Goal: Task Accomplishment & Management: Manage account settings

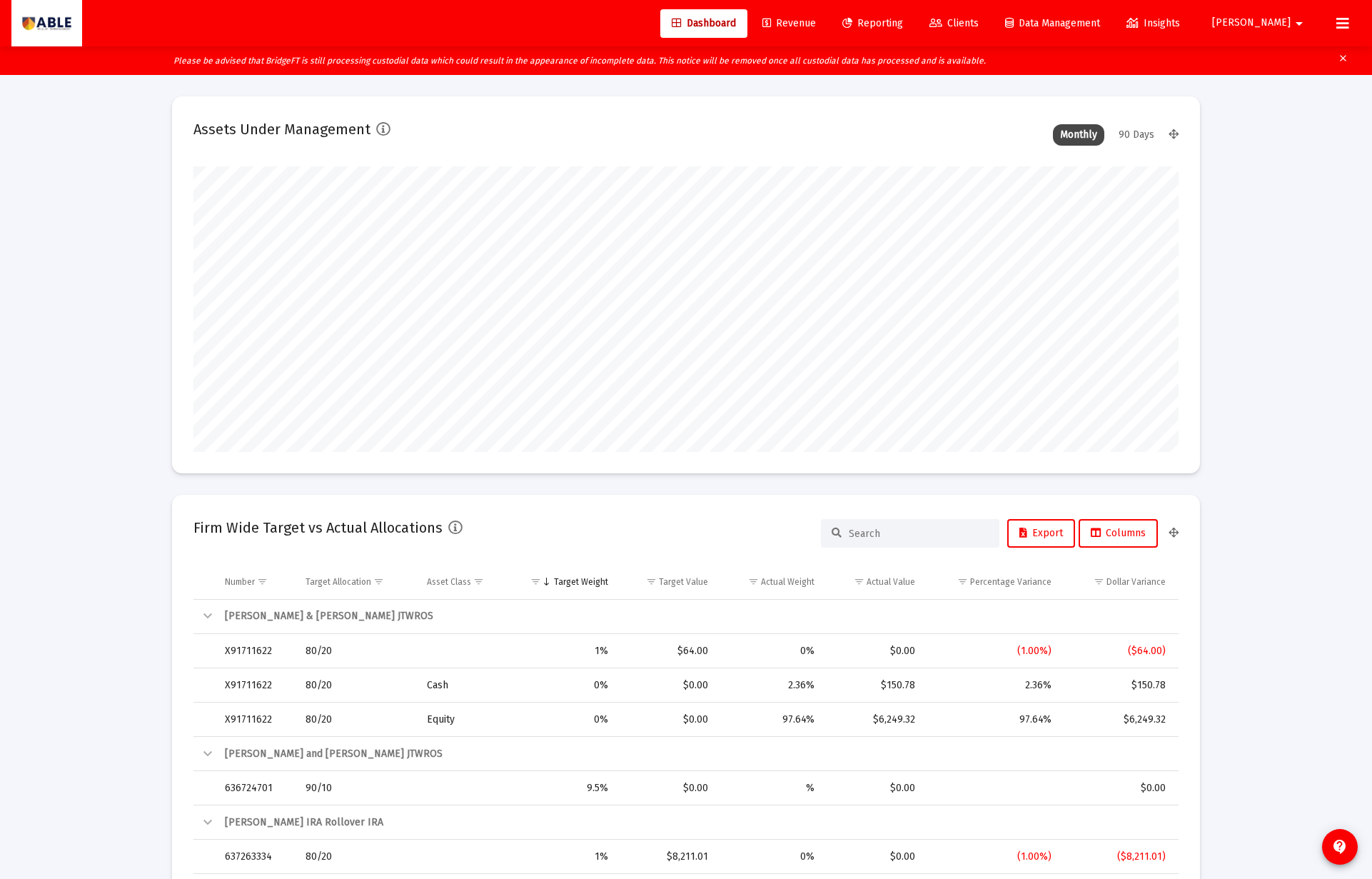
scroll to position [286, 530]
type input "[DATE]"
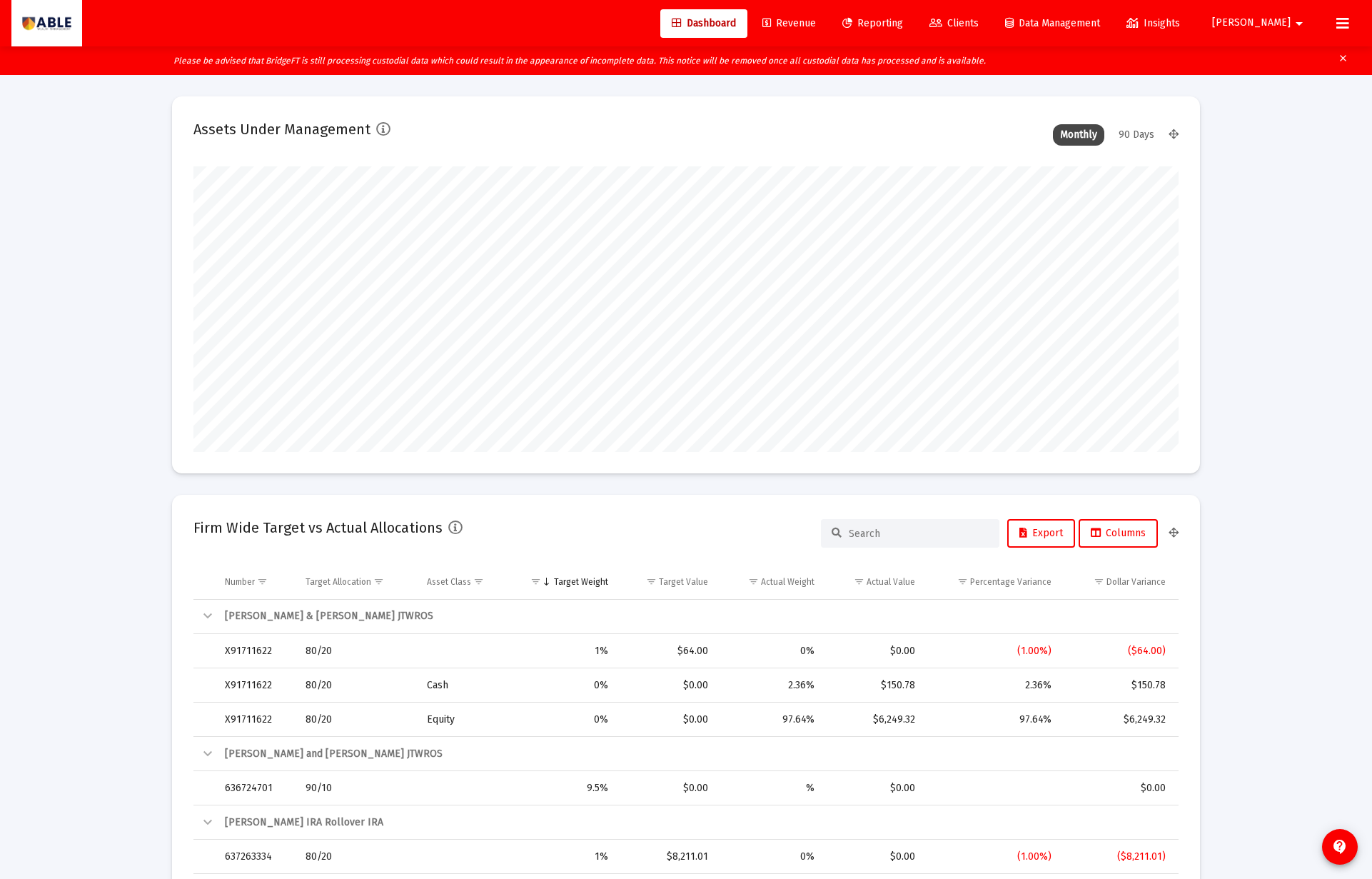
click at [1282, 24] on span "[PERSON_NAME]" at bounding box center [1250, 23] width 78 height 12
click at [1275, 97] on icon at bounding box center [1270, 95] width 13 height 13
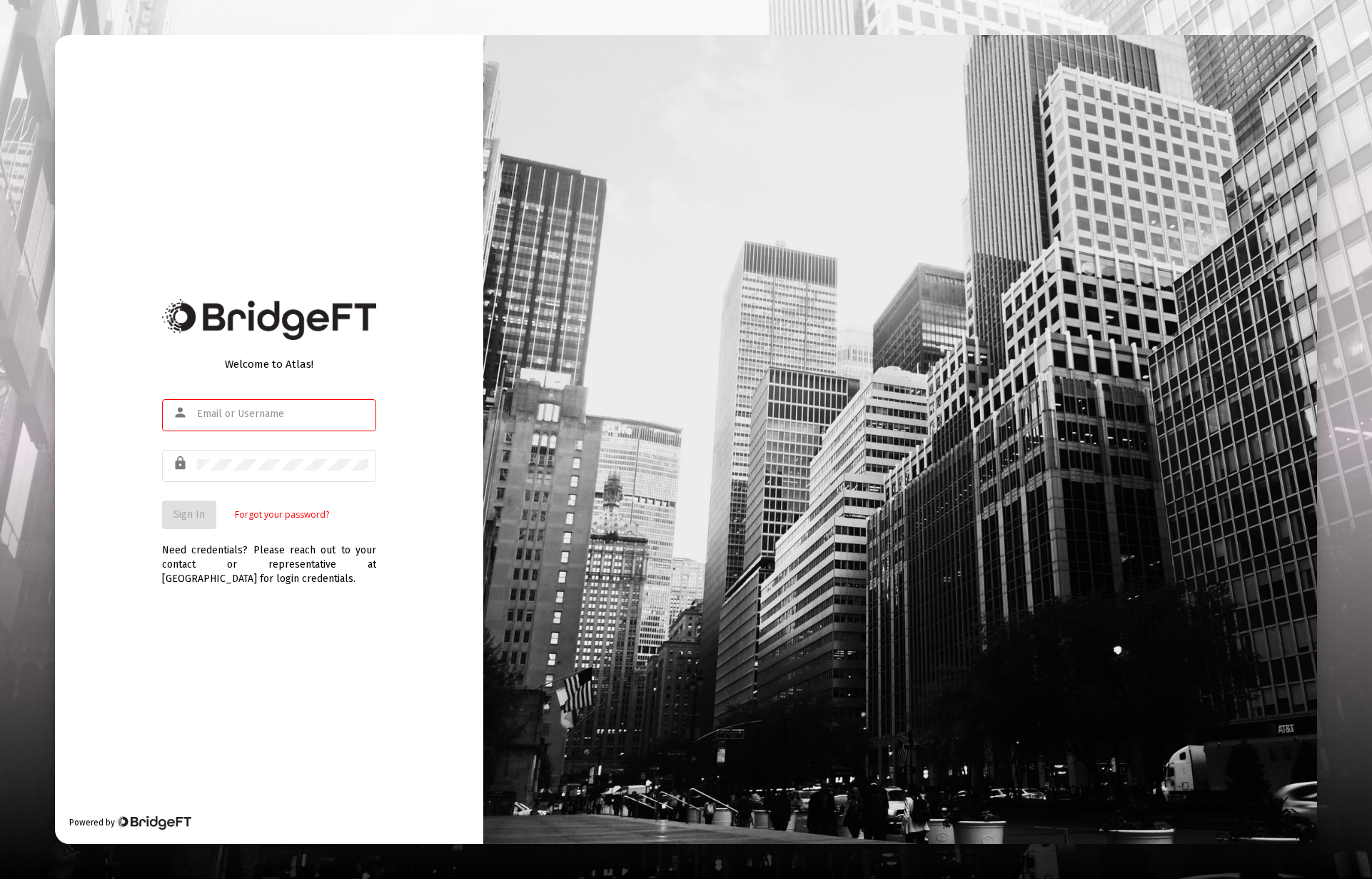
click at [0, 878] on com-1password-button at bounding box center [0, 879] width 0 height 0
type input "seth@ablewealth.com"
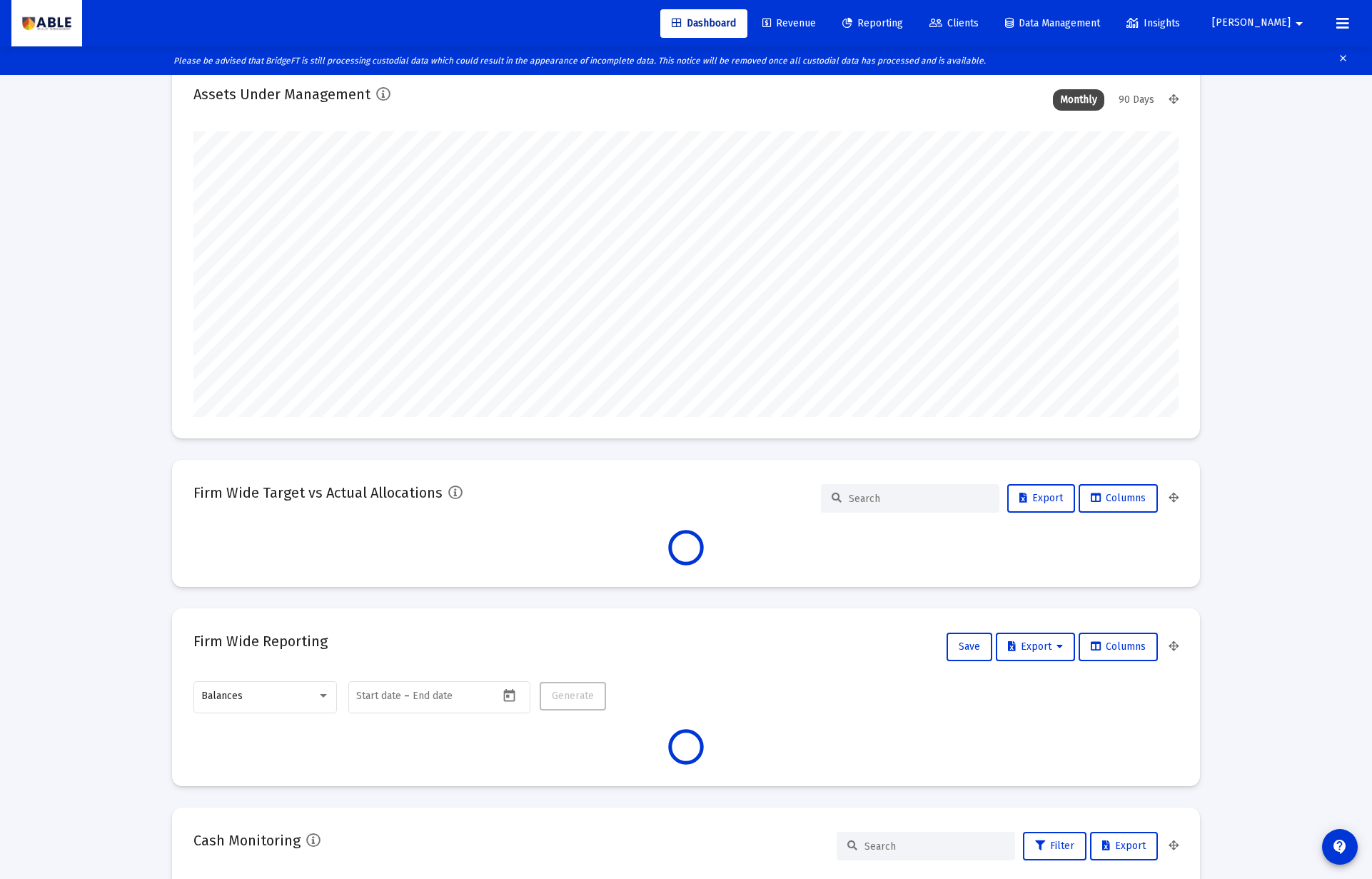
scroll to position [37, 0]
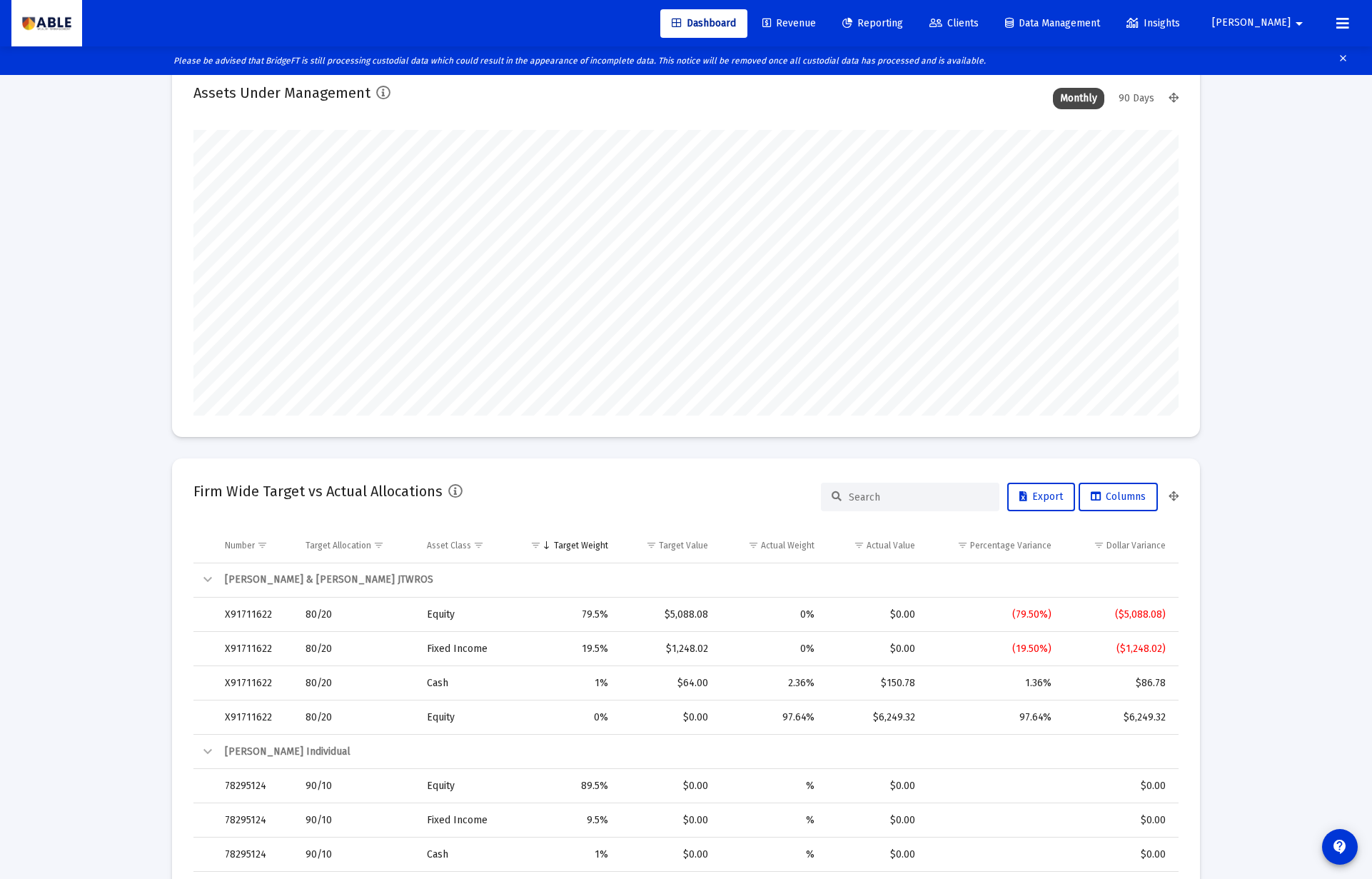
click at [979, 22] on span "Clients" at bounding box center [953, 23] width 49 height 12
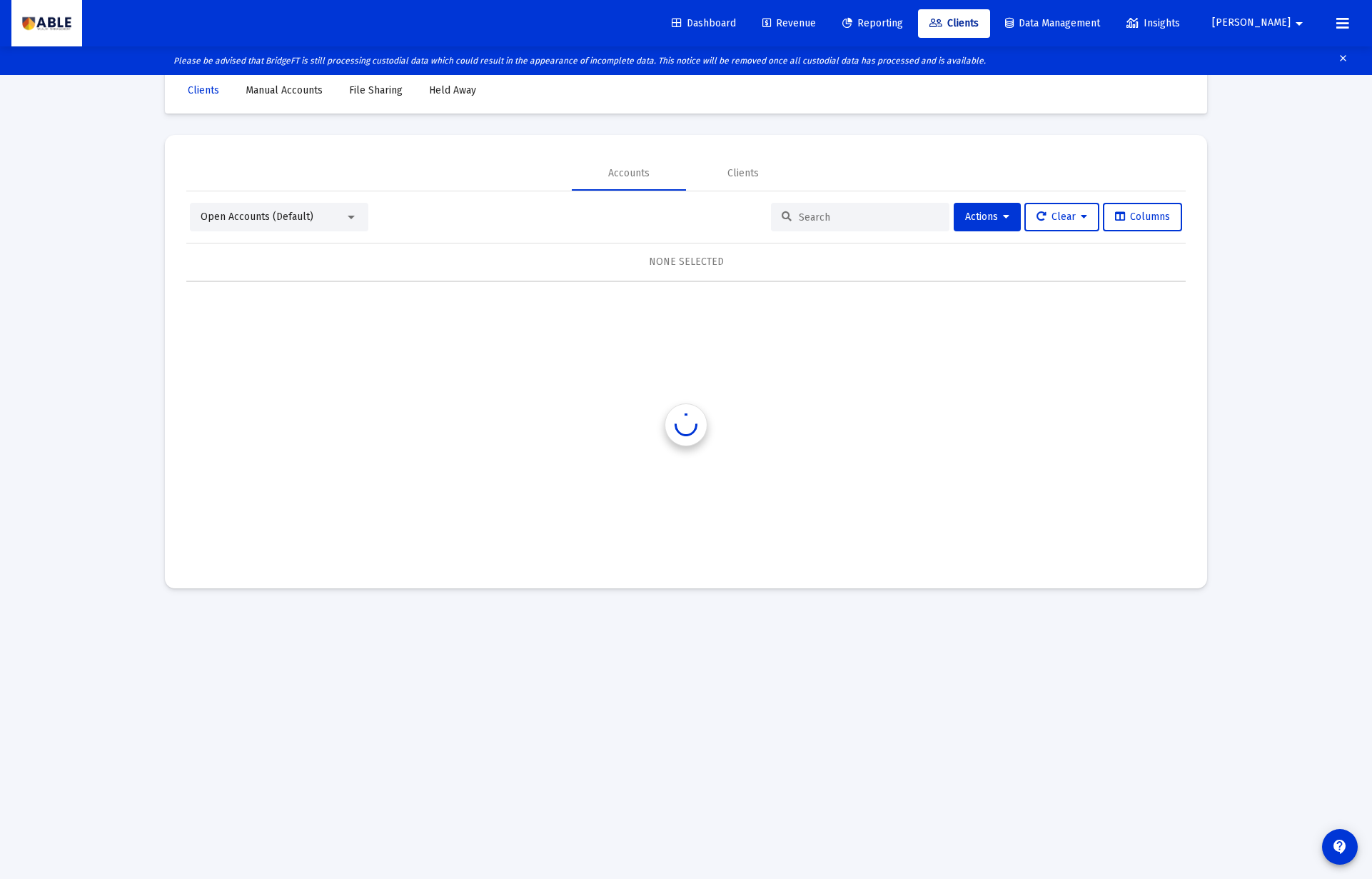
scroll to position [29, 0]
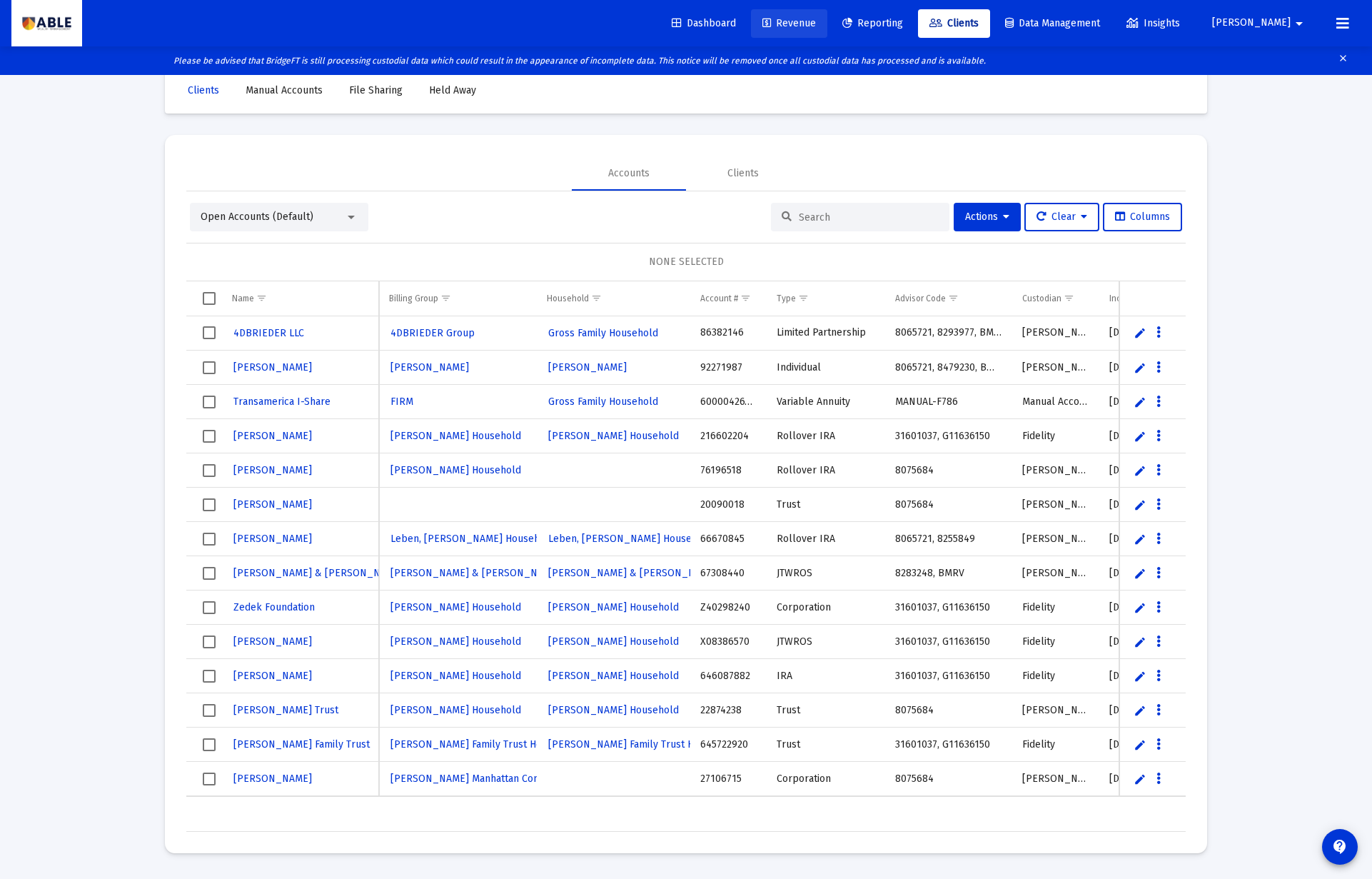
click at [816, 23] on span "Revenue" at bounding box center [788, 23] width 53 height 12
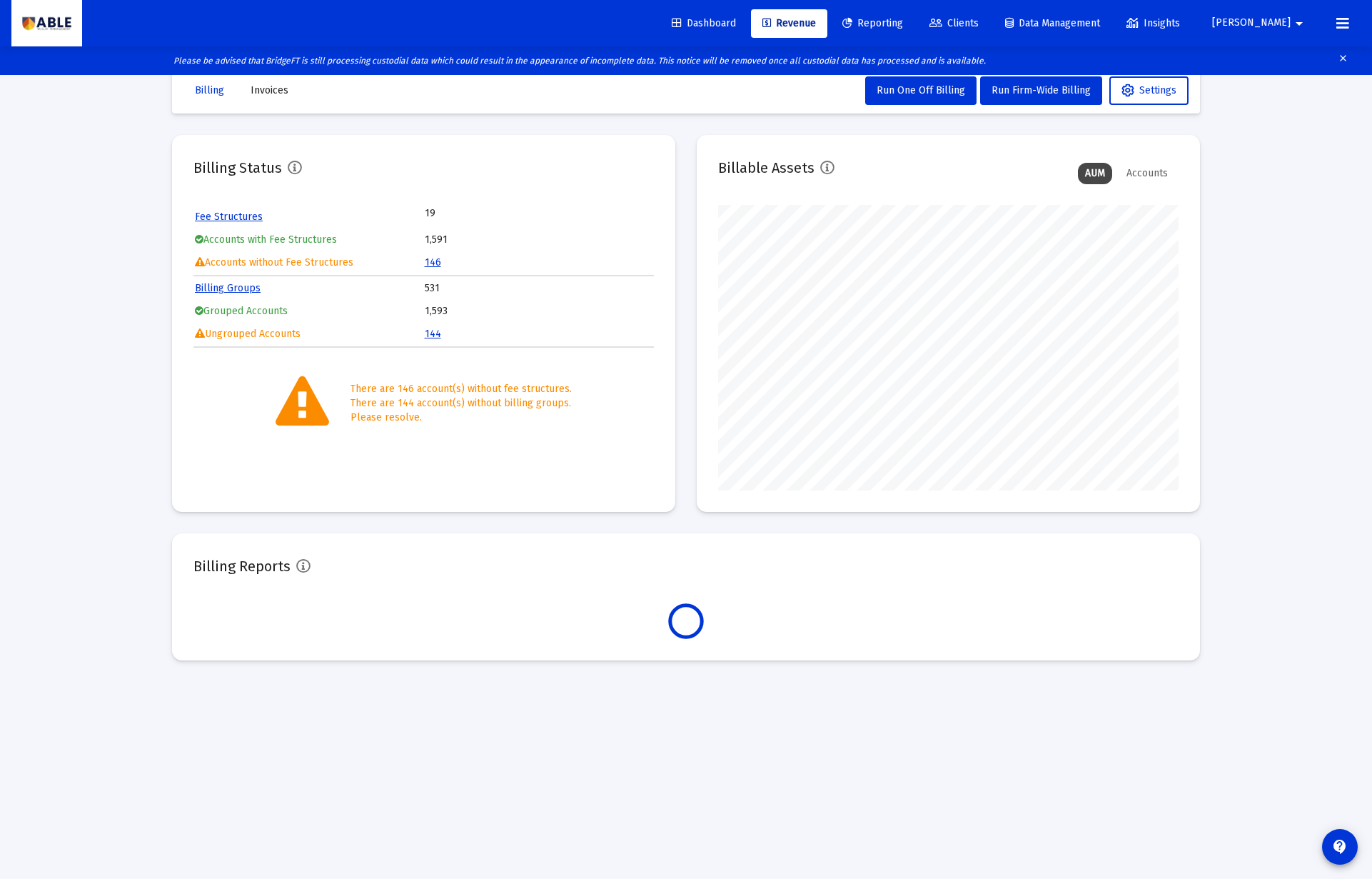
scroll to position [286, 461]
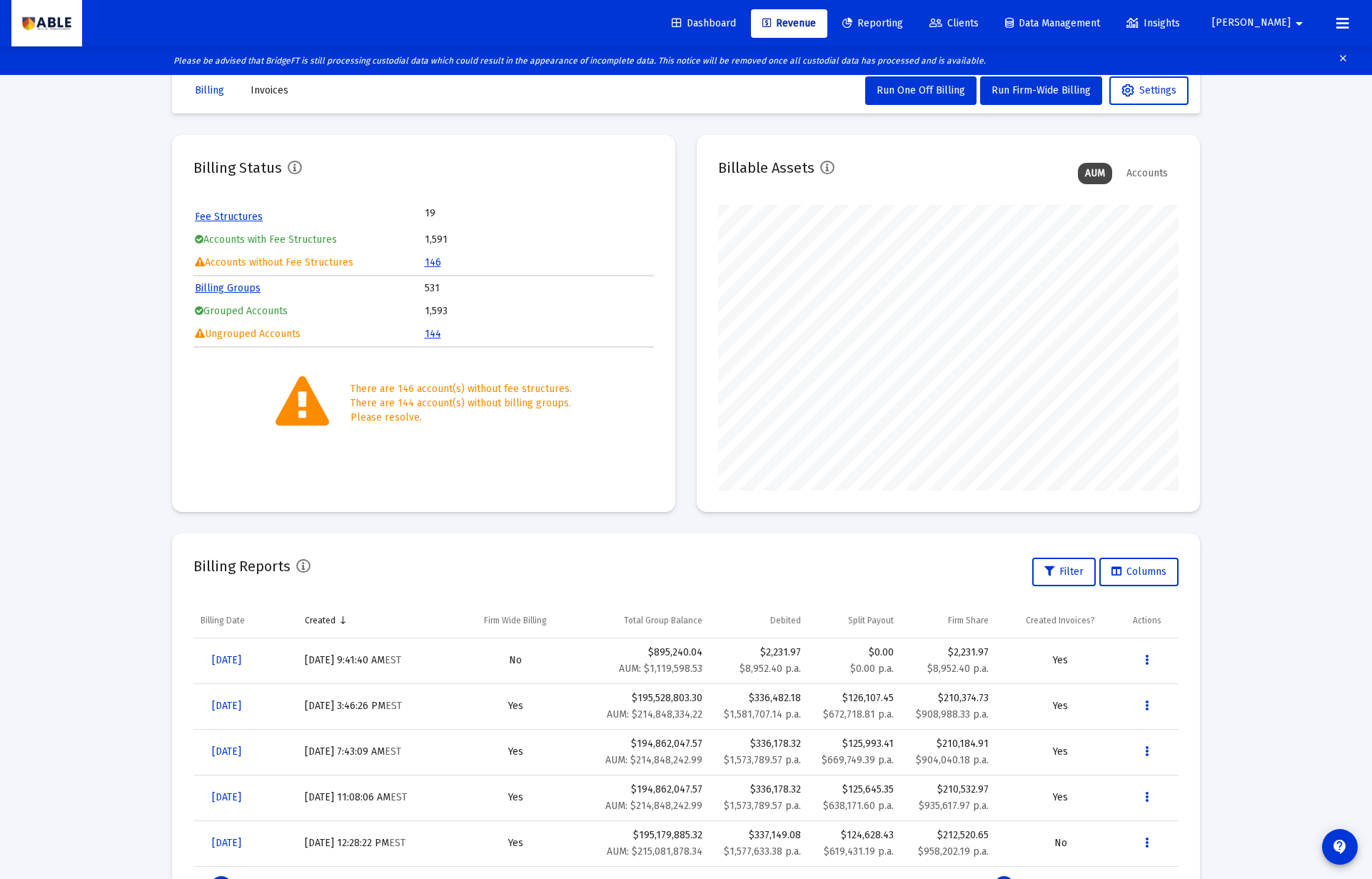
click at [430, 259] on link "146" at bounding box center [433, 262] width 16 height 12
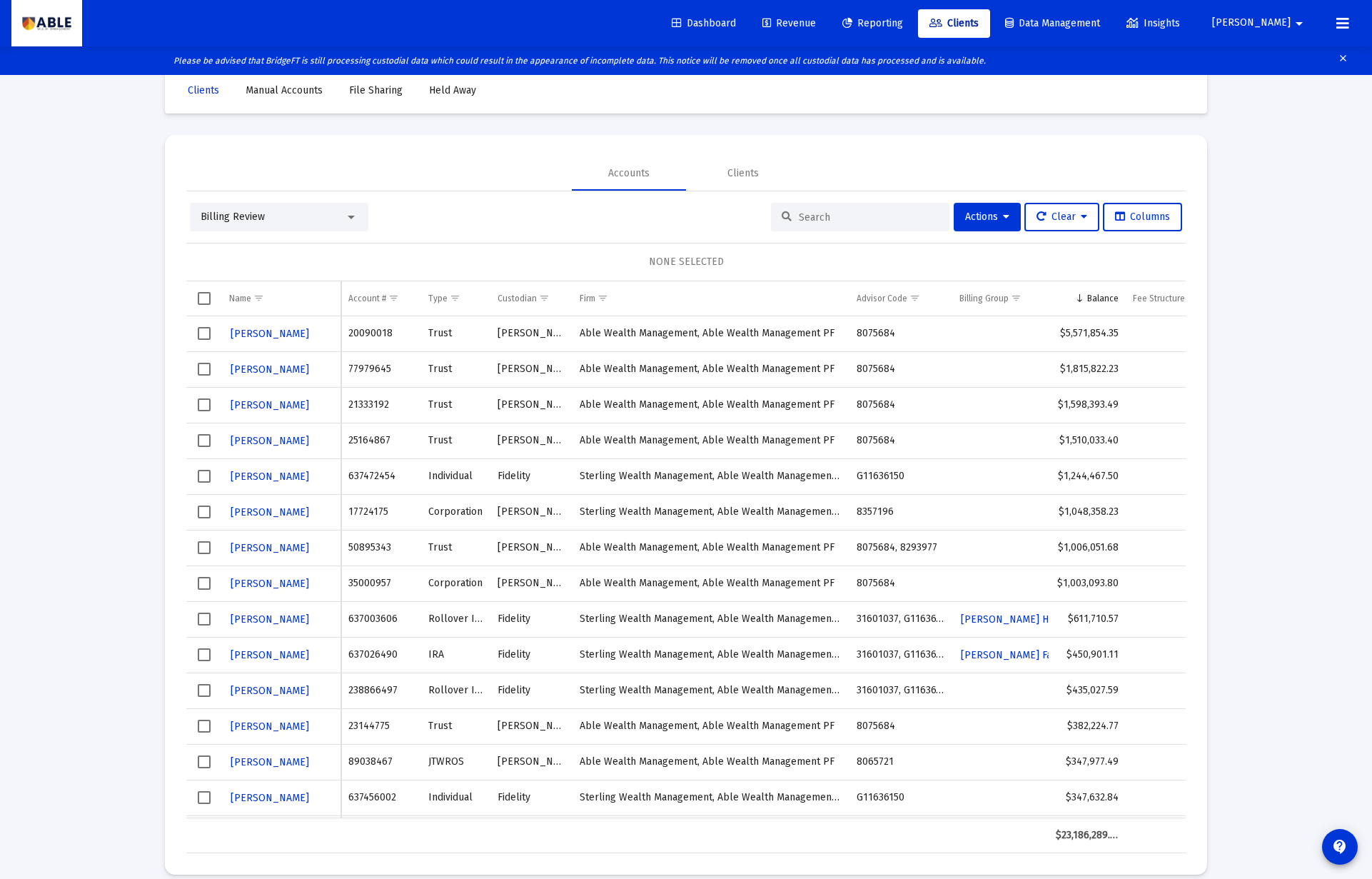
click at [1289, 24] on span "[PERSON_NAME]" at bounding box center [1250, 23] width 78 height 12
click at [1280, 96] on button "Logout" at bounding box center [1295, 94] width 85 height 34
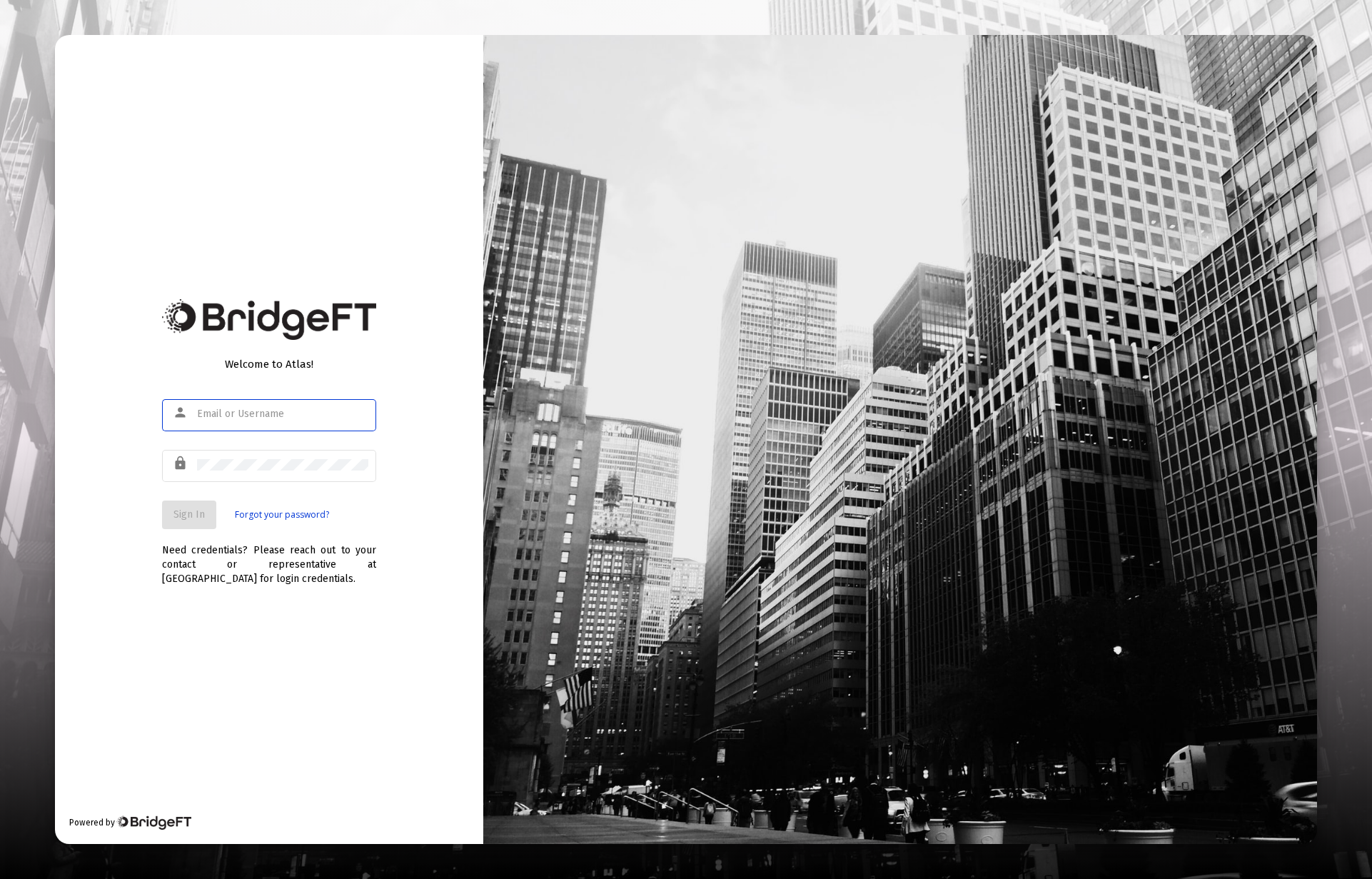
type input "[PERSON_NAME][EMAIL_ADDRESS][DOMAIN_NAME]"
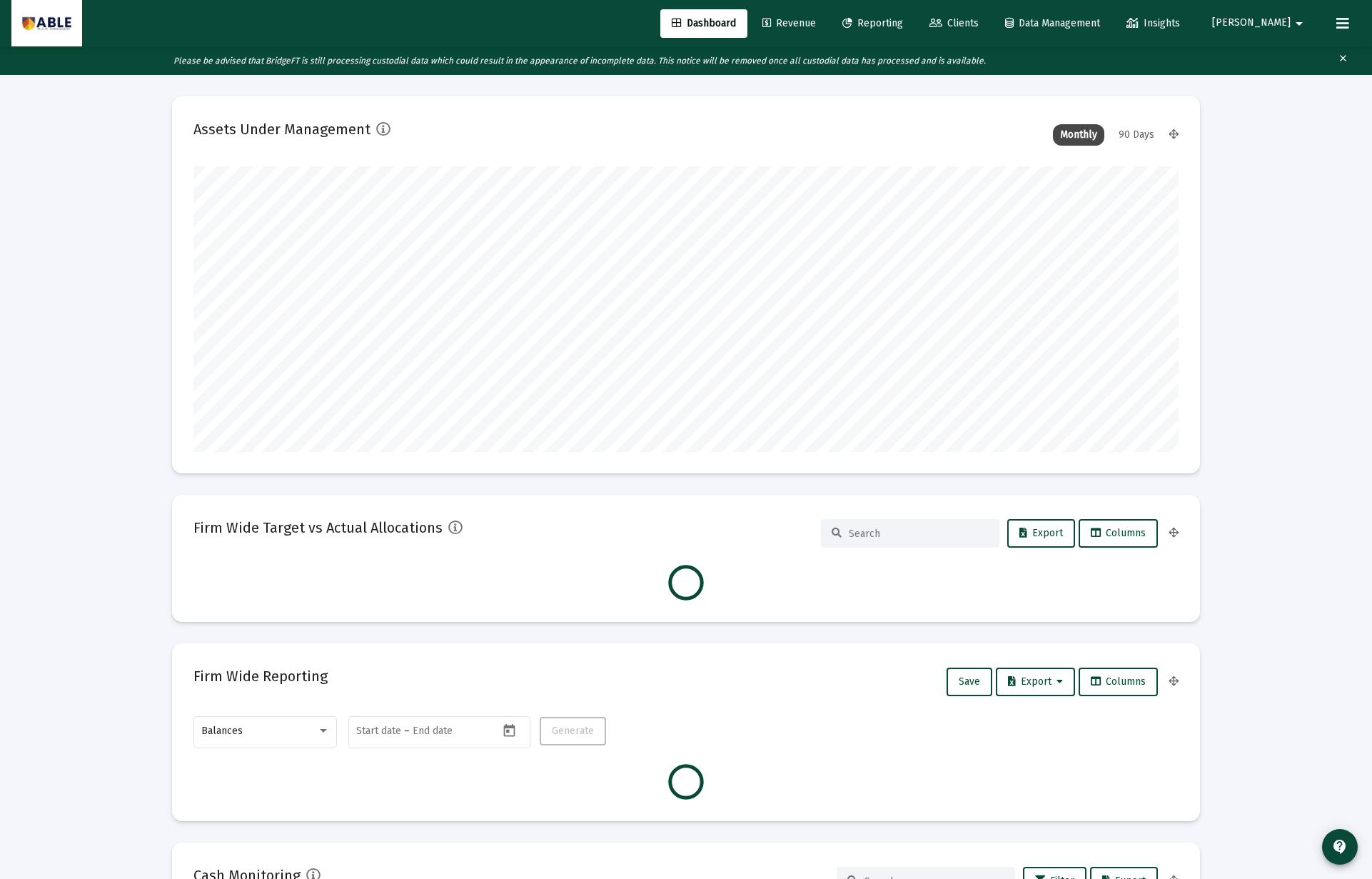
scroll to position [286, 530]
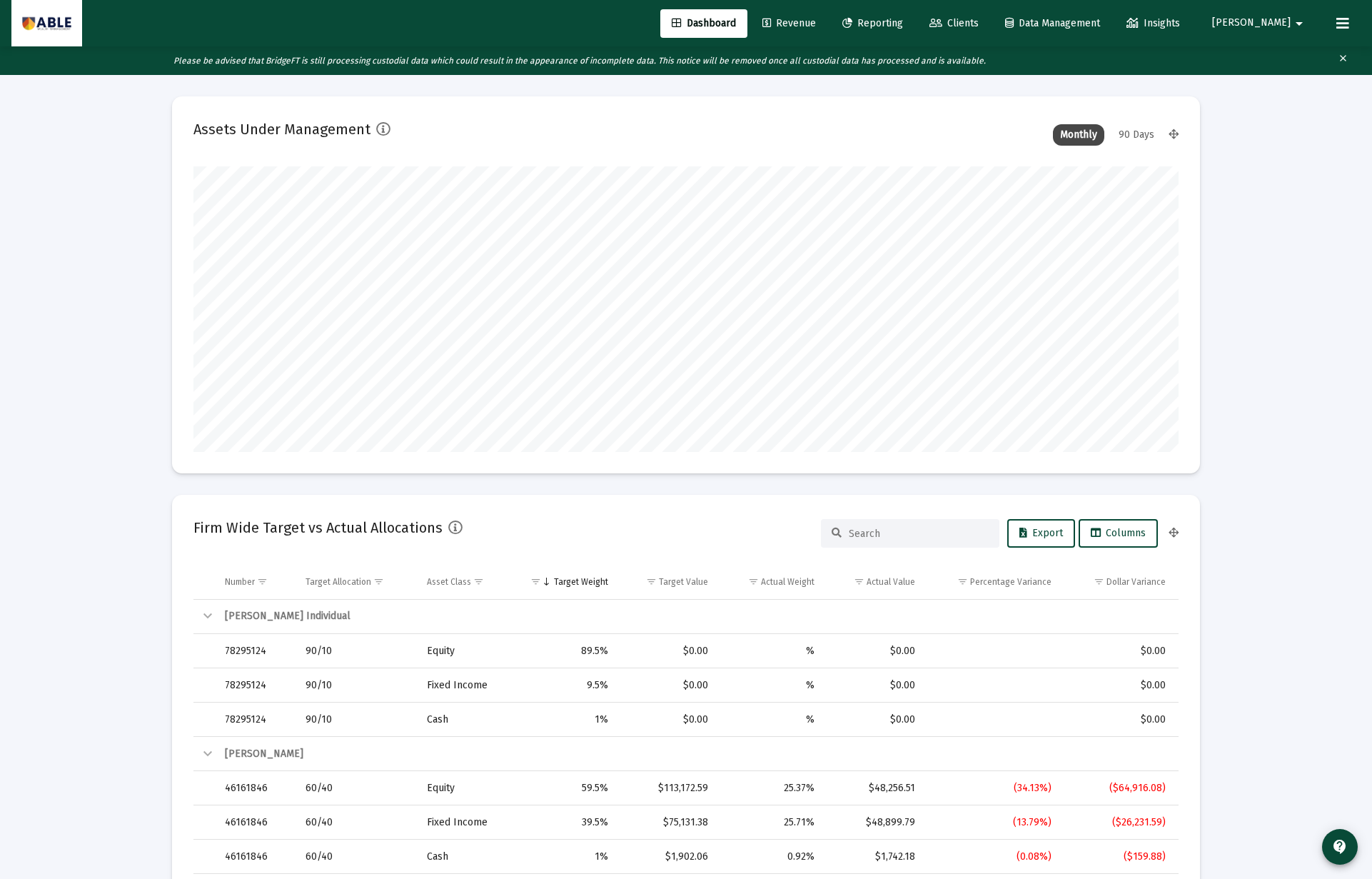
type input "[DATE]"
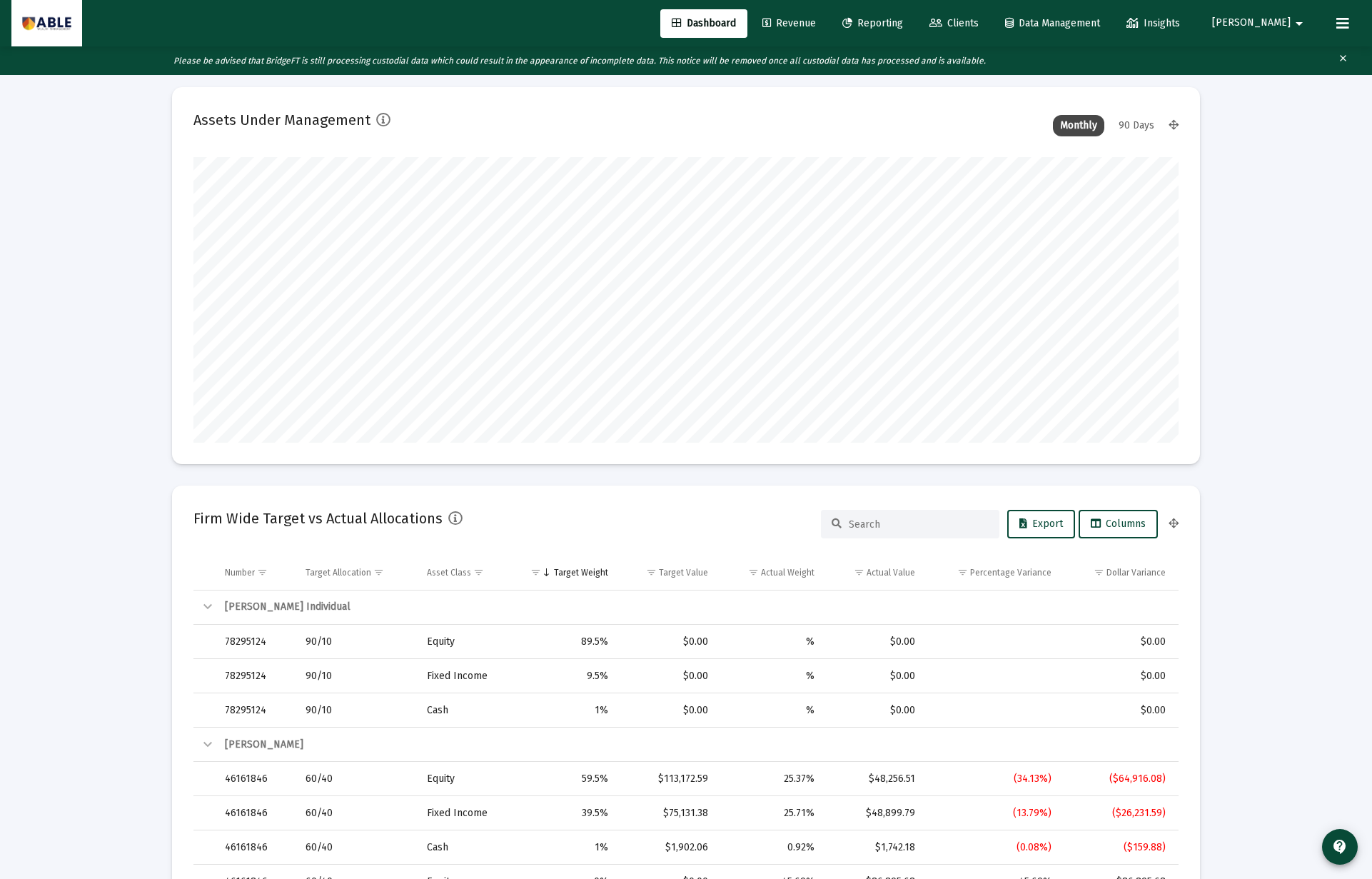
scroll to position [10, 0]
click at [979, 23] on span "Clients" at bounding box center [953, 23] width 49 height 12
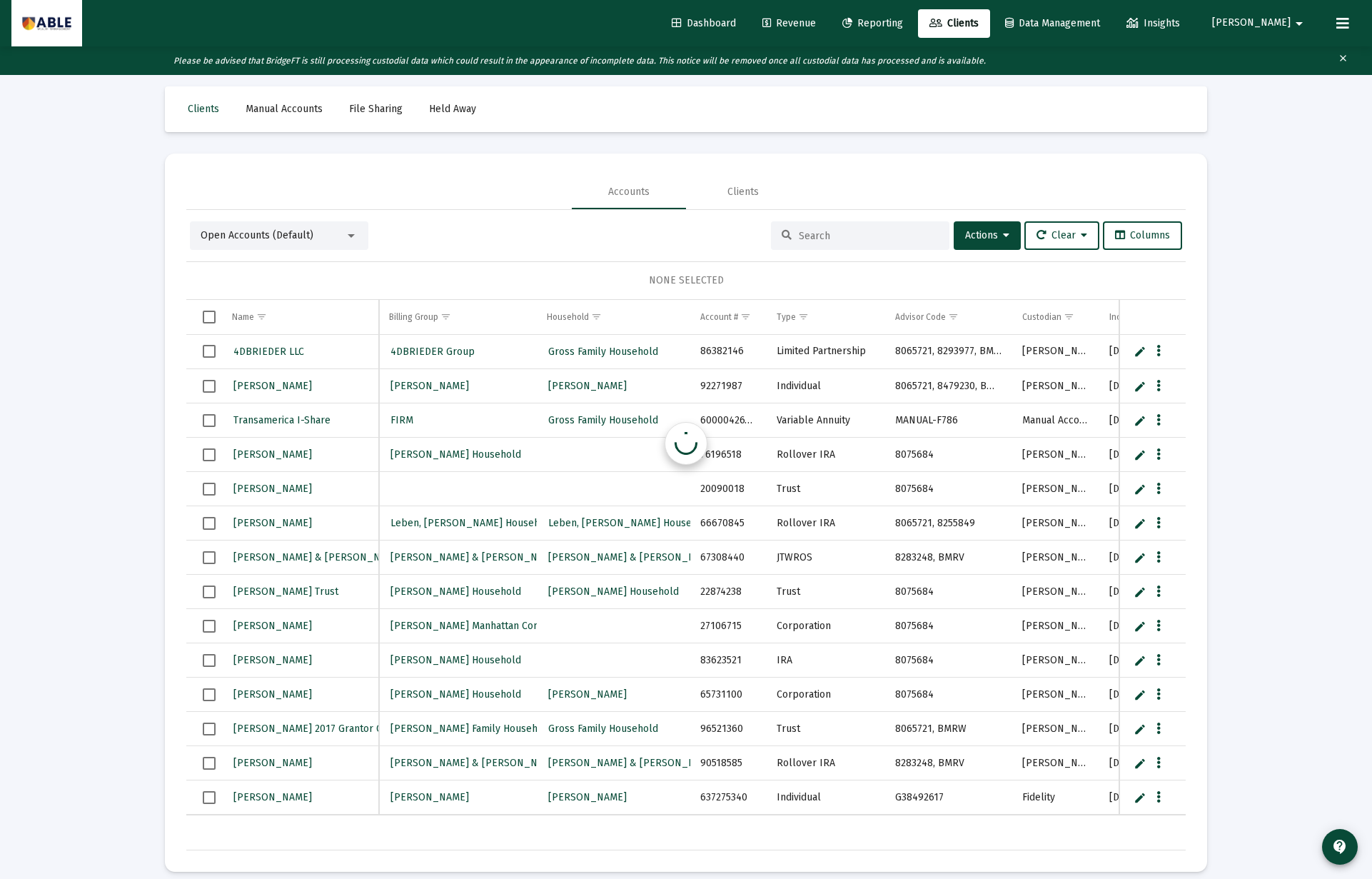
click at [771, 28] on icon at bounding box center [767, 23] width 9 height 10
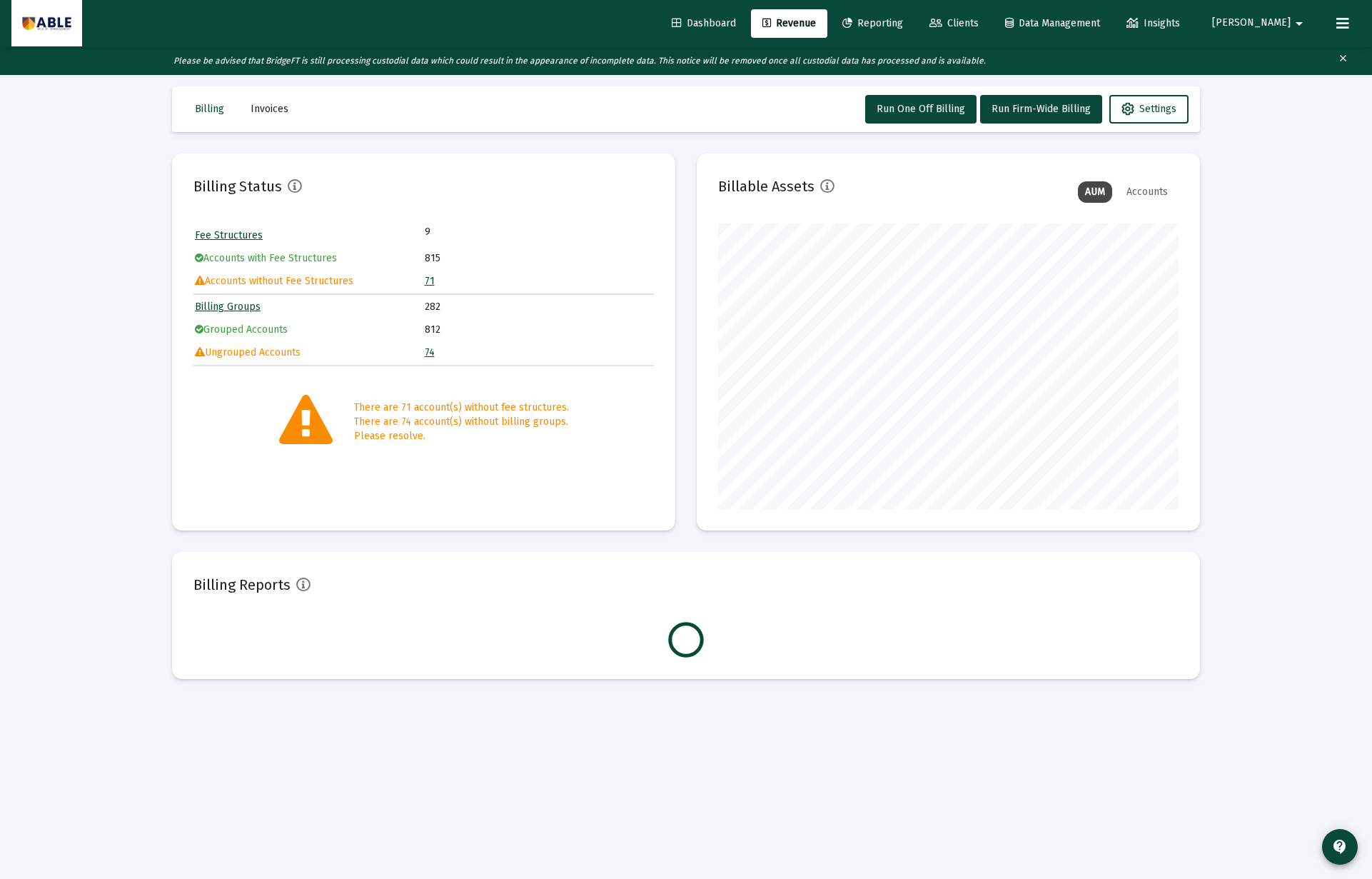
scroll to position [12, 0]
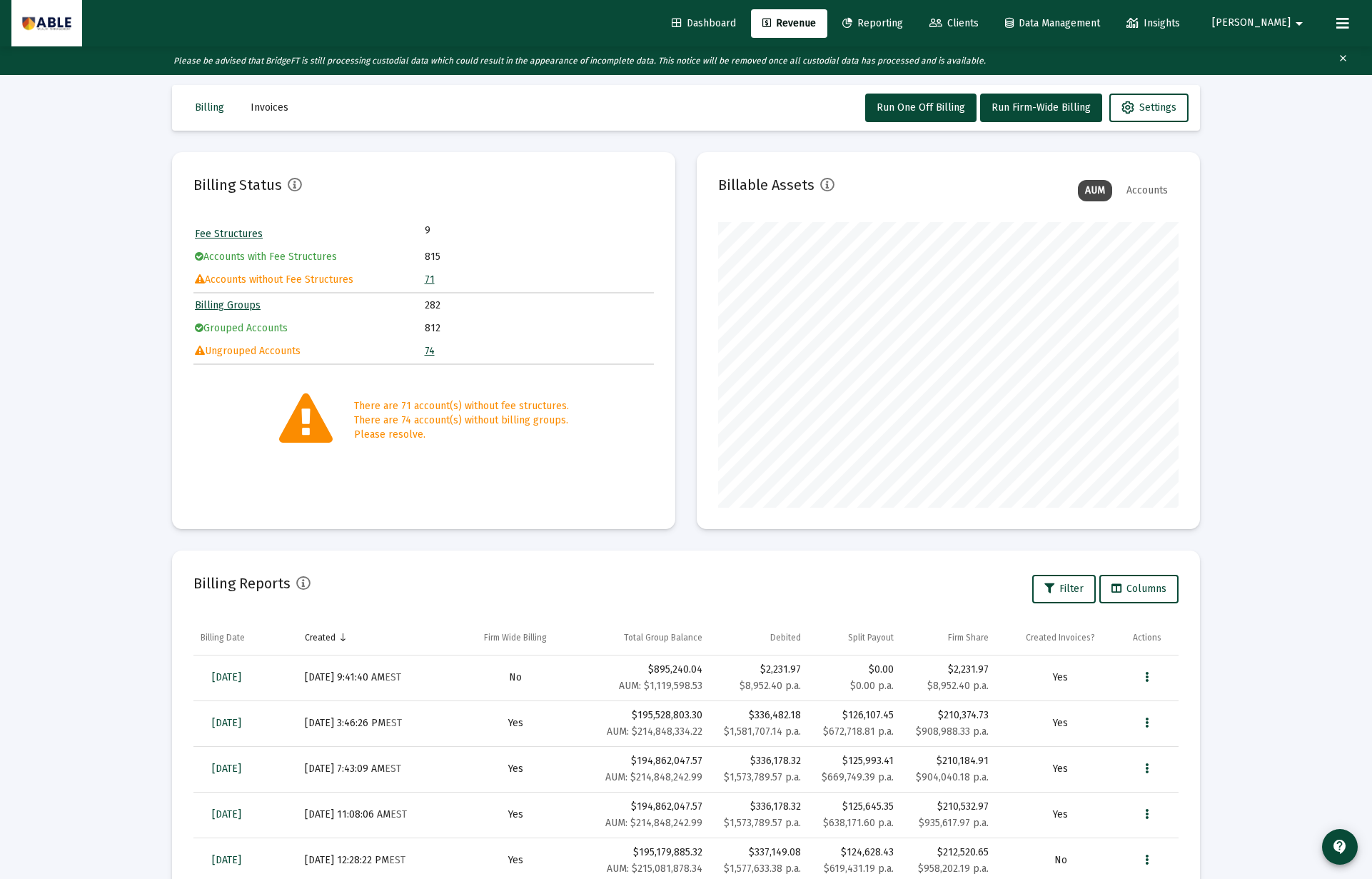
click at [421, 277] on td "Accounts without Fee Structures" at bounding box center [309, 280] width 228 height 21
click at [425, 278] on link "71" at bounding box center [430, 279] width 10 height 12
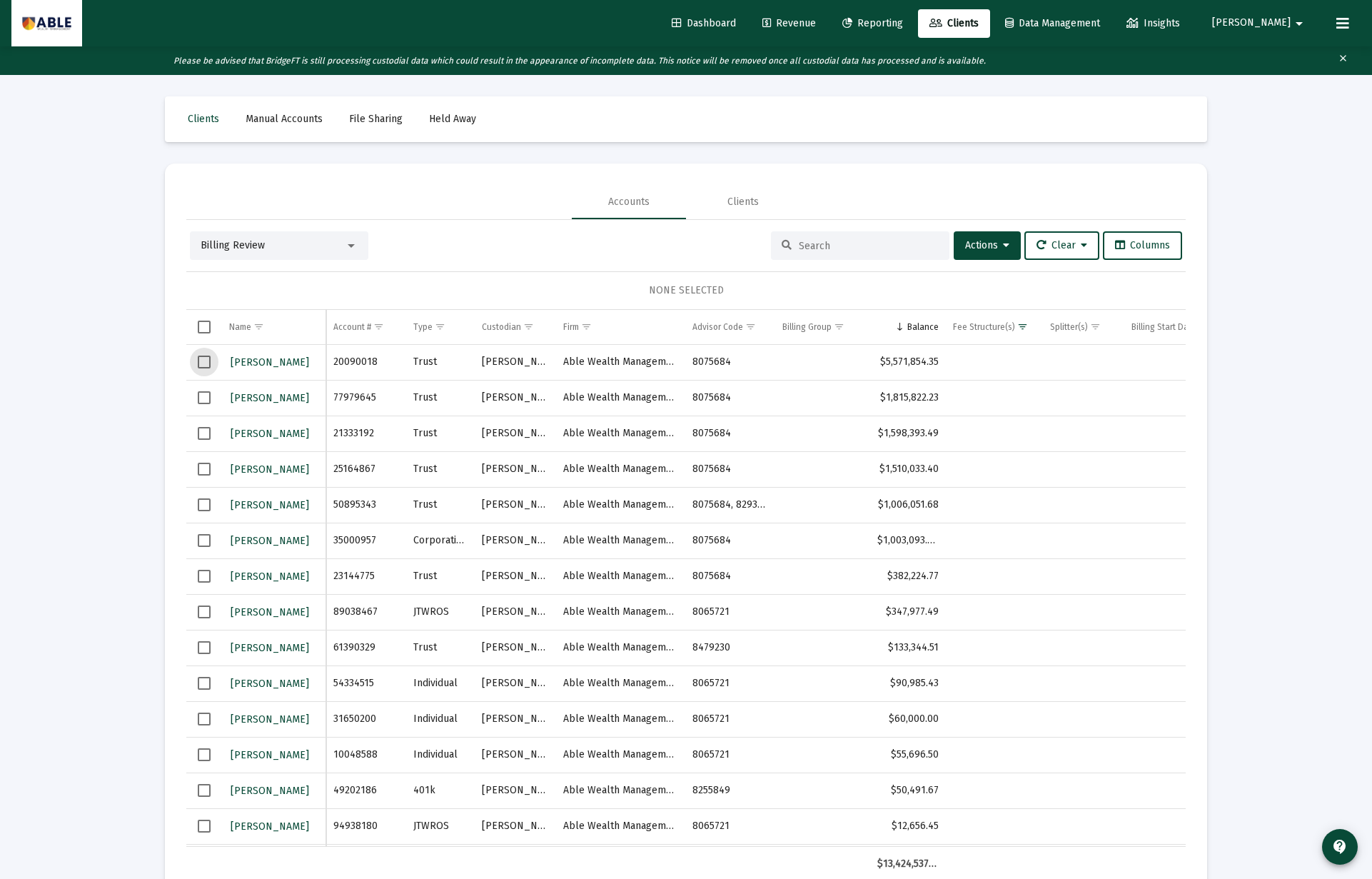
click at [203, 365] on span "Select row" at bounding box center [204, 362] width 13 height 13
click at [204, 404] on td "Data grid" at bounding box center [204, 398] width 36 height 36
drag, startPoint x: 198, startPoint y: 361, endPoint x: 208, endPoint y: 397, distance: 37.4
click at [200, 362] on span "Select row" at bounding box center [204, 362] width 13 height 13
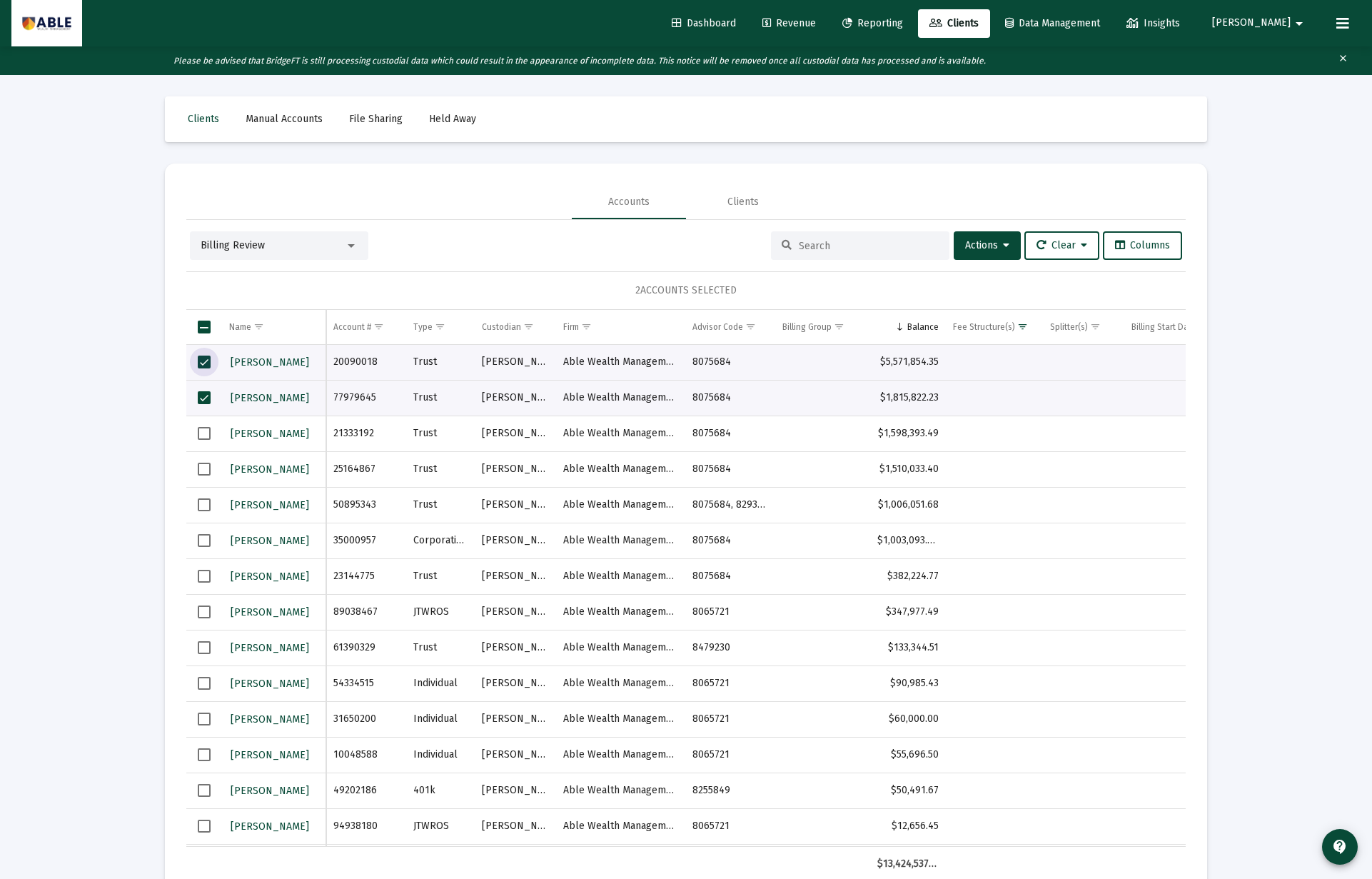
drag, startPoint x: 206, startPoint y: 432, endPoint x: 207, endPoint y: 441, distance: 9.1
click at [207, 433] on span "Select row" at bounding box center [204, 434] width 13 height 13
drag, startPoint x: 198, startPoint y: 473, endPoint x: 204, endPoint y: 496, distance: 23.8
click at [198, 475] on span "Select row" at bounding box center [204, 470] width 13 height 13
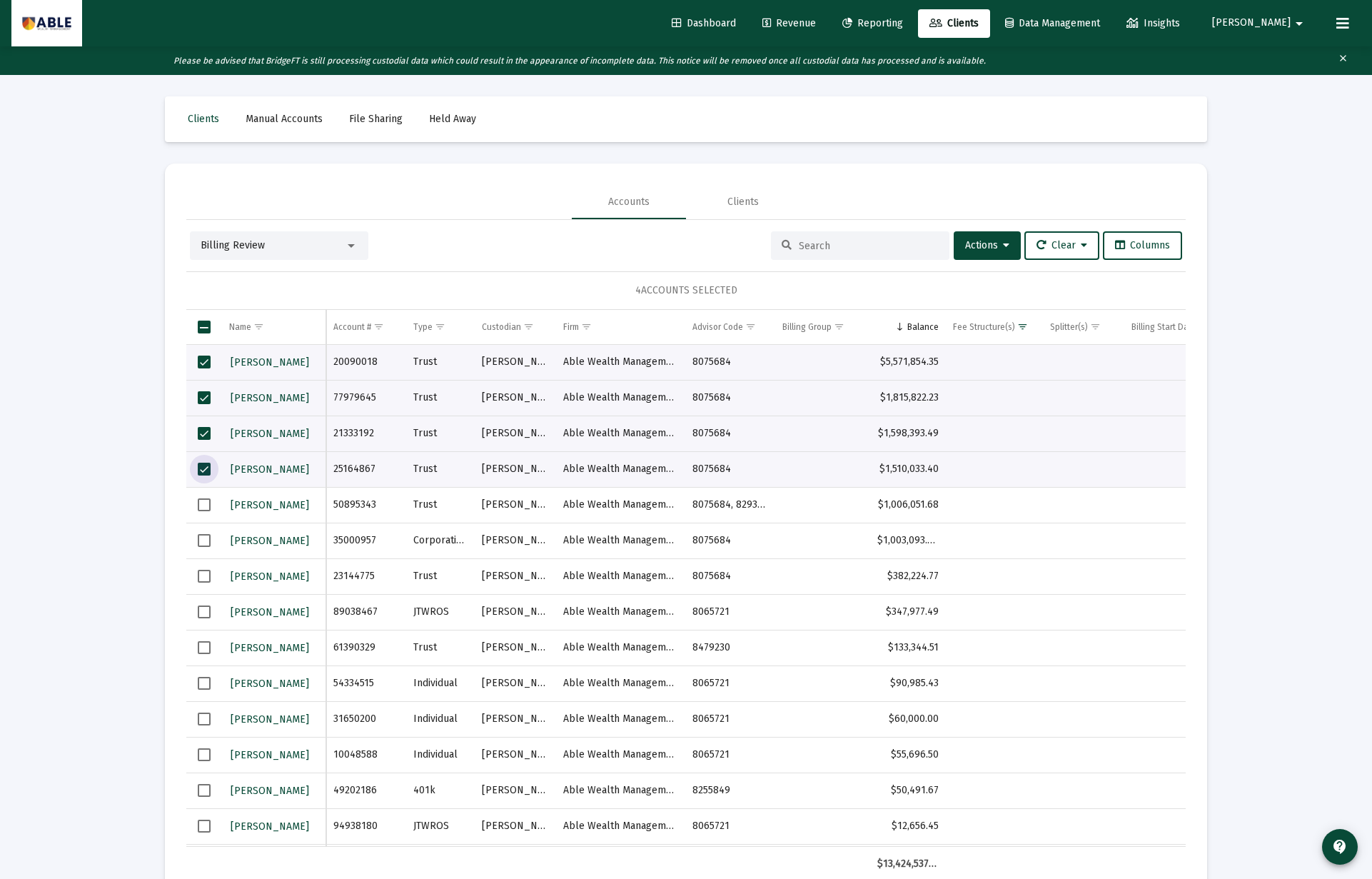
click at [203, 506] on span "Select row" at bounding box center [204, 505] width 13 height 13
click at [974, 242] on span "Actions" at bounding box center [987, 245] width 44 height 12
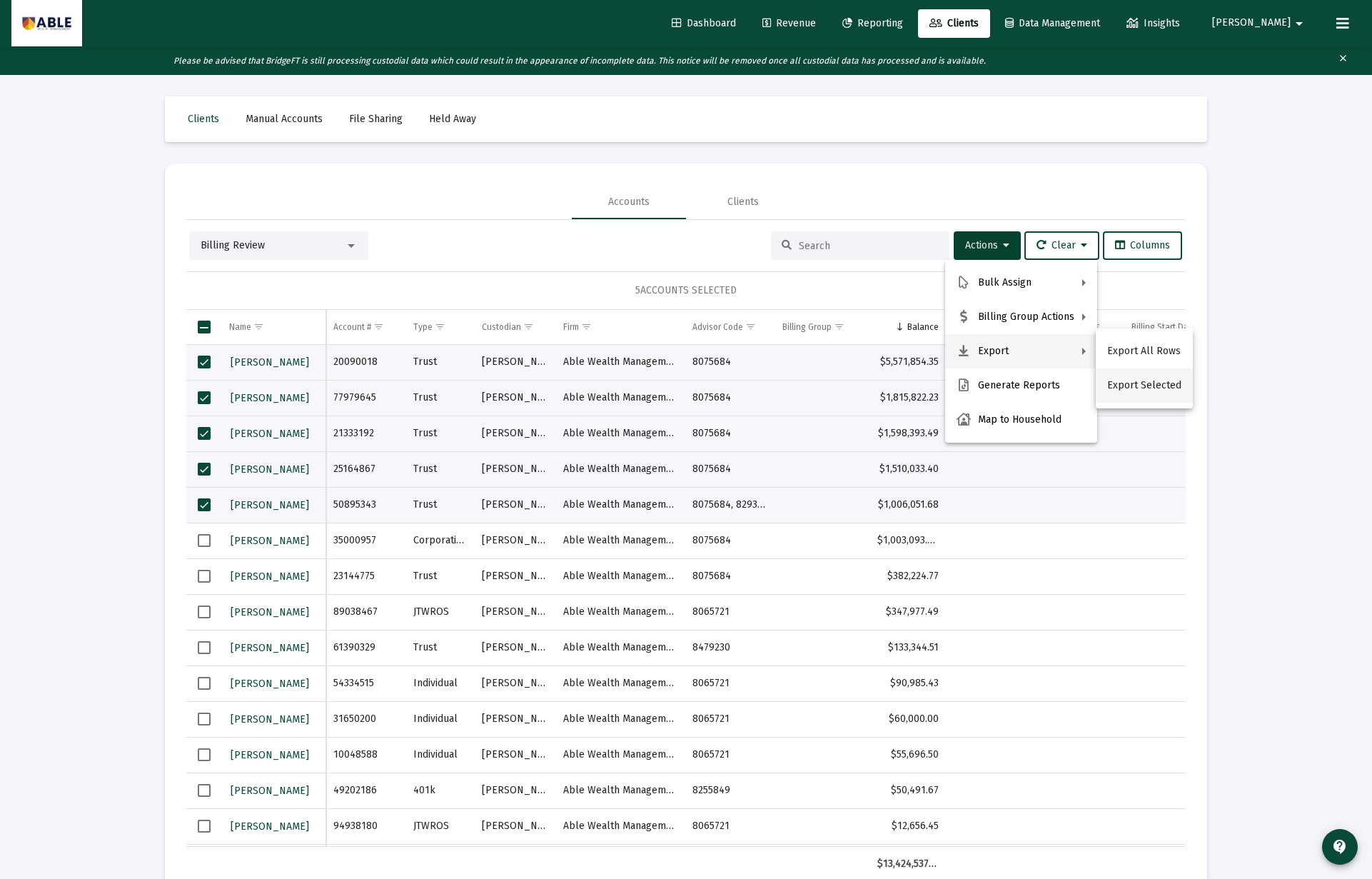
click at [1141, 389] on button "Export Selected" at bounding box center [1144, 385] width 97 height 34
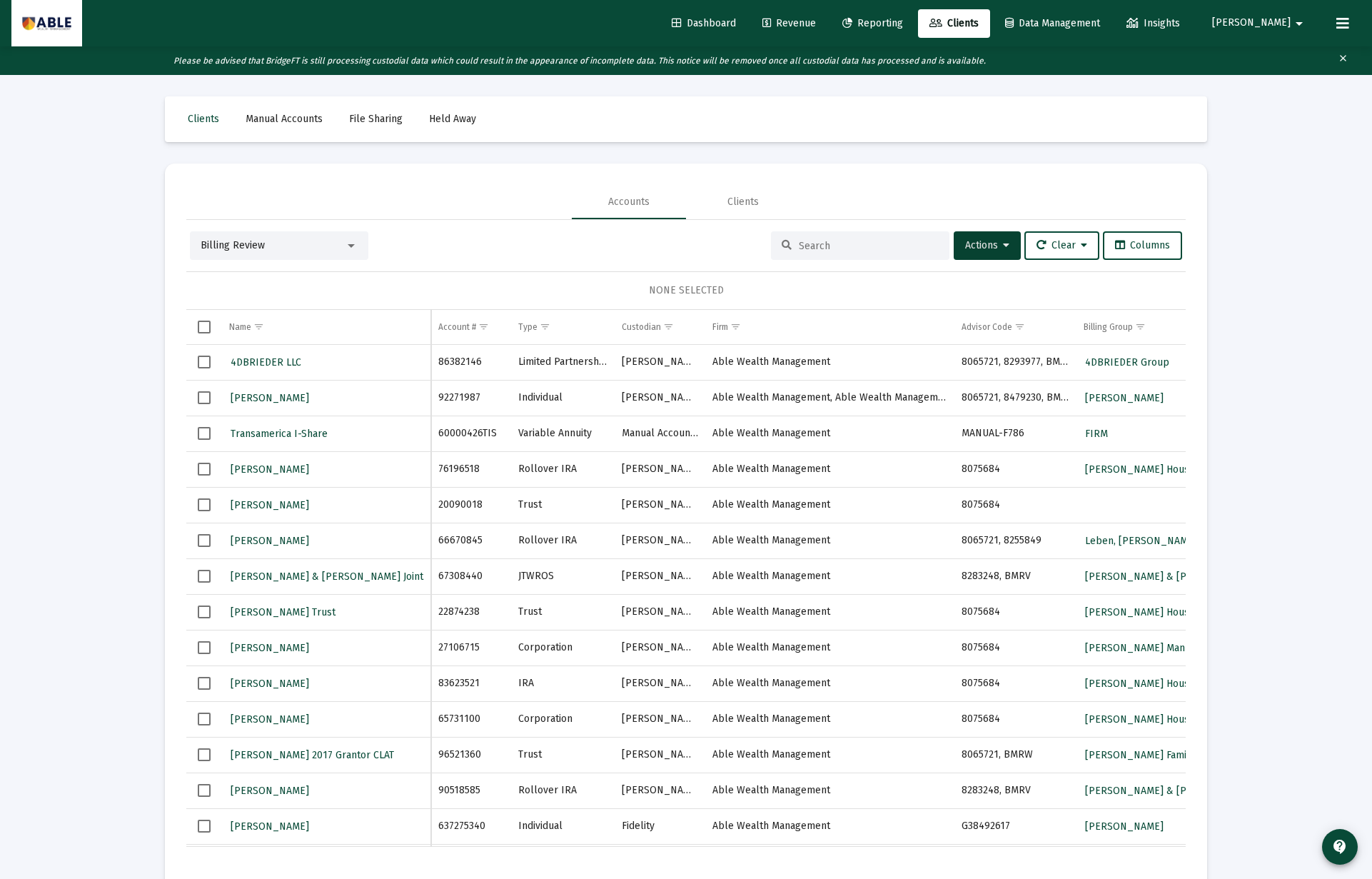
scroll to position [1, 0]
click at [816, 23] on span "Revenue" at bounding box center [788, 23] width 53 height 12
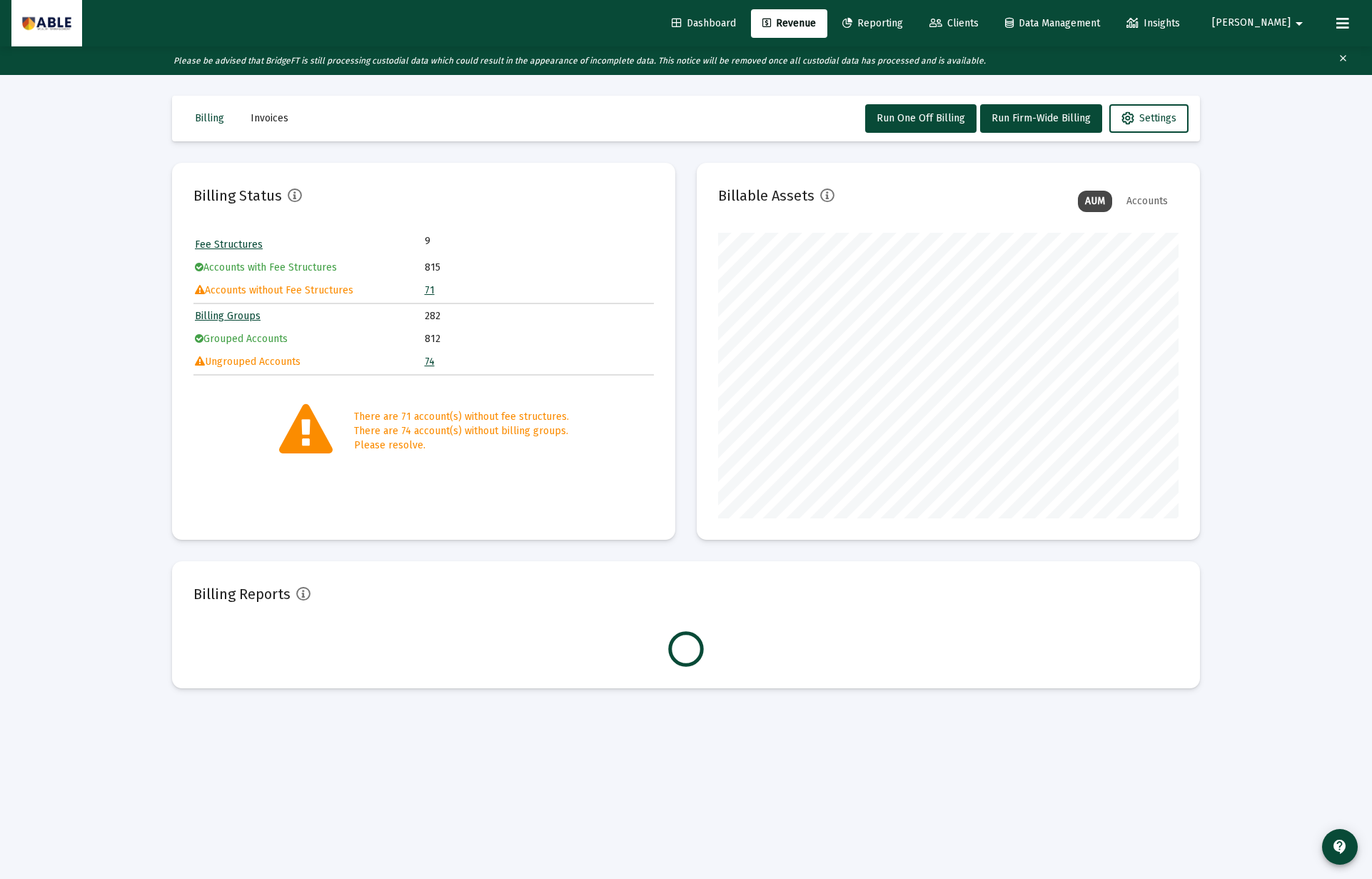
scroll to position [286, 461]
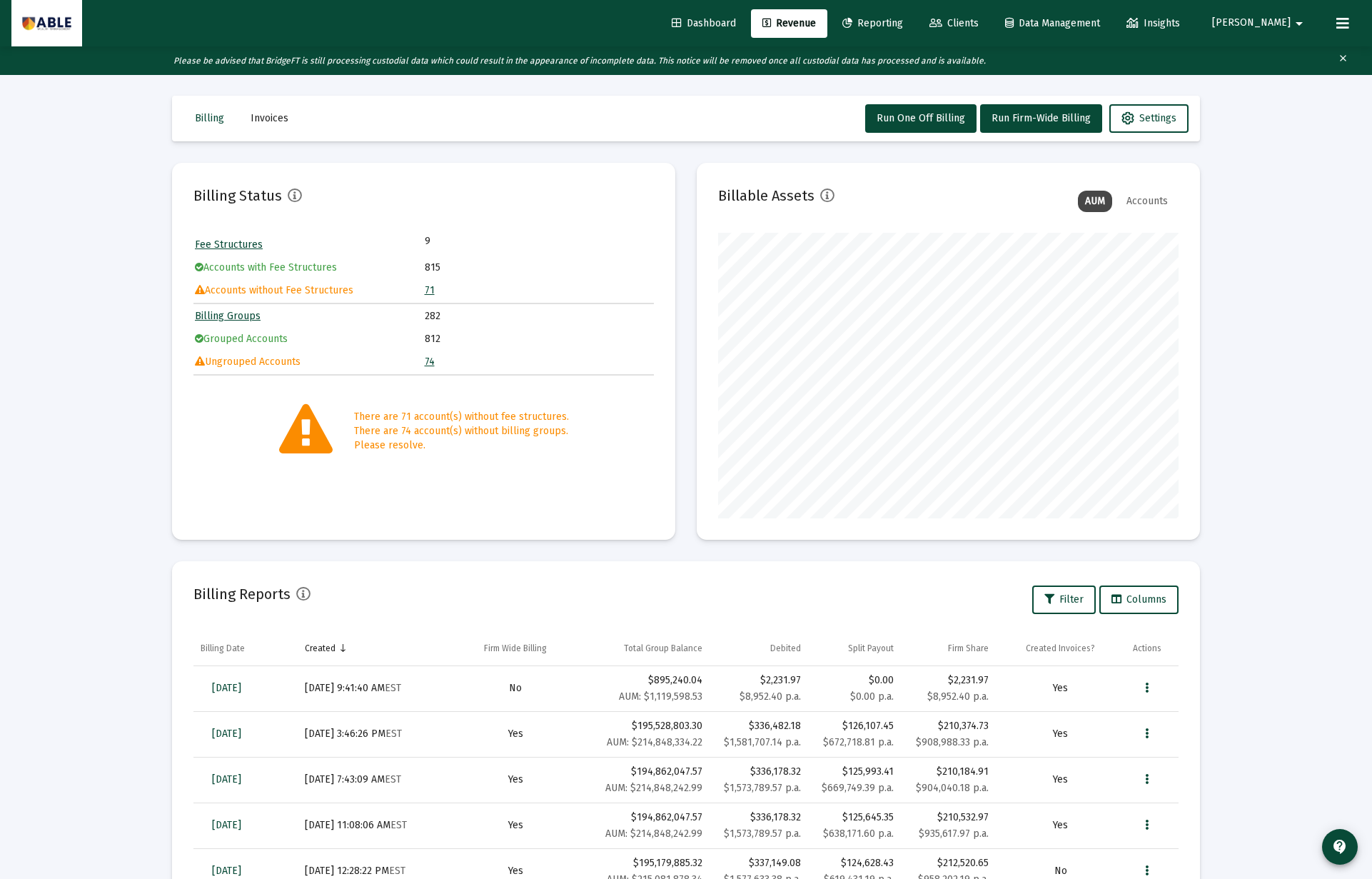
click at [430, 292] on link "71" at bounding box center [430, 290] width 10 height 12
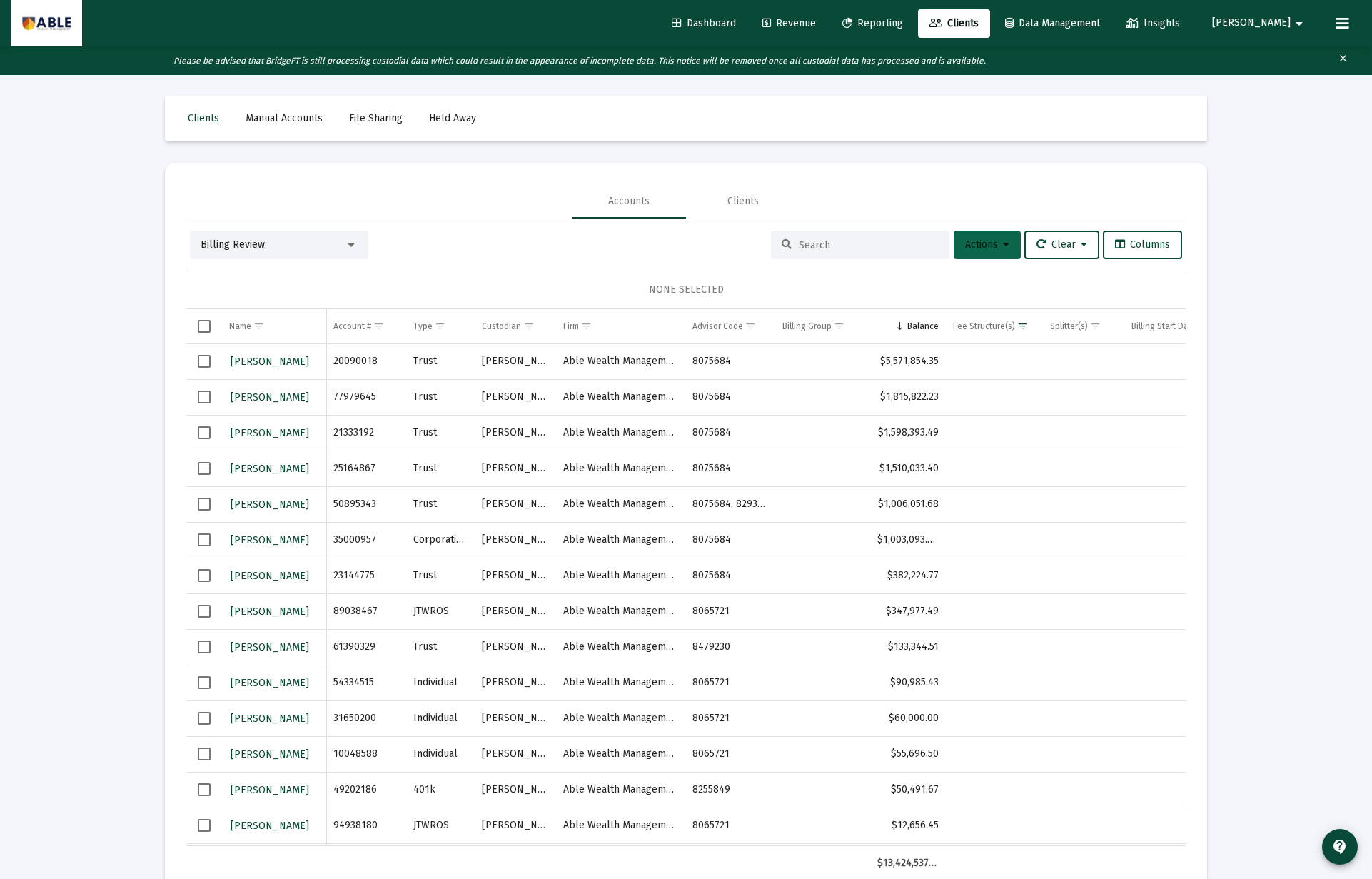
click at [966, 249] on span "Actions" at bounding box center [987, 245] width 44 height 12
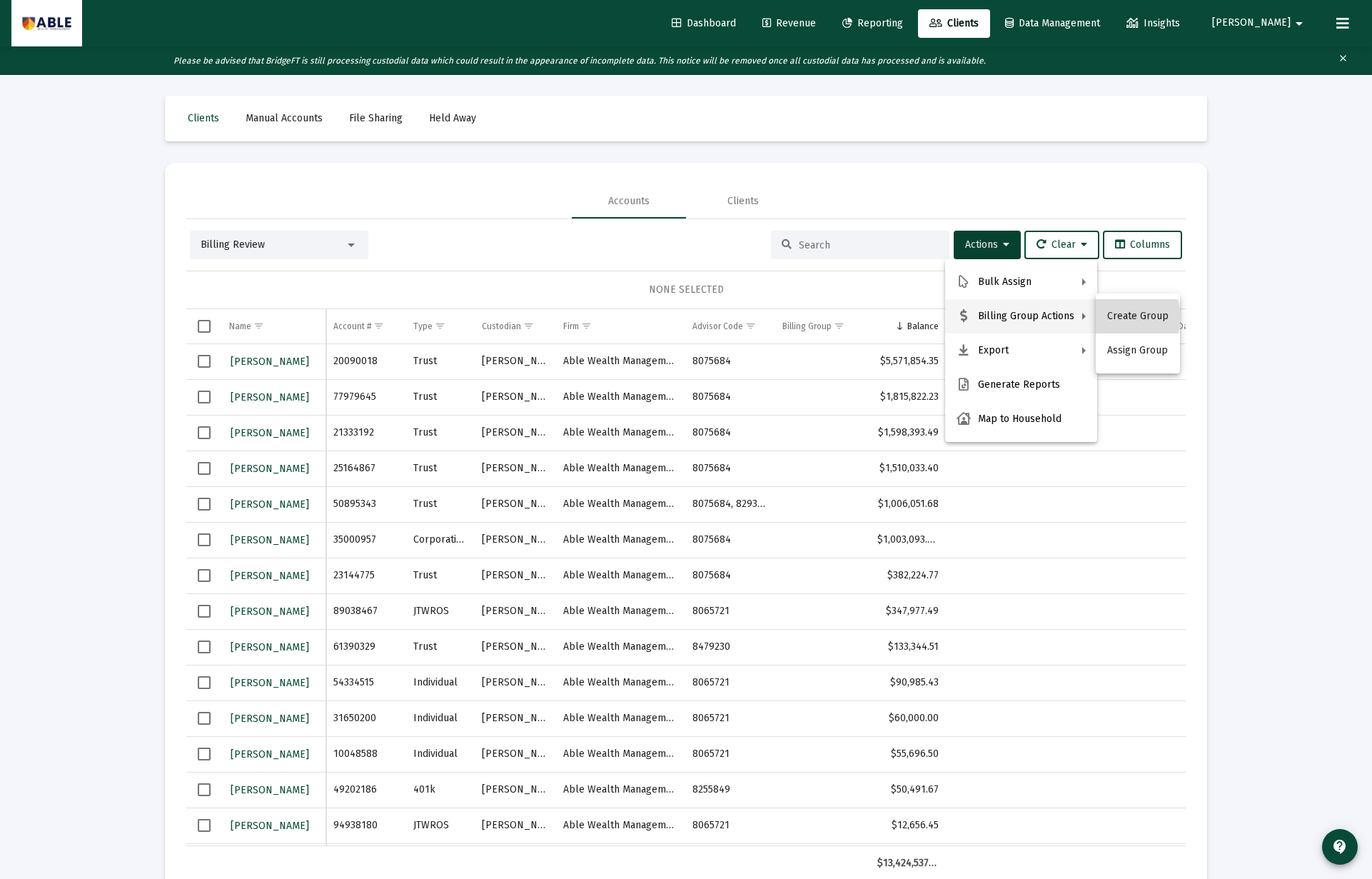
click at [1129, 317] on button "Create Group" at bounding box center [1137, 316] width 84 height 34
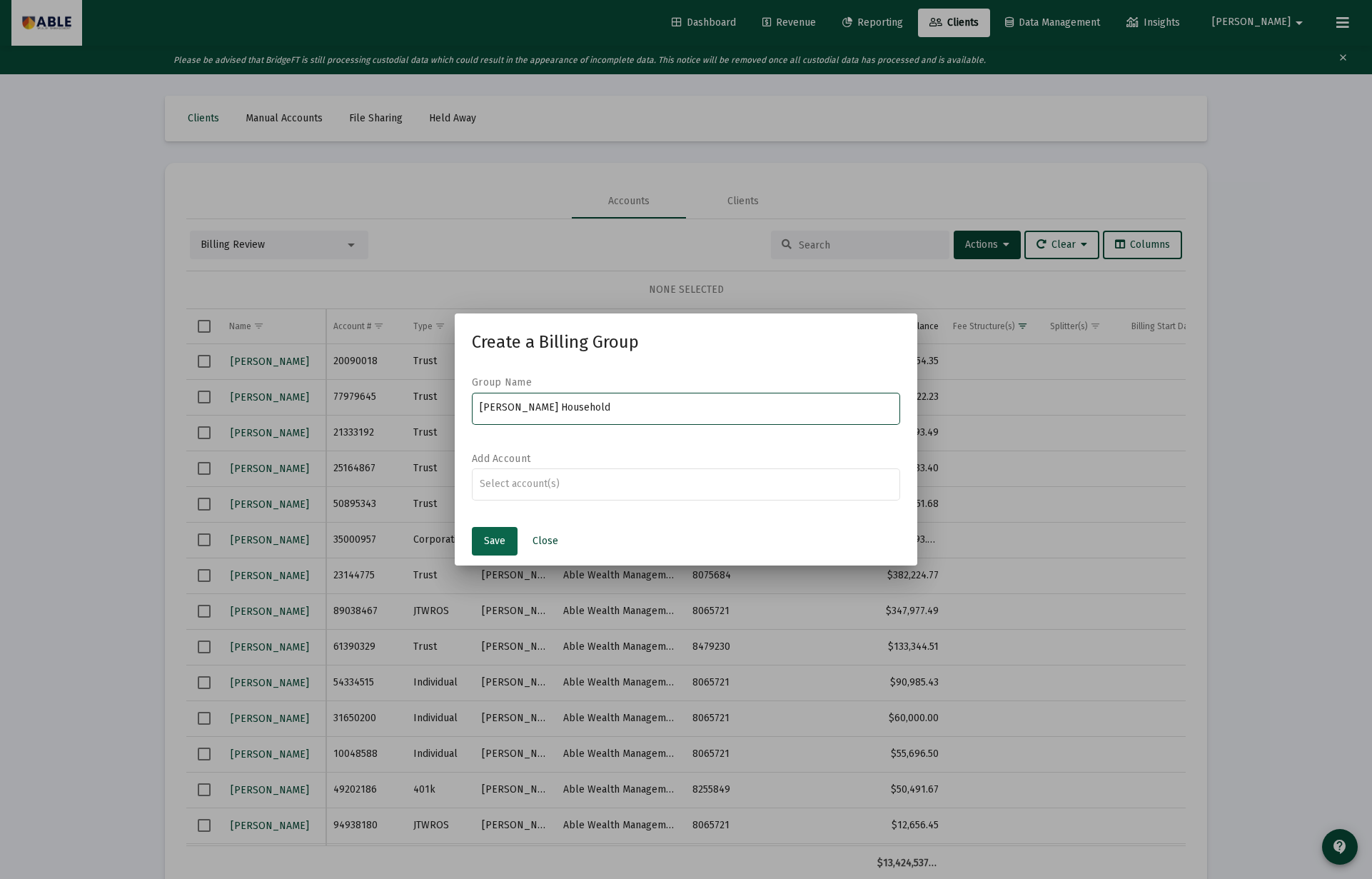
type input "[PERSON_NAME] Household"
click at [497, 537] on span "Save" at bounding box center [494, 541] width 21 height 12
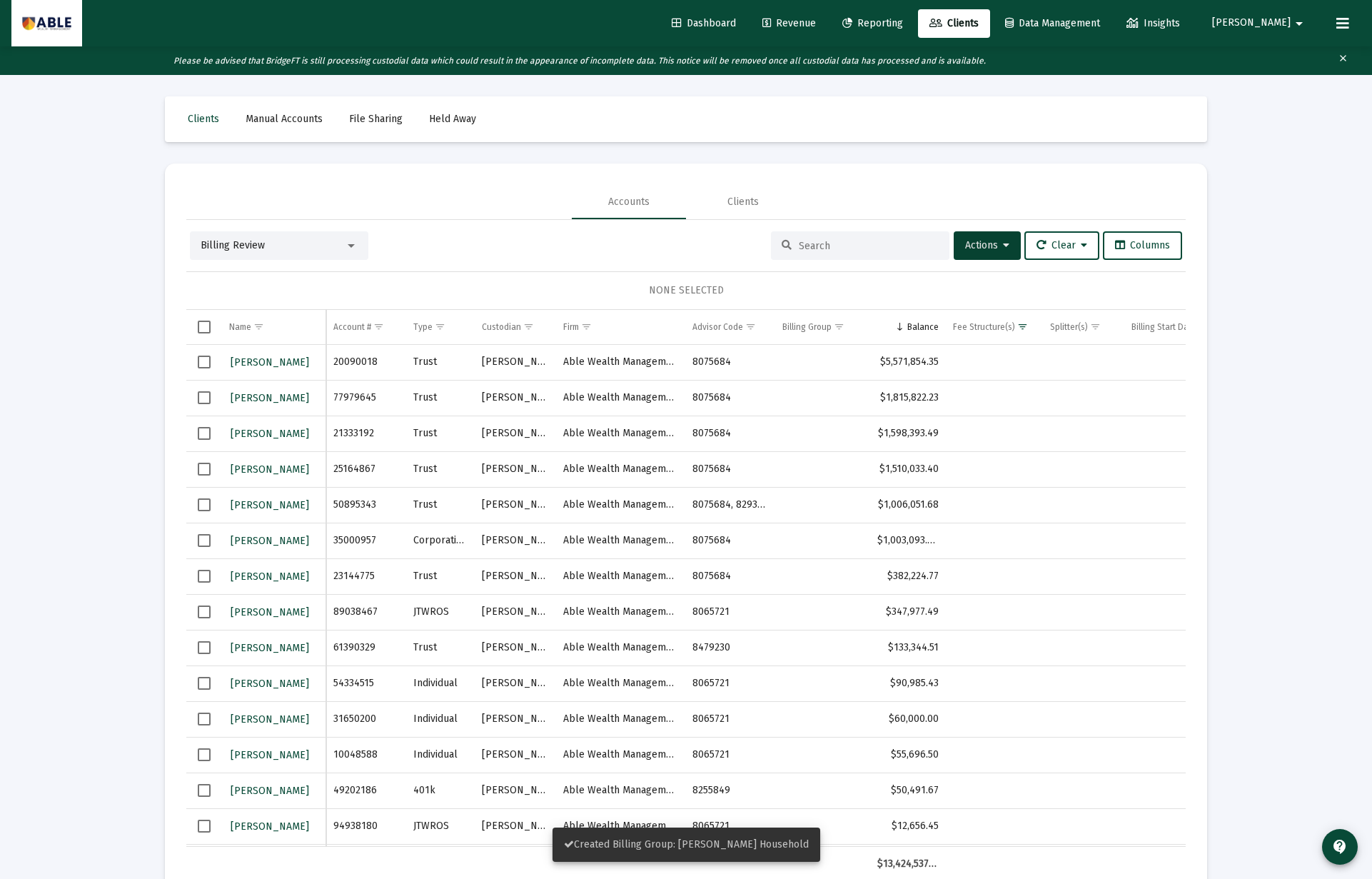
scroll to position [1, 0]
click at [239, 238] on div "Billing Review" at bounding box center [272, 245] width 144 height 14
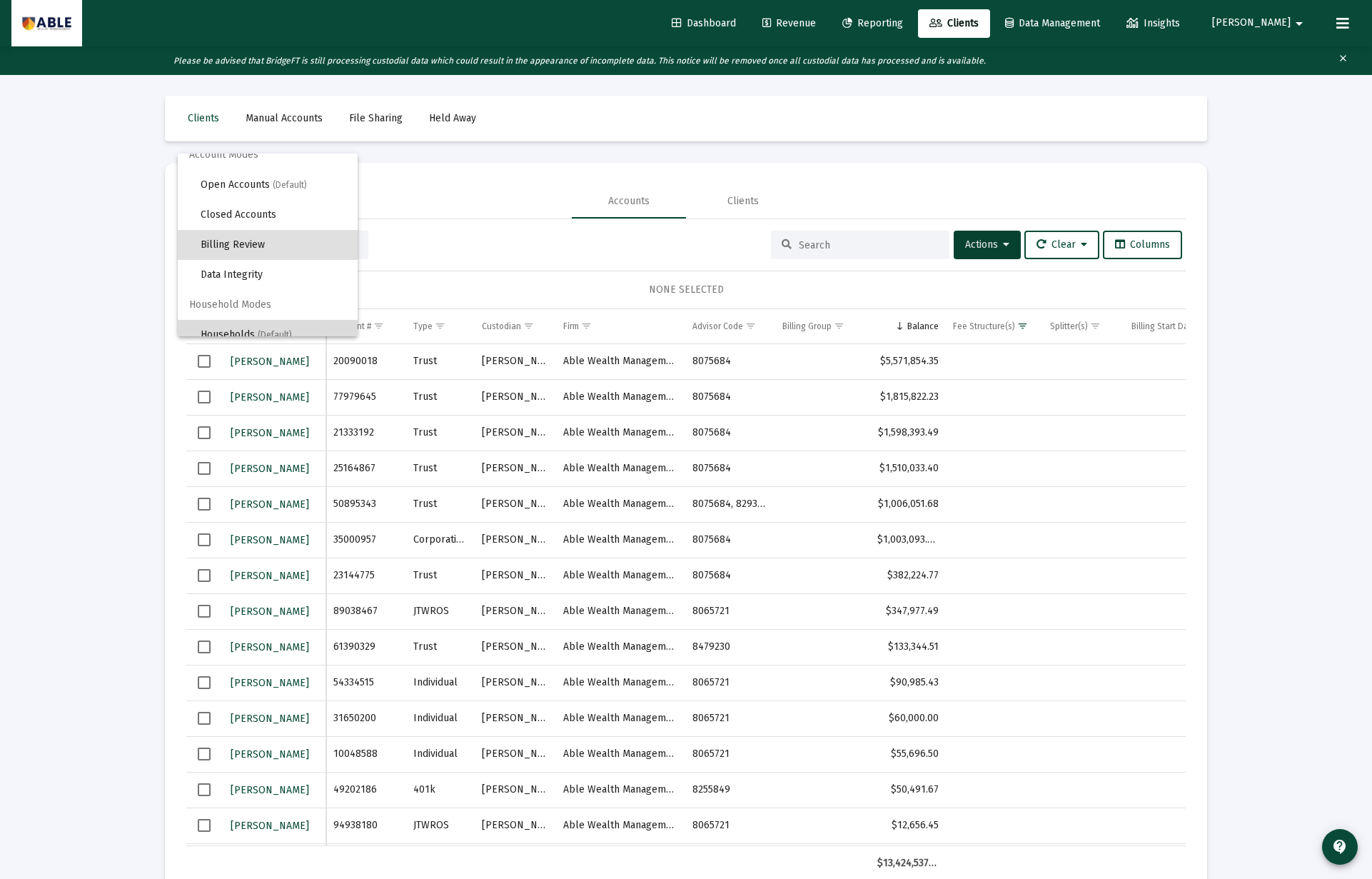
click at [240, 324] on span "Households (Default)" at bounding box center [273, 335] width 146 height 30
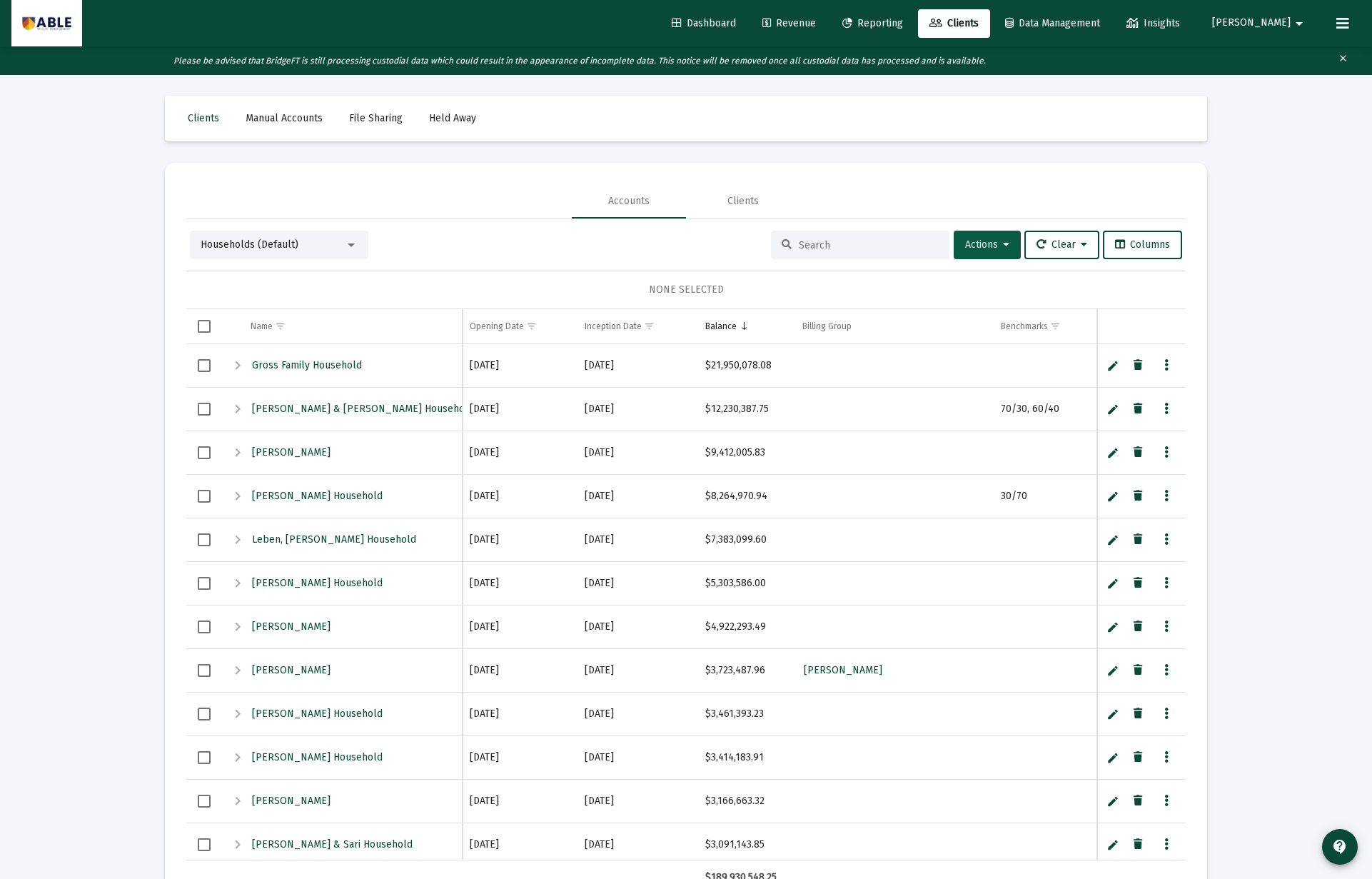
click at [974, 243] on span "Actions" at bounding box center [987, 245] width 44 height 12
click at [992, 320] on button "Create Household" at bounding box center [1011, 316] width 132 height 34
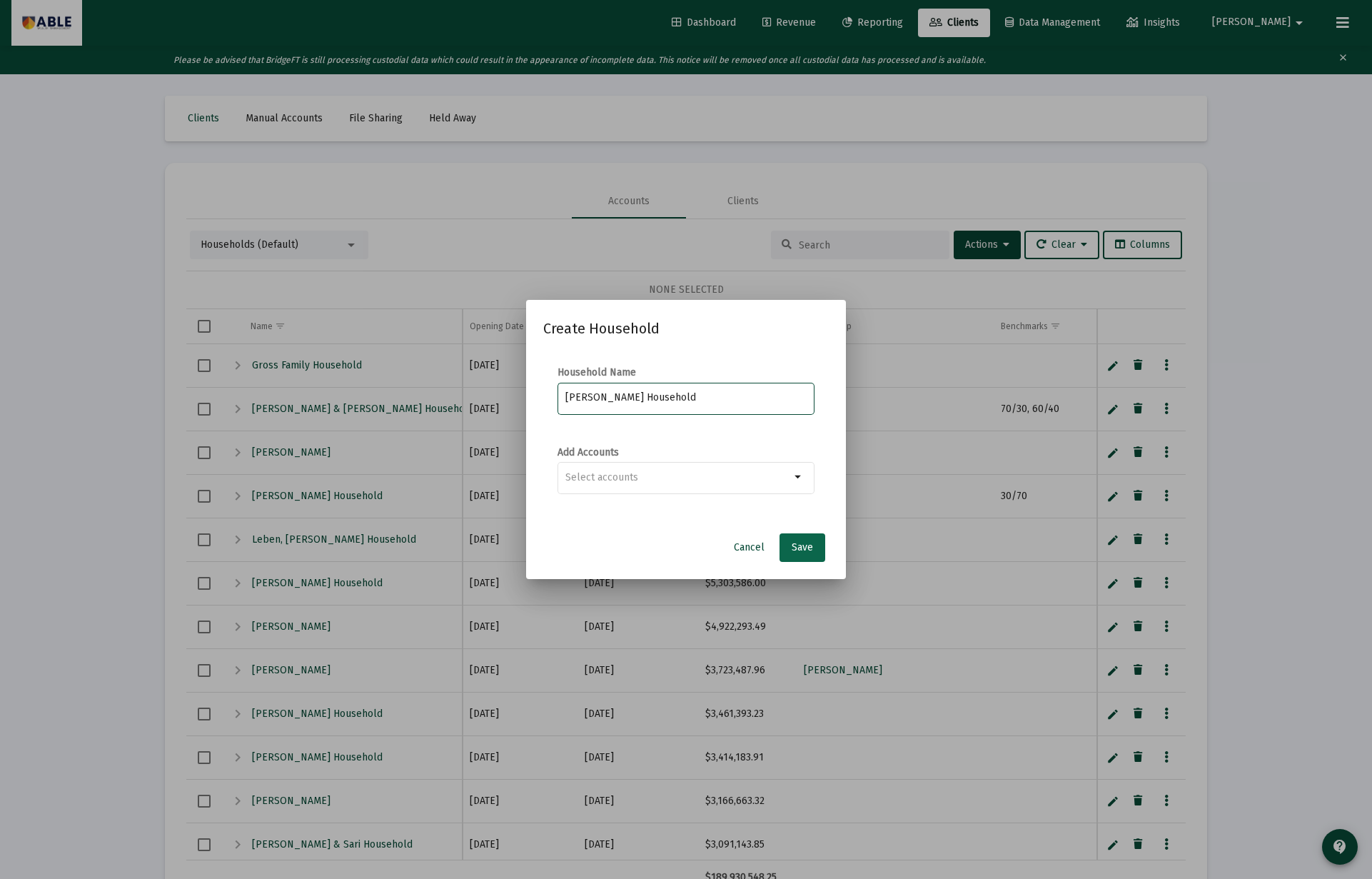
type input "[PERSON_NAME] Household"
click at [802, 545] on span "Save" at bounding box center [802, 547] width 21 height 12
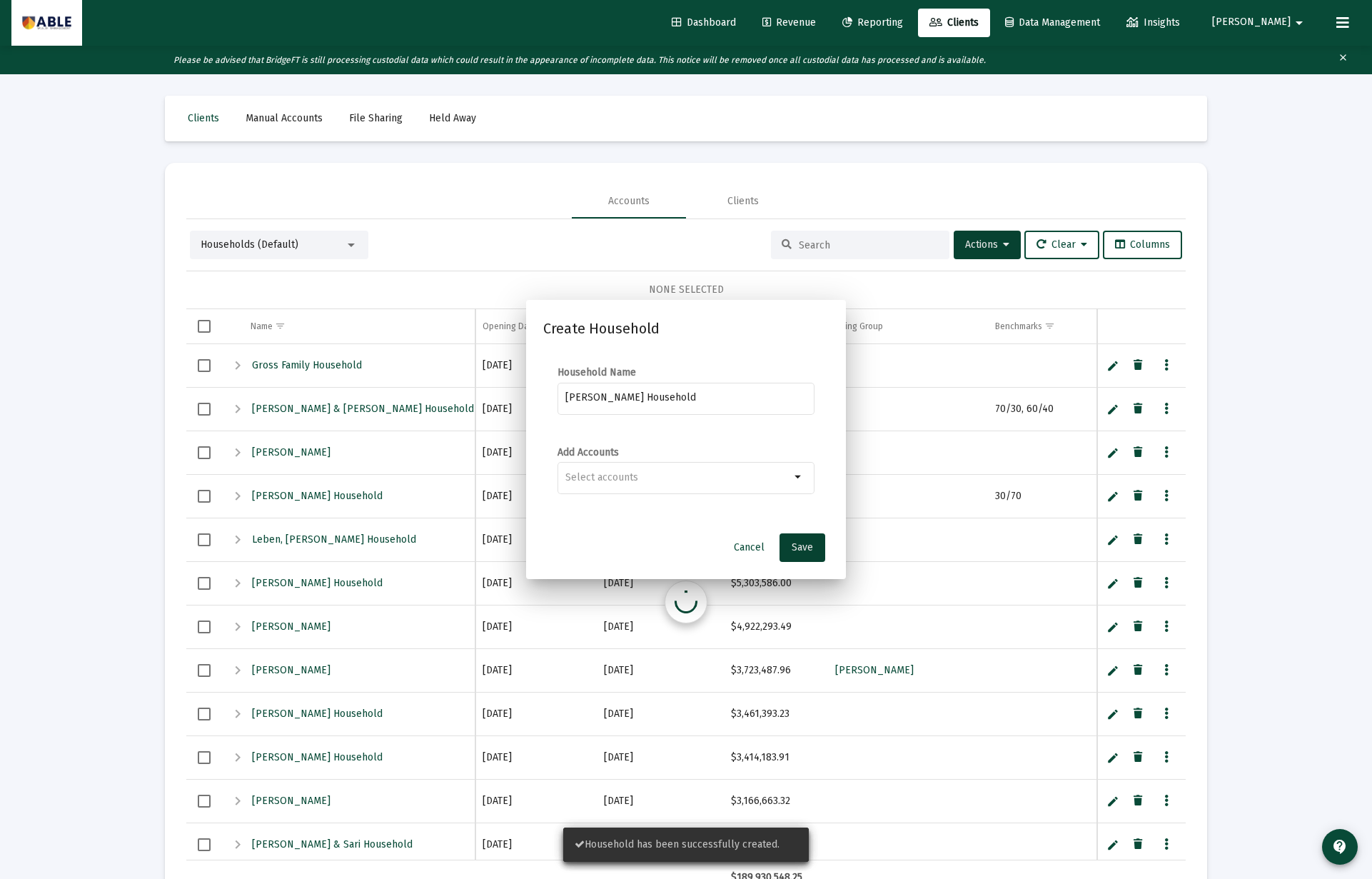
scroll to position [1, 0]
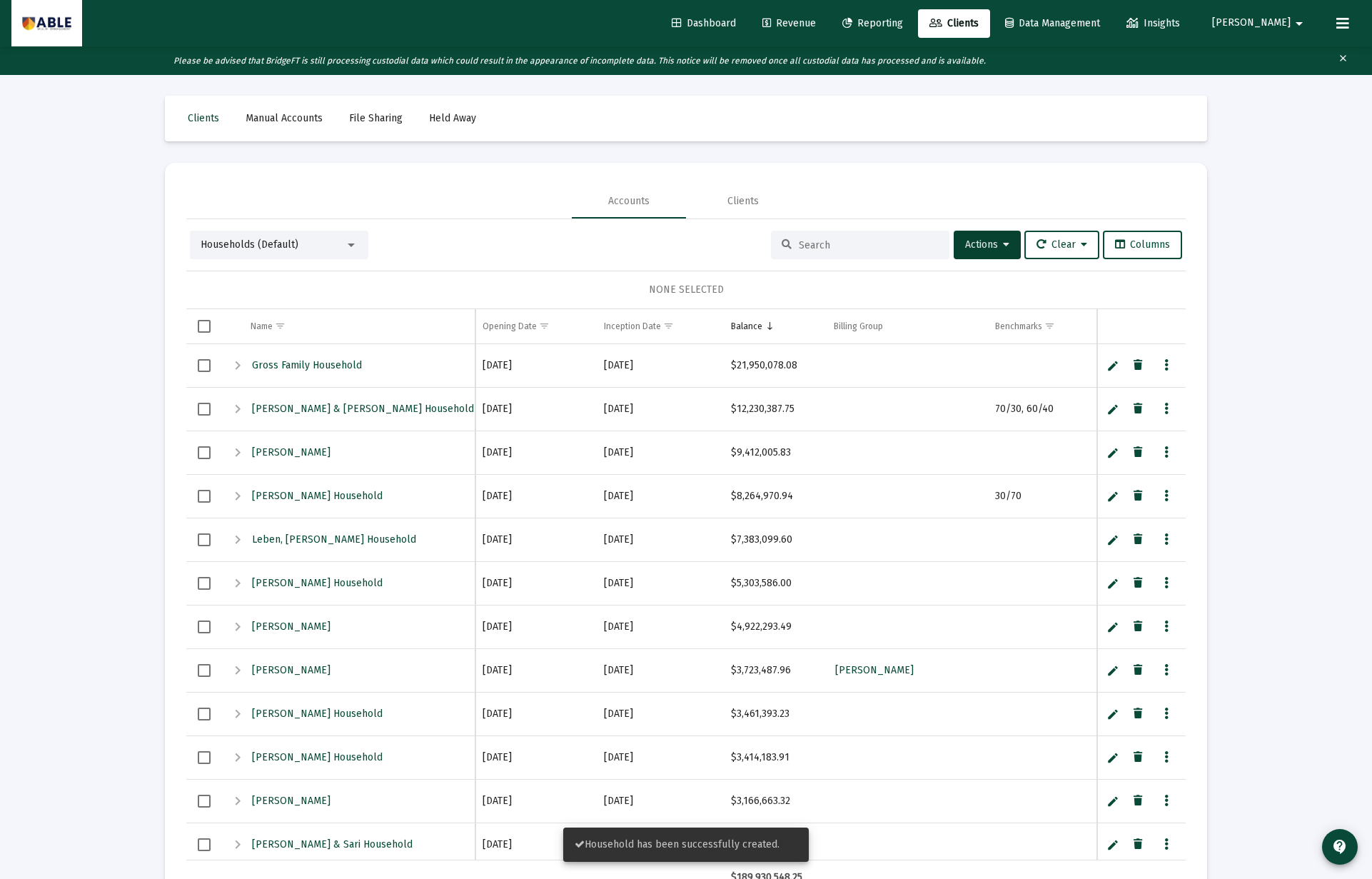
click at [816, 24] on span "Revenue" at bounding box center [788, 23] width 53 height 12
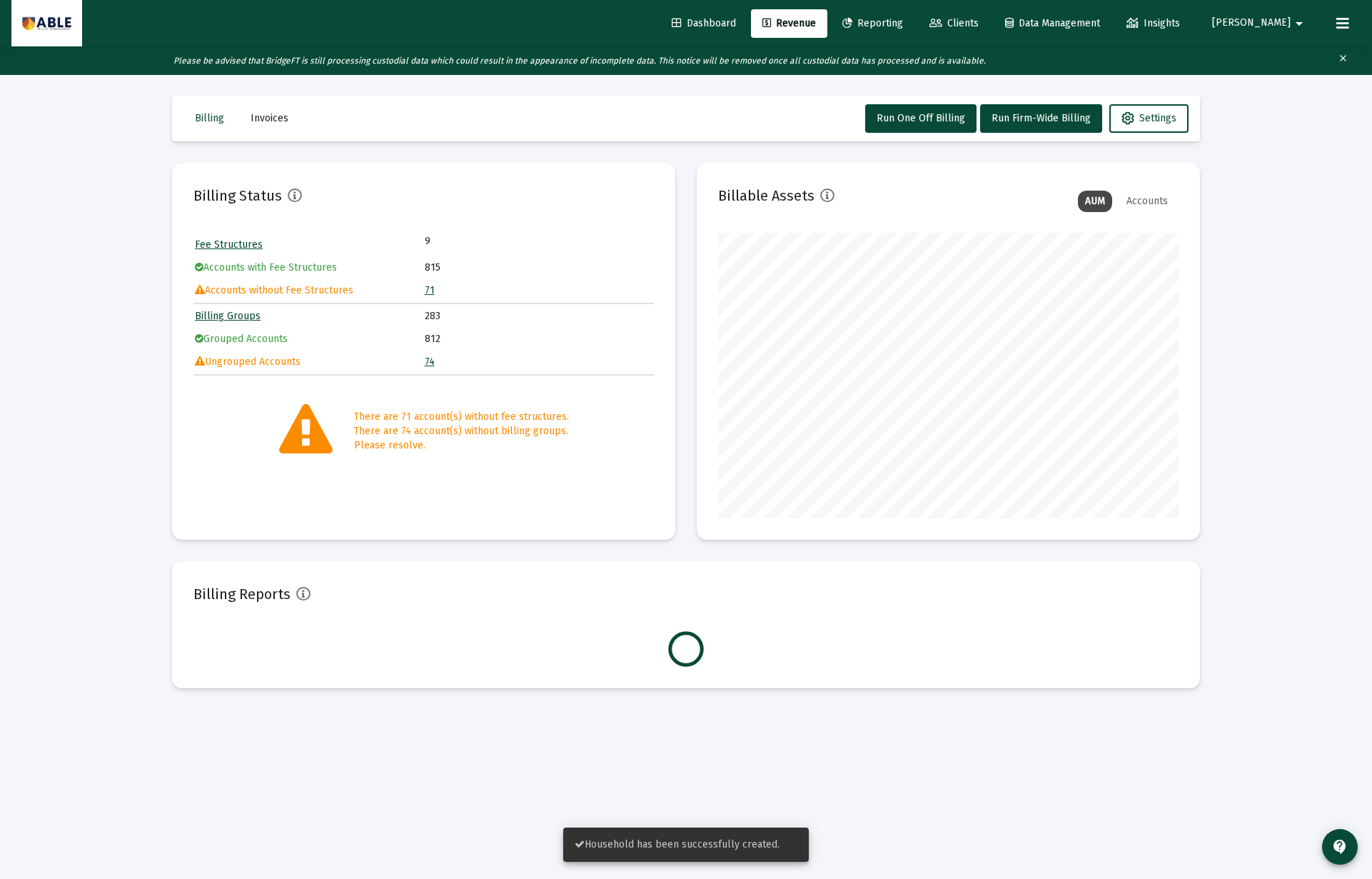
scroll to position [286, 461]
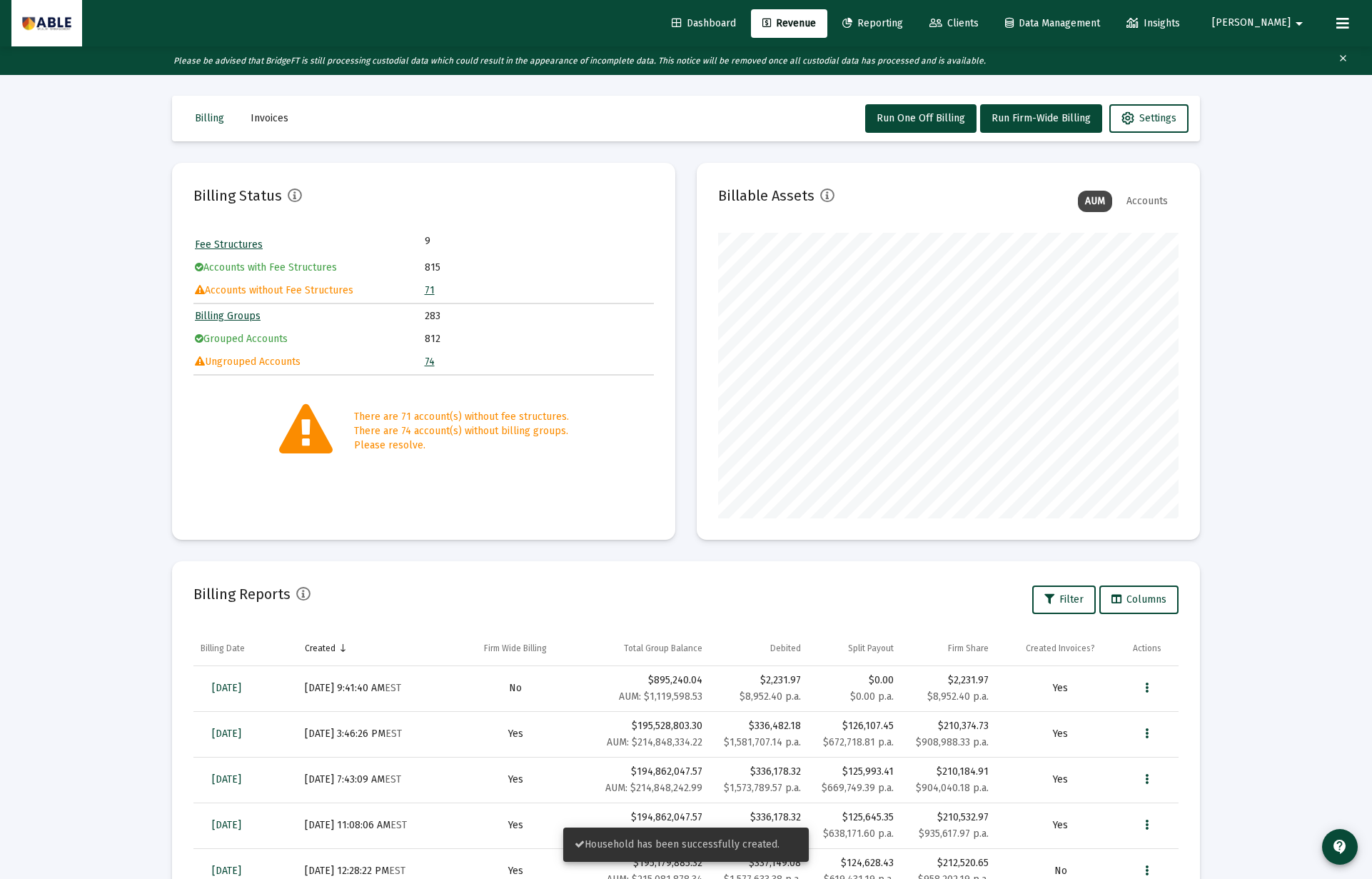
click at [428, 292] on link "71" at bounding box center [430, 290] width 10 height 12
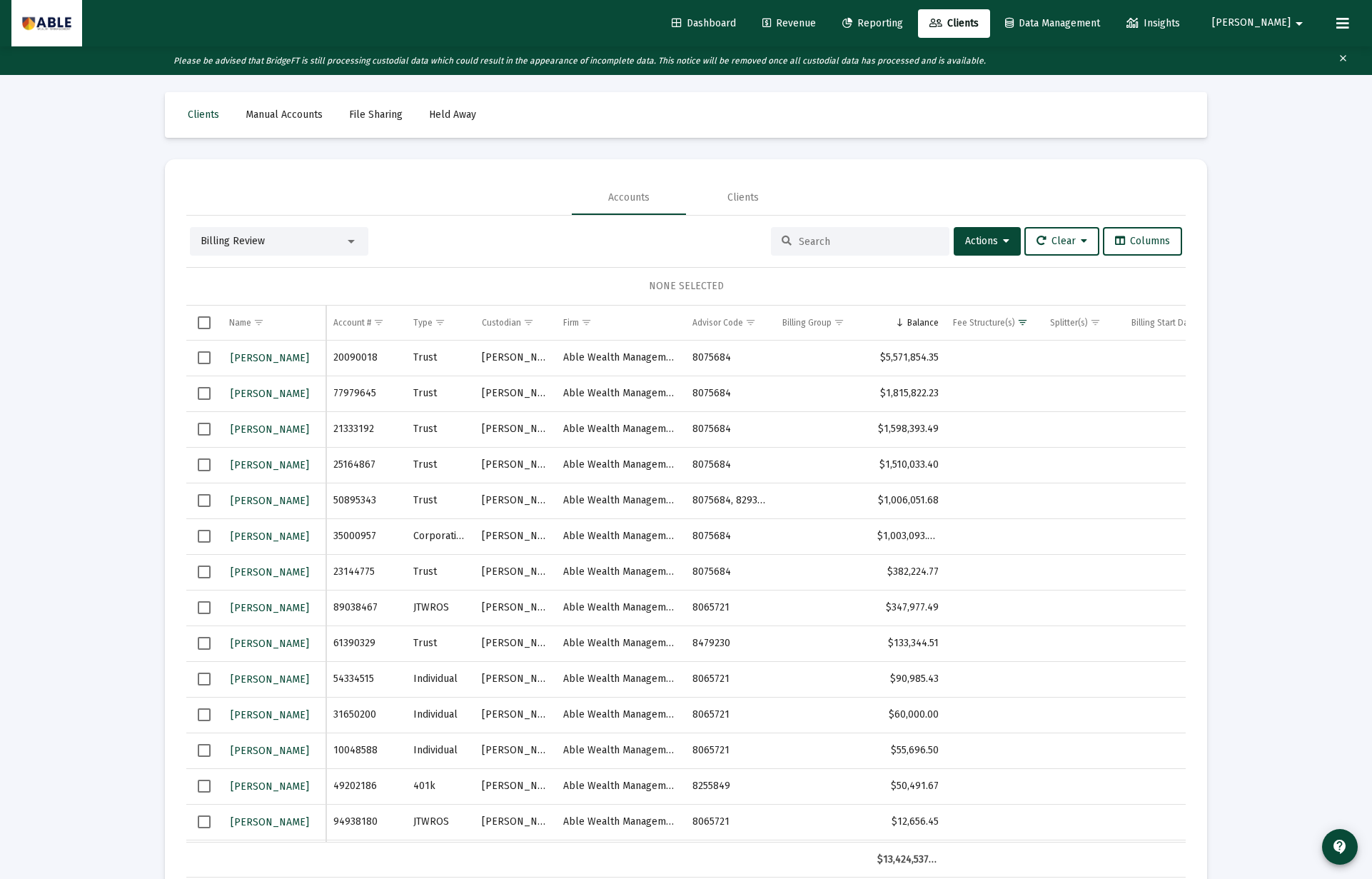
click at [204, 361] on span "Select row" at bounding box center [204, 358] width 13 height 13
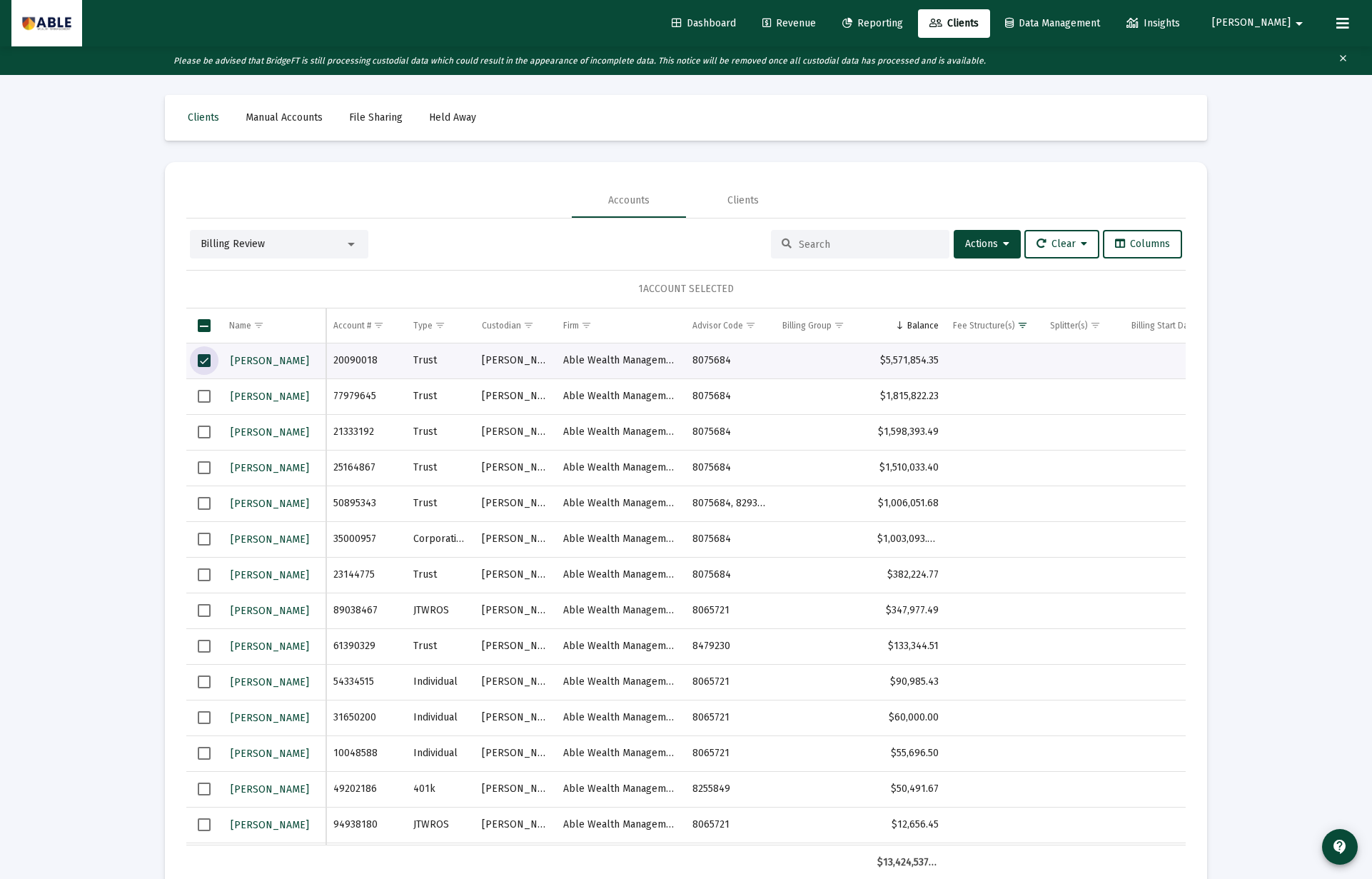
click at [201, 395] on span "Select row" at bounding box center [204, 396] width 13 height 13
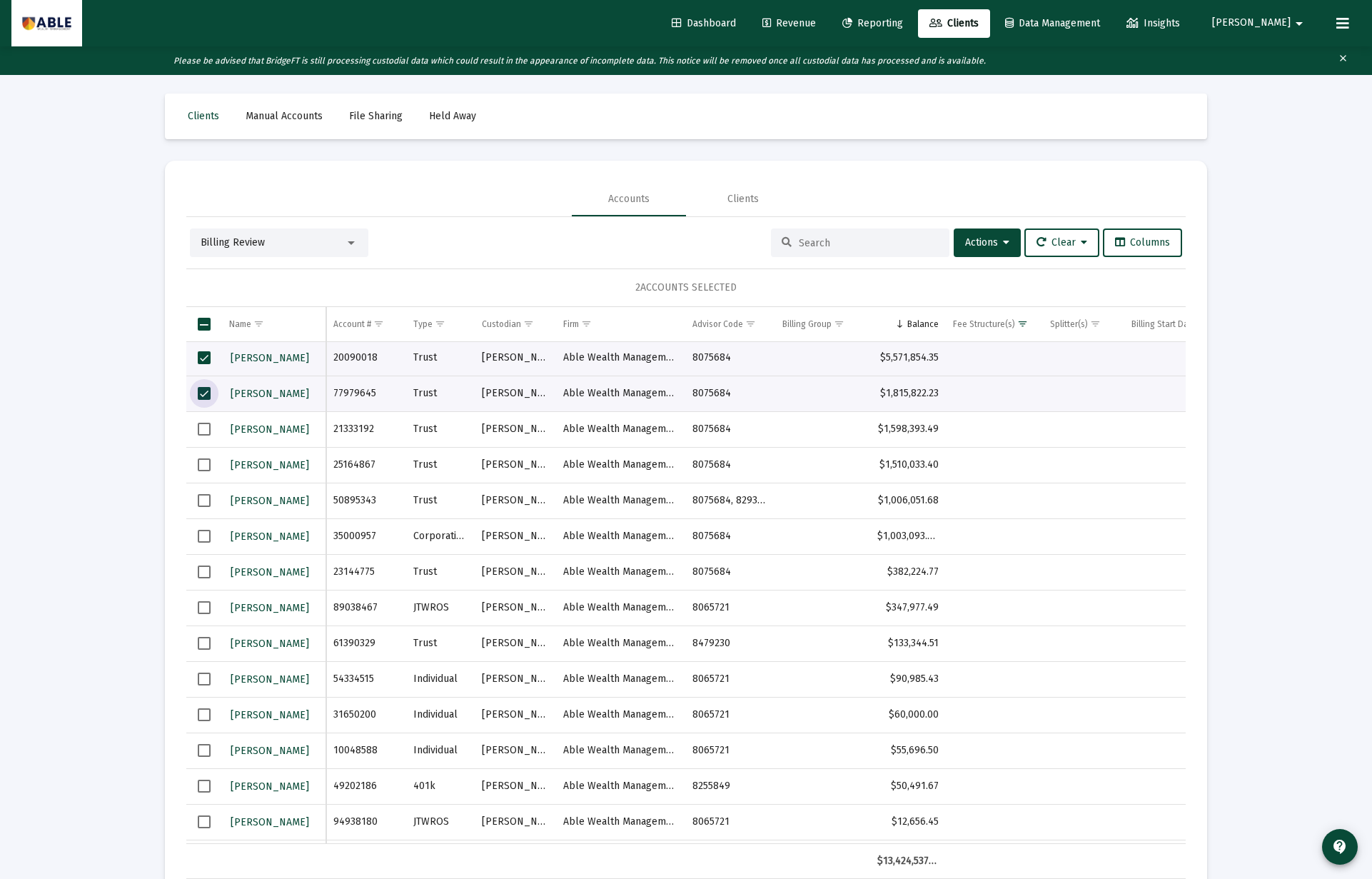
drag, startPoint x: 207, startPoint y: 426, endPoint x: 206, endPoint y: 434, distance: 8.1
click at [206, 429] on span "Select row" at bounding box center [204, 429] width 13 height 13
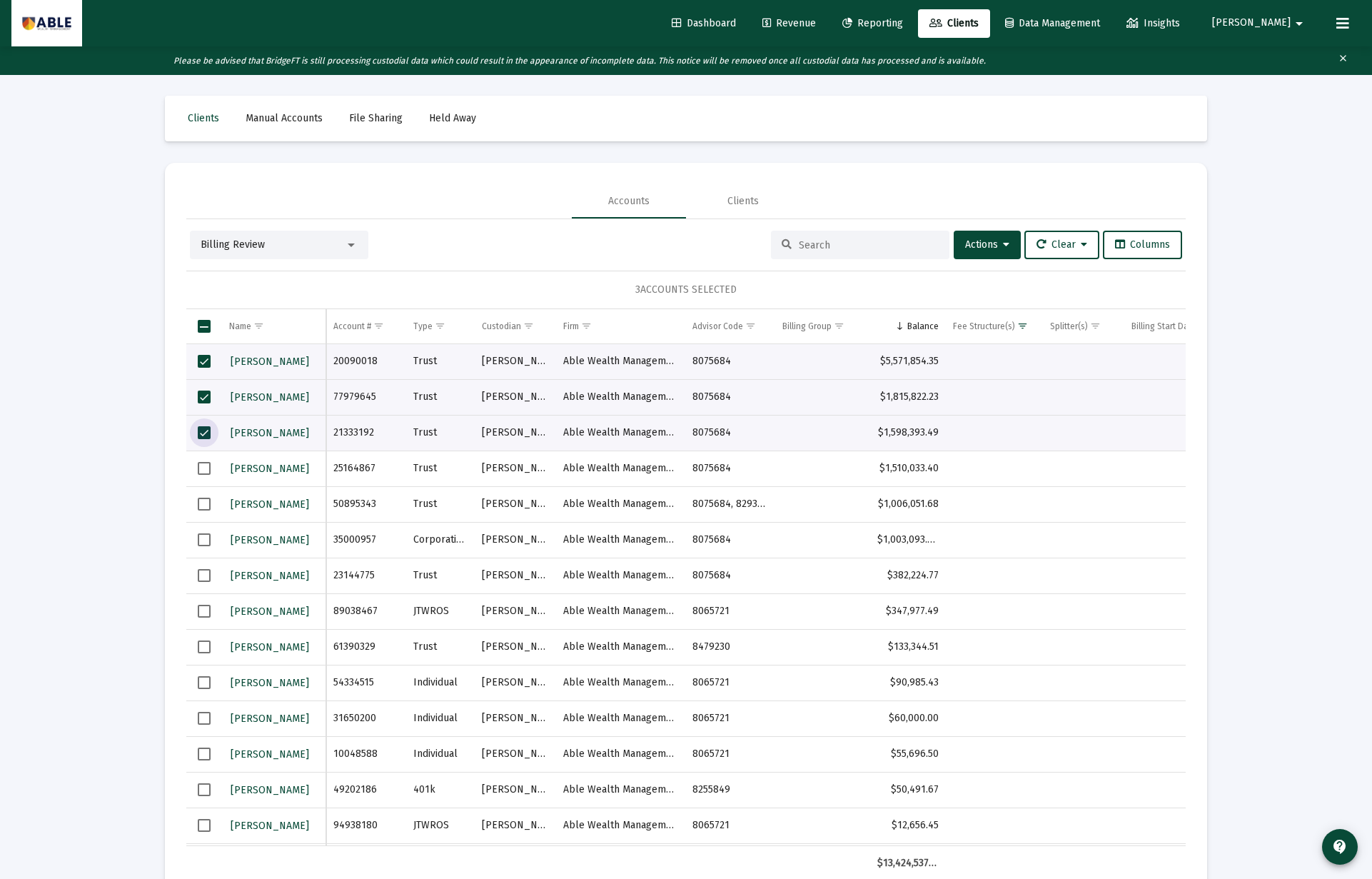
scroll to position [6, 0]
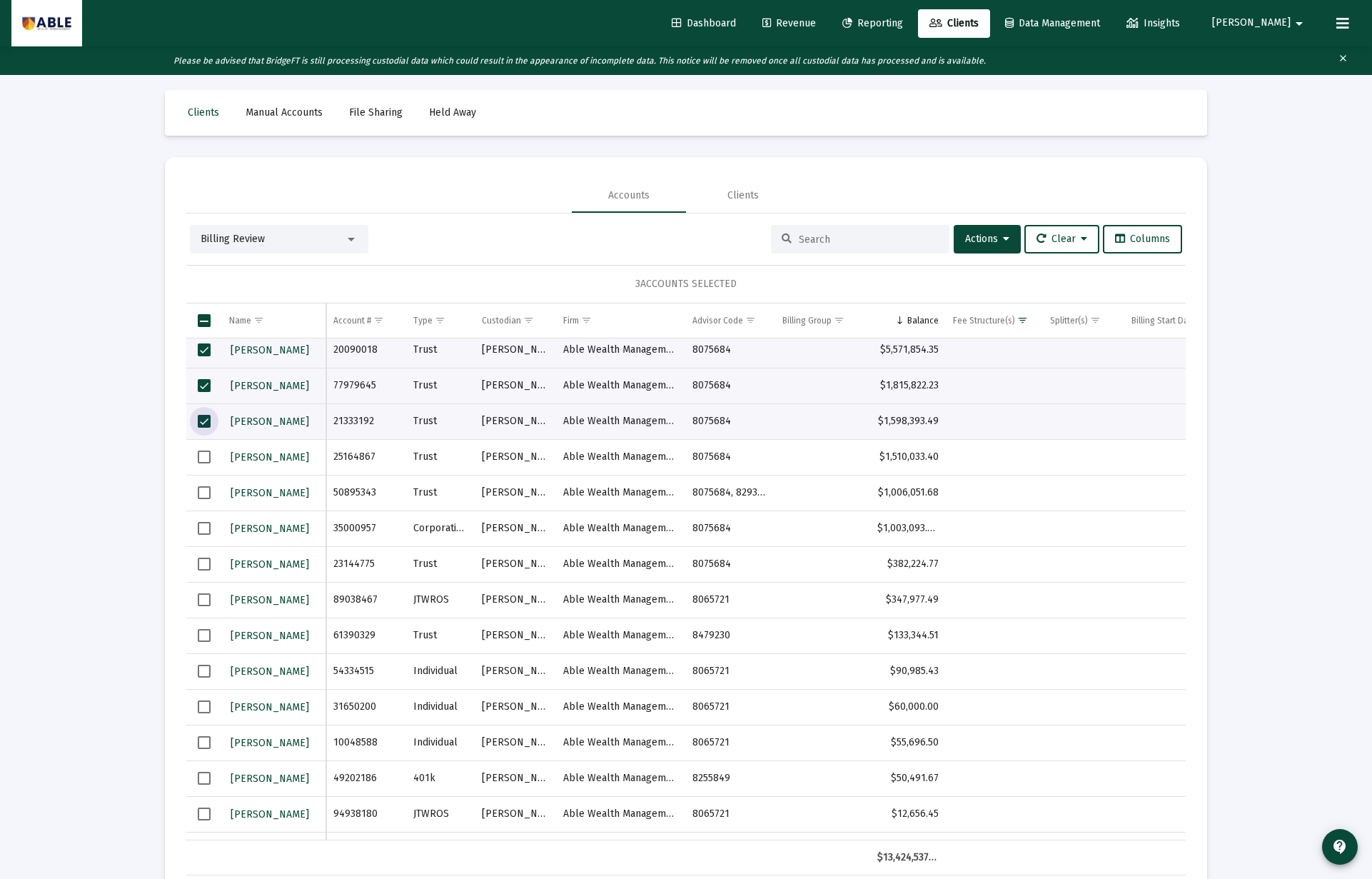
click at [209, 472] on td "Data grid" at bounding box center [204, 457] width 36 height 36
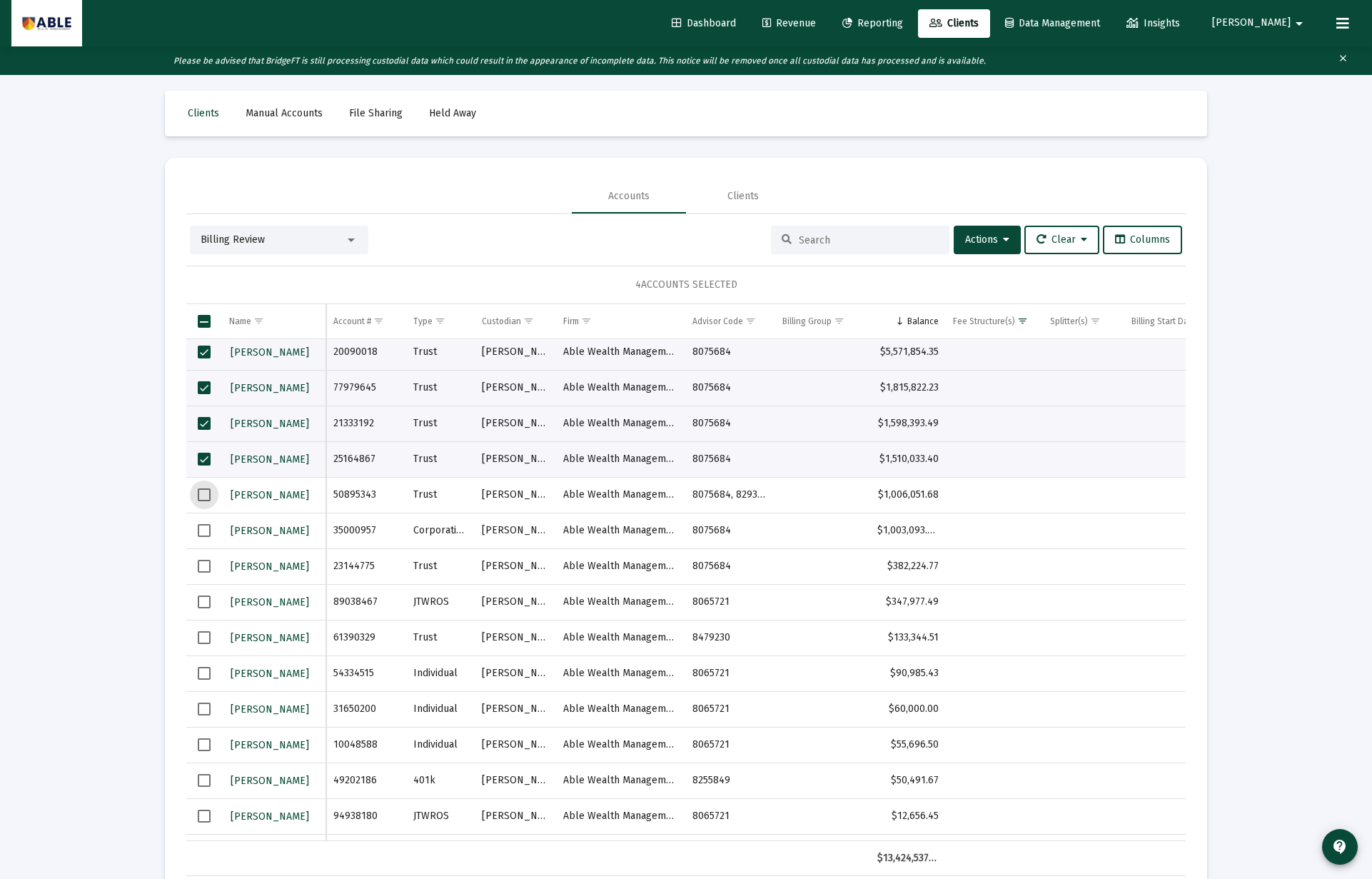
scroll to position [7, 0]
drag, startPoint x: 207, startPoint y: 501, endPoint x: 463, endPoint y: 424, distance: 267.3
click at [210, 498] on span "Select row" at bounding box center [204, 492] width 13 height 13
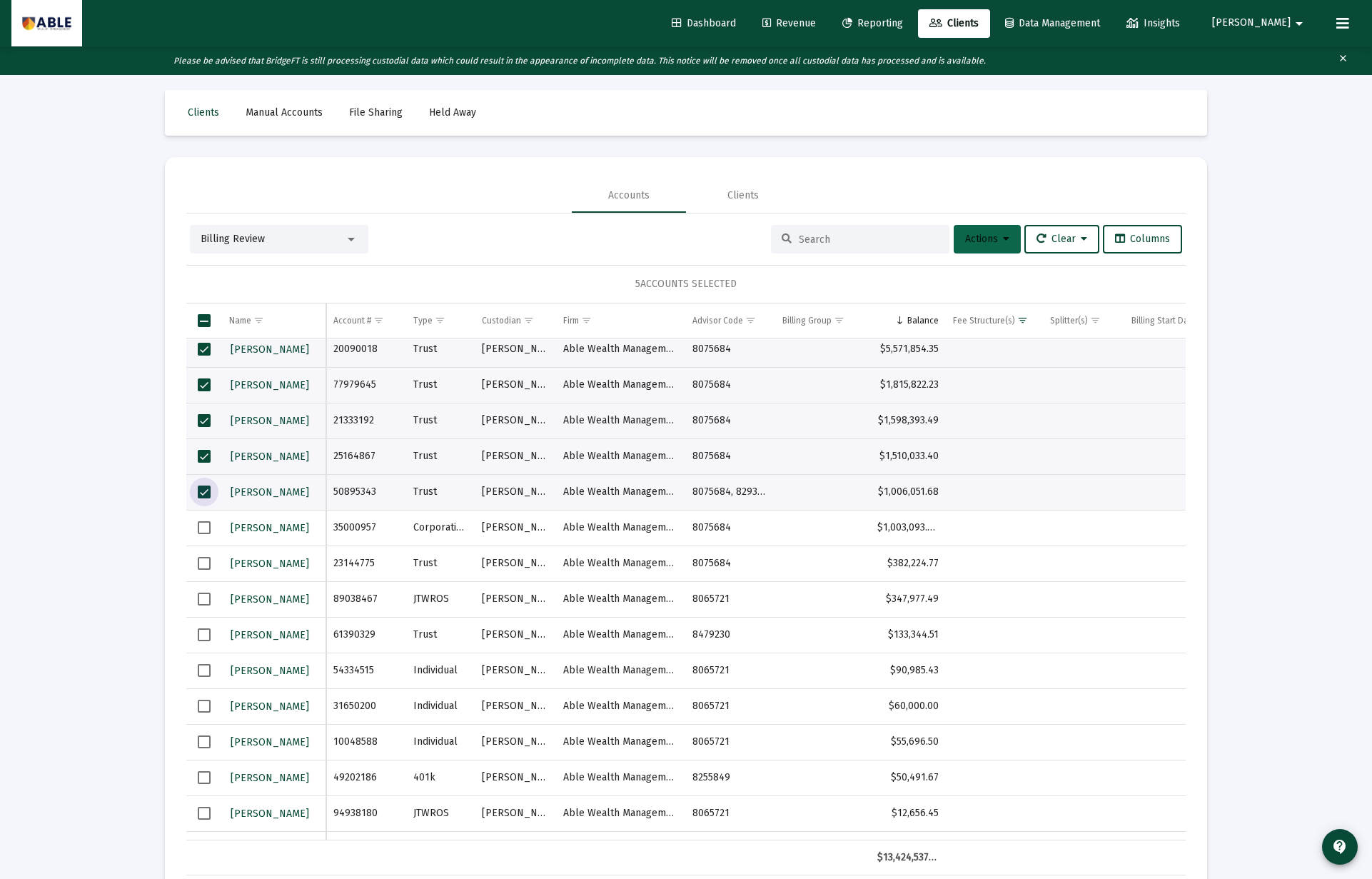
click at [1003, 236] on icon at bounding box center [1006, 240] width 7 height 10
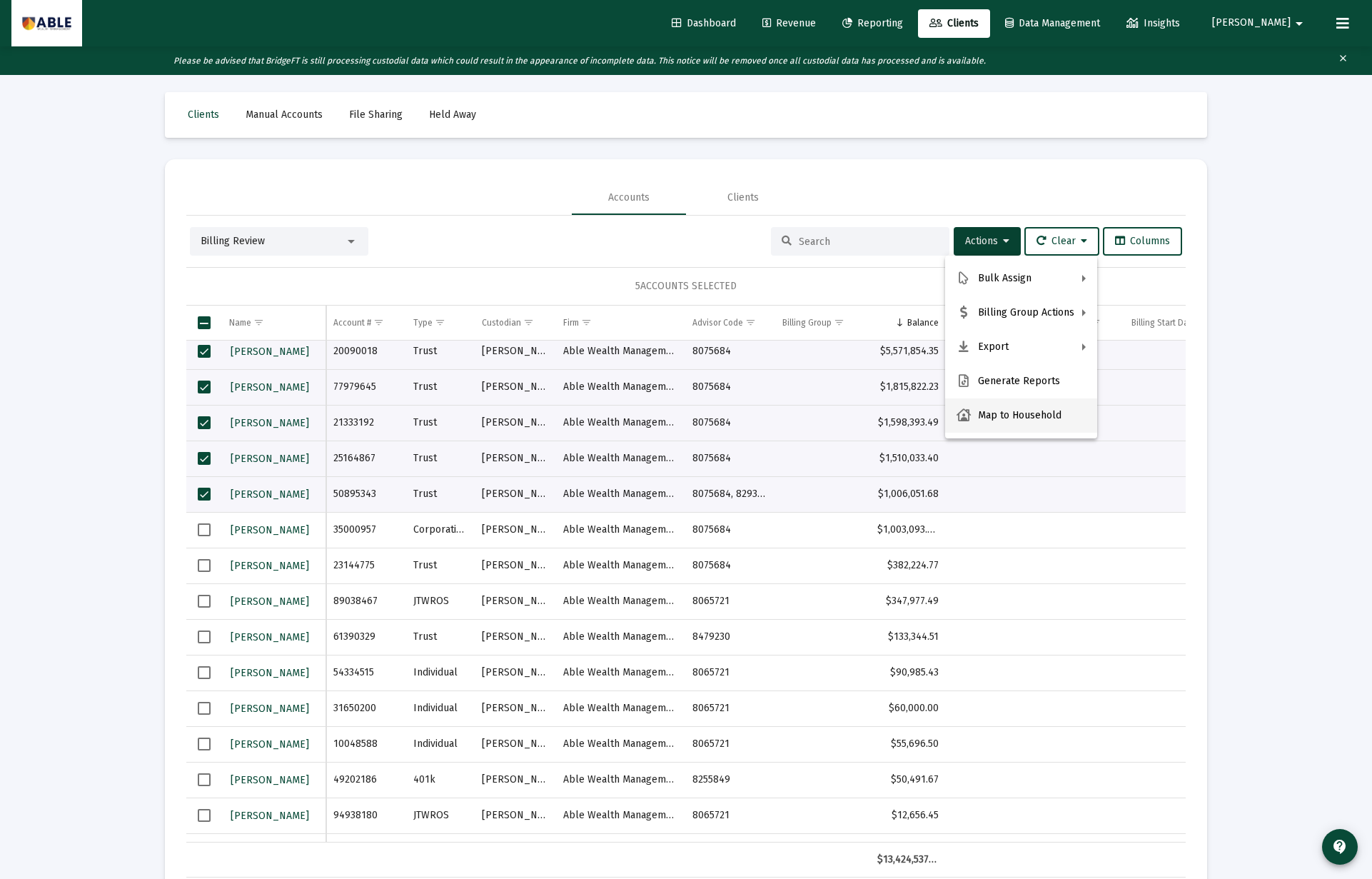
scroll to position [8, 0]
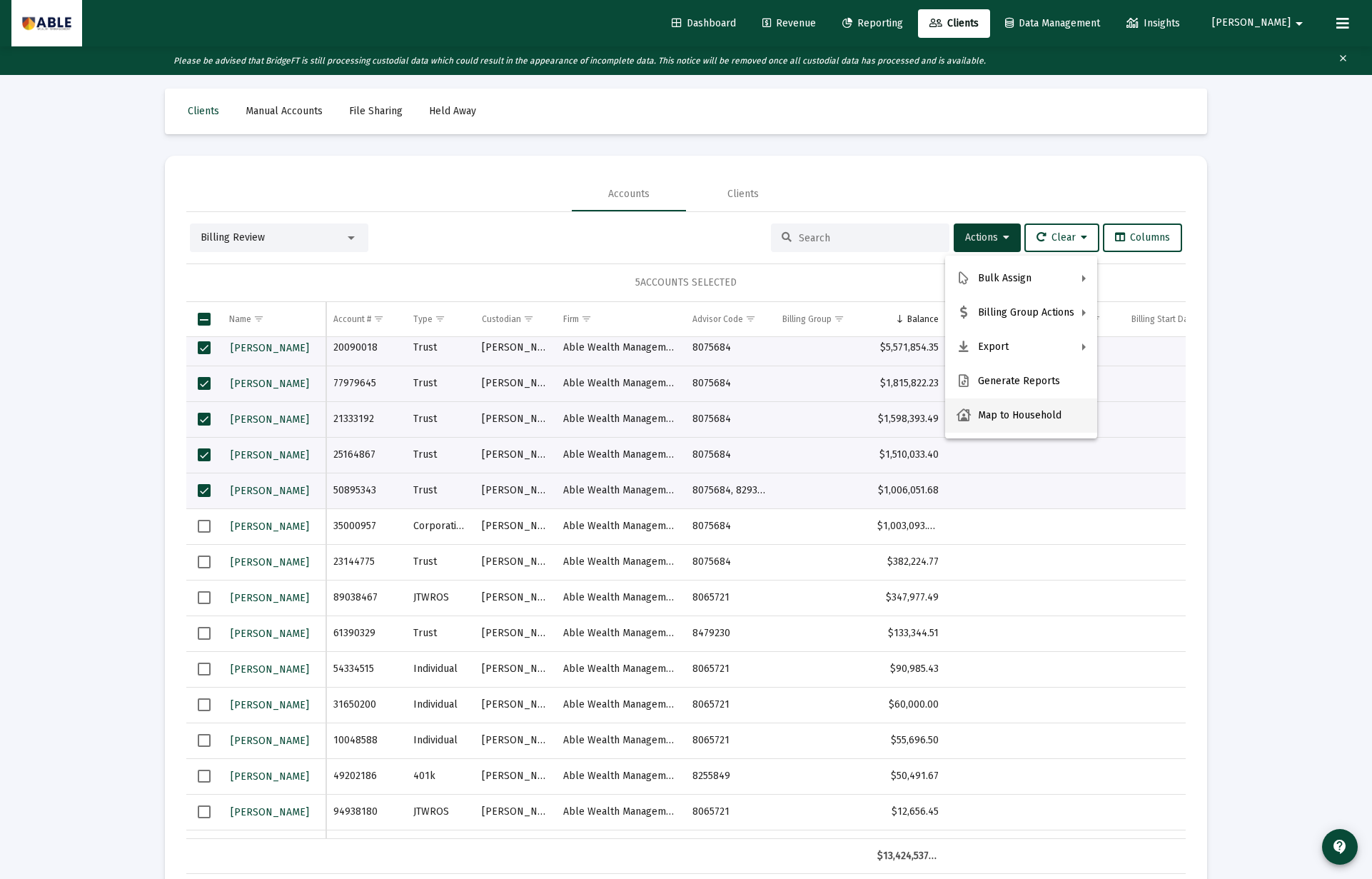
click at [1001, 409] on button "Map to Household" at bounding box center [1021, 415] width 152 height 34
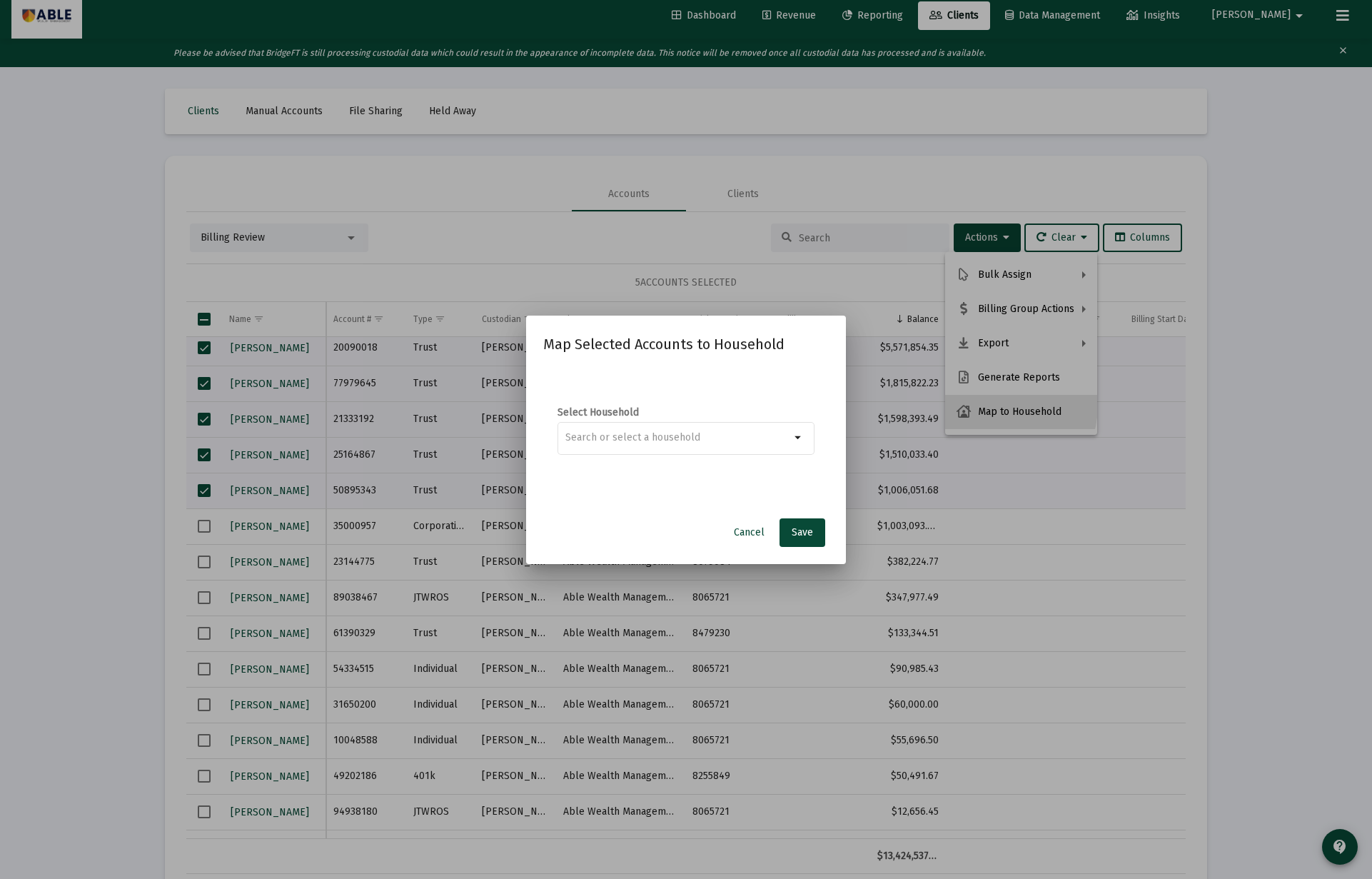
scroll to position [0, 0]
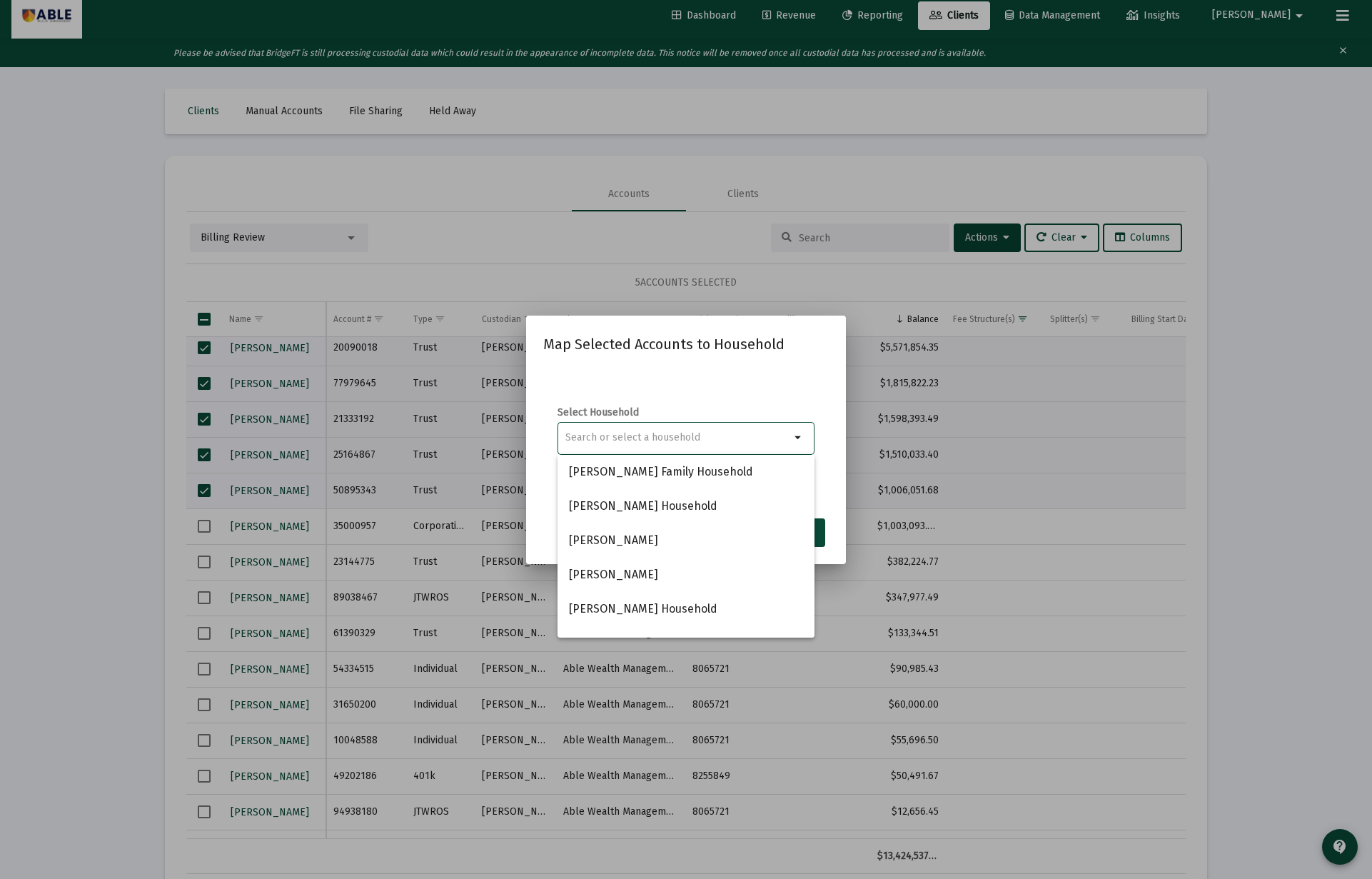
paste input "[PERSON_NAME] Household"
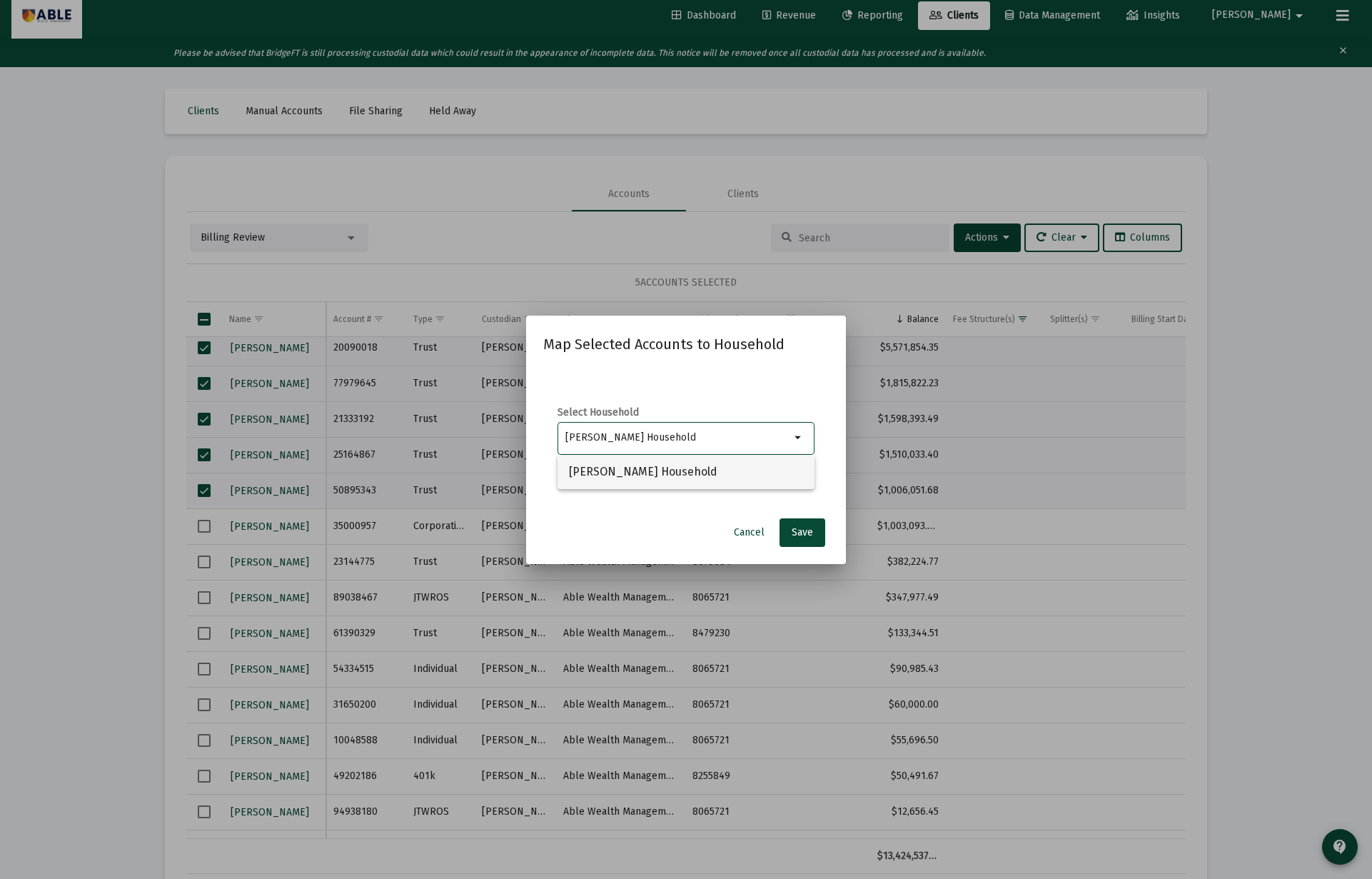
type input "[PERSON_NAME] Household"
click at [680, 469] on span "[PERSON_NAME] Household" at bounding box center [686, 472] width 234 height 34
click at [795, 533] on span "Save" at bounding box center [802, 532] width 21 height 12
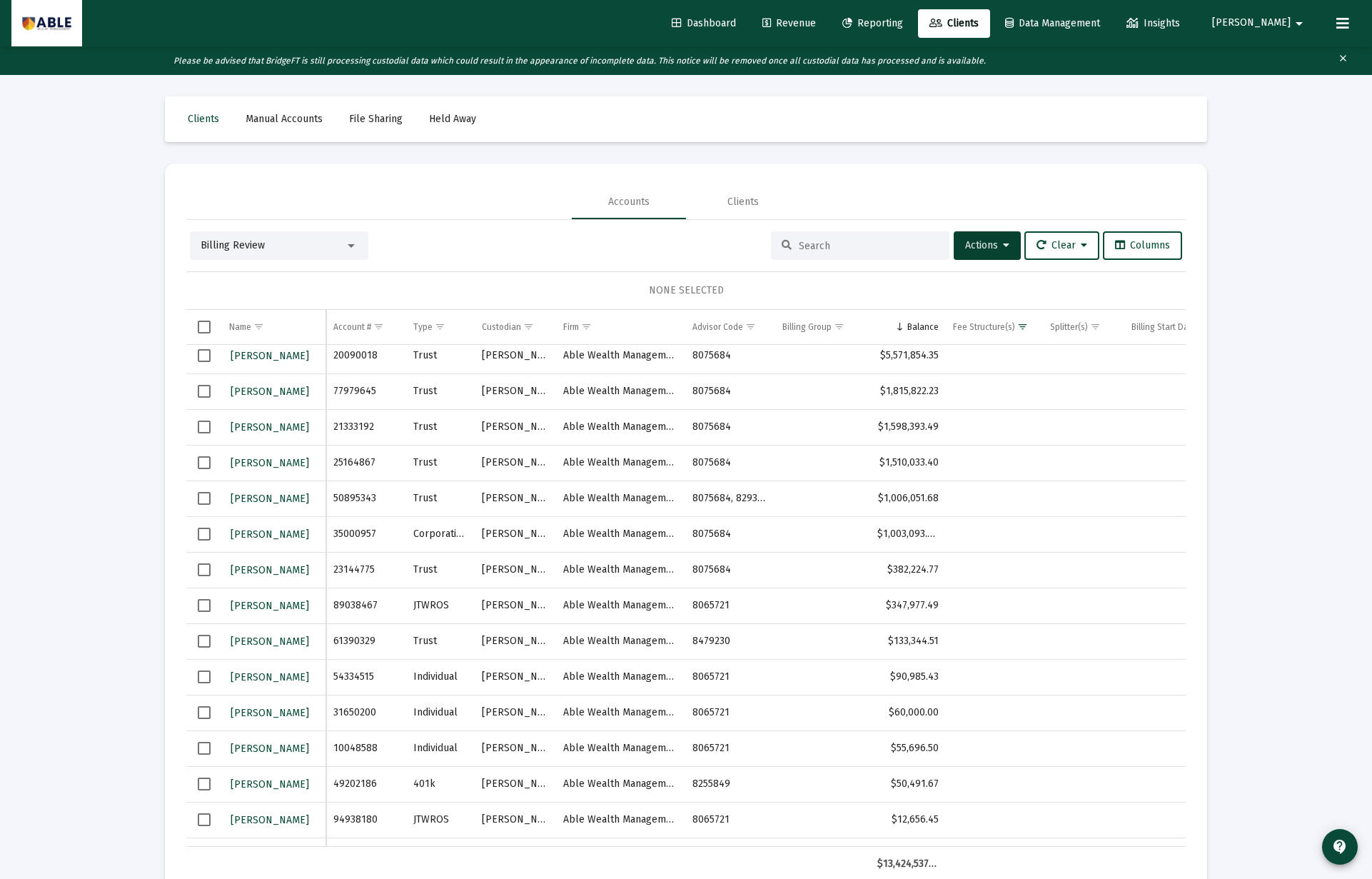
scroll to position [5, 0]
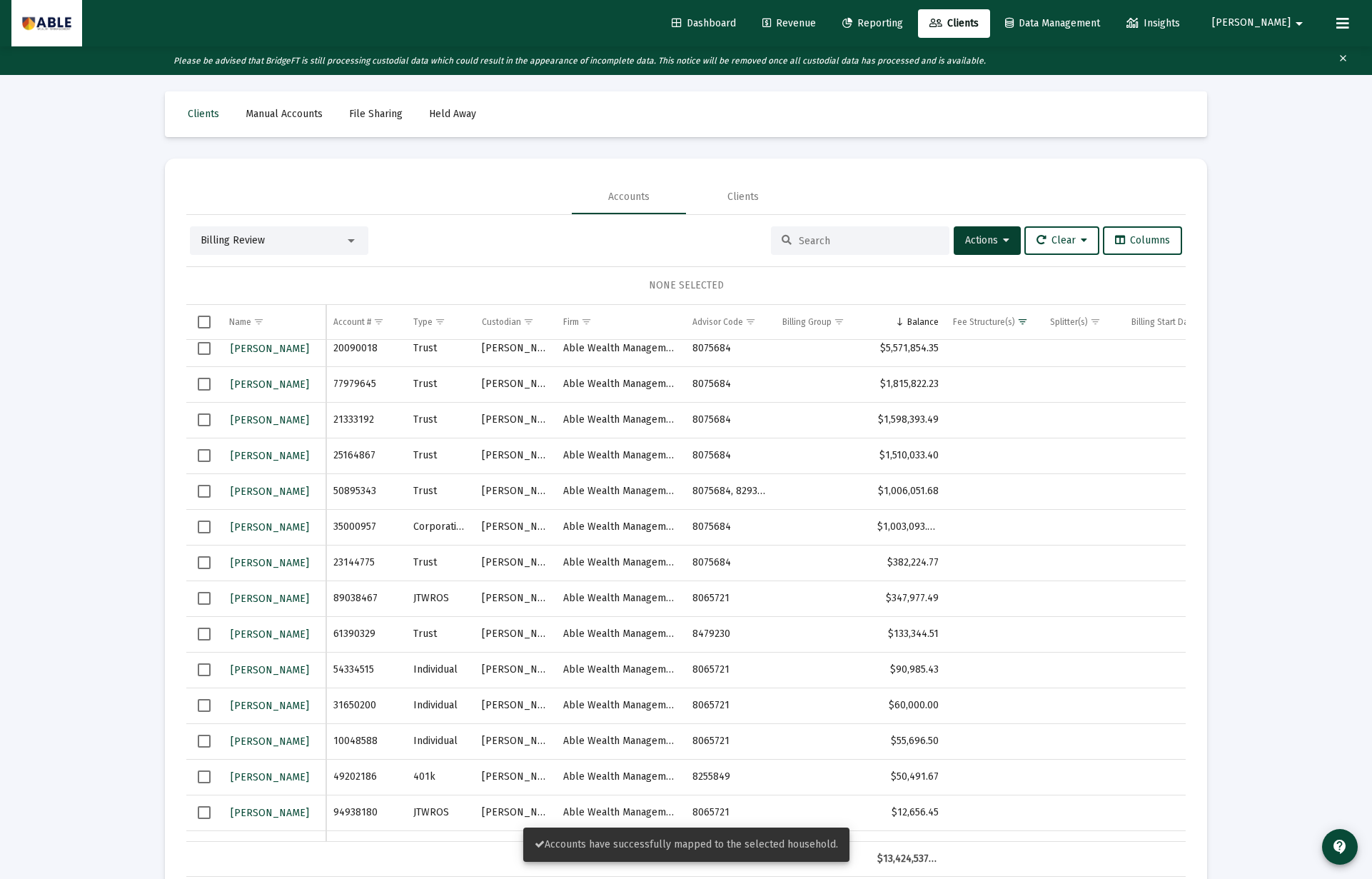
click at [204, 348] on span "Select row" at bounding box center [204, 349] width 13 height 13
click at [209, 403] on td "Data grid" at bounding box center [204, 420] width 36 height 36
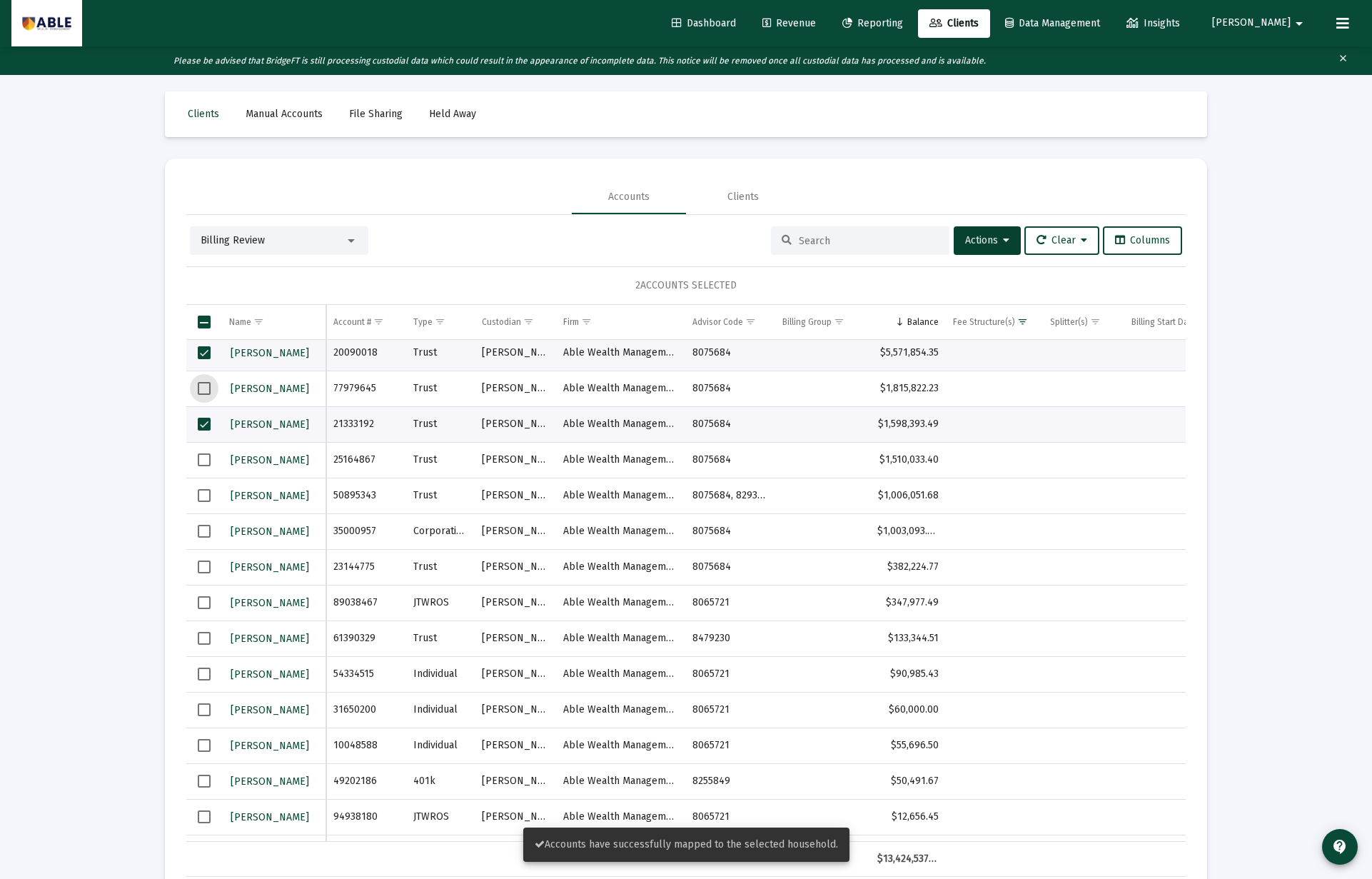
click at [204, 390] on span "Select row" at bounding box center [204, 389] width 13 height 13
click at [199, 456] on span "Select row" at bounding box center [204, 460] width 13 height 13
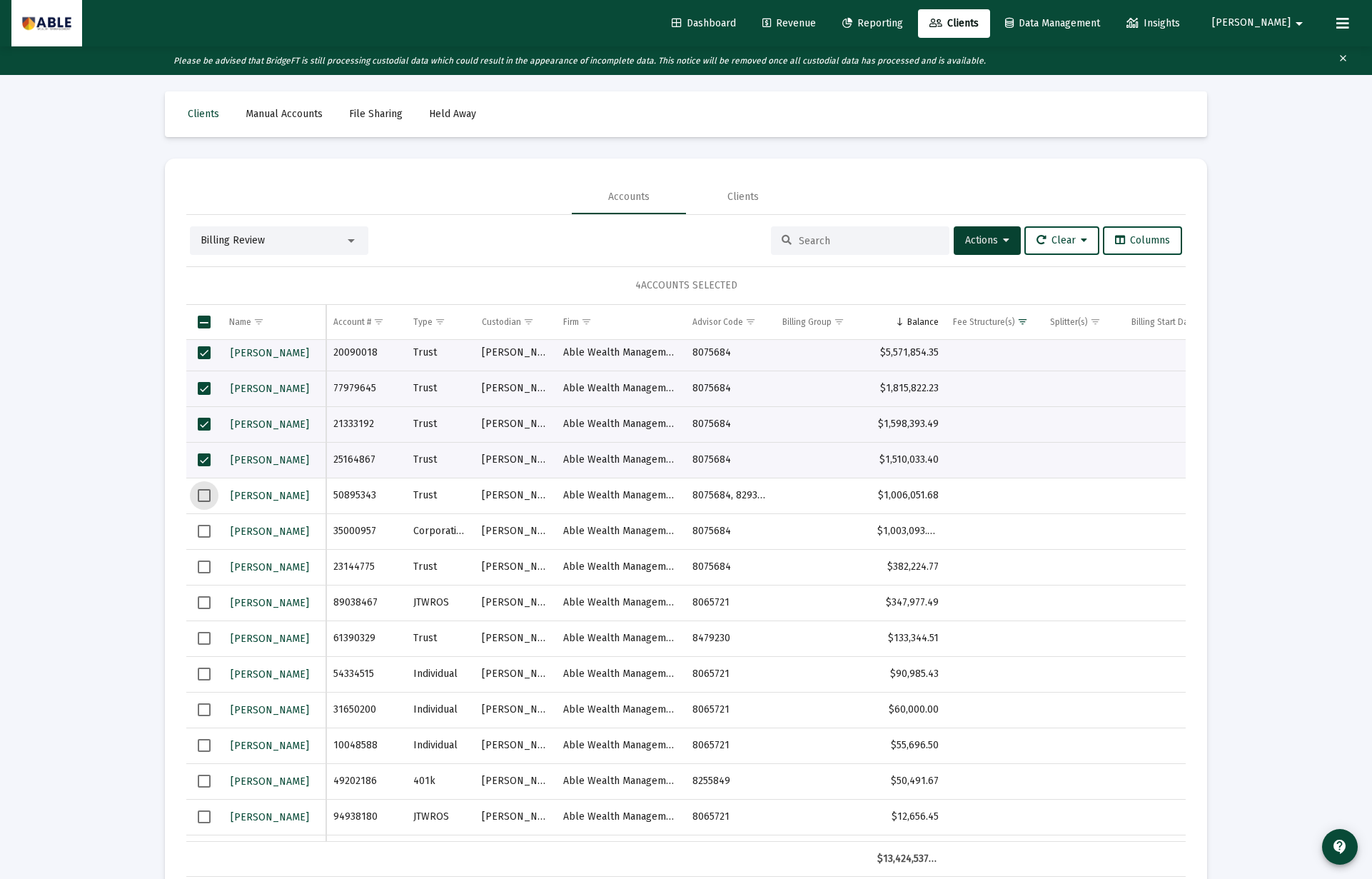
click at [207, 493] on span "Select row" at bounding box center [204, 496] width 13 height 13
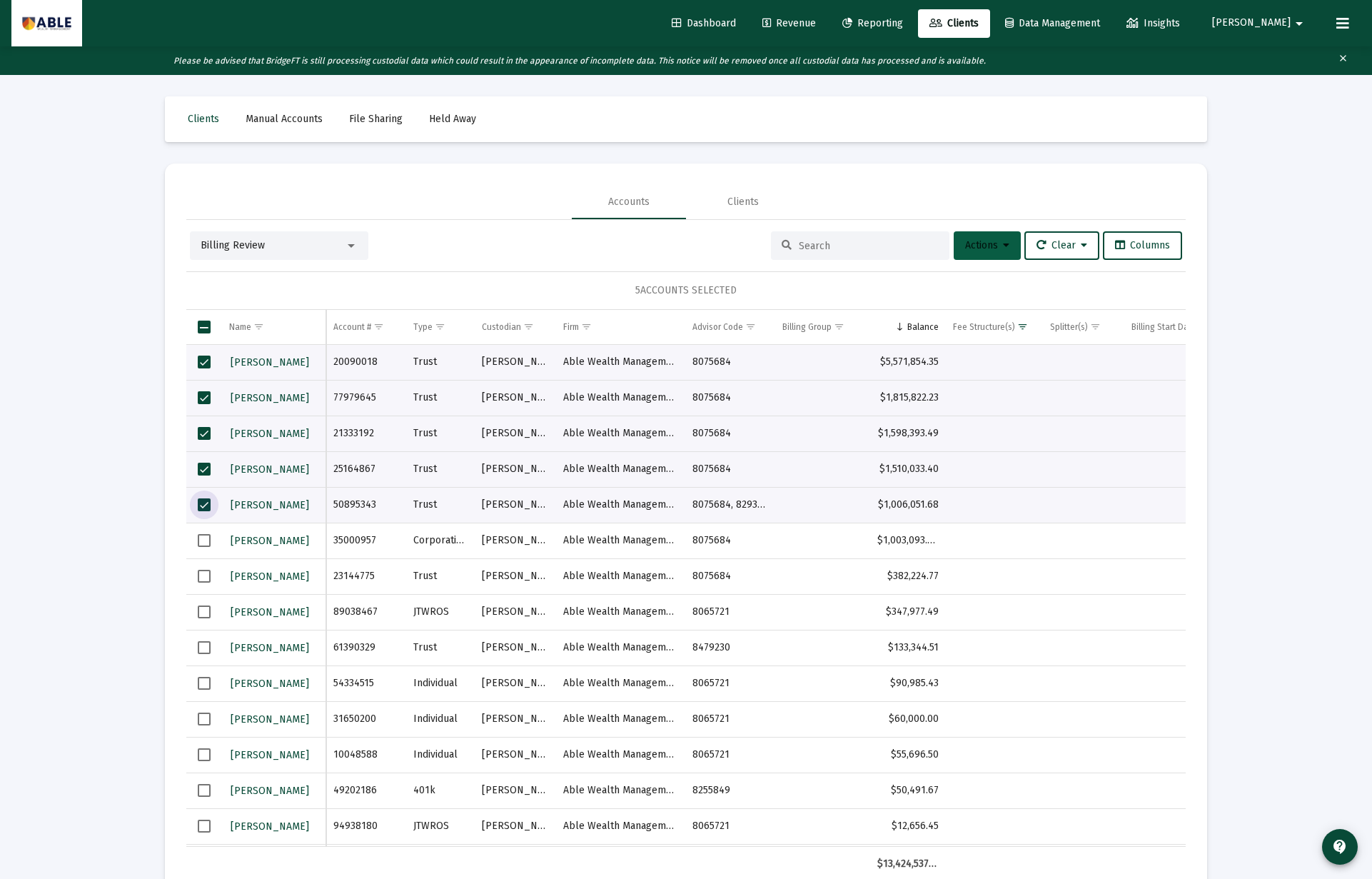
click at [994, 232] on button "Actions" at bounding box center [987, 245] width 67 height 29
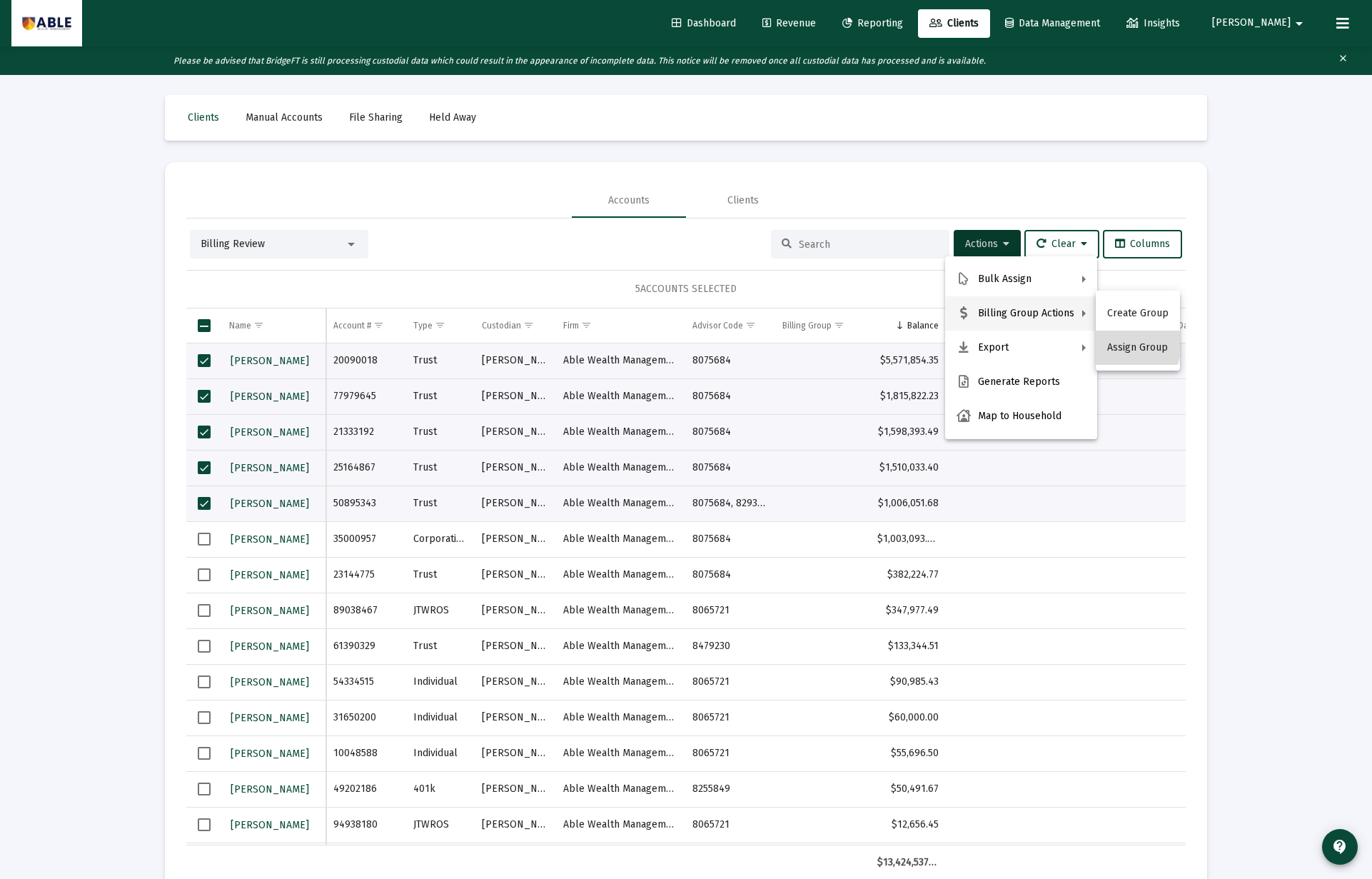
click at [1126, 348] on button "Assign Group" at bounding box center [1137, 347] width 84 height 34
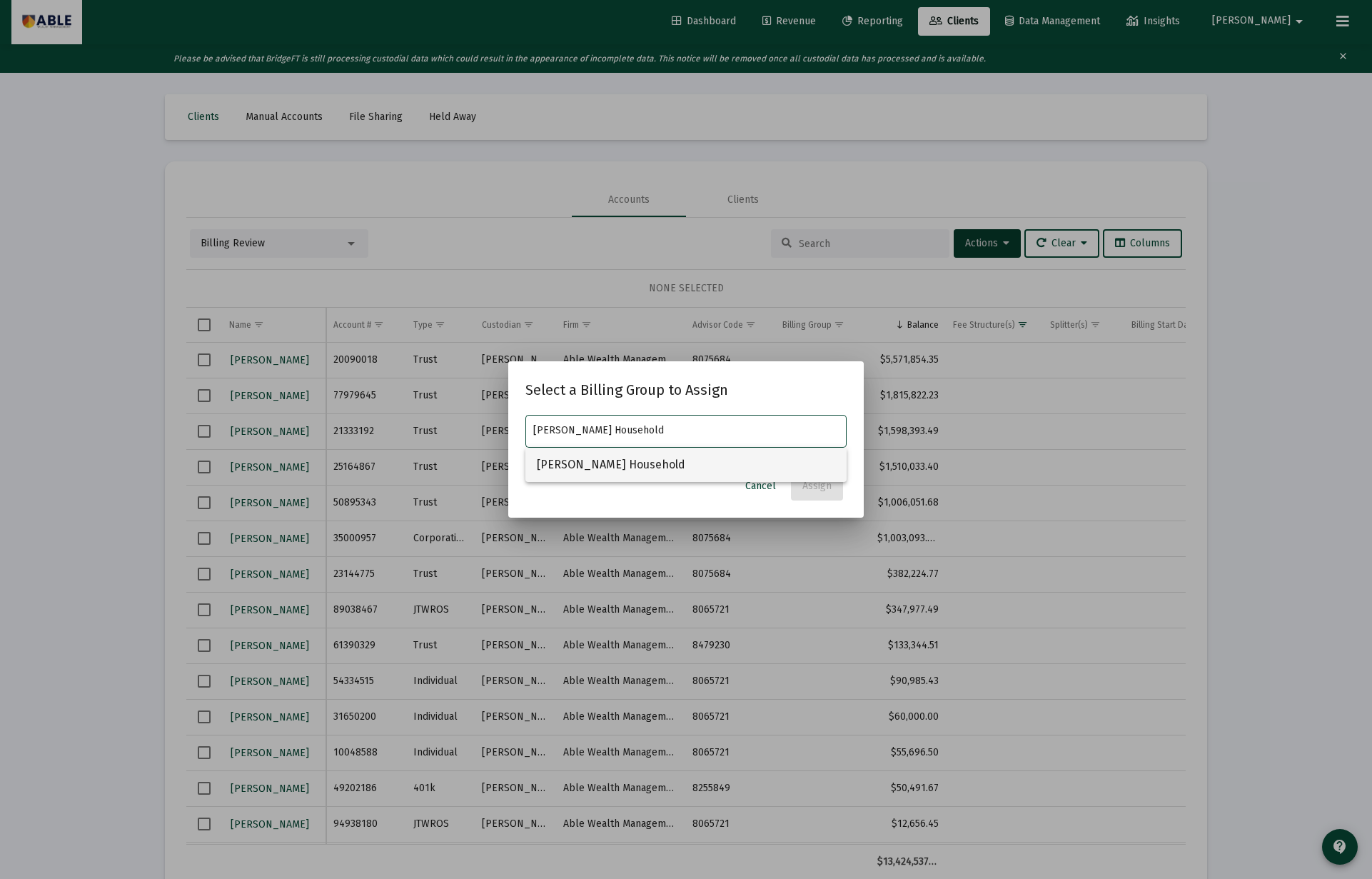
type input "[PERSON_NAME] Household"
click at [633, 469] on span "[PERSON_NAME] Household" at bounding box center [685, 464] width 298 height 34
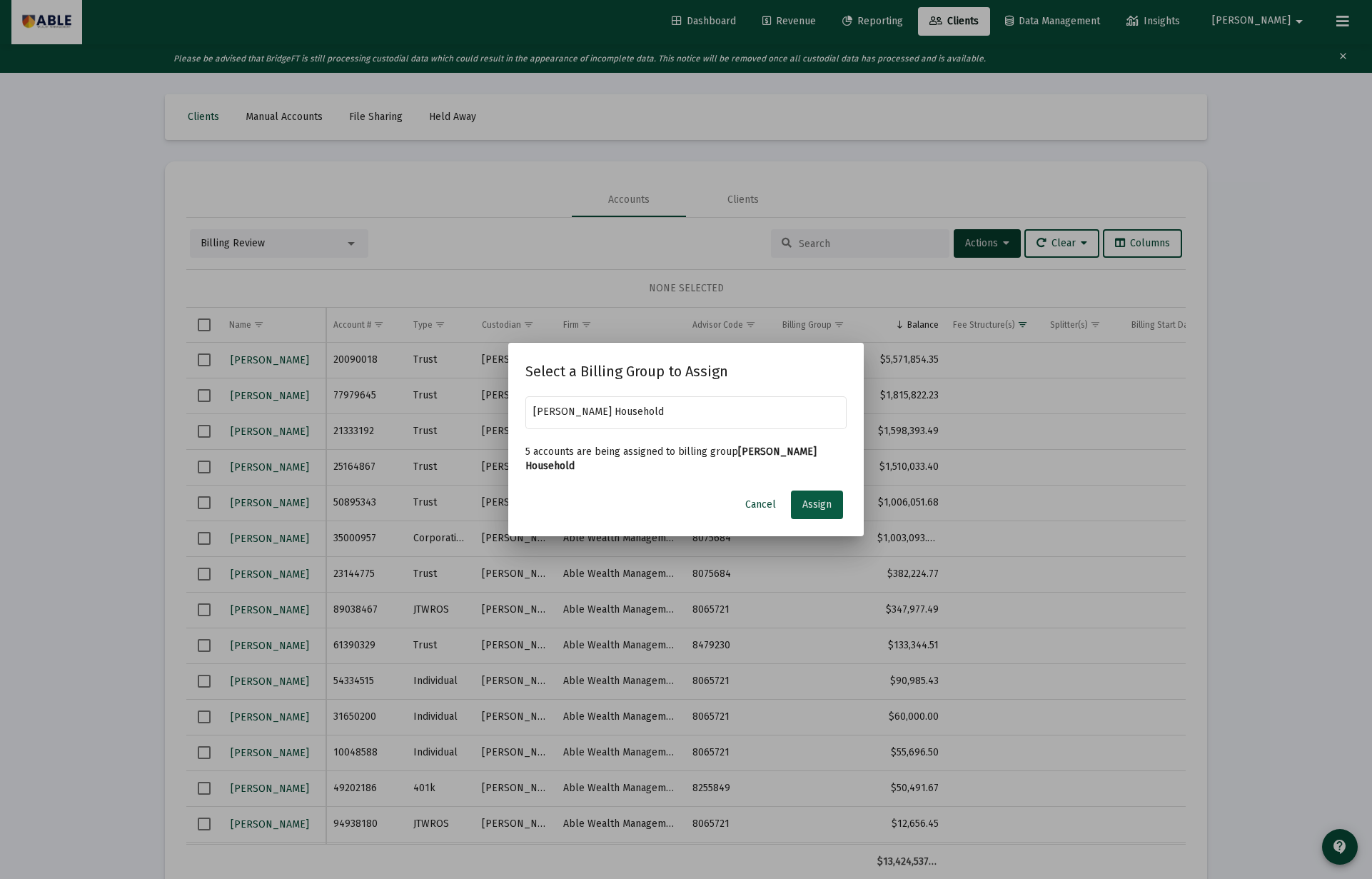
click at [810, 498] on span "Assign" at bounding box center [817, 504] width 29 height 12
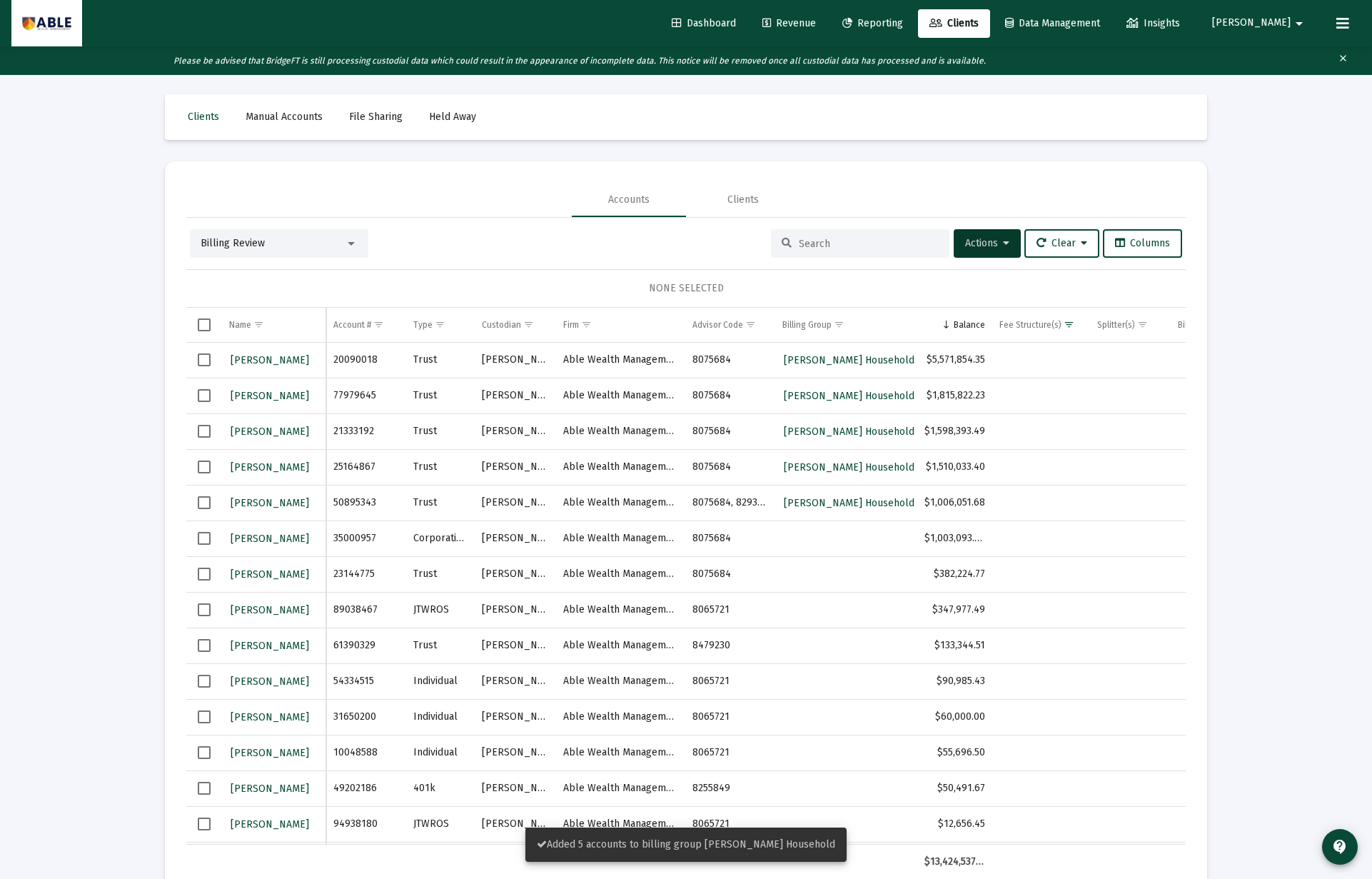
drag, startPoint x: 201, startPoint y: 362, endPoint x: 207, endPoint y: 376, distance: 15.2
click at [201, 362] on span "Select row" at bounding box center [204, 360] width 13 height 13
click at [209, 392] on span "Select row" at bounding box center [204, 396] width 13 height 13
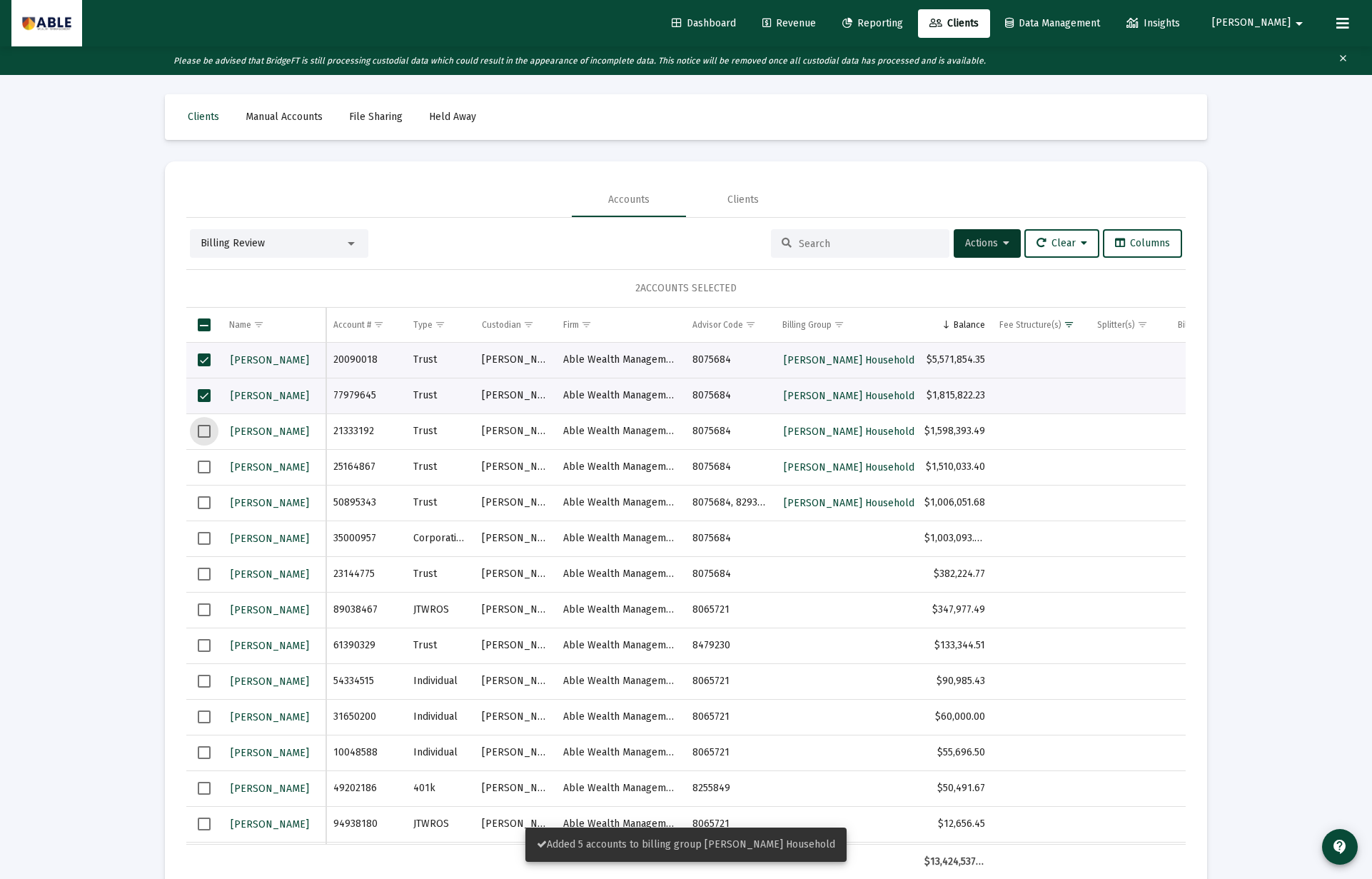
drag, startPoint x: 202, startPoint y: 433, endPoint x: 207, endPoint y: 443, distance: 11.2
click at [203, 433] on span "Select row" at bounding box center [204, 431] width 13 height 13
drag, startPoint x: 204, startPoint y: 471, endPoint x: 203, endPoint y: 479, distance: 8.1
click at [204, 471] on span "Select row" at bounding box center [204, 467] width 13 height 13
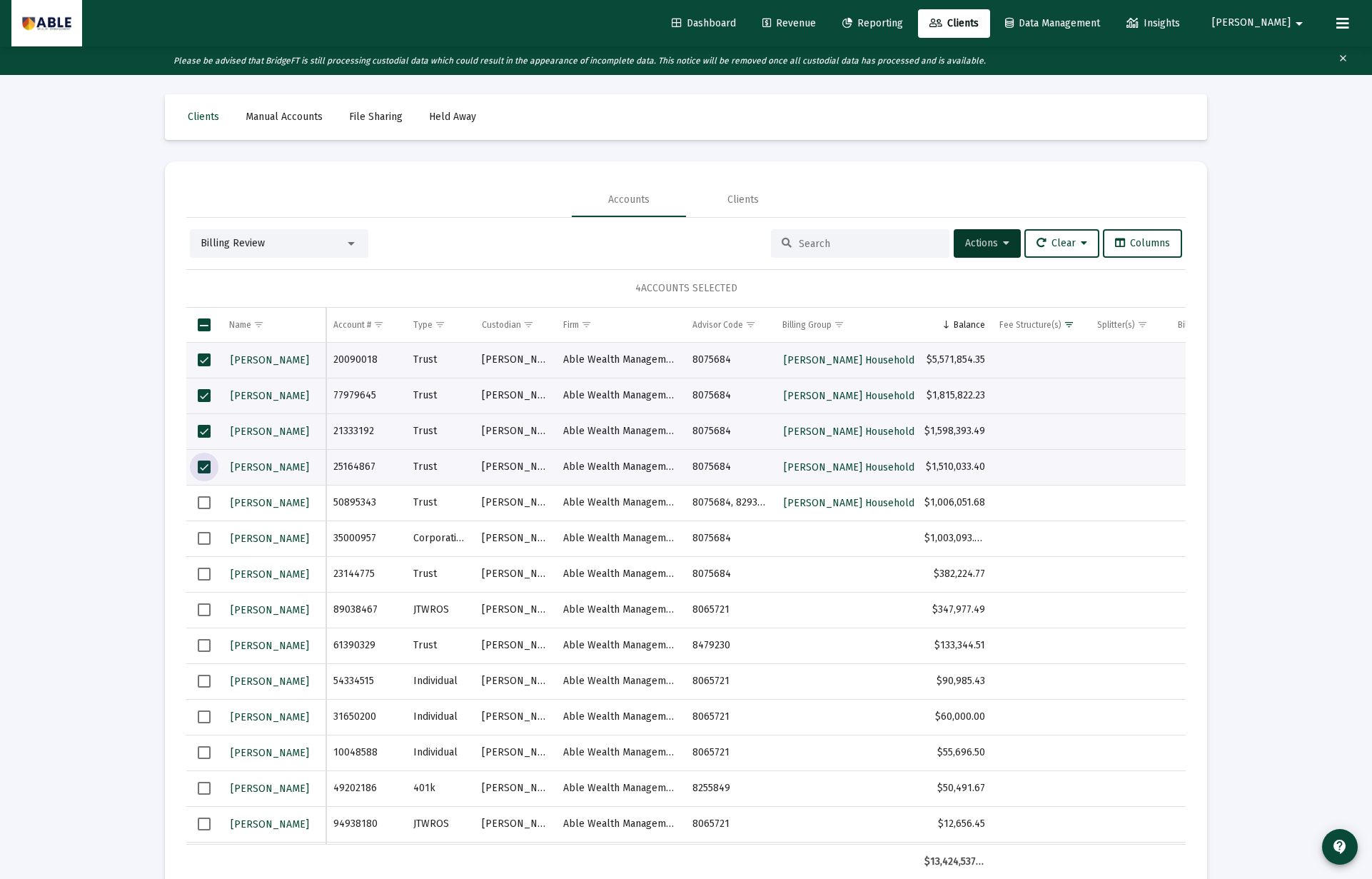
click at [203, 497] on span "Select row" at bounding box center [204, 503] width 13 height 13
click at [980, 244] on span "Actions" at bounding box center [987, 243] width 44 height 12
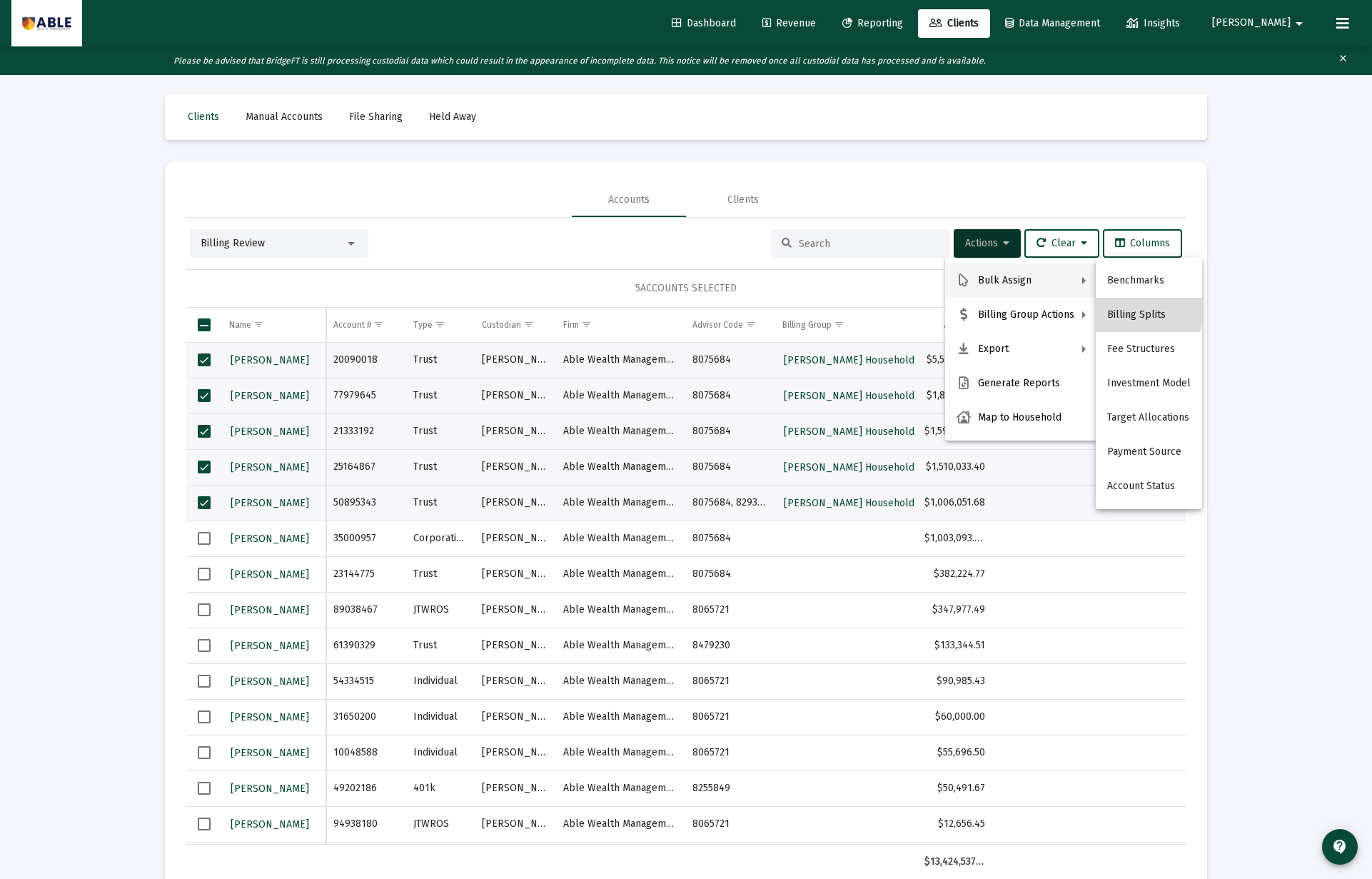
click at [1133, 307] on button "Billing Splits" at bounding box center [1148, 315] width 106 height 34
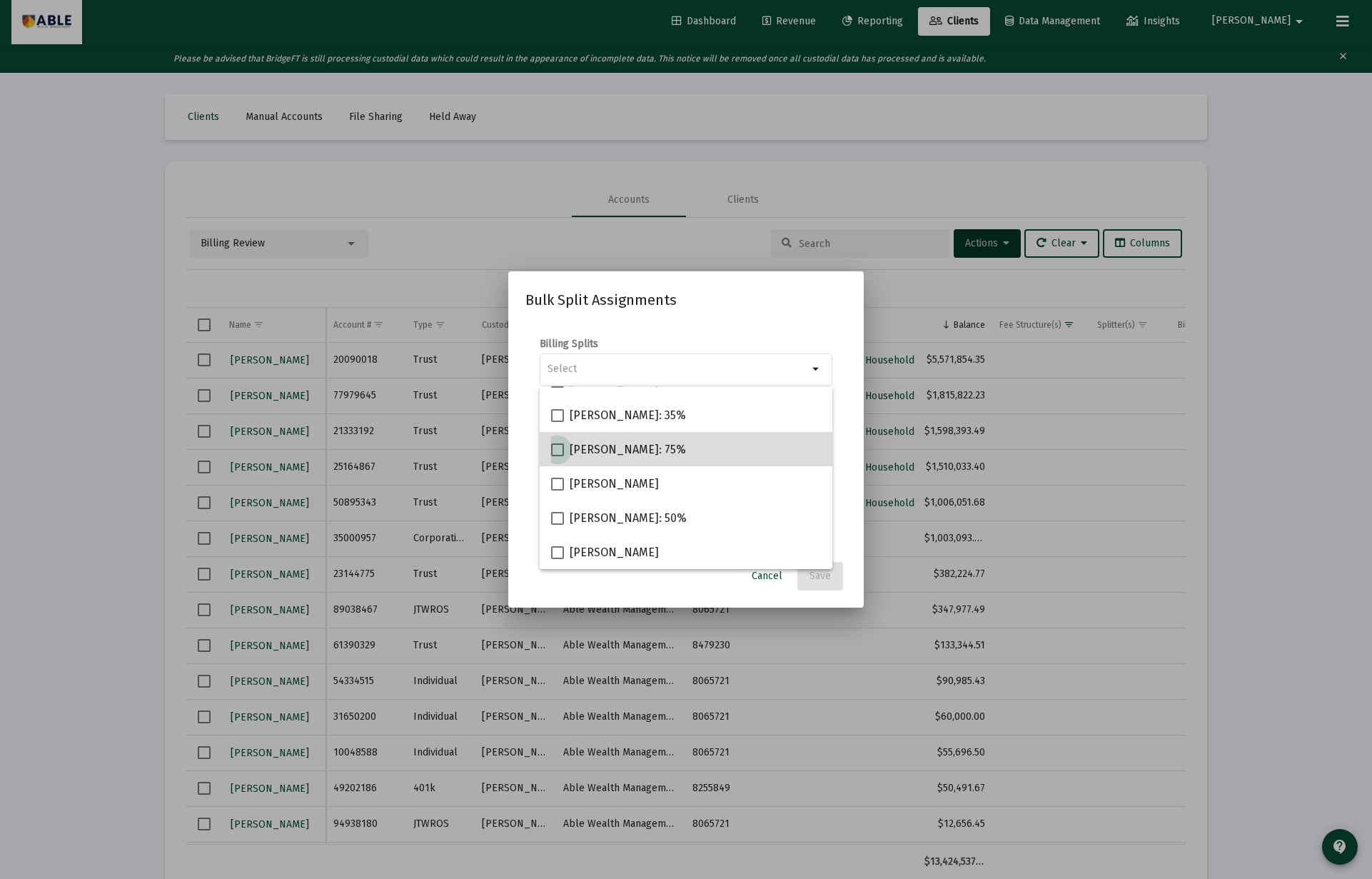
click at [628, 455] on span "[PERSON_NAME]: 75%" at bounding box center [627, 449] width 116 height 17
click at [557, 456] on input "[PERSON_NAME]: 75%" at bounding box center [556, 456] width 1 height 1
checkbox input "true"
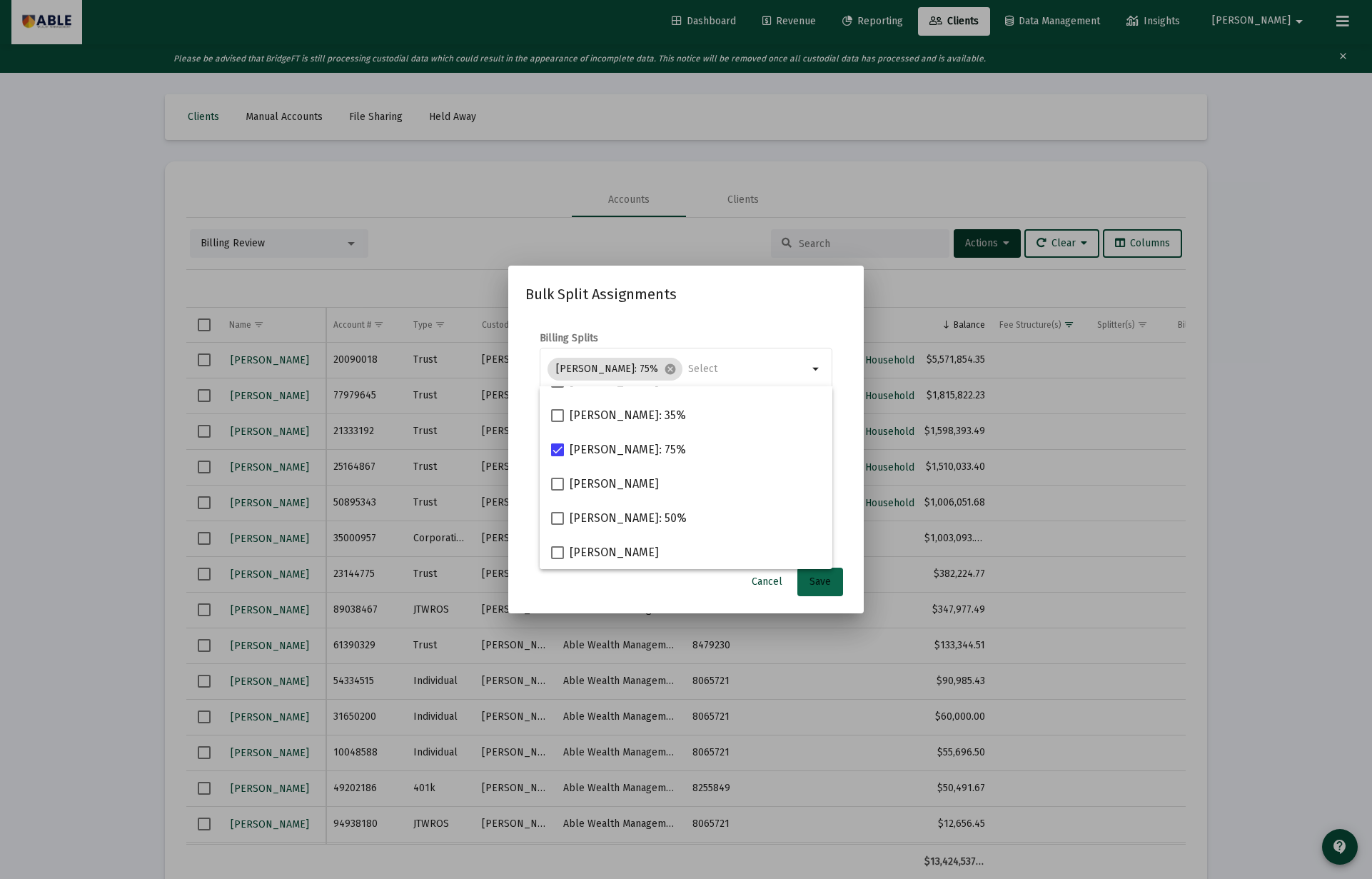
click at [825, 578] on span "Save" at bounding box center [819, 582] width 21 height 12
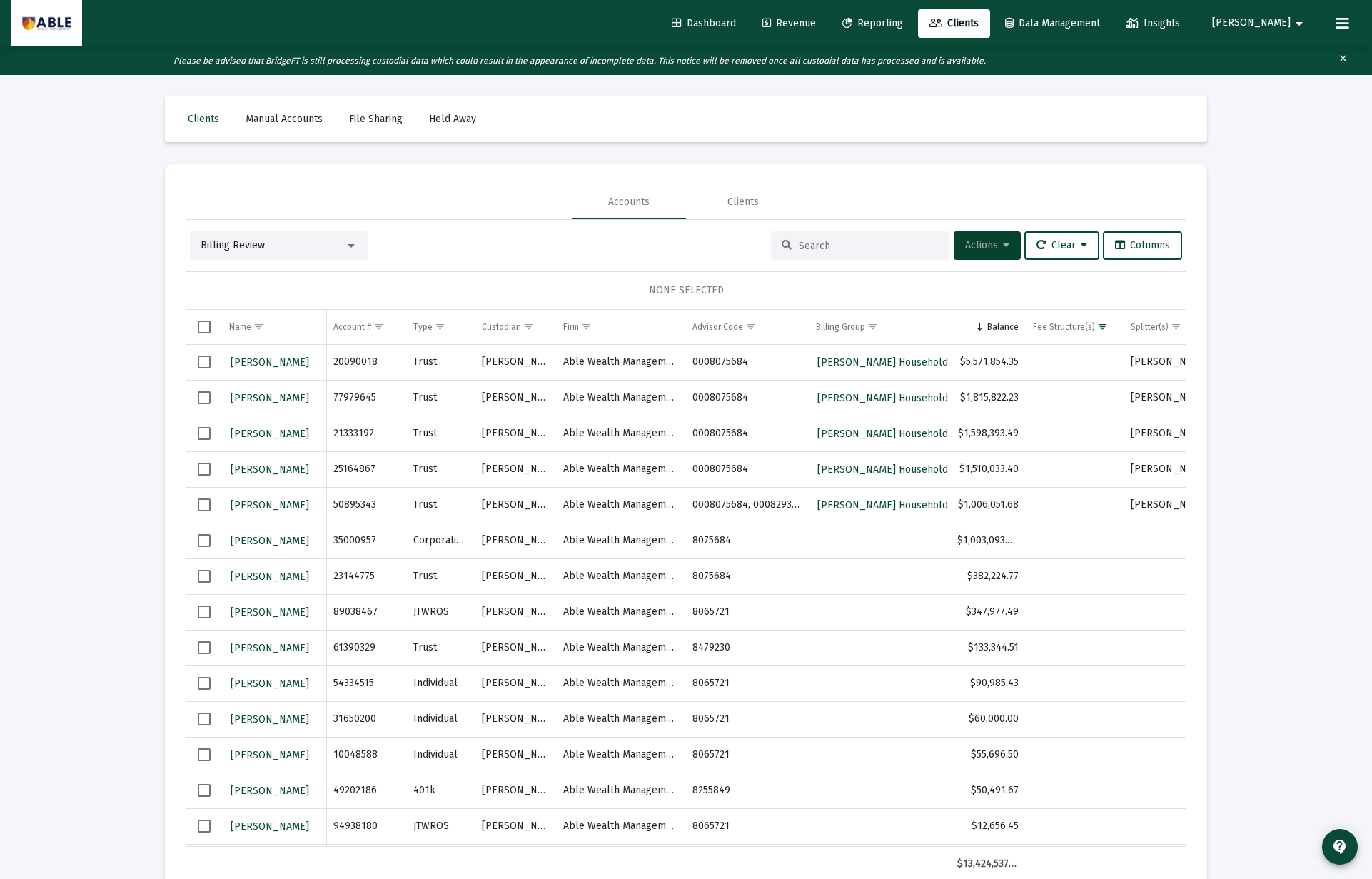
click at [985, 252] on button "Actions" at bounding box center [987, 245] width 67 height 29
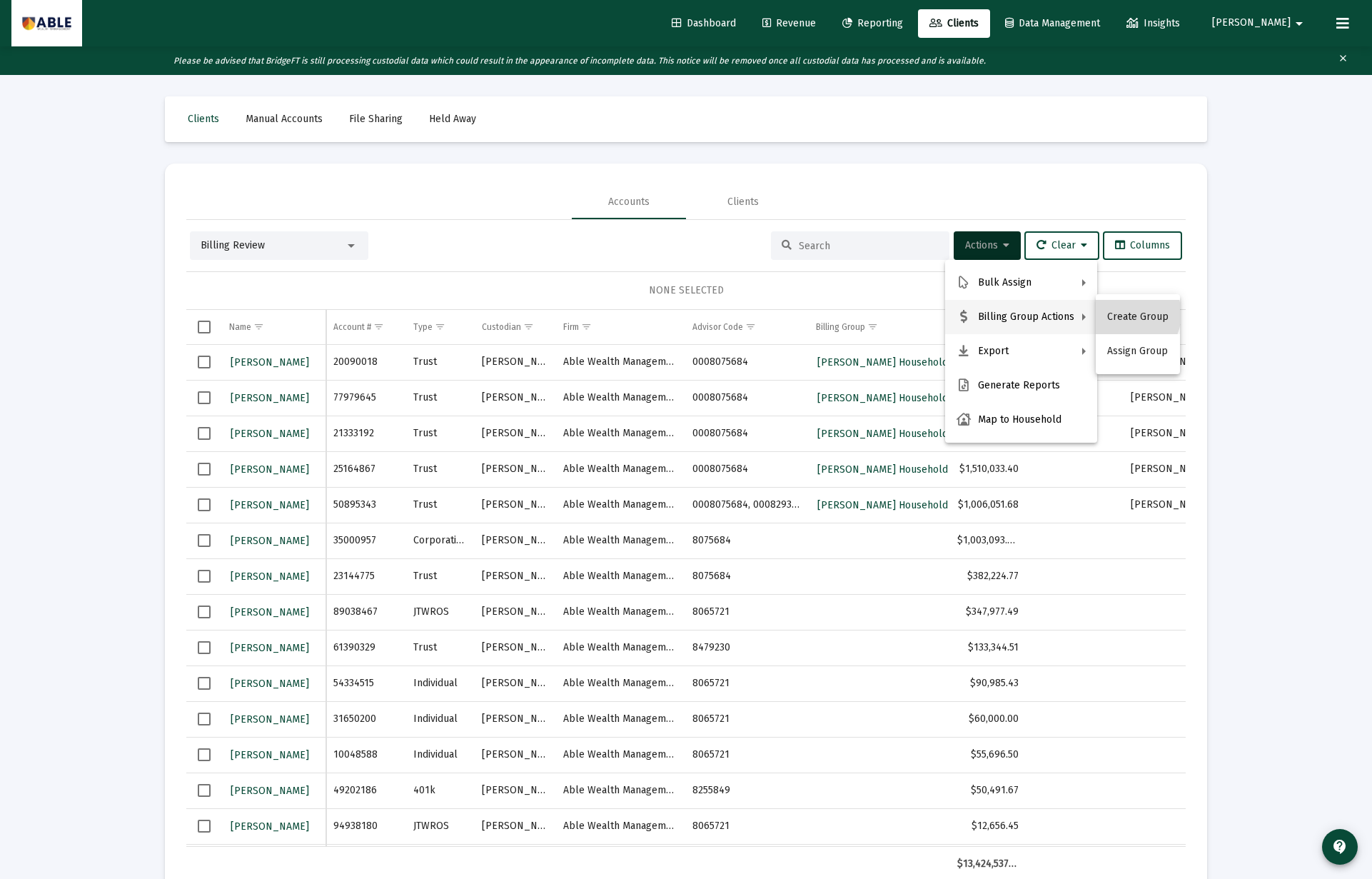
click at [1129, 314] on button "Create Group" at bounding box center [1137, 316] width 84 height 34
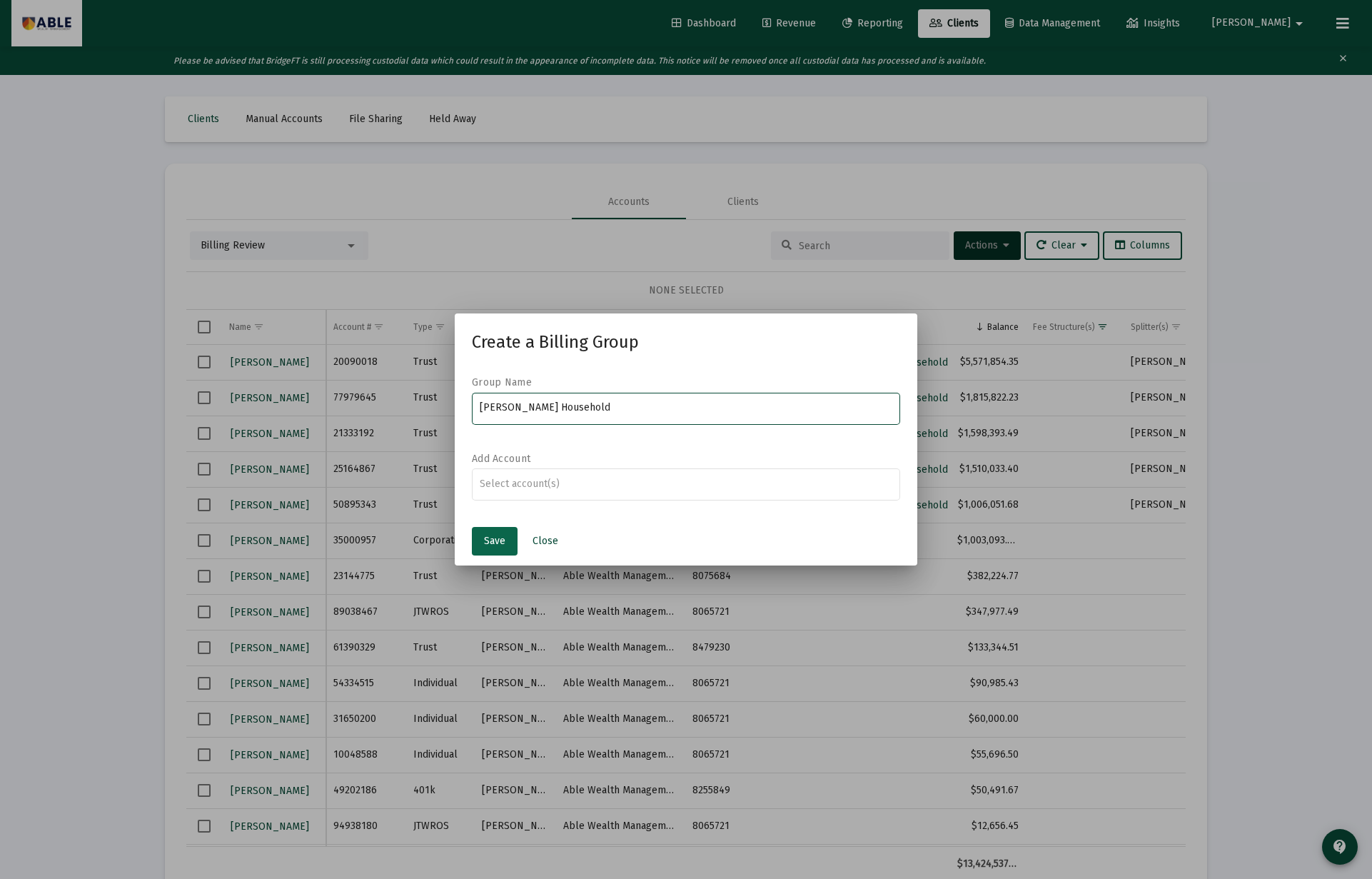
type input "[PERSON_NAME] Household"
click at [499, 541] on span "Save" at bounding box center [494, 541] width 21 height 12
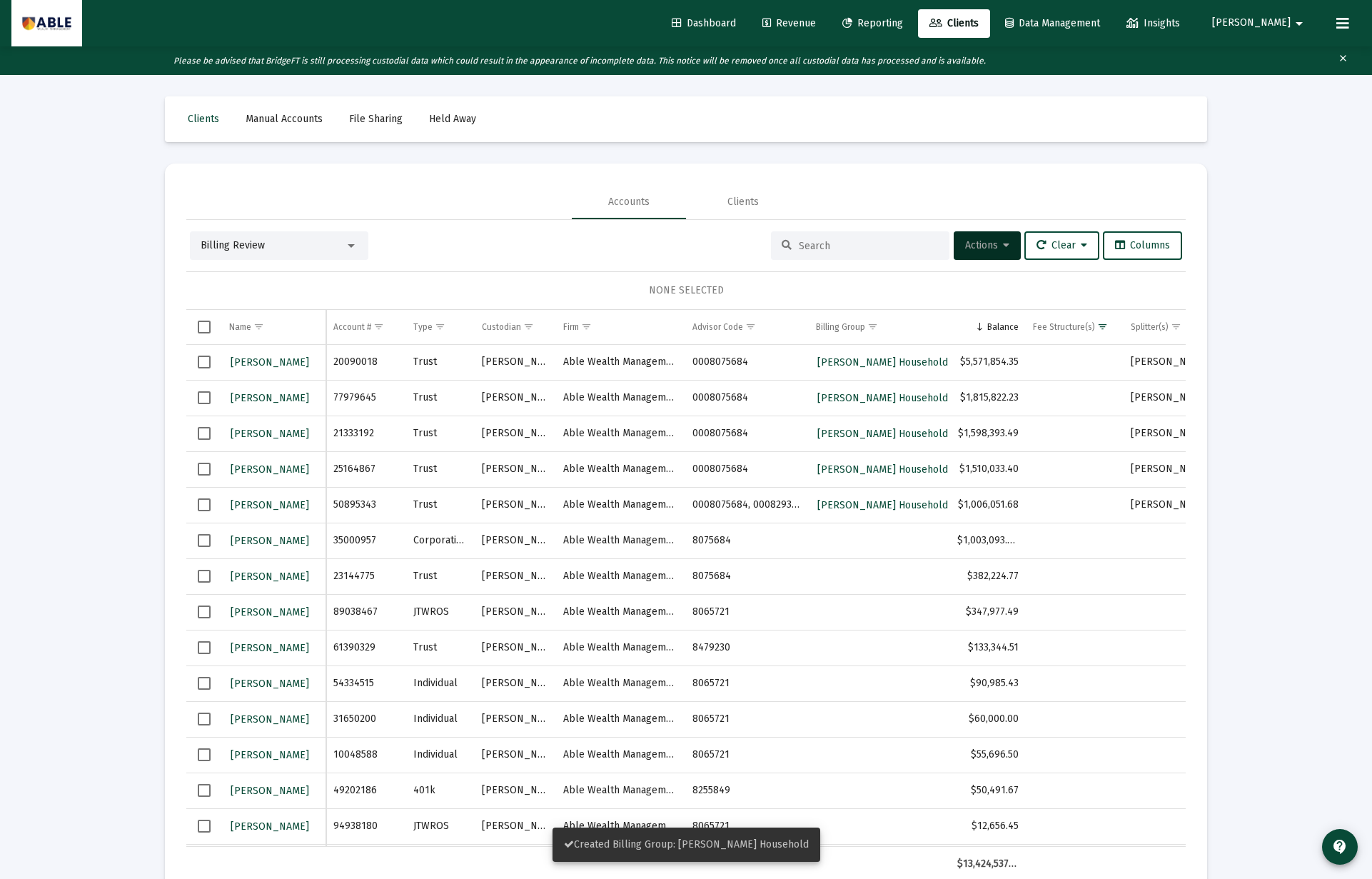
click at [294, 251] on div "Billing Review" at bounding box center [272, 245] width 144 height 14
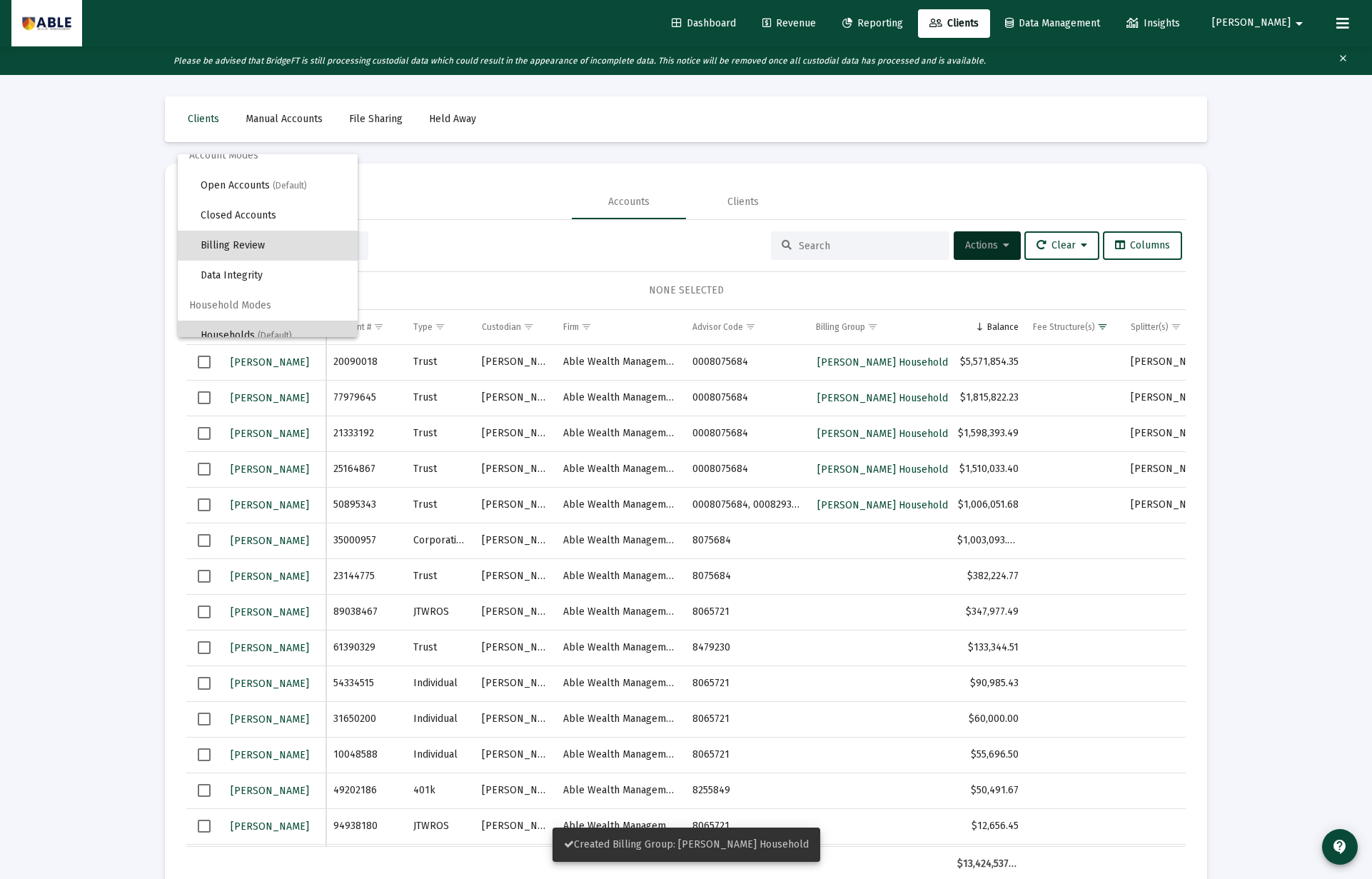
click at [278, 334] on span "(Default)" at bounding box center [275, 335] width 34 height 10
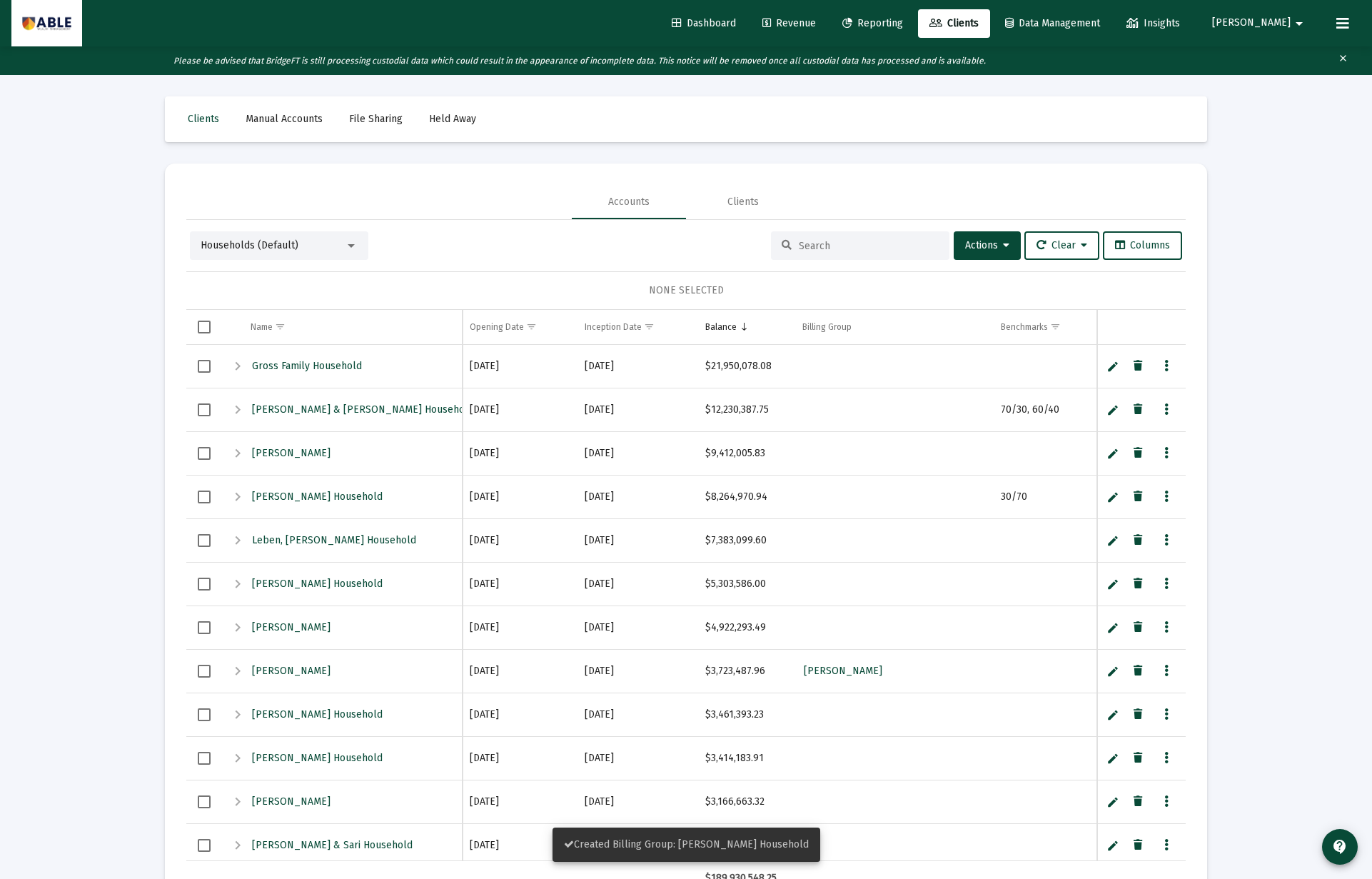
click at [286, 242] on span "Households (Default)" at bounding box center [250, 245] width 98 height 12
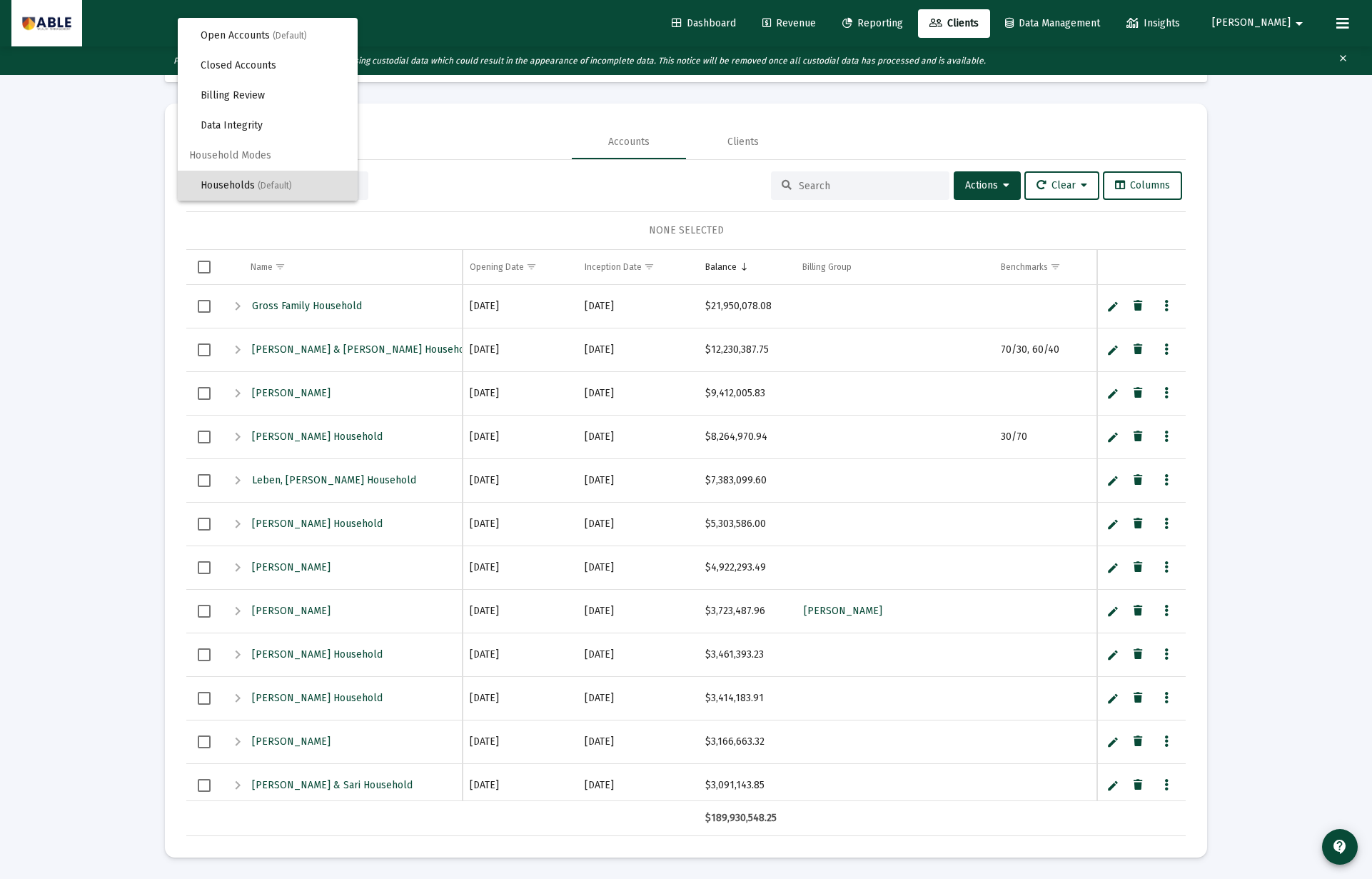
click at [362, 238] on div at bounding box center [686, 440] width 1372 height 879
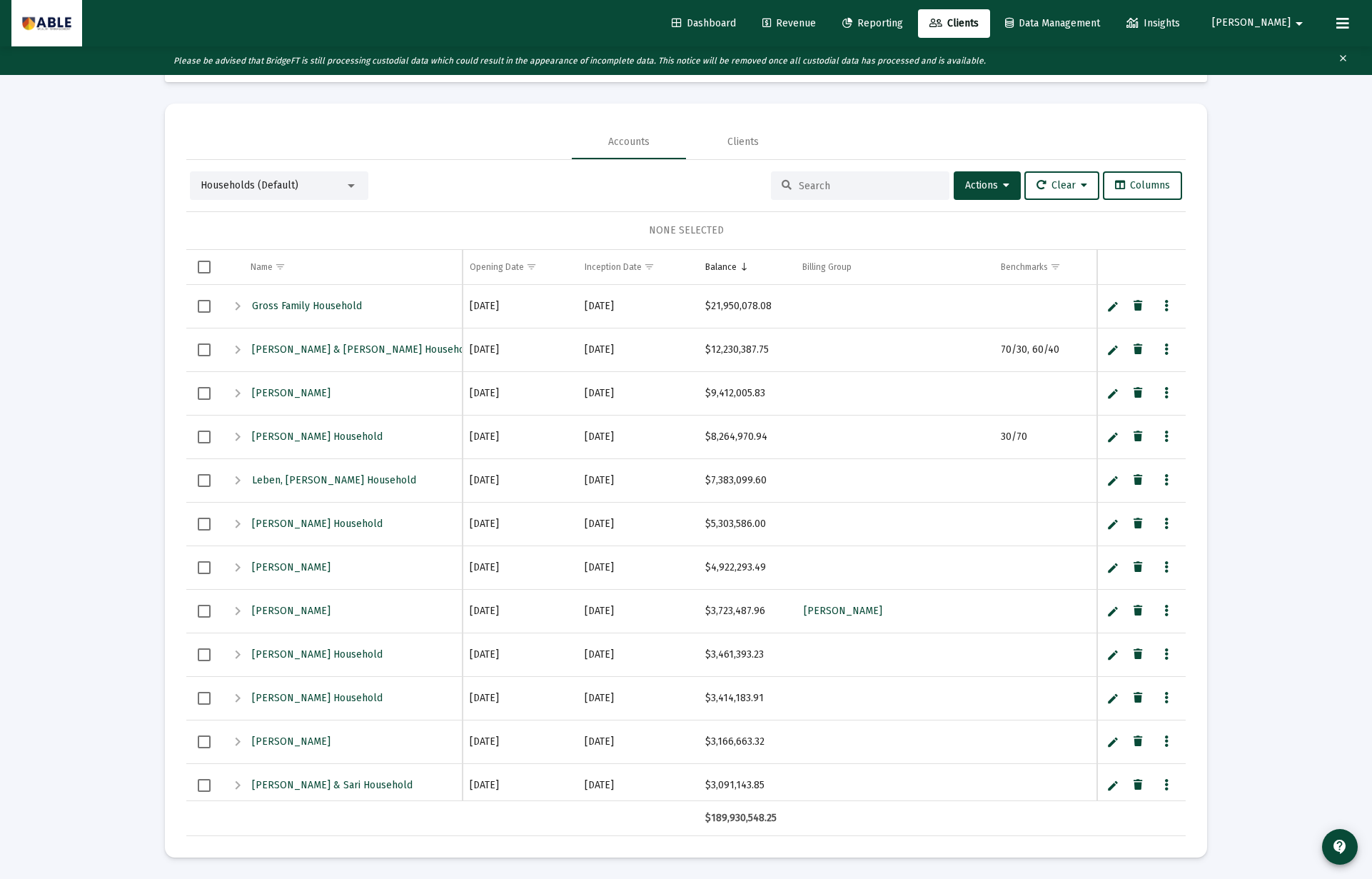
click at [829, 193] on div at bounding box center [860, 185] width 179 height 29
click at [823, 185] on input at bounding box center [868, 186] width 140 height 12
paste input "[PERSON_NAME] Household"
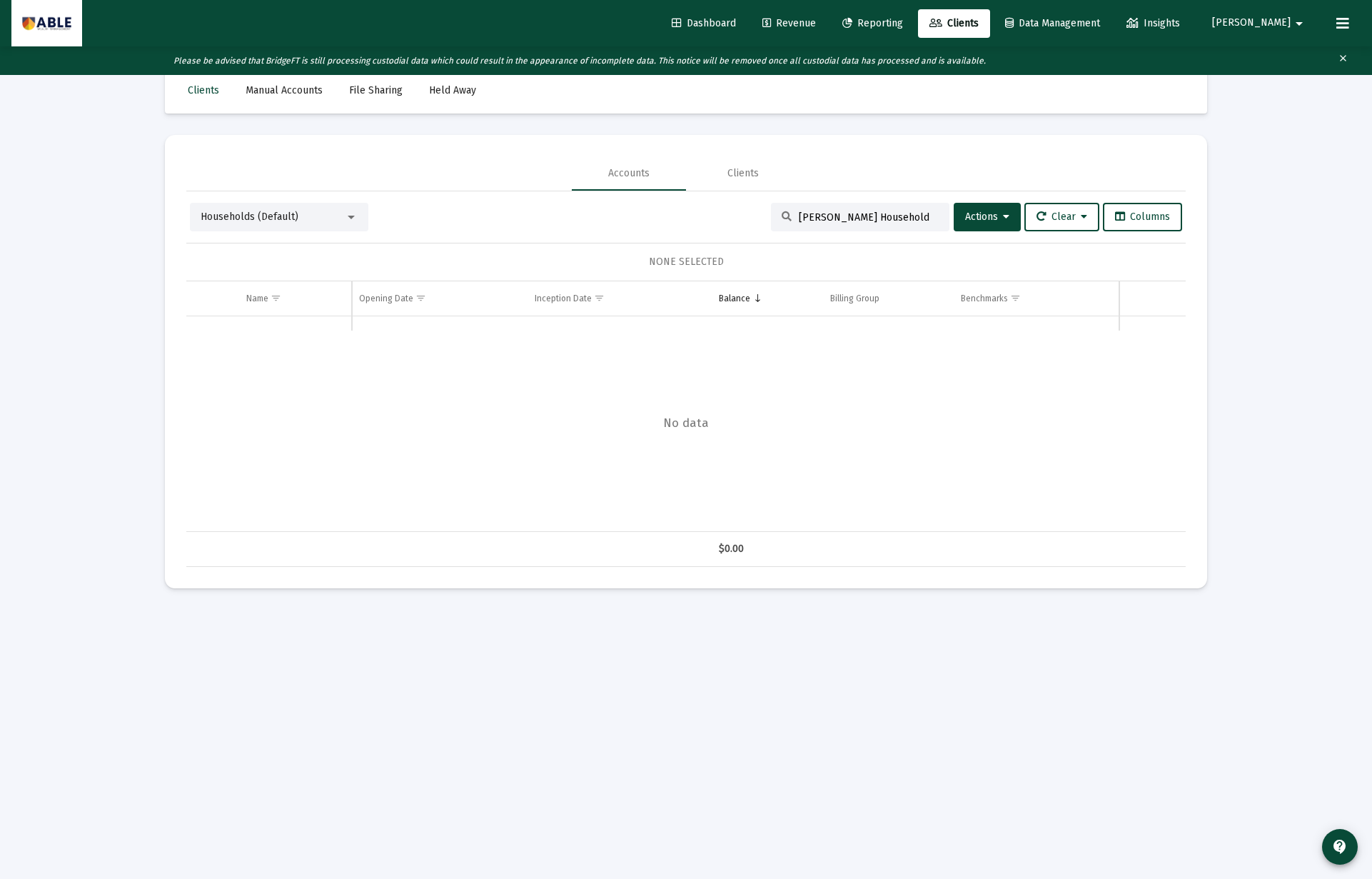
type input "[PERSON_NAME] Household"
click at [312, 214] on div "Households (Default)" at bounding box center [272, 217] width 144 height 14
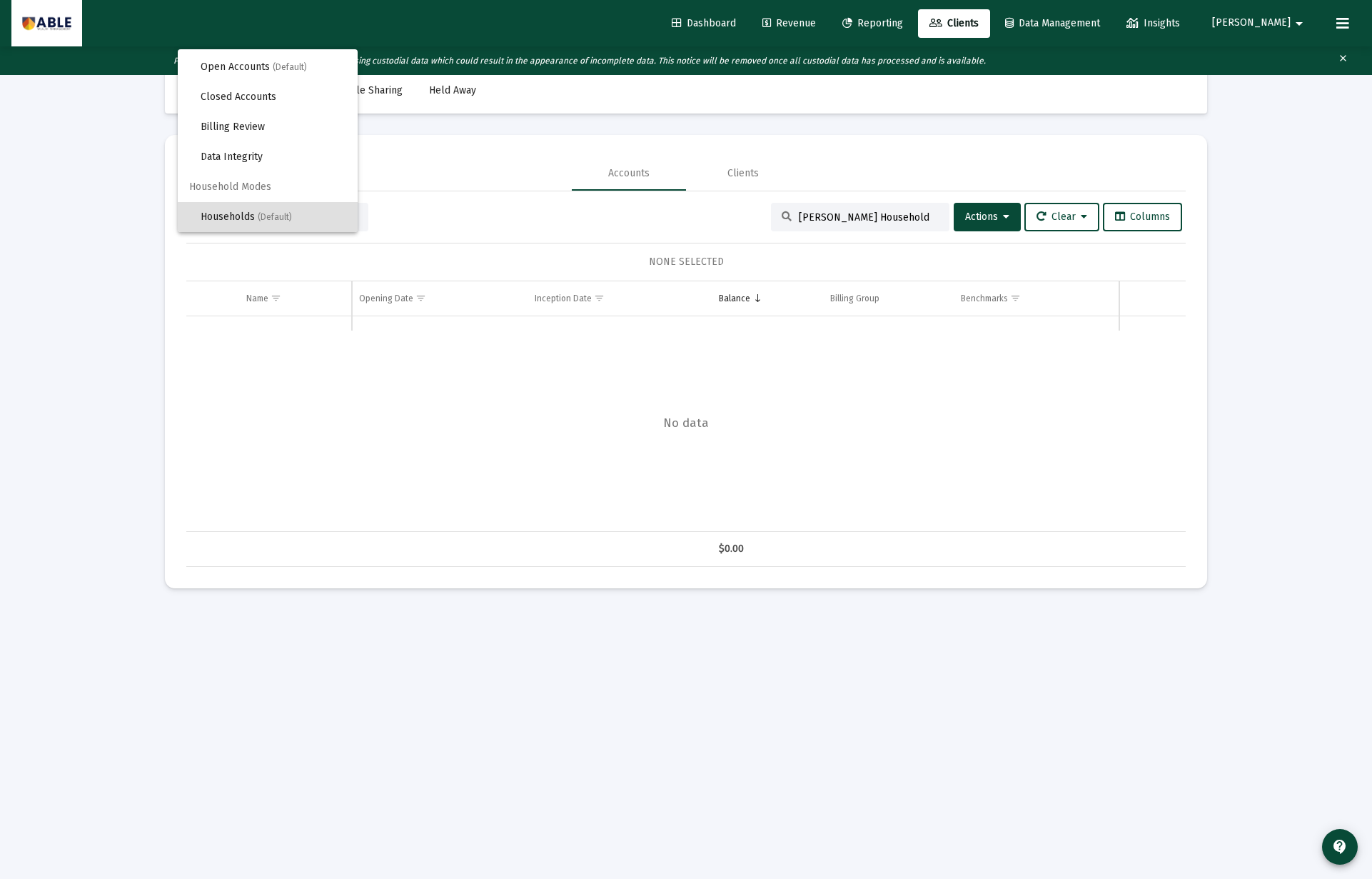
click at [971, 220] on div at bounding box center [686, 440] width 1372 height 879
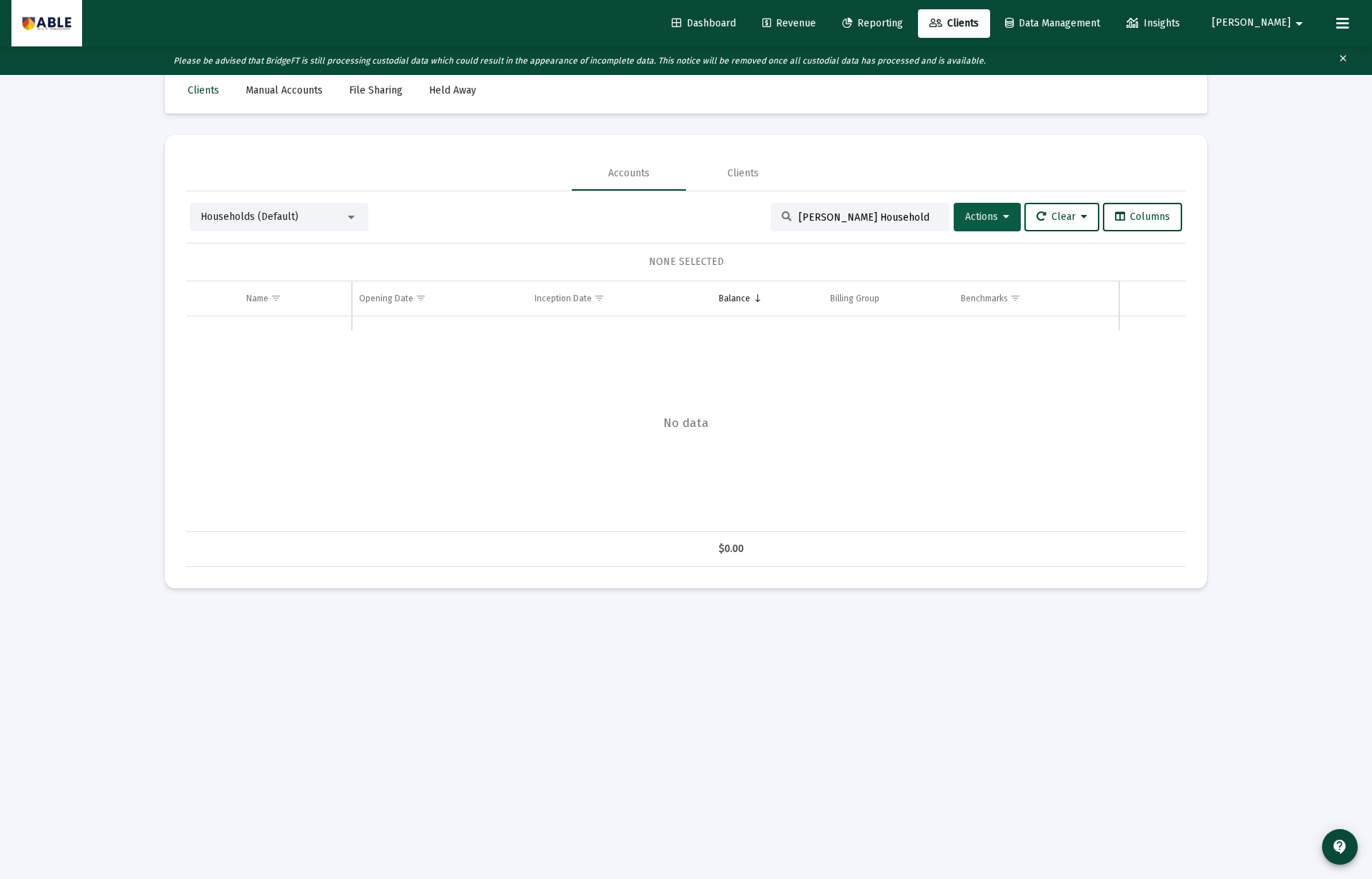
click at [972, 223] on button "Actions" at bounding box center [987, 217] width 67 height 29
click at [1000, 297] on button "Create Household" at bounding box center [1011, 288] width 132 height 34
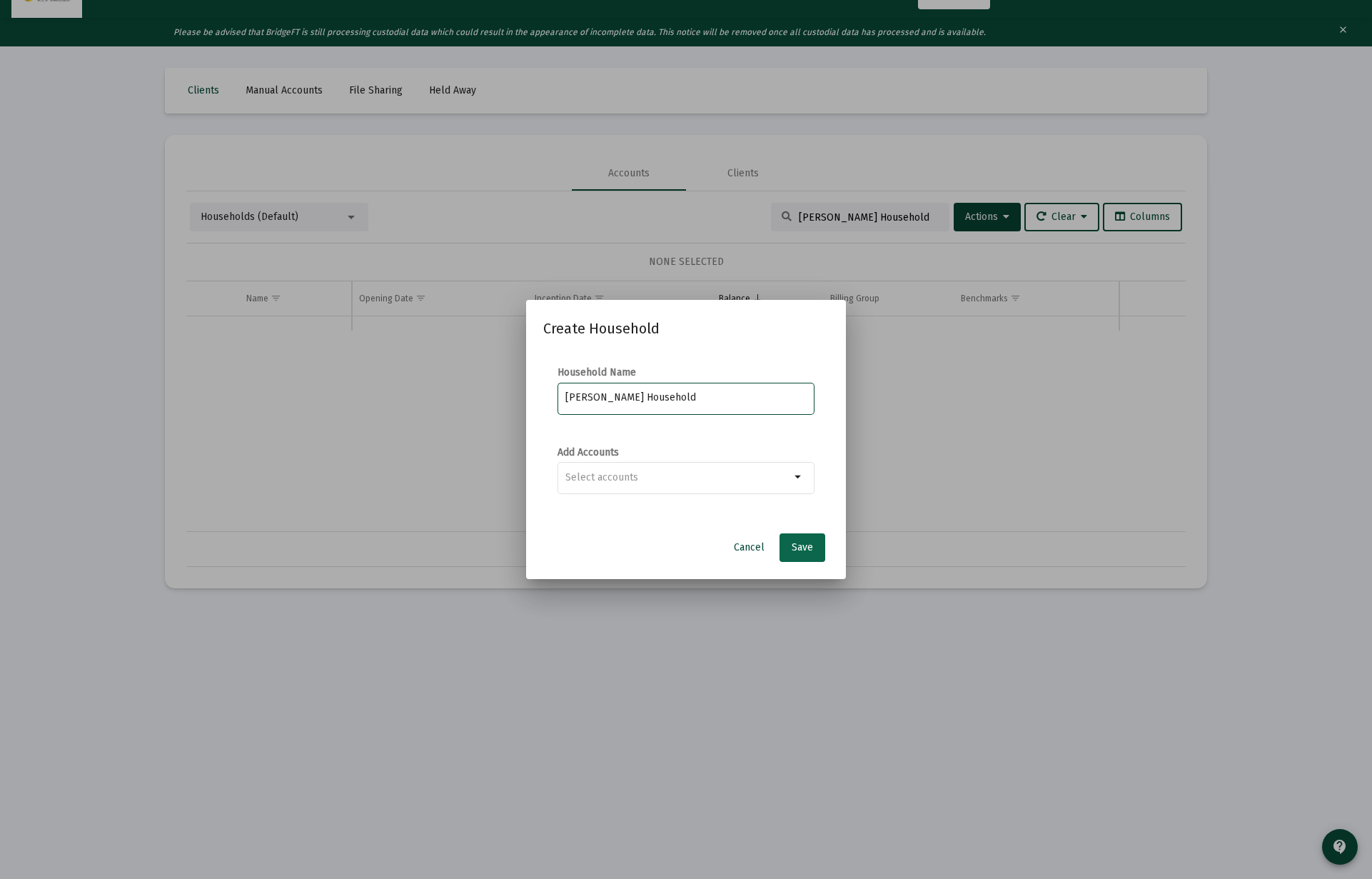
type input "[PERSON_NAME] Household"
click at [820, 560] on button "Save" at bounding box center [802, 547] width 45 height 29
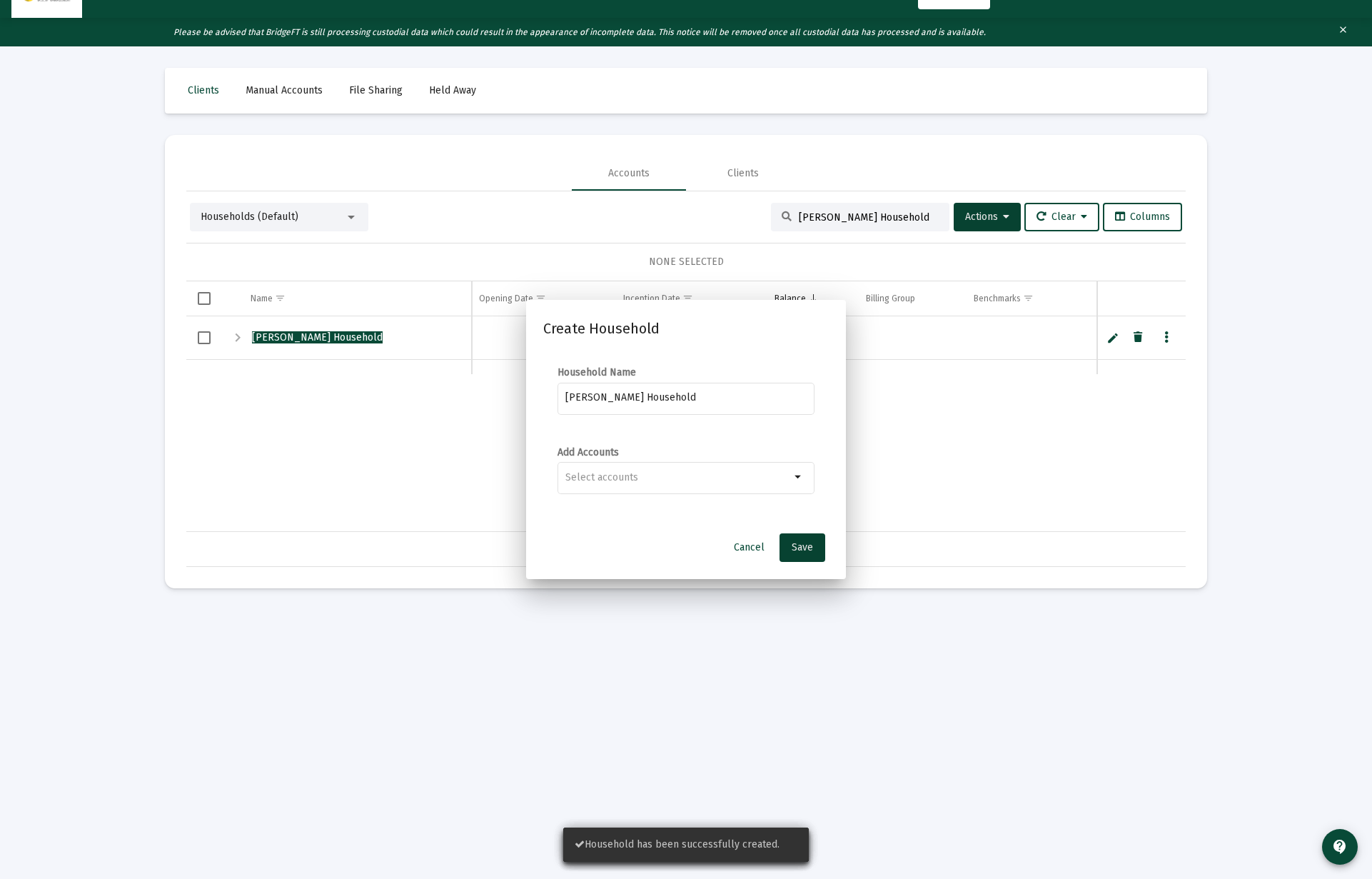
scroll to position [29, 0]
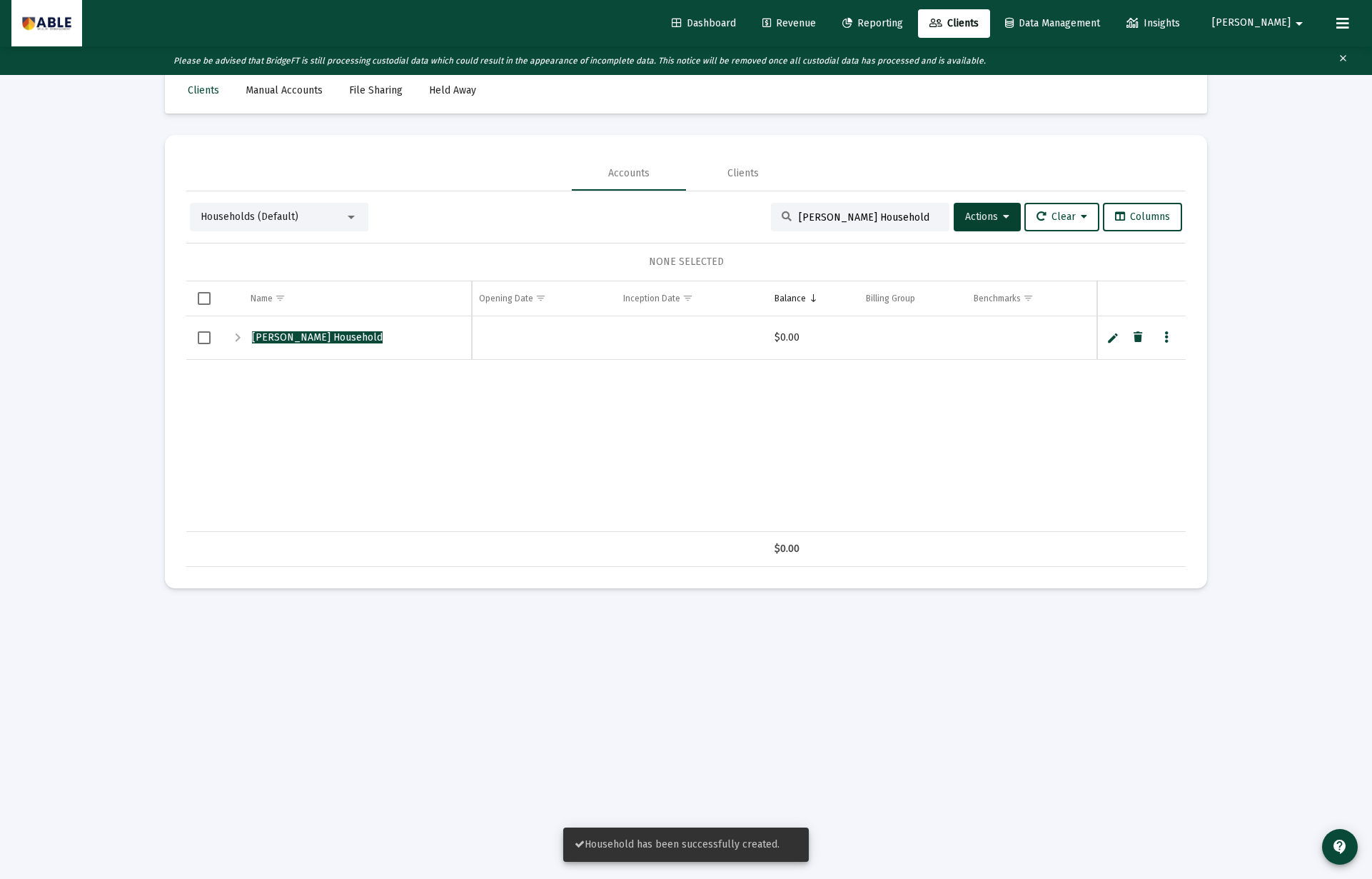
click at [816, 17] on span "Revenue" at bounding box center [788, 23] width 53 height 12
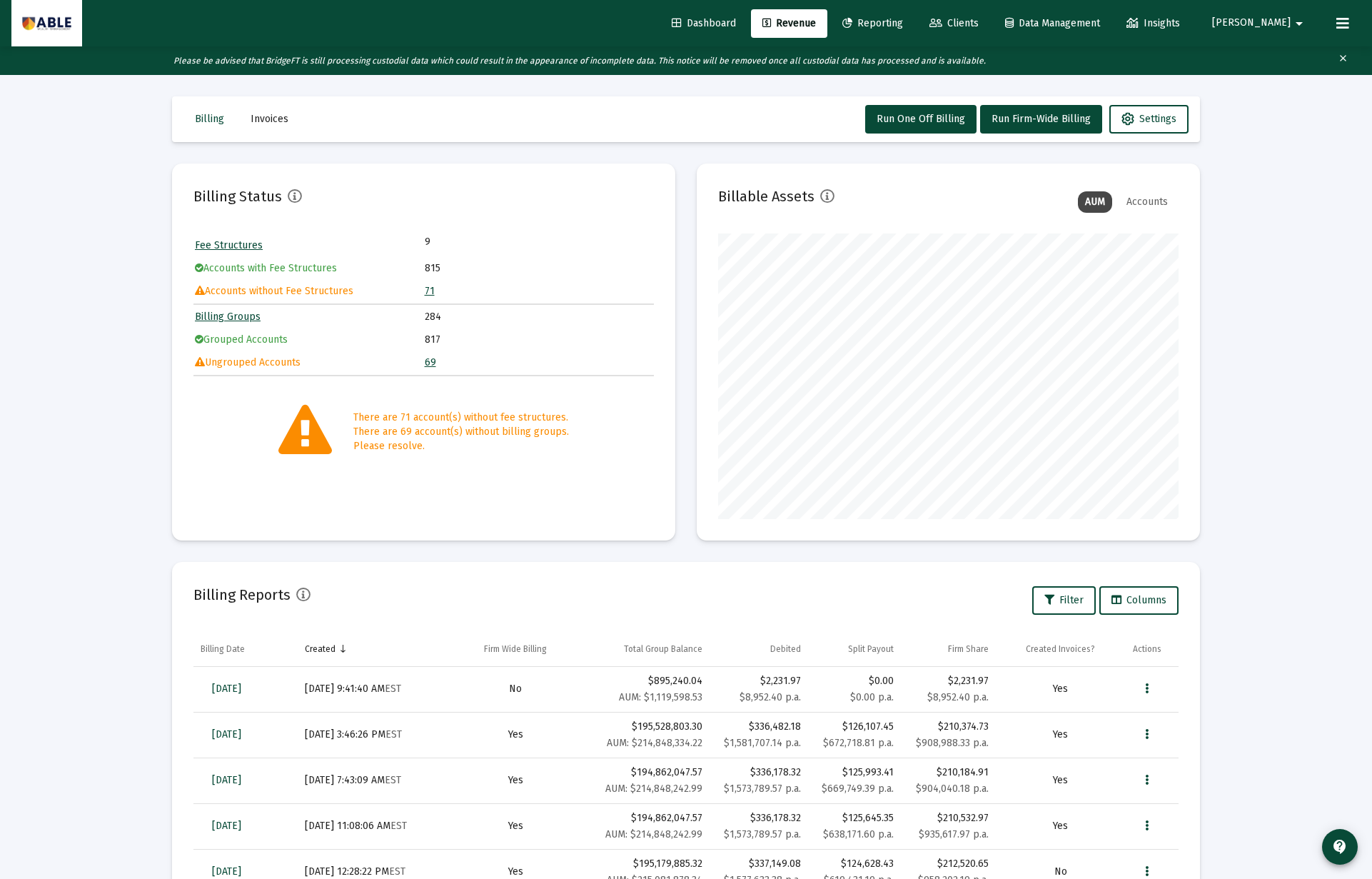
click at [306, 297] on td "Accounts without Fee Structures" at bounding box center [309, 291] width 228 height 21
click at [305, 286] on td "Accounts without Fee Structures" at bounding box center [309, 290] width 228 height 21
click at [430, 289] on link "71" at bounding box center [430, 290] width 10 height 12
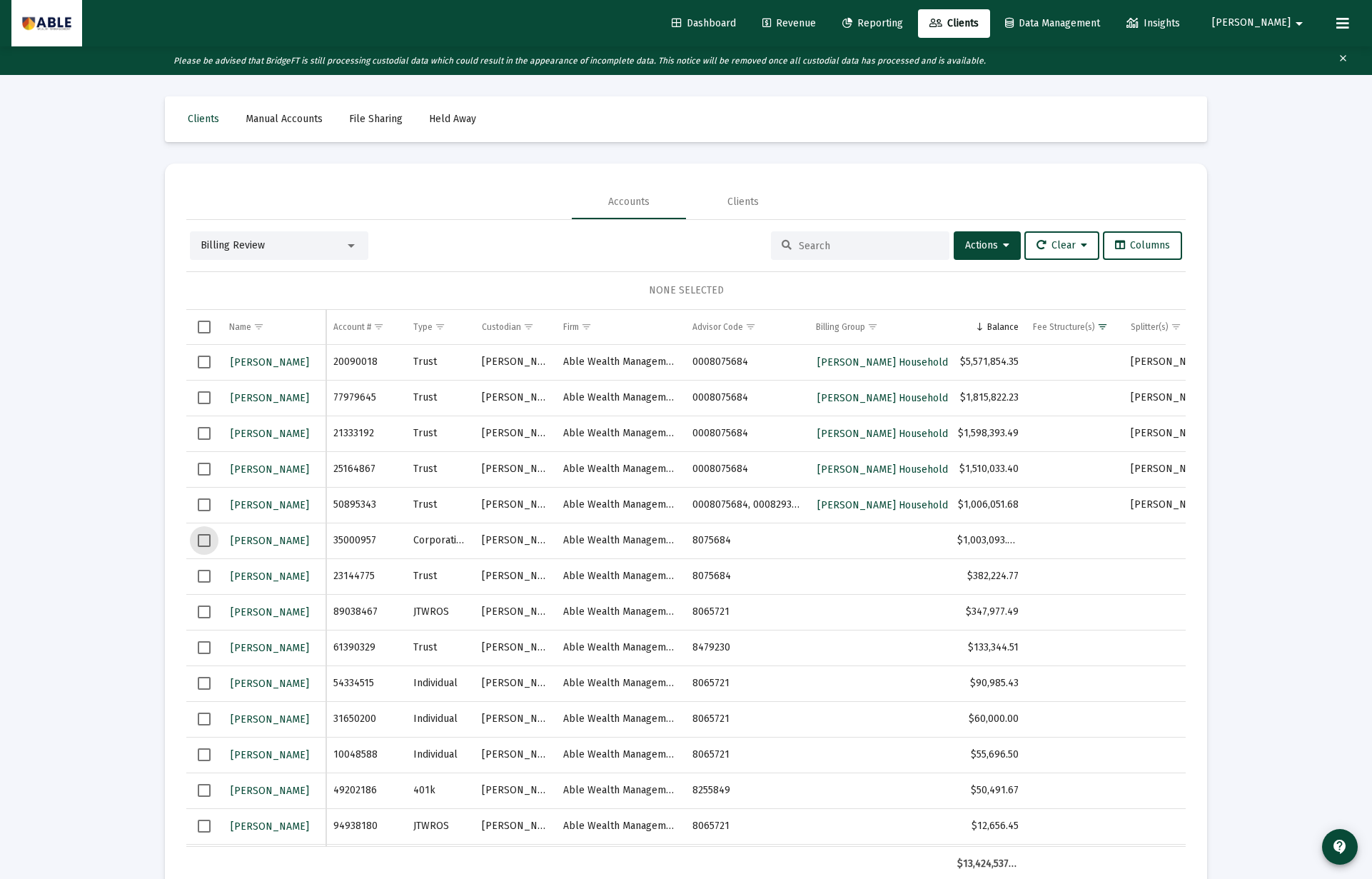
click at [199, 544] on span "Select row" at bounding box center [204, 541] width 13 height 13
click at [972, 251] on span "Actions" at bounding box center [987, 245] width 44 height 12
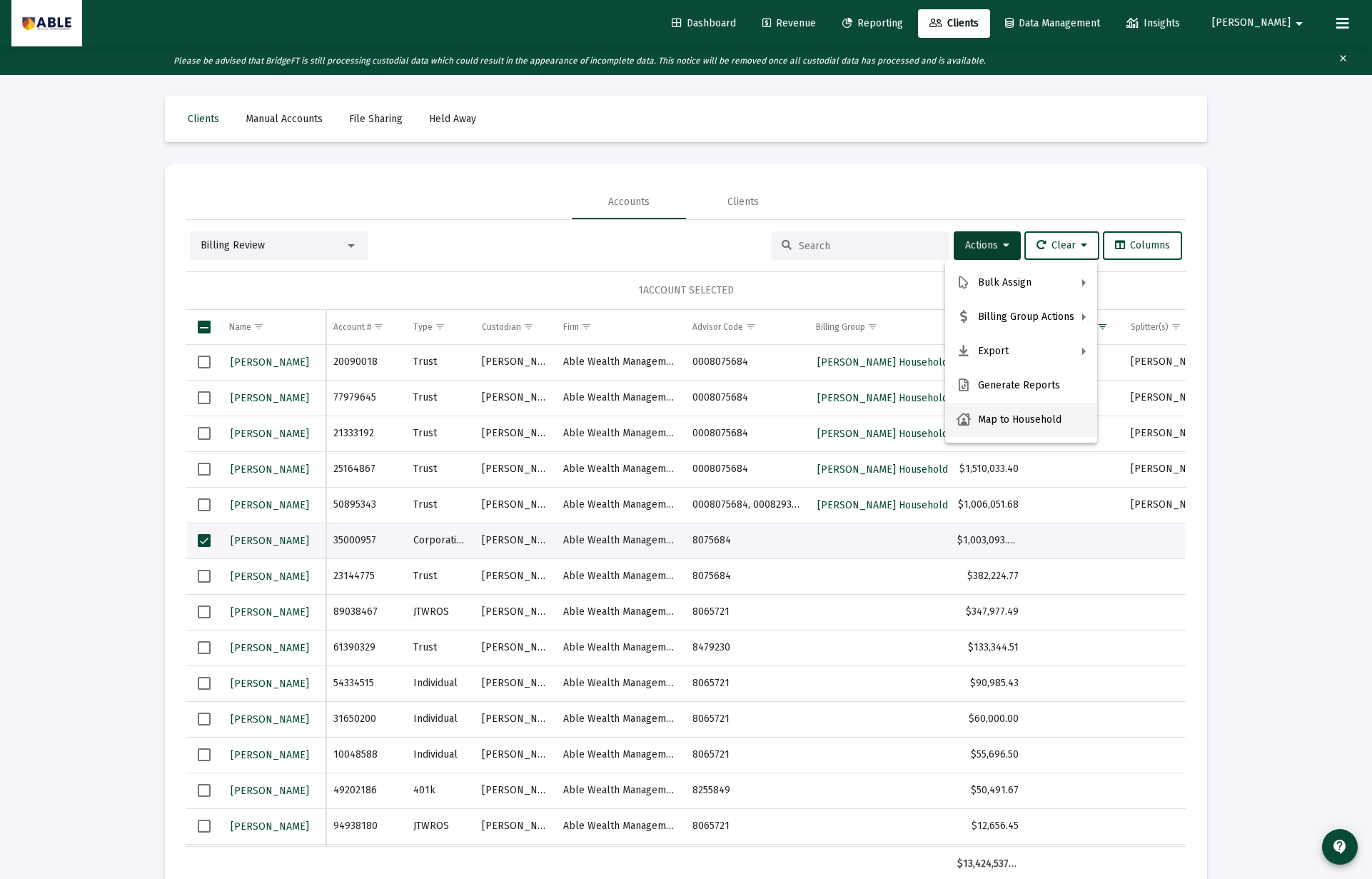
click at [989, 418] on button "Map to Household" at bounding box center [1021, 420] width 152 height 34
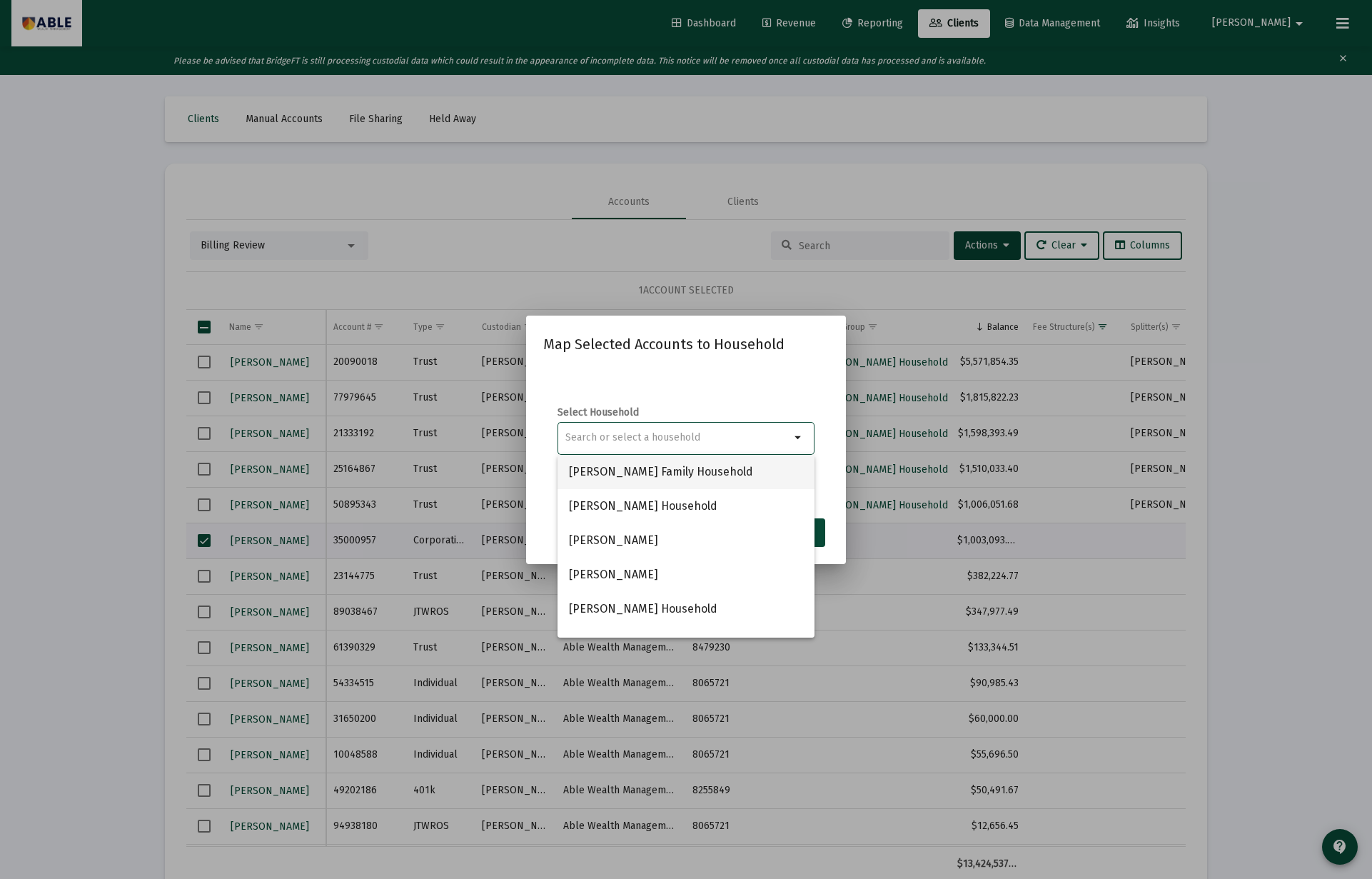
paste input "[PERSON_NAME] Household"
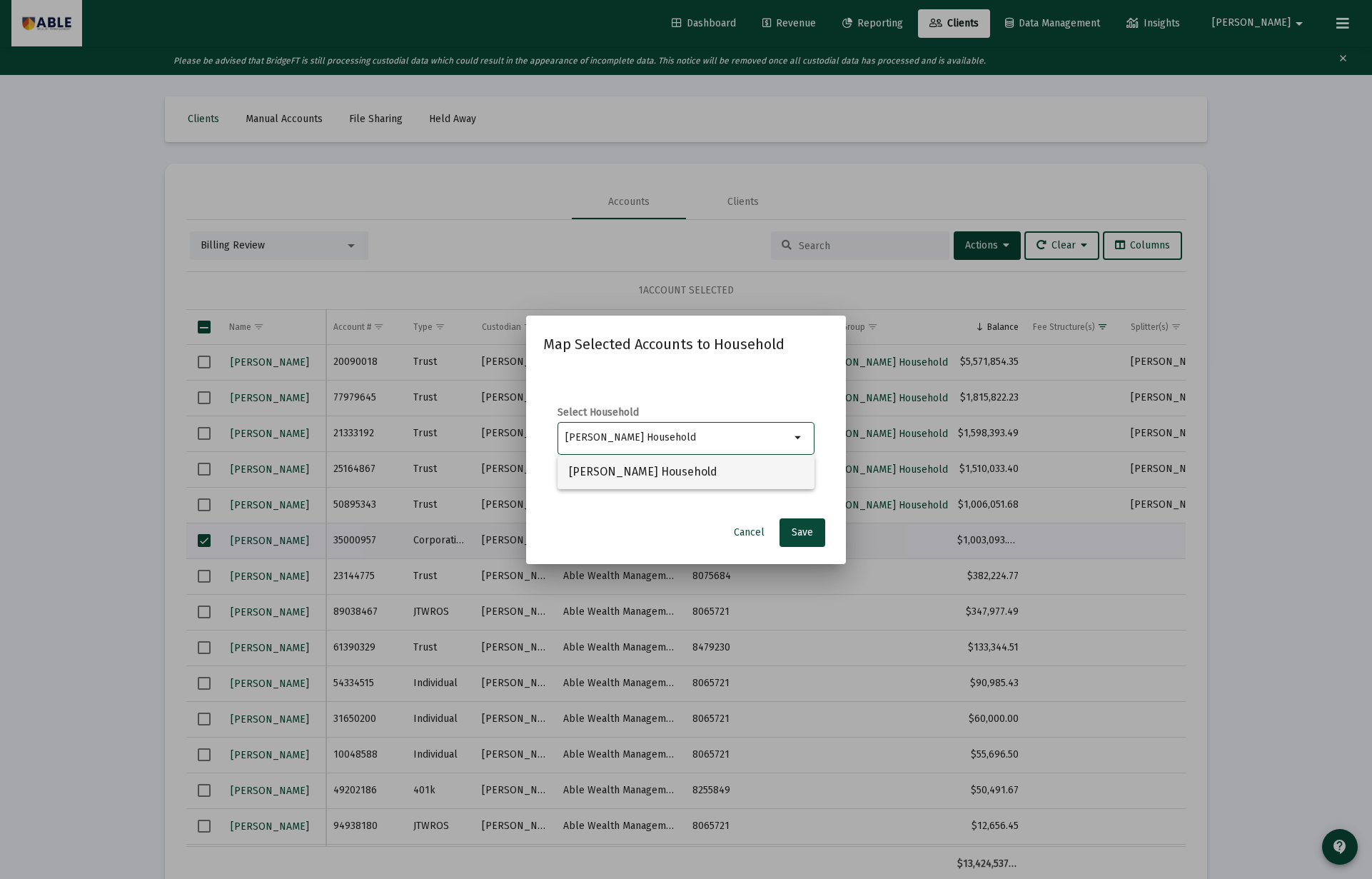
type input "[PERSON_NAME] Household"
click at [714, 473] on span "[PERSON_NAME] Household" at bounding box center [686, 472] width 234 height 34
click at [803, 530] on span "Save" at bounding box center [802, 532] width 21 height 12
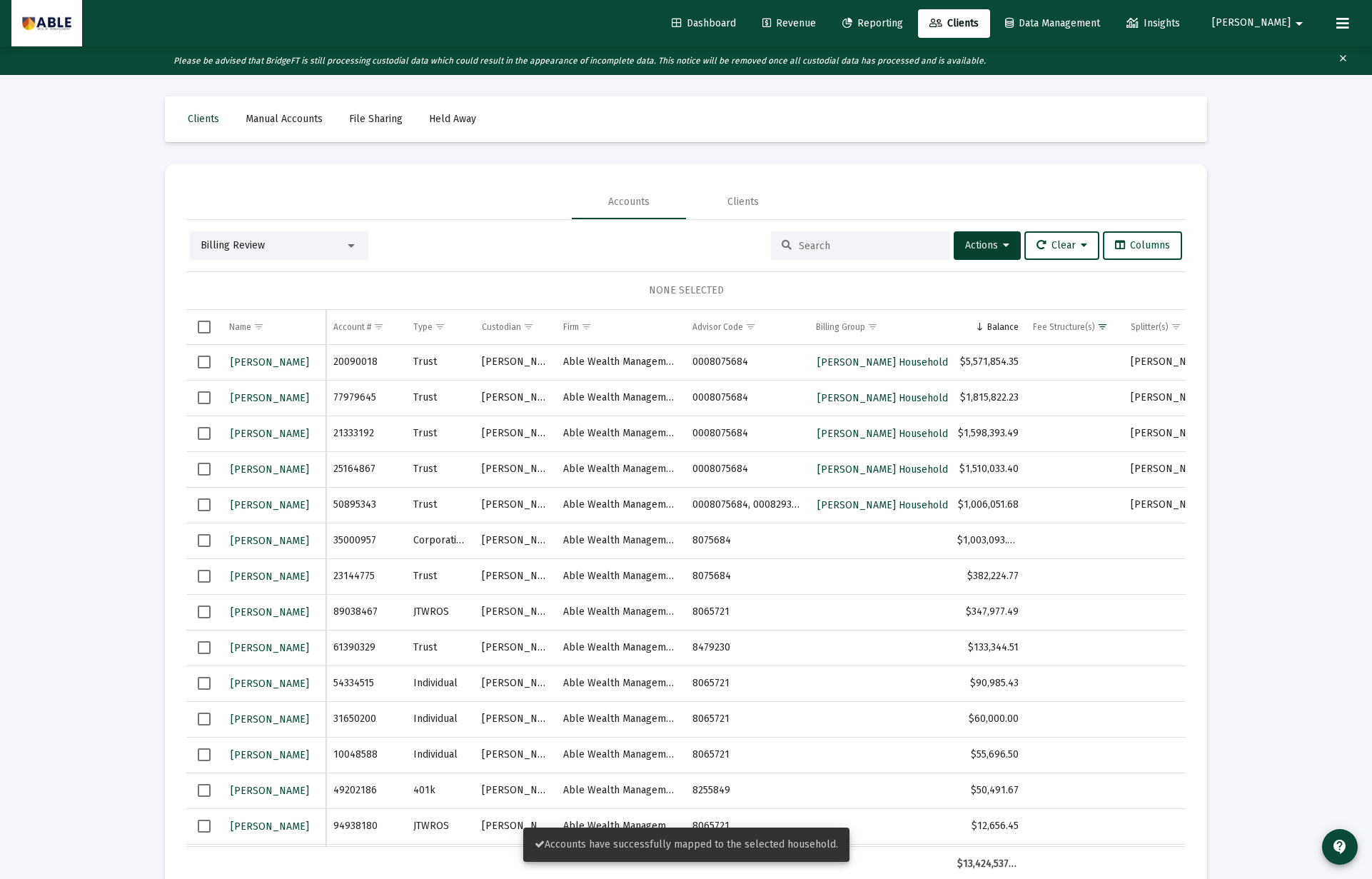
click at [209, 541] on span "Select row" at bounding box center [204, 541] width 13 height 13
drag, startPoint x: 962, startPoint y: 247, endPoint x: 961, endPoint y: 256, distance: 9.1
click at [965, 249] on span "Actions" at bounding box center [987, 245] width 44 height 12
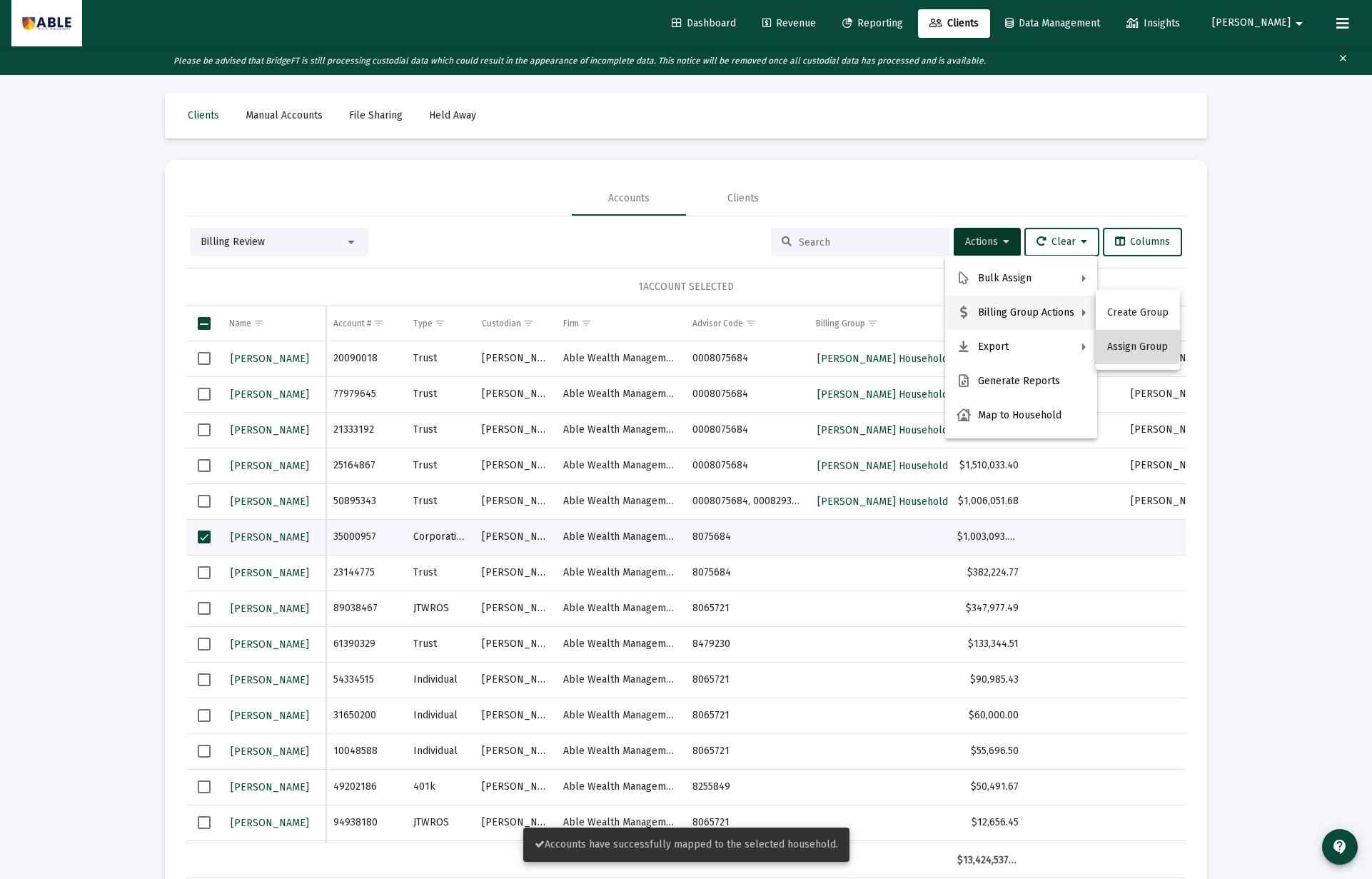
click at [1123, 346] on button "Assign Group" at bounding box center [1137, 346] width 84 height 34
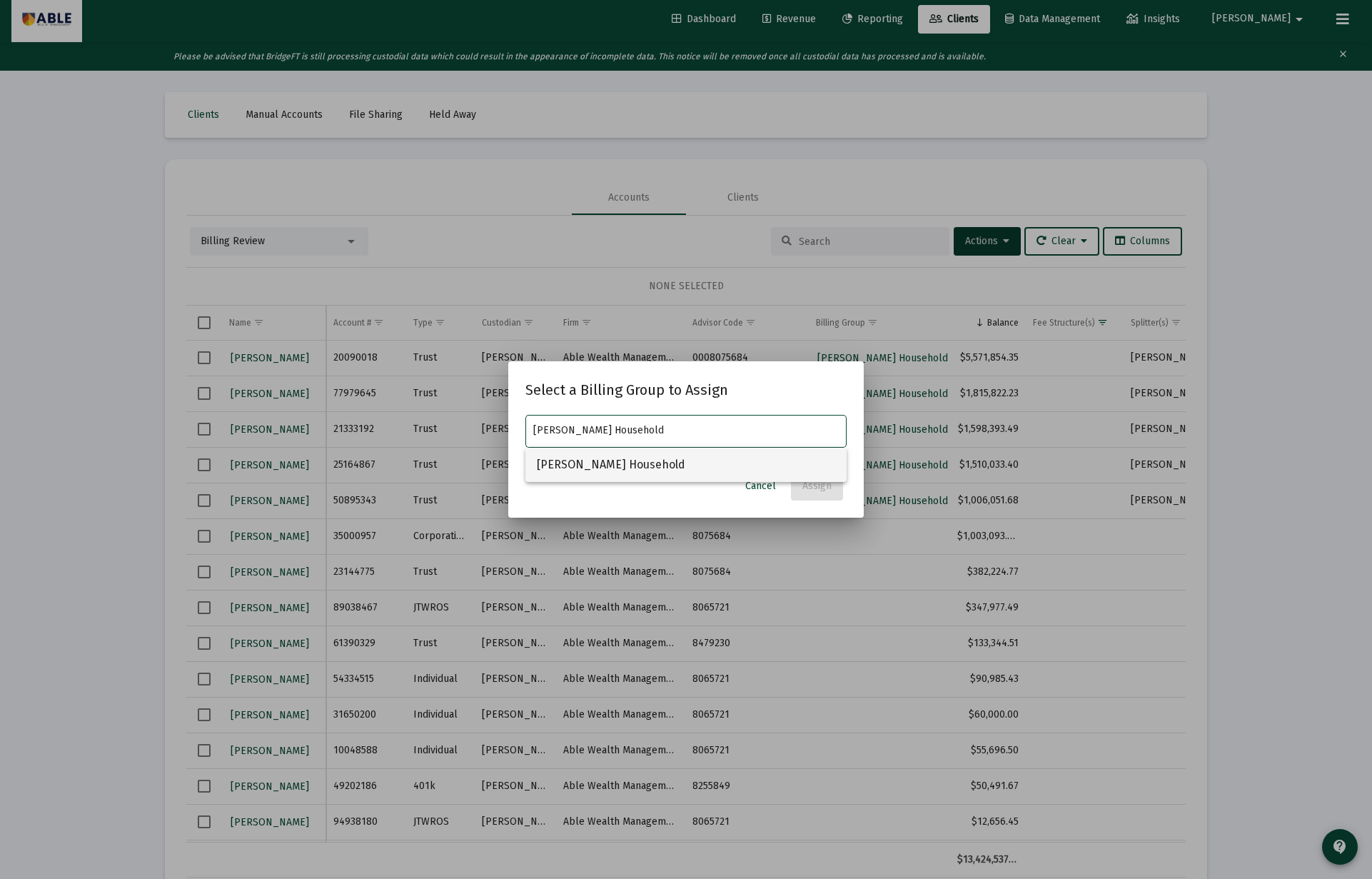
type input "[PERSON_NAME] Household"
click at [706, 474] on span "[PERSON_NAME] Household" at bounding box center [685, 464] width 298 height 34
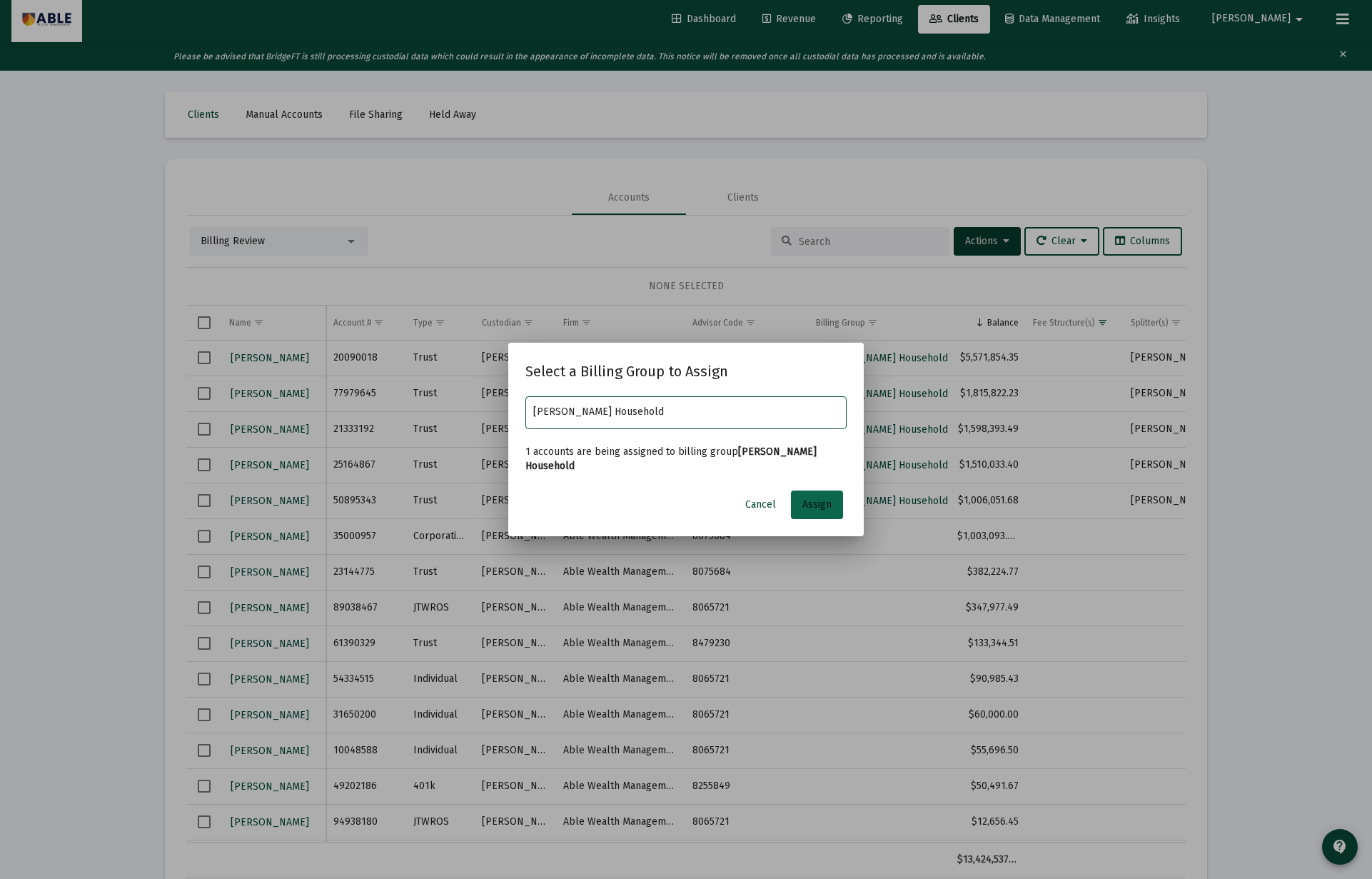
click at [803, 509] on span "Assign" at bounding box center [817, 504] width 29 height 12
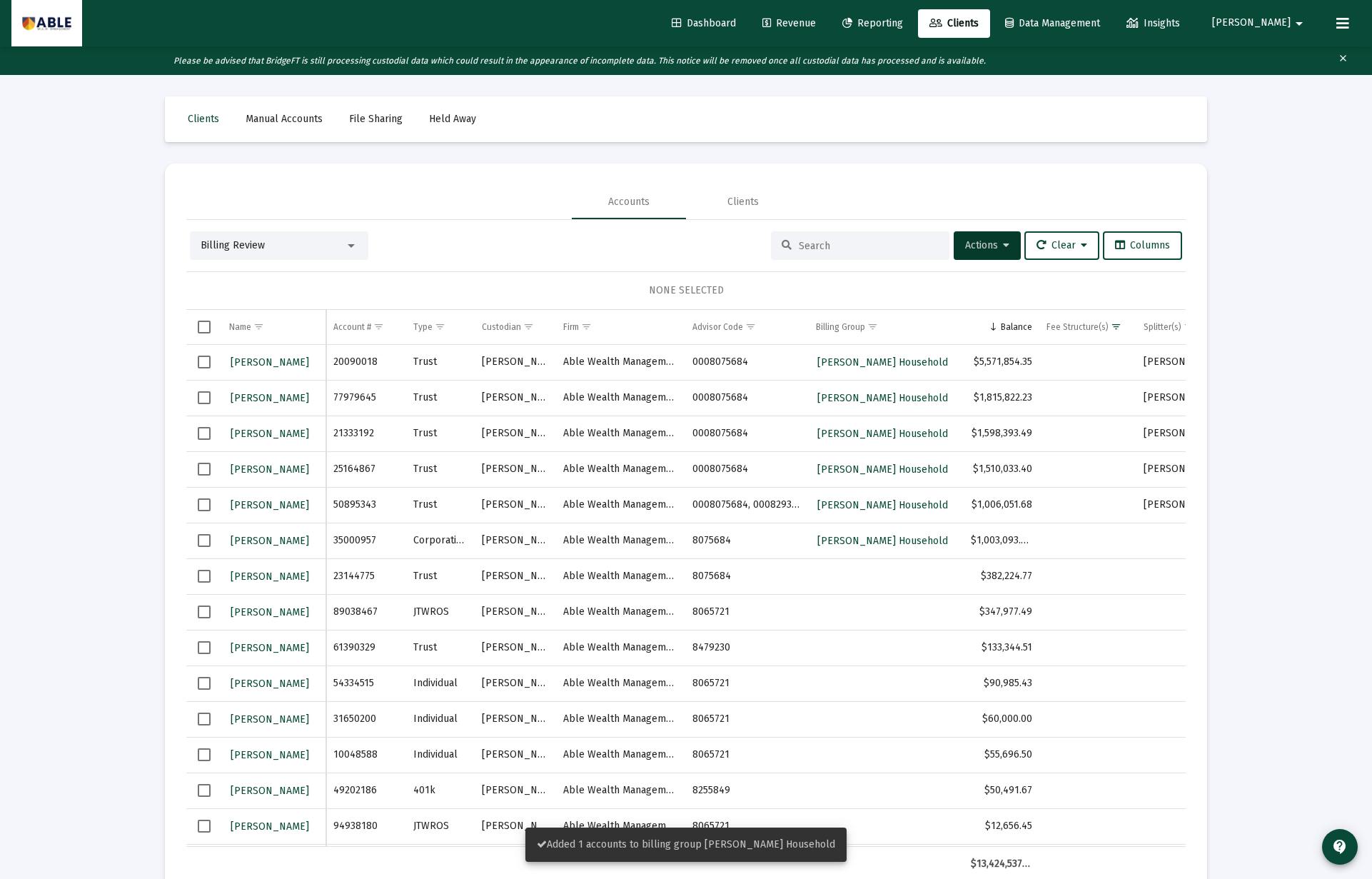
click at [198, 543] on span "Select row" at bounding box center [204, 541] width 13 height 13
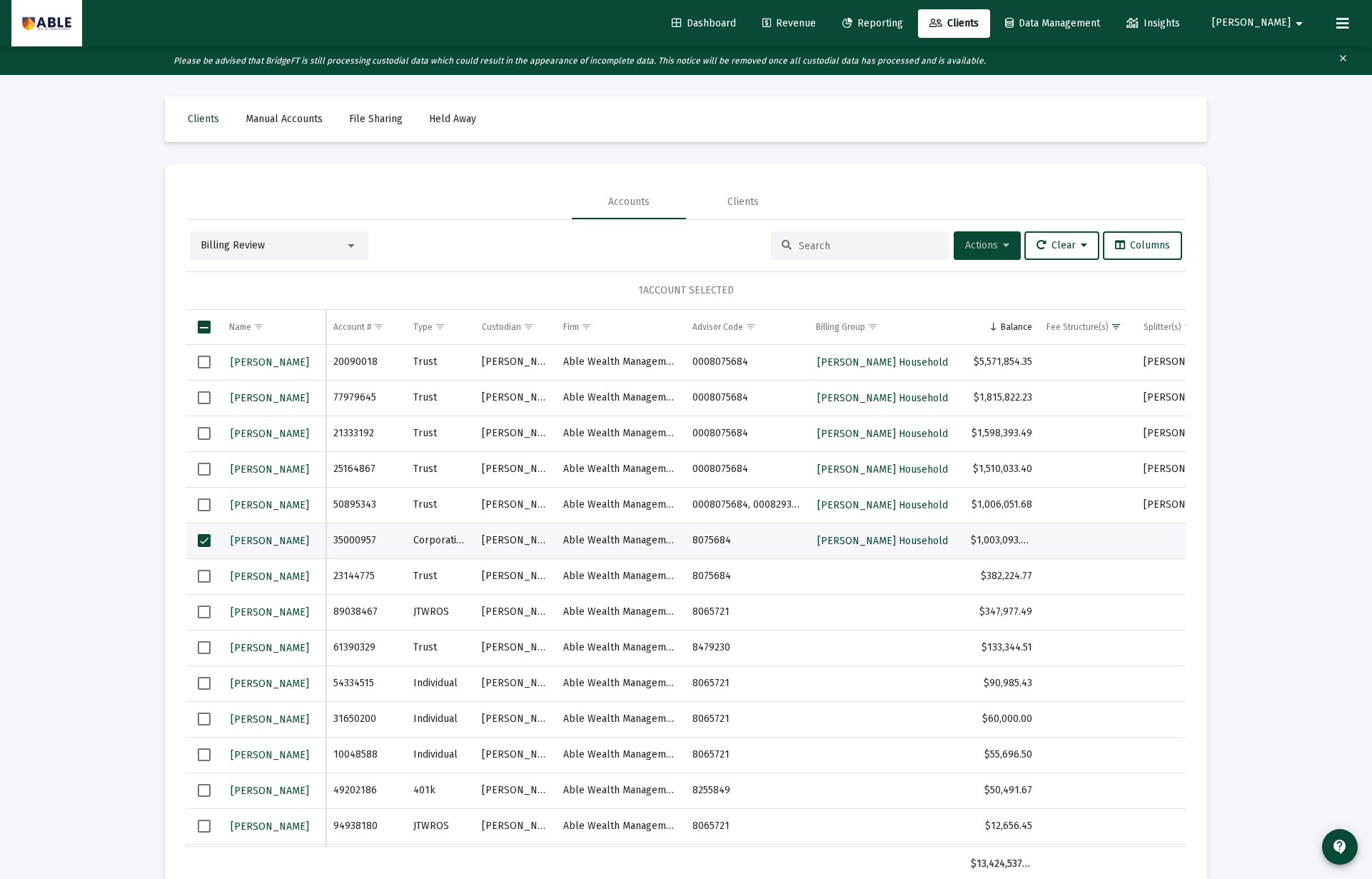
click at [988, 246] on span "Actions" at bounding box center [987, 245] width 44 height 12
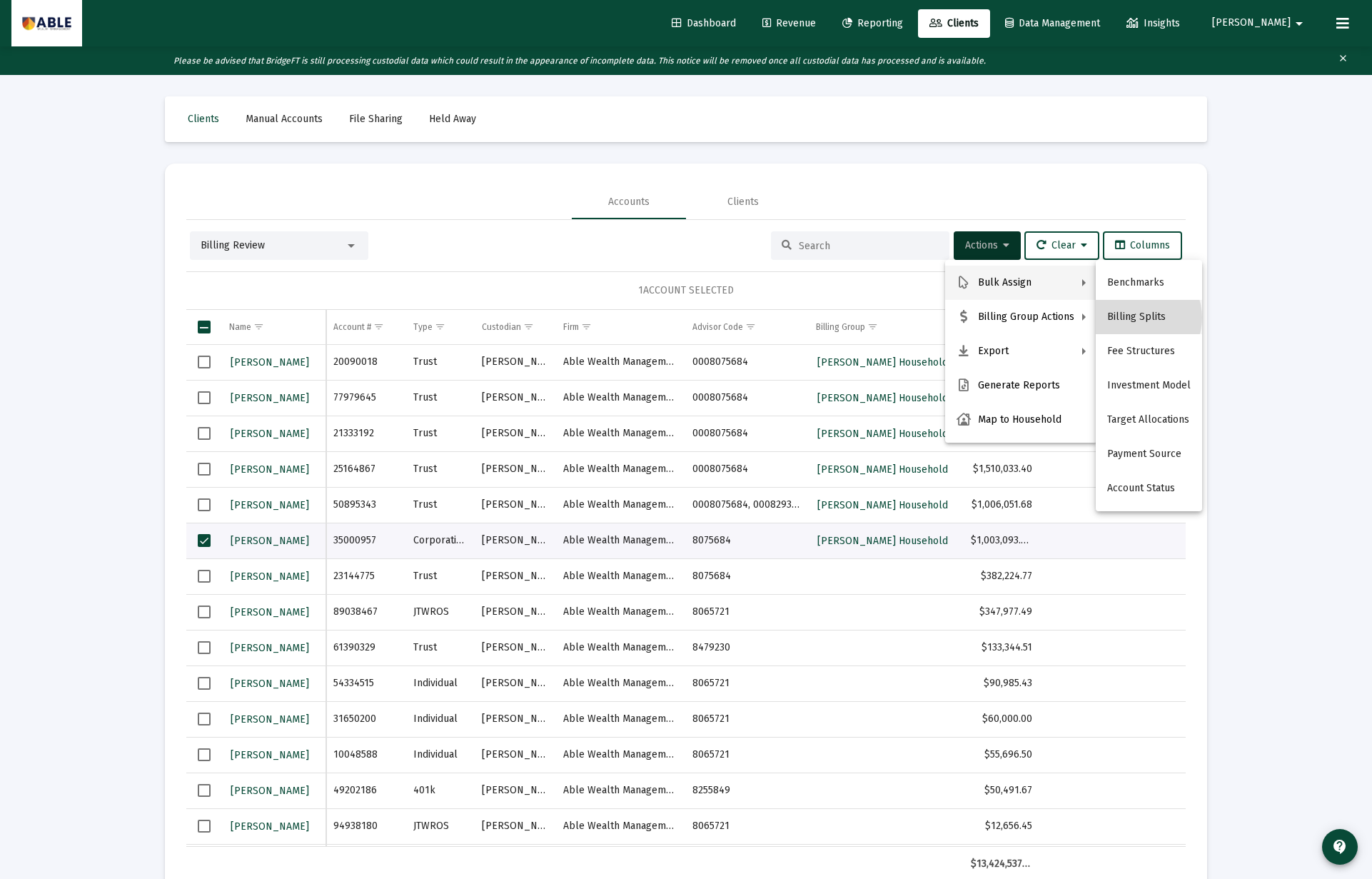
click at [1137, 318] on button "Billing Splits" at bounding box center [1148, 316] width 106 height 34
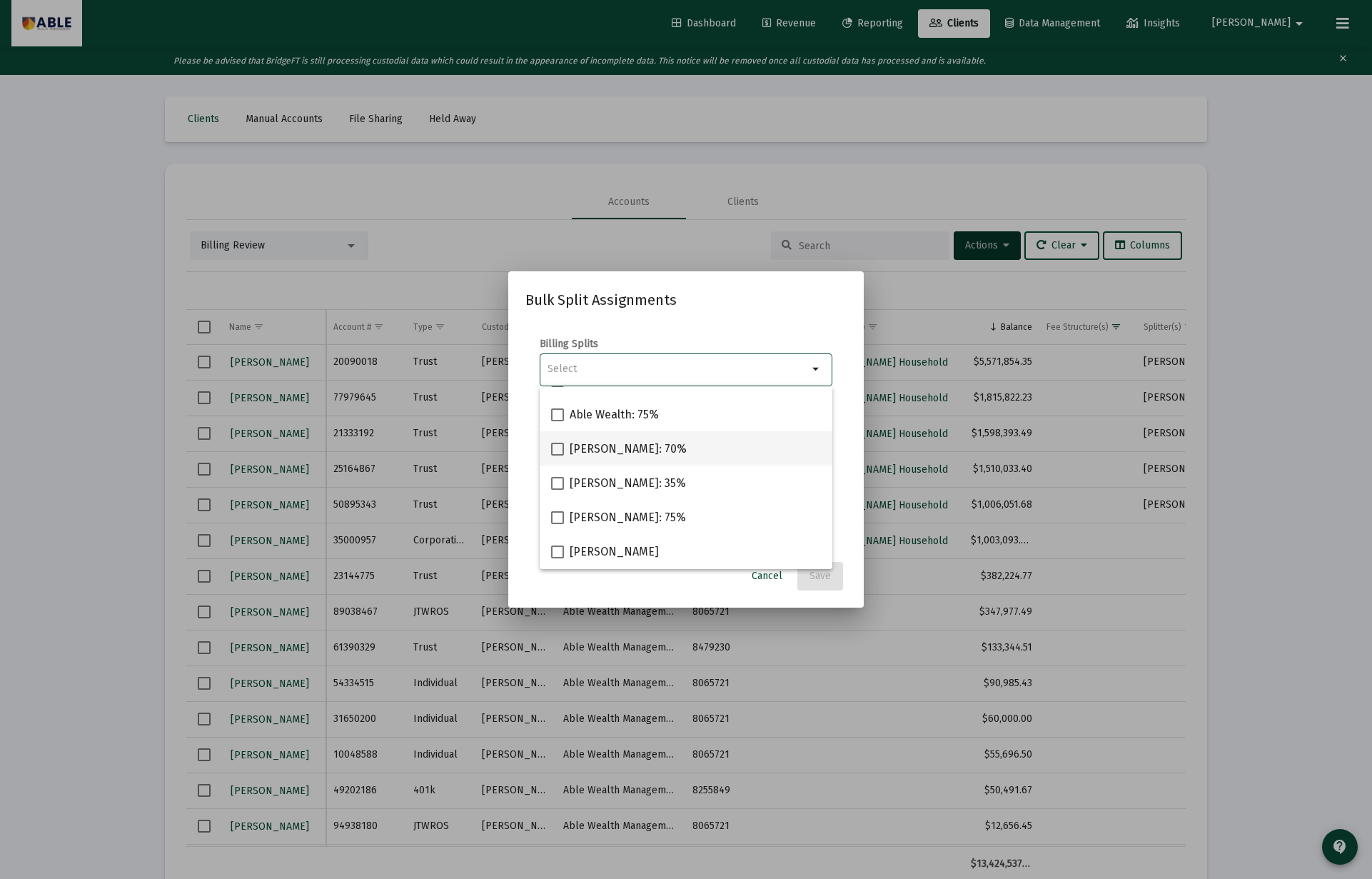
scroll to position [106, 0]
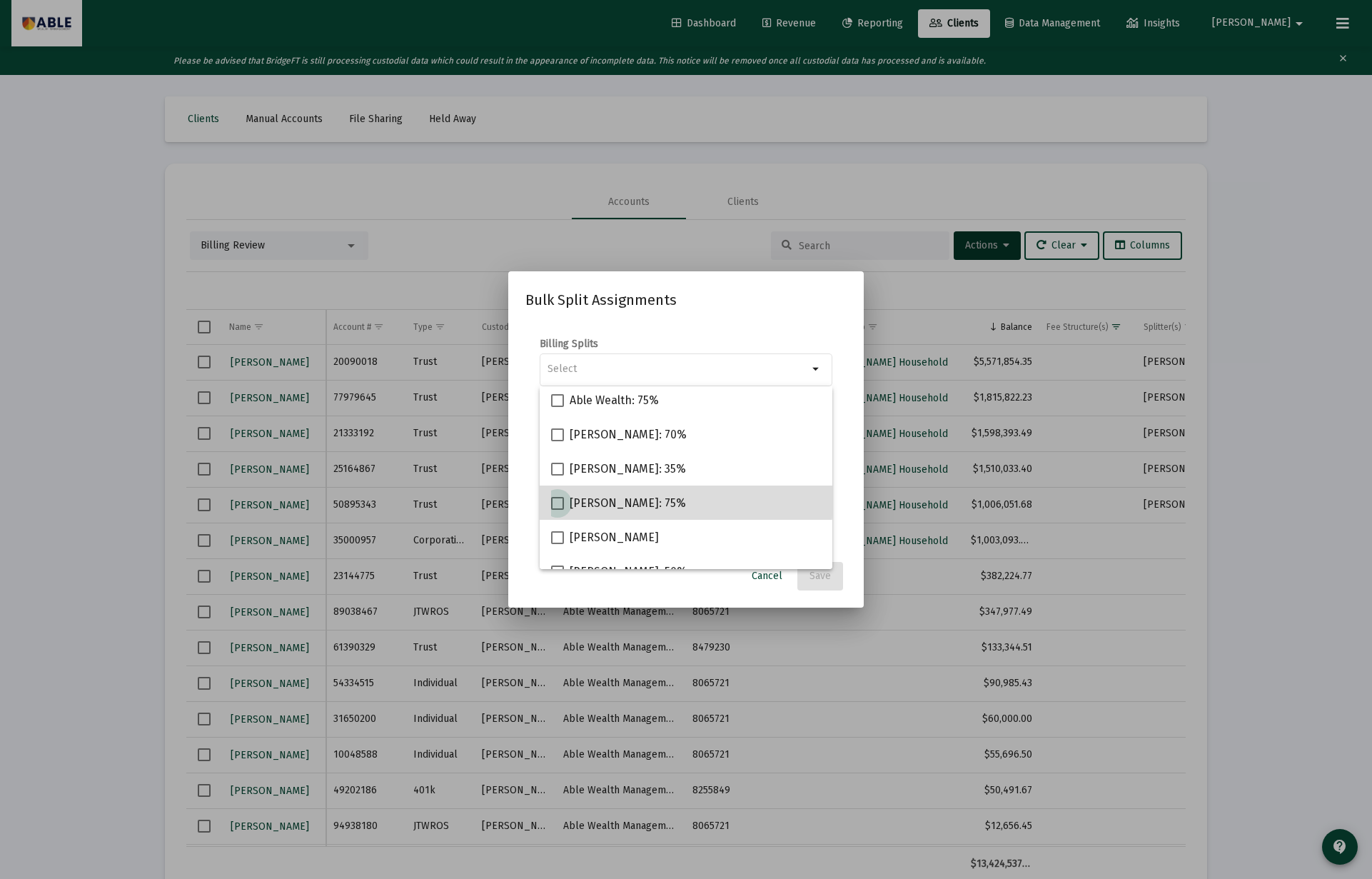
click at [620, 499] on span "[PERSON_NAME]: 75%" at bounding box center [627, 503] width 116 height 17
click at [557, 510] on input "[PERSON_NAME]: 75%" at bounding box center [556, 510] width 1 height 1
checkbox input "true"
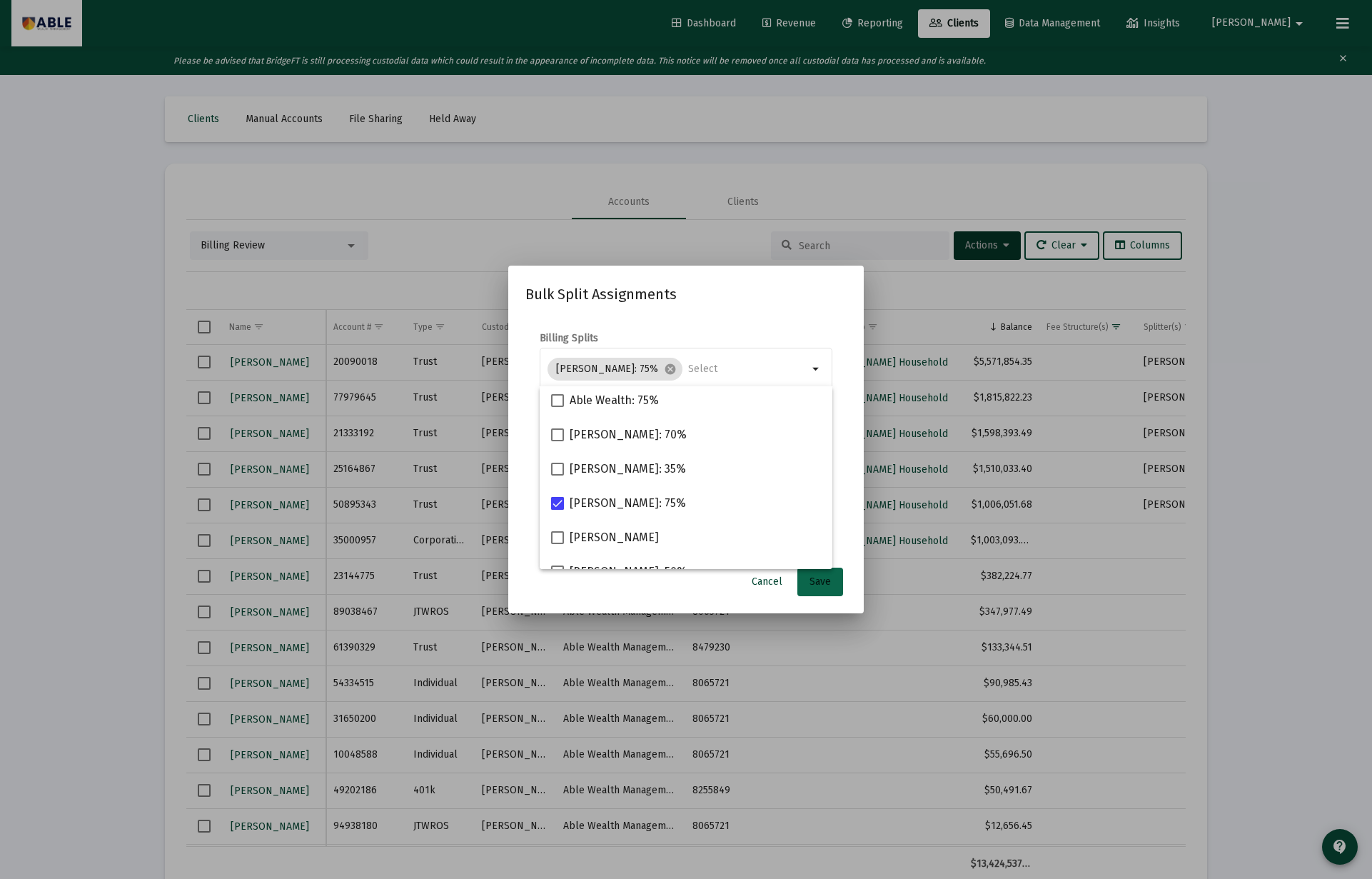
click at [822, 580] on span "Save" at bounding box center [819, 582] width 21 height 12
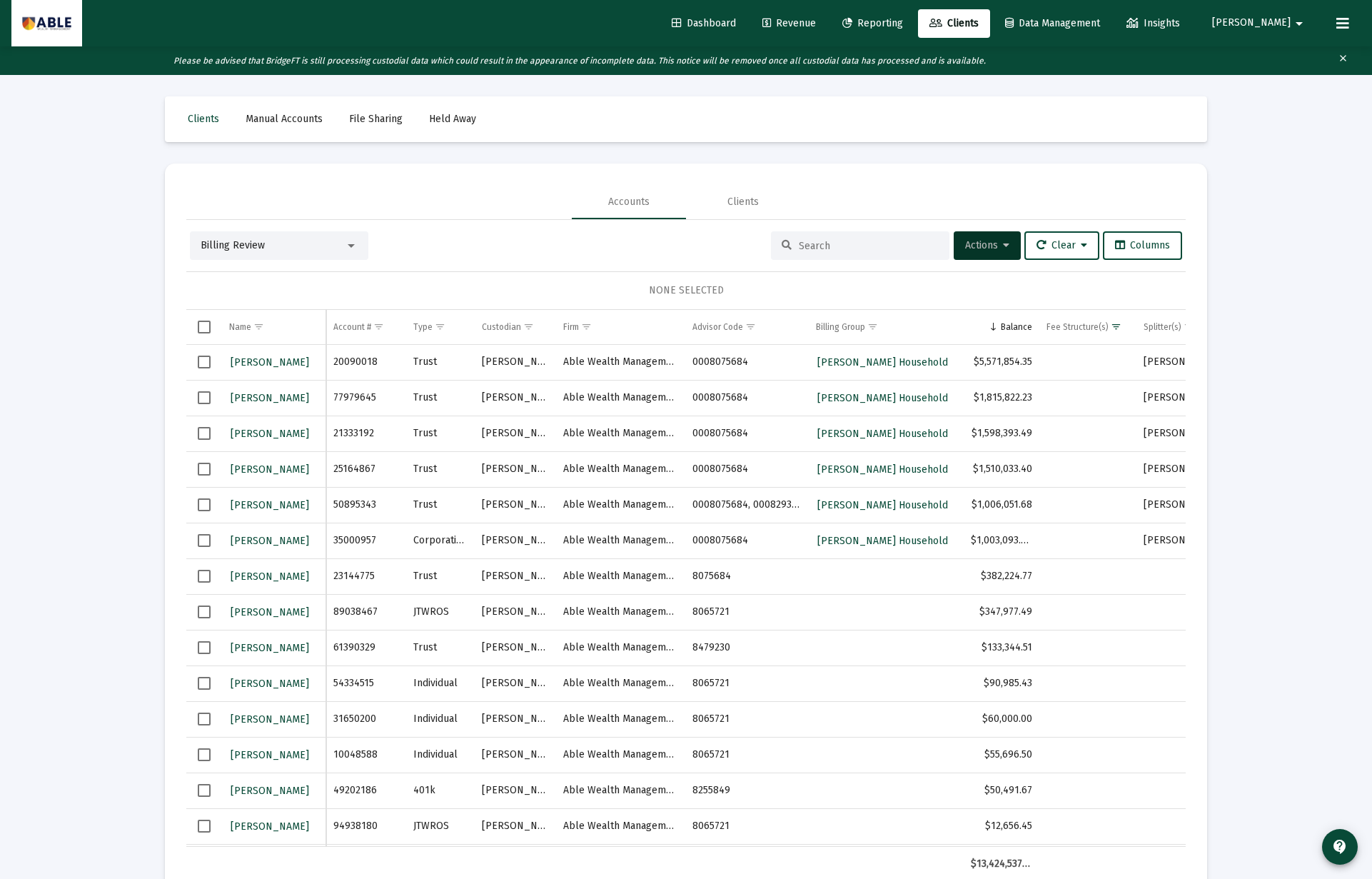
drag, startPoint x: 203, startPoint y: 538, endPoint x: 213, endPoint y: 555, distance: 19.7
click at [205, 540] on span "Select row" at bounding box center [204, 541] width 13 height 13
click at [965, 242] on span "Actions" at bounding box center [987, 245] width 44 height 12
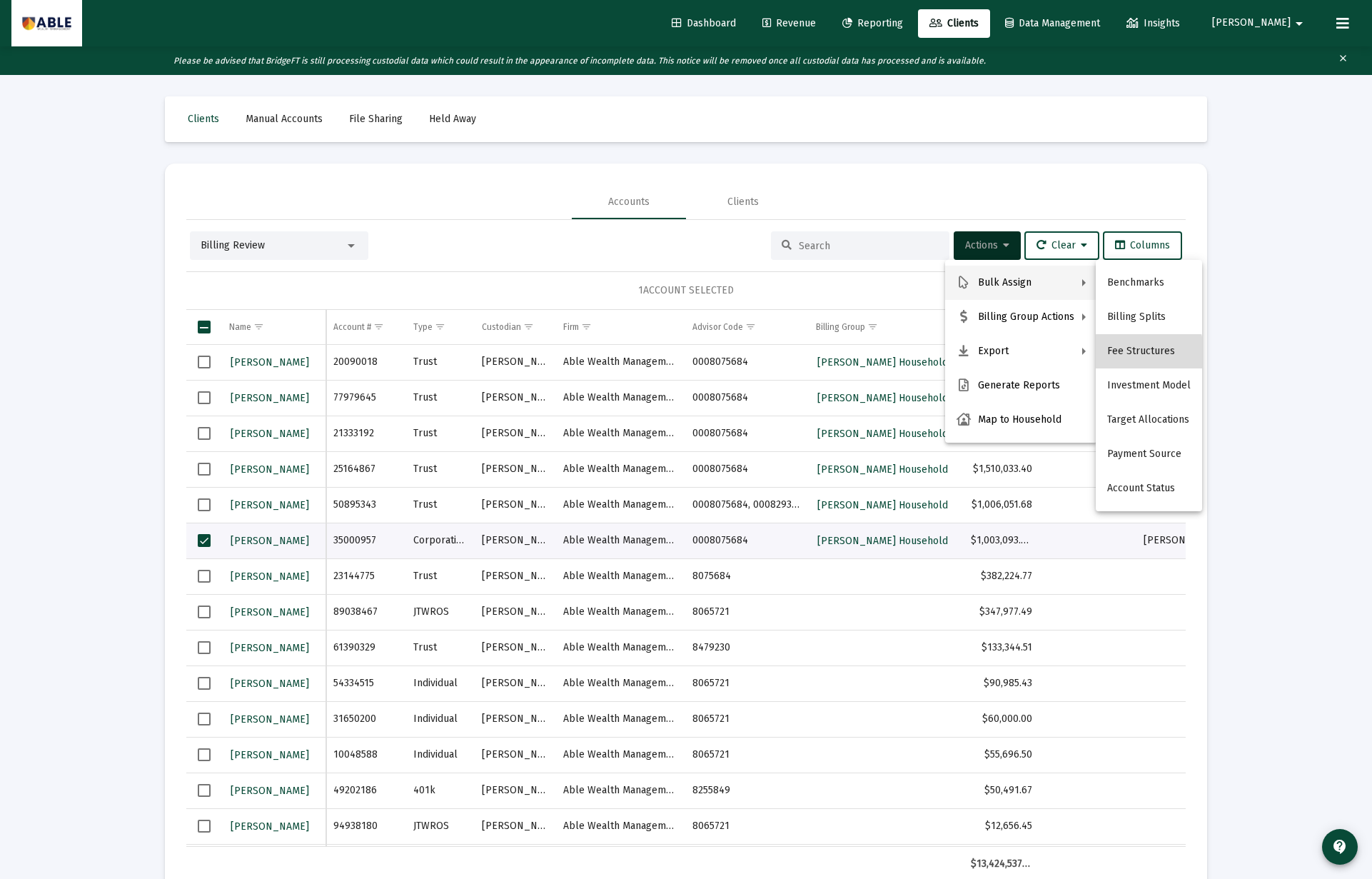
click at [1149, 355] on button "Fee Structures" at bounding box center [1148, 351] width 106 height 34
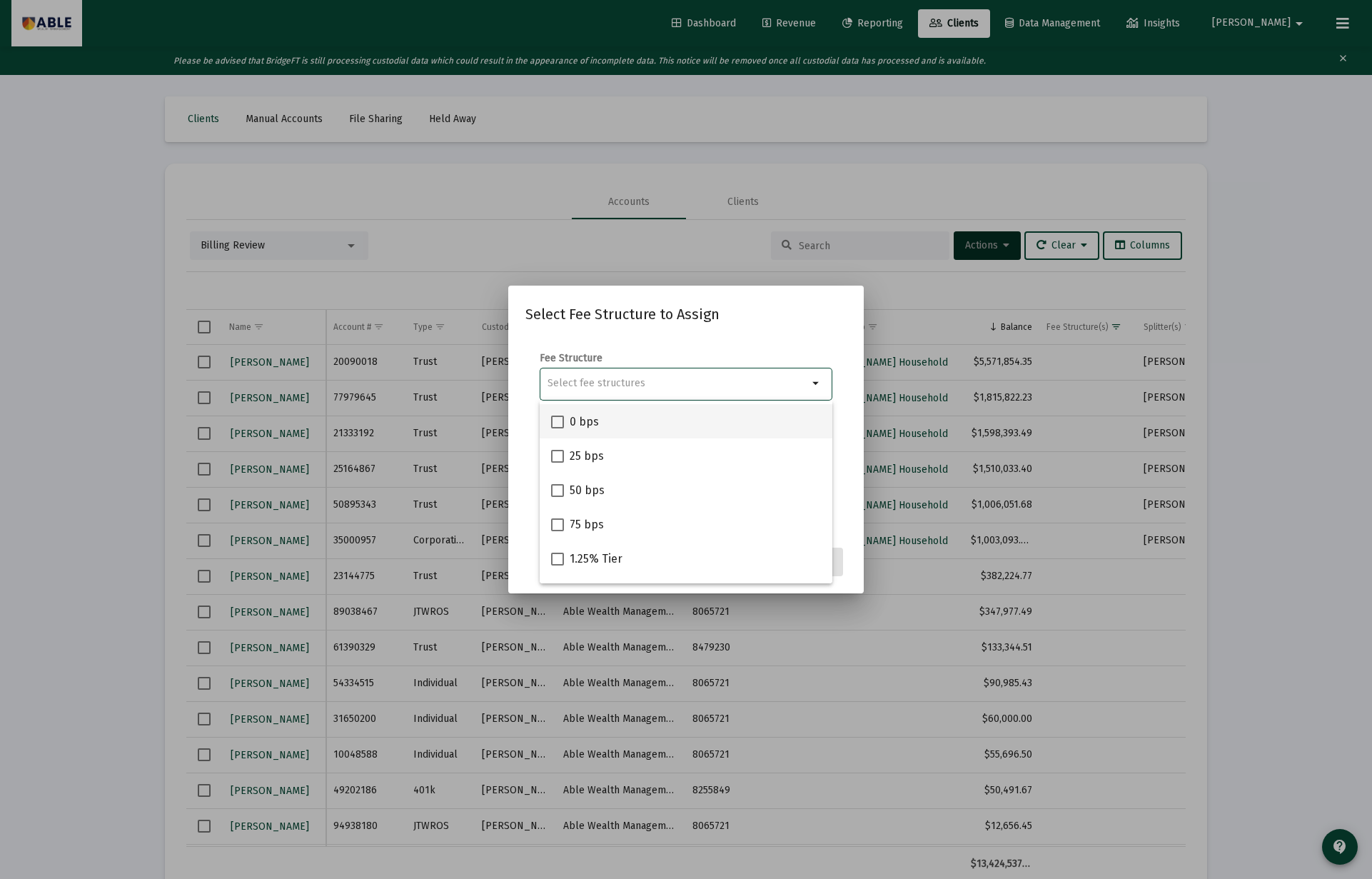
scroll to position [0, 0]
click at [610, 420] on span "1.00% Tier" at bounding box center [597, 418] width 54 height 17
click at [557, 425] on input "1.00% Tier" at bounding box center [556, 425] width 1 height 1
checkbox input "true"
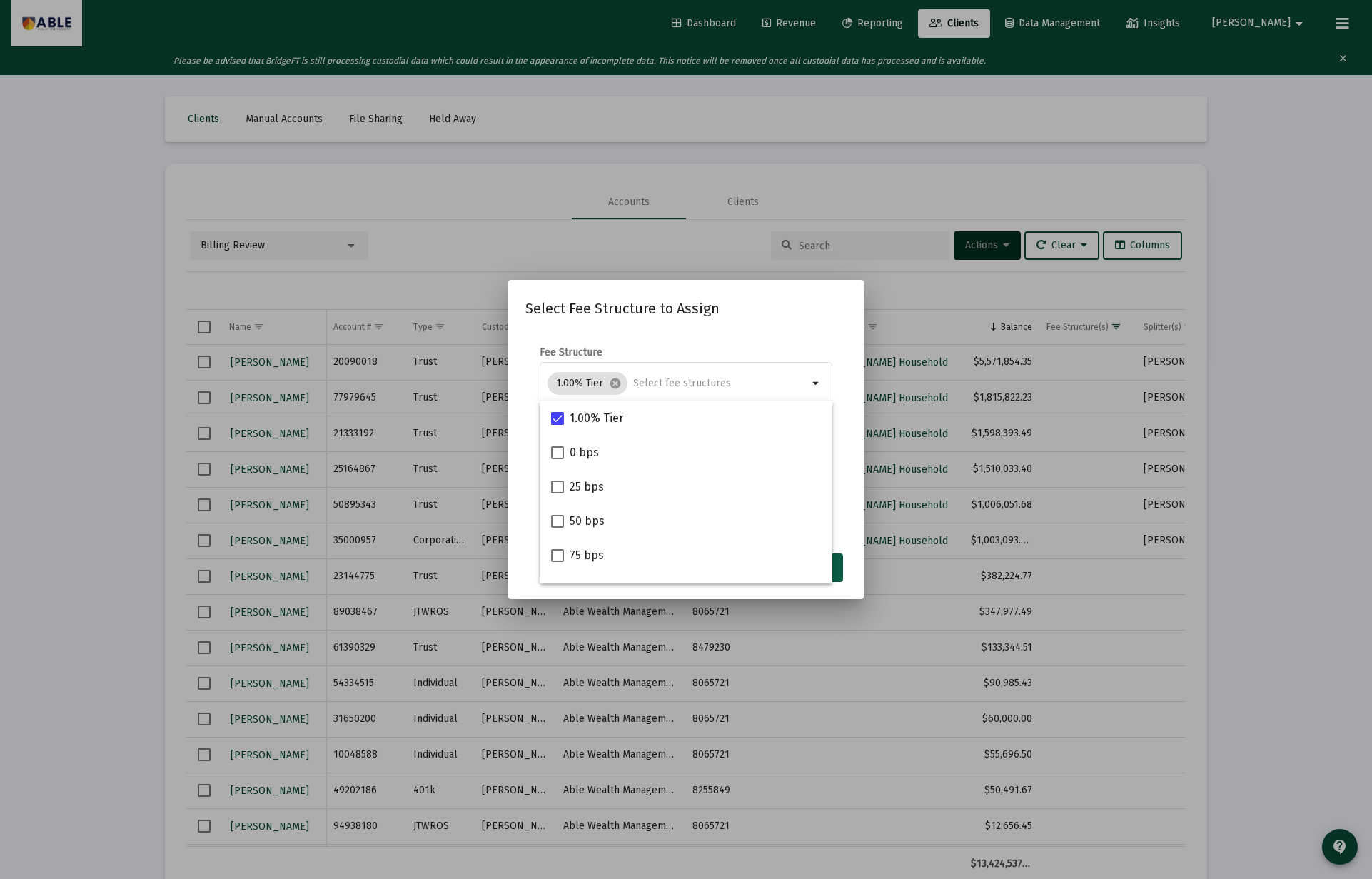
click at [837, 565] on button "Assign" at bounding box center [816, 568] width 52 height 29
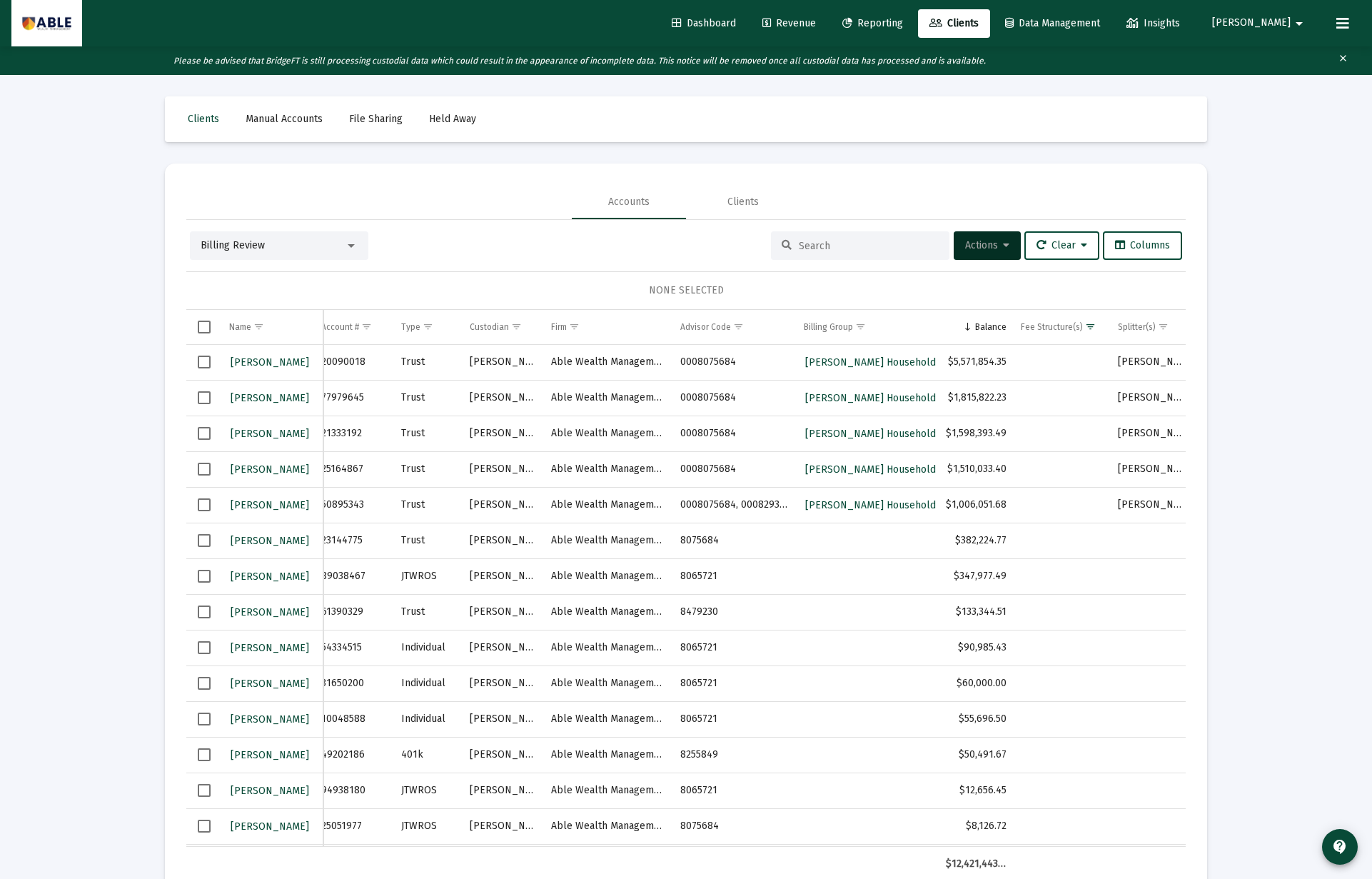
scroll to position [0, 4]
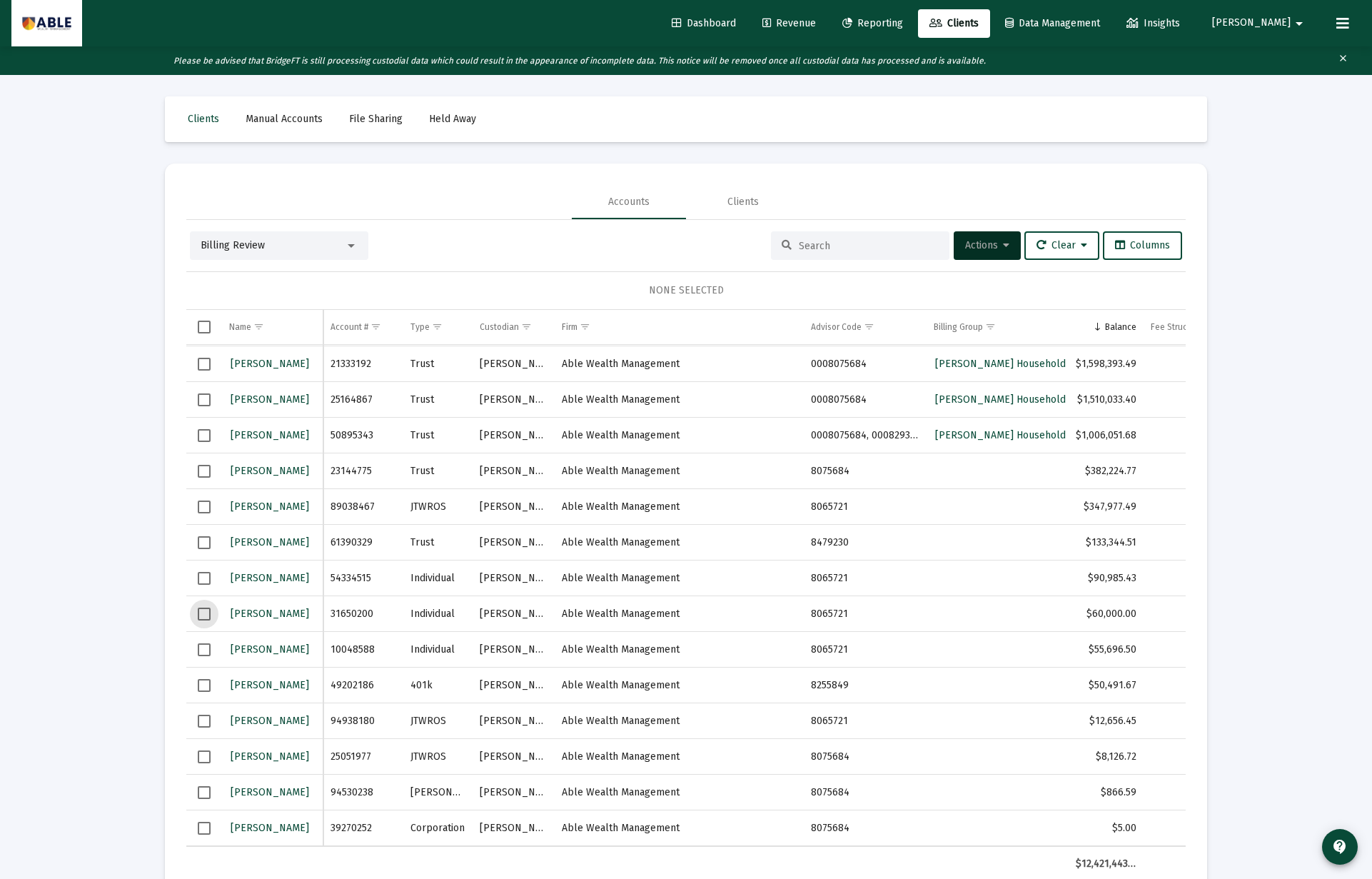
click at [202, 612] on span "Select row" at bounding box center [204, 615] width 13 height 13
click at [996, 243] on span "Actions" at bounding box center [987, 245] width 44 height 12
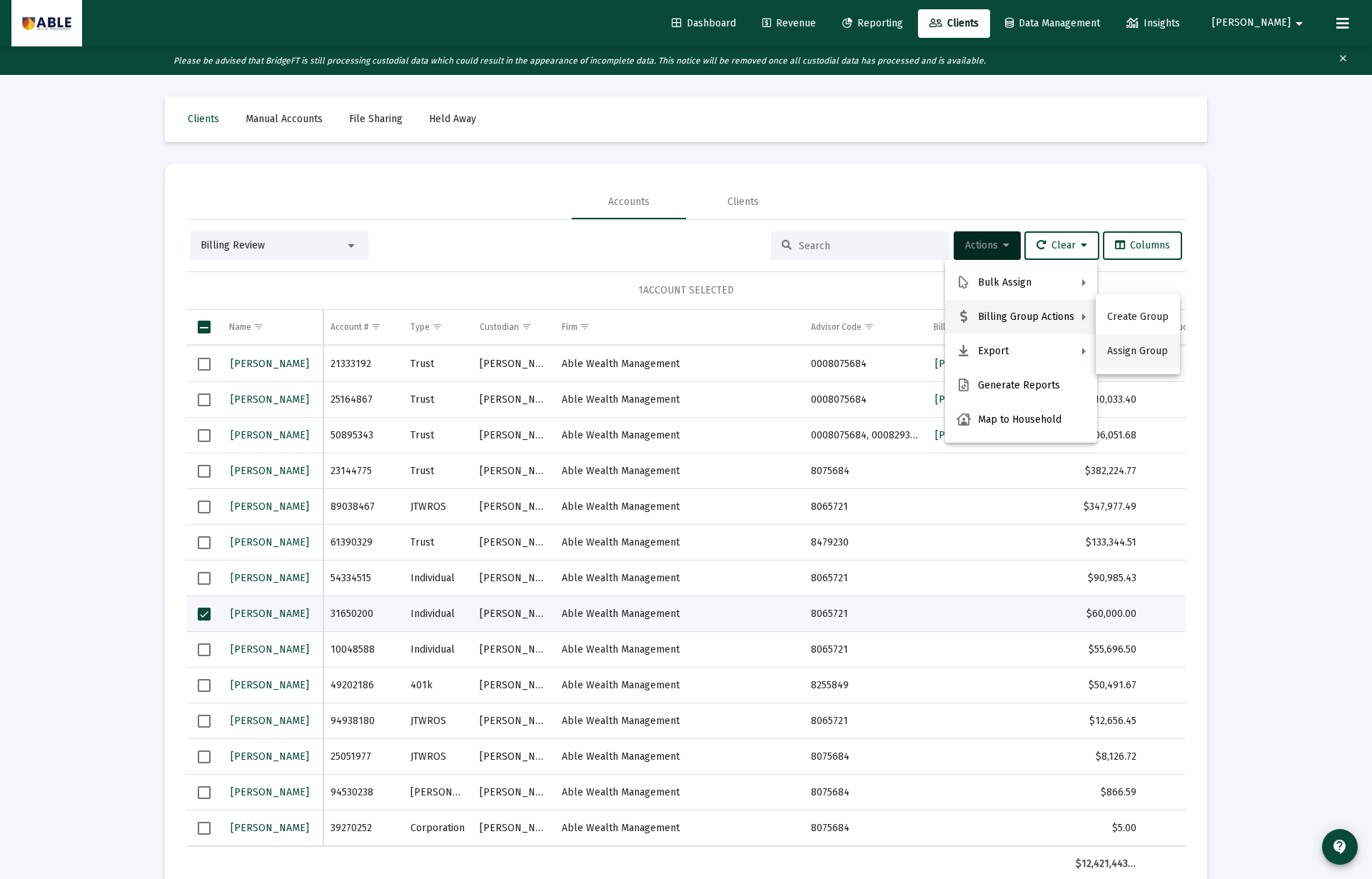
click at [1119, 350] on button "Assign Group" at bounding box center [1137, 351] width 84 height 34
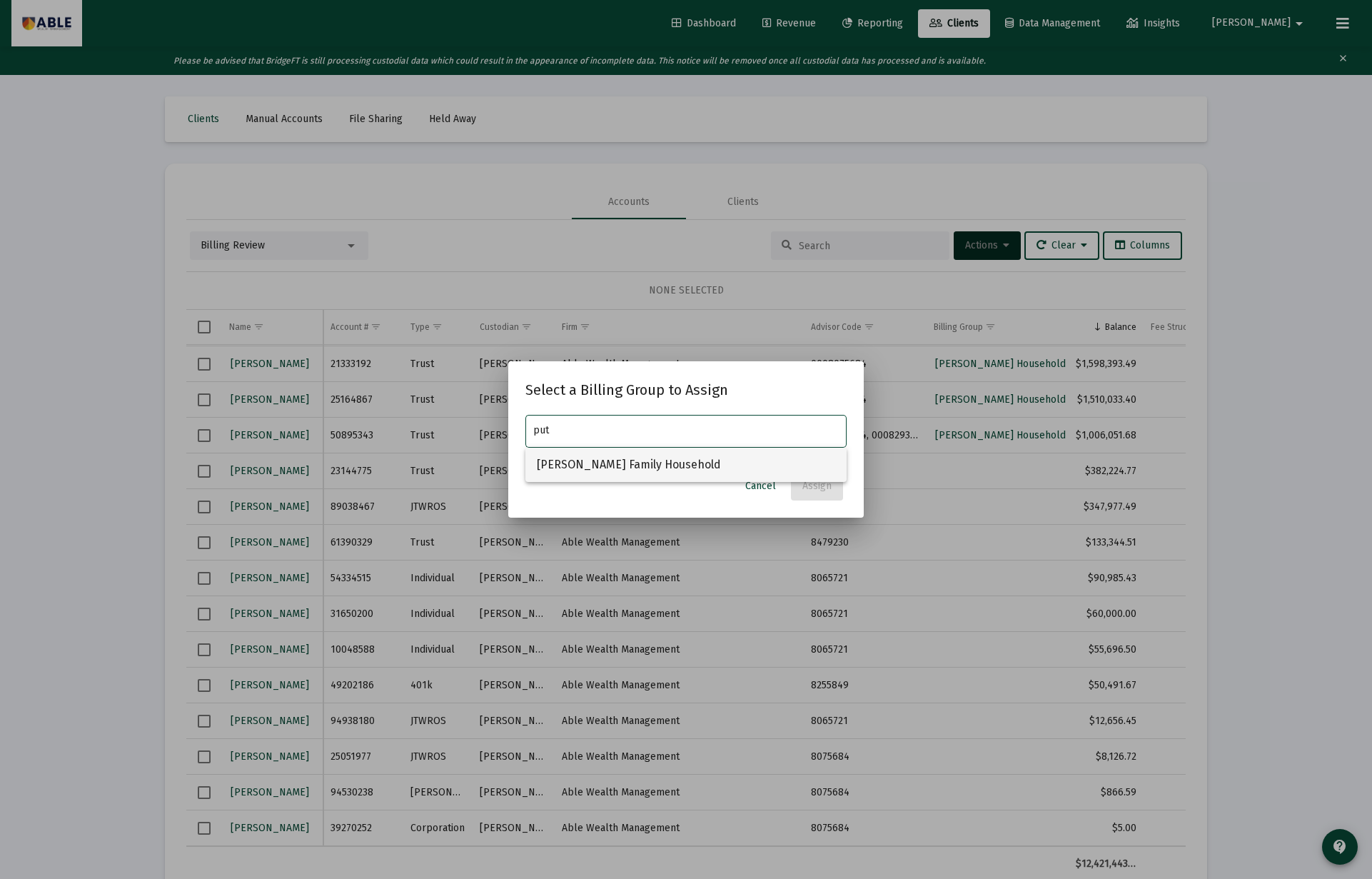
click at [754, 467] on span "Putthoff-Neubrander Family Household" at bounding box center [685, 464] width 298 height 34
type input "Putthoff-Neubrander Family Household"
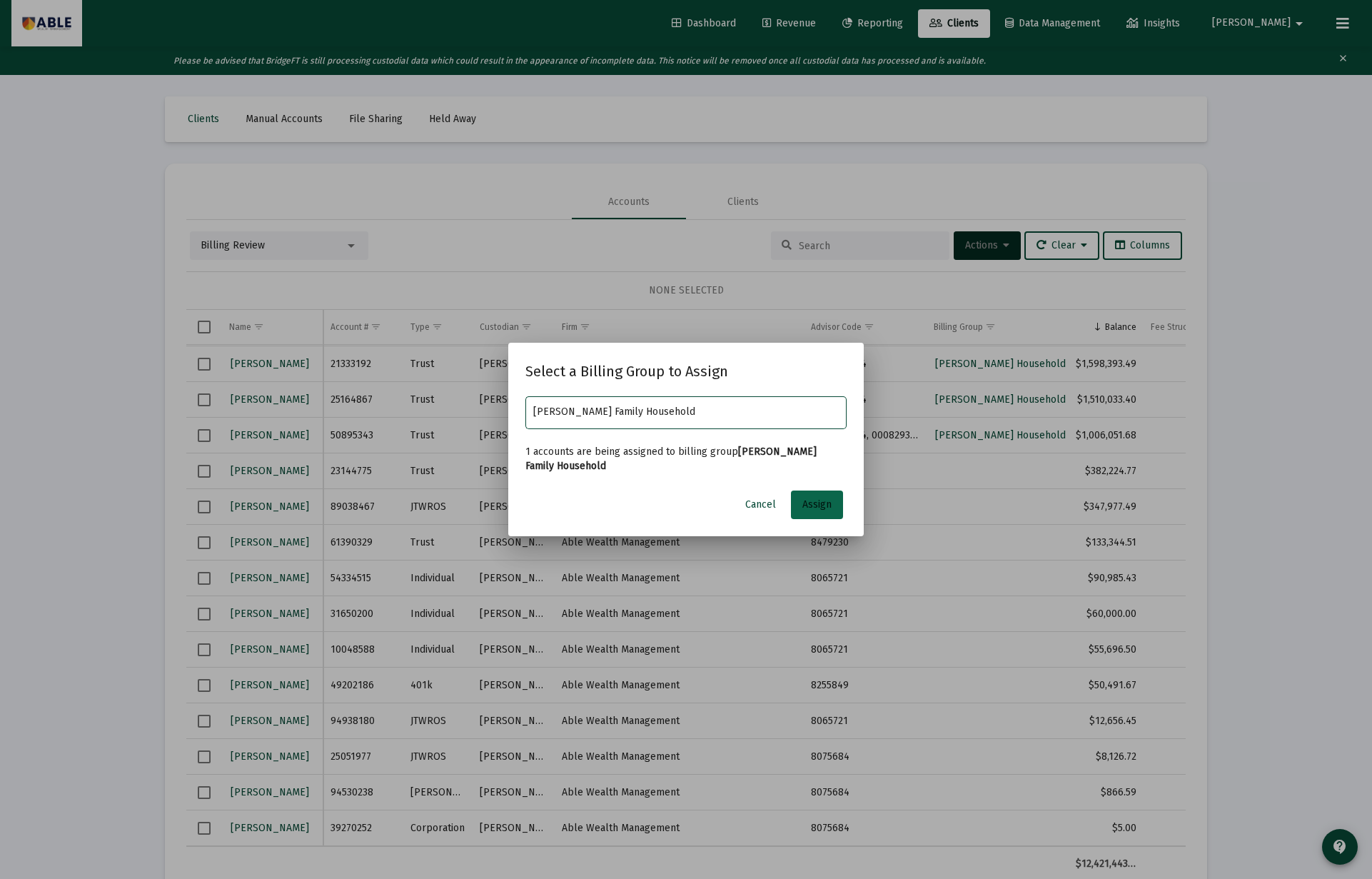
click at [809, 498] on span "Assign" at bounding box center [817, 504] width 29 height 12
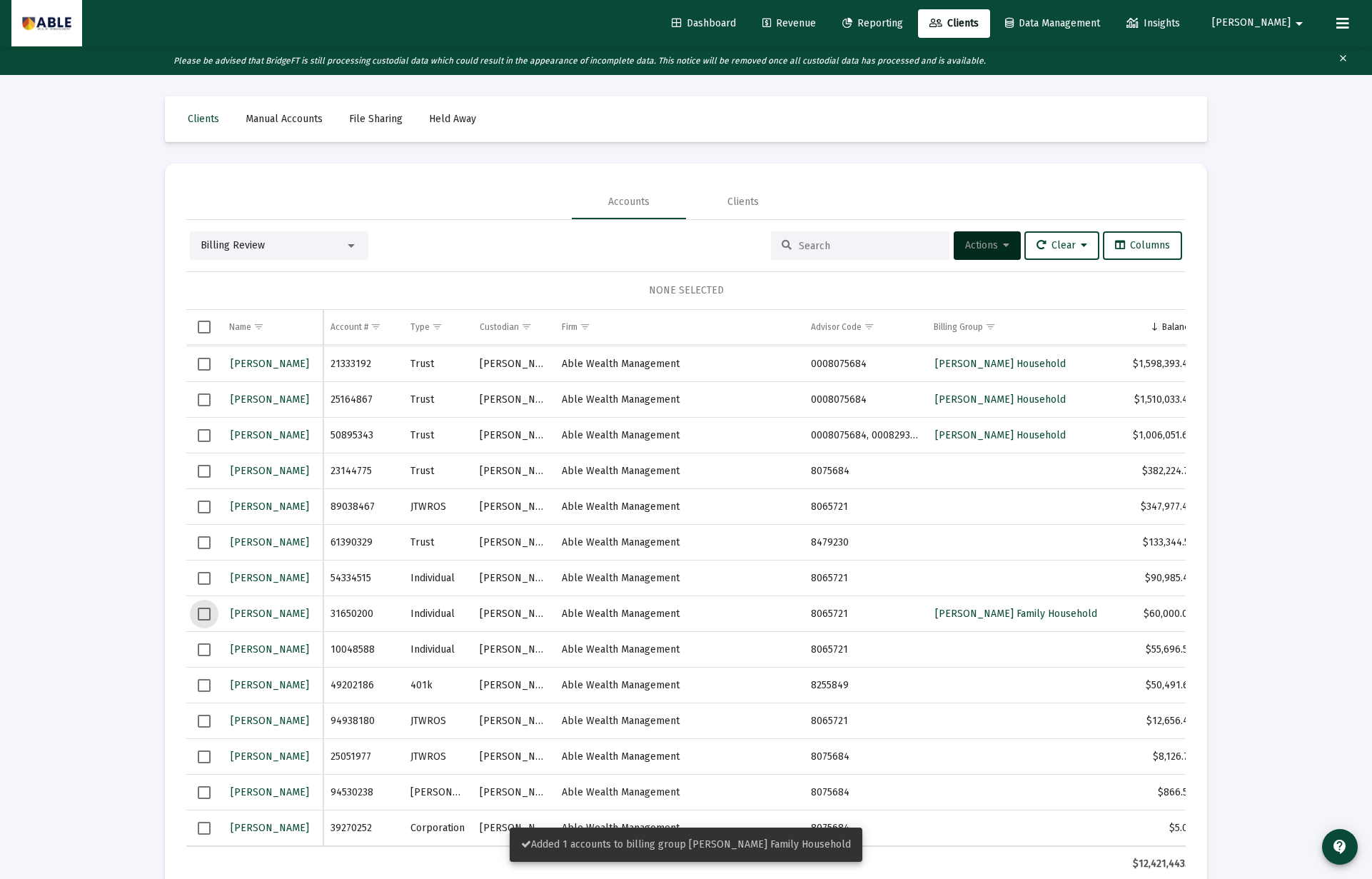
click at [203, 615] on span "Select row" at bounding box center [204, 615] width 13 height 13
click at [996, 253] on button "Actions" at bounding box center [987, 245] width 67 height 29
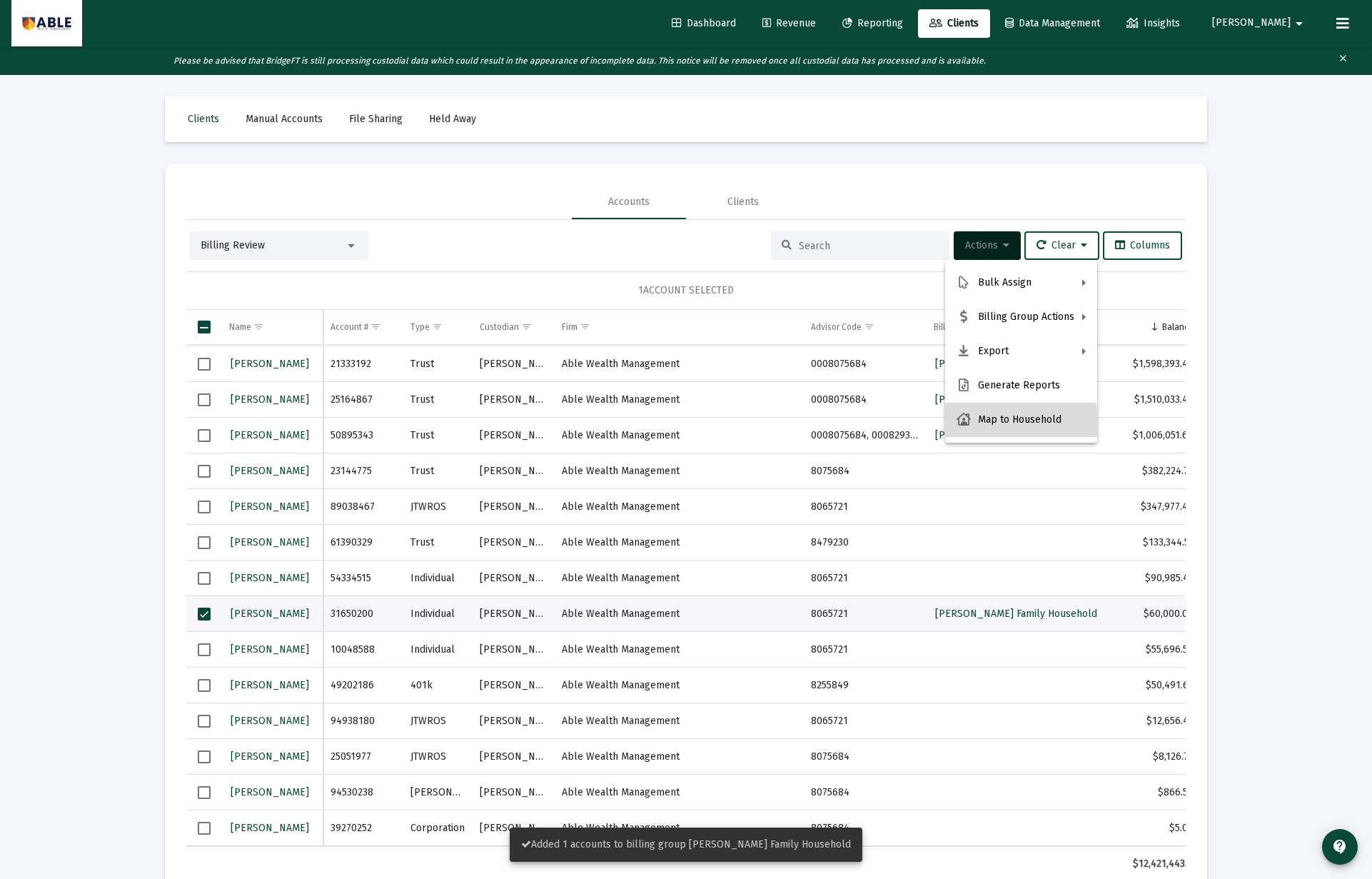
click at [1004, 423] on button "Map to Household" at bounding box center [1021, 420] width 152 height 34
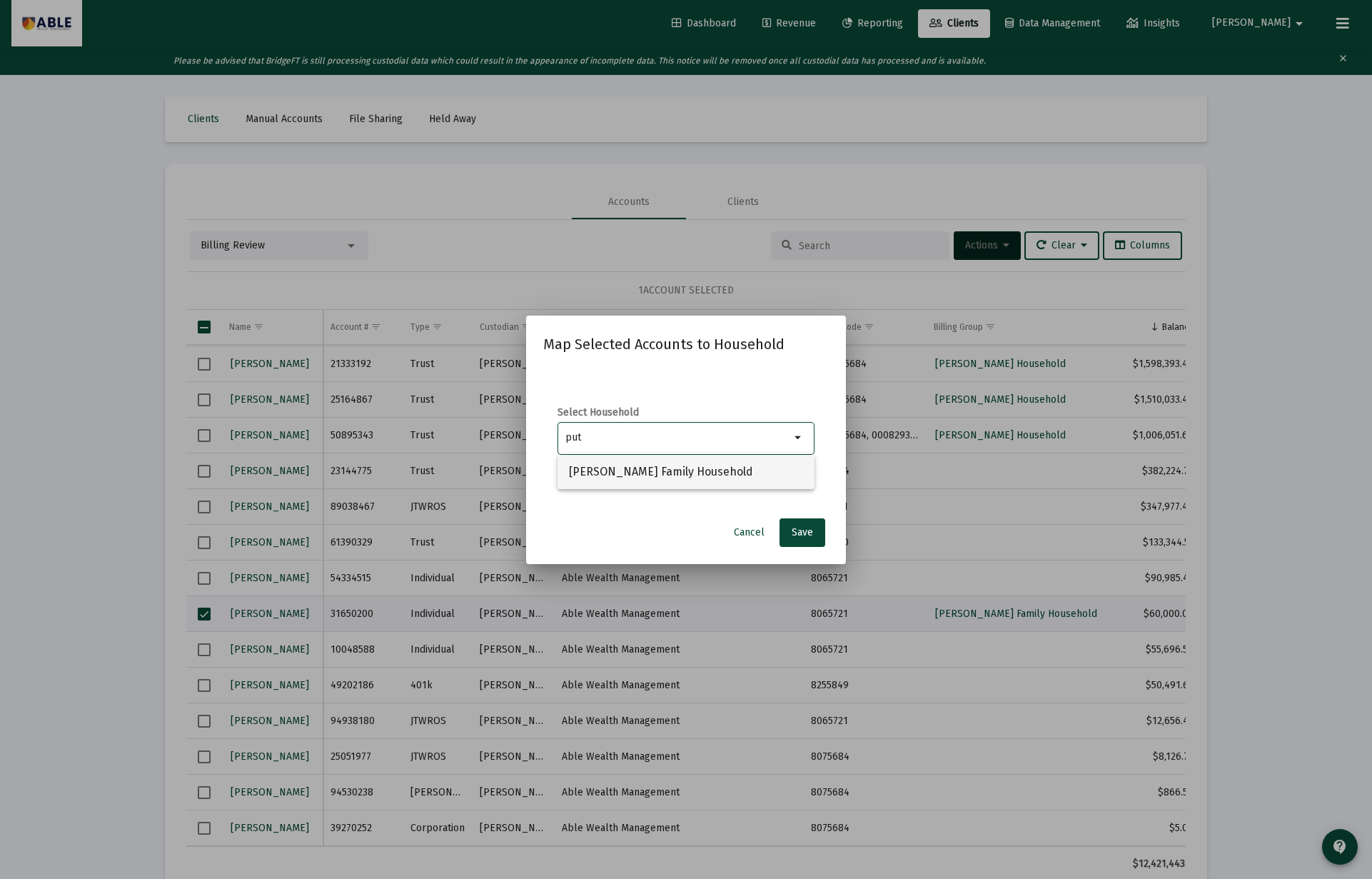
click at [719, 473] on span "Putthoff-Neubrander Family Household" at bounding box center [686, 472] width 234 height 34
type input "Putthoff-Neubrander Family Household"
click at [802, 526] on span "Save" at bounding box center [802, 532] width 21 height 12
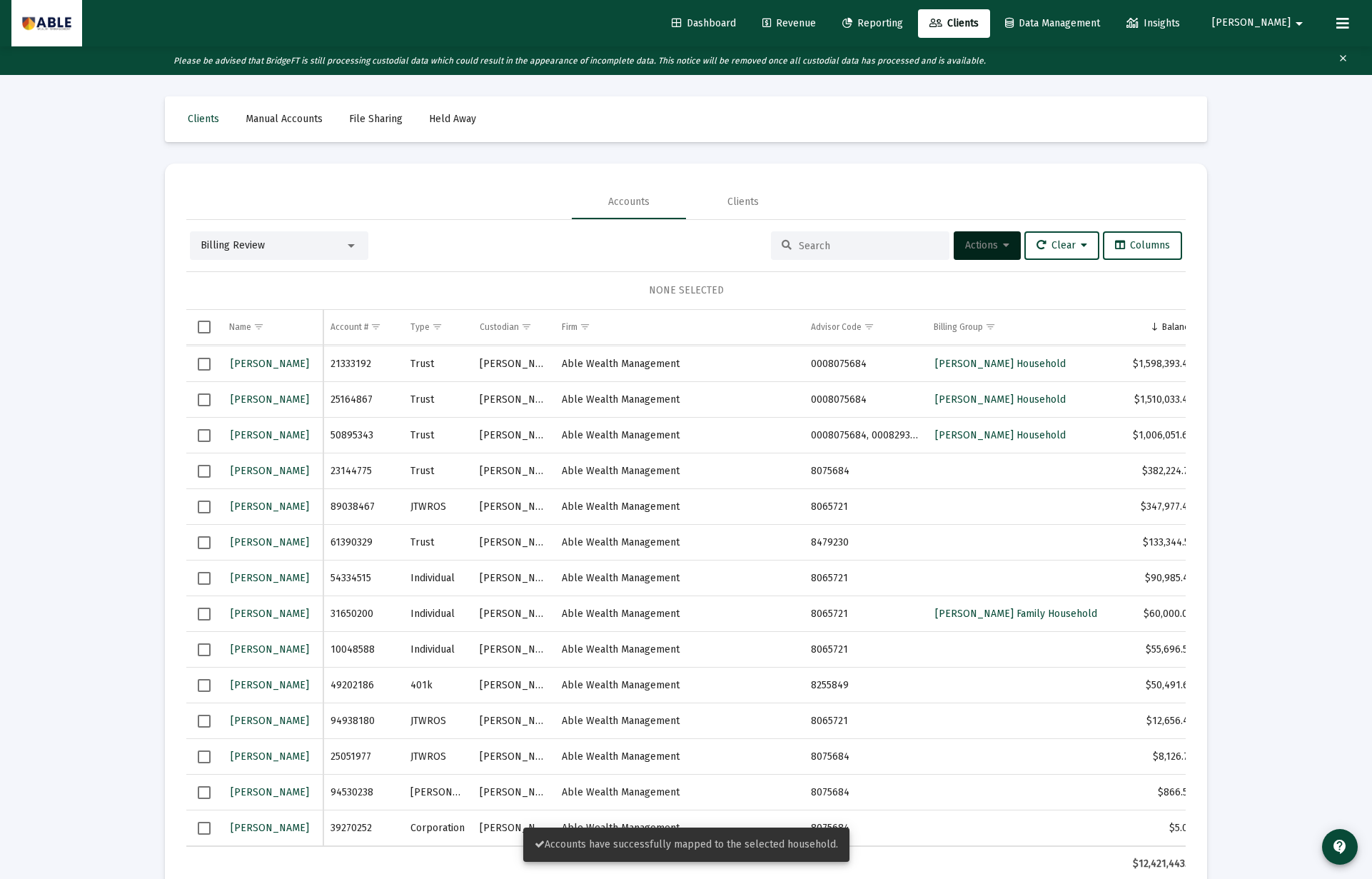
click at [204, 615] on span "Select row" at bounding box center [204, 615] width 13 height 13
click at [970, 242] on span "Actions" at bounding box center [987, 245] width 44 height 12
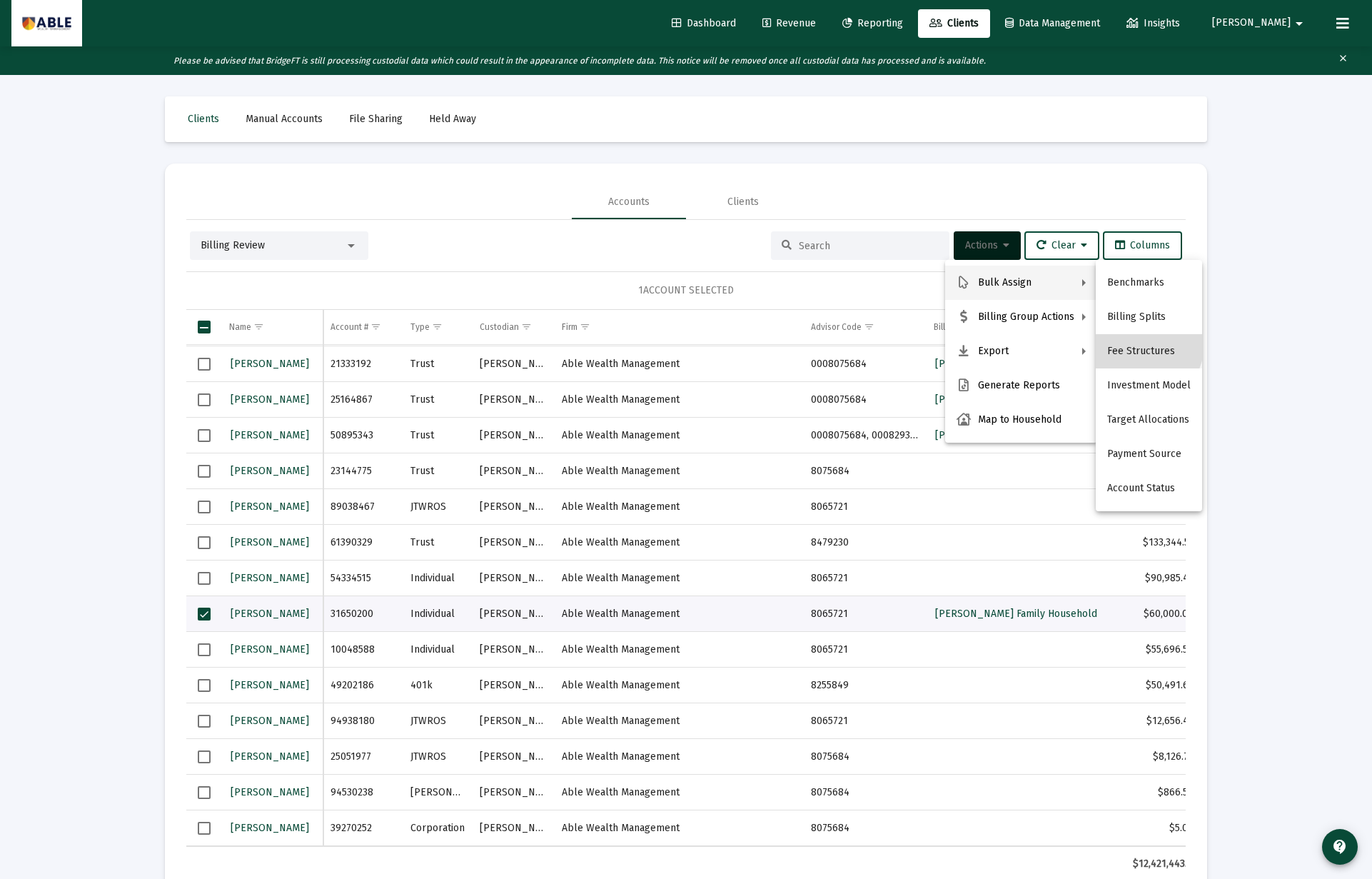
click at [1140, 344] on button "Fee Structures" at bounding box center [1148, 351] width 106 height 34
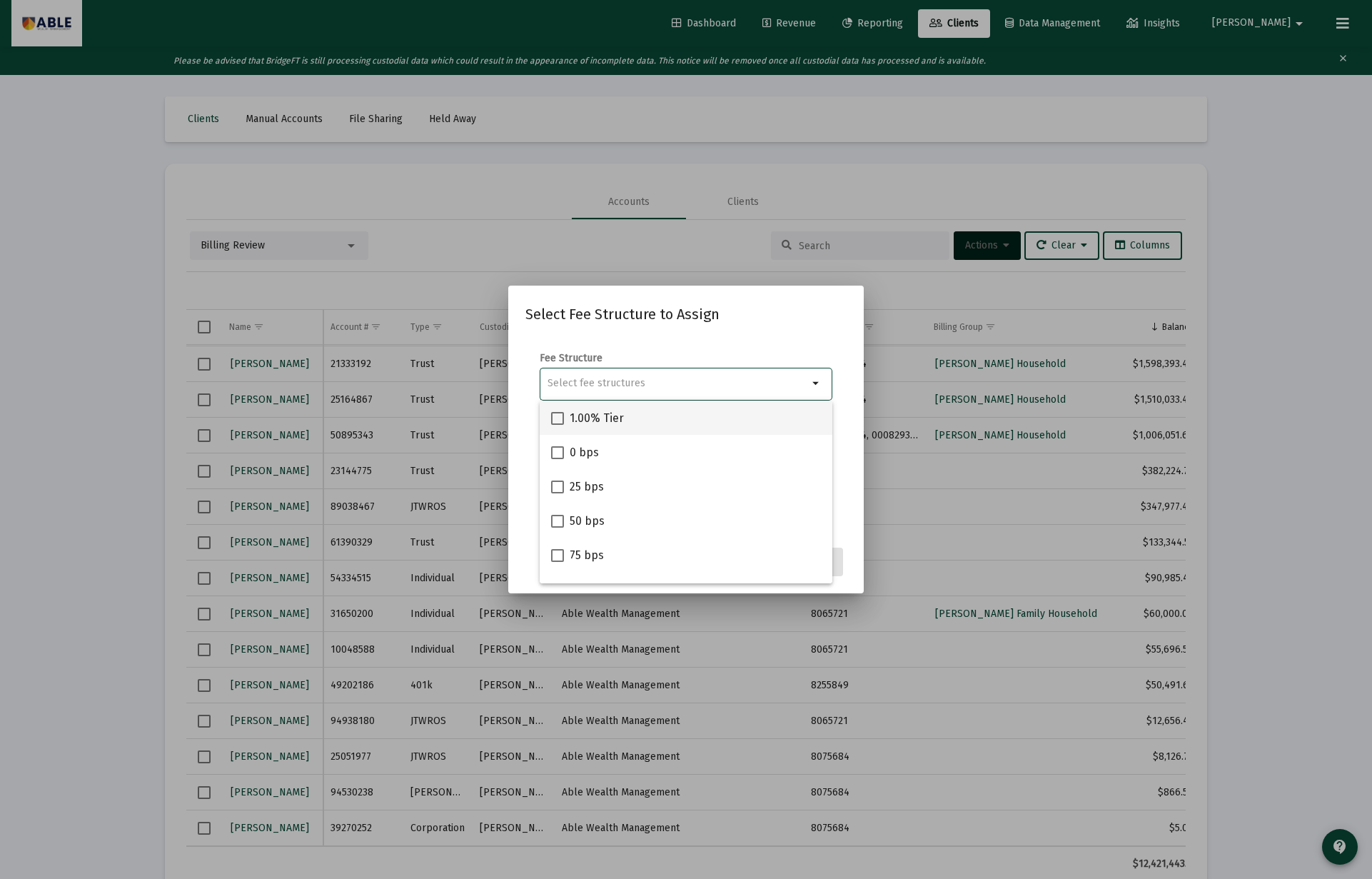
click at [638, 412] on div "1.00% Tier" at bounding box center [686, 418] width 269 height 34
checkbox input "true"
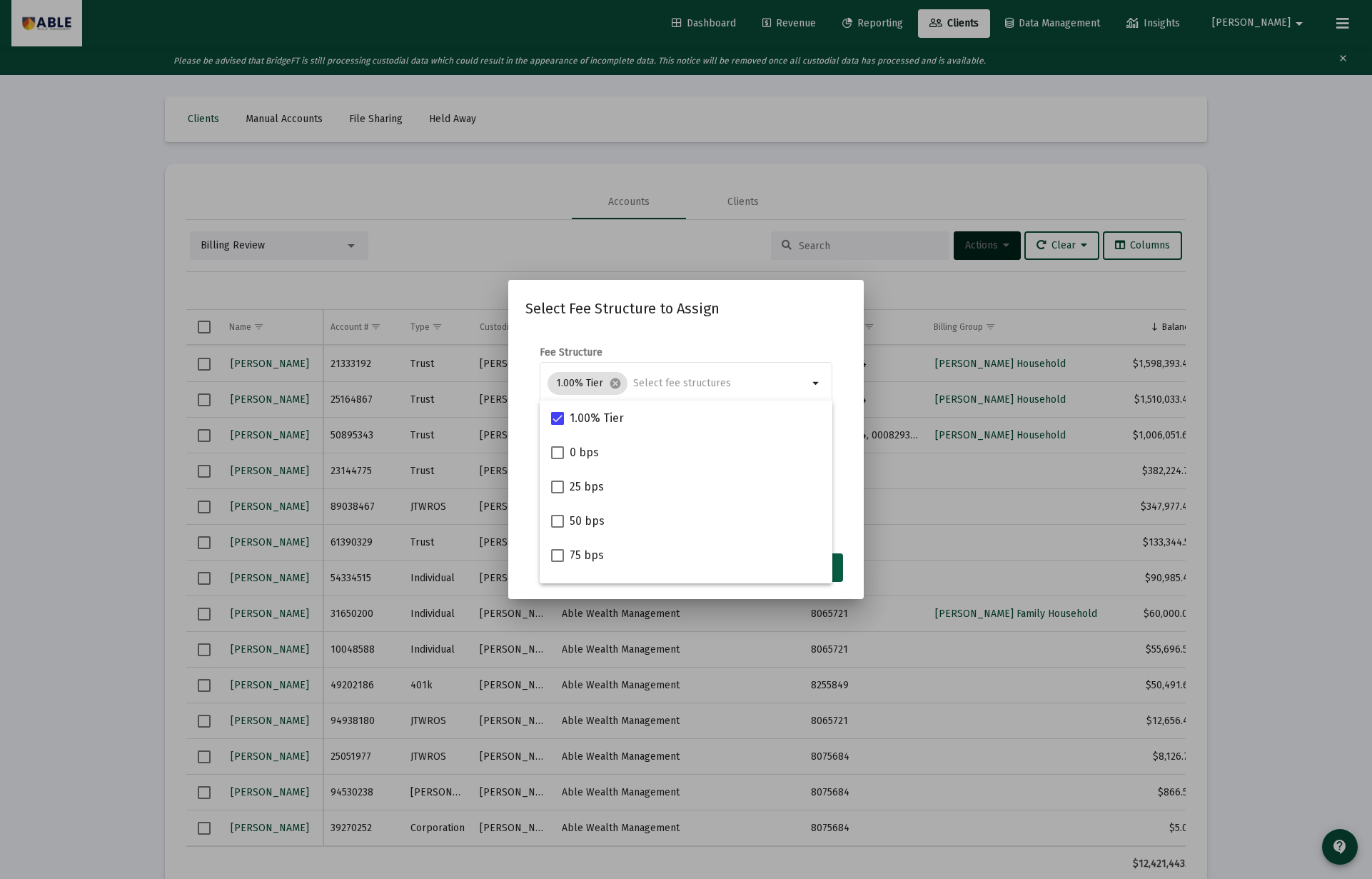
click at [838, 577] on button "Assign" at bounding box center [816, 568] width 52 height 29
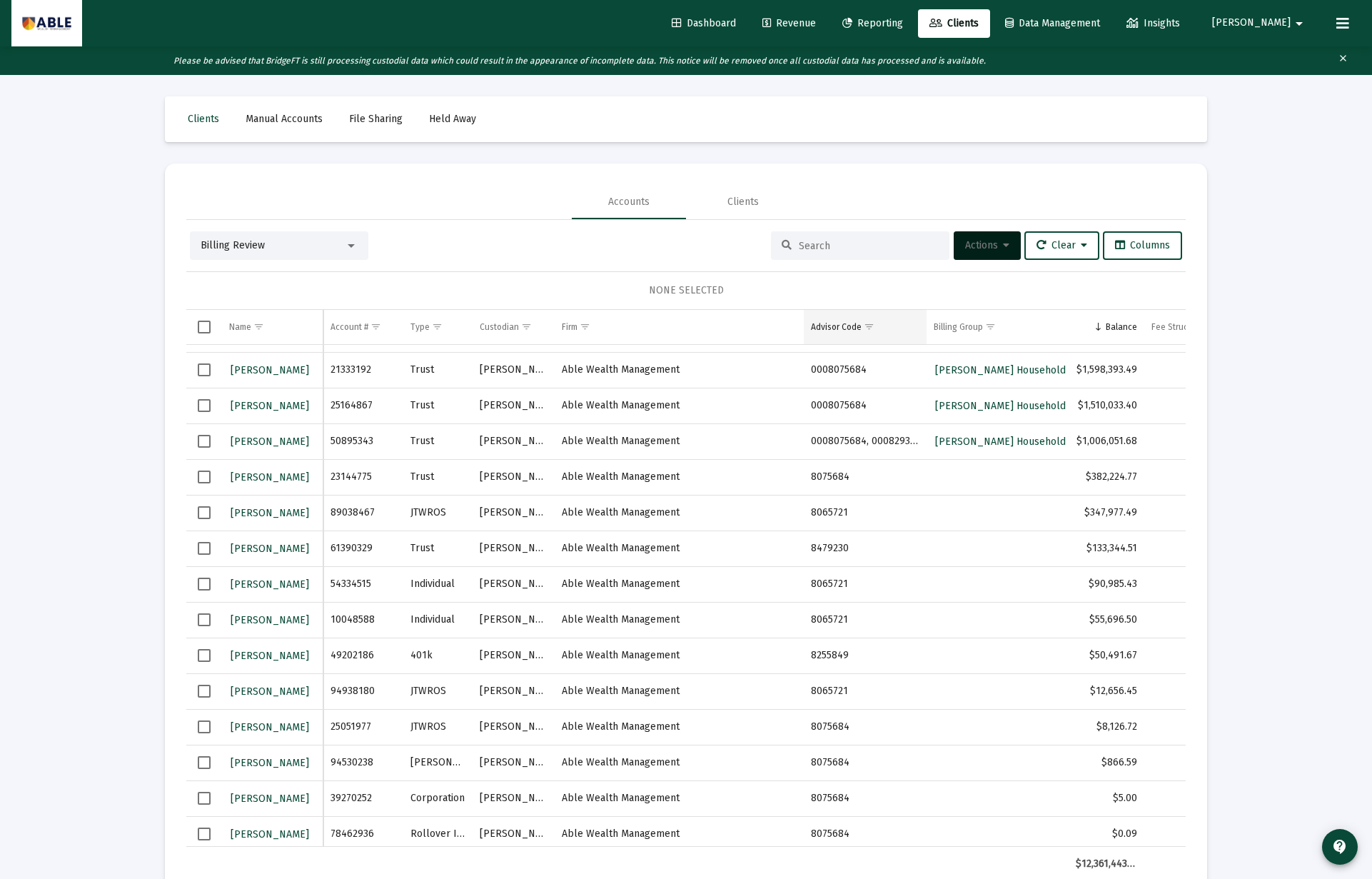
click at [868, 328] on span "Show filter options for column 'Advisor Code'" at bounding box center [869, 327] width 11 height 11
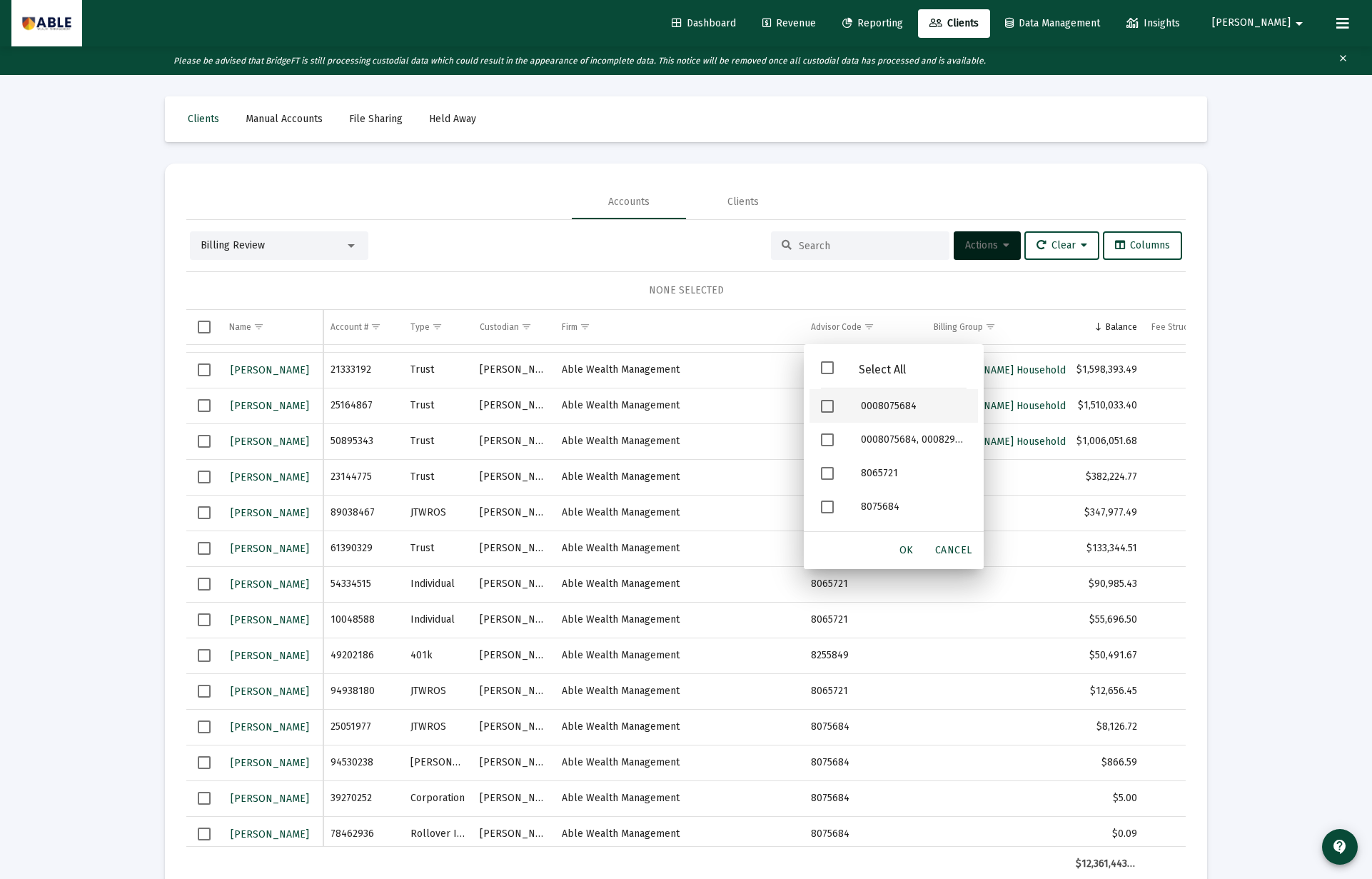
click at [873, 406] on div "0008075684" at bounding box center [913, 406] width 128 height 34
click at [864, 434] on div "0008075684, 0008293977" at bounding box center [913, 440] width 128 height 34
click at [890, 489] on div "8075684" at bounding box center [913, 492] width 128 height 34
click at [908, 554] on span "OK" at bounding box center [906, 550] width 14 height 12
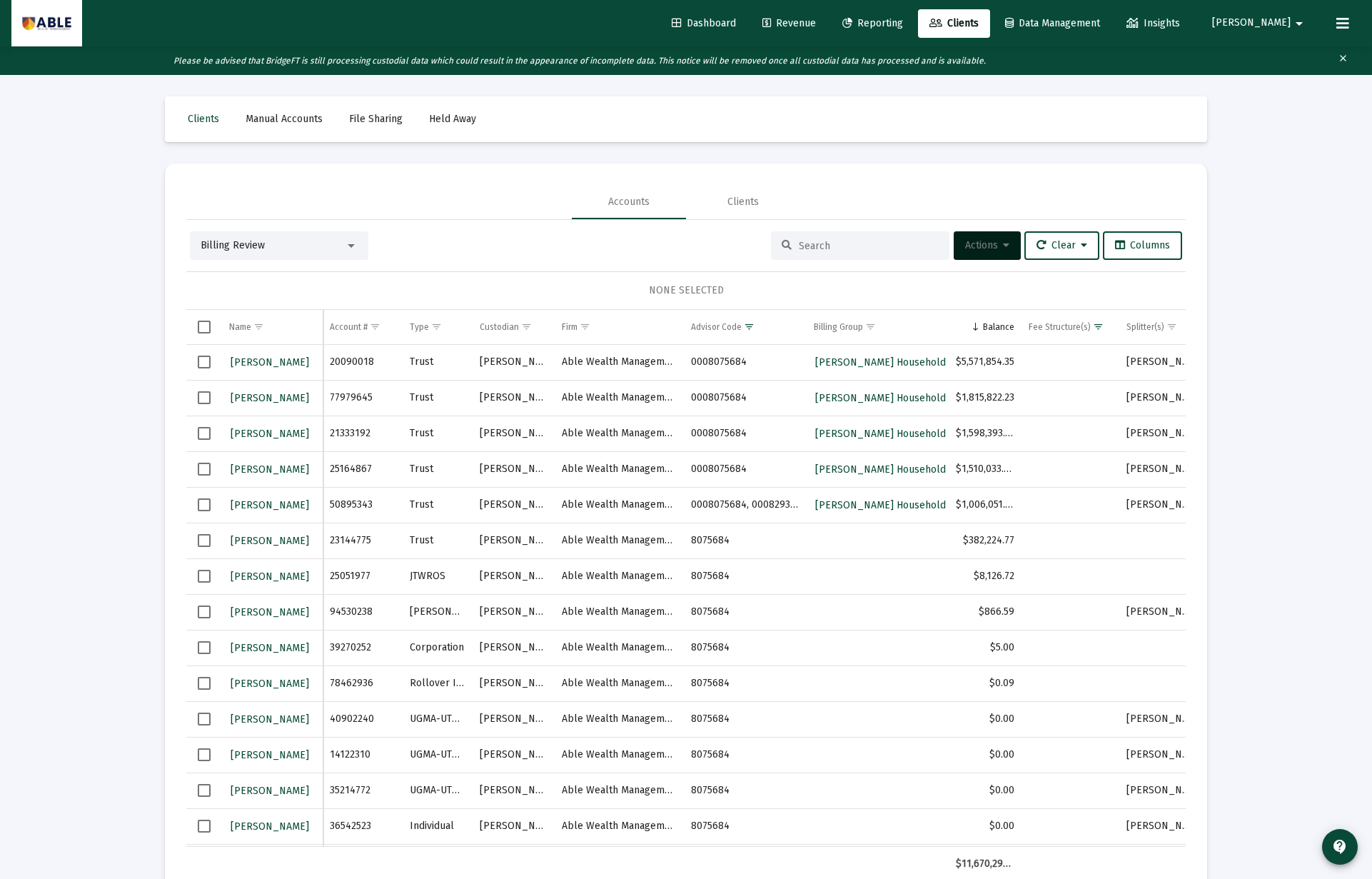
drag, startPoint x: 199, startPoint y: 327, endPoint x: 207, endPoint y: 330, distance: 8.5
click at [201, 328] on span "Select all" at bounding box center [204, 327] width 13 height 13
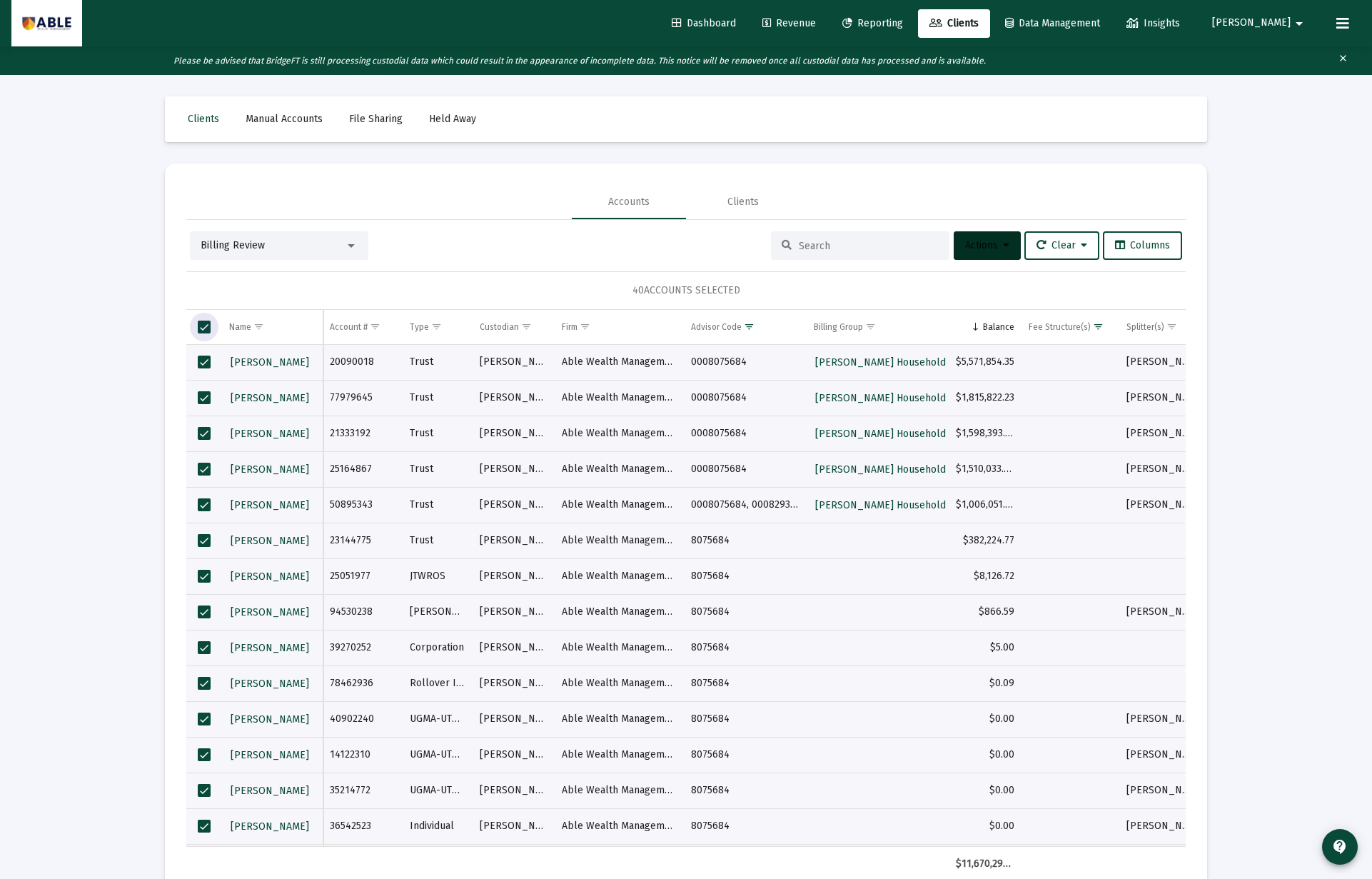
click at [966, 242] on span "Actions" at bounding box center [987, 245] width 44 height 12
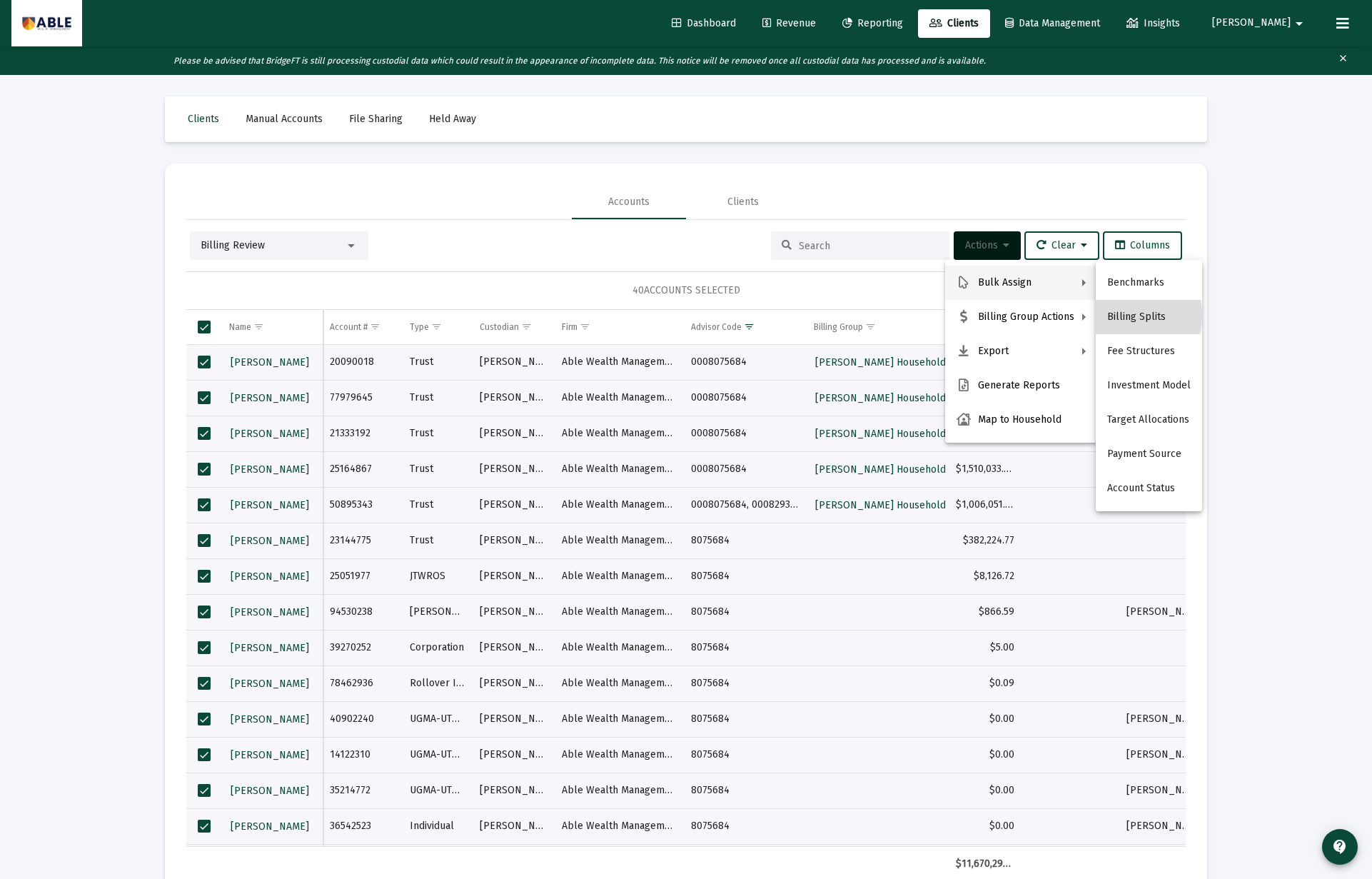
click at [1126, 316] on button "Billing Splits" at bounding box center [1148, 316] width 106 height 34
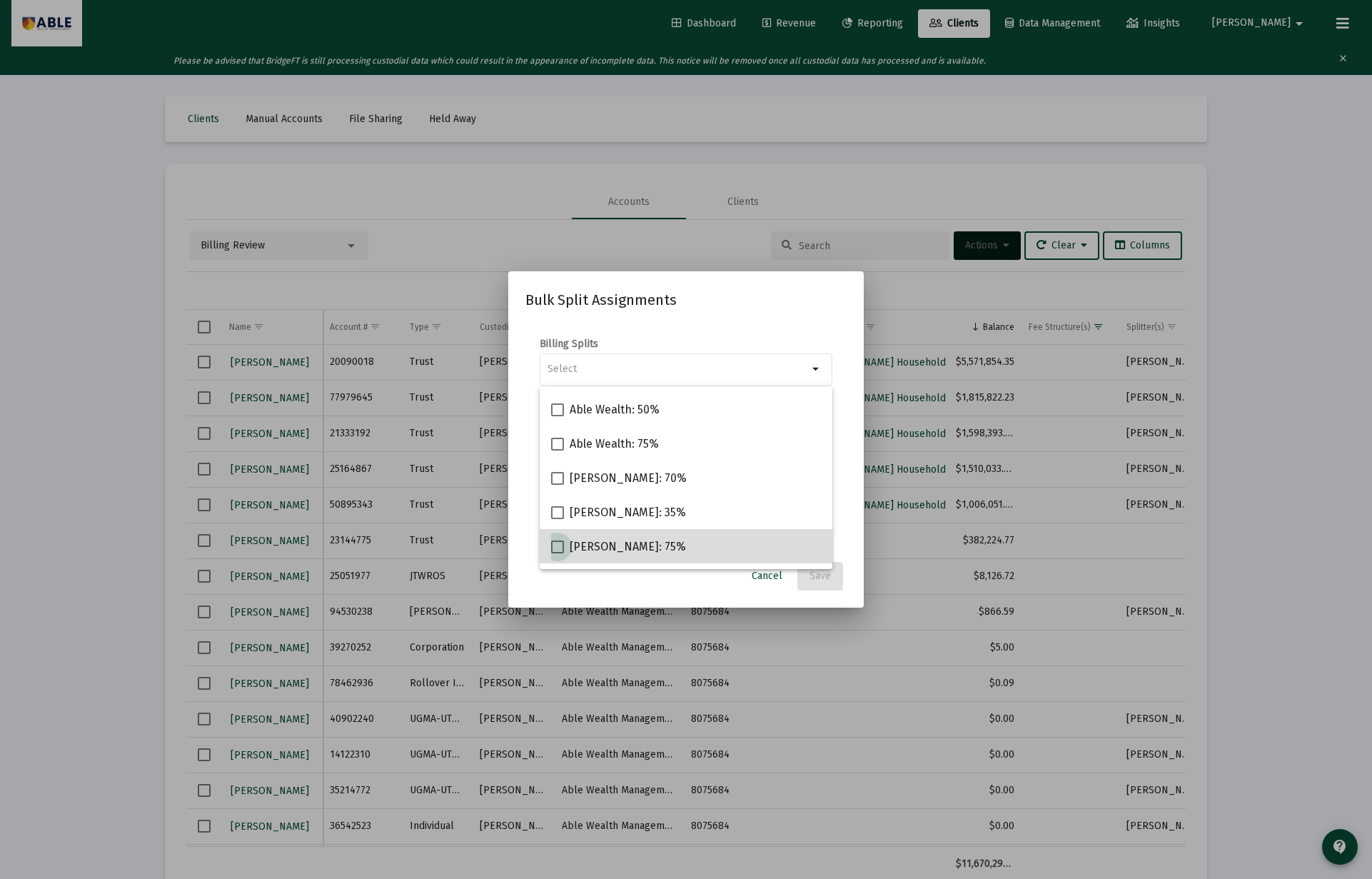
click at [610, 541] on span "Goldberg: 75%" at bounding box center [627, 546] width 116 height 17
click at [557, 554] on input "Goldberg: 75%" at bounding box center [556, 554] width 1 height 1
checkbox input "true"
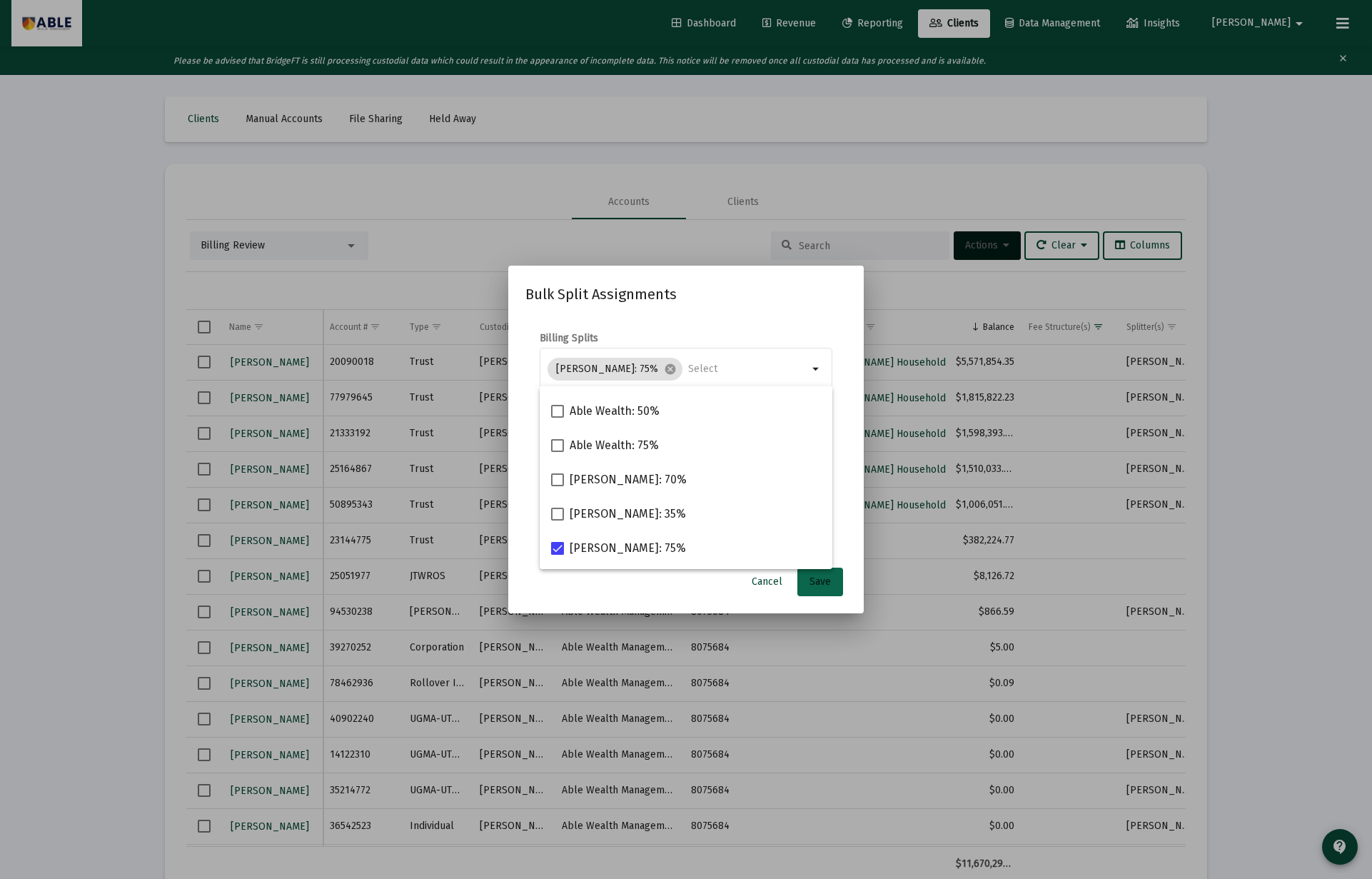
click at [817, 582] on span "Save" at bounding box center [819, 582] width 21 height 12
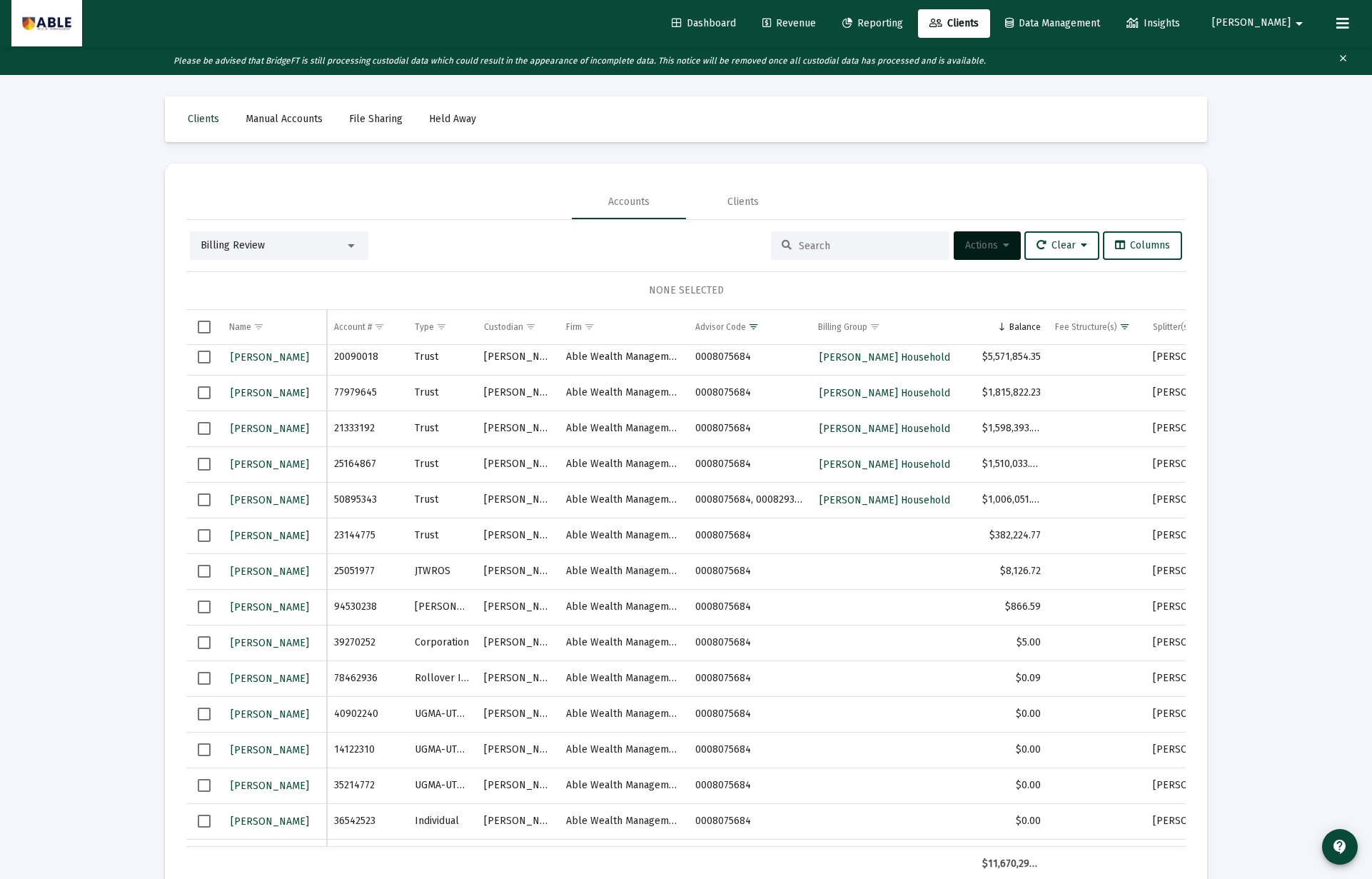
click at [207, 535] on span "Select row" at bounding box center [204, 535] width 13 height 13
click at [976, 250] on span "Actions" at bounding box center [987, 245] width 44 height 12
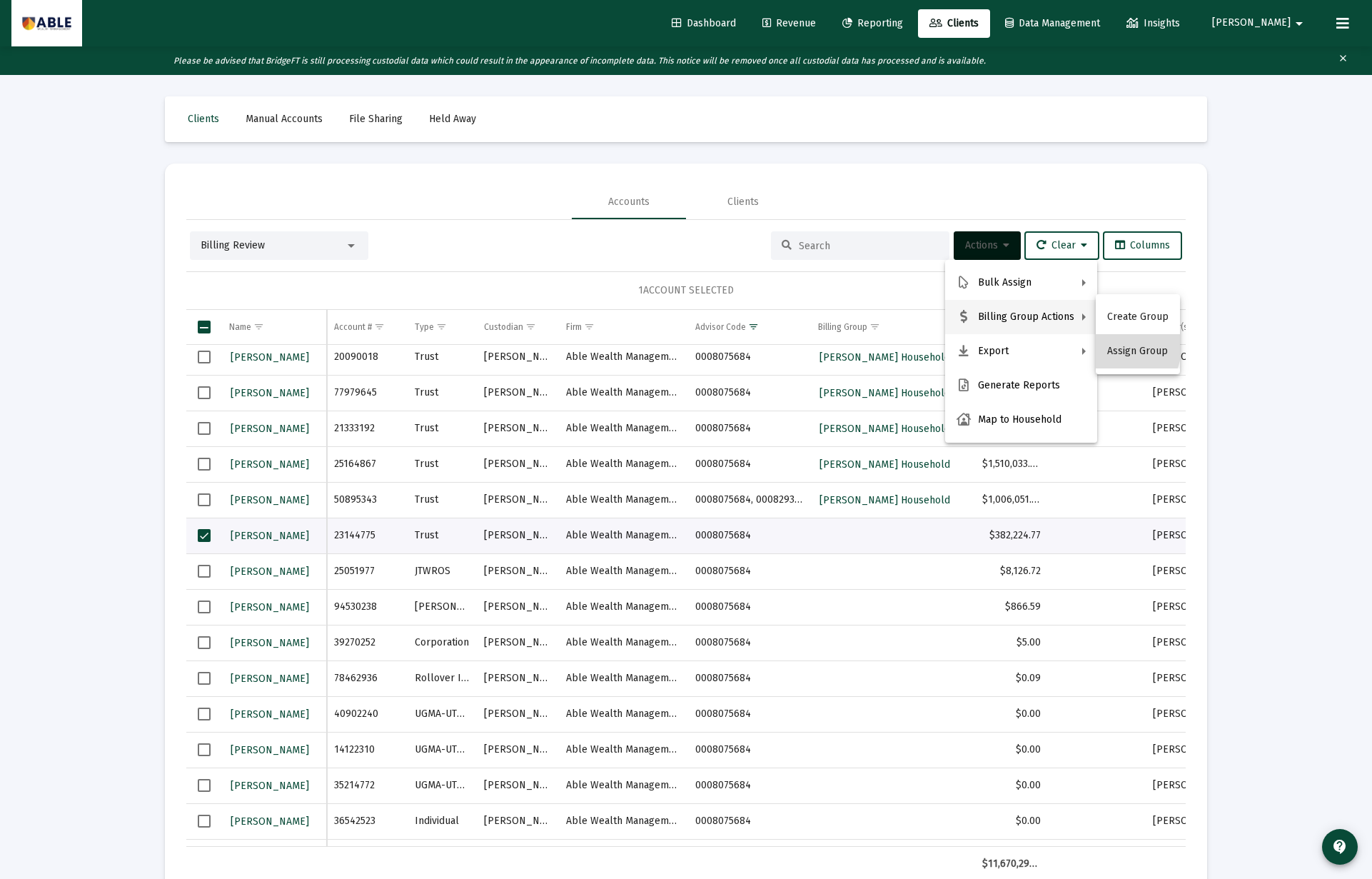
click at [1119, 347] on button "Assign Group" at bounding box center [1137, 351] width 84 height 34
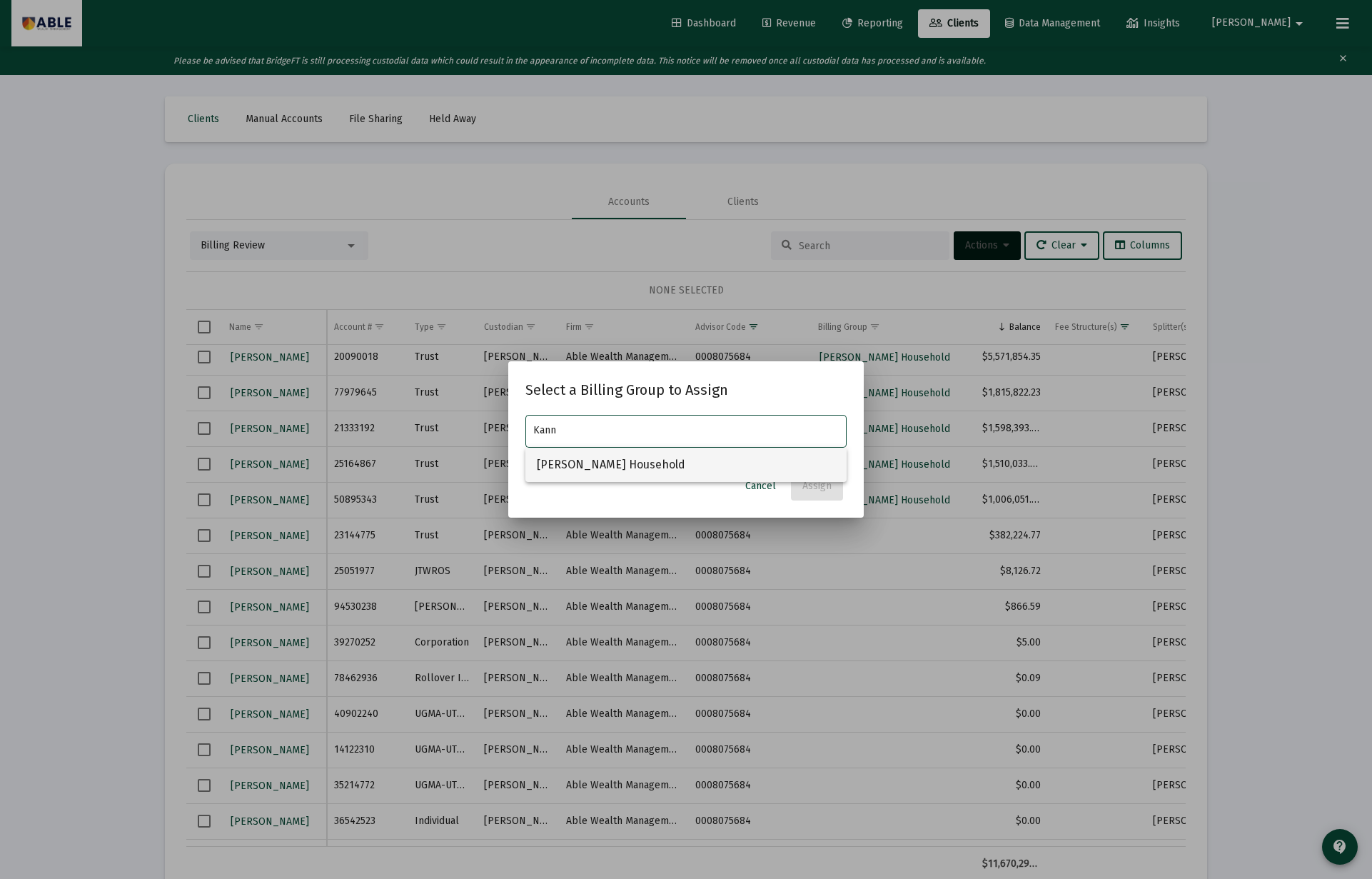
click at [614, 463] on span "Shlomo Kanner Household" at bounding box center [685, 464] width 298 height 34
type input "Shlomo Kanner Household"
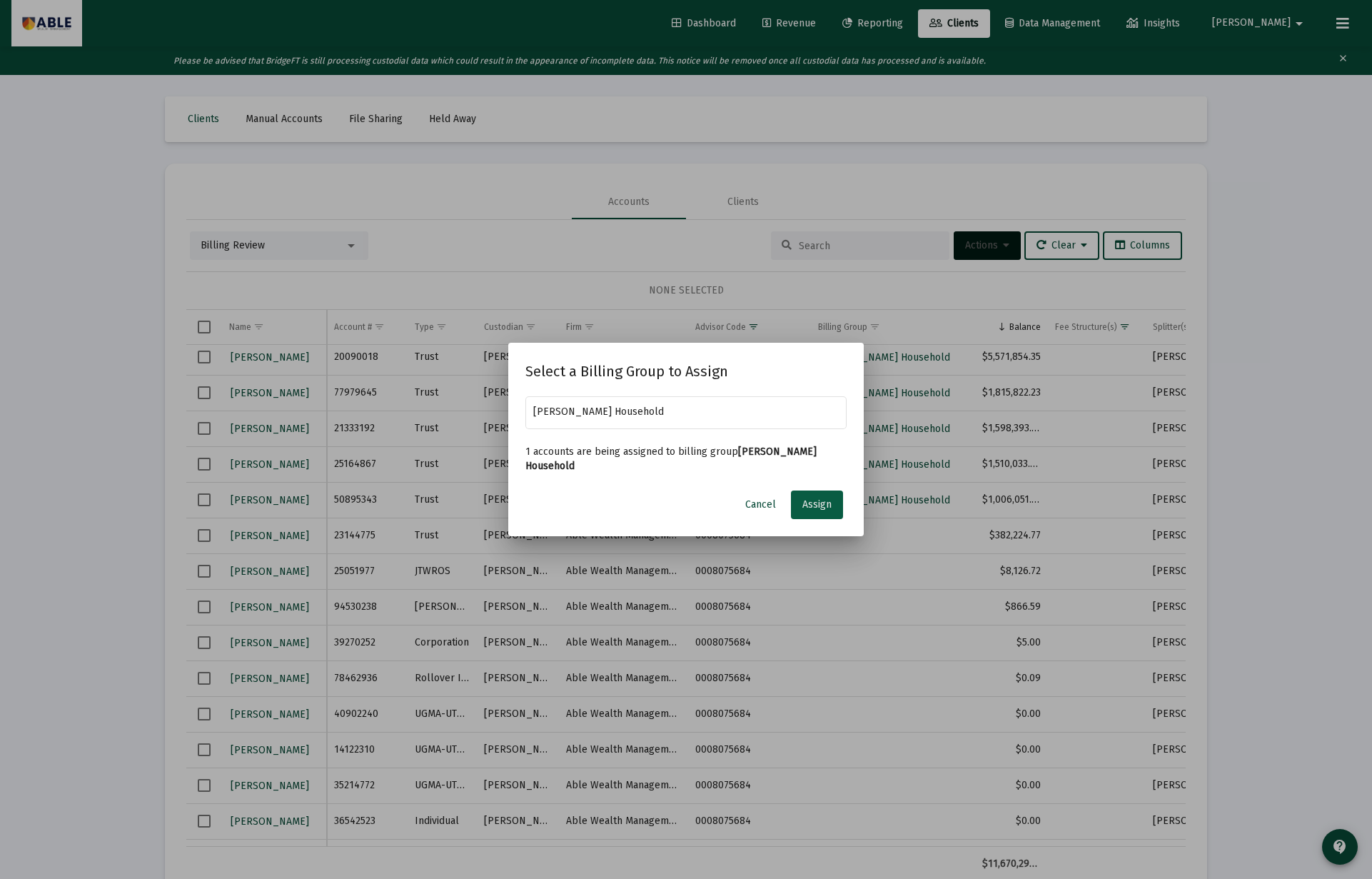
click at [823, 506] on span "Assign" at bounding box center [817, 504] width 29 height 12
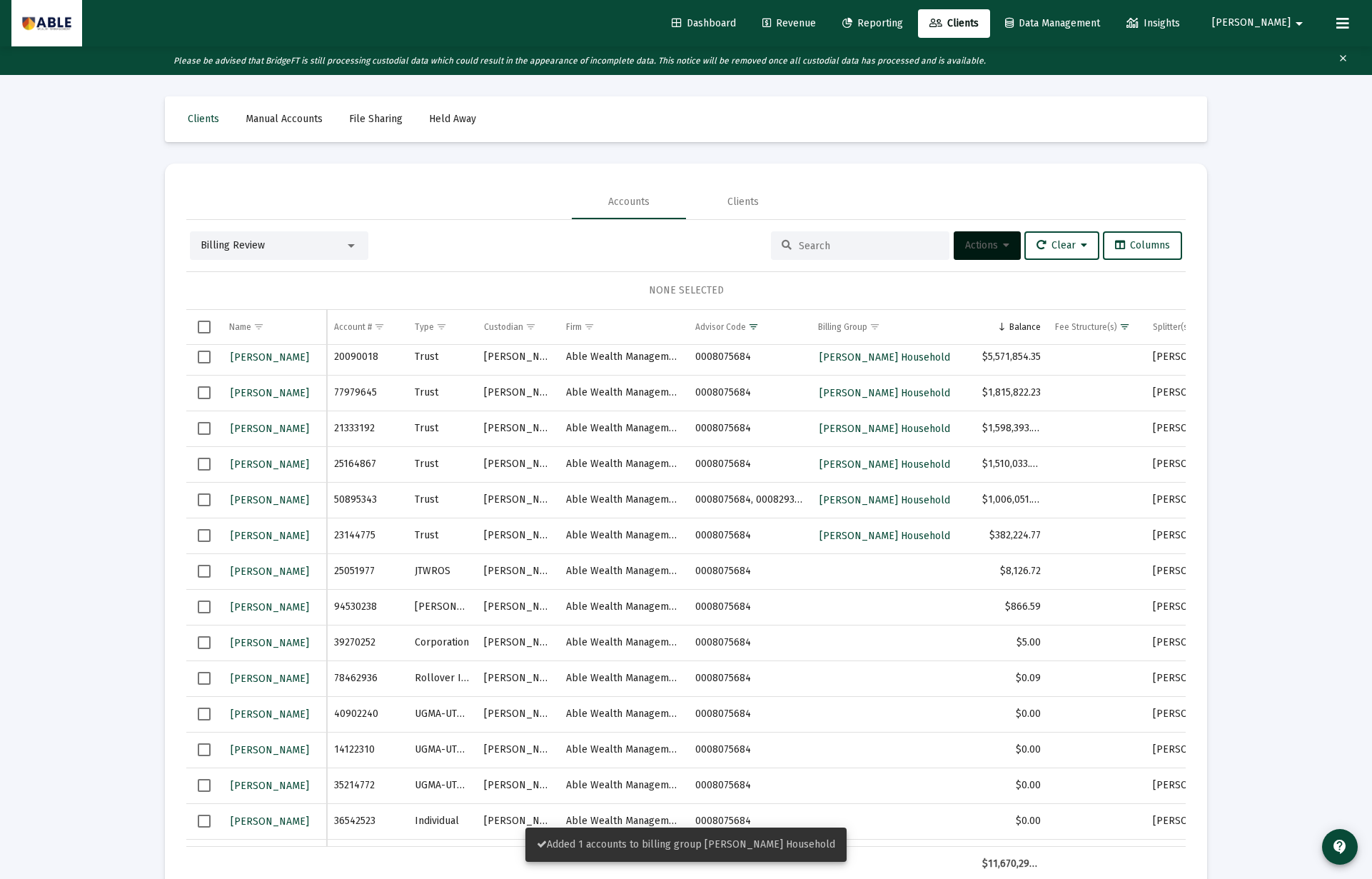
click at [205, 537] on span "Select row" at bounding box center [204, 535] width 13 height 13
click at [986, 248] on span "Actions" at bounding box center [987, 245] width 44 height 12
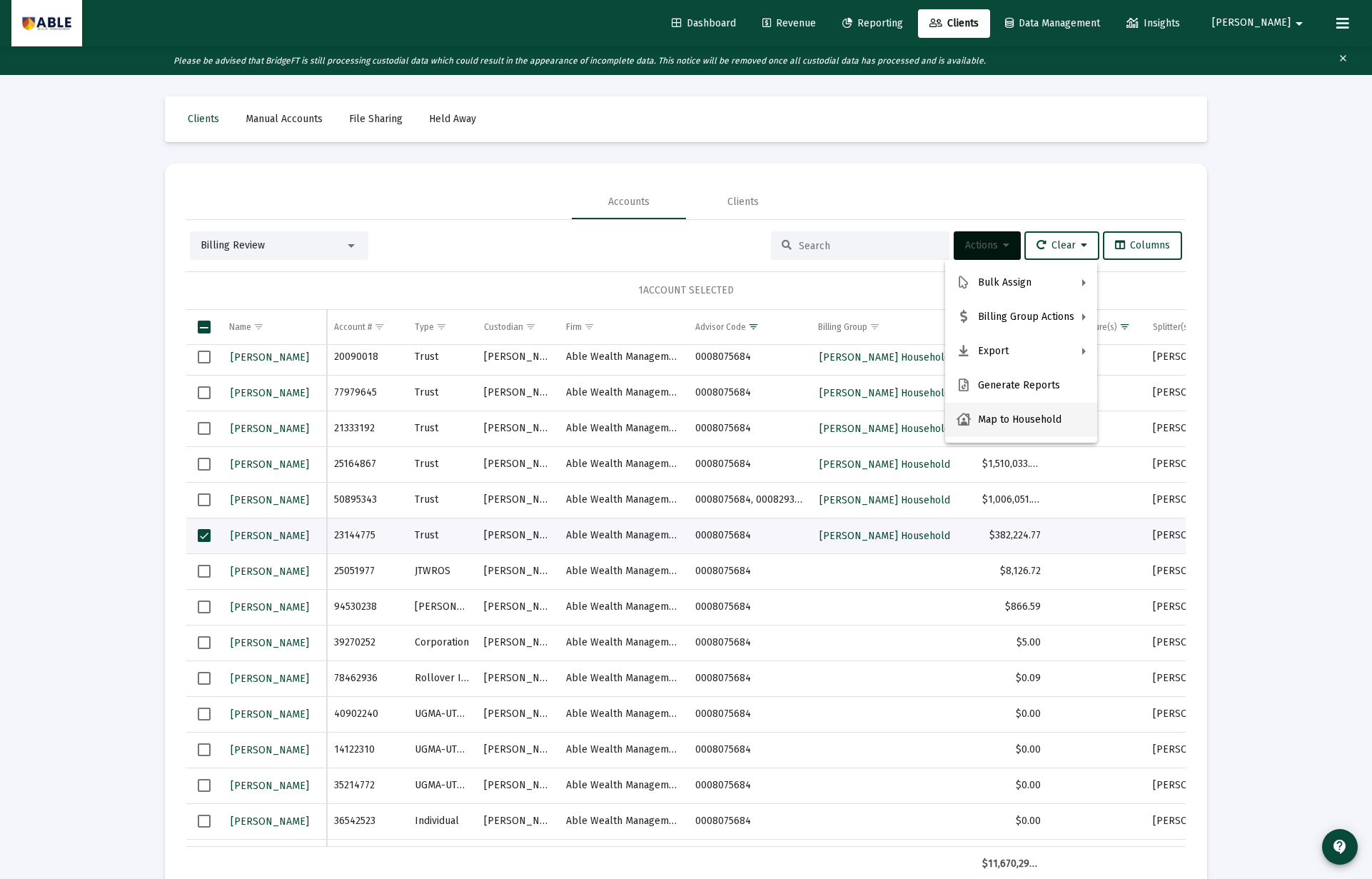
click at [1000, 416] on button "Map to Household" at bounding box center [1021, 420] width 152 height 34
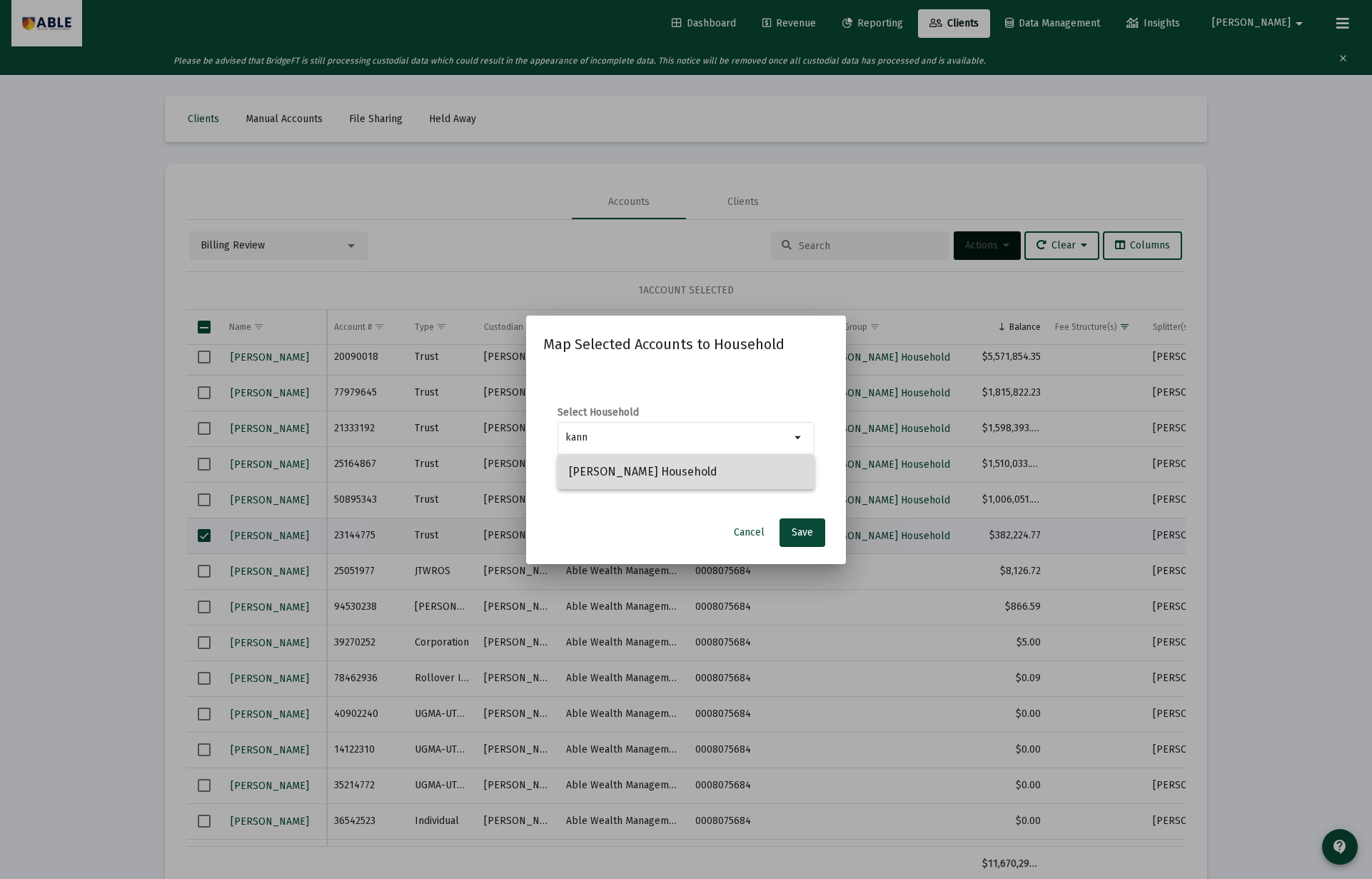
drag, startPoint x: 648, startPoint y: 470, endPoint x: 667, endPoint y: 475, distance: 19.6
click at [648, 470] on span "Shlomo Kanner Household" at bounding box center [686, 472] width 234 height 34
type input "Shlomo Kanner Household"
click at [802, 538] on button "Save" at bounding box center [802, 533] width 45 height 29
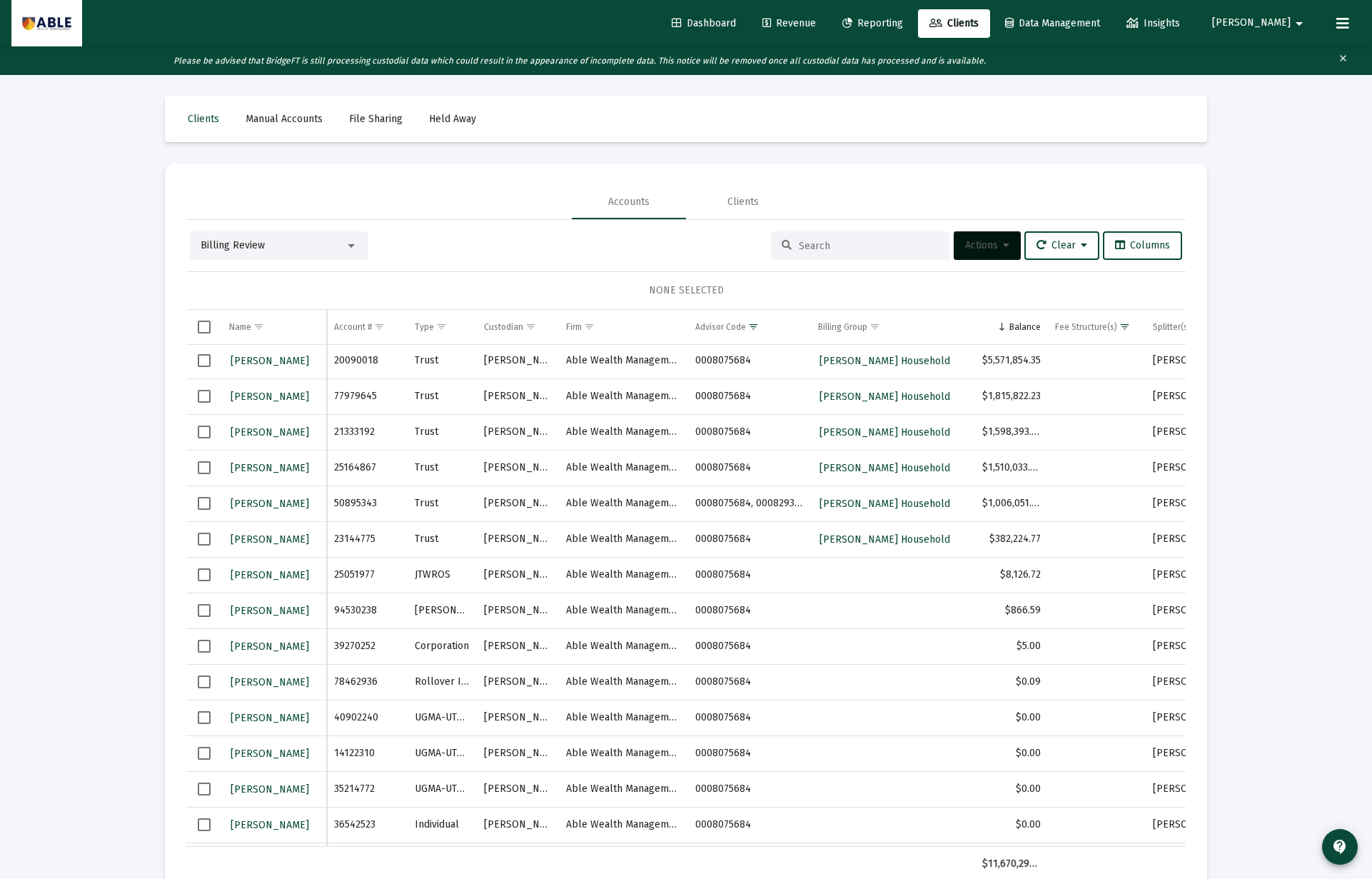
scroll to position [2, 0]
click at [202, 574] on span "Select row" at bounding box center [204, 573] width 13 height 13
click at [986, 242] on span "Actions" at bounding box center [987, 245] width 44 height 12
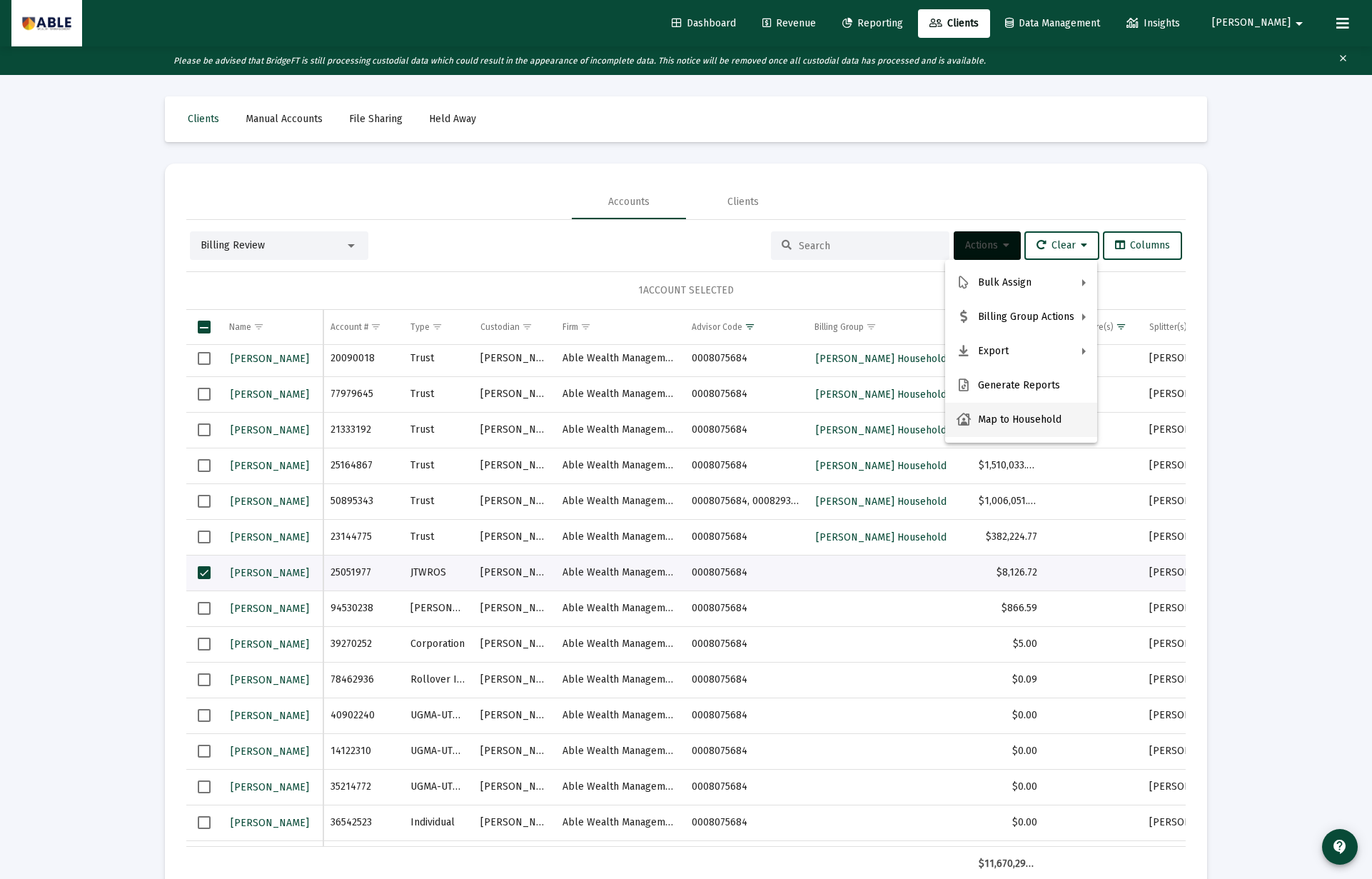
click at [998, 418] on button "Map to Household" at bounding box center [1021, 420] width 152 height 34
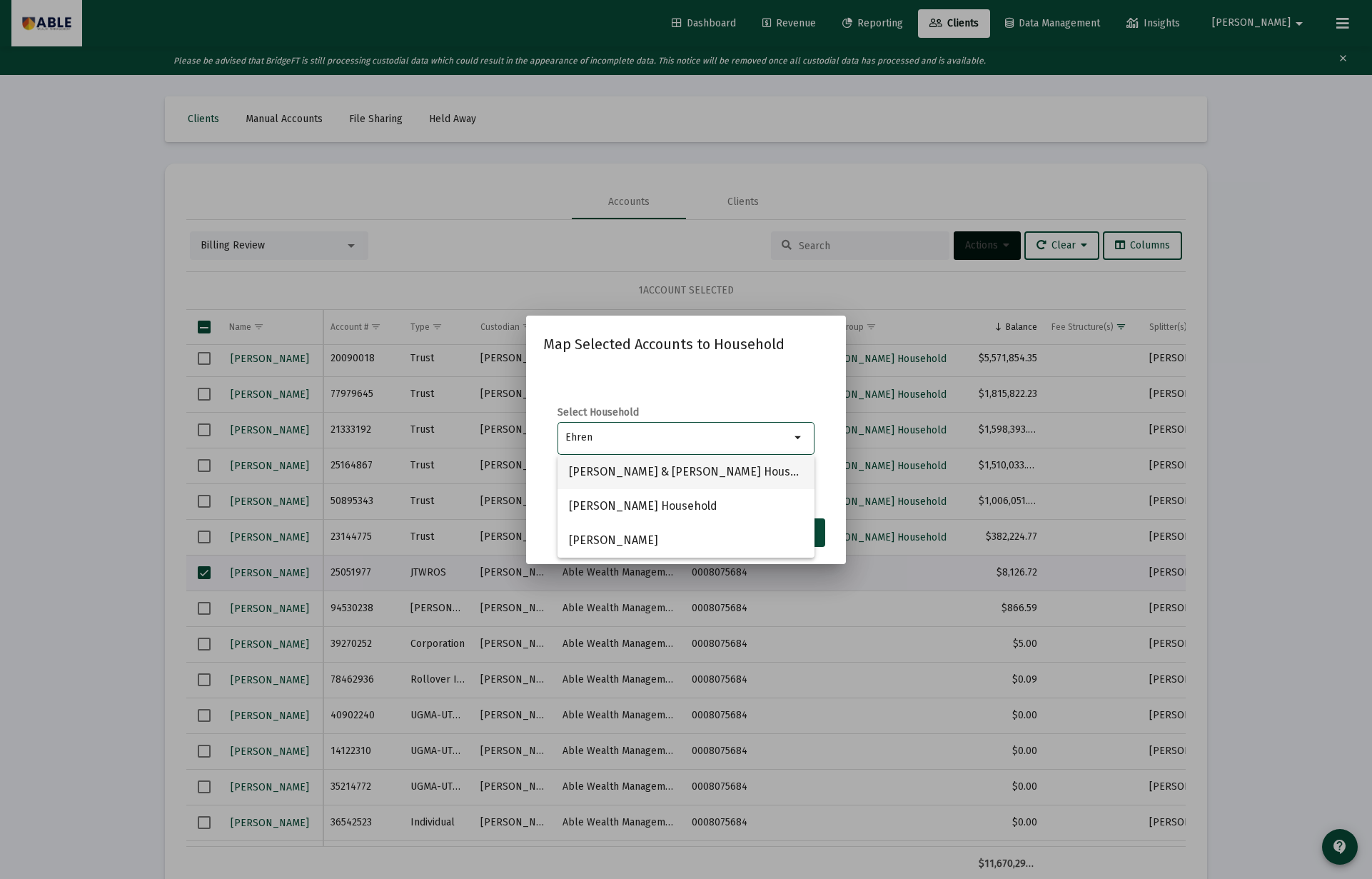
click at [706, 472] on span "Menachem Ehrenreich & Esty Spiegel Household" at bounding box center [686, 472] width 234 height 34
type input "Menachem Ehrenreich & Esty Spiegel Household"
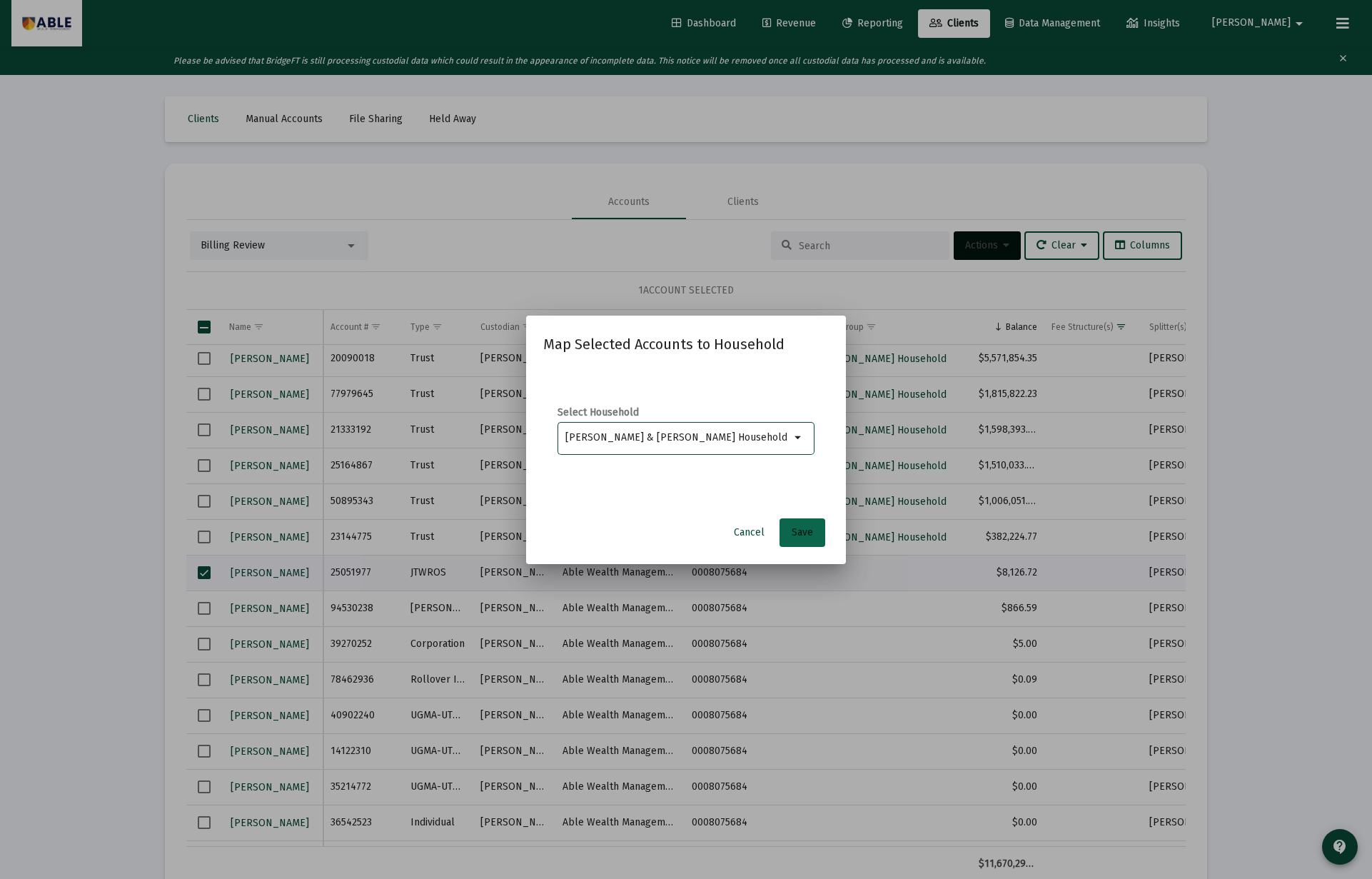
click at [814, 533] on button "Save" at bounding box center [802, 533] width 45 height 29
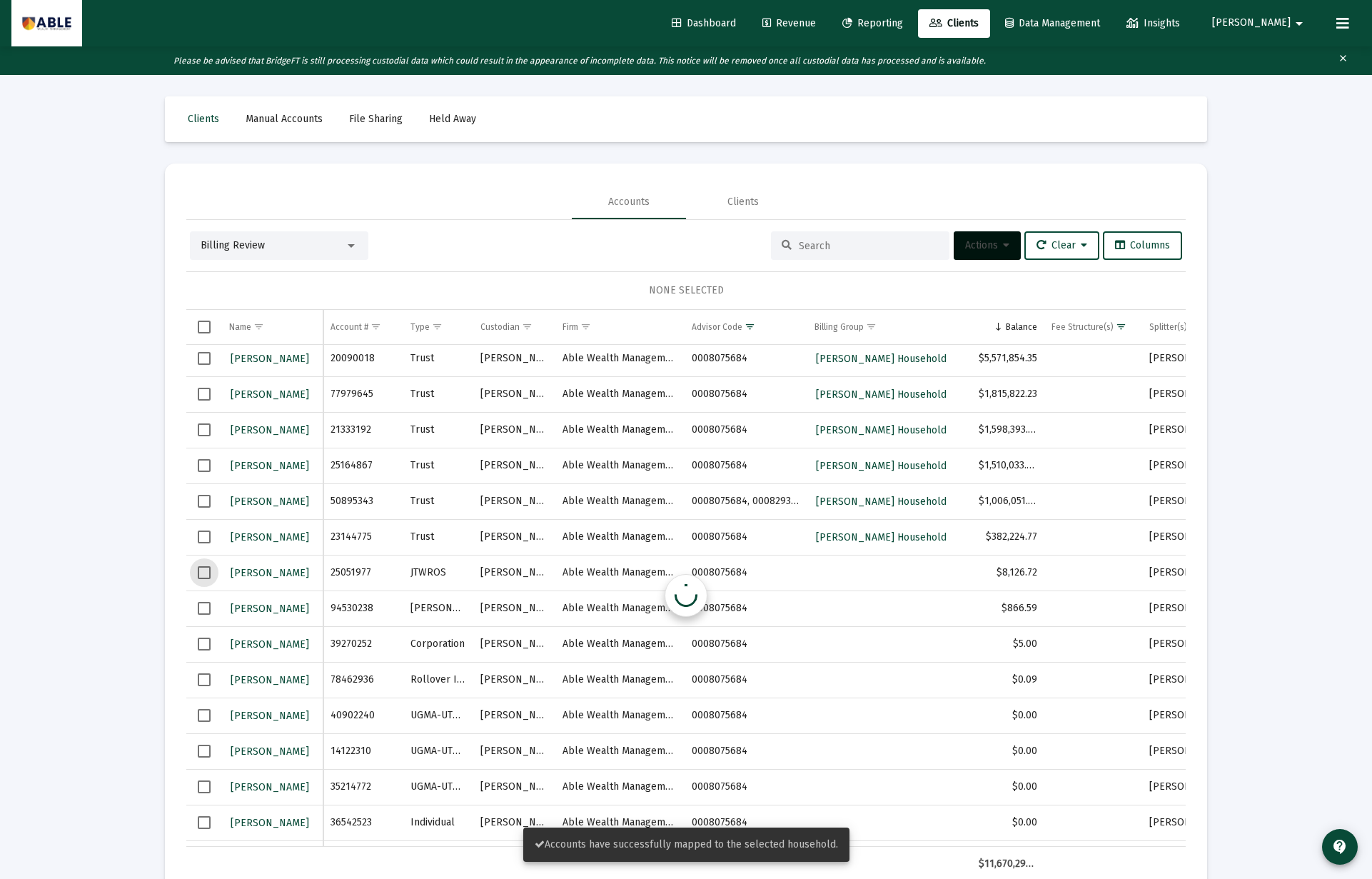
click at [202, 573] on span "Select row" at bounding box center [204, 573] width 13 height 13
click at [965, 248] on span "Actions" at bounding box center [987, 245] width 44 height 12
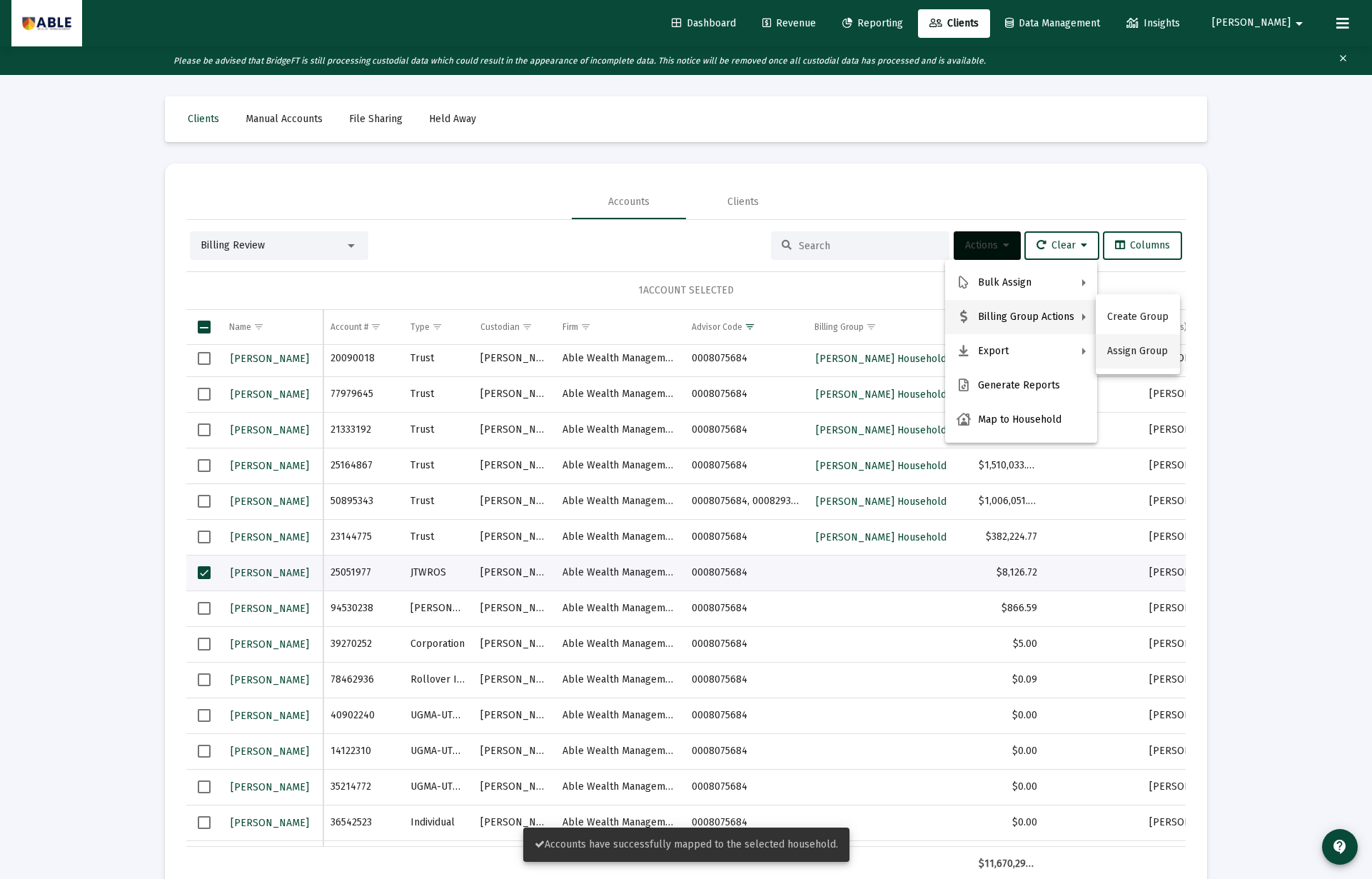
click at [1150, 352] on button "Assign Group" at bounding box center [1137, 351] width 84 height 34
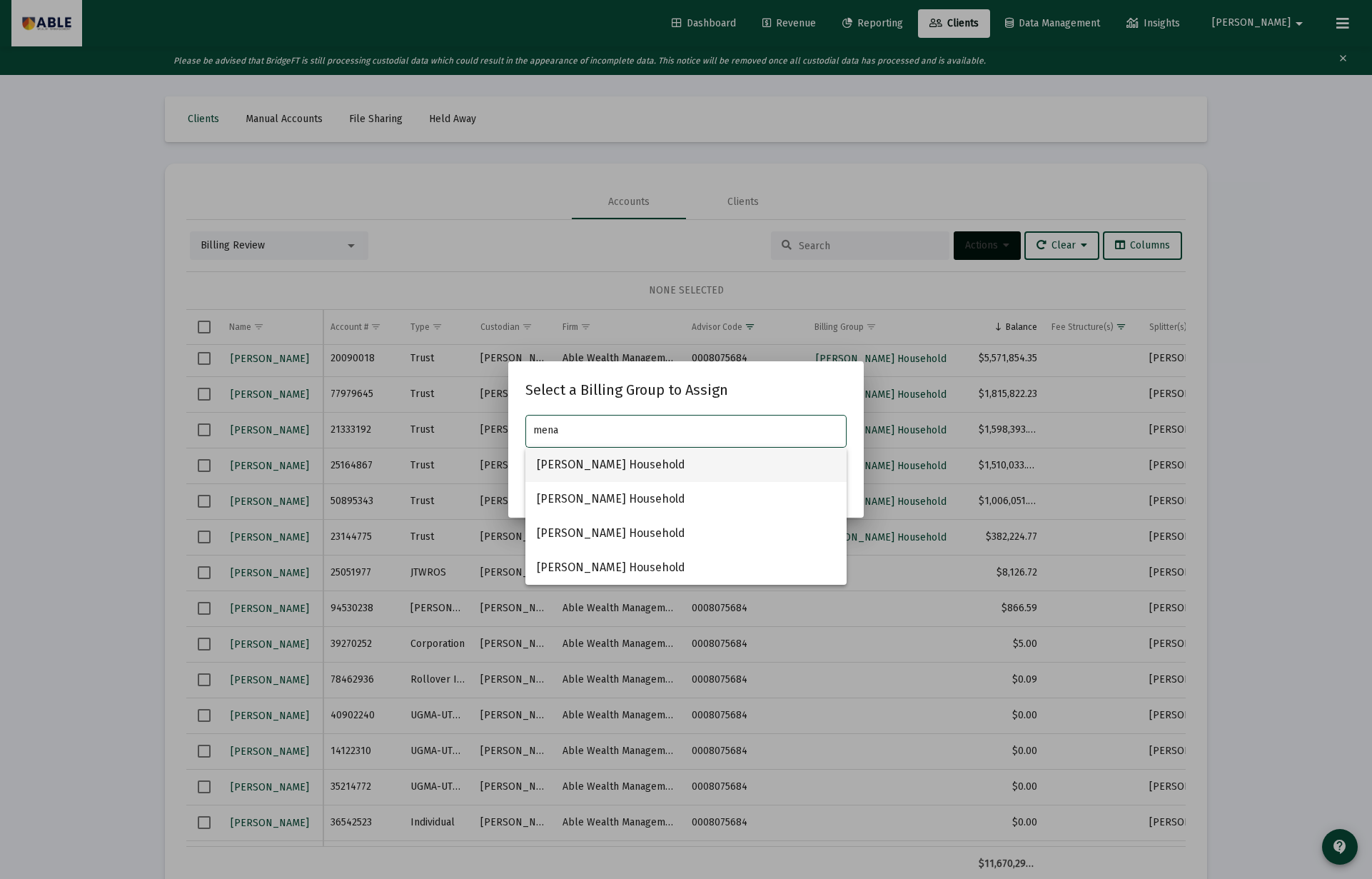
click at [673, 458] on span "Ehrenreich, Menachem Household" at bounding box center [685, 464] width 298 height 34
type input "Ehrenreich, Menachem Household"
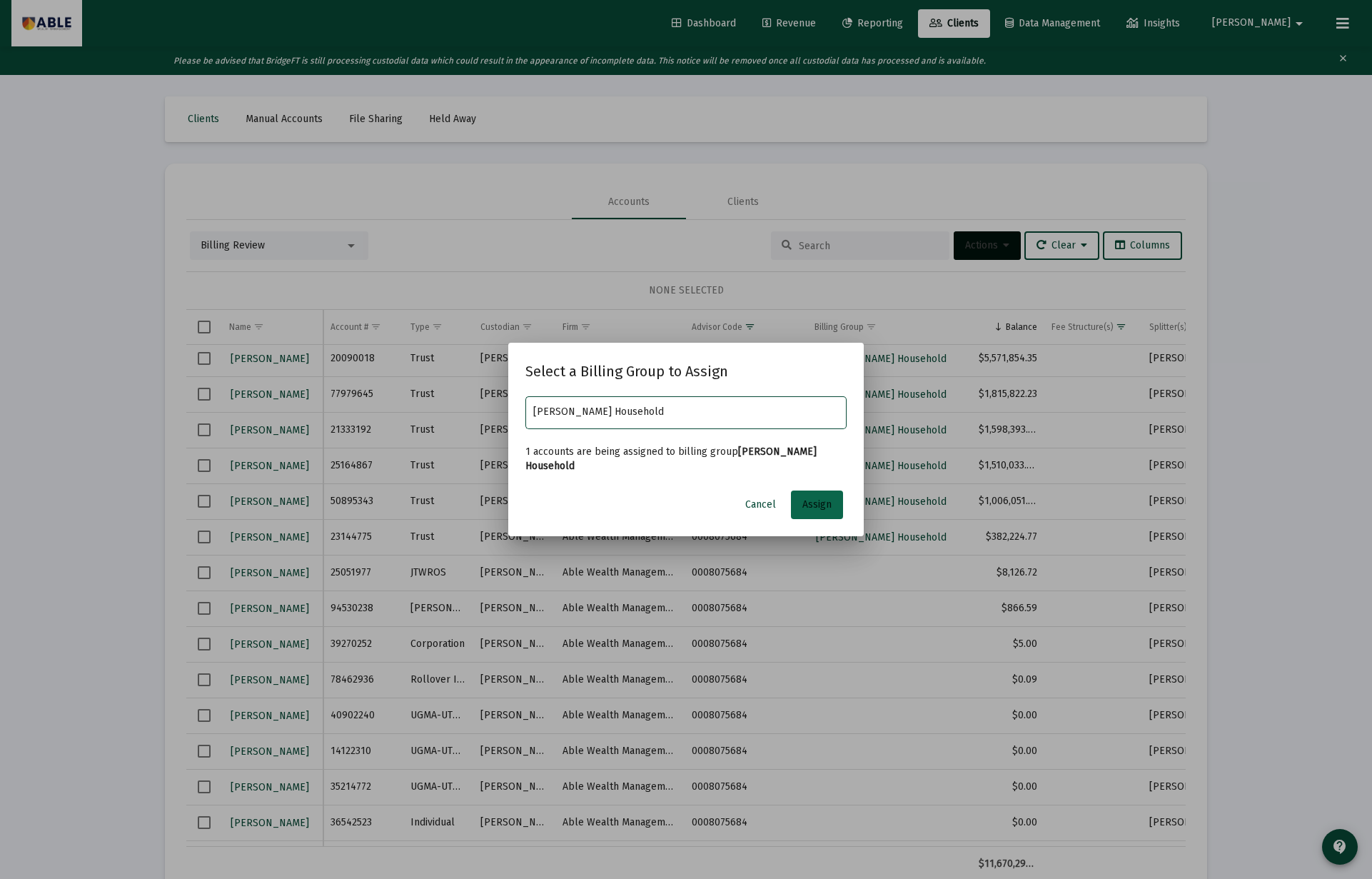
click at [814, 504] on span "Assign" at bounding box center [817, 504] width 29 height 12
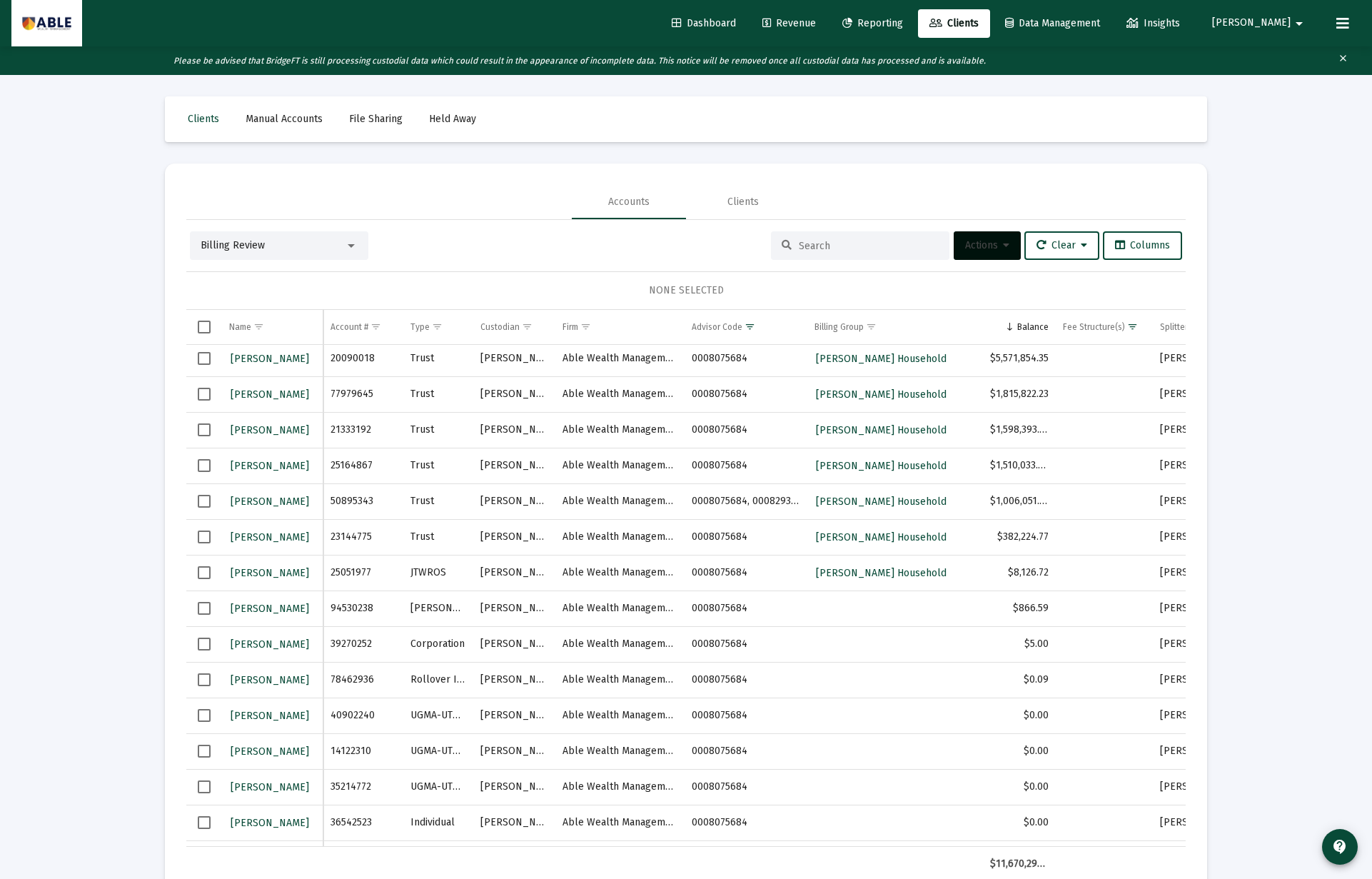
click at [206, 574] on span "Select row" at bounding box center [204, 573] width 13 height 13
click at [991, 239] on button "Actions" at bounding box center [987, 245] width 67 height 29
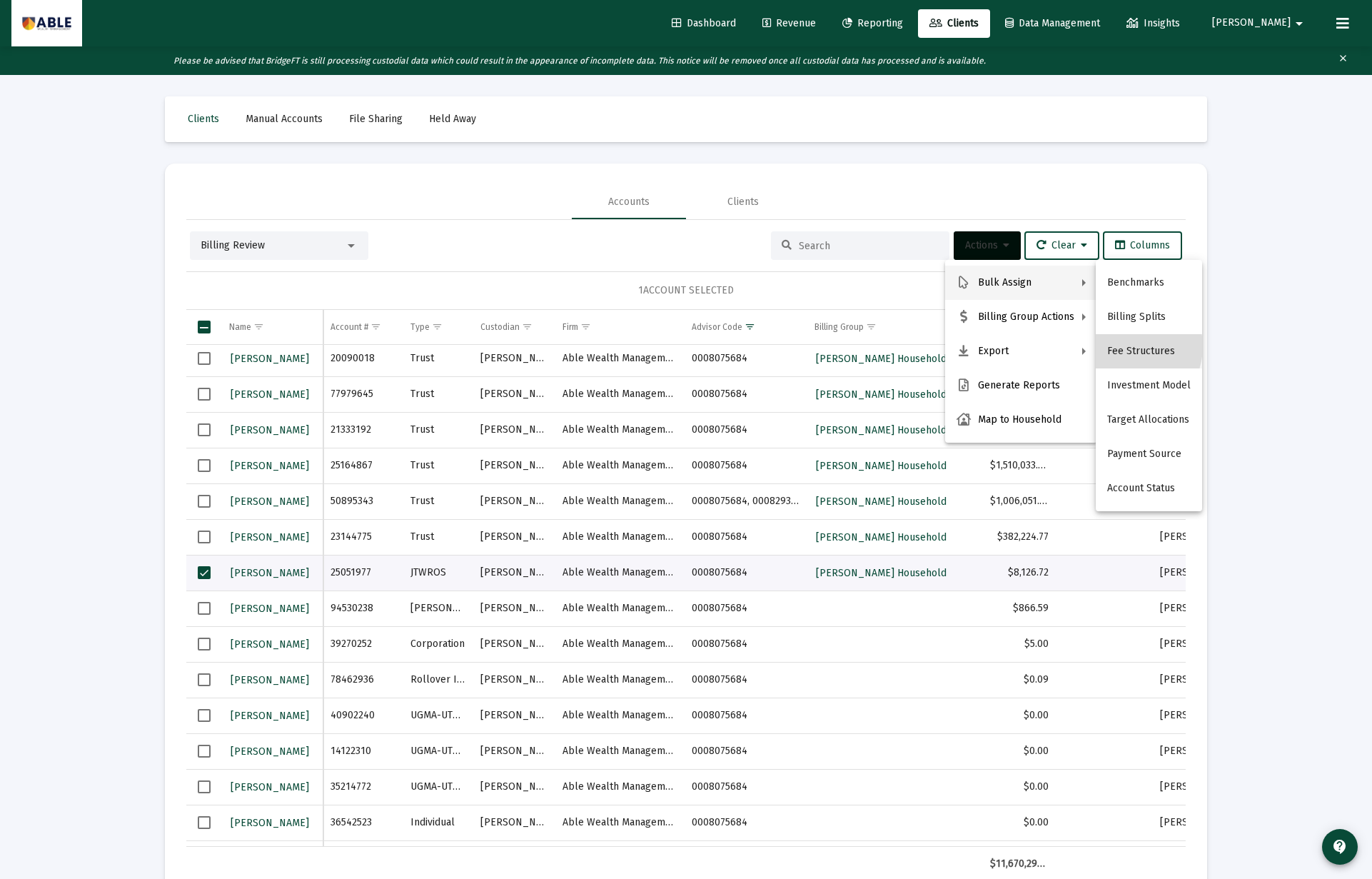
click at [1125, 346] on button "Fee Structures" at bounding box center [1148, 351] width 106 height 34
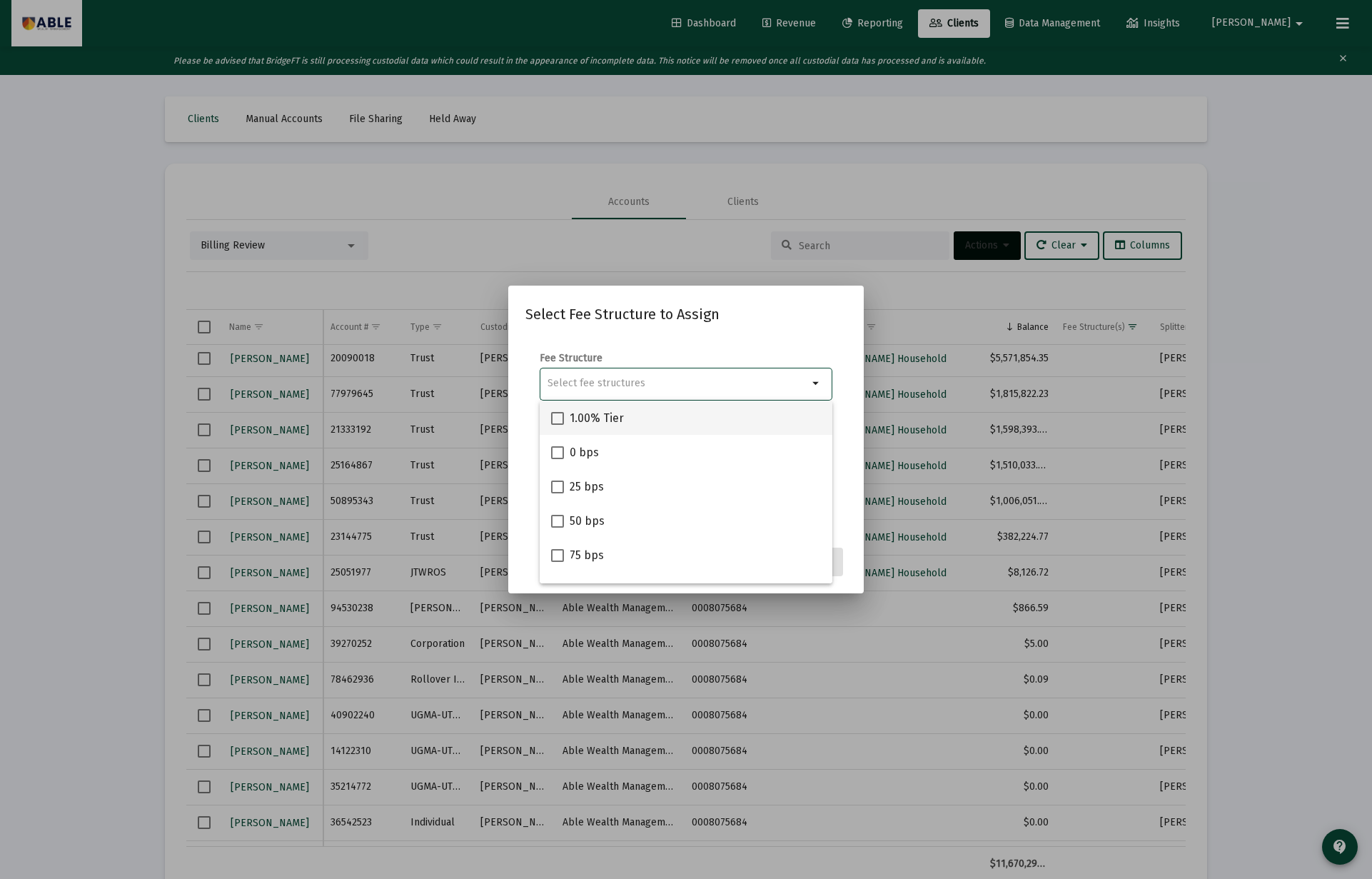
click at [660, 419] on div "1.00% Tier" at bounding box center [686, 418] width 269 height 34
checkbox input "true"
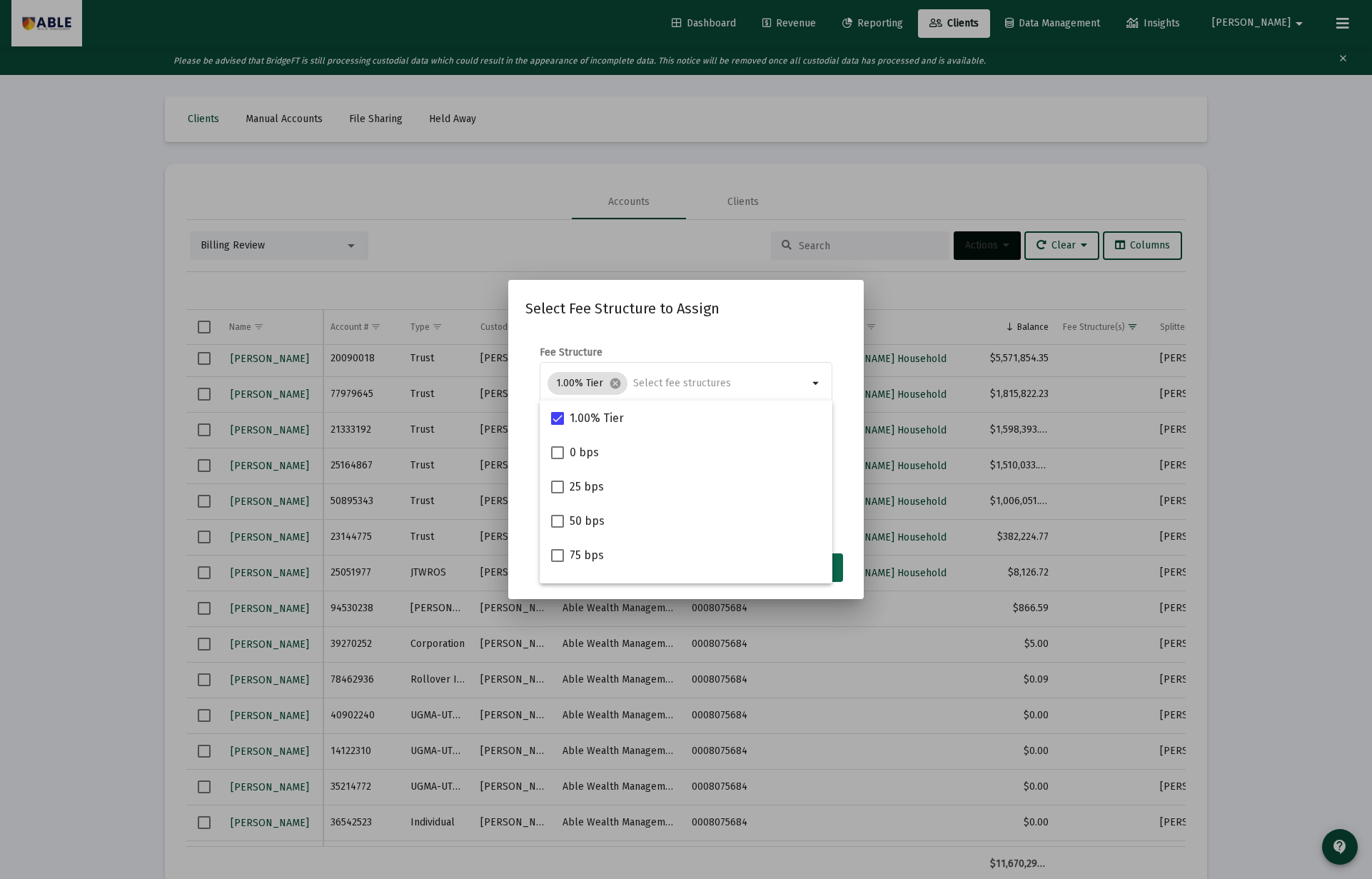
click at [838, 574] on button "Assign" at bounding box center [816, 568] width 52 height 29
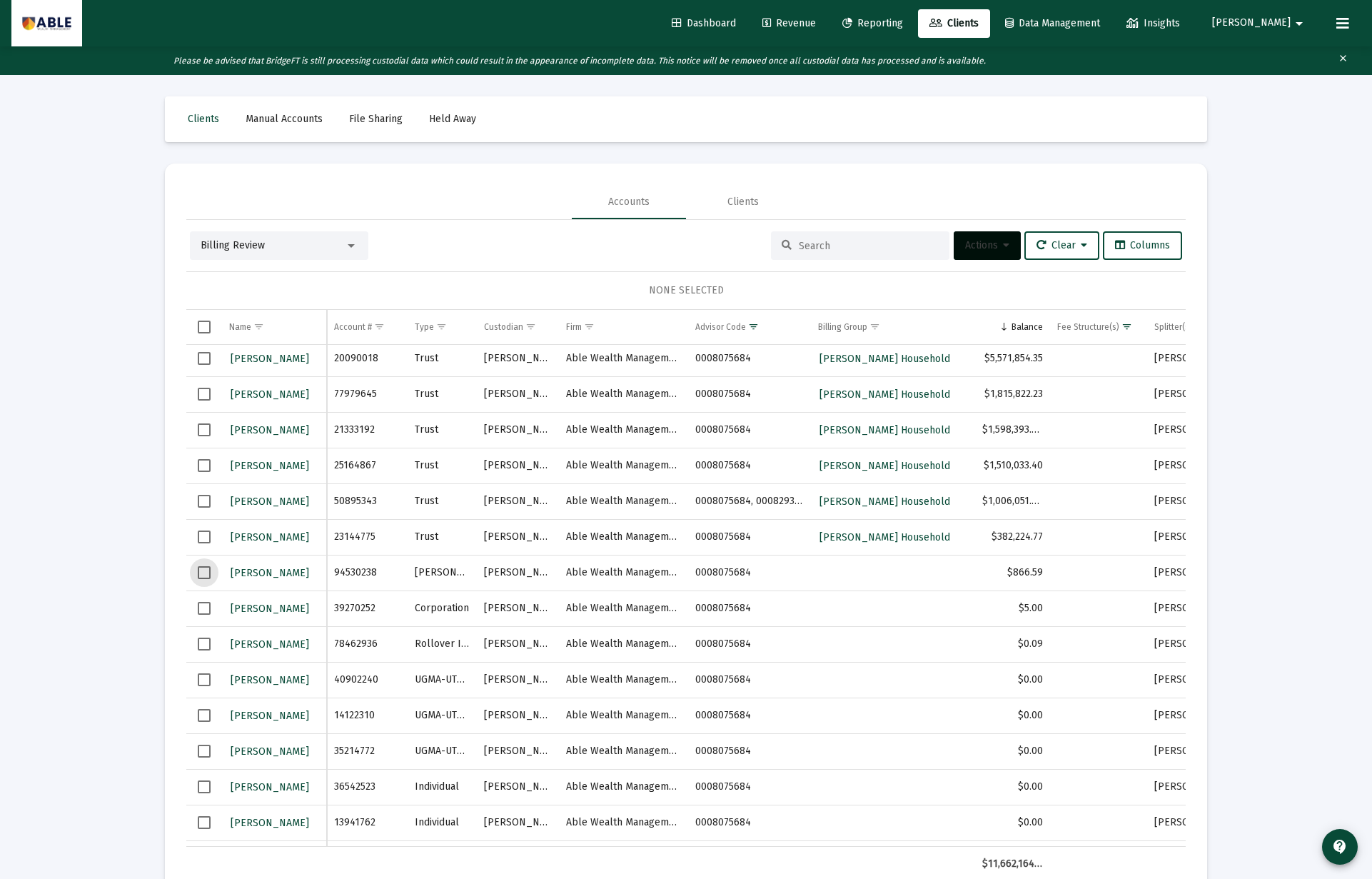
click at [202, 571] on span "Select row" at bounding box center [204, 573] width 13 height 13
click at [971, 246] on span "Actions" at bounding box center [987, 245] width 44 height 12
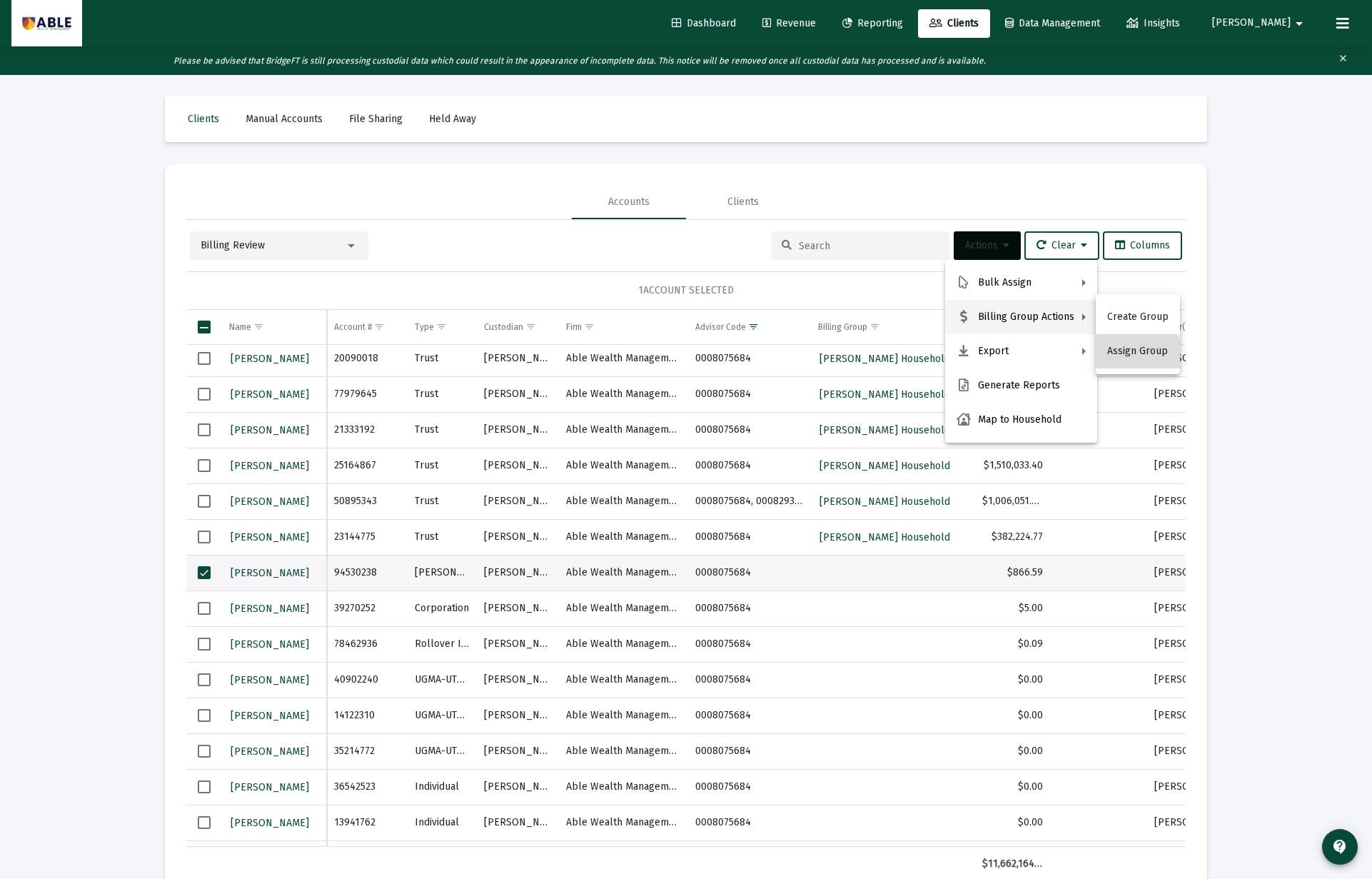
click at [1128, 357] on button "Assign Group" at bounding box center [1137, 351] width 84 height 34
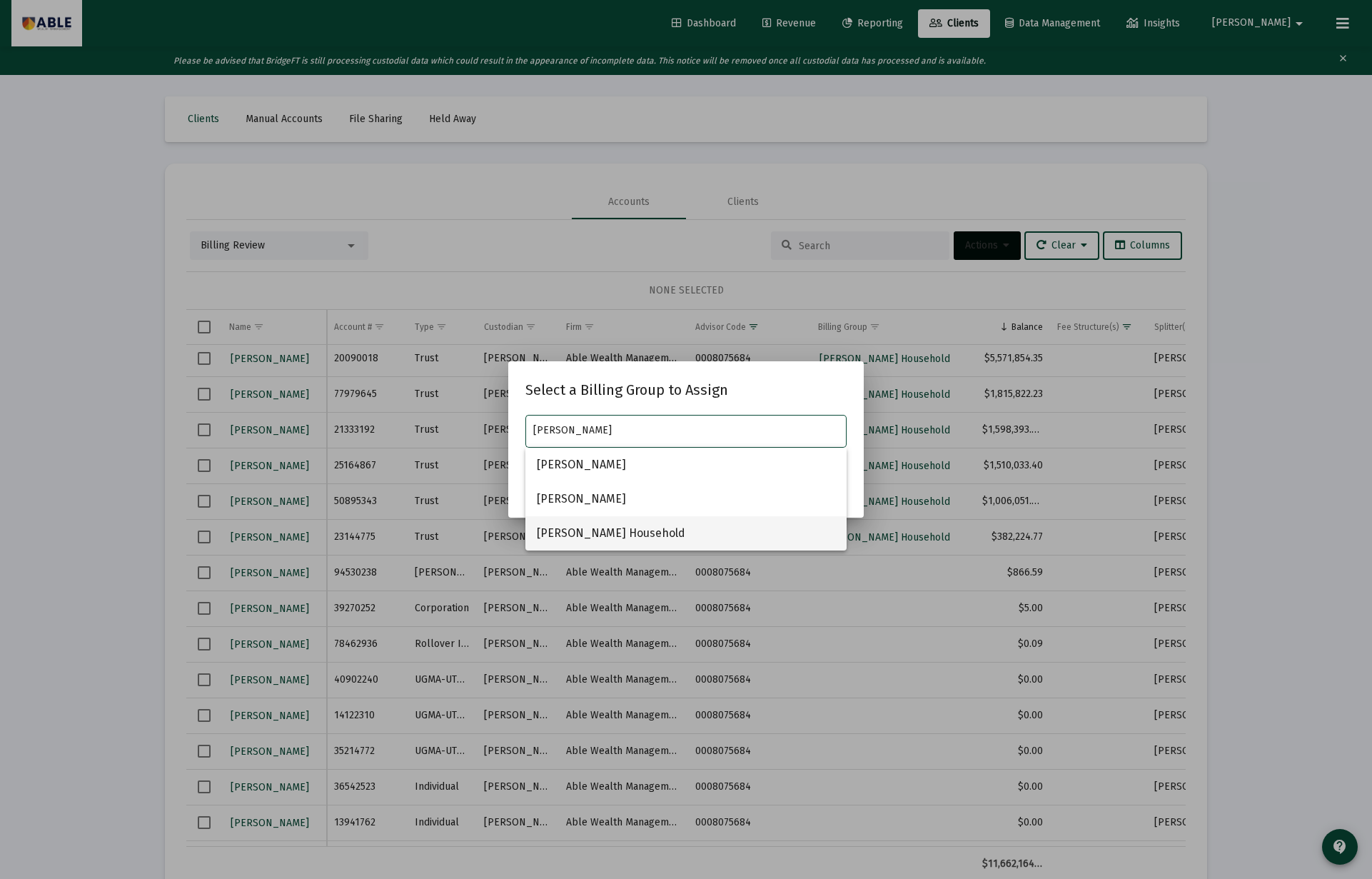
click at [717, 530] on span "Berger, Batsheva Household" at bounding box center [685, 533] width 298 height 34
type input "Berger, Batsheva Household"
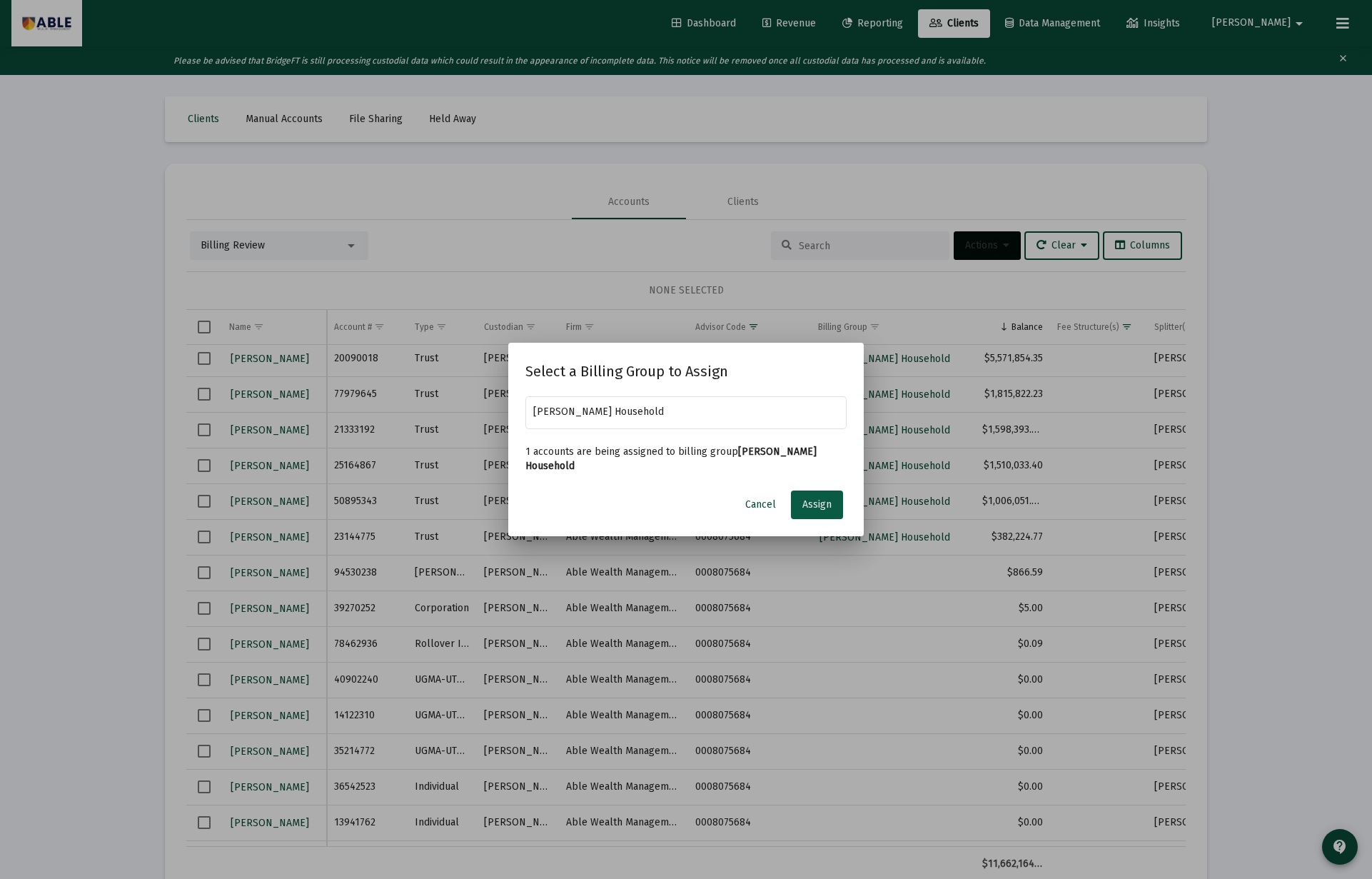
click at [832, 498] on button "Assign" at bounding box center [816, 505] width 52 height 29
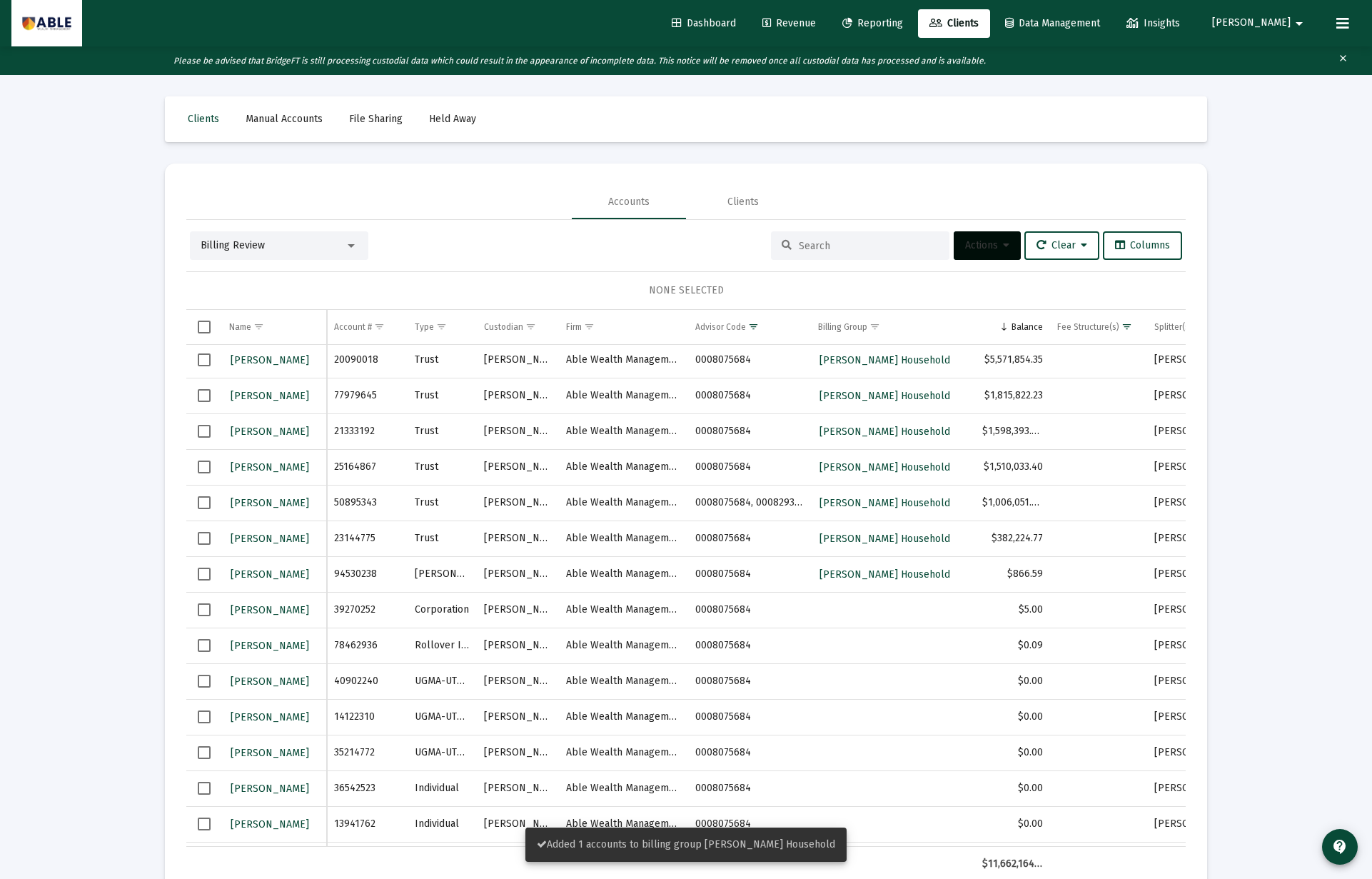
click at [210, 579] on span "Select row" at bounding box center [204, 574] width 13 height 13
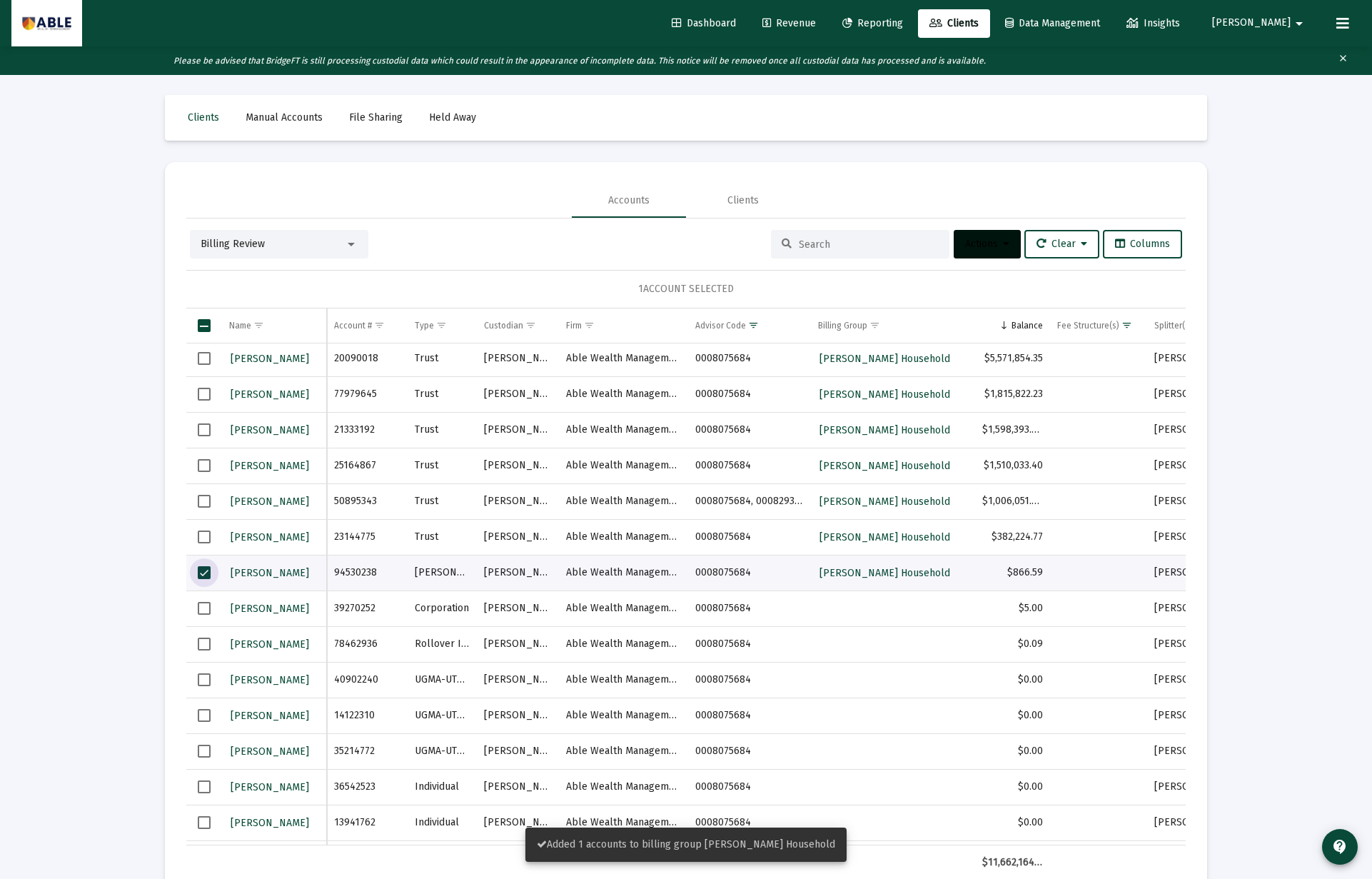
click at [977, 244] on span "Actions" at bounding box center [987, 244] width 44 height 12
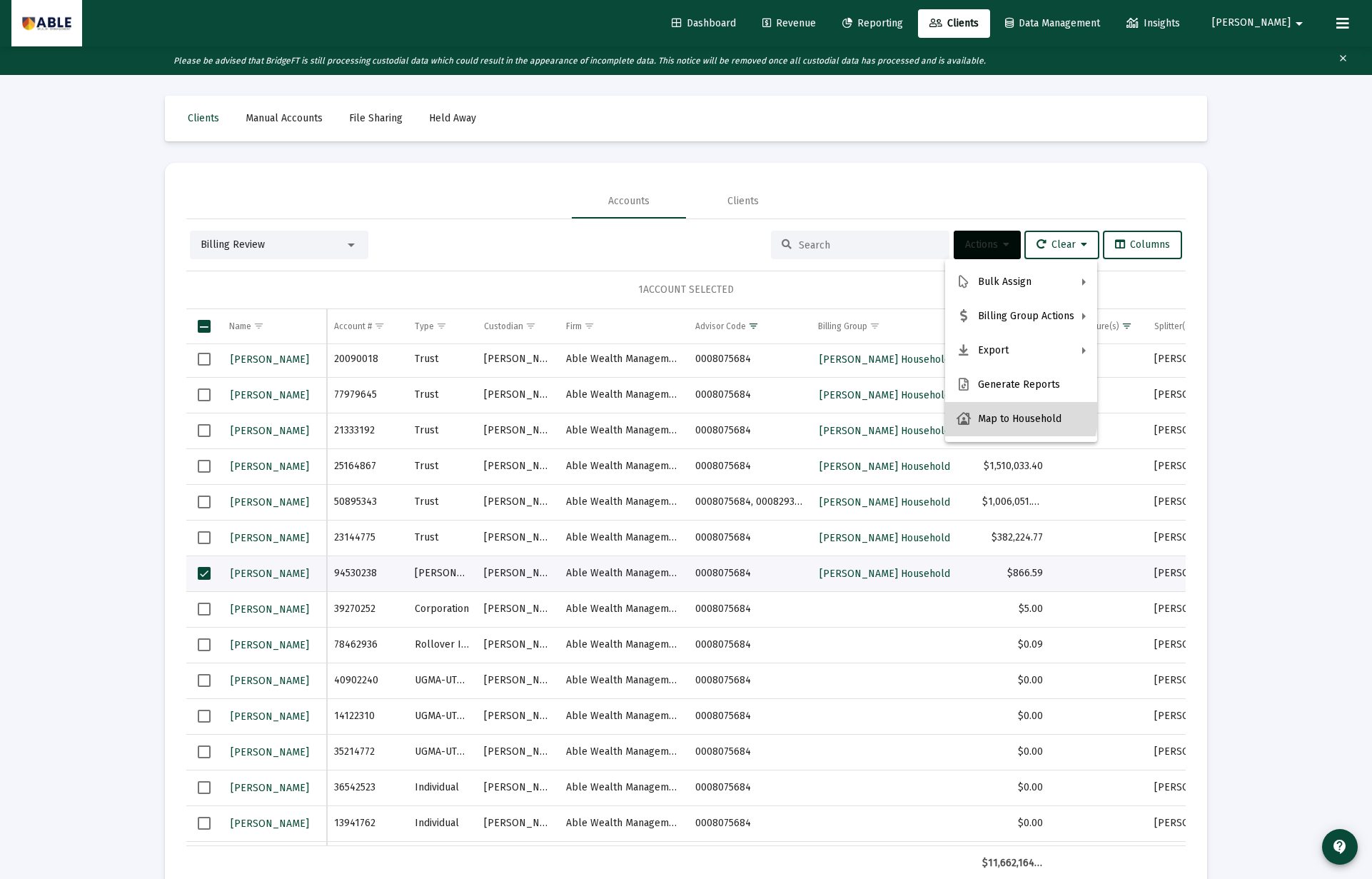
click at [996, 412] on button "Map to Household" at bounding box center [1021, 419] width 152 height 34
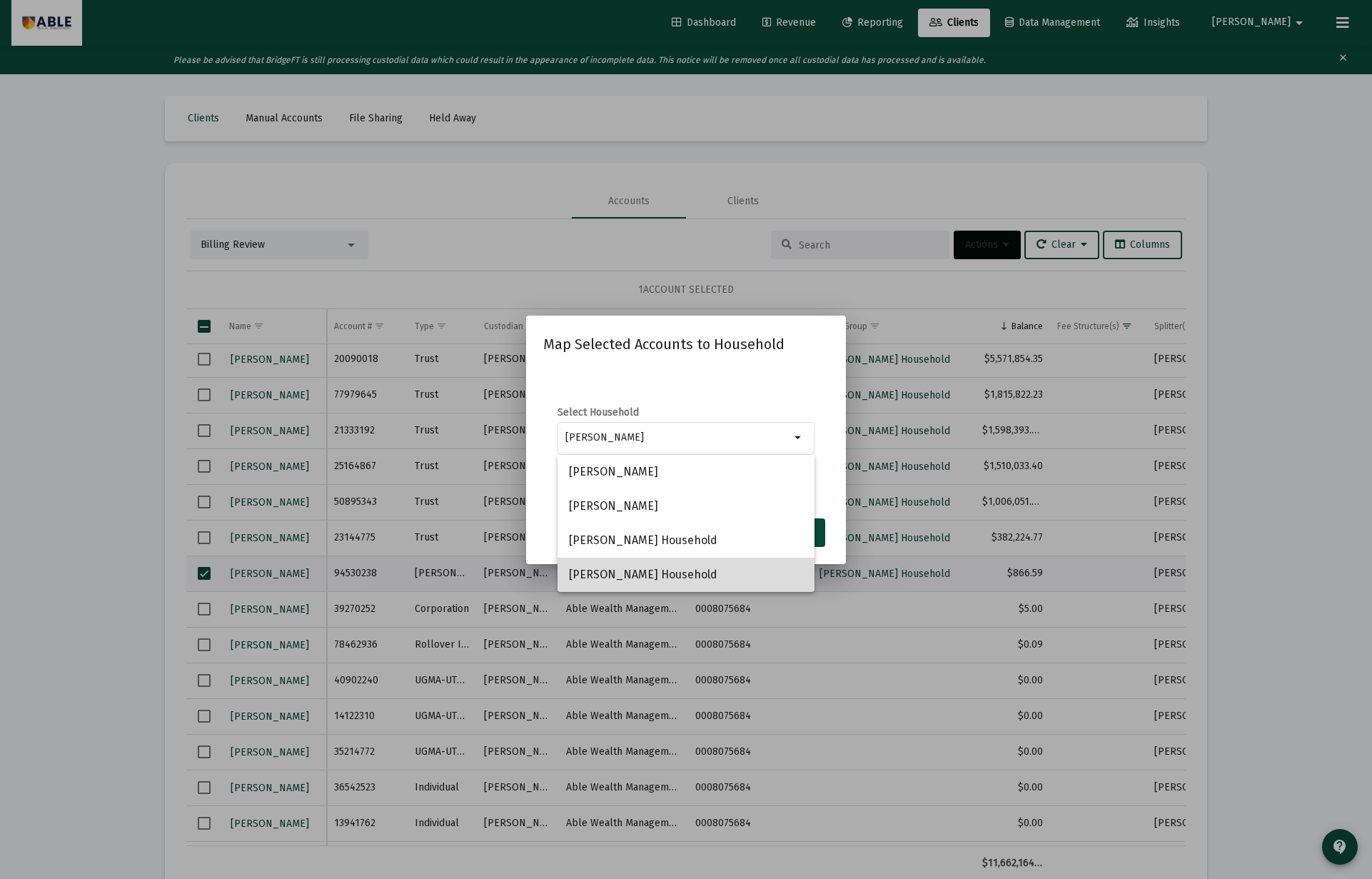
click at [693, 571] on span "Berger, Batsheva Household" at bounding box center [686, 574] width 234 height 34
type input "Berger, Batsheva Household"
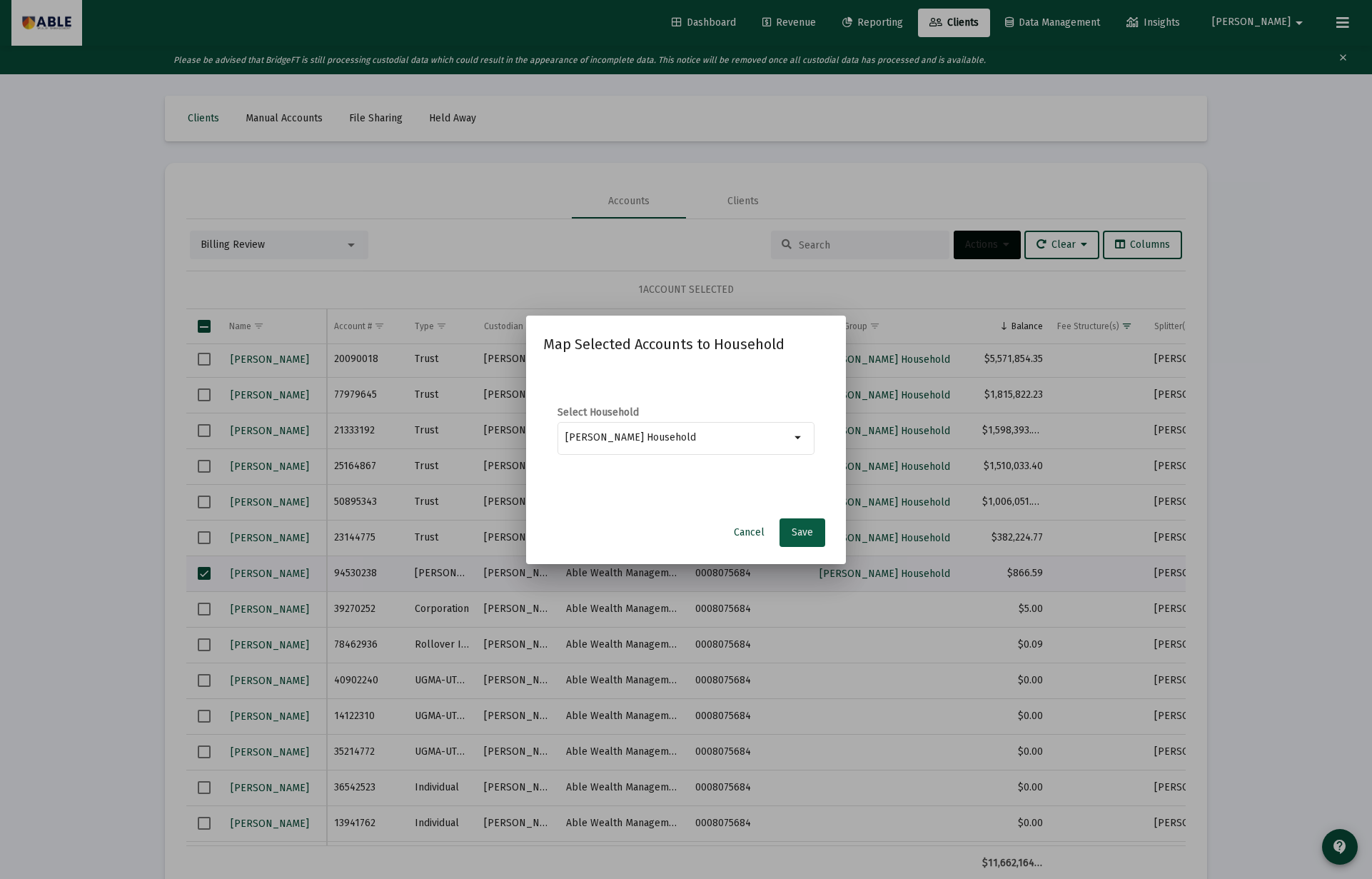
click at [798, 538] on span "Save" at bounding box center [802, 532] width 21 height 12
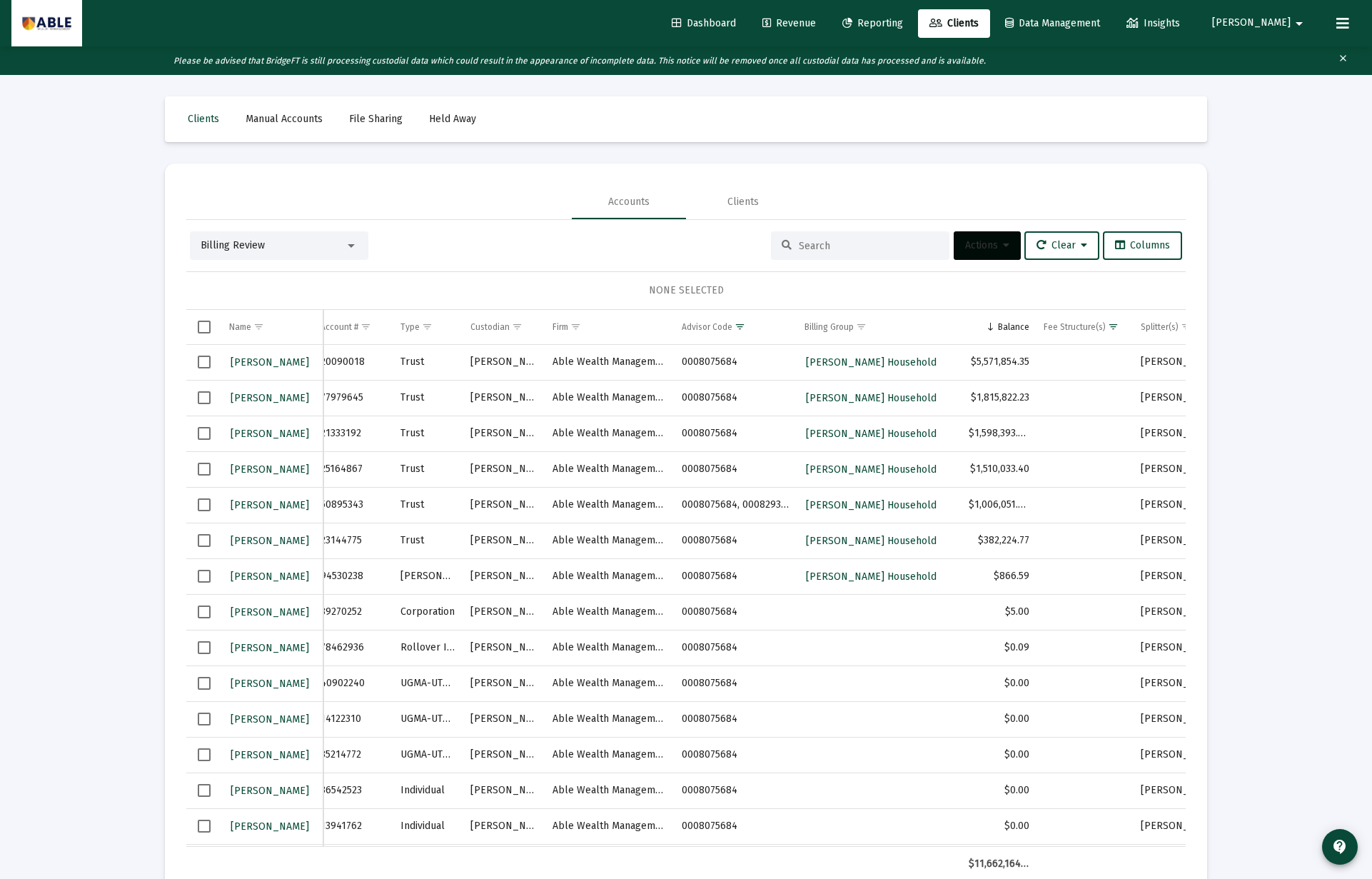
click at [202, 576] on span "Select row" at bounding box center [204, 576] width 13 height 13
click at [967, 240] on span "Actions" at bounding box center [987, 245] width 44 height 12
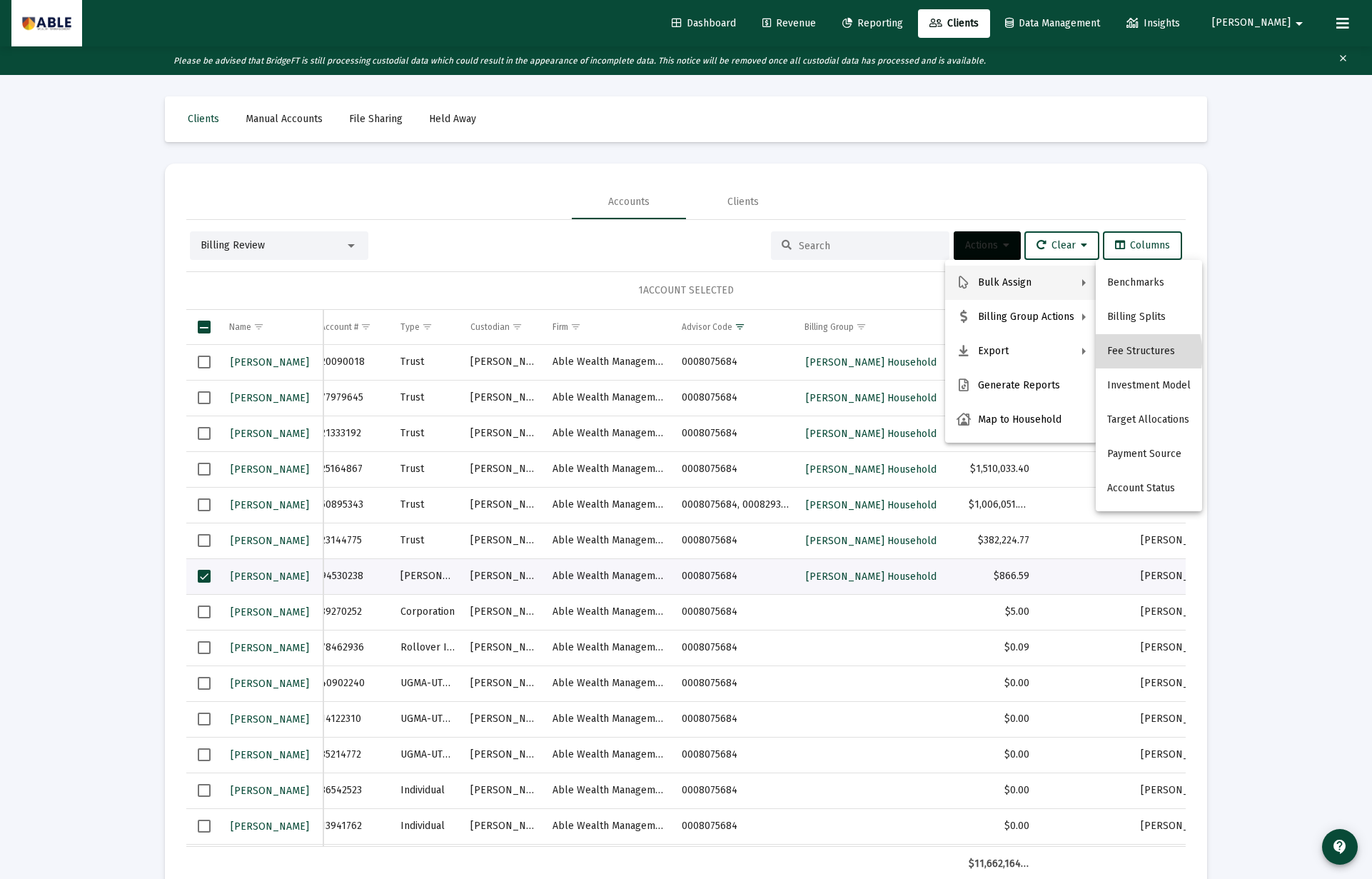
click at [1136, 355] on button "Fee Structures" at bounding box center [1148, 351] width 106 height 34
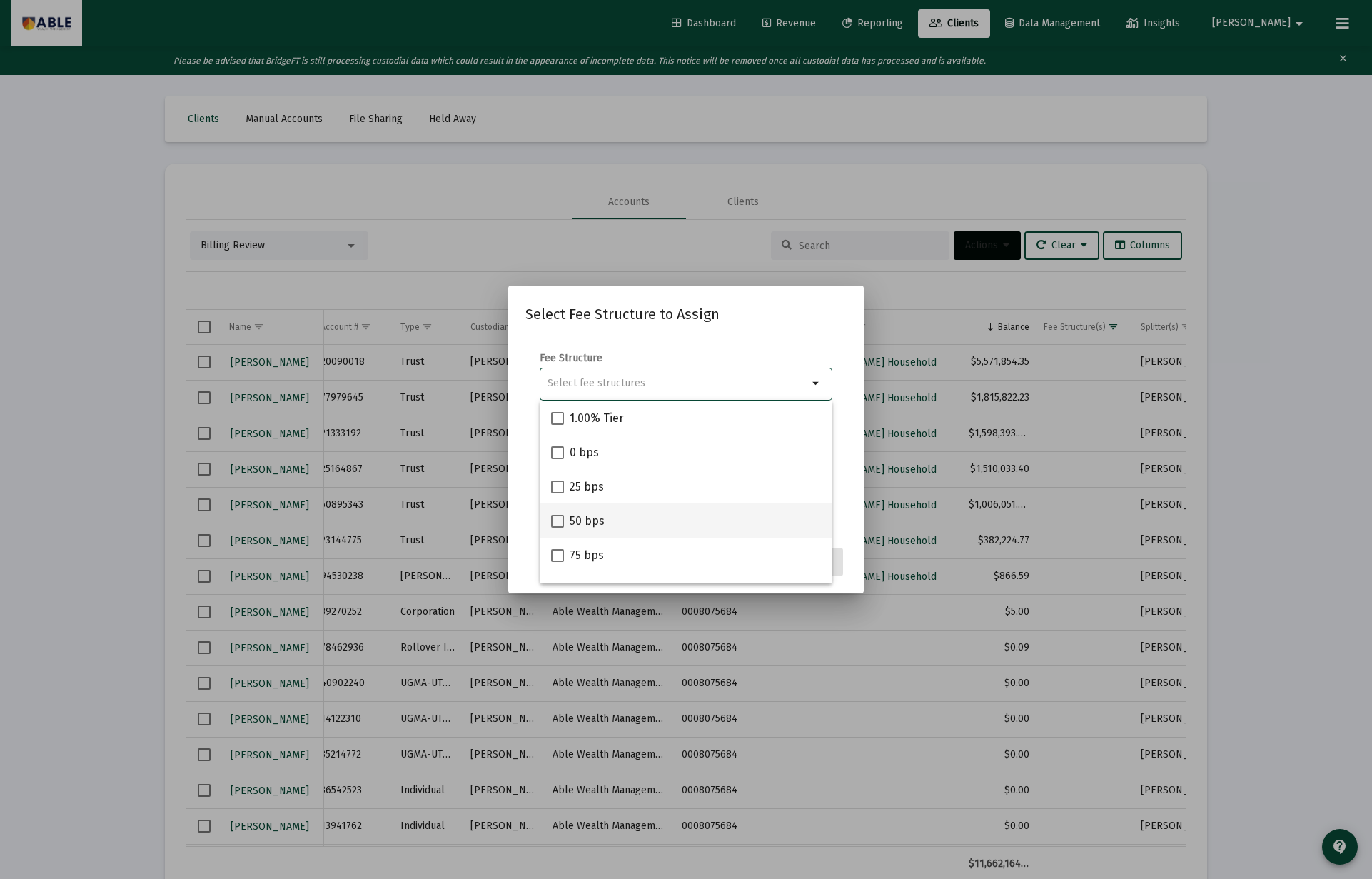
scroll to position [126, 0]
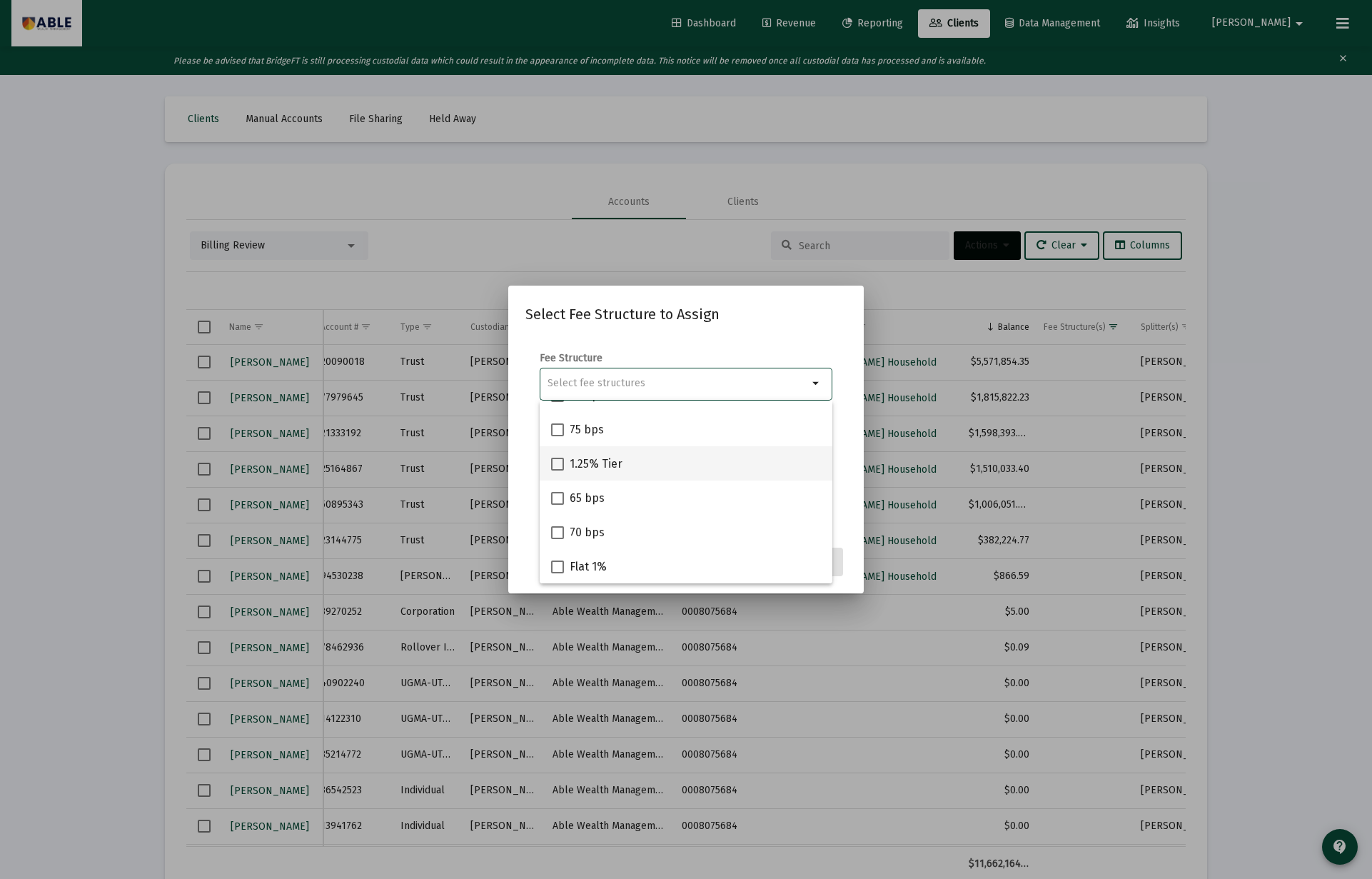
click at [592, 459] on span "1.25% Tier" at bounding box center [596, 464] width 53 height 17
click at [557, 470] on input "1.25% Tier" at bounding box center [556, 470] width 1 height 1
checkbox input "true"
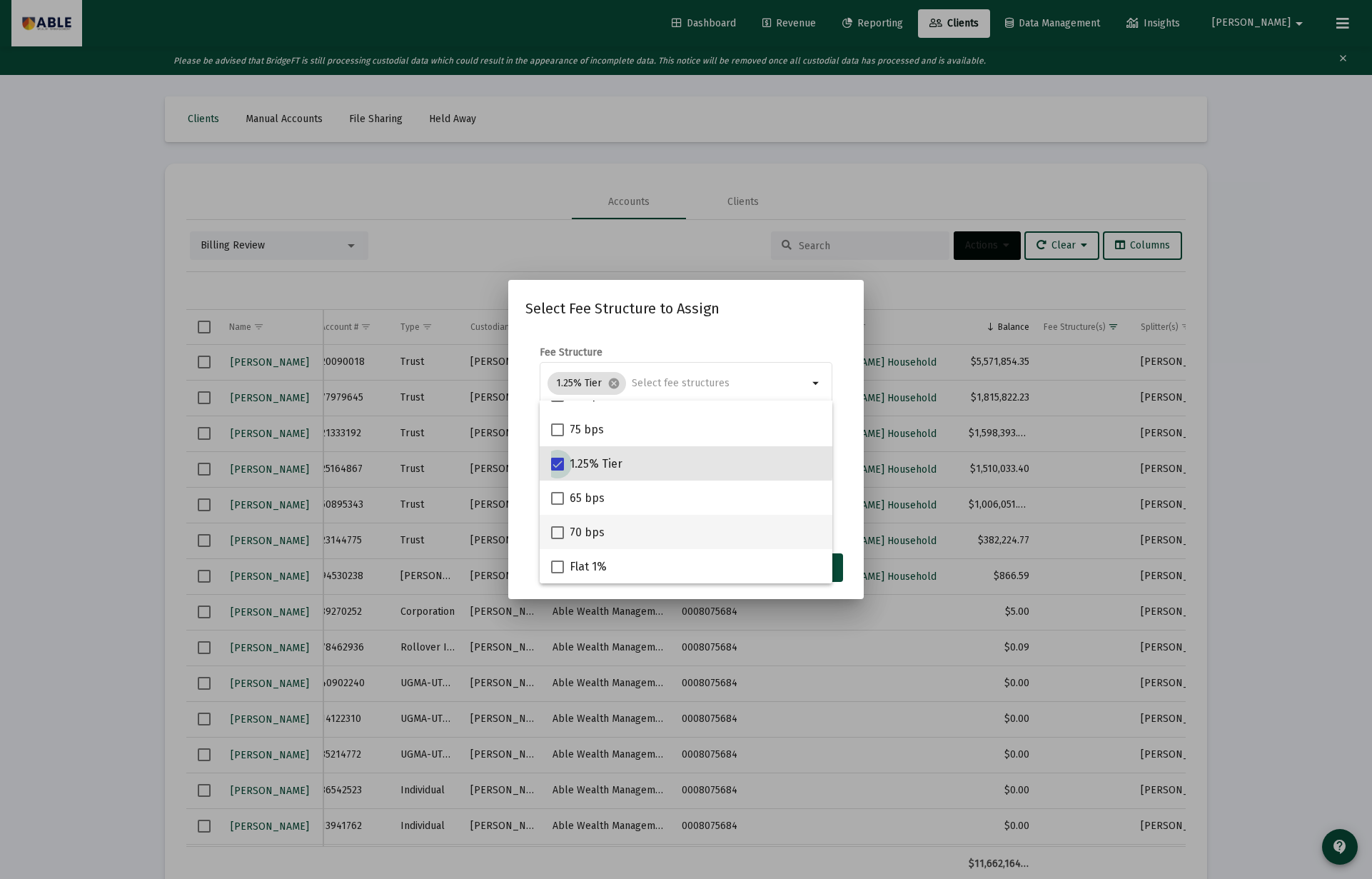
scroll to position [125, 0]
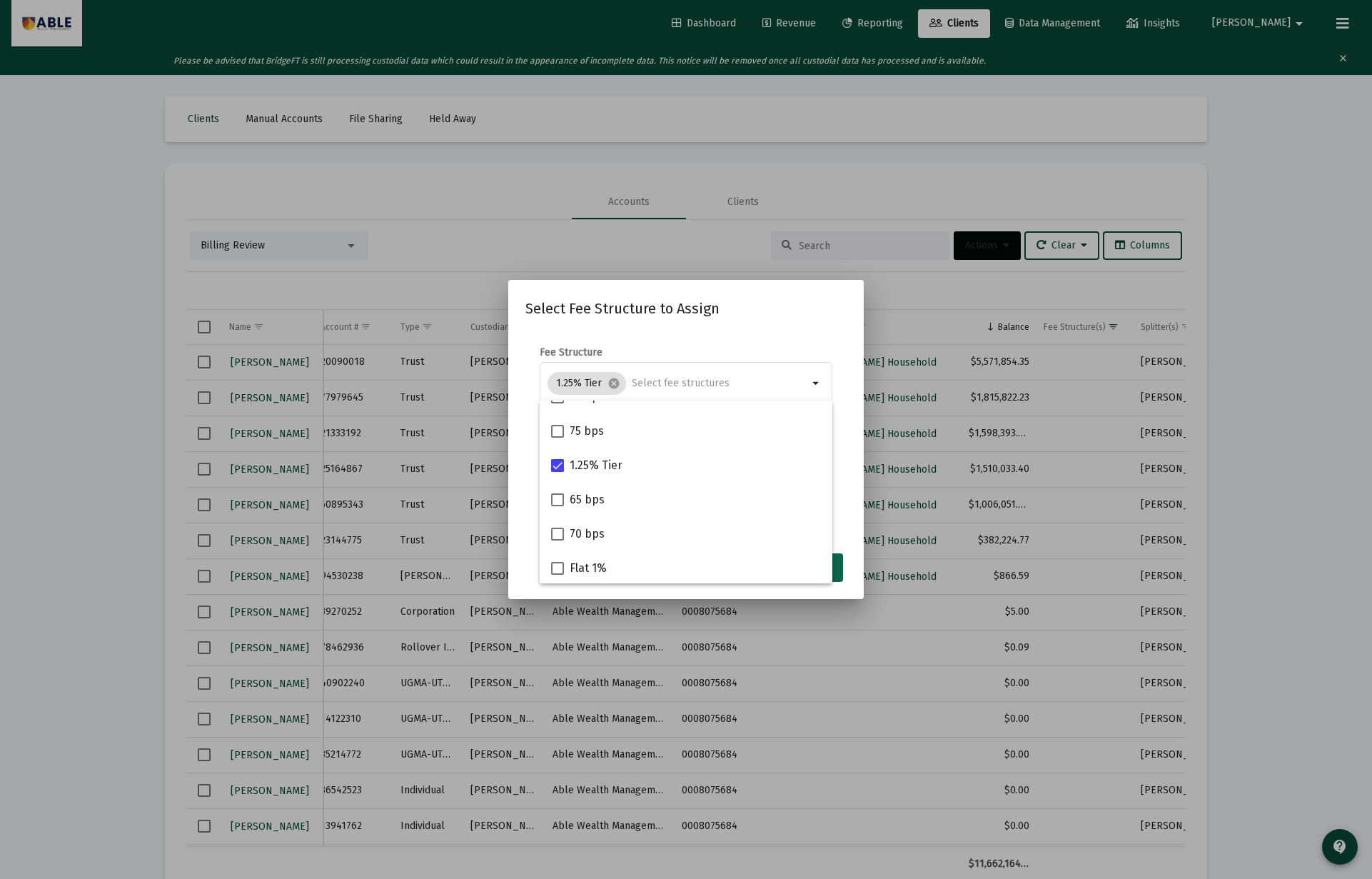
click at [838, 568] on button "Assign" at bounding box center [816, 568] width 52 height 29
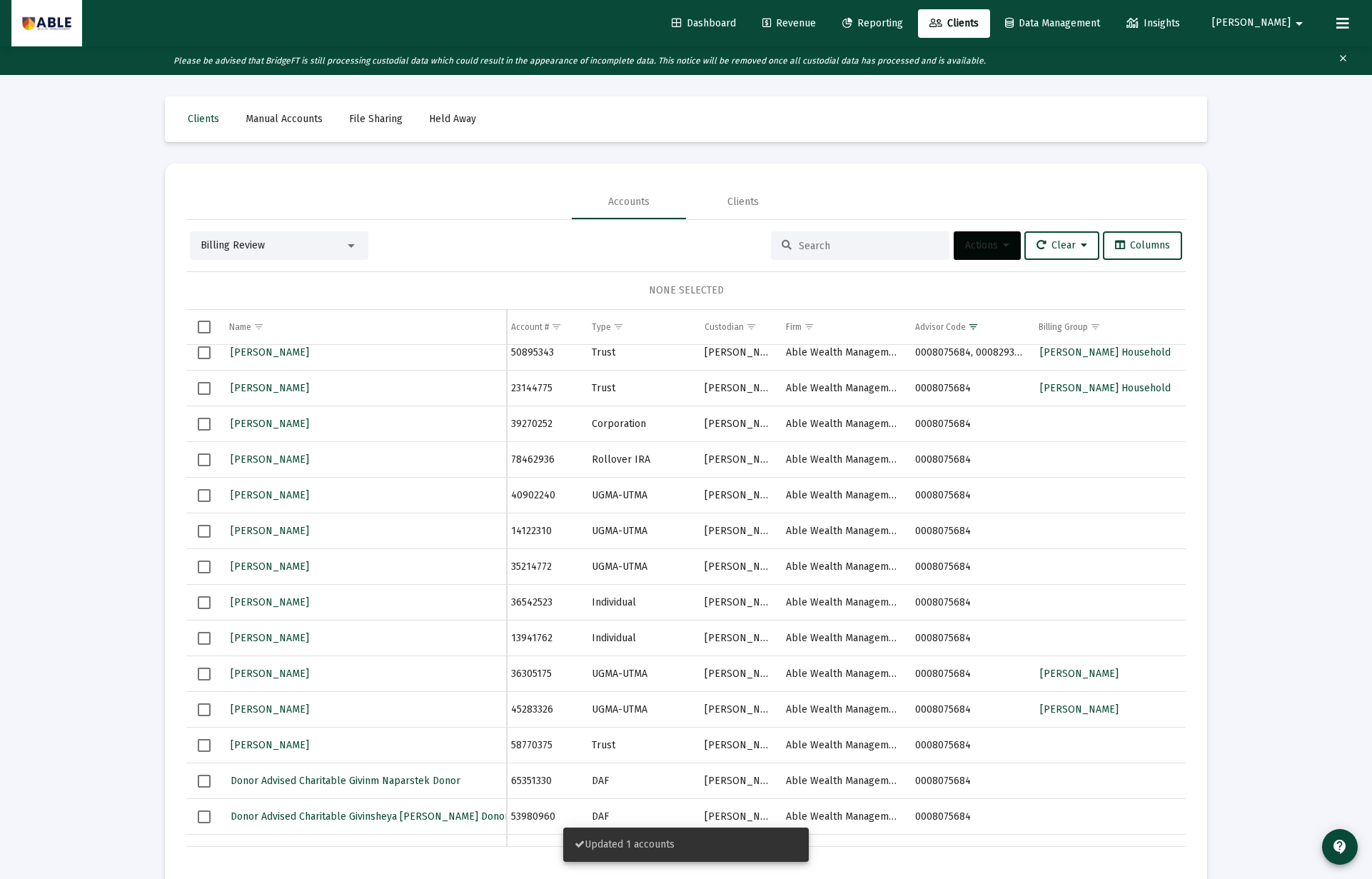
scroll to position [152, 0]
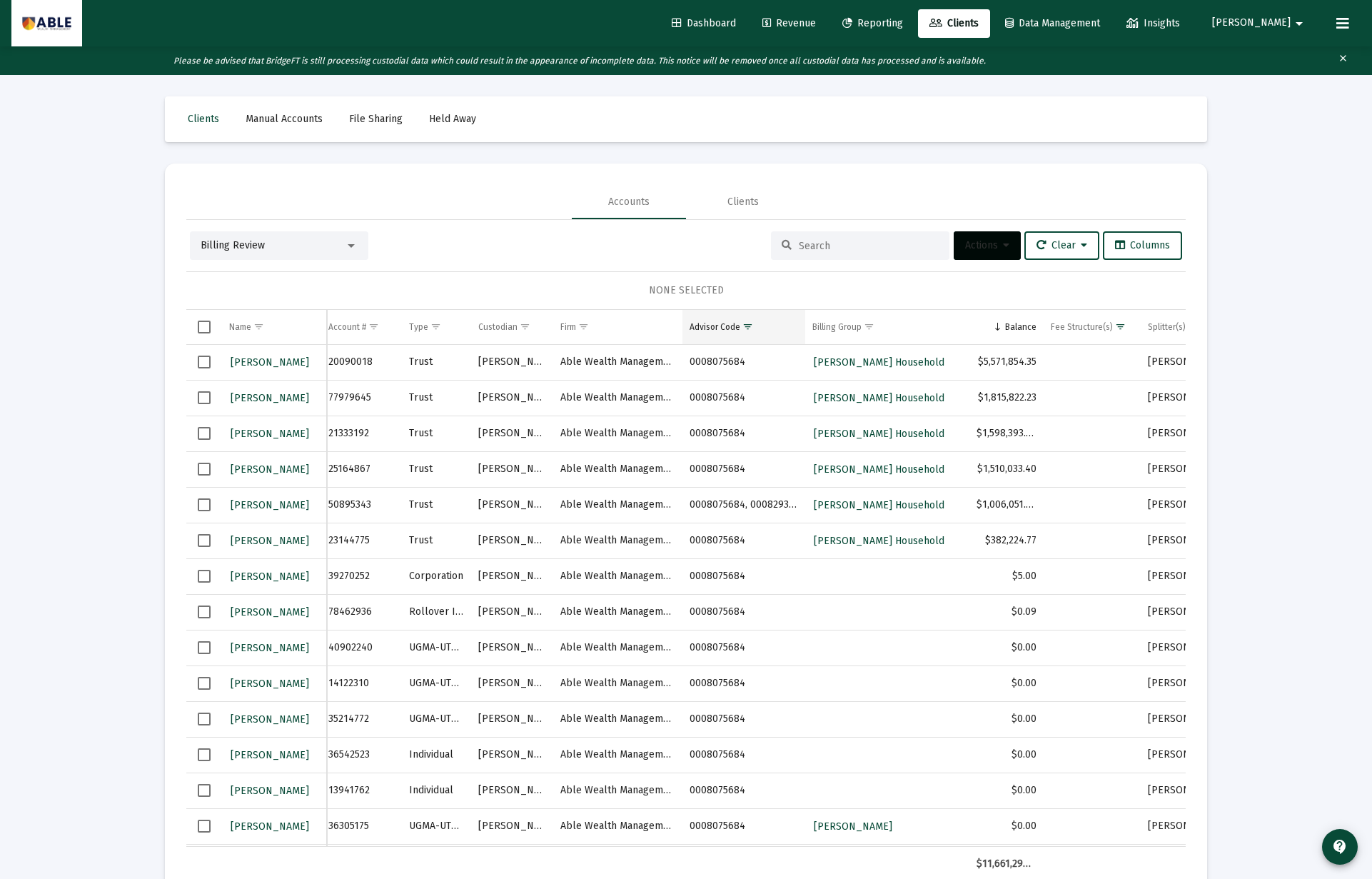
click at [750, 328] on span "Show filter options for column 'Advisor Code'" at bounding box center [747, 327] width 11 height 11
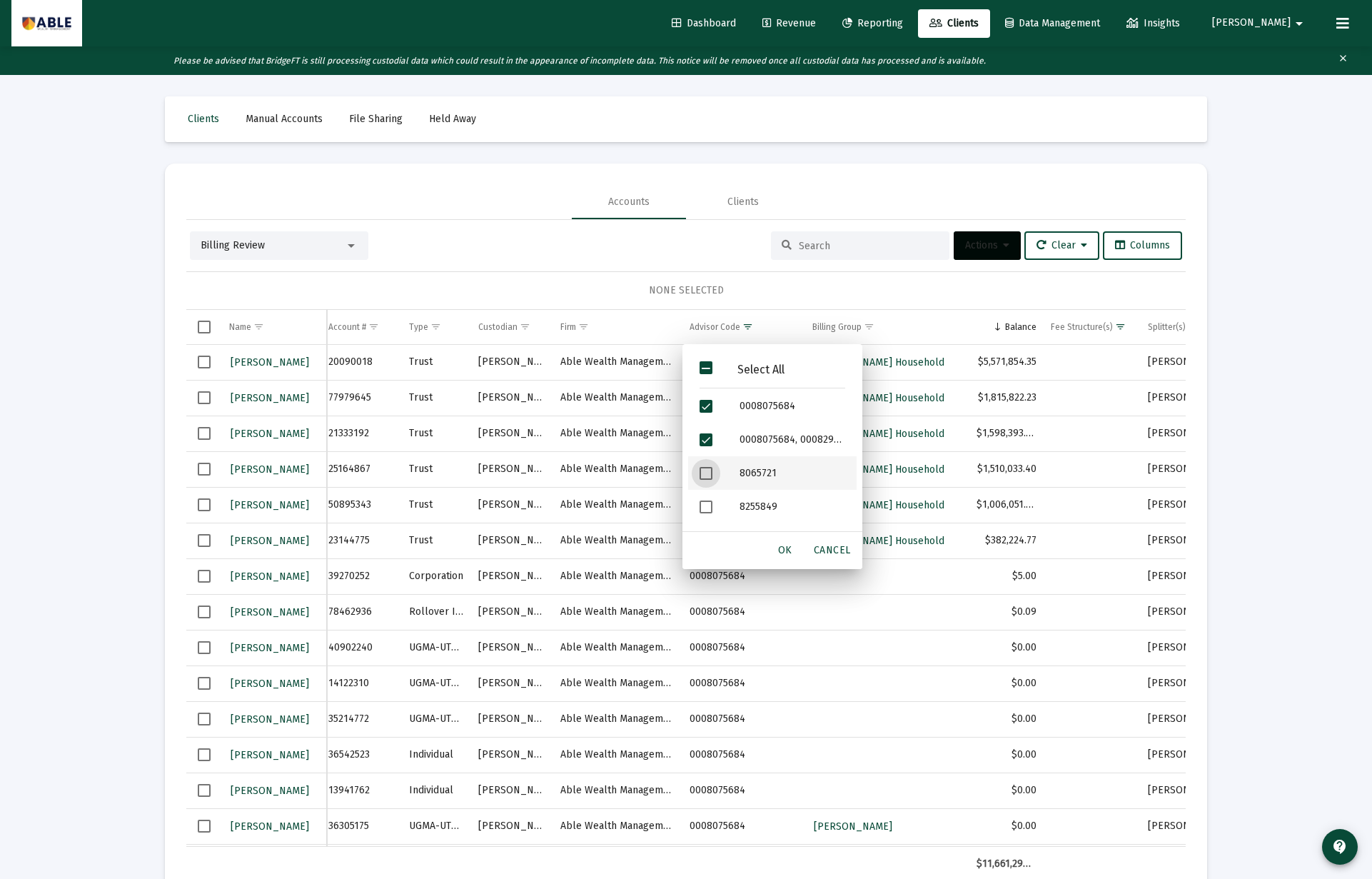
drag, startPoint x: 709, startPoint y: 474, endPoint x: 706, endPoint y: 486, distance: 12.4
click at [709, 474] on span "Filter options" at bounding box center [706, 474] width 13 height 13
click at [701, 507] on span "Filter options" at bounding box center [706, 507] width 13 height 13
drag, startPoint x: 704, startPoint y: 442, endPoint x: 704, endPoint y: 418, distance: 24.0
click at [704, 438] on span "Filter options" at bounding box center [706, 440] width 13 height 13
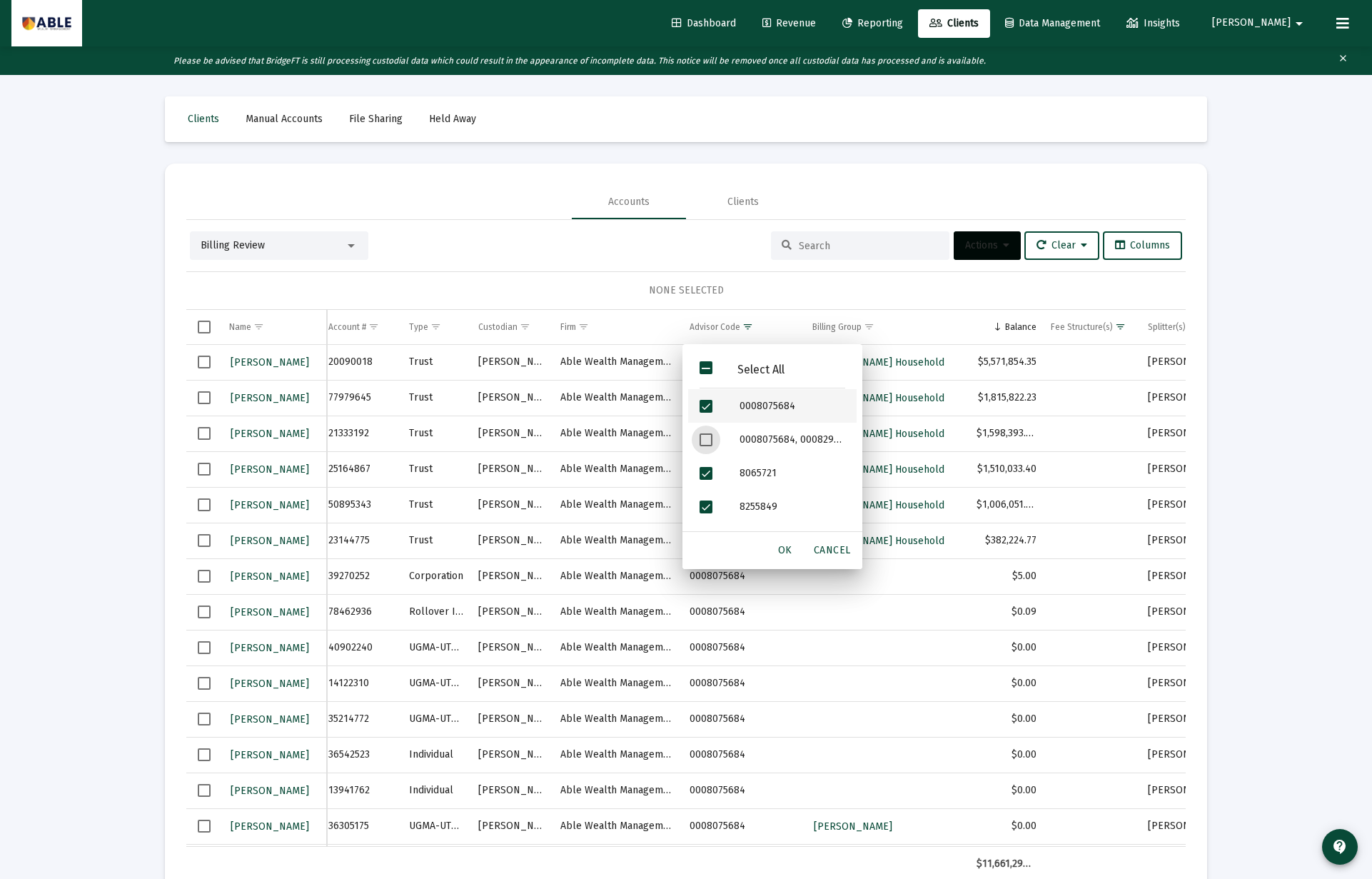
click at [703, 403] on span "Filter options" at bounding box center [706, 407] width 13 height 13
click at [695, 440] on div "Filter options" at bounding box center [708, 444] width 40 height 34
drag, startPoint x: 697, startPoint y: 472, endPoint x: 707, endPoint y: 497, distance: 26.9
click at [698, 473] on div "Filter options" at bounding box center [708, 478] width 40 height 34
click at [706, 513] on span "Filter options" at bounding box center [706, 511] width 13 height 13
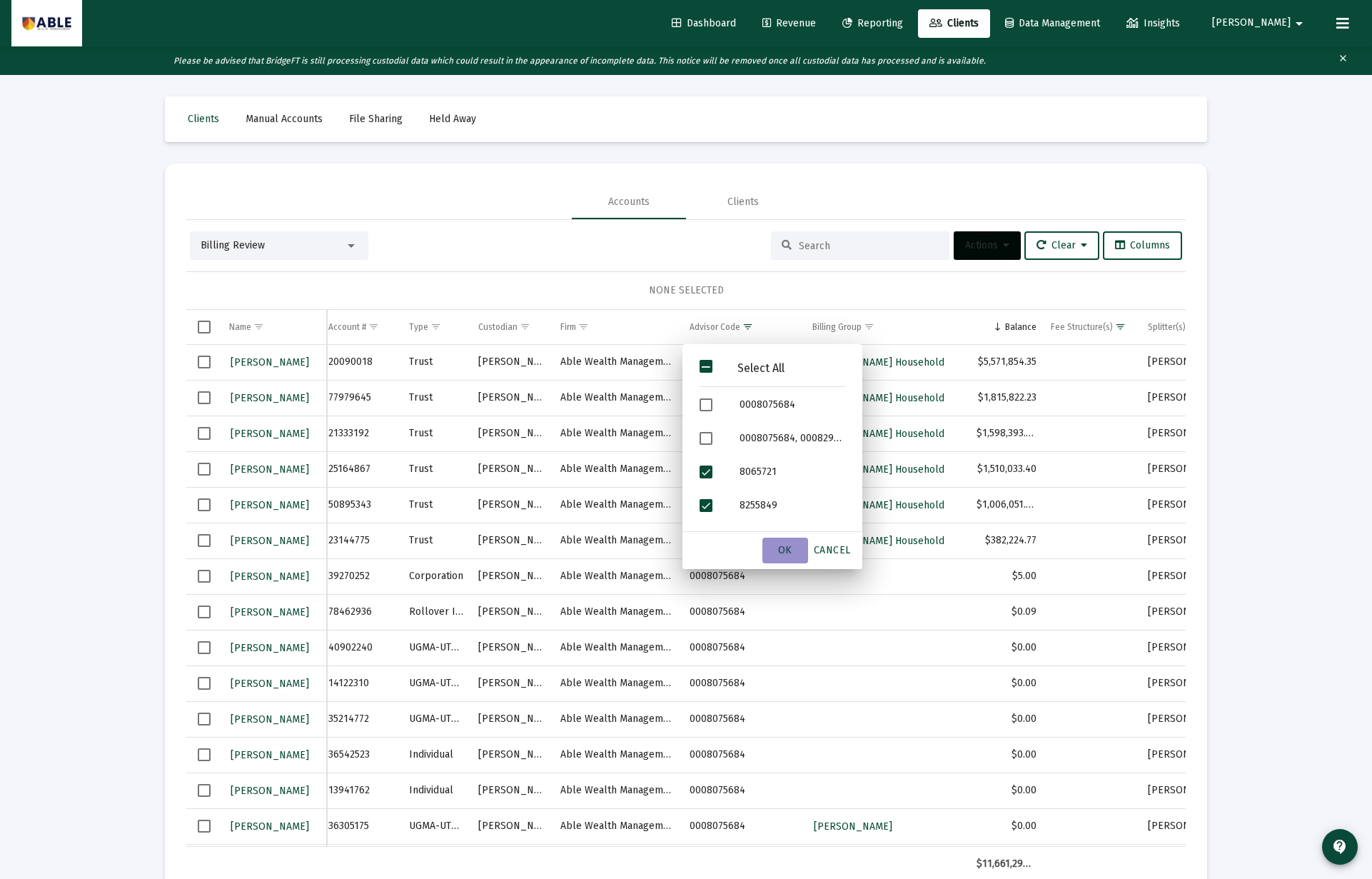
click at [784, 547] on span "OK" at bounding box center [785, 550] width 14 height 12
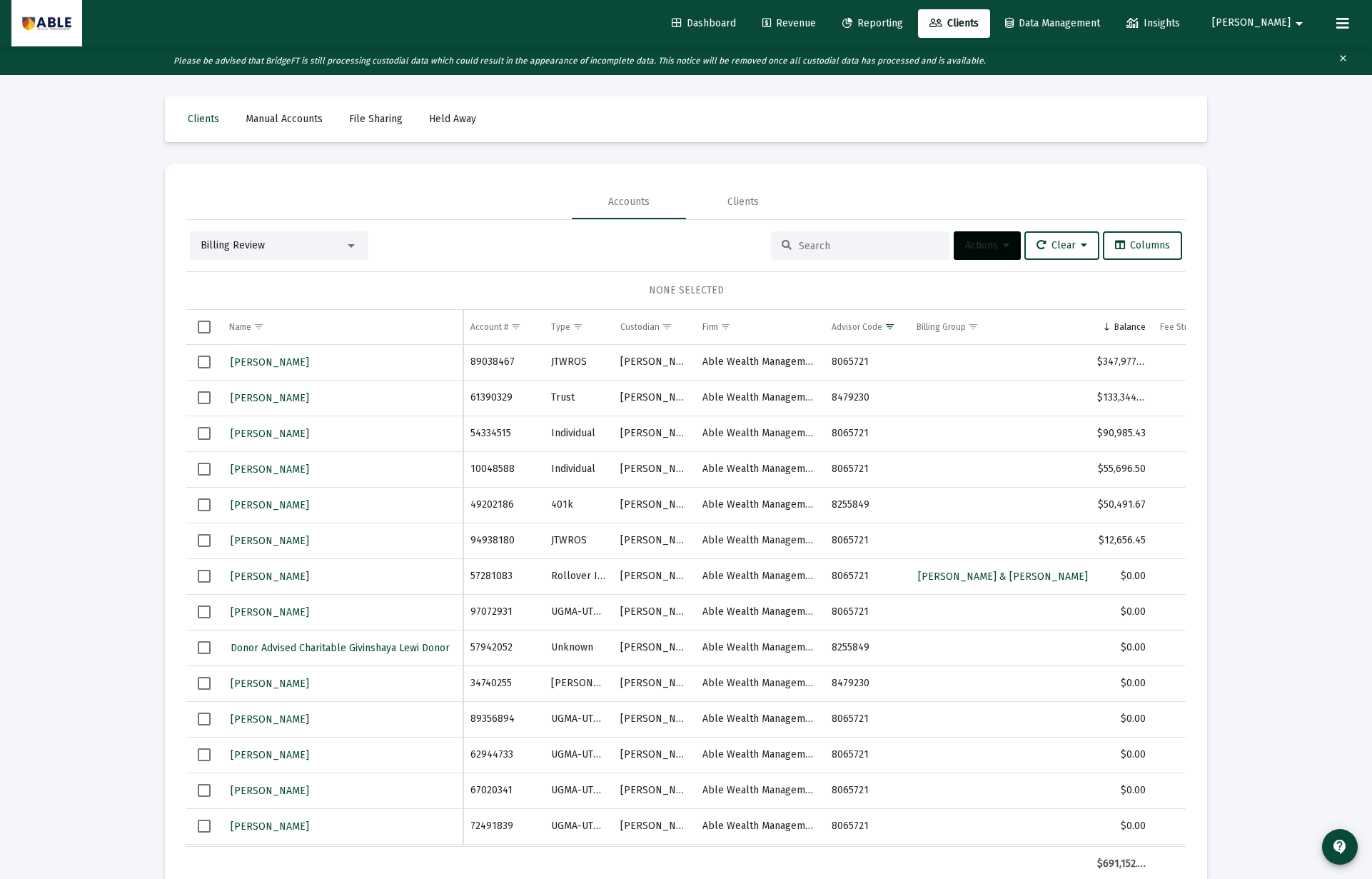
click at [483, 359] on td "89038467" at bounding box center [503, 363] width 80 height 36
click at [320, 358] on div "Julie Schorr" at bounding box center [342, 363] width 226 height 21
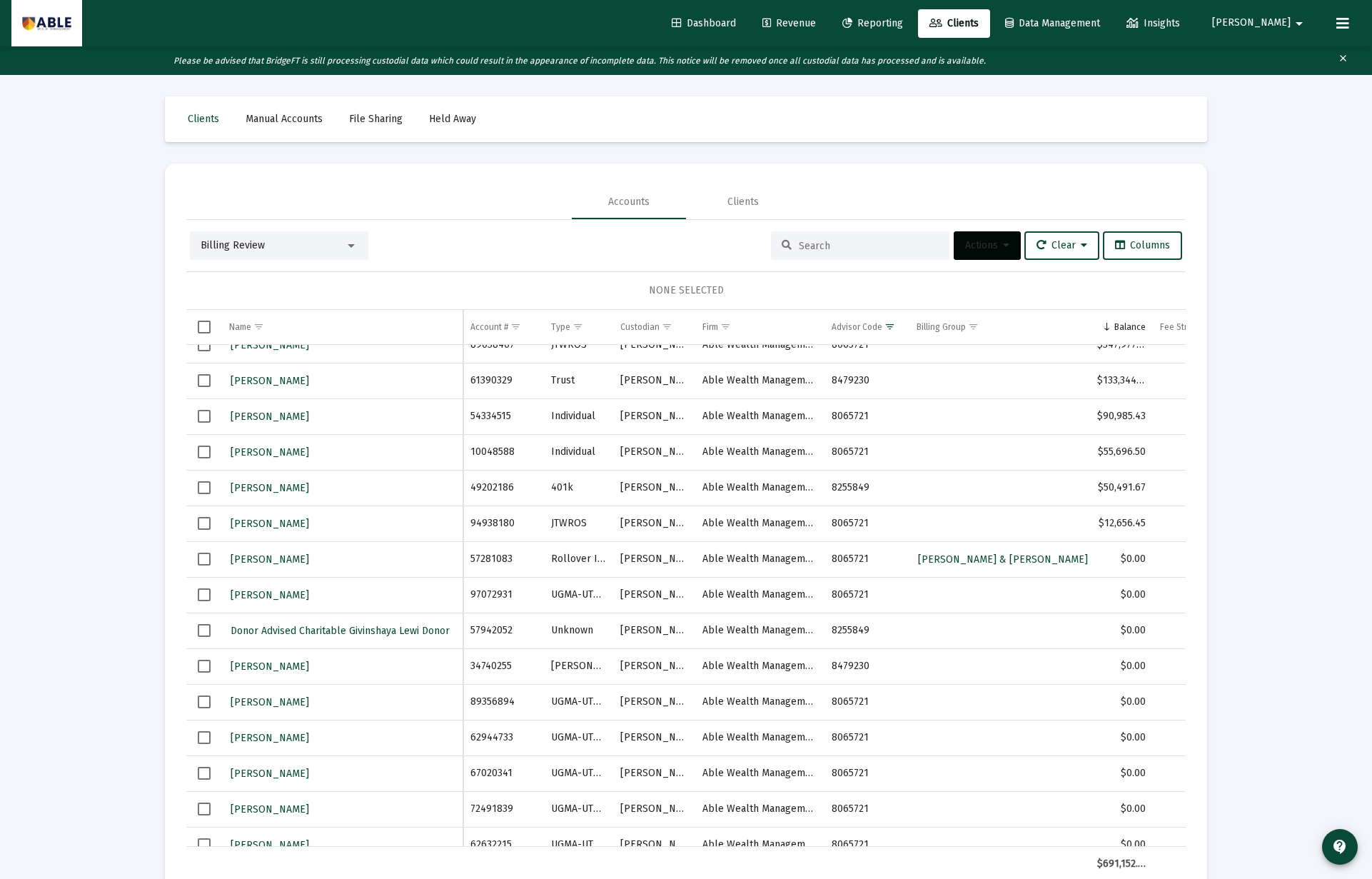
scroll to position [0, 0]
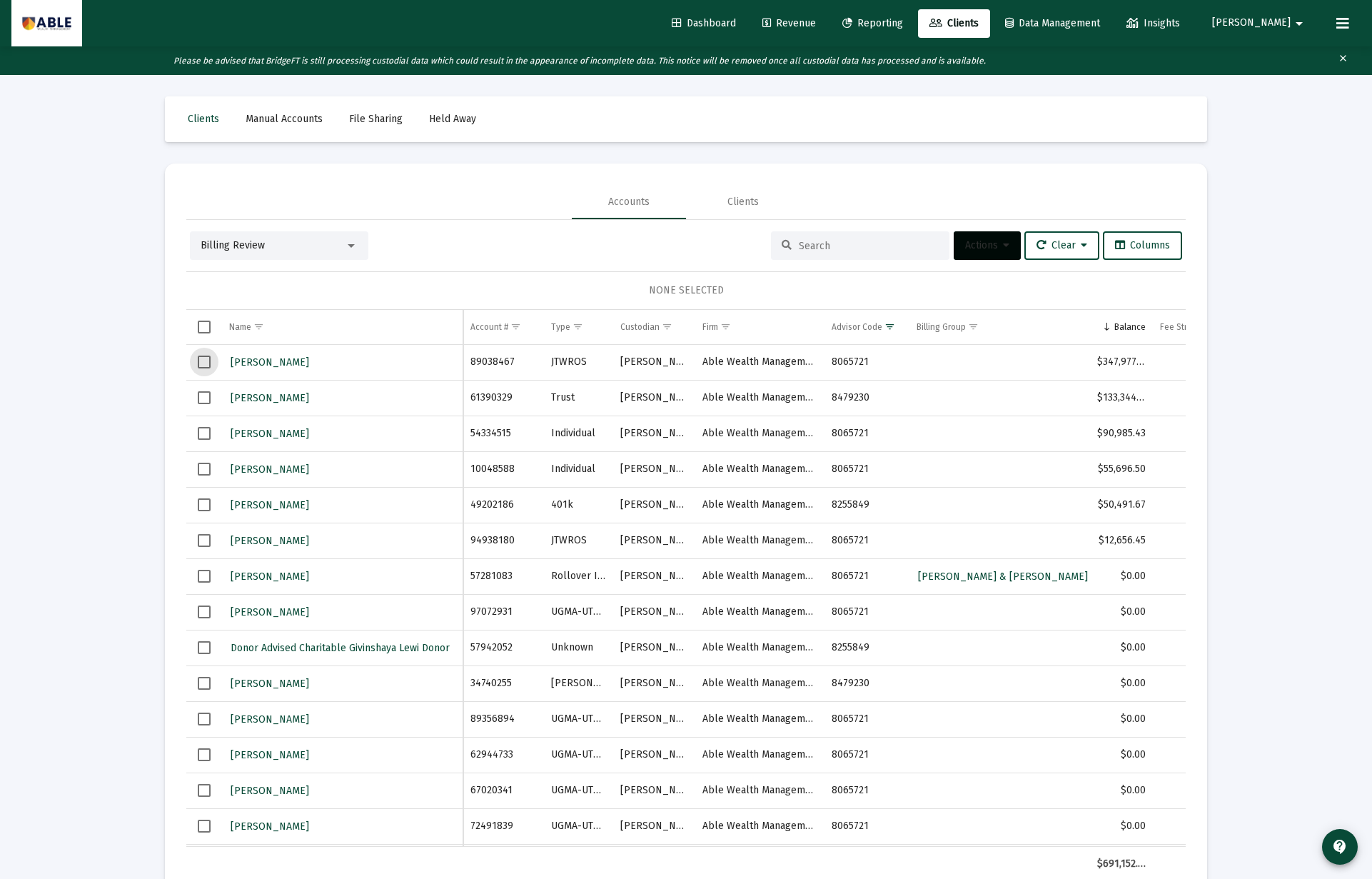
click at [198, 363] on span "Select row" at bounding box center [204, 362] width 13 height 13
click at [988, 248] on span "Actions" at bounding box center [987, 245] width 44 height 12
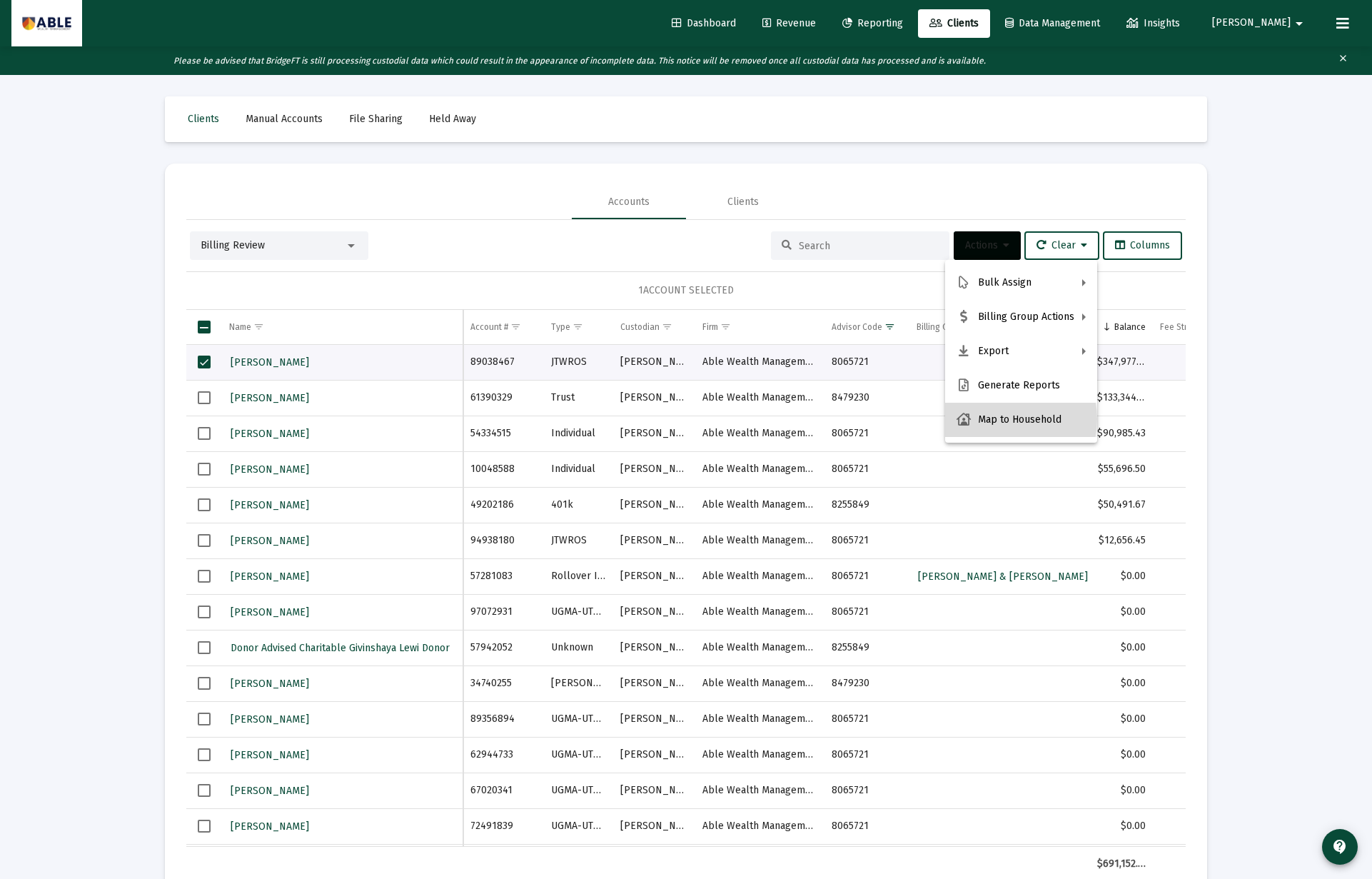
click at [1001, 419] on button "Map to Household" at bounding box center [1021, 420] width 152 height 34
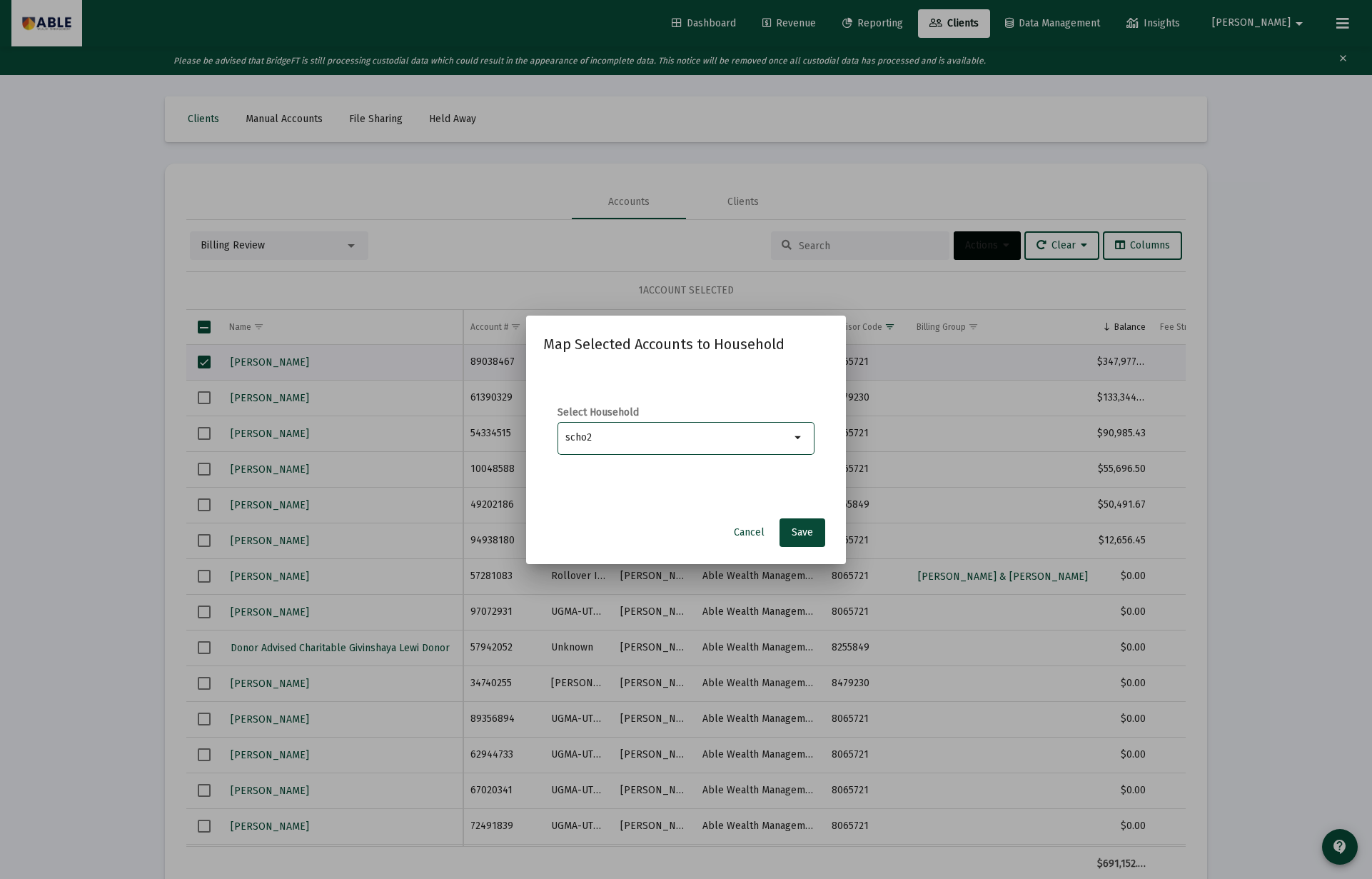
type input "scho2"
click at [741, 535] on span "Cancel" at bounding box center [749, 532] width 31 height 12
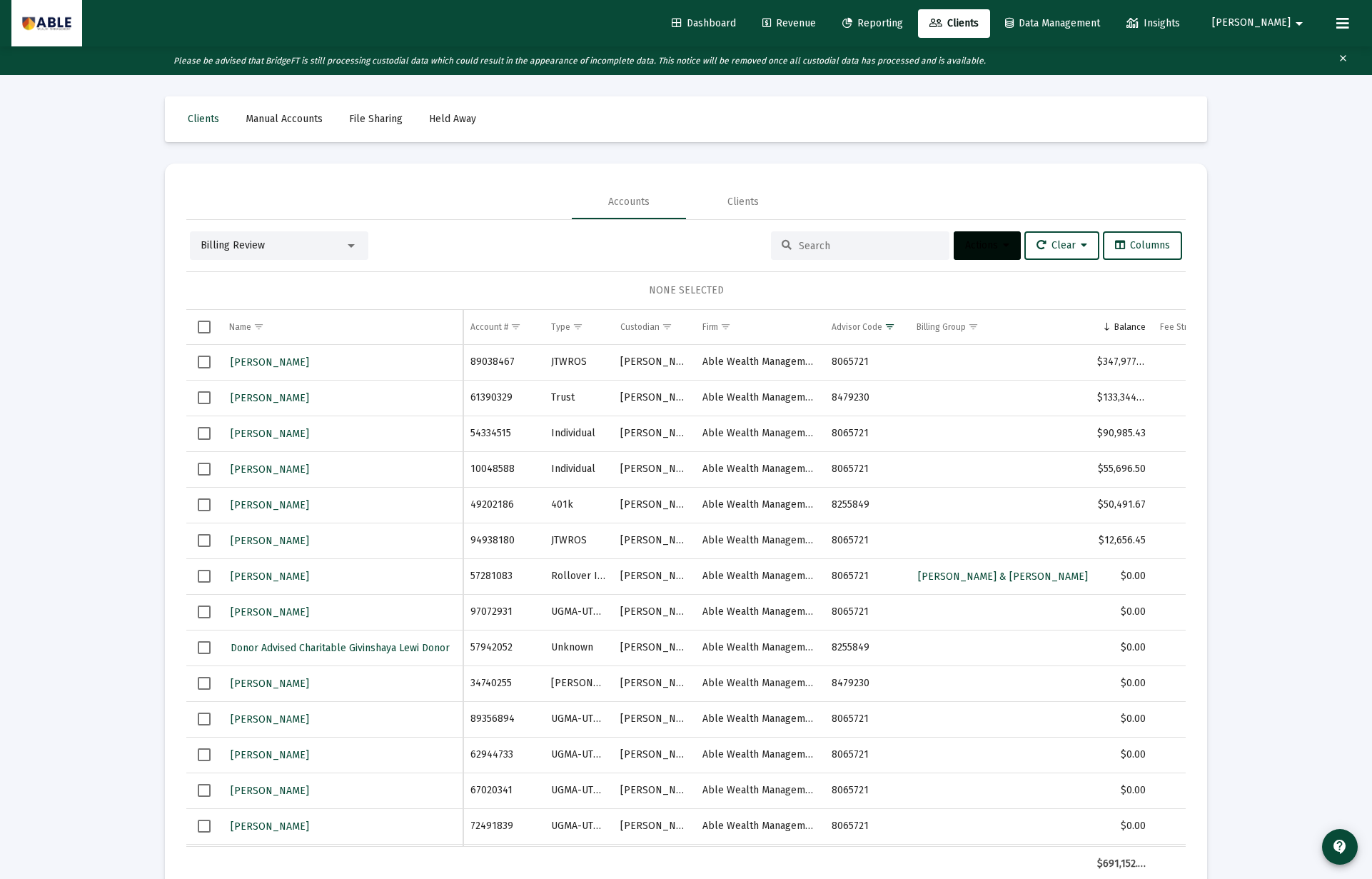
click at [971, 251] on span "Actions" at bounding box center [987, 245] width 44 height 12
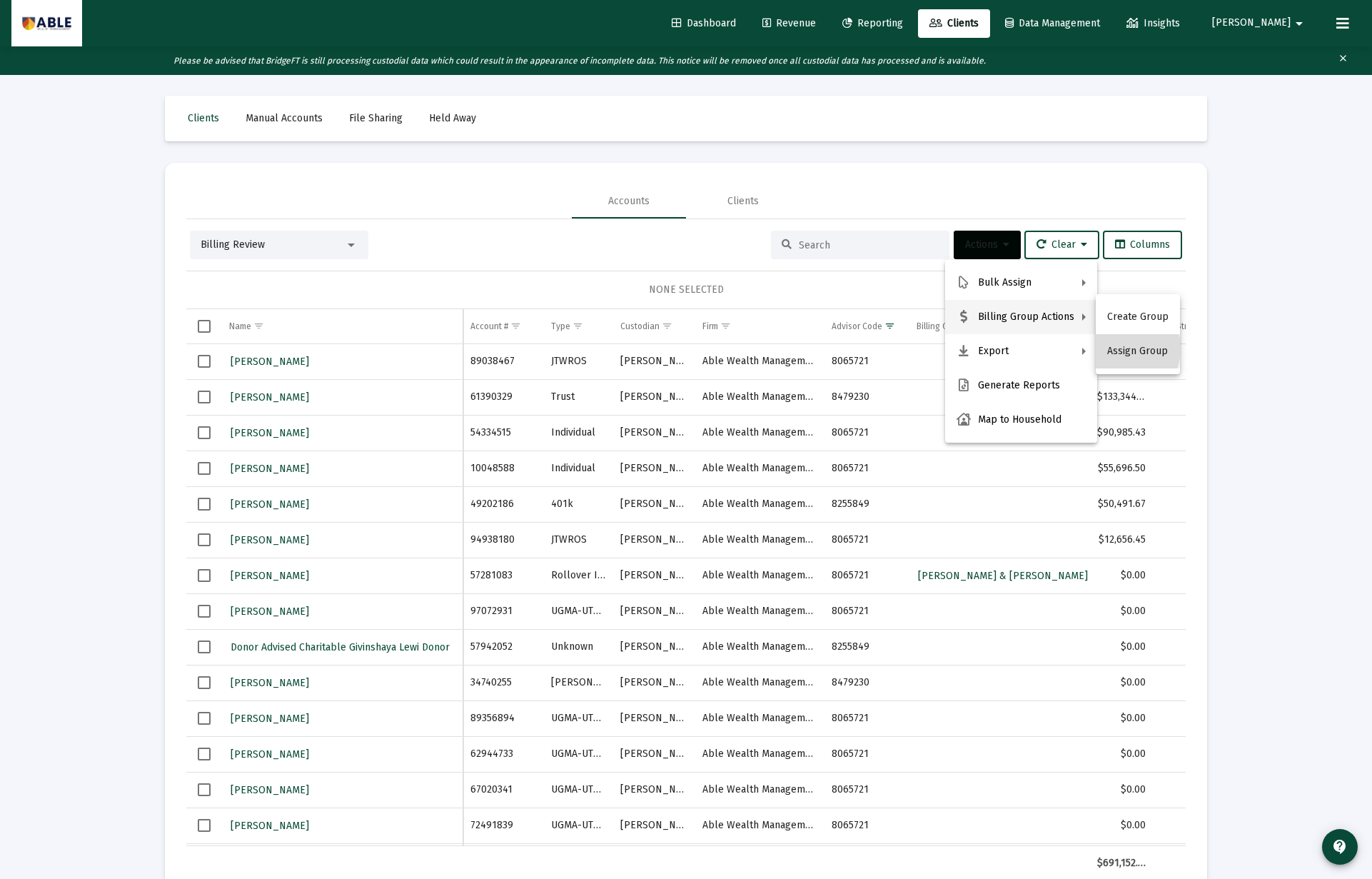
click at [1118, 349] on button "Assign Group" at bounding box center [1137, 351] width 84 height 34
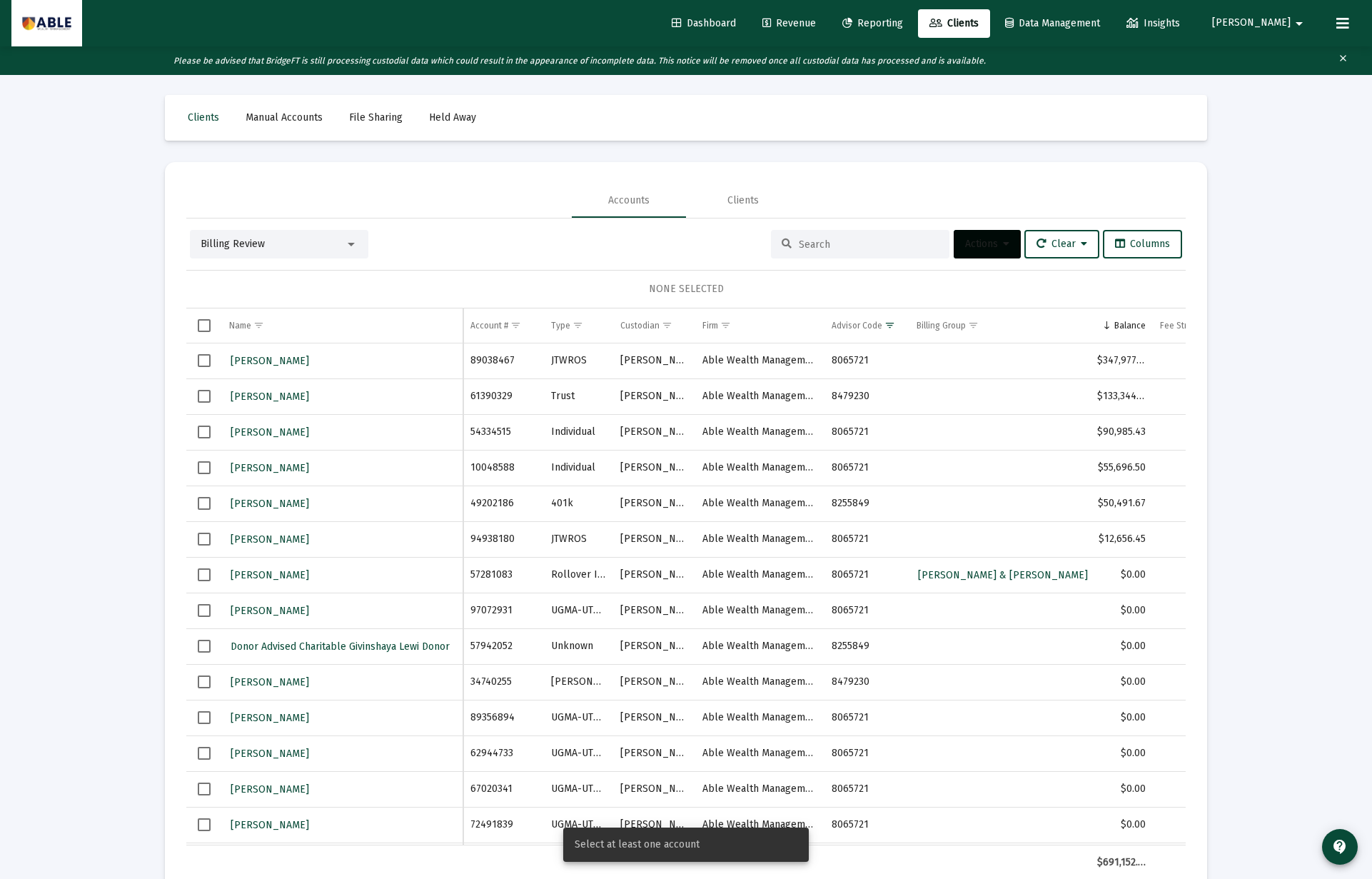
click at [969, 257] on button "Actions" at bounding box center [987, 244] width 67 height 29
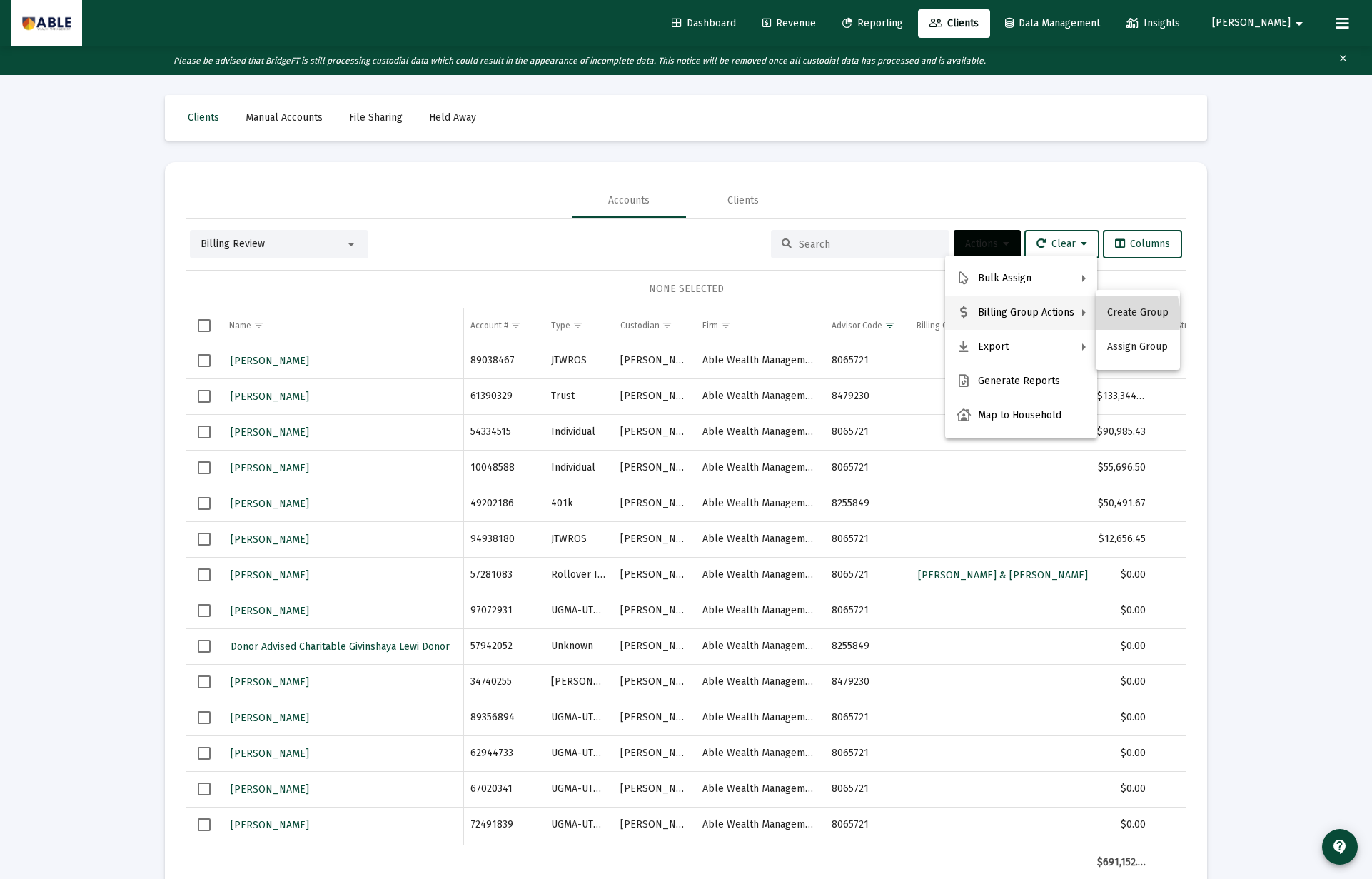
scroll to position [0, 0]
click at [1110, 319] on button "Create Group" at bounding box center [1137, 313] width 84 height 34
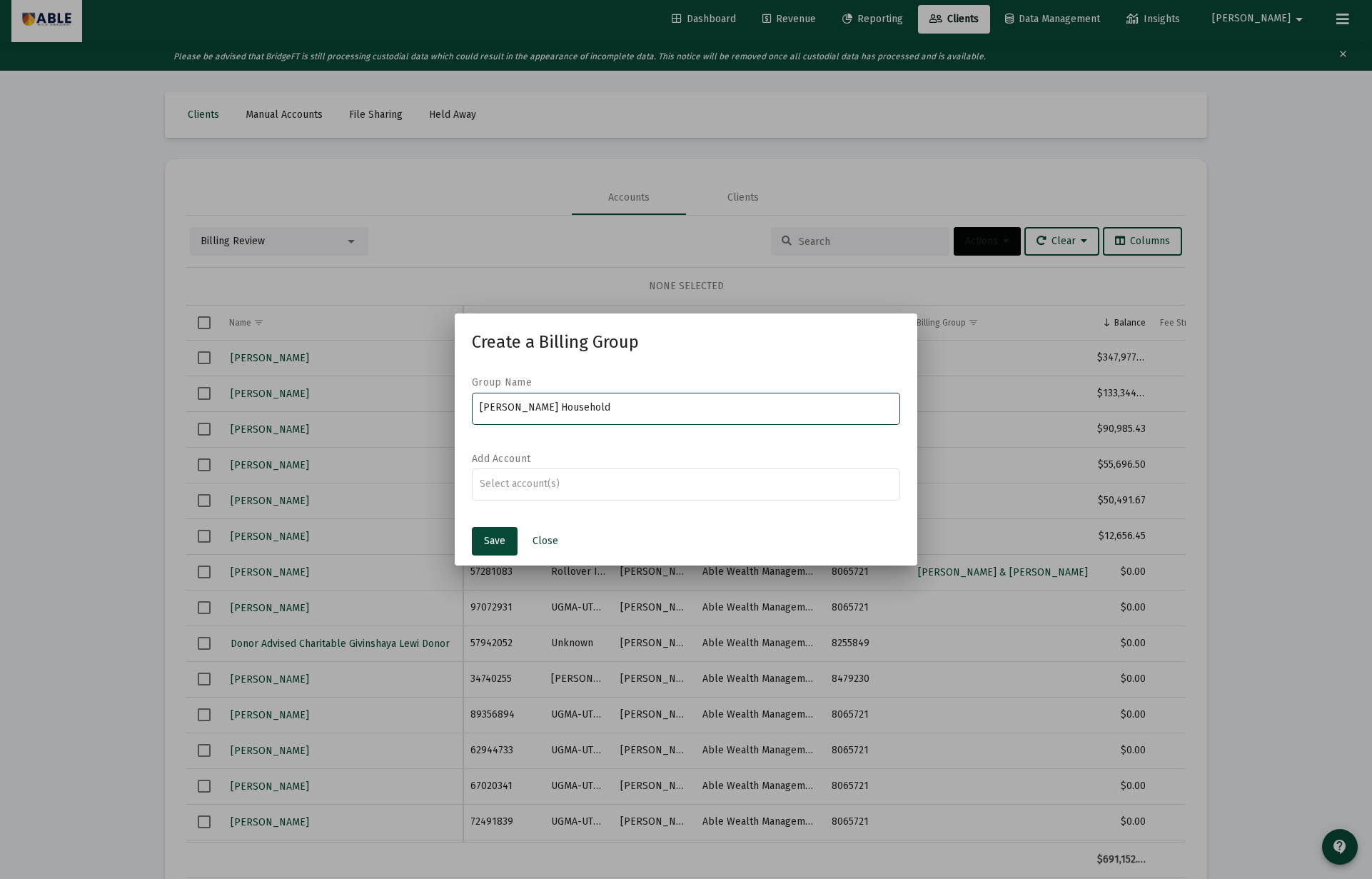
drag, startPoint x: 503, startPoint y: 406, endPoint x: 536, endPoint y: 407, distance: 33.0
click at [504, 407] on input "Julie Schorr Household" at bounding box center [686, 408] width 413 height 12
type input "Julie & Aharon Schorr Household"
click at [503, 544] on span "Save" at bounding box center [494, 541] width 21 height 12
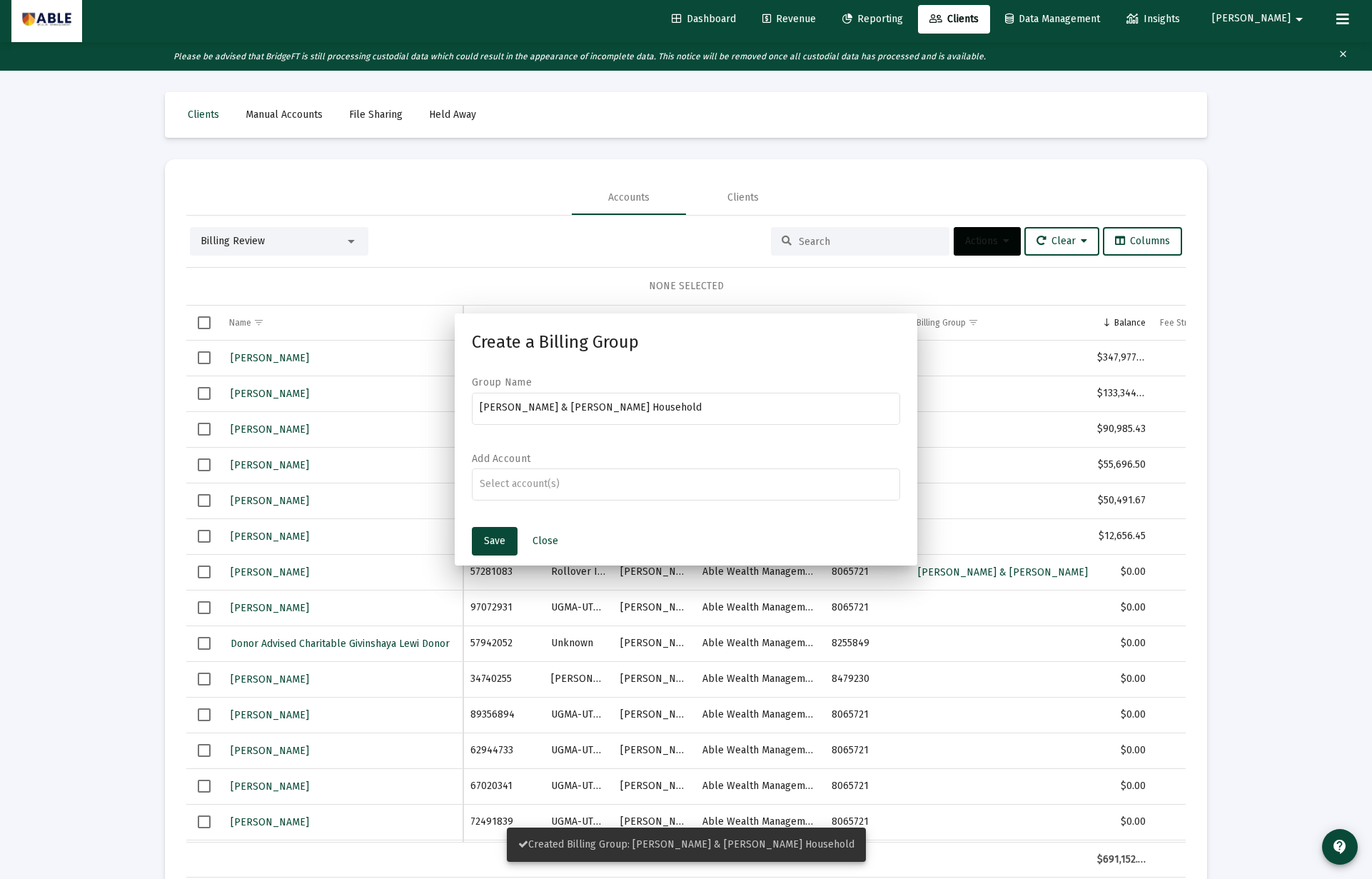
scroll to position [4, 0]
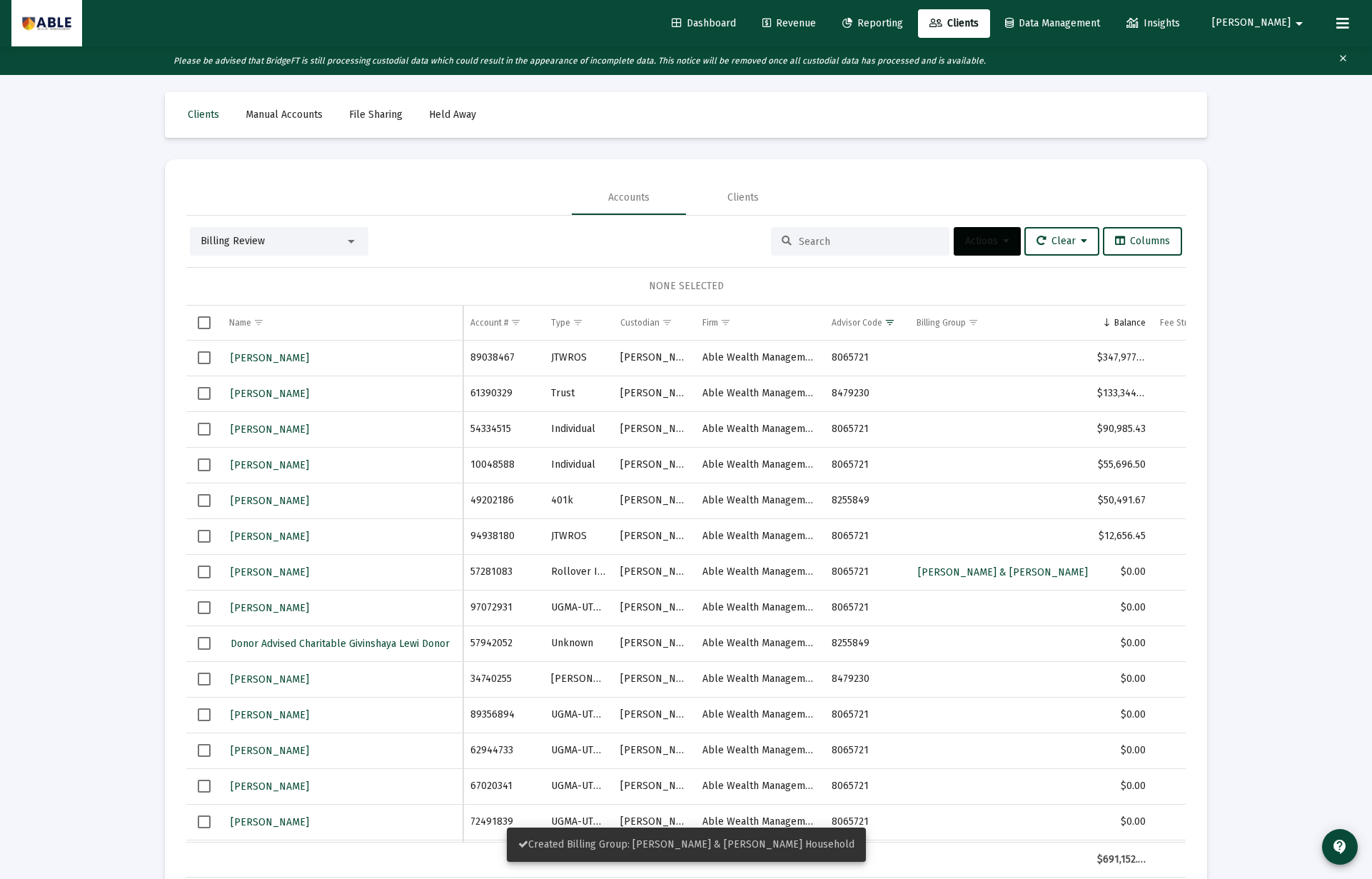
click at [205, 357] on span "Select row" at bounding box center [204, 358] width 13 height 13
click at [971, 240] on span "Actions" at bounding box center [987, 241] width 44 height 12
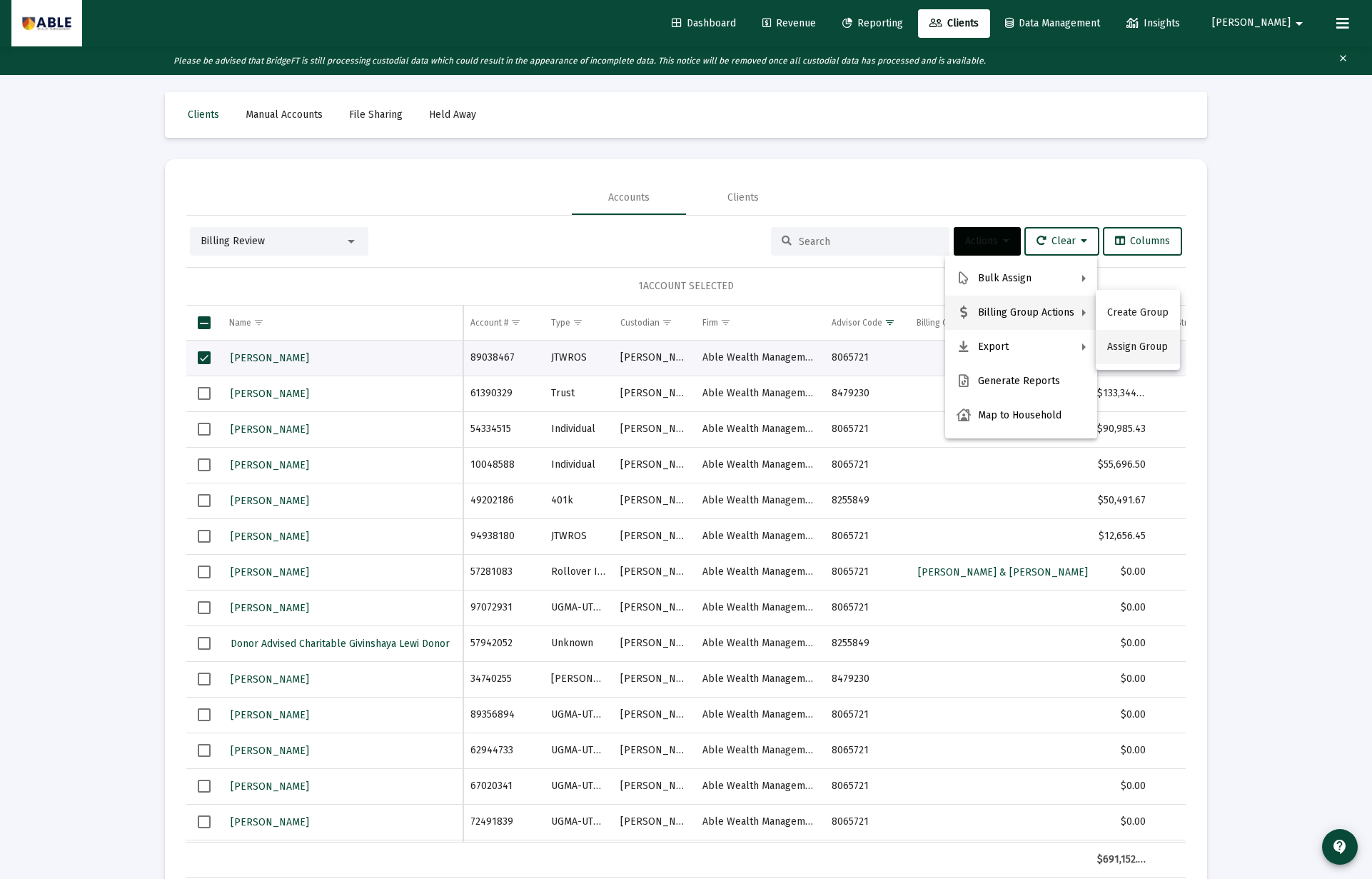
click at [1141, 348] on button "Assign Group" at bounding box center [1137, 346] width 84 height 34
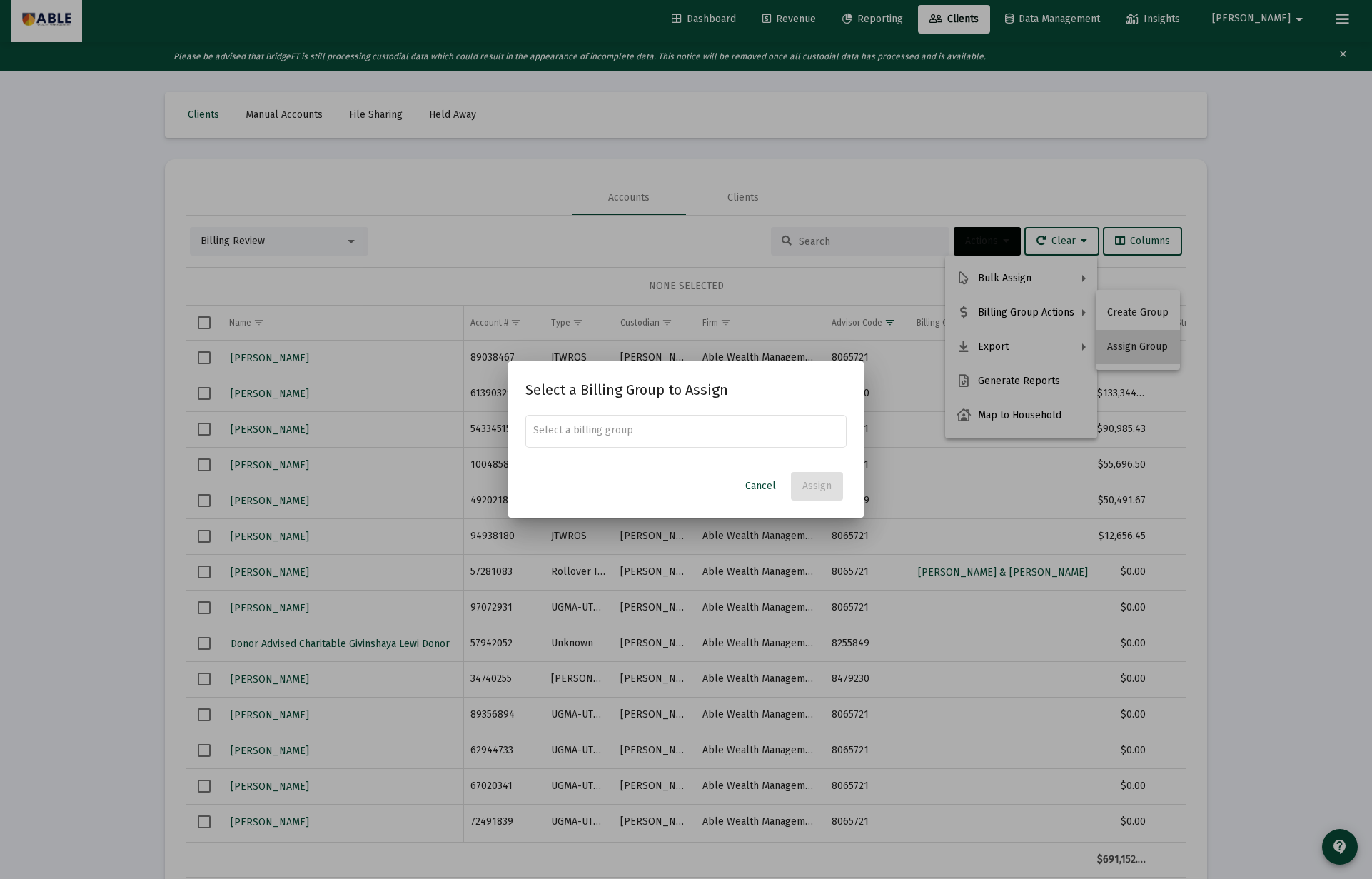
scroll to position [0, 0]
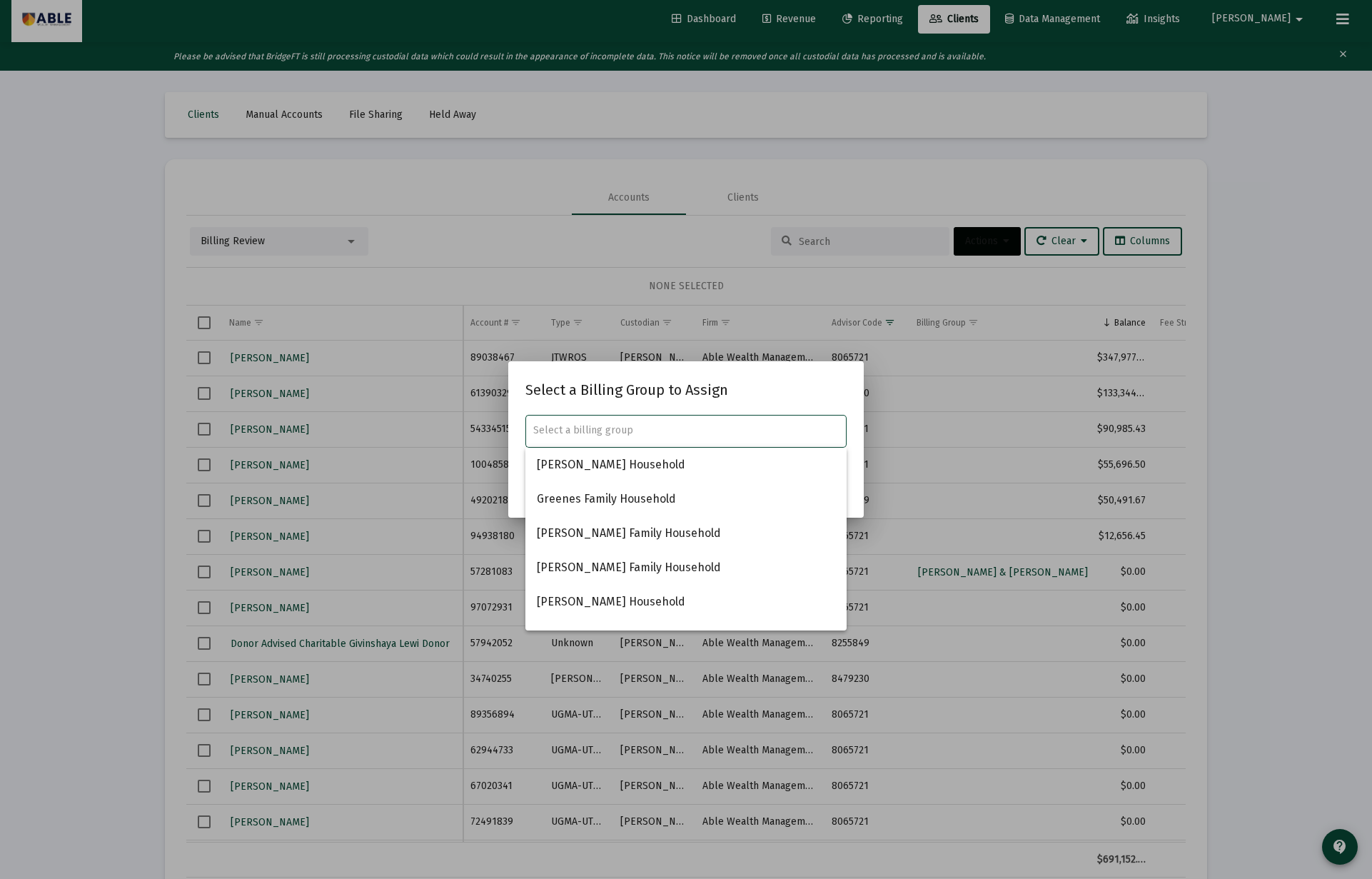
paste input "Julie & Aharon Schorr Household"
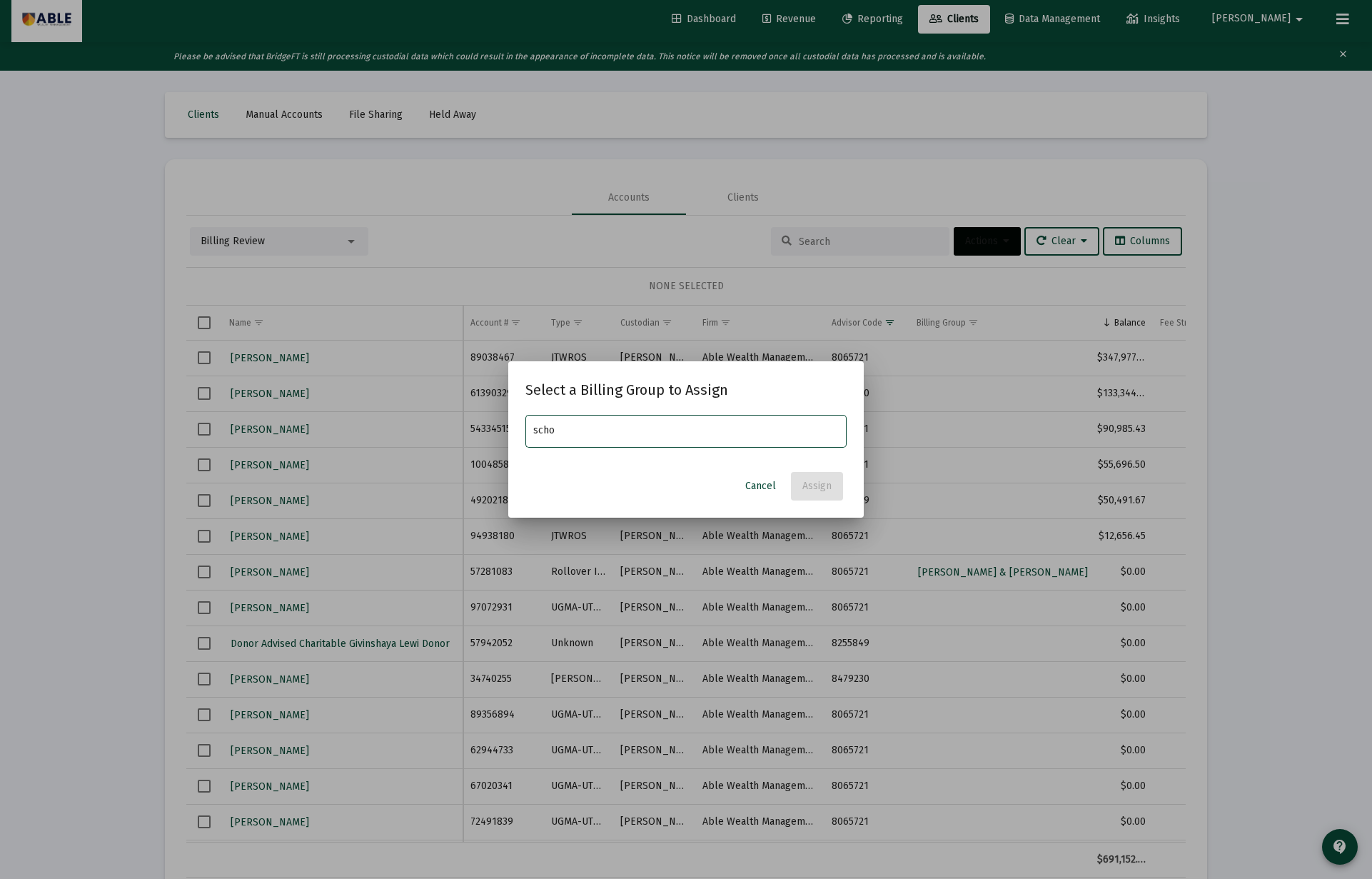
type input "scho"
click at [756, 480] on span "Cancel" at bounding box center [761, 486] width 31 height 12
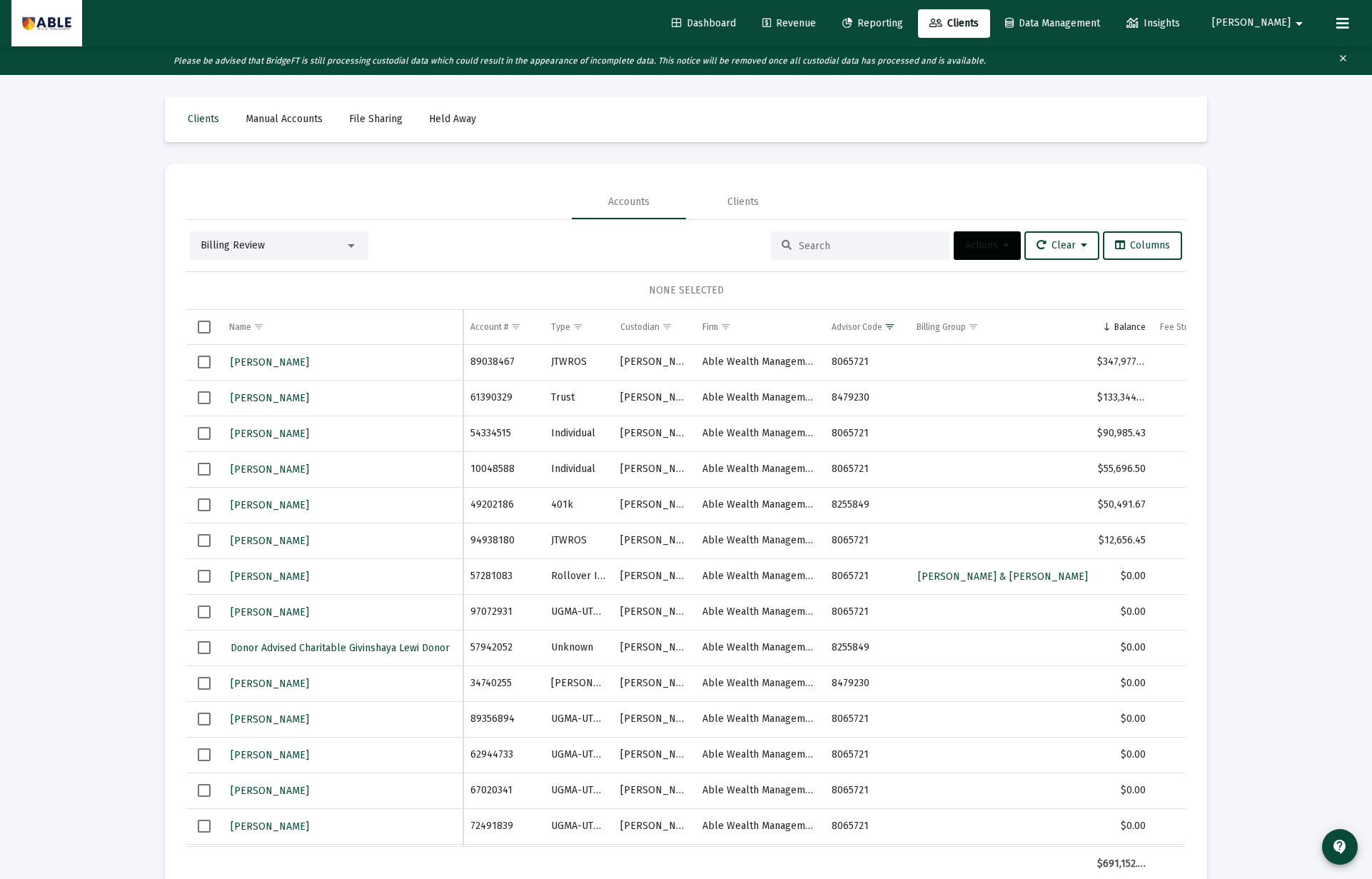
scroll to position [4, 0]
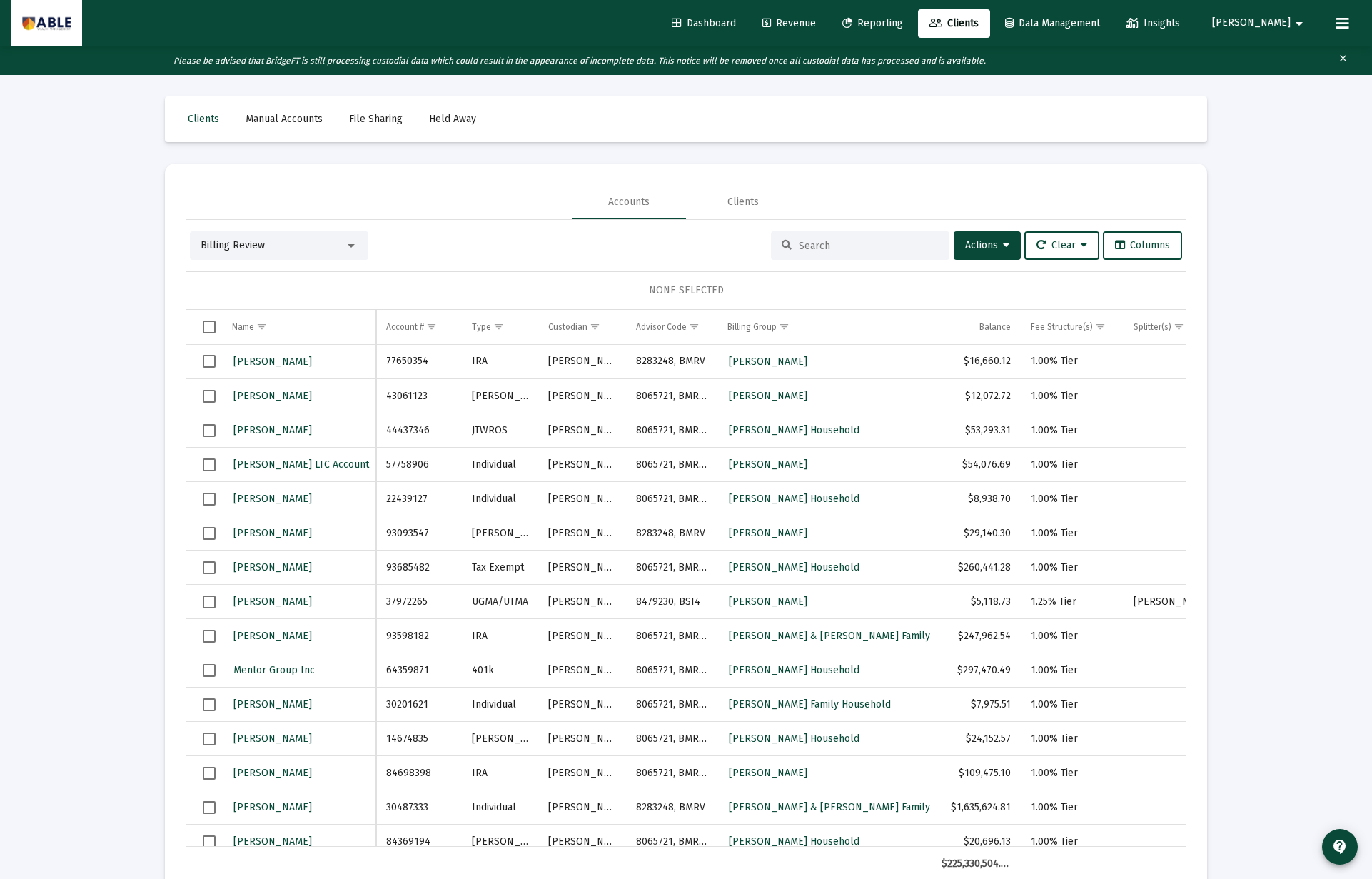
click at [816, 19] on span "Revenue" at bounding box center [788, 23] width 53 height 12
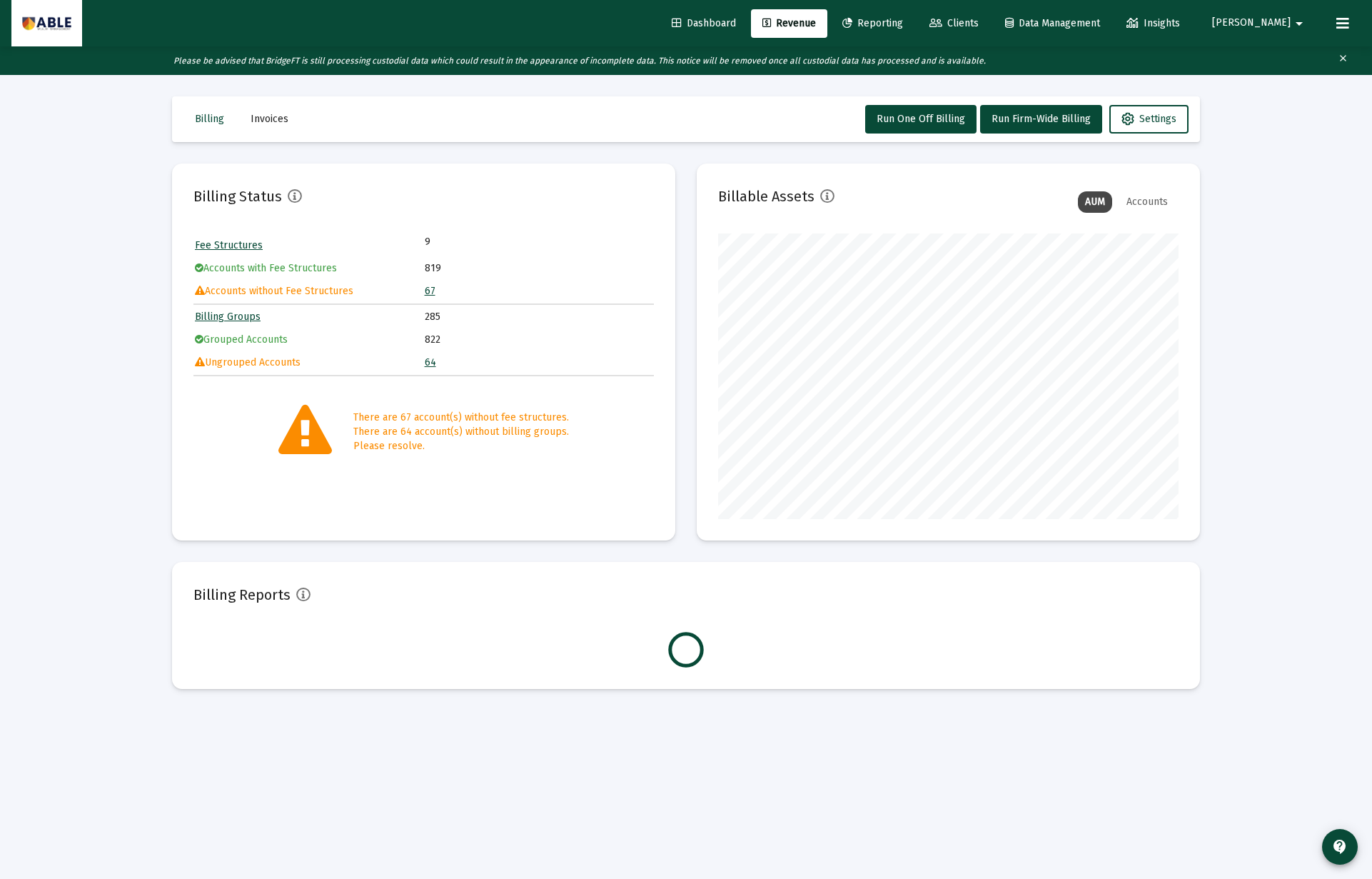
scroll to position [286, 461]
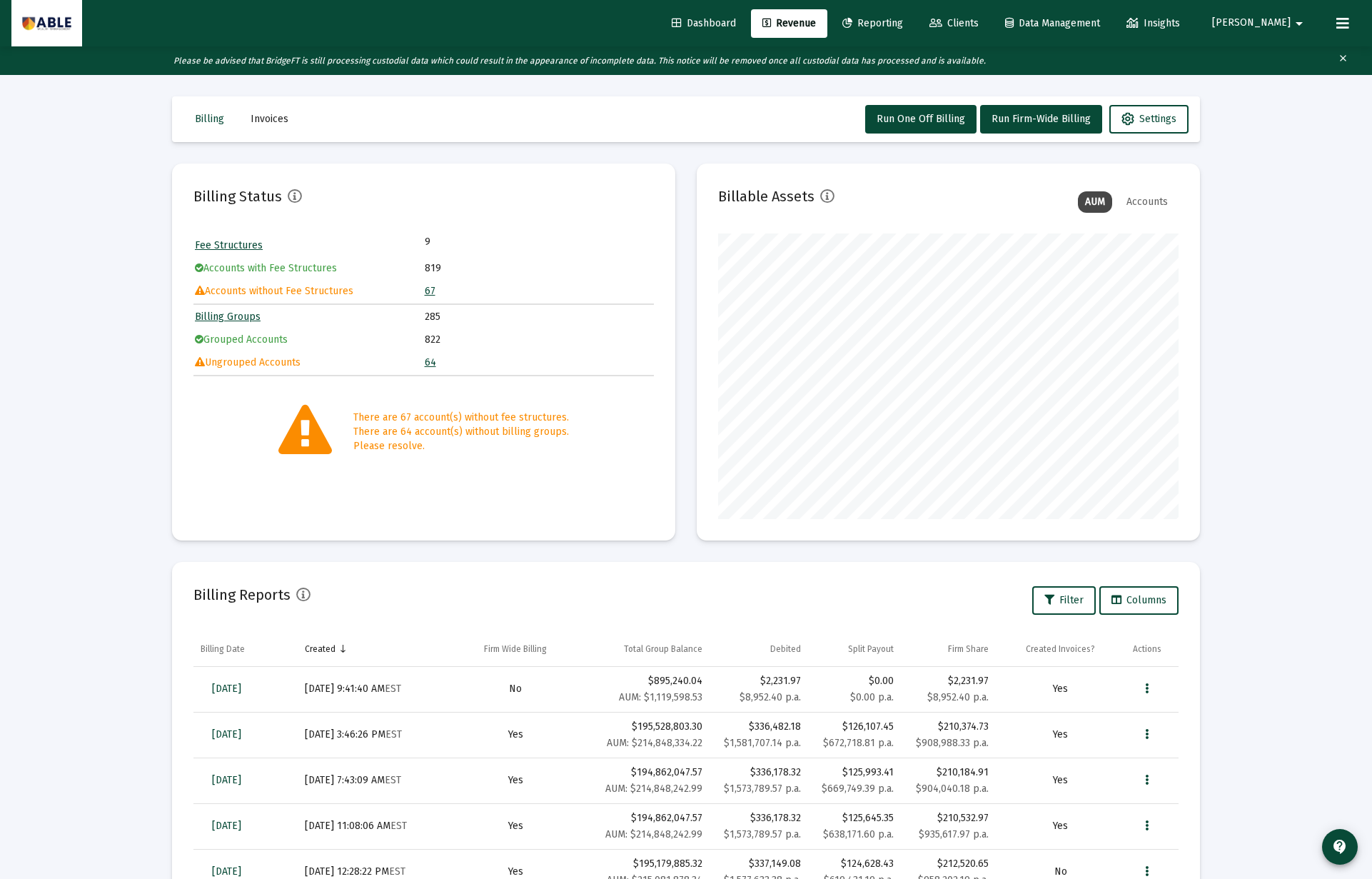
click at [430, 284] on td "67" at bounding box center [539, 291] width 228 height 21
click at [429, 288] on link "67" at bounding box center [430, 291] width 11 height 12
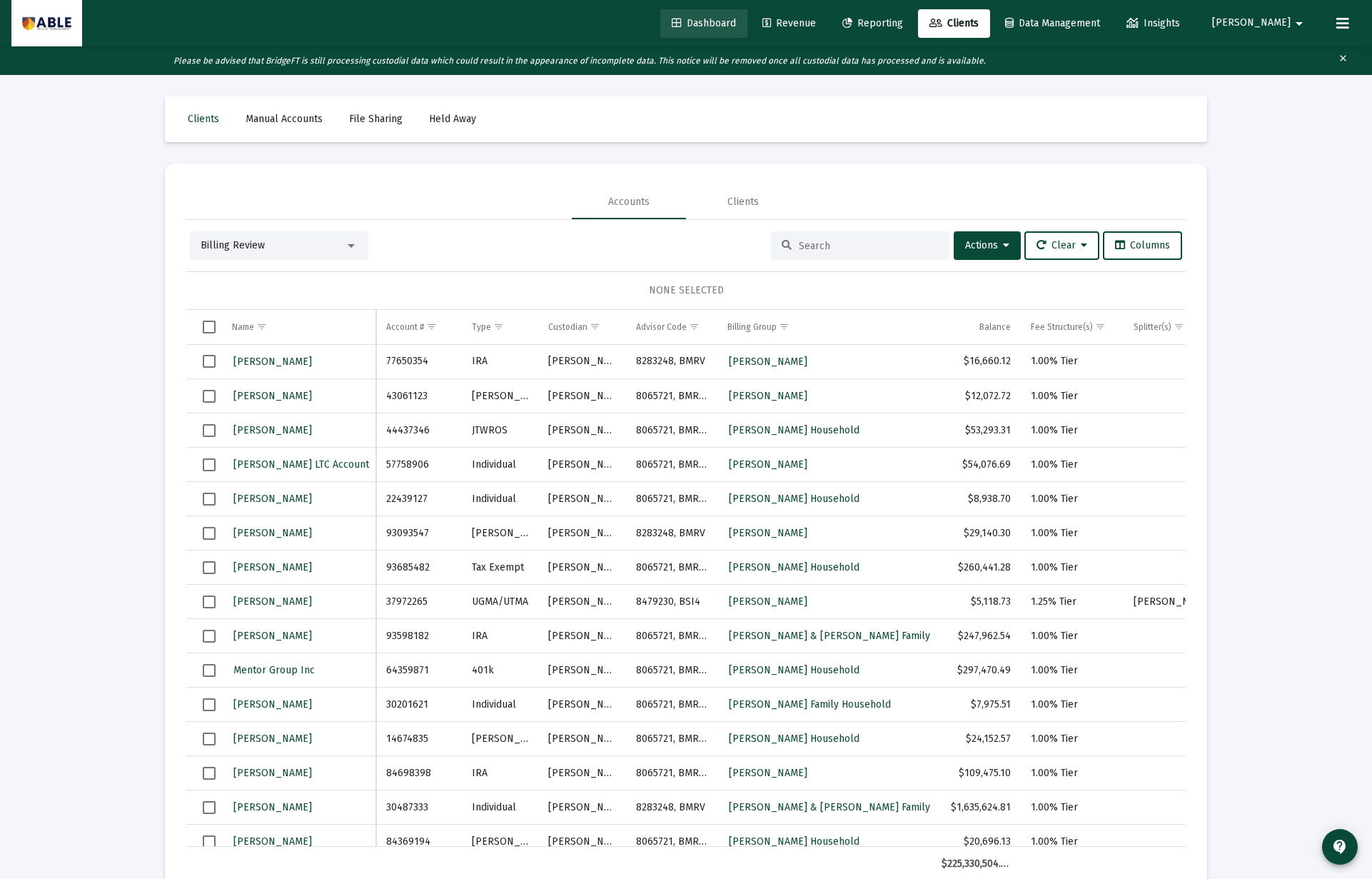
click at [736, 18] on span "Dashboard" at bounding box center [704, 23] width 64 height 12
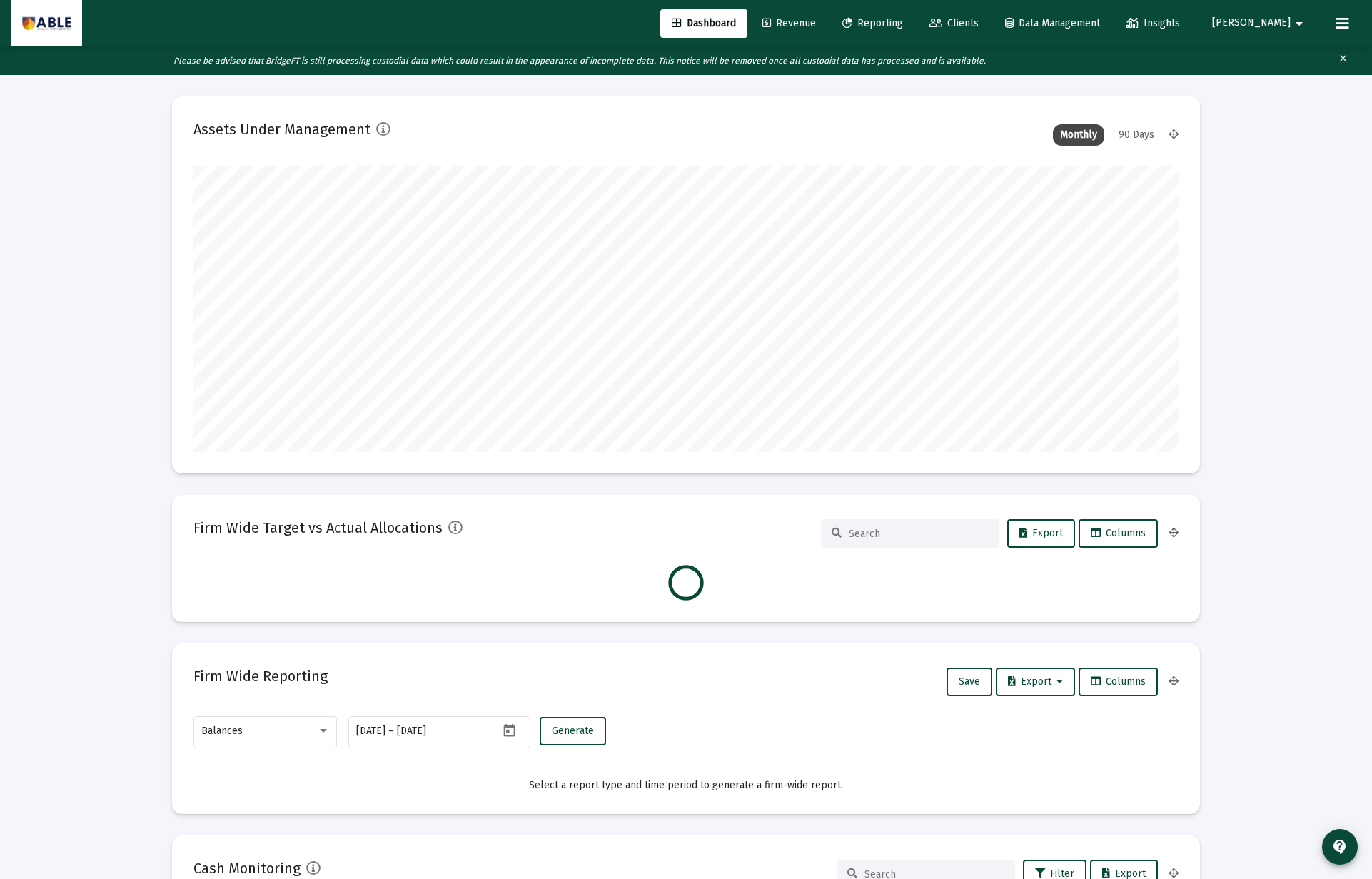
scroll to position [286, 530]
click at [816, 23] on span "Revenue" at bounding box center [788, 23] width 53 height 12
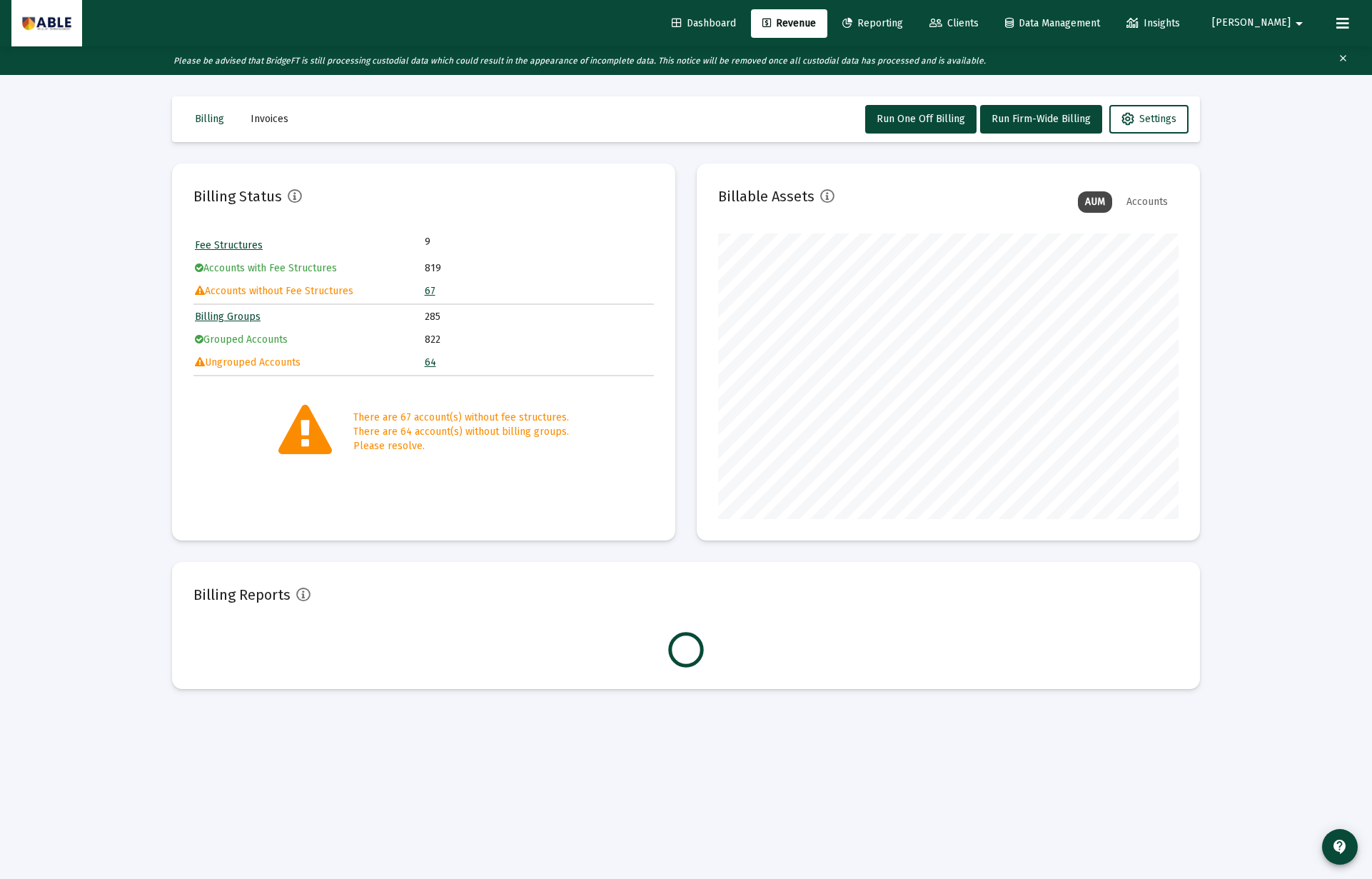
scroll to position [286, 461]
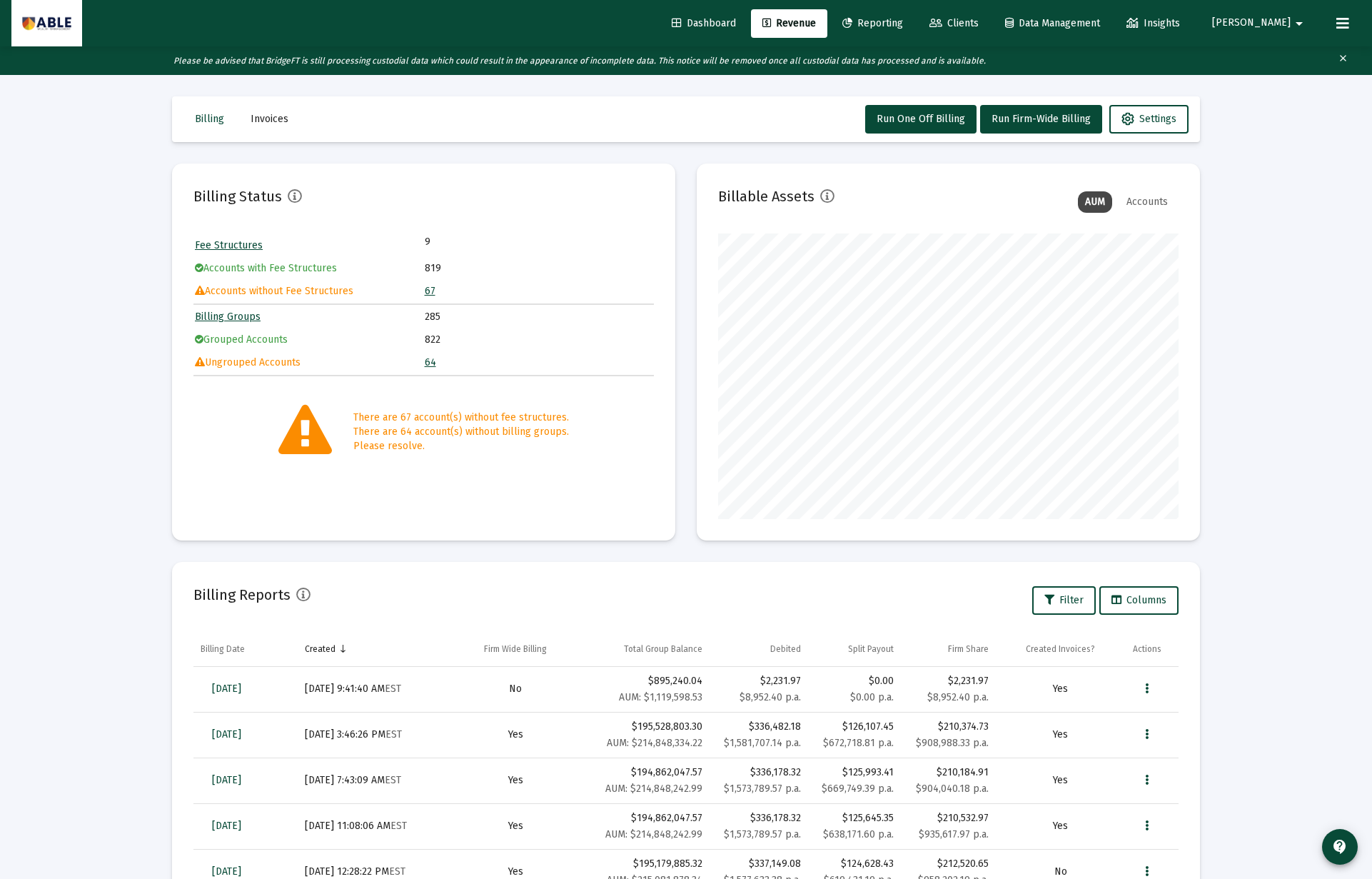
click at [430, 292] on link "67" at bounding box center [430, 291] width 11 height 12
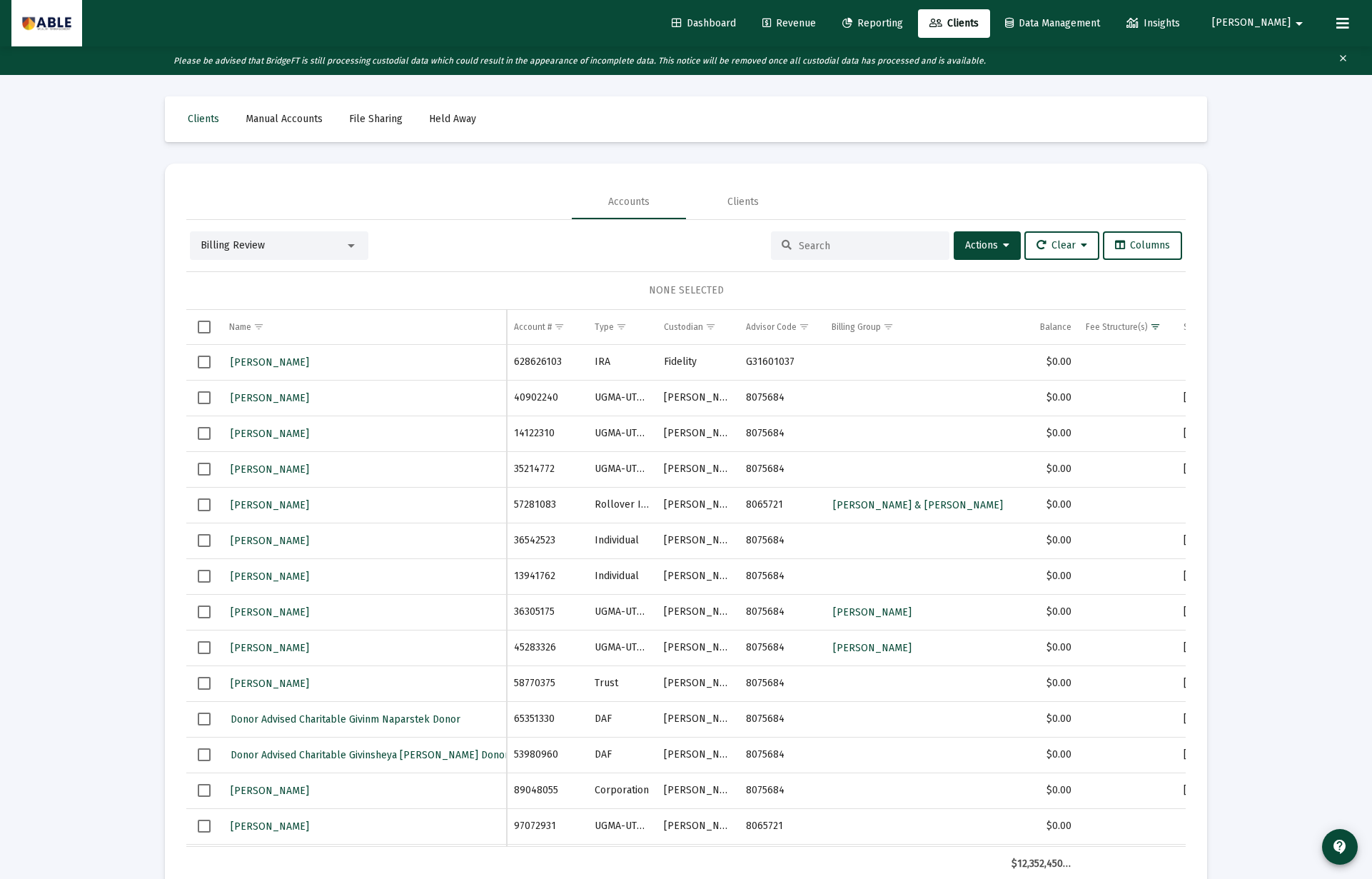
click at [871, 236] on div at bounding box center [860, 245] width 179 height 29
click at [863, 242] on input at bounding box center [868, 246] width 140 height 12
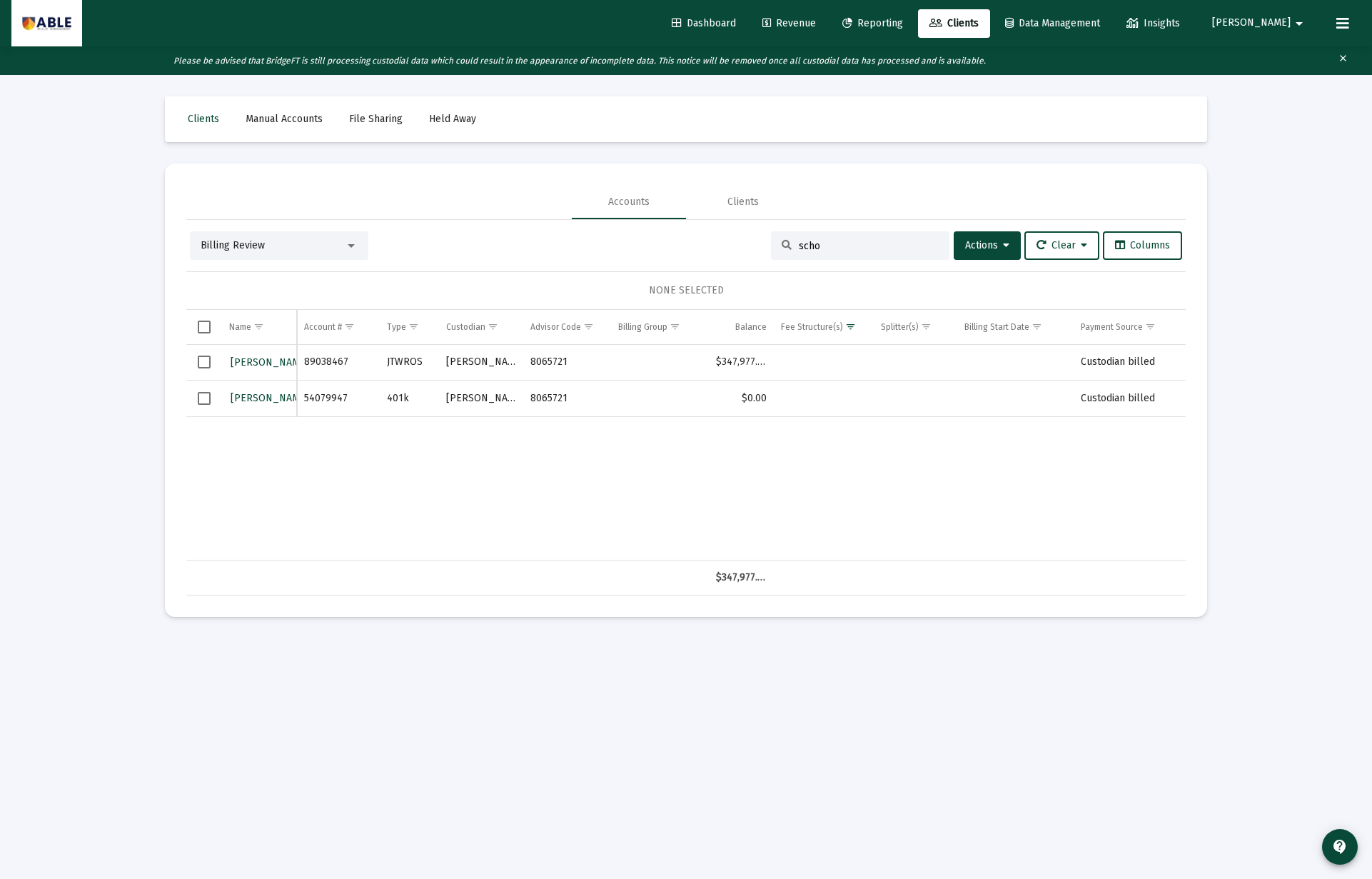
type input "scho"
click at [204, 333] on span "Select all" at bounding box center [204, 327] width 13 height 13
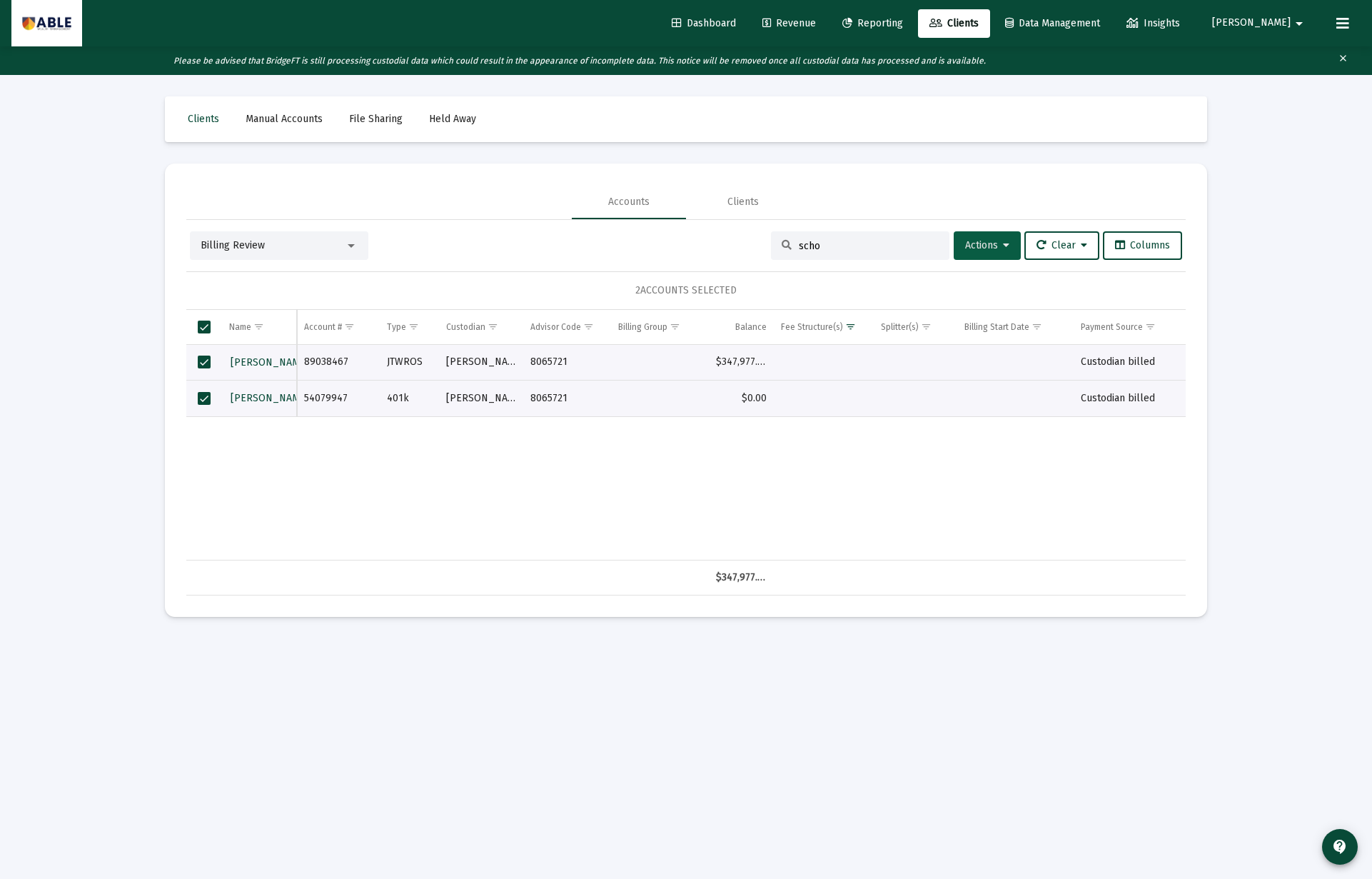
click at [966, 252] on button "Actions" at bounding box center [987, 245] width 67 height 29
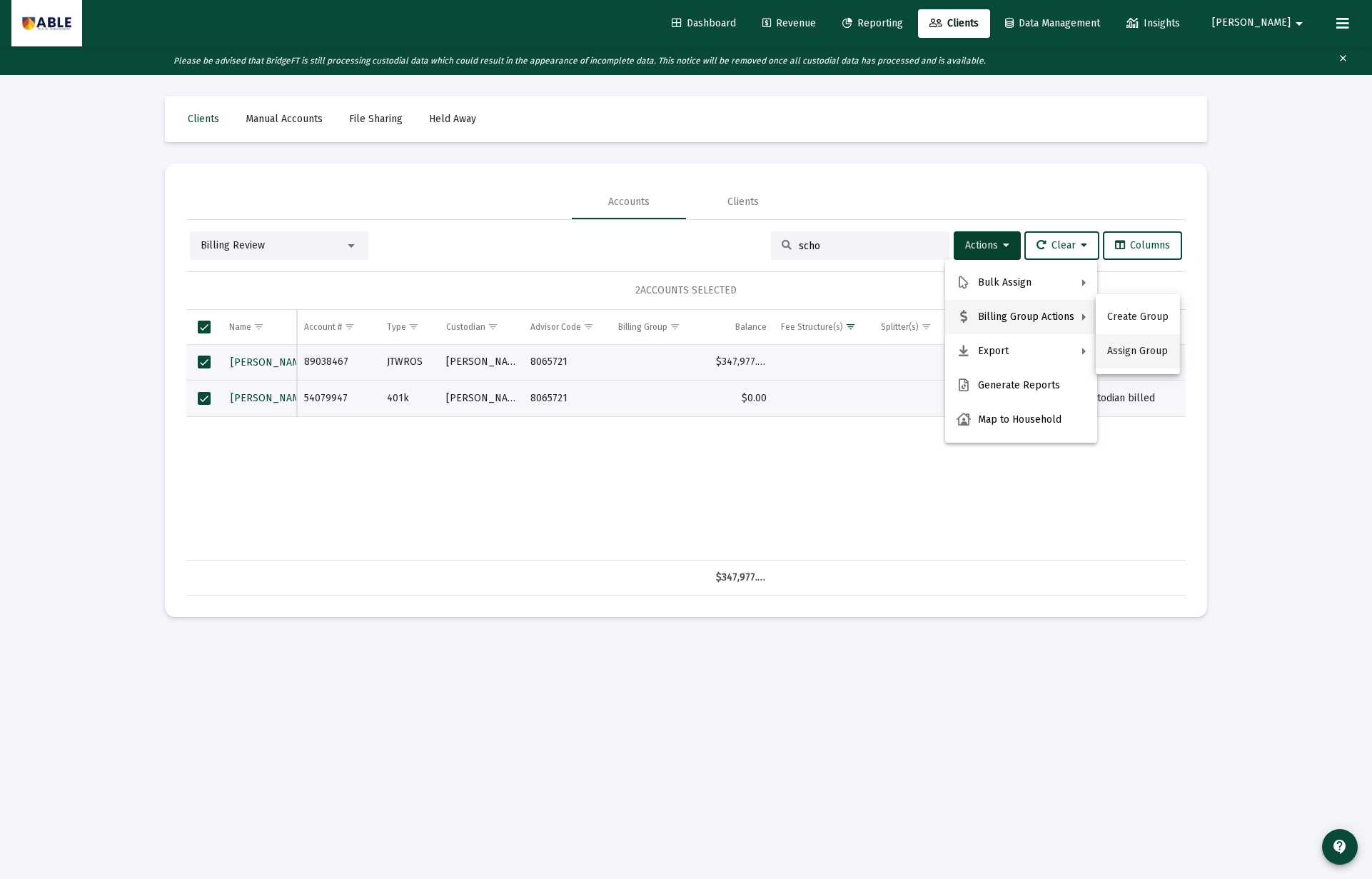
click at [1119, 350] on button "Assign Group" at bounding box center [1137, 351] width 84 height 34
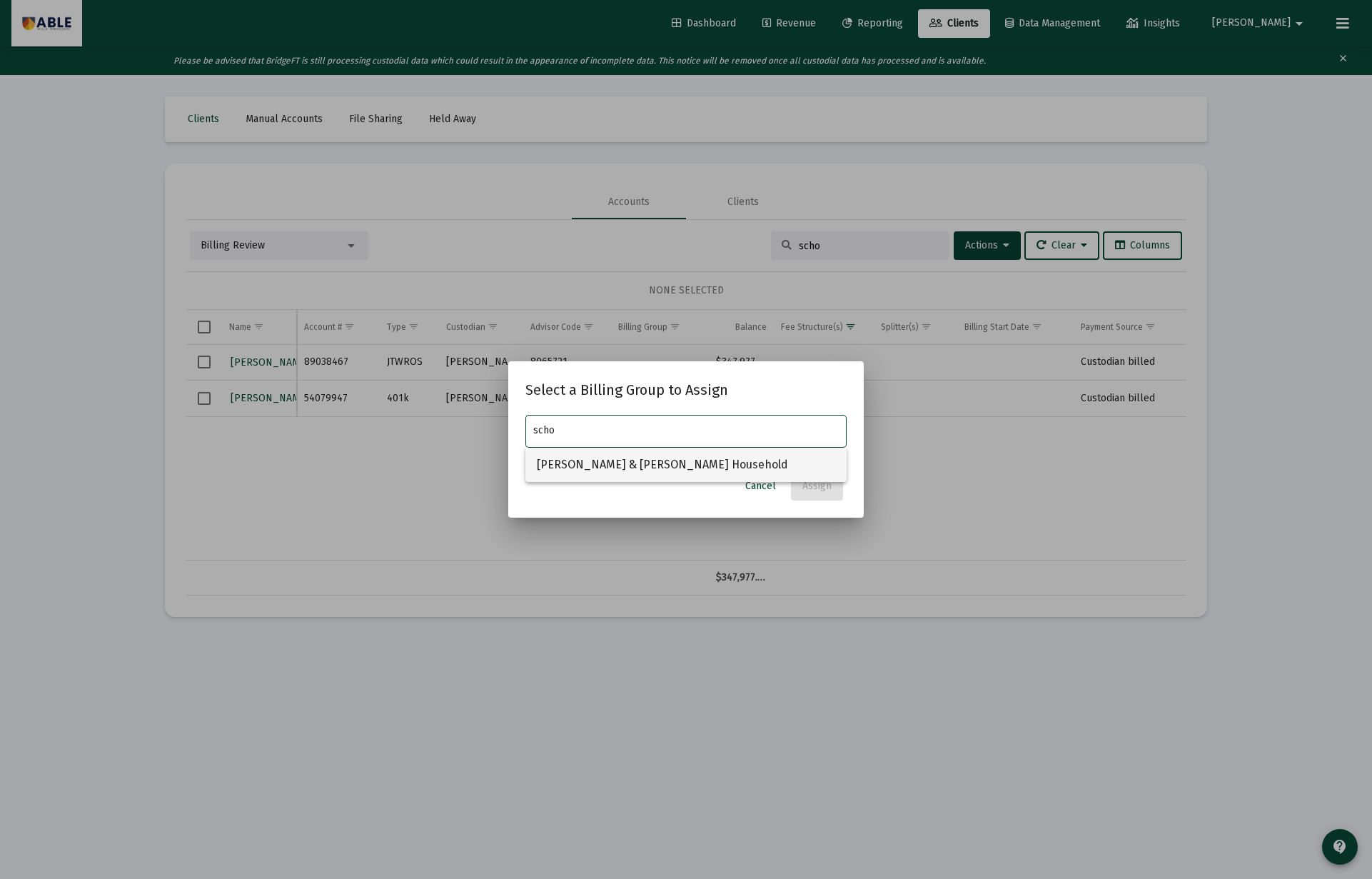
click at [728, 458] on span "Julie & Aharon Schorr Household" at bounding box center [685, 464] width 298 height 34
type input "Julie & Aharon Schorr Household"
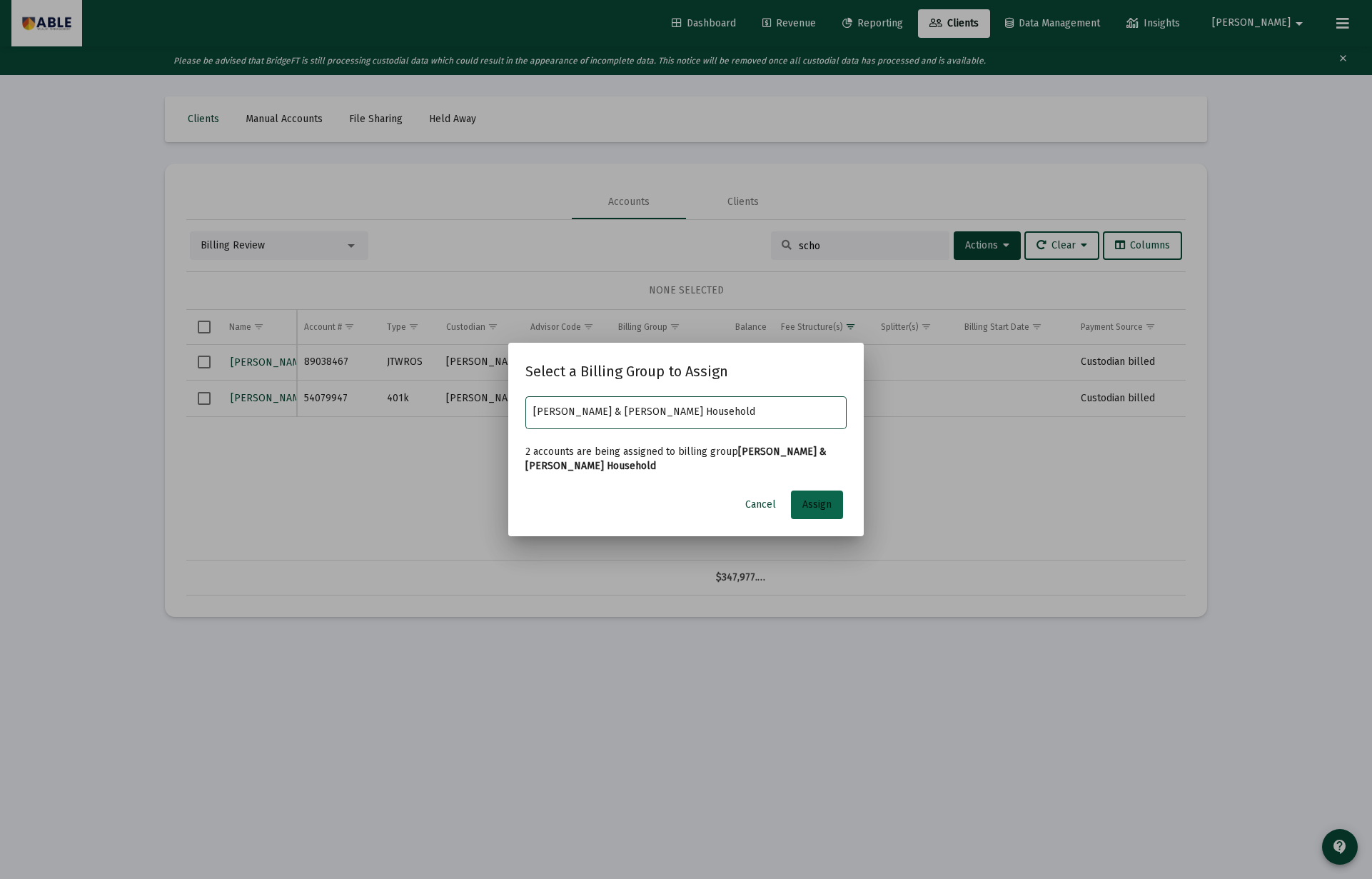
click at [814, 504] on span "Assign" at bounding box center [817, 504] width 29 height 12
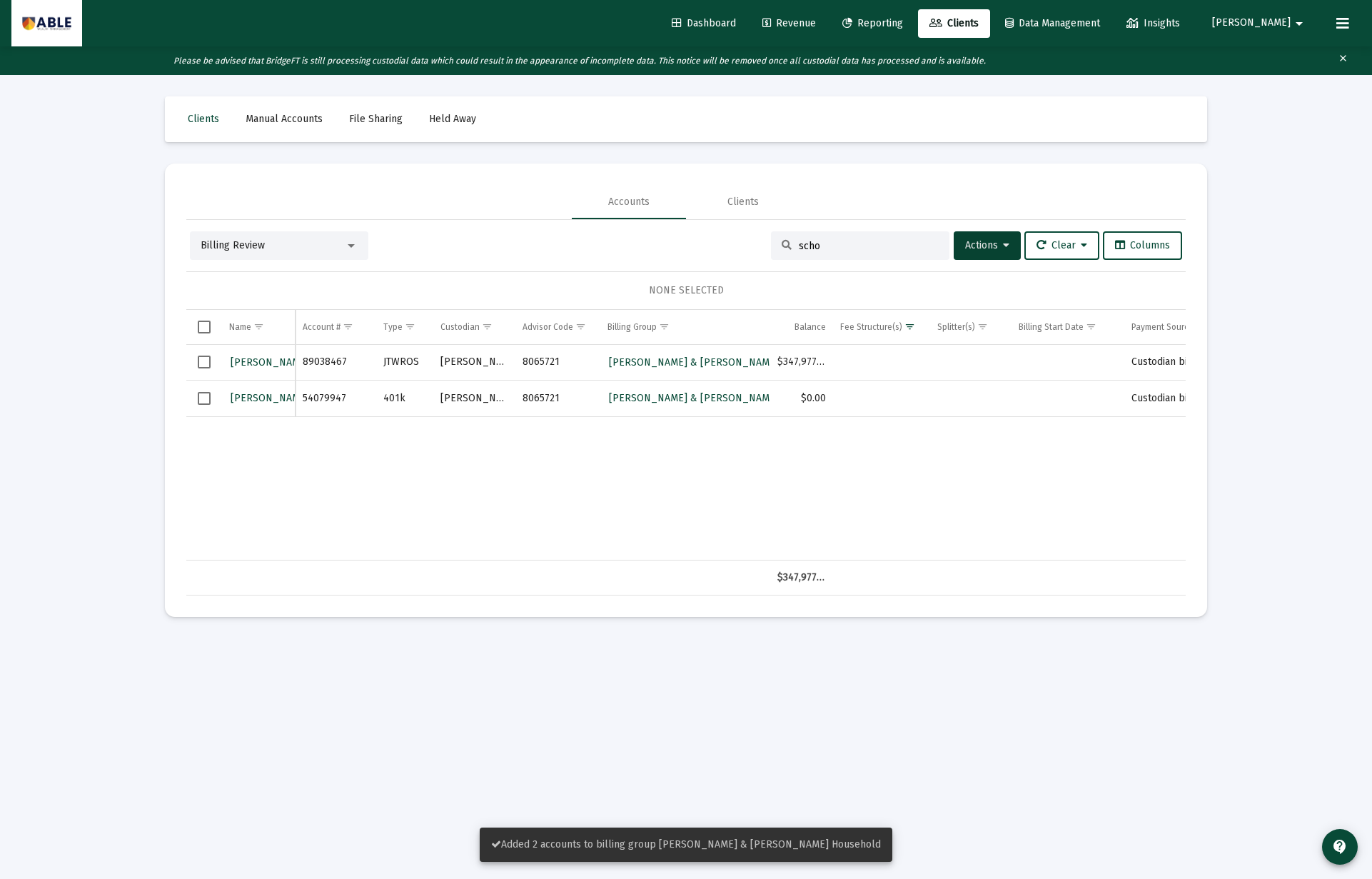
click at [204, 324] on span "Select all" at bounding box center [204, 327] width 13 height 13
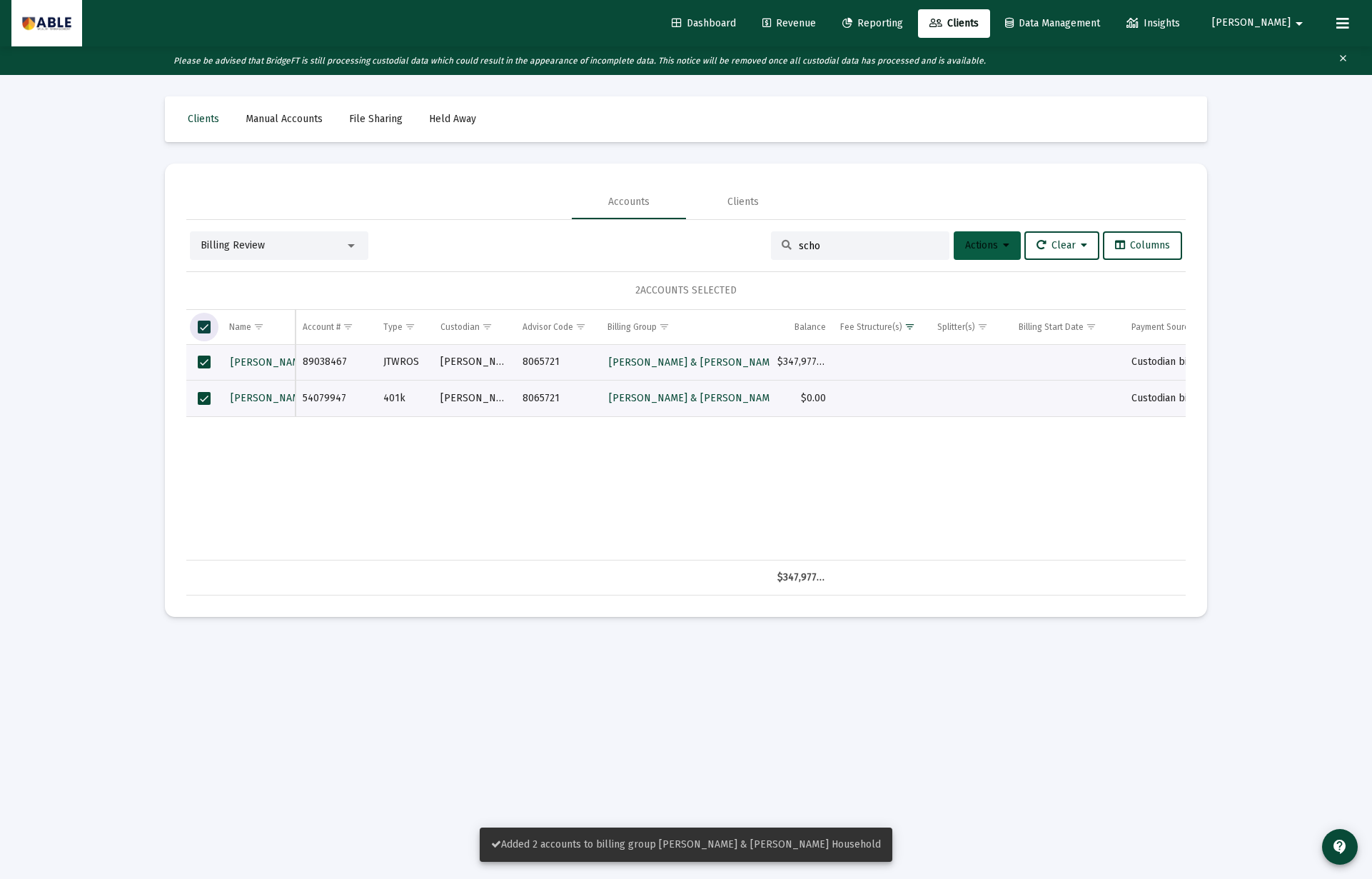
click at [966, 249] on span "Actions" at bounding box center [987, 245] width 44 height 12
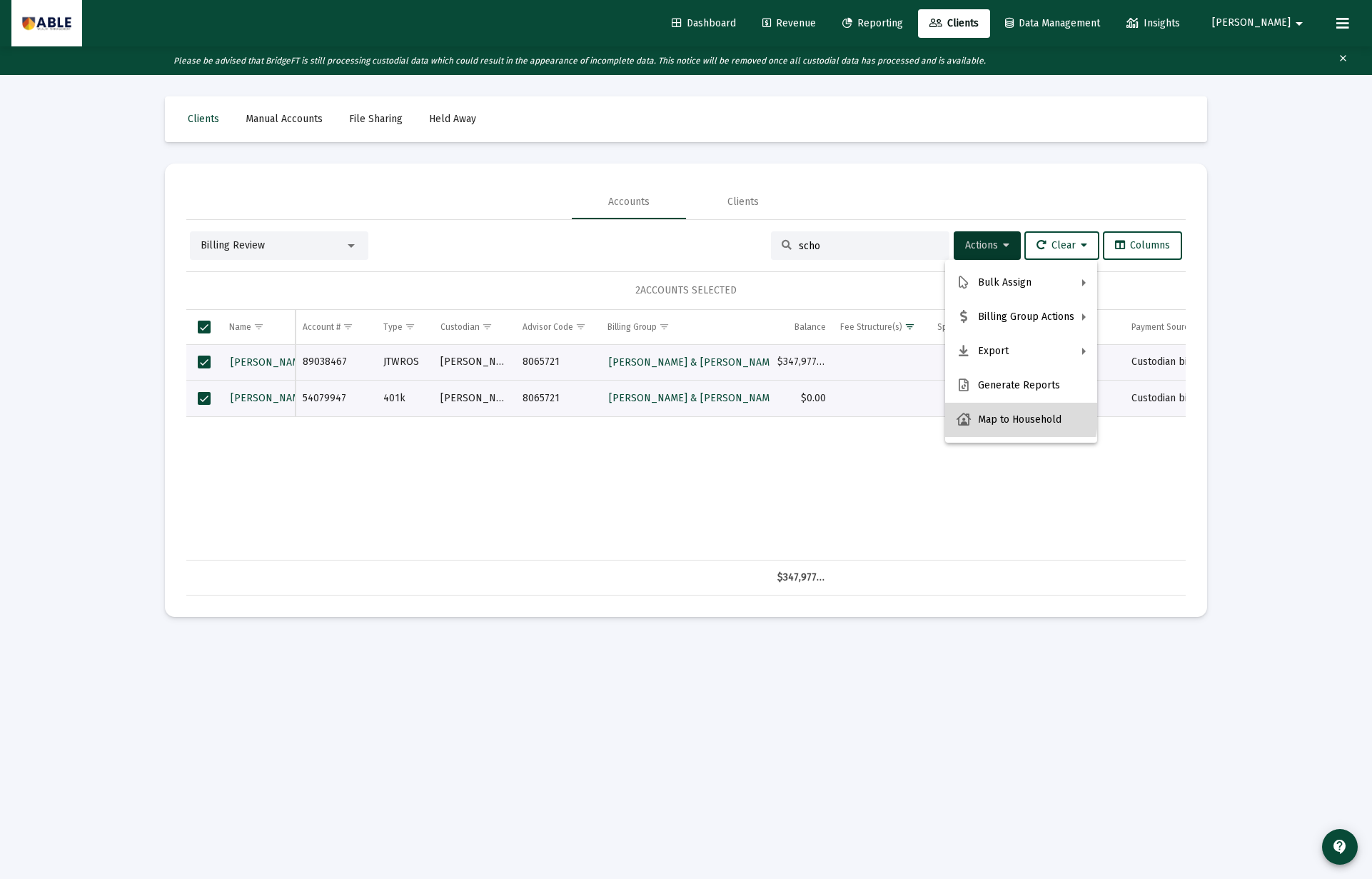
click at [986, 412] on button "Map to Household" at bounding box center [1021, 420] width 152 height 34
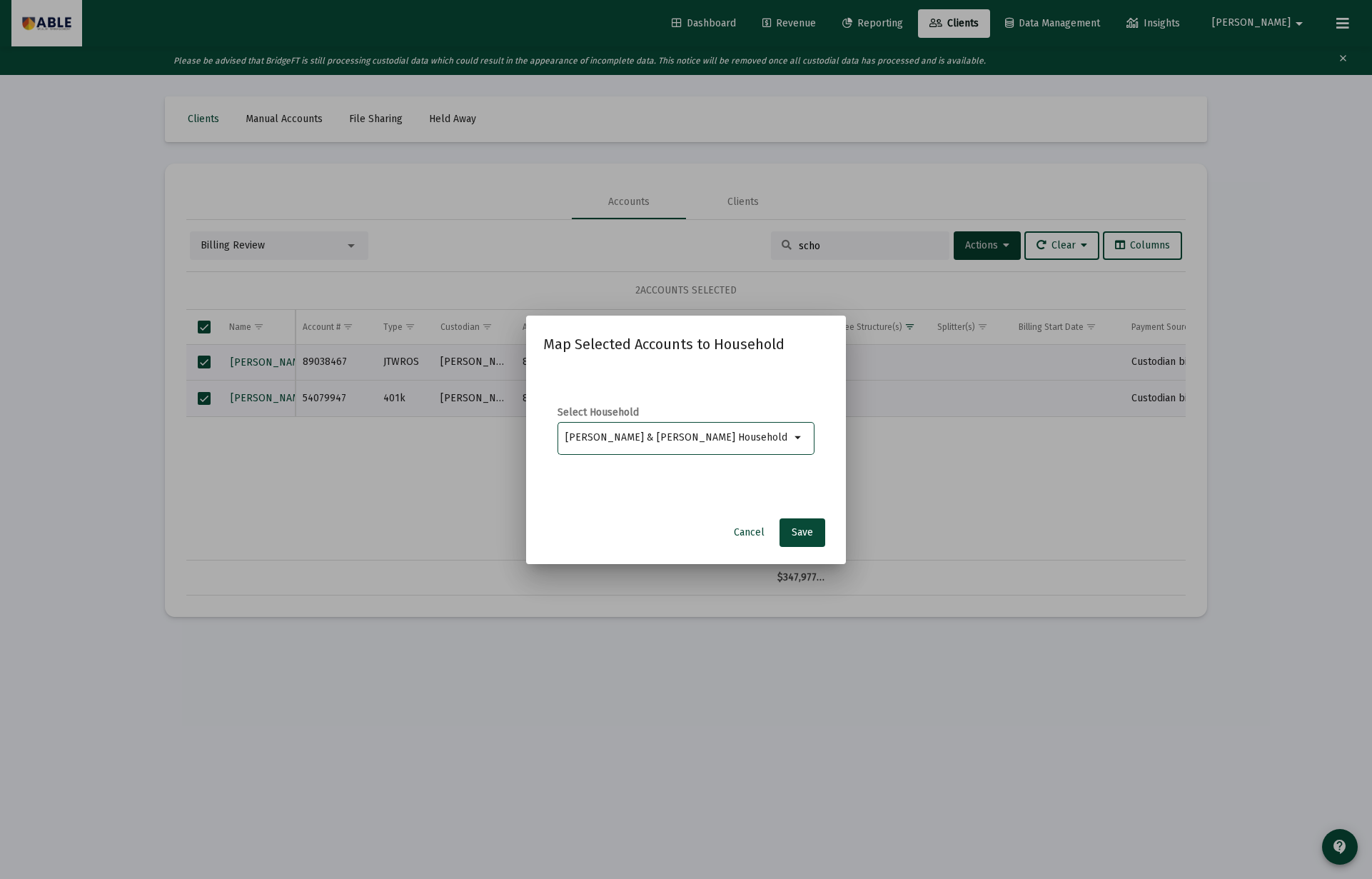
type input "Julie & Aharon Schorr Household"
drag, startPoint x: 745, startPoint y: 533, endPoint x: 701, endPoint y: 502, distance: 53.8
click at [745, 533] on span "Cancel" at bounding box center [749, 532] width 31 height 12
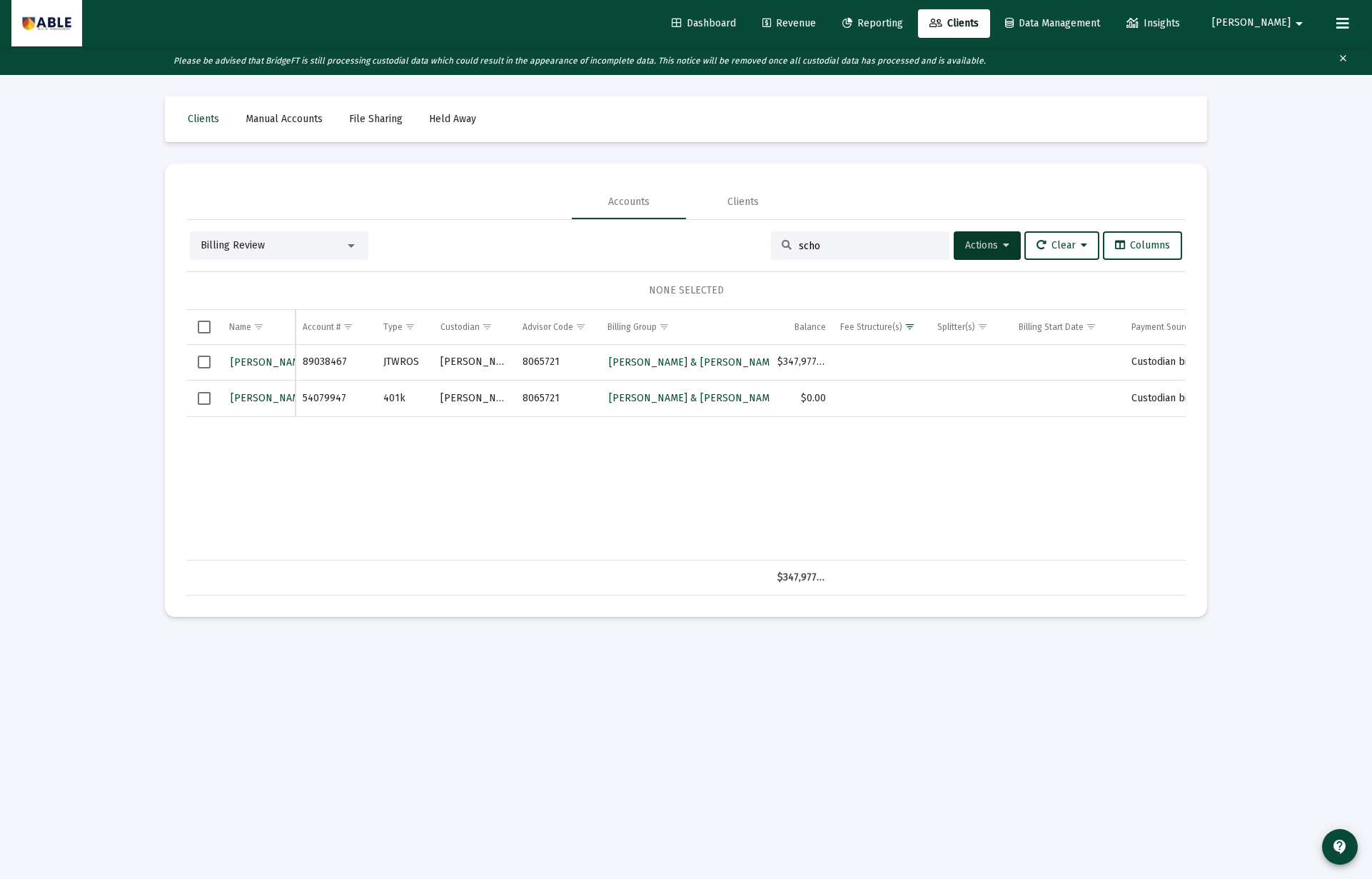
click at [308, 242] on div "Billing Review" at bounding box center [272, 245] width 144 height 14
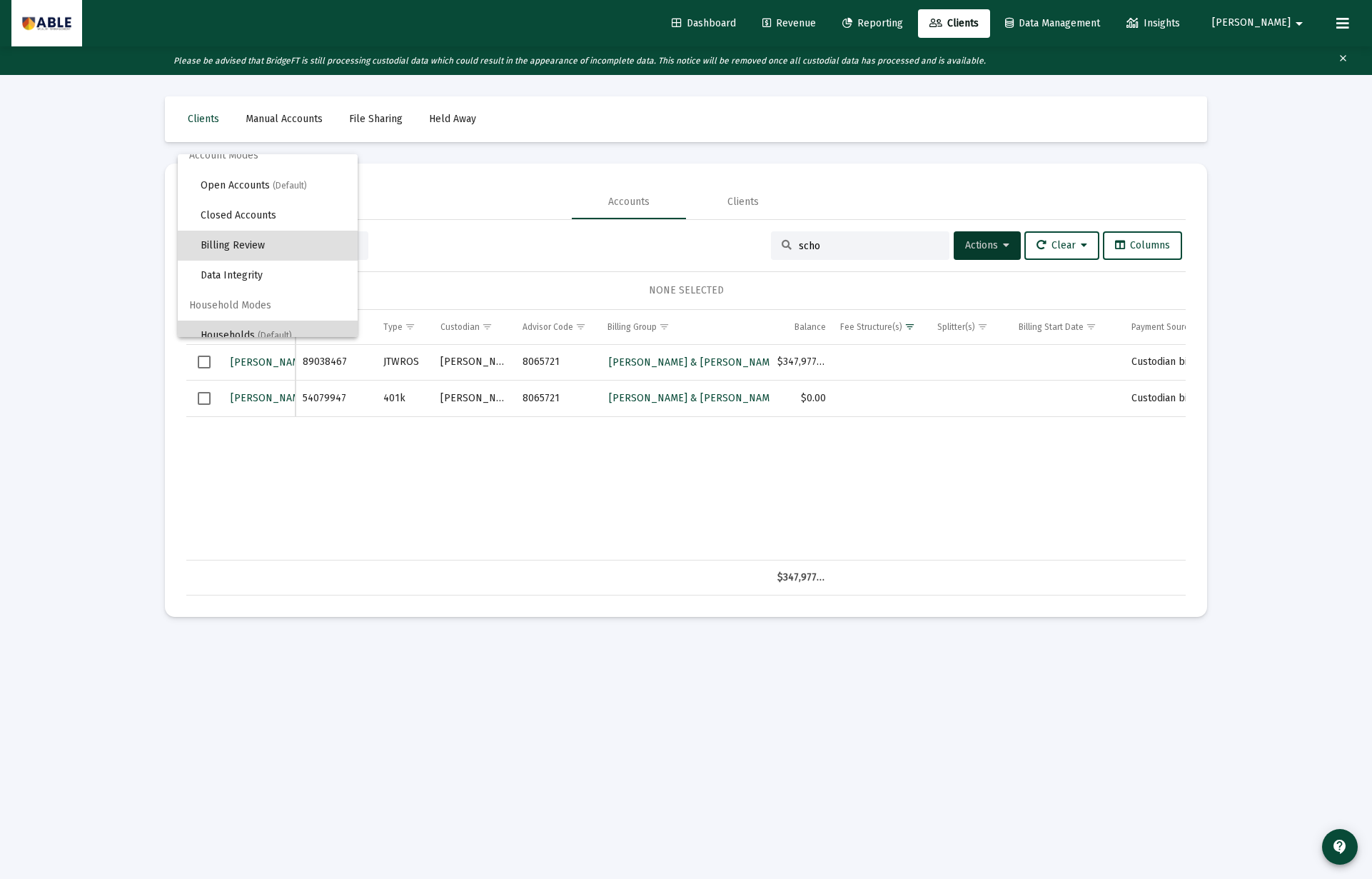
click at [270, 330] on span "Households (Default)" at bounding box center [273, 335] width 146 height 30
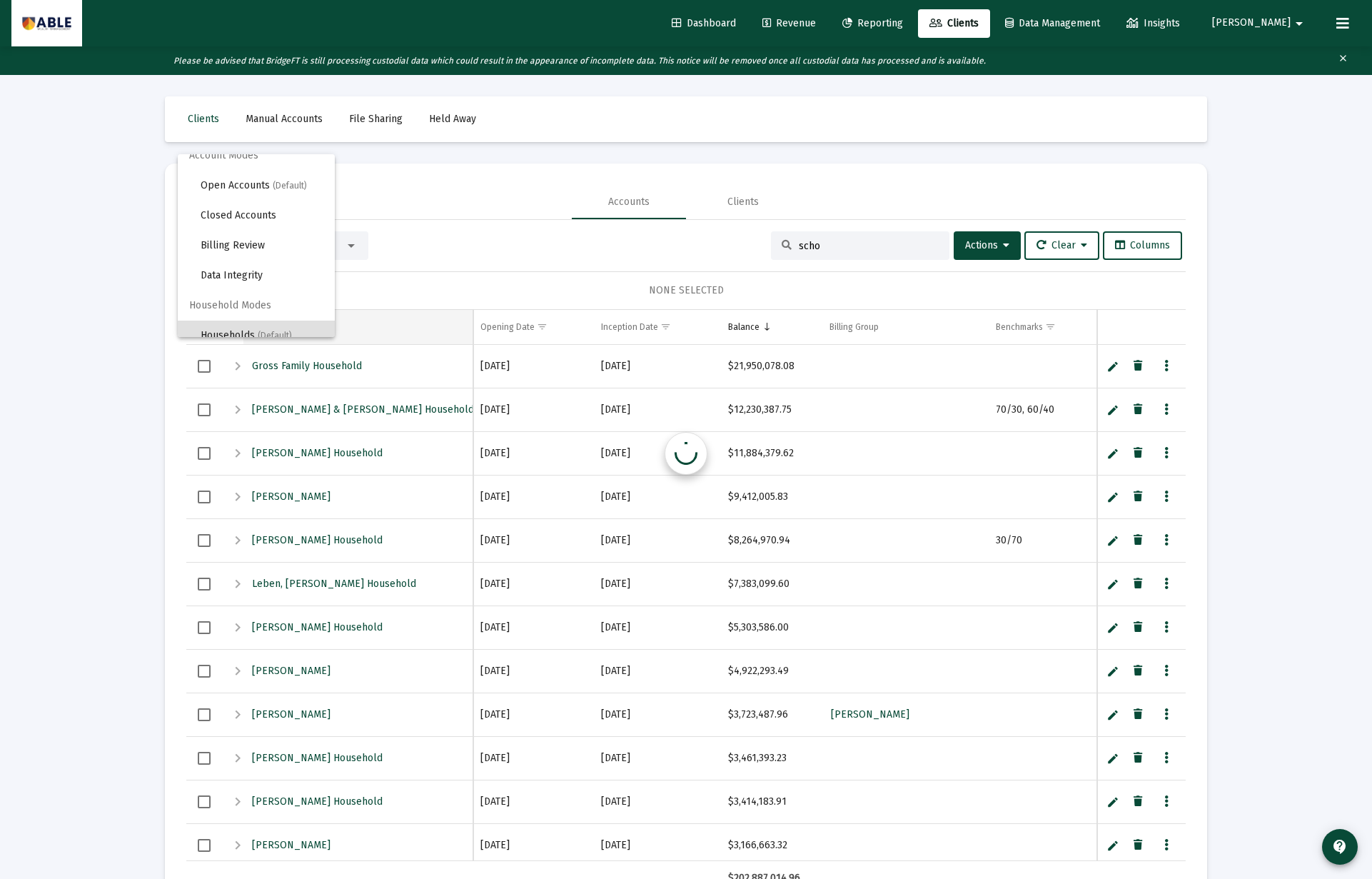
scroll to position [0, 0]
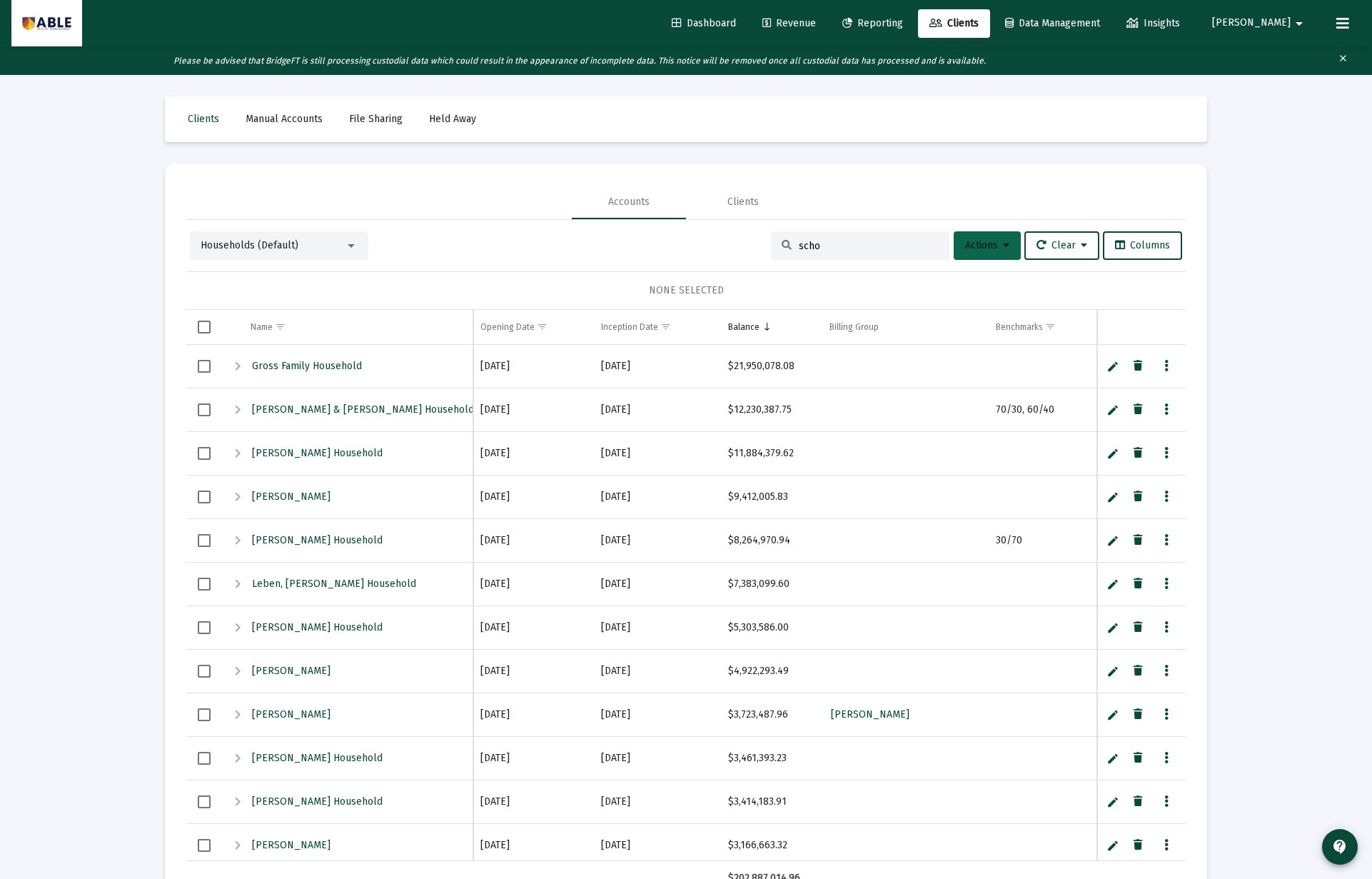
click at [965, 247] on span "Actions" at bounding box center [987, 245] width 44 height 12
click at [991, 327] on button "Create Household" at bounding box center [1011, 316] width 132 height 34
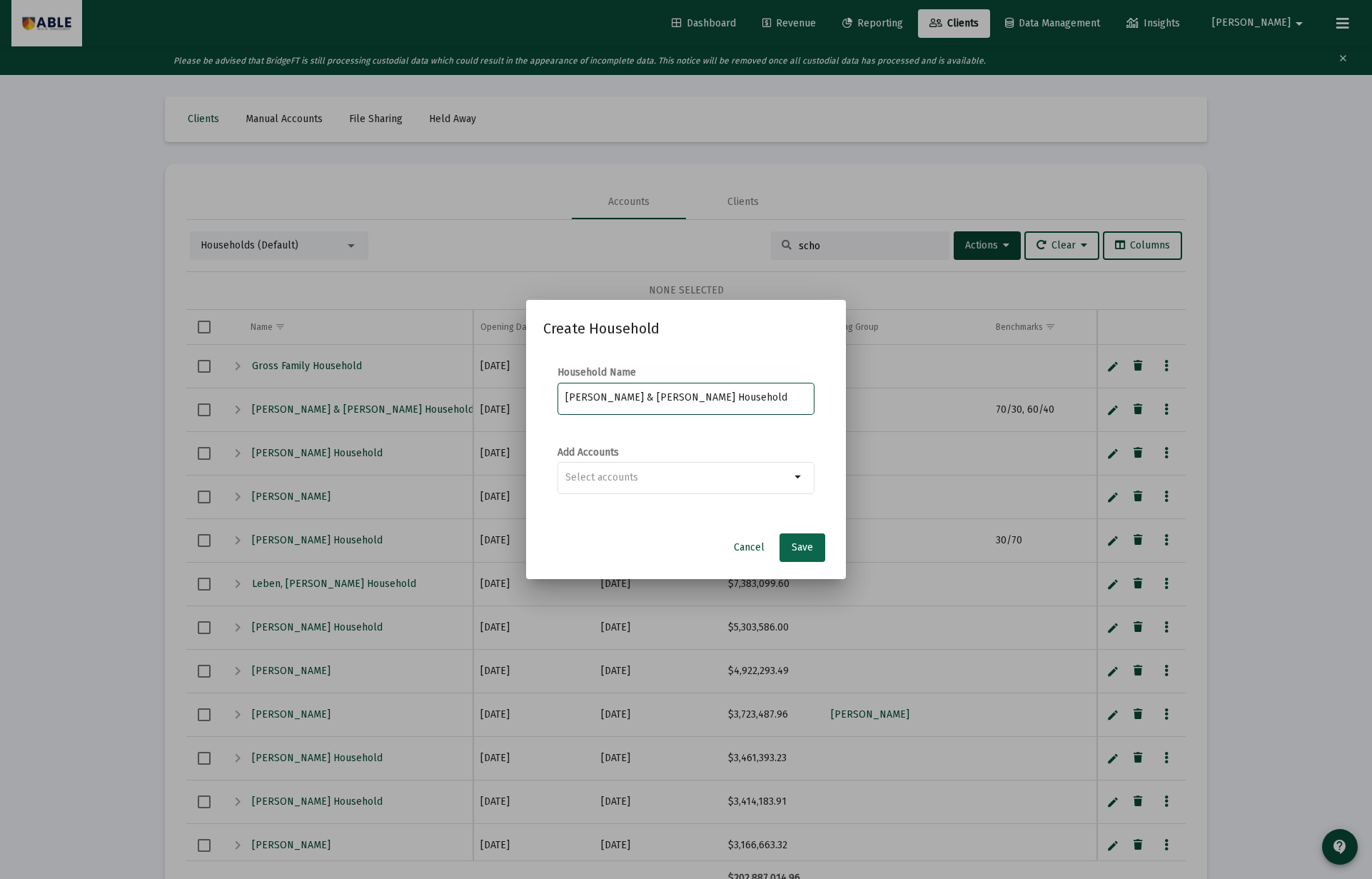
type input "Julie & Aharon Schorr Household"
click at [805, 547] on span "Save" at bounding box center [802, 547] width 21 height 12
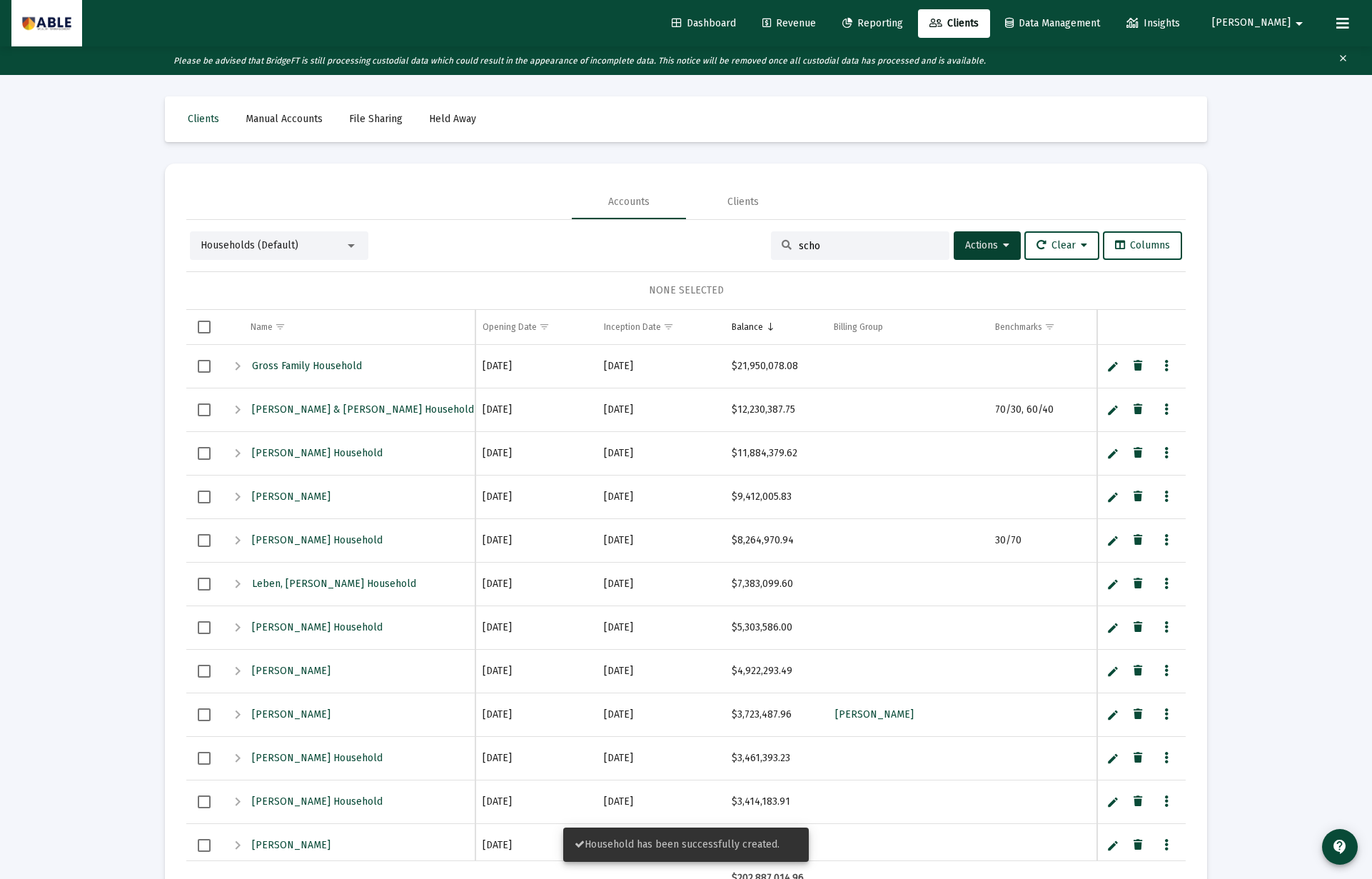
click at [816, 22] on span "Revenue" at bounding box center [788, 23] width 53 height 12
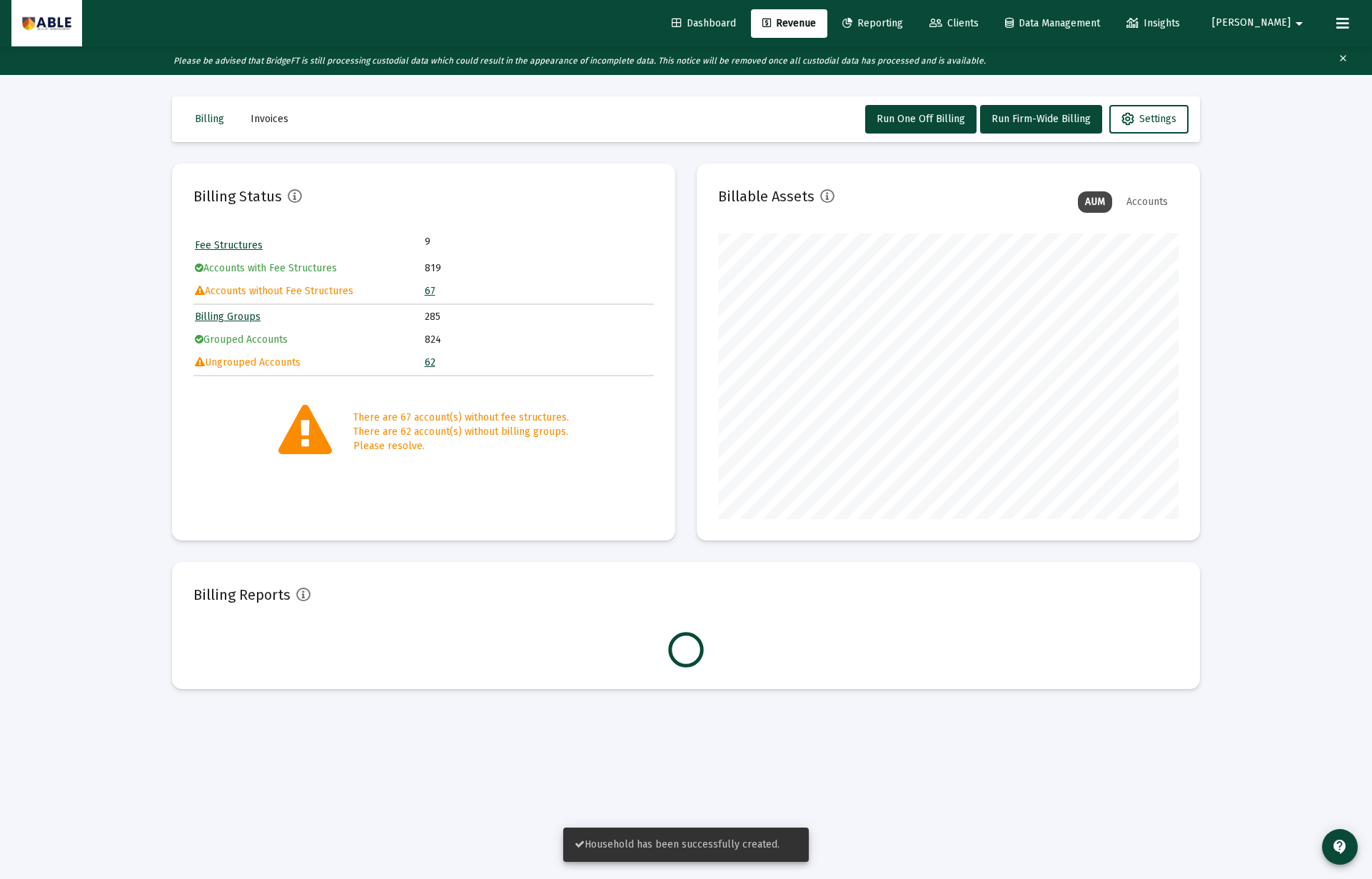
scroll to position [286, 461]
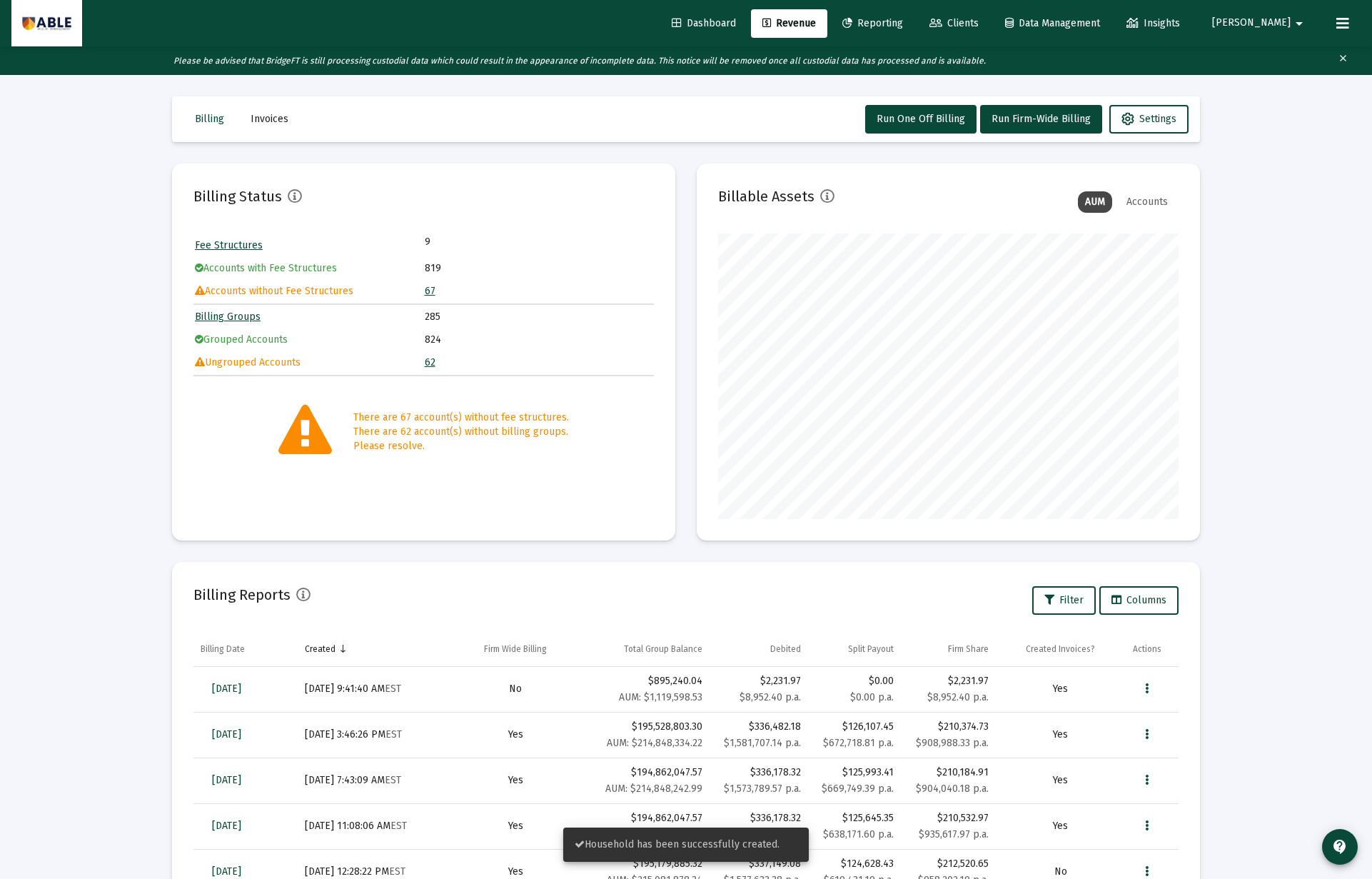
click at [433, 288] on td "67" at bounding box center [539, 291] width 228 height 21
click at [430, 289] on link "67" at bounding box center [430, 291] width 11 height 12
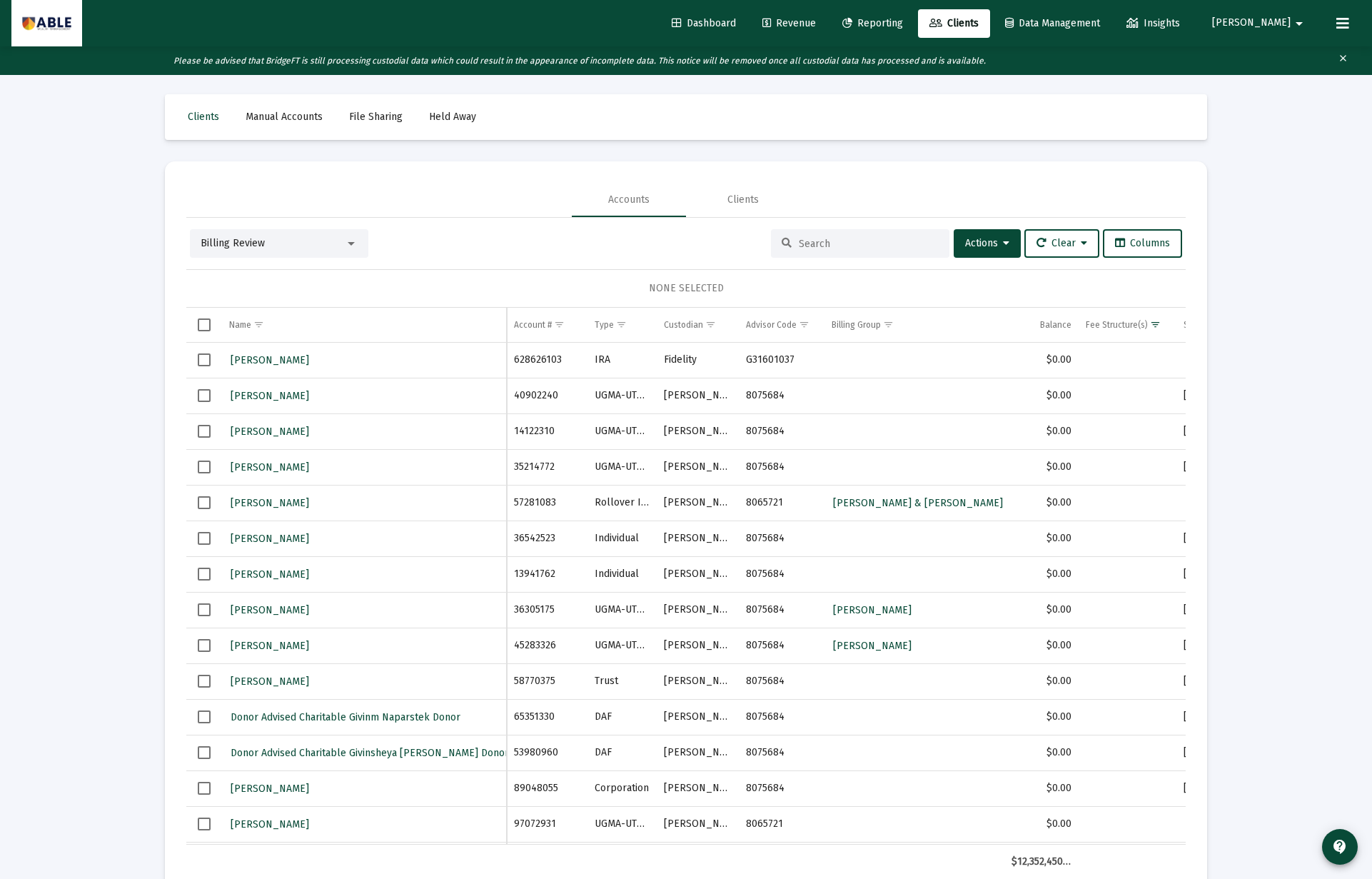
click at [833, 245] on input at bounding box center [868, 244] width 140 height 12
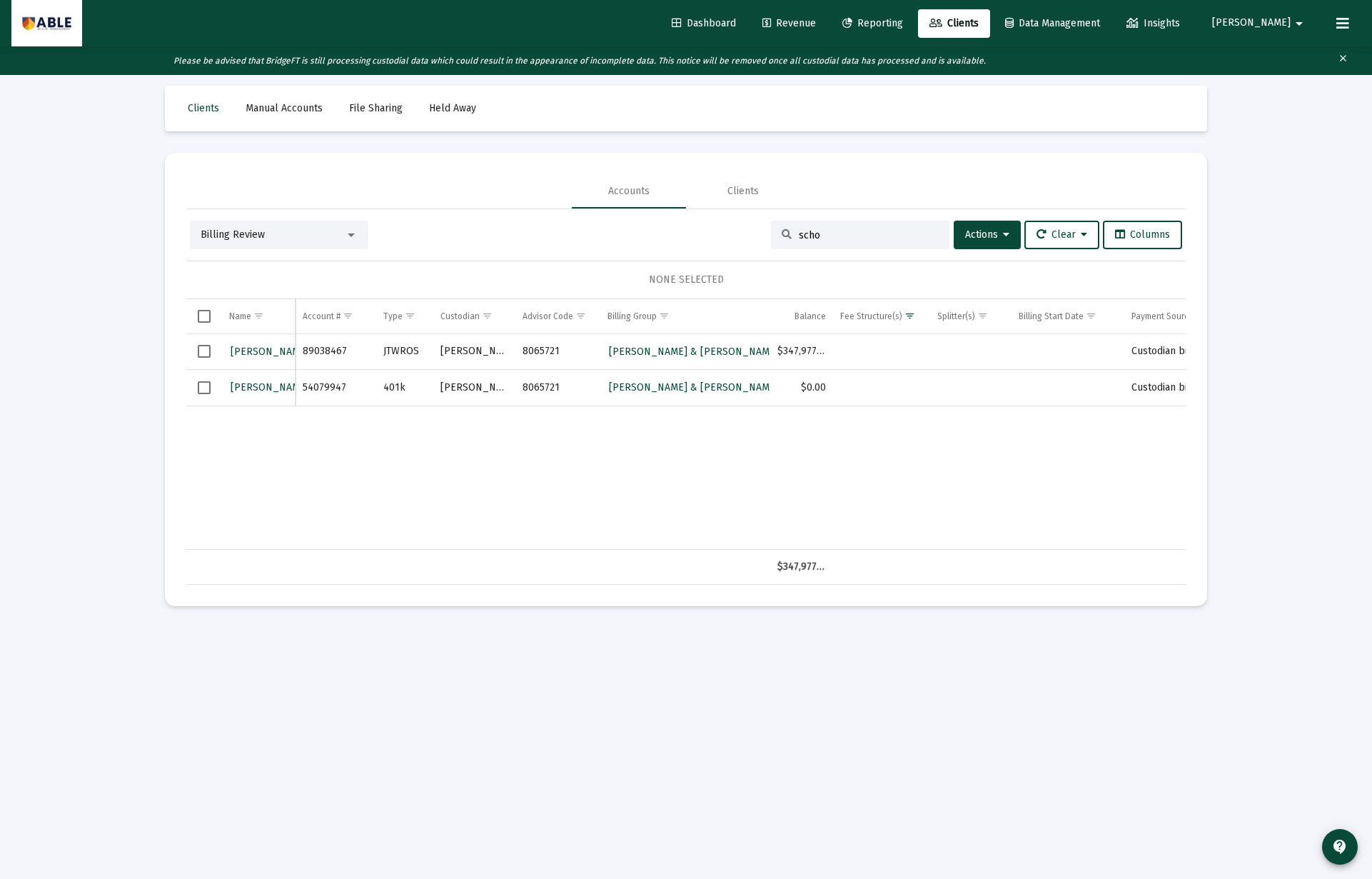
type input "scho"
click at [201, 318] on span "Select all" at bounding box center [204, 316] width 13 height 13
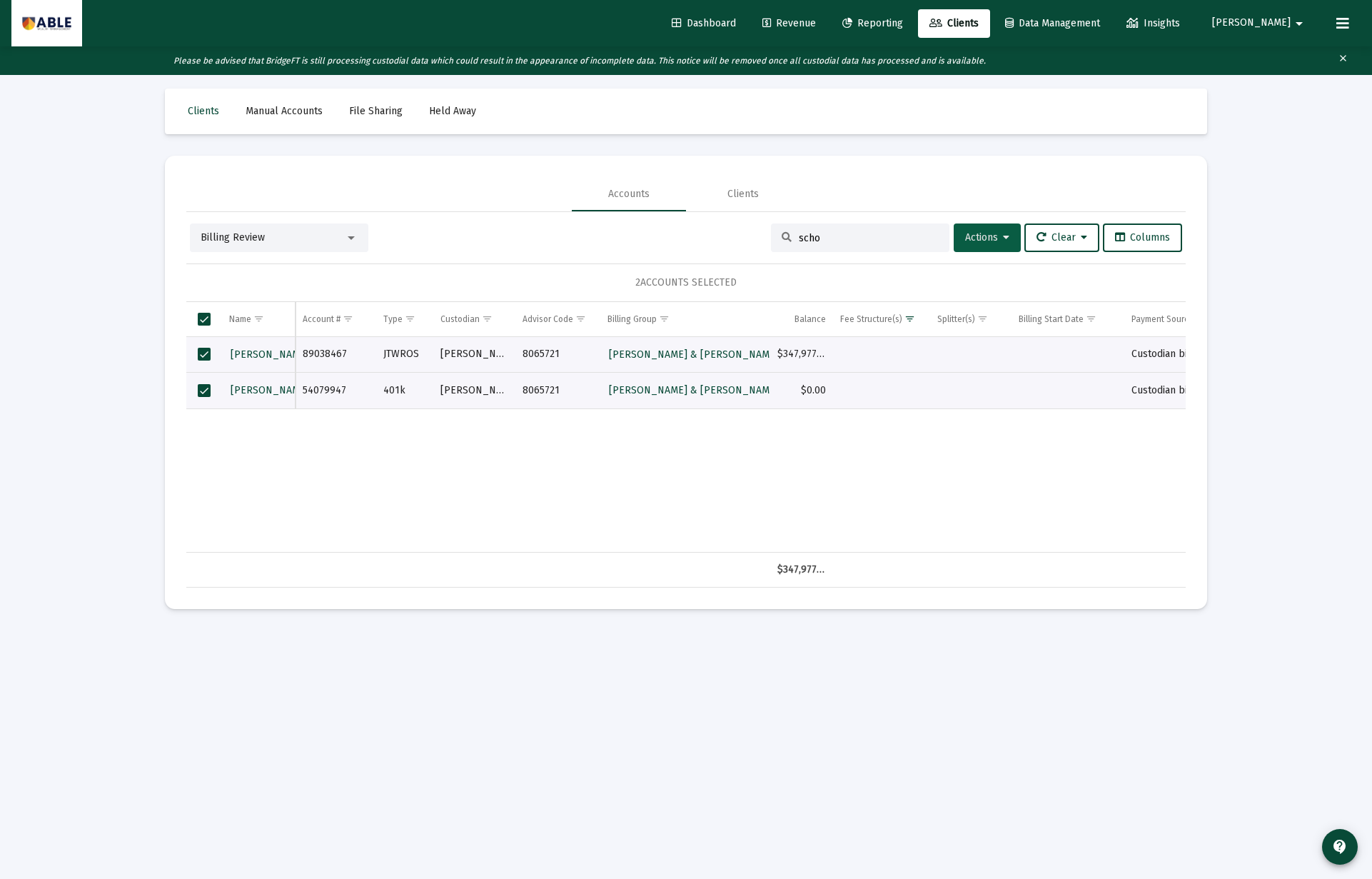
click at [966, 231] on button "Actions" at bounding box center [987, 237] width 67 height 29
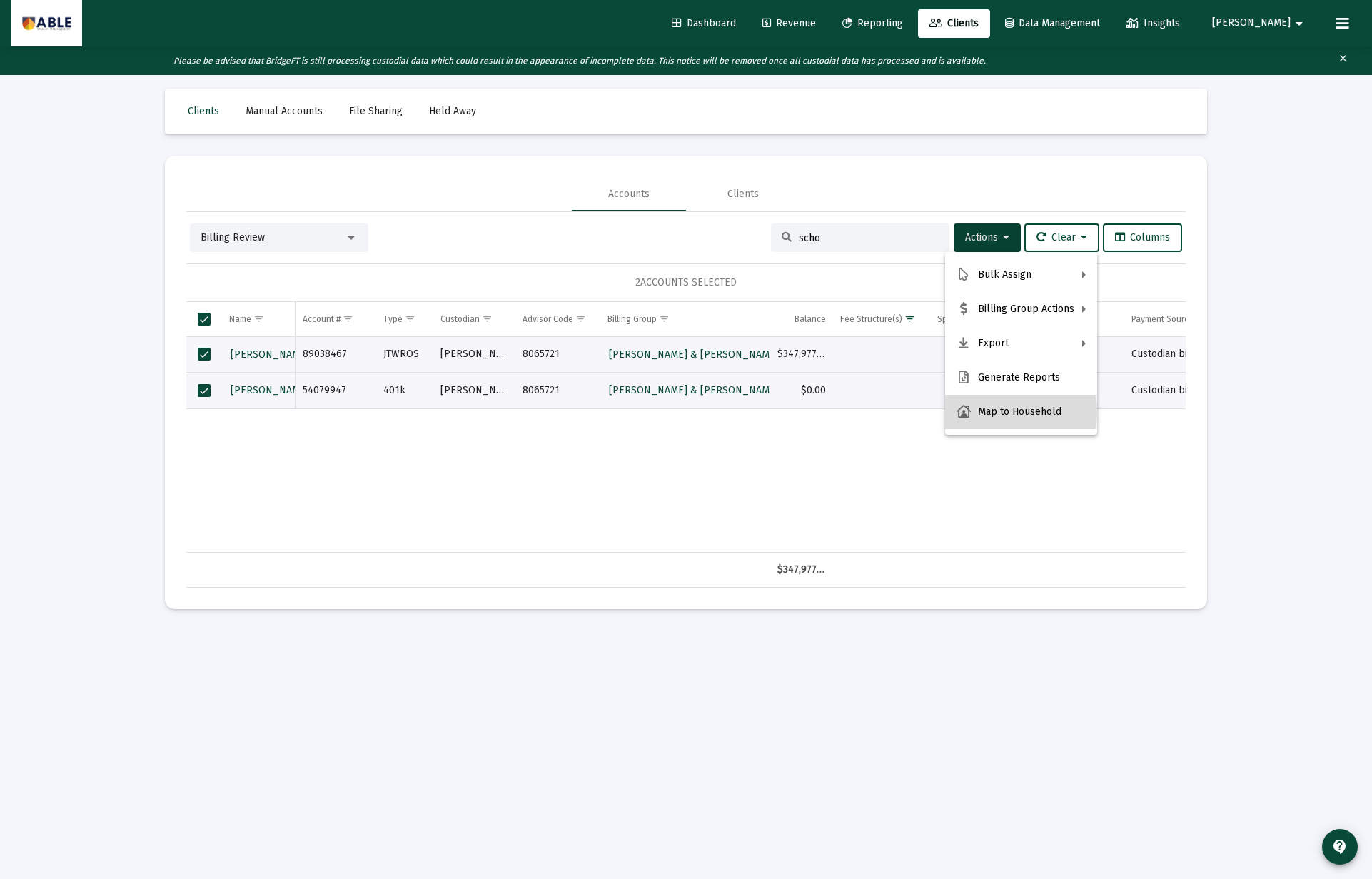
click at [992, 412] on button "Map to Household" at bounding box center [1021, 412] width 152 height 34
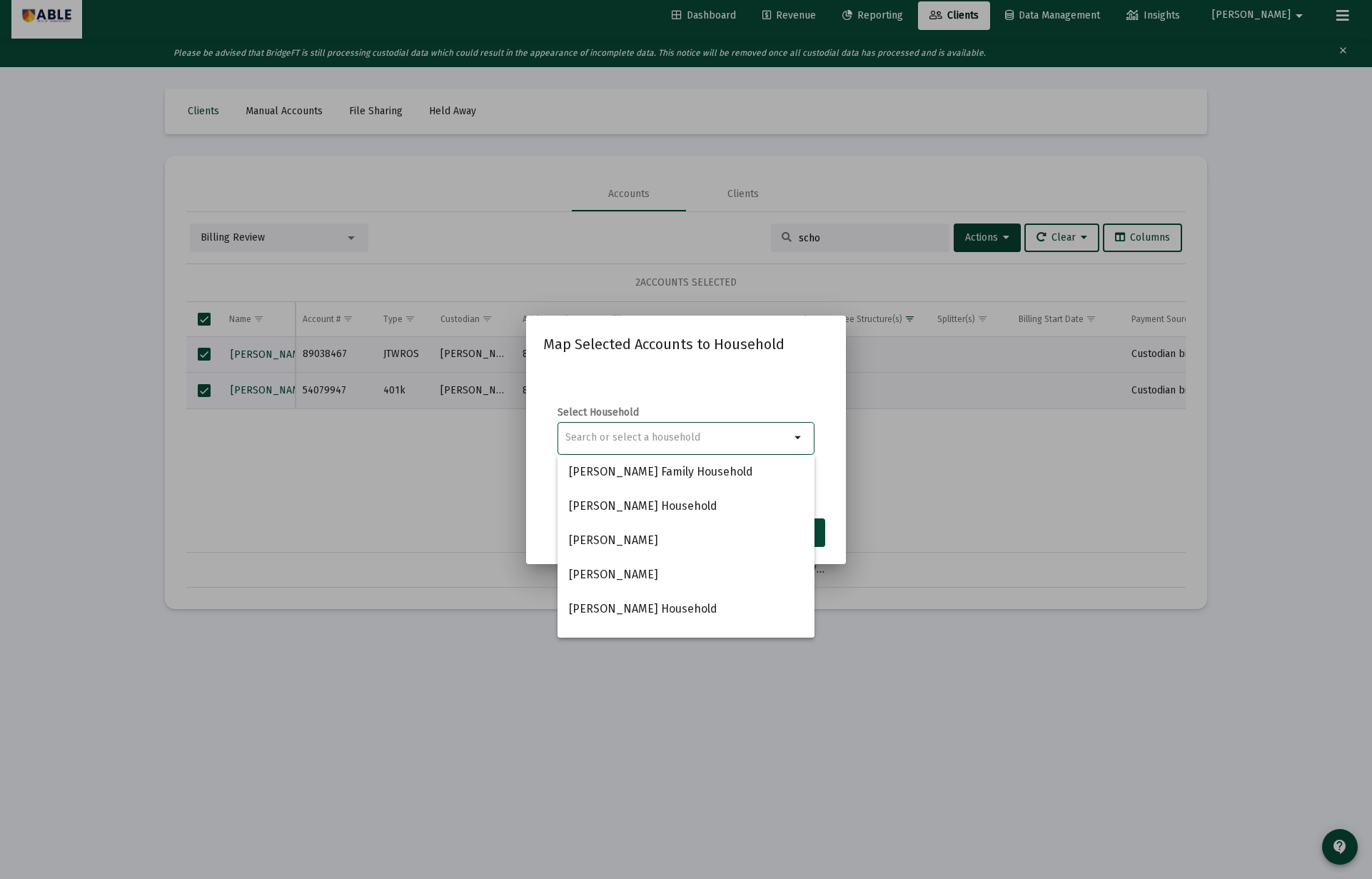
paste input "Julie & Aharon Schorr Household"
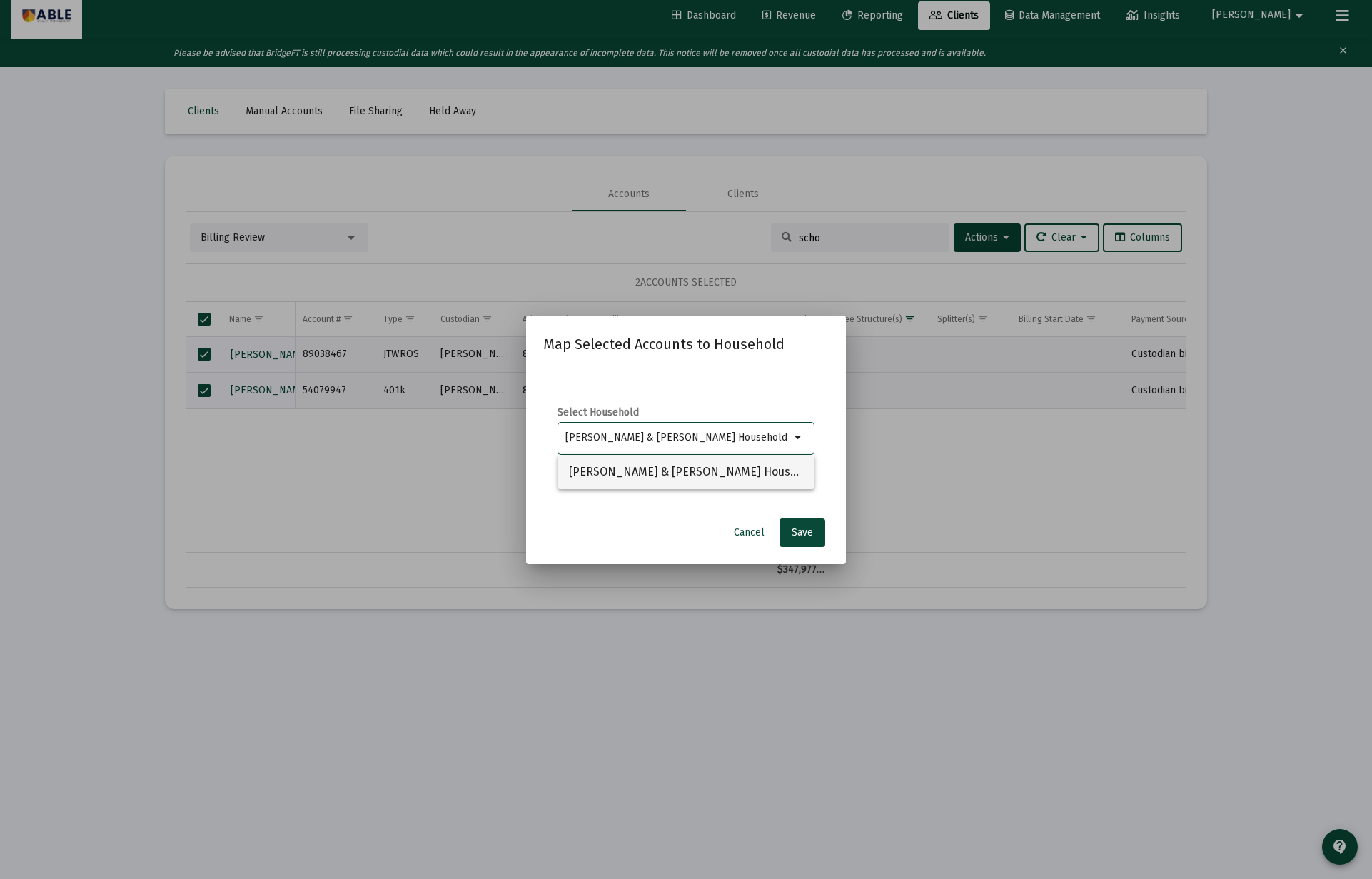
type input "Julie & Aharon Schorr Household"
drag, startPoint x: 712, startPoint y: 466, endPoint x: 747, endPoint y: 490, distance: 42.4
click at [713, 467] on span "Julie & Aharon Schorr Household" at bounding box center [686, 472] width 234 height 34
click at [798, 528] on span "Save" at bounding box center [802, 532] width 21 height 12
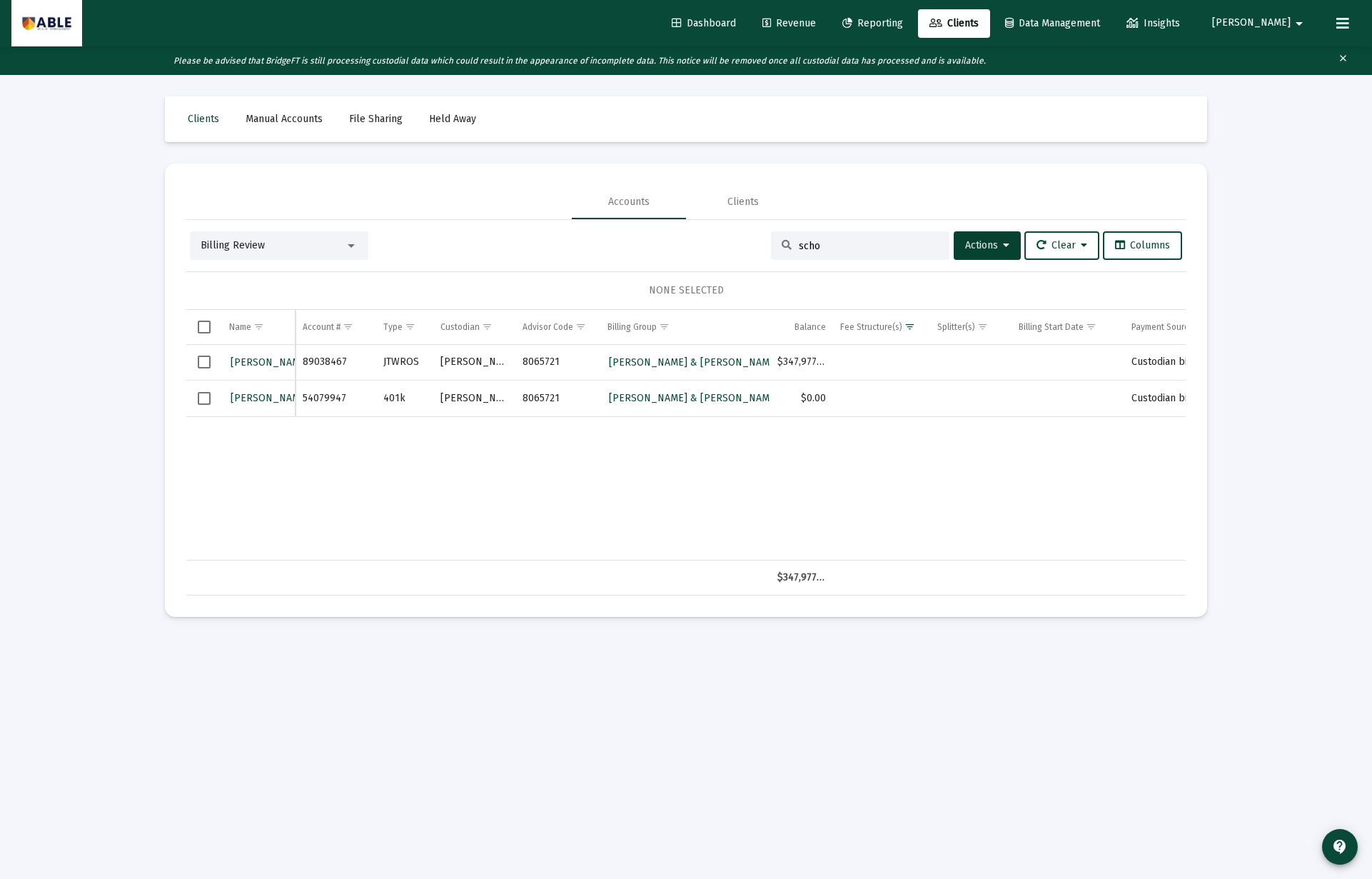
scroll to position [8, 0]
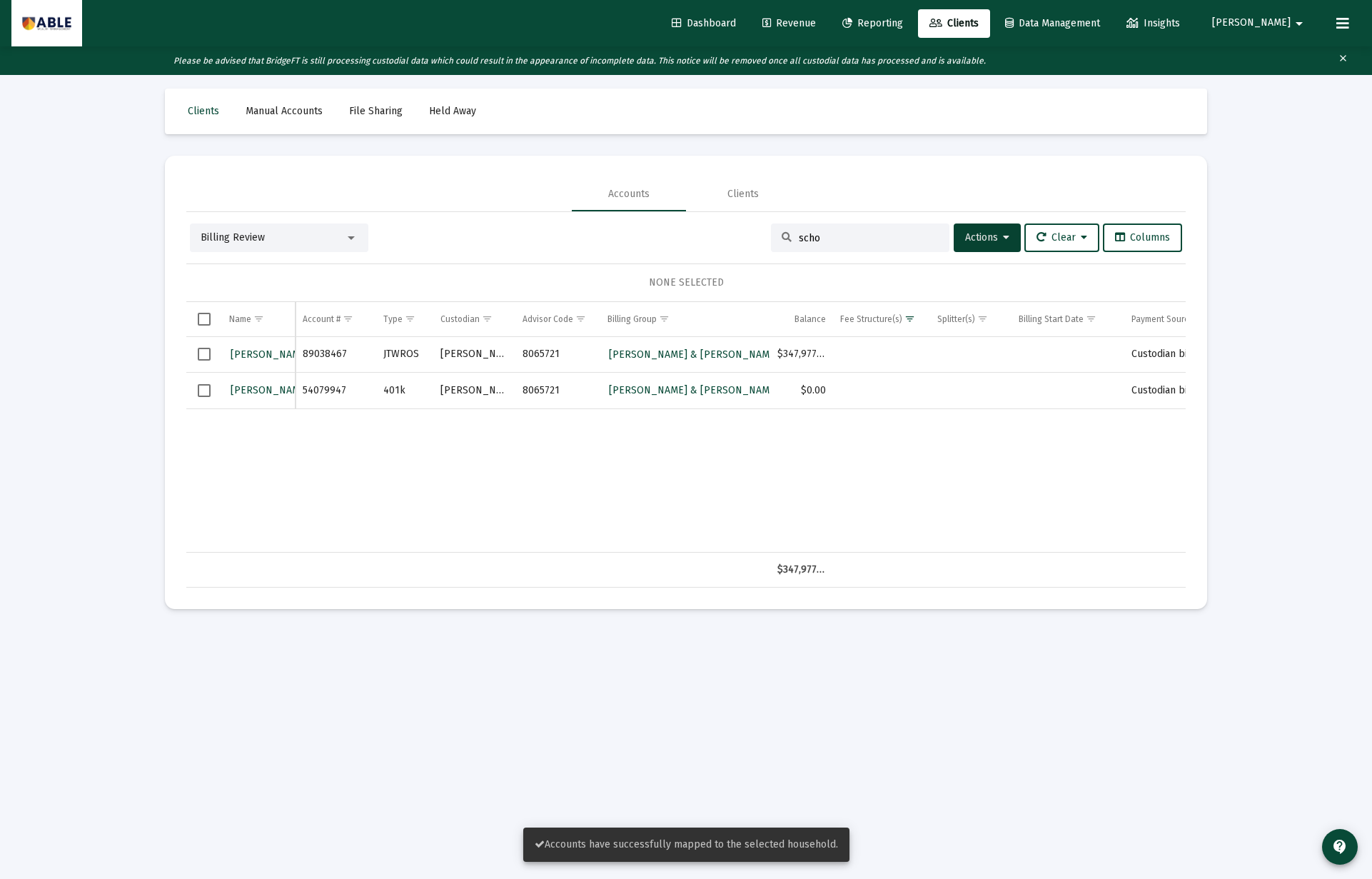
click at [206, 319] on span "Select all" at bounding box center [204, 319] width 13 height 13
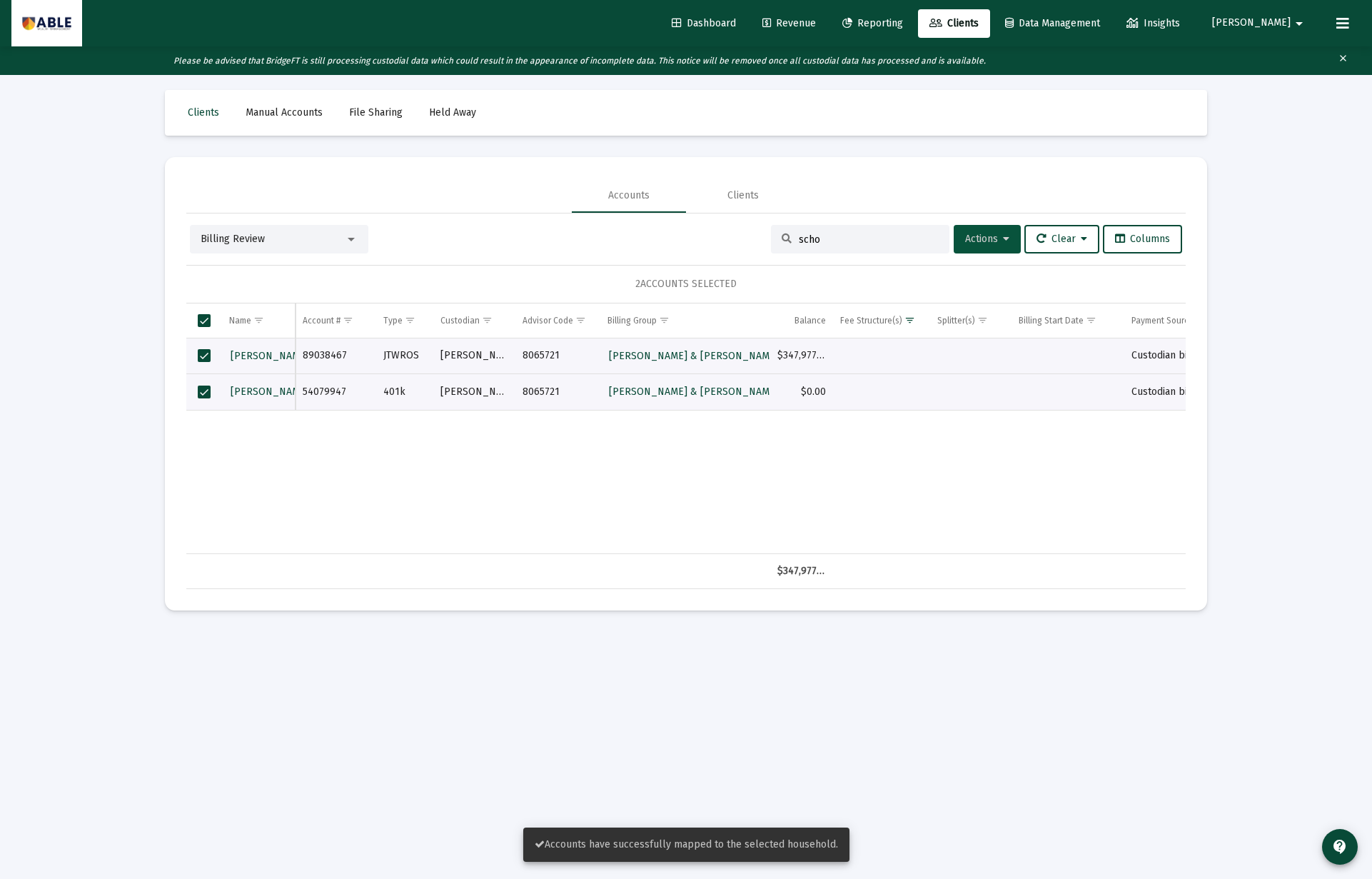
click at [953, 244] on button "Actions" at bounding box center [987, 239] width 67 height 29
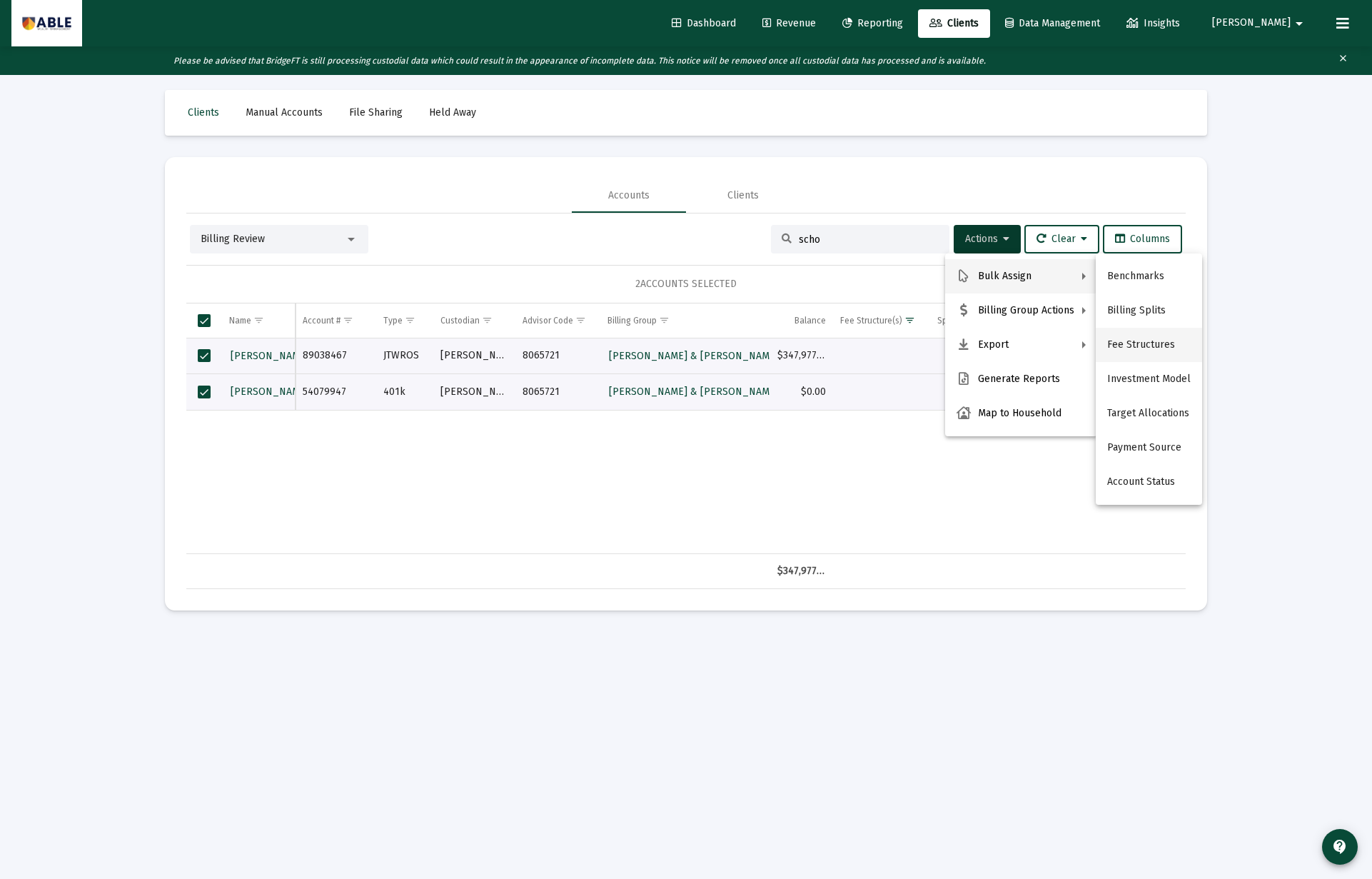
click at [1128, 341] on button "Fee Structures" at bounding box center [1148, 344] width 106 height 34
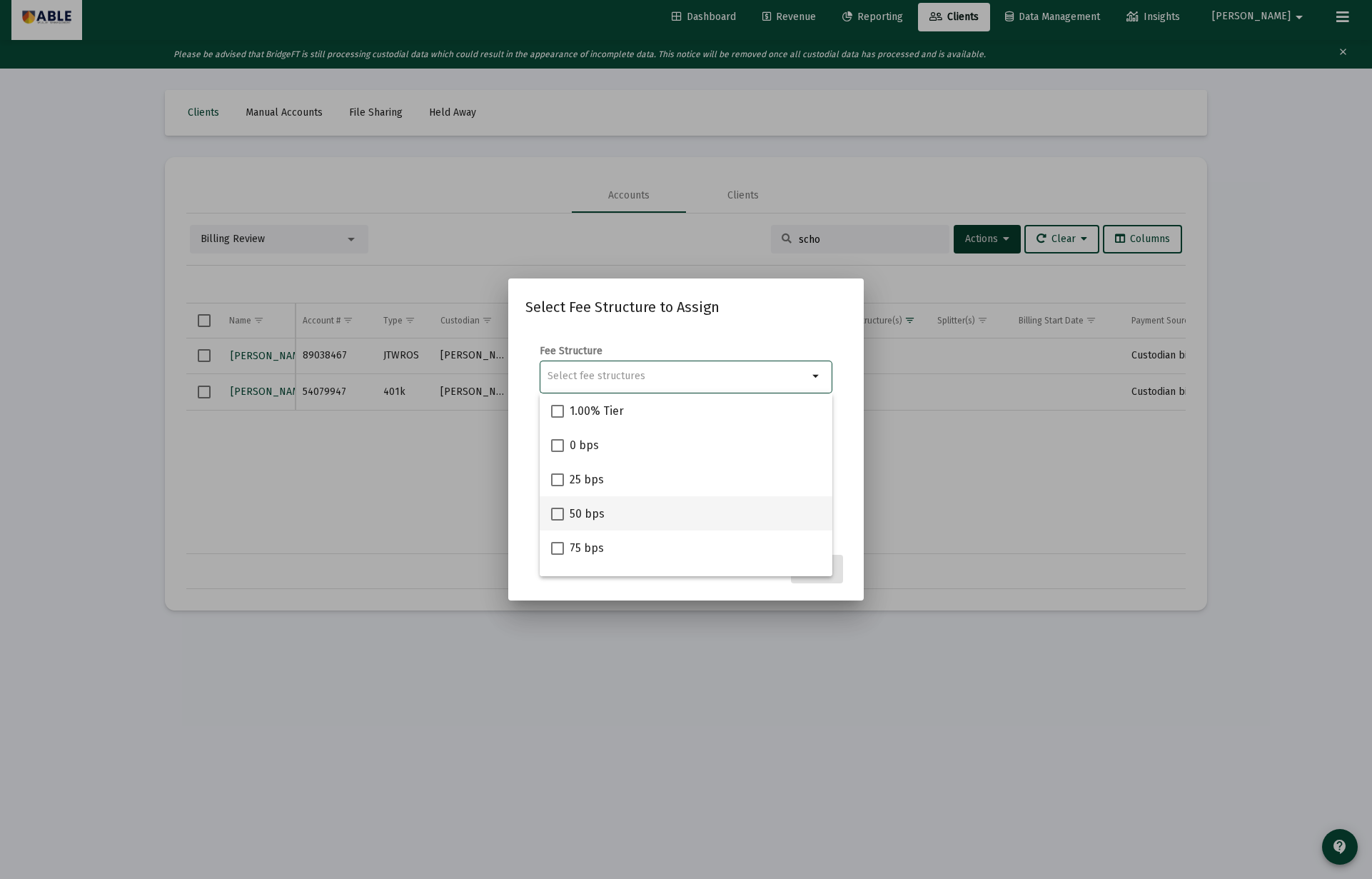
scroll to position [126, 0]
click at [639, 461] on div "1.25% Tier" at bounding box center [686, 456] width 269 height 34
checkbox input "true"
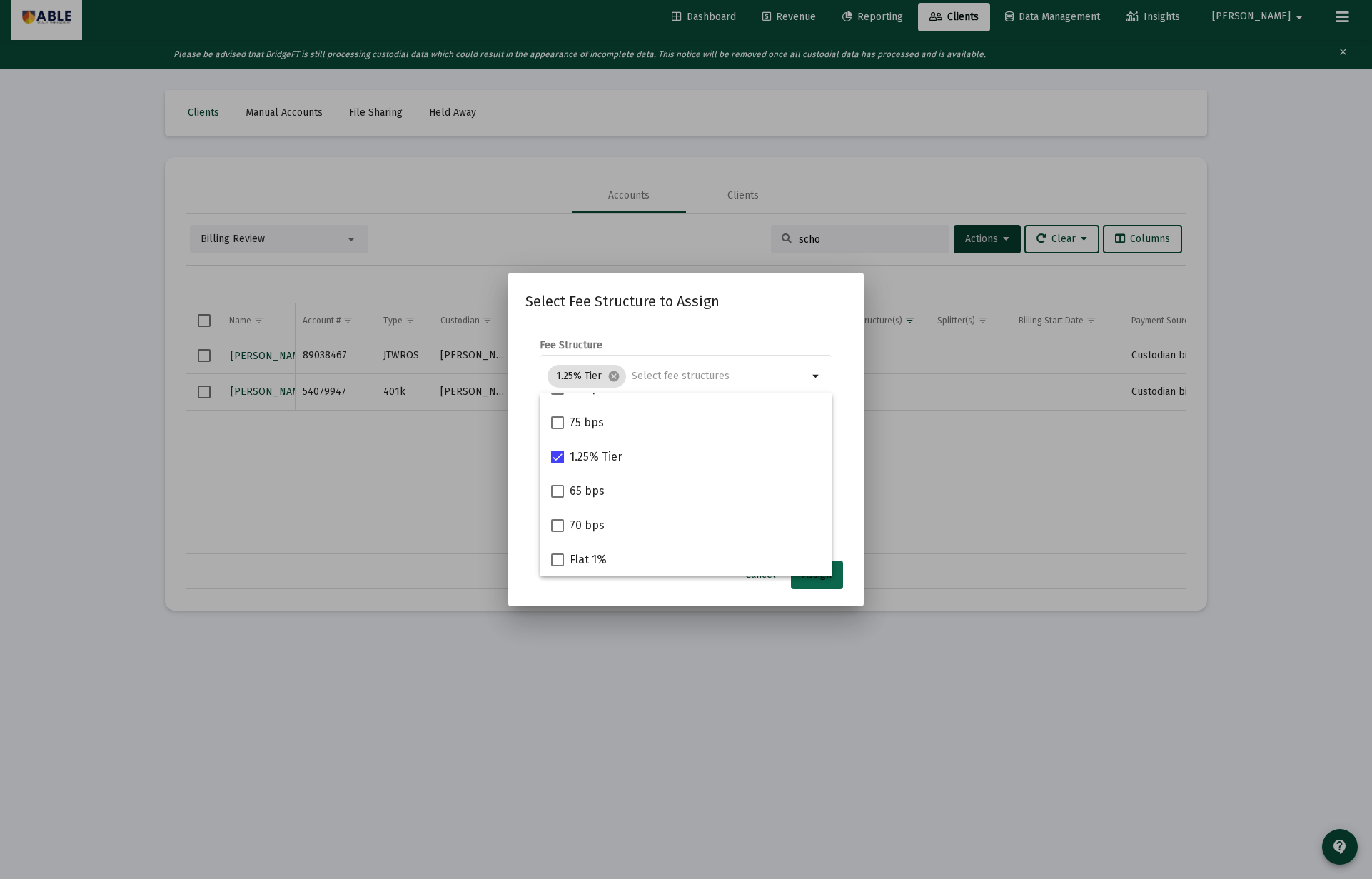
click at [808, 580] on span "Assign" at bounding box center [817, 574] width 29 height 12
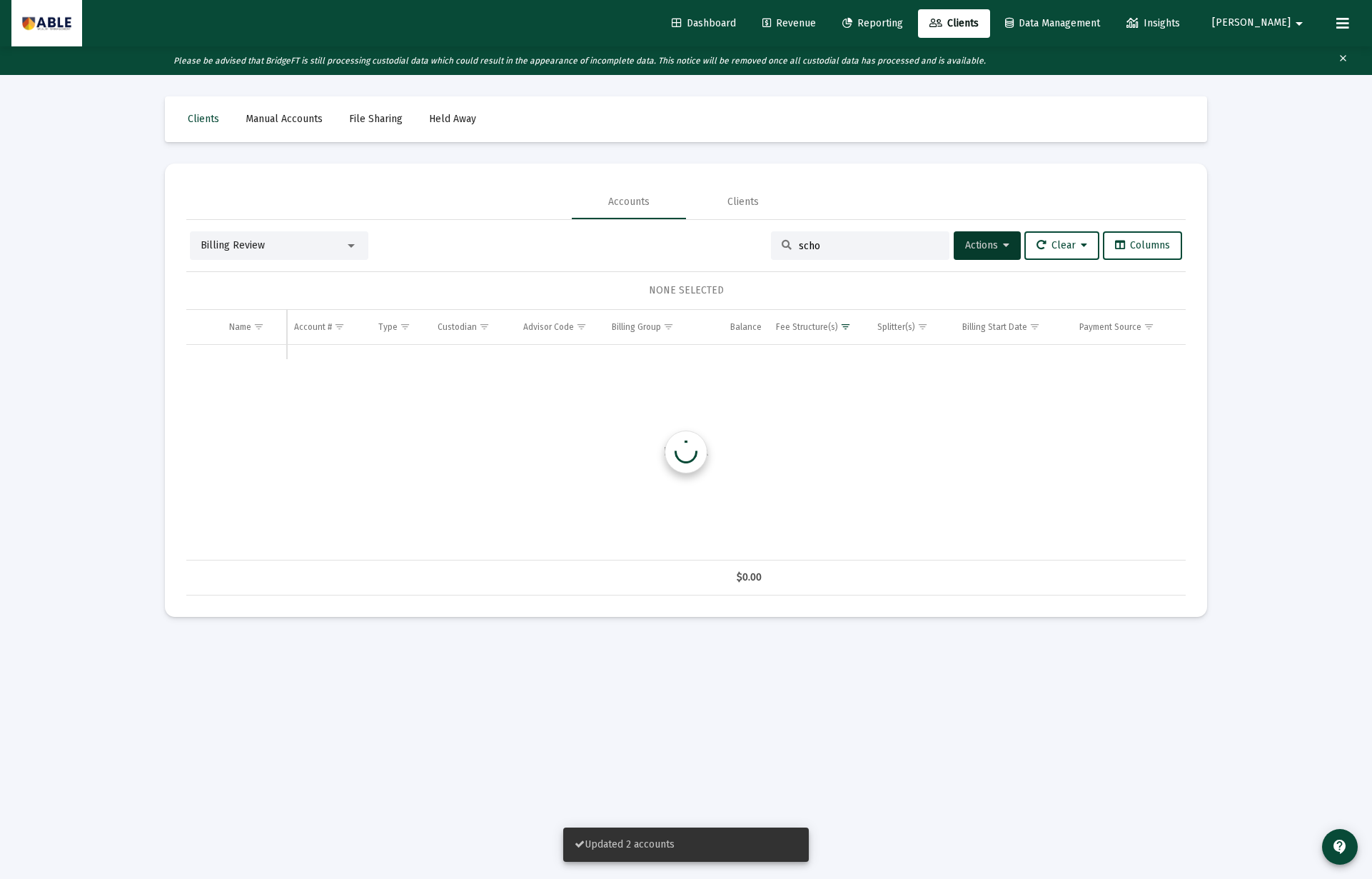
scroll to position [7, 0]
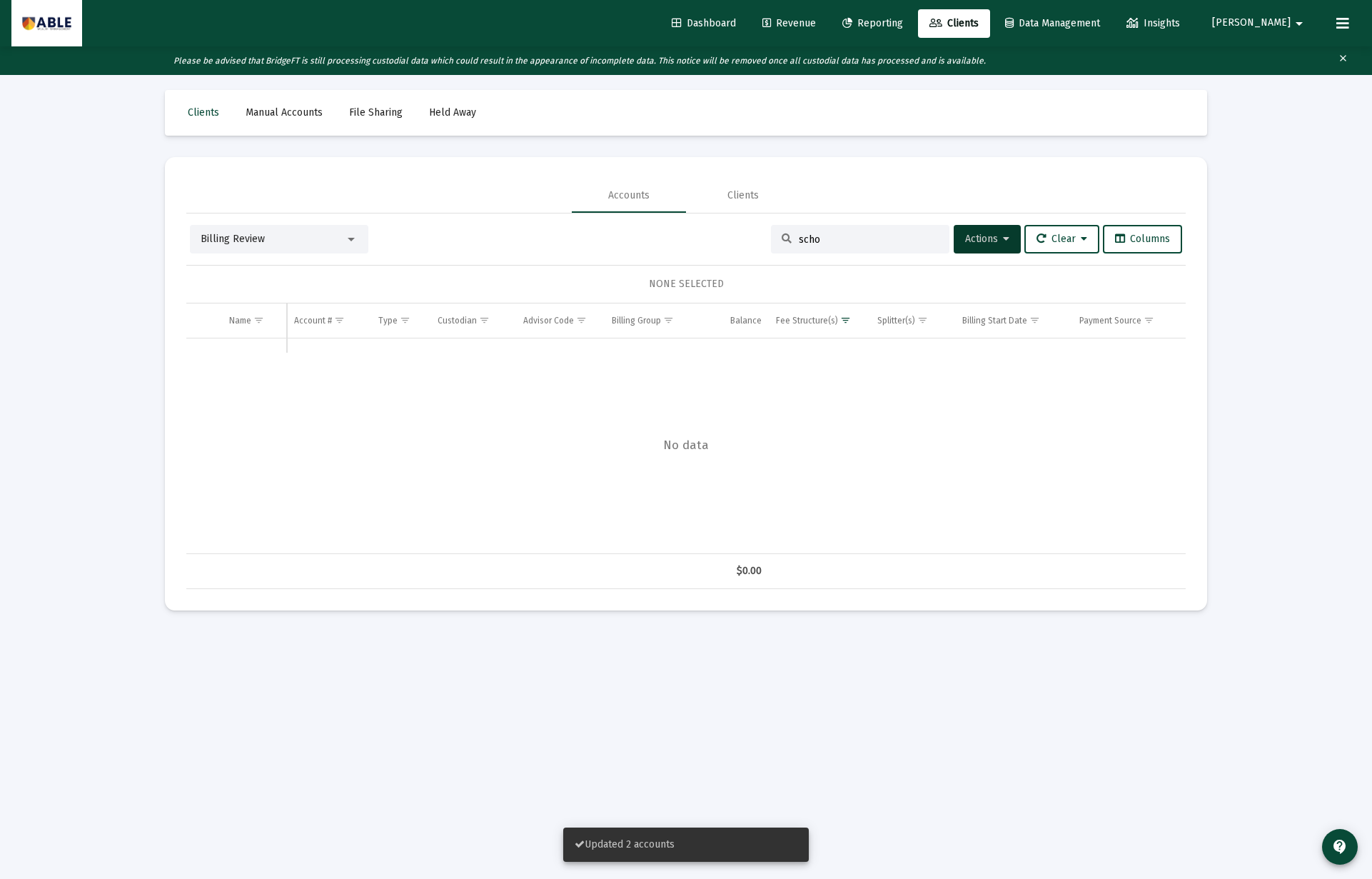
click at [824, 236] on input "scho" at bounding box center [868, 240] width 140 height 12
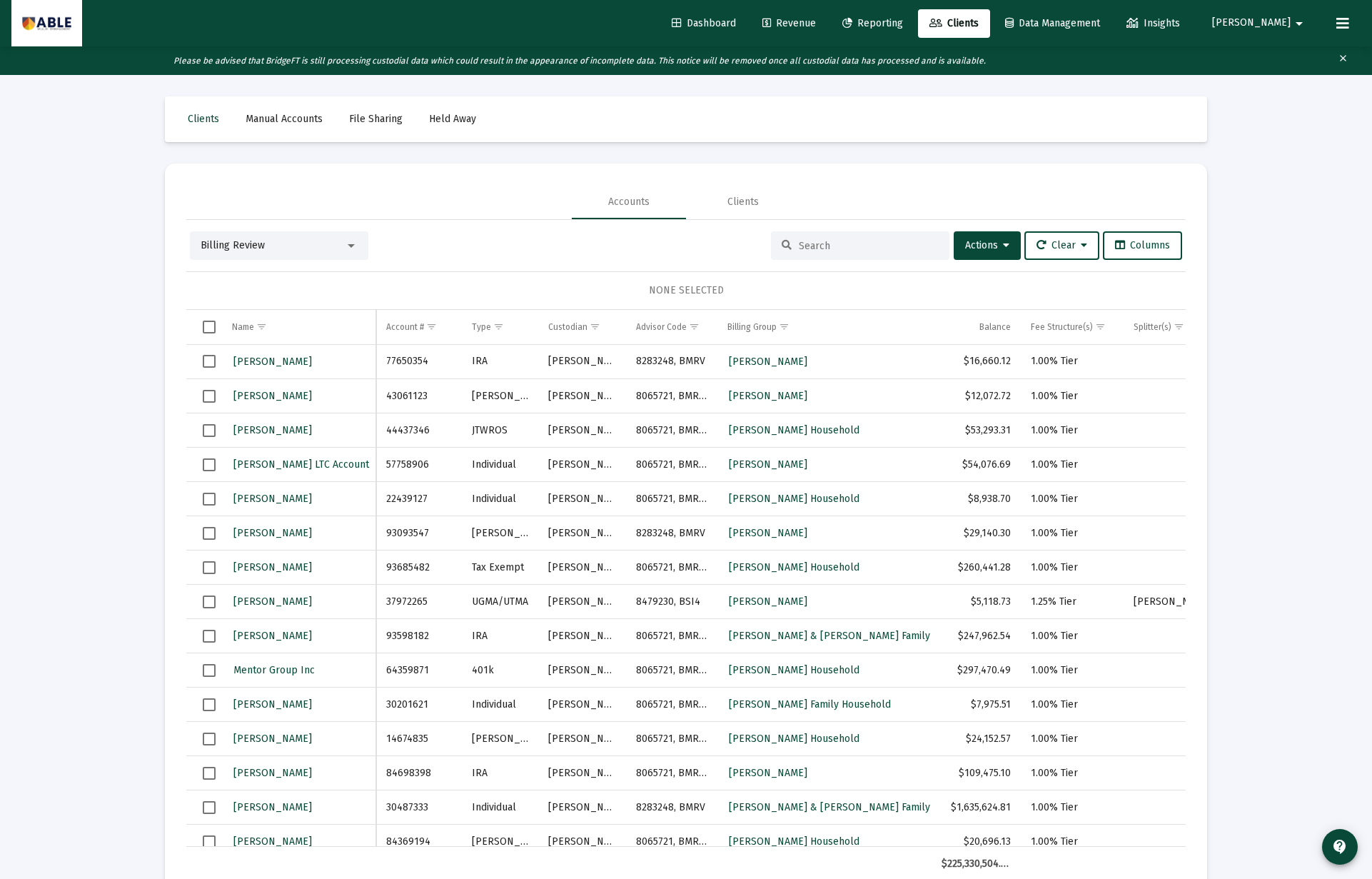
scroll to position [8, 0]
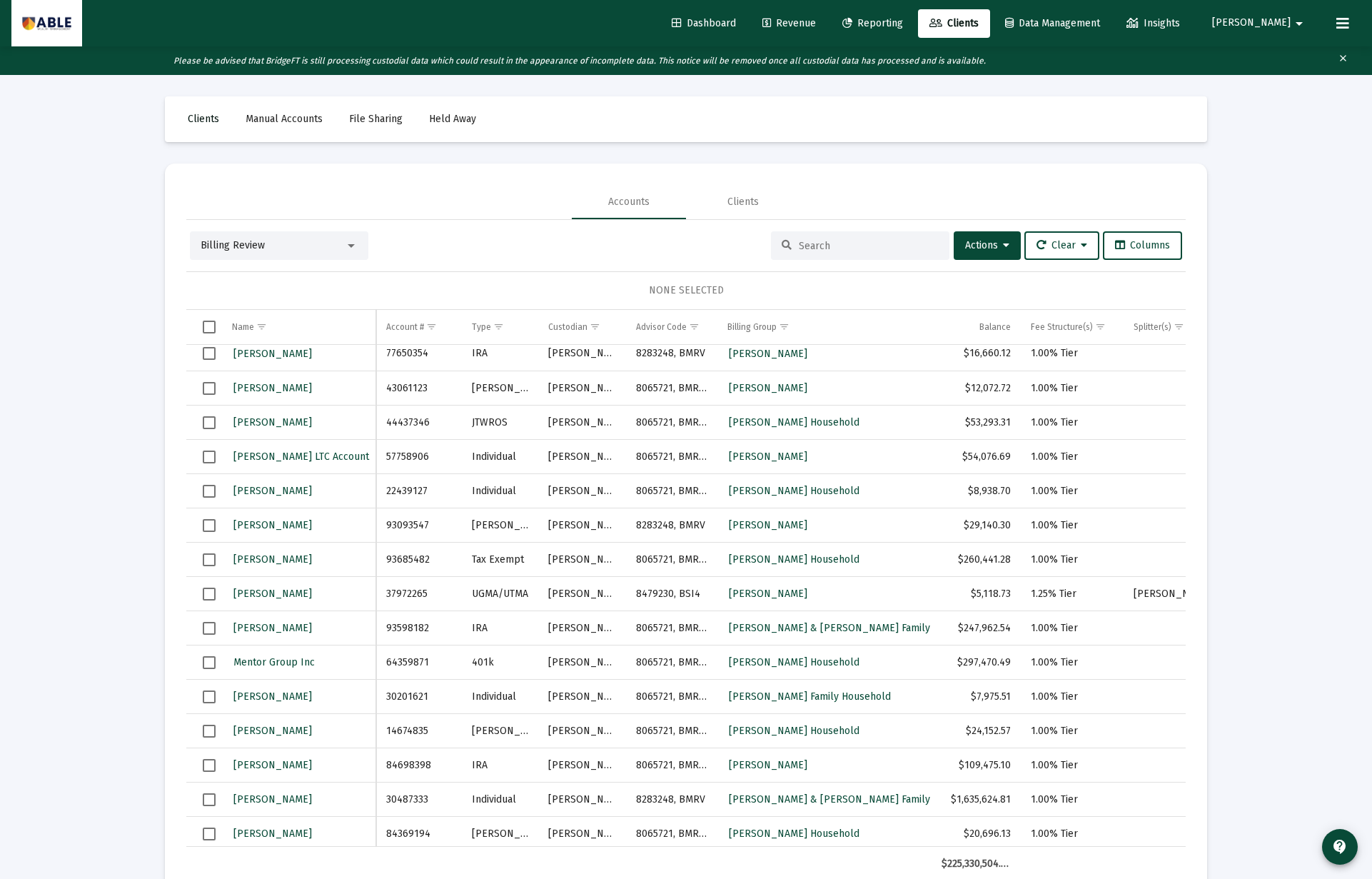
click at [198, 116] on span "Clients" at bounding box center [203, 119] width 31 height 12
click at [258, 244] on span "Billing Review" at bounding box center [233, 245] width 64 height 12
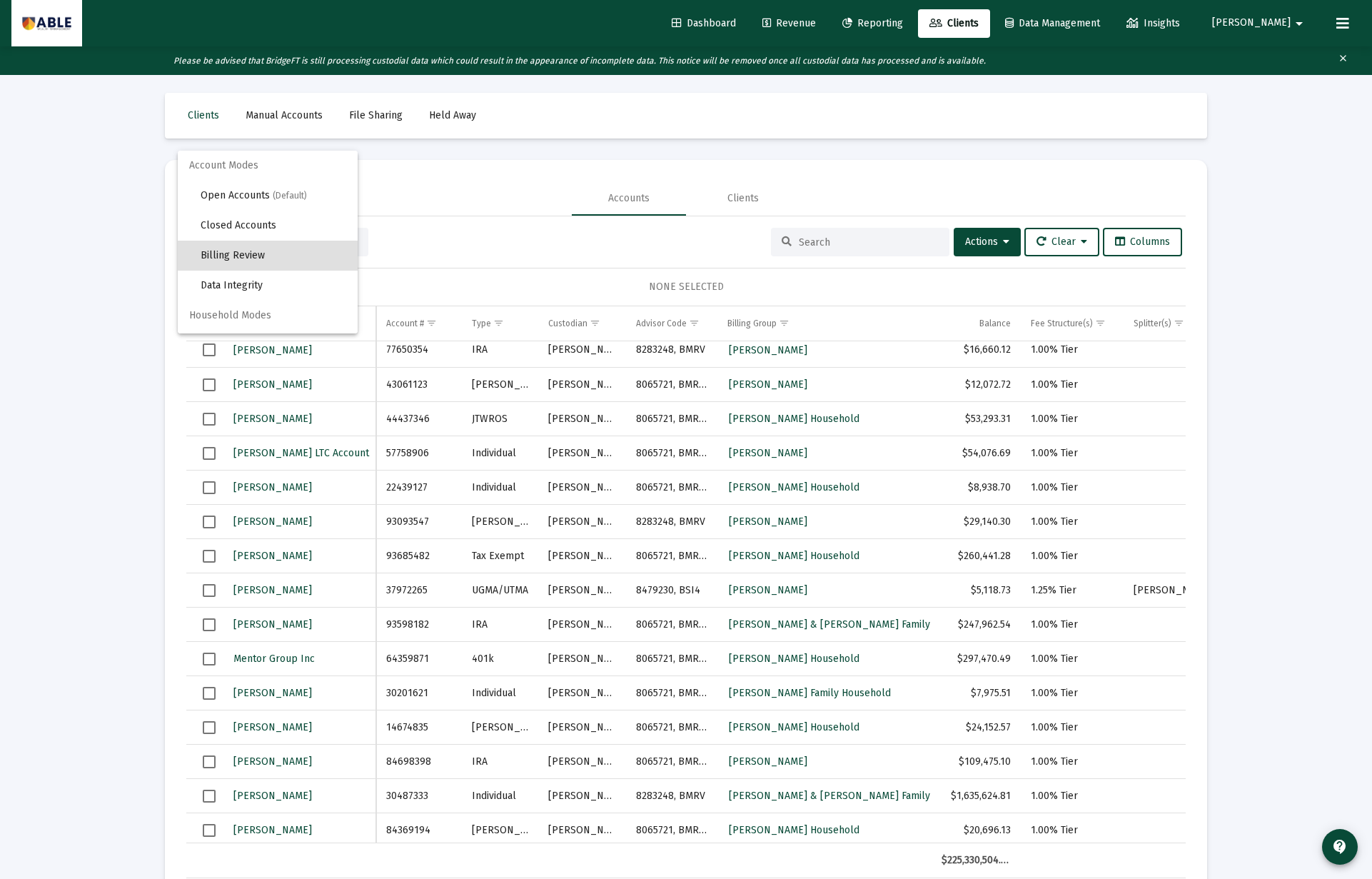
scroll to position [14, 0]
click at [247, 178] on span "Open Accounts (Default)" at bounding box center [273, 182] width 146 height 30
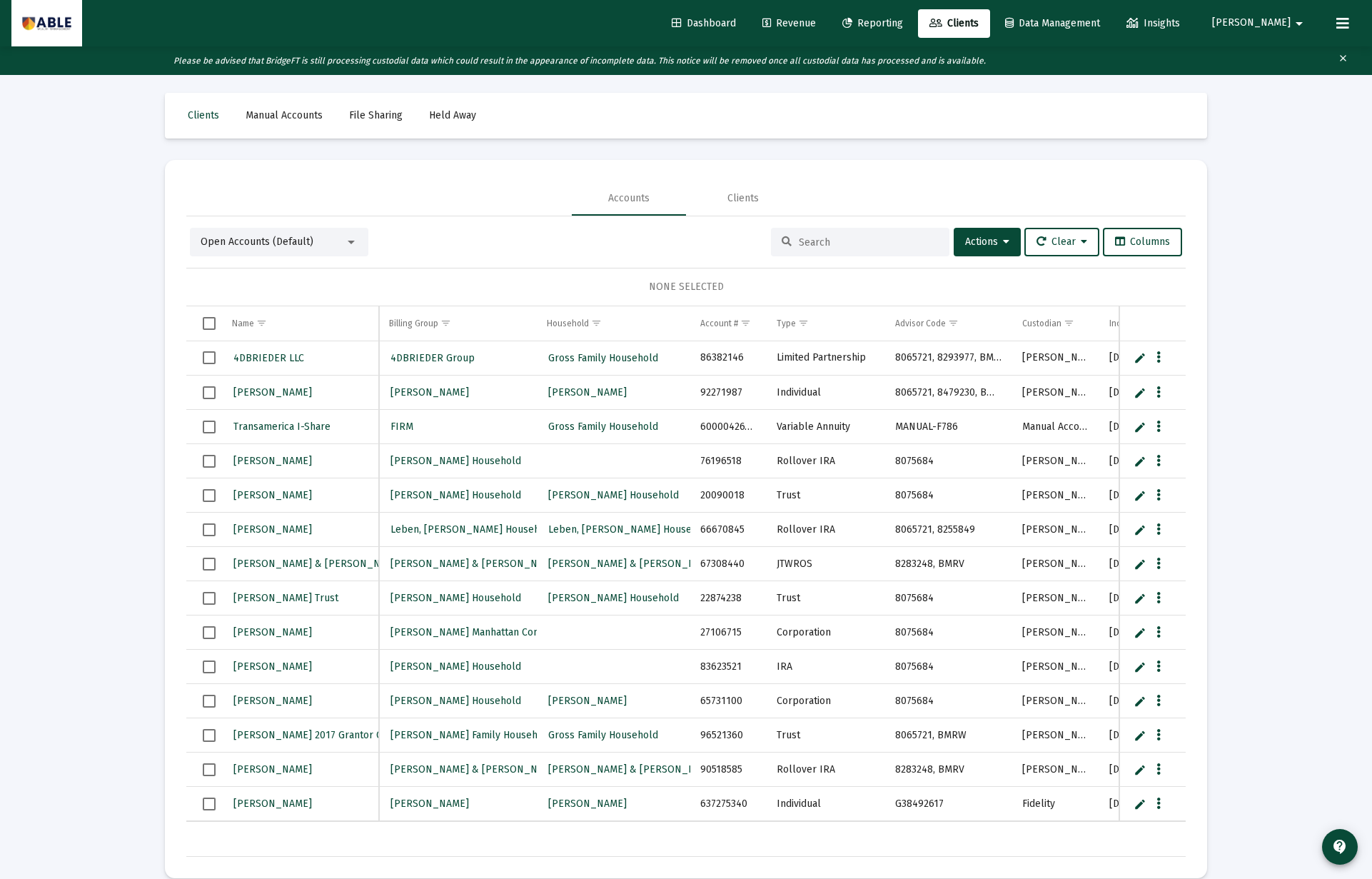
scroll to position [0, 0]
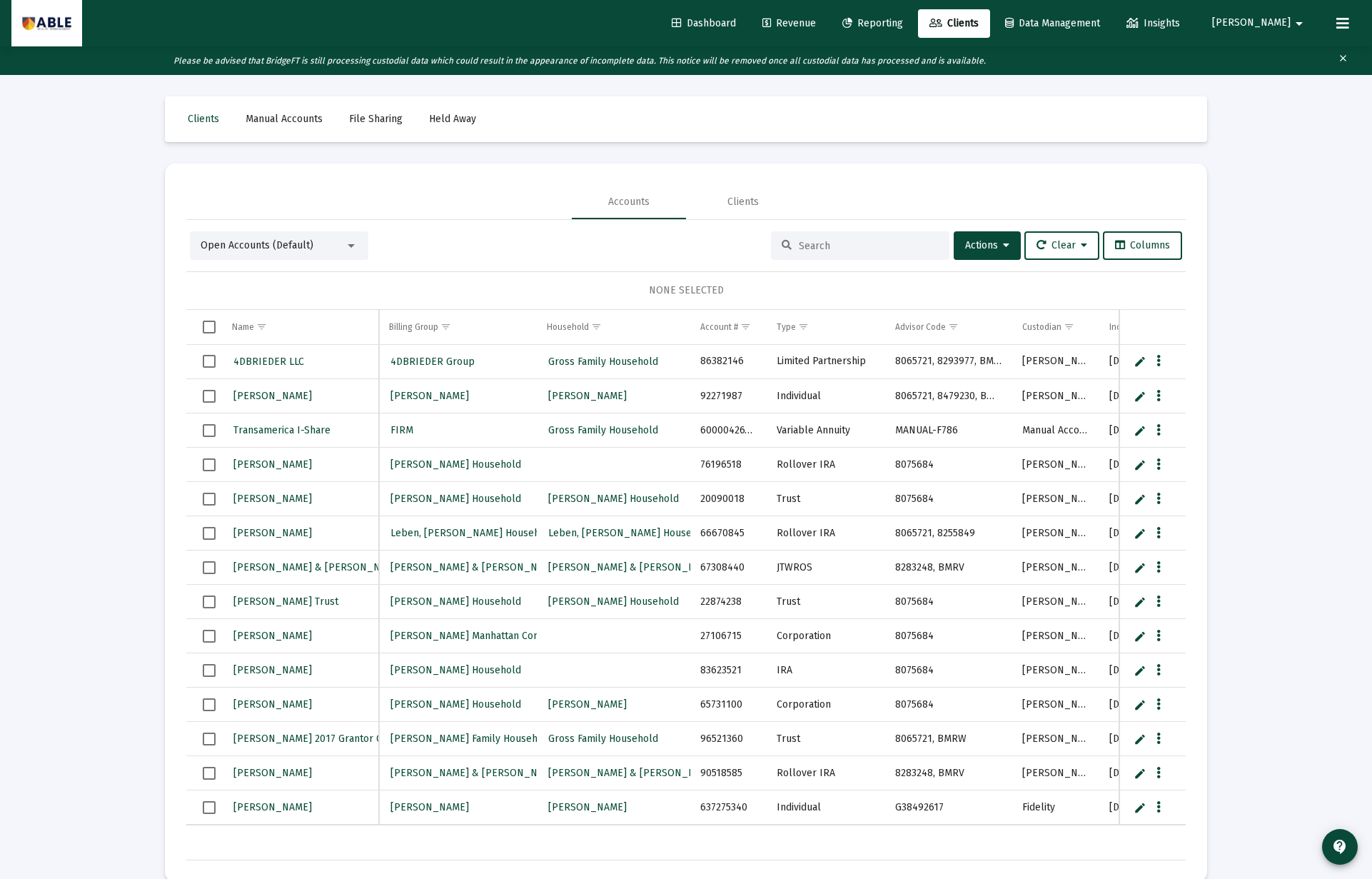
click at [813, 242] on input at bounding box center [868, 246] width 140 height 12
paste input "[PERSON_NAME] Household"
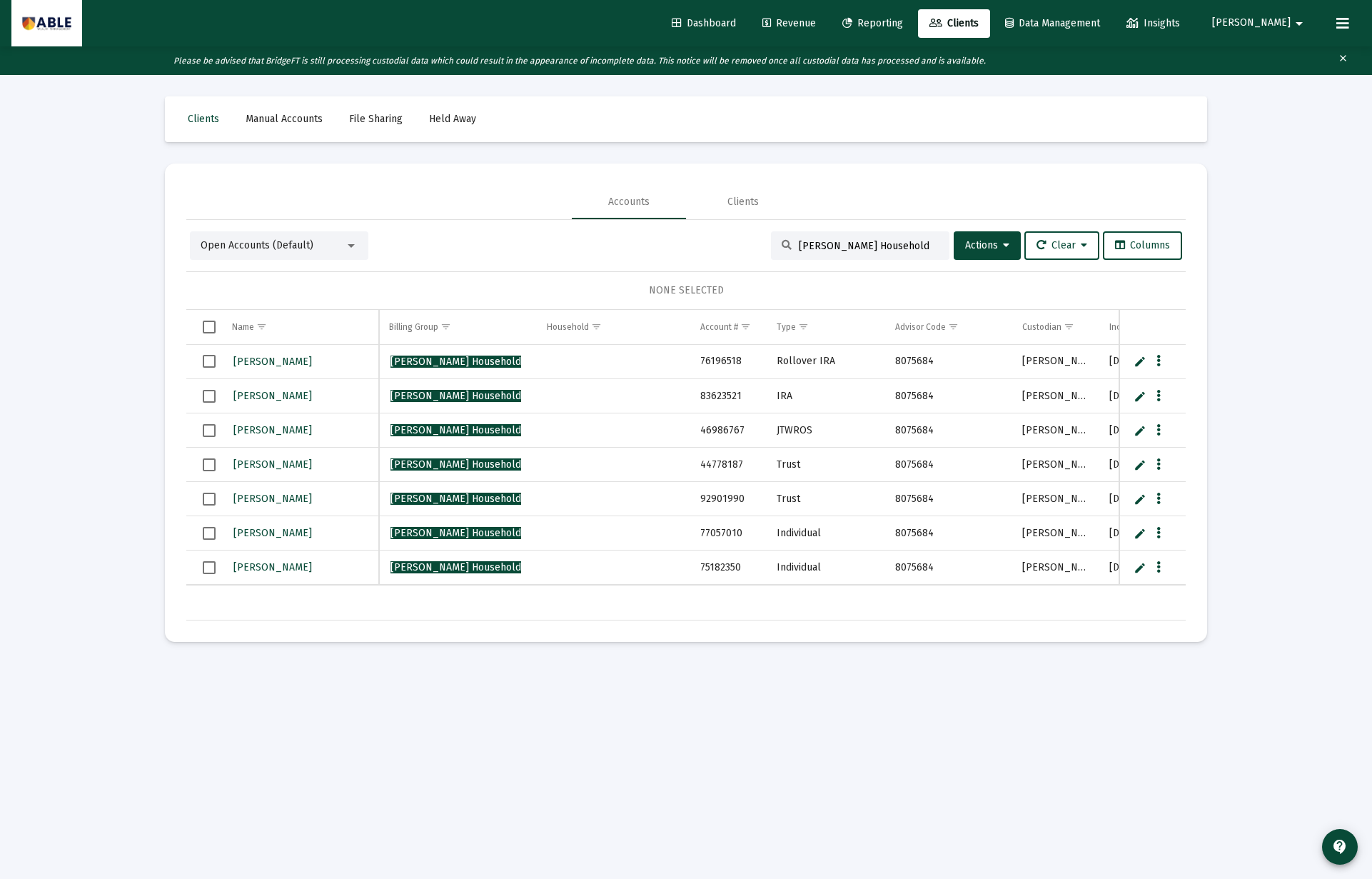
drag, startPoint x: 837, startPoint y: 245, endPoint x: 724, endPoint y: 236, distance: 113.4
click at [724, 236] on div "Open Accounts (Default) Mordechai Beityakov Household Actions Clear Columns" at bounding box center [685, 245] width 992 height 29
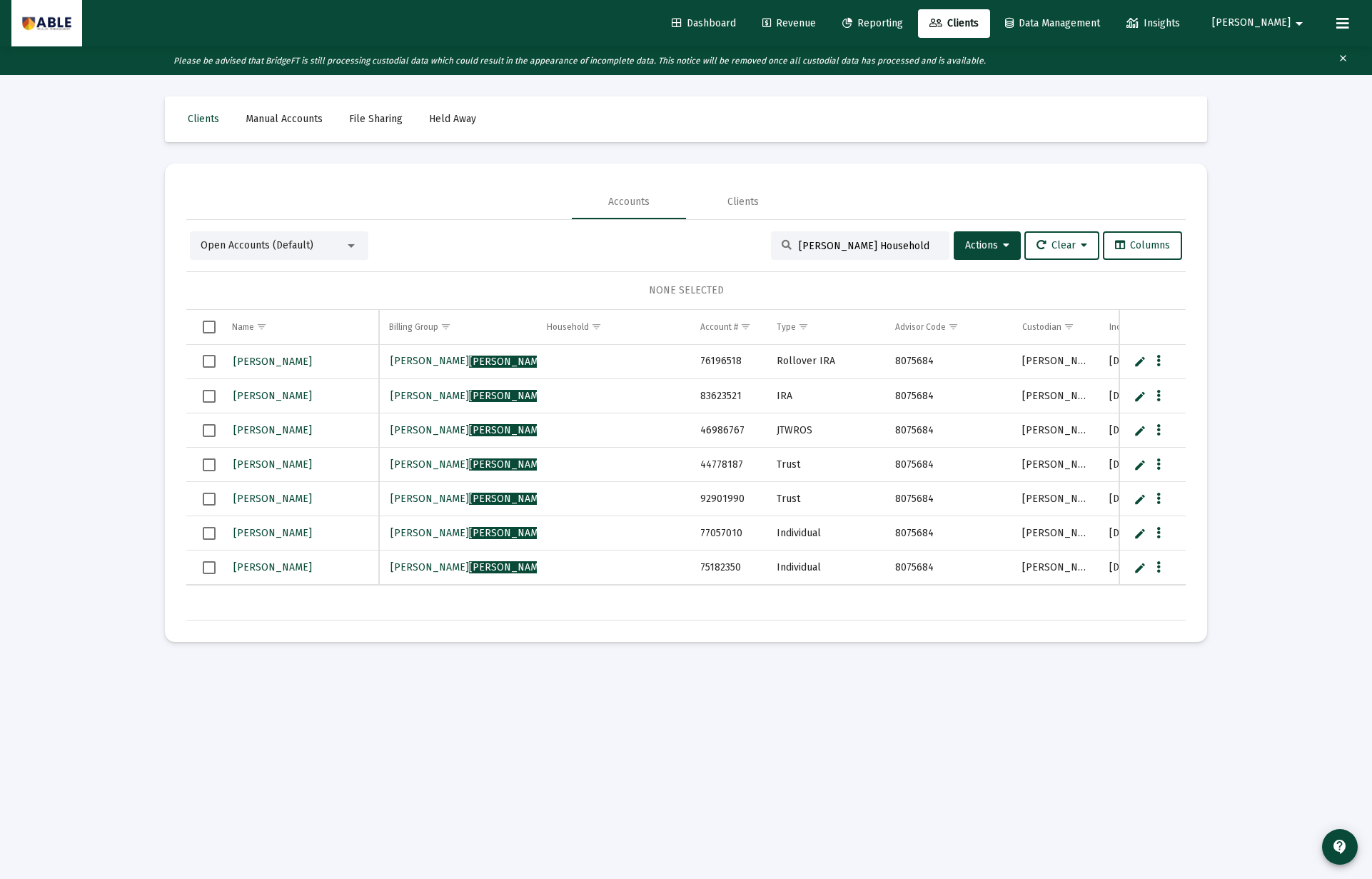
click at [856, 245] on input "Beityakov Household" at bounding box center [868, 246] width 140 height 12
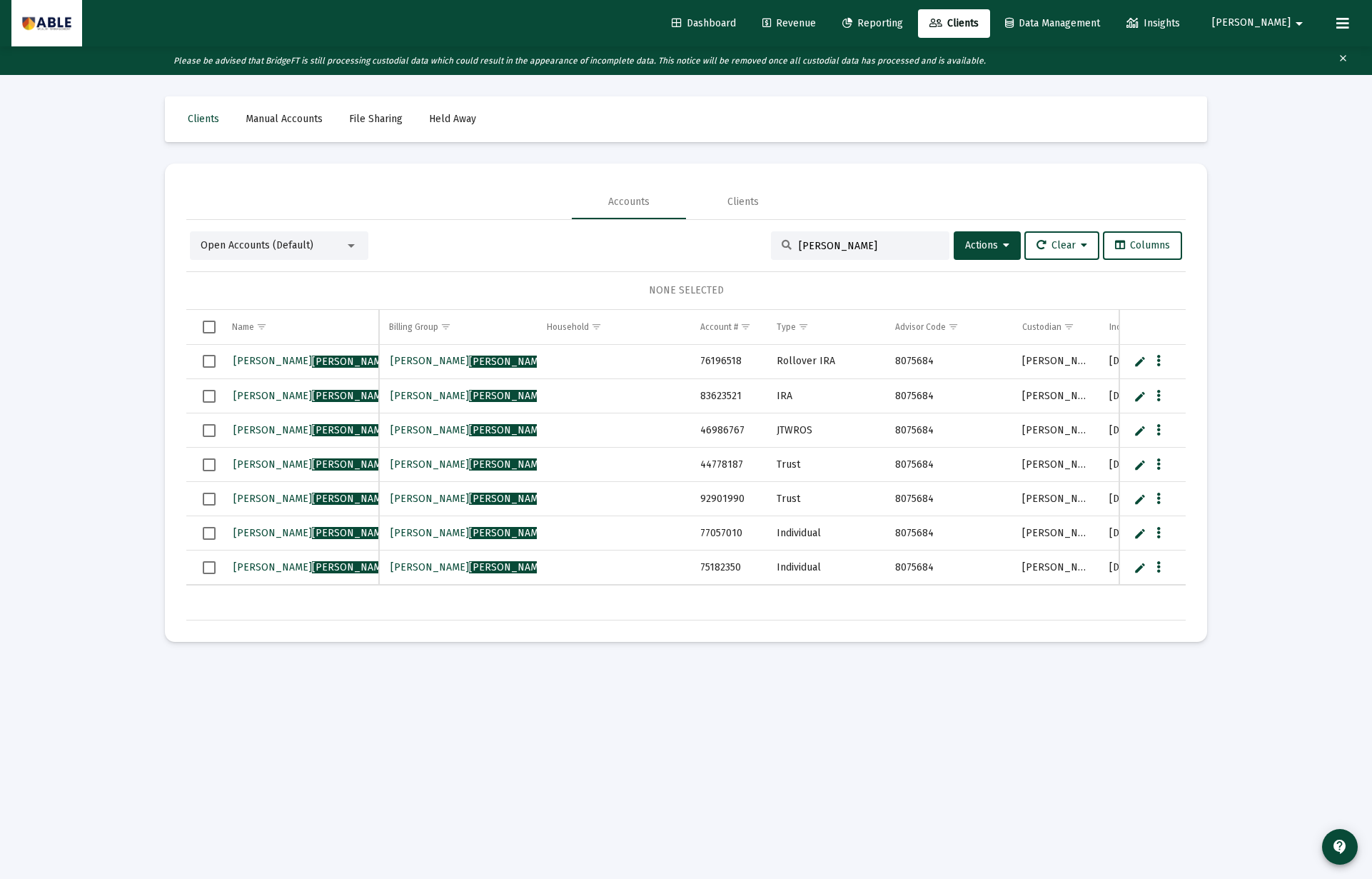
type input "Beityakov"
click at [203, 329] on span "Select all" at bounding box center [209, 327] width 13 height 13
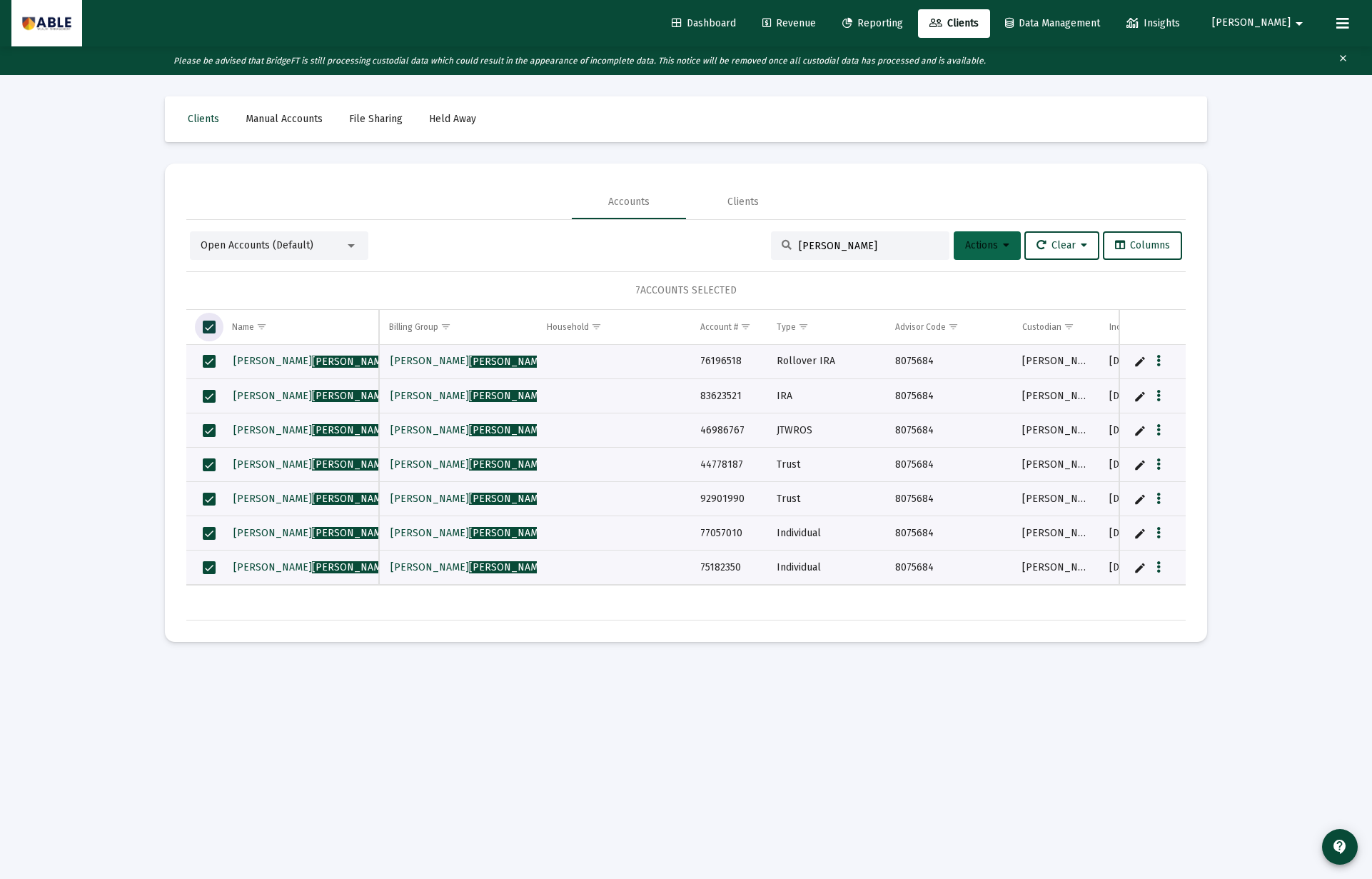
click at [953, 245] on button "Actions" at bounding box center [987, 245] width 67 height 29
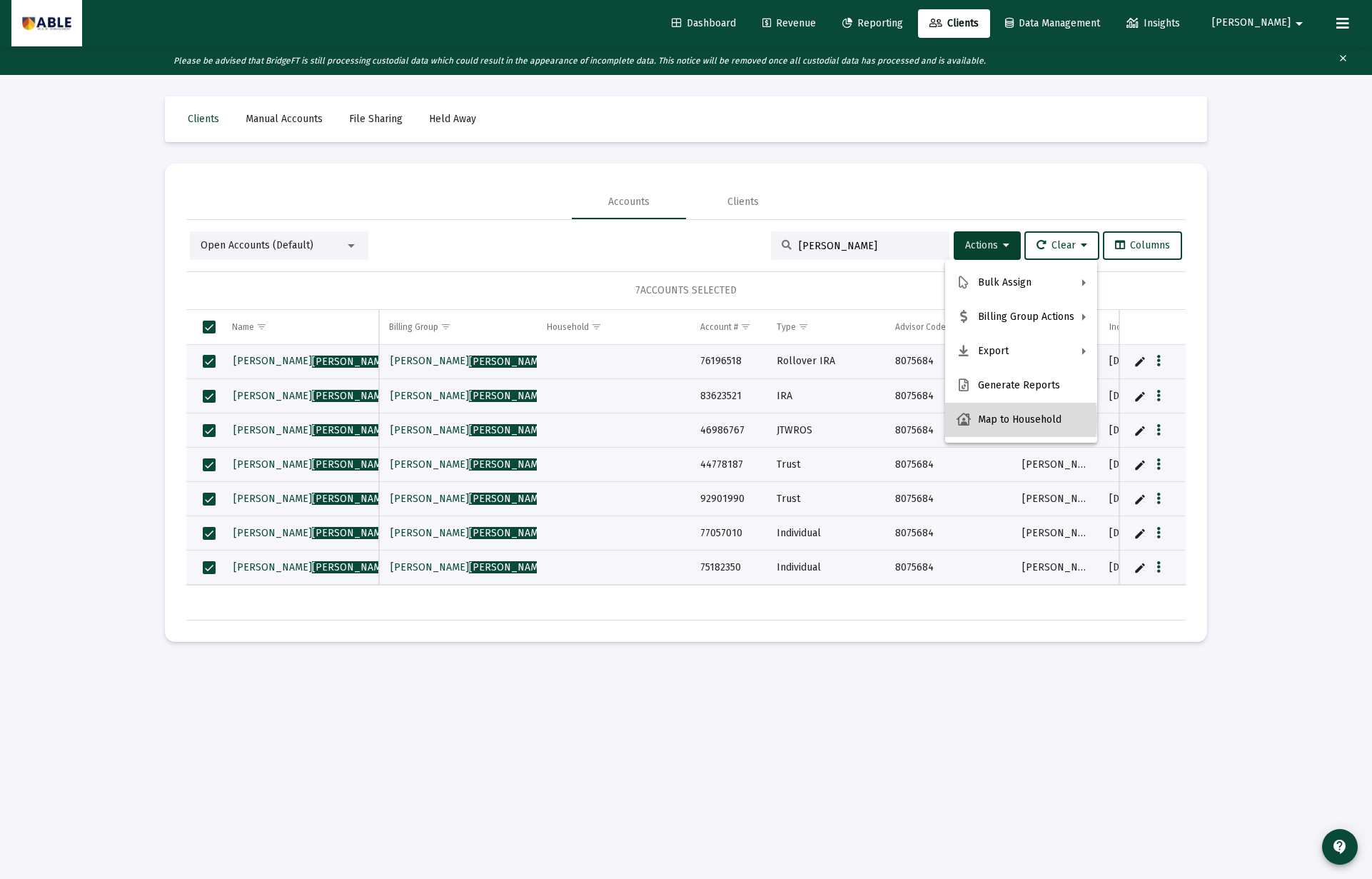
click at [989, 420] on button "Map to Household" at bounding box center [1021, 420] width 152 height 34
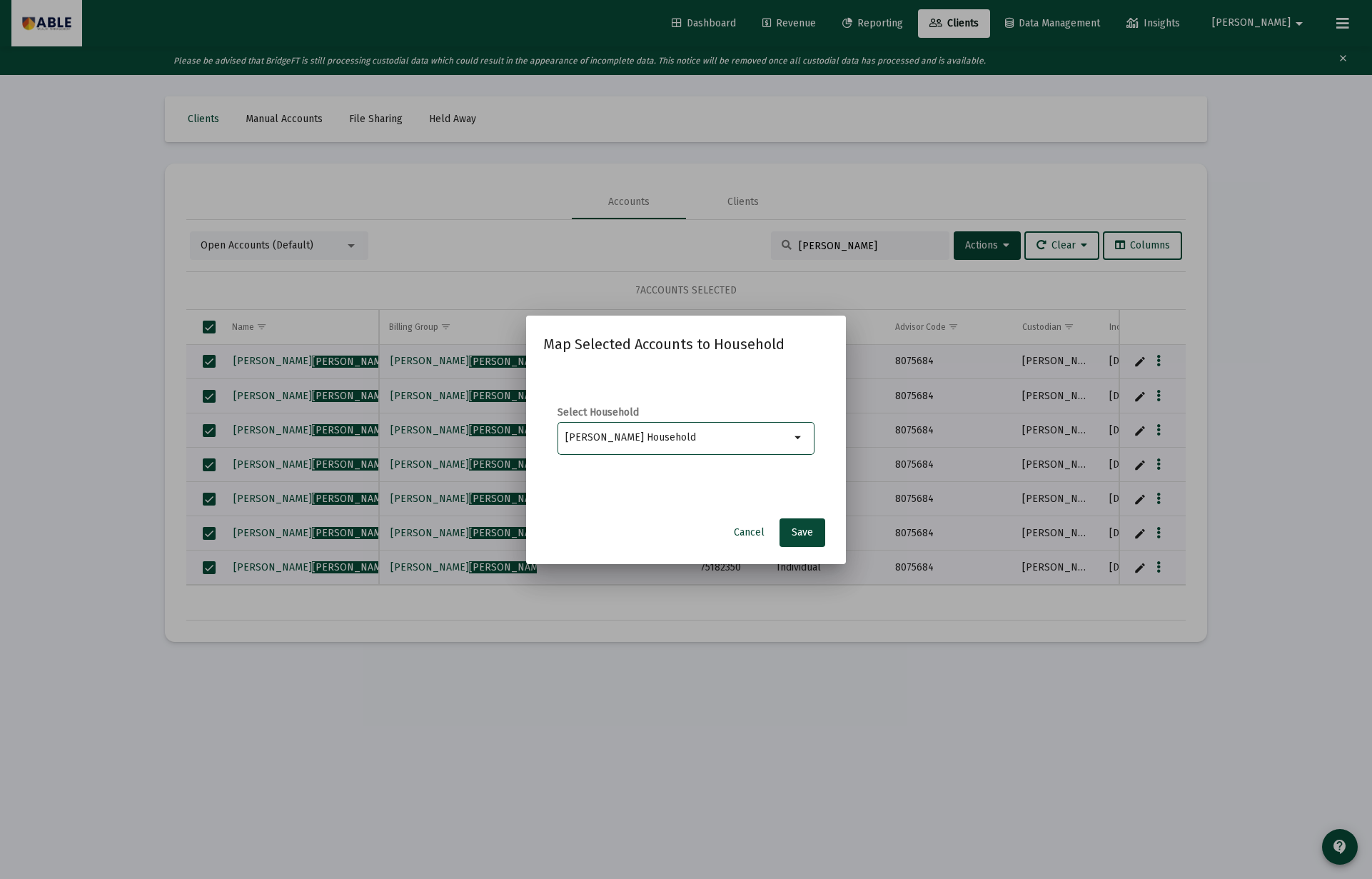
drag, startPoint x: 611, startPoint y: 440, endPoint x: 493, endPoint y: 440, distance: 118.0
click at [493, 440] on div "Map Selected Accounts to Household Select Household Mordechai Beityakov Househo…" at bounding box center [686, 440] width 1372 height 879
drag, startPoint x: 607, startPoint y: 437, endPoint x: 789, endPoint y: 439, distance: 182.0
click at [789, 439] on div "Beityakov Household arrow_drop_down" at bounding box center [685, 437] width 257 height 35
type input "Beityakov"
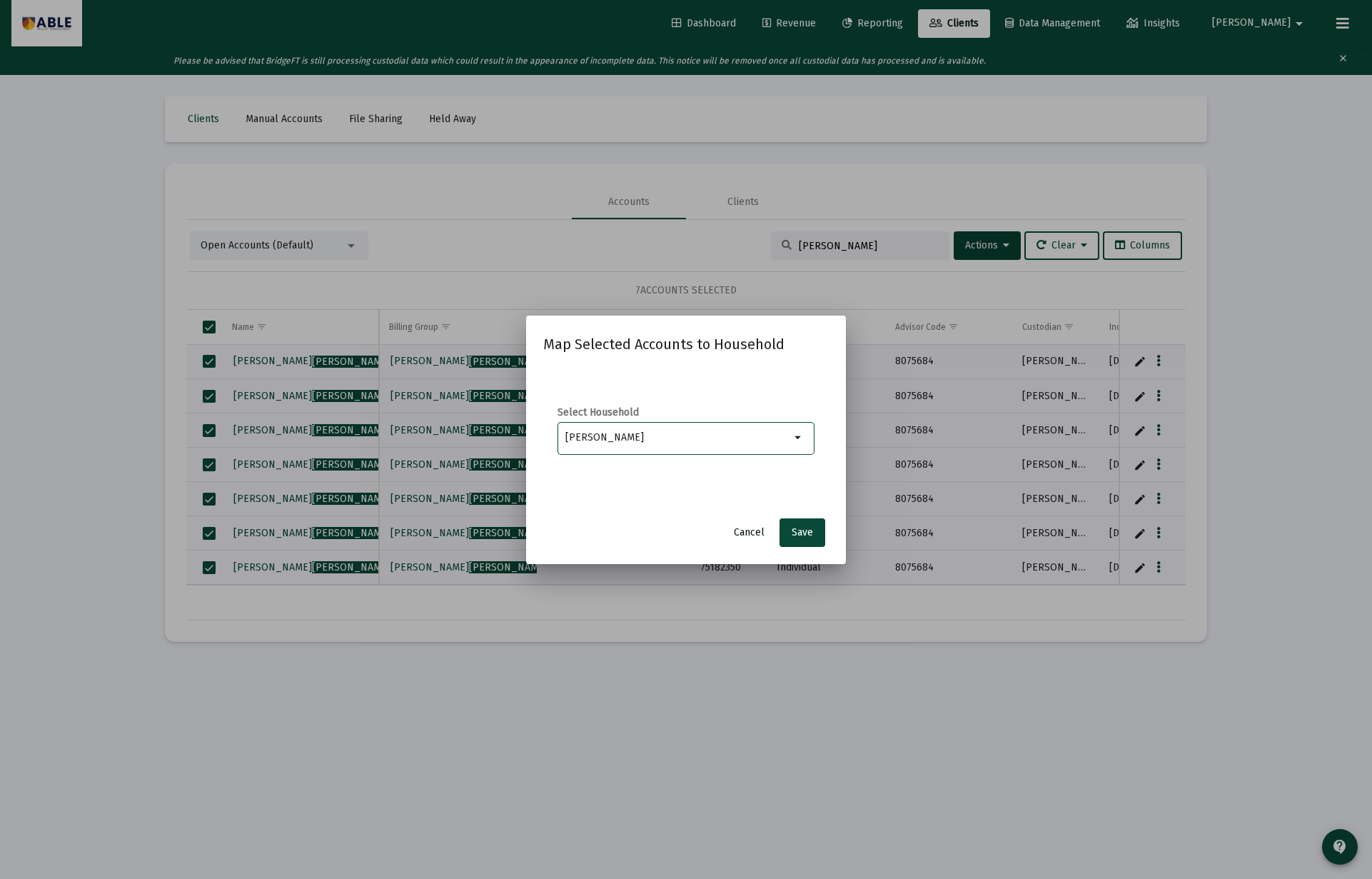
click at [755, 530] on span "Cancel" at bounding box center [749, 532] width 31 height 12
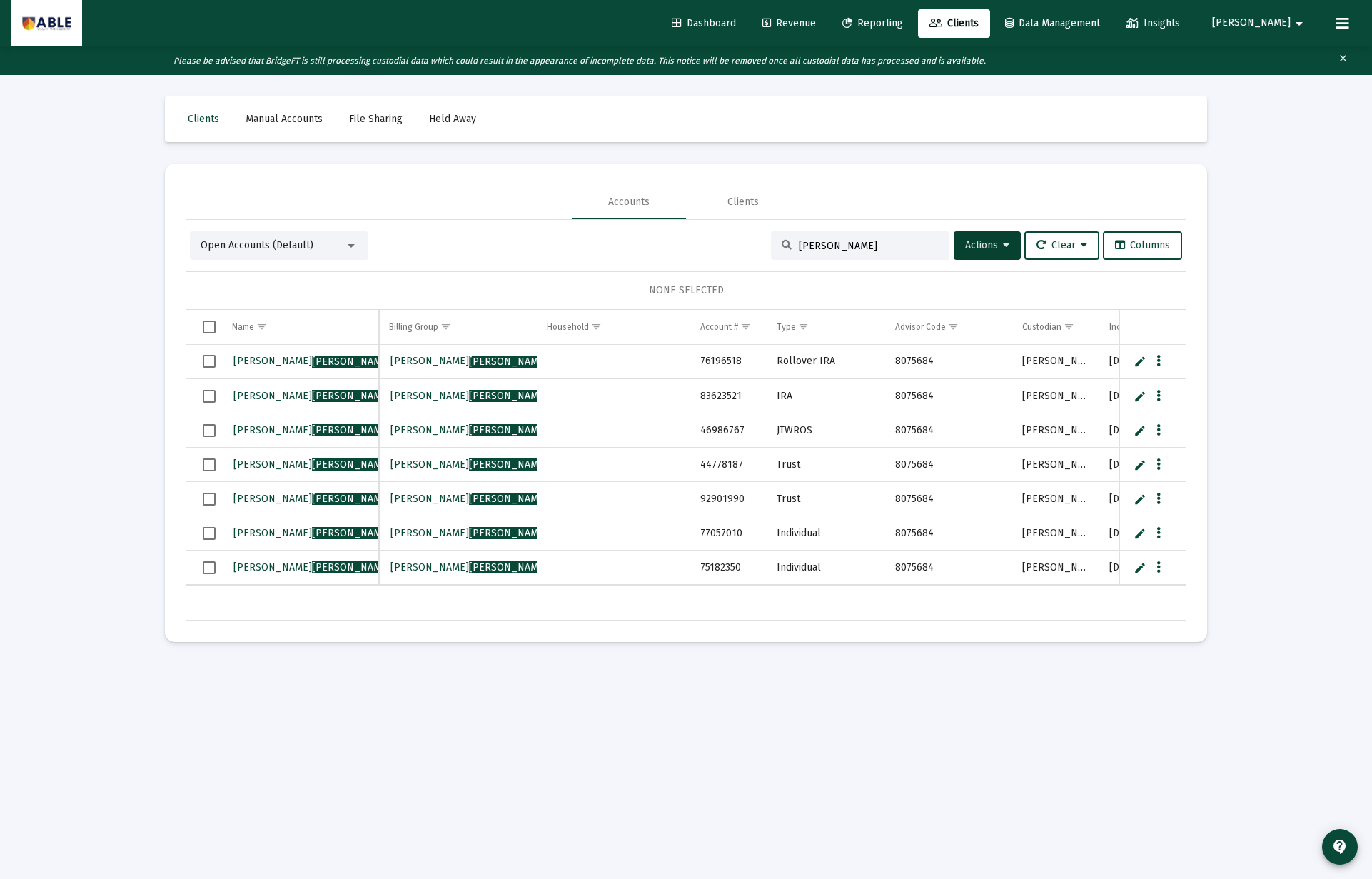
click at [307, 246] on span "Open Accounts (Default)" at bounding box center [257, 245] width 113 height 12
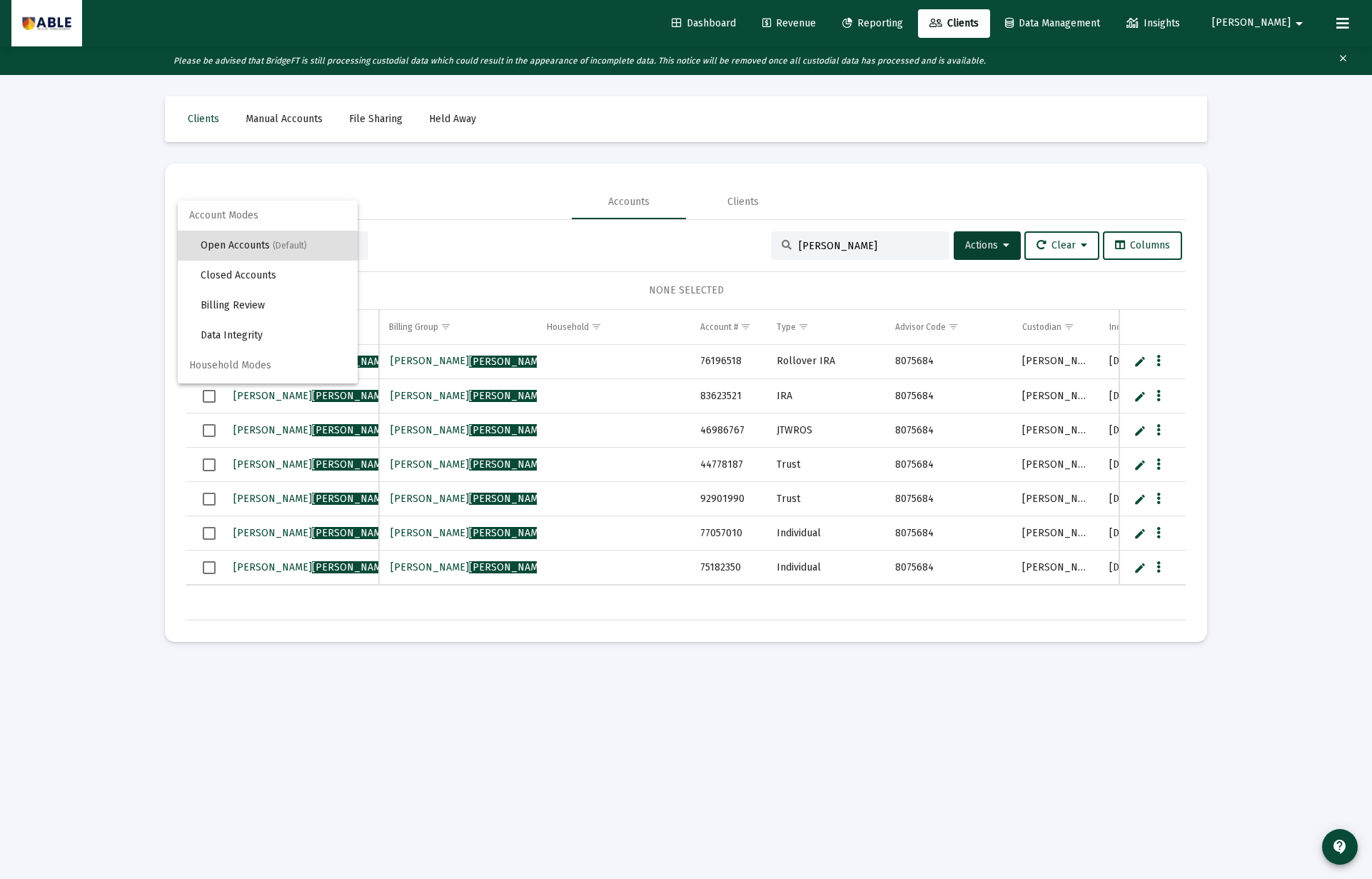
scroll to position [27, 0]
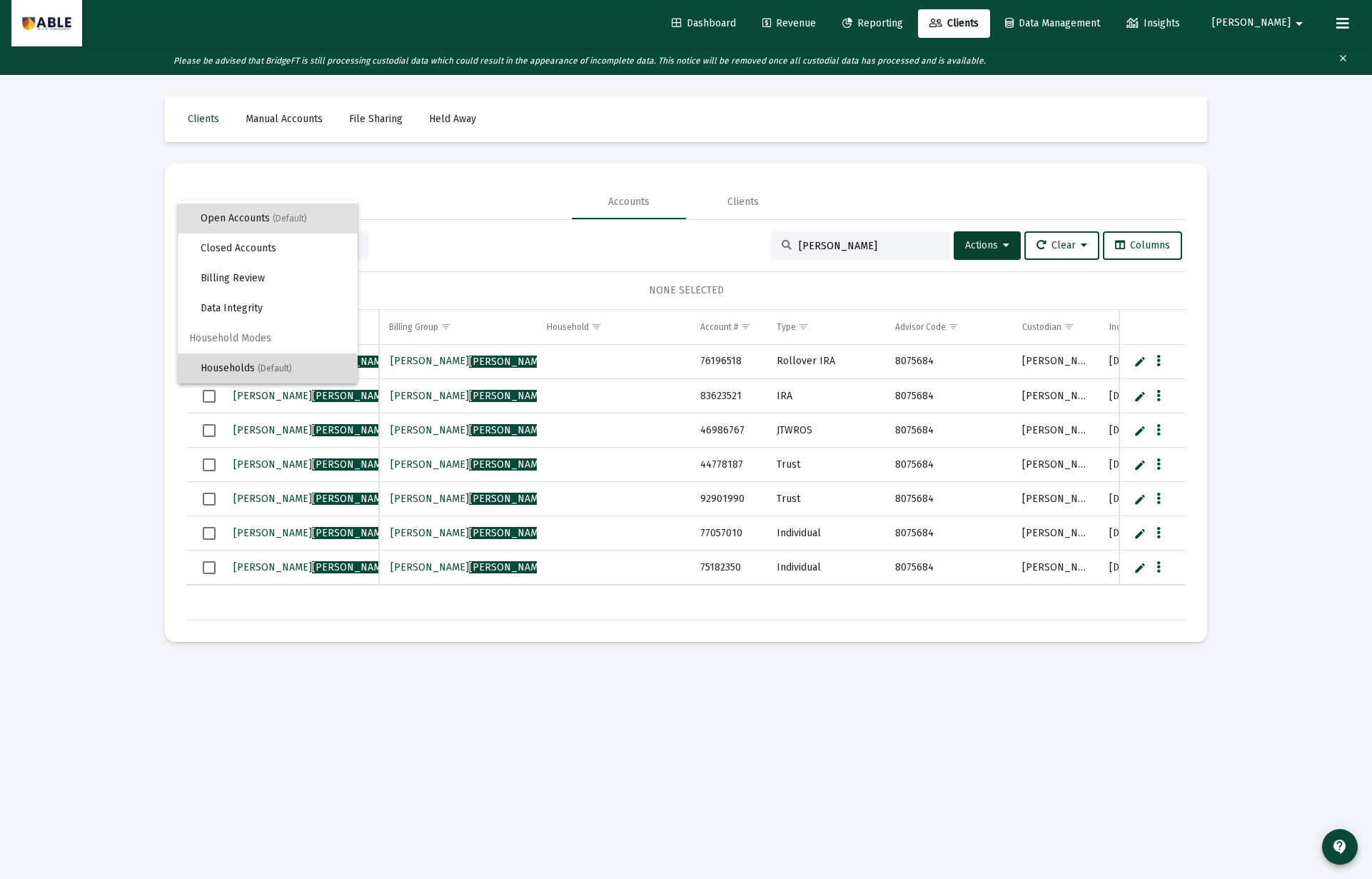
click at [249, 368] on span "Households (Default)" at bounding box center [273, 368] width 146 height 30
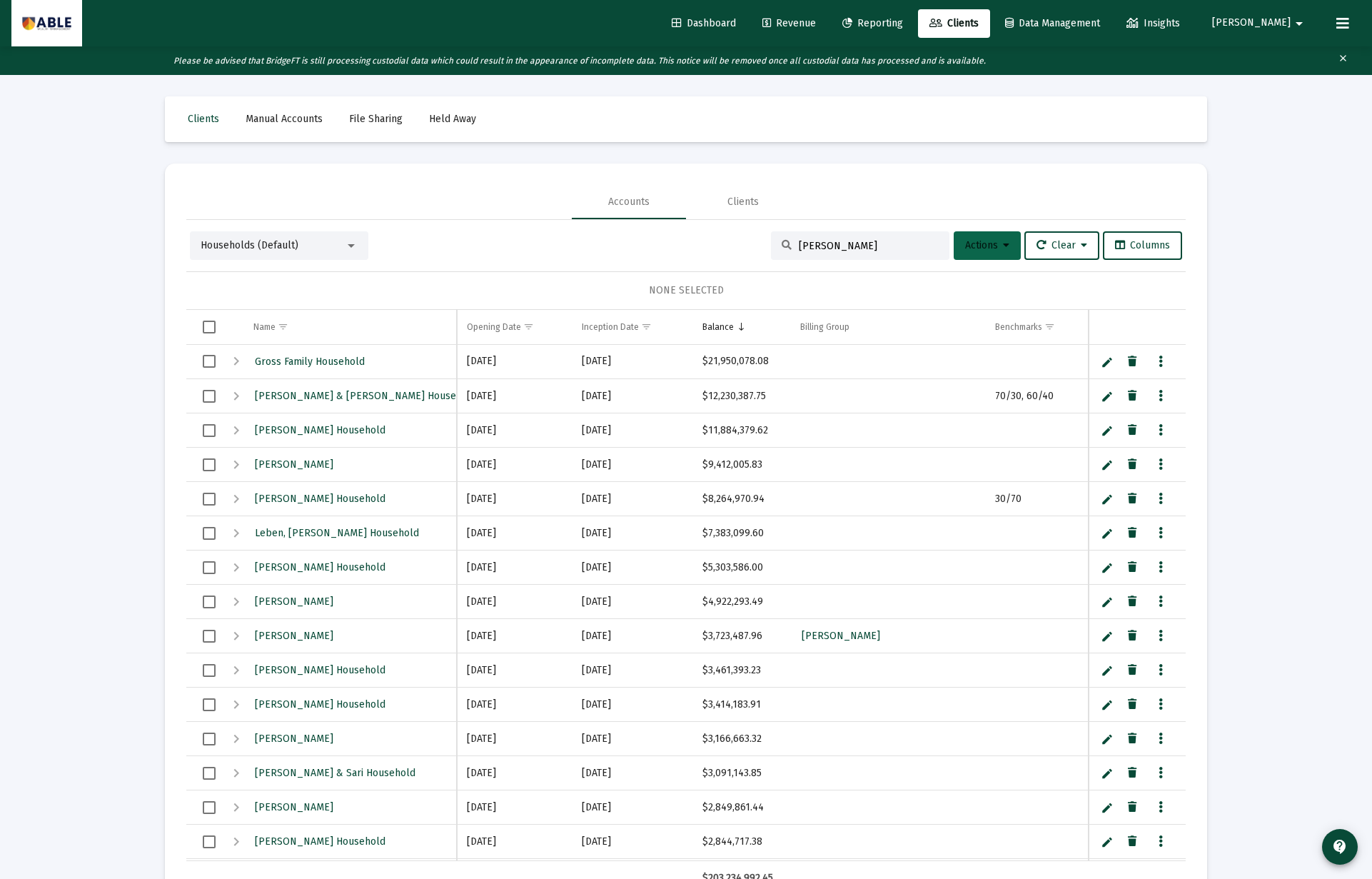
click at [974, 242] on span "Actions" at bounding box center [987, 245] width 44 height 12
click at [993, 320] on button "Create Household" at bounding box center [1011, 316] width 132 height 34
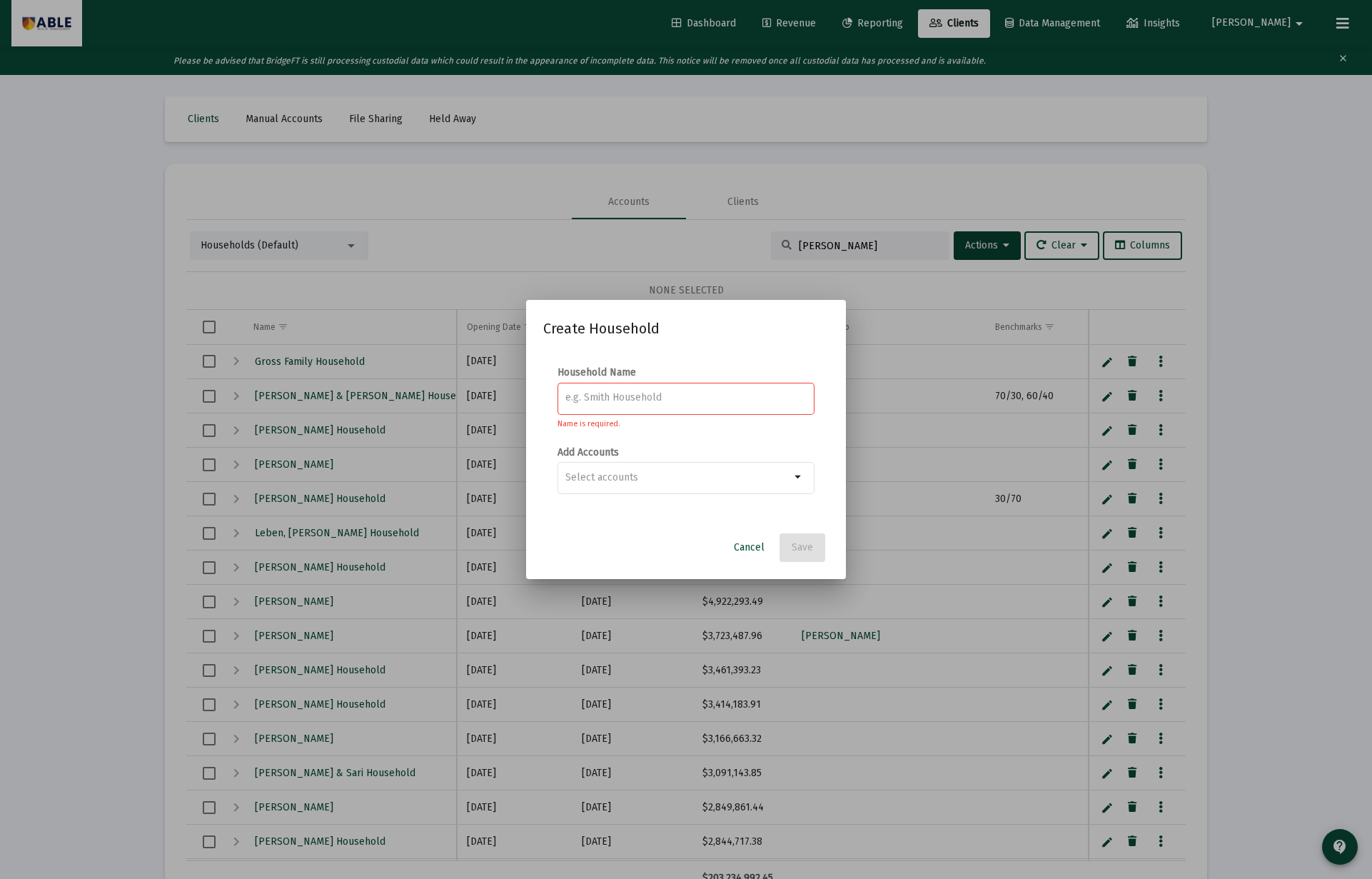
click at [724, 389] on div at bounding box center [686, 398] width 242 height 35
paste input "[PERSON_NAME] Household"
type input "[PERSON_NAME] Household"
click at [802, 550] on span "Save" at bounding box center [802, 547] width 21 height 12
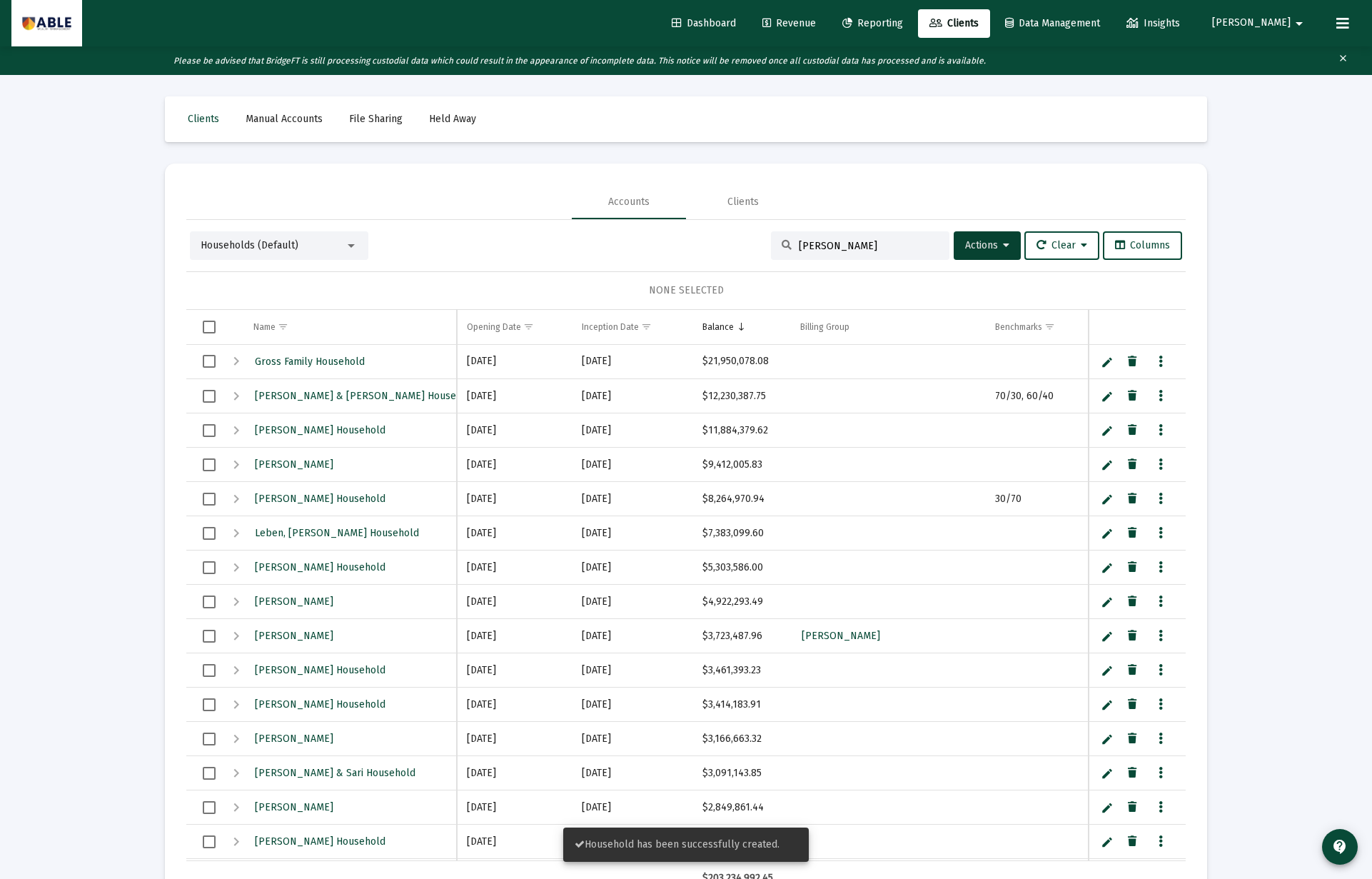
scroll to position [10, 0]
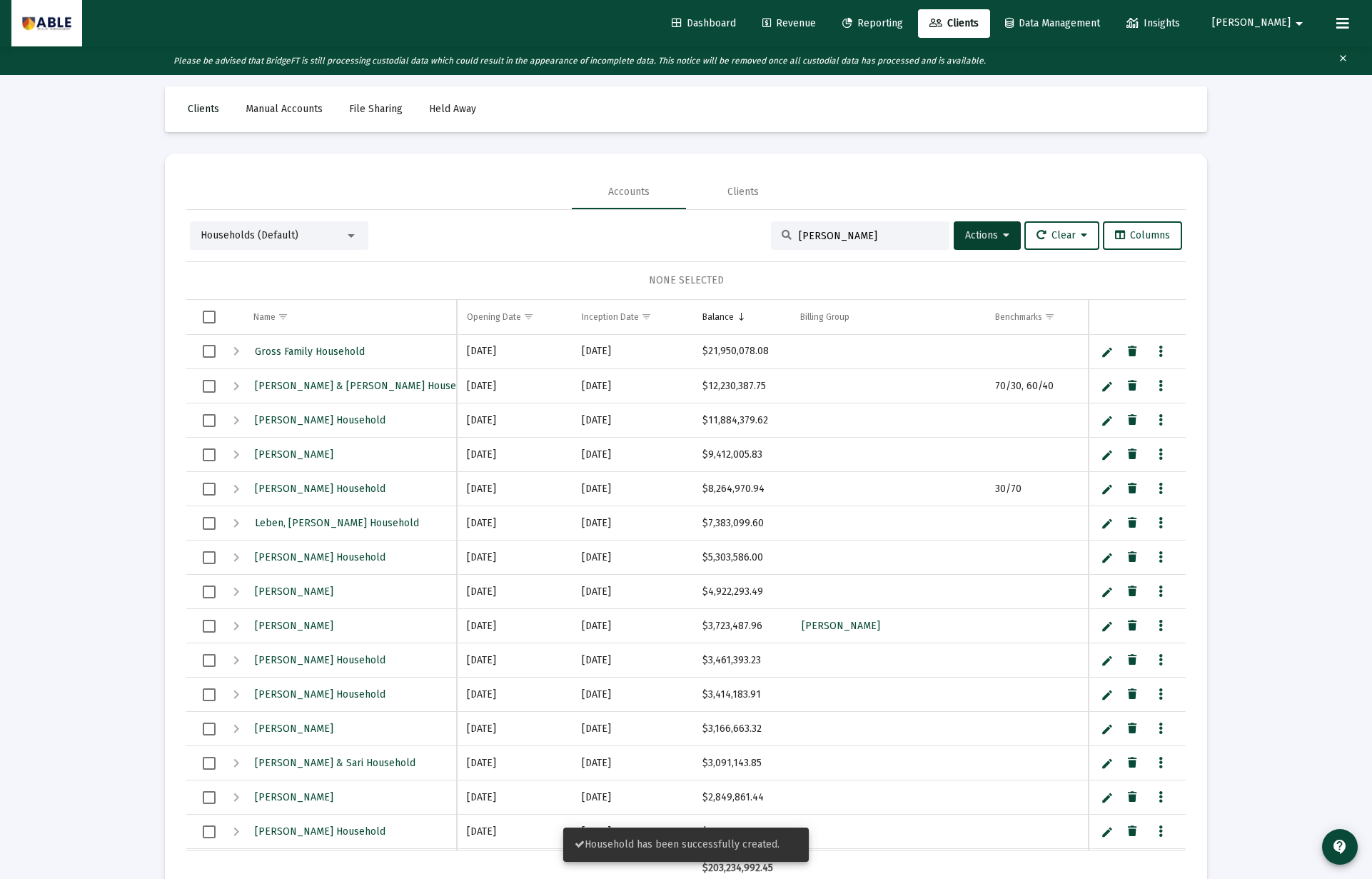
click at [203, 103] on span "Clients" at bounding box center [203, 108] width 31 height 12
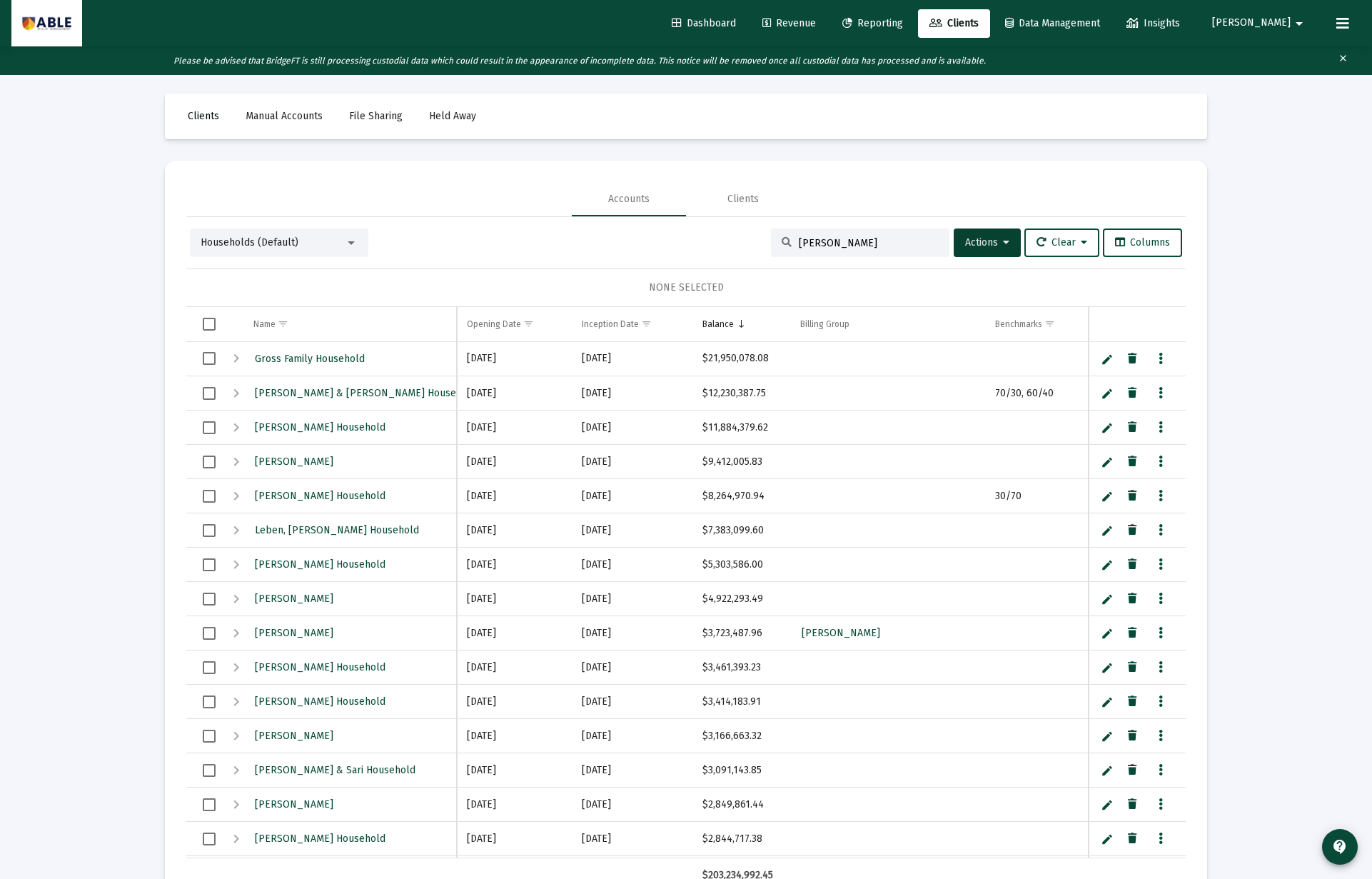
click at [211, 117] on span "Clients" at bounding box center [203, 116] width 31 height 12
click at [245, 237] on div "Households (Default)" at bounding box center [272, 244] width 144 height 14
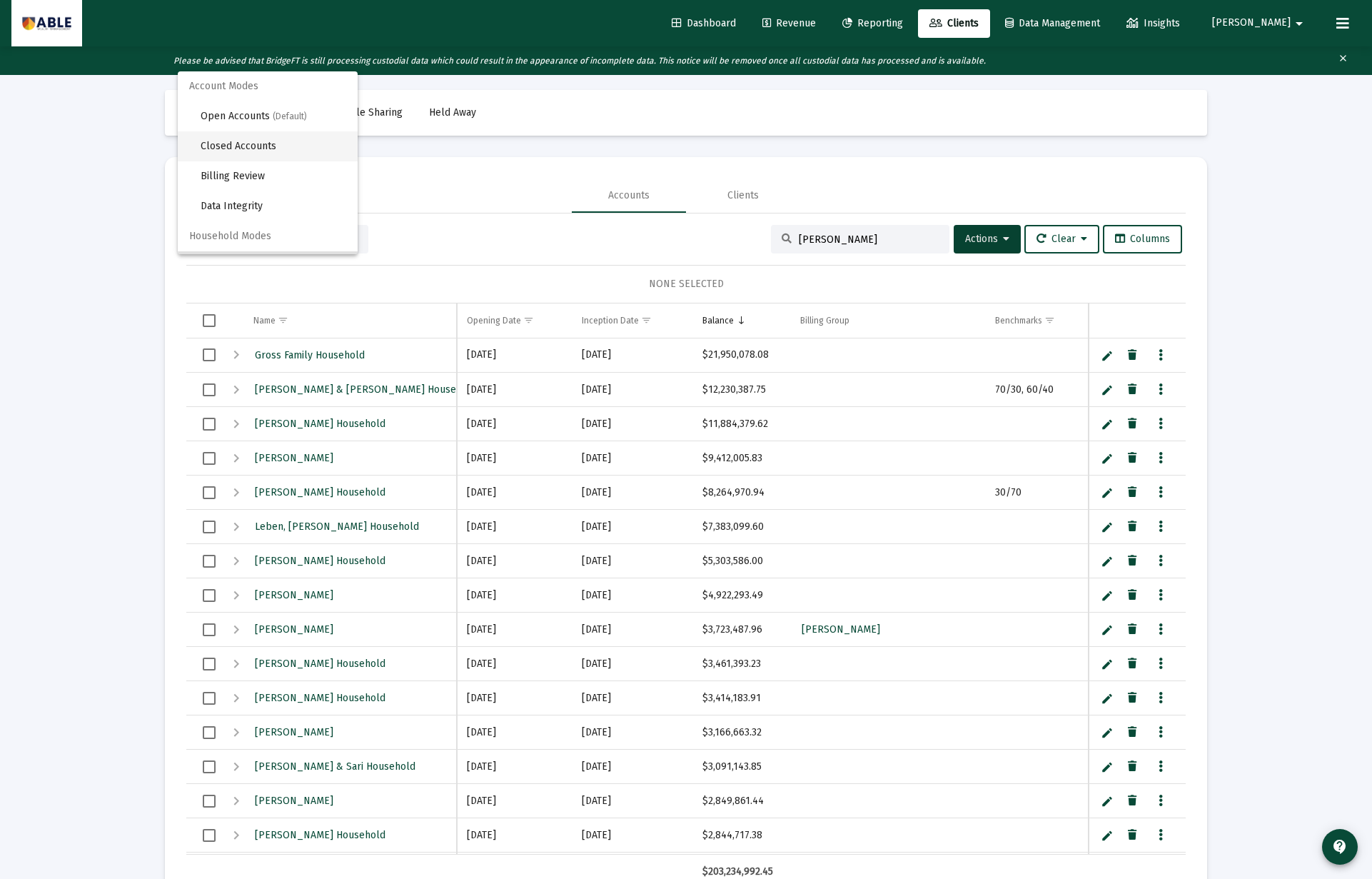
scroll to position [23, 0]
click at [242, 94] on span "Open Accounts (Default)" at bounding box center [273, 93] width 146 height 30
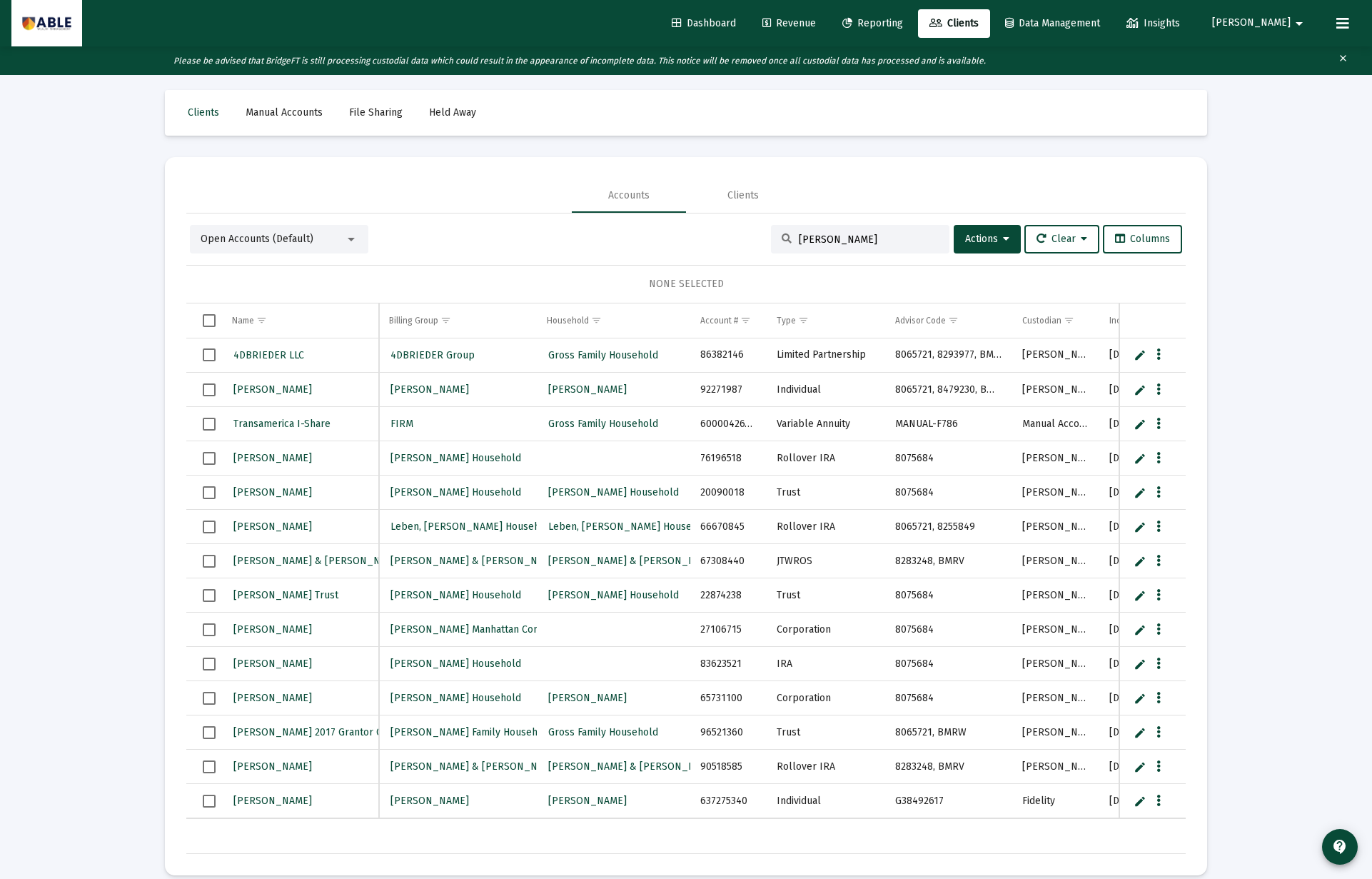
click at [855, 244] on input "Beityakov" at bounding box center [868, 240] width 140 height 12
type input "Beityakov"
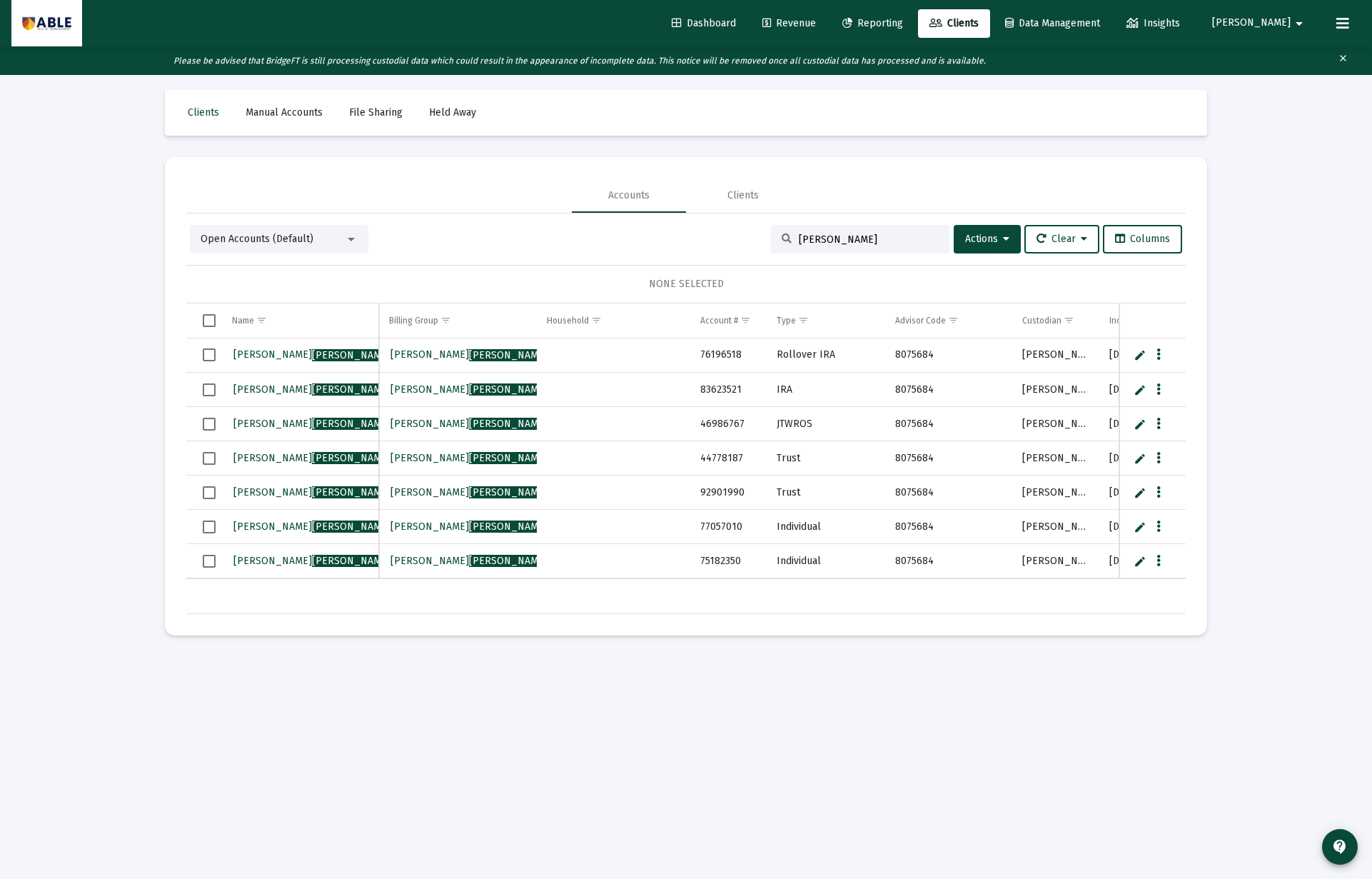
click at [211, 323] on span "Select all" at bounding box center [209, 321] width 13 height 13
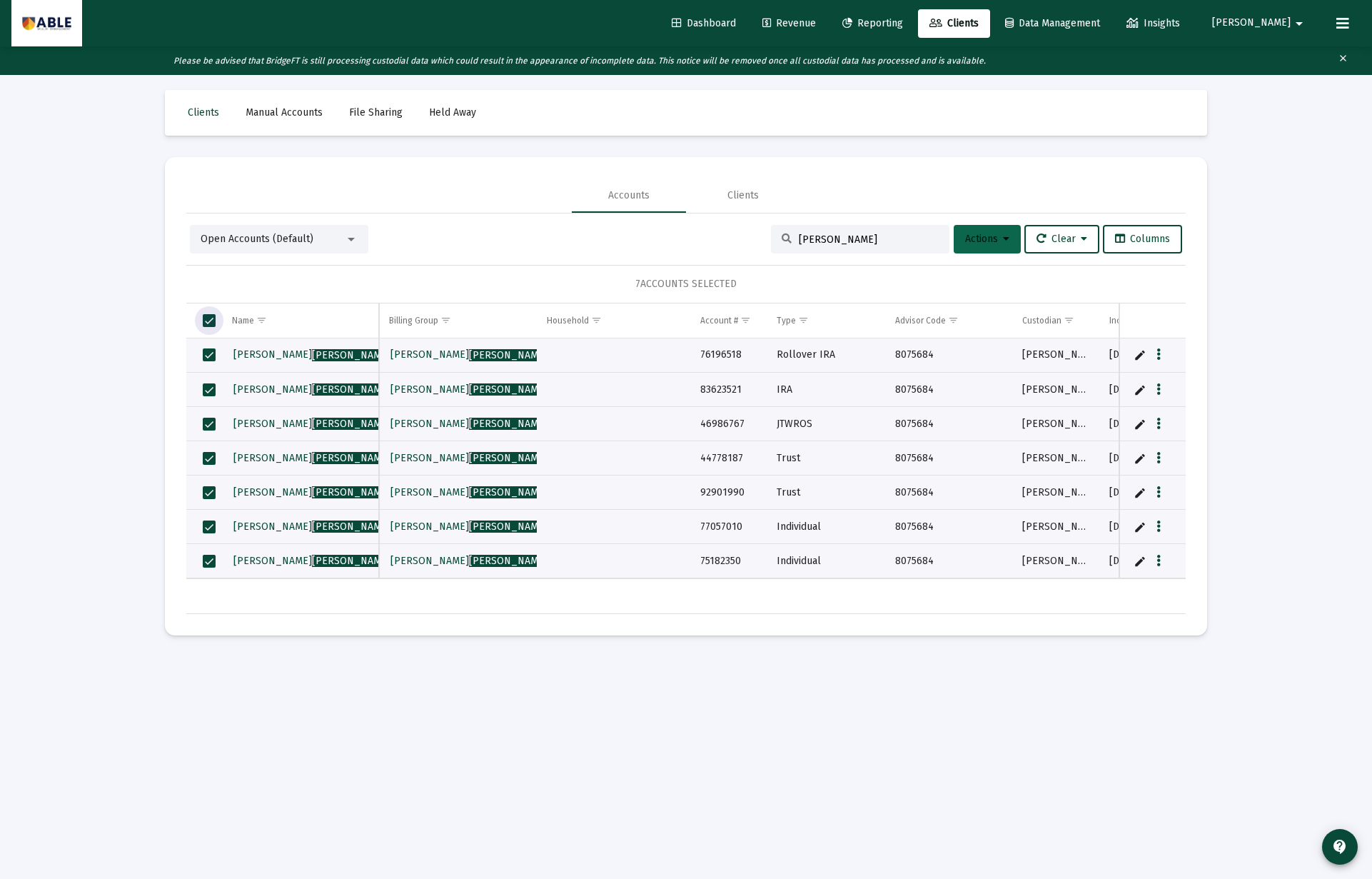
click at [968, 240] on span "Actions" at bounding box center [987, 239] width 44 height 12
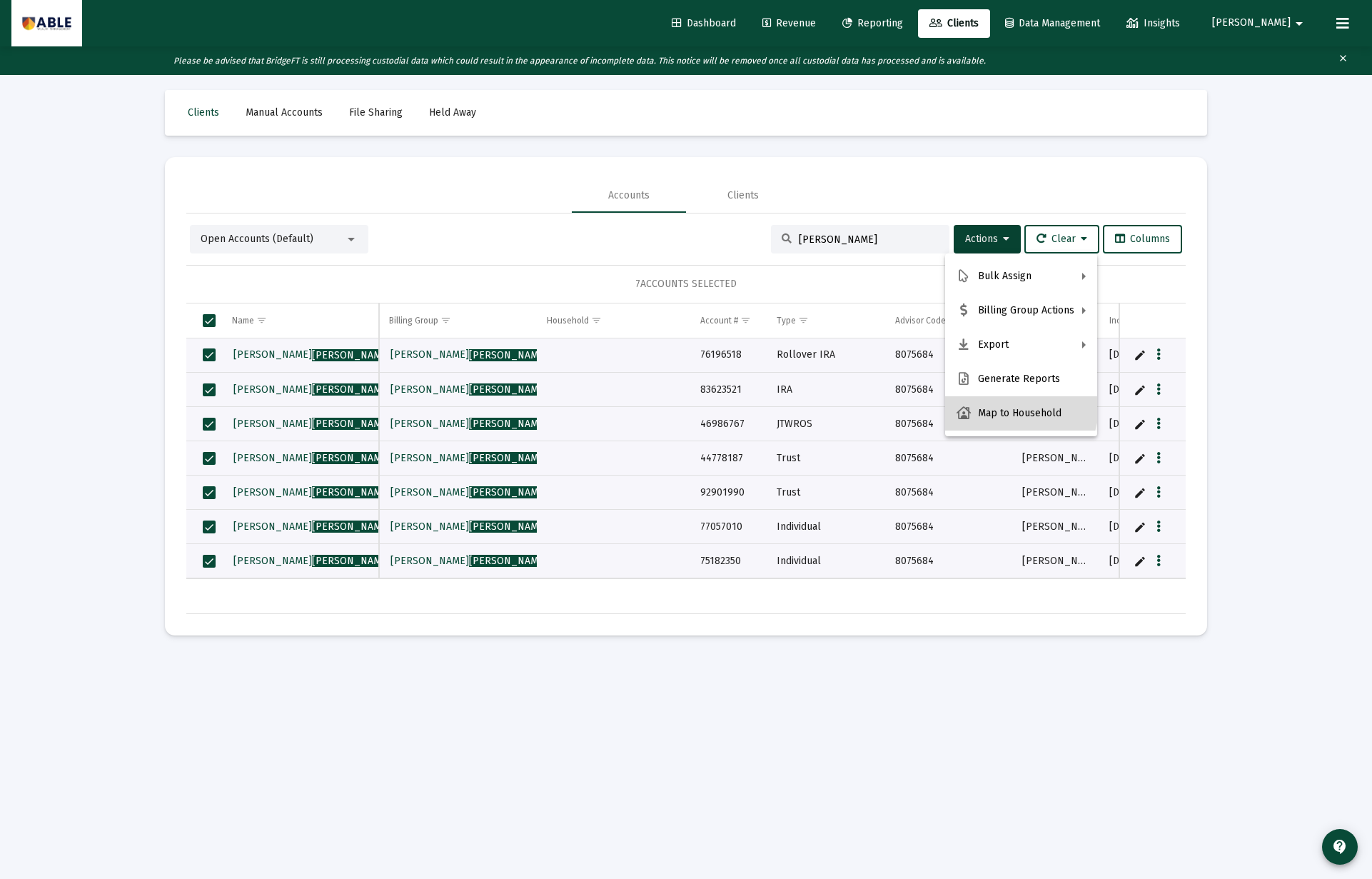
click at [1004, 403] on button "Map to Household" at bounding box center [1021, 413] width 152 height 34
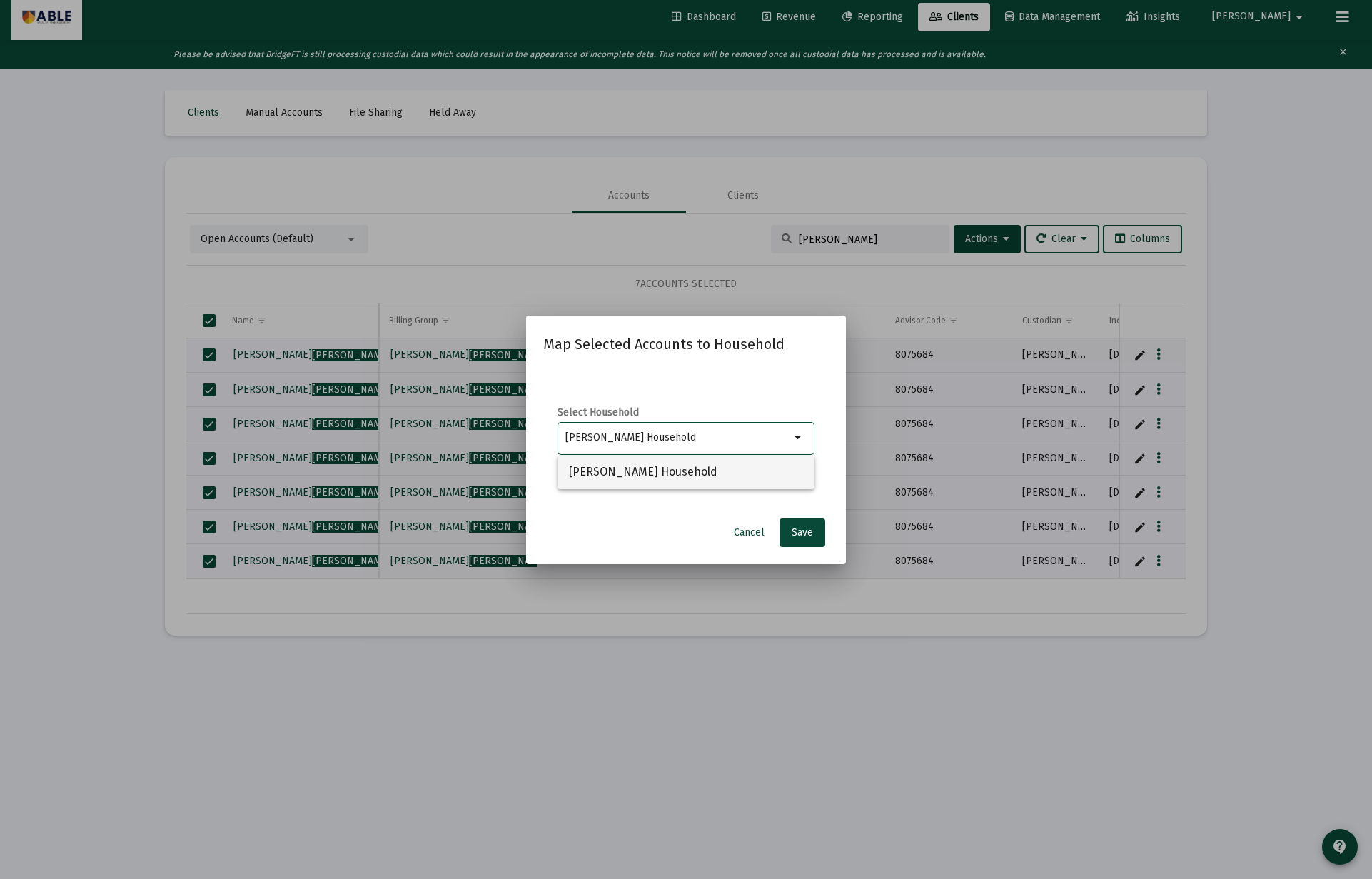
type input "[PERSON_NAME] Household"
drag, startPoint x: 706, startPoint y: 473, endPoint x: 737, endPoint y: 487, distance: 34.0
click at [706, 473] on span "[PERSON_NAME] Household" at bounding box center [686, 472] width 234 height 34
click at [795, 521] on button "Save" at bounding box center [802, 533] width 45 height 29
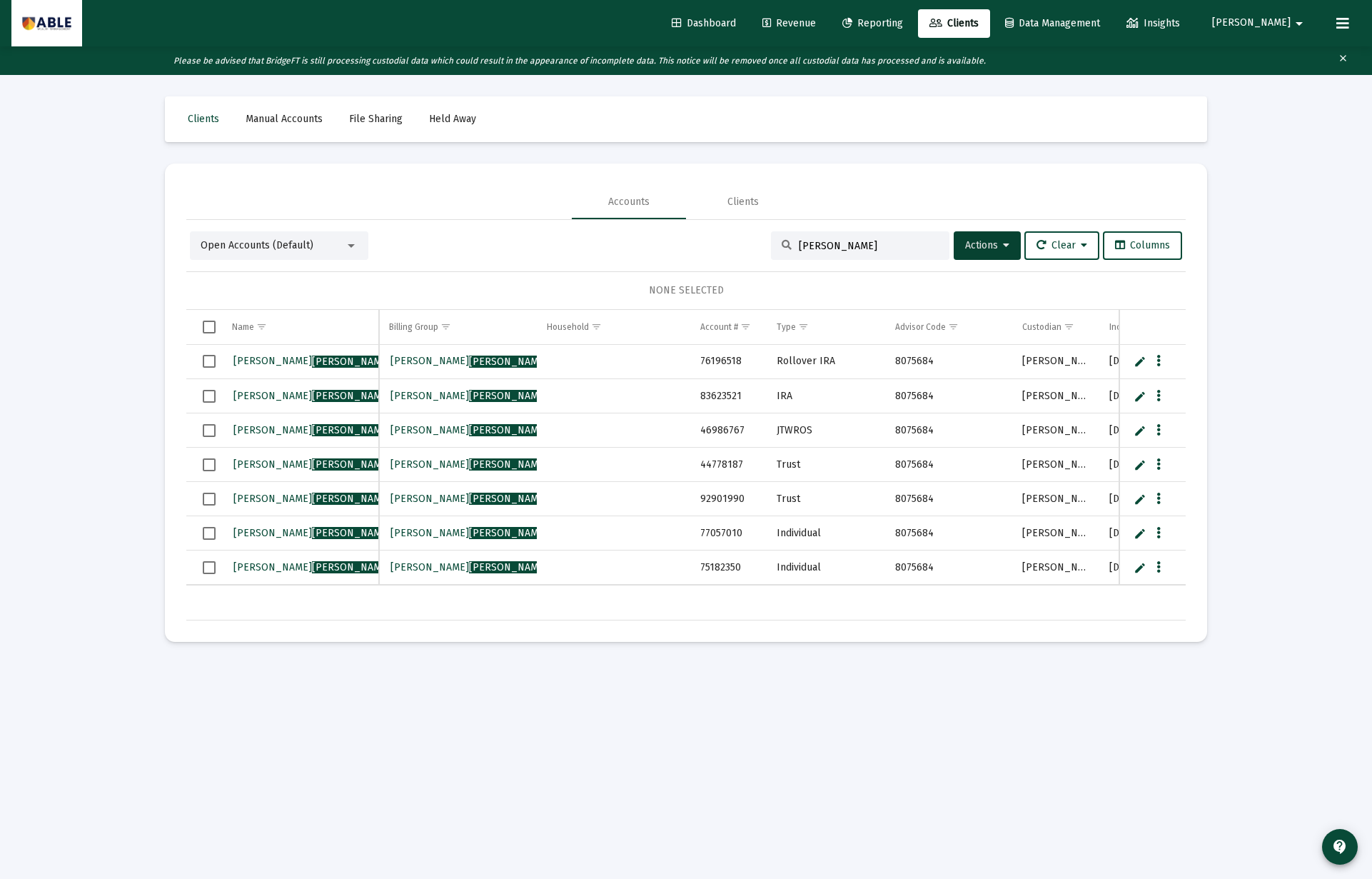
click at [816, 26] on span "Revenue" at bounding box center [788, 23] width 53 height 12
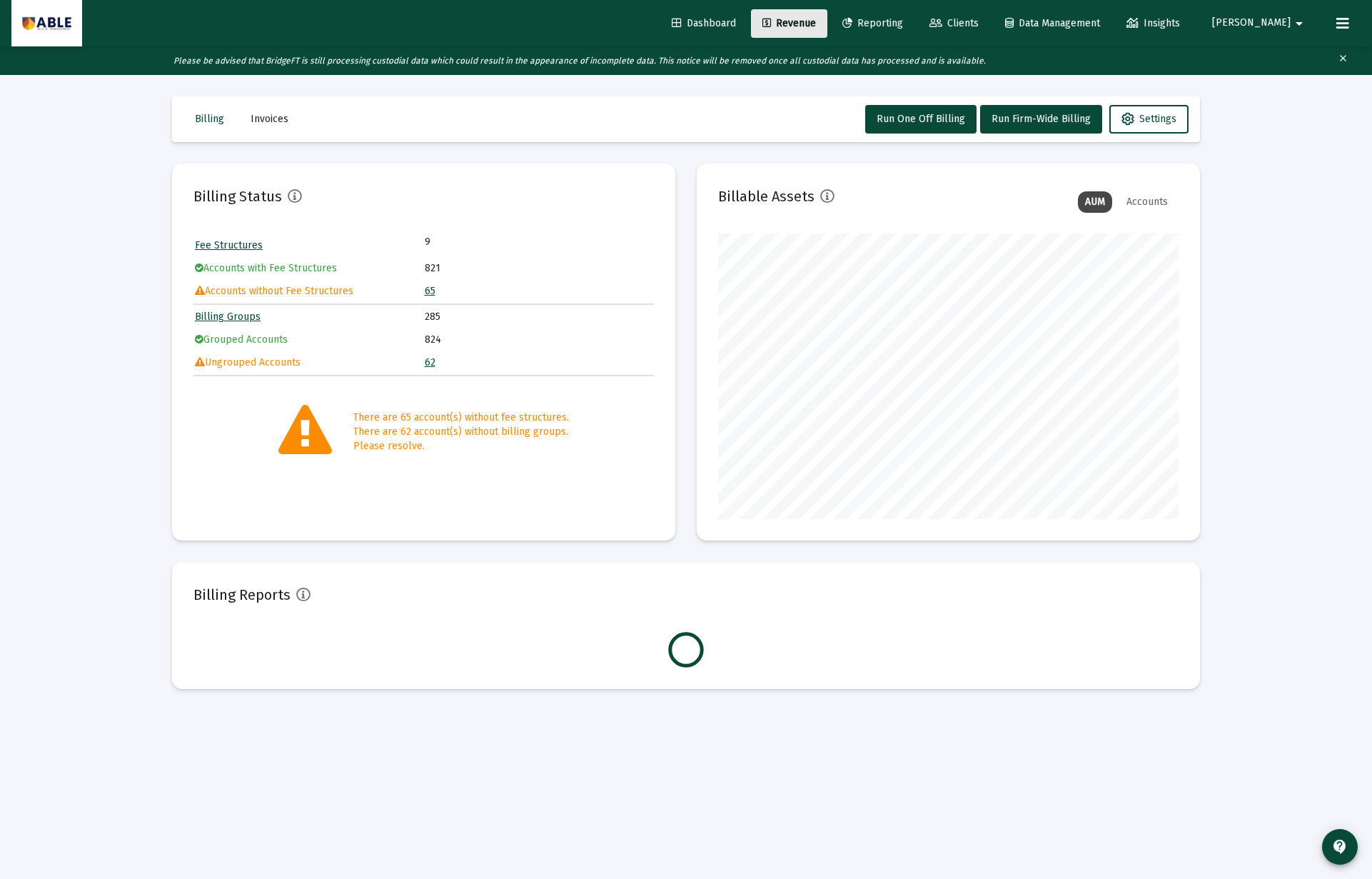
scroll to position [286, 461]
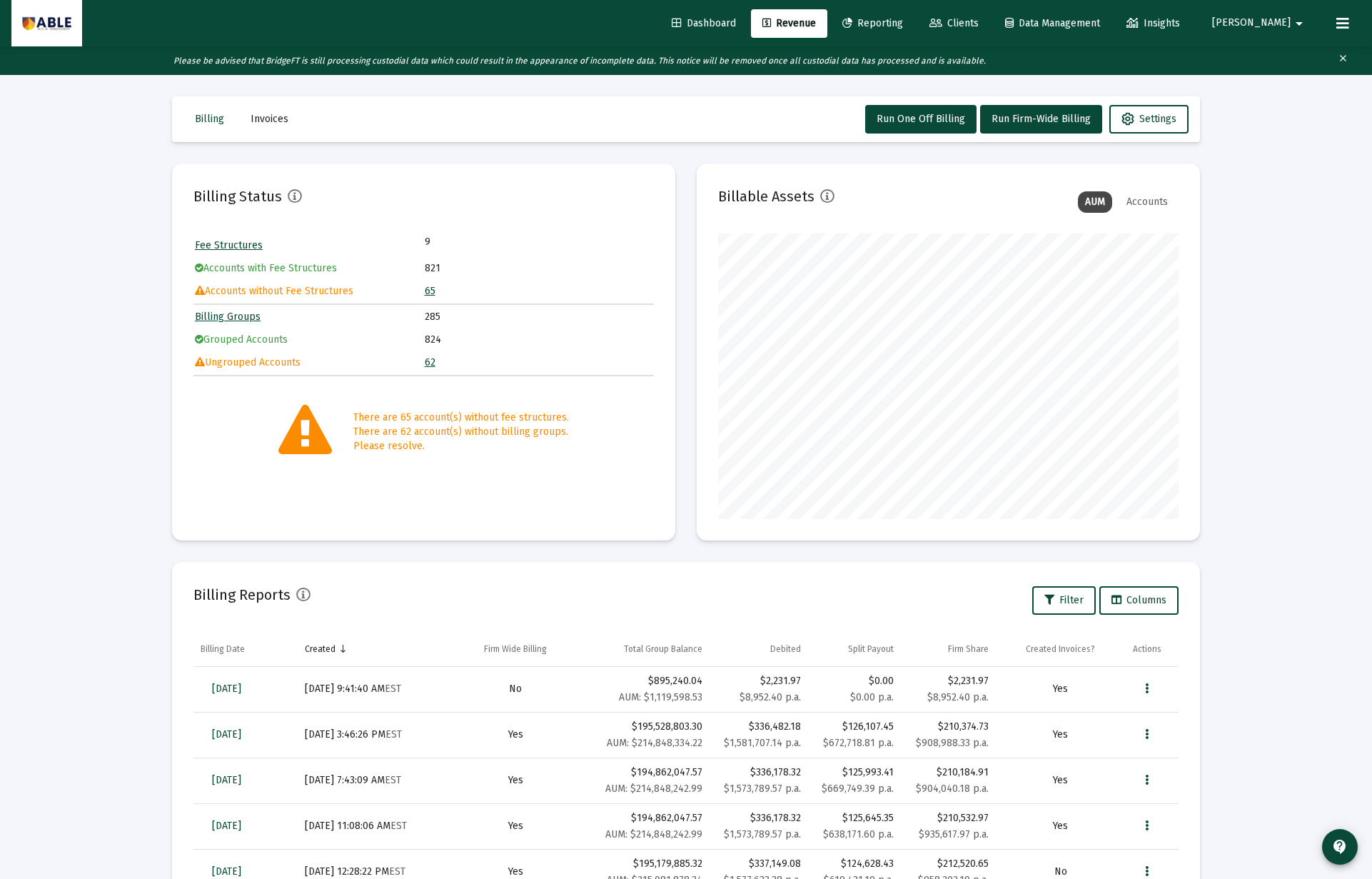
click at [428, 293] on link "65" at bounding box center [430, 291] width 11 height 12
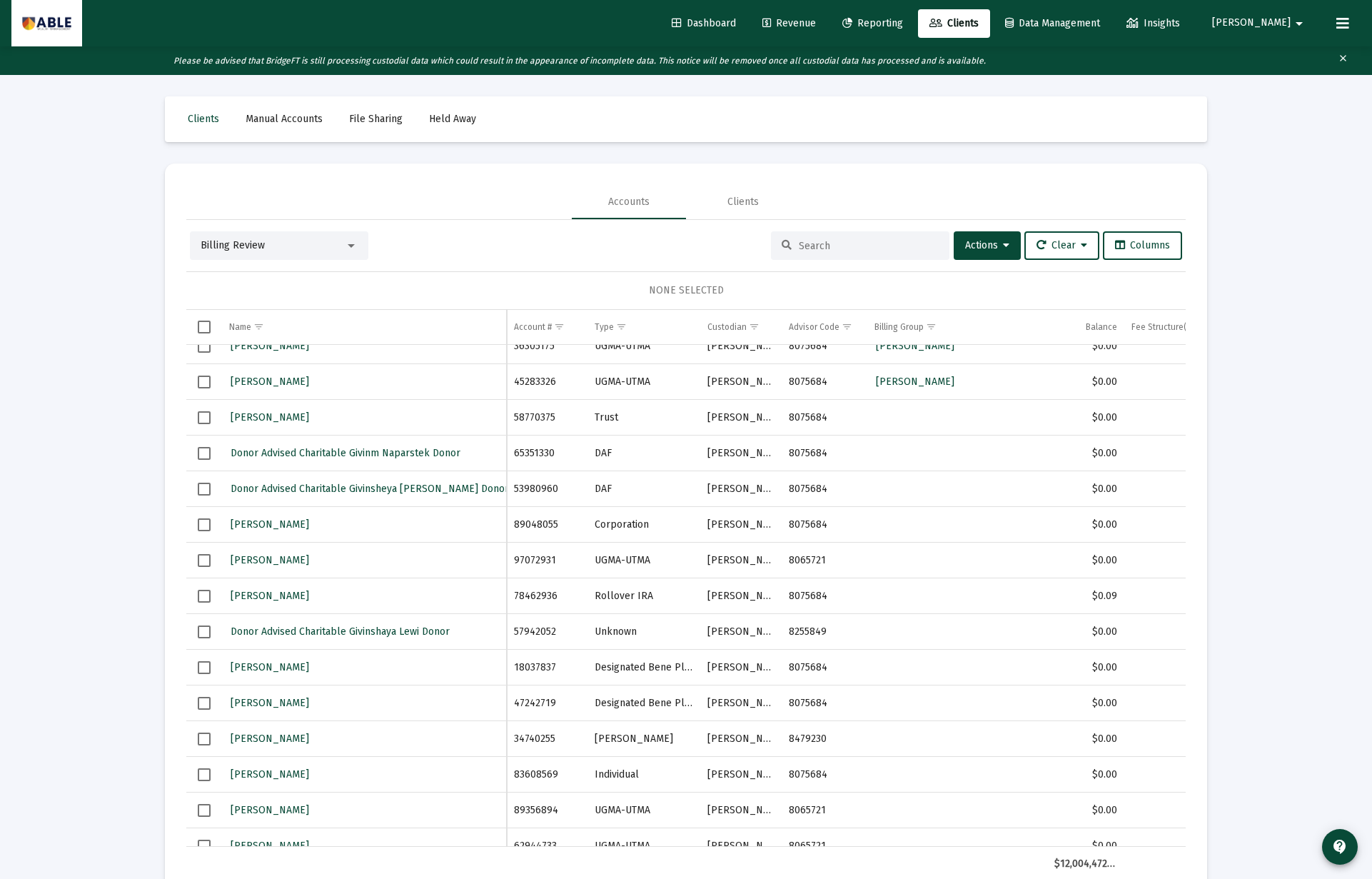
scroll to position [275, 0]
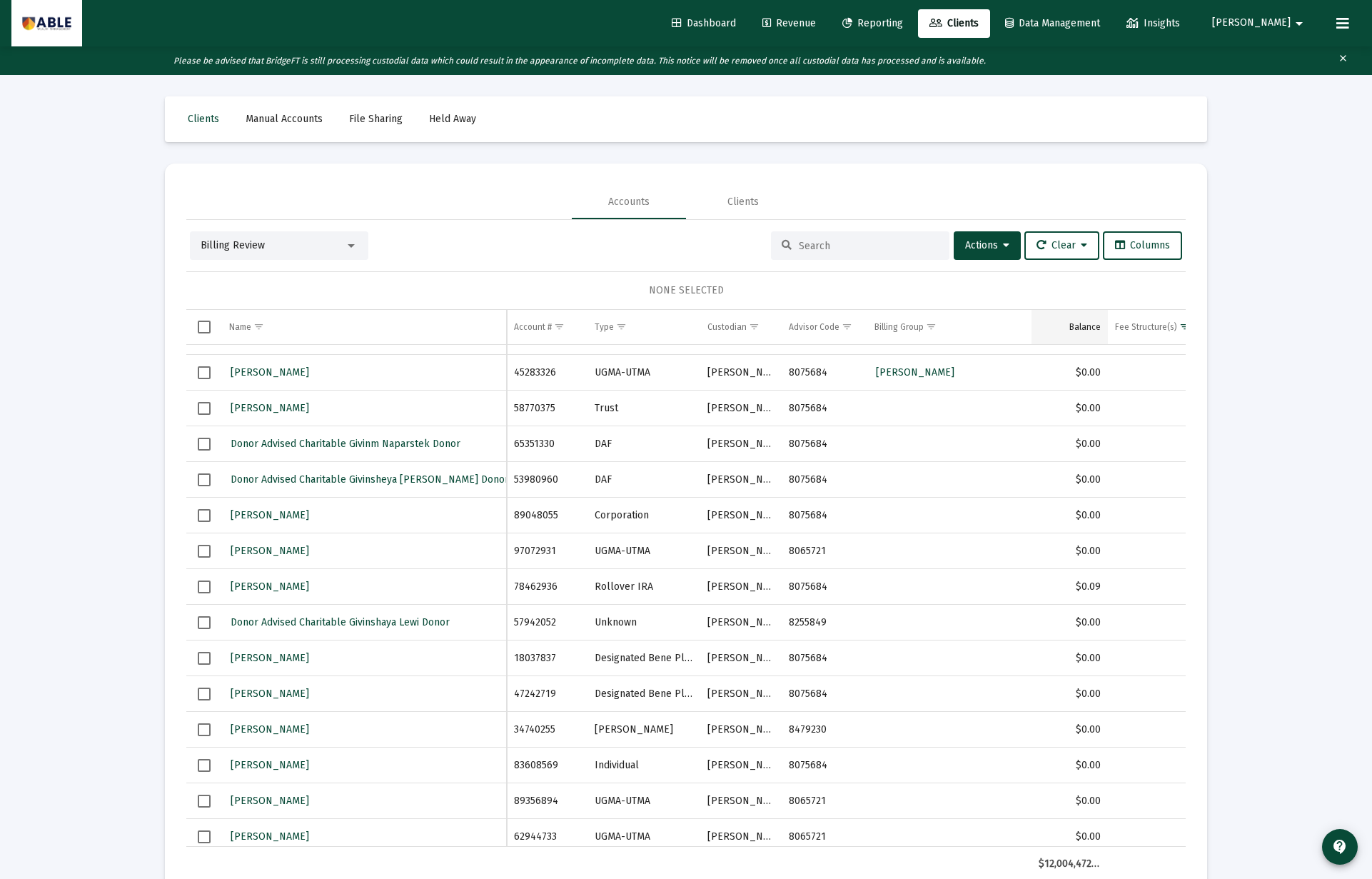
click at [1091, 325] on div "Balance" at bounding box center [1084, 327] width 31 height 12
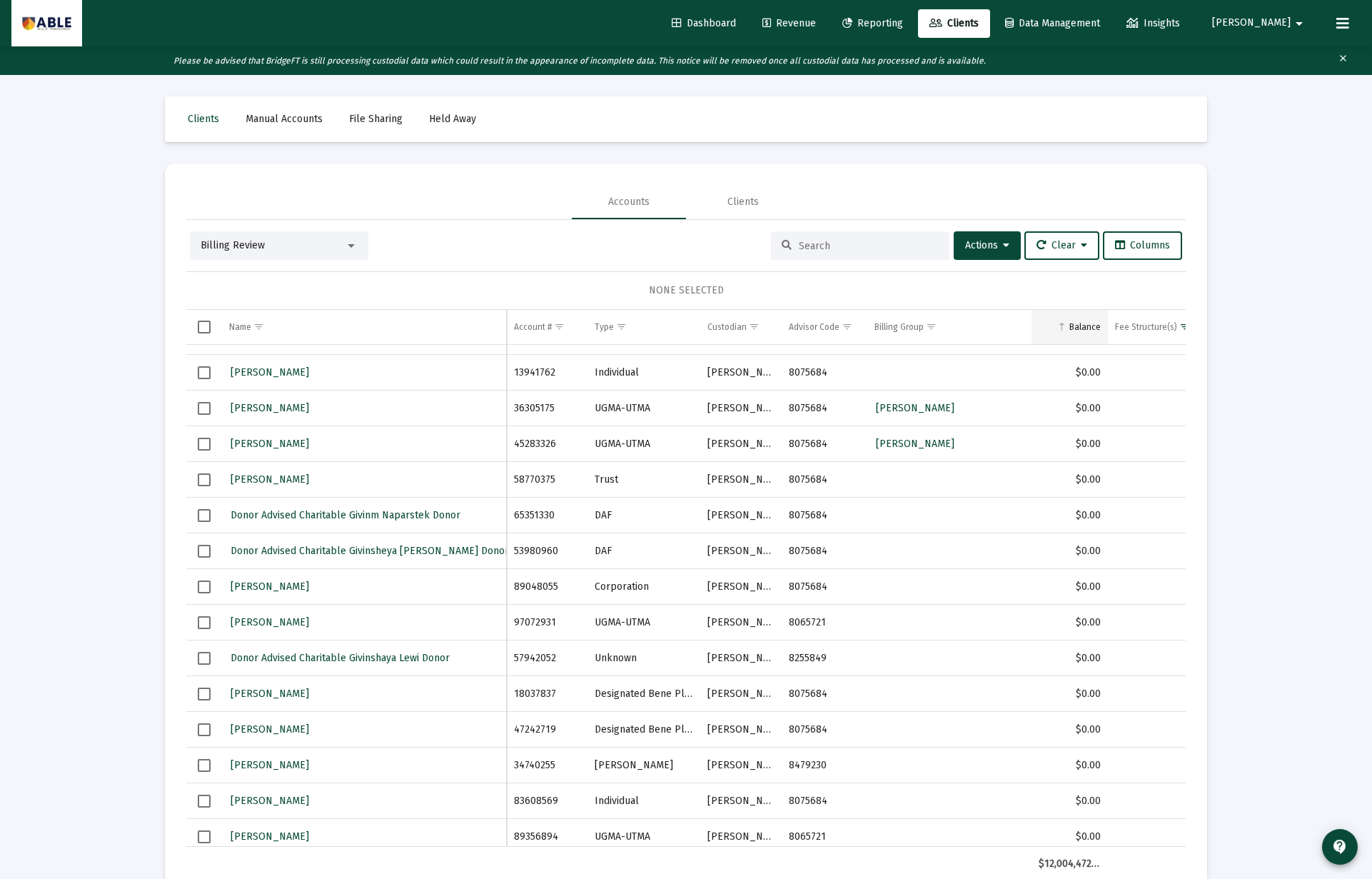
click at [1091, 325] on div "Balance" at bounding box center [1084, 327] width 31 height 12
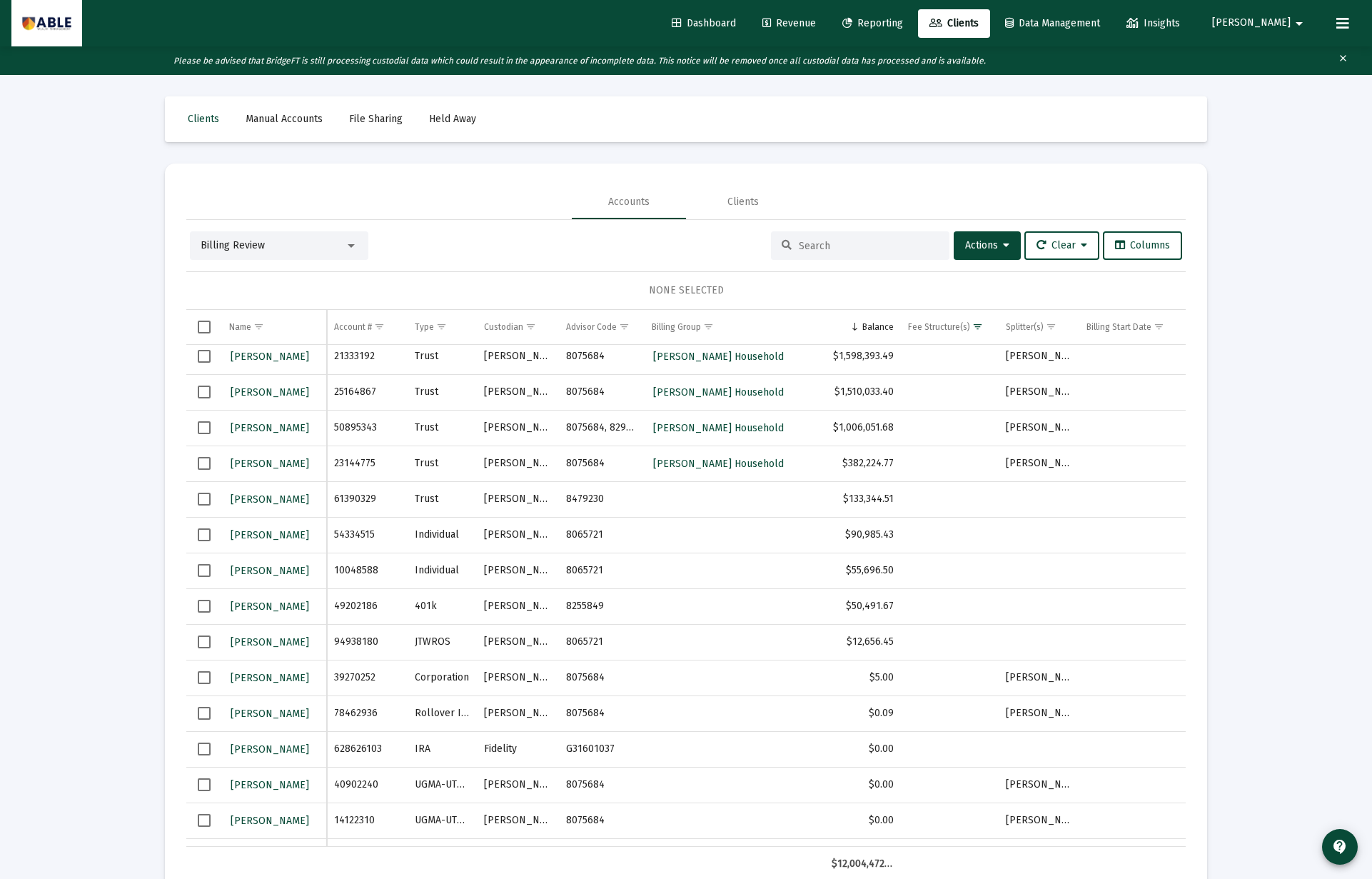
scroll to position [0, 0]
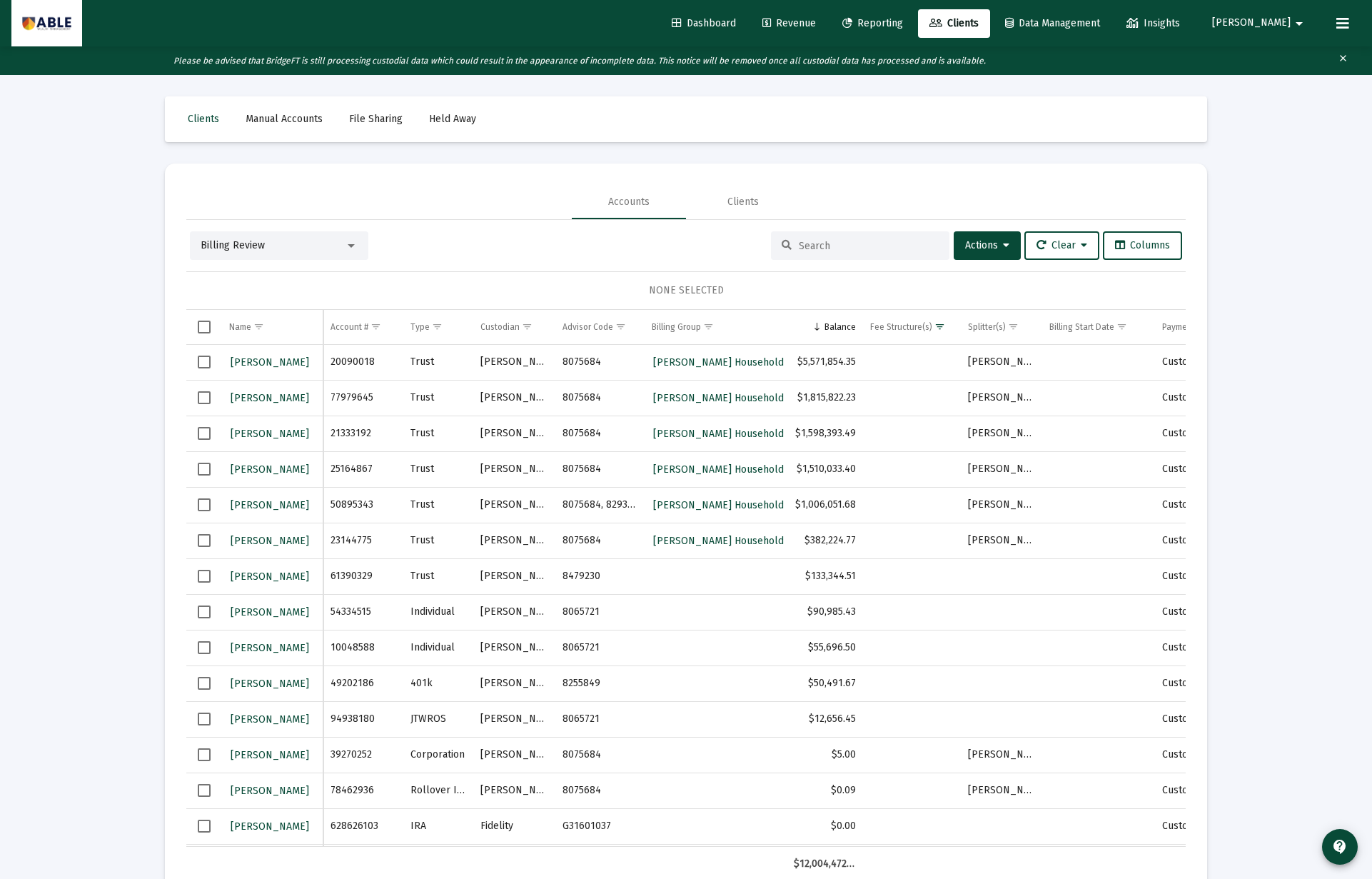
click at [198, 577] on span "Select row" at bounding box center [204, 576] width 13 height 13
click at [982, 241] on span "Actions" at bounding box center [987, 245] width 44 height 12
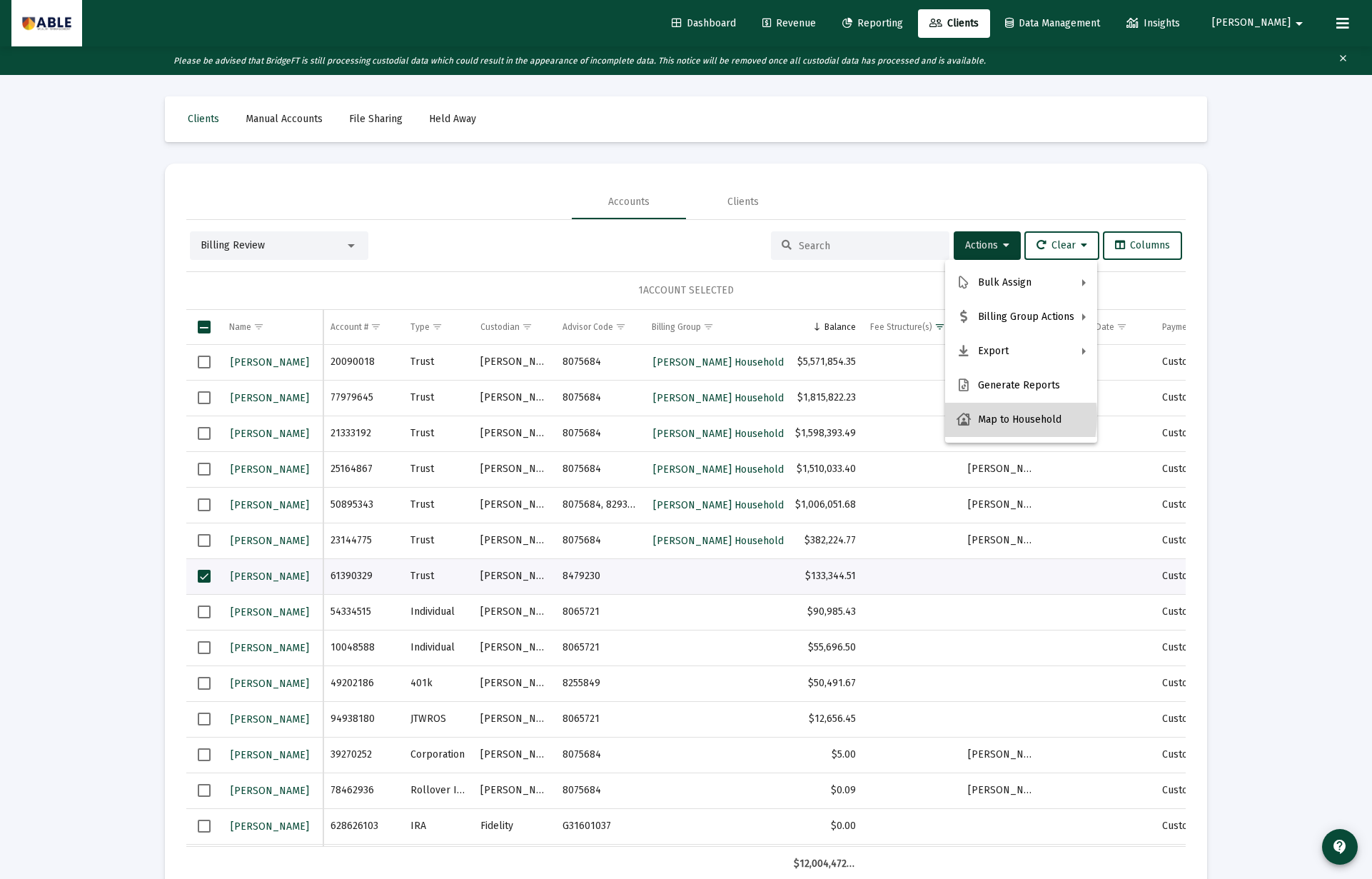
click at [992, 417] on button "Map to Household" at bounding box center [1021, 420] width 152 height 34
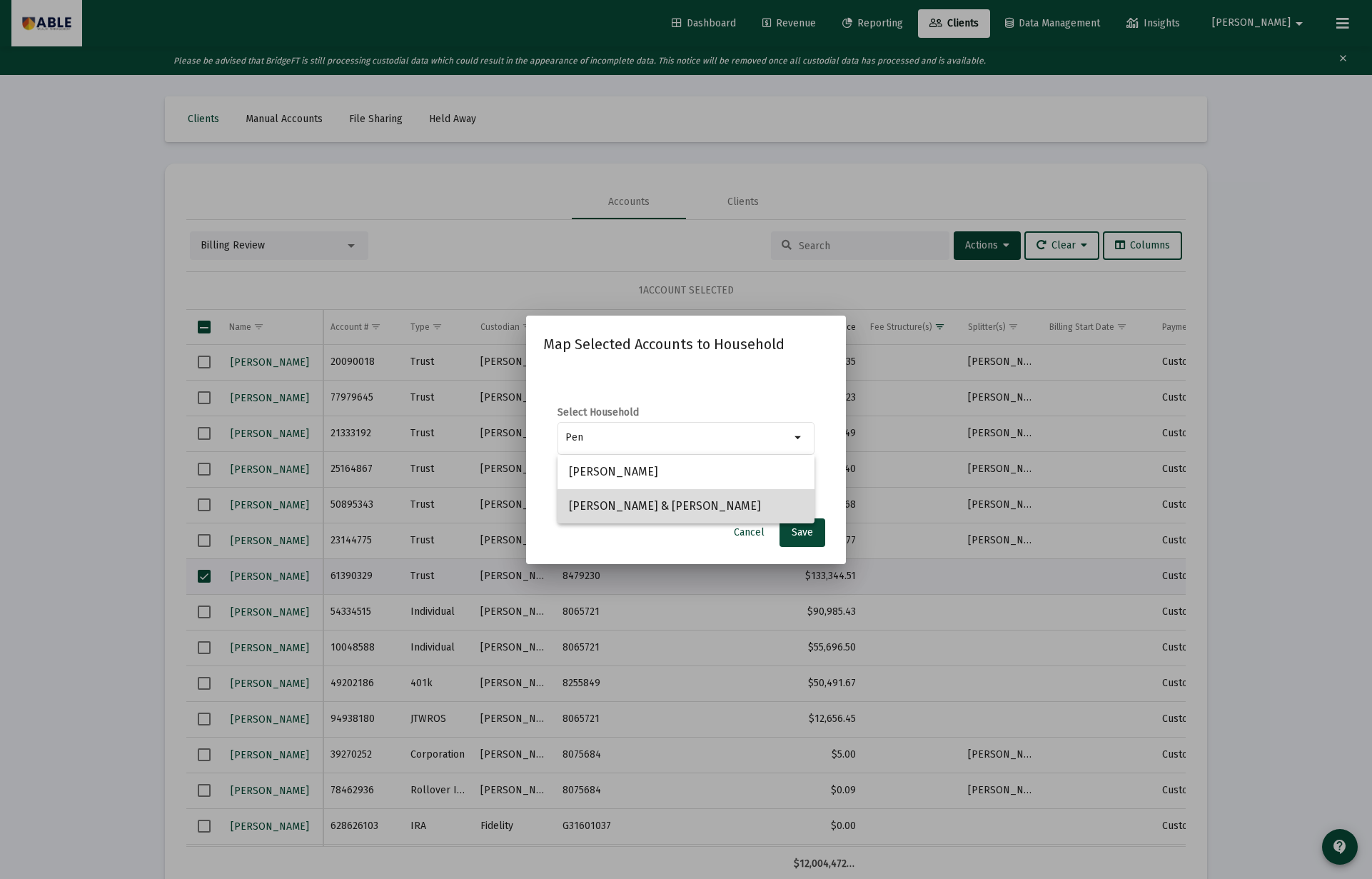
click at [706, 505] on span "[PERSON_NAME] & [PERSON_NAME]" at bounding box center [686, 506] width 234 height 34
type input "[PERSON_NAME] & [PERSON_NAME]"
click at [799, 532] on span "Save" at bounding box center [802, 532] width 21 height 12
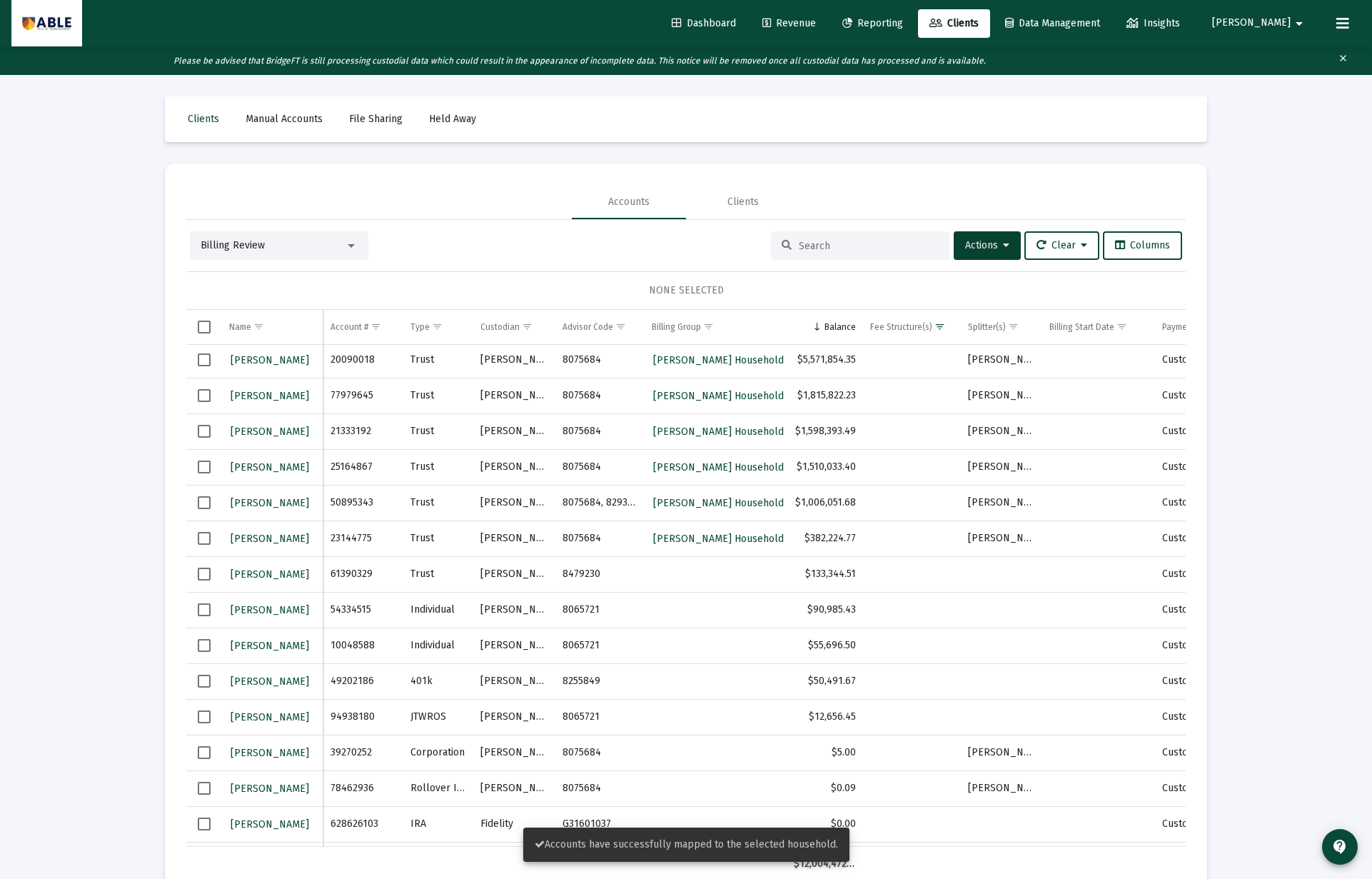
scroll to position [2, 0]
drag, startPoint x: 196, startPoint y: 579, endPoint x: 206, endPoint y: 579, distance: 10.0
click at [196, 579] on td "Data grid" at bounding box center [204, 573] width 36 height 36
click at [1004, 238] on button "Actions" at bounding box center [987, 245] width 67 height 29
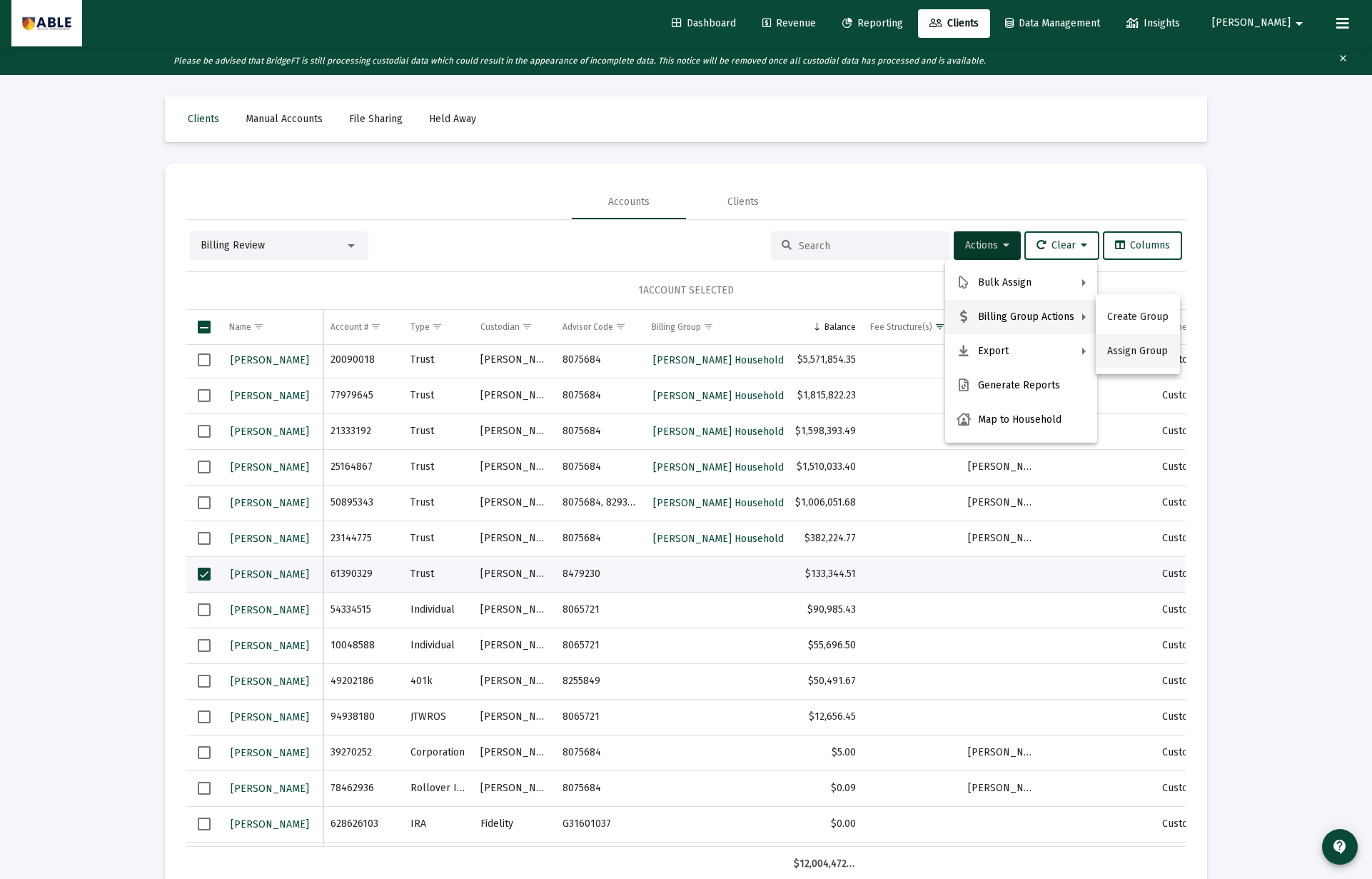
scroll to position [3, 0]
click at [1120, 352] on button "Assign Group" at bounding box center [1137, 351] width 84 height 34
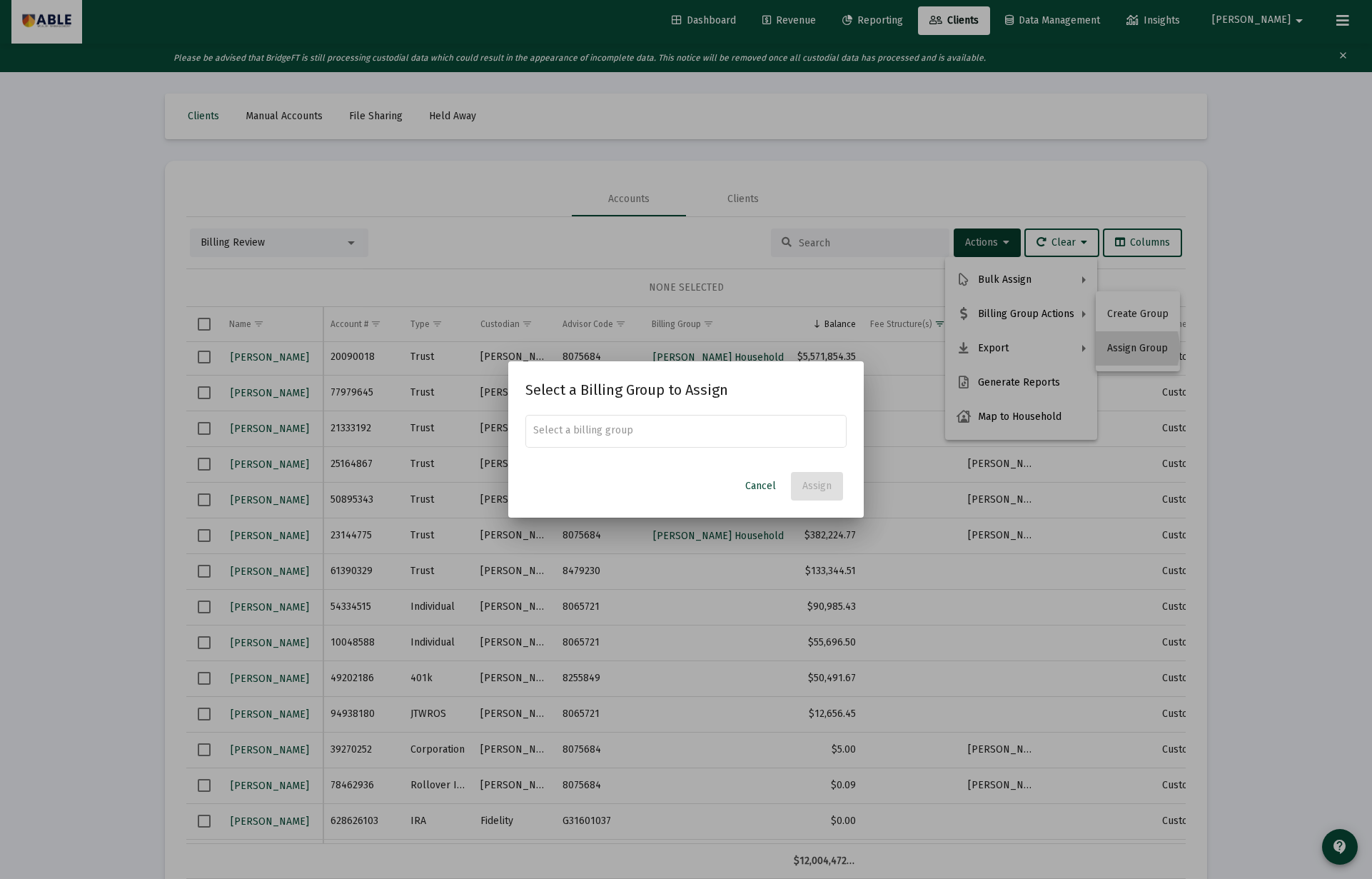
scroll to position [0, 0]
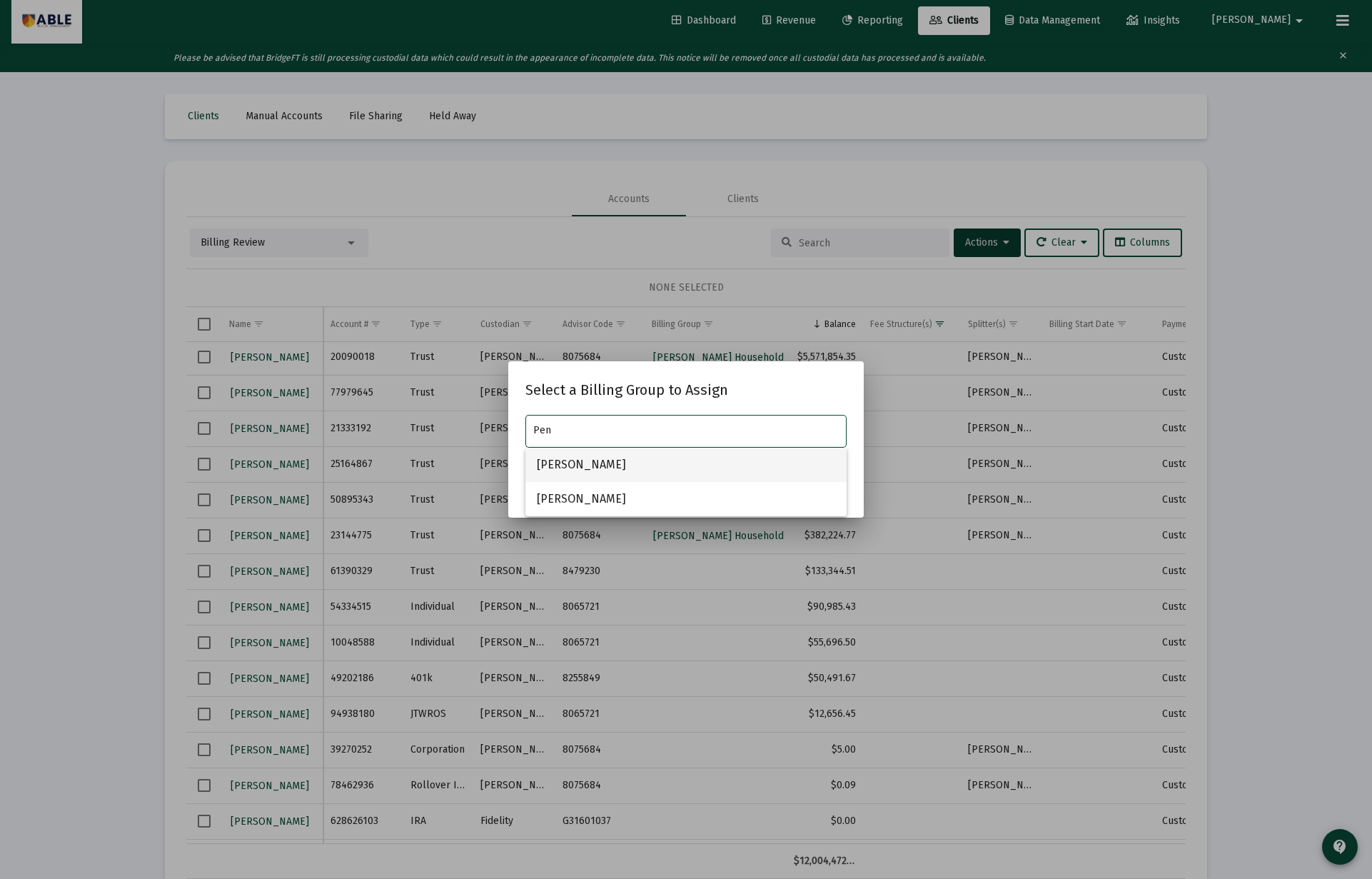
click at [714, 462] on span "Penfil, Alan Household" at bounding box center [685, 464] width 298 height 34
type input "Penfil, Alan Household"
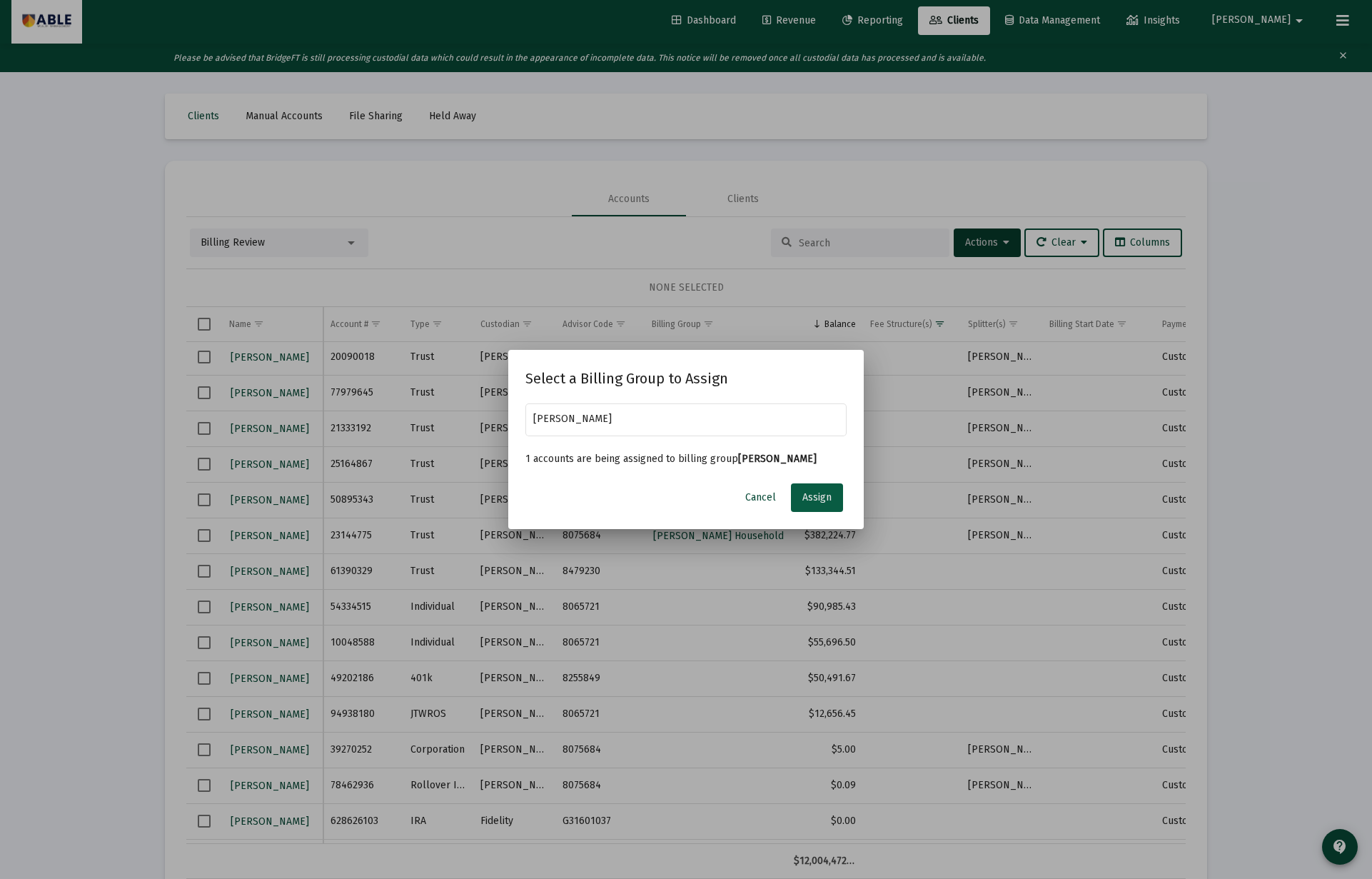
click at [818, 494] on span "Assign" at bounding box center [817, 497] width 29 height 12
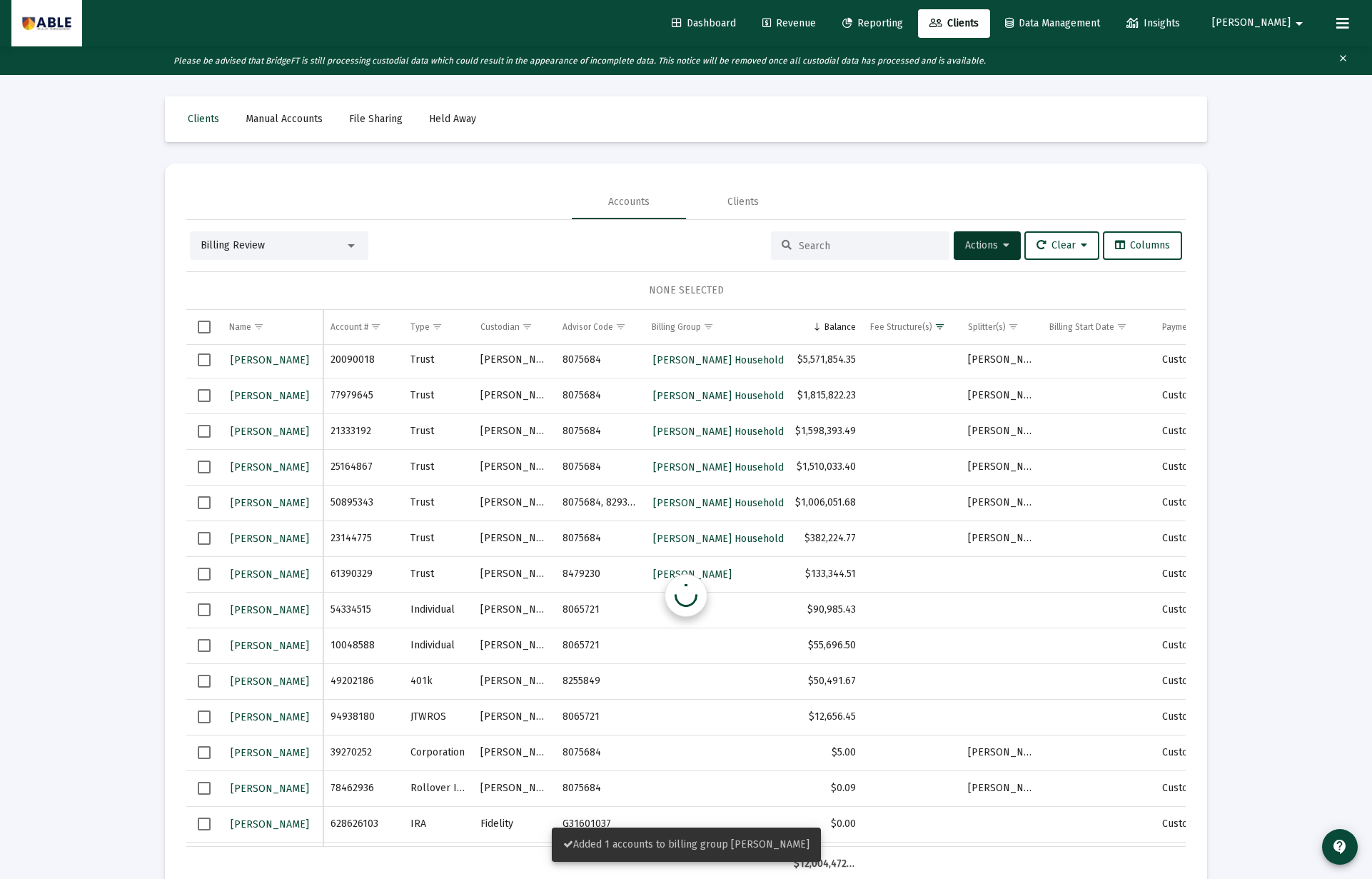
scroll to position [3, 0]
click at [310, 245] on div "Billing Review" at bounding box center [272, 242] width 144 height 14
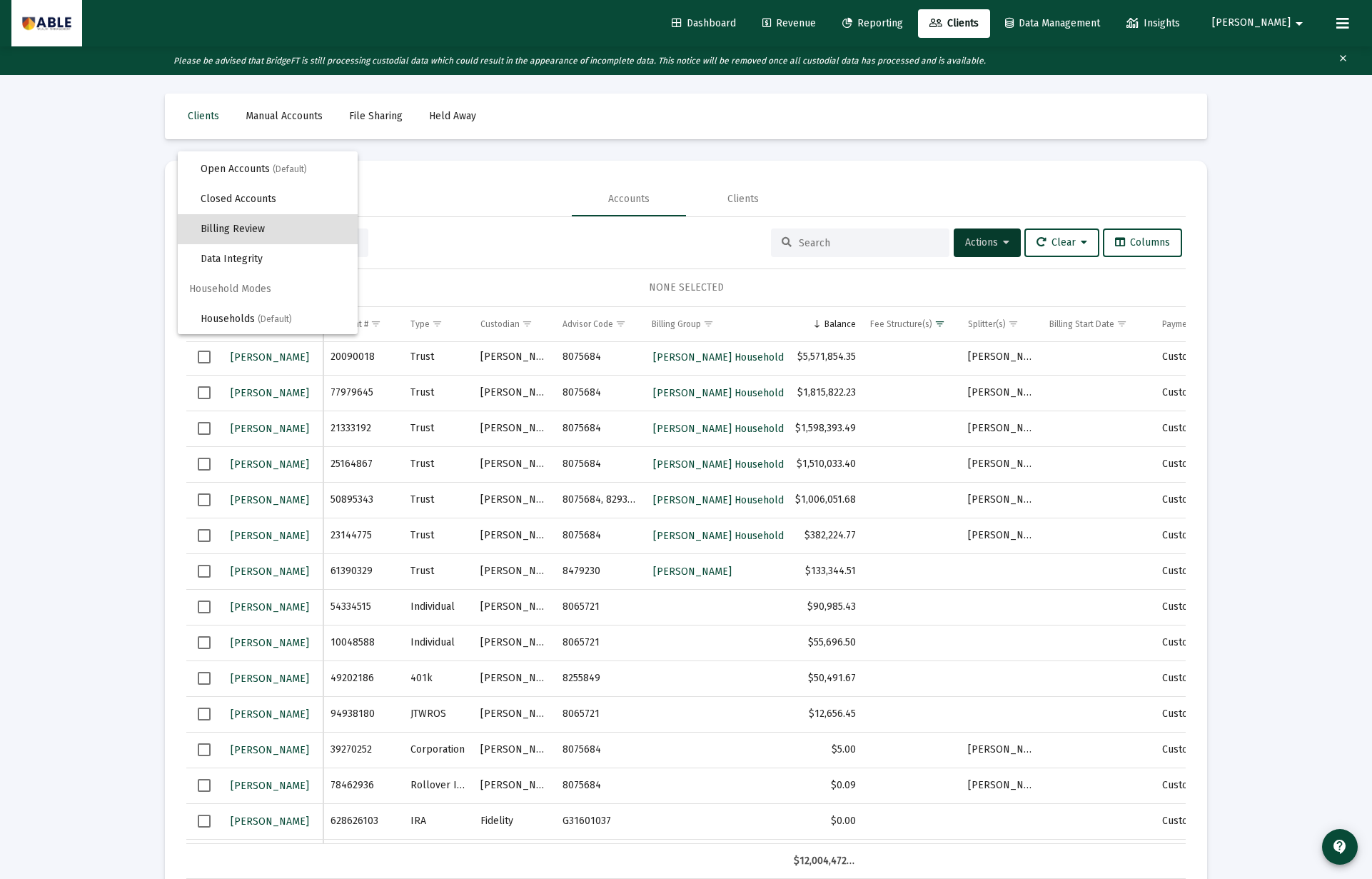
scroll to position [0, 0]
click at [507, 211] on div at bounding box center [686, 440] width 1372 height 879
click at [816, 28] on span "Revenue" at bounding box center [788, 23] width 53 height 12
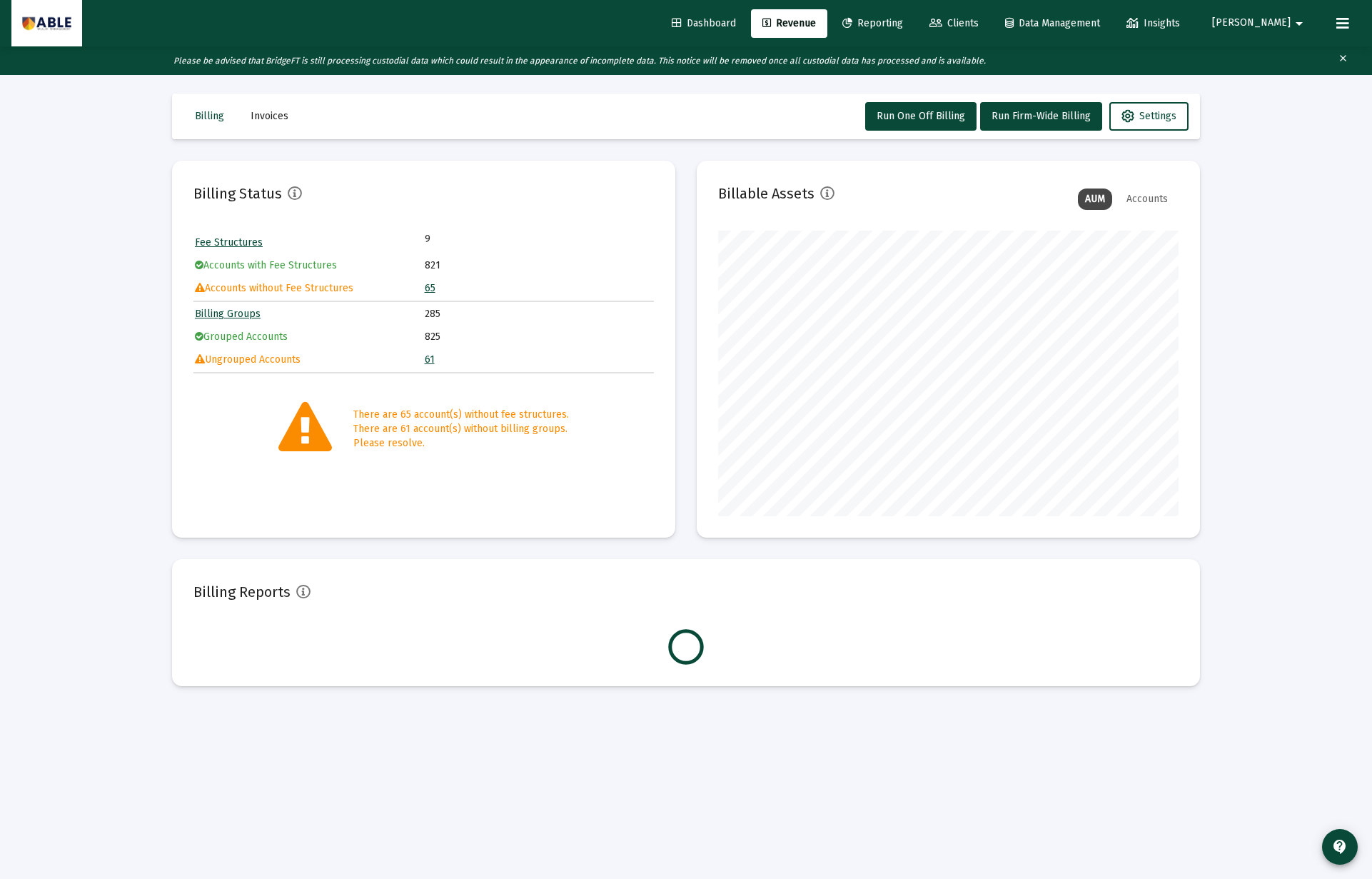
scroll to position [286, 461]
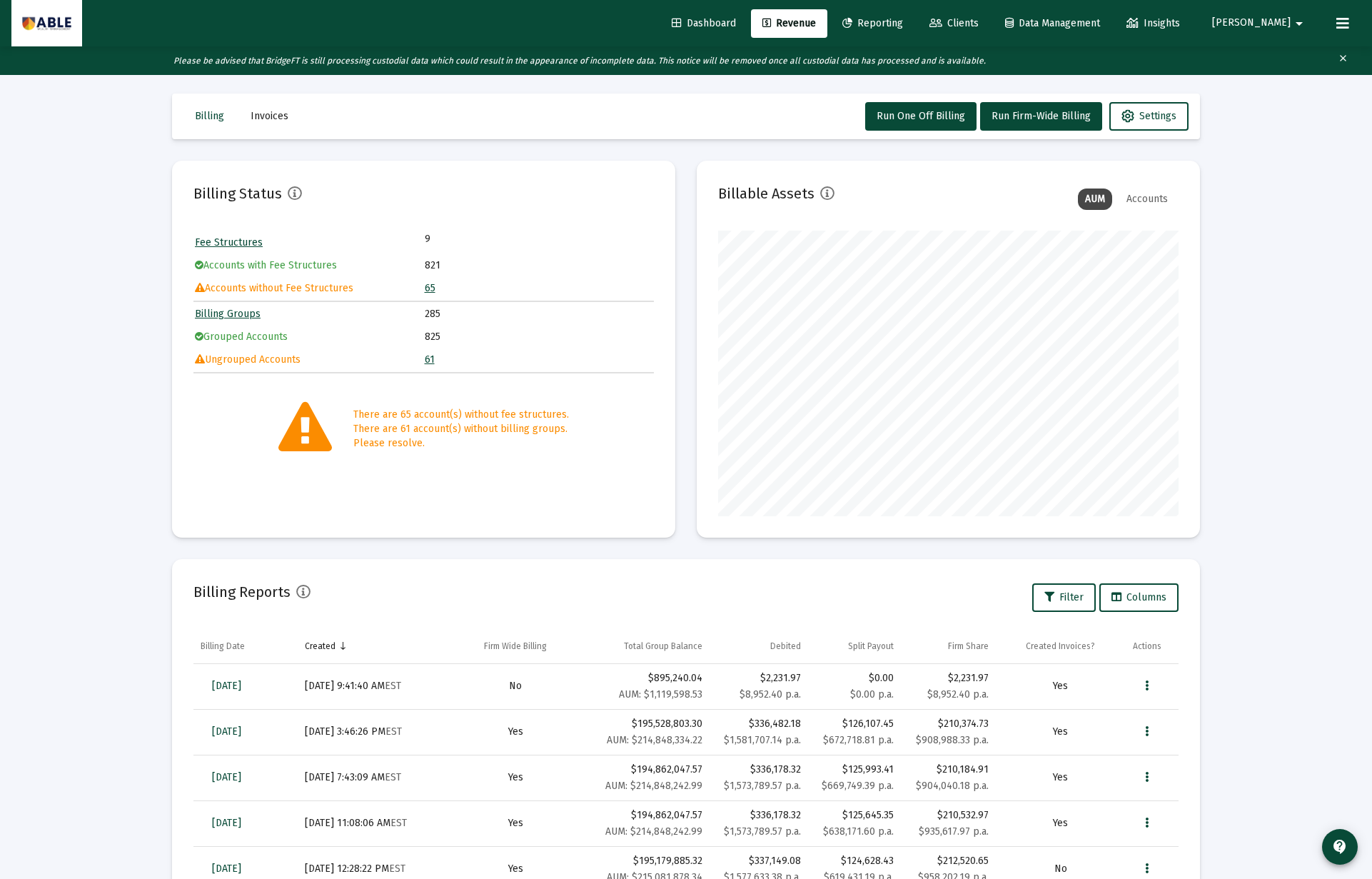
click at [201, 314] on link "Billing Groups" at bounding box center [228, 314] width 66 height 12
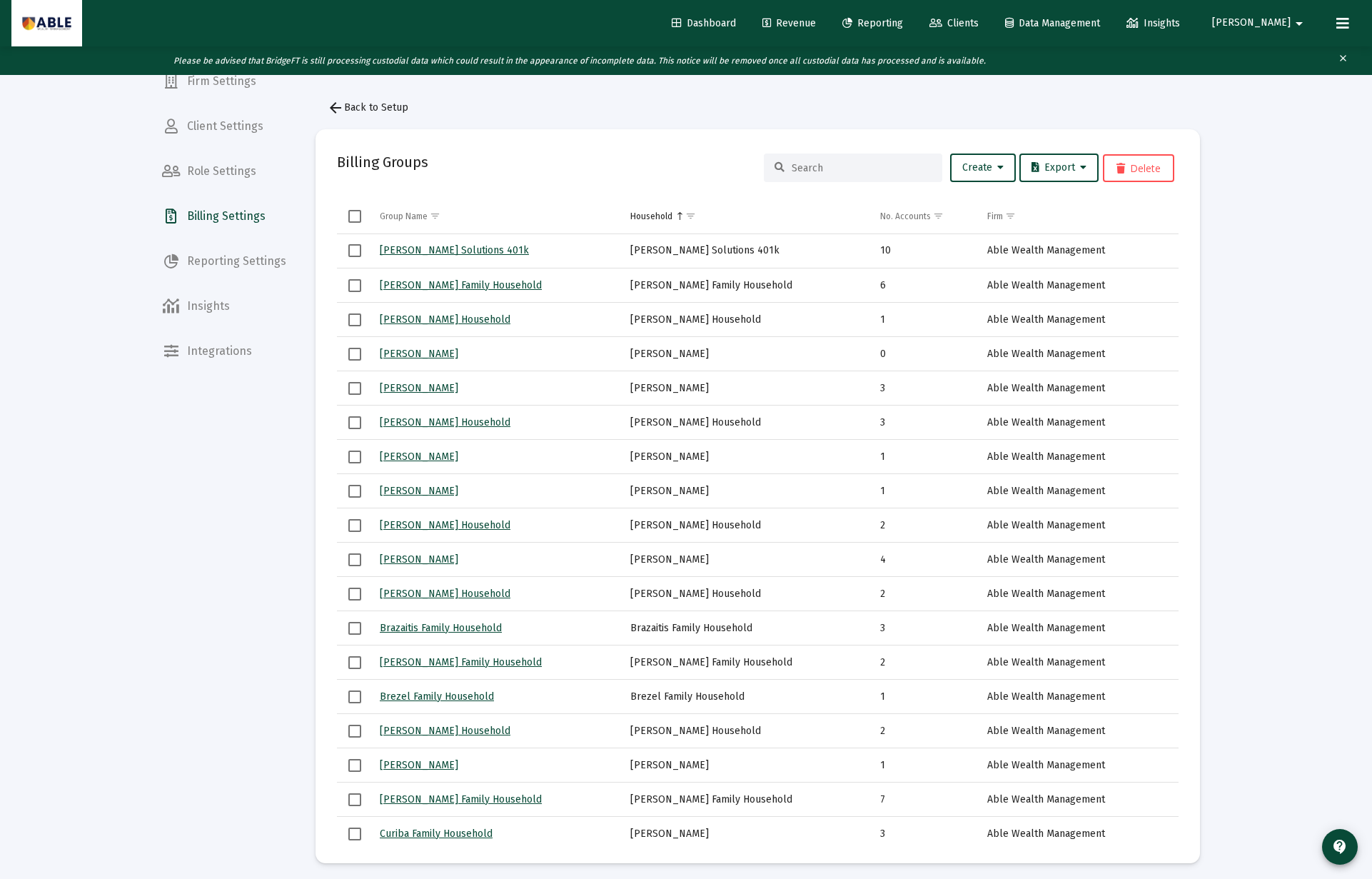
click at [820, 171] on input at bounding box center [861, 168] width 140 height 12
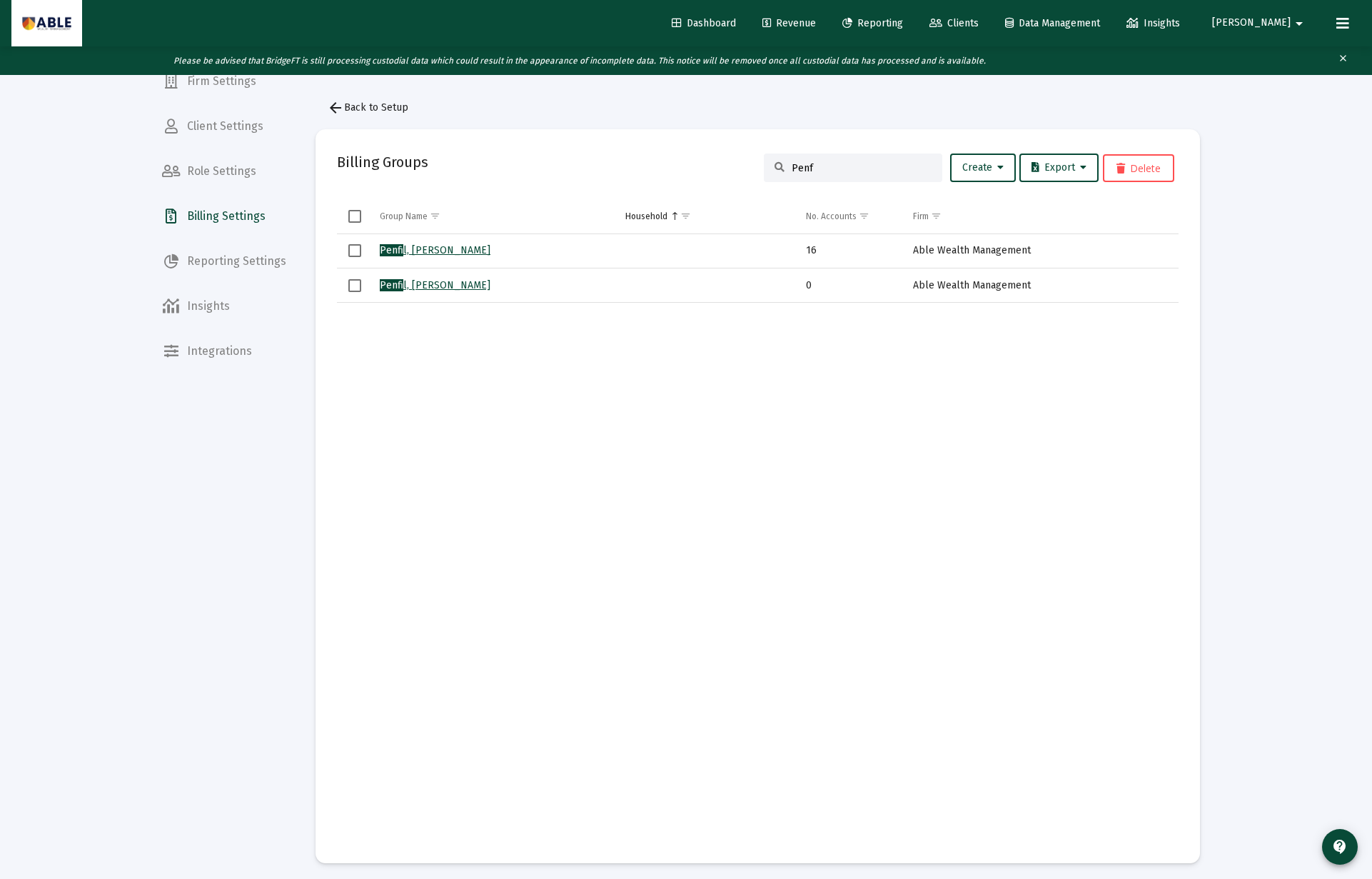
type input "Penf"
click at [357, 290] on span "Select row" at bounding box center [355, 286] width 13 height 13
click at [1144, 166] on button "Delete" at bounding box center [1138, 168] width 71 height 28
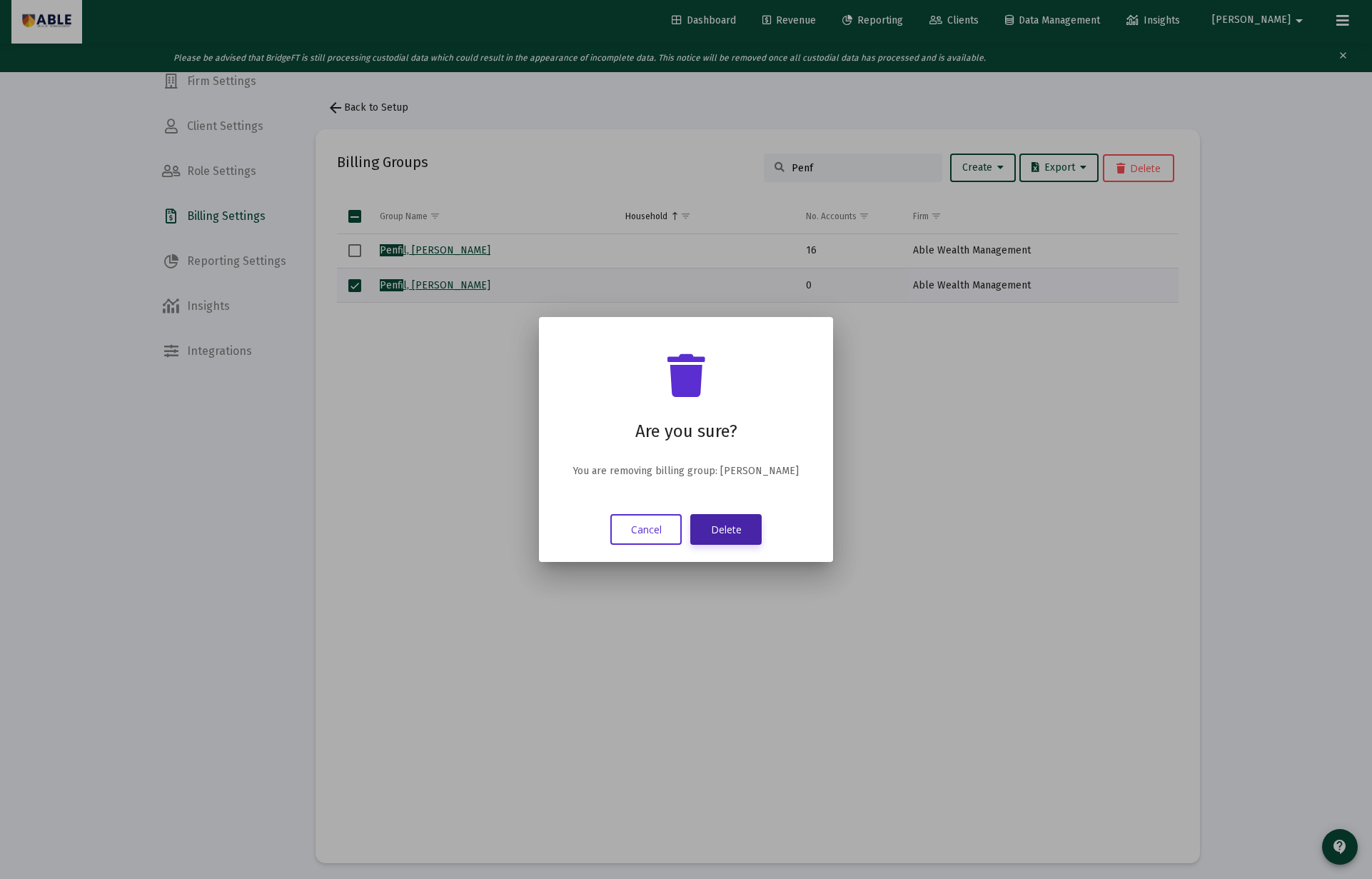
click at [733, 533] on button "Delete" at bounding box center [726, 530] width 71 height 31
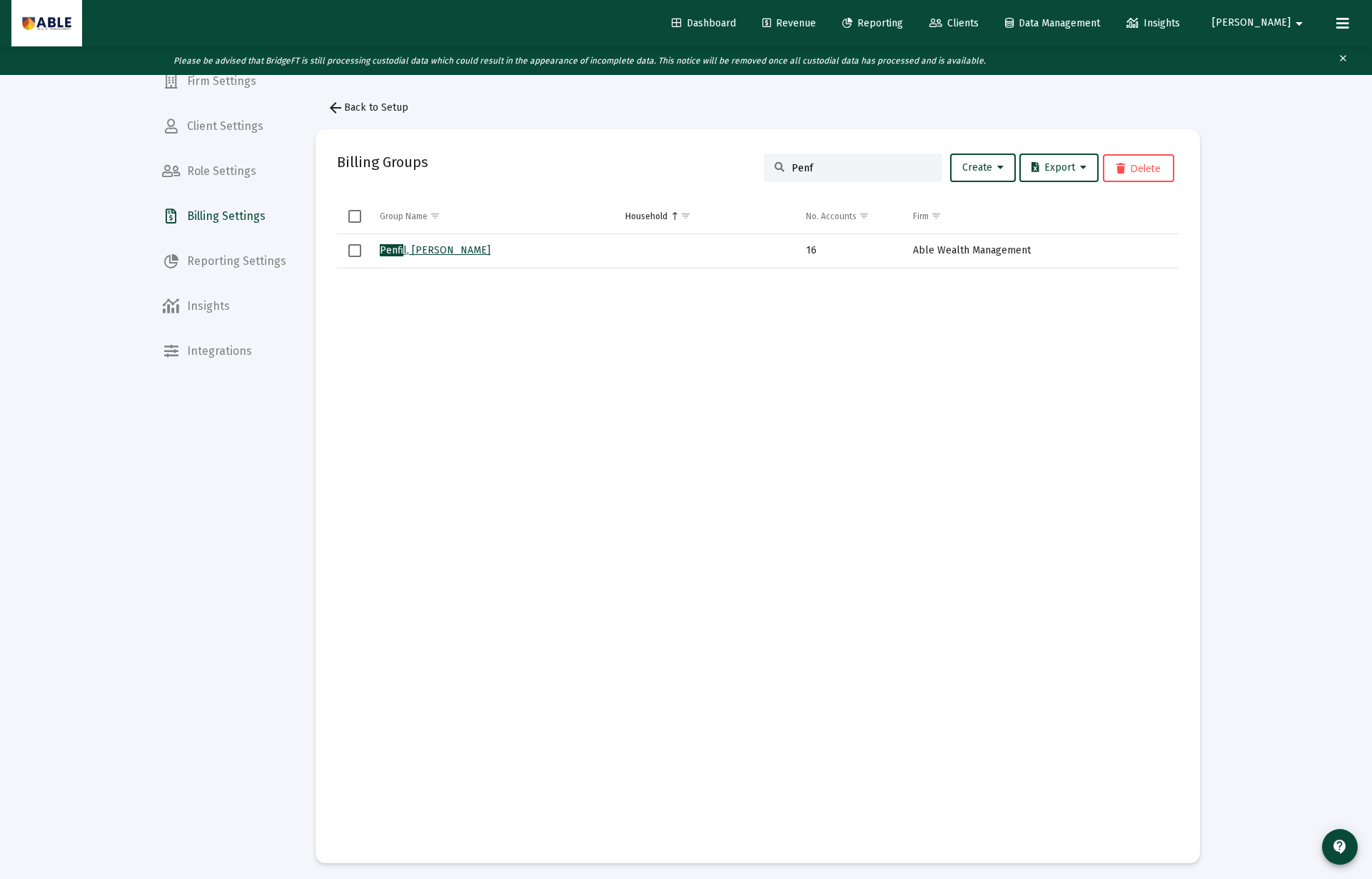
scroll to position [14, 0]
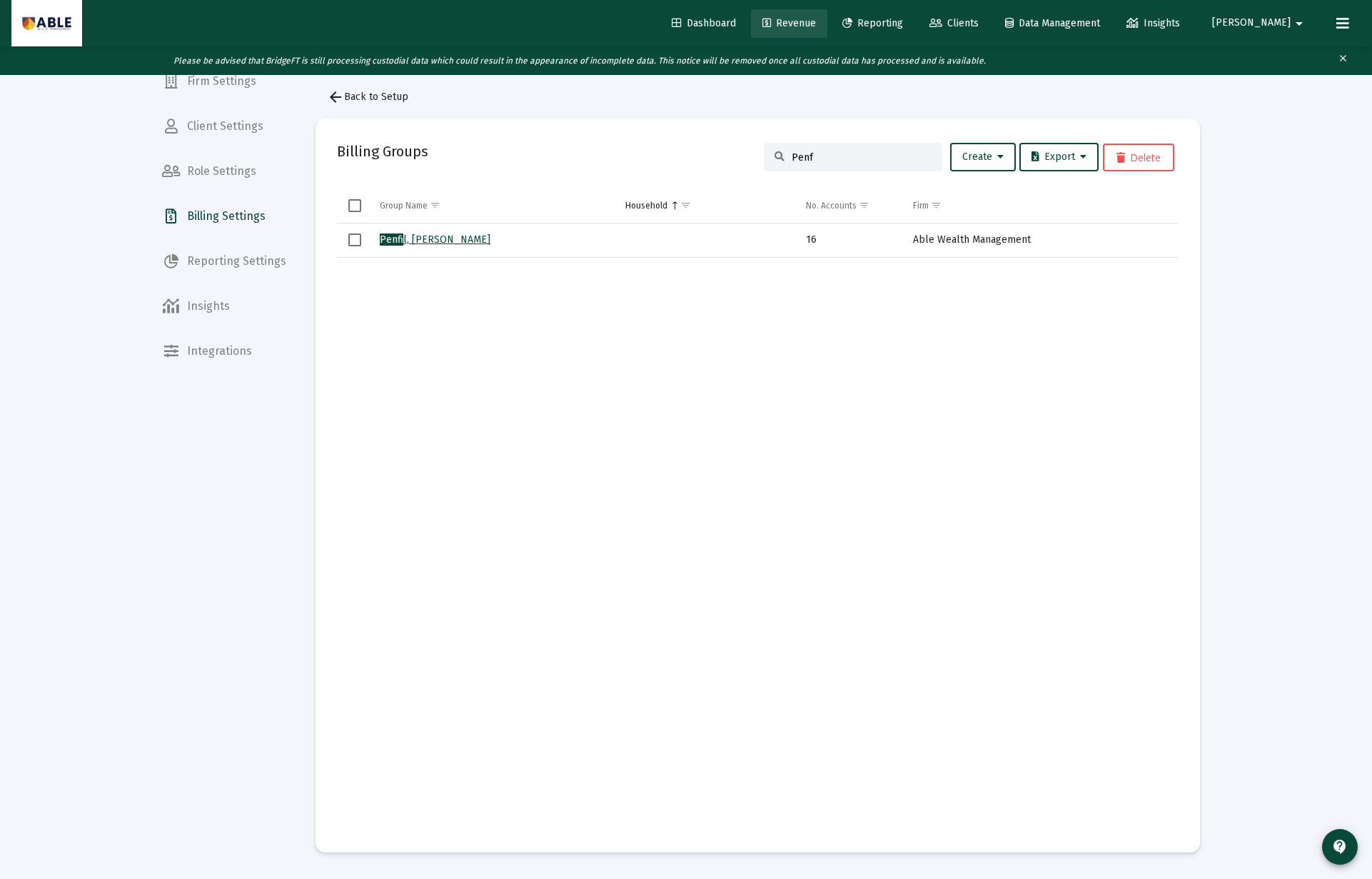
drag, startPoint x: 809, startPoint y: 18, endPoint x: 825, endPoint y: 22, distance: 16.5
click at [810, 18] on link "Revenue" at bounding box center [789, 23] width 76 height 29
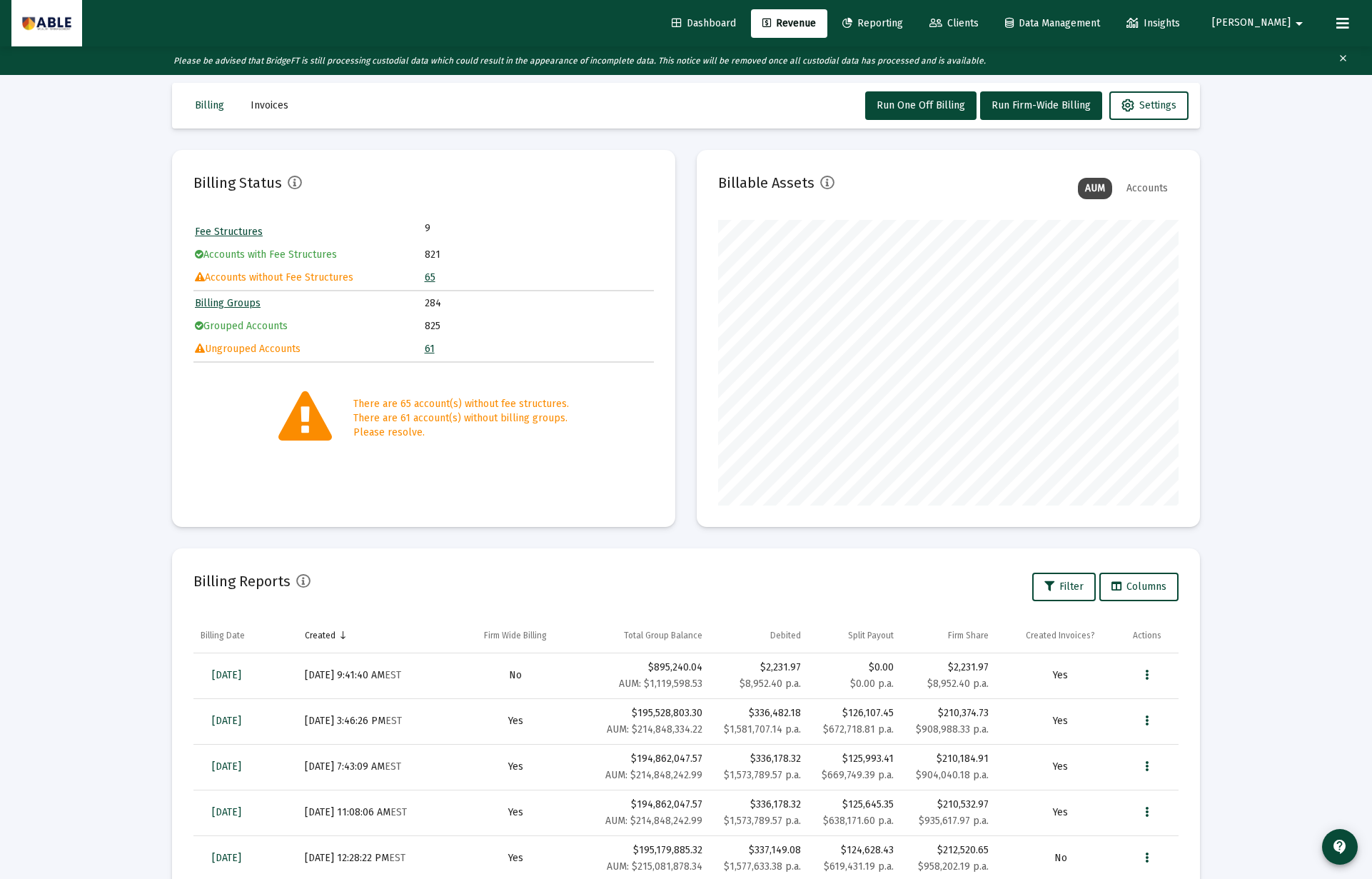
drag, startPoint x: 435, startPoint y: 274, endPoint x: 428, endPoint y: 277, distance: 7.6
click at [430, 275] on td "65" at bounding box center [539, 278] width 228 height 21
click at [428, 277] on link "65" at bounding box center [430, 277] width 11 height 12
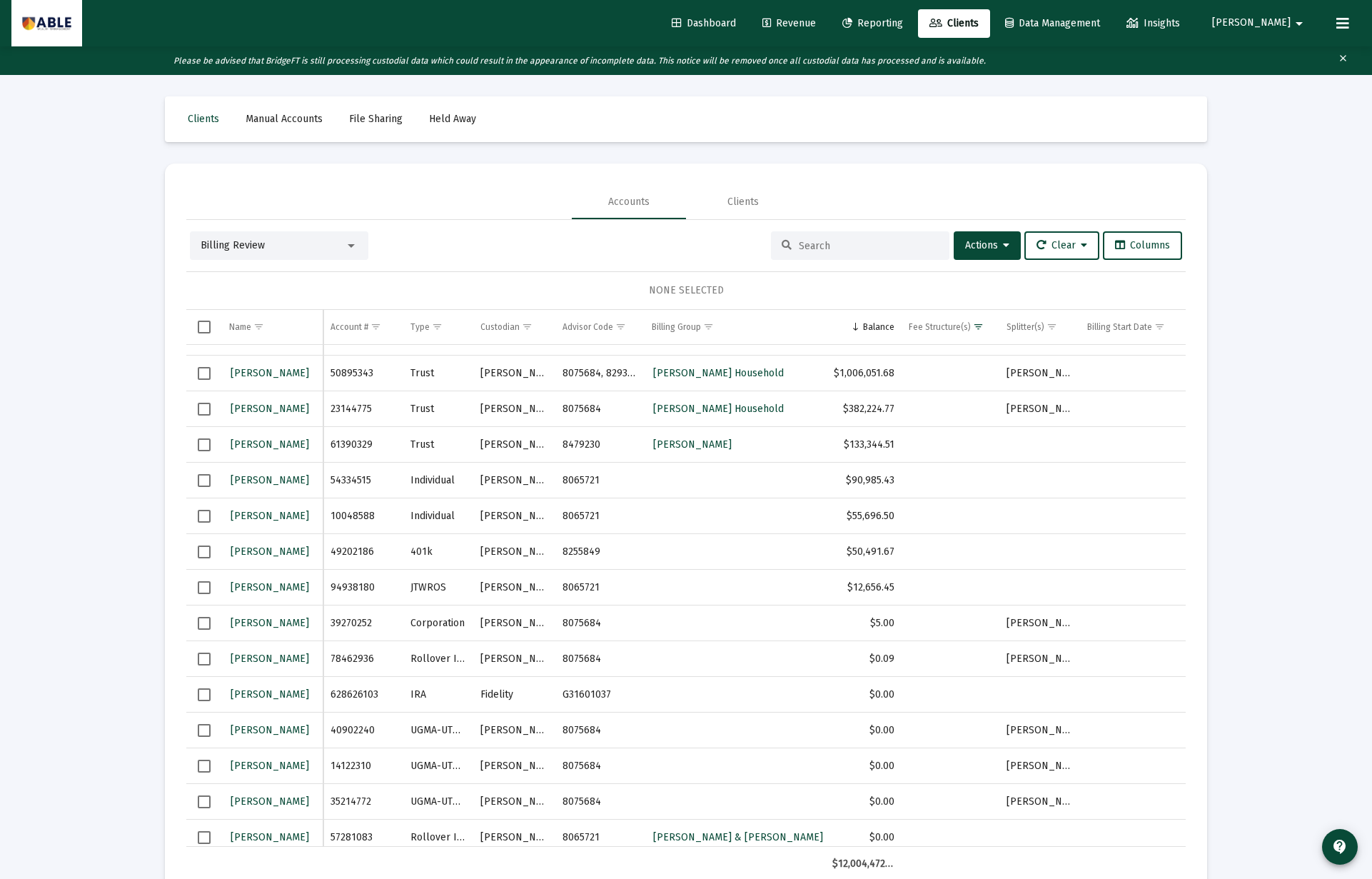
click at [208, 445] on span "Select row" at bounding box center [204, 445] width 13 height 13
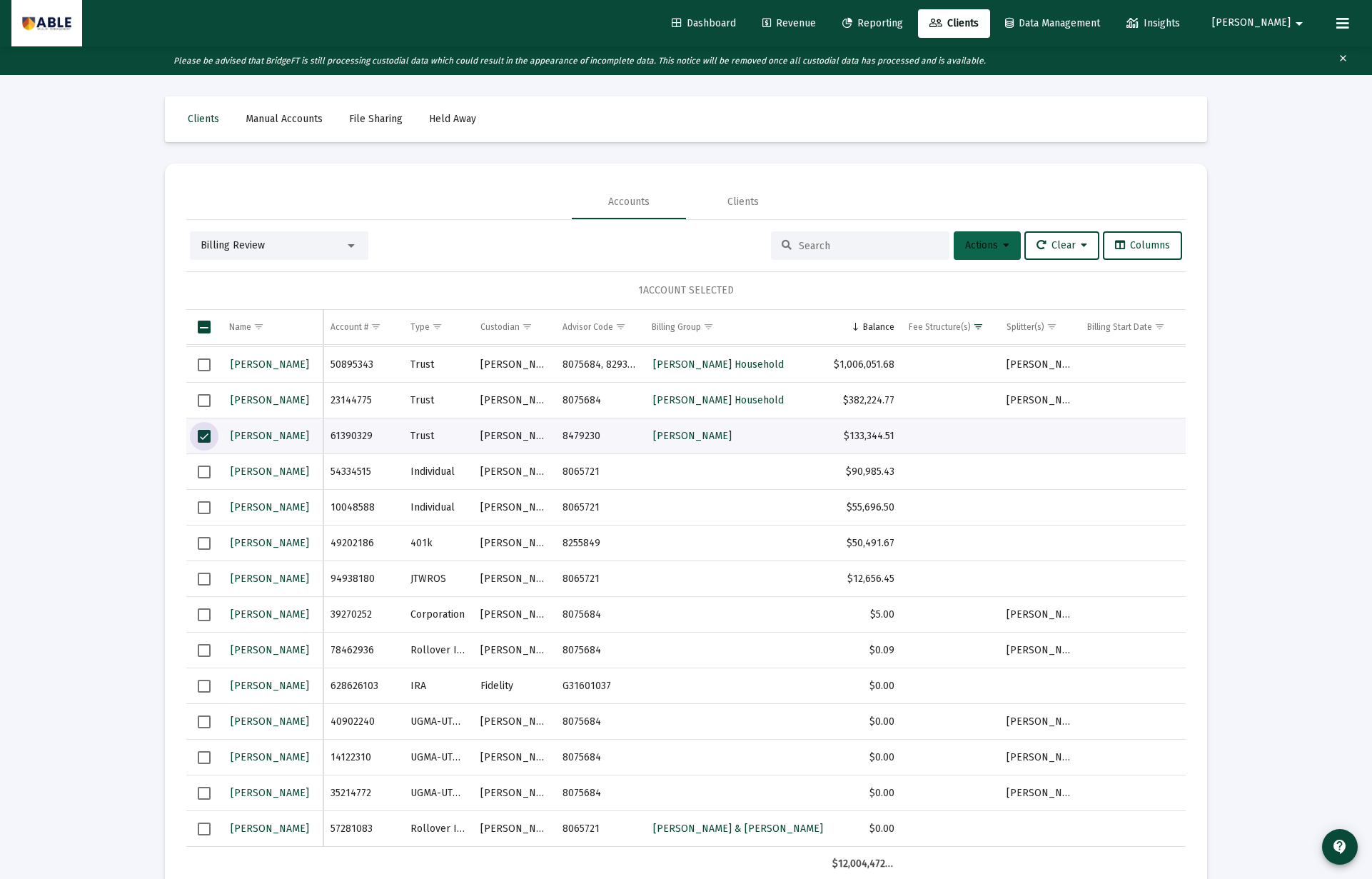
click at [978, 245] on span "Actions" at bounding box center [987, 245] width 44 height 12
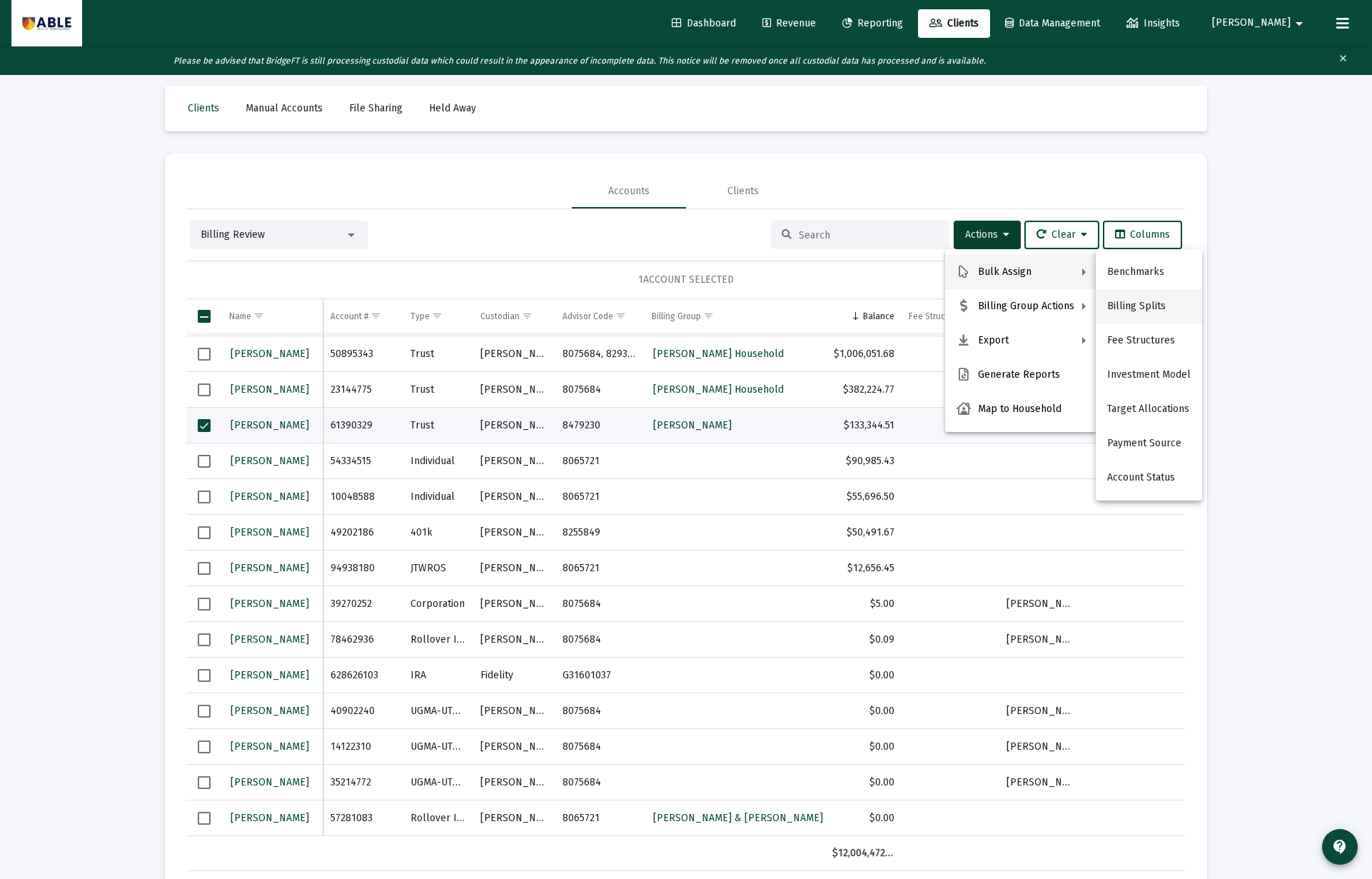
click at [1136, 308] on button "Billing Splits" at bounding box center [1148, 306] width 106 height 34
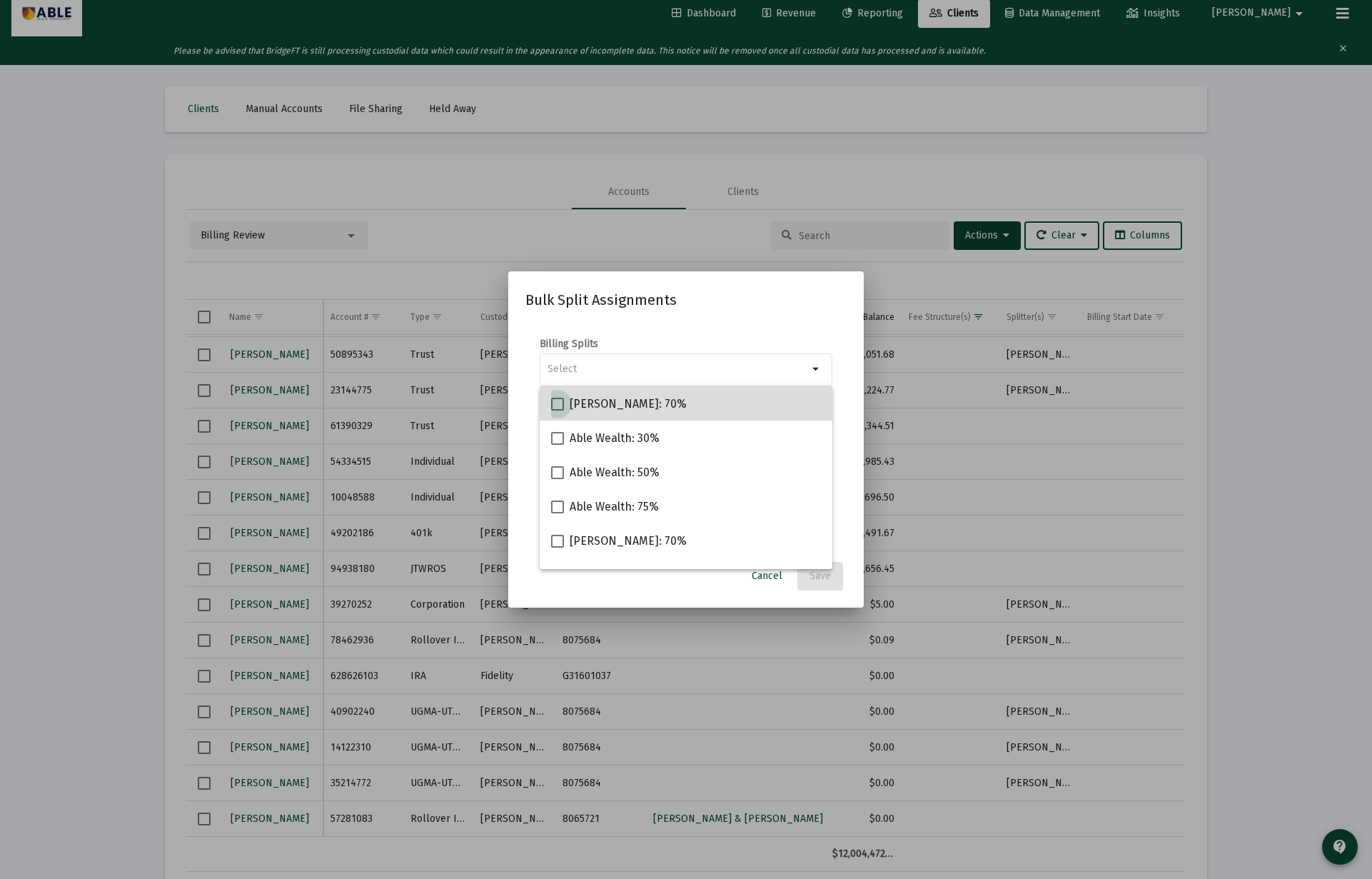
click at [609, 410] on span "[PERSON_NAME]: 70%" at bounding box center [628, 404] width 117 height 17
click at [557, 411] on input "[PERSON_NAME]: 70%" at bounding box center [556, 411] width 1 height 1
checkbox input "true"
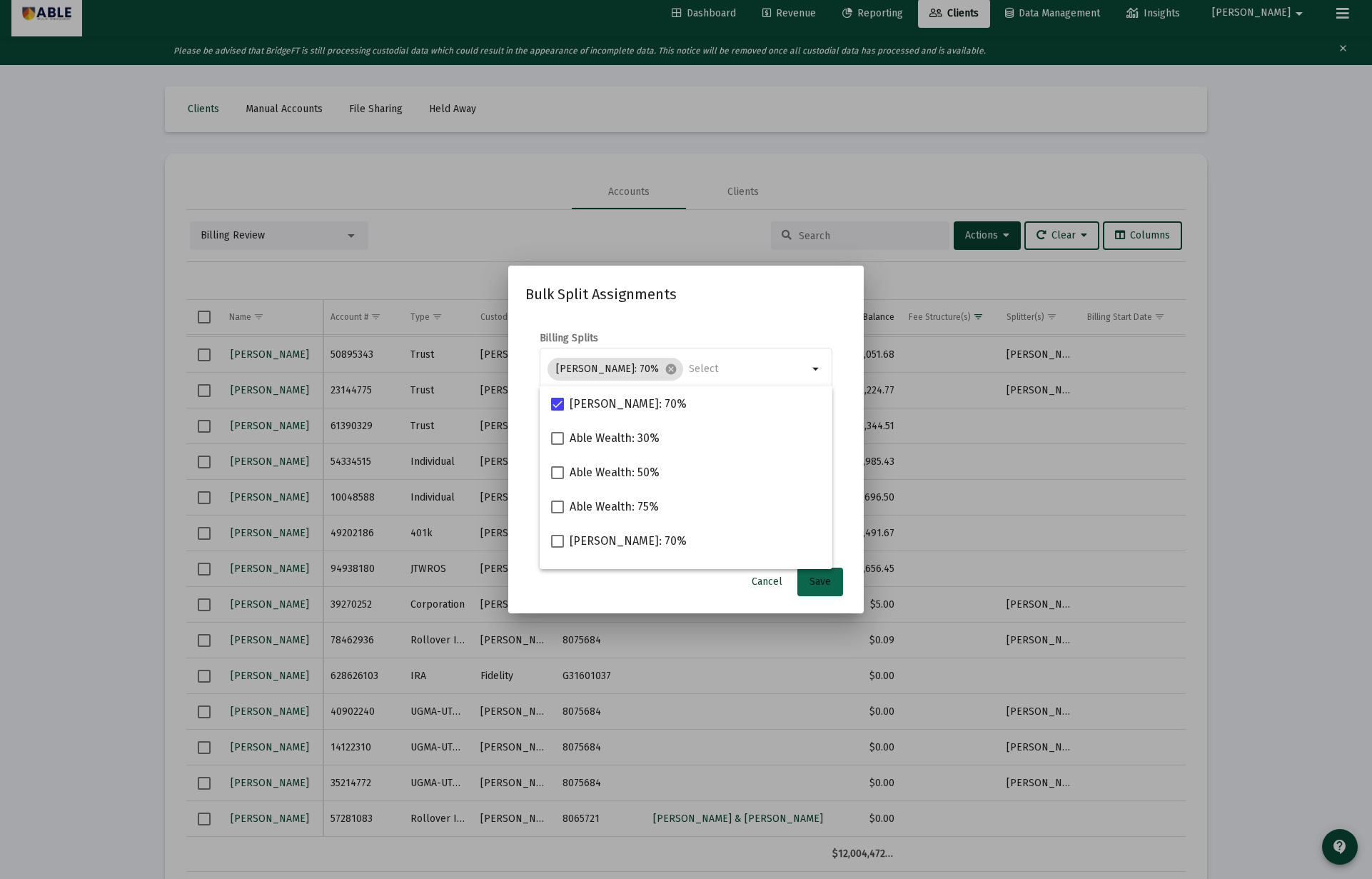
click at [814, 578] on span "Save" at bounding box center [819, 582] width 21 height 12
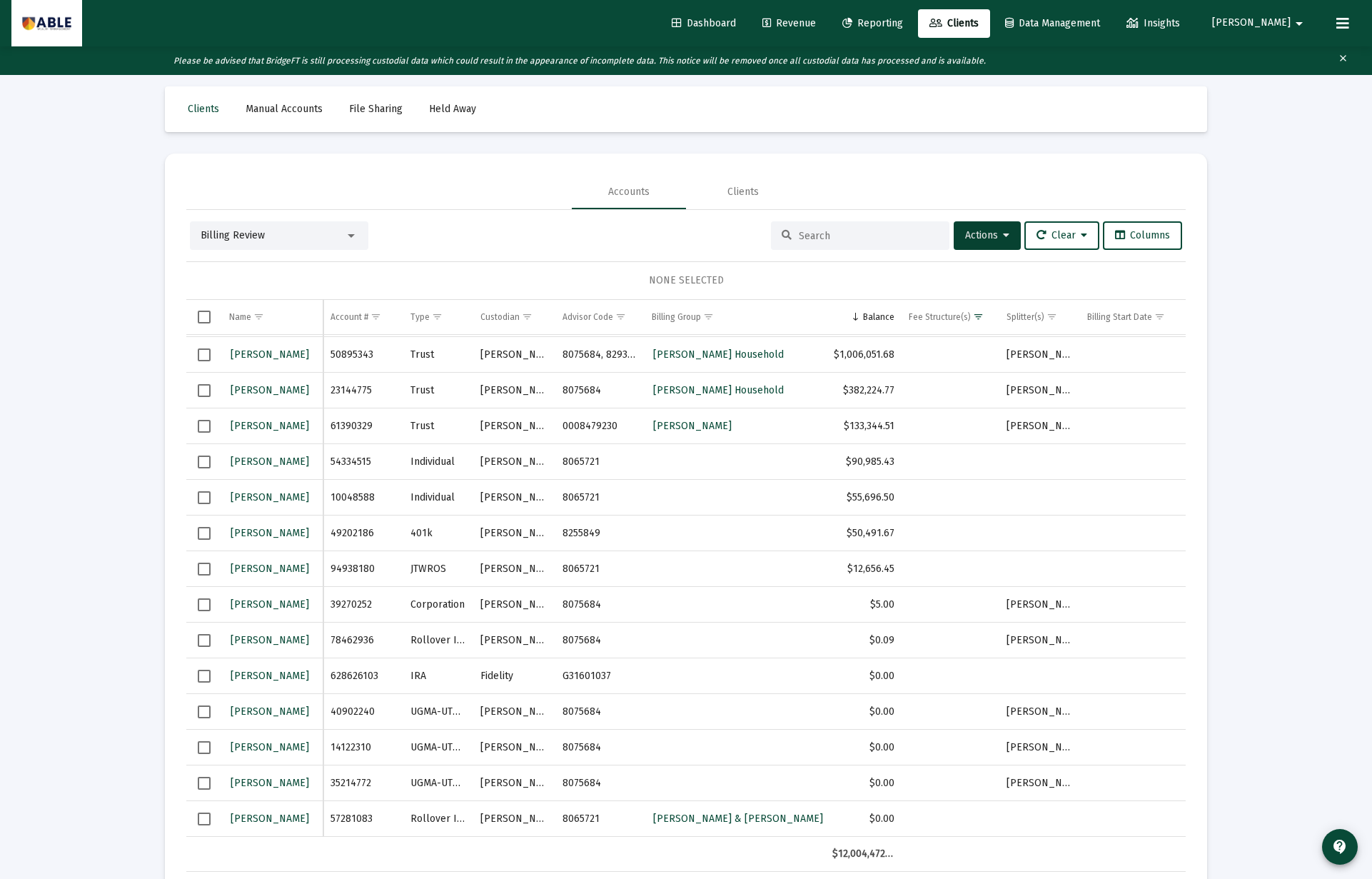
click at [200, 426] on span "Select row" at bounding box center [204, 426] width 13 height 13
click at [980, 234] on span "Actions" at bounding box center [987, 235] width 44 height 12
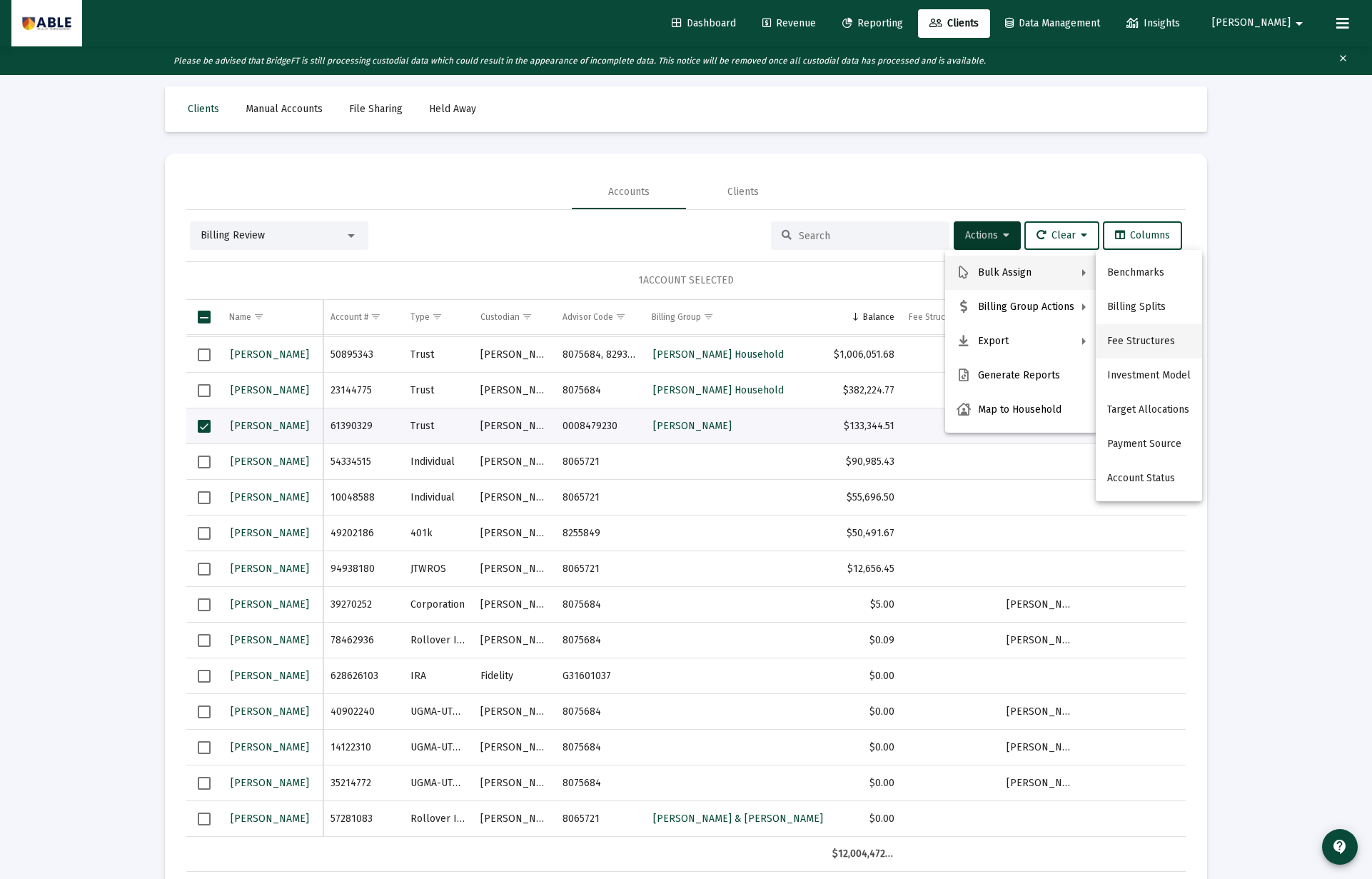
click at [1132, 338] on button "Fee Structures" at bounding box center [1148, 341] width 106 height 34
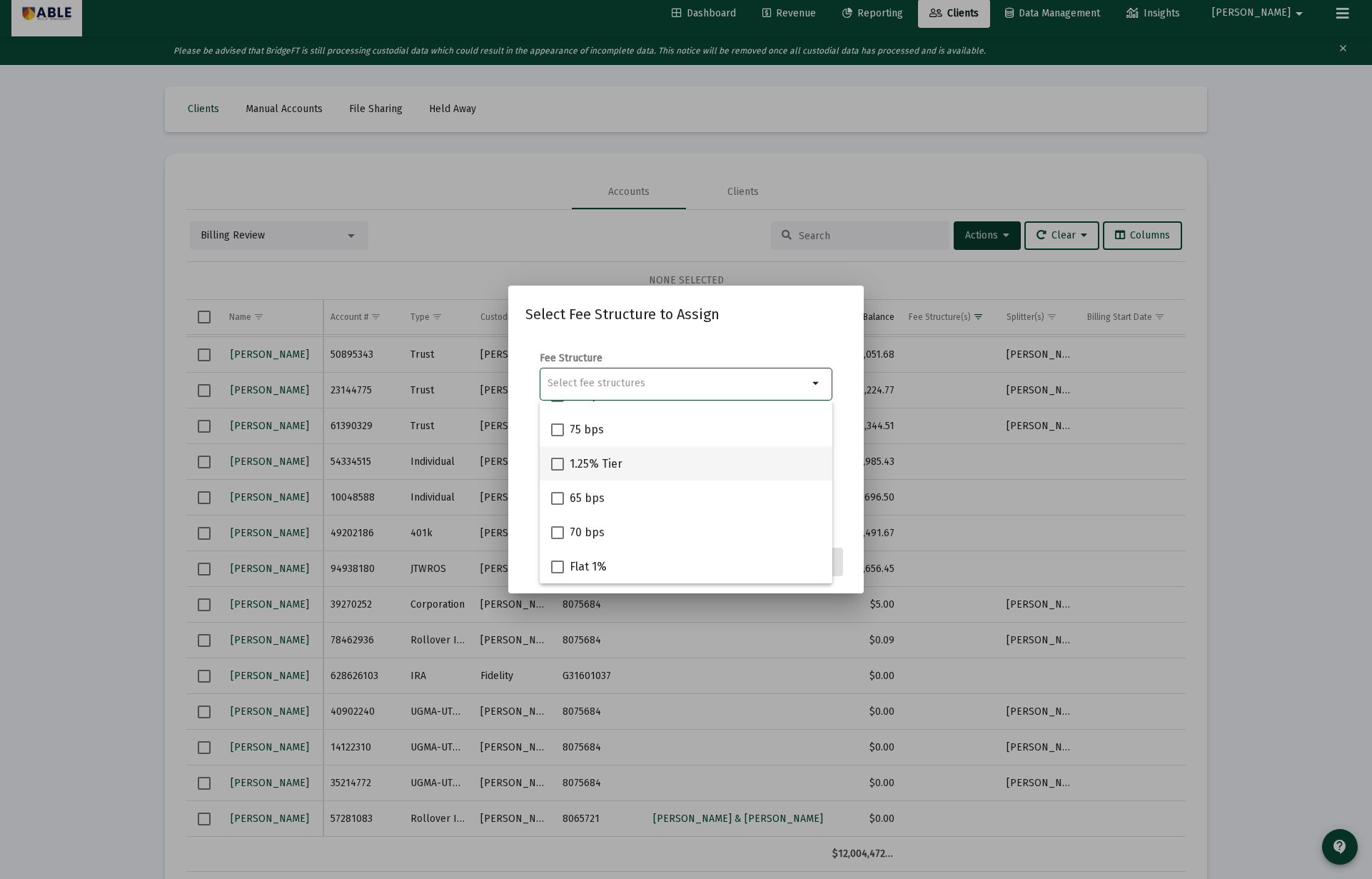
click at [601, 461] on span "1.25% Tier" at bounding box center [596, 464] width 53 height 17
click at [557, 470] on input "1.25% Tier" at bounding box center [556, 470] width 1 height 1
checkbox input "true"
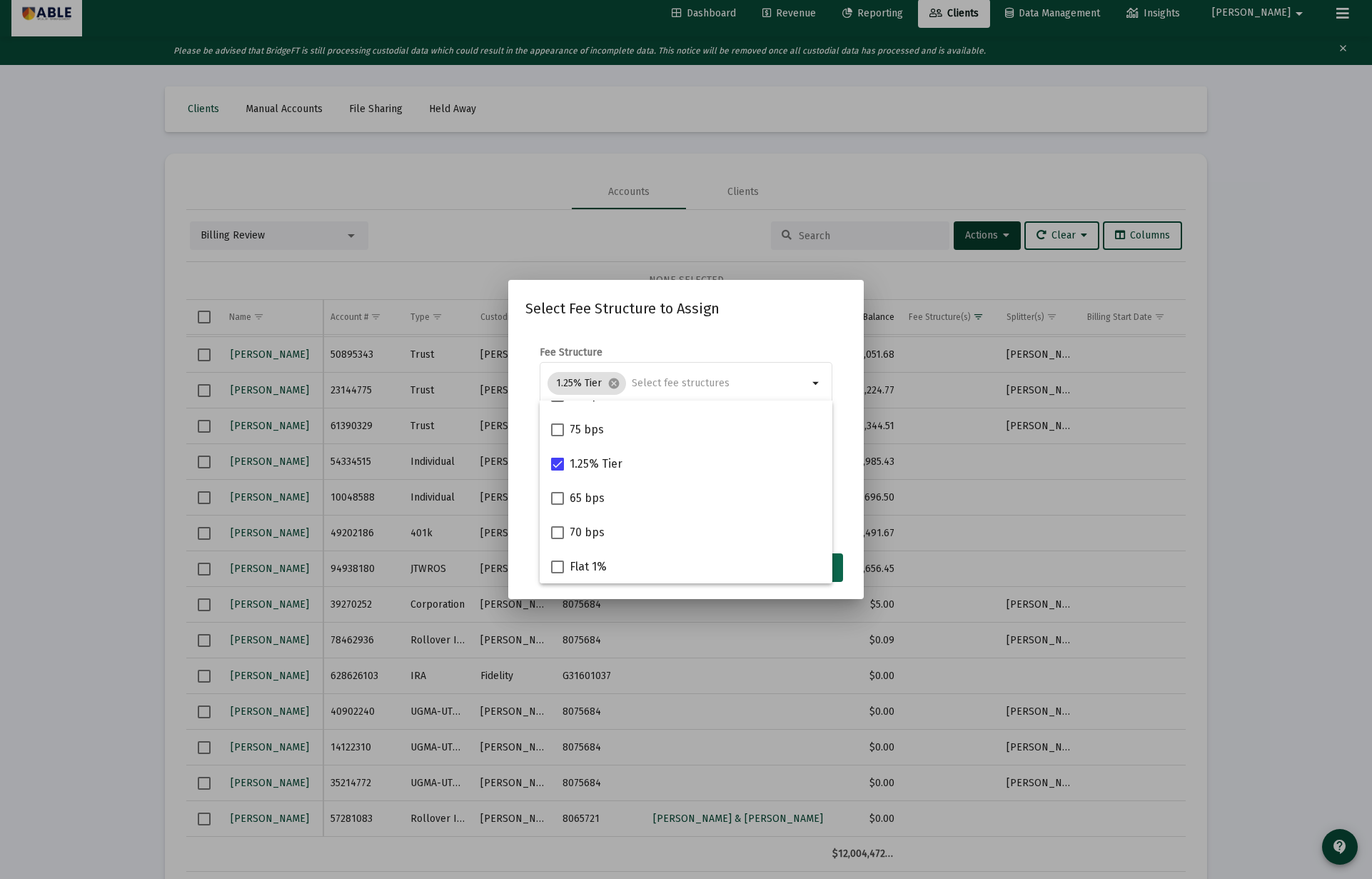
click at [840, 565] on button "Assign" at bounding box center [816, 568] width 52 height 29
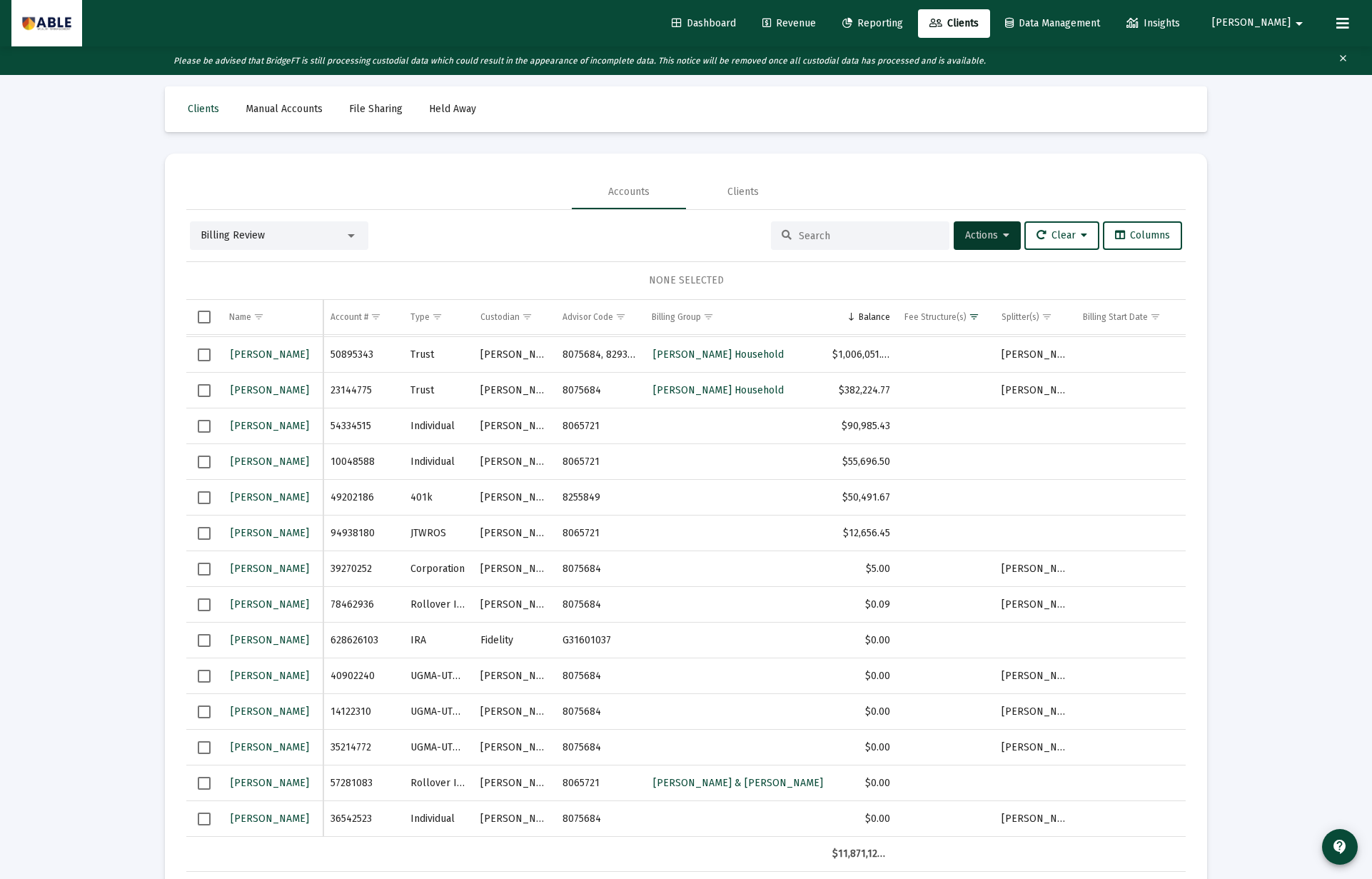
click at [204, 533] on span "Select row" at bounding box center [204, 533] width 13 height 13
click at [965, 239] on span "Actions" at bounding box center [987, 235] width 44 height 12
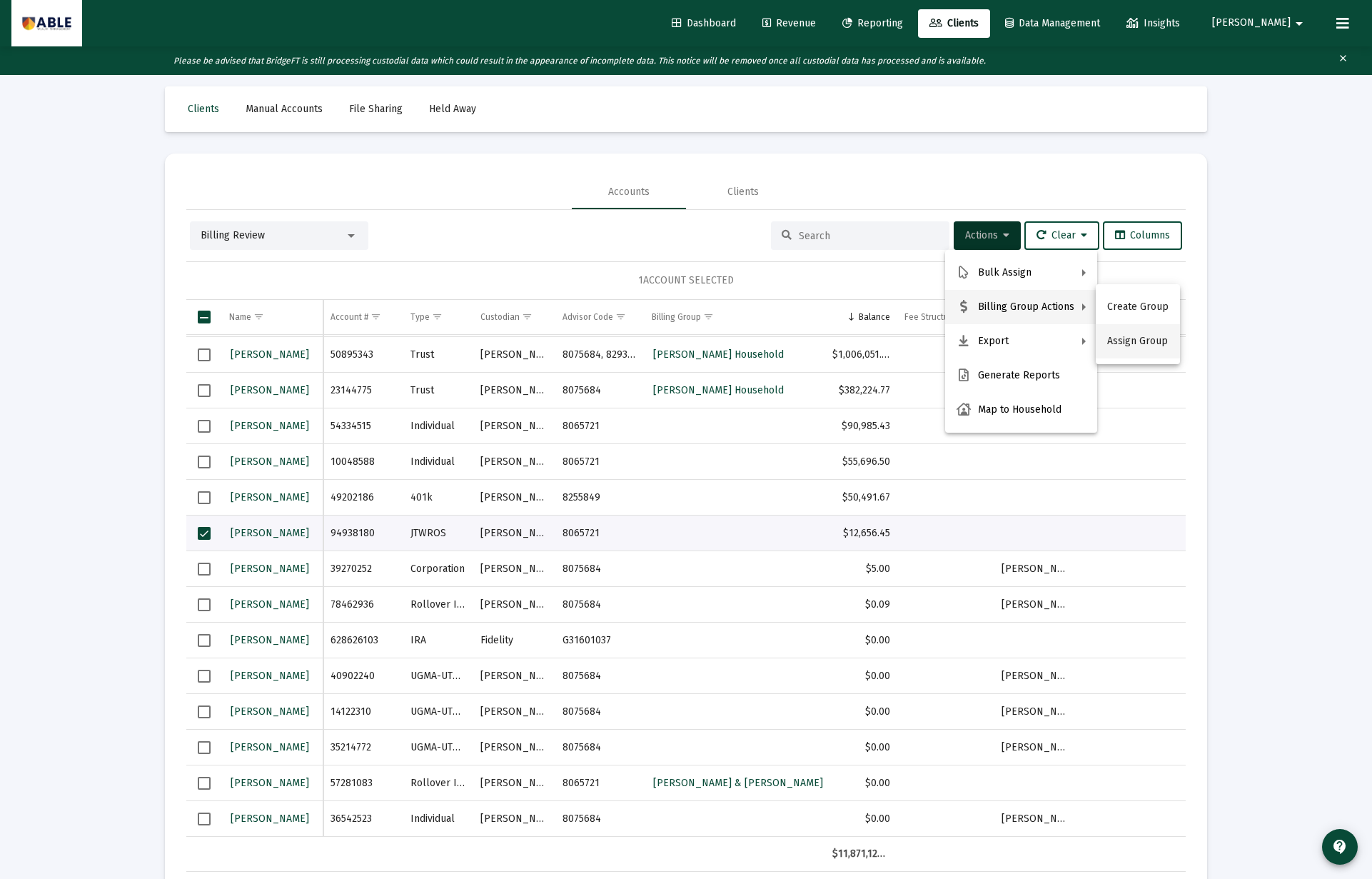
click at [1125, 344] on button "Assign Group" at bounding box center [1137, 341] width 84 height 34
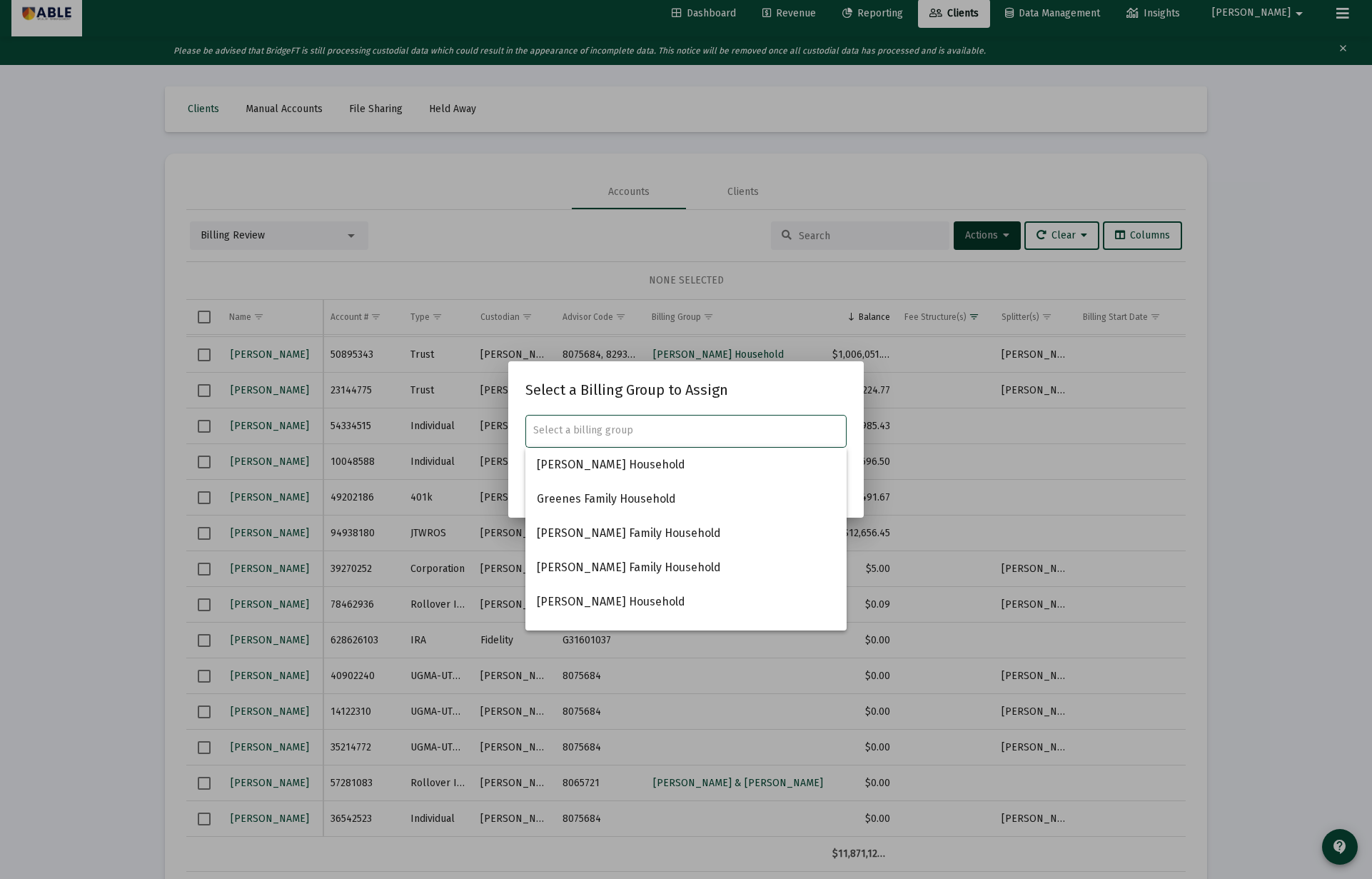
paste input "Tzvi Bruckenstein"
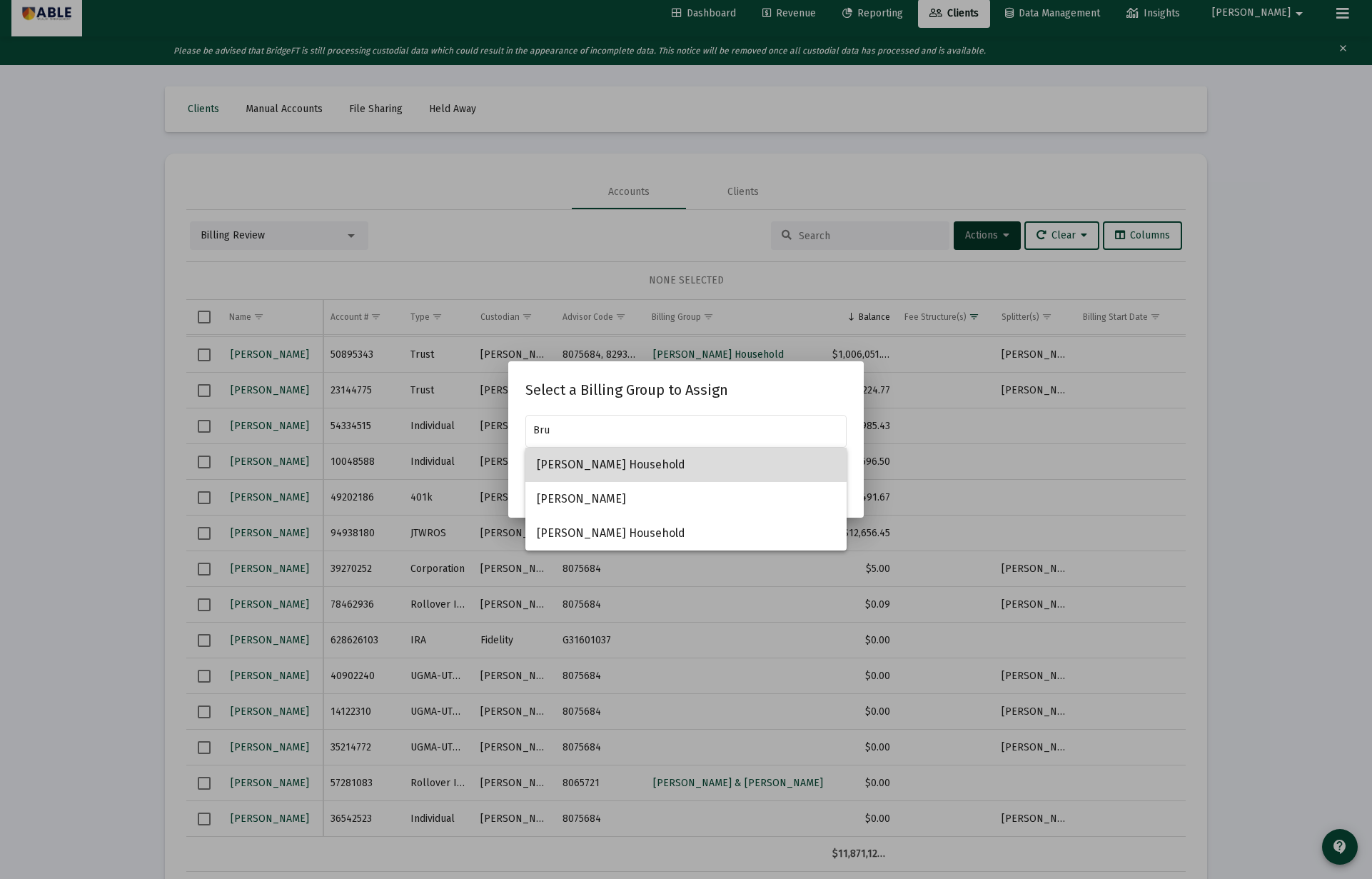
click at [651, 458] on span "[PERSON_NAME] Household" at bounding box center [685, 464] width 298 height 34
type input "[PERSON_NAME] Household"
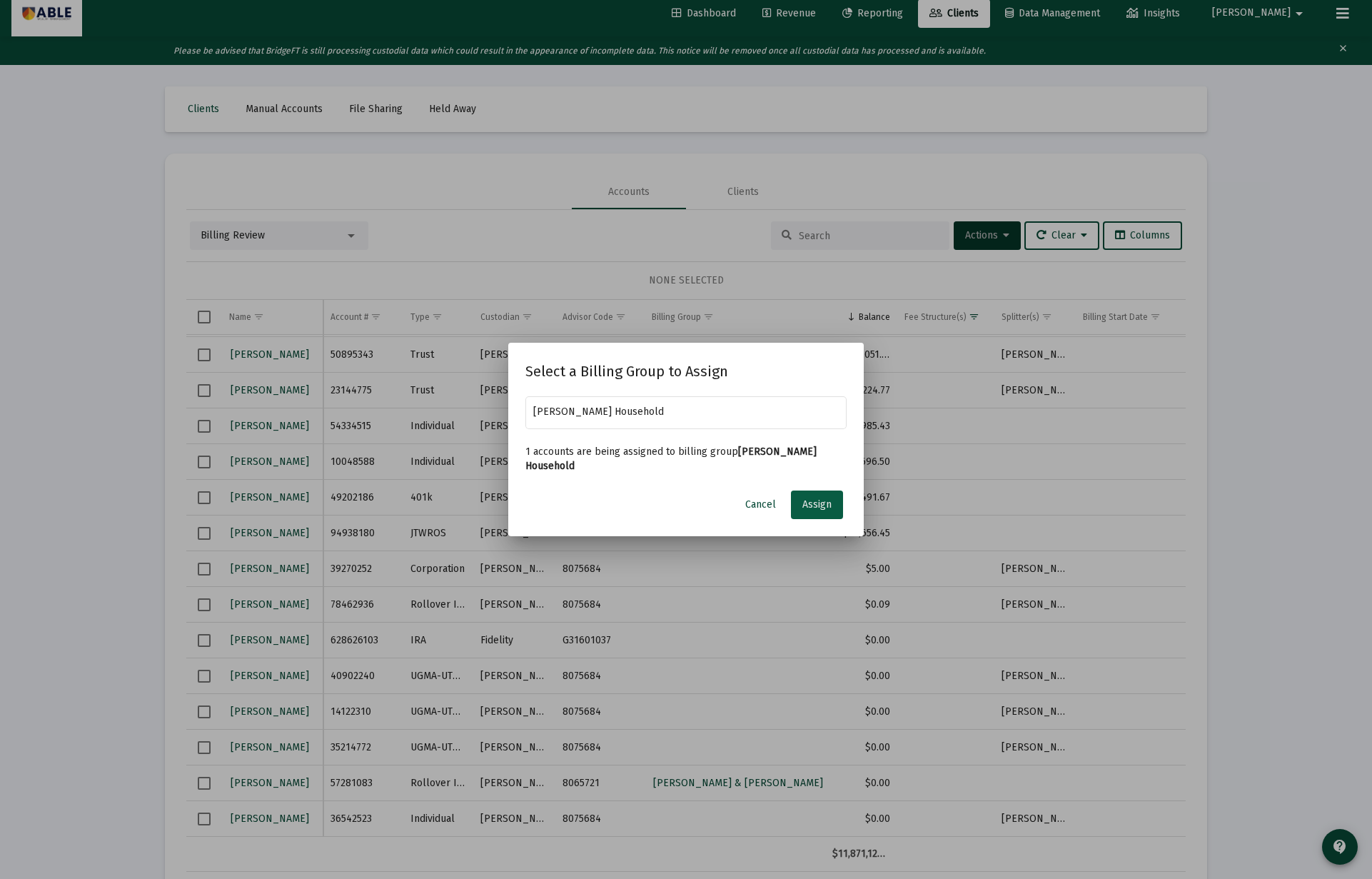
click at [816, 498] on span "Assign" at bounding box center [817, 504] width 29 height 12
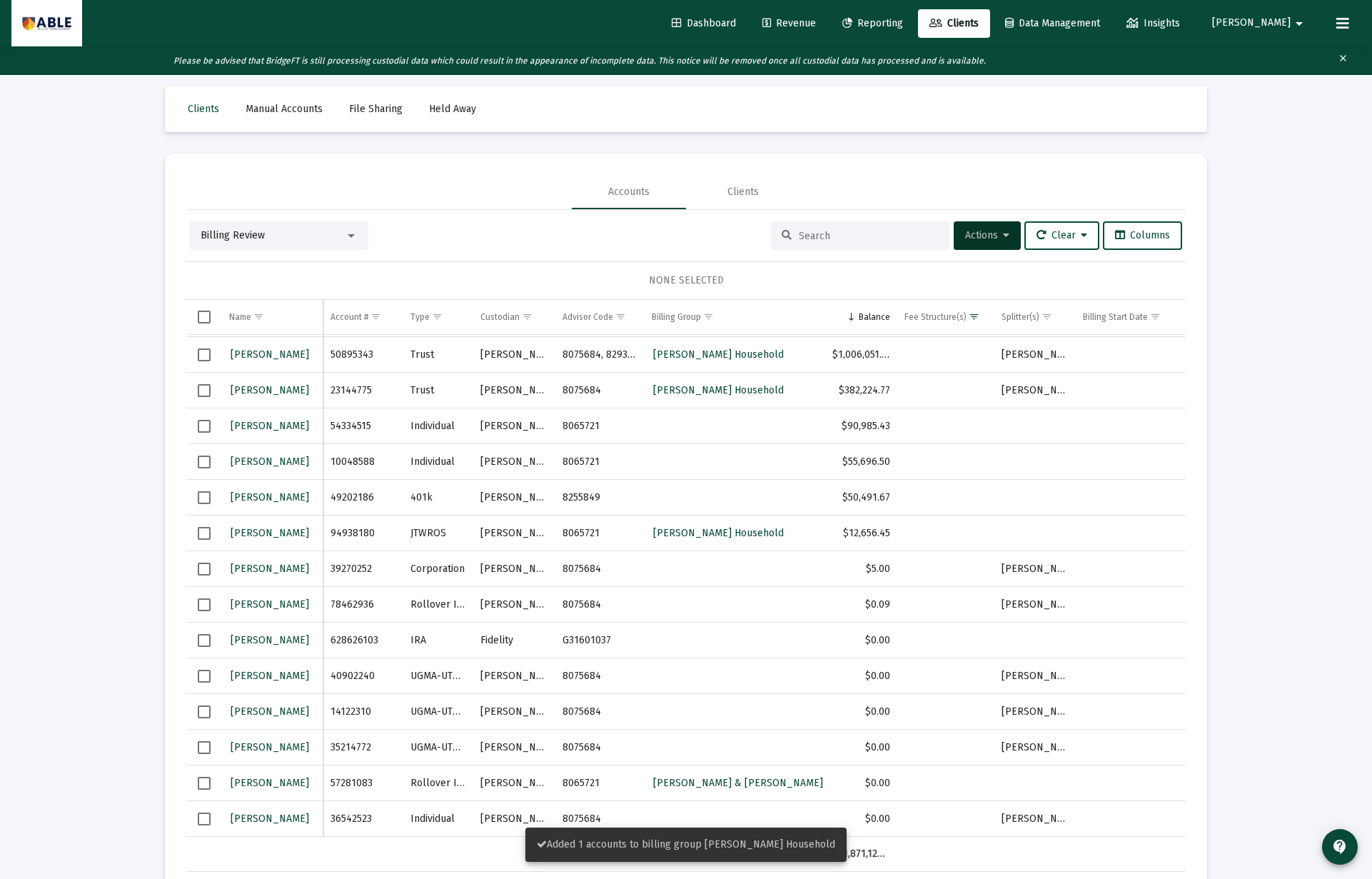
click at [199, 533] on span "Select row" at bounding box center [204, 533] width 13 height 13
click at [971, 237] on span "Actions" at bounding box center [987, 235] width 44 height 12
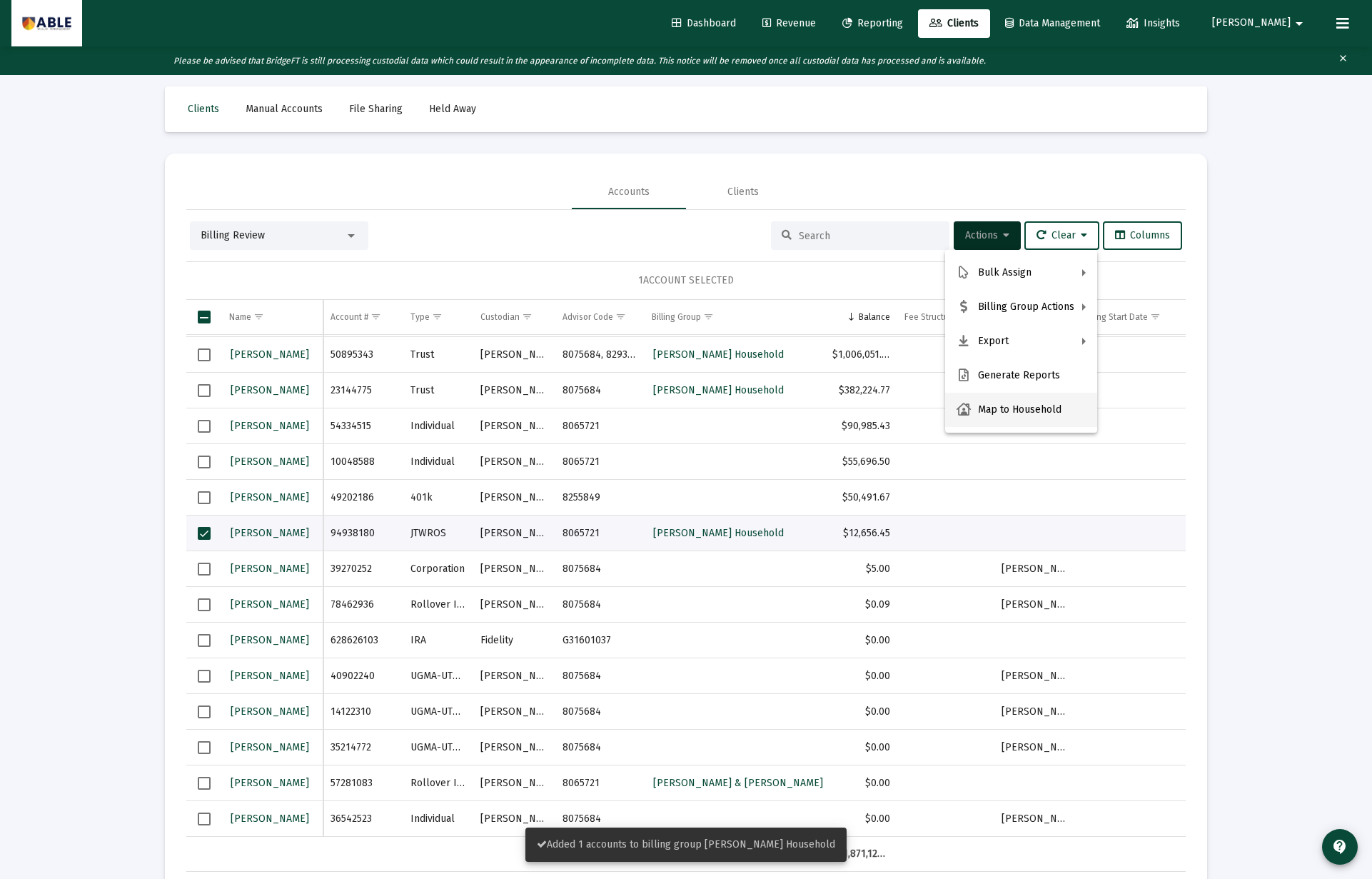
click at [983, 410] on button "Map to Household" at bounding box center [1021, 409] width 152 height 34
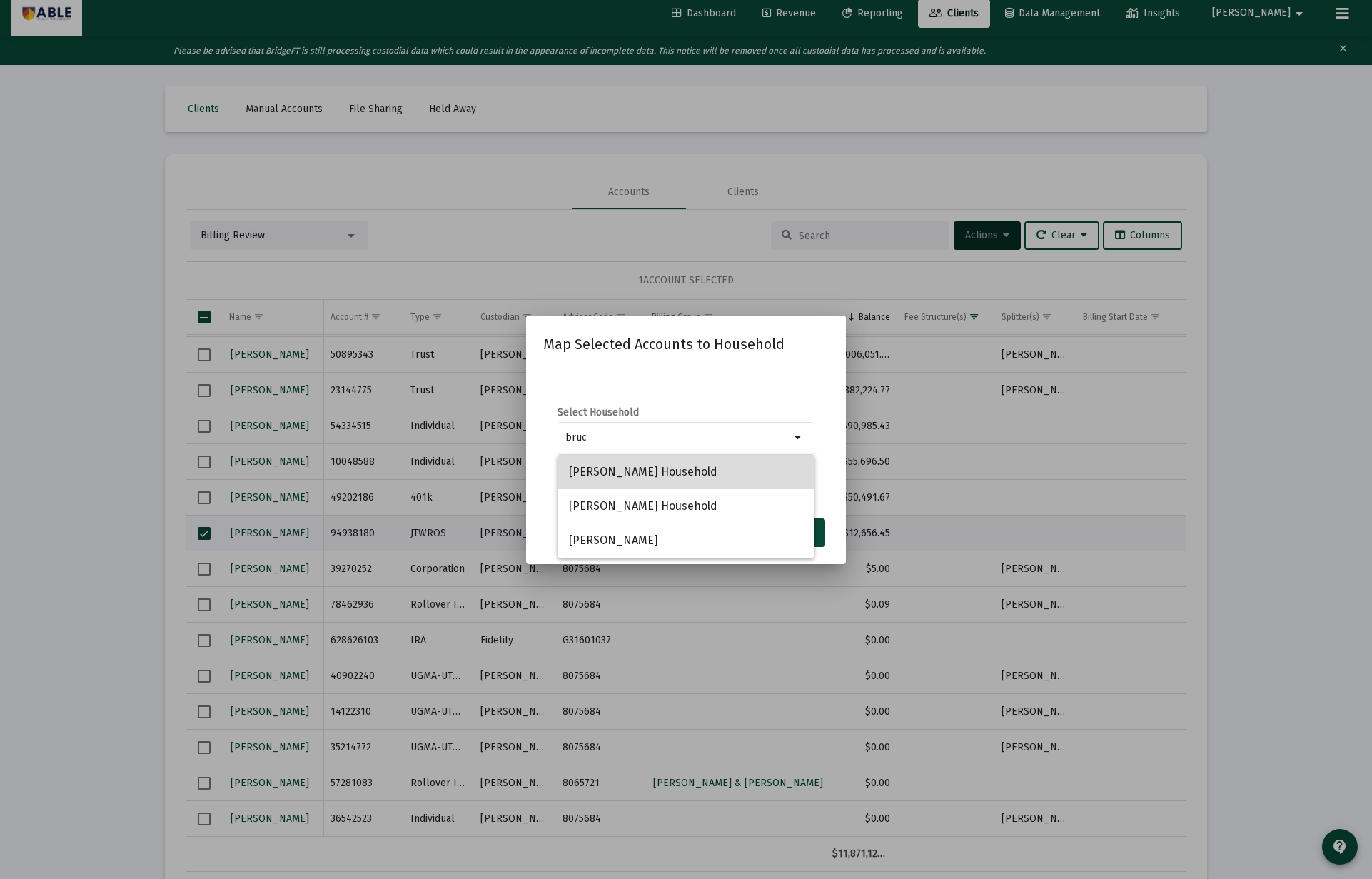
click at [701, 459] on span "[PERSON_NAME] Household" at bounding box center [686, 472] width 234 height 34
type input "[PERSON_NAME] Household"
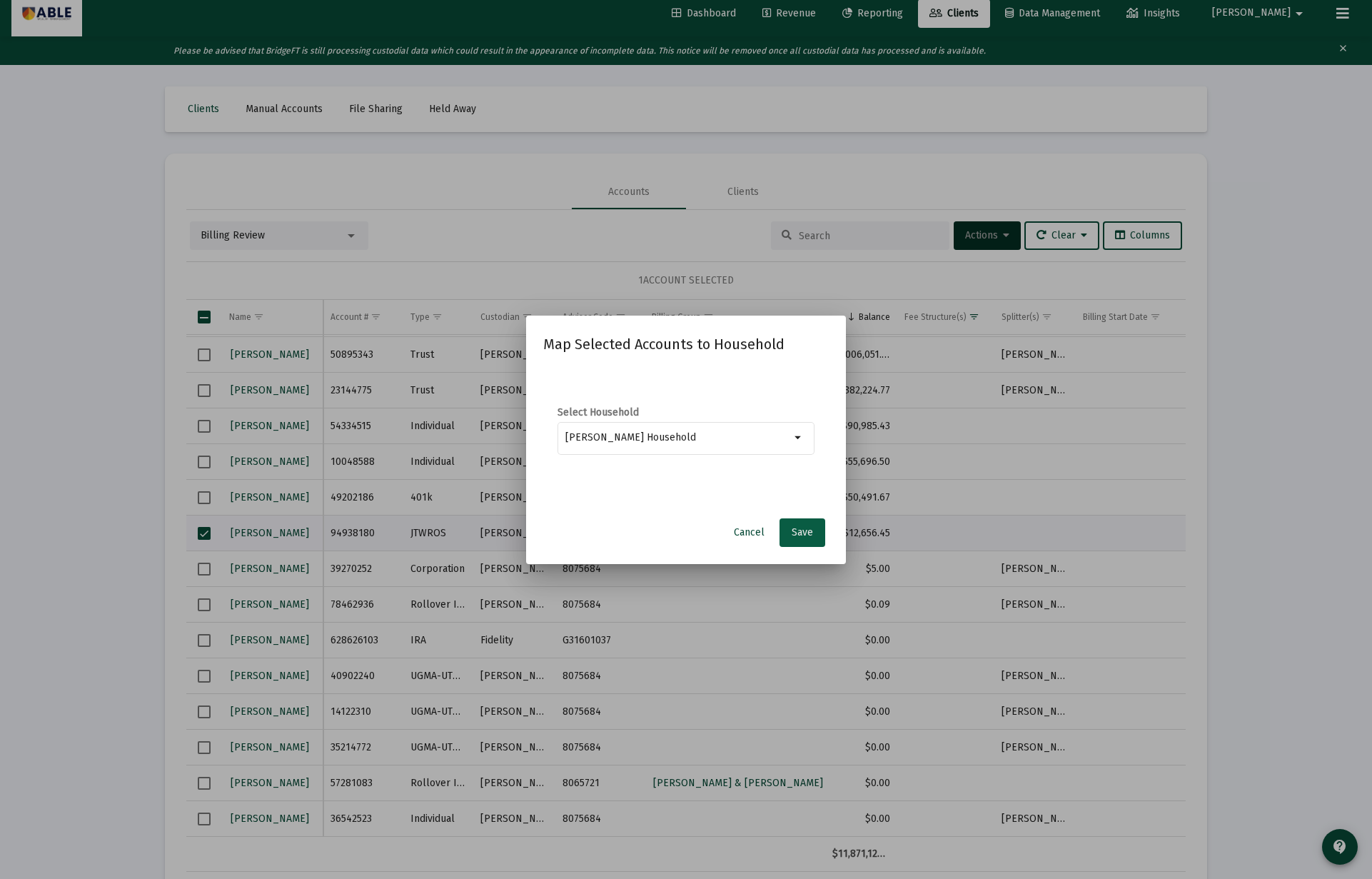
click at [810, 539] on button "Save" at bounding box center [802, 533] width 45 height 29
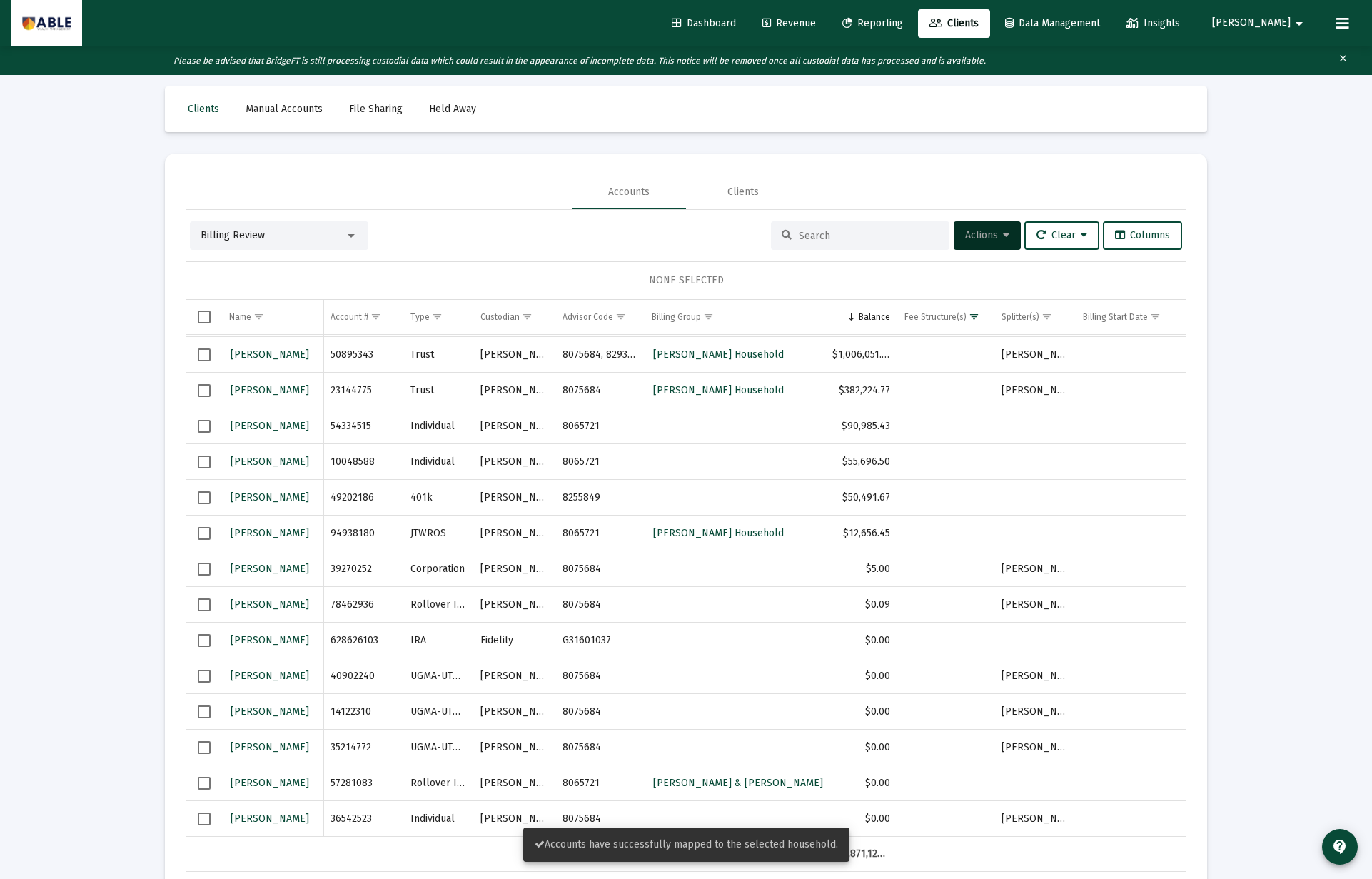
scroll to position [133, 0]
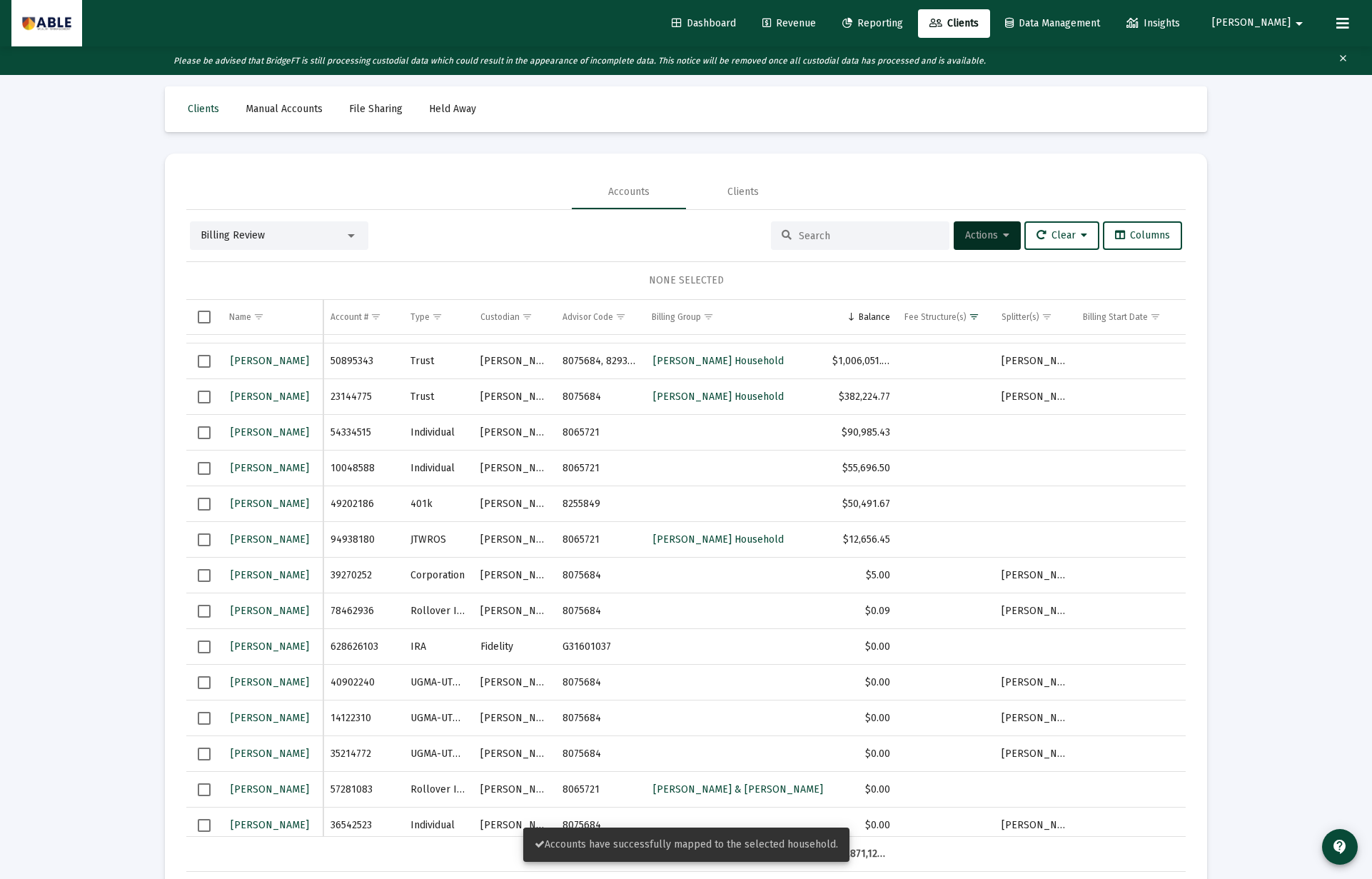
click at [206, 538] on span "Select row" at bounding box center [204, 540] width 13 height 13
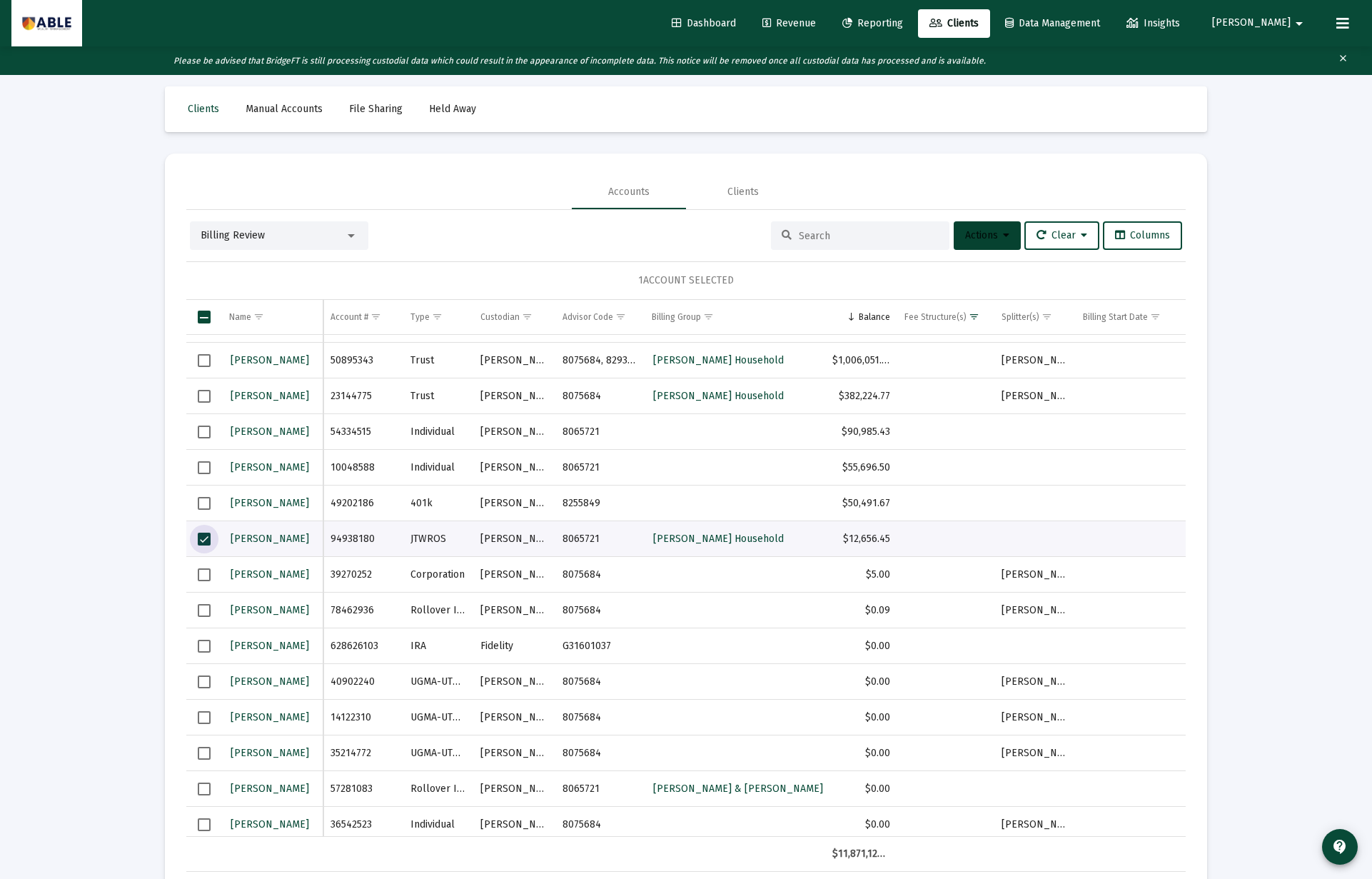
click at [977, 240] on span "Actions" at bounding box center [987, 235] width 44 height 12
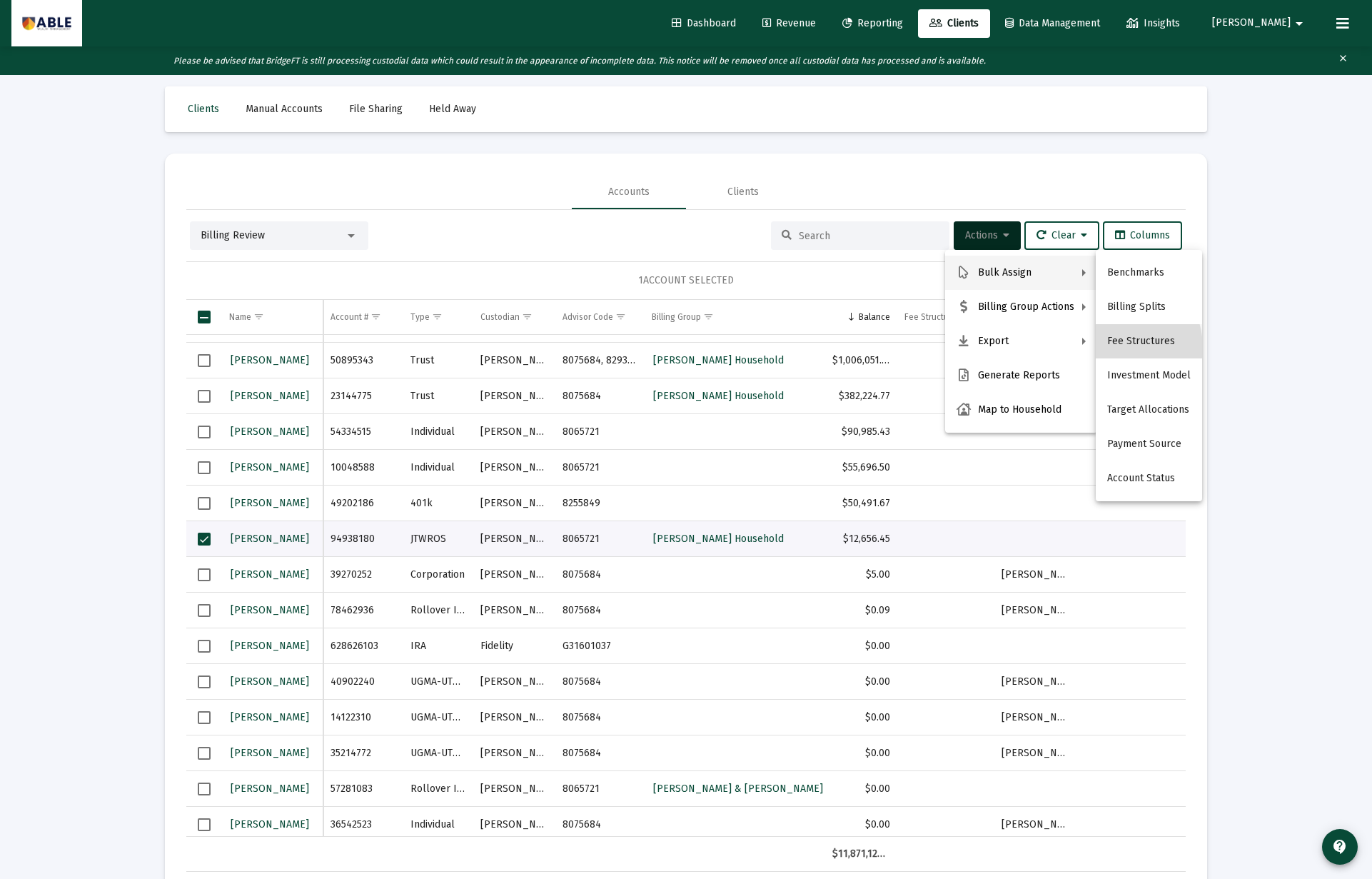
click at [1117, 347] on button "Fee Structures" at bounding box center [1148, 341] width 106 height 34
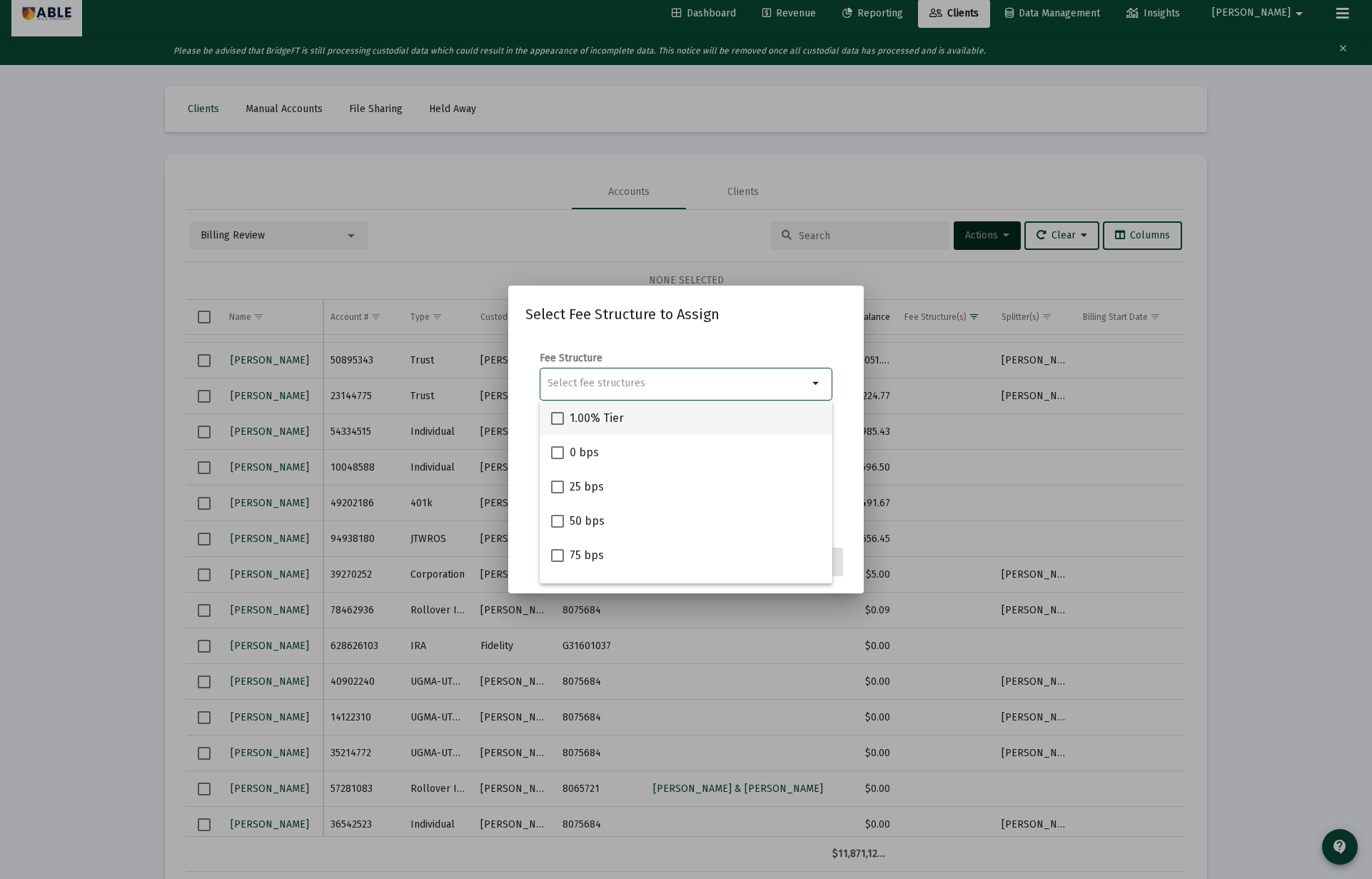
click at [609, 405] on mat-checkbox "1.00% Tier" at bounding box center [587, 418] width 72 height 34
click at [635, 421] on div "1.00% Tier" at bounding box center [686, 418] width 269 height 34
checkbox input "true"
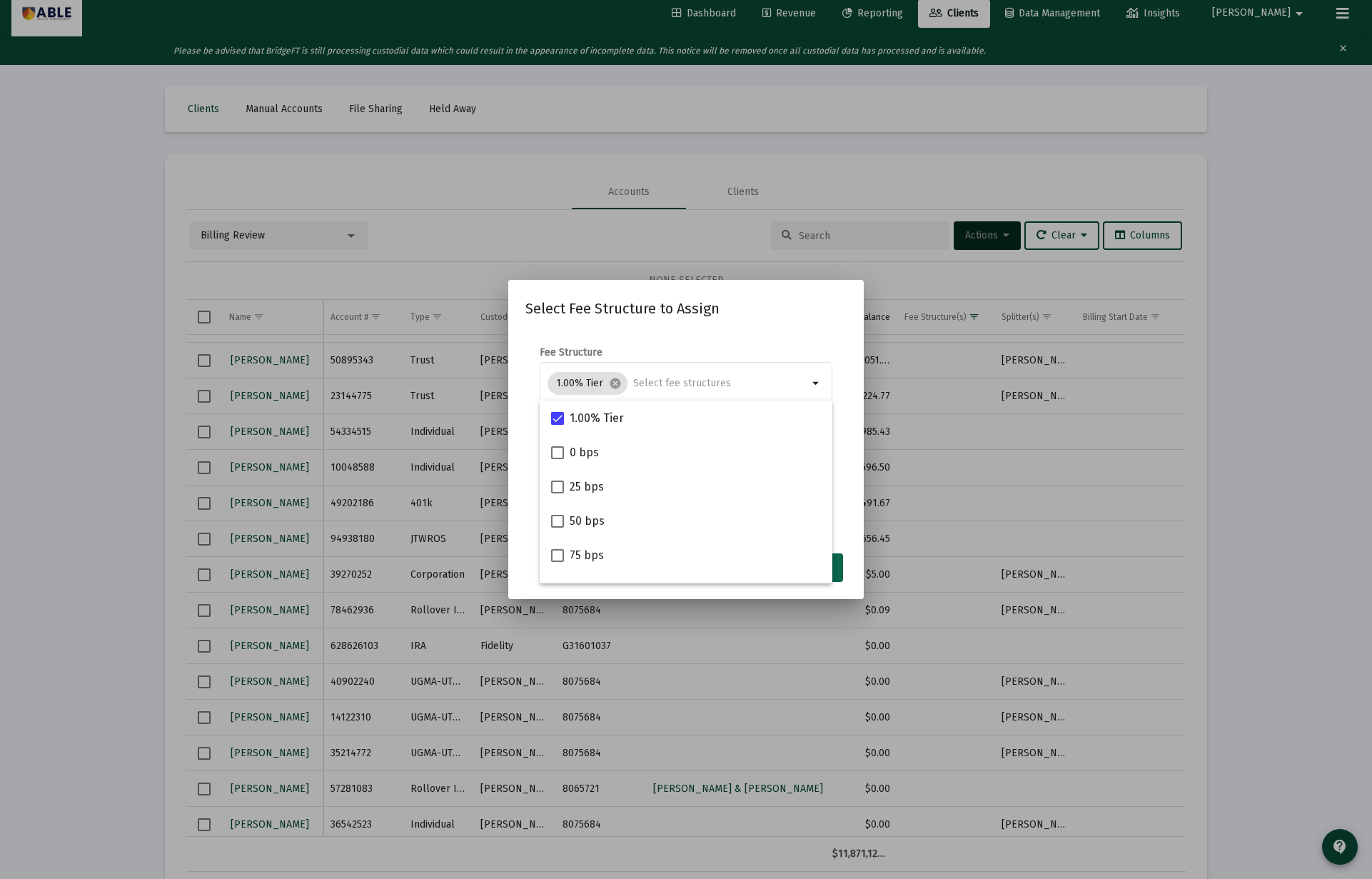
click at [839, 564] on button "Assign" at bounding box center [816, 568] width 52 height 29
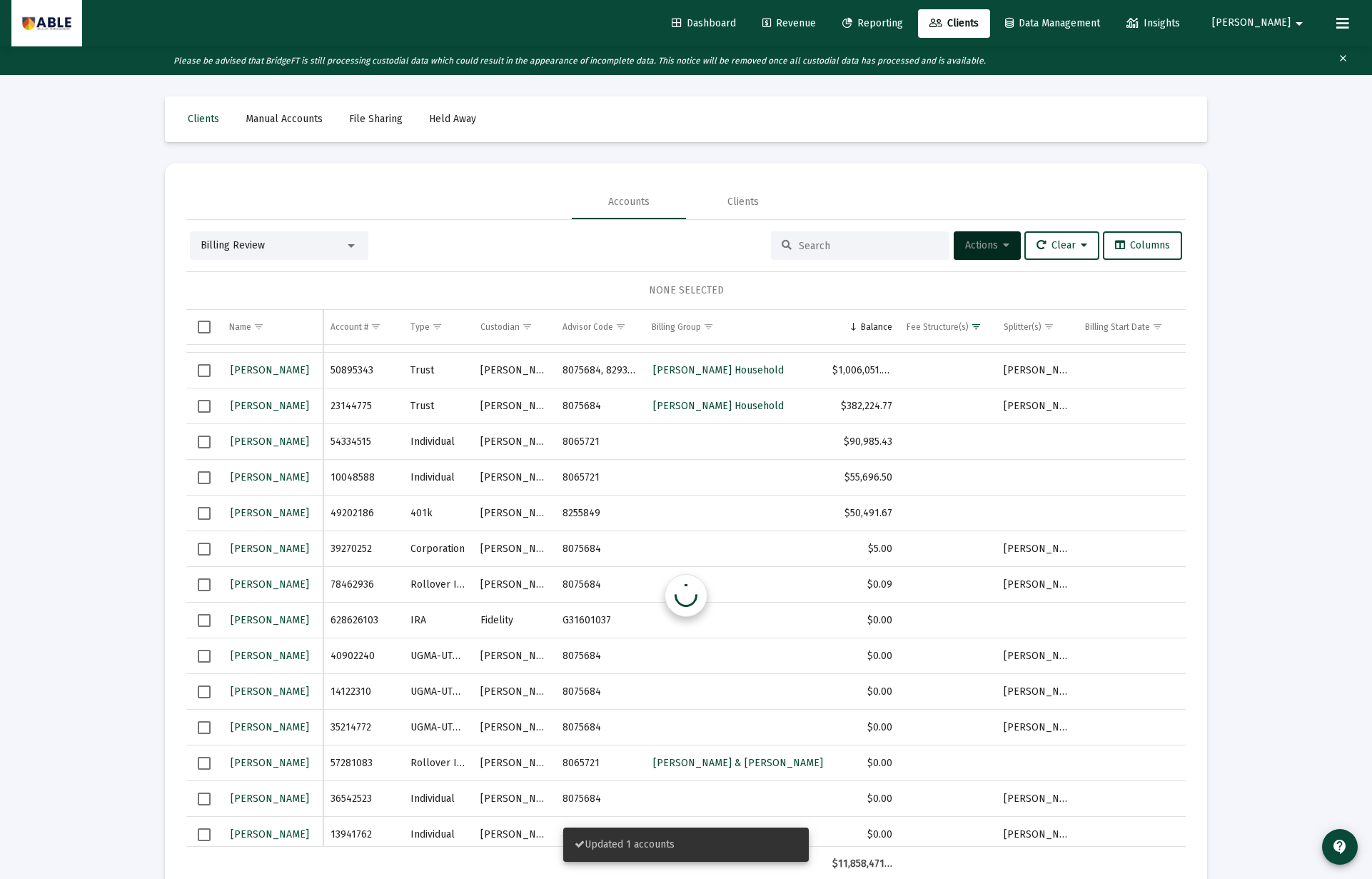
scroll to position [10, 0]
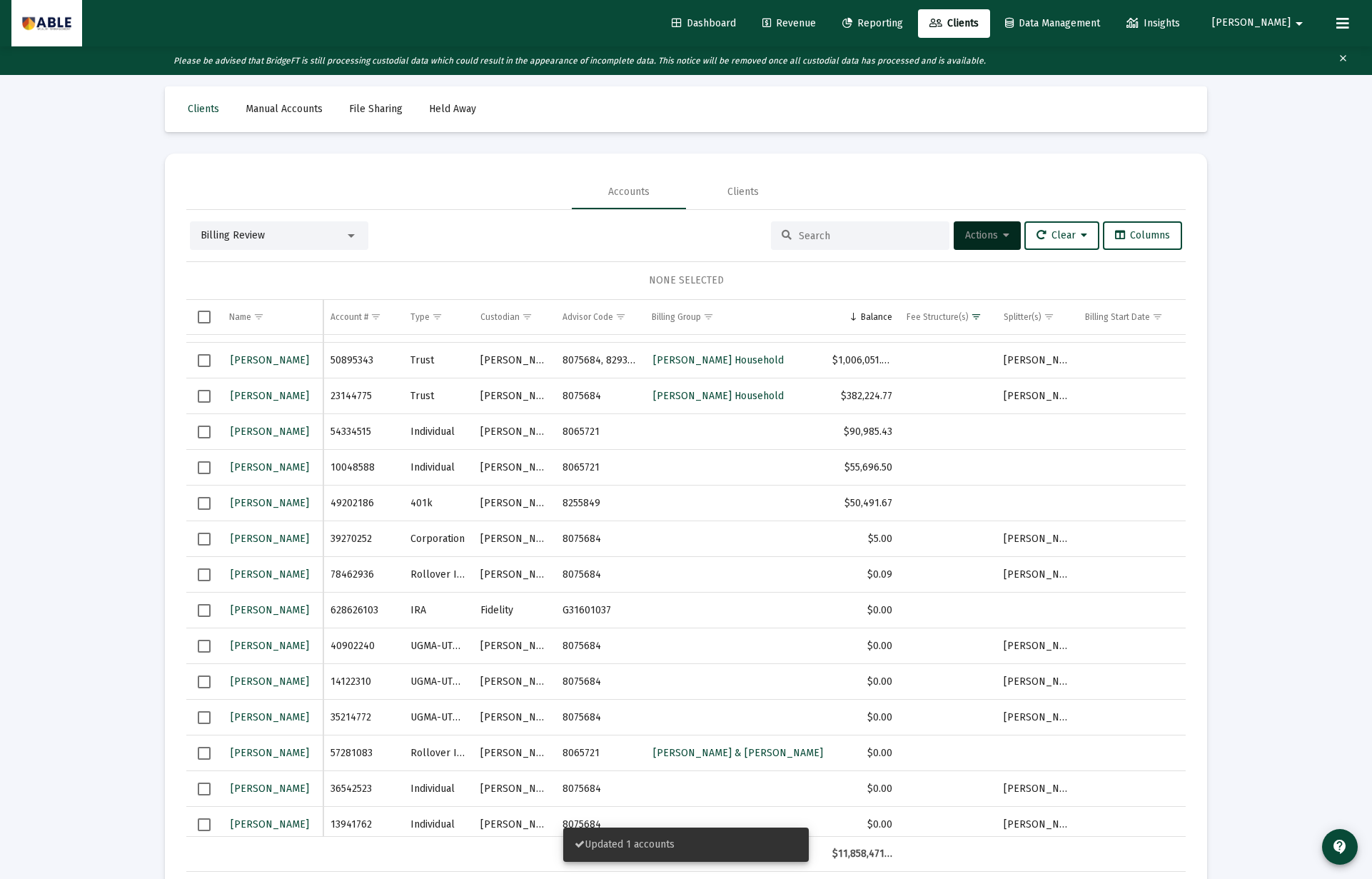
click at [202, 433] on span "Select row" at bounding box center [204, 432] width 13 height 13
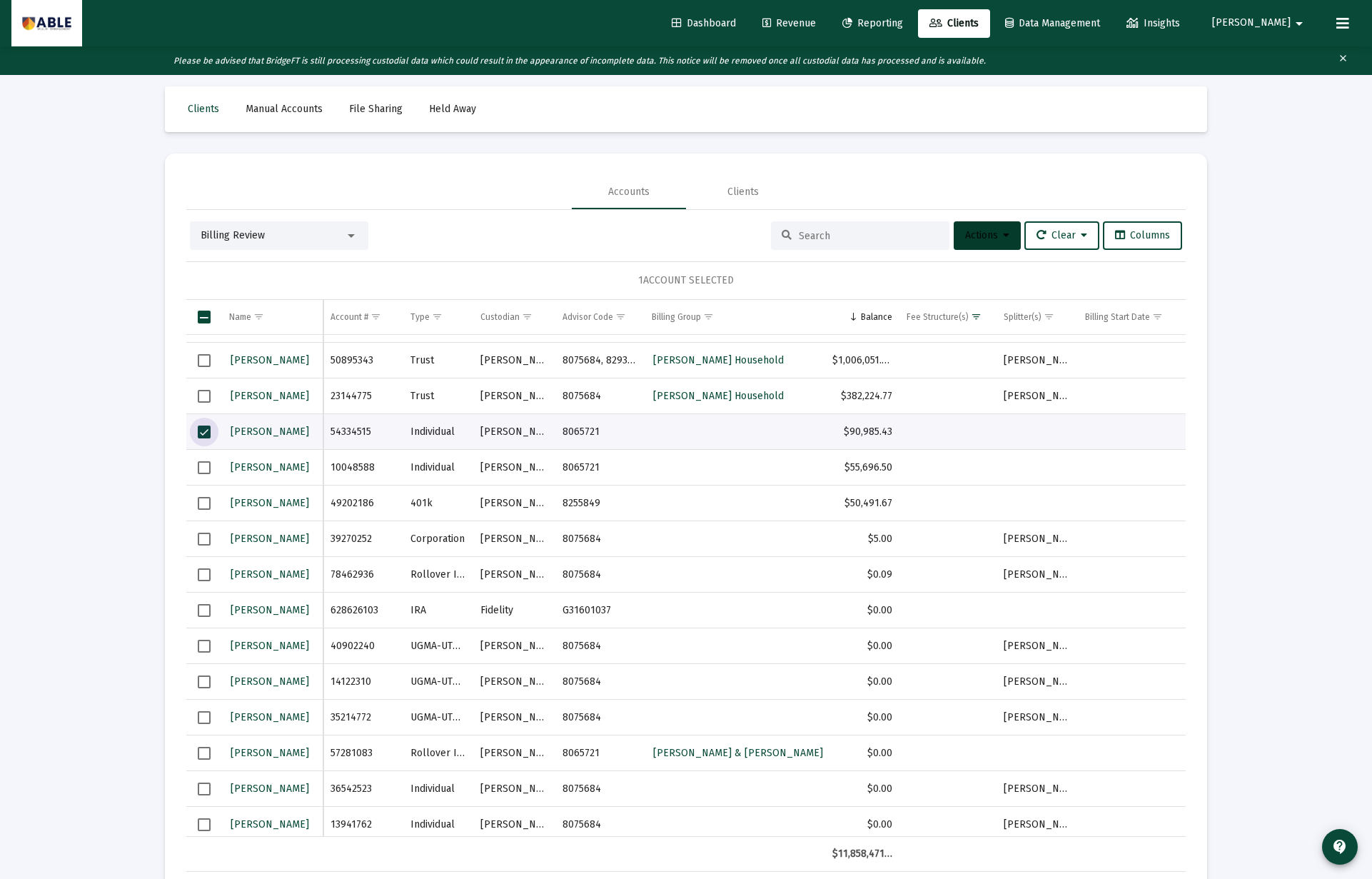
click at [977, 228] on button "Actions" at bounding box center [987, 235] width 67 height 29
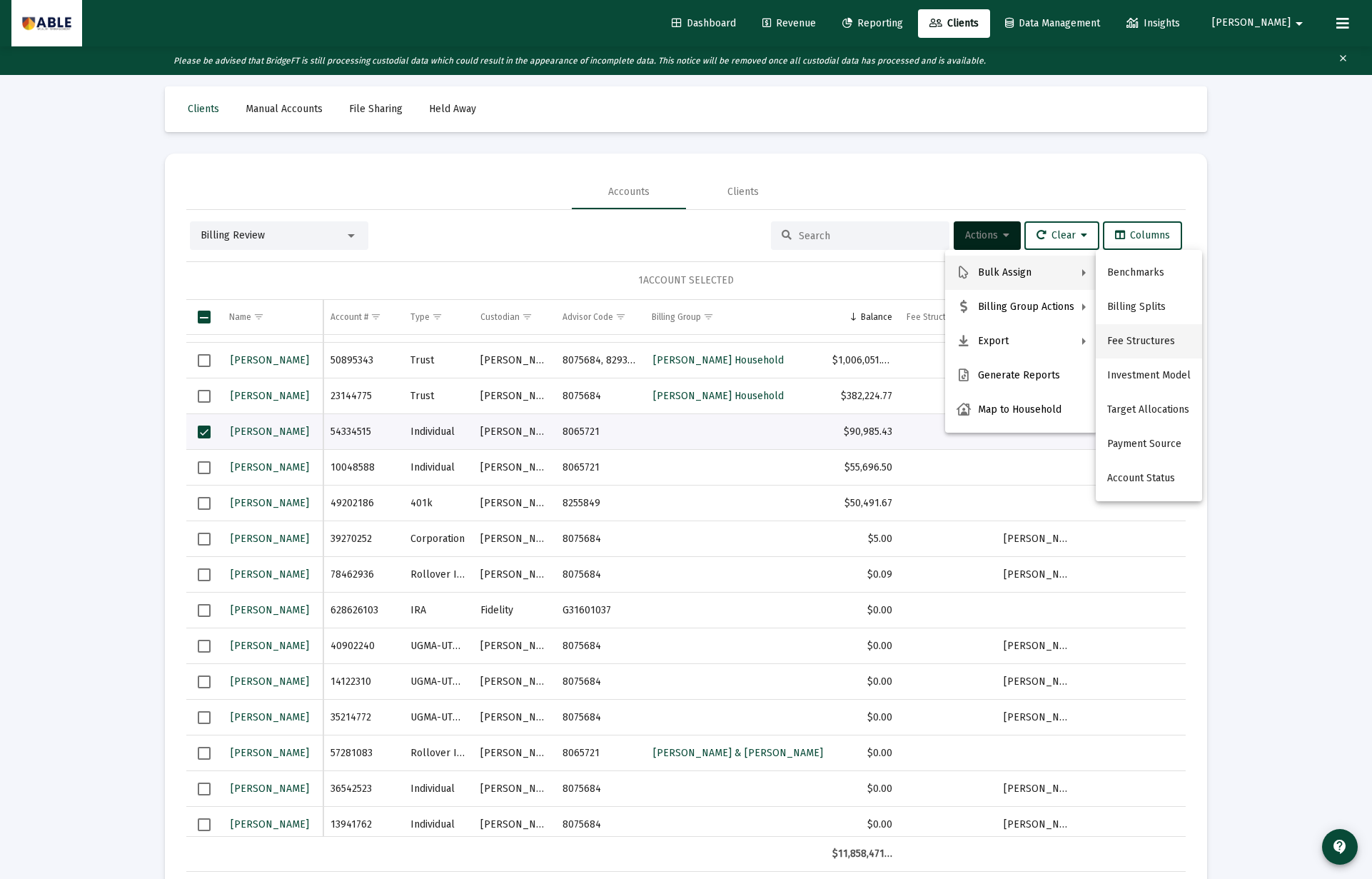
click at [1117, 333] on button "Fee Structures" at bounding box center [1148, 341] width 106 height 34
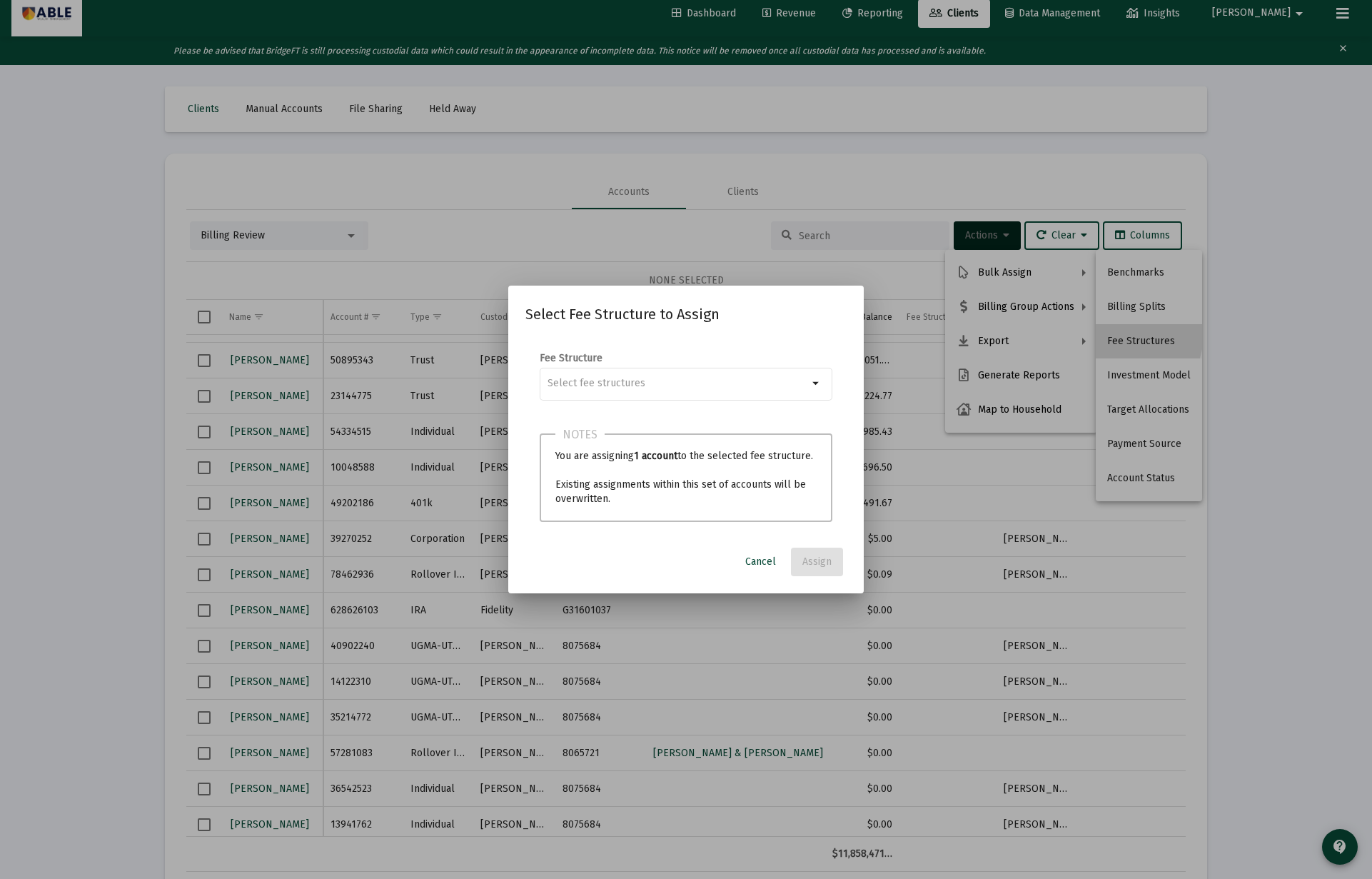
scroll to position [0, 0]
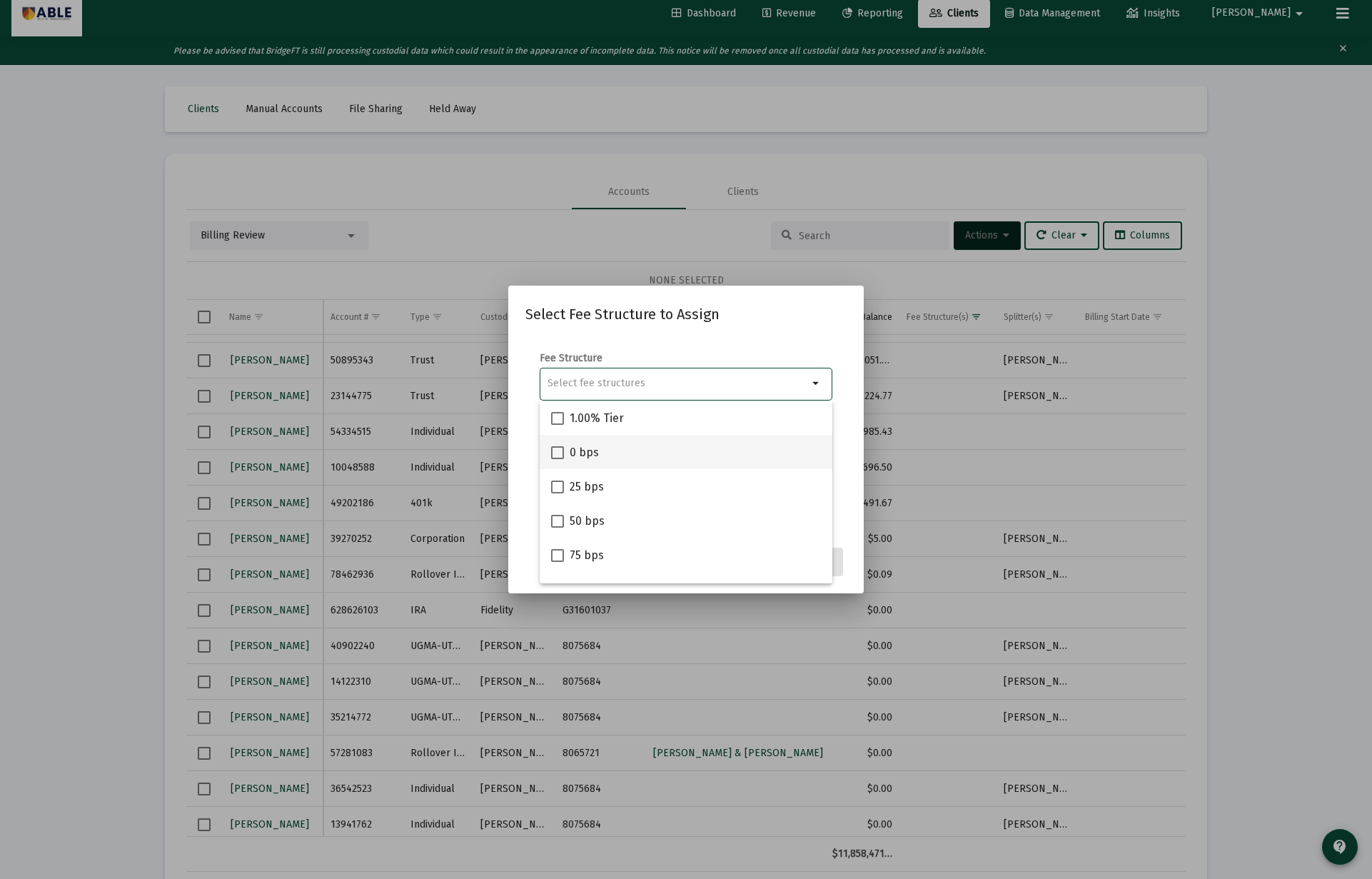
click at [581, 456] on span "0 bps" at bounding box center [584, 452] width 29 height 17
click at [557, 459] on input "0 bps" at bounding box center [556, 459] width 1 height 1
checkbox input "true"
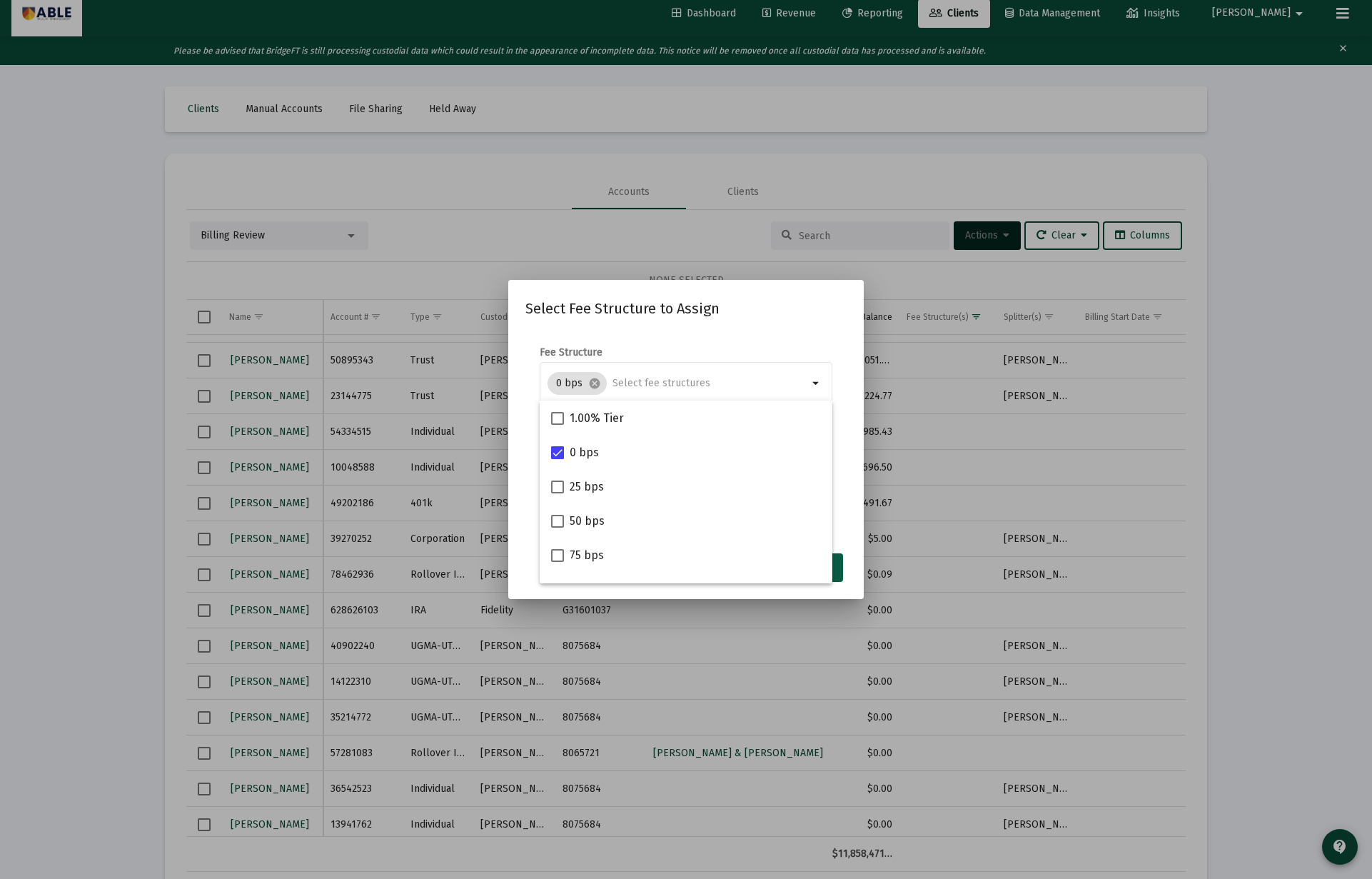
click at [840, 563] on button "Assign" at bounding box center [816, 568] width 52 height 29
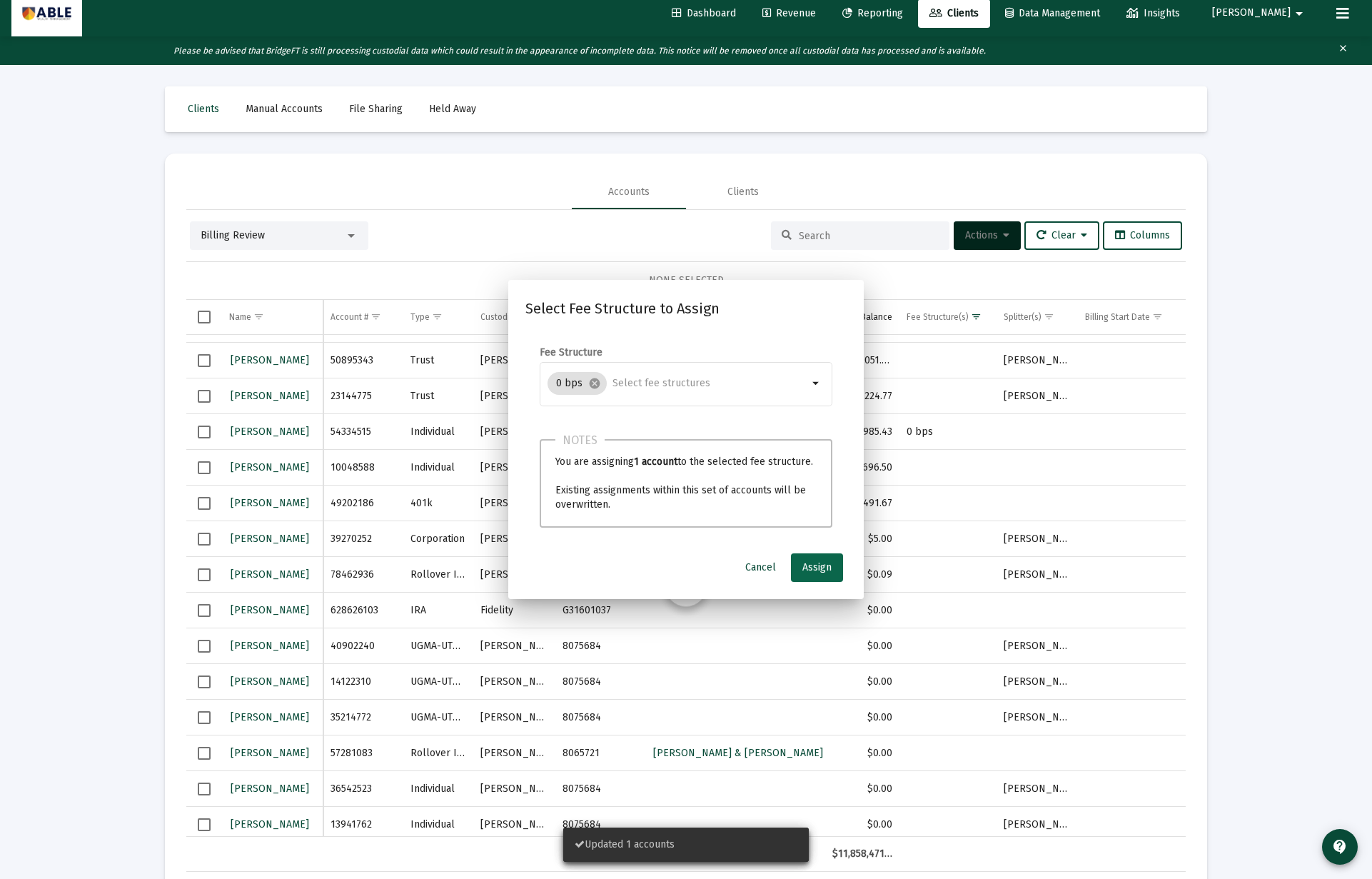
scroll to position [10, 0]
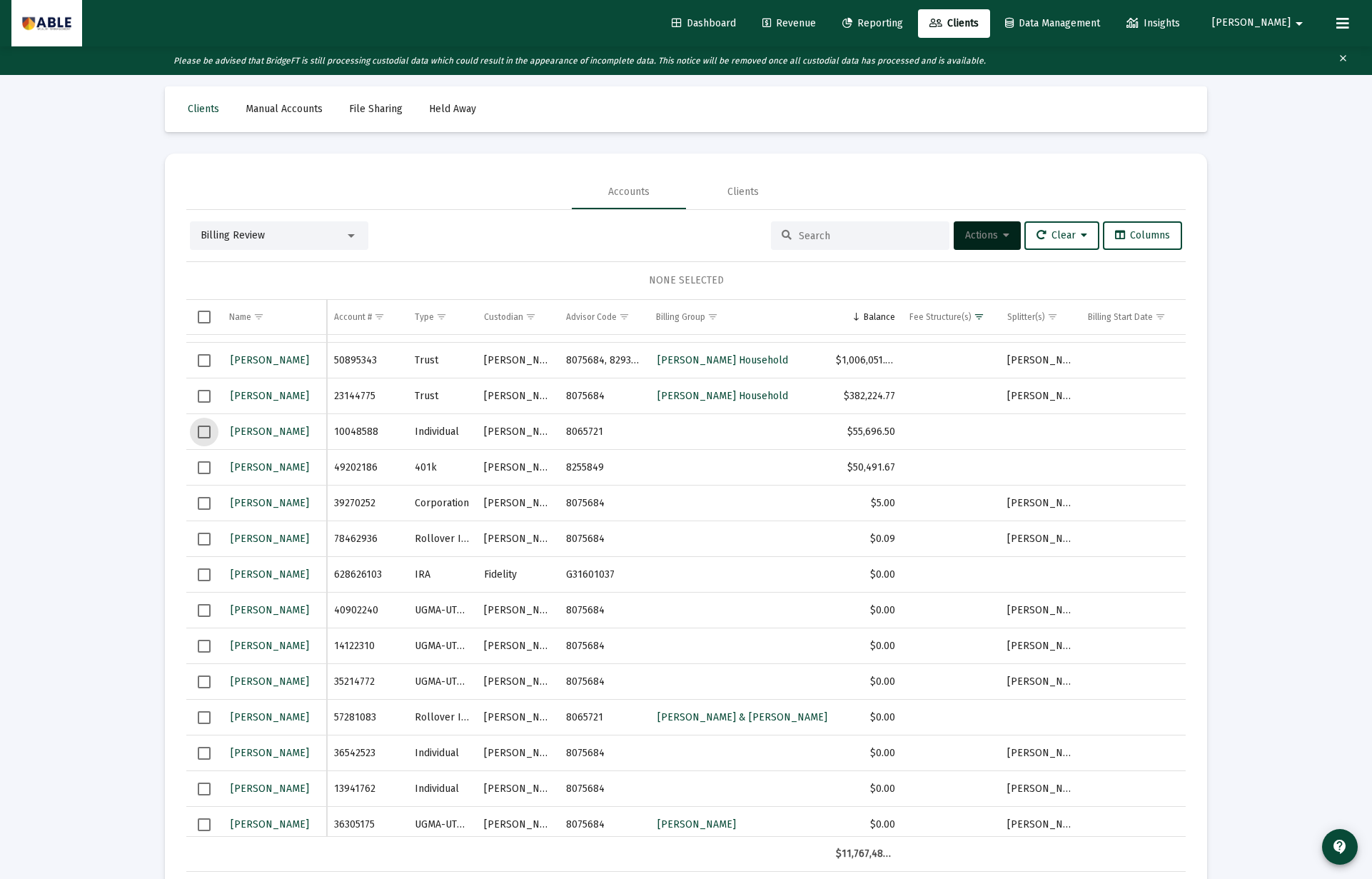
click at [206, 434] on span "Select row" at bounding box center [204, 432] width 13 height 13
click at [966, 241] on span "Actions" at bounding box center [987, 235] width 44 height 12
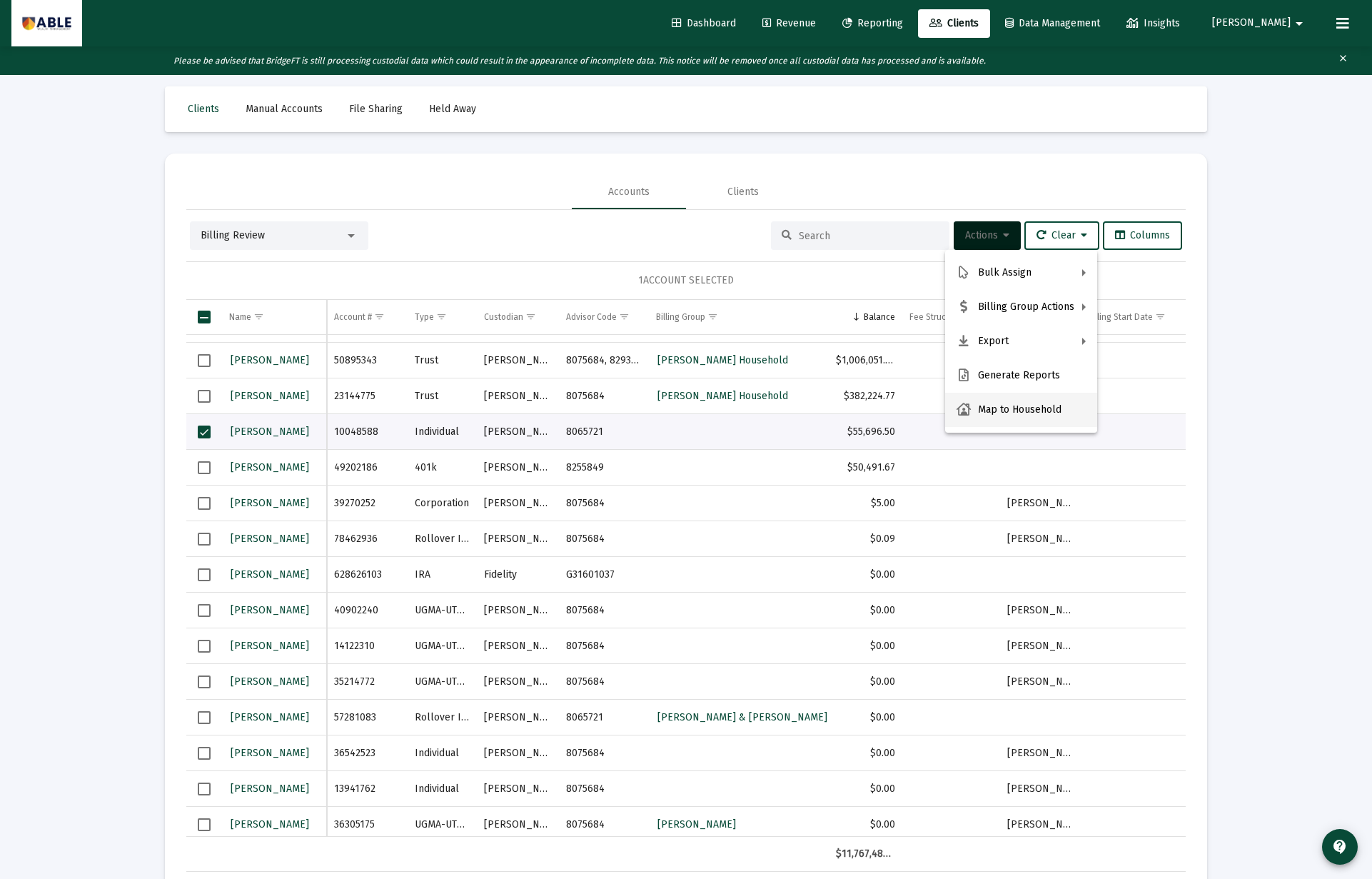
click at [988, 409] on button "Map to Household" at bounding box center [1021, 409] width 152 height 34
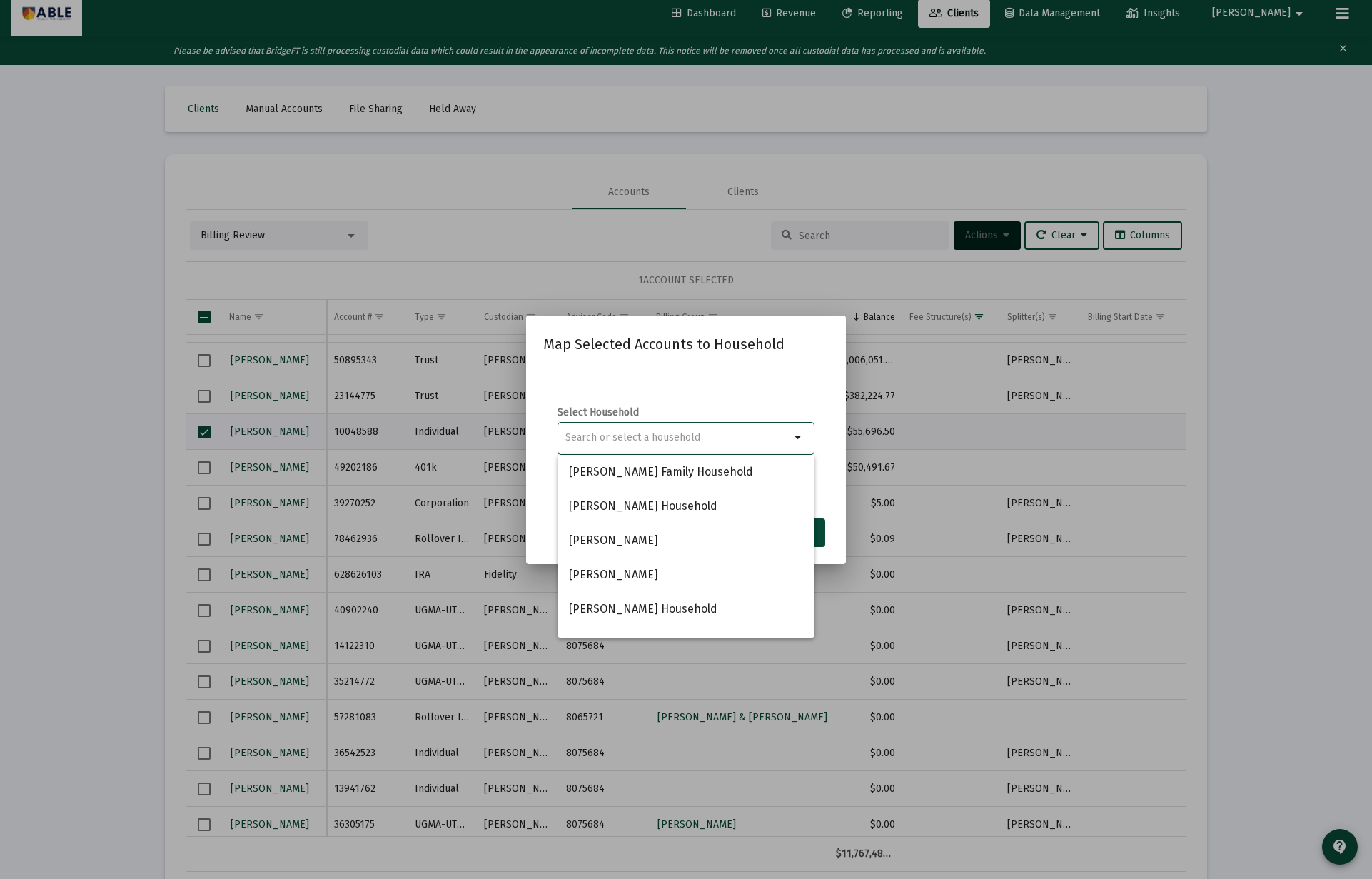
paste input "Shaye Stuhl"
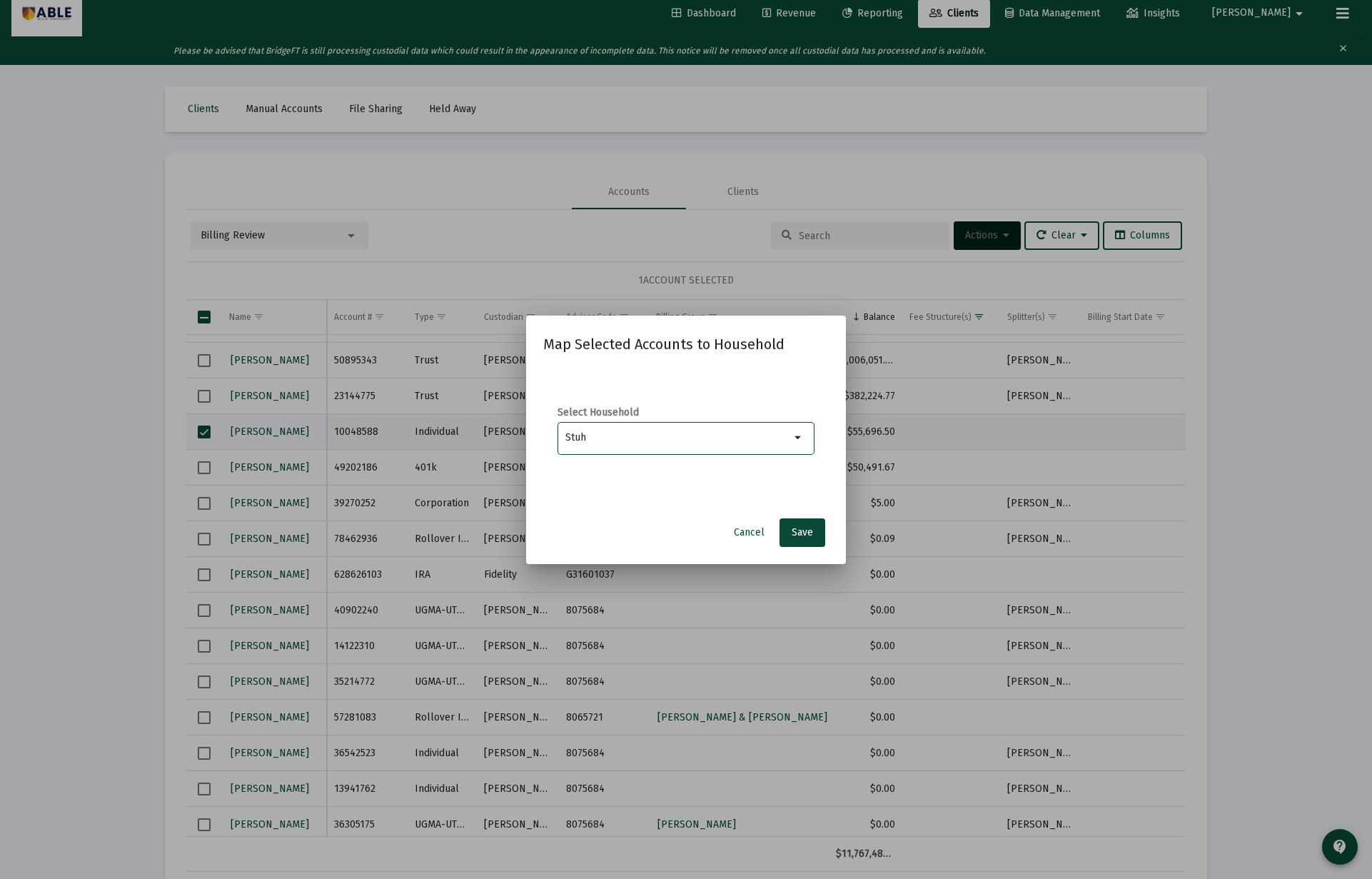
type input "Stuh"
click at [749, 535] on span "Cancel" at bounding box center [749, 532] width 31 height 12
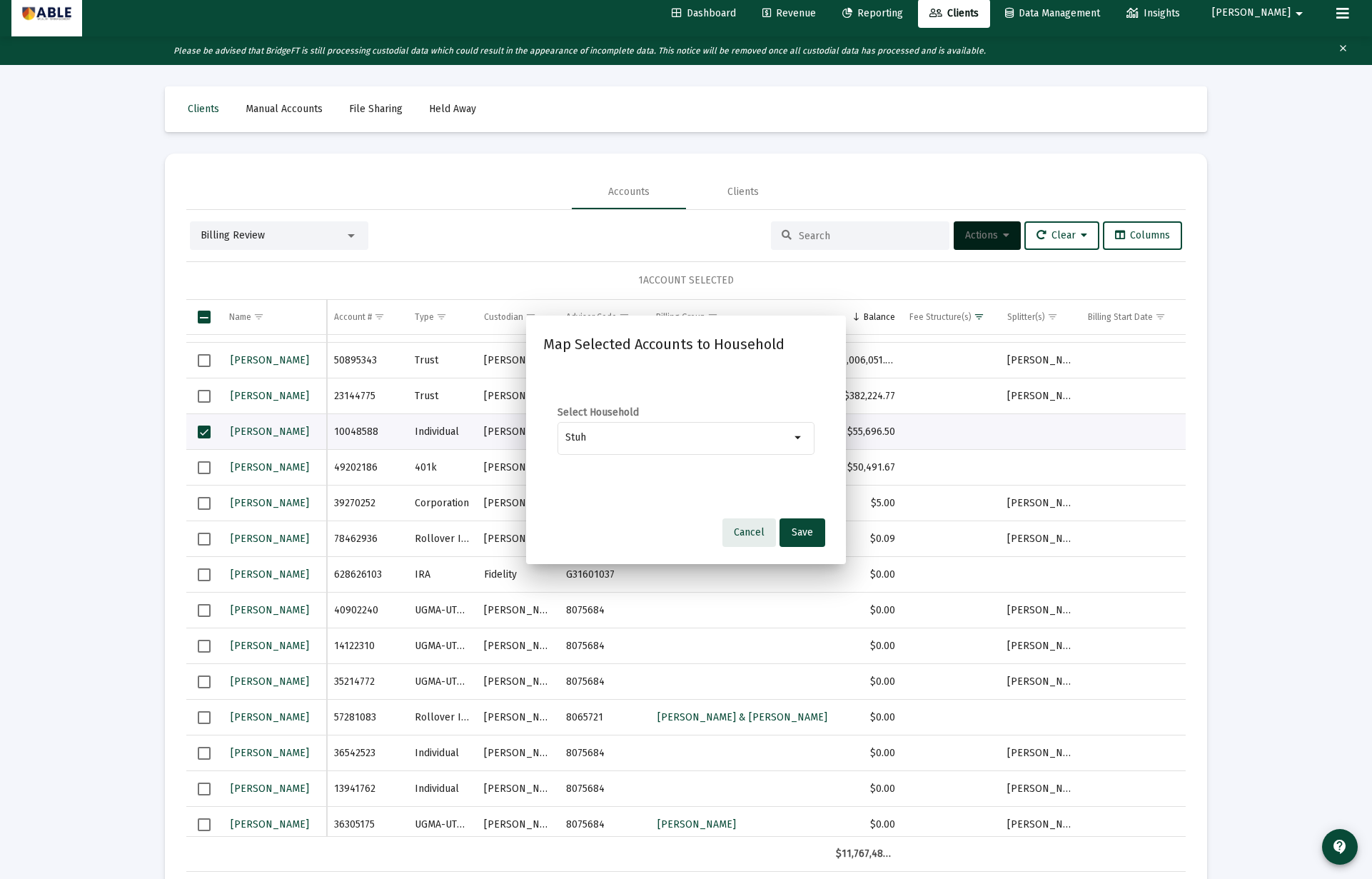
scroll to position [10, 0]
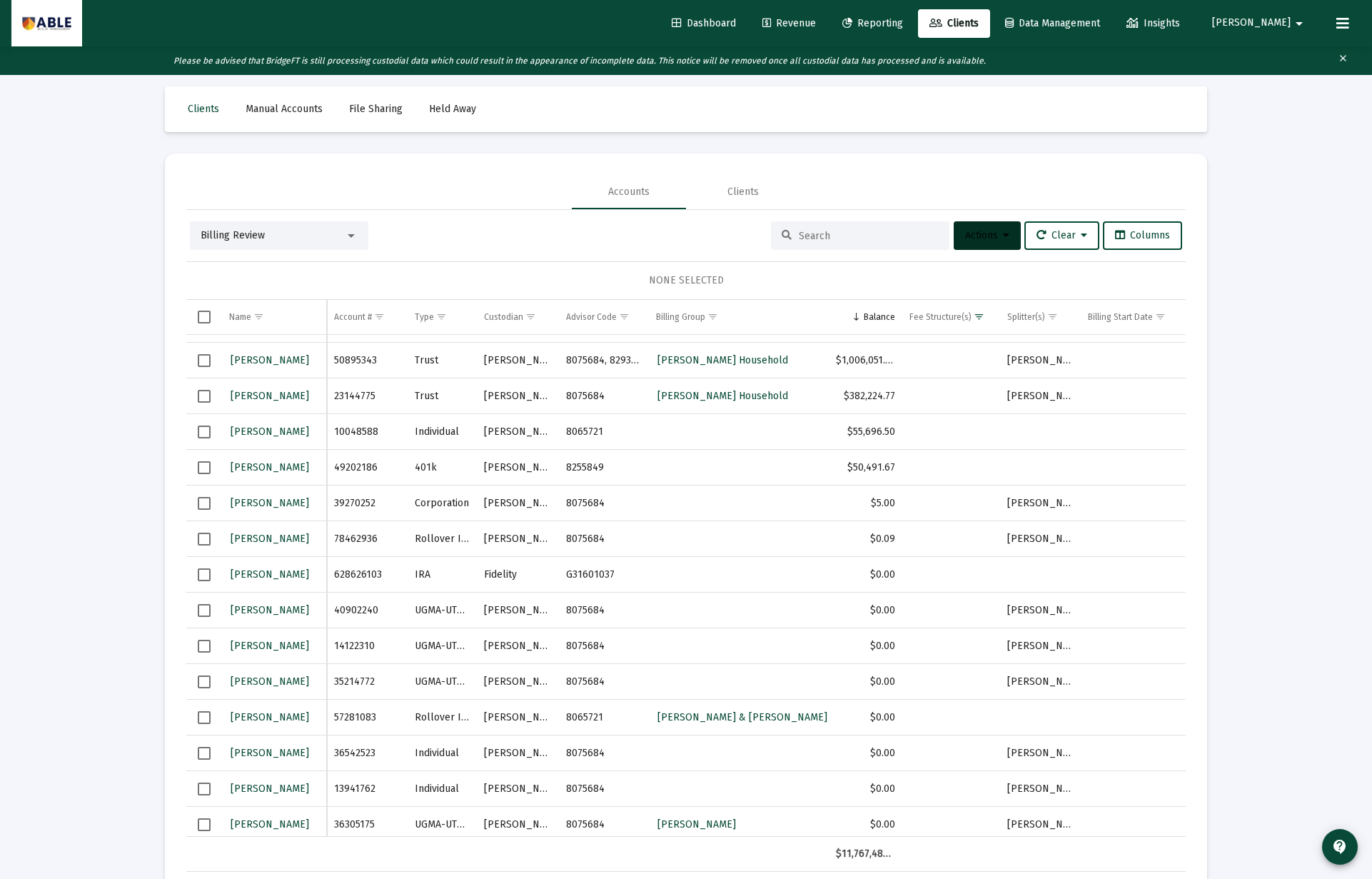
click at [993, 242] on button "Actions" at bounding box center [987, 235] width 67 height 29
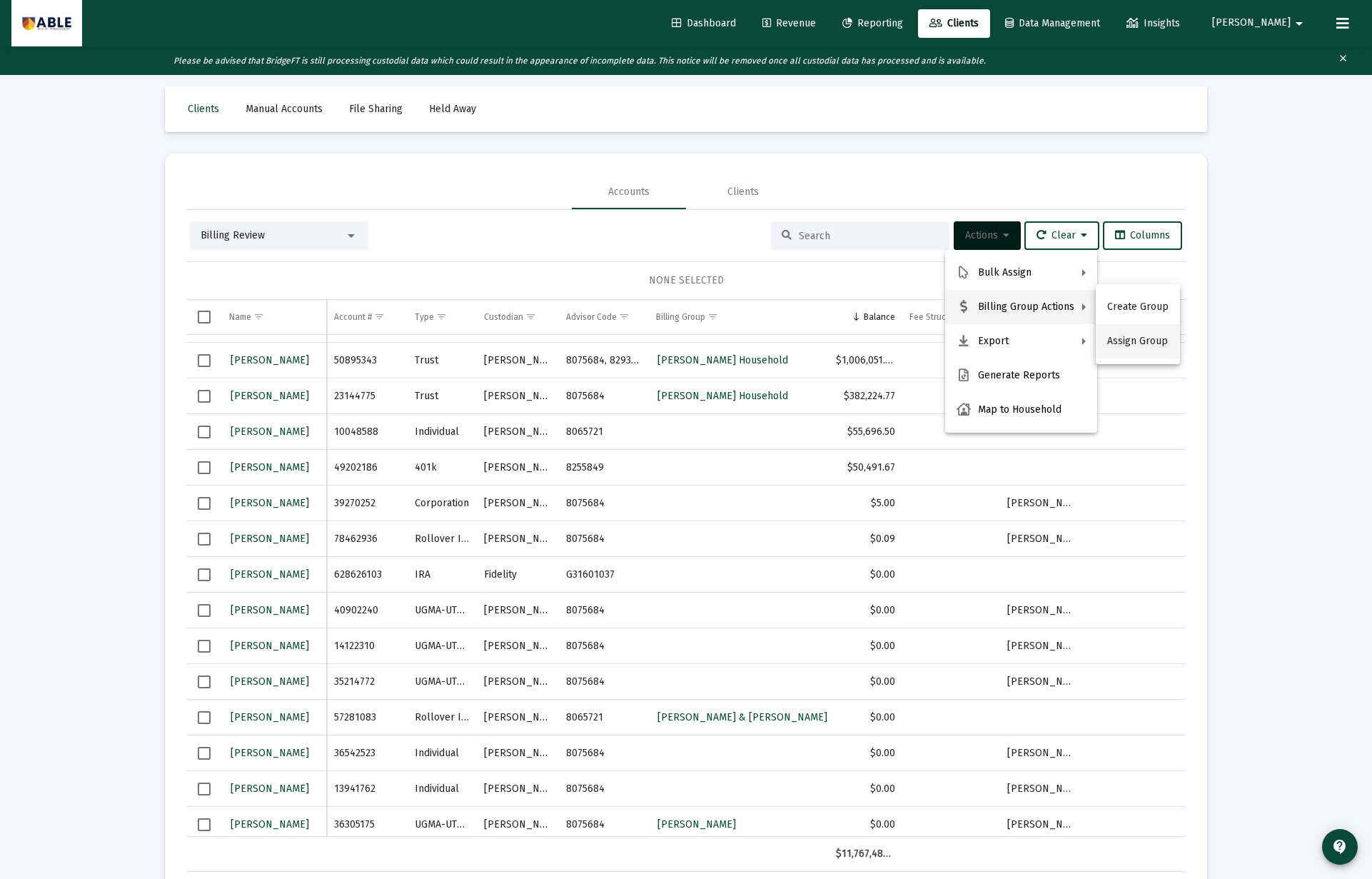
click at [1121, 341] on button "Assign Group" at bounding box center [1137, 341] width 84 height 34
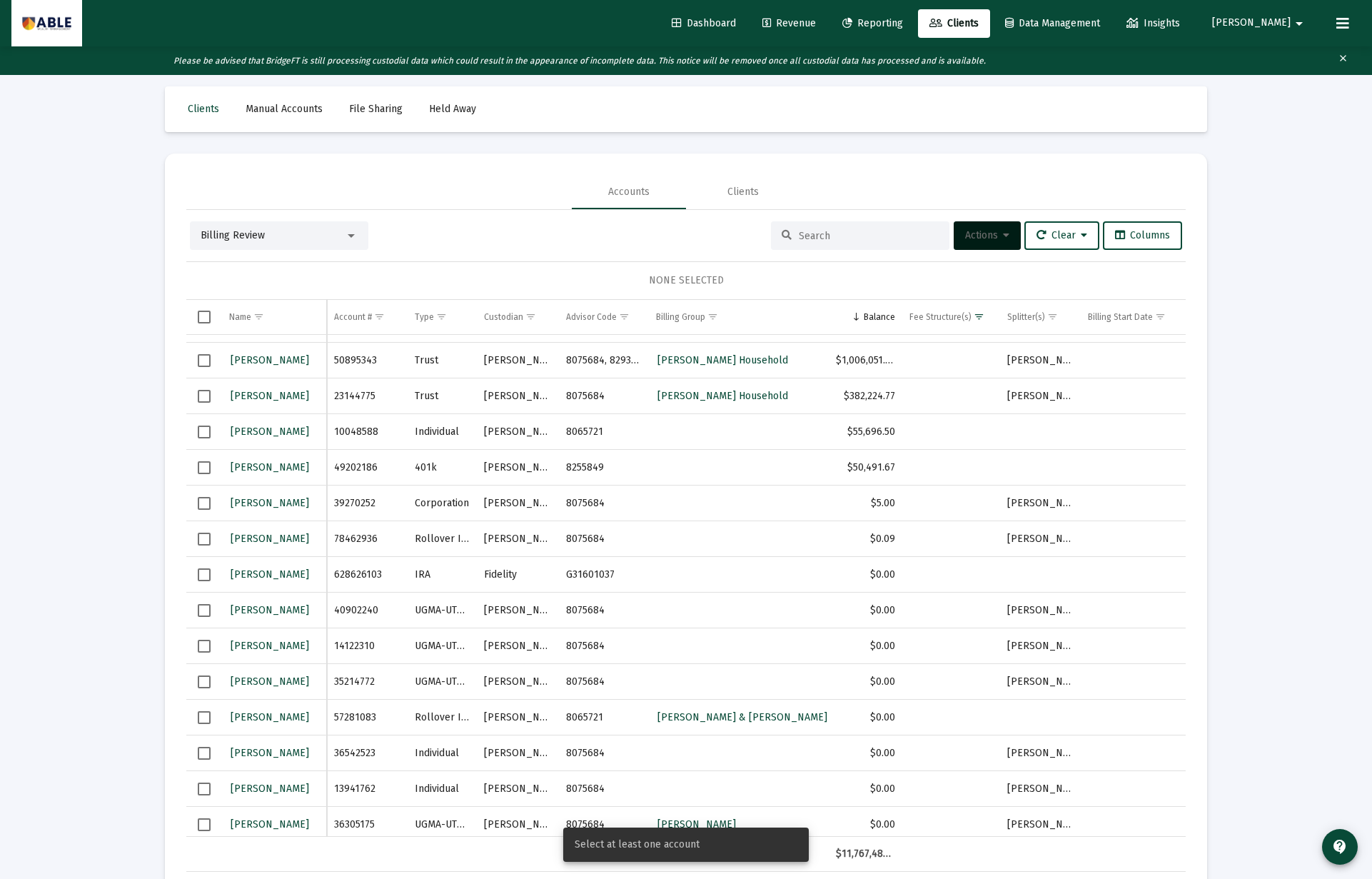
drag, startPoint x: 202, startPoint y: 428, endPoint x: 294, endPoint y: 424, distance: 92.1
click at [202, 429] on span "Select row" at bounding box center [204, 432] width 13 height 13
click at [980, 232] on span "Actions" at bounding box center [987, 235] width 44 height 12
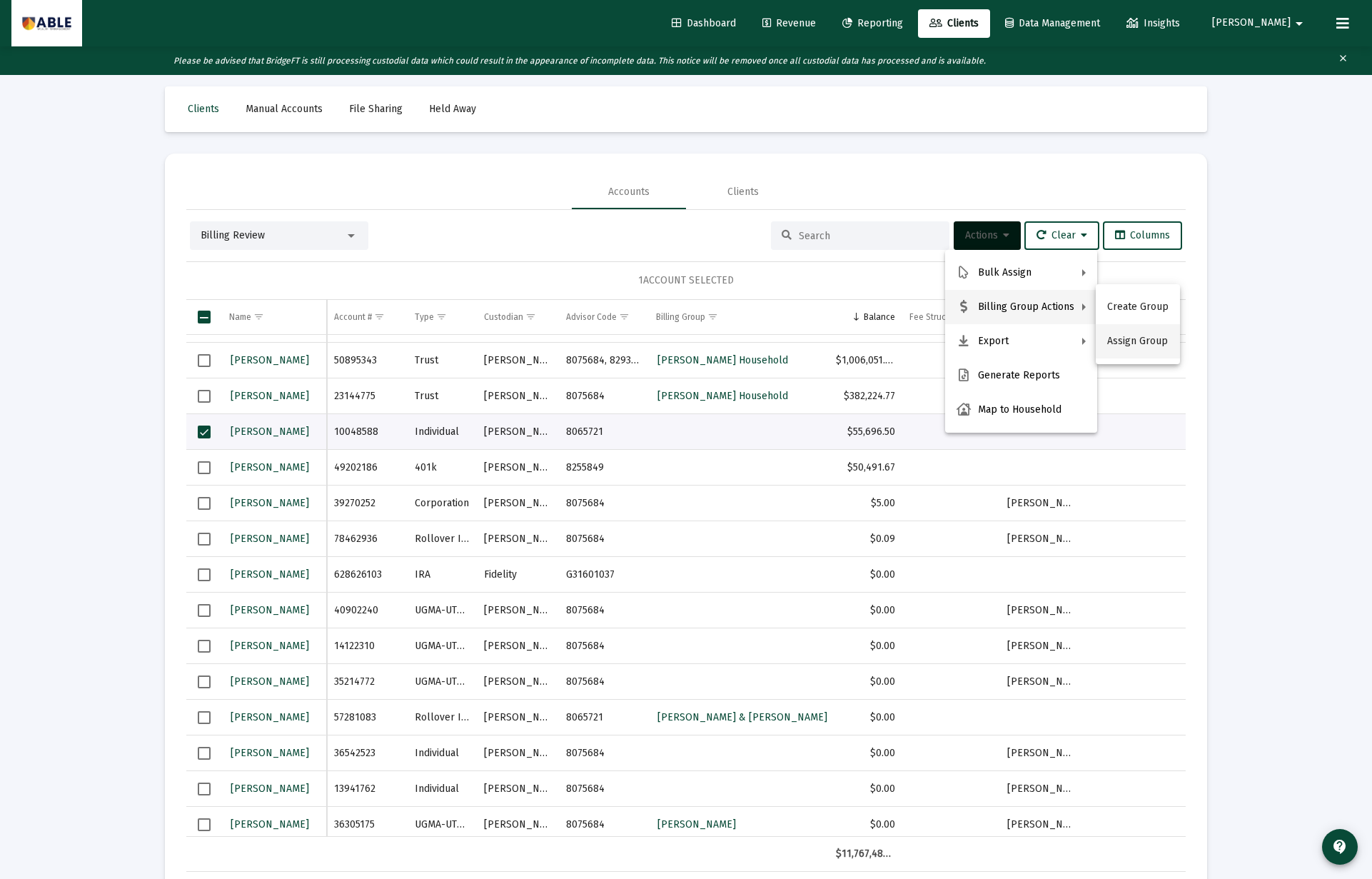
click at [1117, 346] on button "Assign Group" at bounding box center [1137, 341] width 84 height 34
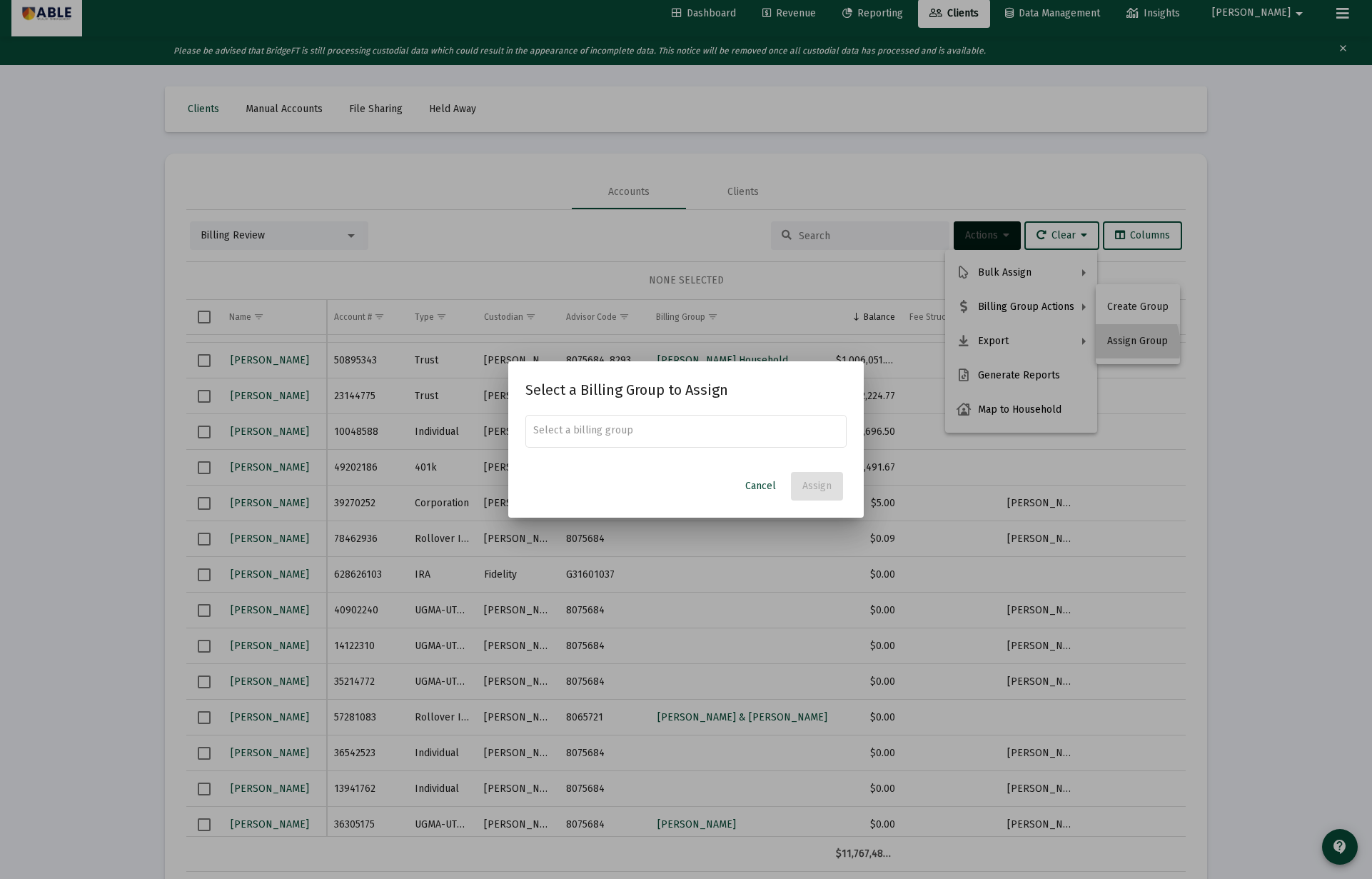
scroll to position [0, 0]
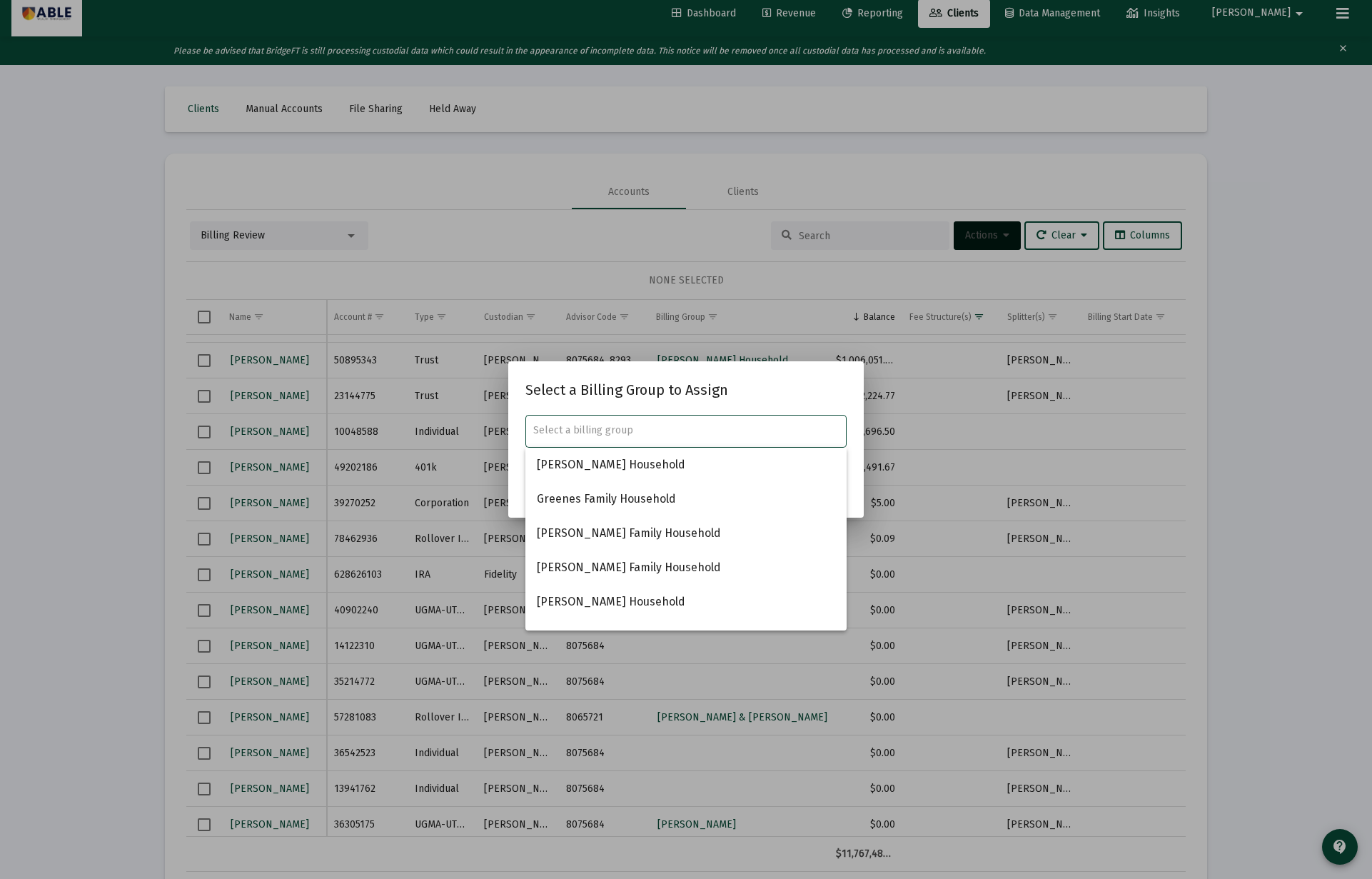
paste input "Shaye Stuhl"
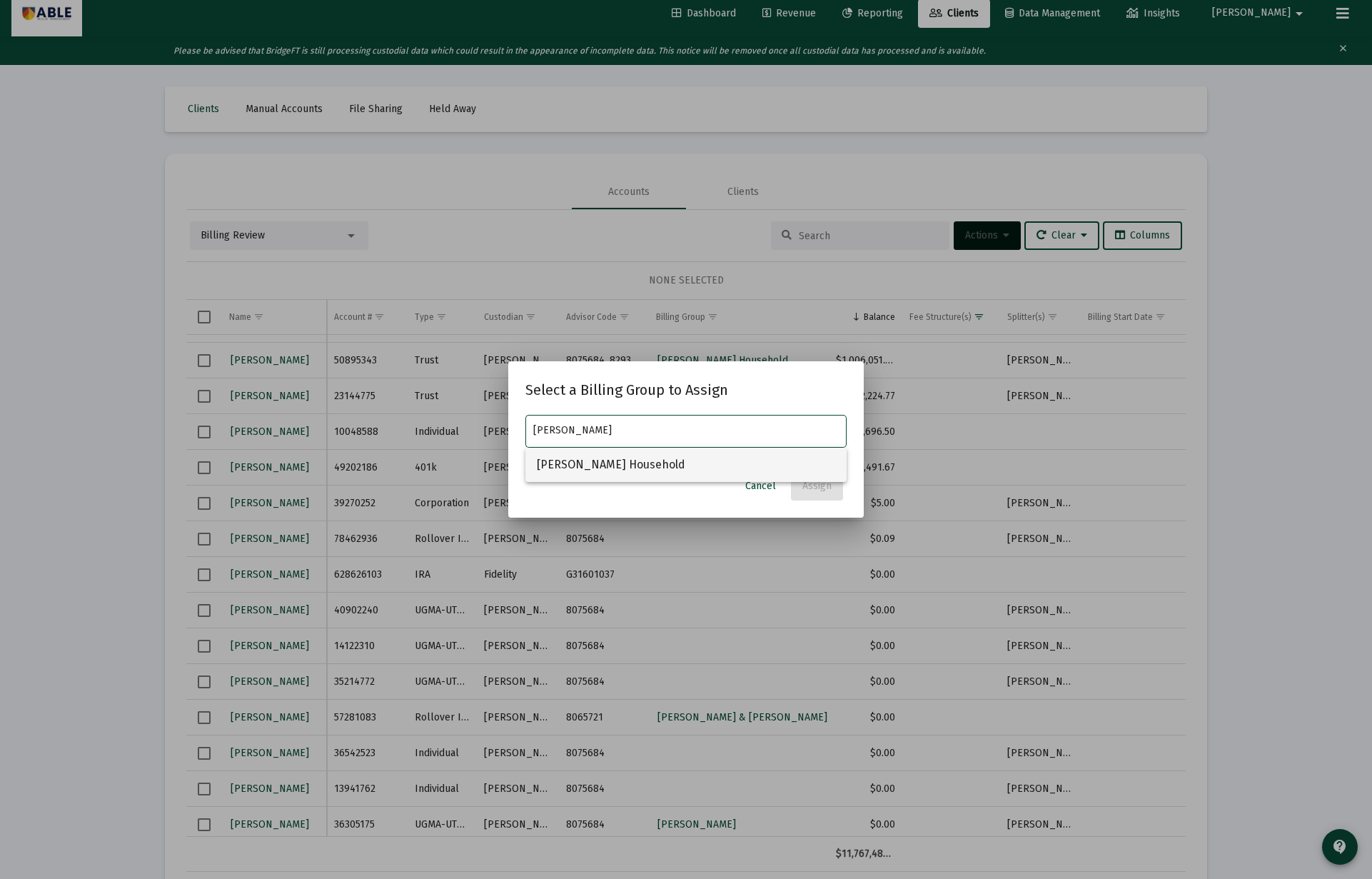
click at [604, 474] on span "Shaye Stuhl Household" at bounding box center [685, 464] width 298 height 34
type input "Shaye Stuhl Household"
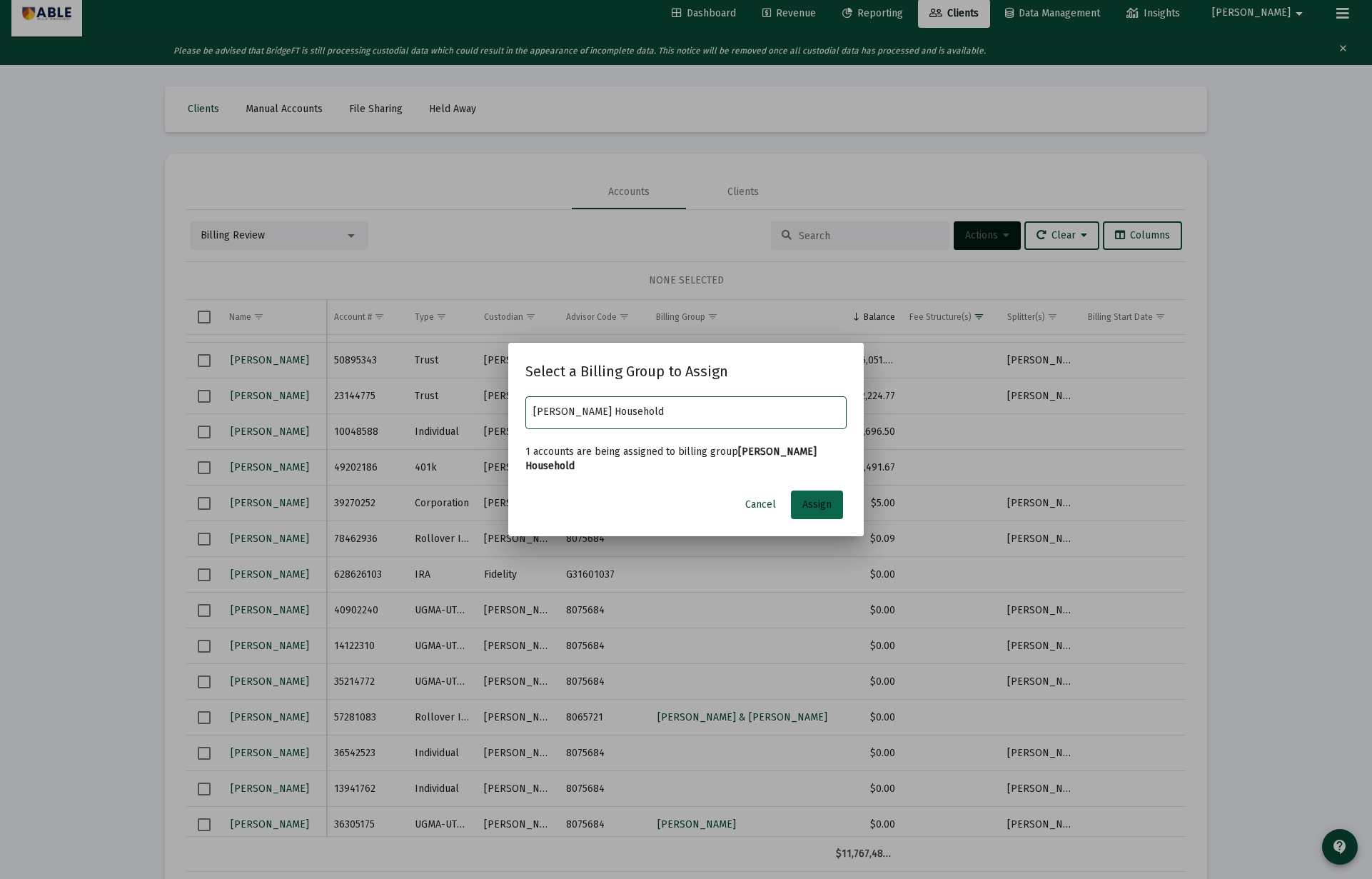
click at [819, 498] on span "Assign" at bounding box center [817, 504] width 29 height 12
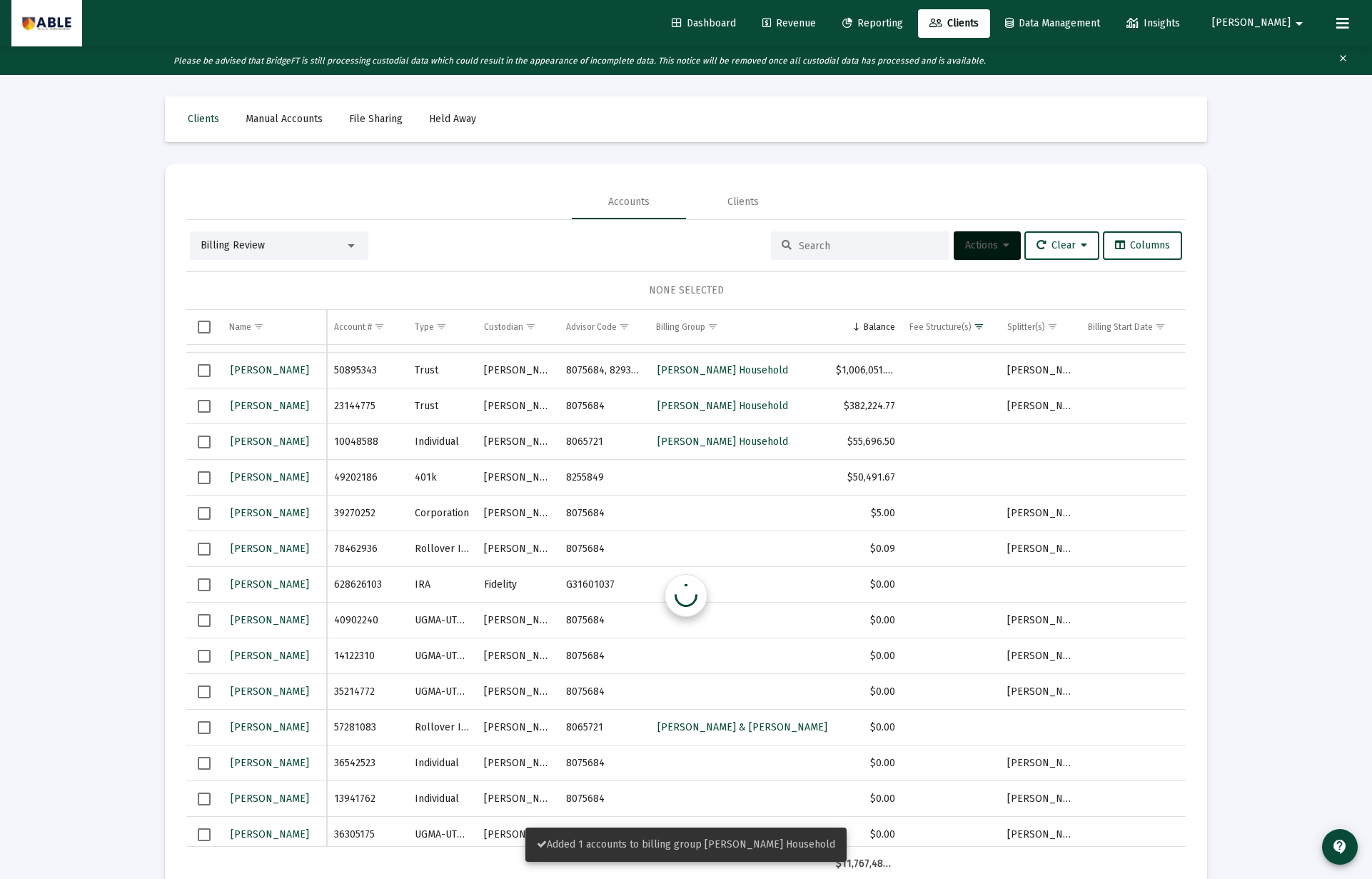
scroll to position [10, 0]
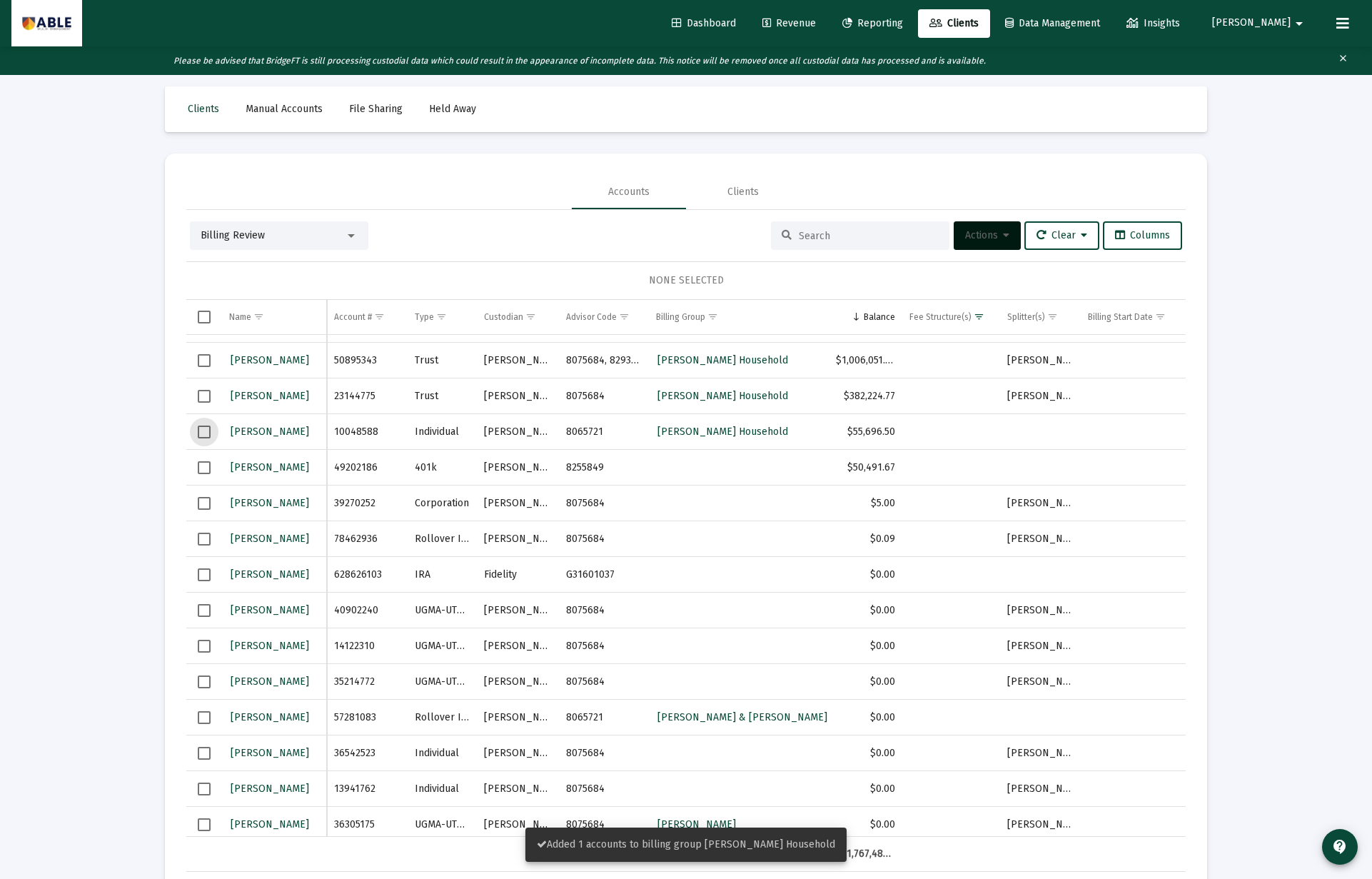
click at [202, 431] on span "Select row" at bounding box center [204, 432] width 13 height 13
click at [996, 234] on span "Actions" at bounding box center [987, 235] width 44 height 12
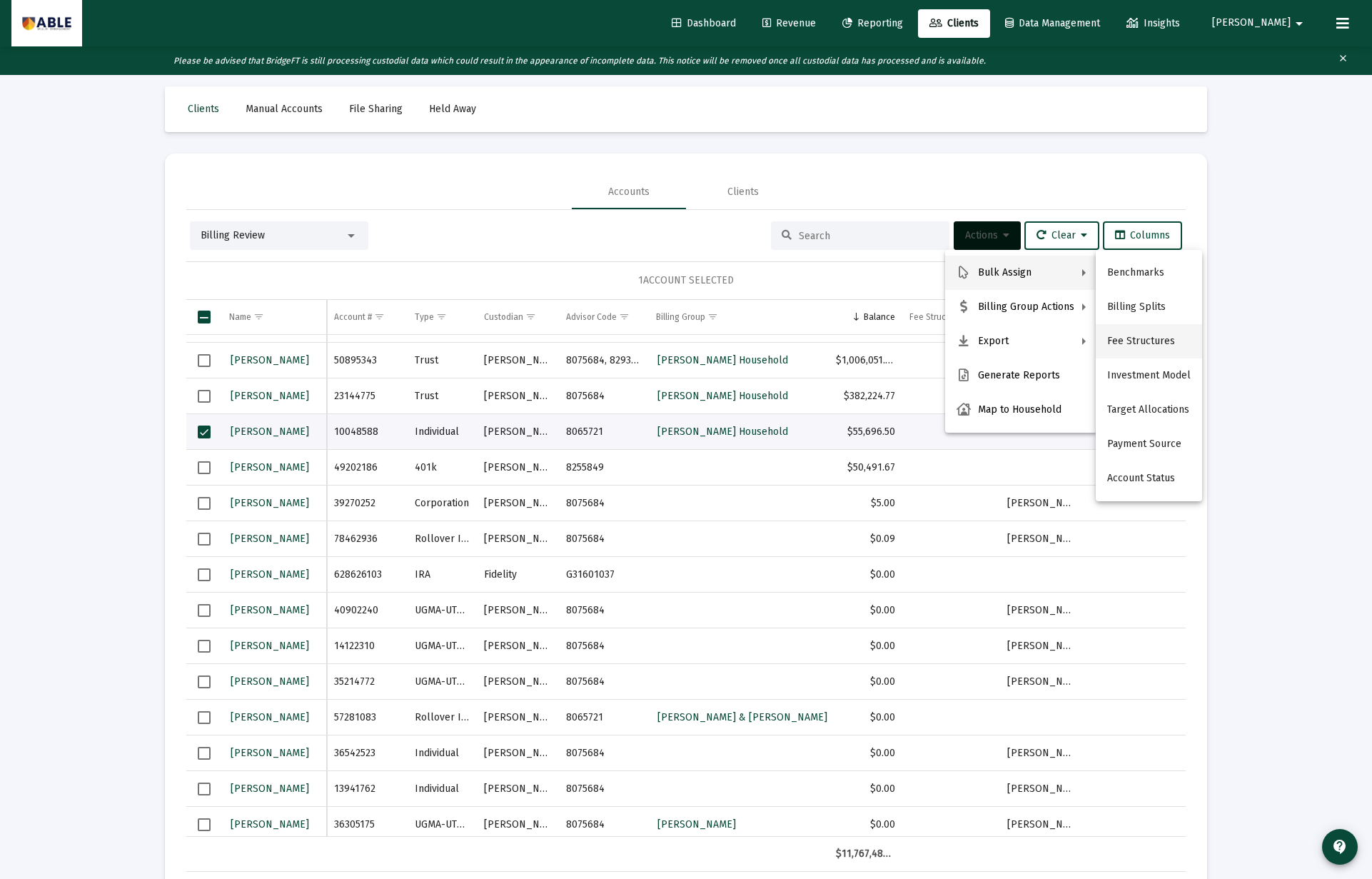
click at [1127, 341] on button "Fee Structures" at bounding box center [1148, 341] width 106 height 34
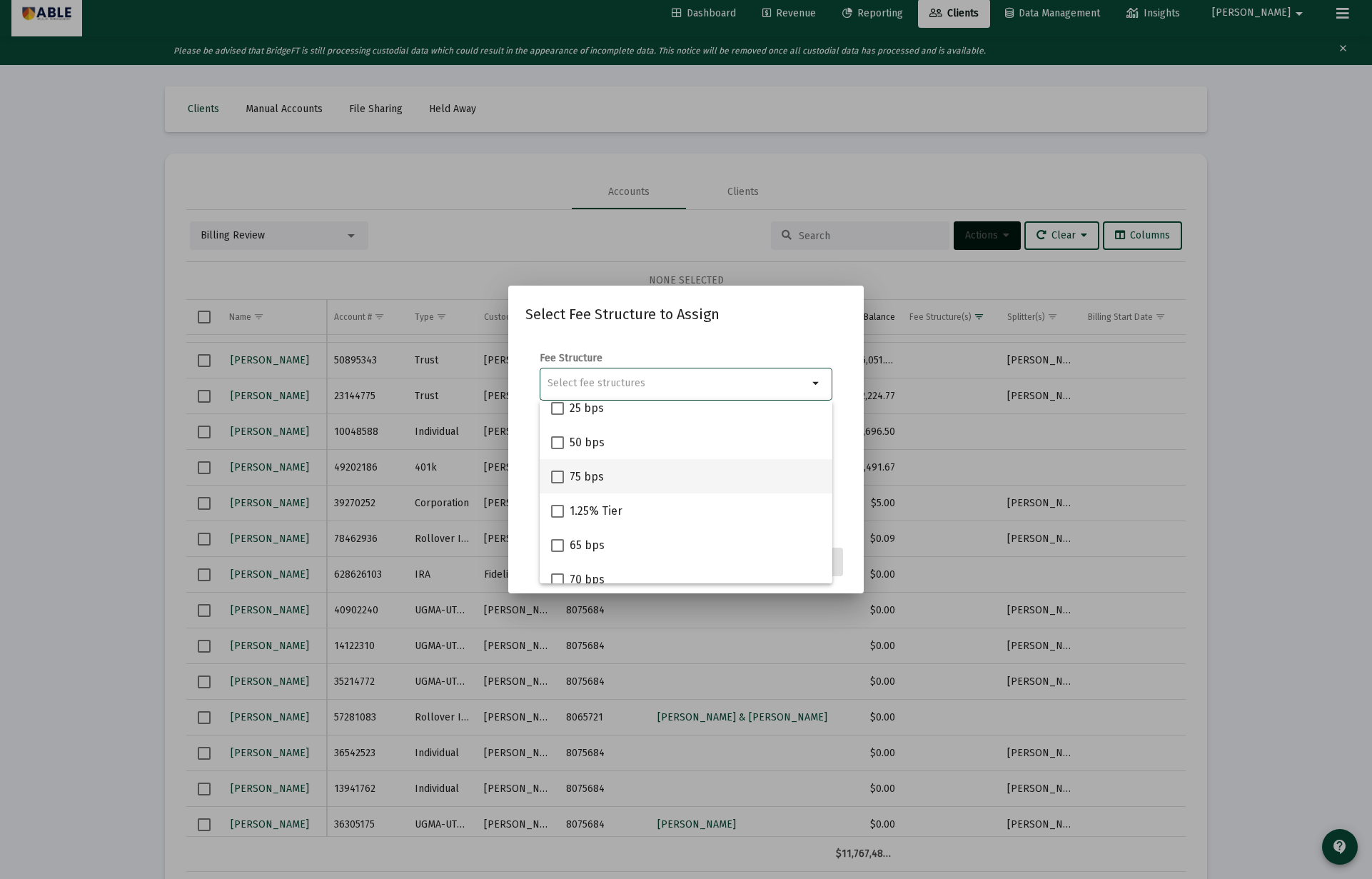
scroll to position [78, 0]
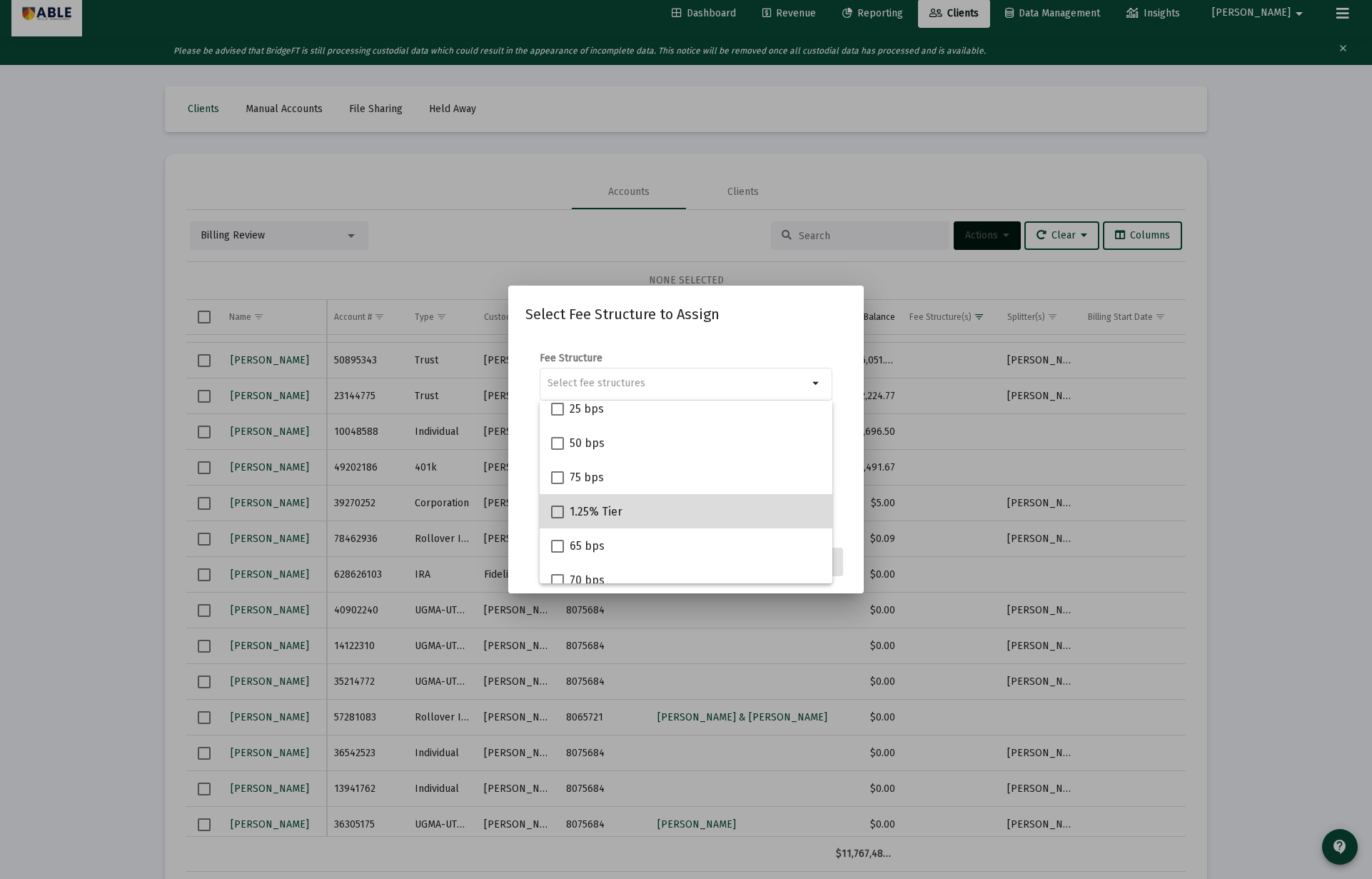
drag, startPoint x: 639, startPoint y: 508, endPoint x: 655, endPoint y: 512, distance: 16.5
click at [639, 508] on div "1.25% Tier" at bounding box center [686, 511] width 269 height 34
checkbox input "true"
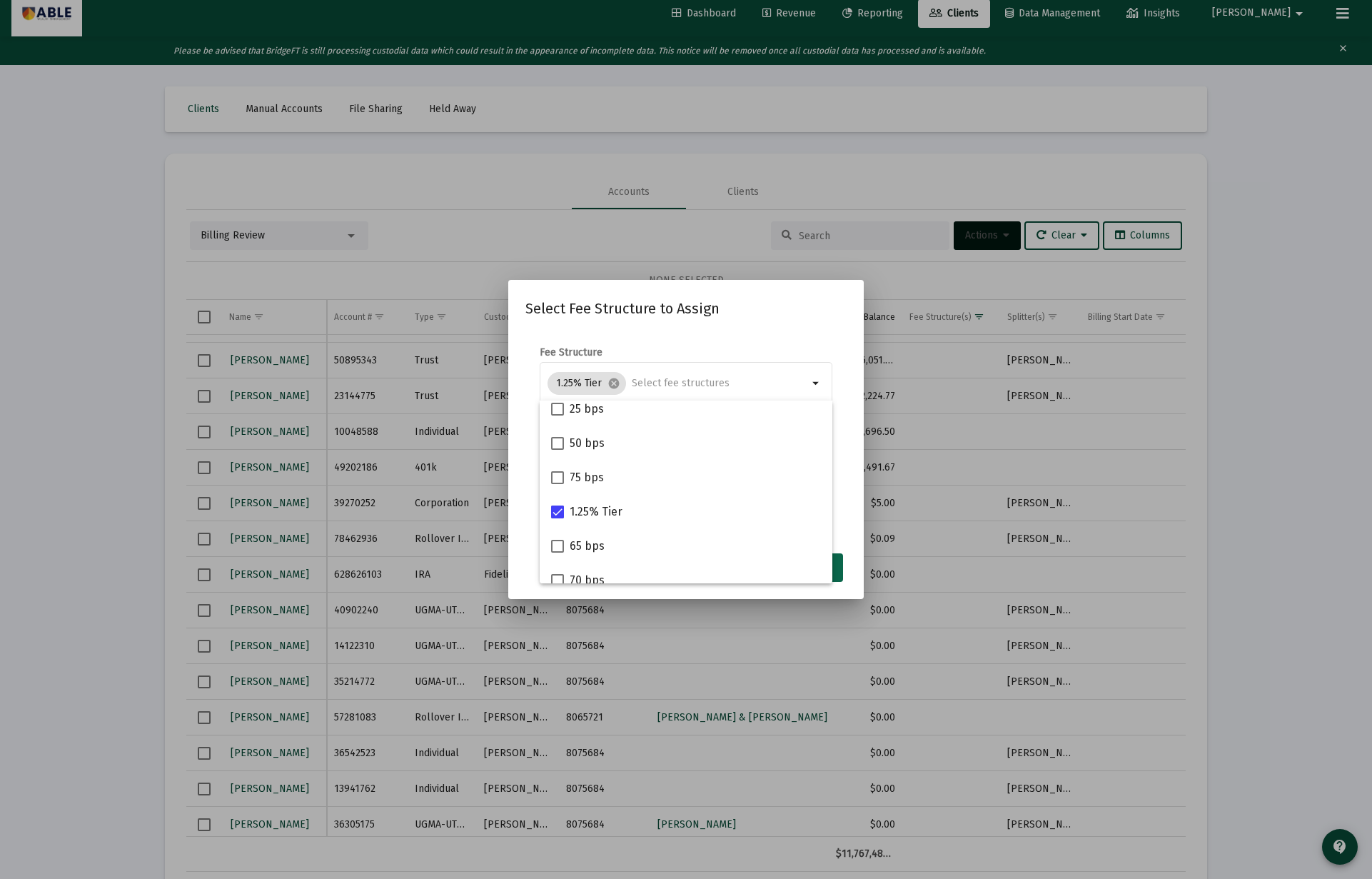
click at [836, 565] on button "Assign" at bounding box center [816, 568] width 52 height 29
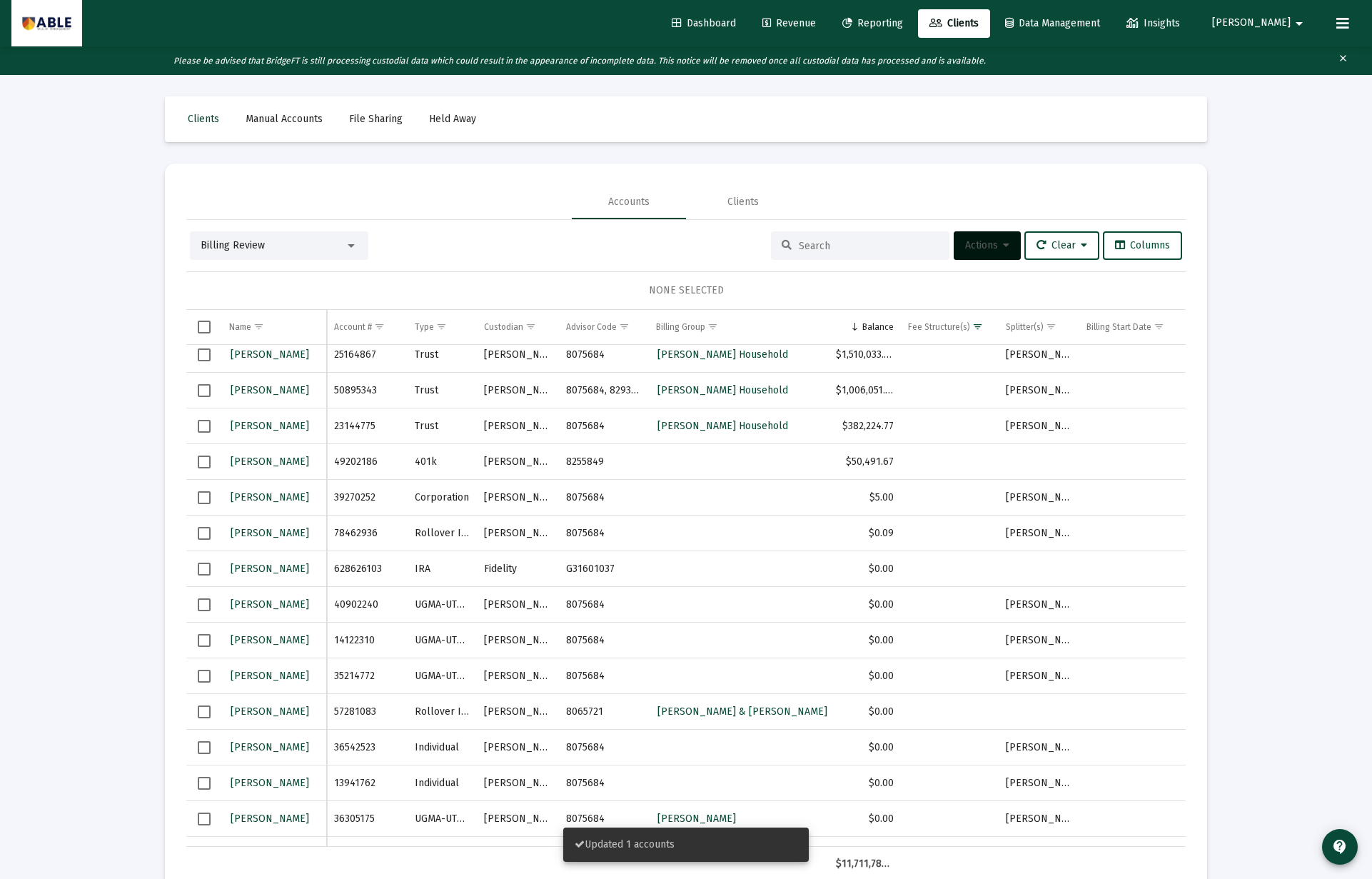
scroll to position [112, 0]
click at [199, 464] on span "Select row" at bounding box center [204, 464] width 13 height 13
drag, startPoint x: 199, startPoint y: 464, endPoint x: 225, endPoint y: 463, distance: 26.0
click at [200, 464] on span "Select row" at bounding box center [204, 464] width 13 height 13
click at [208, 464] on span "Select row" at bounding box center [204, 464] width 13 height 13
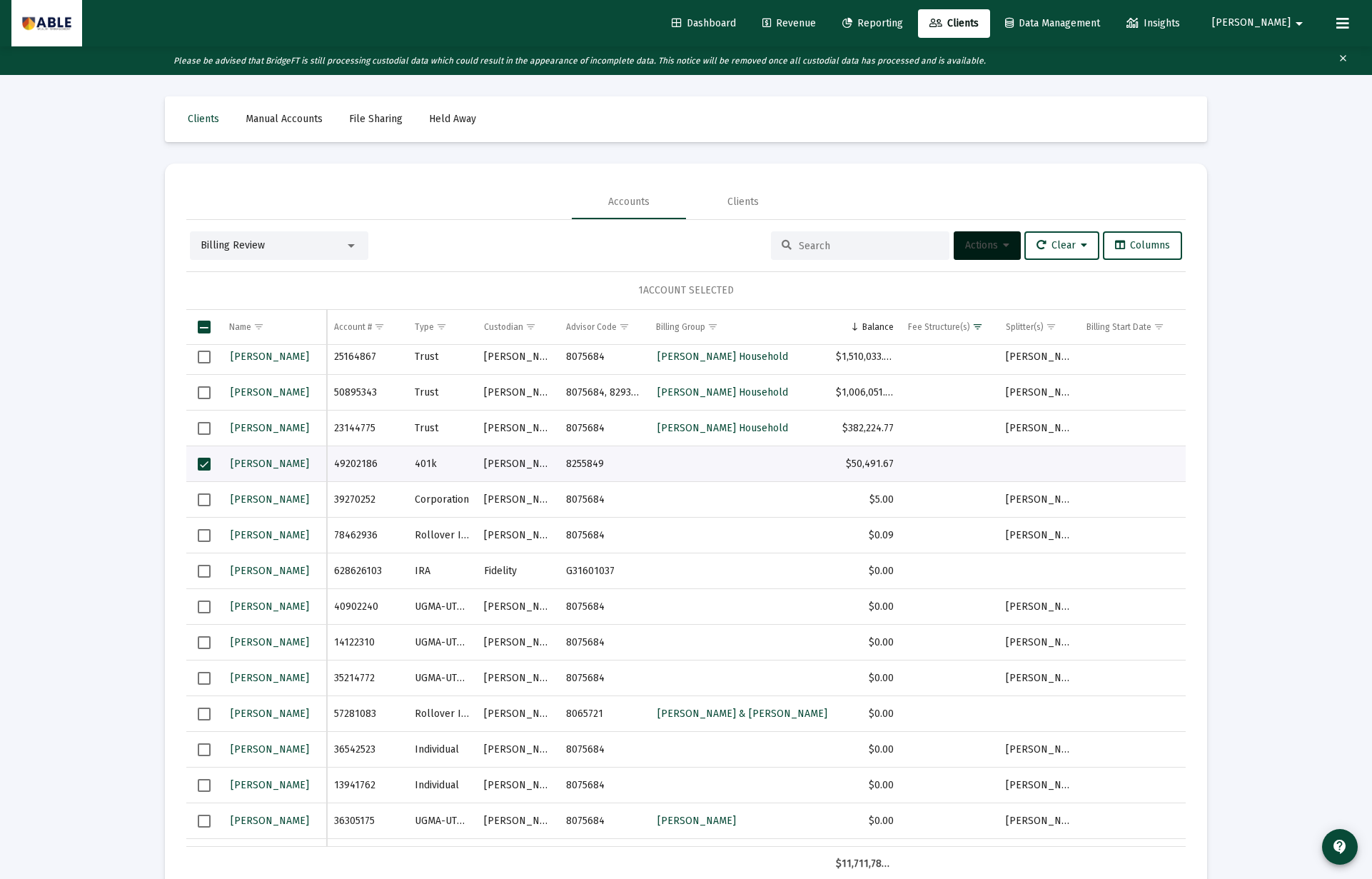
click at [974, 253] on button "Actions" at bounding box center [987, 245] width 67 height 29
click at [1137, 351] on button "Assign Group" at bounding box center [1137, 351] width 84 height 34
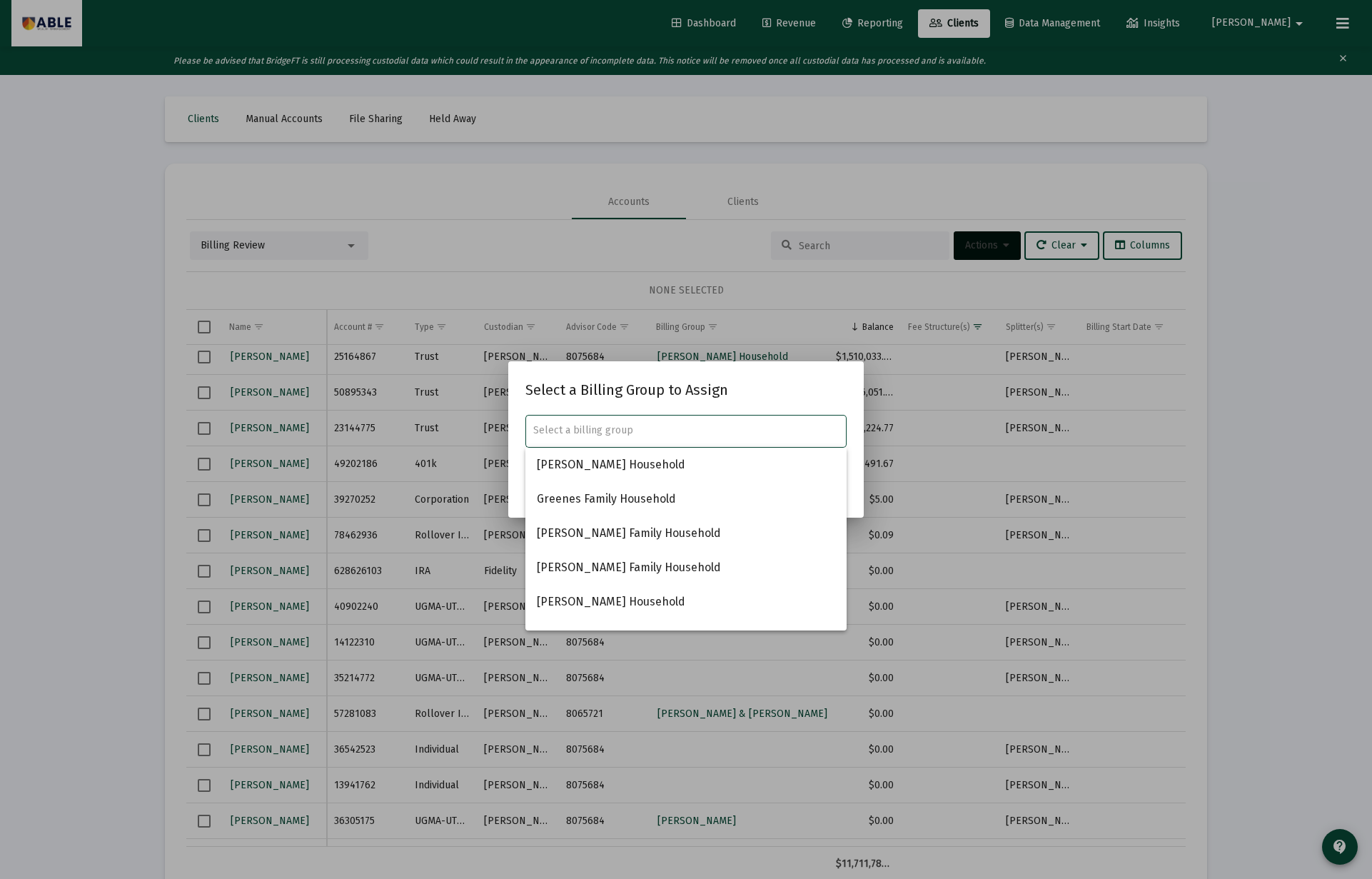
paste input "Reuven Brach"
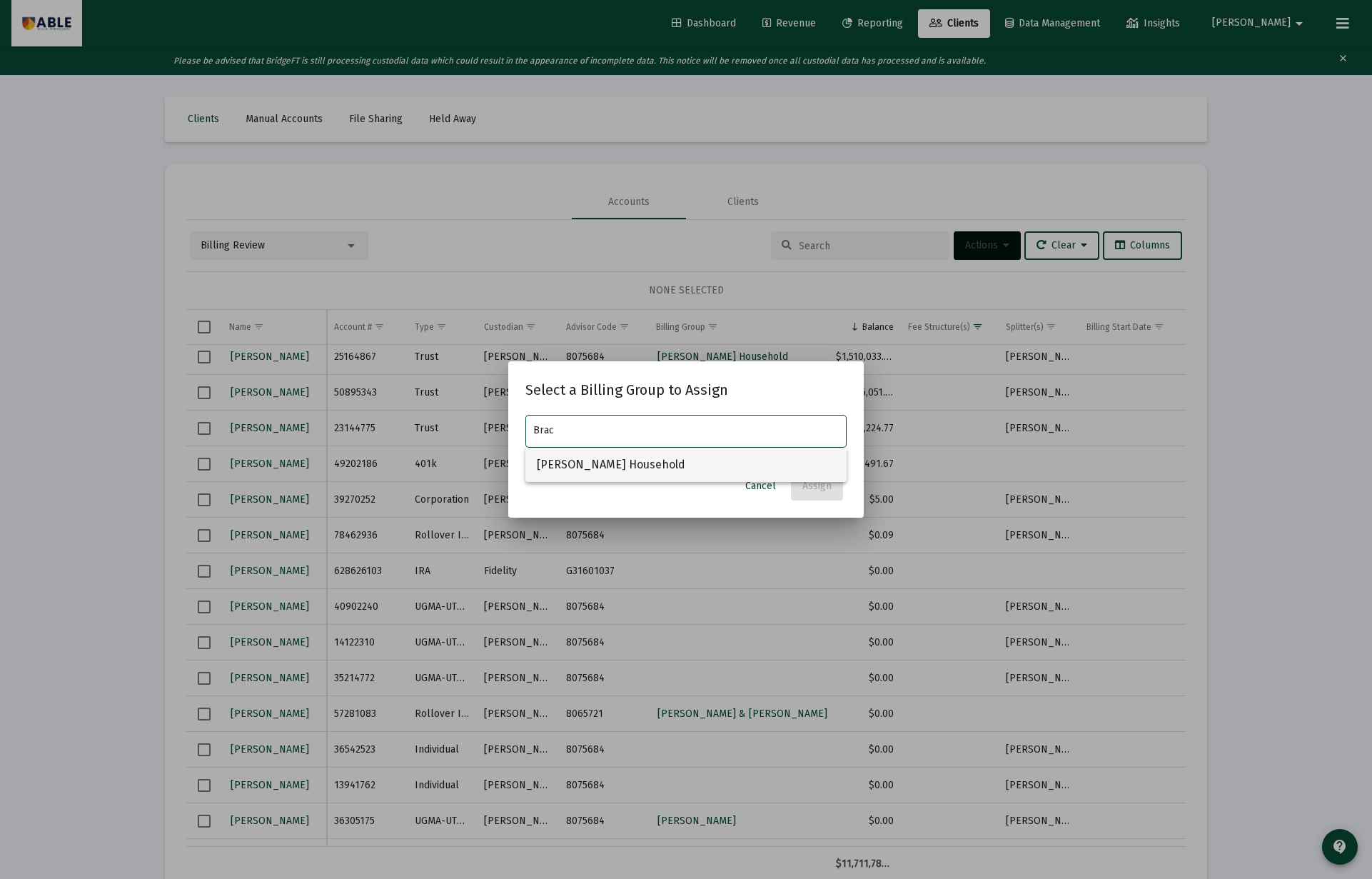
click at [641, 470] on span "Brach, Reuven Household" at bounding box center [685, 464] width 298 height 34
type input "Brach, Reuven Household"
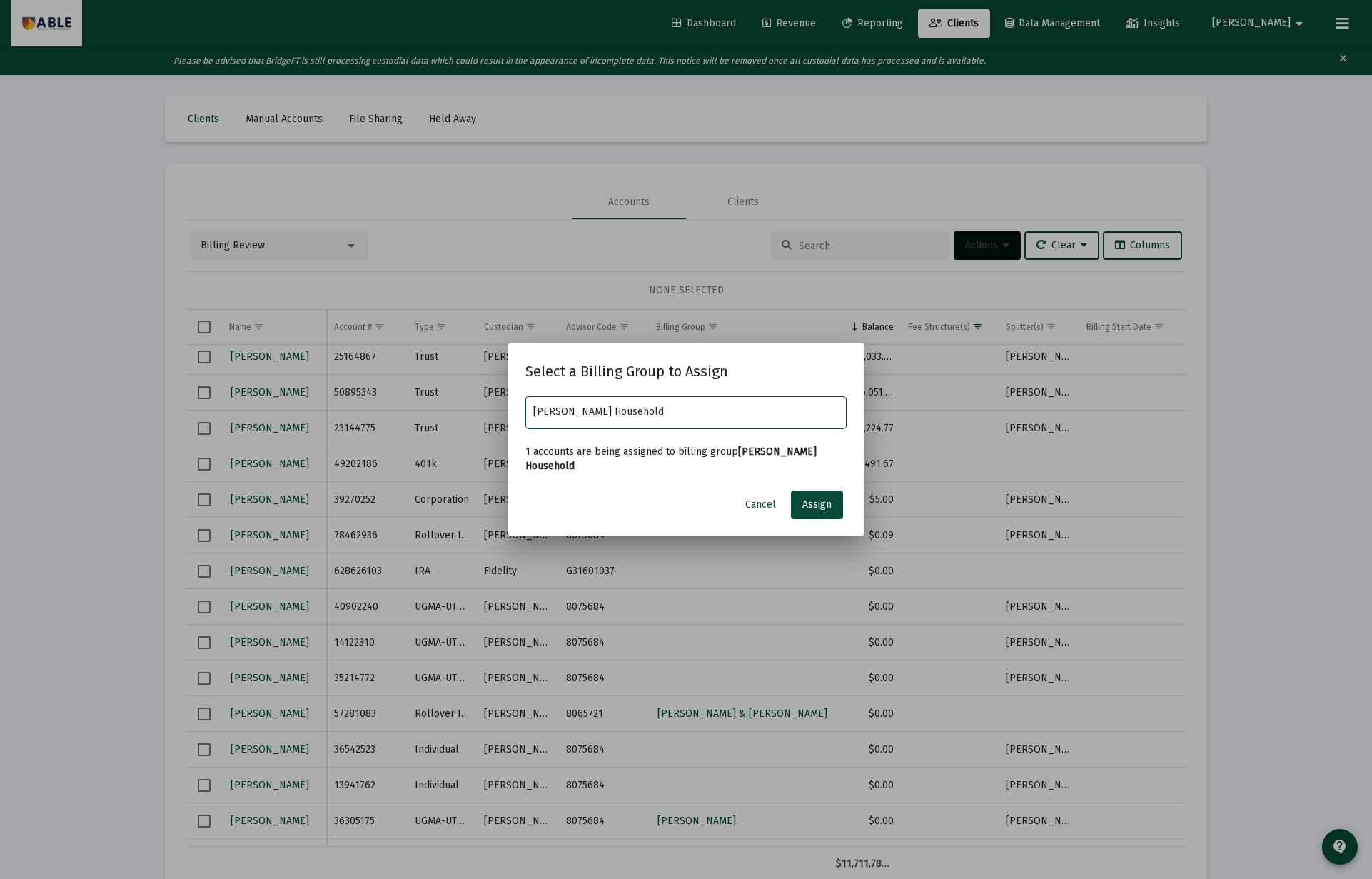
click at [695, 412] on input "Brach, Reuven Household" at bounding box center [686, 412] width 306 height 12
click at [812, 506] on span "Assign" at bounding box center [817, 504] width 29 height 12
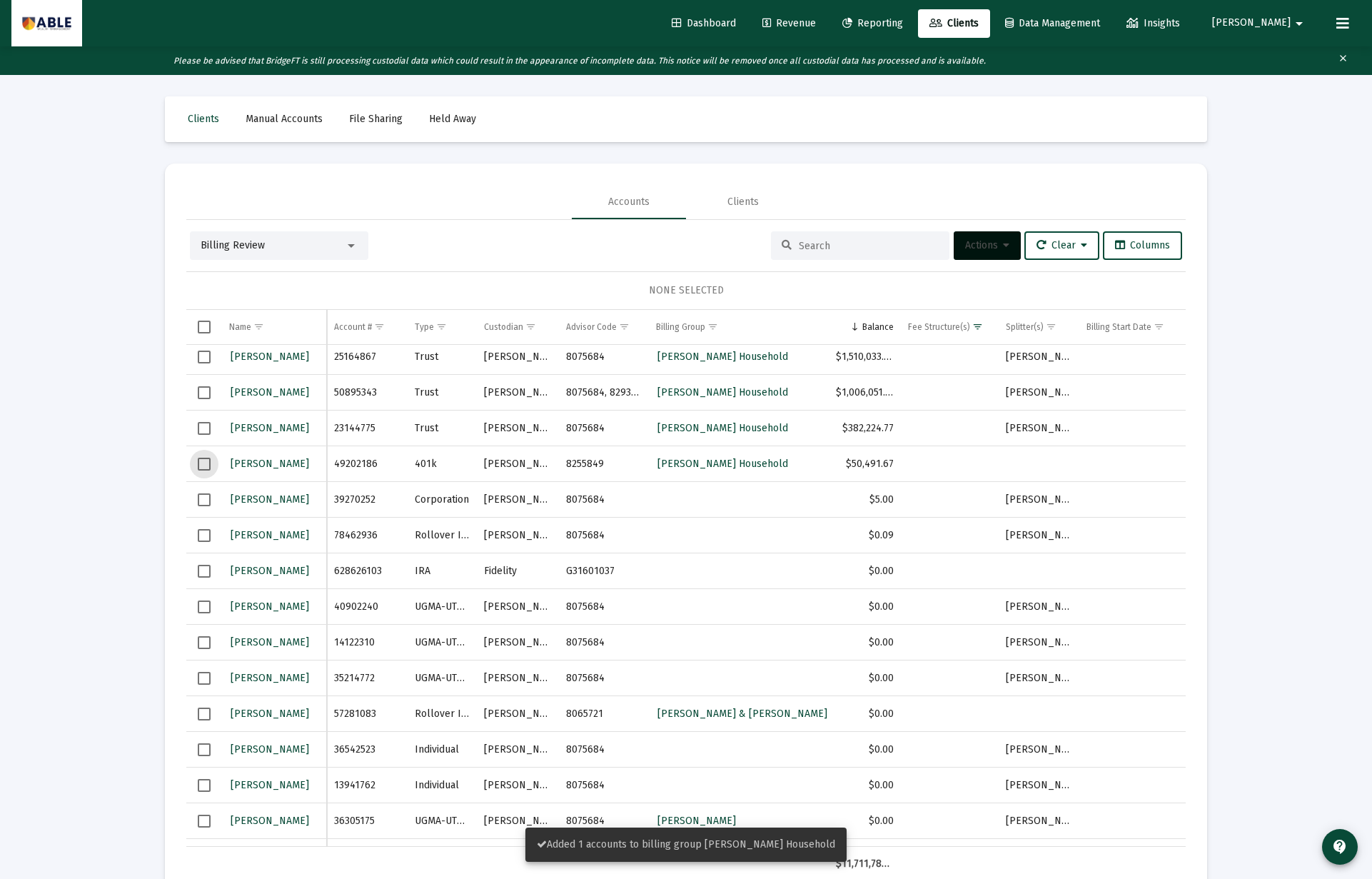
click at [201, 466] on span "Select row" at bounding box center [204, 464] width 13 height 13
click at [988, 248] on span "Actions" at bounding box center [987, 245] width 44 height 12
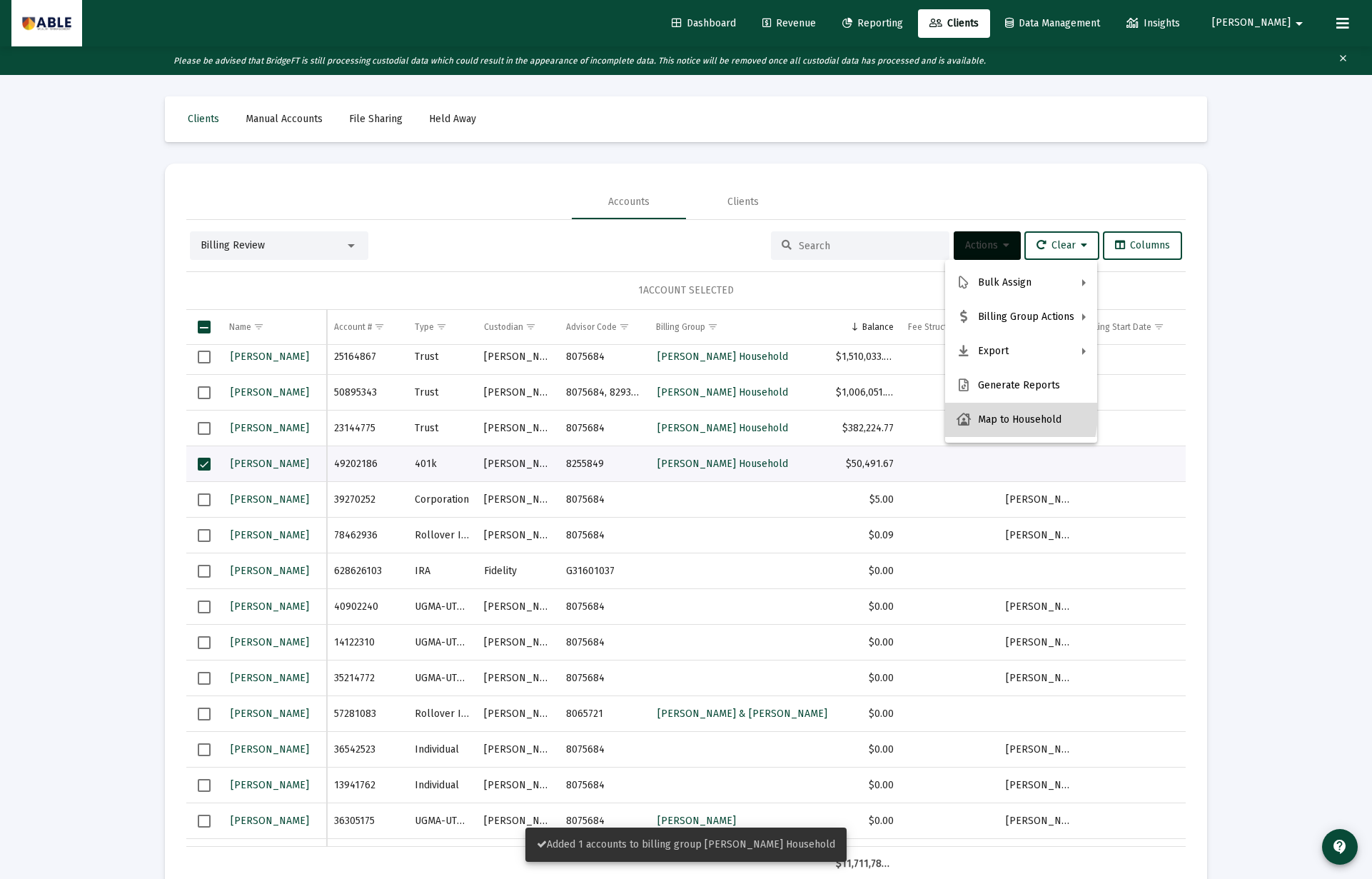
click at [1001, 414] on button "Map to Household" at bounding box center [1021, 420] width 152 height 34
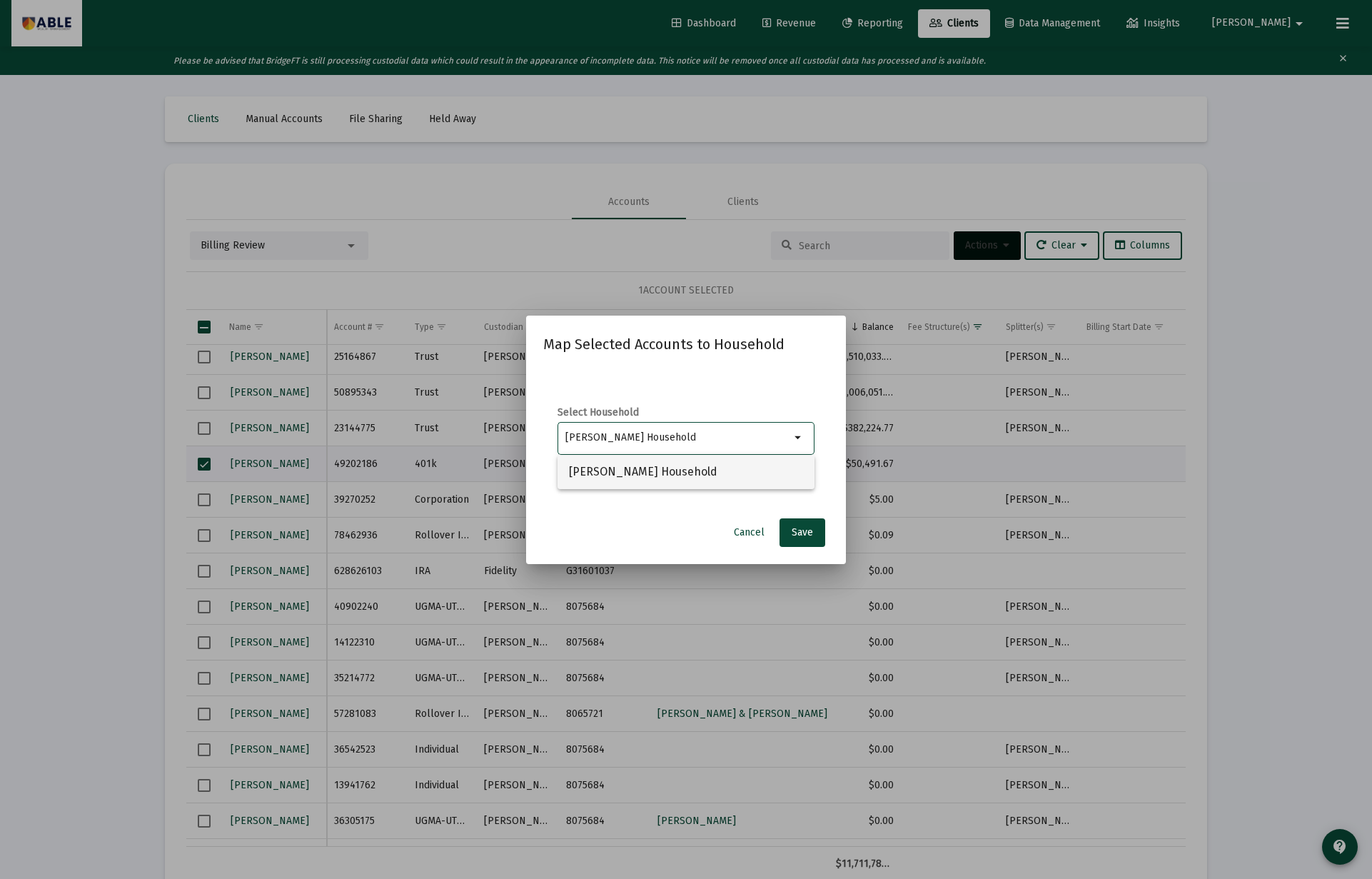
type input "Brach, Reuven Household"
click at [688, 472] on span "Brach, Reuven Household" at bounding box center [686, 472] width 234 height 34
click at [801, 536] on span "Save" at bounding box center [802, 532] width 21 height 12
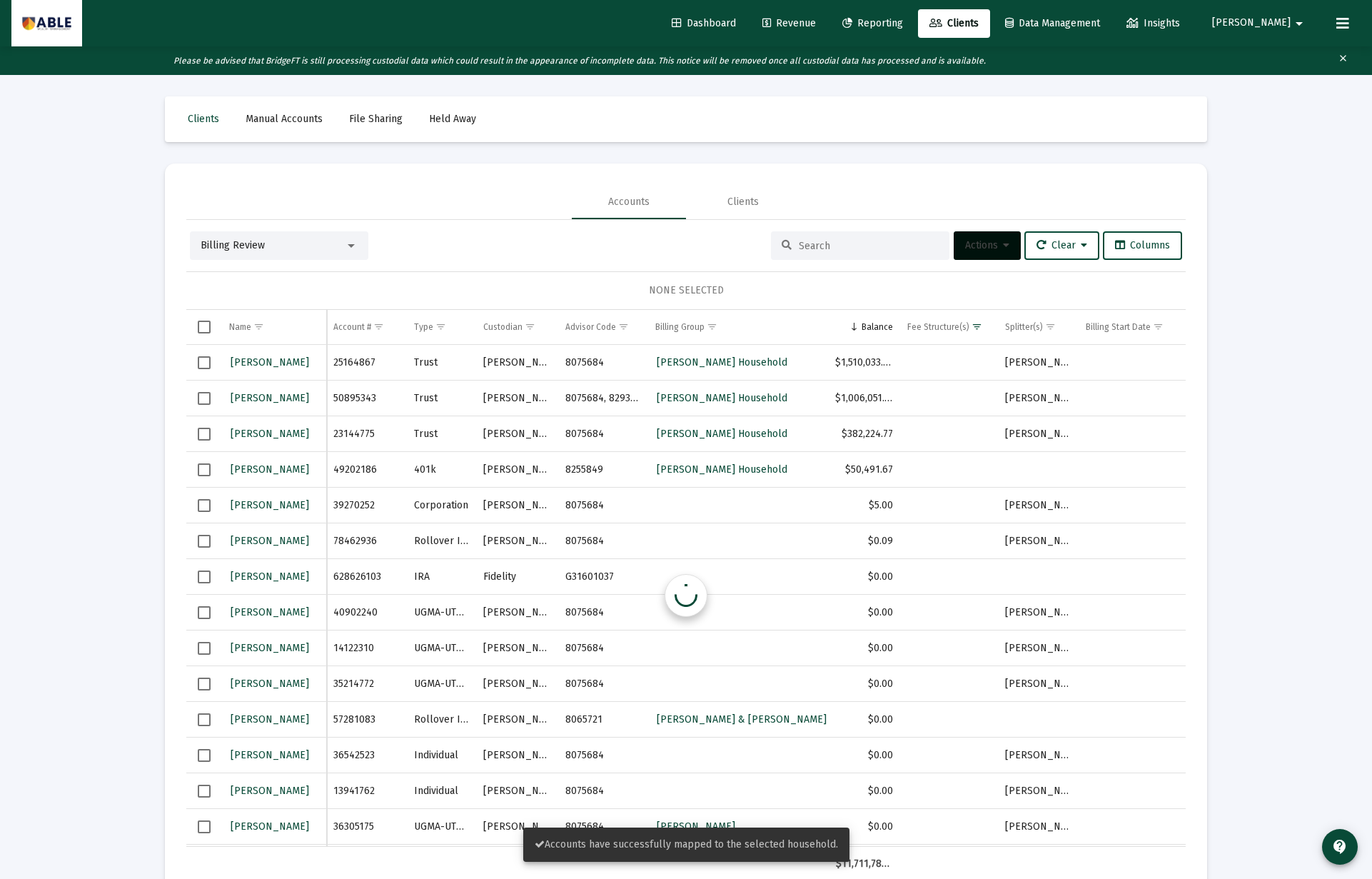
scroll to position [0, 1]
click at [197, 471] on td "Data grid" at bounding box center [204, 470] width 36 height 36
click at [967, 258] on button "Actions" at bounding box center [987, 245] width 67 height 29
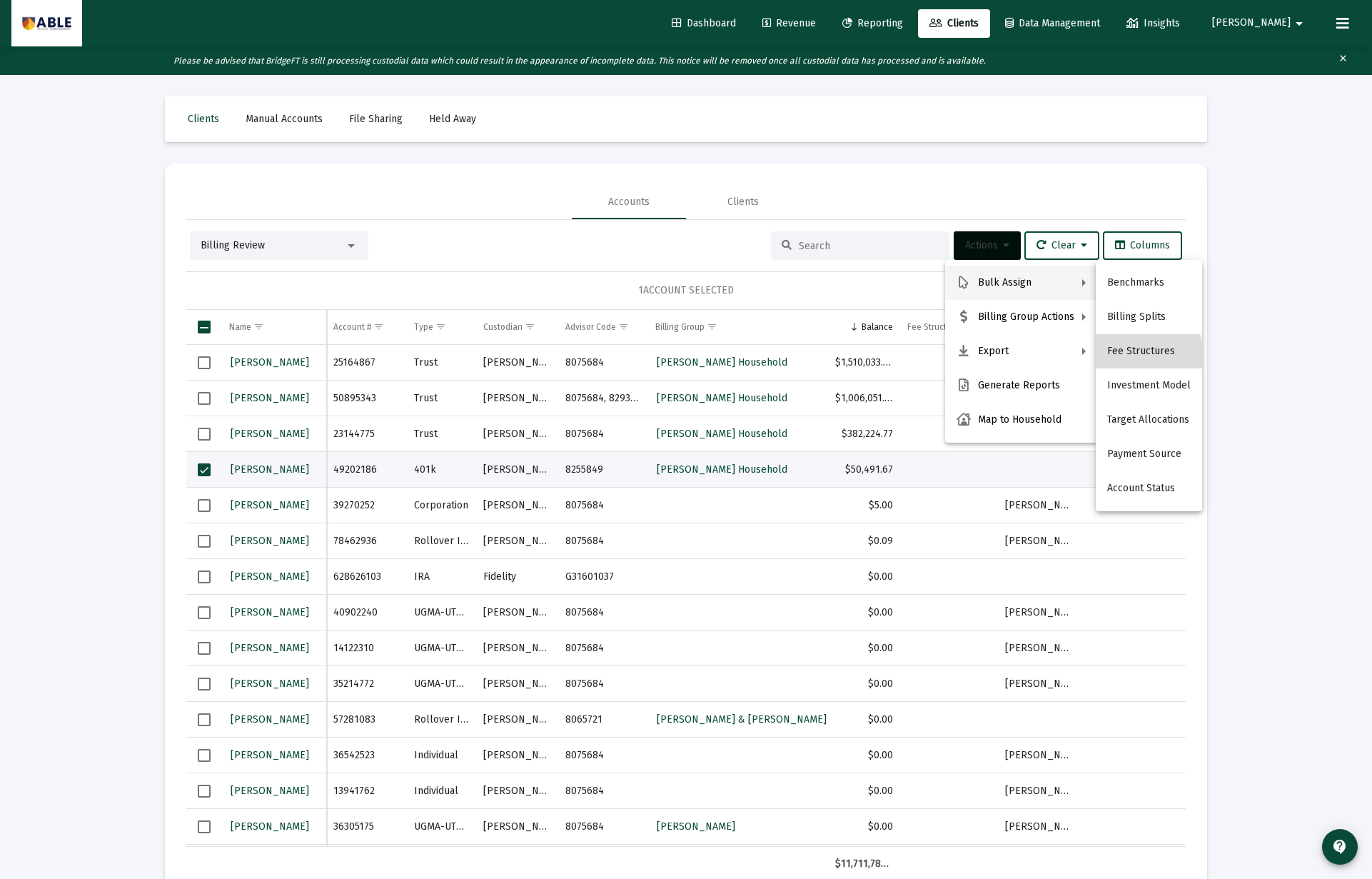
click at [1134, 347] on button "Fee Structures" at bounding box center [1148, 351] width 106 height 34
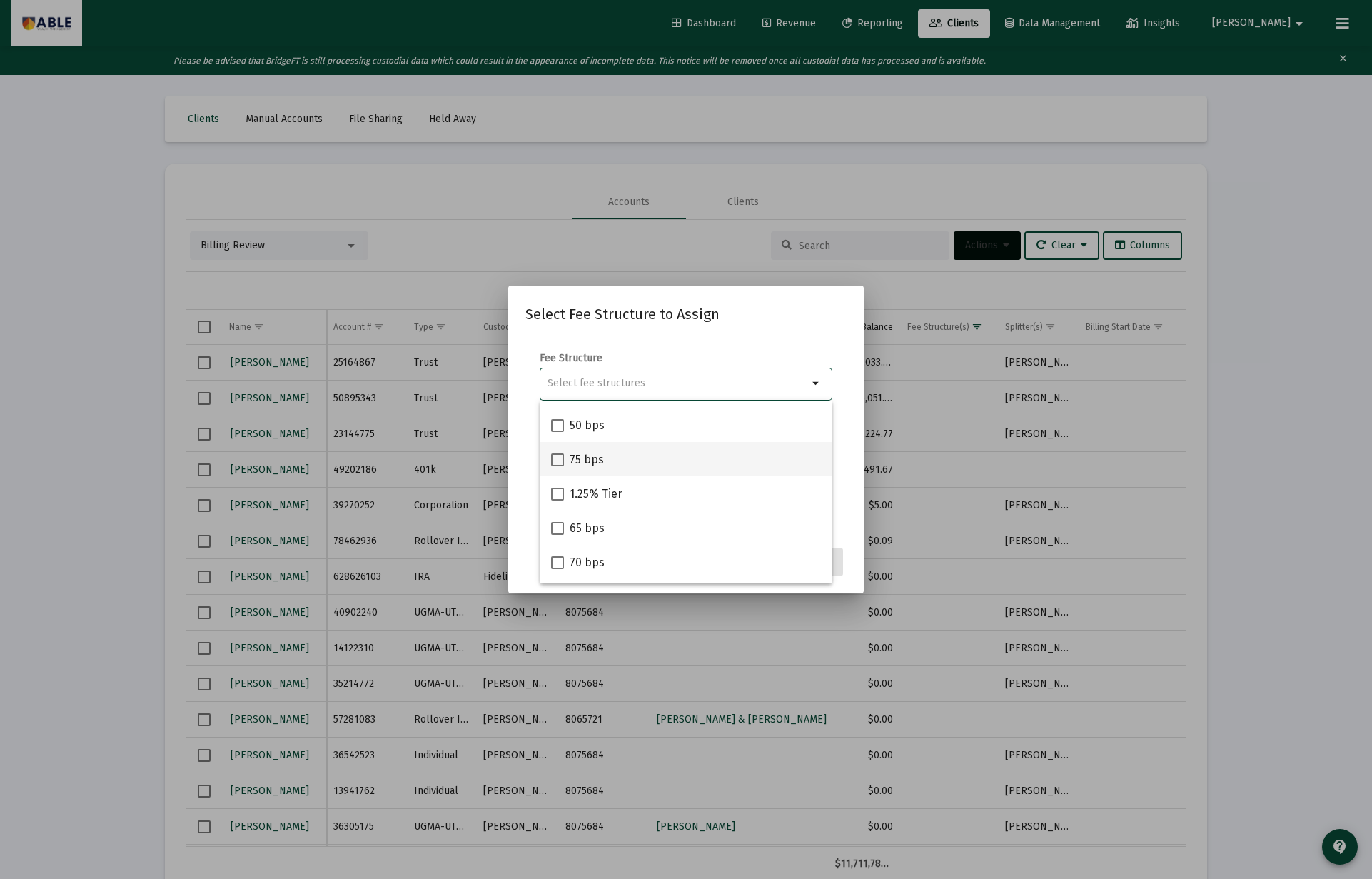
scroll to position [98, 0]
click at [642, 494] on div "1.25% Tier" at bounding box center [686, 491] width 269 height 34
checkbox input "true"
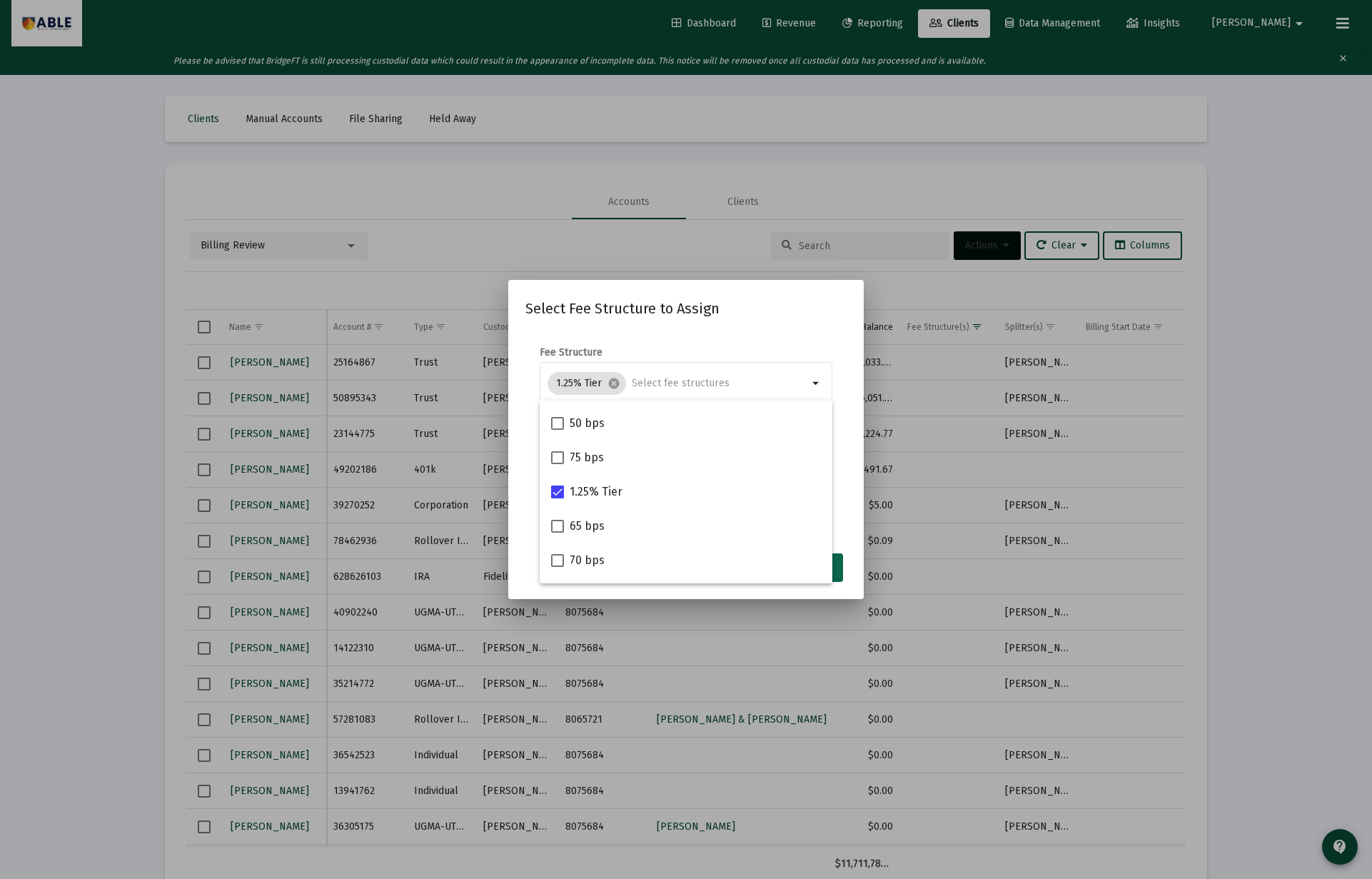
click at [834, 568] on button "Assign" at bounding box center [816, 568] width 52 height 29
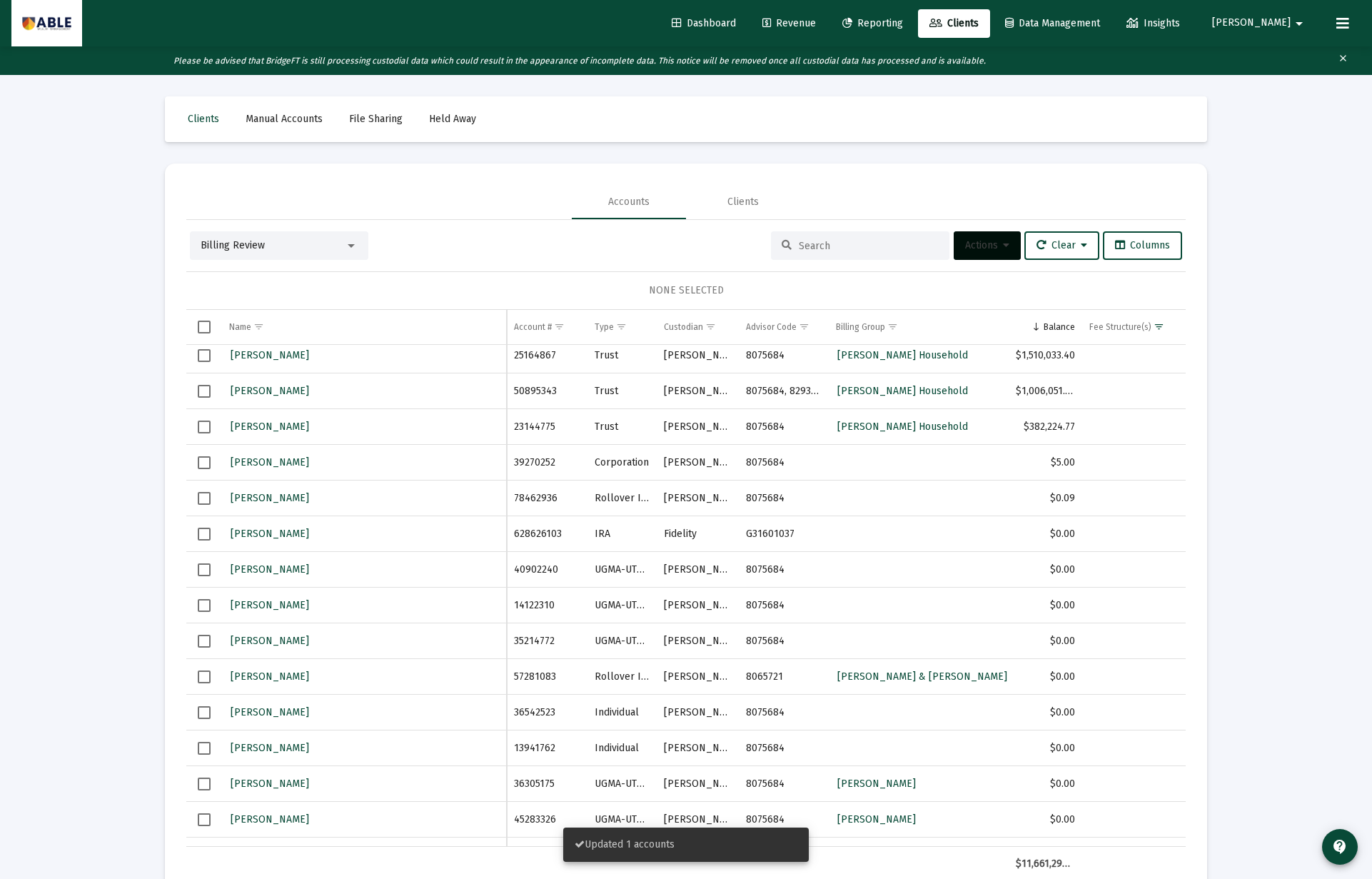
scroll to position [2, 0]
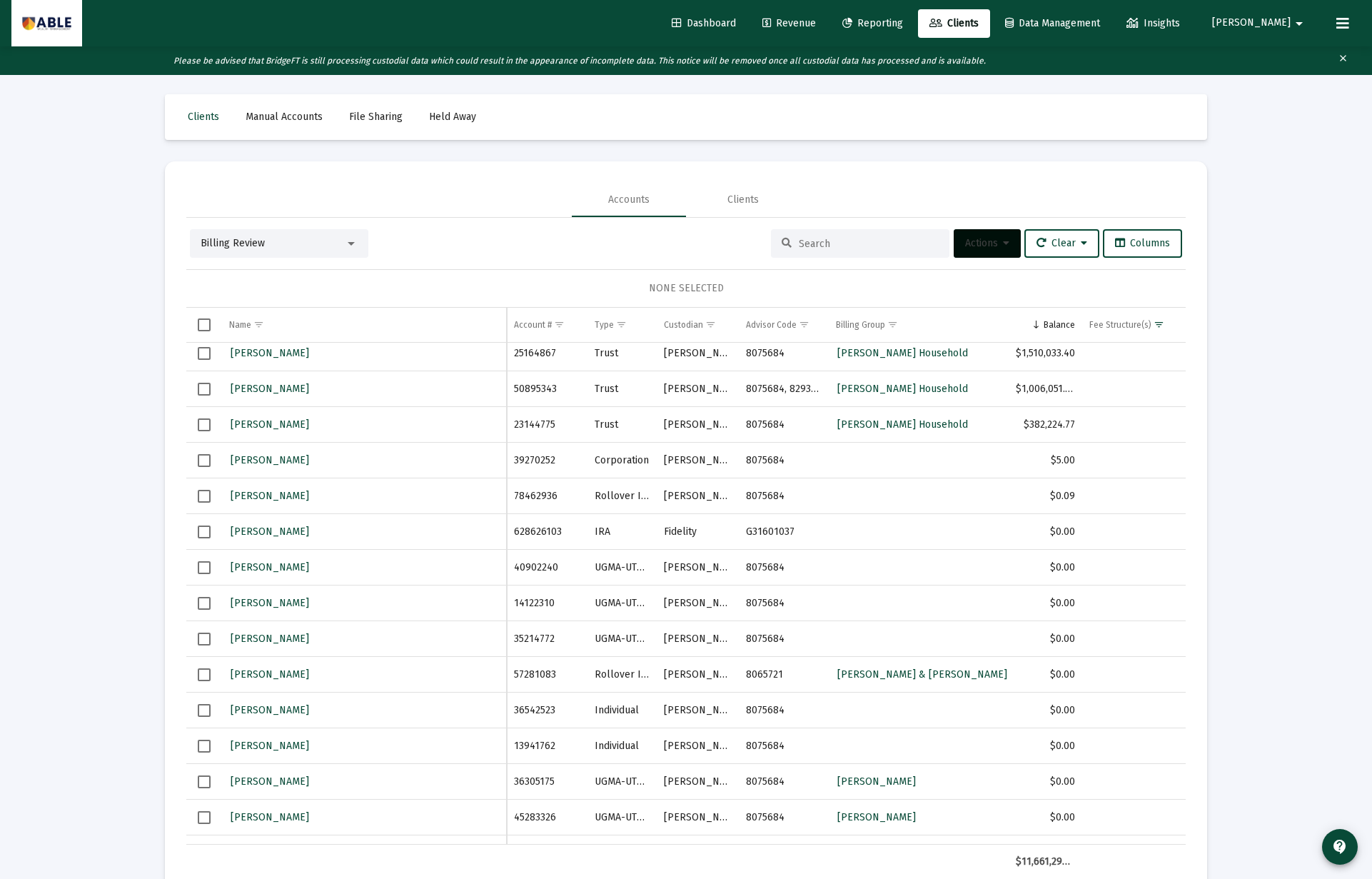
click at [272, 237] on div "Billing Review" at bounding box center [272, 243] width 144 height 14
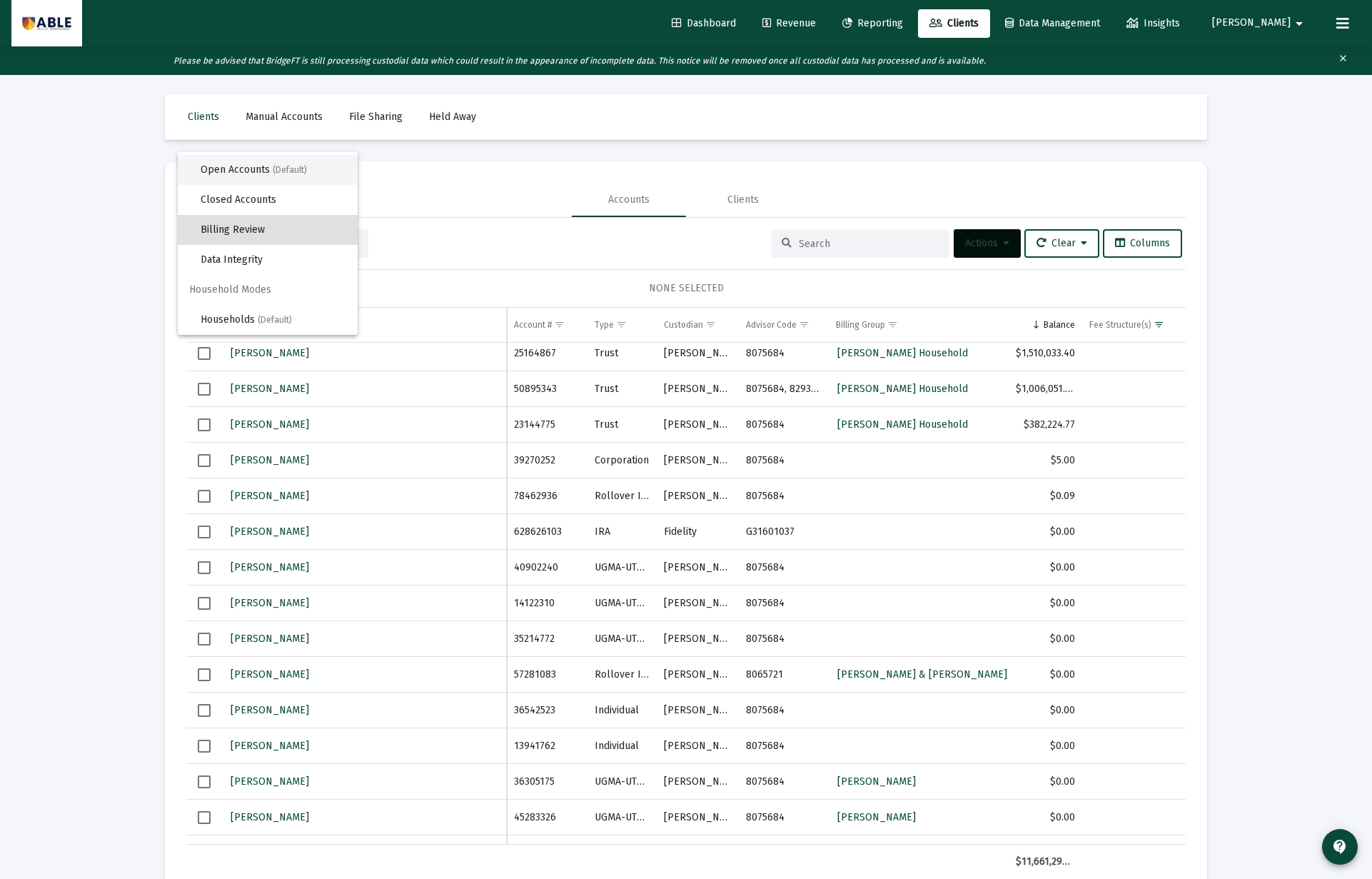
click at [266, 171] on span "Open Accounts (Default)" at bounding box center [273, 170] width 146 height 30
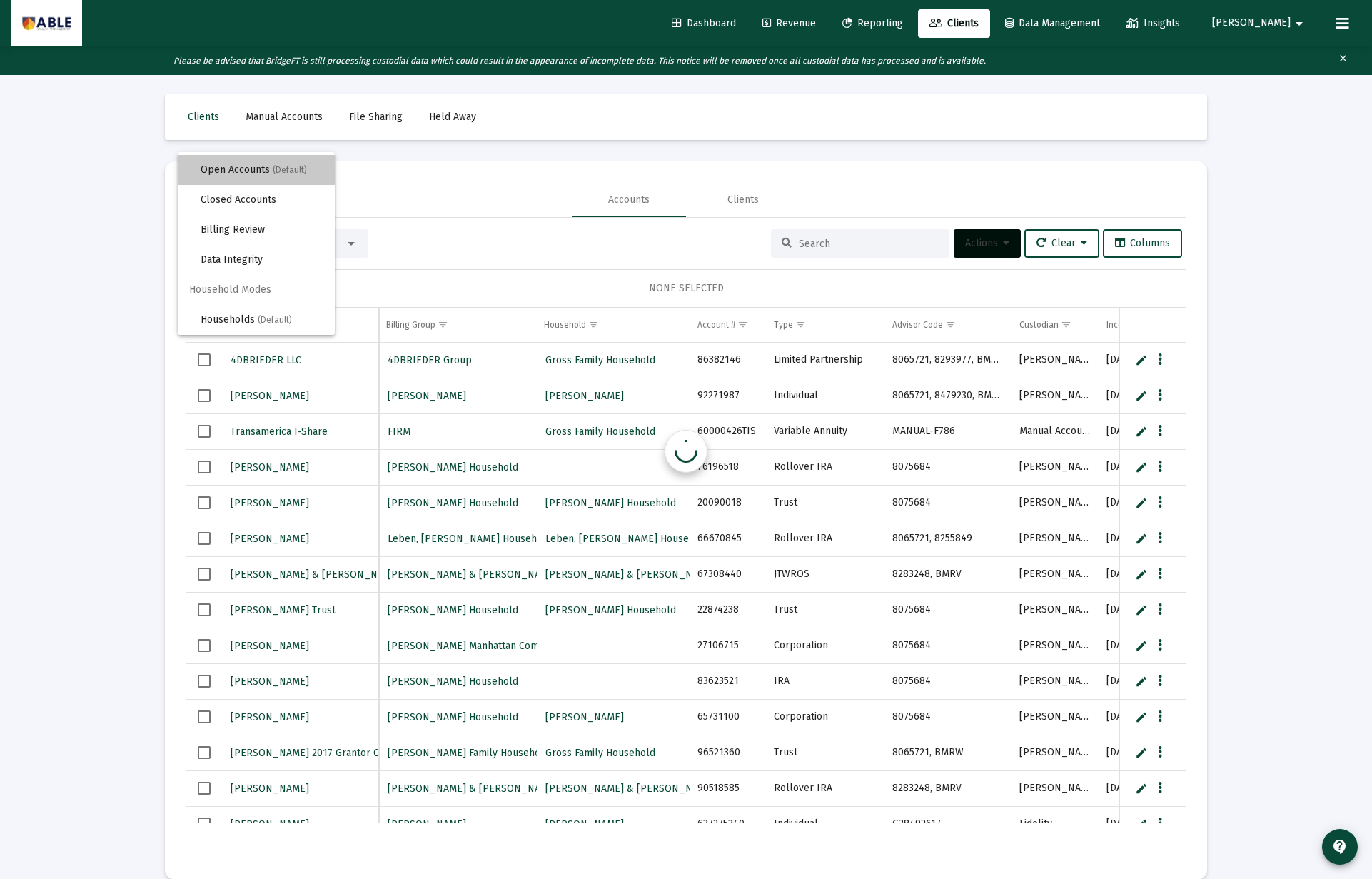
scroll to position [0, 0]
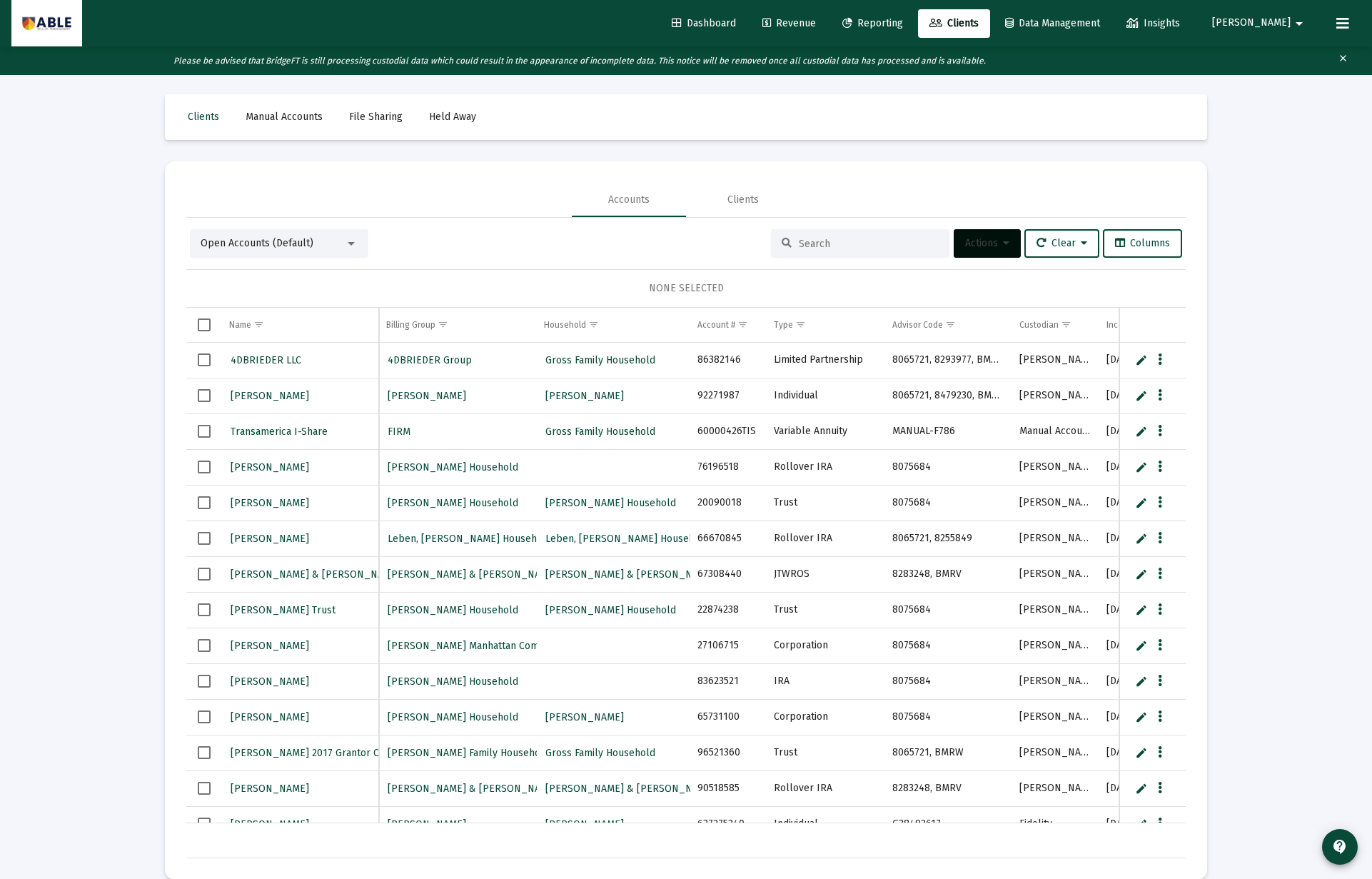
click at [838, 245] on input at bounding box center [868, 244] width 140 height 12
paste input "Brach, Reuven Household"
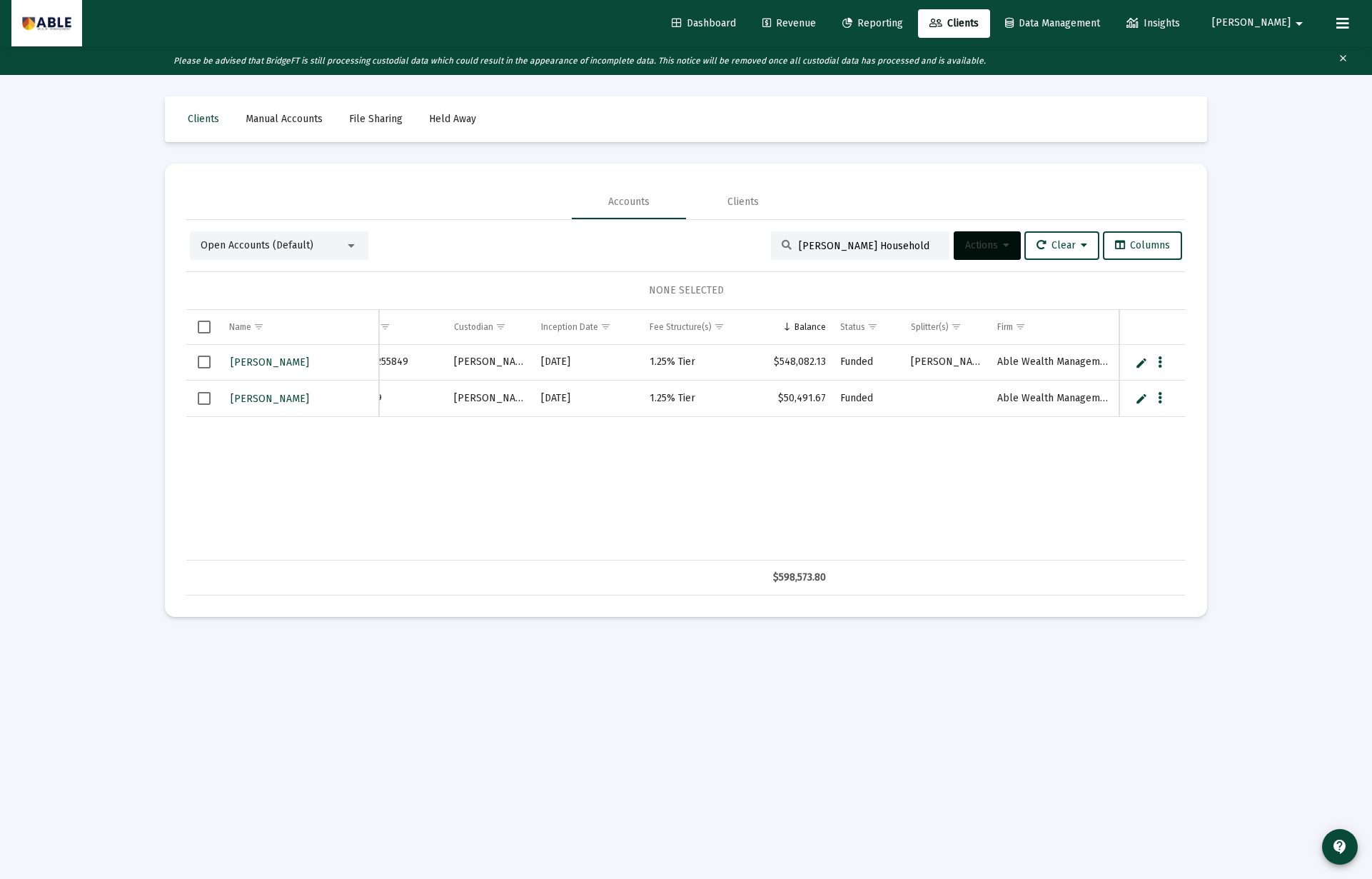
type input "Brach, Reuven Household"
click at [206, 330] on span "Select all" at bounding box center [204, 327] width 13 height 13
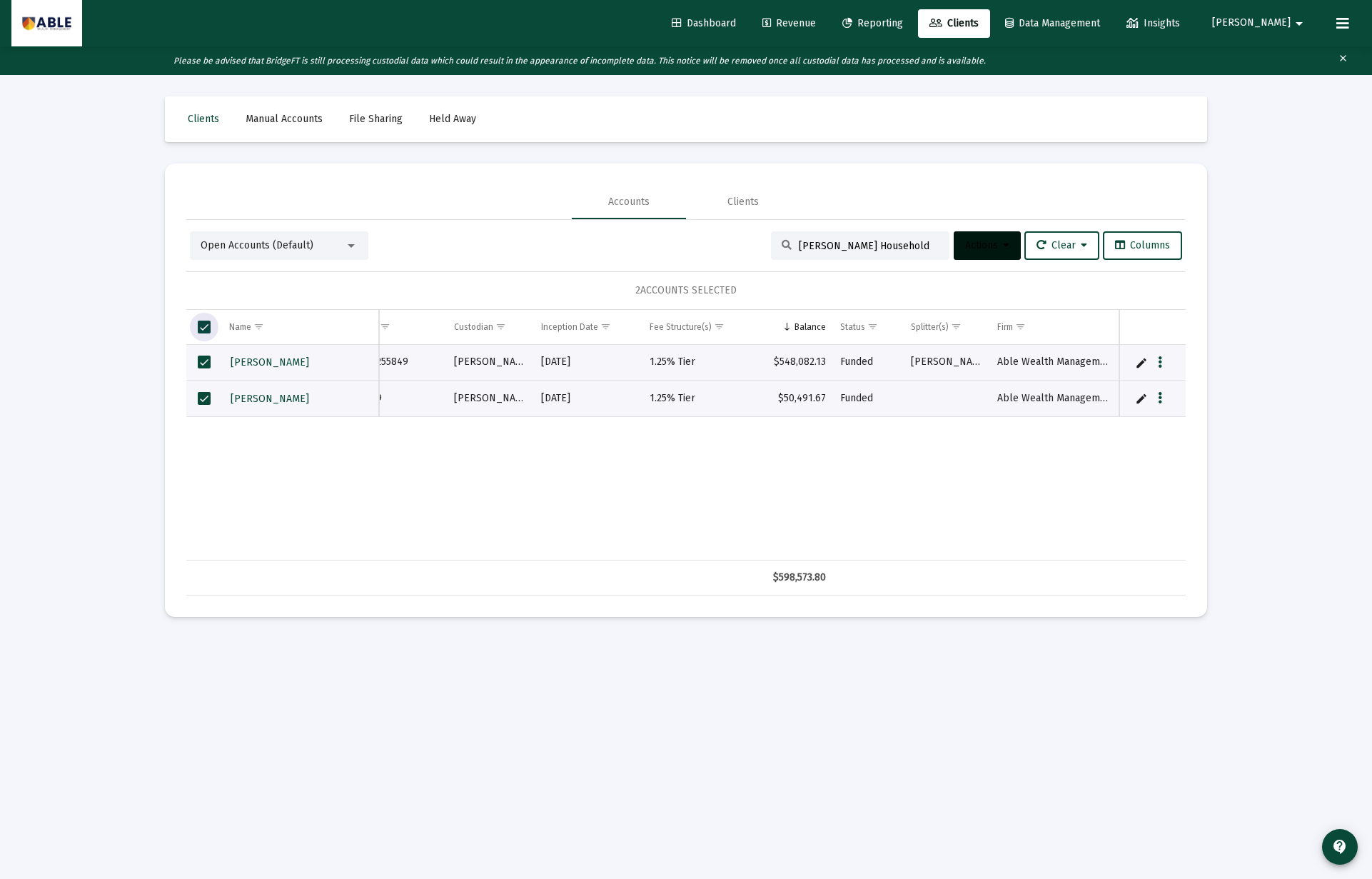
click at [988, 245] on span "Actions" at bounding box center [987, 245] width 44 height 12
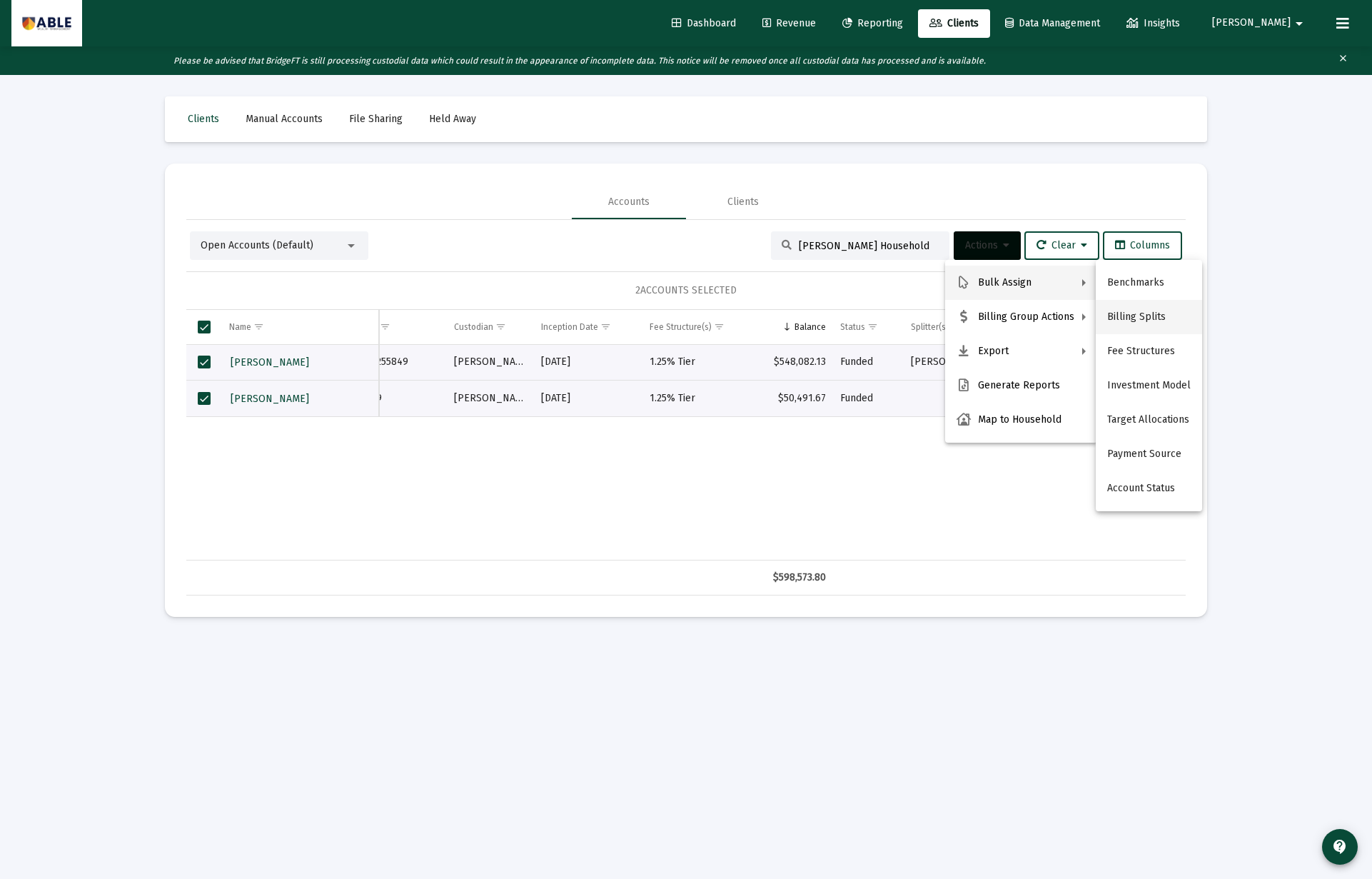
click at [1114, 313] on button "Billing Splits" at bounding box center [1148, 316] width 106 height 34
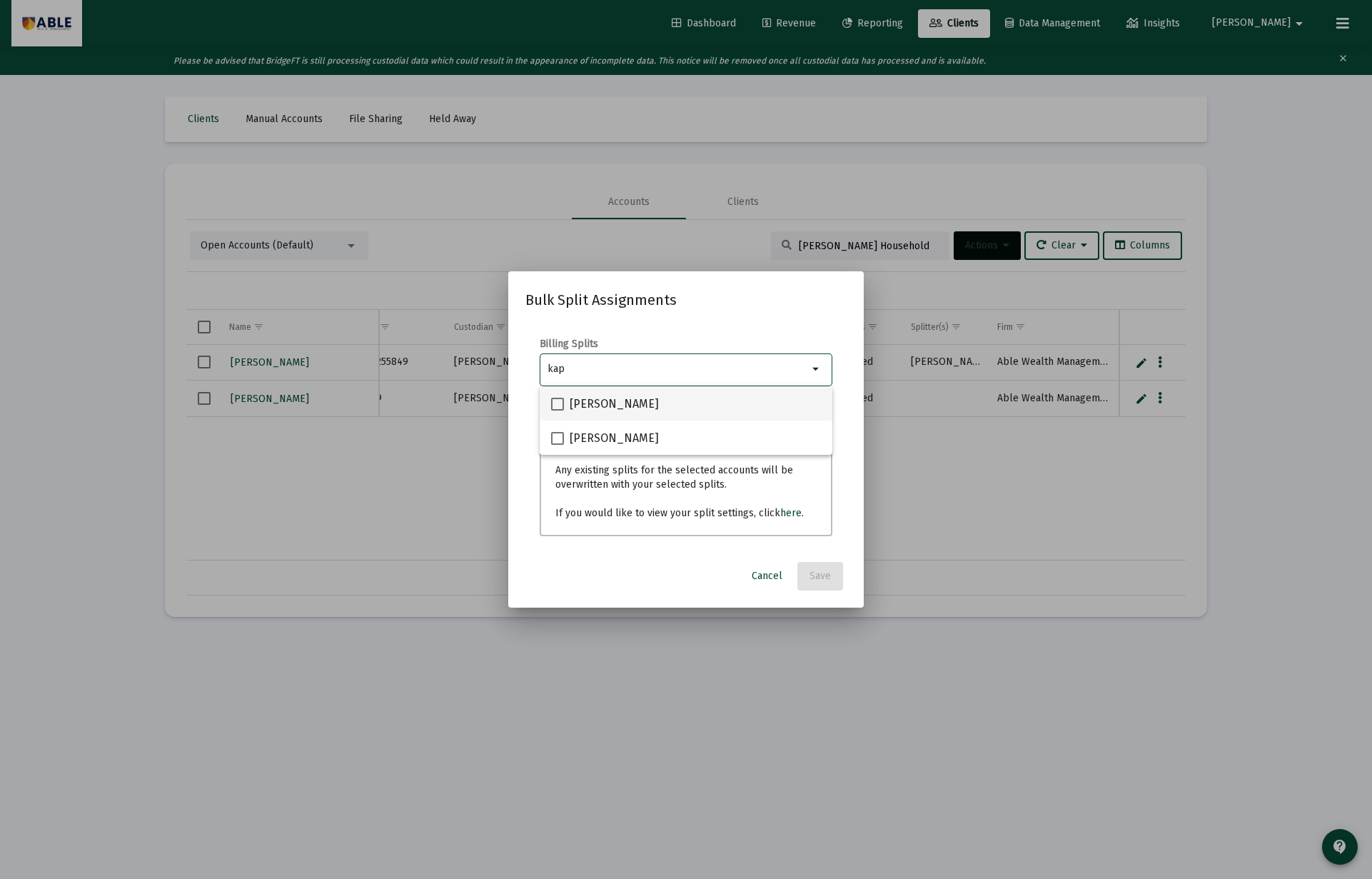
type input "kap"
click at [610, 411] on span "Goldberg-Kaplowitz" at bounding box center [614, 404] width 89 height 17
click at [557, 411] on input "Goldberg-Kaplowitz" at bounding box center [556, 411] width 1 height 1
checkbox input "true"
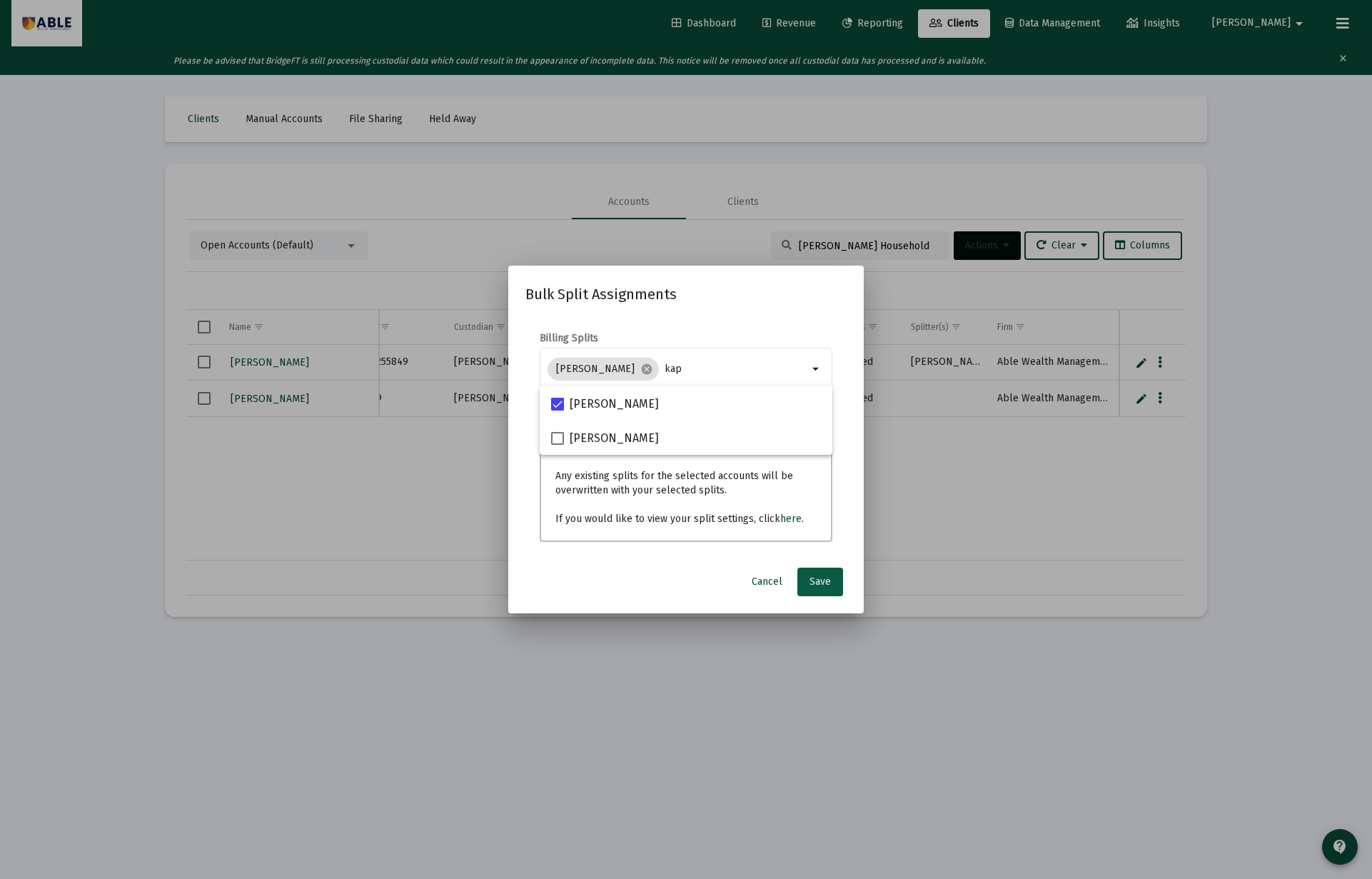
click at [813, 576] on span "Save" at bounding box center [819, 582] width 21 height 12
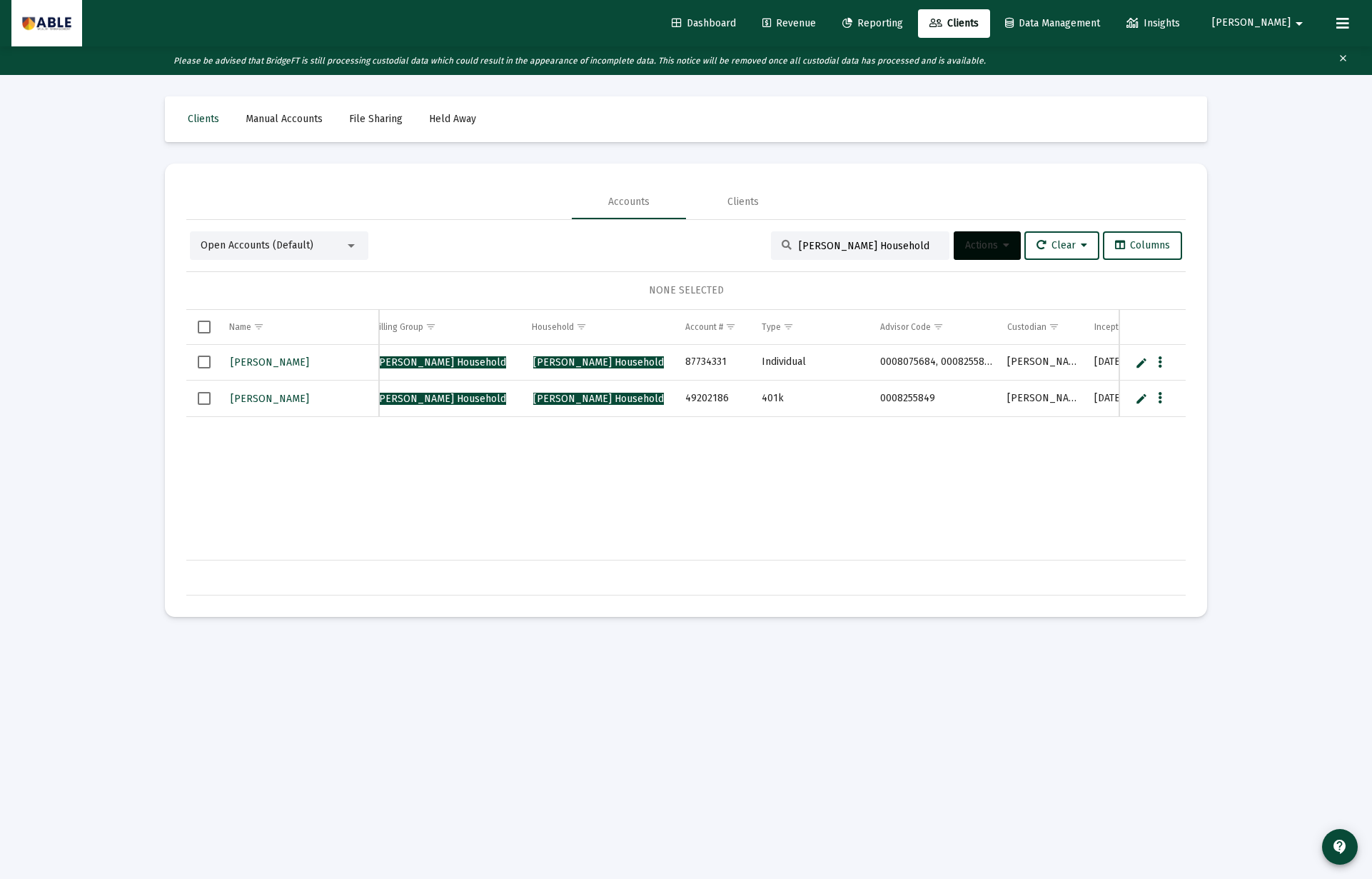
click at [816, 26] on span "Revenue" at bounding box center [788, 23] width 53 height 12
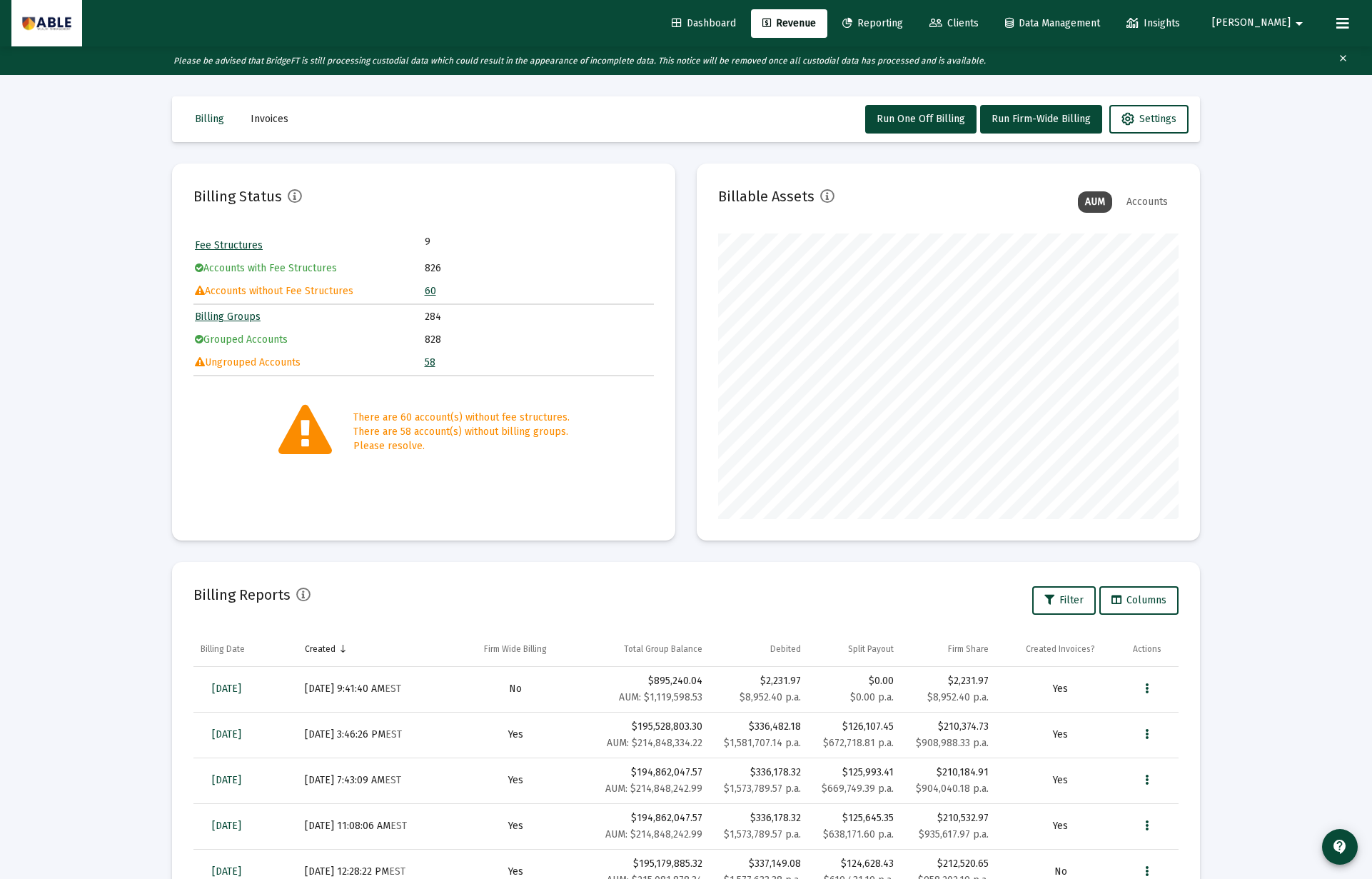
drag, startPoint x: 441, startPoint y: 291, endPoint x: 434, endPoint y: 293, distance: 7.3
click at [441, 291] on td "60" at bounding box center [539, 291] width 228 height 21
click at [434, 293] on link "60" at bounding box center [430, 291] width 12 height 12
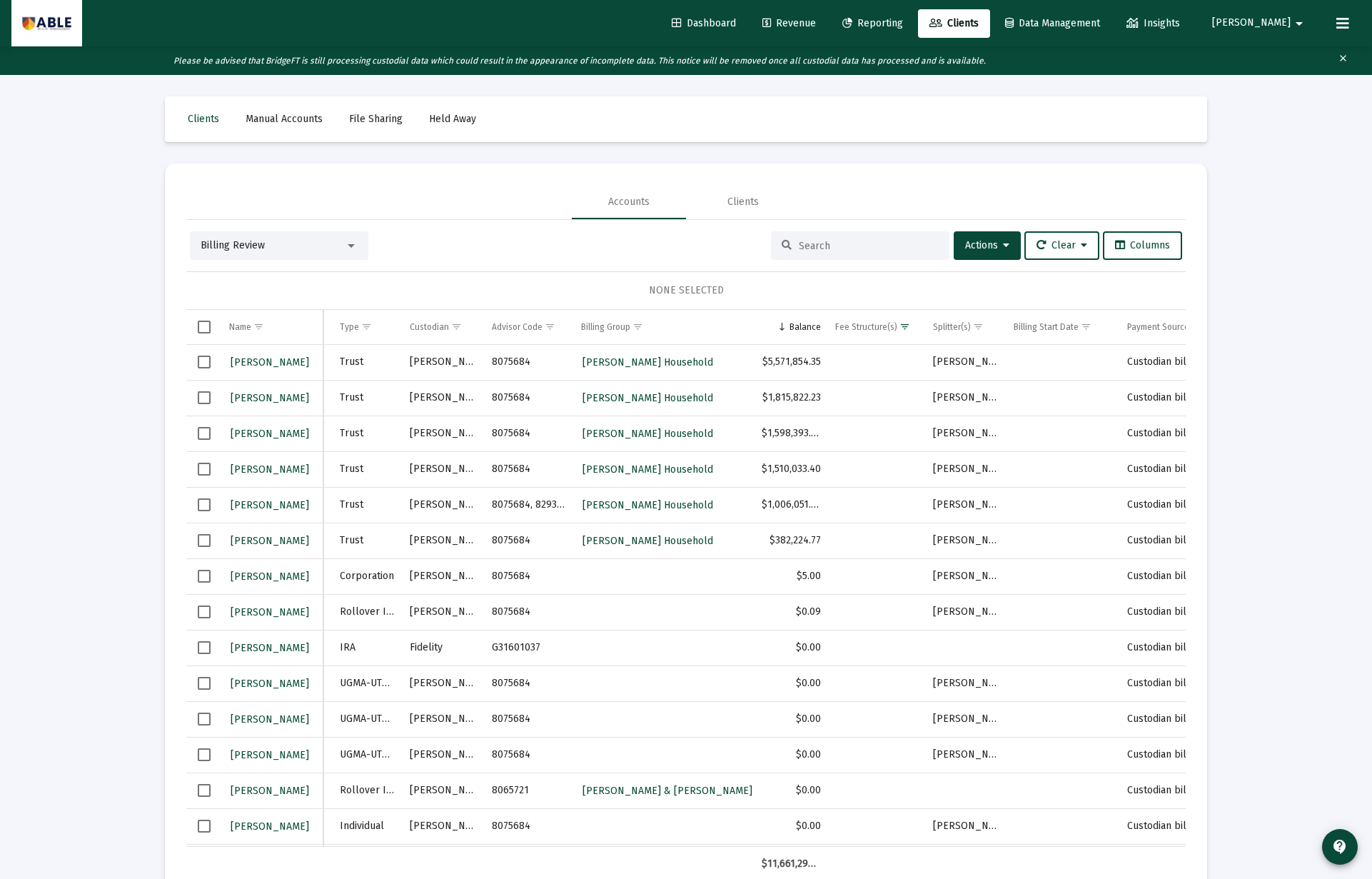
scroll to position [0, 37]
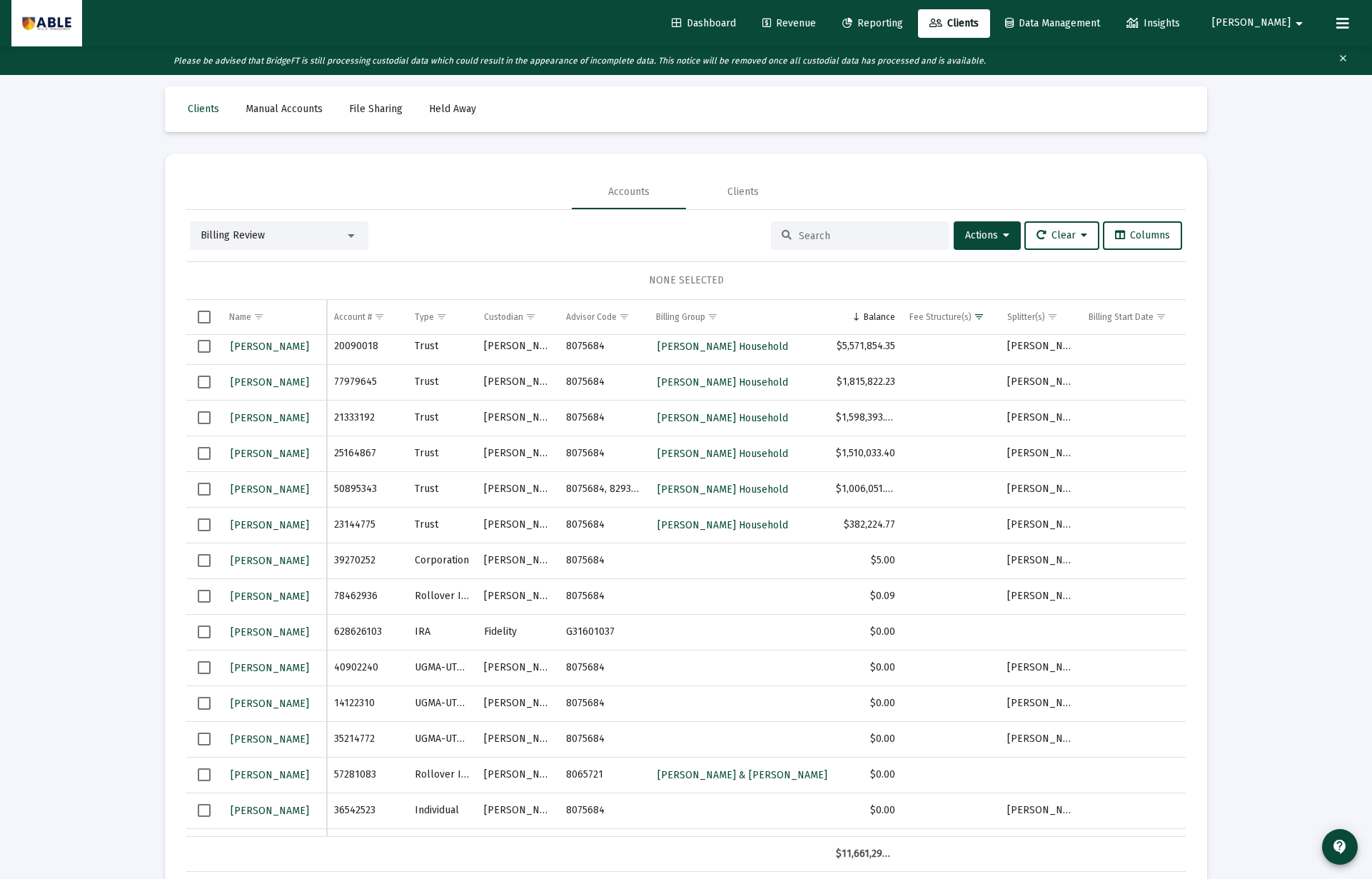
click at [362, 557] on td "39270252" at bounding box center [366, 560] width 80 height 36
click at [201, 560] on span "Select row" at bounding box center [204, 560] width 13 height 13
click at [991, 234] on span "Actions" at bounding box center [987, 235] width 44 height 12
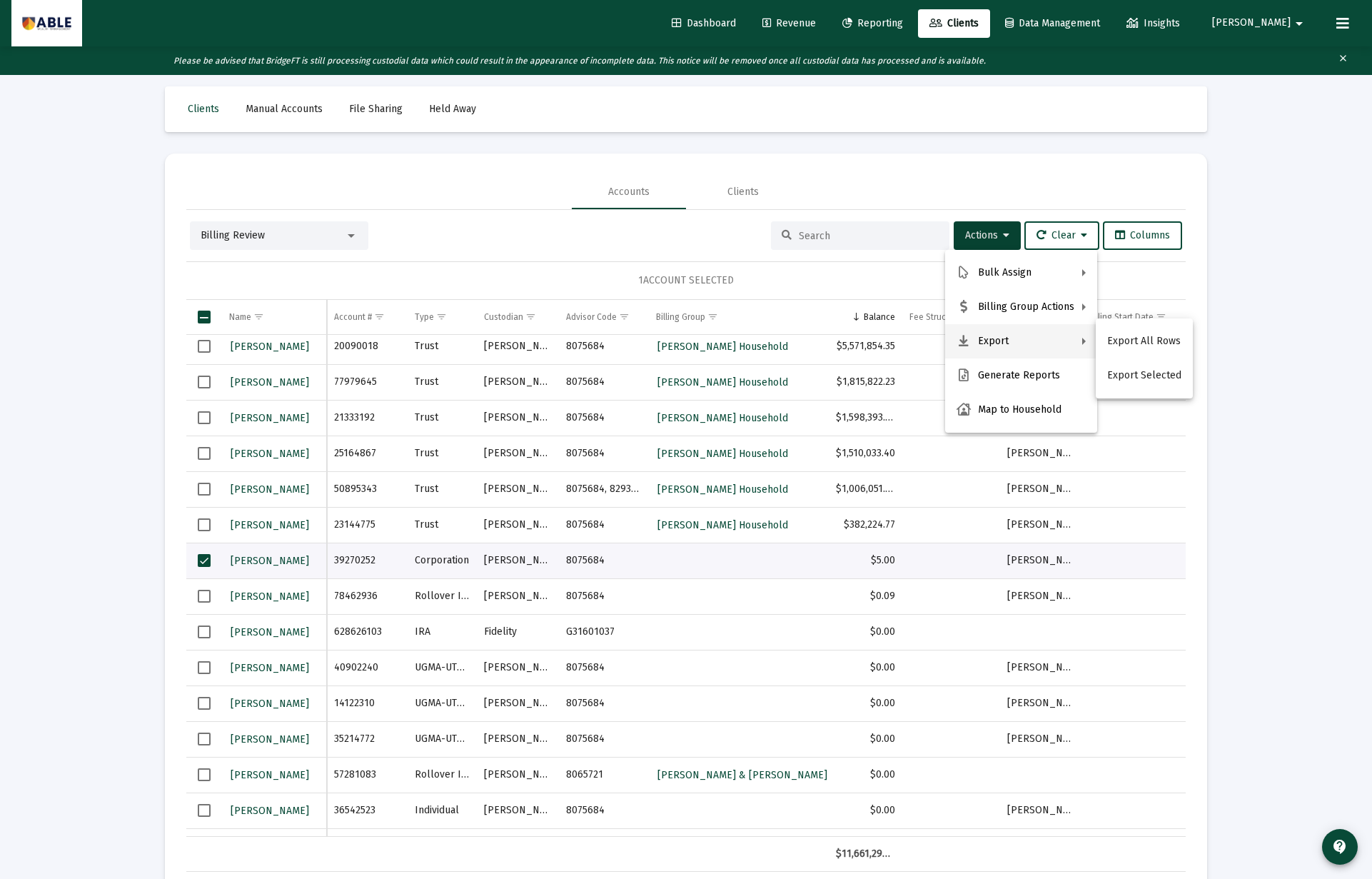
drag, startPoint x: 258, startPoint y: 562, endPoint x: 267, endPoint y: 559, distance: 9.5
click at [259, 562] on div at bounding box center [686, 440] width 1372 height 879
click at [267, 559] on span "Richard D Ehrhart" at bounding box center [269, 560] width 78 height 12
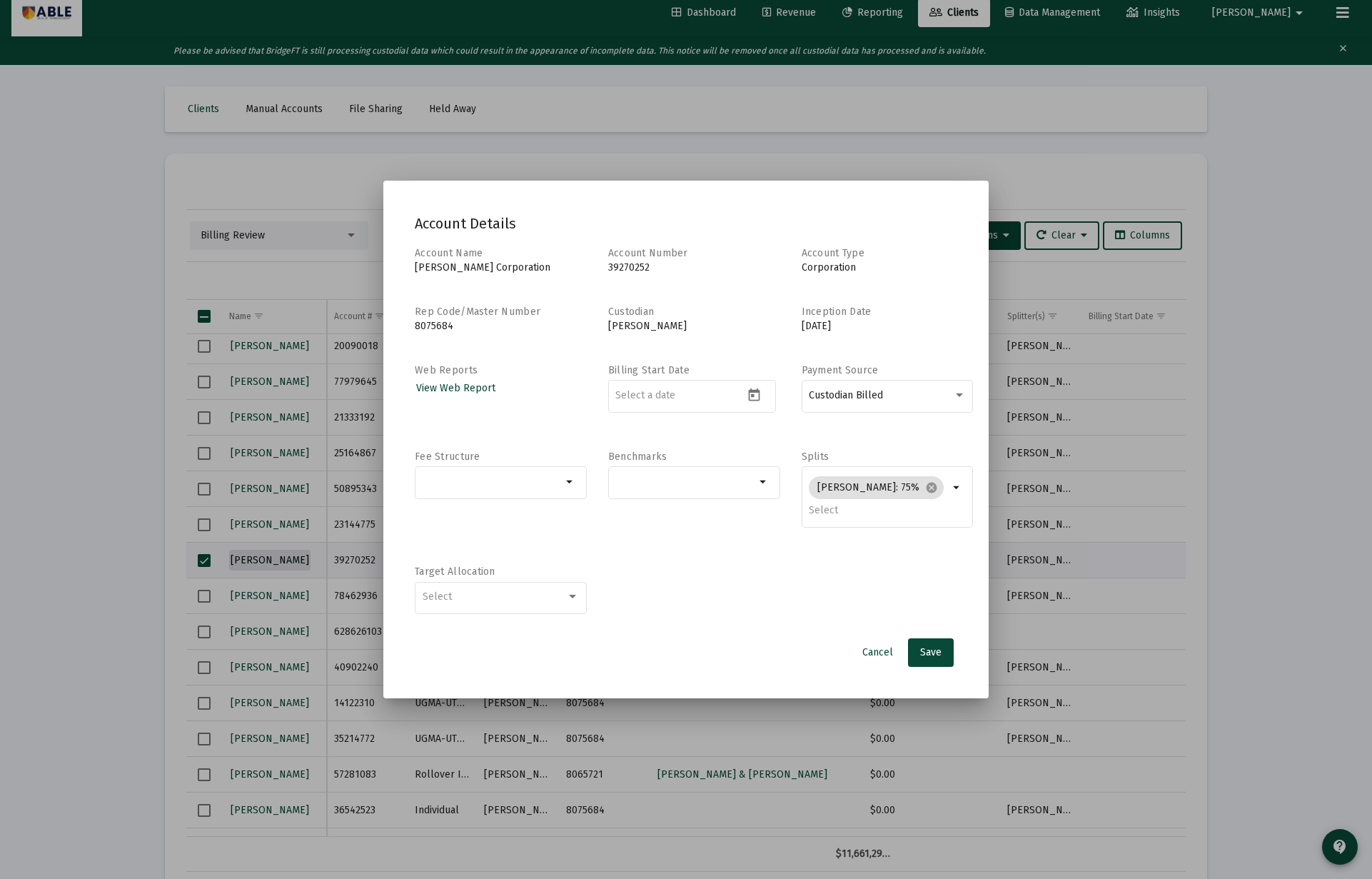
scroll to position [0, 0]
click at [872, 659] on button "Cancel" at bounding box center [877, 653] width 53 height 29
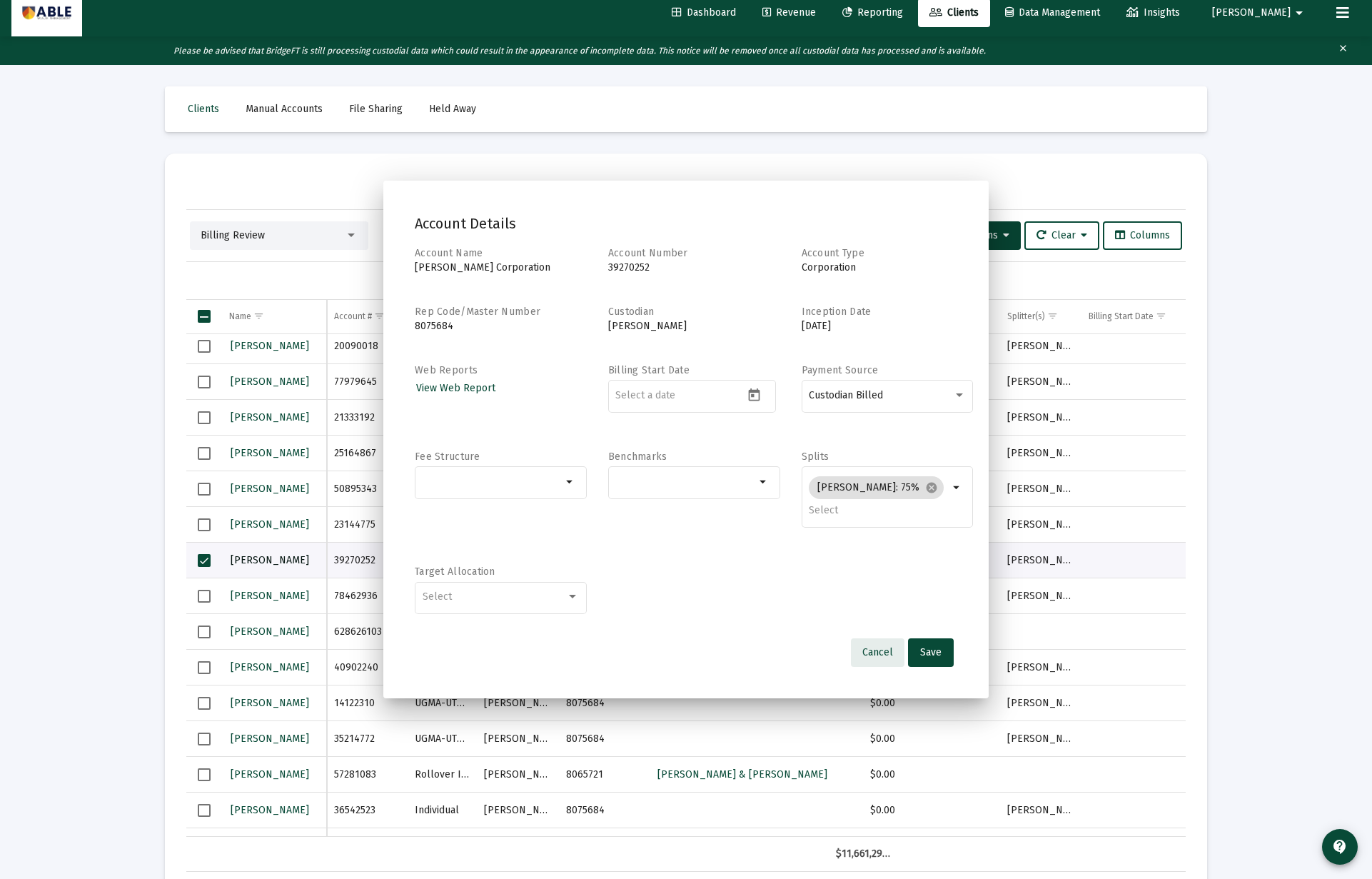
scroll to position [10, 0]
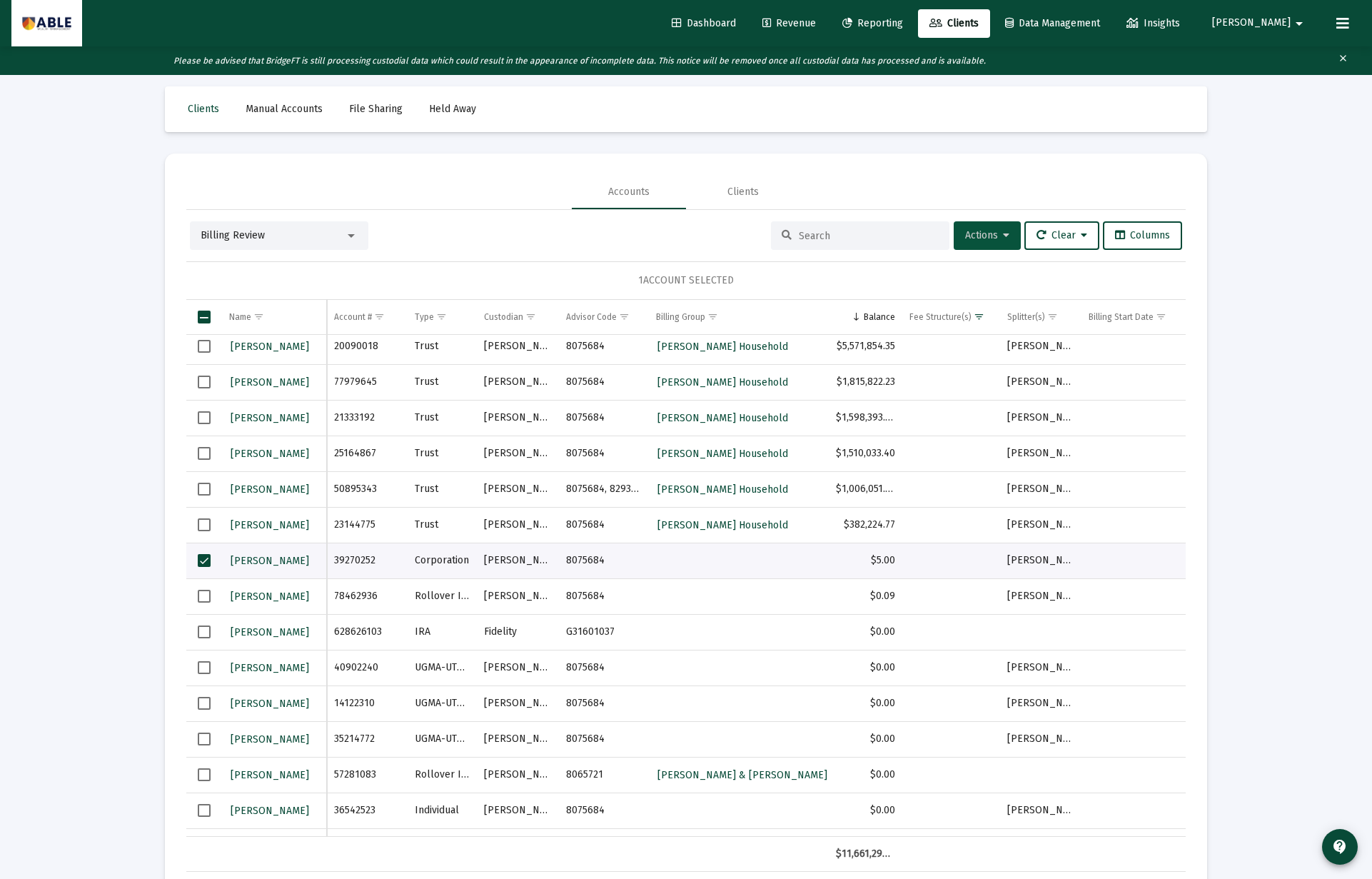
click at [972, 234] on span "Actions" at bounding box center [987, 235] width 44 height 12
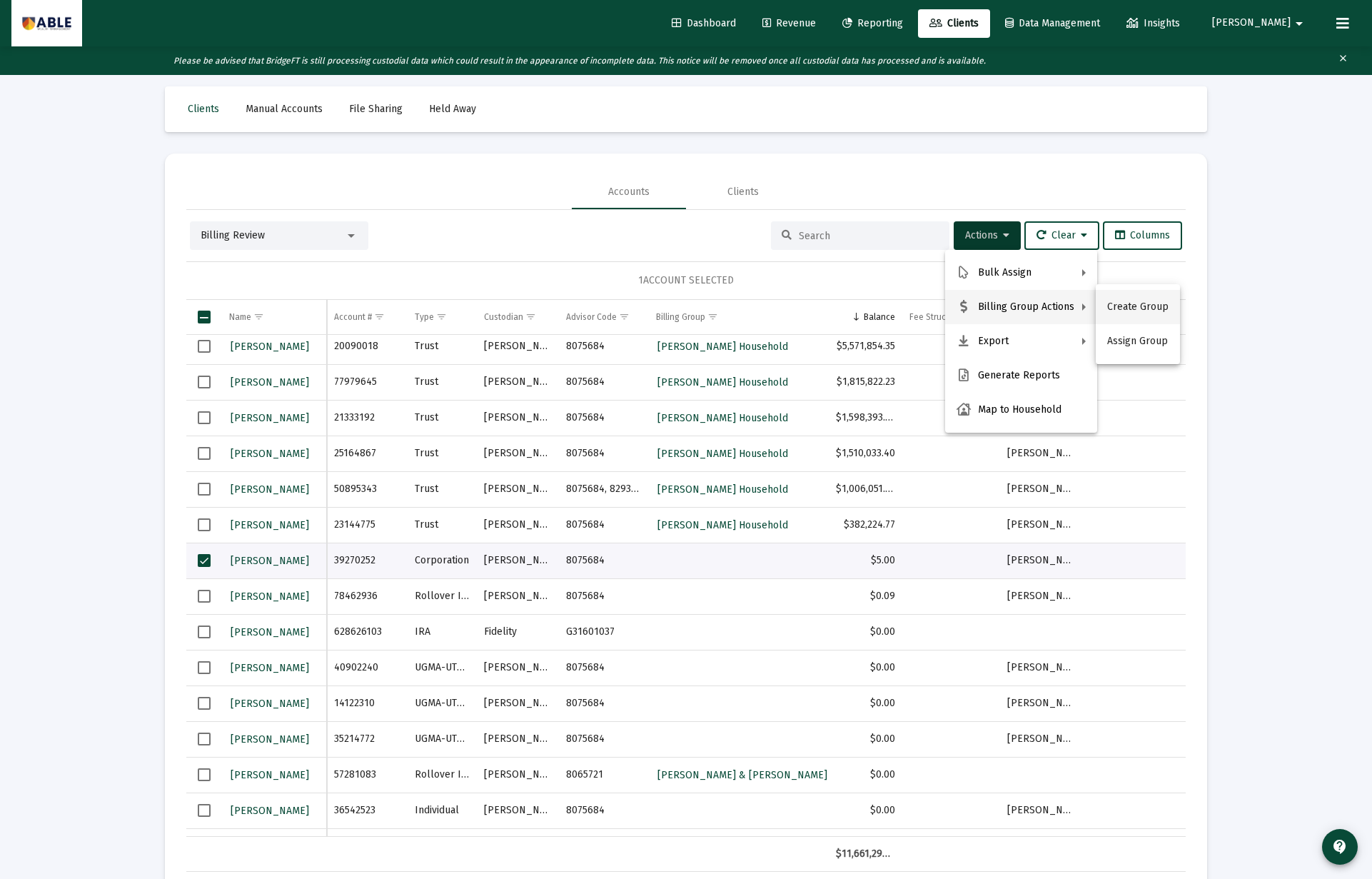
click at [1121, 308] on button "Create Group" at bounding box center [1137, 307] width 84 height 34
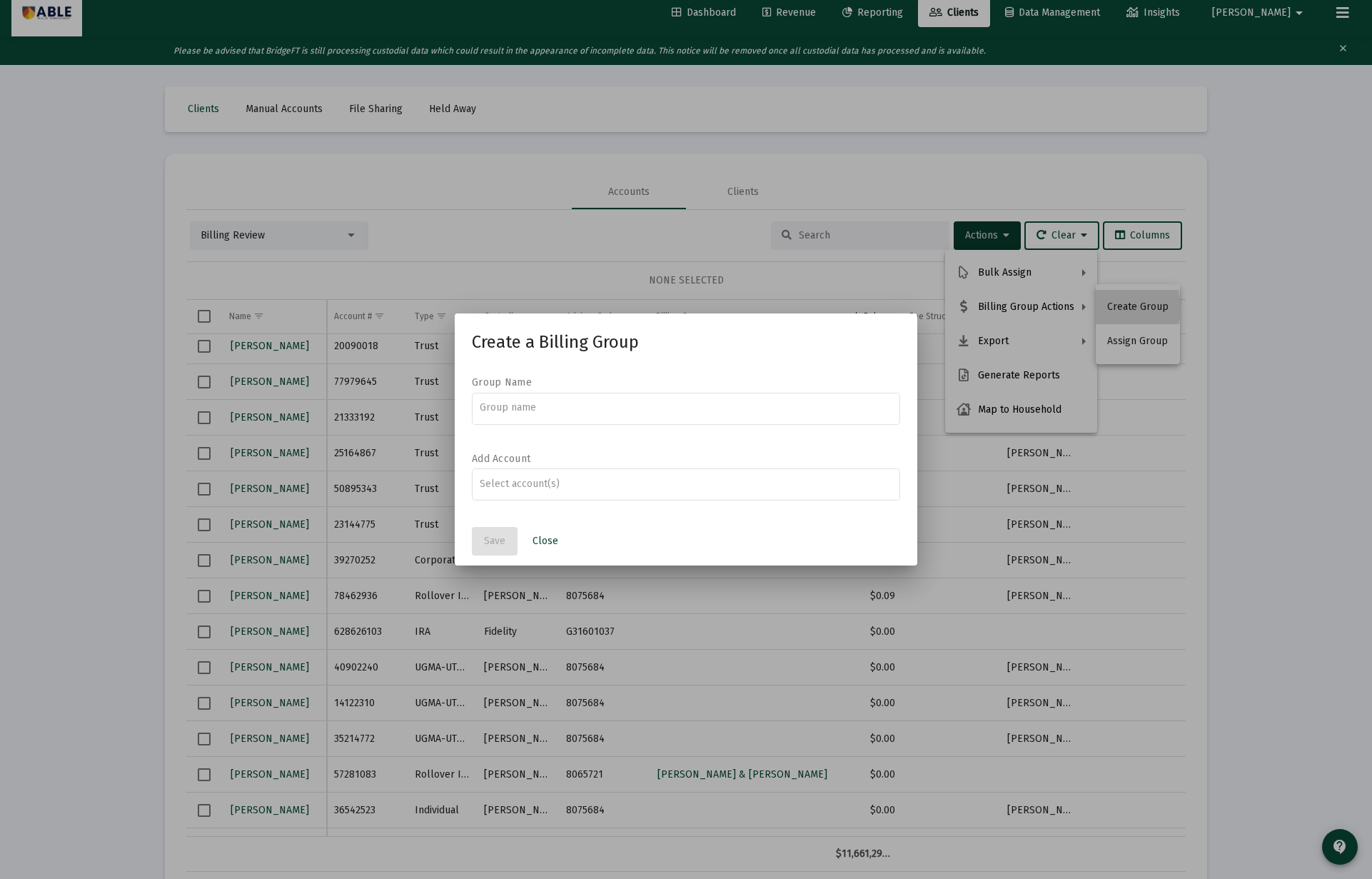
scroll to position [0, 0]
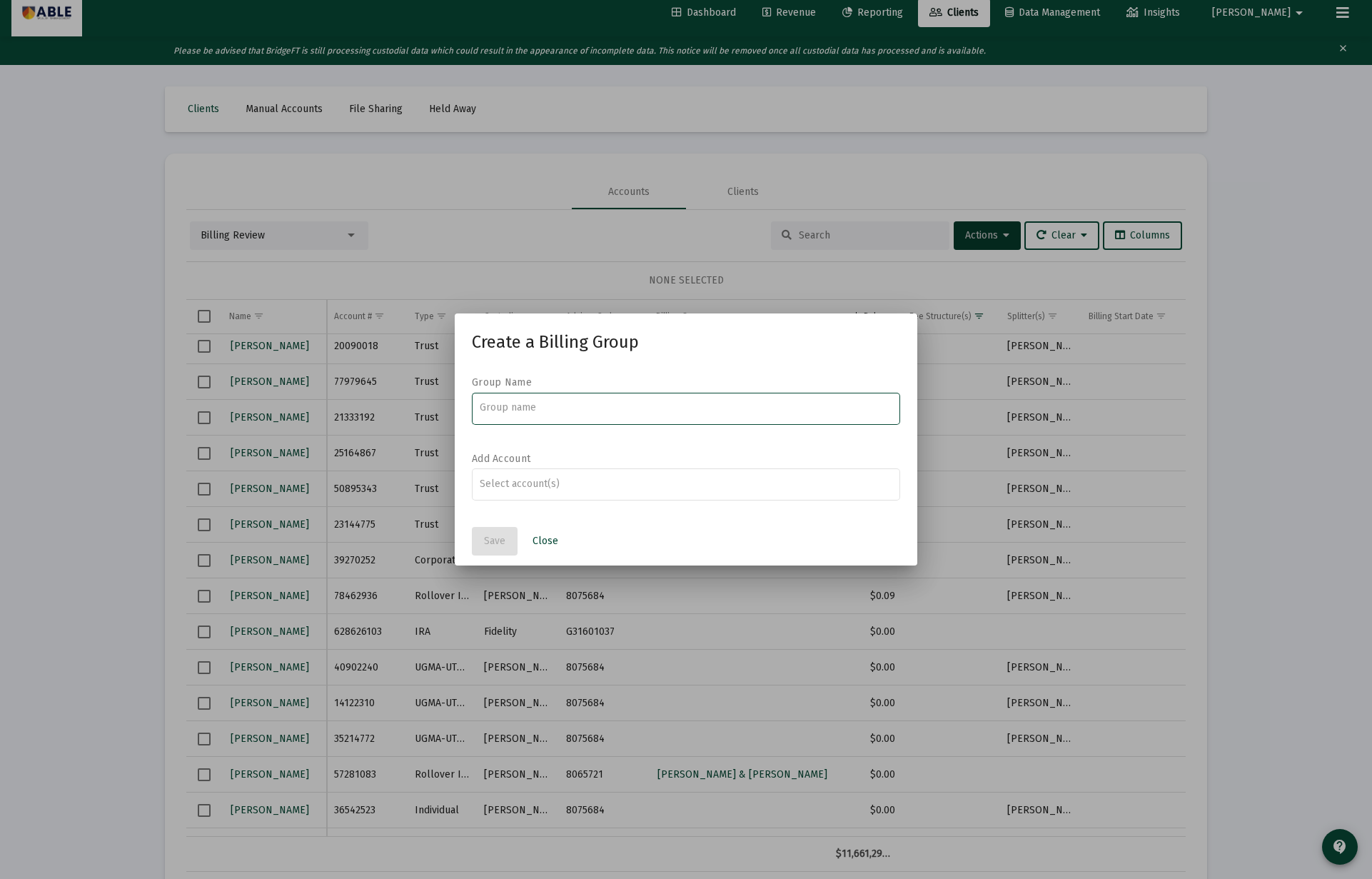
paste input "OPTCAPITAL"
type input "OPTCAPITAL"
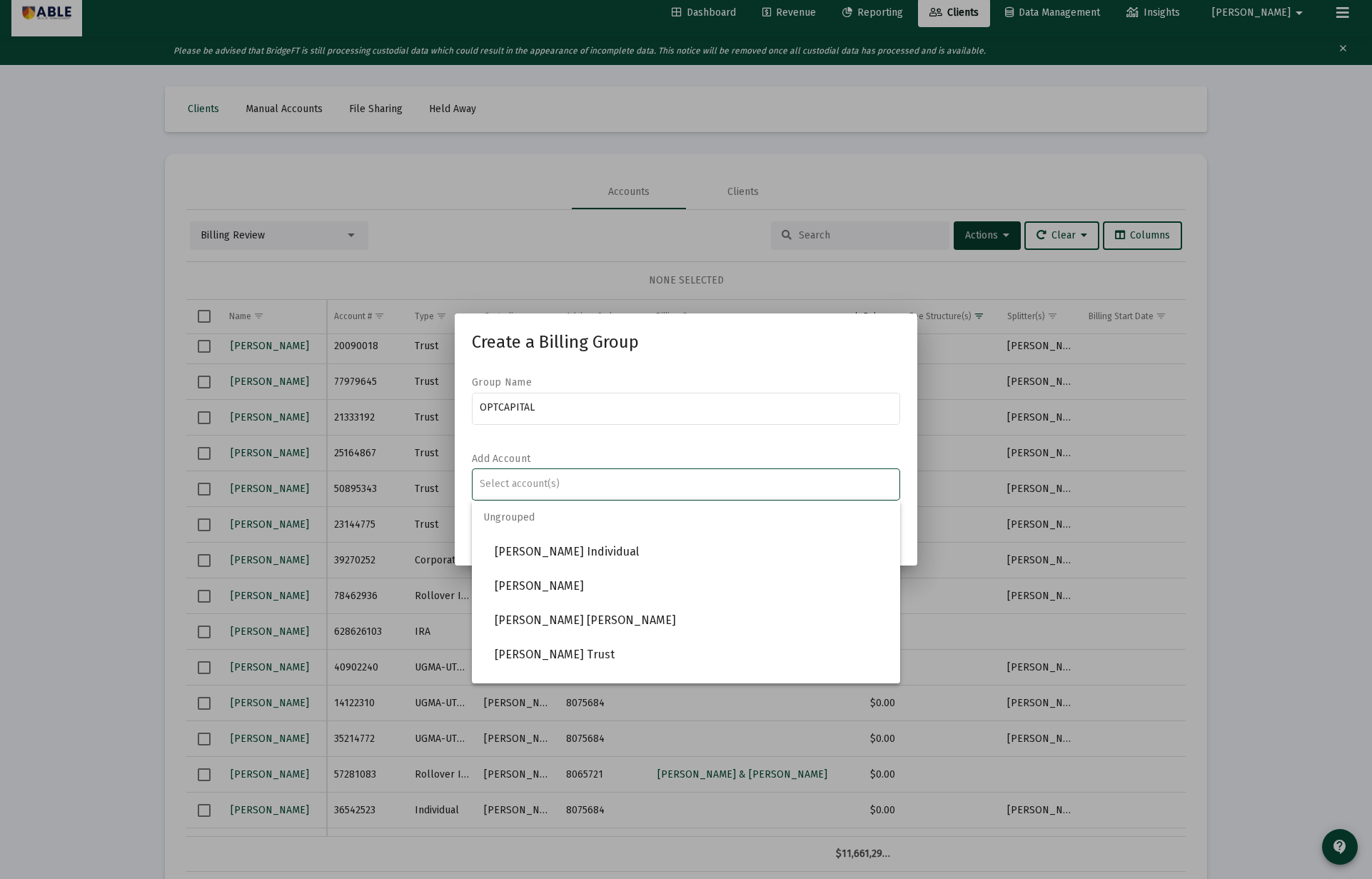
click at [521, 486] on input "Assignment Selection" at bounding box center [686, 484] width 413 height 12
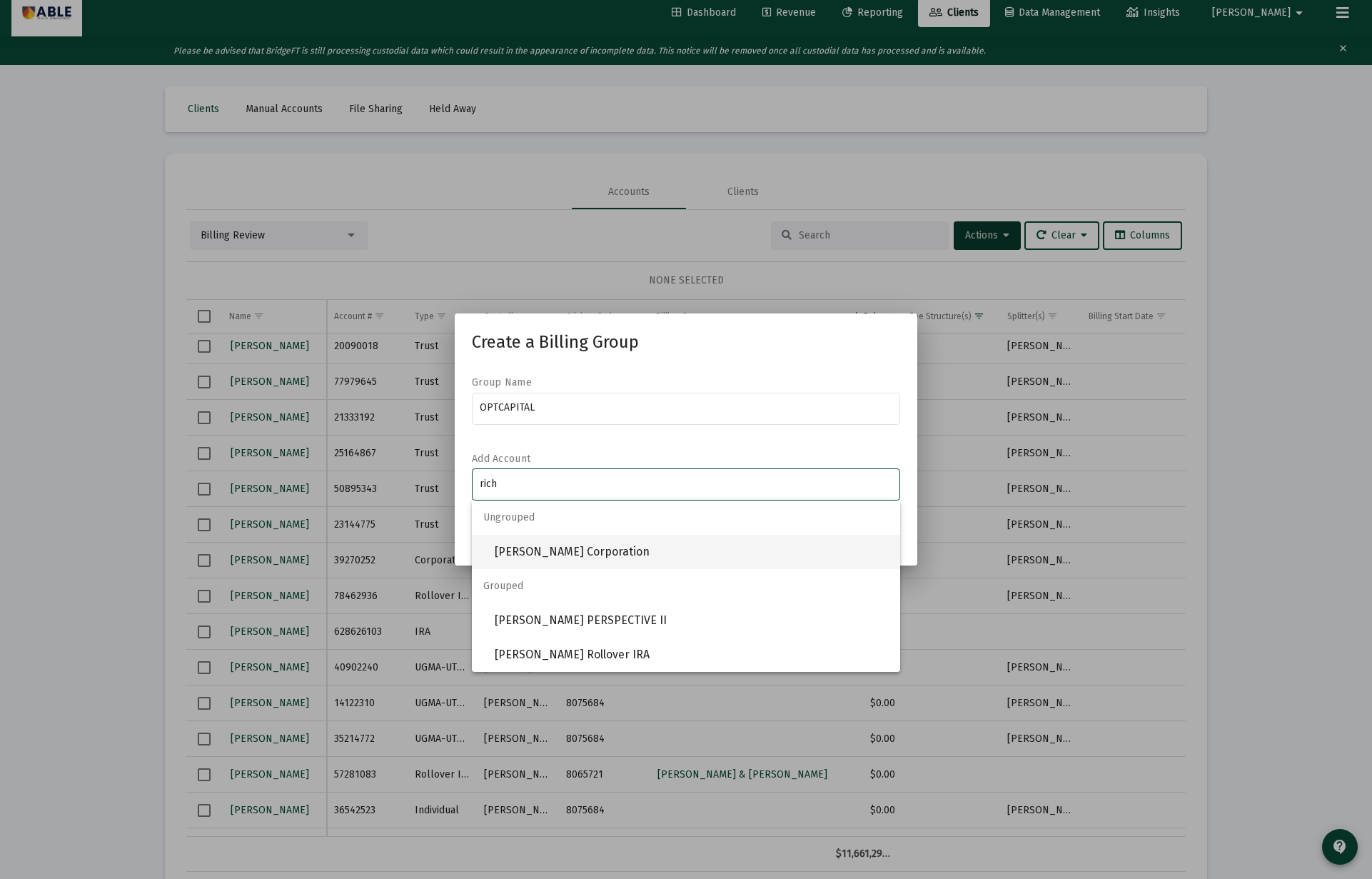
type input "rich"
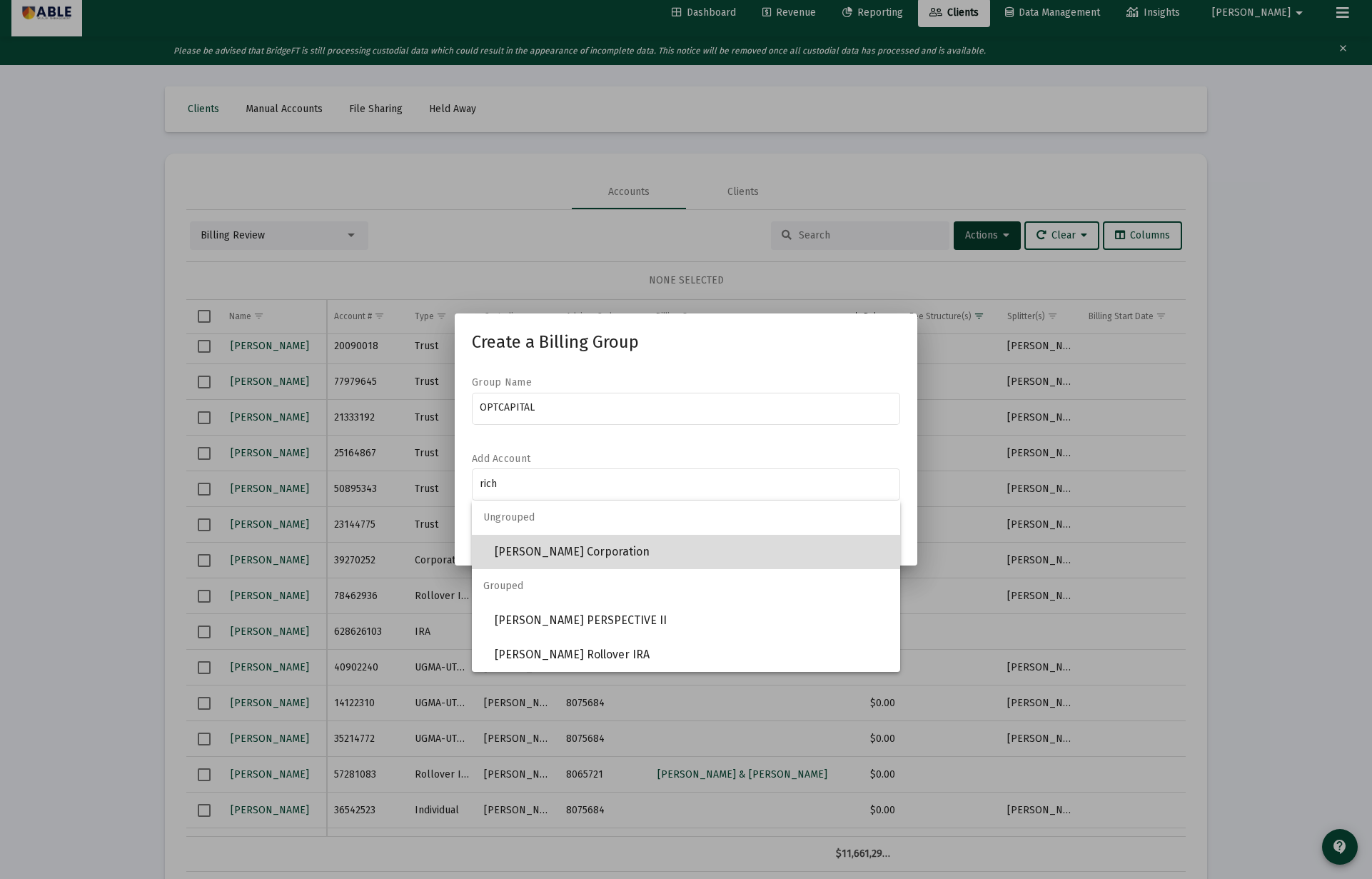
click at [577, 555] on span "Richard D Ehrhart Corporation" at bounding box center [692, 552] width 394 height 34
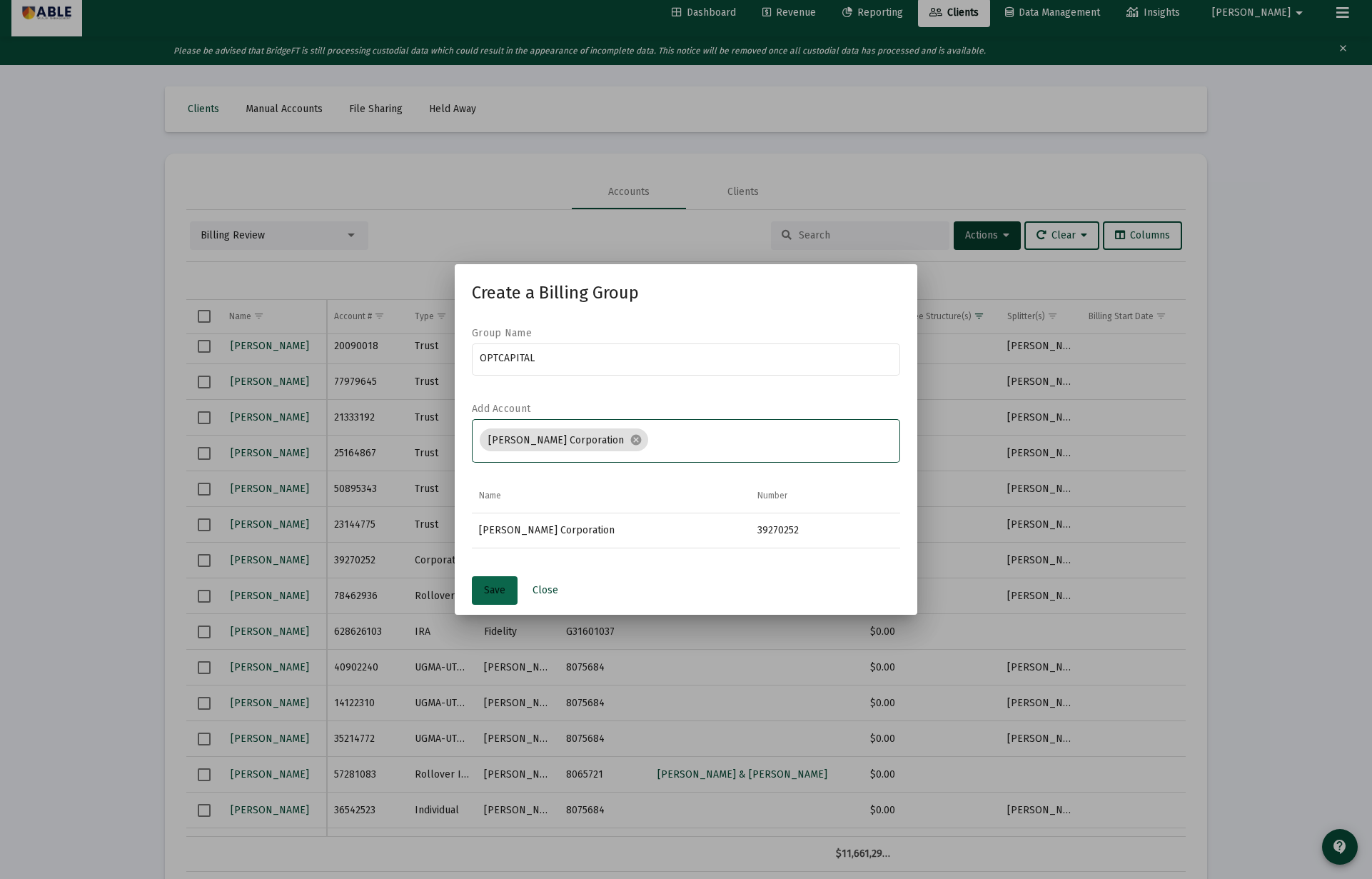
click at [508, 590] on button "Save" at bounding box center [494, 590] width 45 height 29
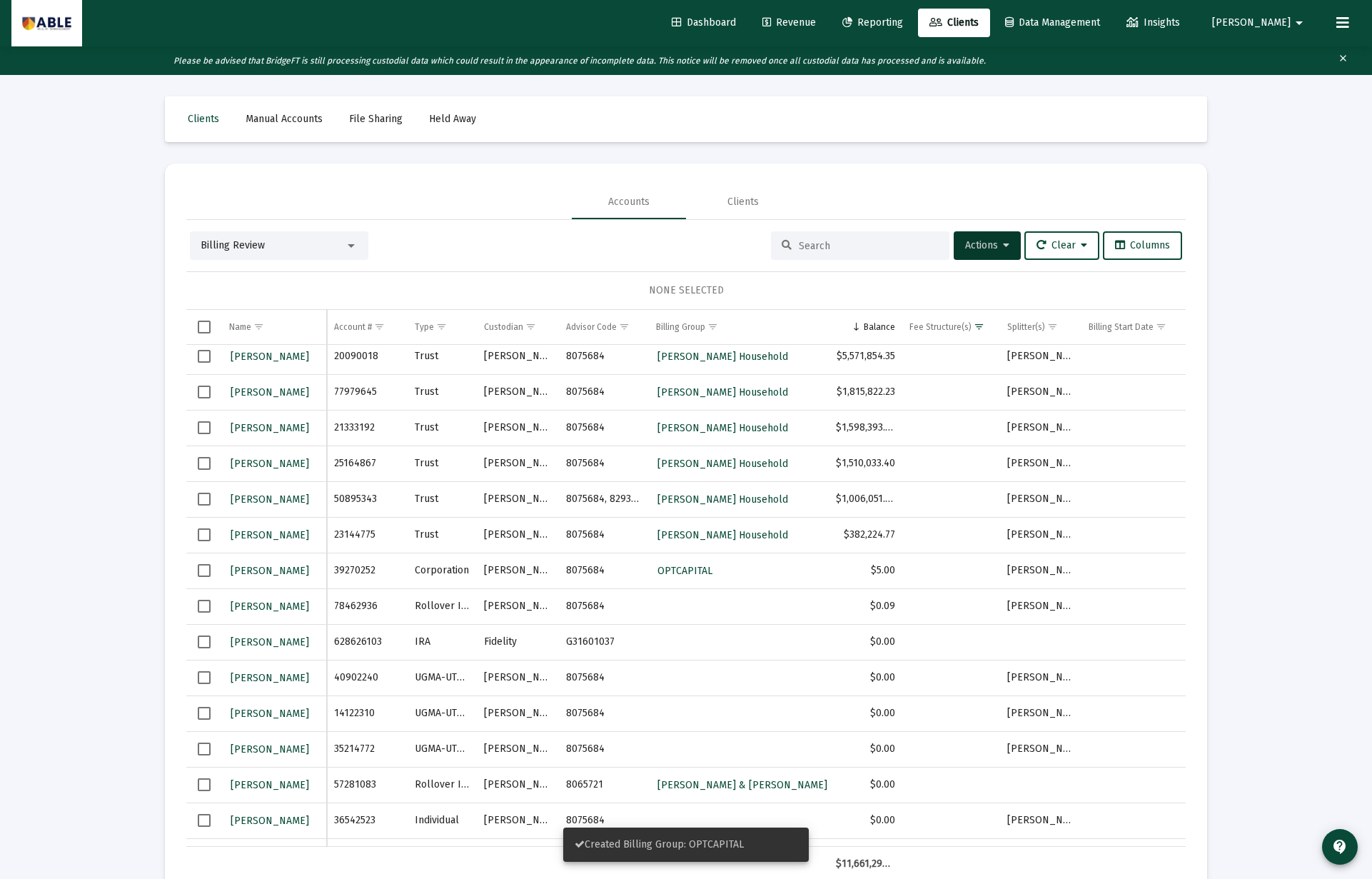
scroll to position [10, 0]
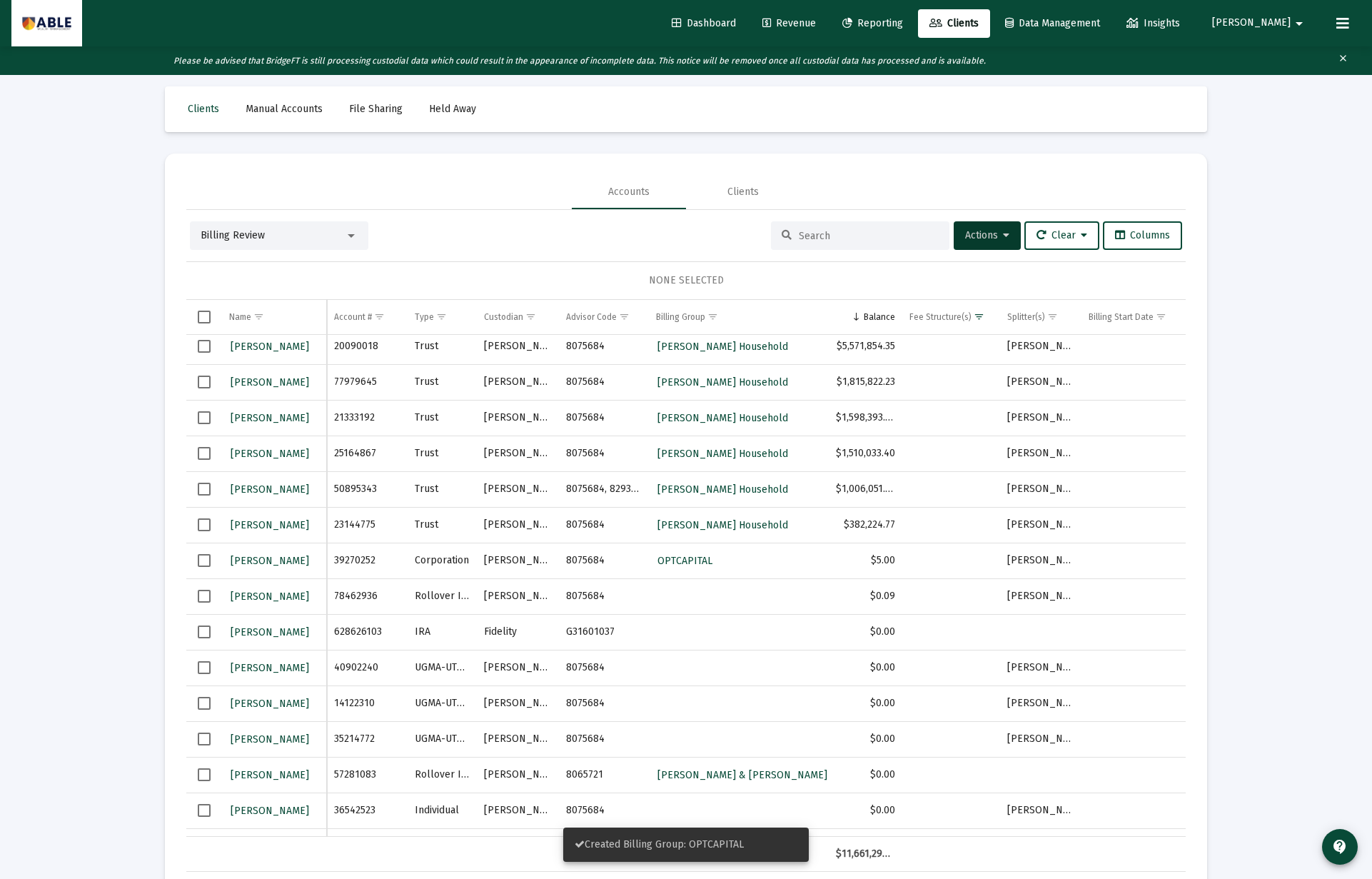
click at [202, 557] on span "Select row" at bounding box center [204, 560] width 13 height 13
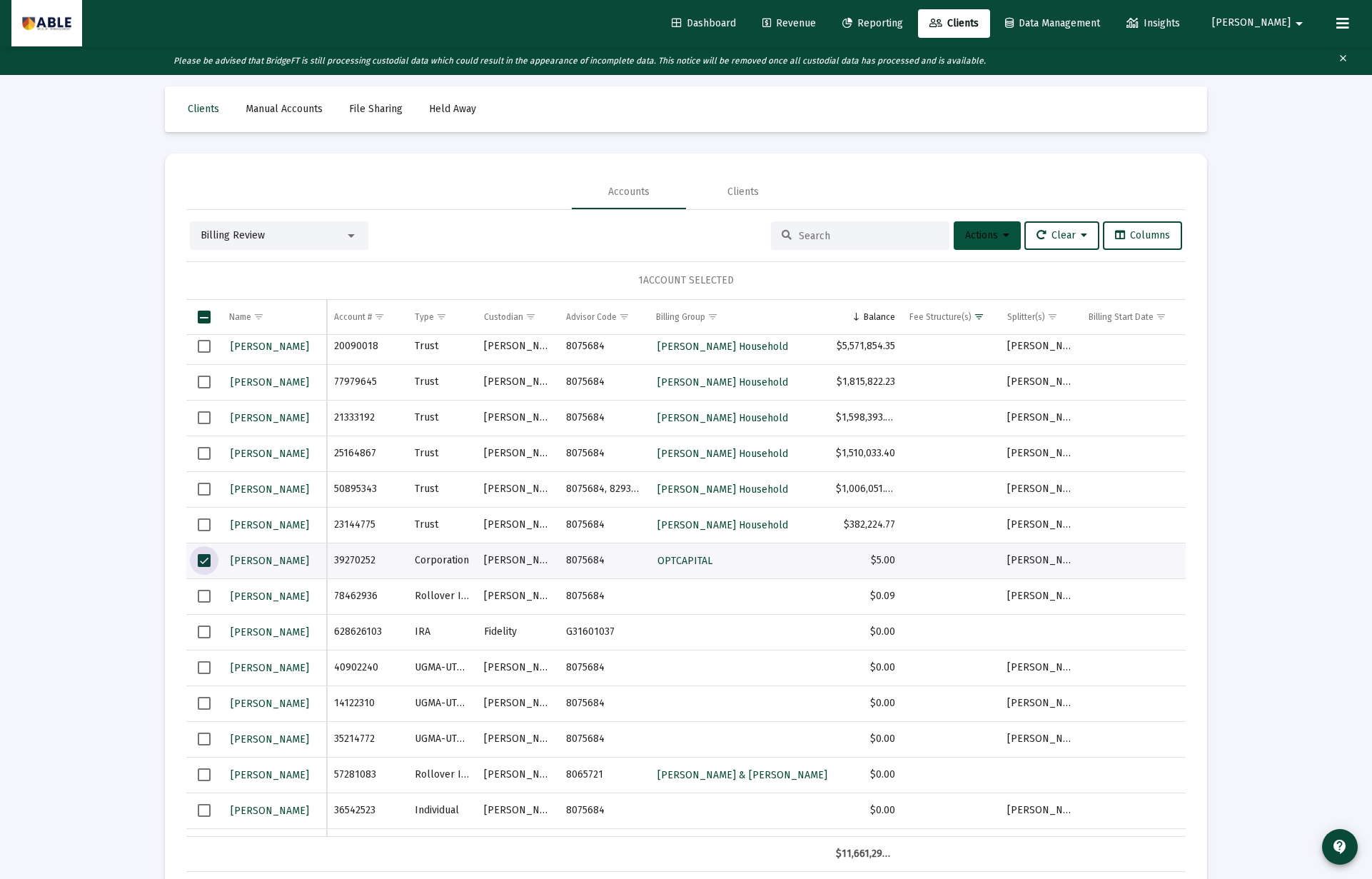
click at [990, 239] on span "Actions" at bounding box center [987, 235] width 44 height 12
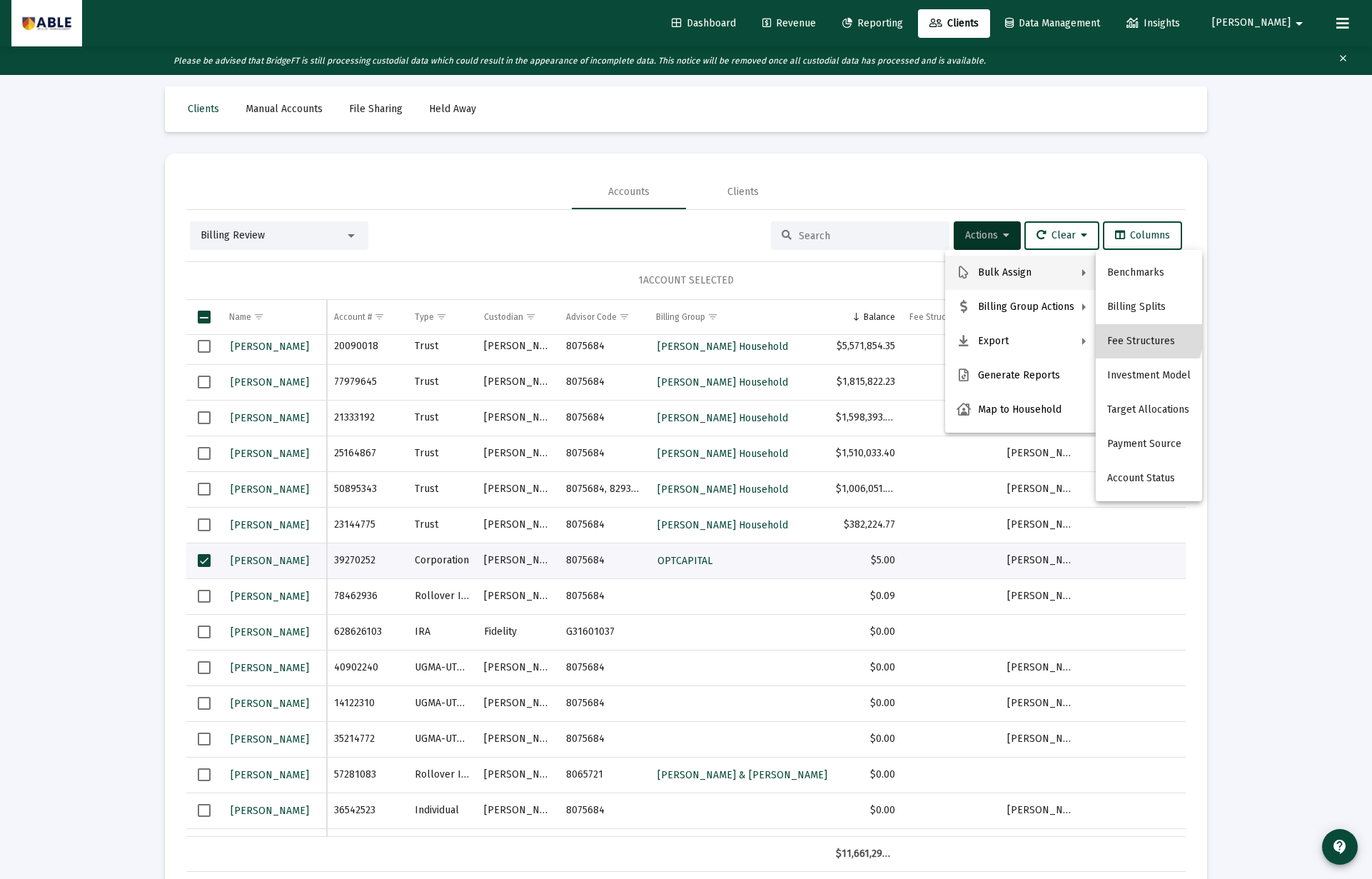
click at [1124, 331] on button "Fee Structures" at bounding box center [1148, 341] width 106 height 34
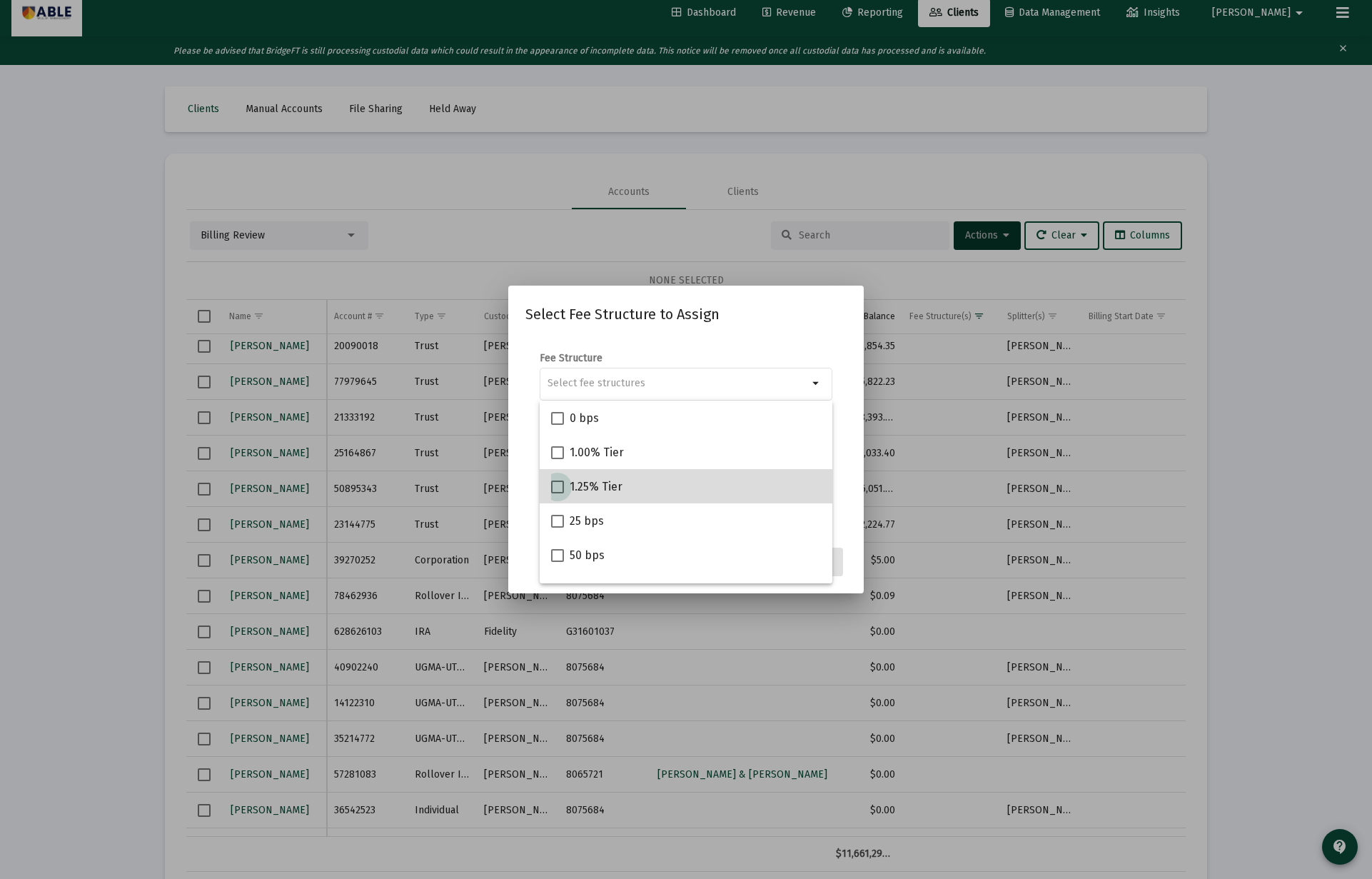
click at [617, 489] on span "1.25% Tier" at bounding box center [596, 486] width 53 height 17
click at [557, 494] on input "1.25% Tier" at bounding box center [556, 494] width 1 height 1
checkbox input "true"
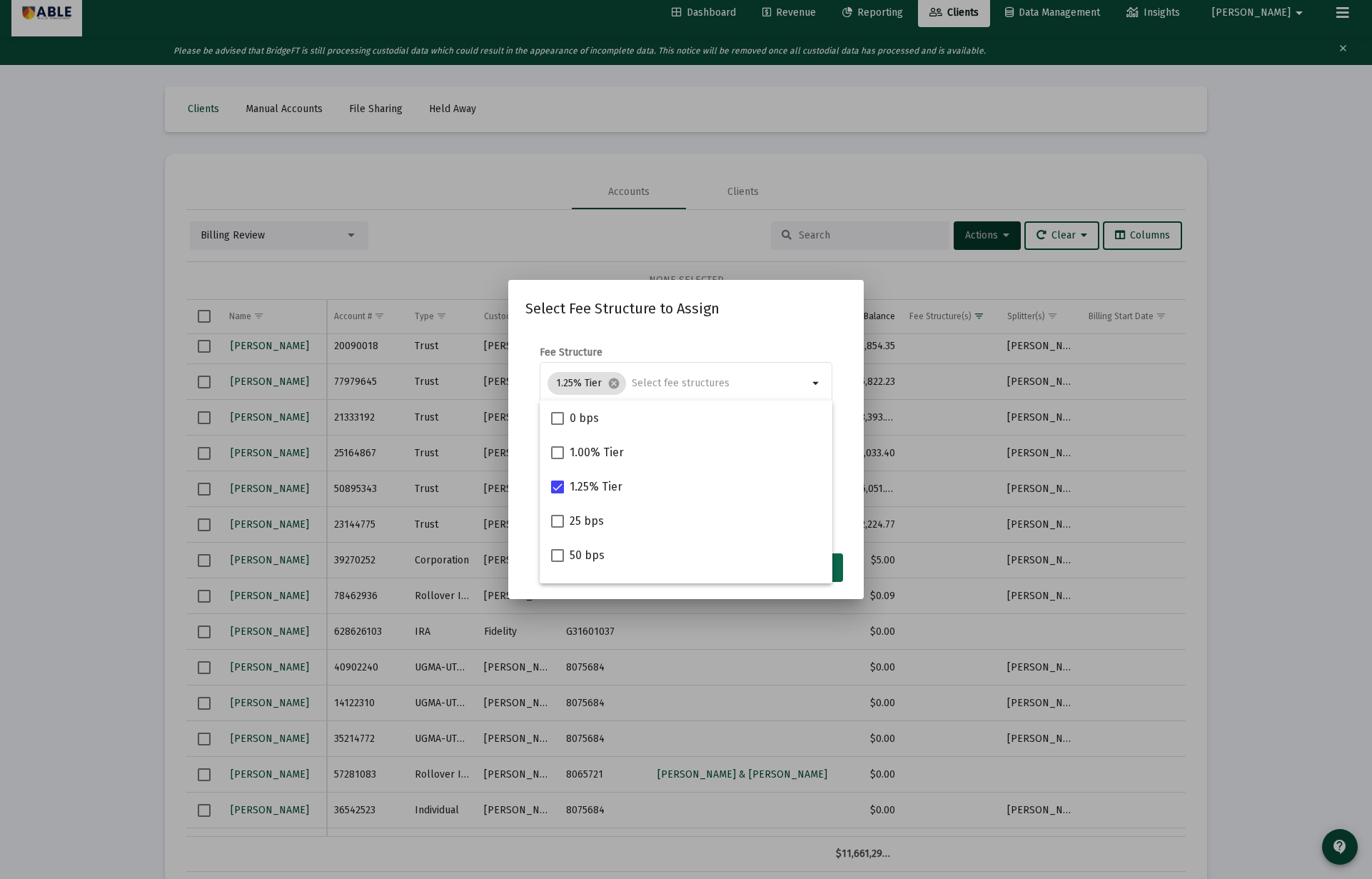
click at [838, 570] on button "Assign" at bounding box center [816, 568] width 52 height 29
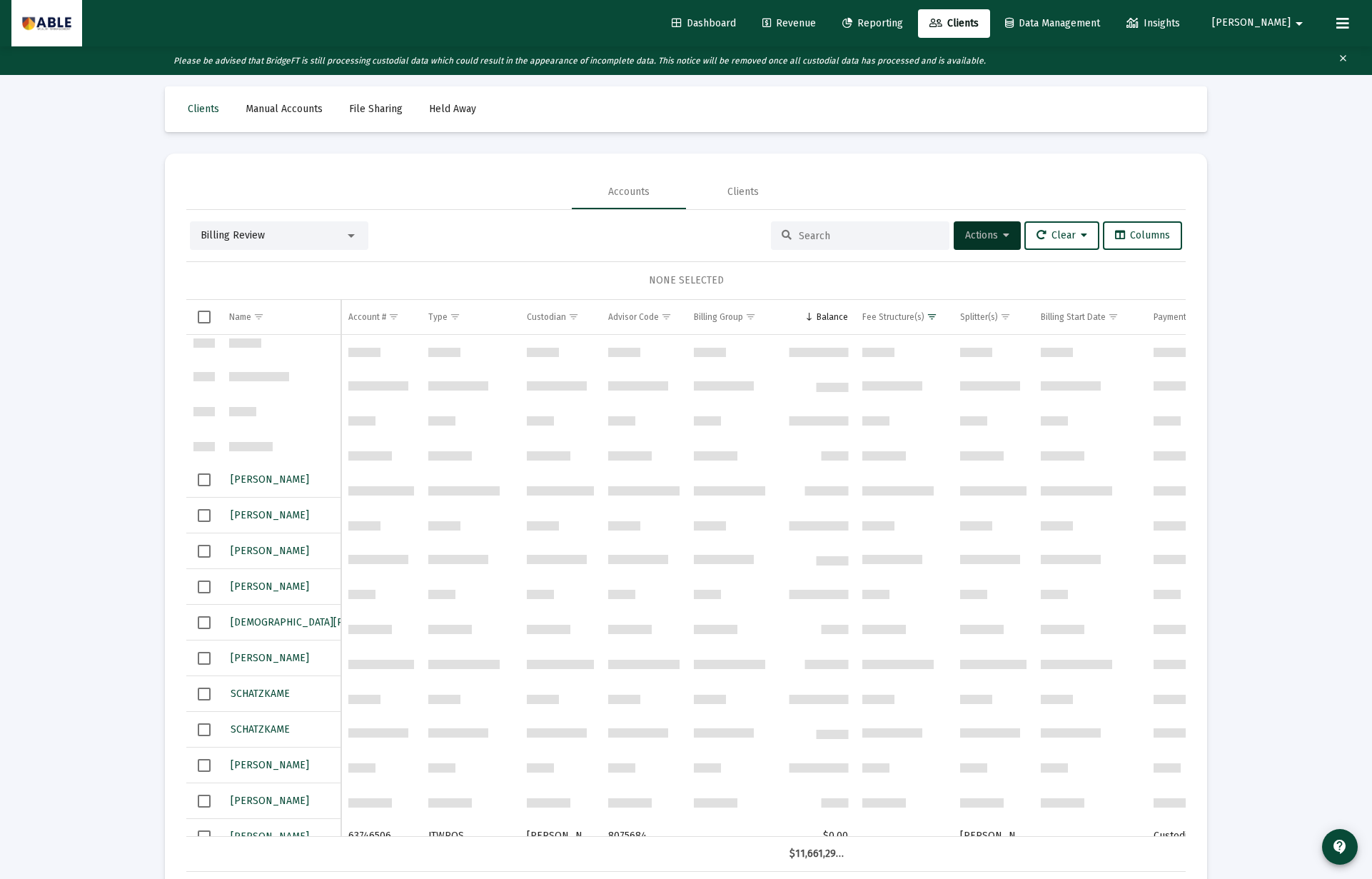
scroll to position [1015, 0]
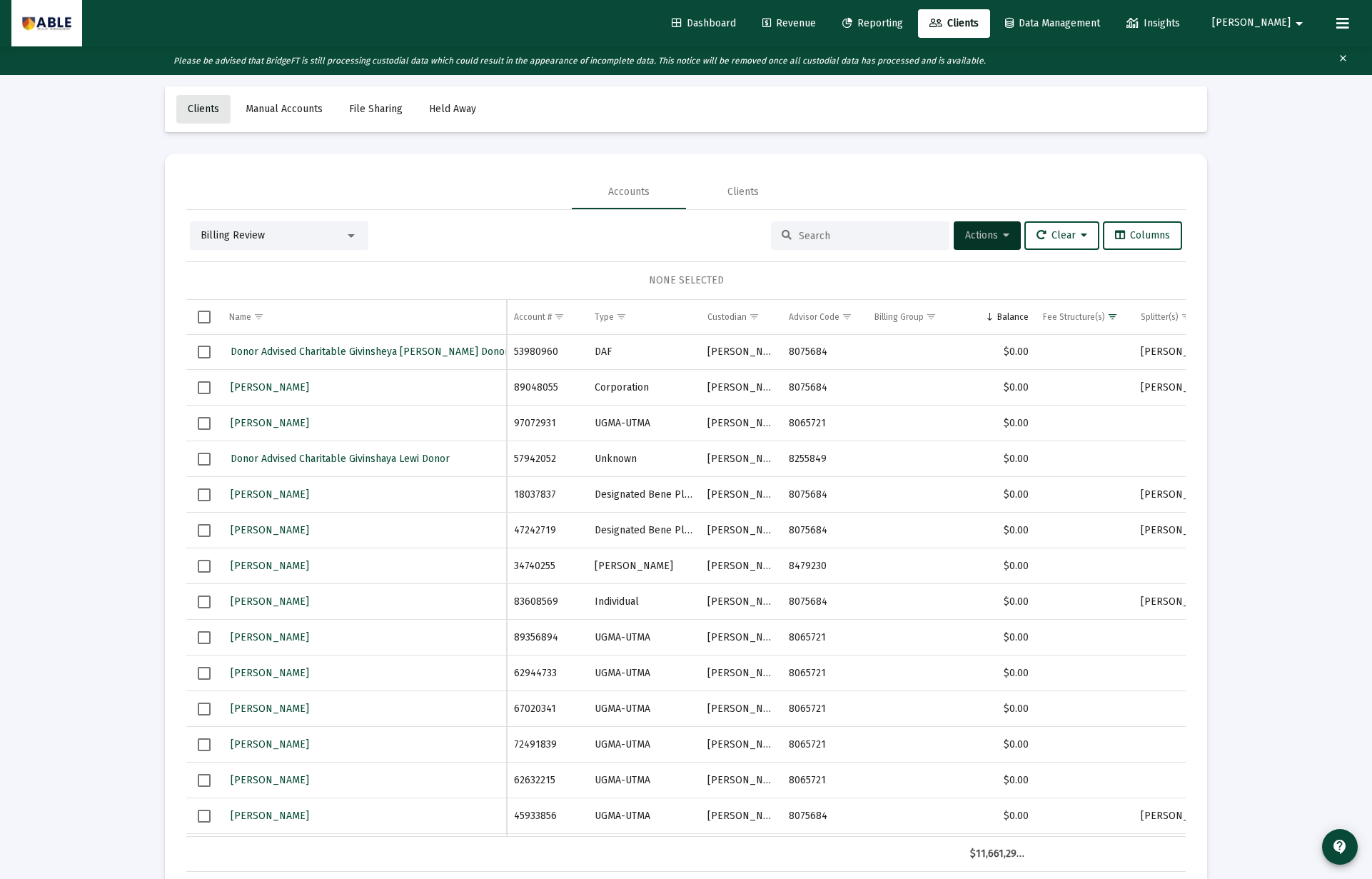
click at [196, 108] on span "Clients" at bounding box center [203, 108] width 31 height 12
click at [206, 110] on span "Clients" at bounding box center [203, 108] width 31 height 12
click at [266, 229] on div "Billing Review" at bounding box center [279, 238] width 179 height 29
click at [265, 234] on div "Billing Review" at bounding box center [272, 238] width 144 height 14
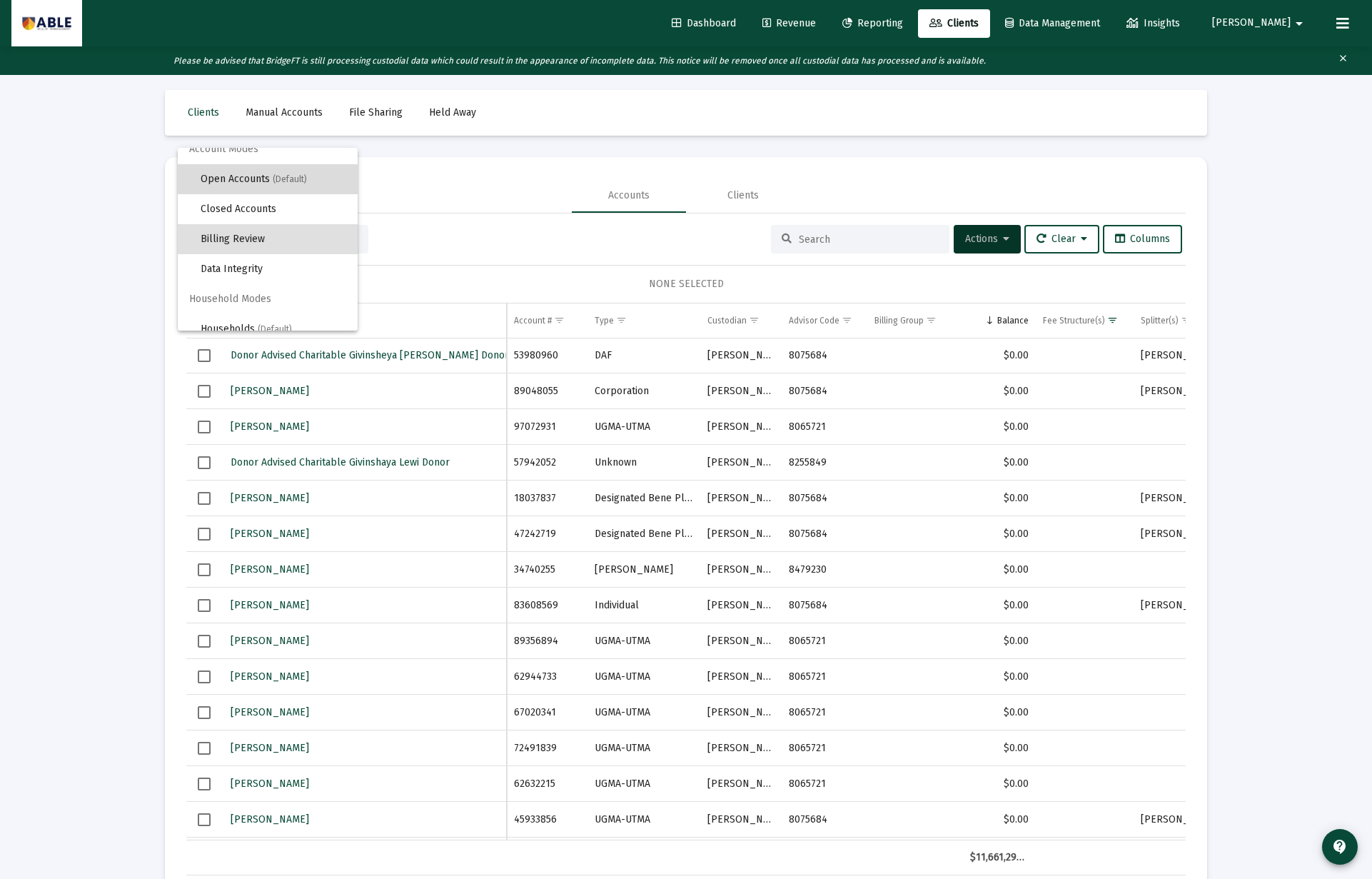
click at [254, 182] on span "Open Accounts (Default)" at bounding box center [273, 179] width 146 height 30
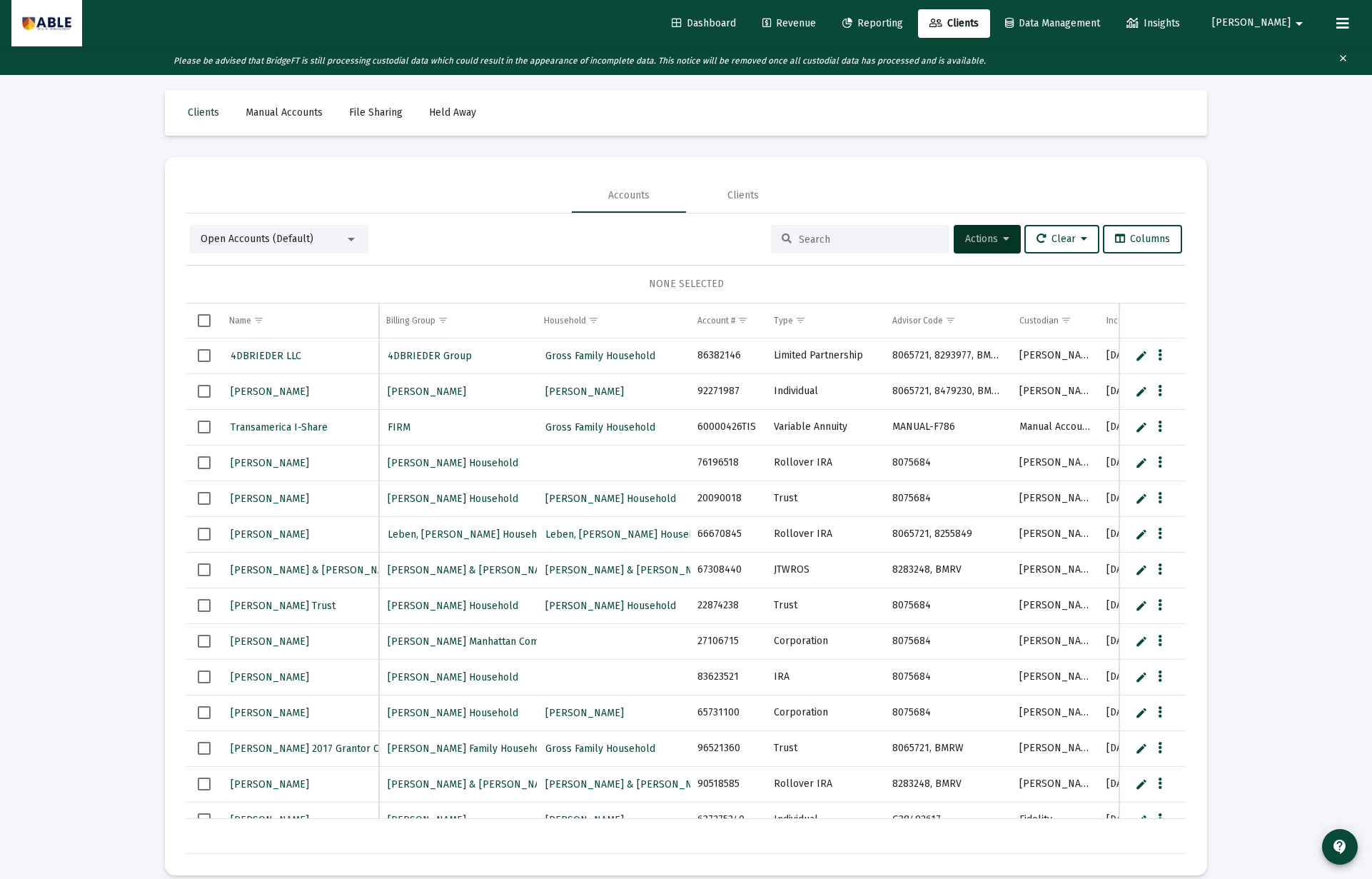
click at [204, 464] on span "Select row" at bounding box center [204, 463] width 13 height 13
click at [985, 237] on span "Actions" at bounding box center [987, 239] width 44 height 12
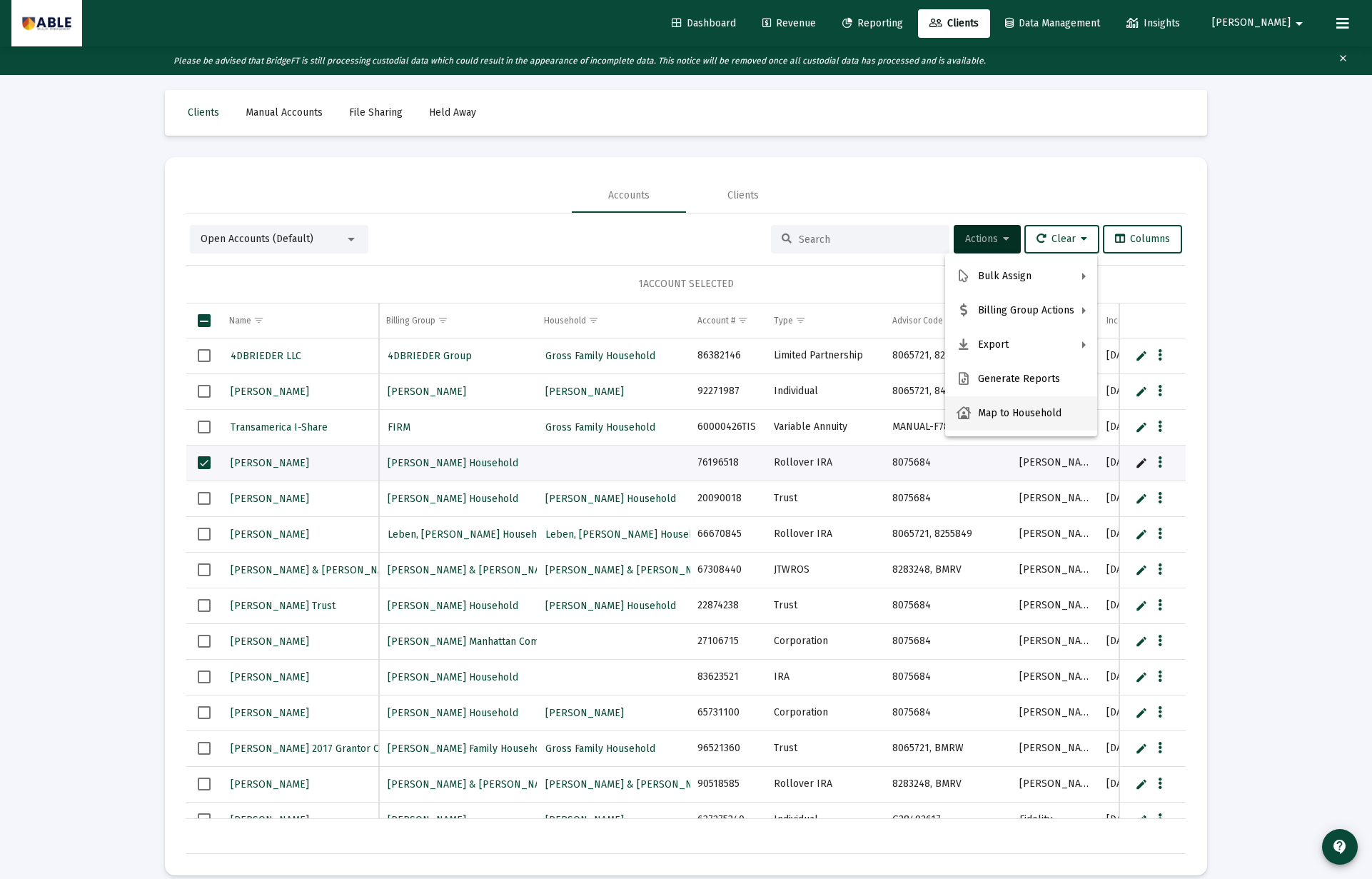
click at [1003, 404] on button "Map to Household" at bounding box center [1021, 413] width 152 height 34
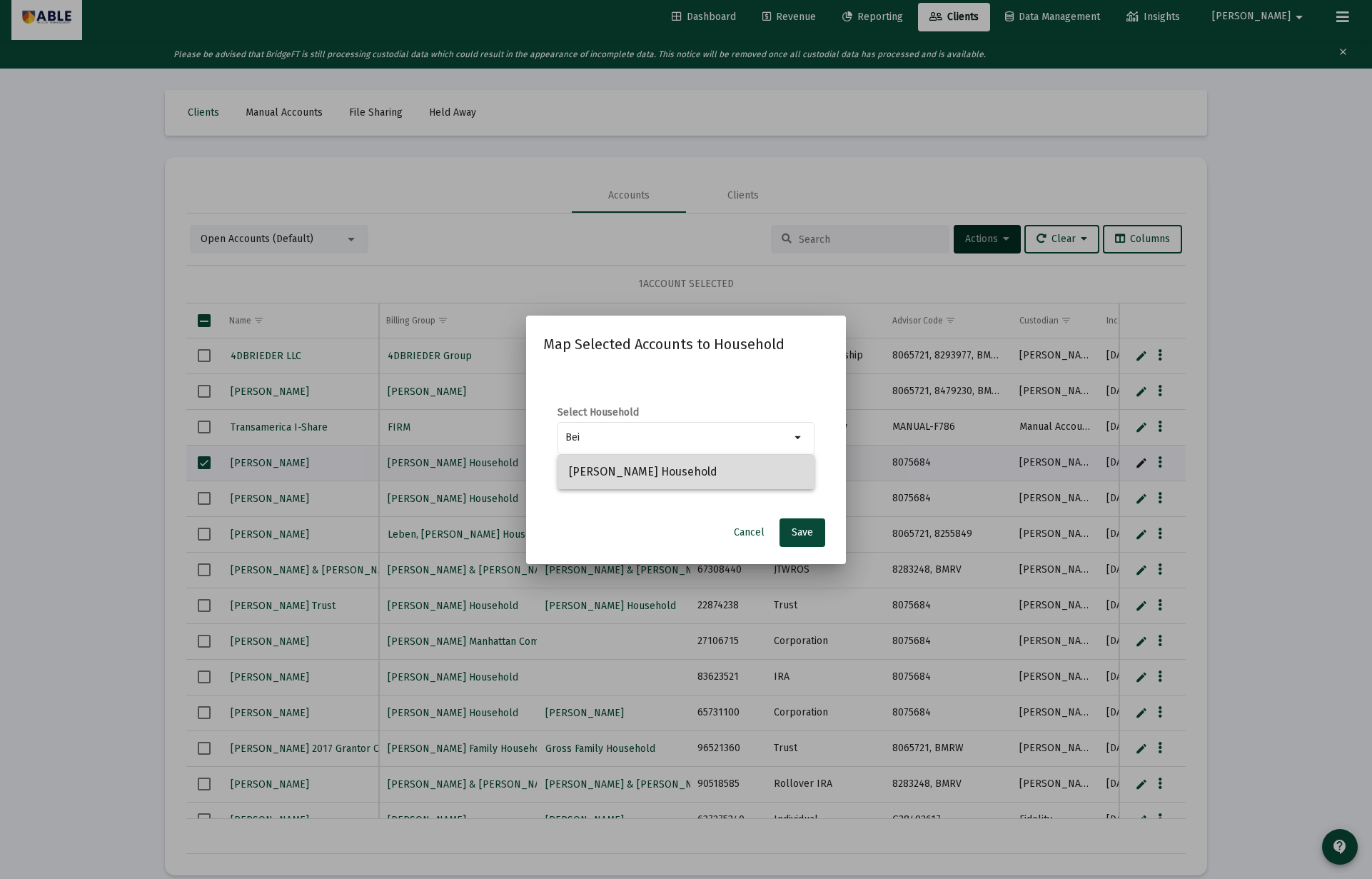
click at [699, 469] on span "Mordechai Beityakov Household" at bounding box center [686, 472] width 234 height 34
type input "Mordechai Beityakov Household"
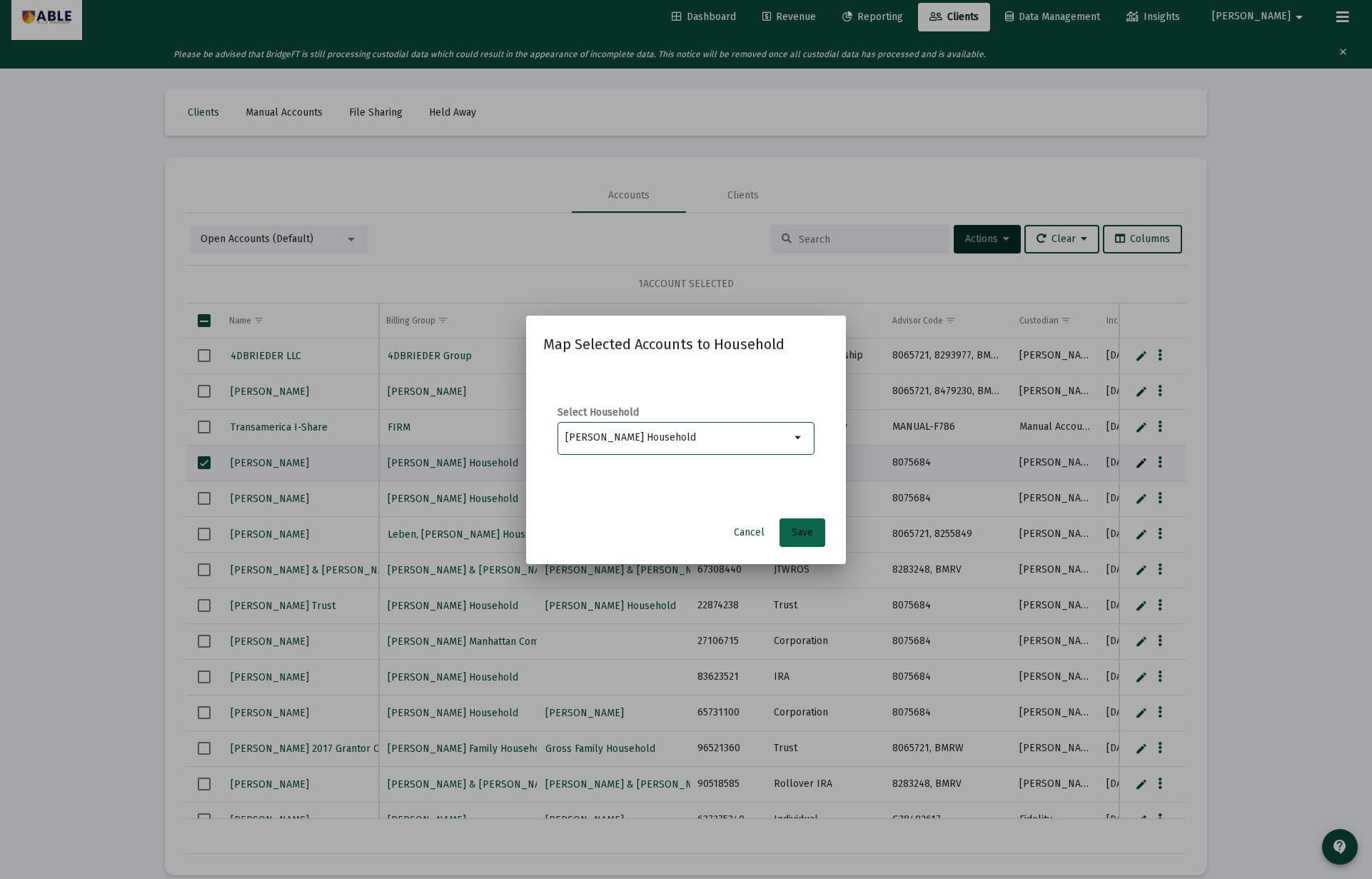
click at [815, 535] on button "Save" at bounding box center [802, 533] width 45 height 29
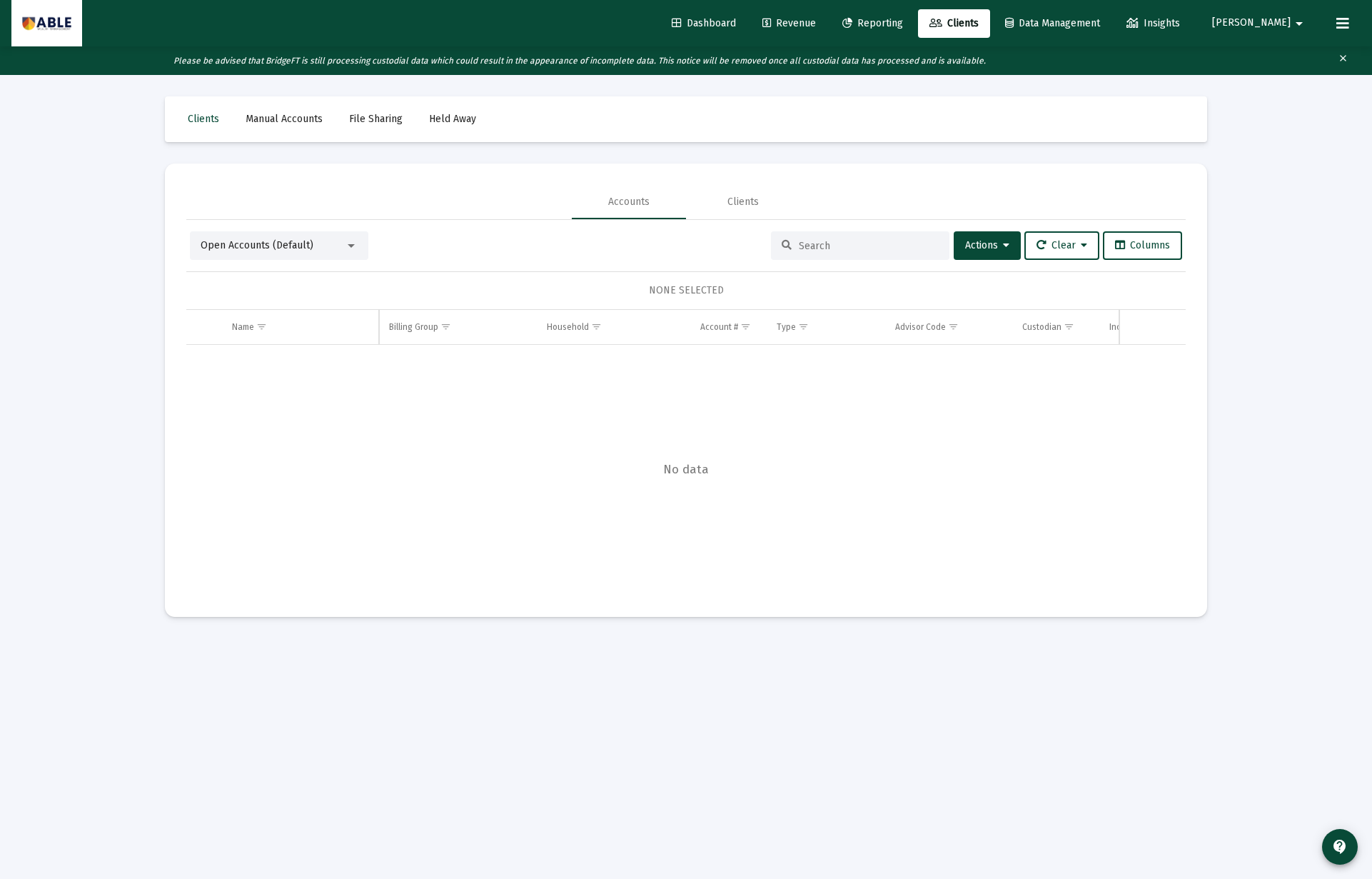
click at [736, 27] on span "Dashboard" at bounding box center [704, 23] width 64 height 12
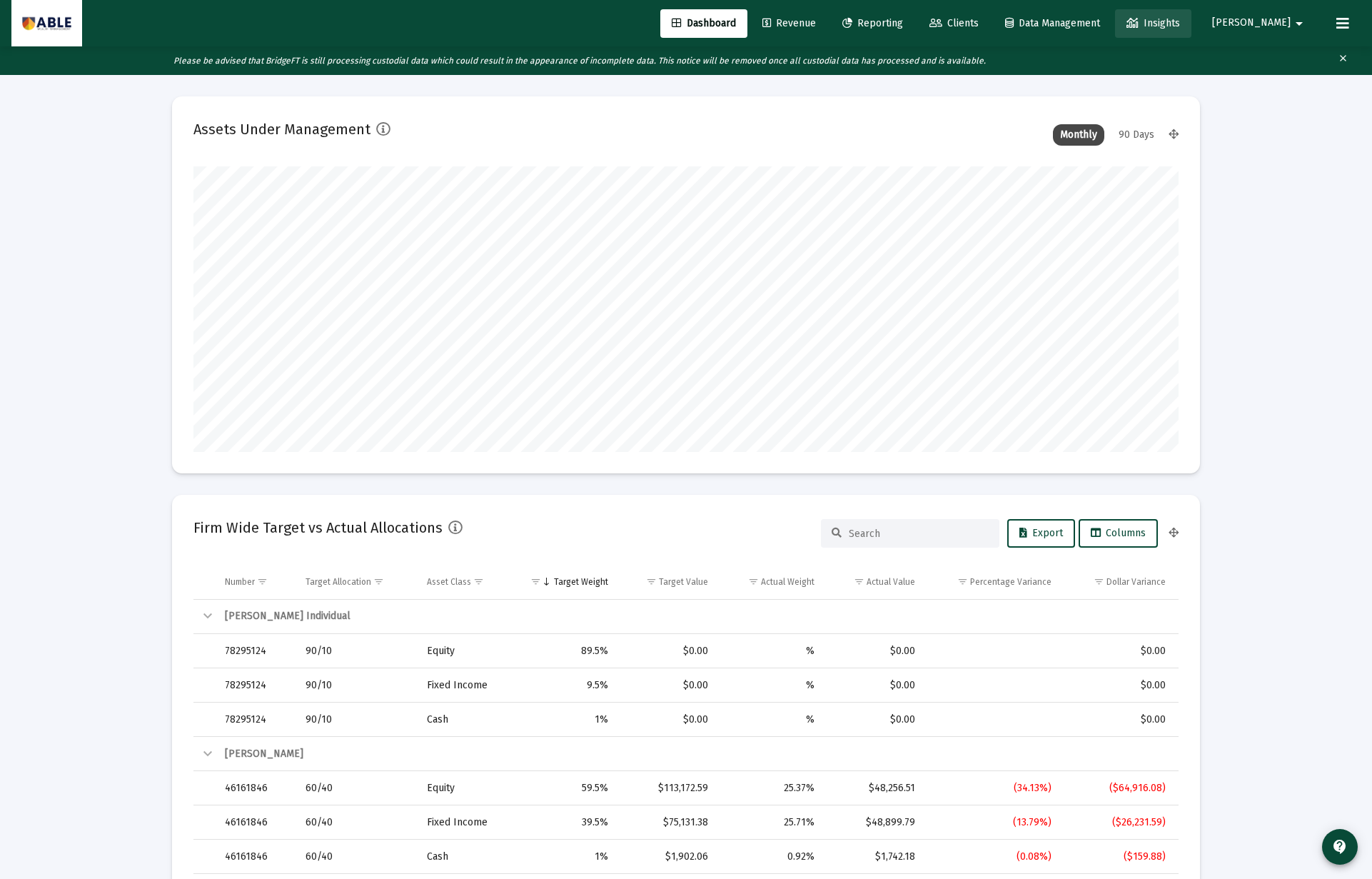
click at [1191, 15] on link "Insights" at bounding box center [1153, 23] width 76 height 29
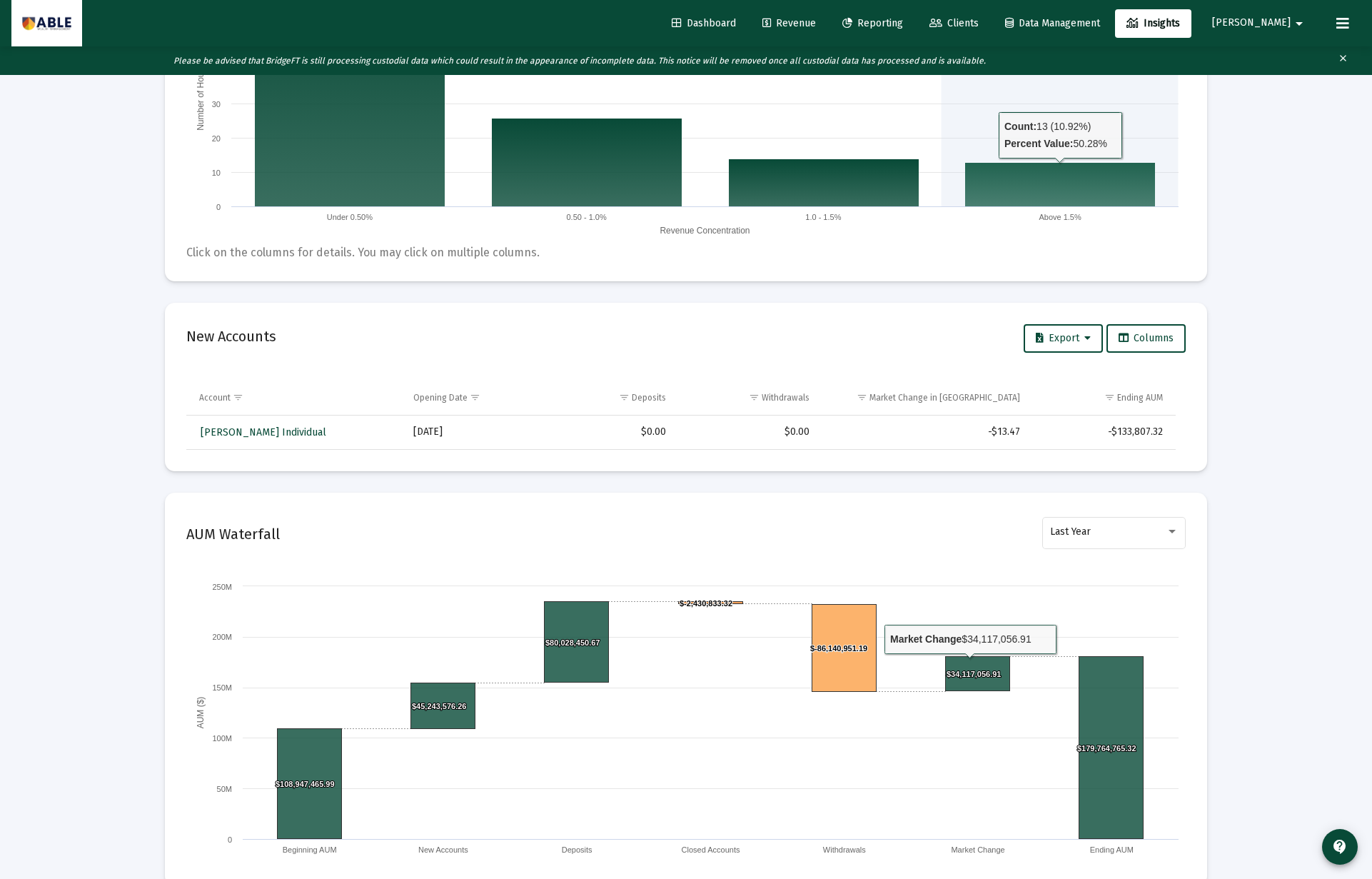
scroll to position [878, 0]
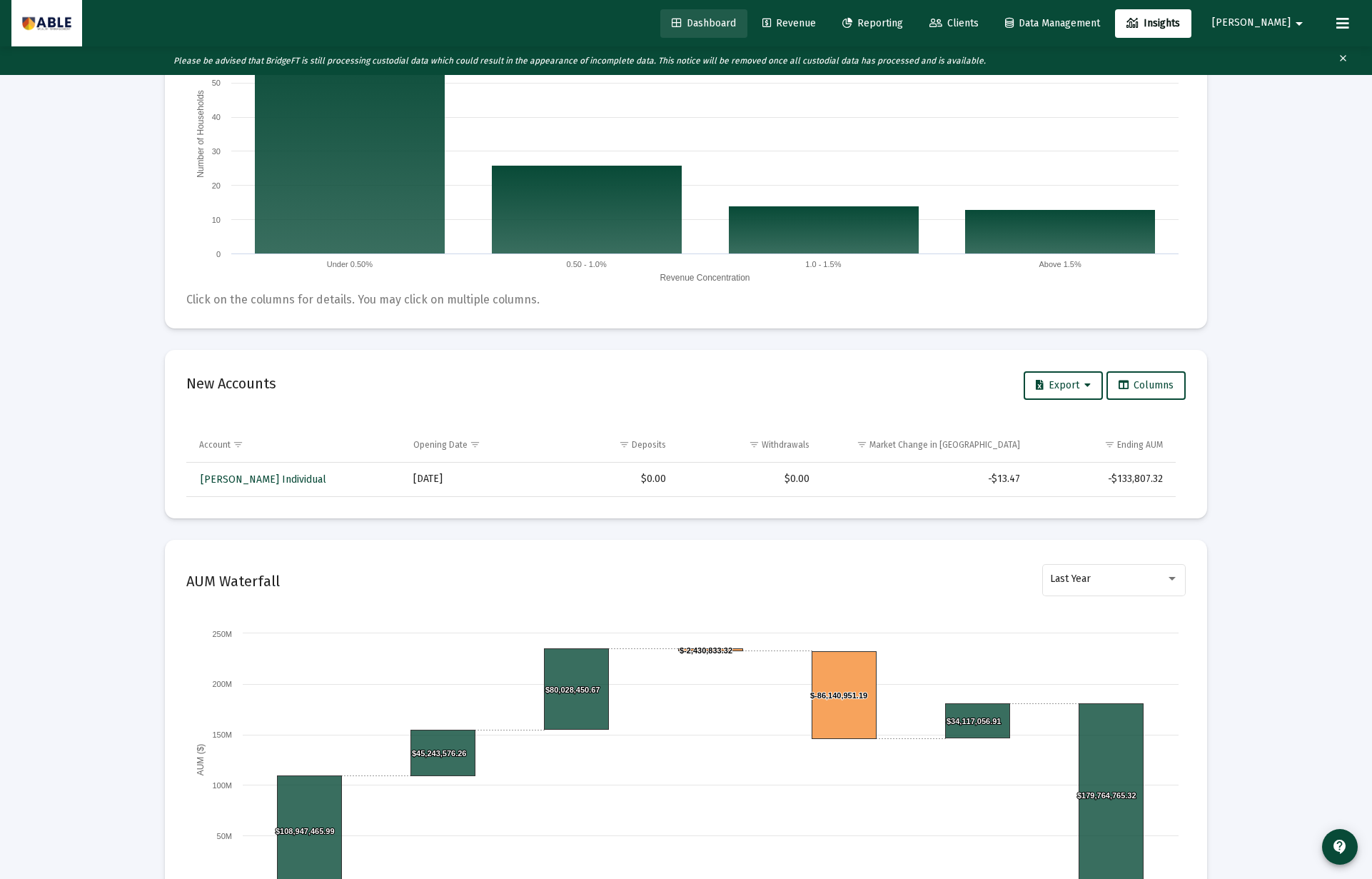
click at [736, 23] on span "Dashboard" at bounding box center [704, 23] width 64 height 12
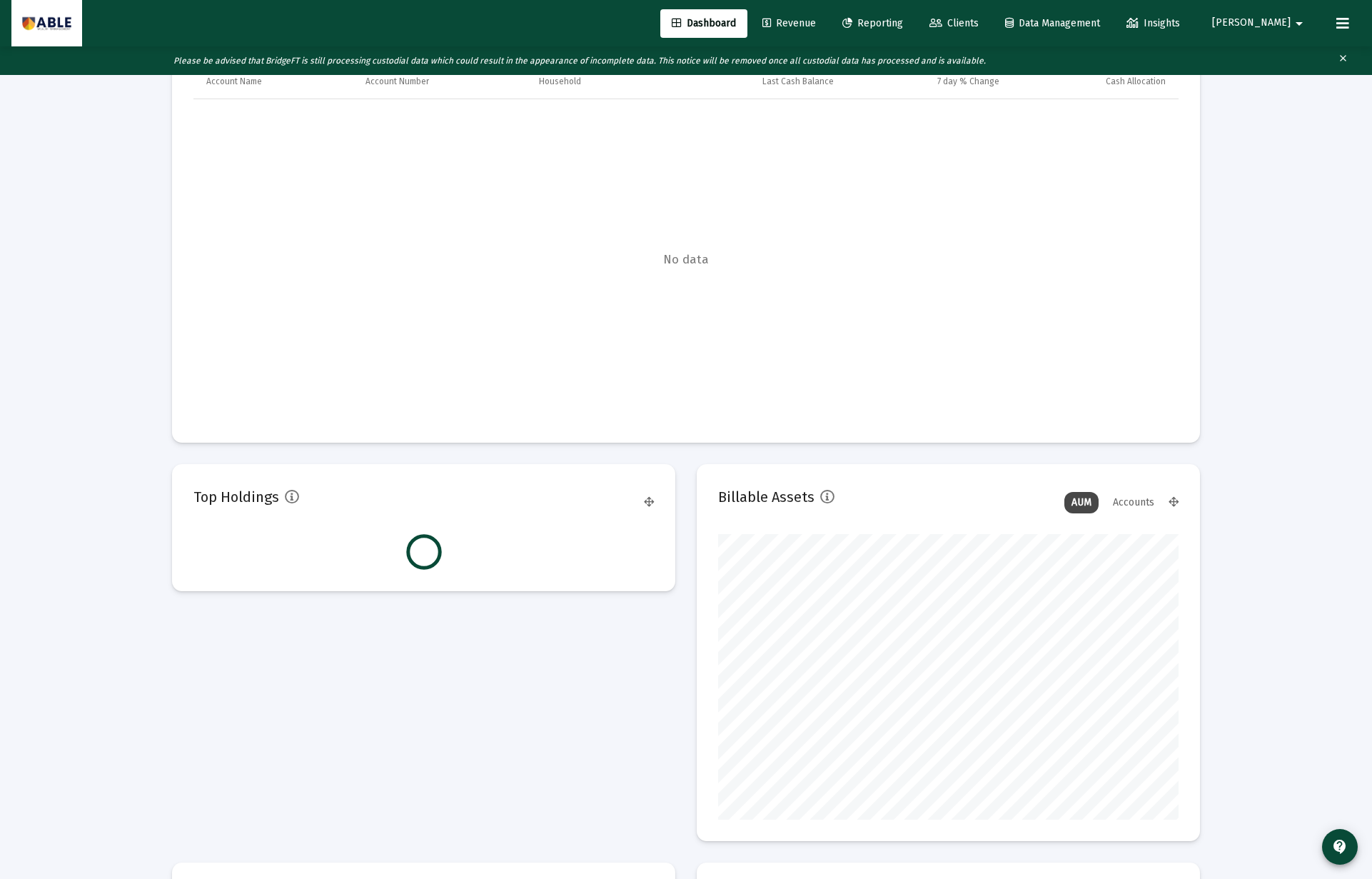
scroll to position [286, 461]
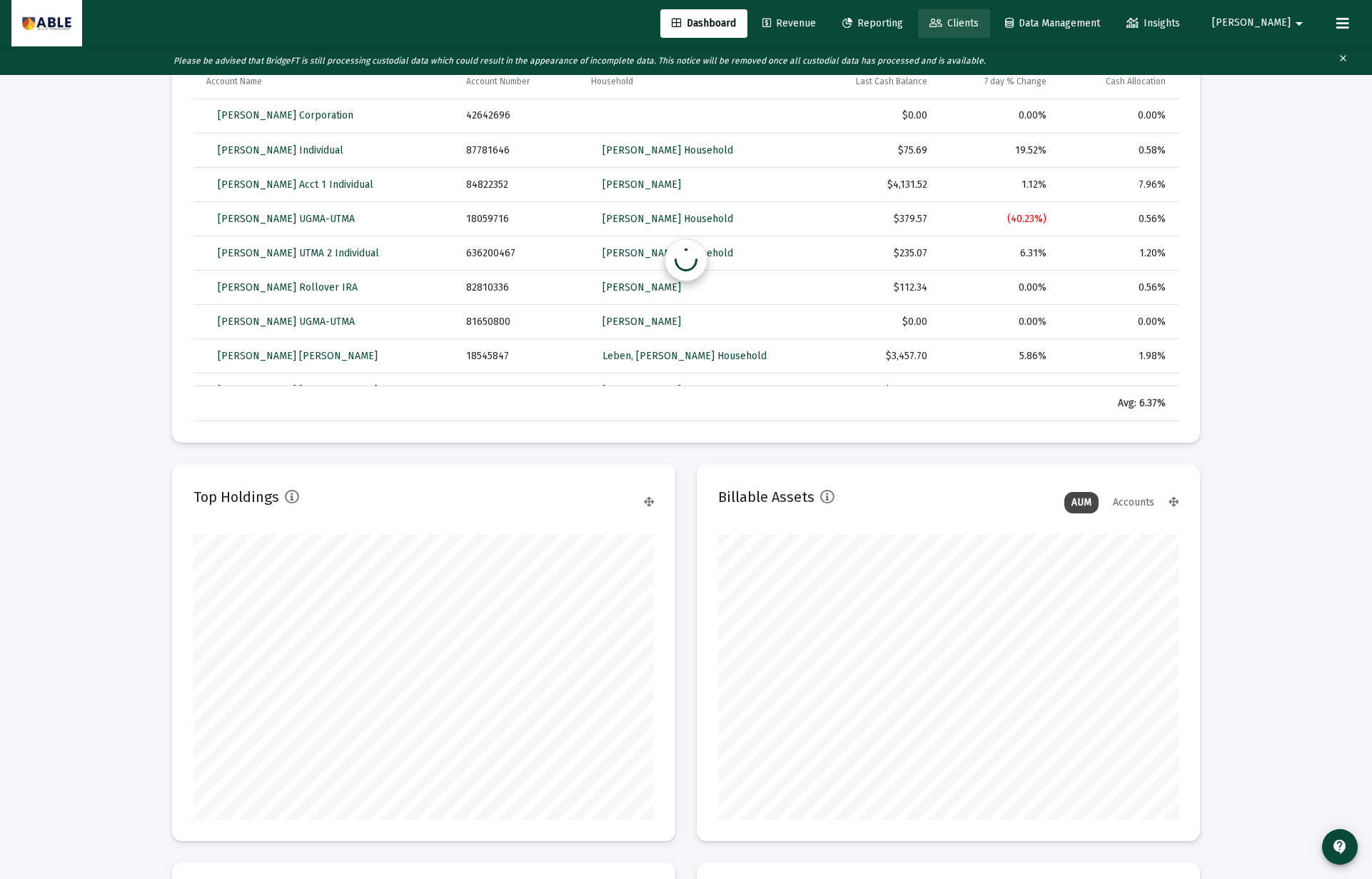
click at [979, 24] on span "Clients" at bounding box center [953, 23] width 49 height 12
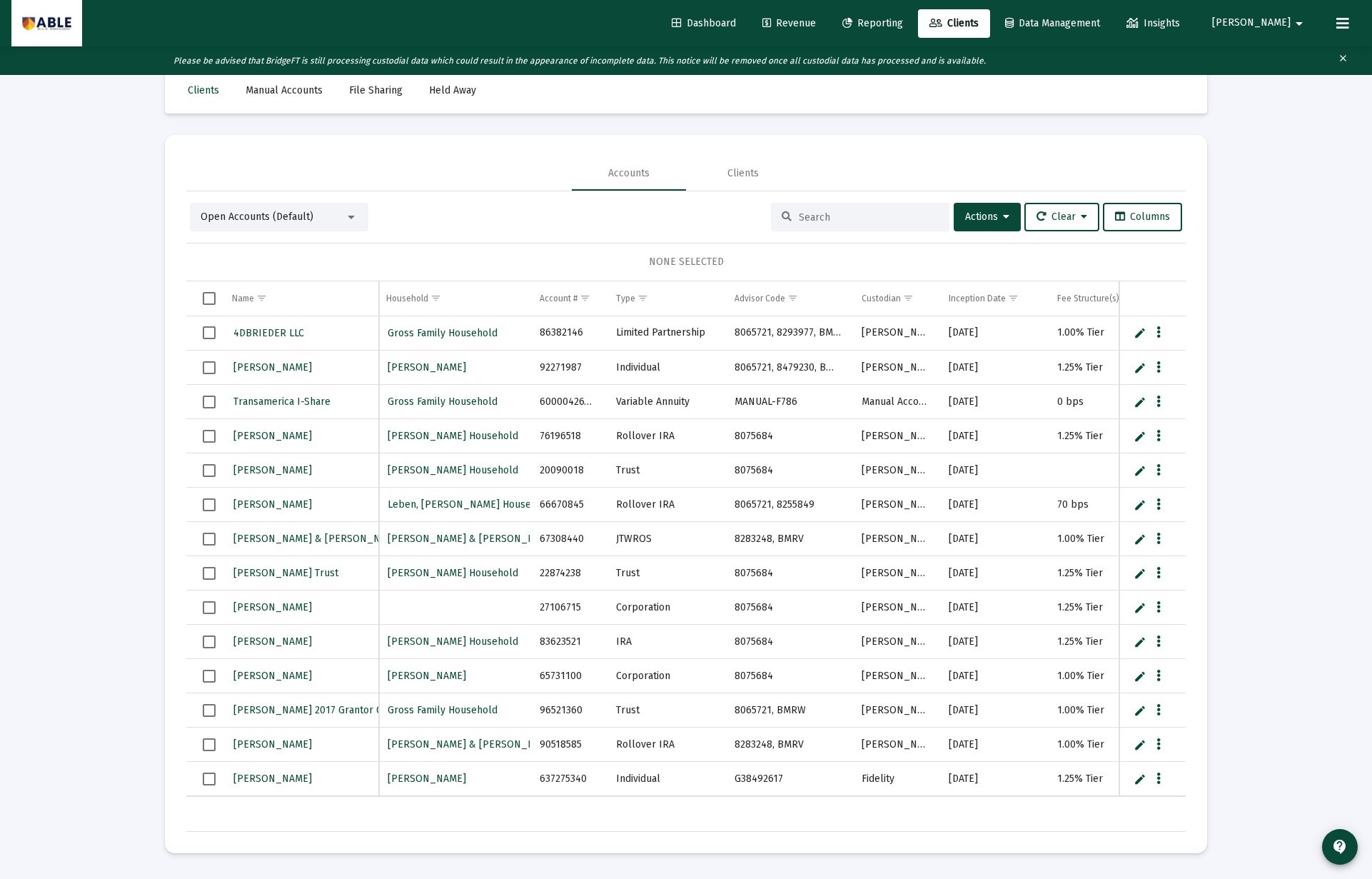
scroll to position [0, 166]
click at [1148, 223] on button "Columns" at bounding box center [1142, 217] width 79 height 29
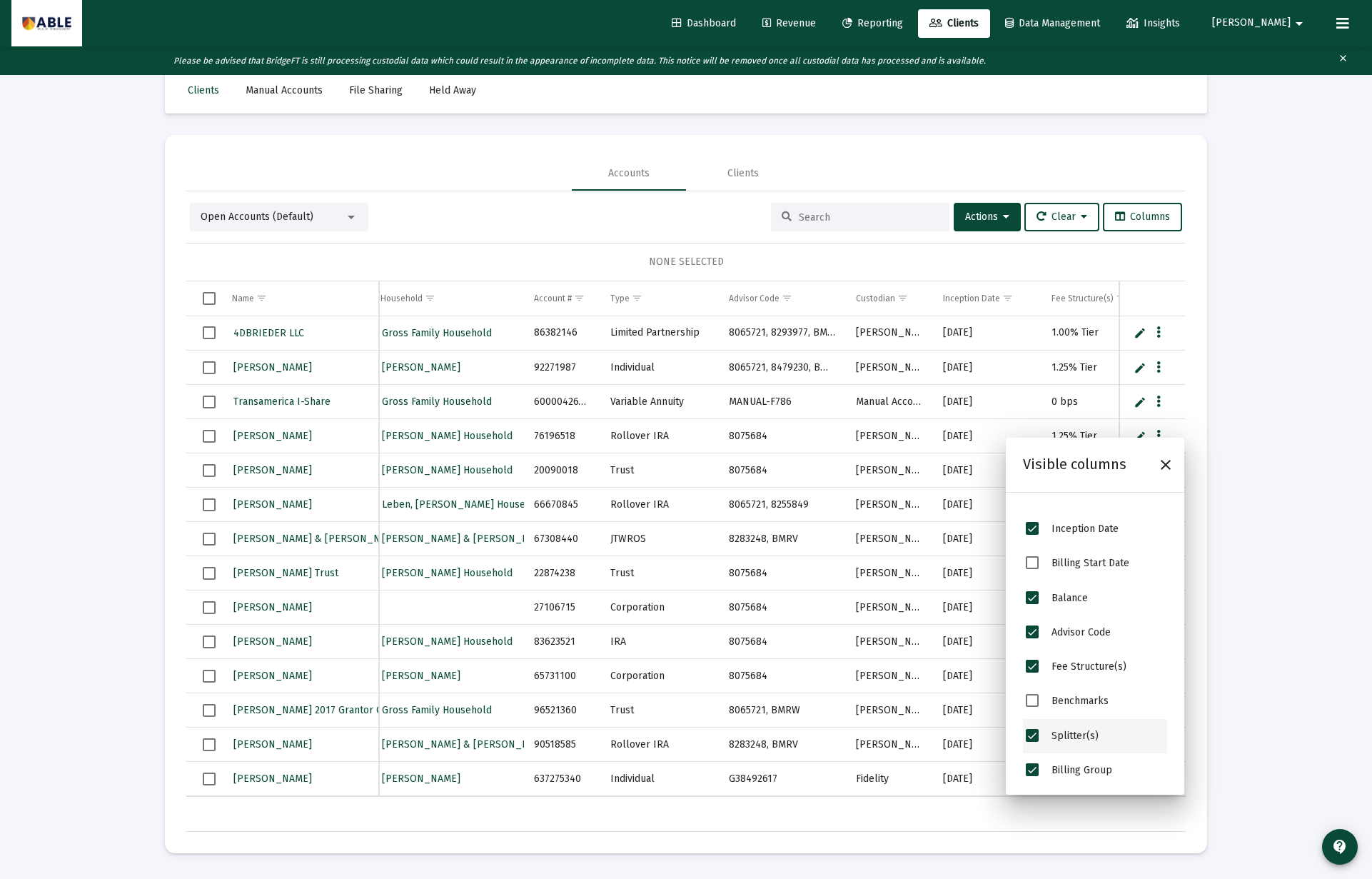
scroll to position [343, 0]
click at [1069, 702] on span "Firm" at bounding box center [1061, 700] width 20 height 12
click at [1242, 606] on div "Loading... Clients Manual Accounts File Sharing Held Away Accounts Clients Open…" at bounding box center [686, 440] width 1372 height 879
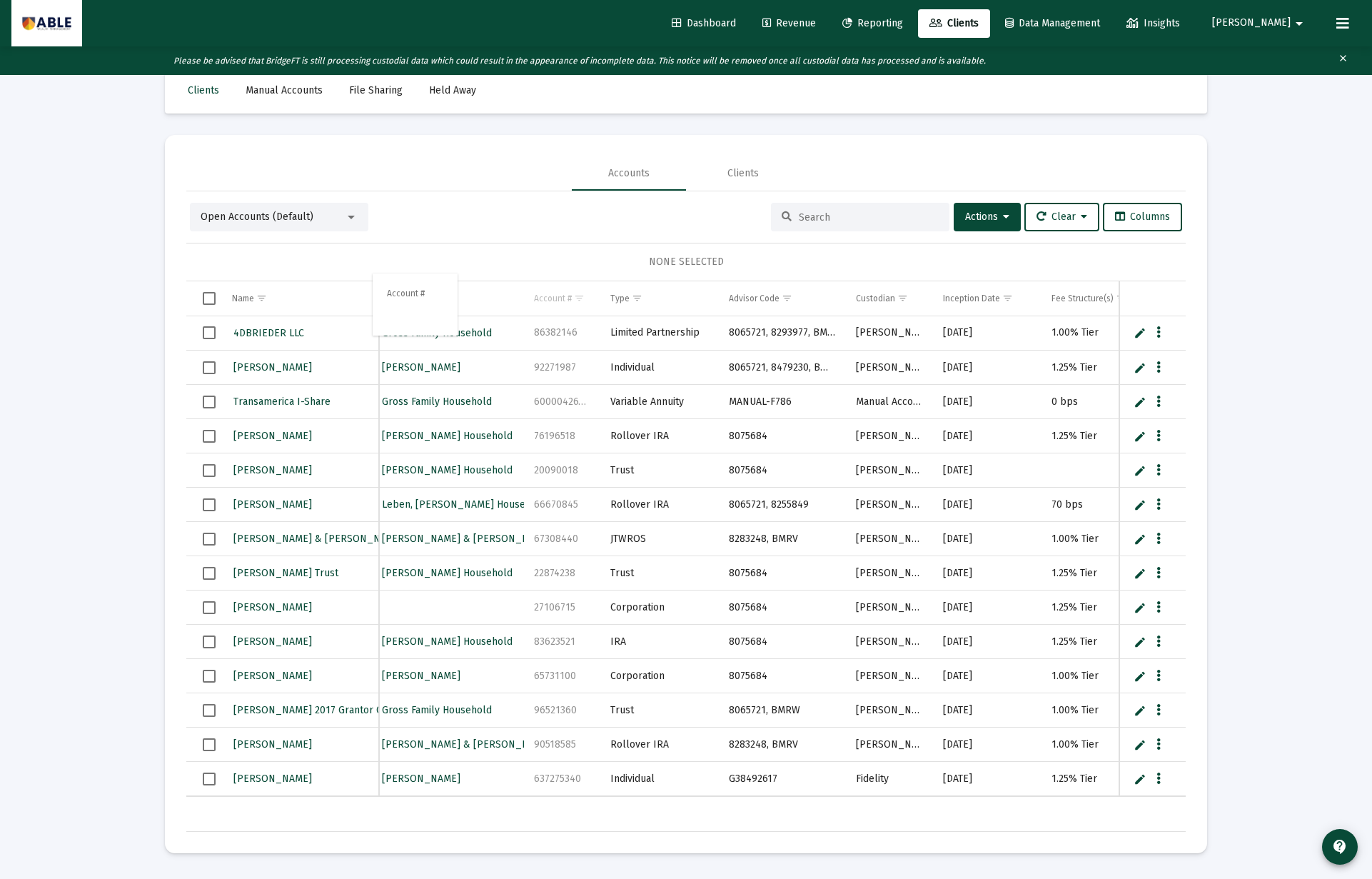
drag, startPoint x: 551, startPoint y: 303, endPoint x: 399, endPoint y: 295, distance: 152.2
click at [399, 295] on body "Dashboard Revenue Reporting Clients Data Management Insights Seth arrow_drop_do…" at bounding box center [686, 411] width 1372 height 879
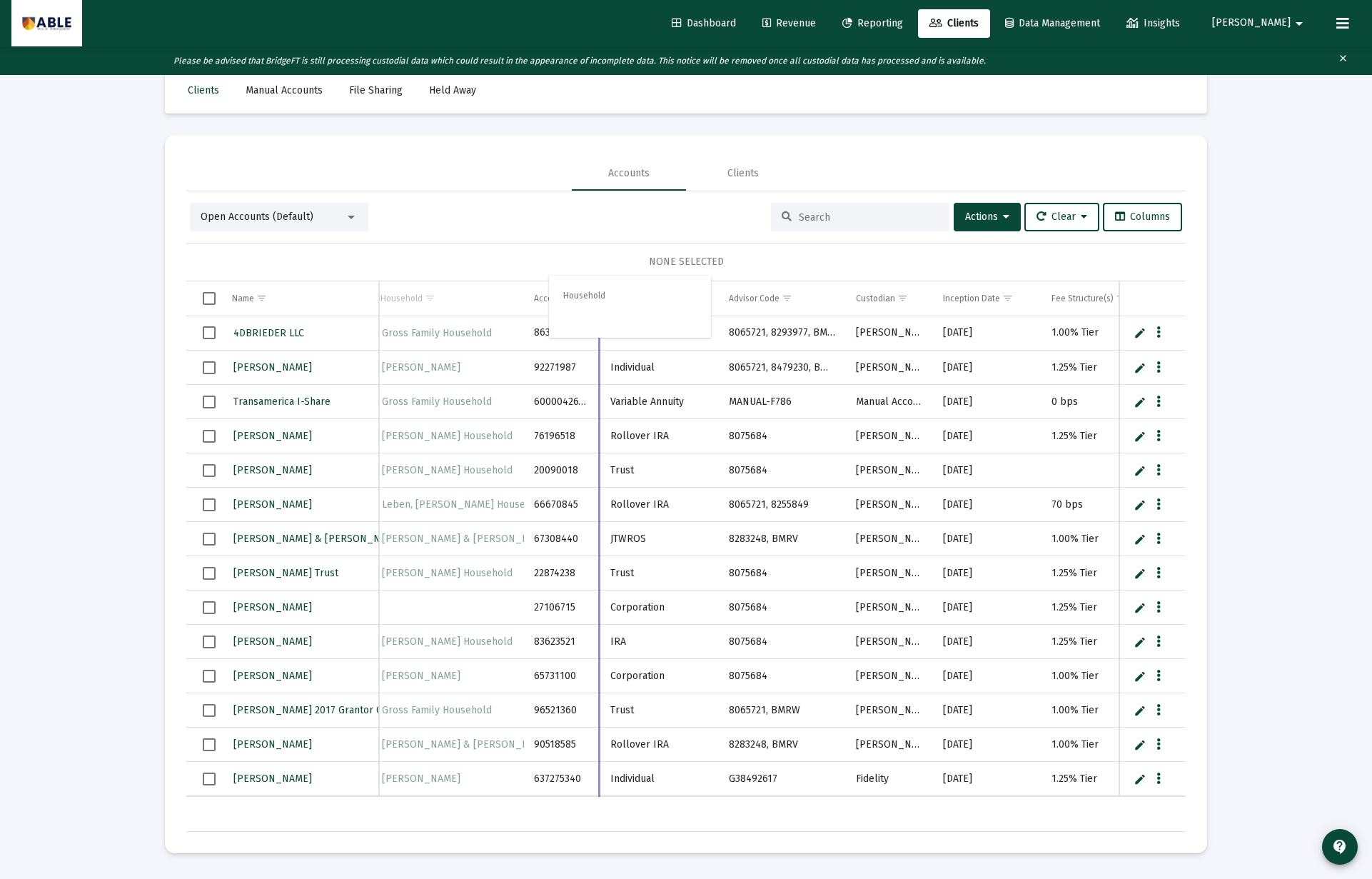
drag, startPoint x: 515, startPoint y: 296, endPoint x: 584, endPoint y: 289, distance: 69.4
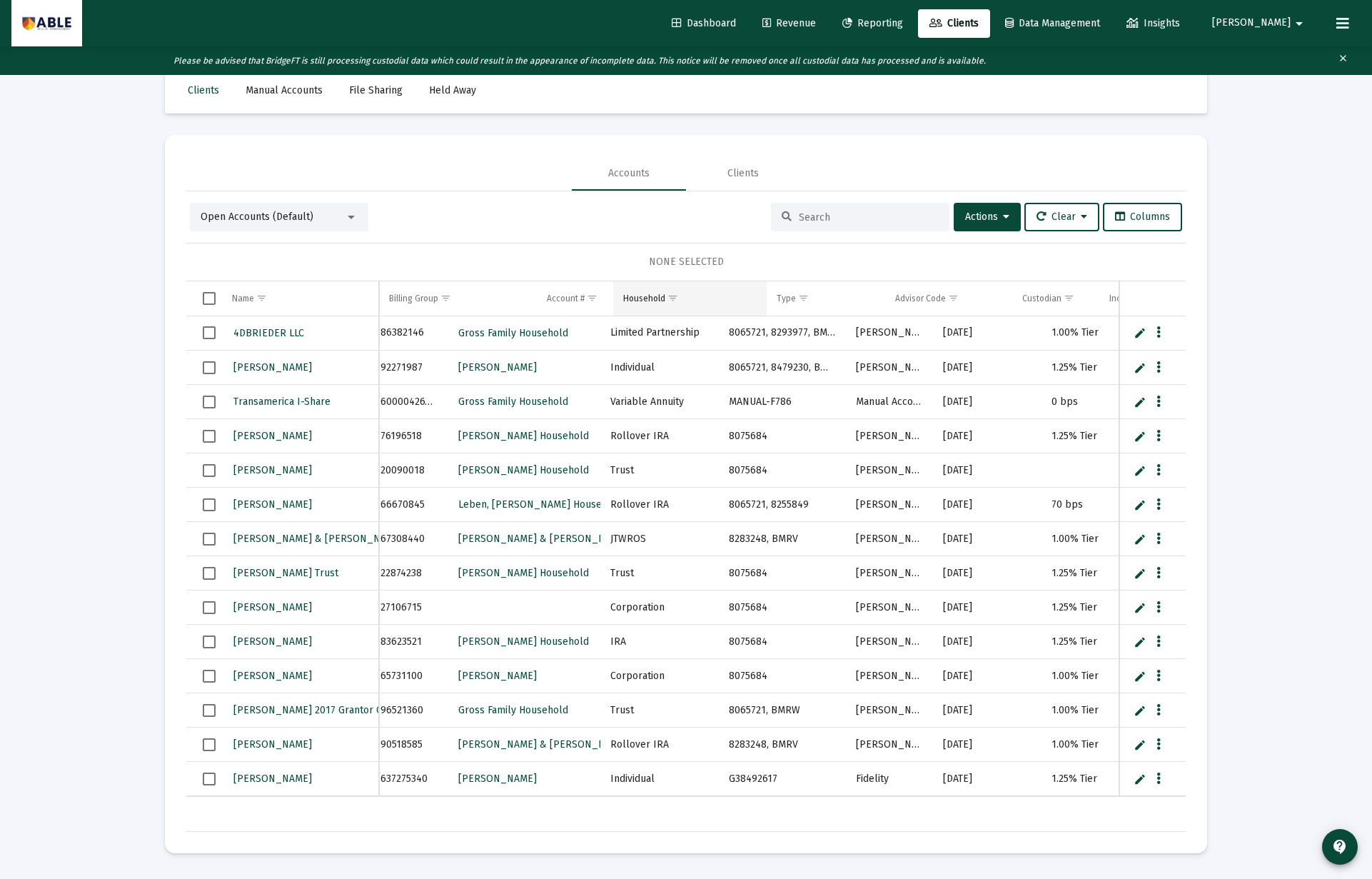
scroll to position [0, 166]
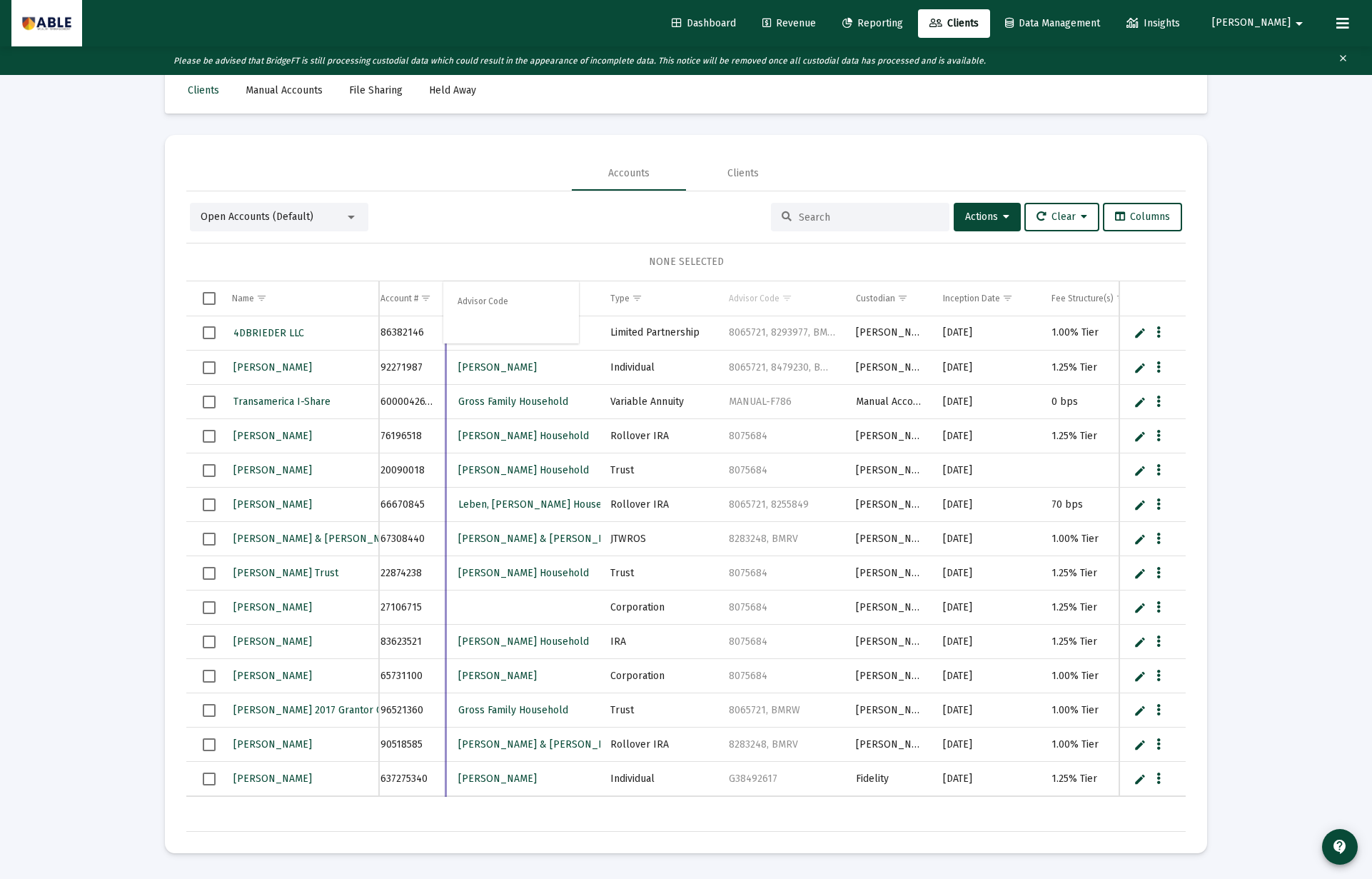
drag, startPoint x: 766, startPoint y: 300, endPoint x: 491, endPoint y: 300, distance: 275.0
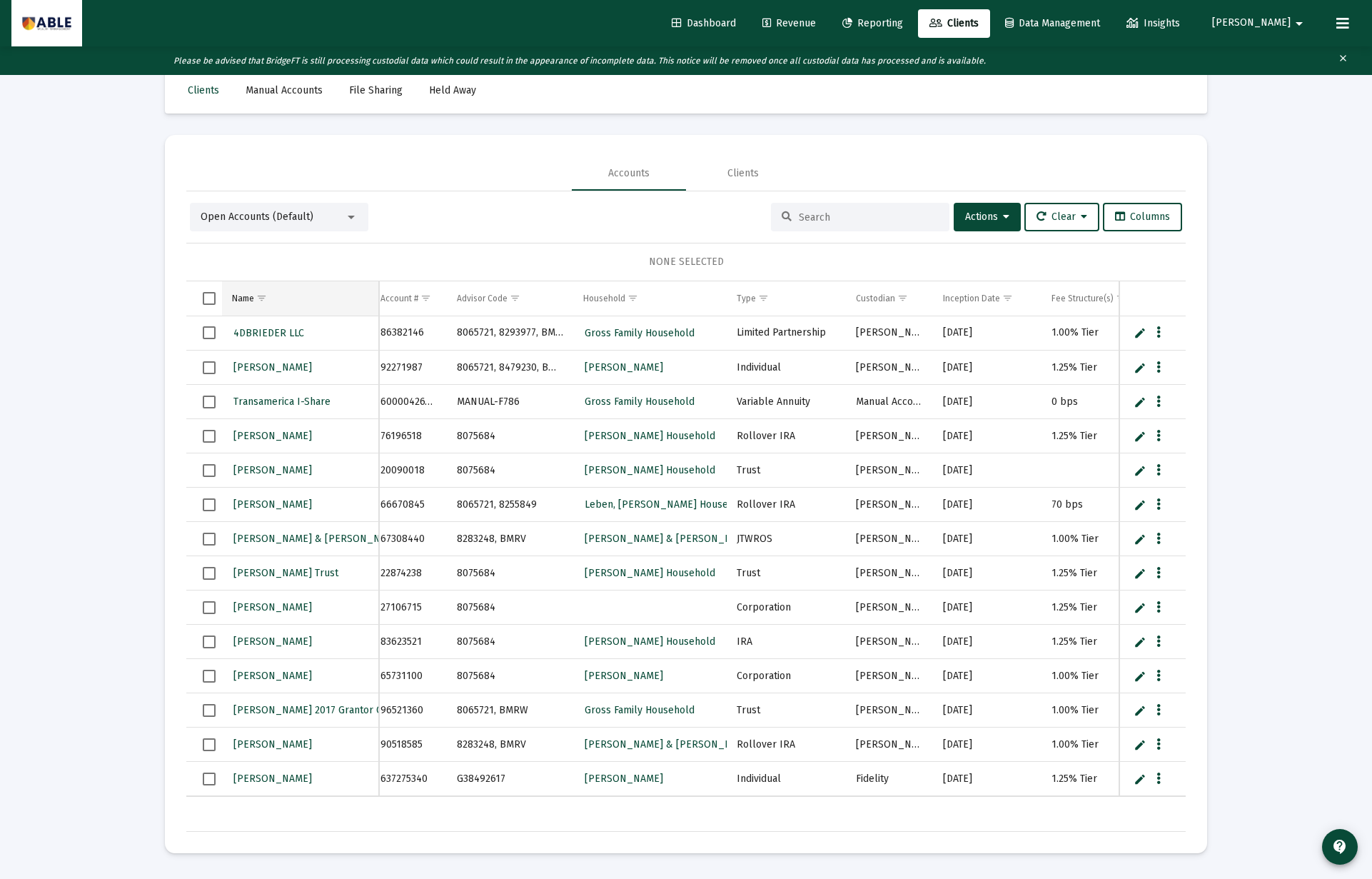
drag, startPoint x: 256, startPoint y: 299, endPoint x: 321, endPoint y: 294, distance: 65.2
click at [325, 294] on td "Name" at bounding box center [300, 298] width 157 height 34
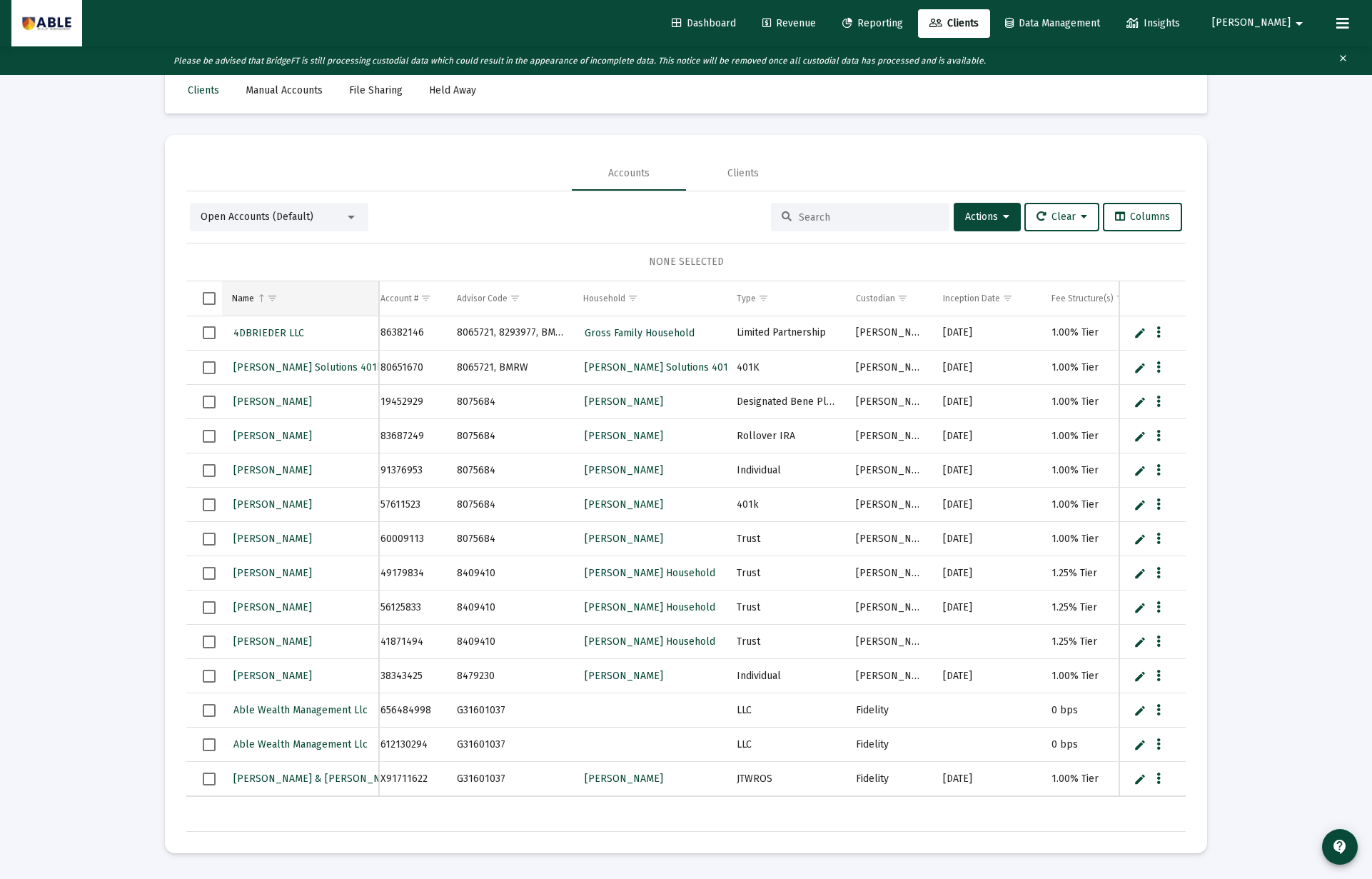
drag, startPoint x: 290, startPoint y: 294, endPoint x: 301, endPoint y: 294, distance: 11.0
click at [354, 289] on td "Name" at bounding box center [300, 298] width 157 height 34
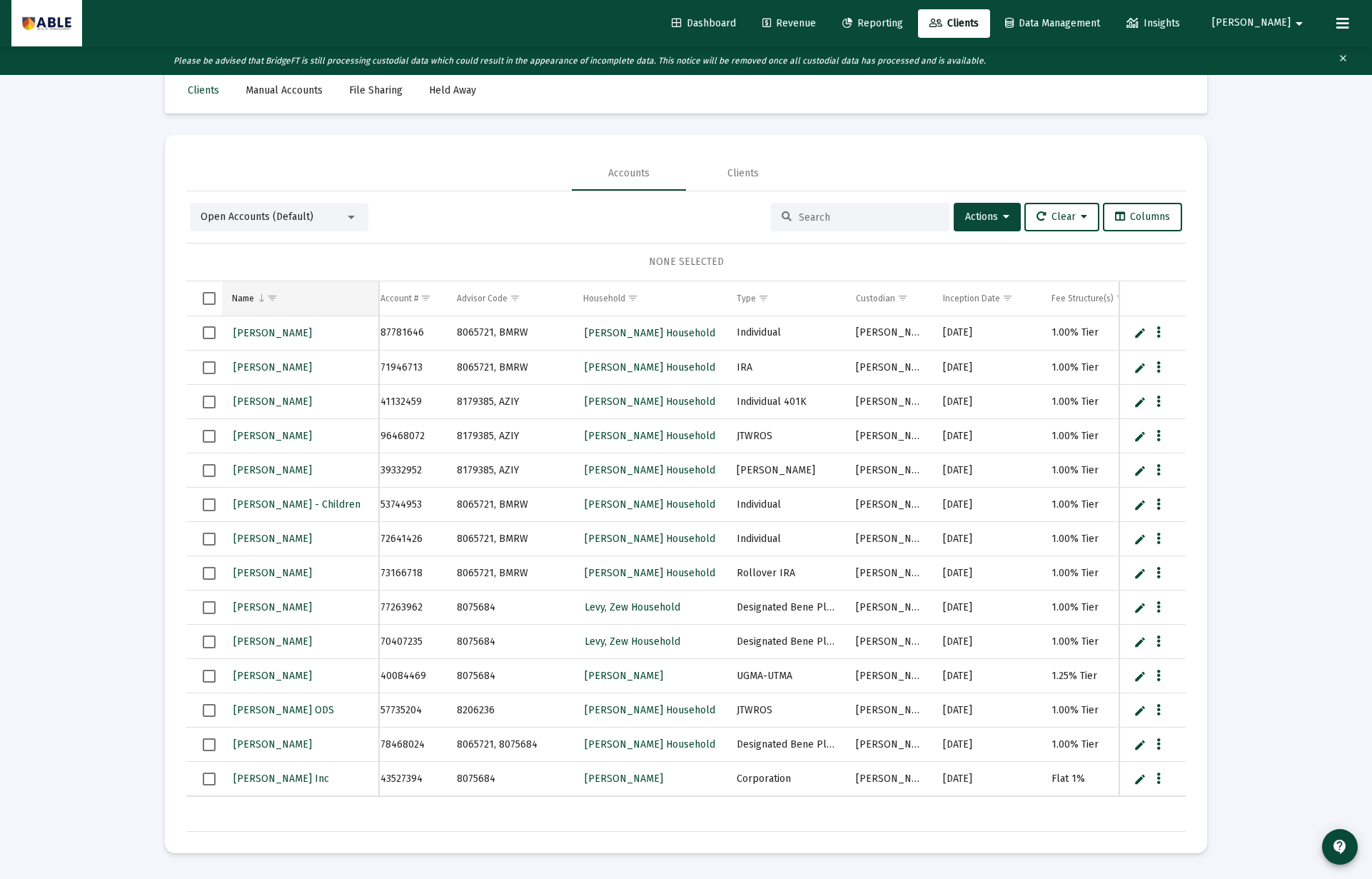
click at [248, 298] on div "Name" at bounding box center [243, 299] width 22 height 12
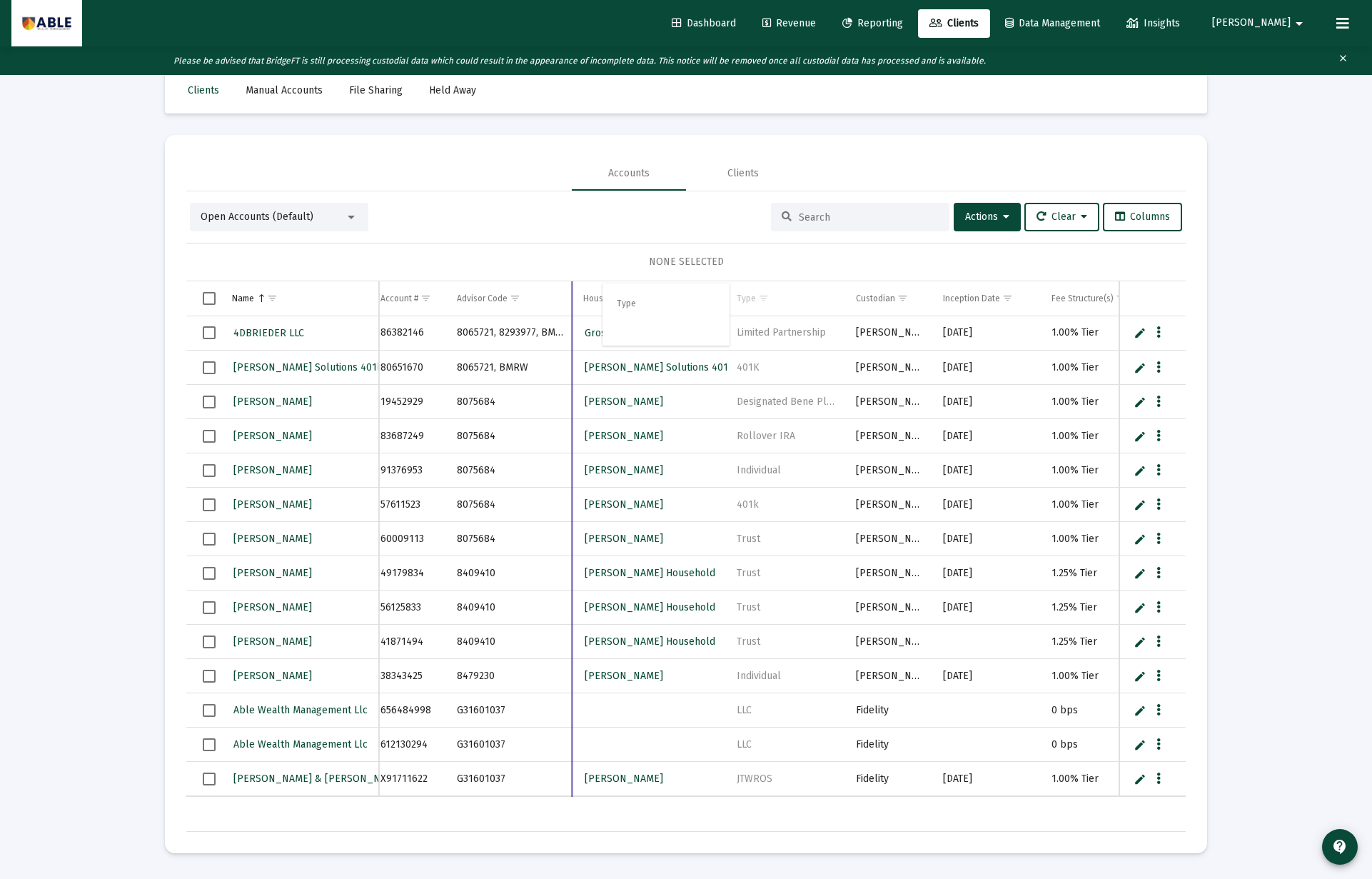
drag, startPoint x: 756, startPoint y: 298, endPoint x: 627, endPoint y: 300, distance: 129.0
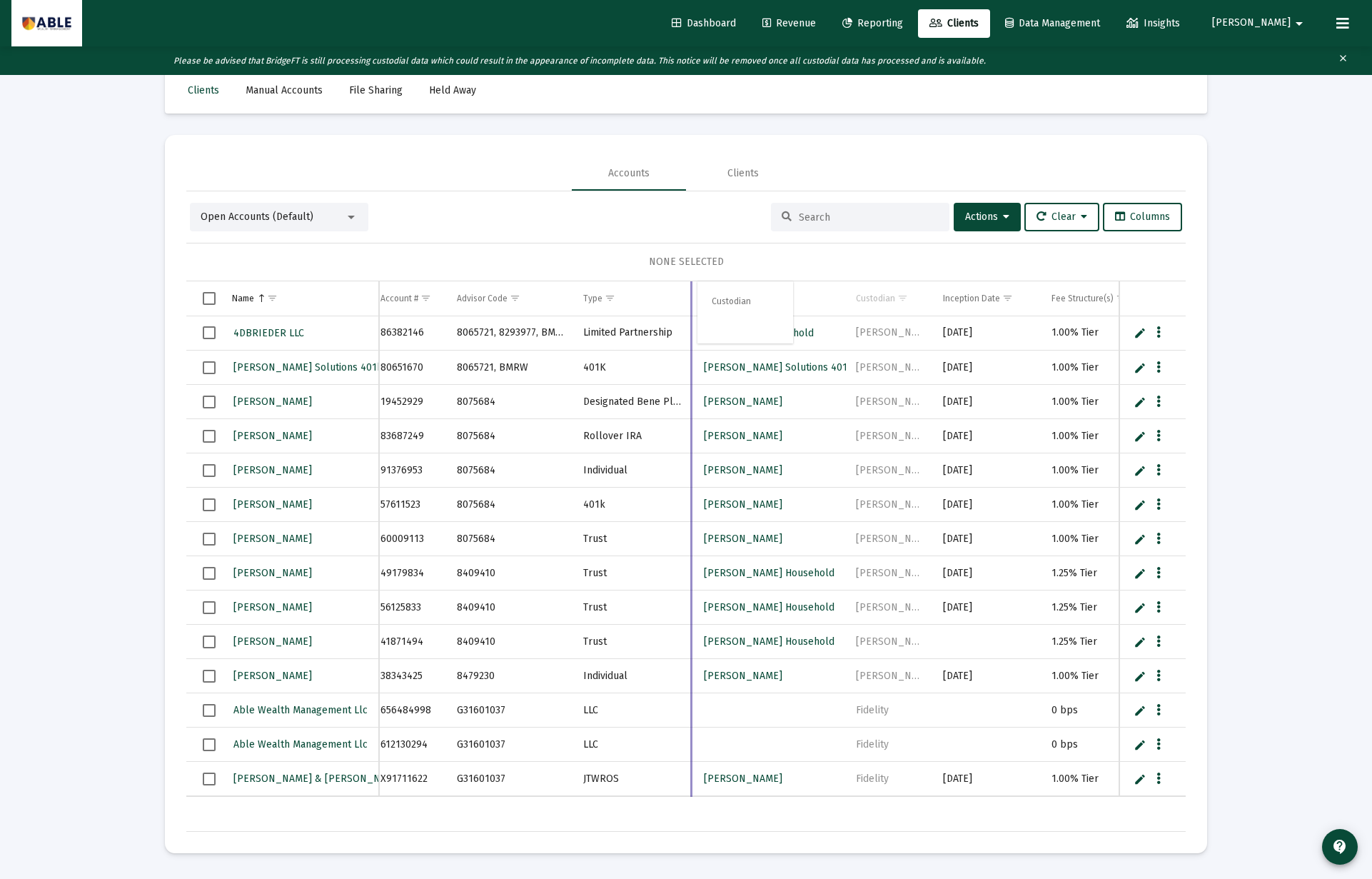
drag, startPoint x: 866, startPoint y: 298, endPoint x: 728, endPoint y: 297, distance: 138.0
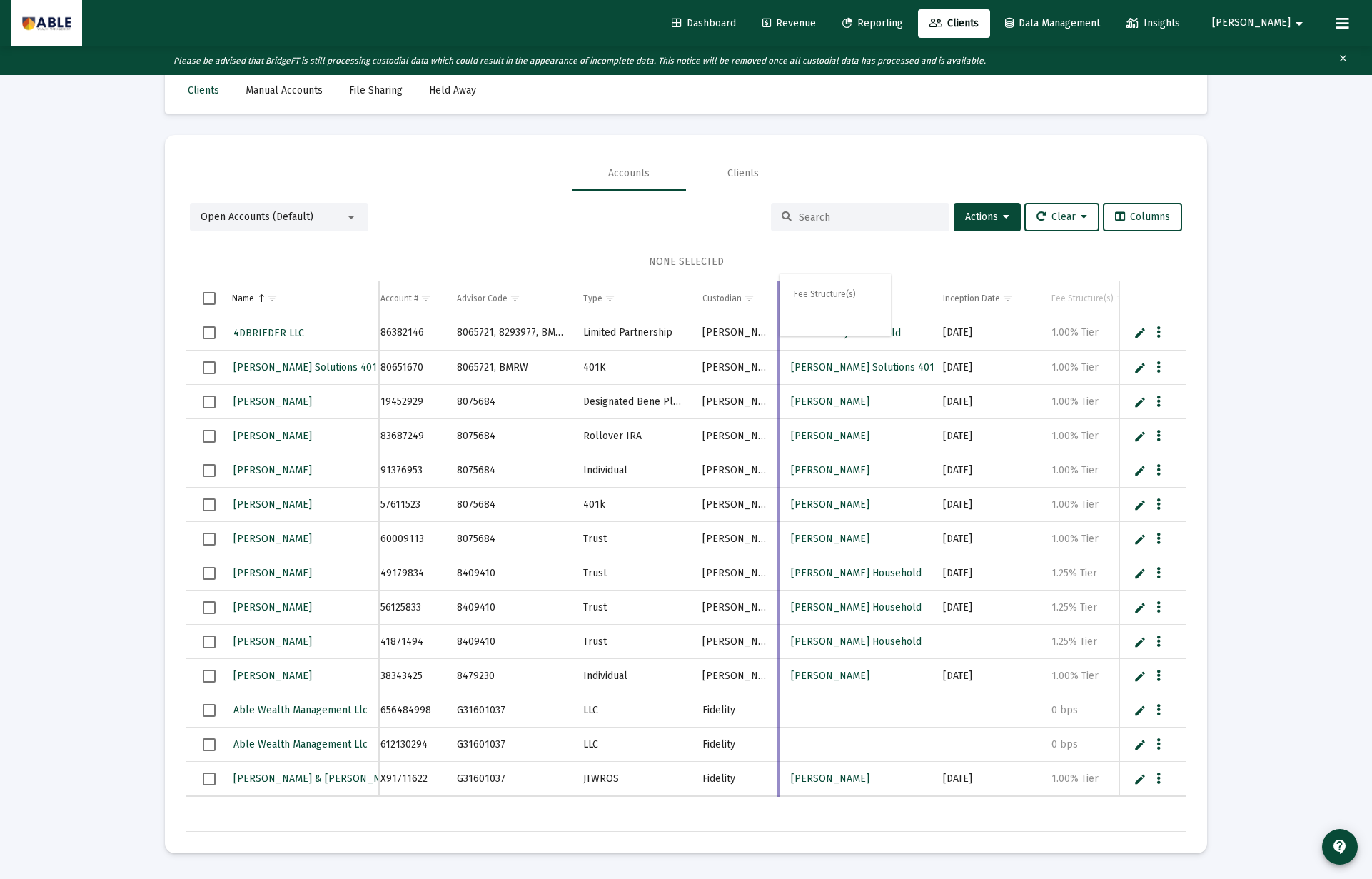
drag, startPoint x: 1081, startPoint y: 301, endPoint x: 819, endPoint y: 294, distance: 262.1
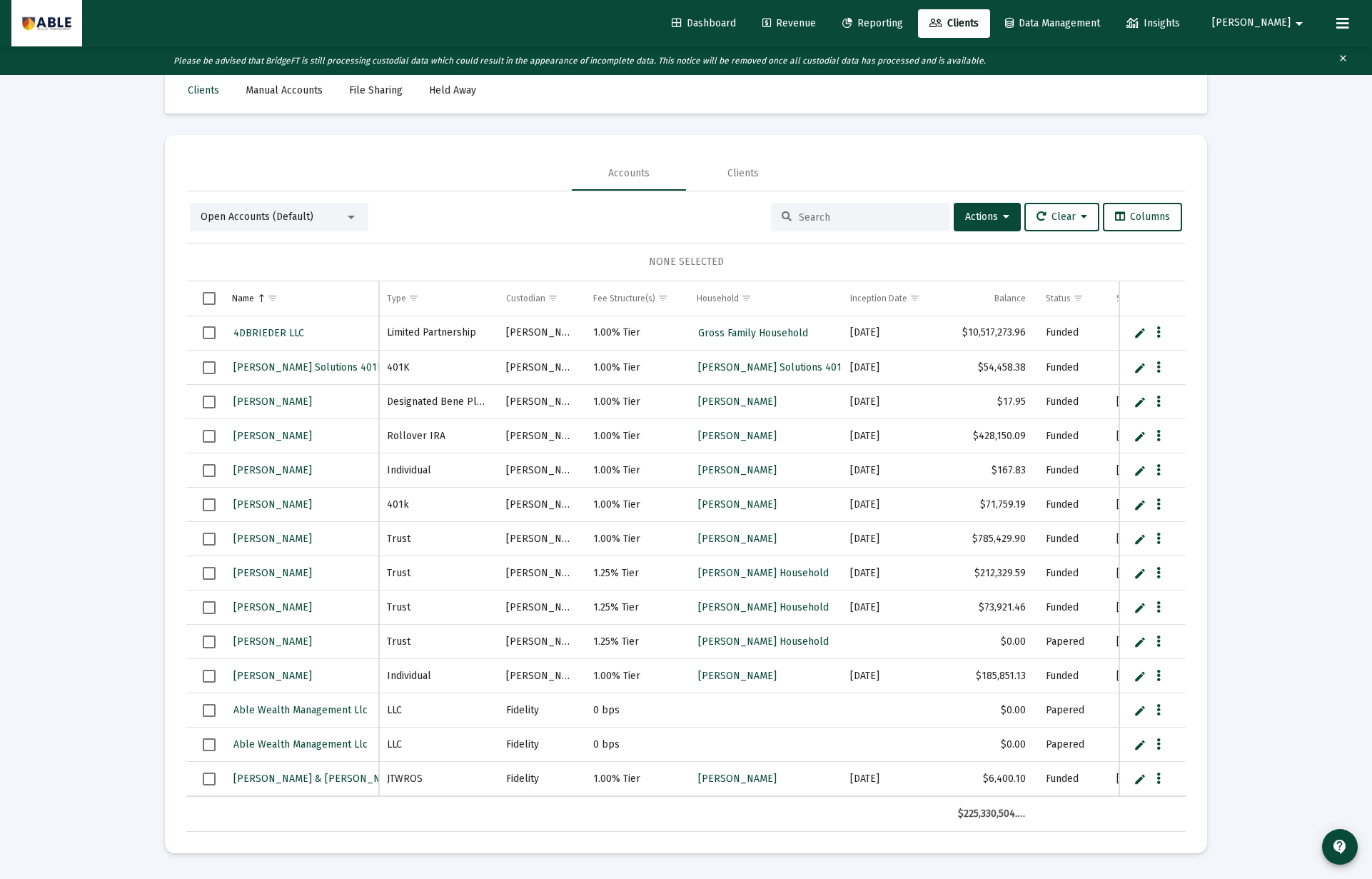
scroll to position [0, 0]
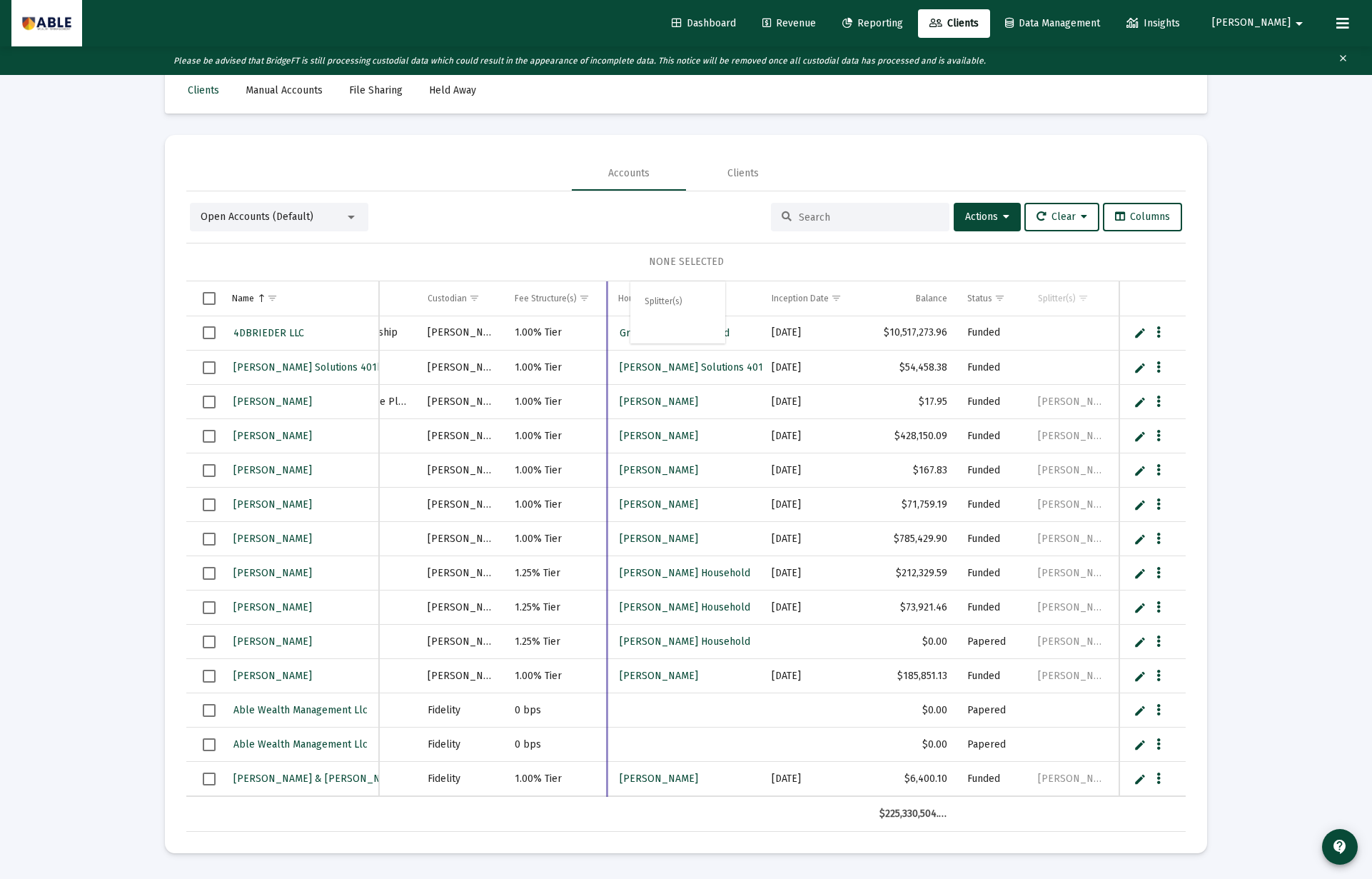
drag, startPoint x: 1058, startPoint y: 299, endPoint x: 660, endPoint y: 299, distance: 398.0
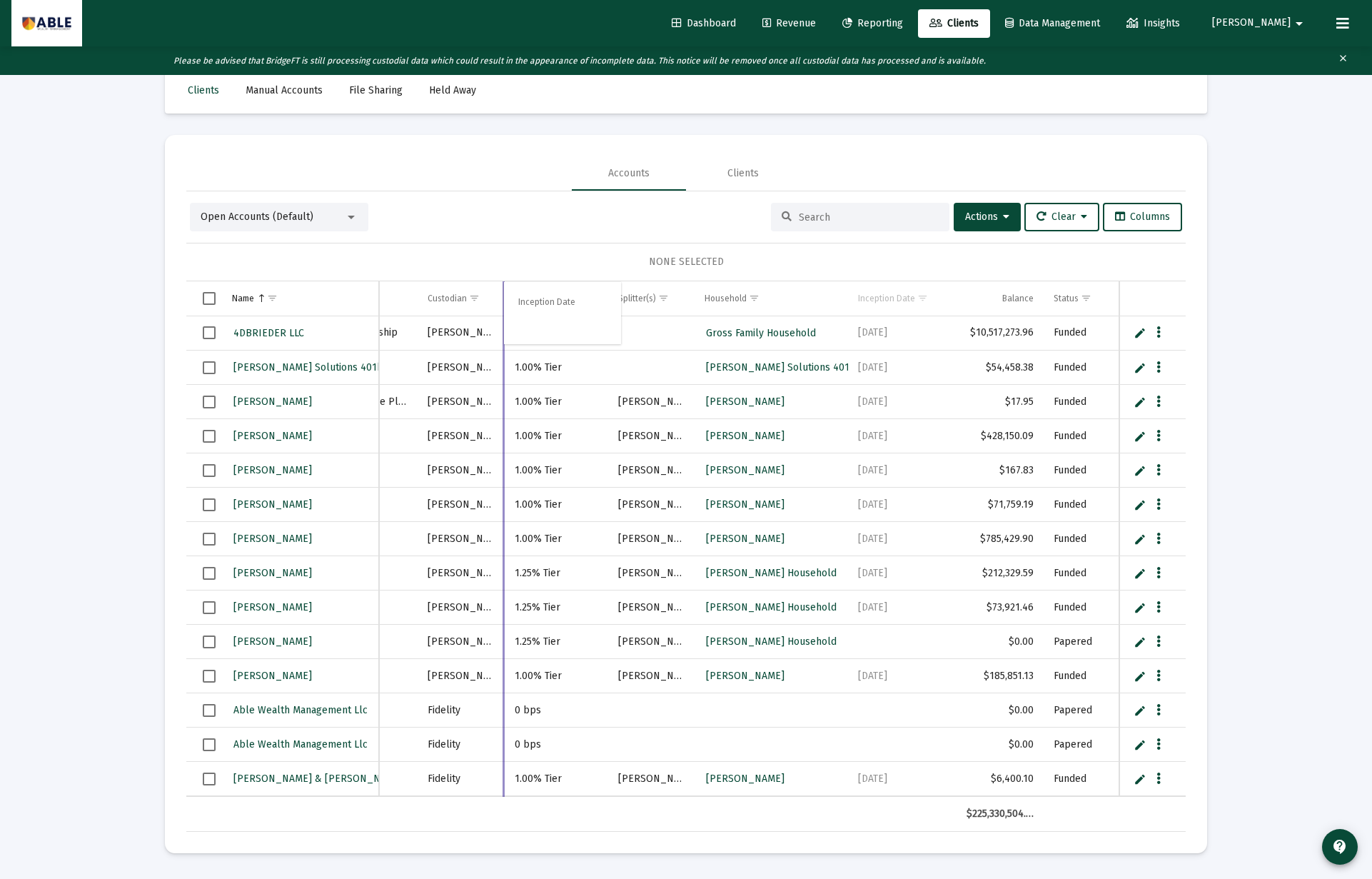
drag, startPoint x: 895, startPoint y: 300, endPoint x: 552, endPoint y: 300, distance: 343.0
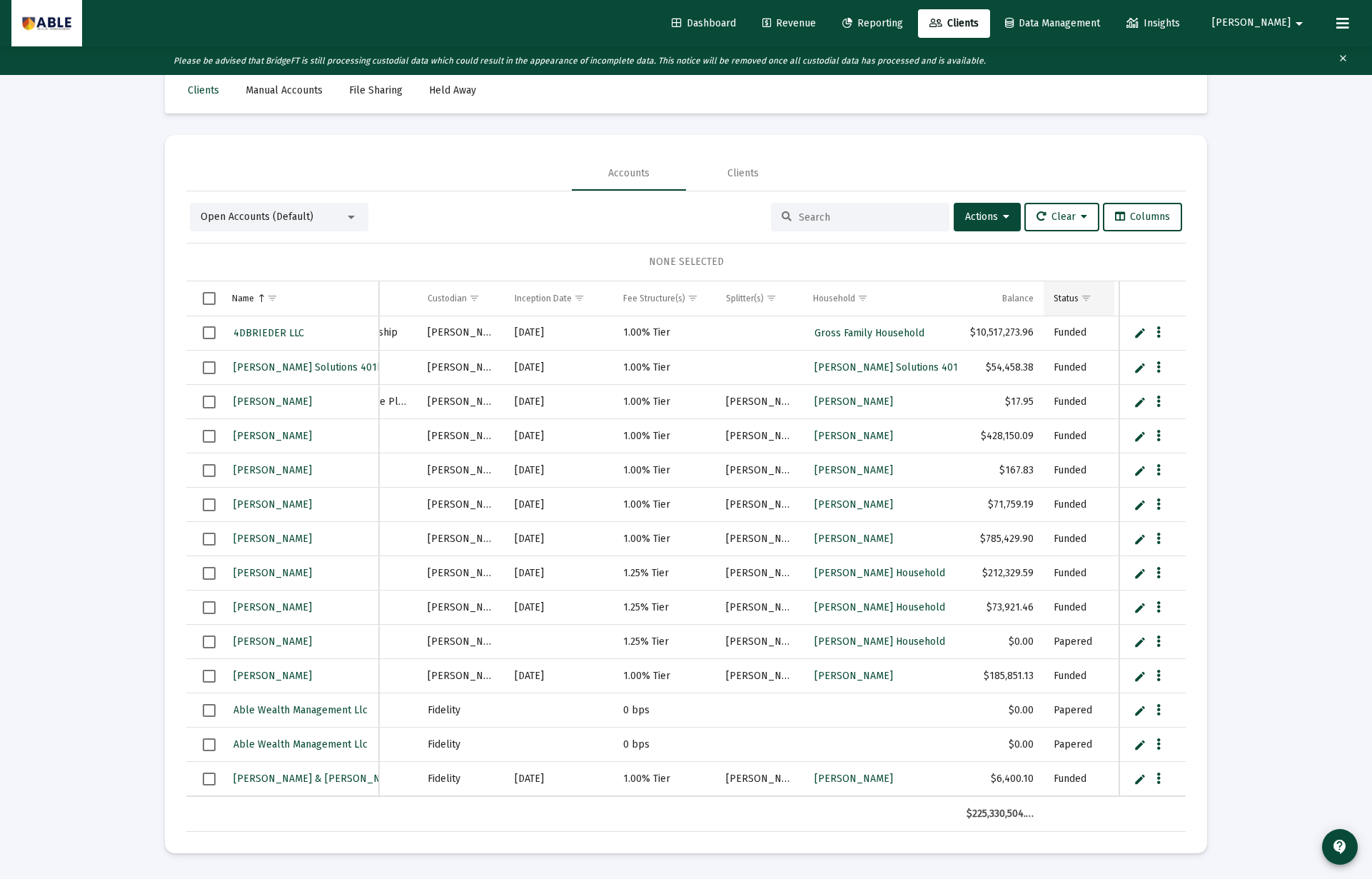
click at [1086, 300] on span "Show filter options for column 'Status'" at bounding box center [1086, 298] width 11 height 11
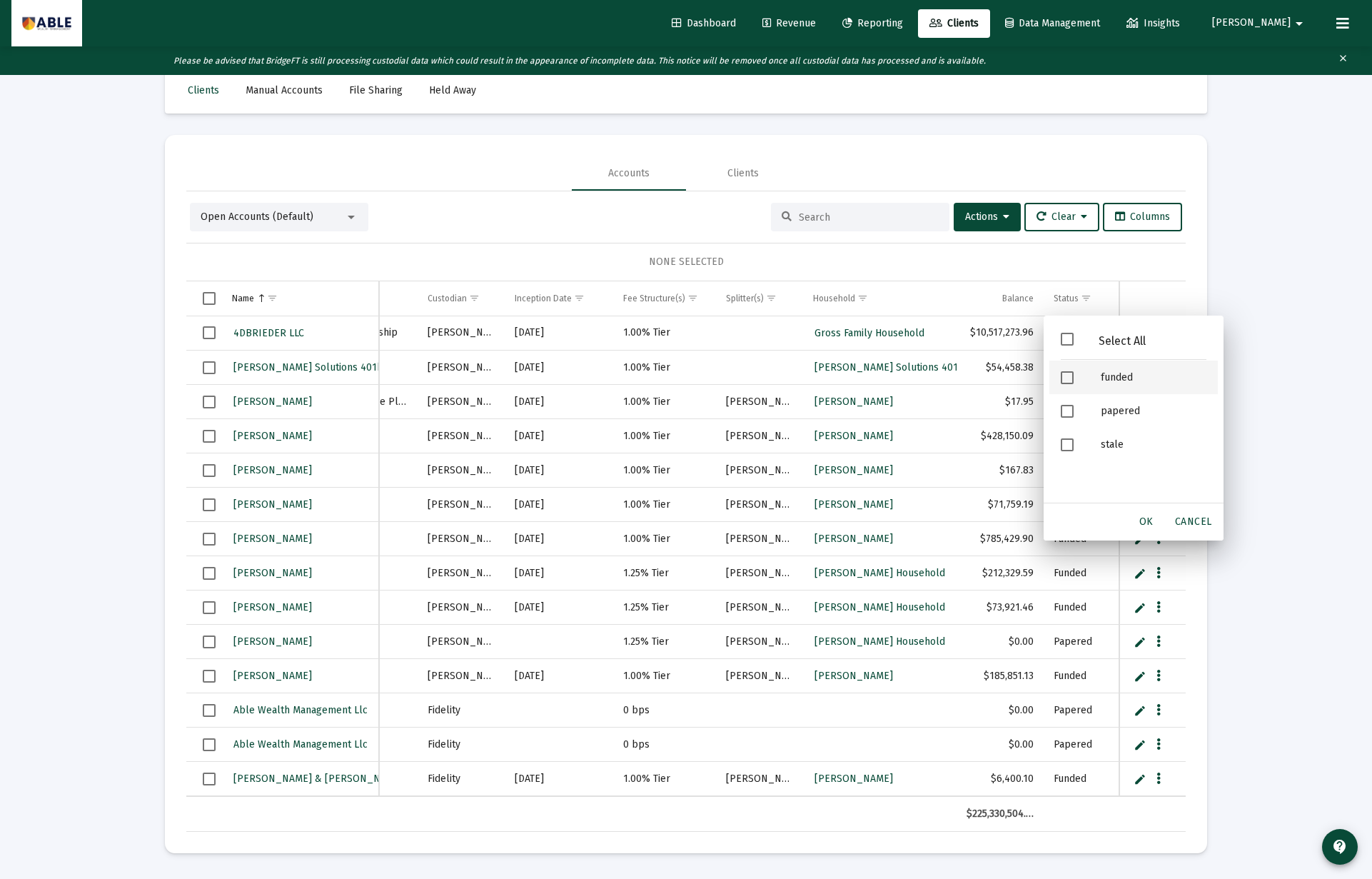
click at [1065, 379] on span "Filter options" at bounding box center [1067, 378] width 13 height 13
click at [1144, 525] on span "OK" at bounding box center [1146, 522] width 14 height 12
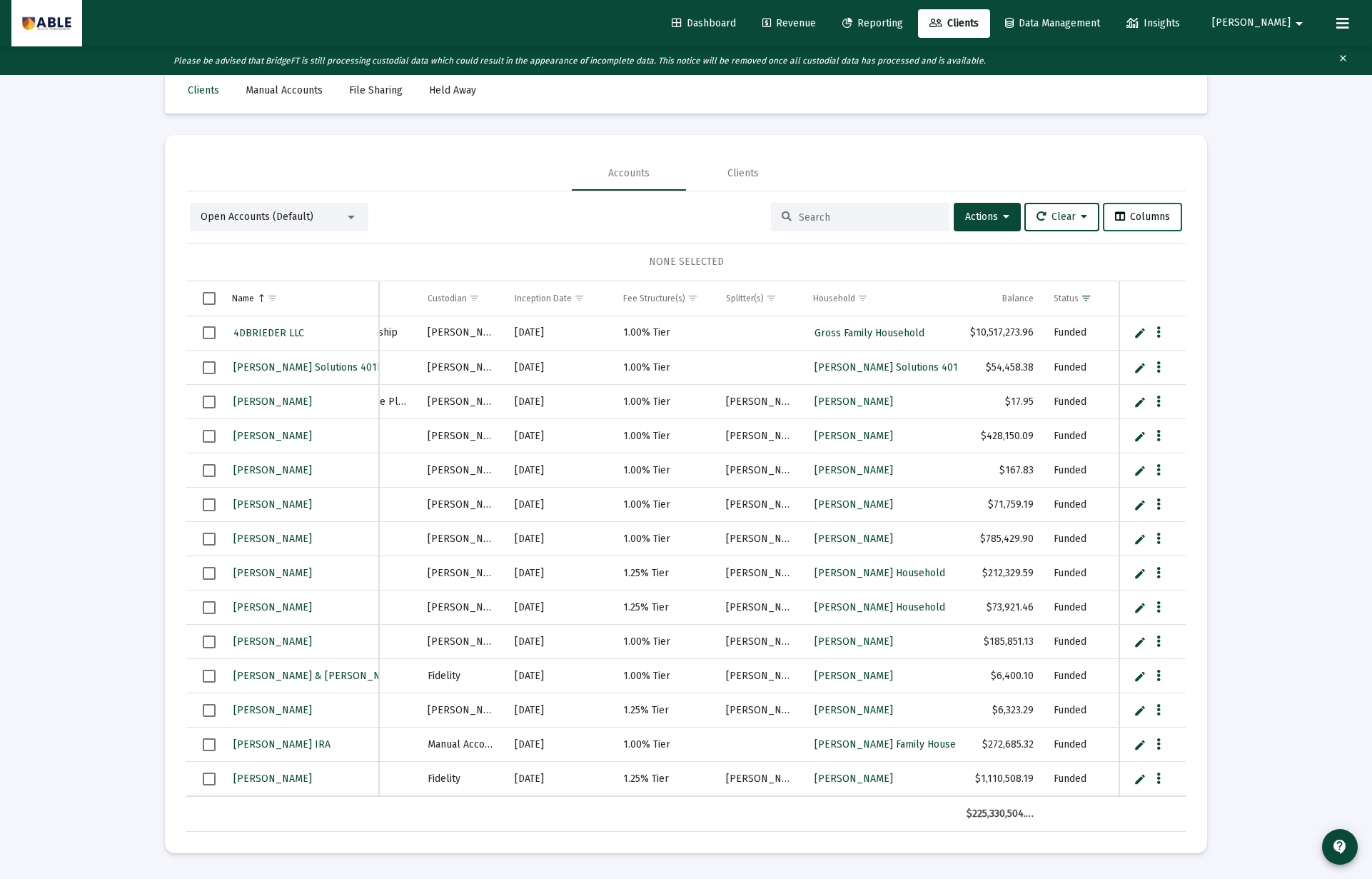
click at [1150, 219] on span "Columns" at bounding box center [1142, 217] width 55 height 12
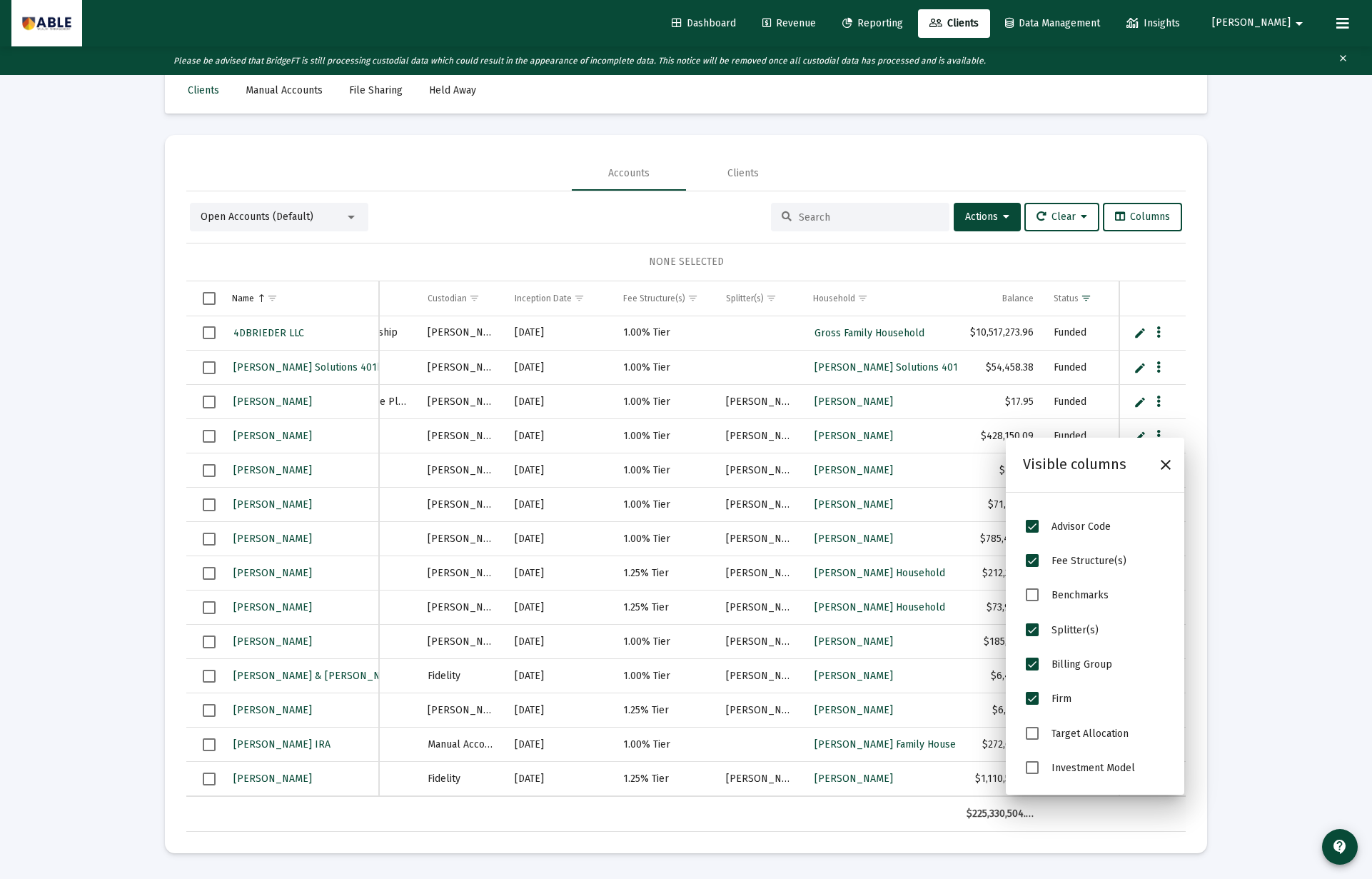
click at [573, 262] on div "NONE SELECTED" at bounding box center [686, 262] width 977 height 14
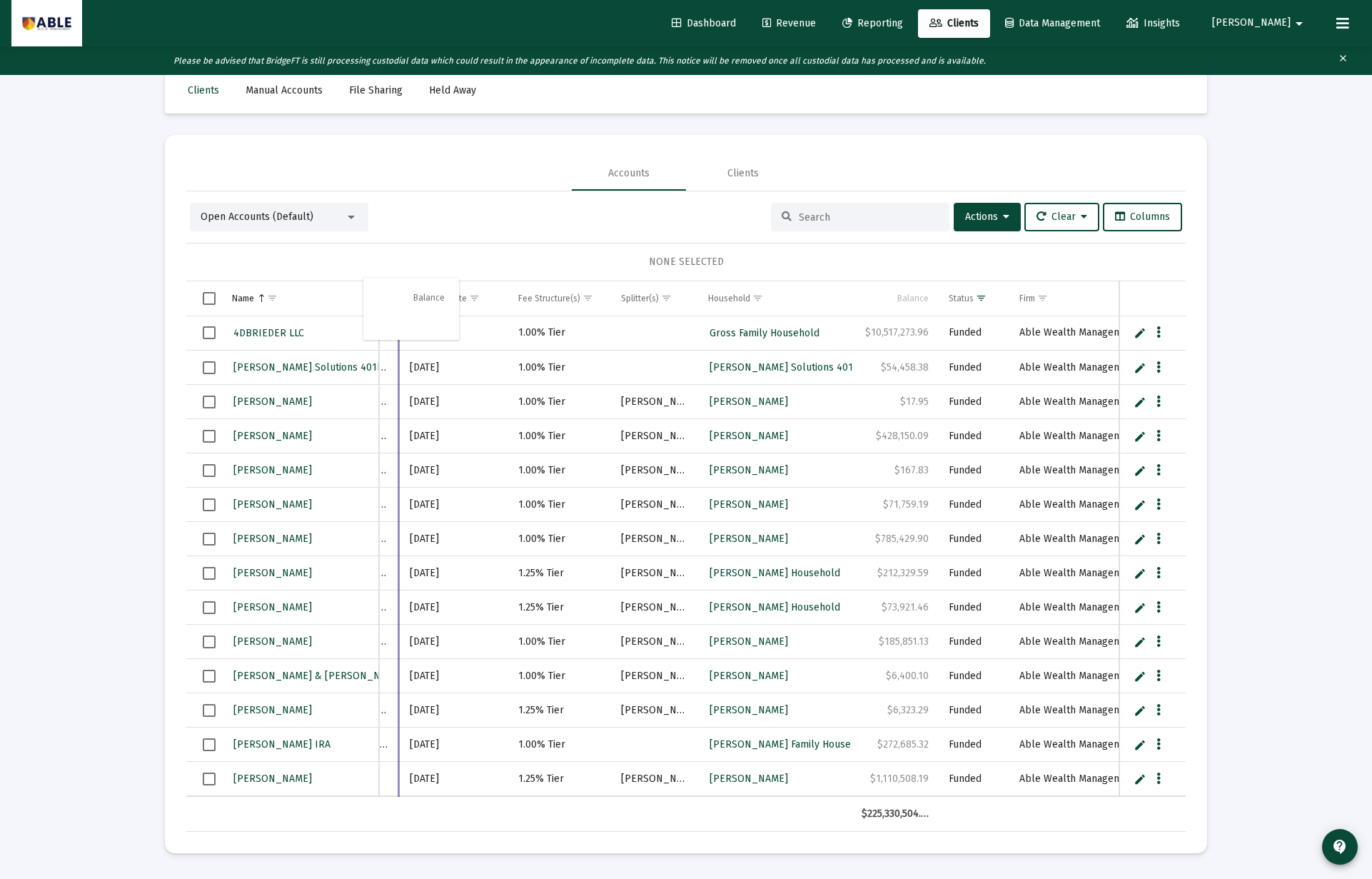
drag, startPoint x: 923, startPoint y: 300, endPoint x: 435, endPoint y: 297, distance: 488.0
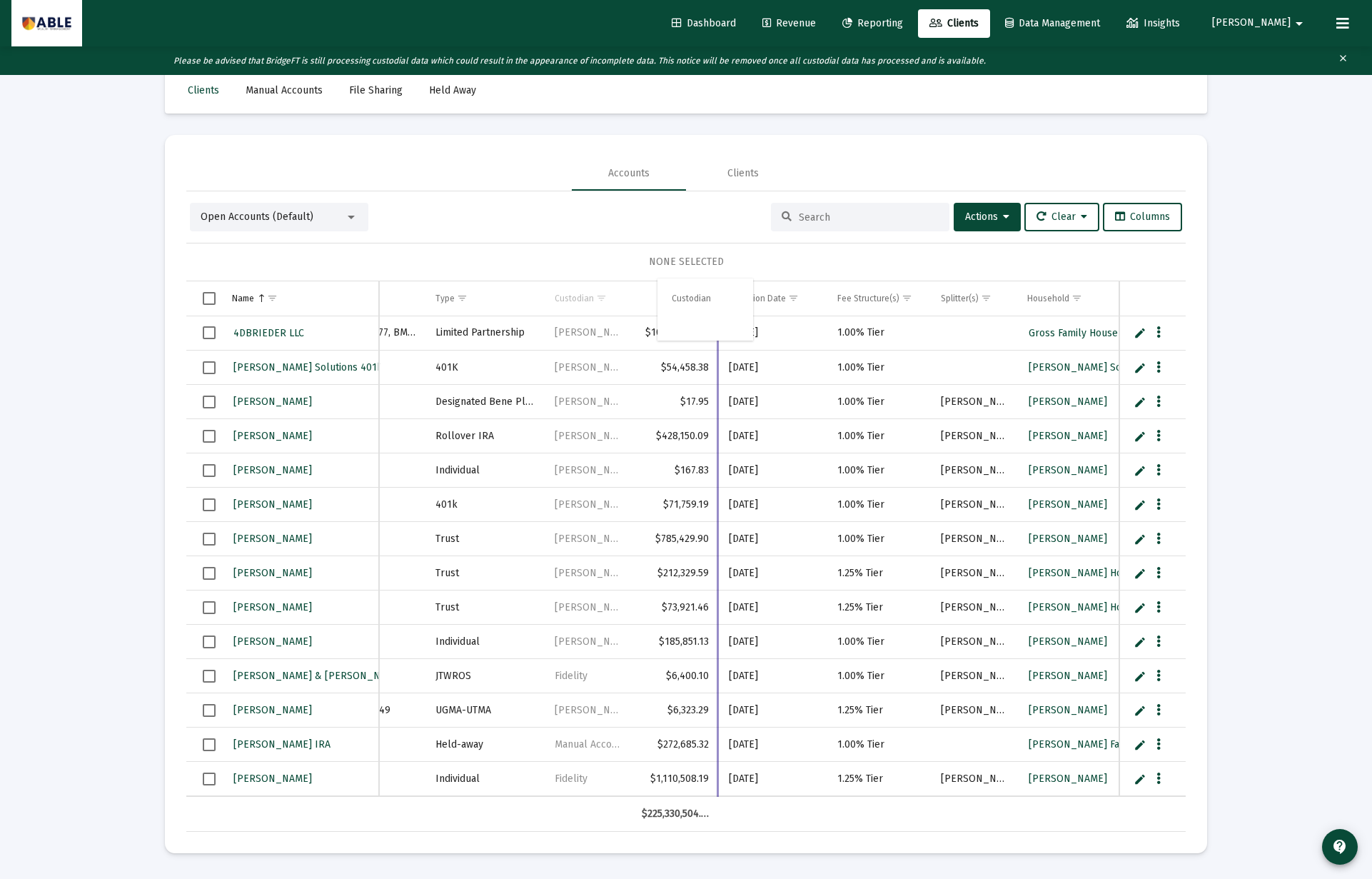
drag, startPoint x: 575, startPoint y: 299, endPoint x: 687, endPoint y: 297, distance: 112.0
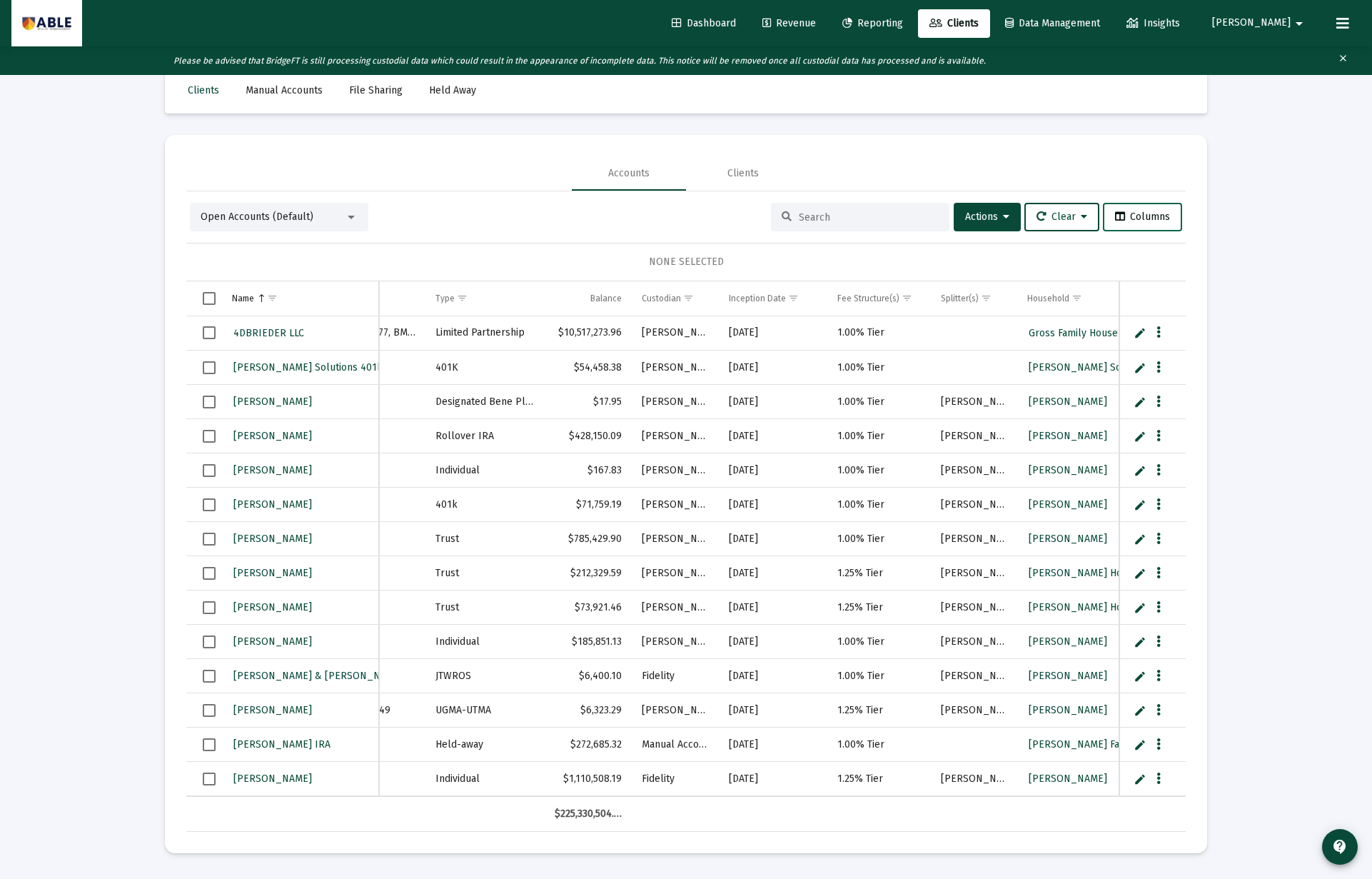
click at [1151, 222] on span "Columns" at bounding box center [1142, 217] width 55 height 12
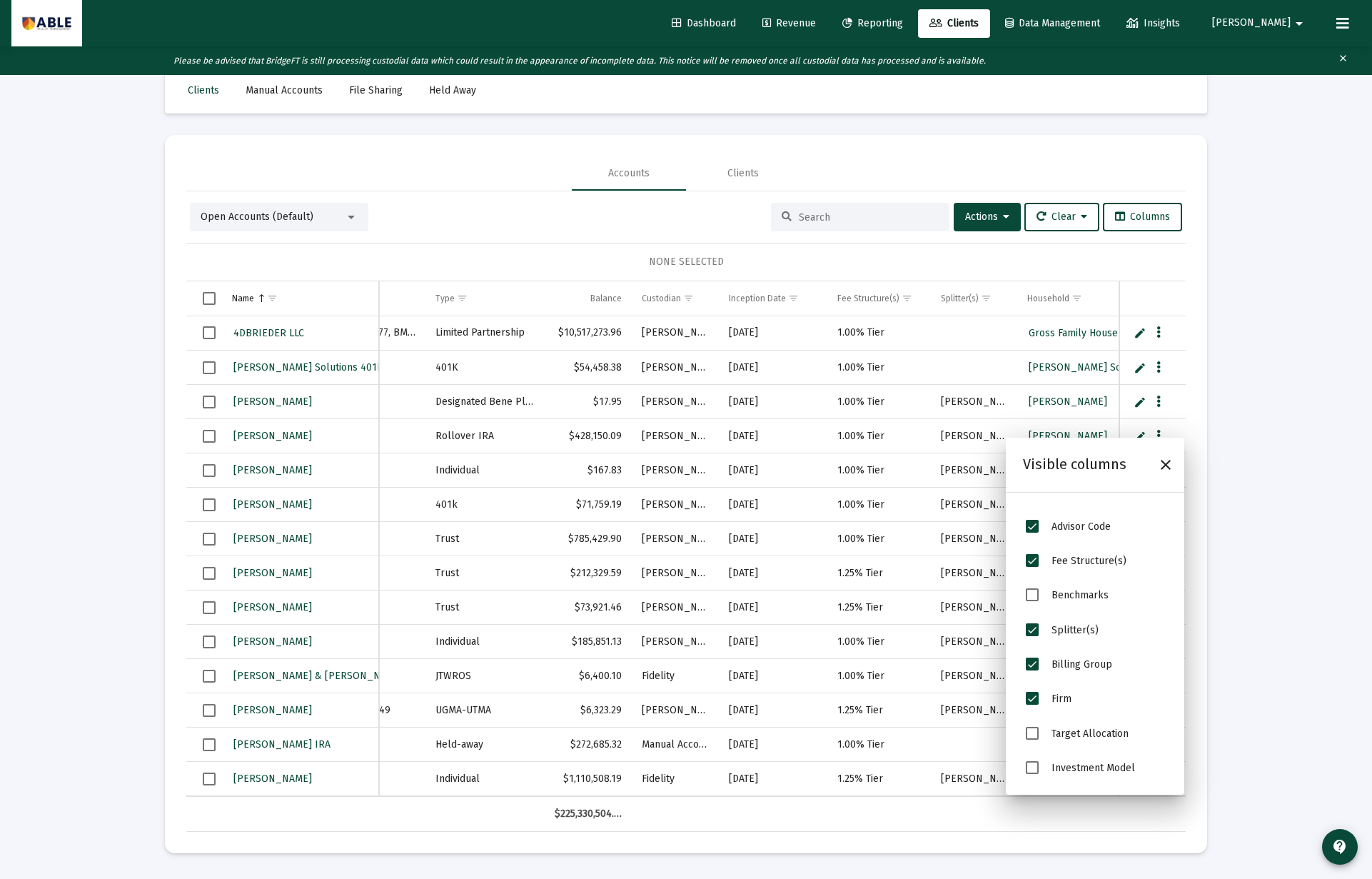
click at [1037, 694] on span "Firm" at bounding box center [1032, 699] width 13 height 13
click at [1034, 659] on span "Billing Group" at bounding box center [1032, 664] width 13 height 13
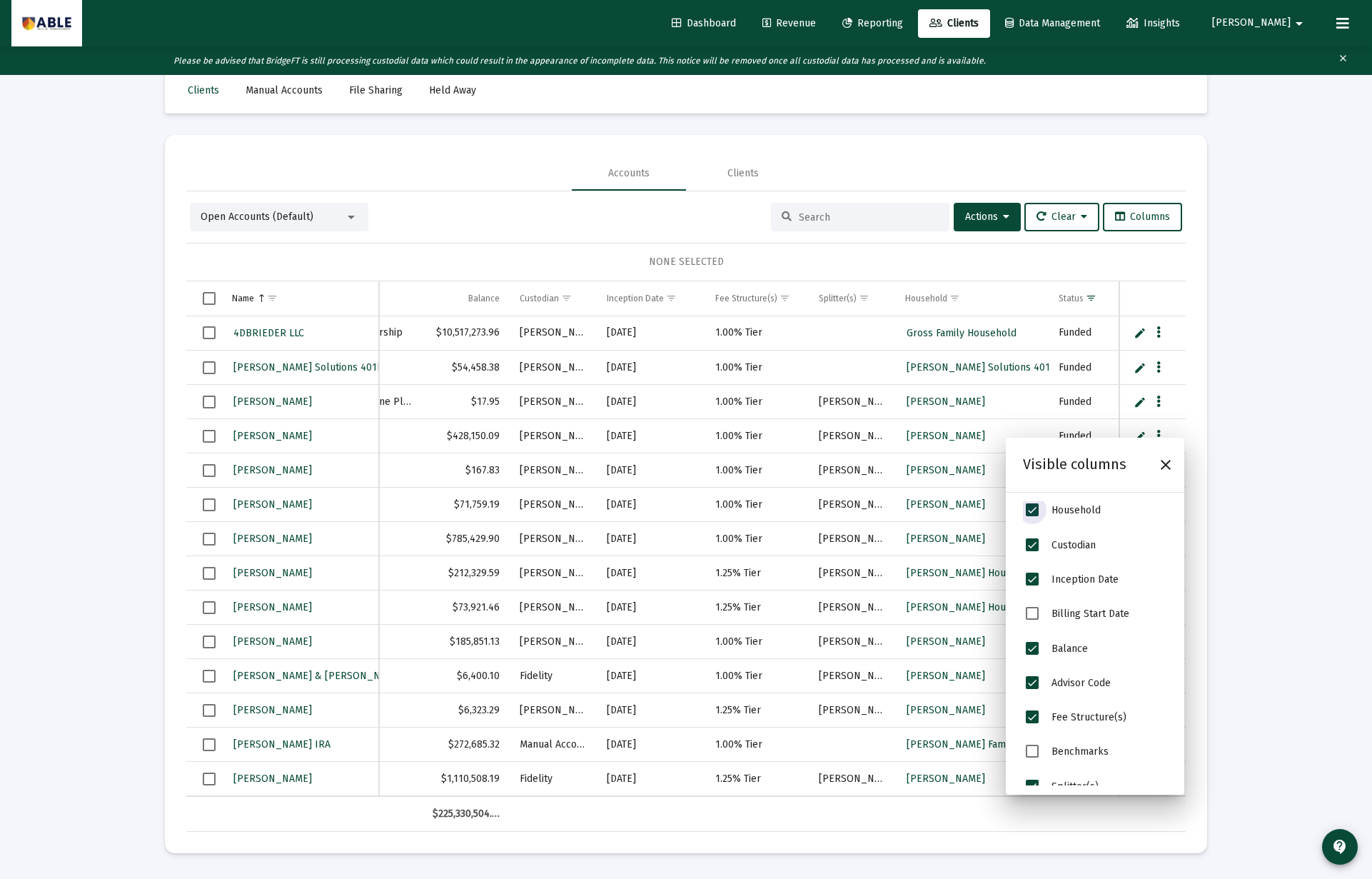
click at [1032, 510] on span "Household" at bounding box center [1032, 510] width 13 height 13
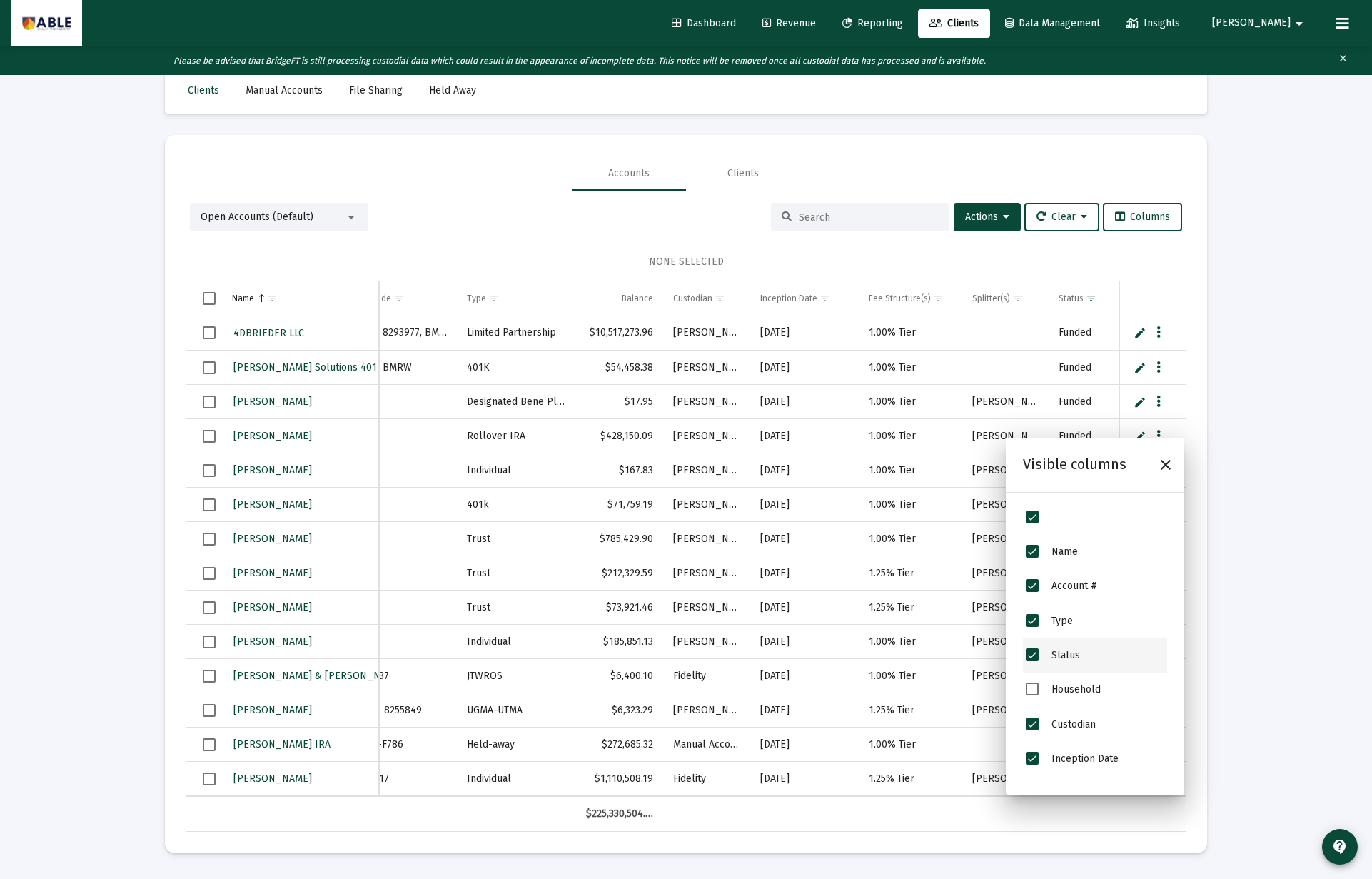
click at [1048, 659] on div "Status" at bounding box center [1095, 656] width 144 height 34
click at [1034, 657] on span "Status" at bounding box center [1032, 655] width 13 height 13
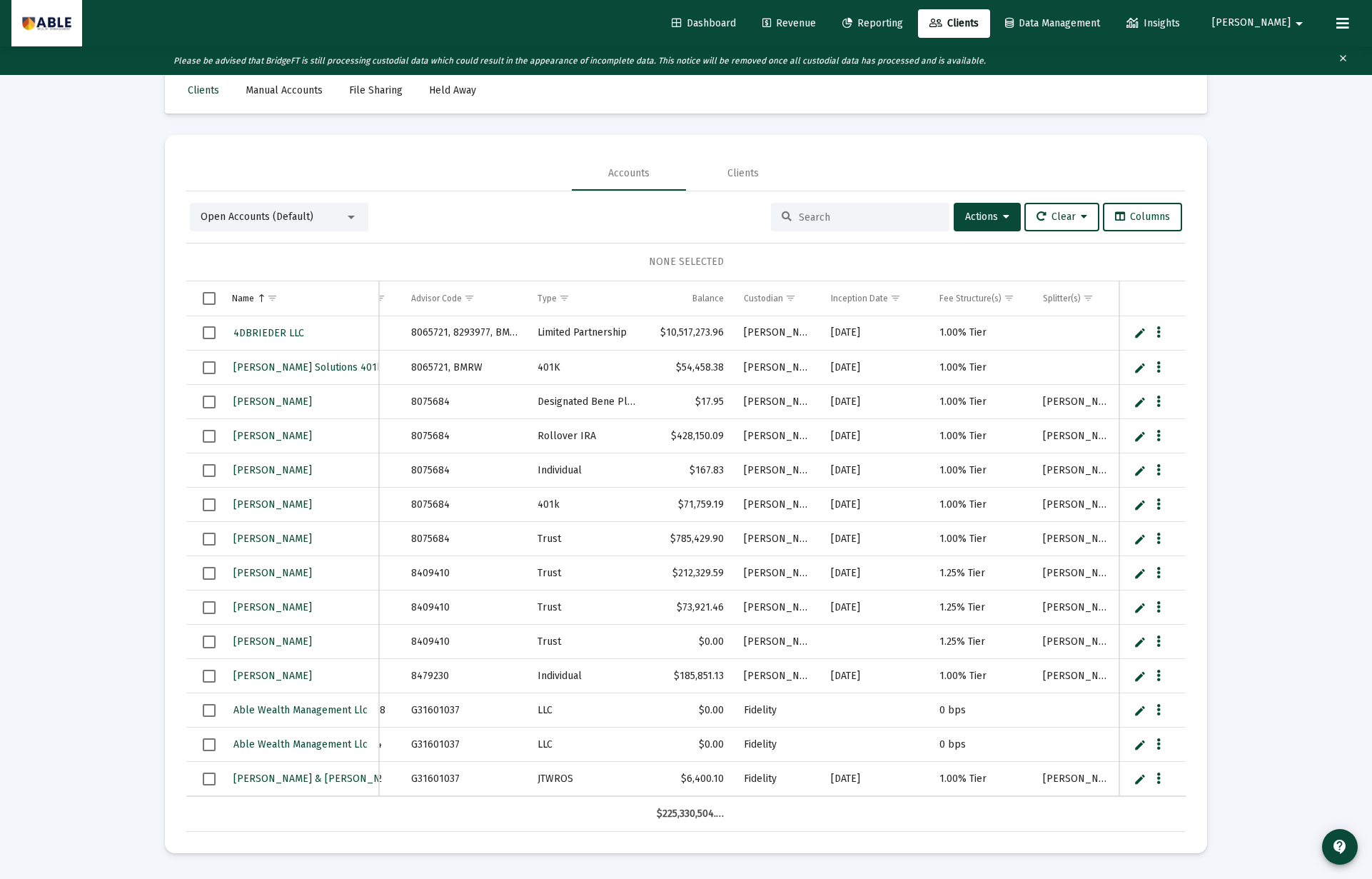
click at [1261, 554] on div "Loading... Clients Manual Accounts File Sharing Held Away Accounts Clients Open…" at bounding box center [686, 440] width 1372 height 879
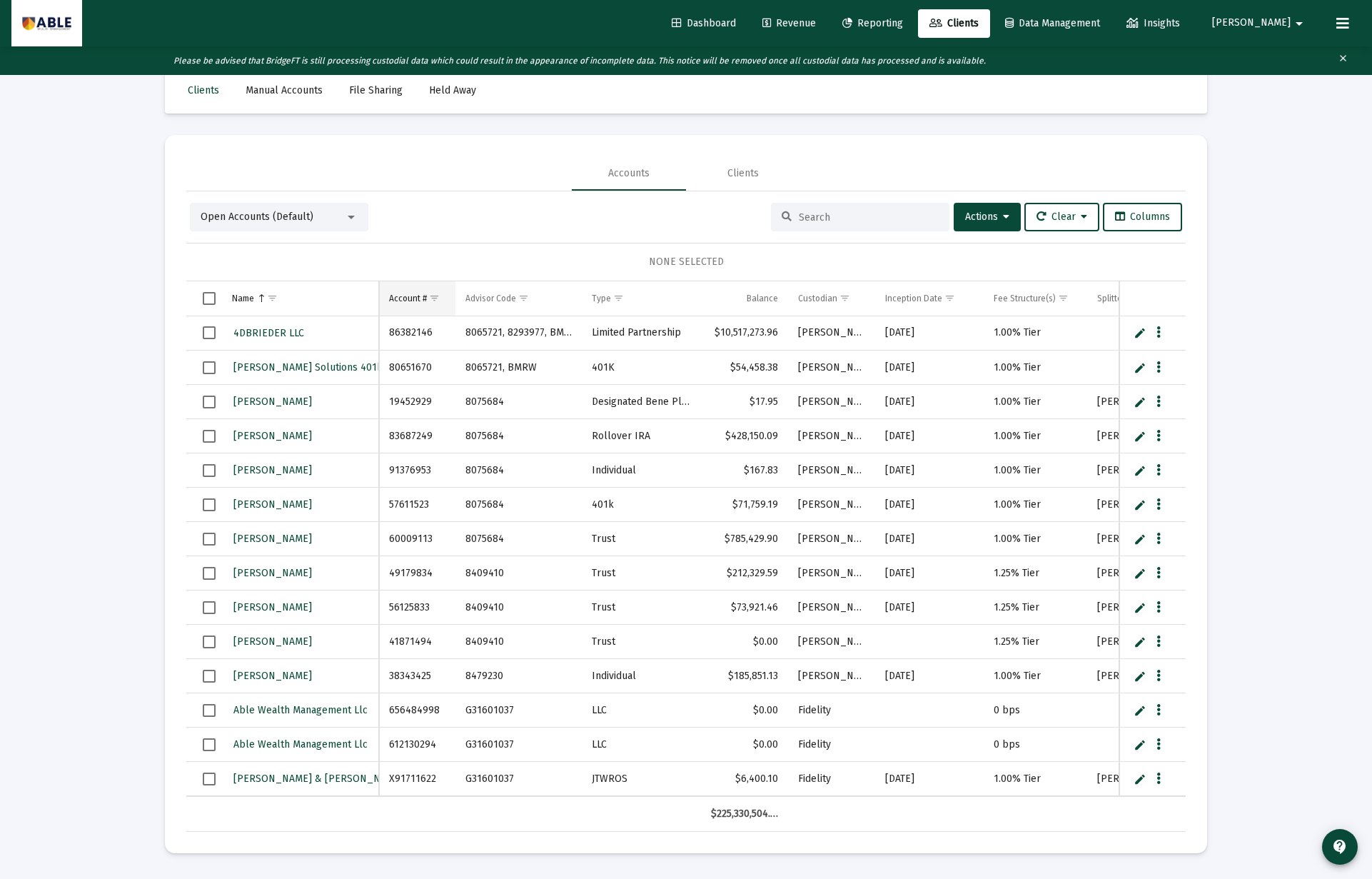
click at [403, 298] on div "Account #" at bounding box center [408, 299] width 38 height 12
click at [213, 297] on span "Select all" at bounding box center [209, 299] width 13 height 13
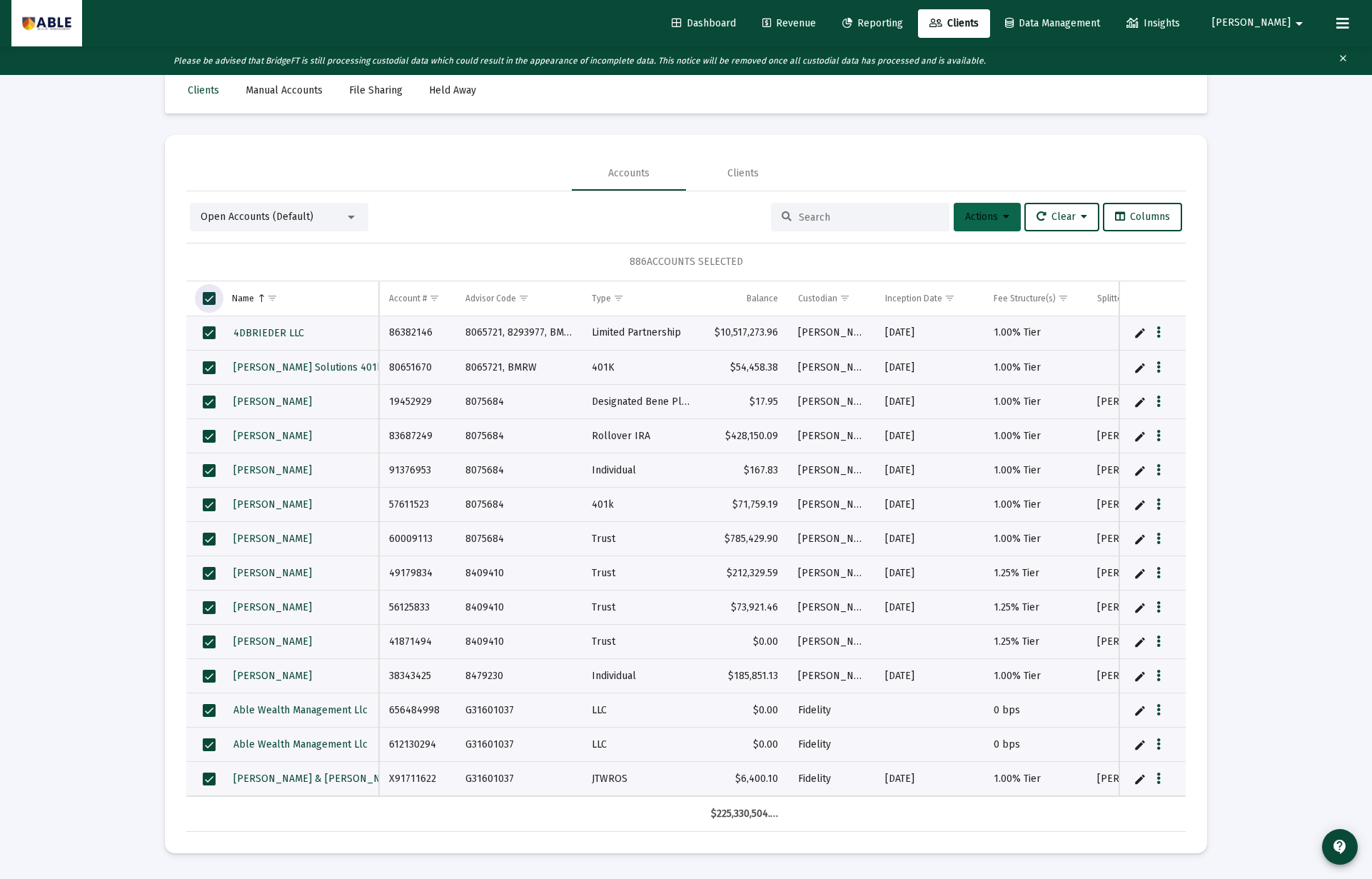
click at [973, 213] on span "Actions" at bounding box center [987, 217] width 44 height 12
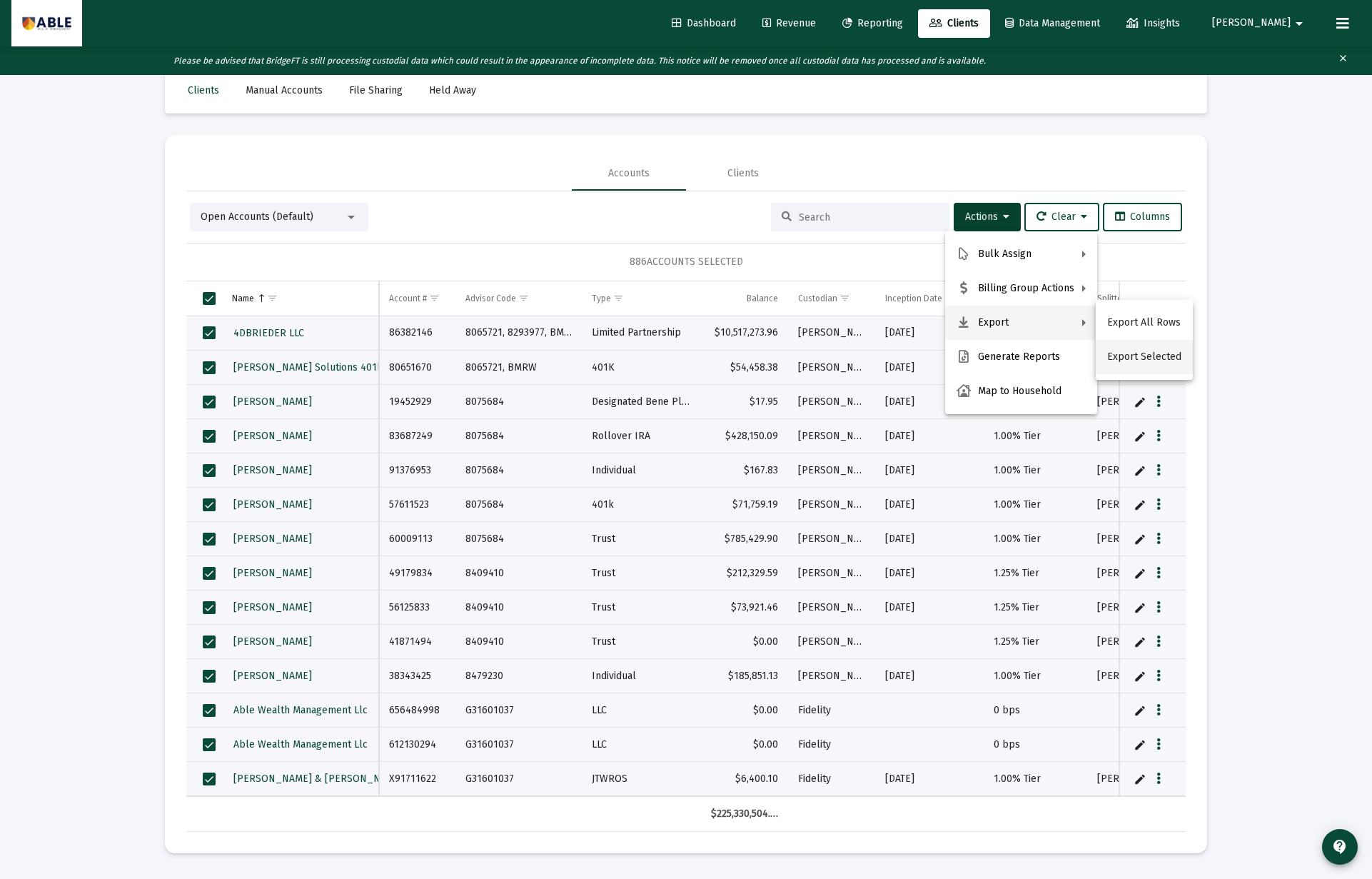
click at [1152, 353] on button "Export Selected" at bounding box center [1144, 357] width 97 height 34
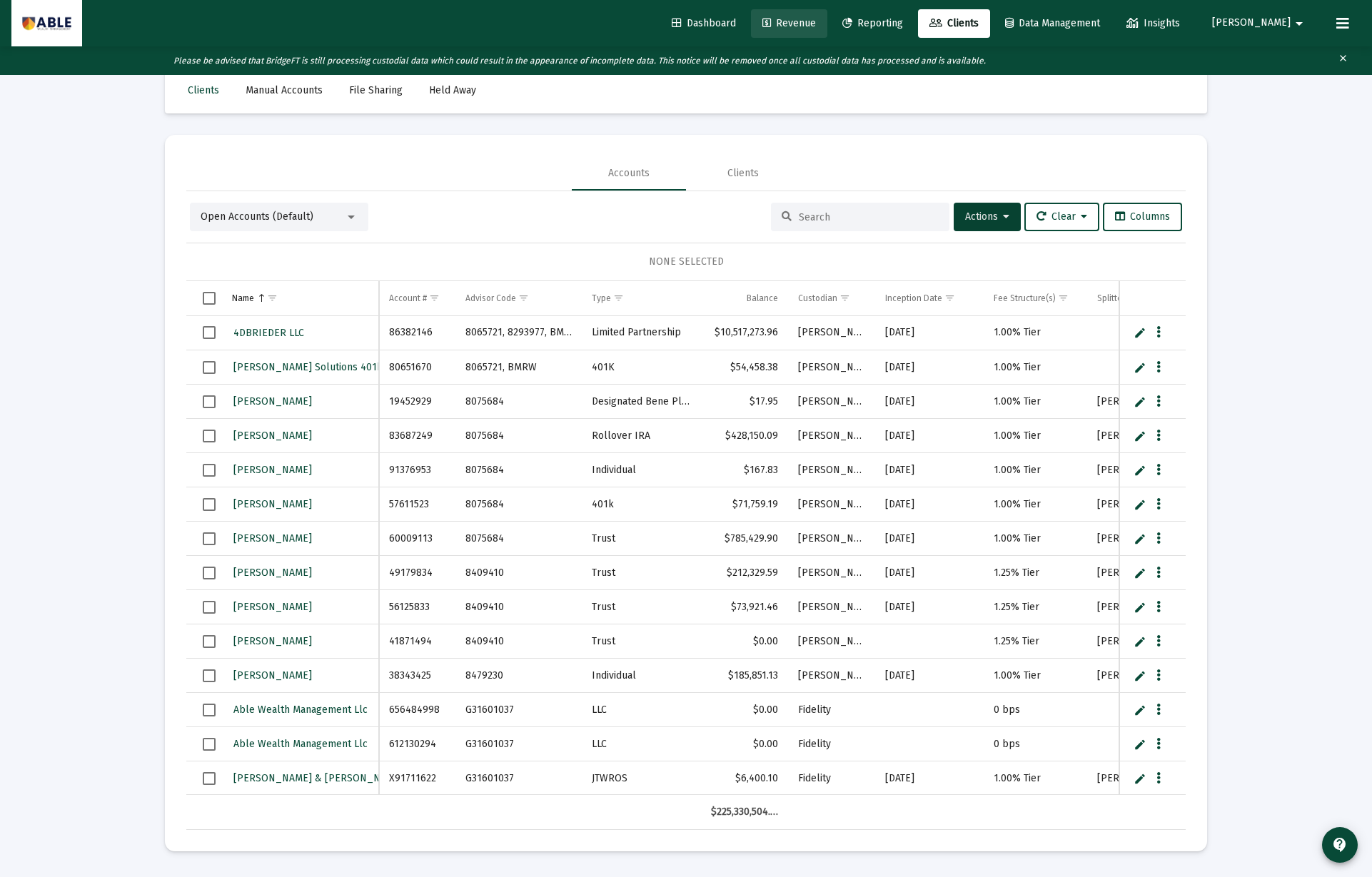
click at [816, 24] on span "Revenue" at bounding box center [788, 23] width 53 height 12
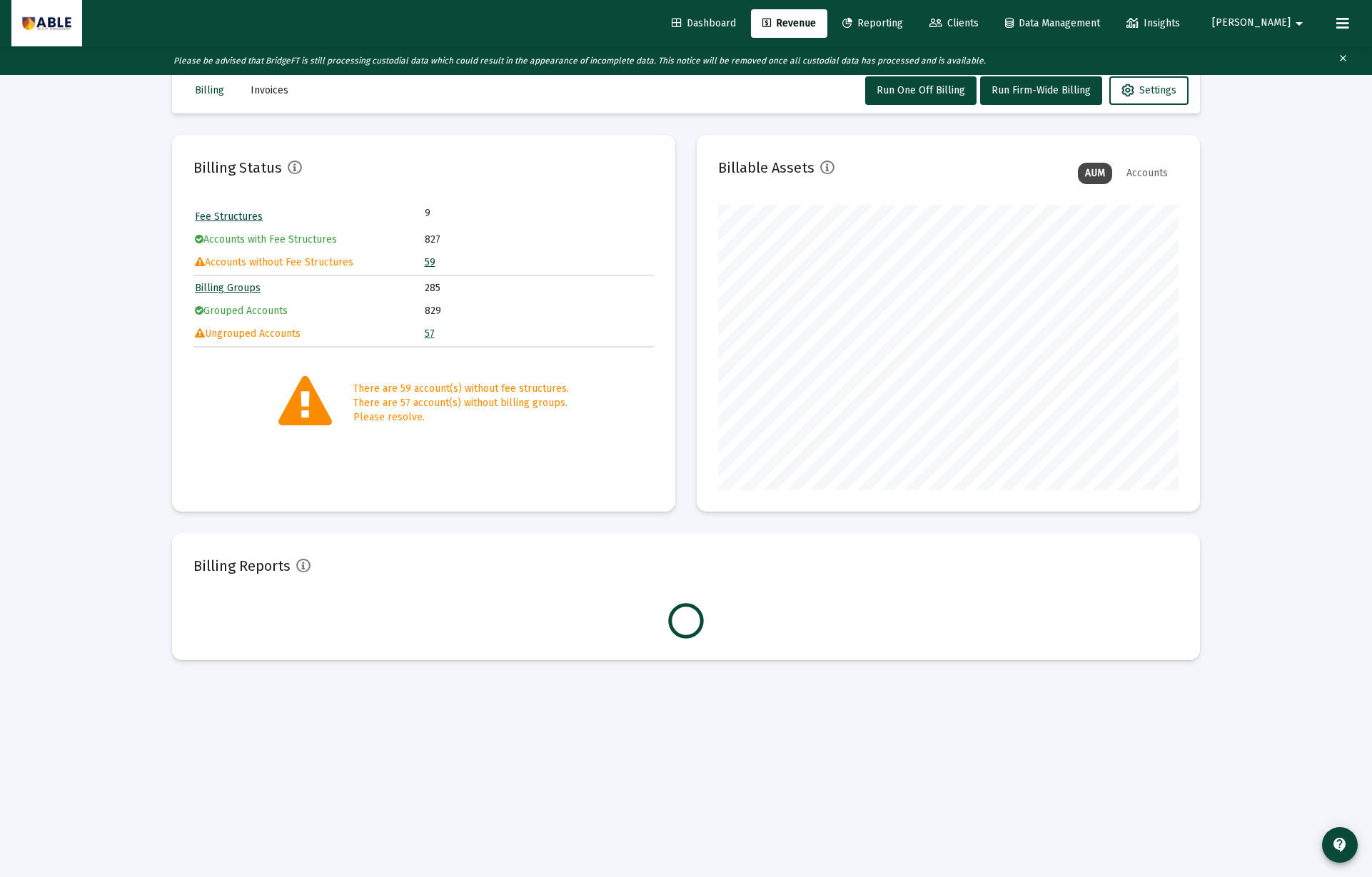
scroll to position [286, 461]
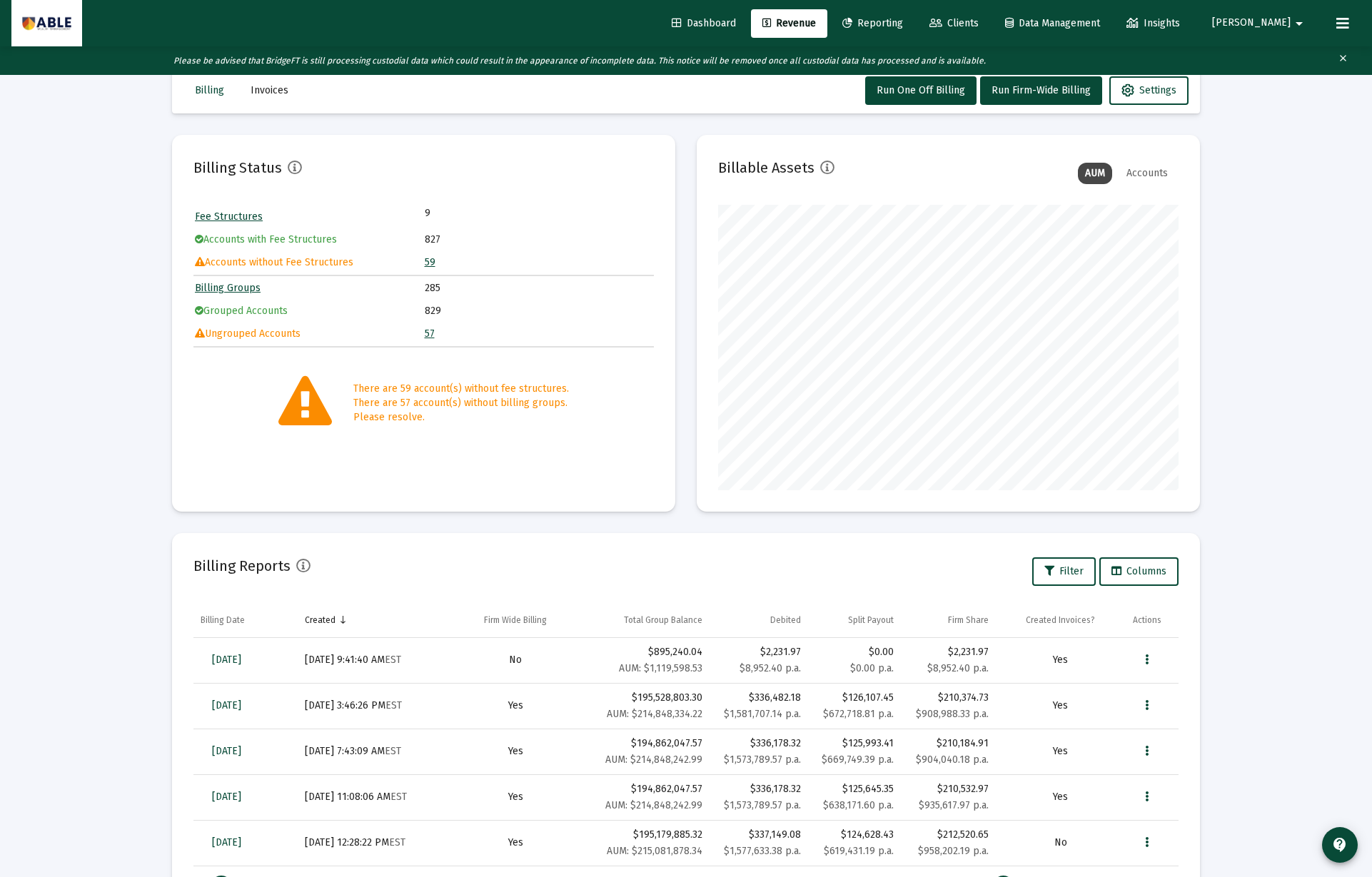
click at [430, 261] on link "59" at bounding box center [430, 262] width 11 height 12
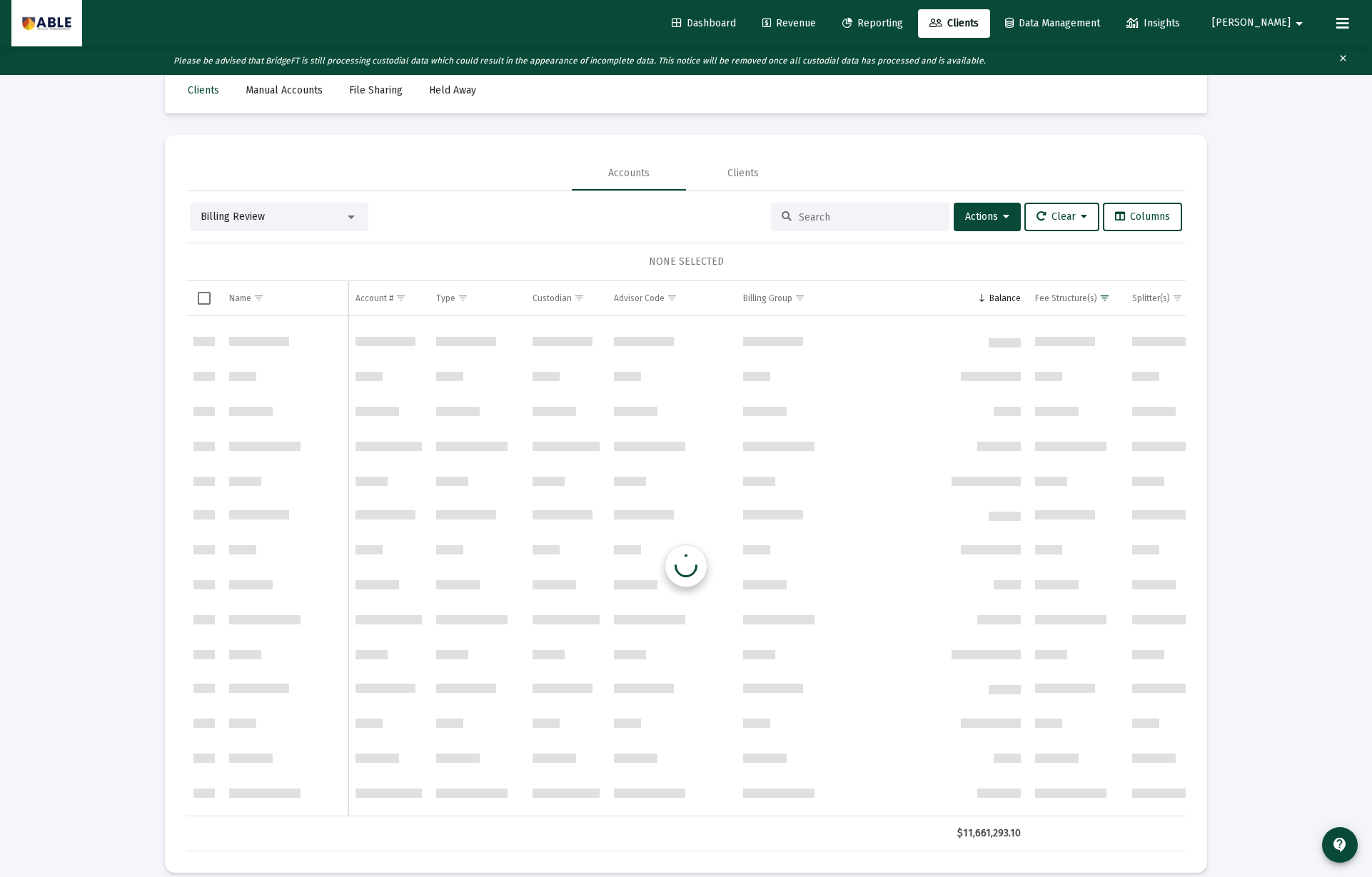
scroll to position [714, 0]
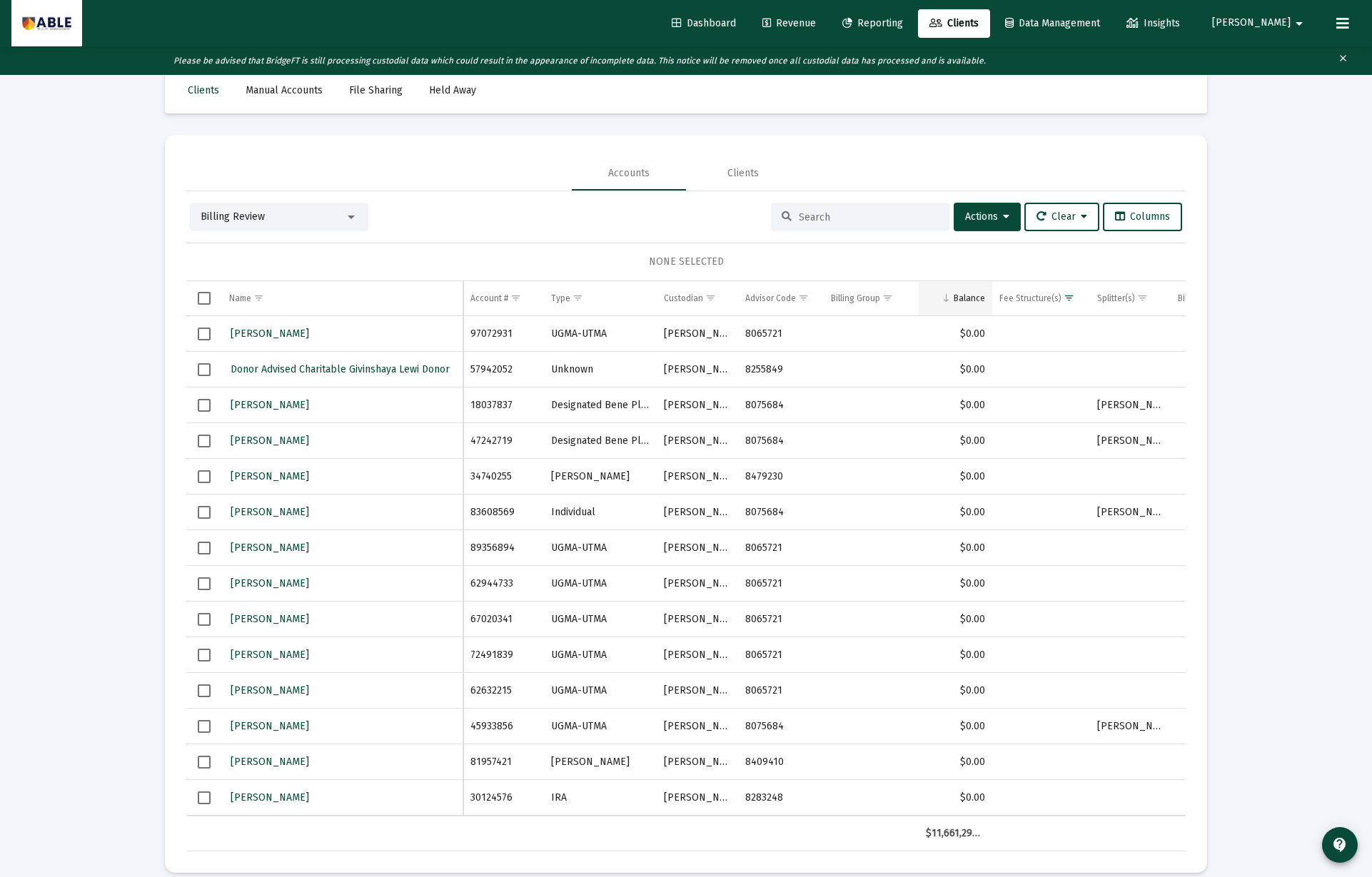
click at [976, 297] on div "Balance" at bounding box center [969, 299] width 31 height 12
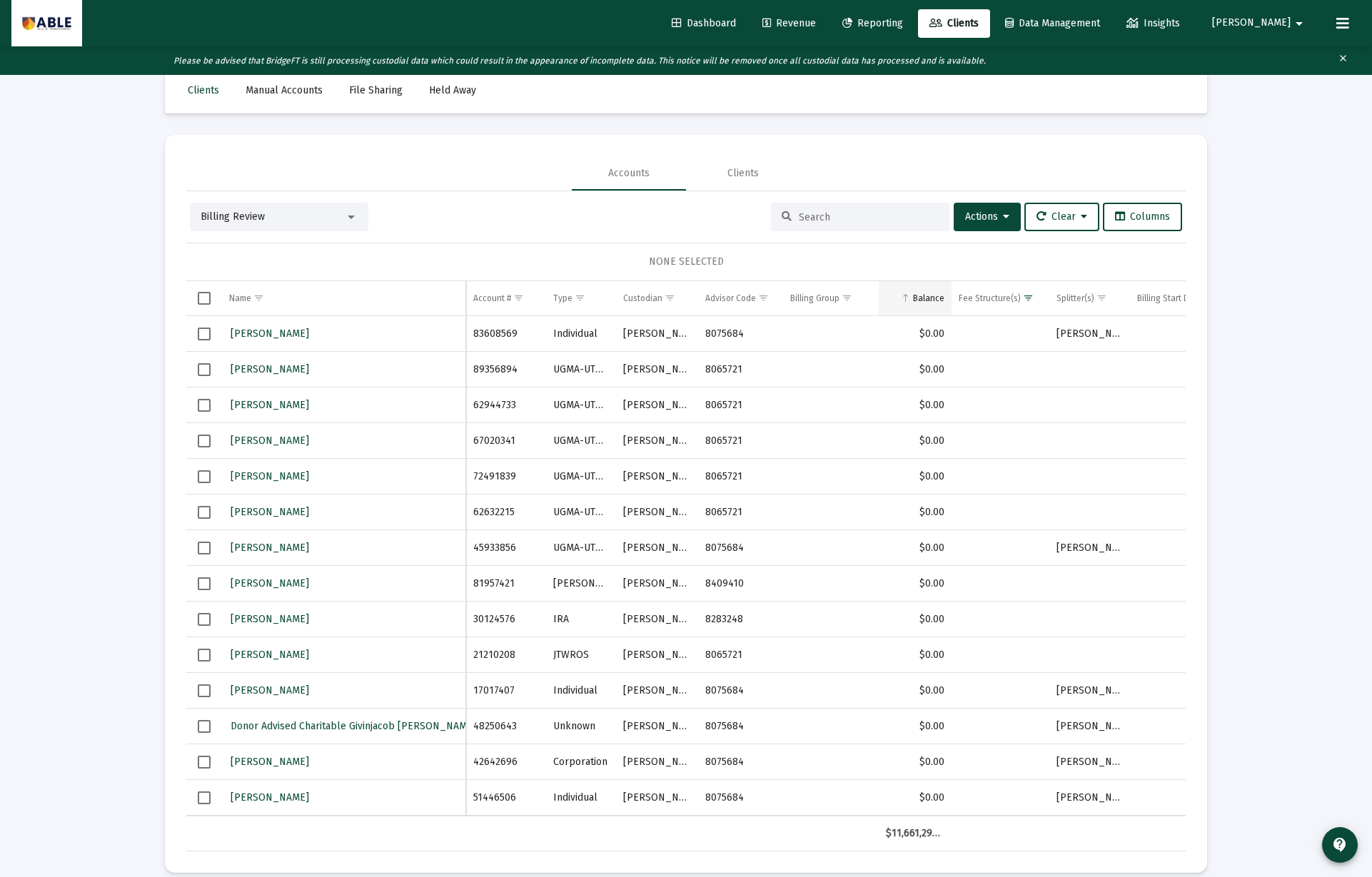
click at [938, 303] on div "Balance" at bounding box center [928, 299] width 31 height 12
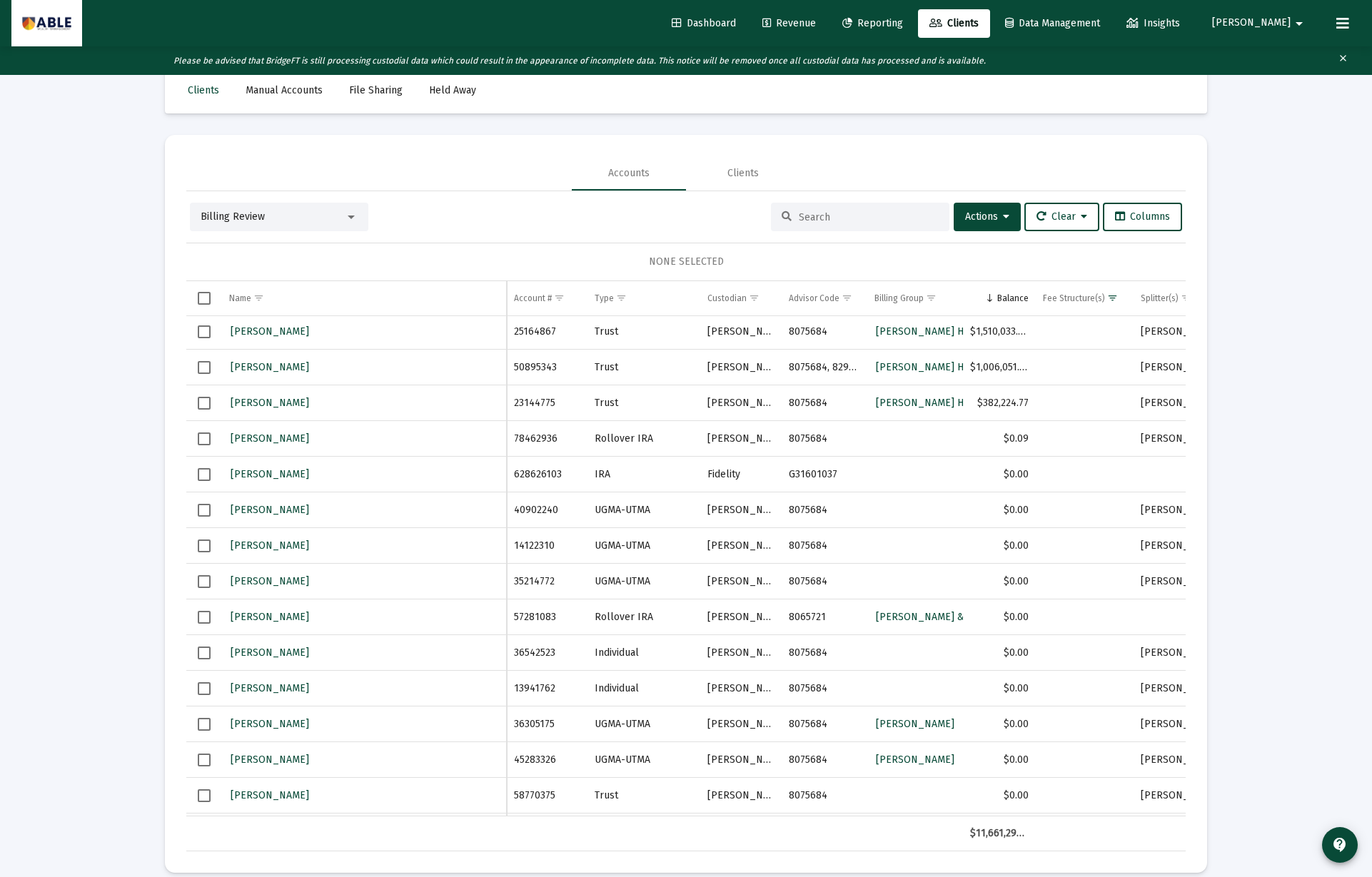
scroll to position [0, 0]
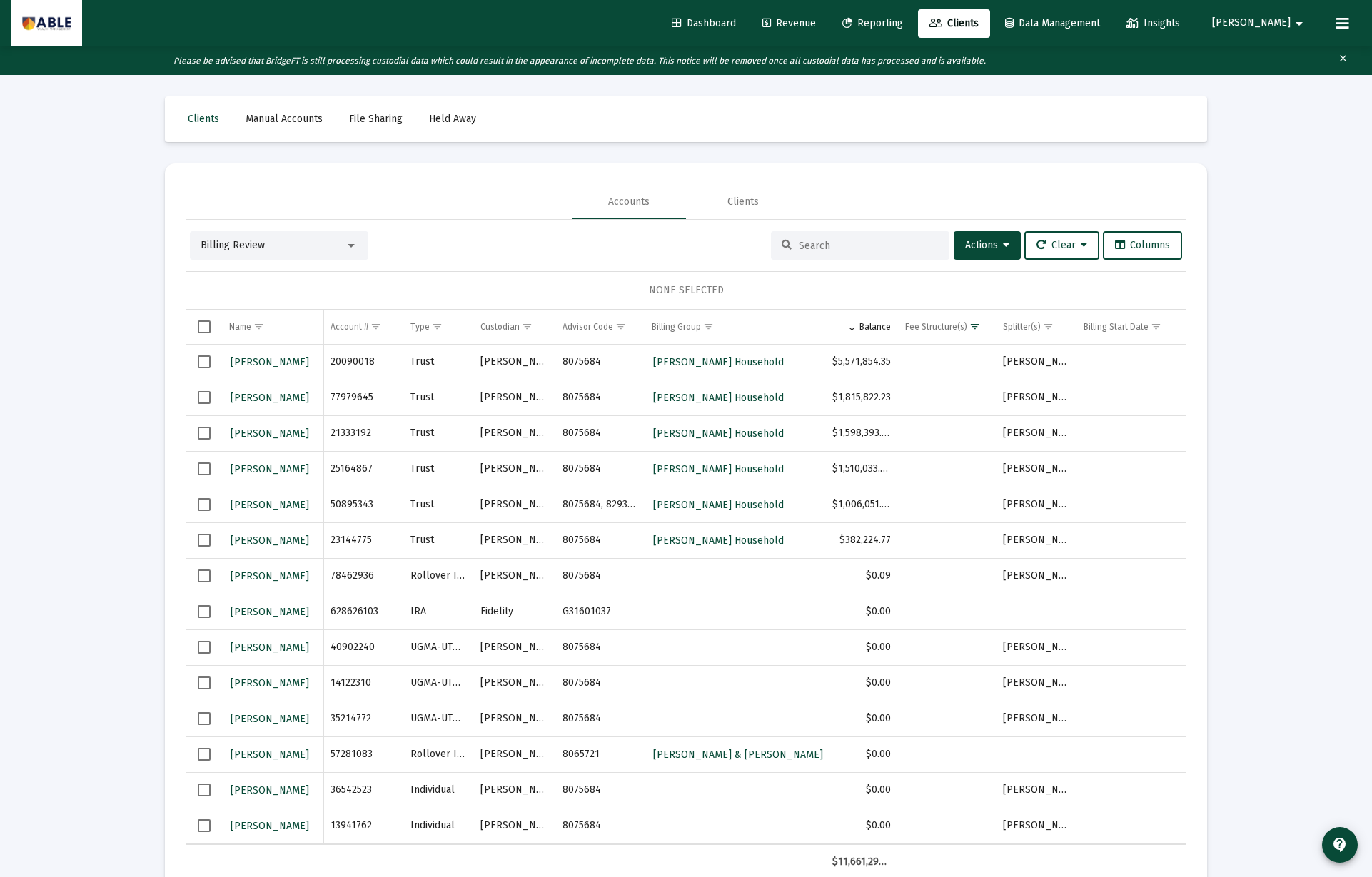
click at [845, 252] on div at bounding box center [860, 245] width 179 height 29
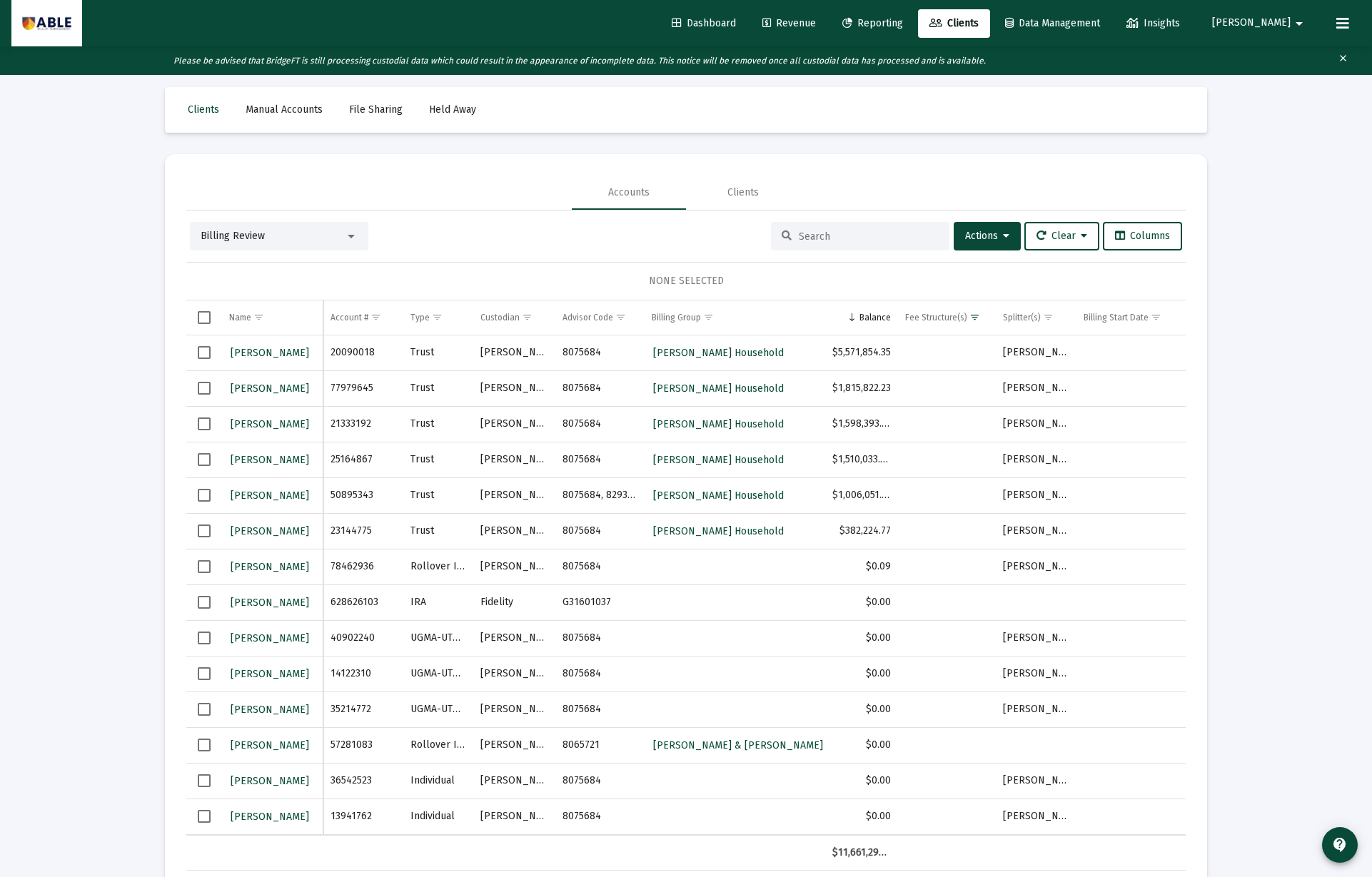
click at [1284, 20] on span "[PERSON_NAME]" at bounding box center [1250, 23] width 78 height 12
click at [1279, 95] on button "Logout" at bounding box center [1295, 94] width 85 height 34
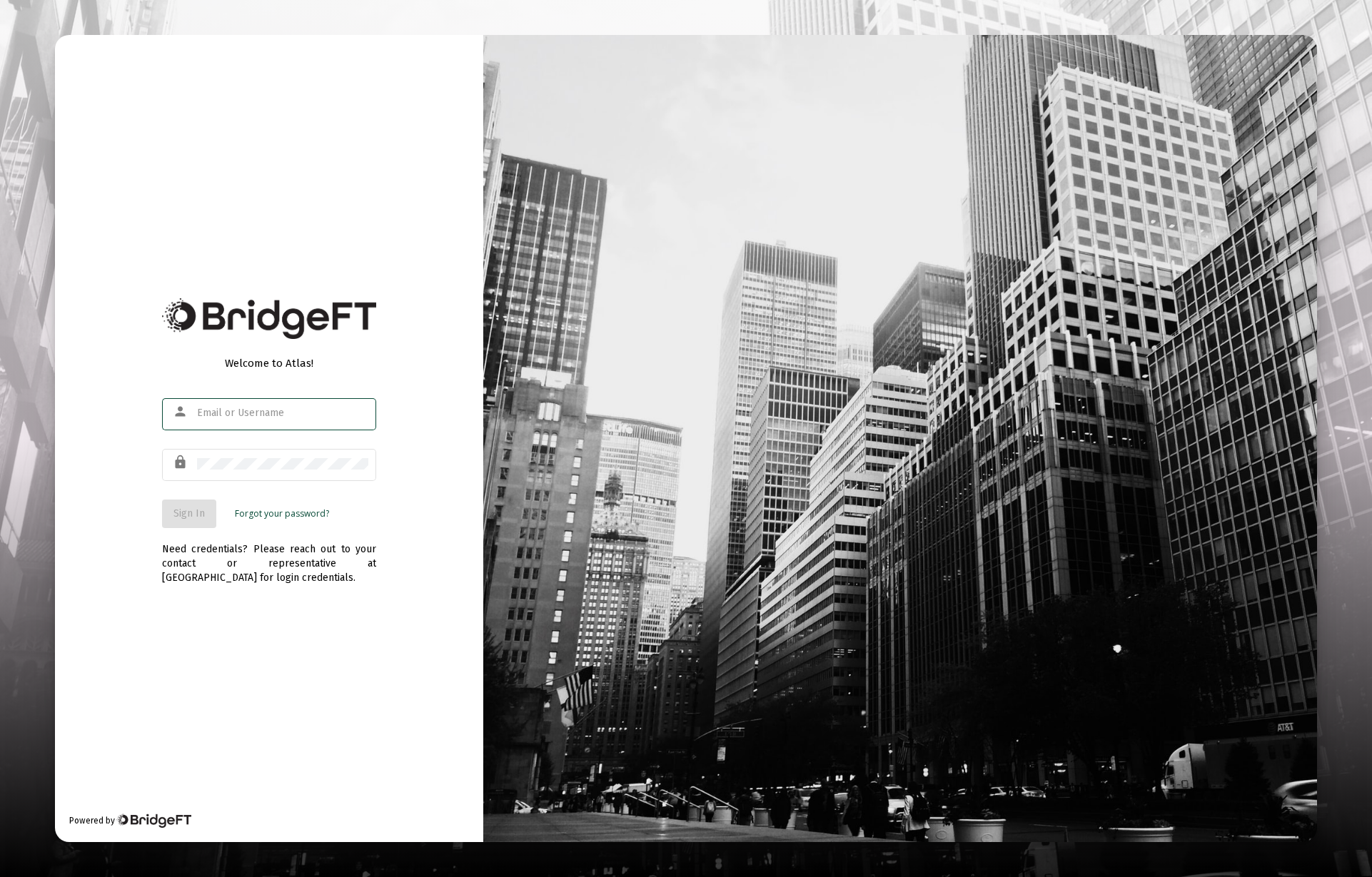
type input "[PERSON_NAME][EMAIL_ADDRESS][DOMAIN_NAME]"
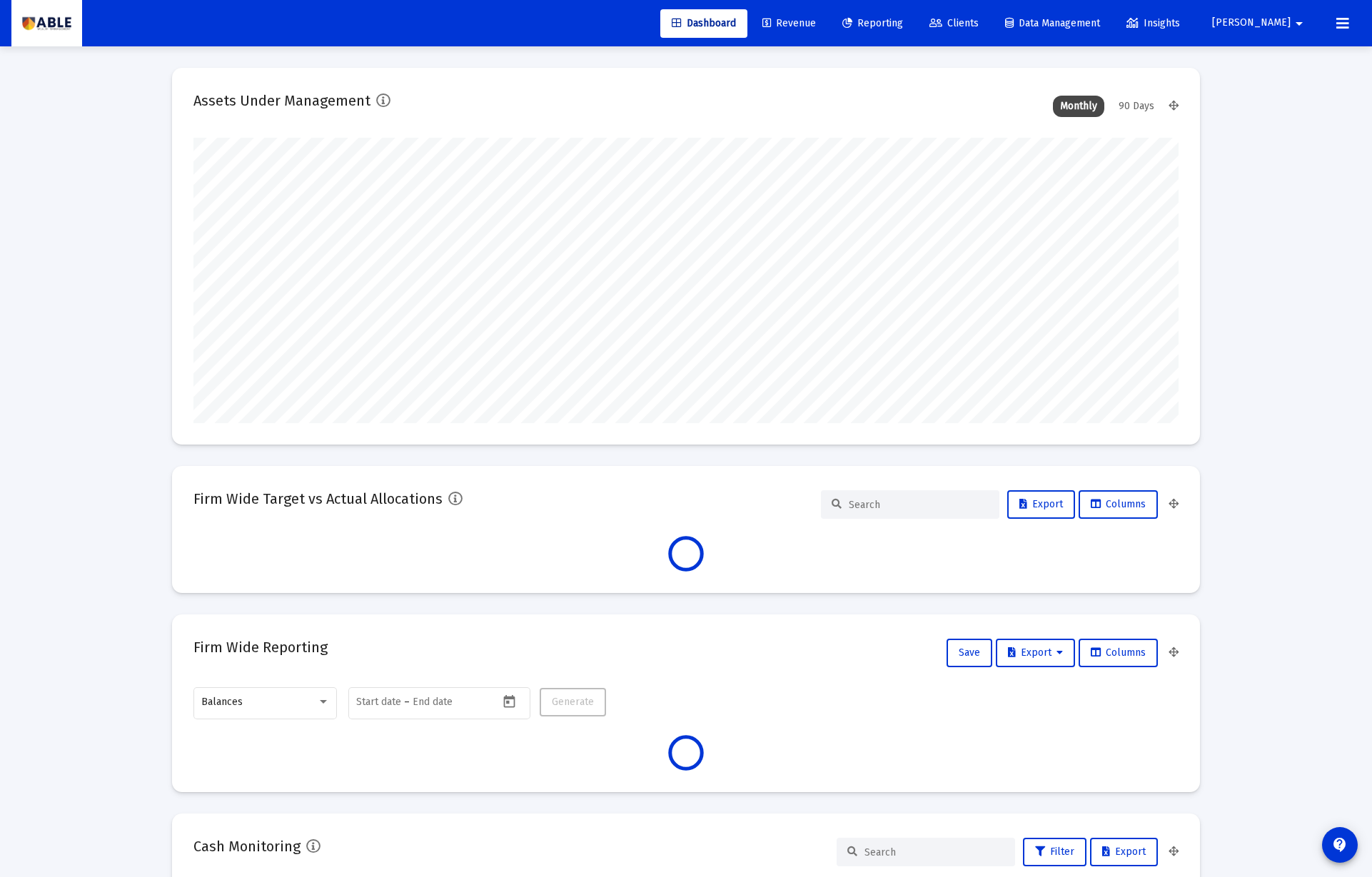
scroll to position [286, 530]
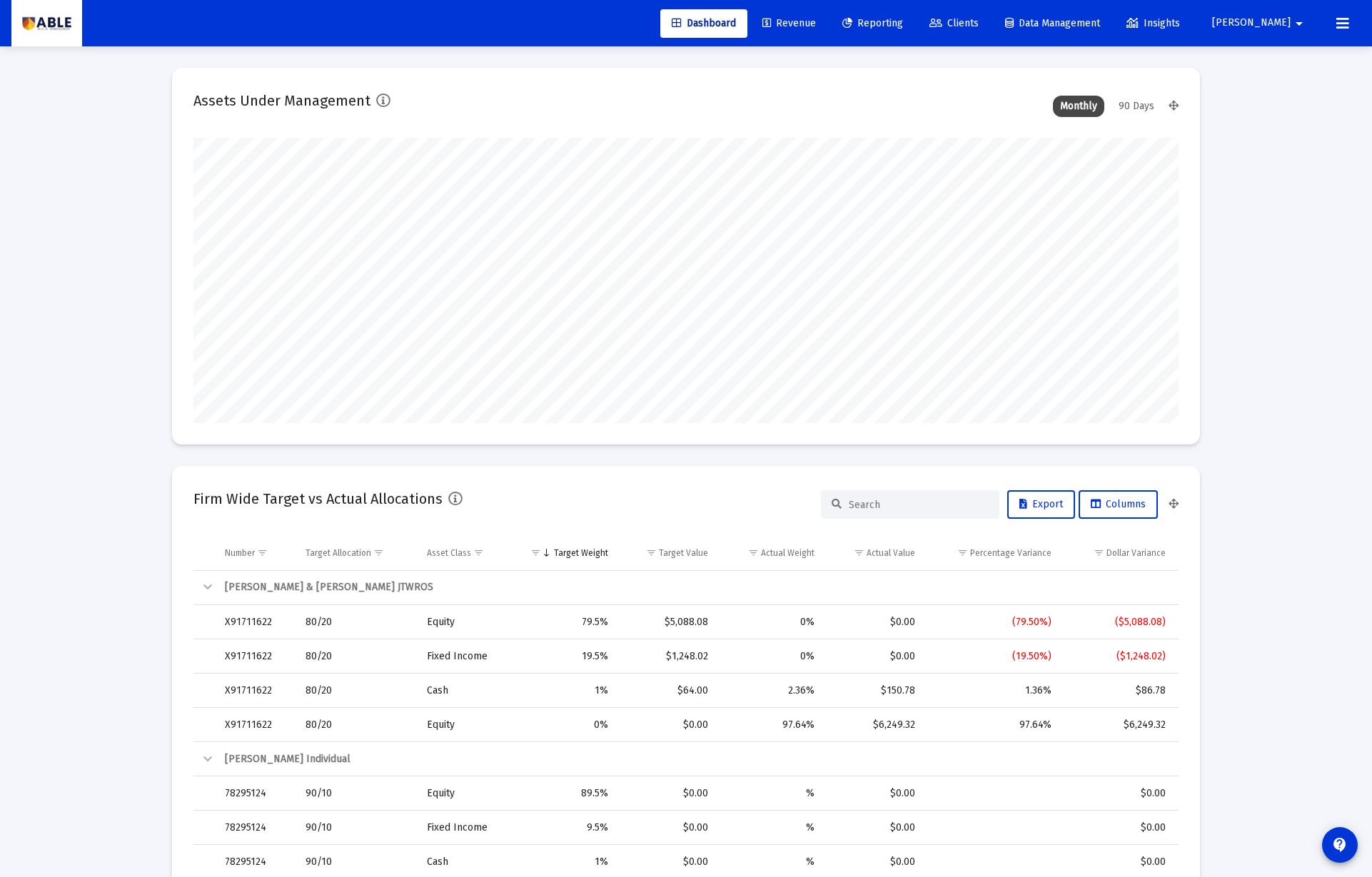
type input "[DATE]"
click at [979, 23] on span "Clients" at bounding box center [953, 23] width 49 height 12
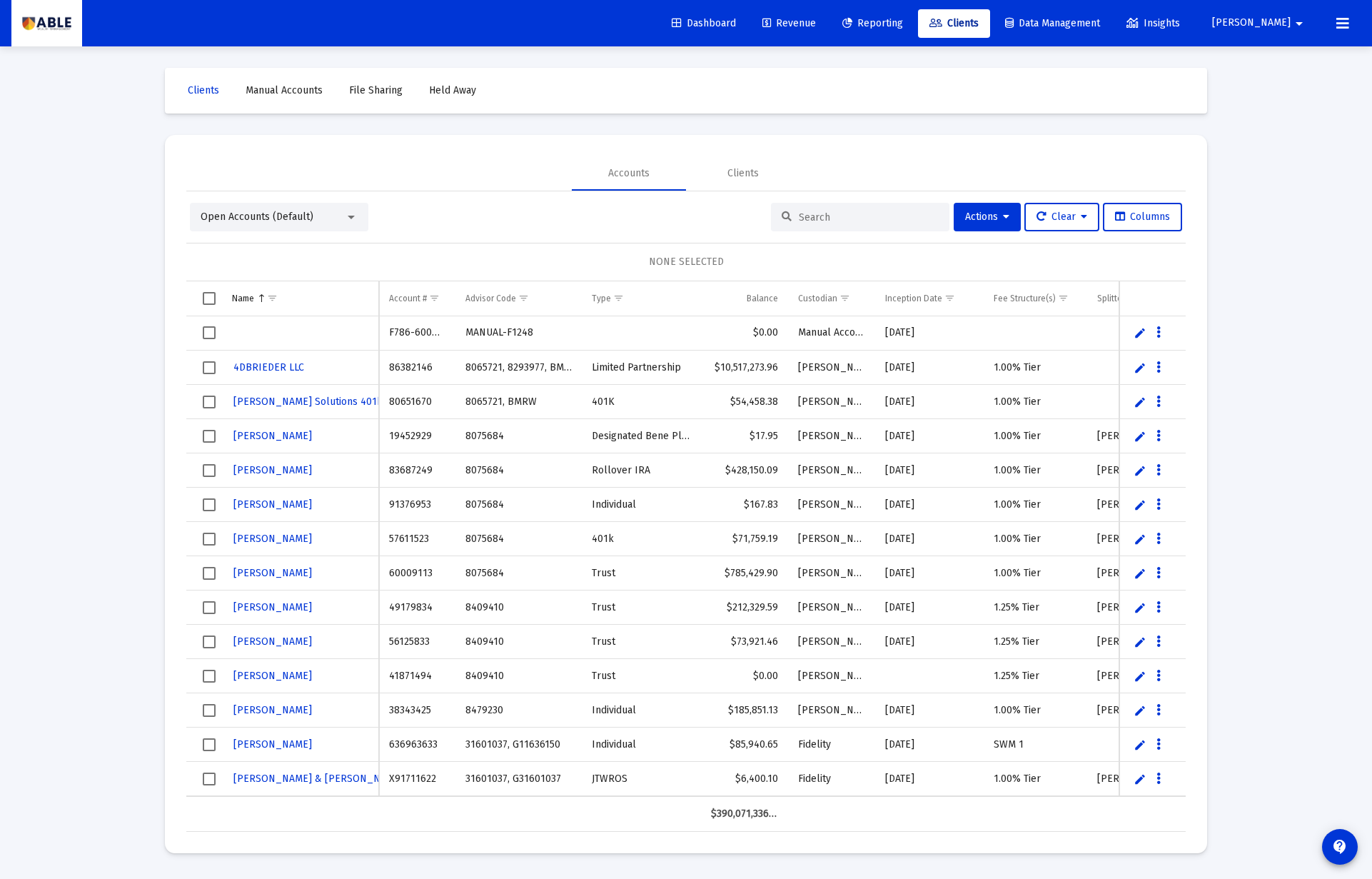
click at [814, 212] on input at bounding box center [868, 218] width 140 height 12
paste input "9176931832"
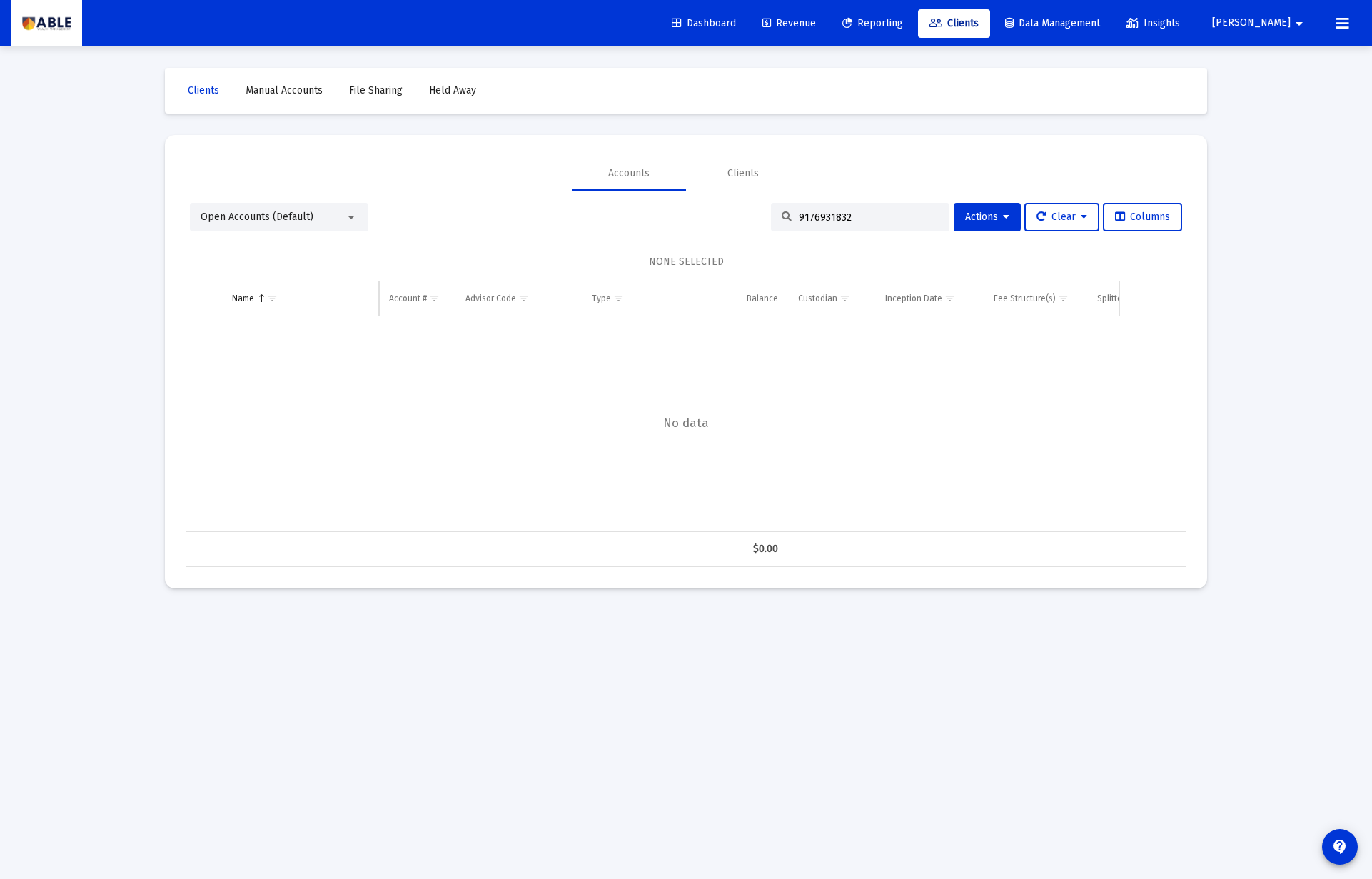
click at [848, 220] on input "9176931832" at bounding box center [868, 218] width 140 height 12
paste input "637026486"
click at [887, 216] on input "637026486" at bounding box center [868, 218] width 140 height 12
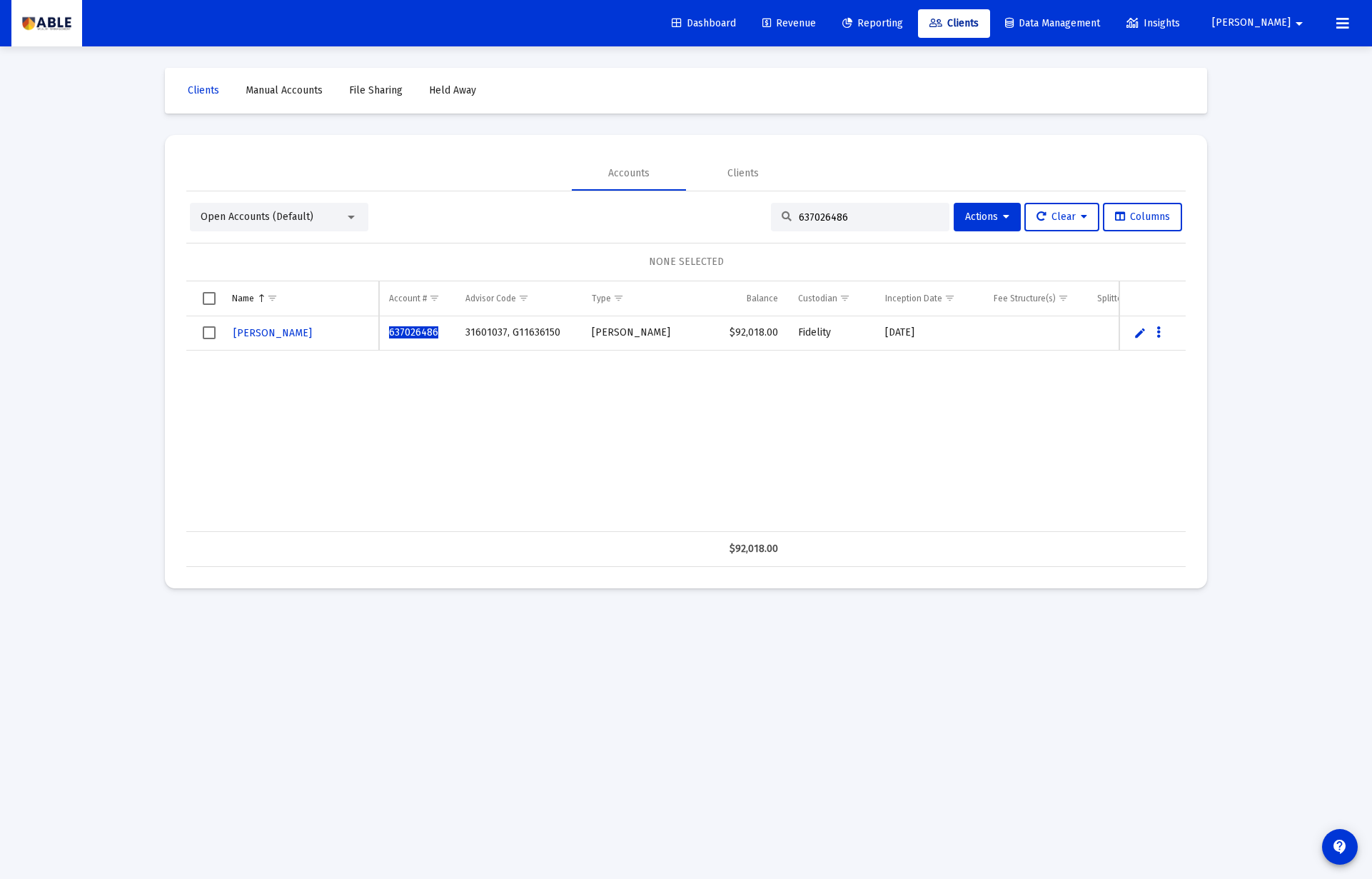
click at [887, 216] on input "637026486" at bounding box center [868, 218] width 140 height 12
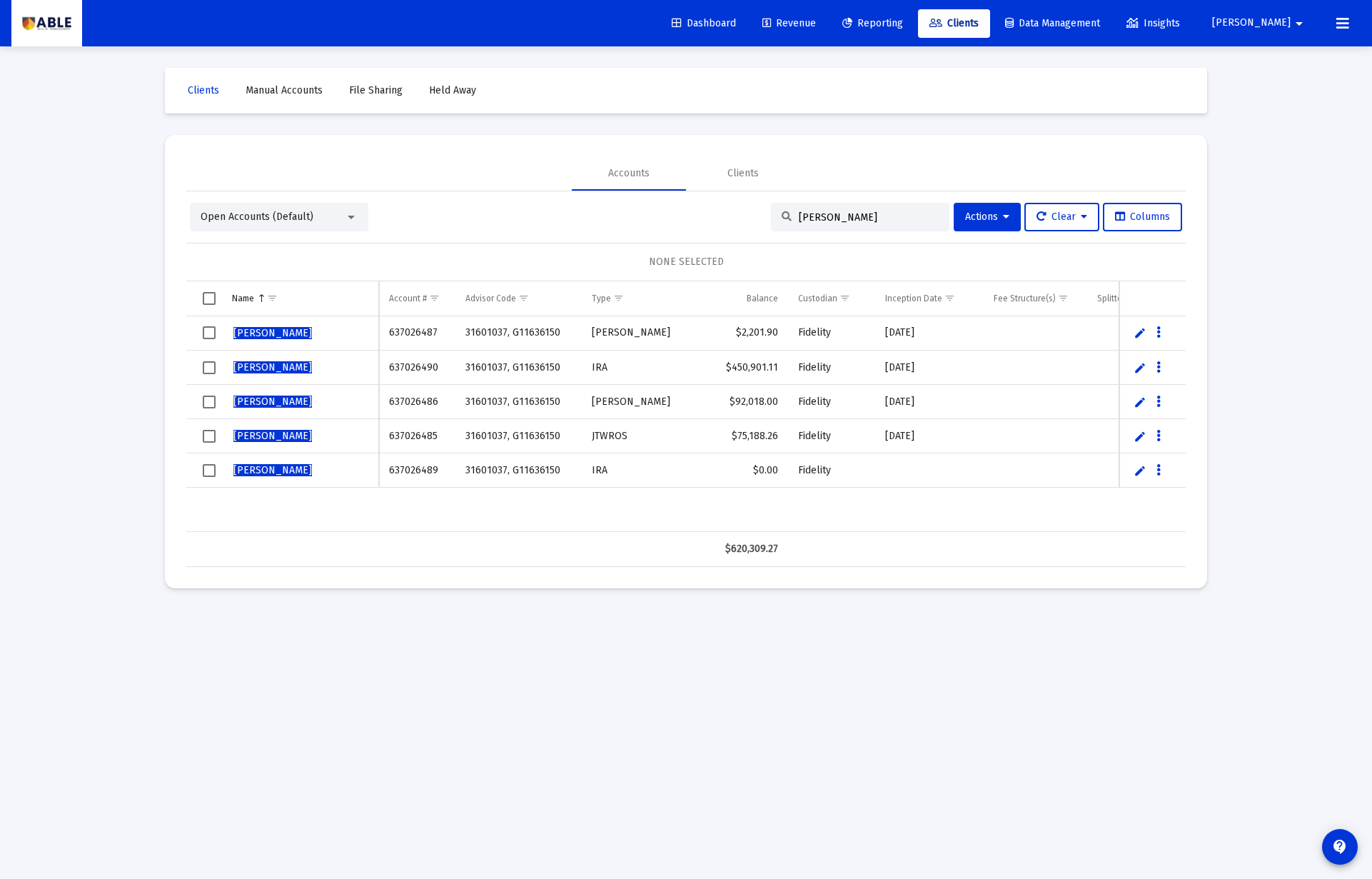
type input "[PERSON_NAME]"
click at [970, 221] on span "Actions" at bounding box center [987, 217] width 44 height 12
click at [864, 218] on div at bounding box center [686, 440] width 1372 height 879
click at [209, 332] on span "Select row" at bounding box center [209, 333] width 13 height 13
click at [204, 299] on span "Select all" at bounding box center [209, 299] width 13 height 13
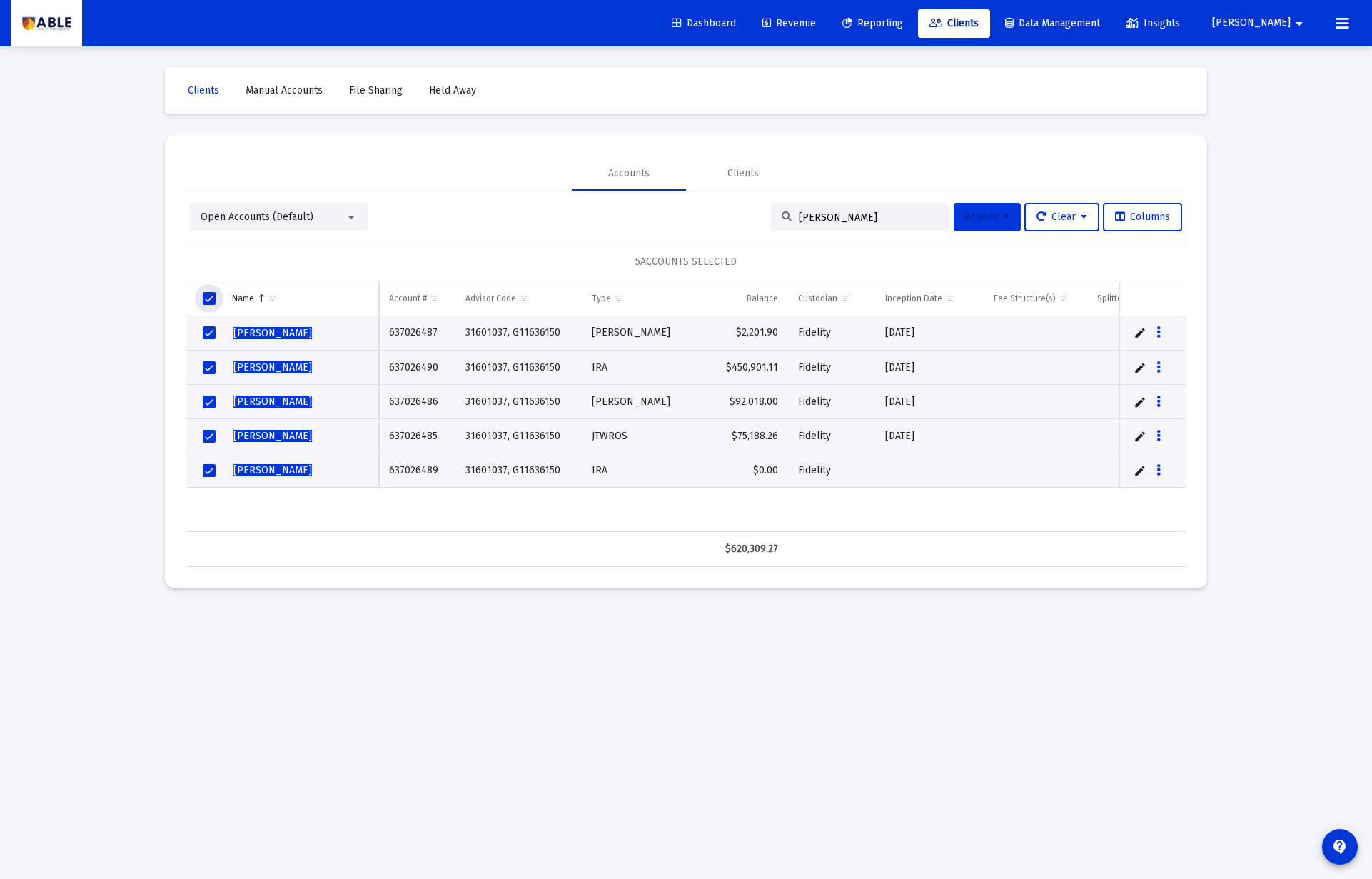
click at [977, 221] on span "Actions" at bounding box center [987, 217] width 44 height 12
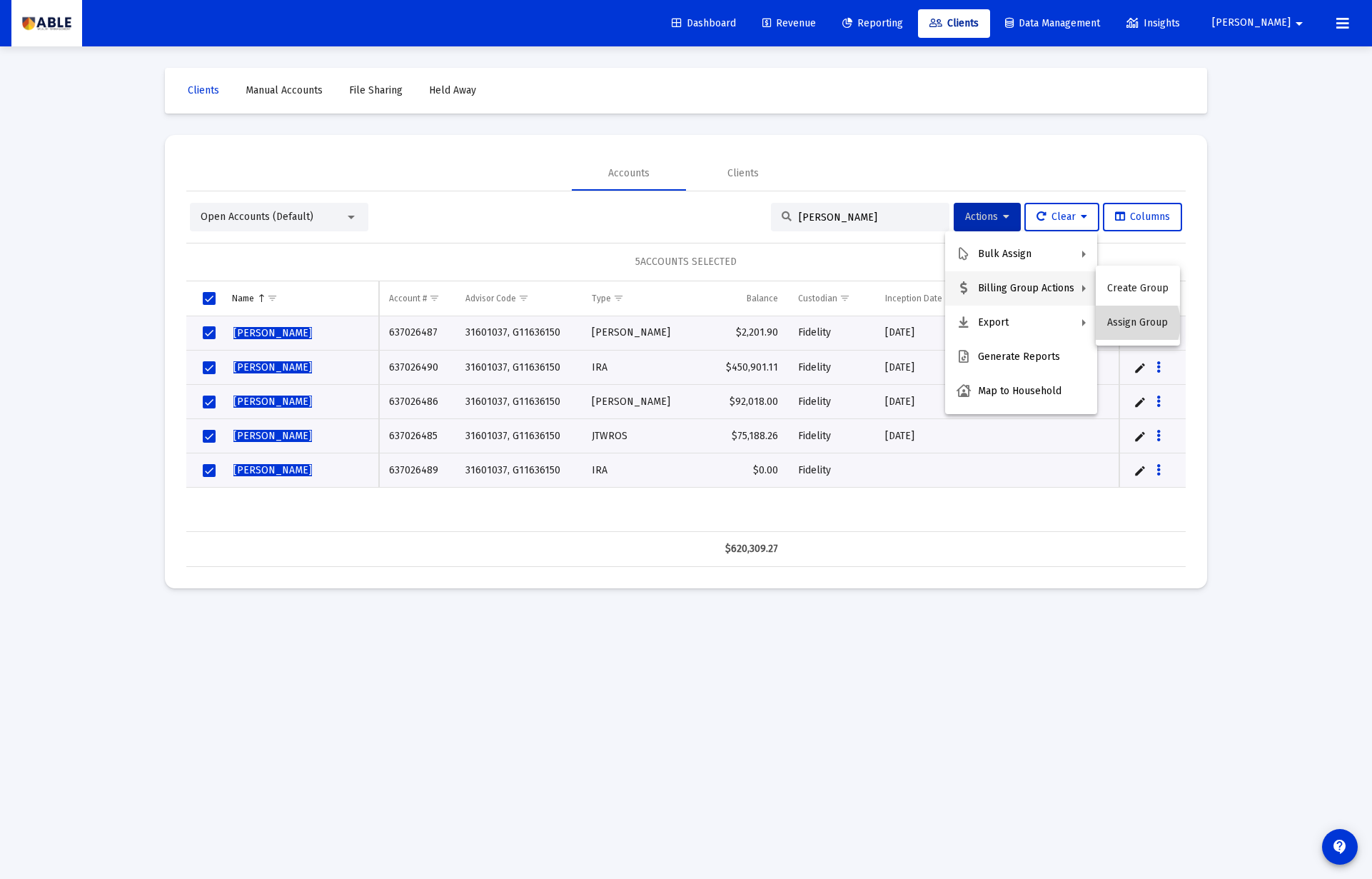
click at [1129, 324] on button "Assign Group" at bounding box center [1137, 322] width 84 height 34
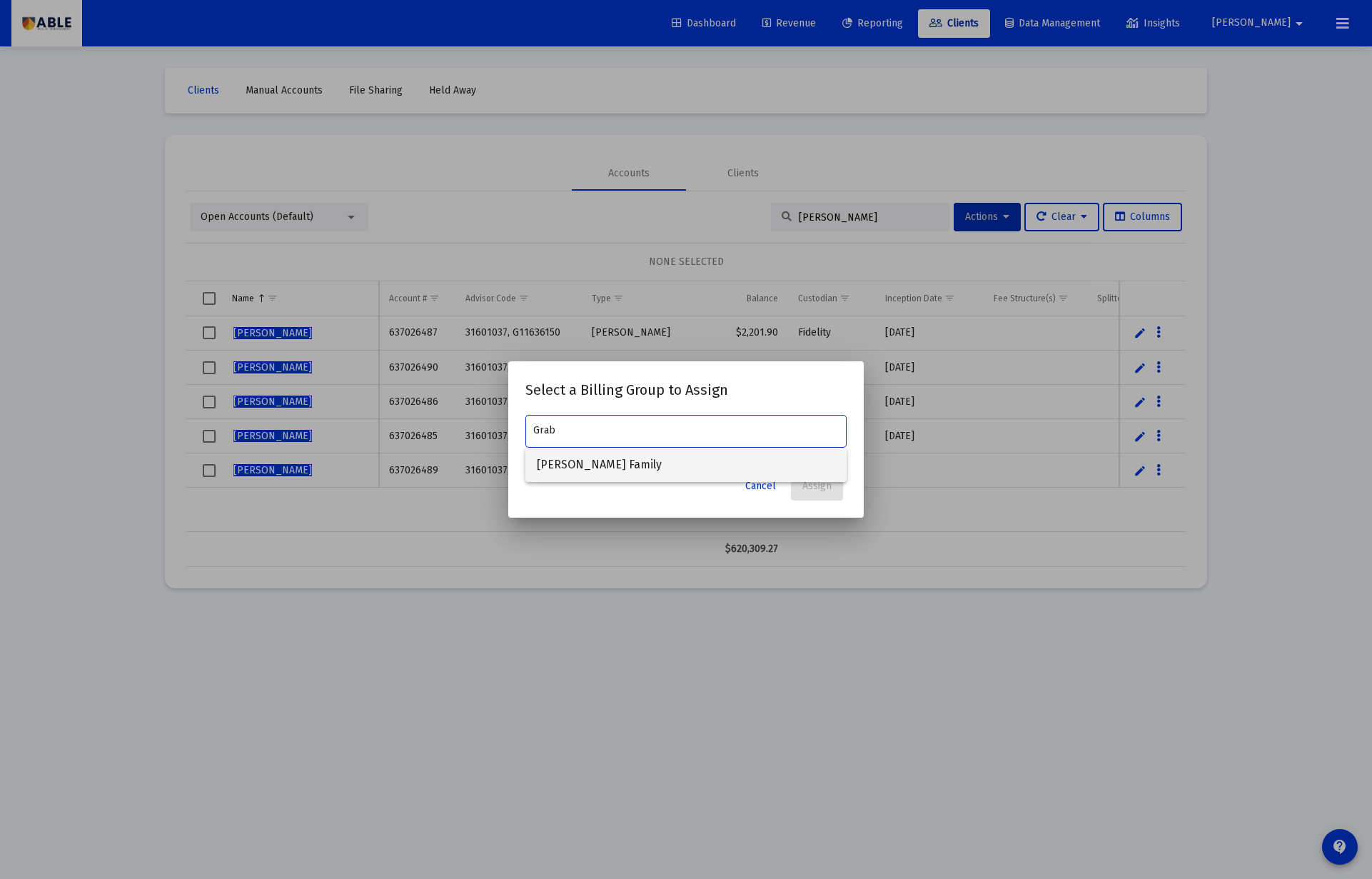
click at [562, 470] on span "[PERSON_NAME] Family" at bounding box center [685, 464] width 298 height 34
type input "[PERSON_NAME] Family"
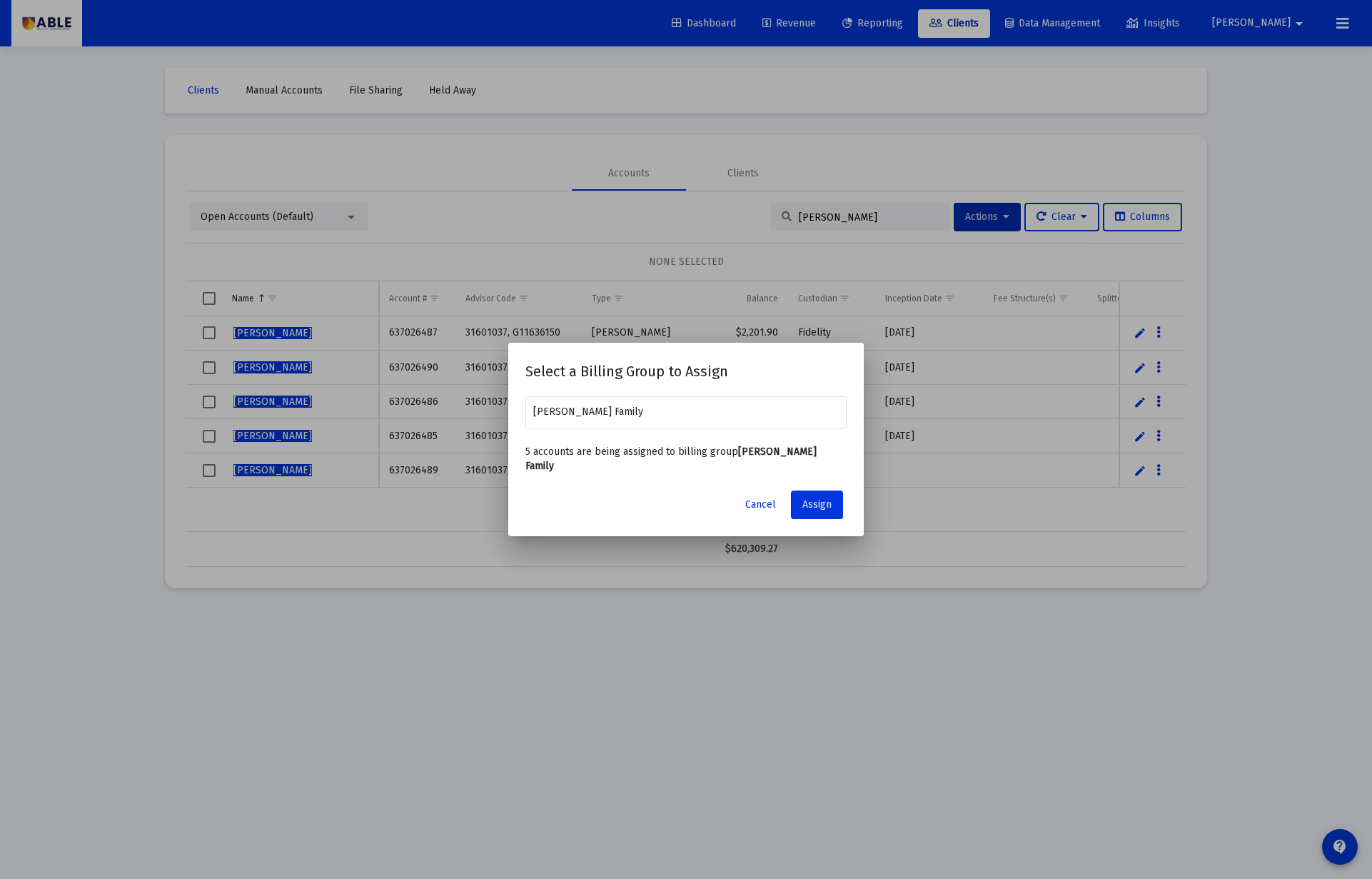
click at [812, 499] on span "Assign" at bounding box center [817, 504] width 29 height 12
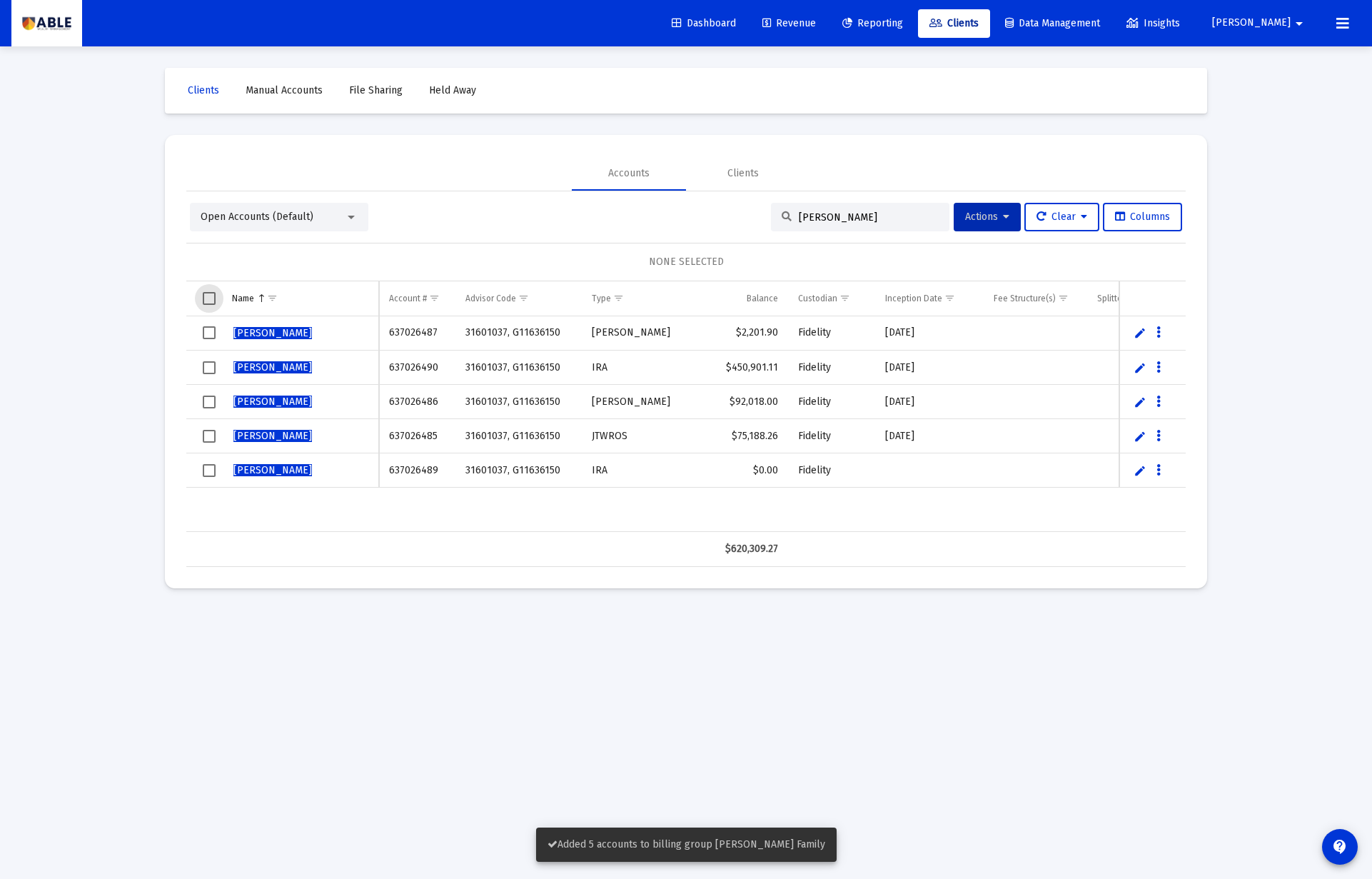
click at [210, 301] on span "Select all" at bounding box center [209, 299] width 13 height 13
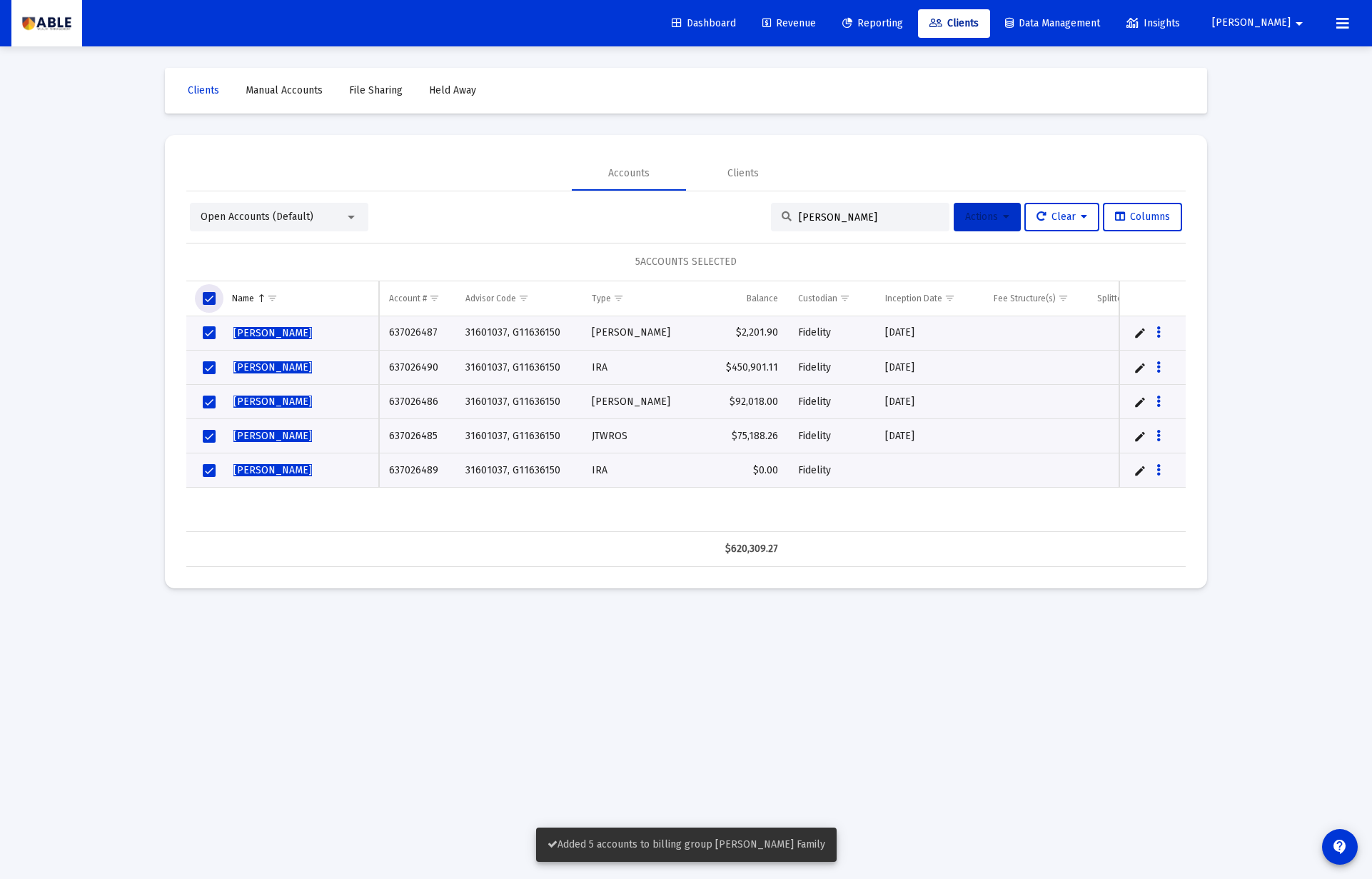
click at [977, 217] on span "Actions" at bounding box center [987, 217] width 44 height 12
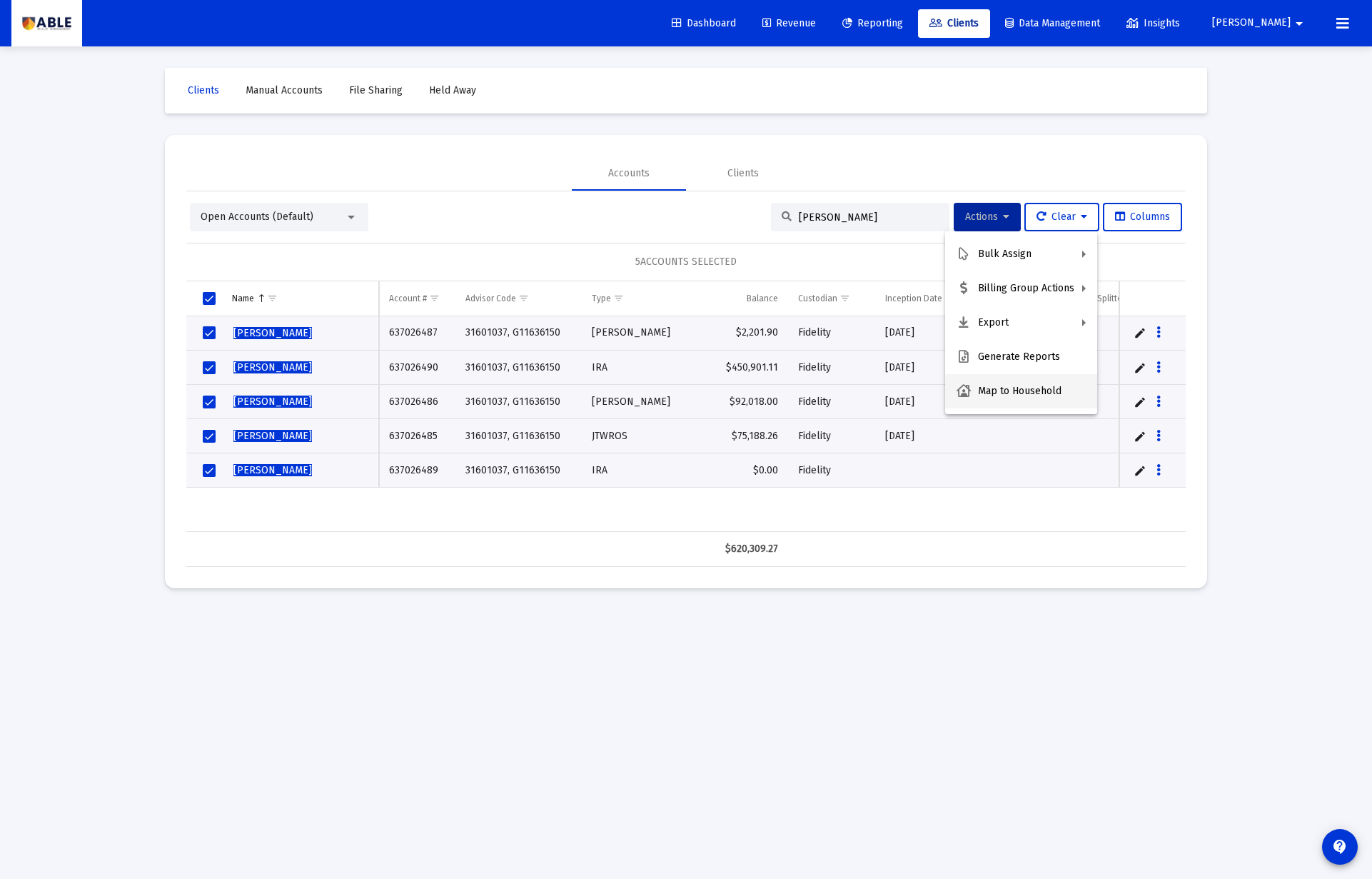
click at [1003, 393] on button "Map to Household" at bounding box center [1021, 391] width 152 height 34
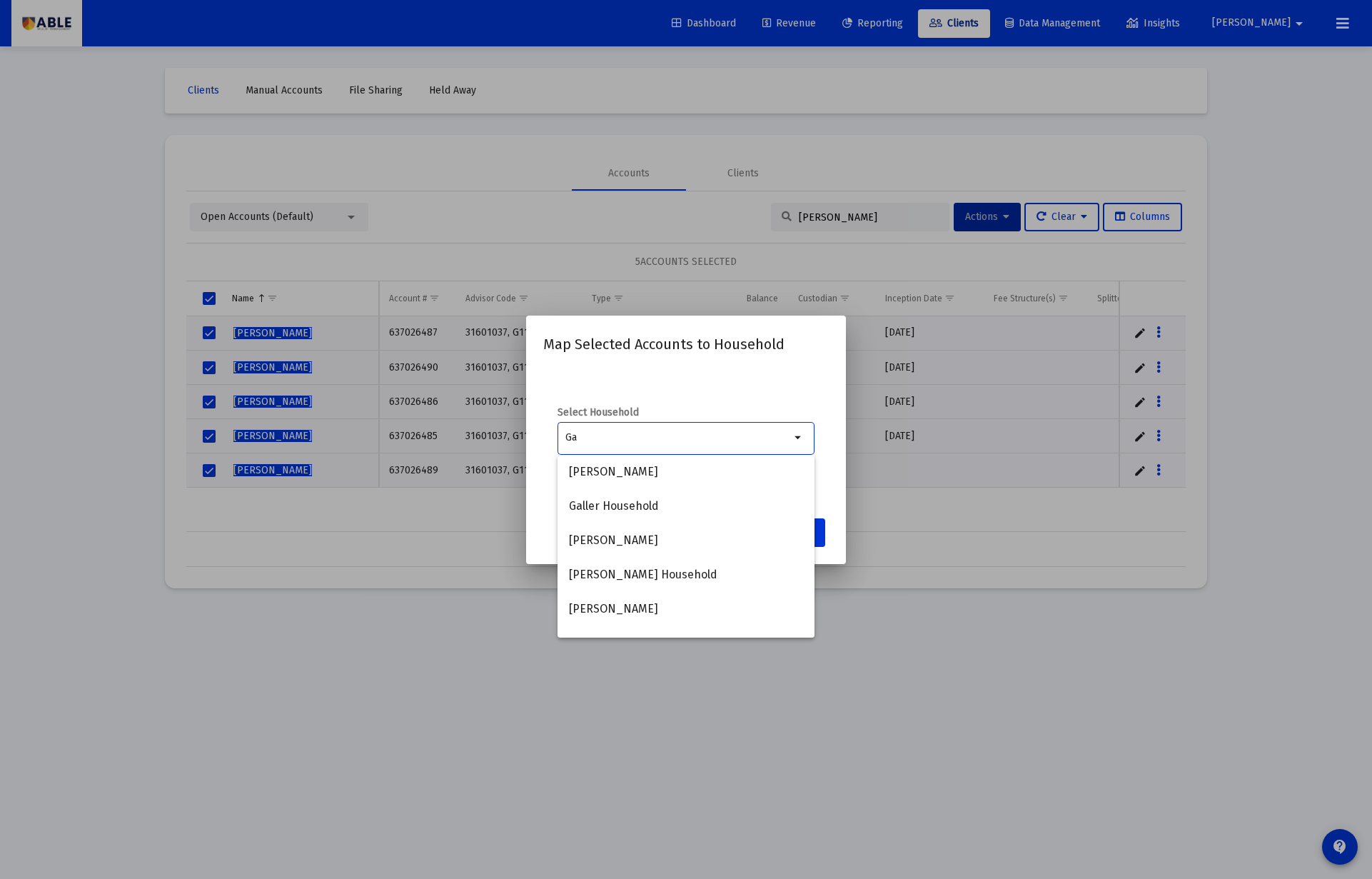
type input "G"
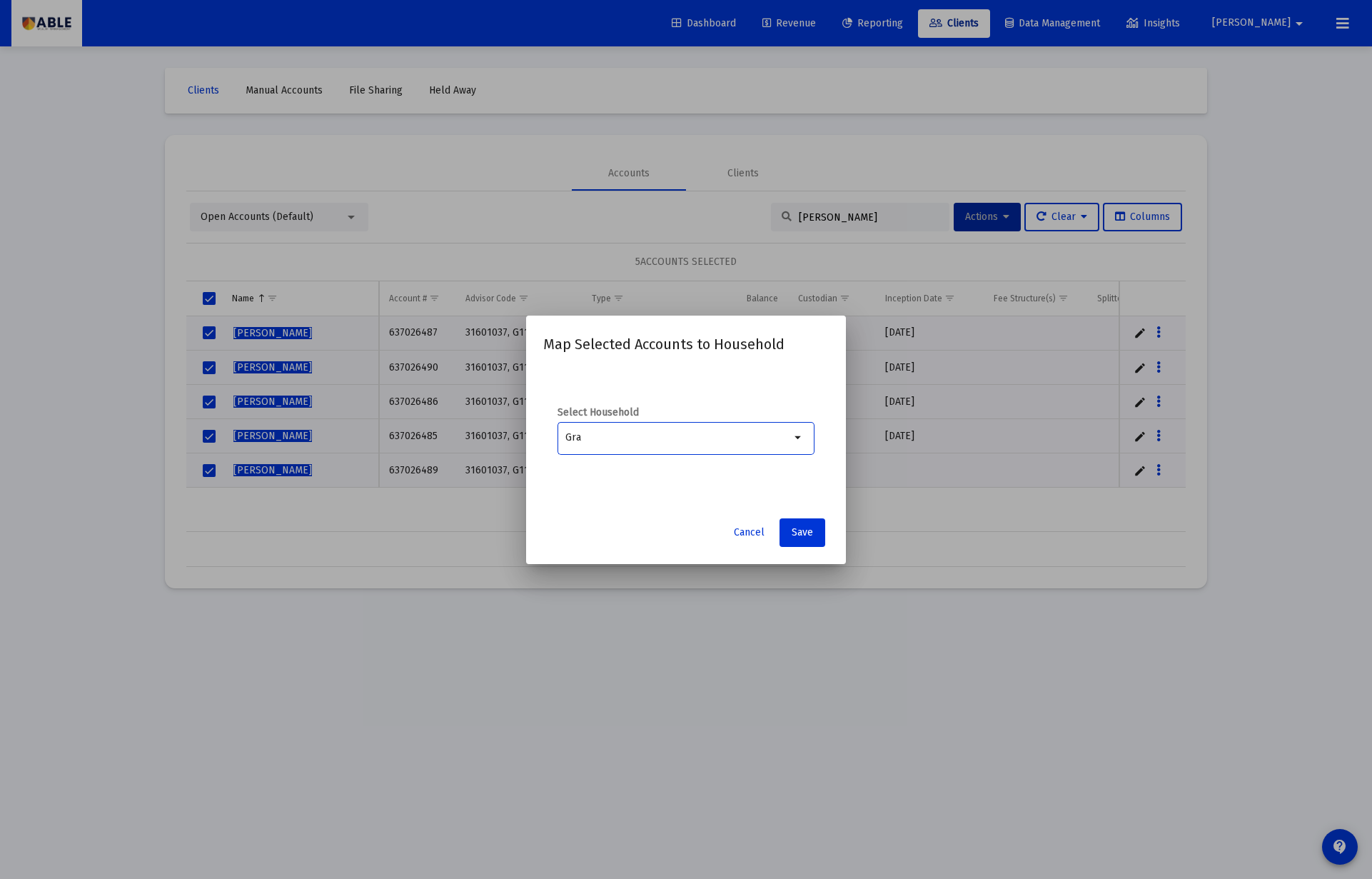
type input "Gra"
click at [750, 530] on span "Cancel" at bounding box center [749, 532] width 31 height 12
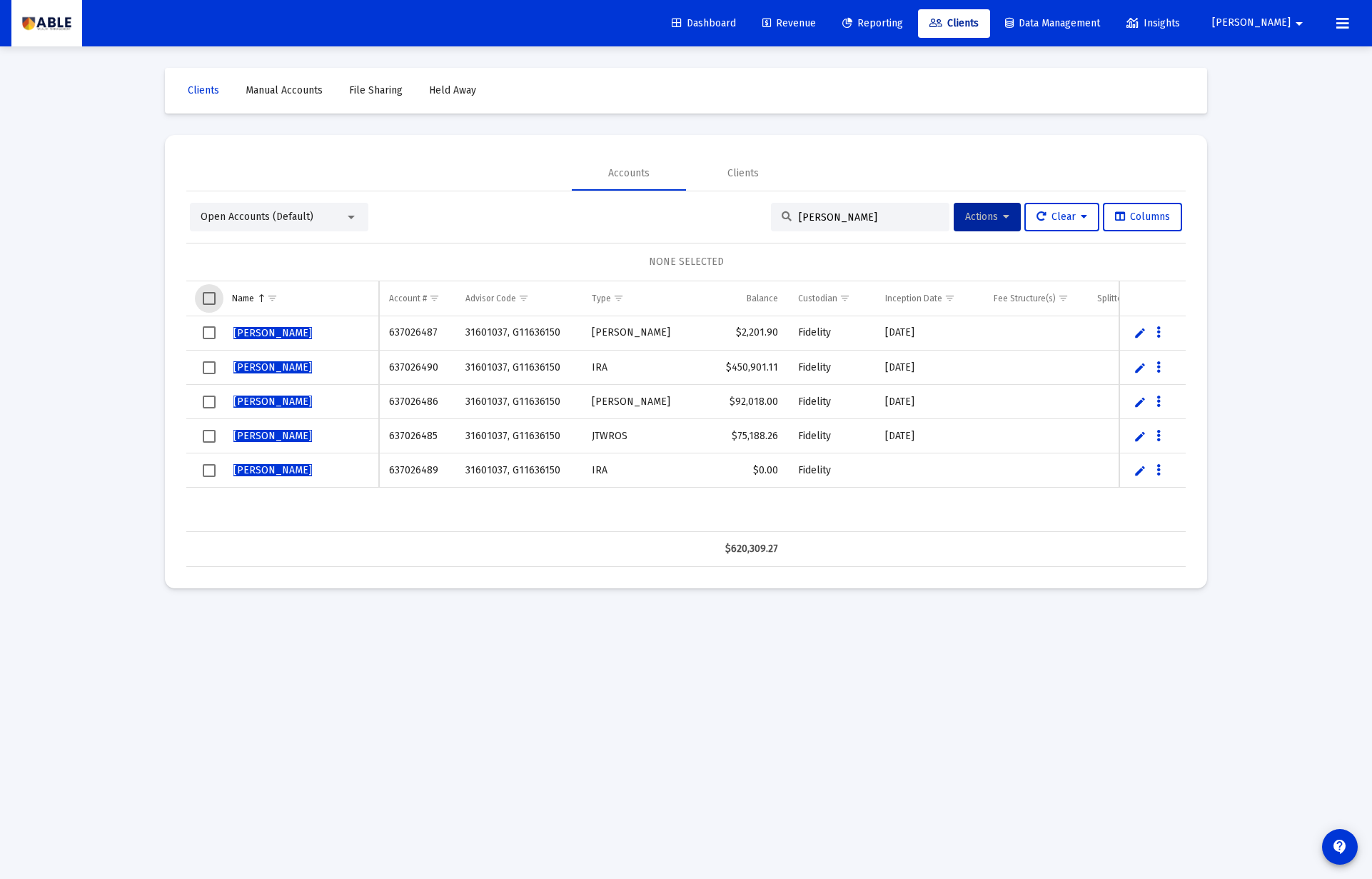
click at [207, 297] on span "Select all" at bounding box center [209, 299] width 13 height 13
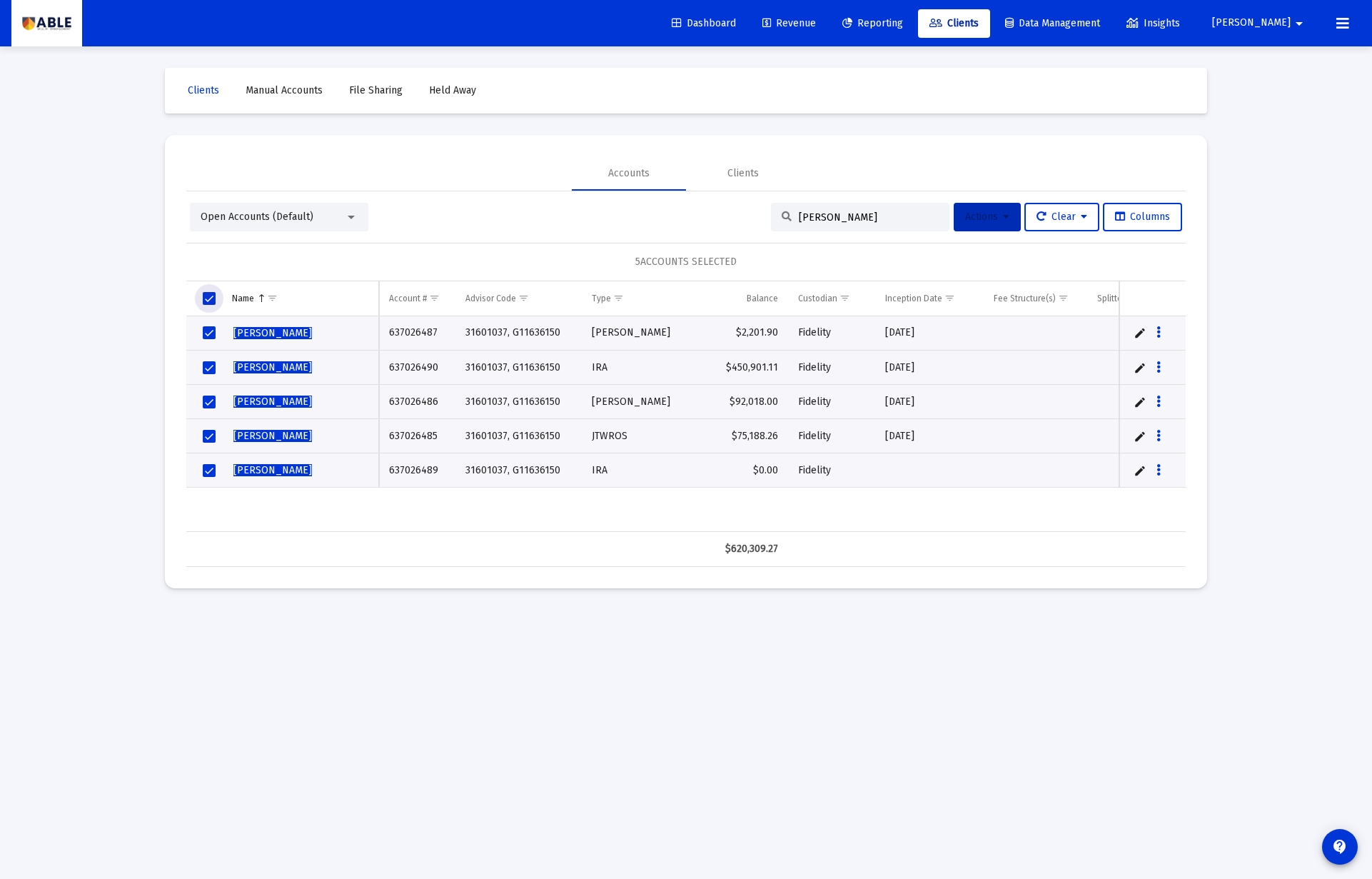
click at [995, 215] on span "Actions" at bounding box center [987, 217] width 44 height 12
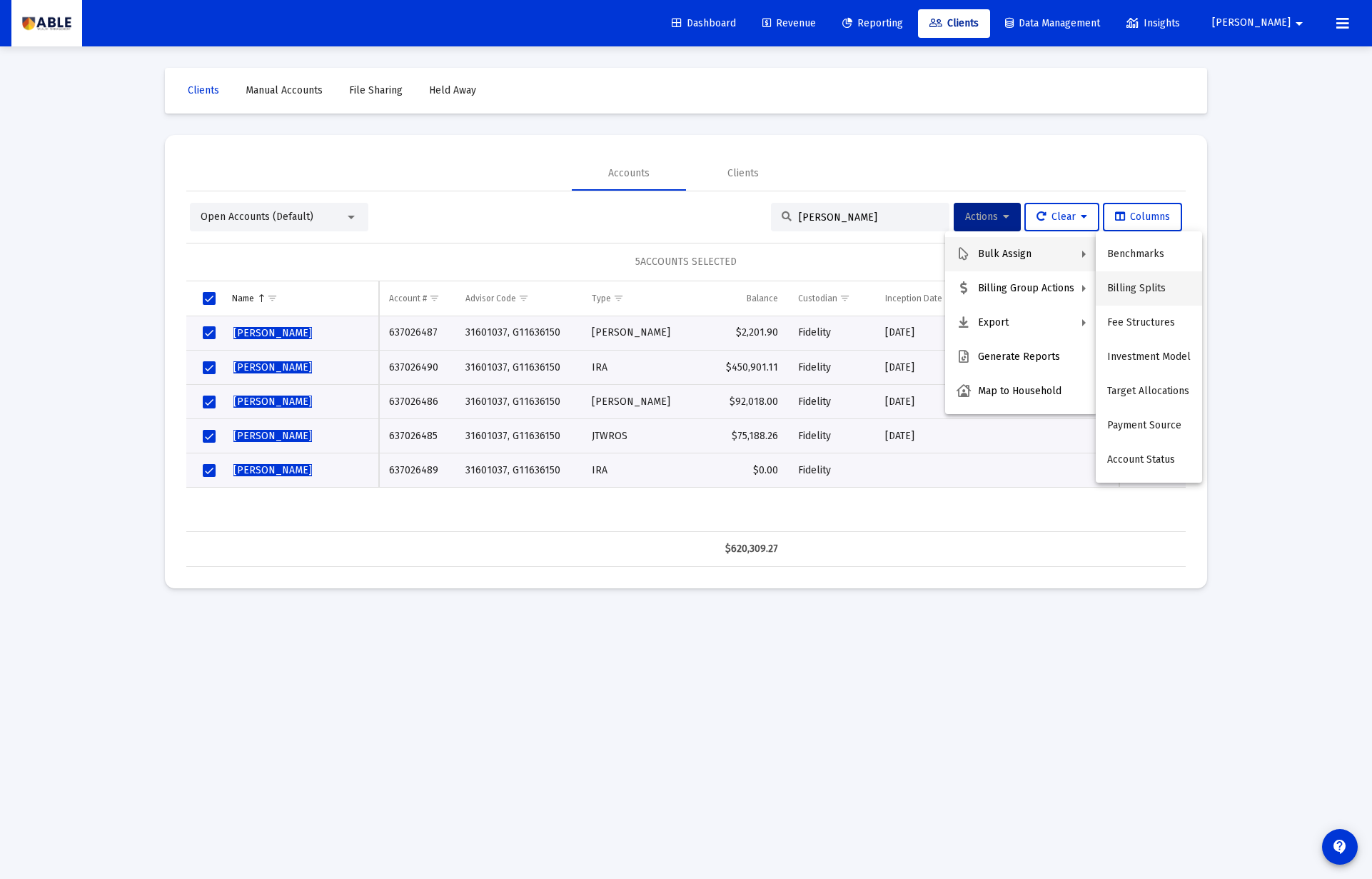
click at [1133, 292] on button "Billing Splits" at bounding box center [1148, 288] width 106 height 34
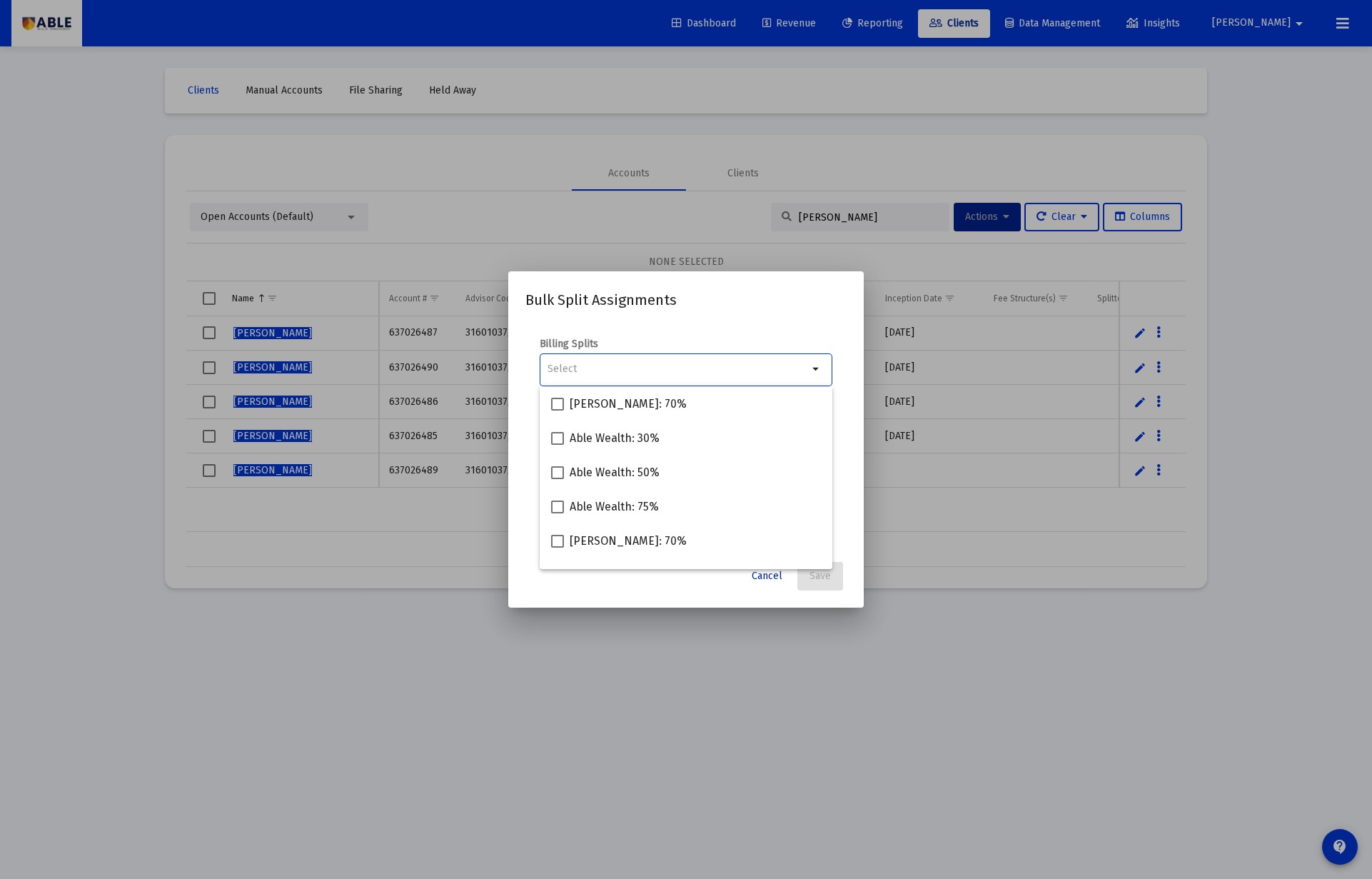
click at [759, 580] on span "Cancel" at bounding box center [767, 576] width 31 height 12
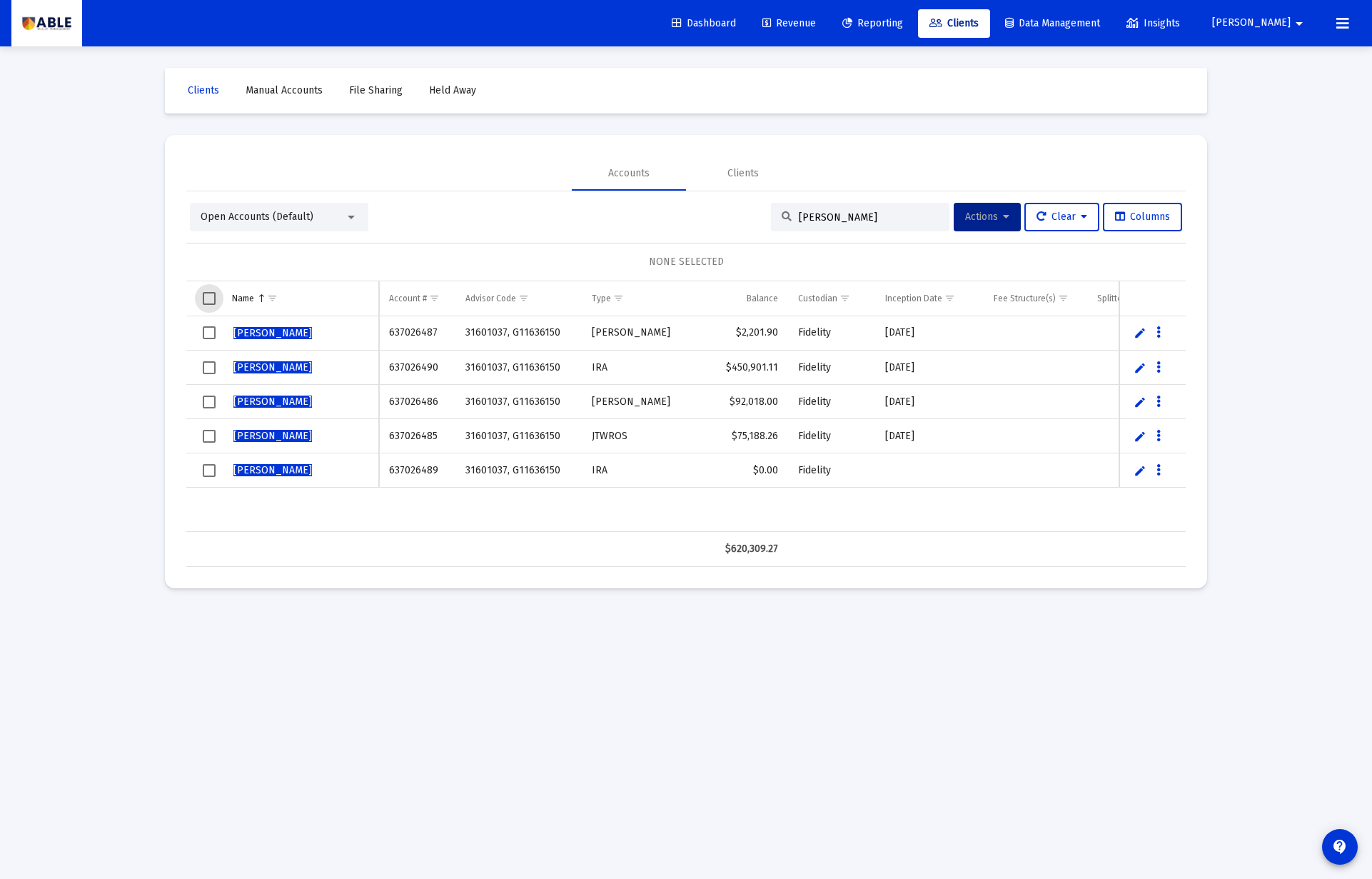
click at [206, 298] on span "Select all" at bounding box center [209, 299] width 13 height 13
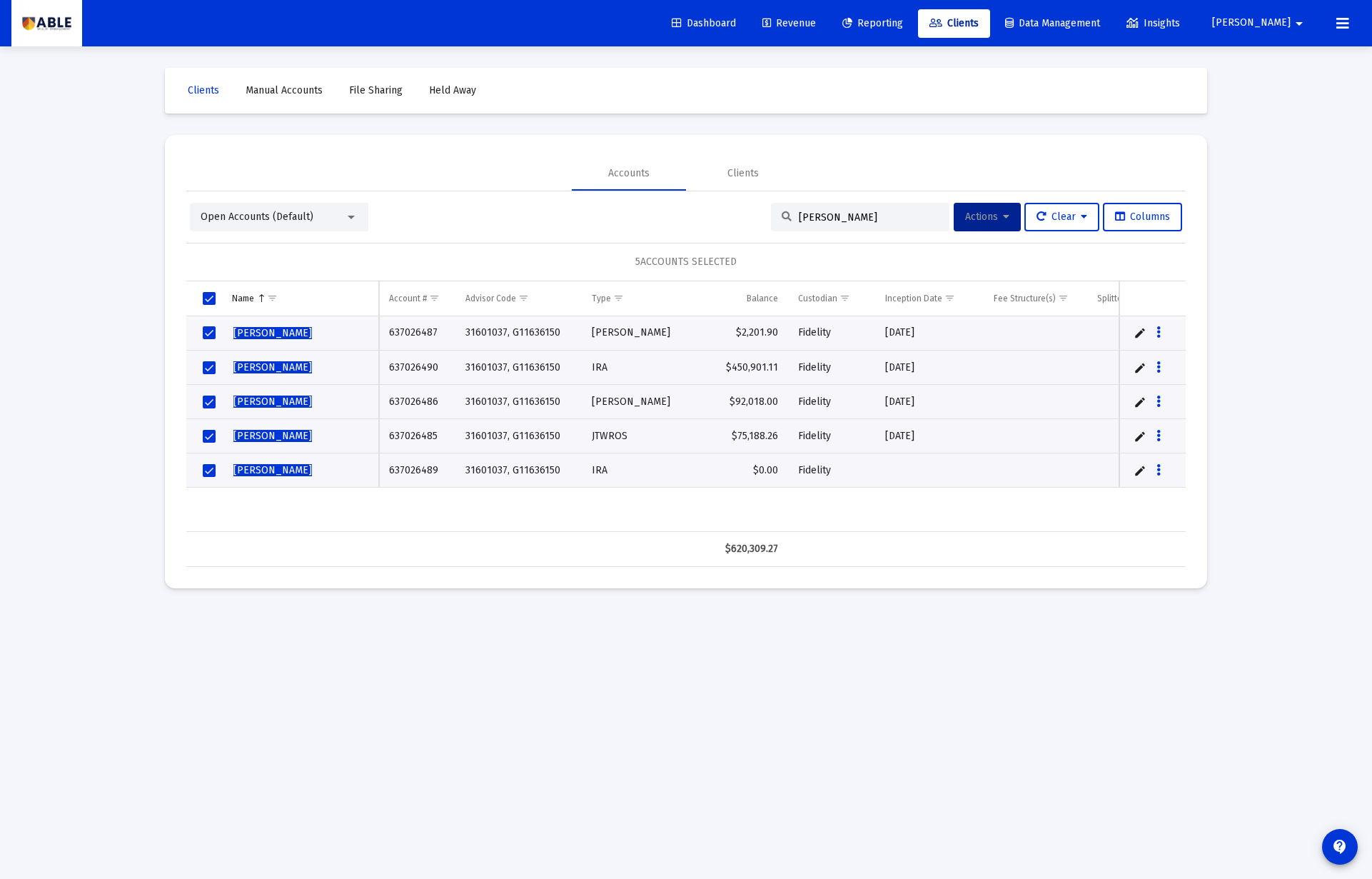
click at [970, 217] on span "Actions" at bounding box center [987, 217] width 44 height 12
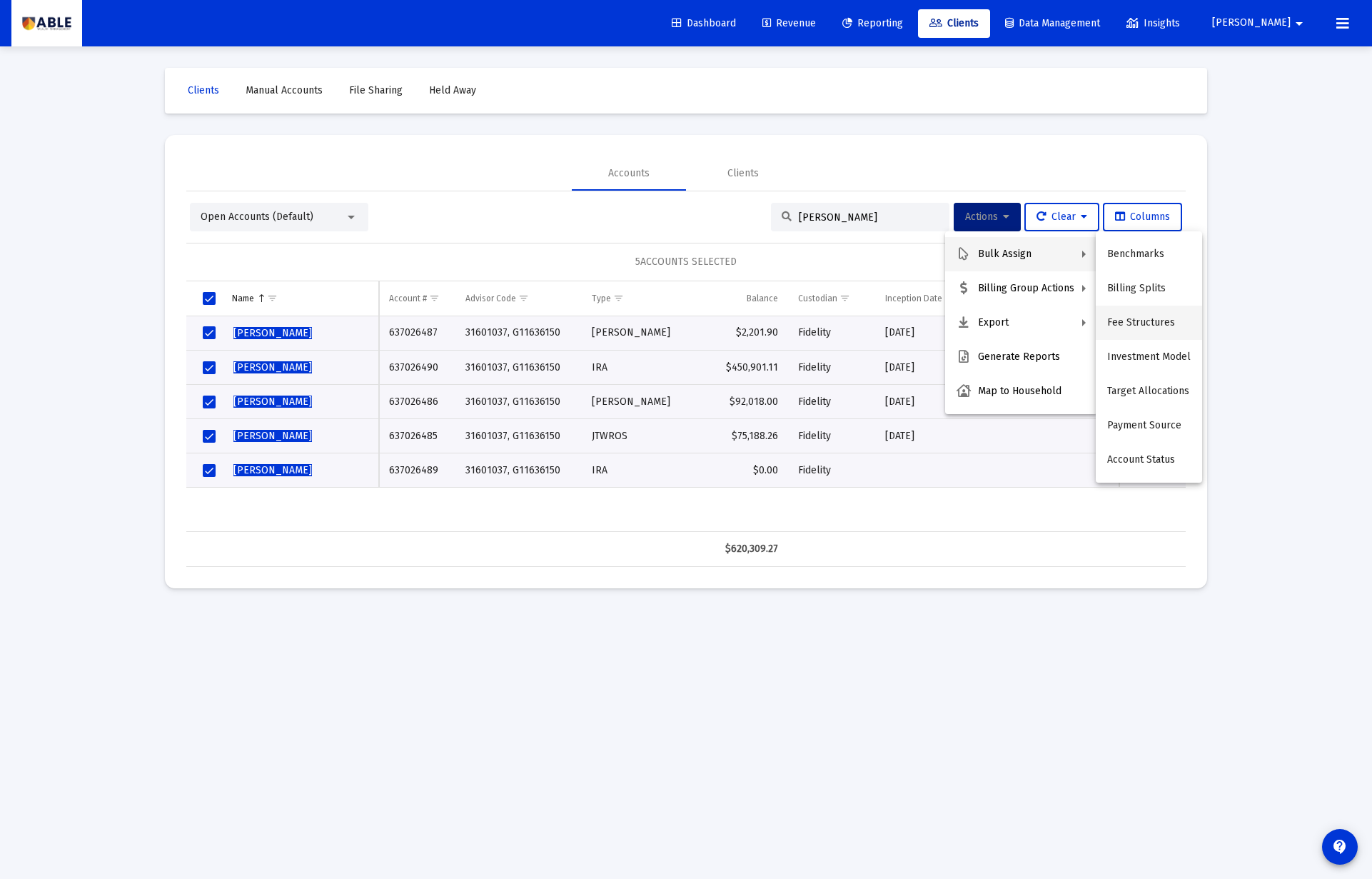
click at [1139, 319] on button "Fee Structures" at bounding box center [1148, 322] width 106 height 34
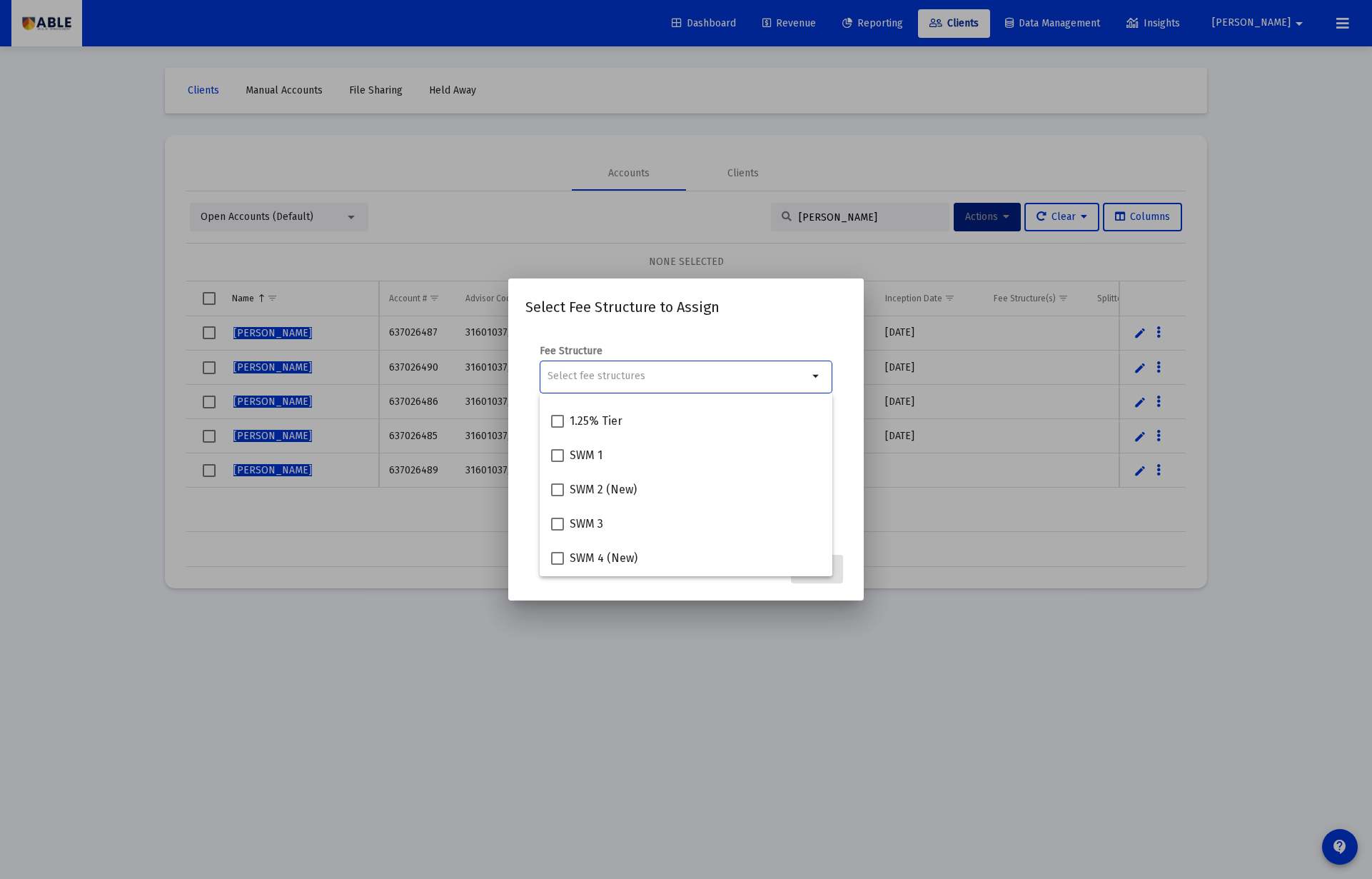
scroll to position [201, 0]
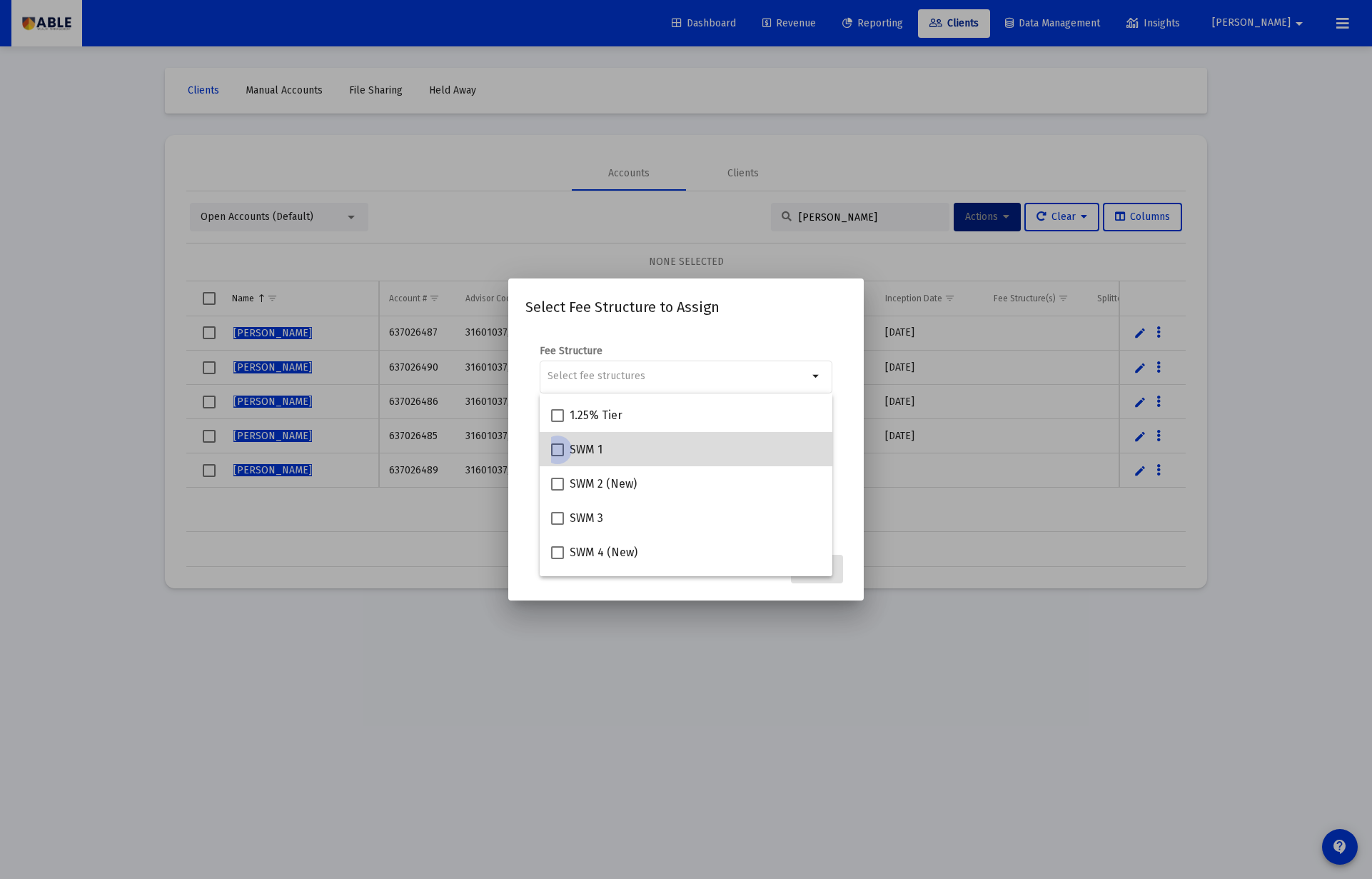
click at [586, 452] on span "SWM 1" at bounding box center [586, 449] width 33 height 17
click at [557, 456] on input "SWM 1" at bounding box center [556, 456] width 1 height 1
checkbox input "true"
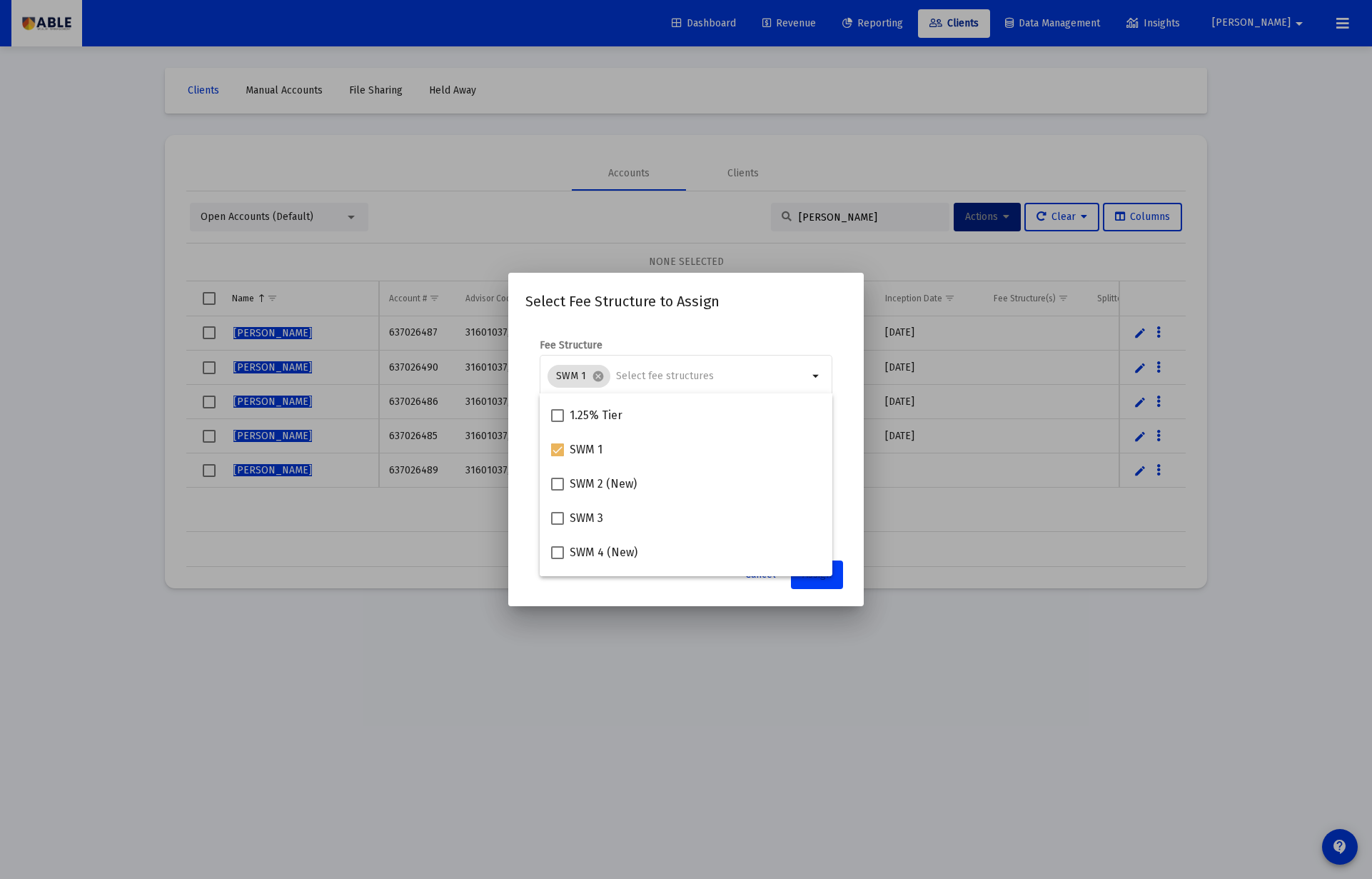
click at [827, 582] on button "Assign" at bounding box center [816, 574] width 52 height 29
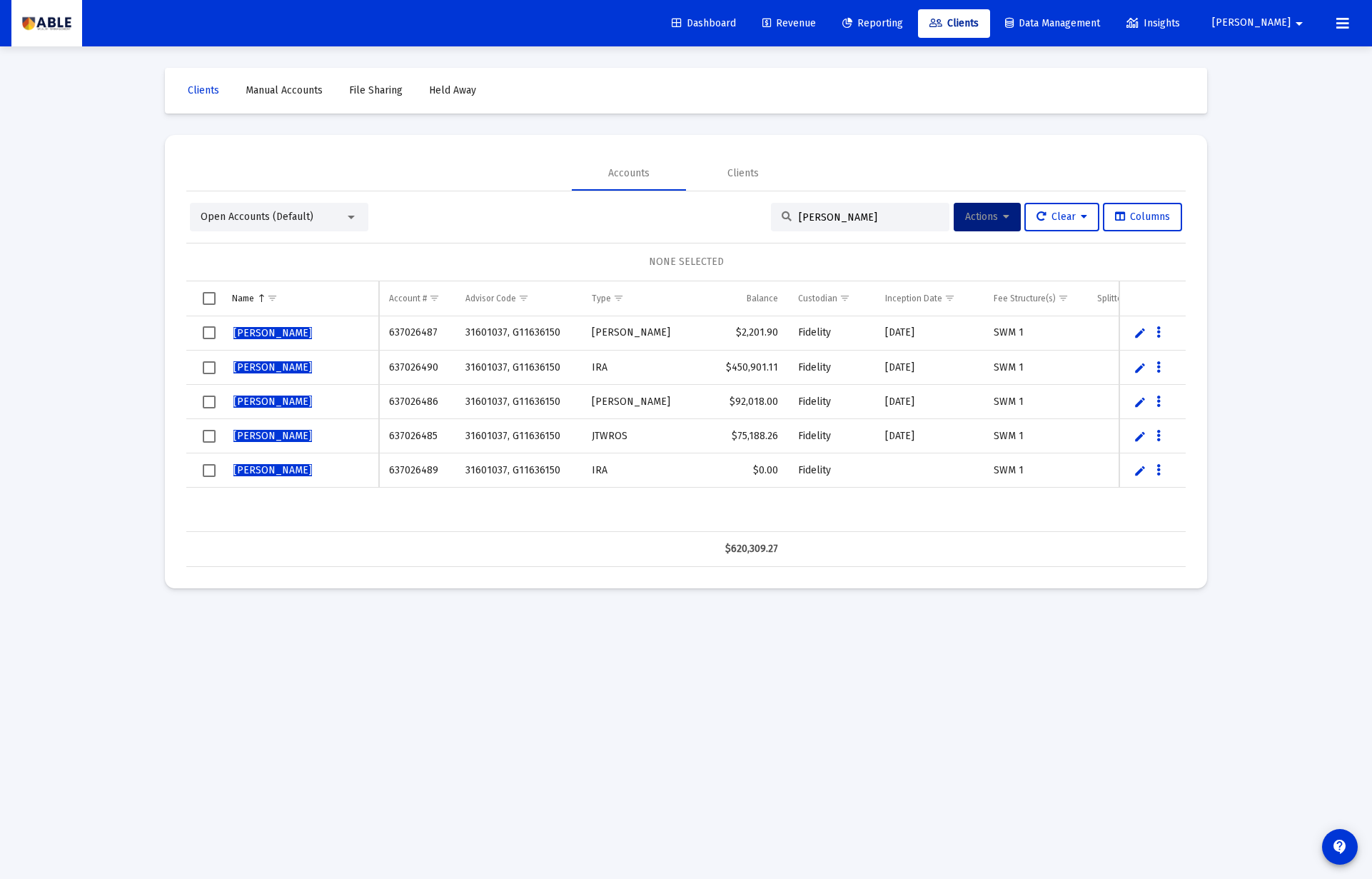
drag, startPoint x: 1286, startPoint y: 22, endPoint x: 1330, endPoint y: 366, distance: 346.8
click at [1371, 323] on html "Dashboard Revenue Reporting Clients Data Management Insights [PERSON_NAME] Inte…" at bounding box center [686, 440] width 1372 height 879
click at [1138, 222] on span "Columns" at bounding box center [1142, 217] width 55 height 12
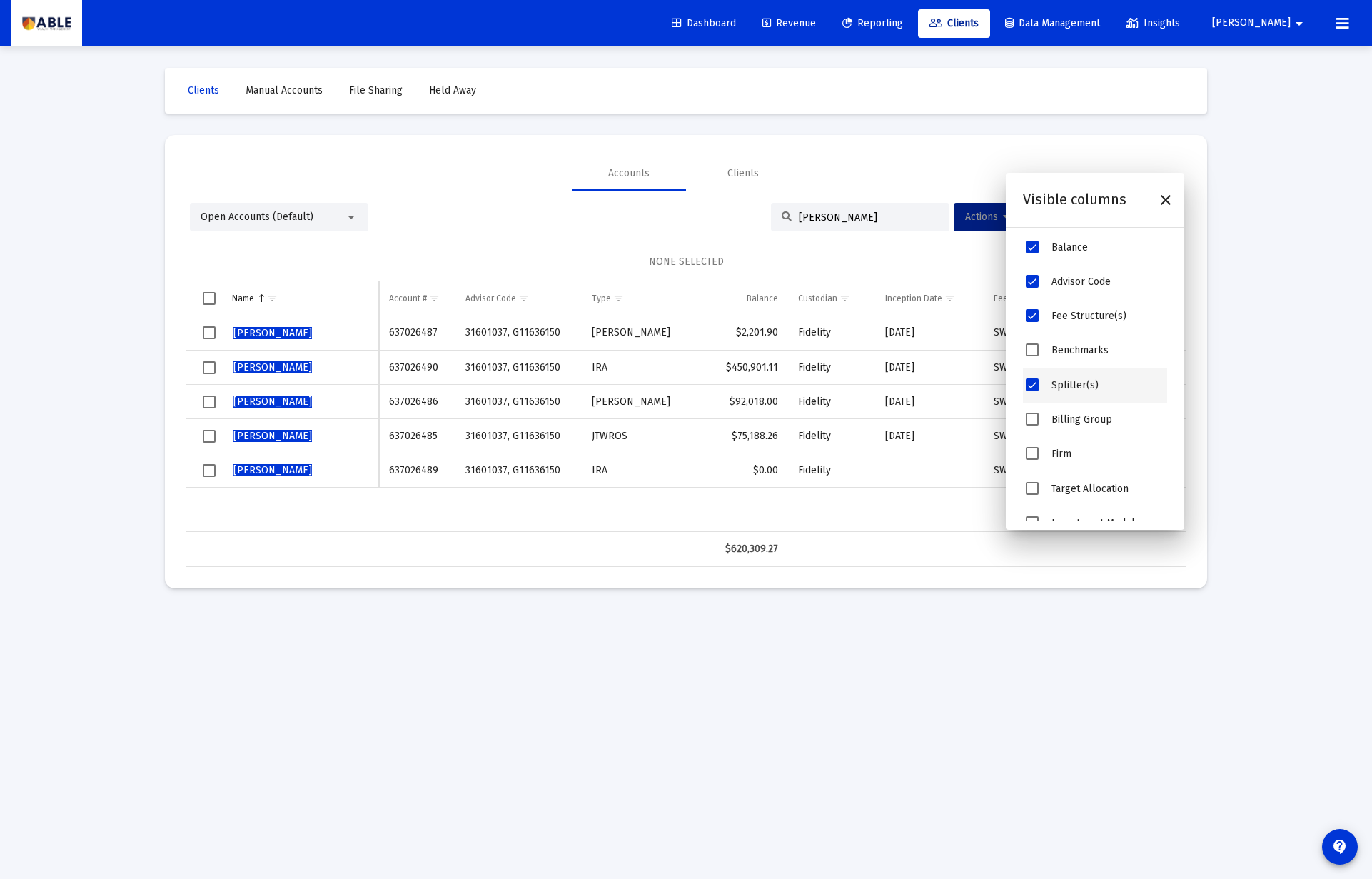
scroll to position [343, 0]
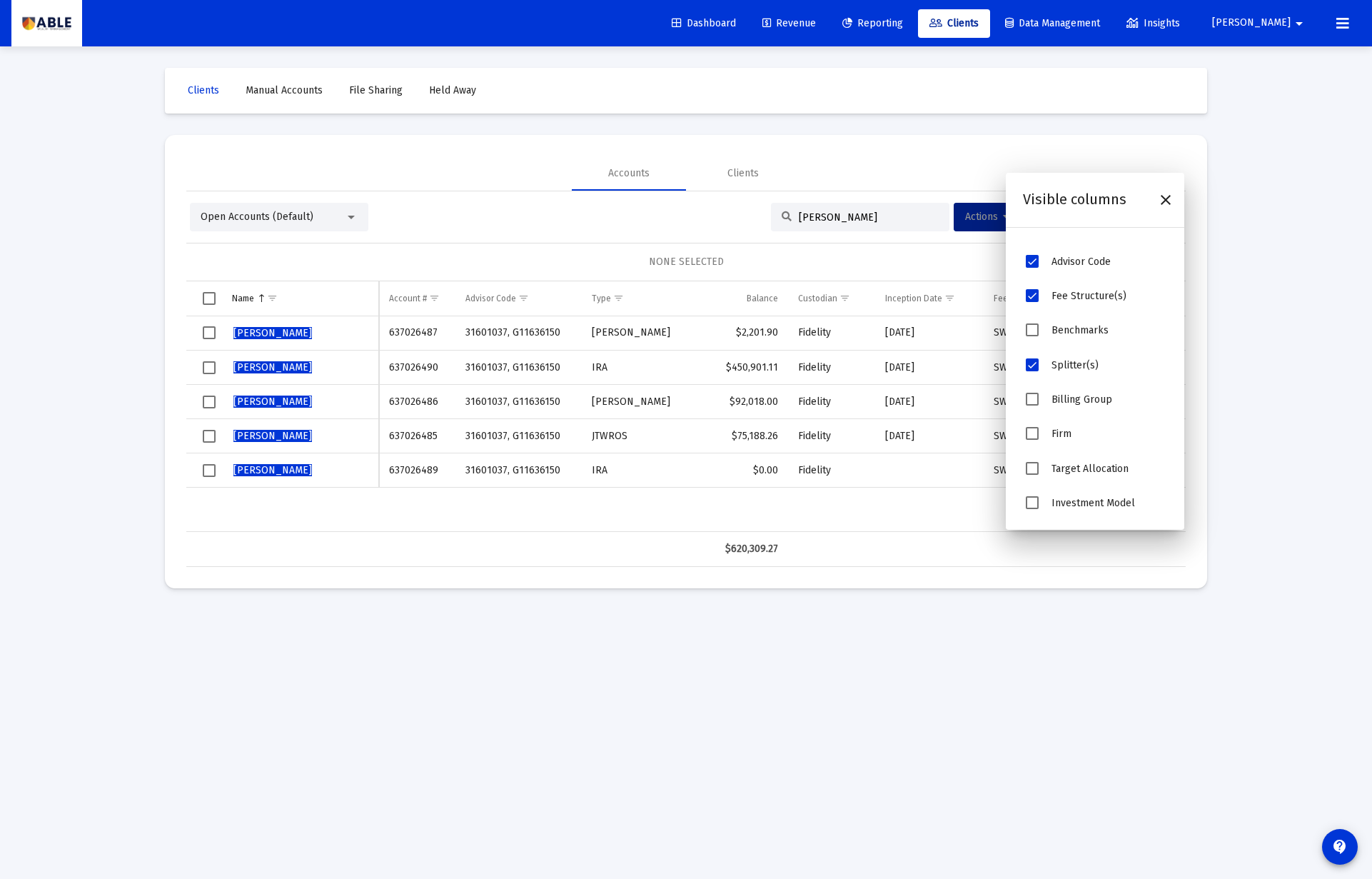
drag, startPoint x: 898, startPoint y: 601, endPoint x: 880, endPoint y: 574, distance: 32.4
click at [898, 601] on div "Clients Manual Accounts File Sharing Held Away Accounts Clients Open Accounts (…" at bounding box center [686, 327] width 1070 height 563
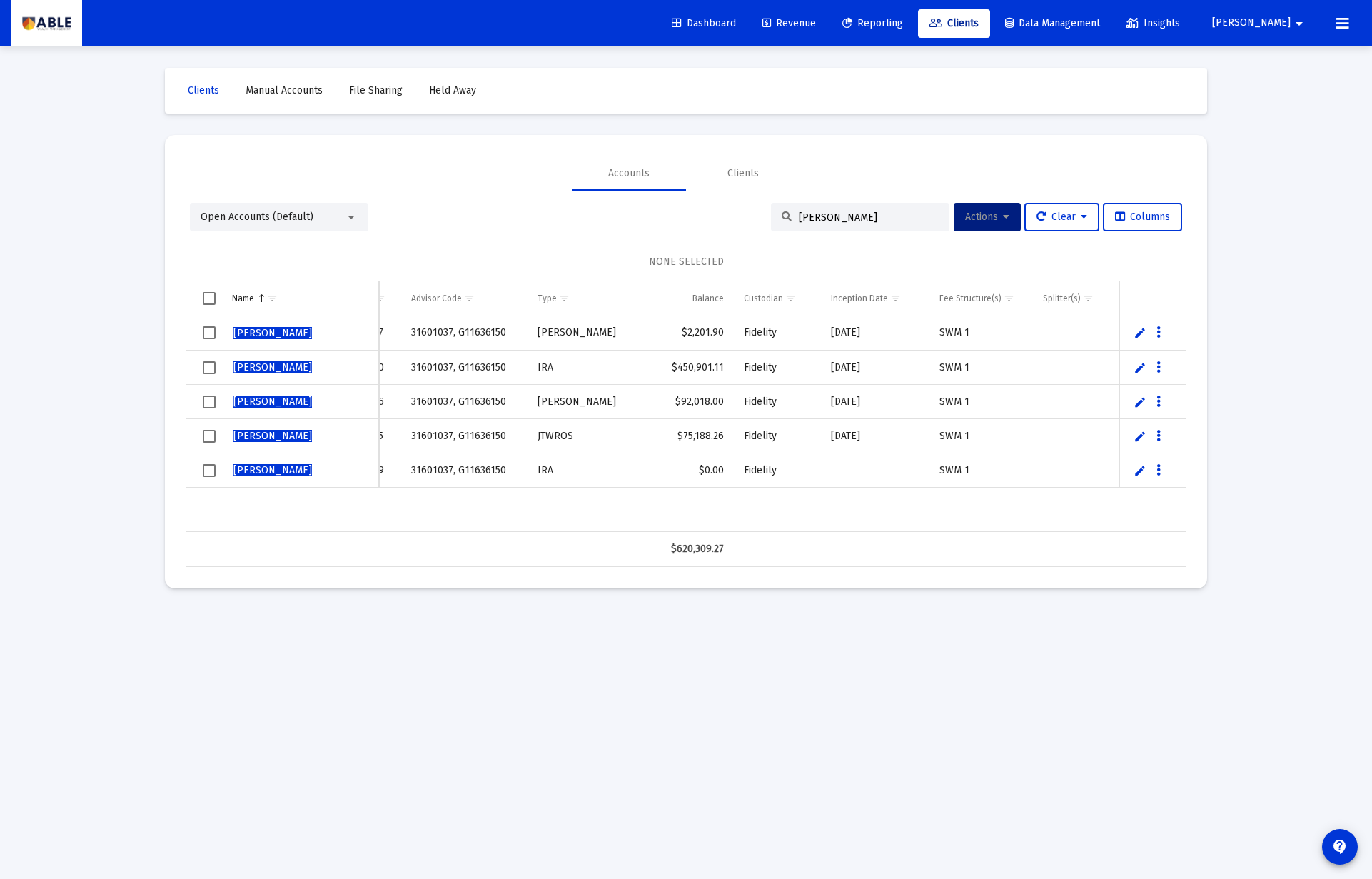
scroll to position [0, 0]
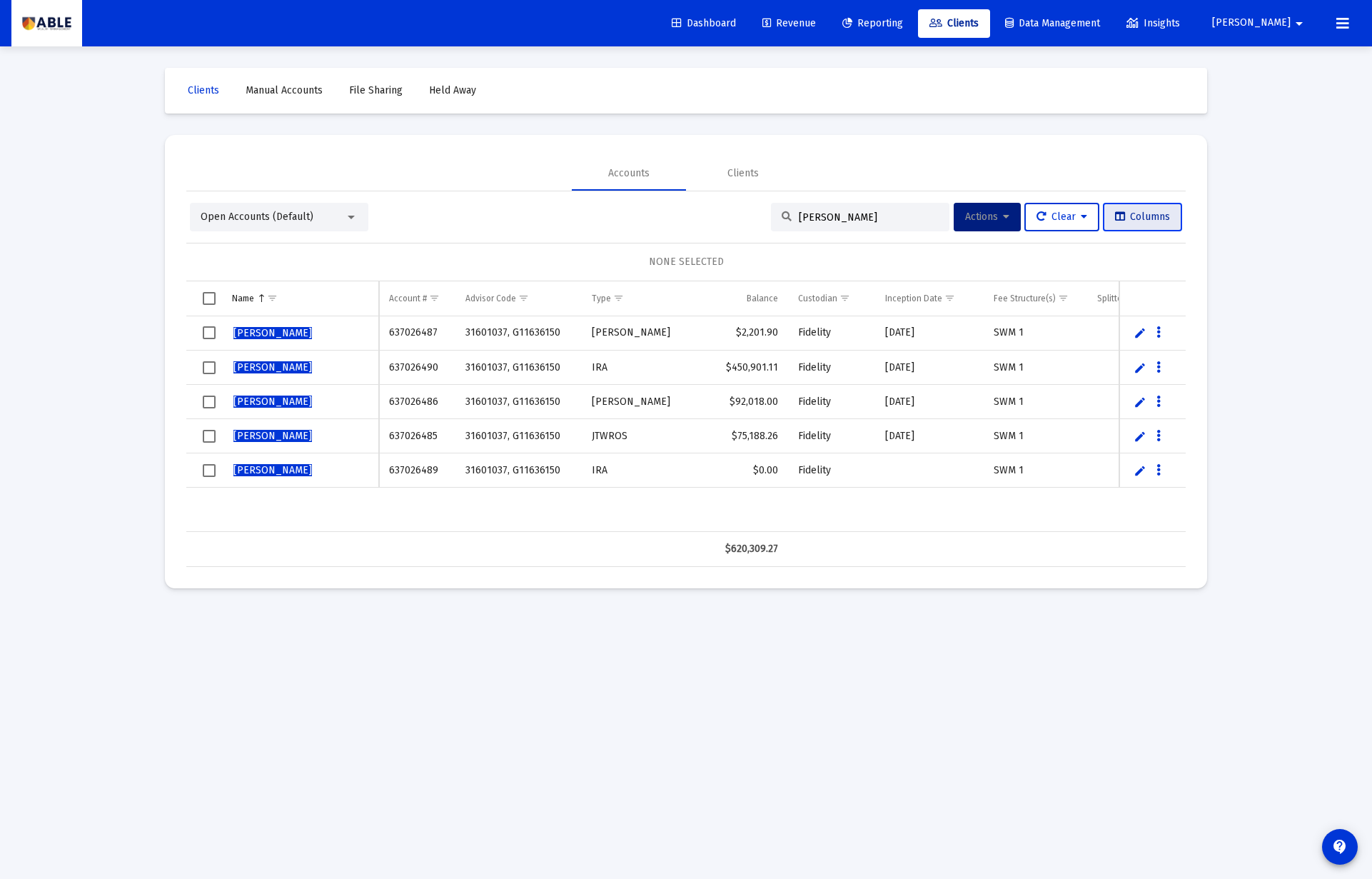
click at [1150, 223] on button "Columns" at bounding box center [1142, 217] width 79 height 29
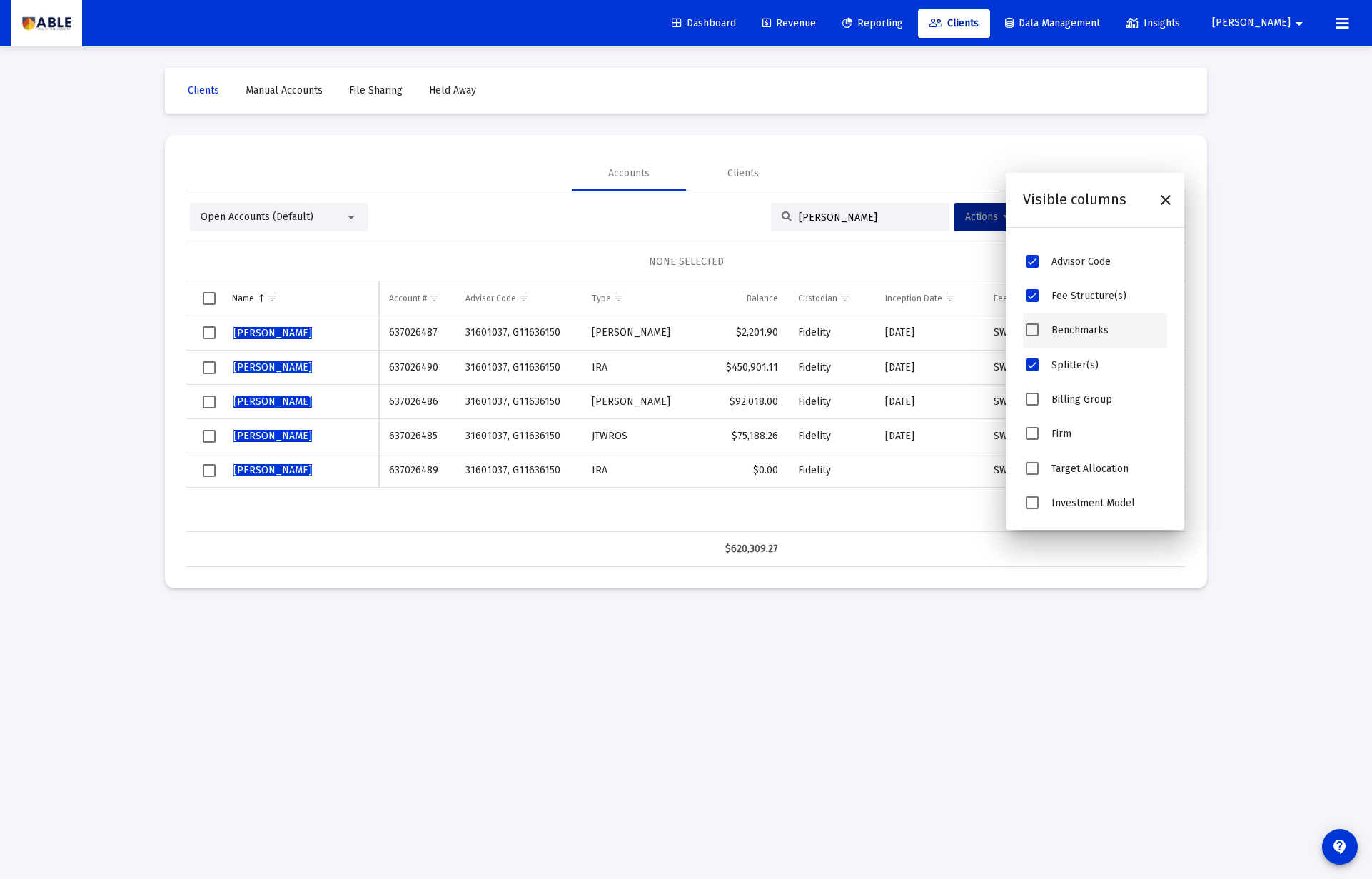
scroll to position [341, 0]
click at [1084, 393] on div "Billing Group" at bounding box center [1106, 399] width 110 height 15
click at [1034, 409] on div "Billing Group" at bounding box center [1095, 400] width 144 height 34
click at [1033, 402] on span "Billing Group" at bounding box center [1032, 399] width 13 height 13
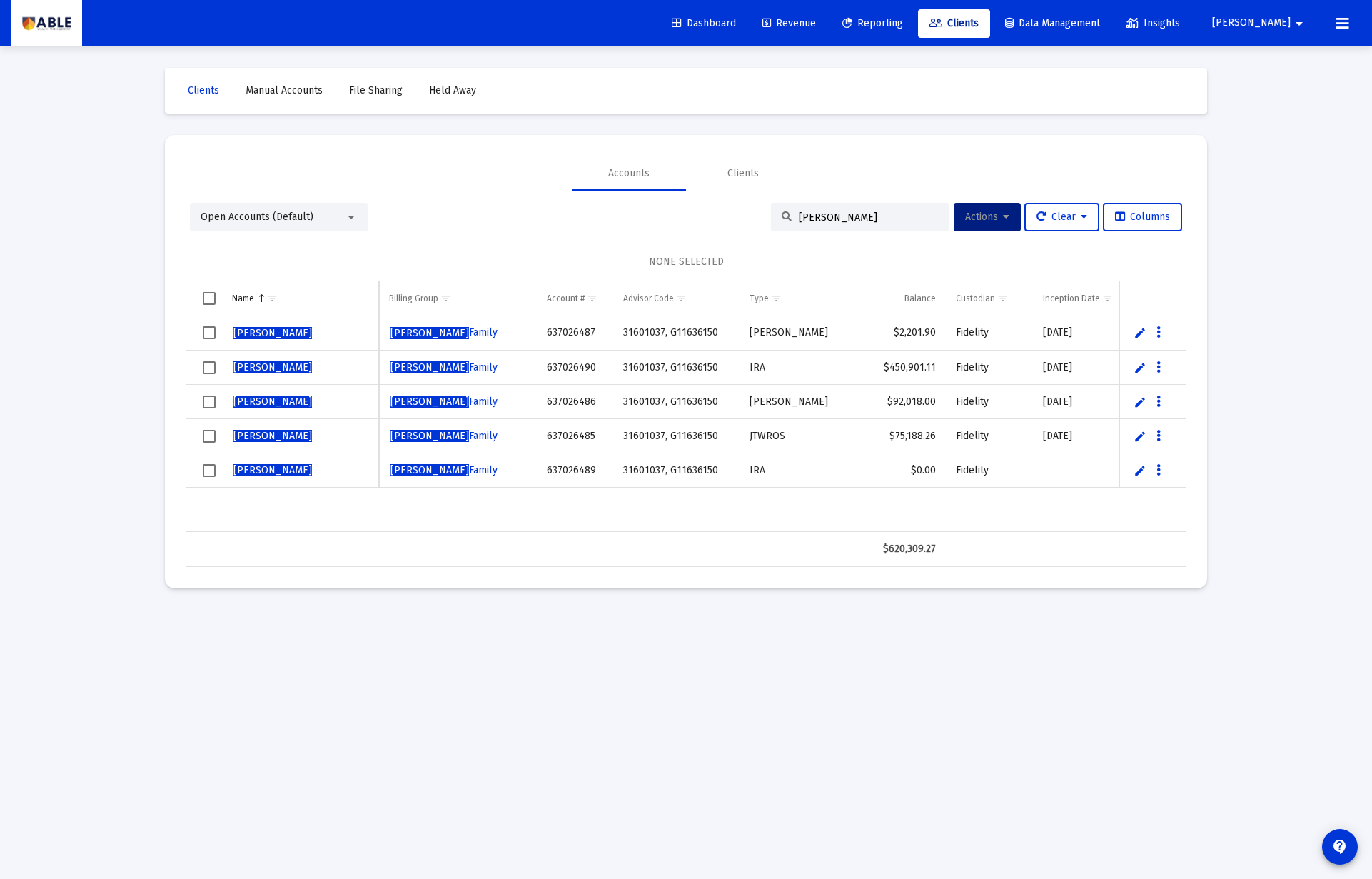
drag, startPoint x: 693, startPoint y: 593, endPoint x: 620, endPoint y: 524, distance: 100.4
click at [691, 591] on div "Clients Manual Accounts File Sharing Held Away Accounts Clients Open Accounts (…" at bounding box center [686, 327] width 1070 height 563
click at [566, 227] on div "Open Accounts (Default) [PERSON_NAME] Actions Clear Columns" at bounding box center [685, 217] width 992 height 29
click at [1299, 24] on mat-icon "arrow_drop_down" at bounding box center [1299, 23] width 17 height 29
click at [1291, 64] on span "Settings" at bounding box center [1305, 60] width 42 height 34
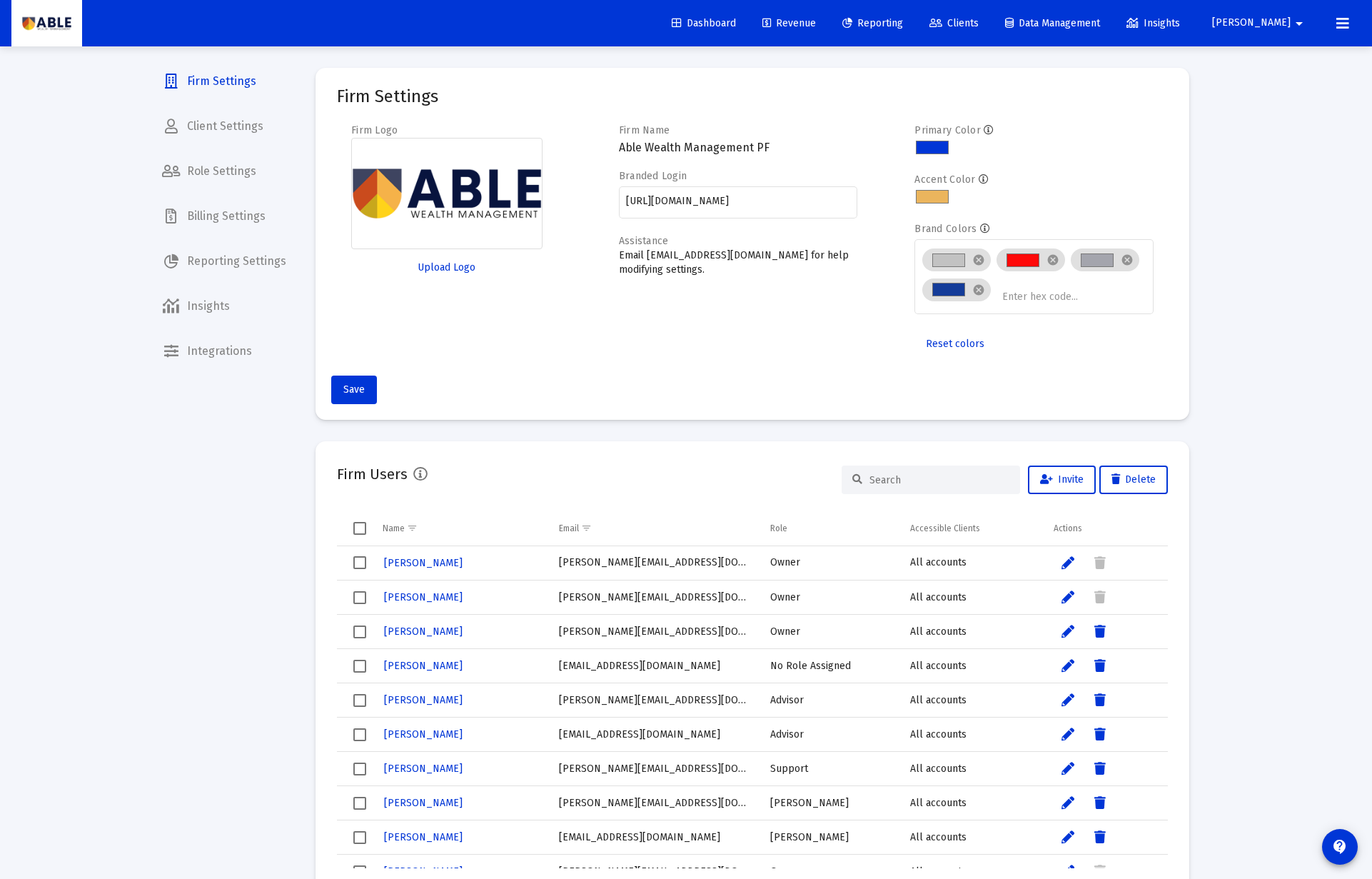
click at [209, 209] on span "Billing Settings" at bounding box center [224, 216] width 147 height 34
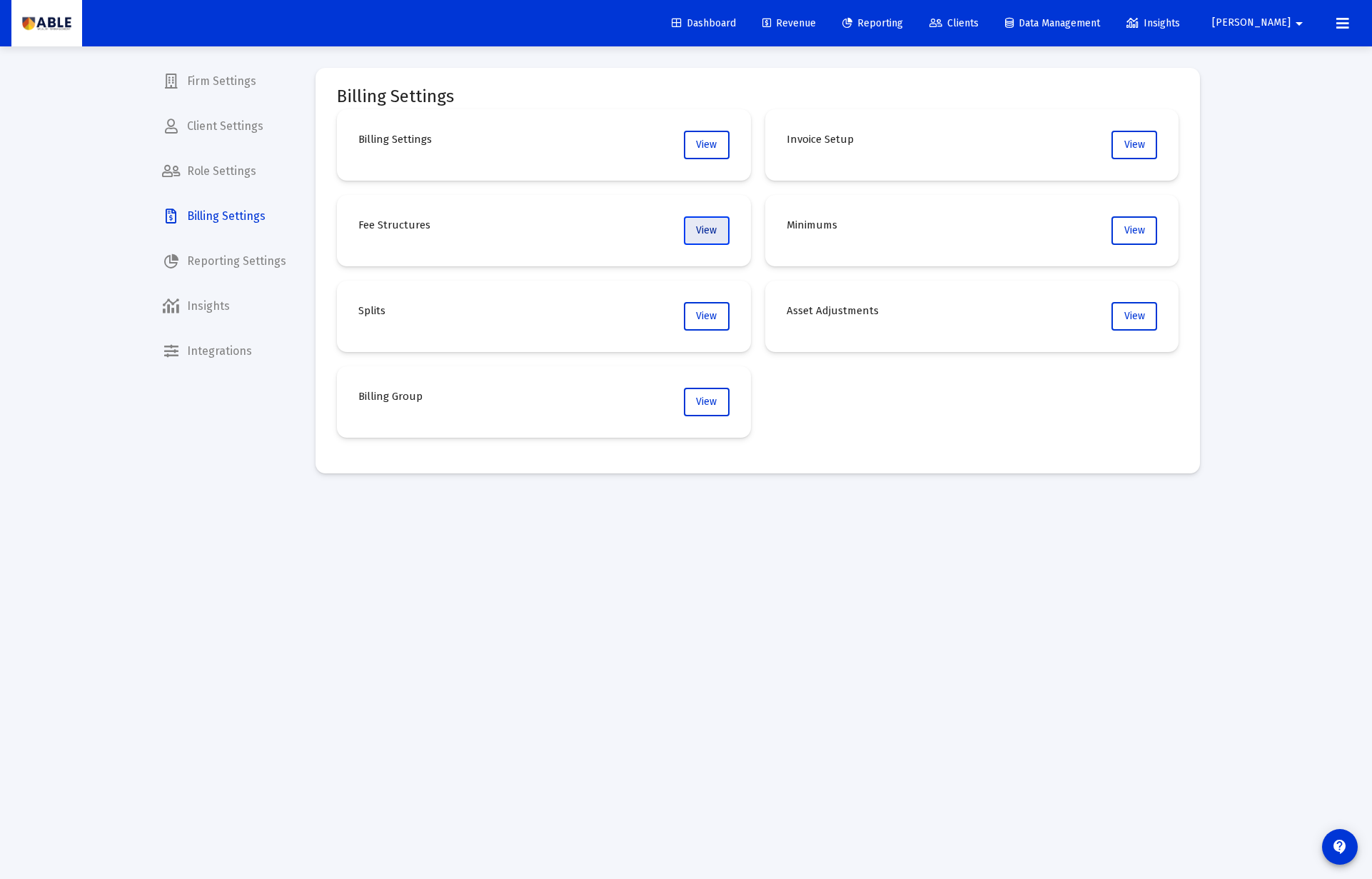
click at [704, 231] on span "View" at bounding box center [706, 230] width 20 height 12
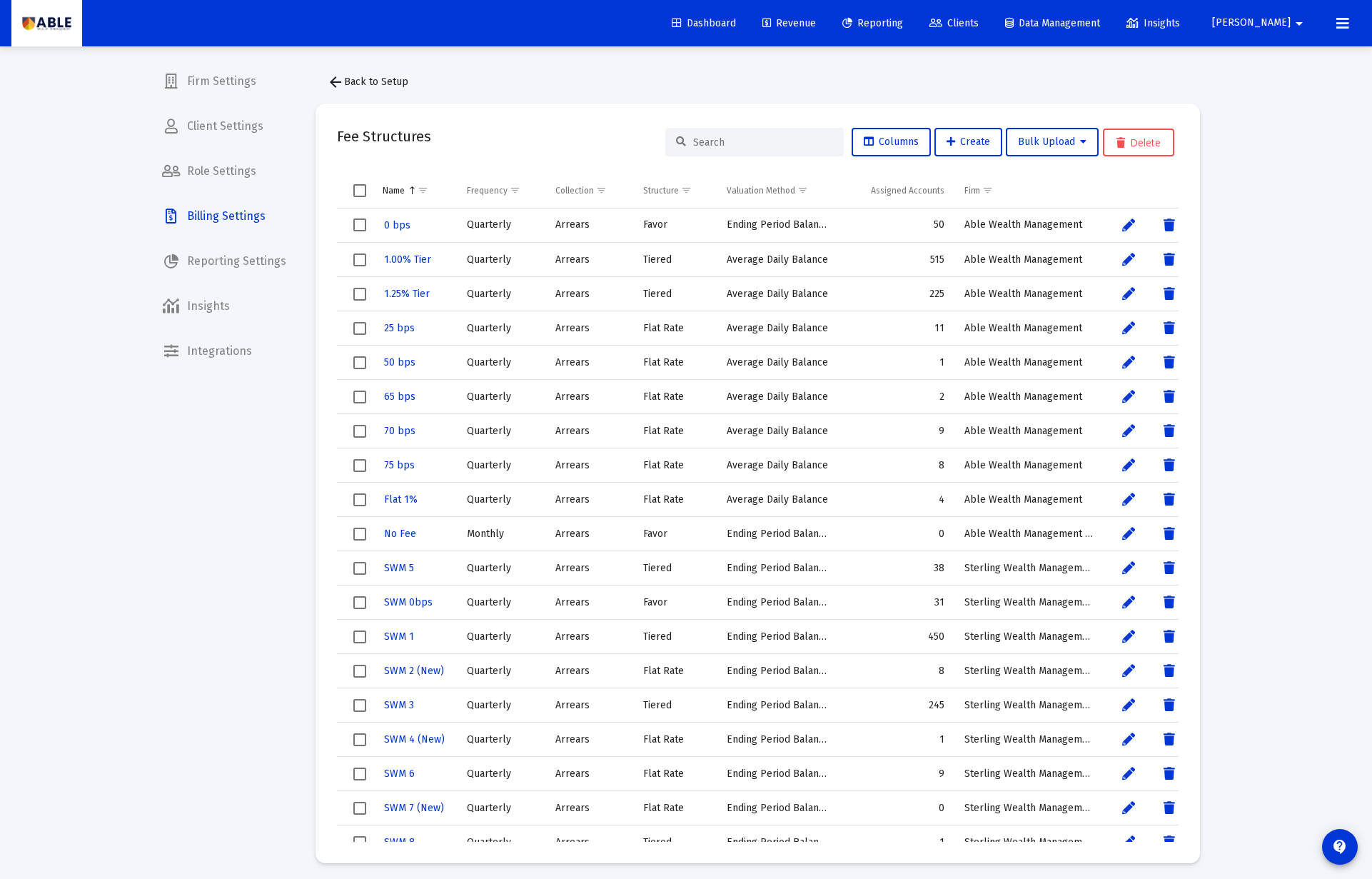
scroll to position [6, 0]
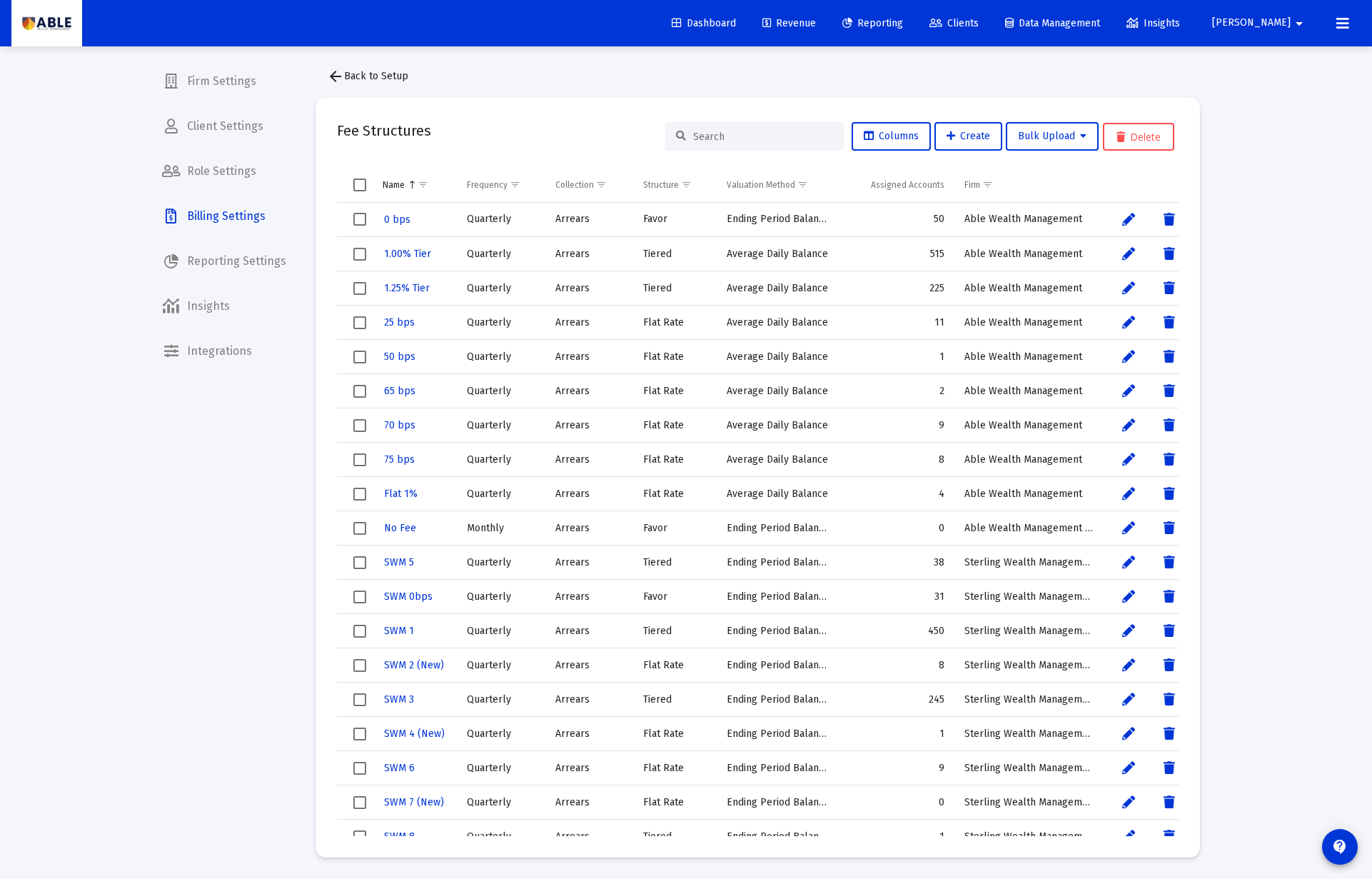
click at [816, 23] on span "Revenue" at bounding box center [788, 23] width 53 height 12
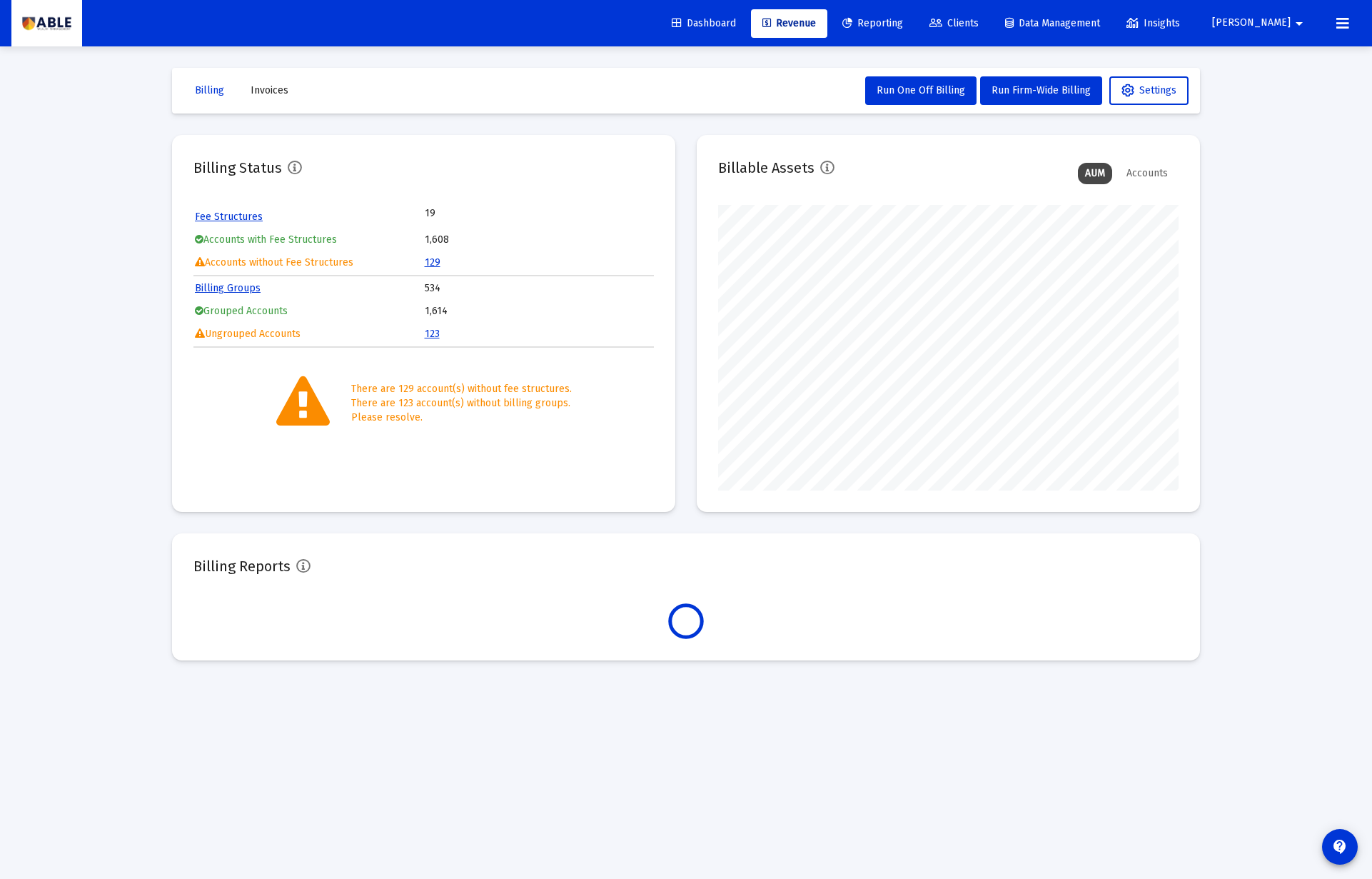
scroll to position [286, 461]
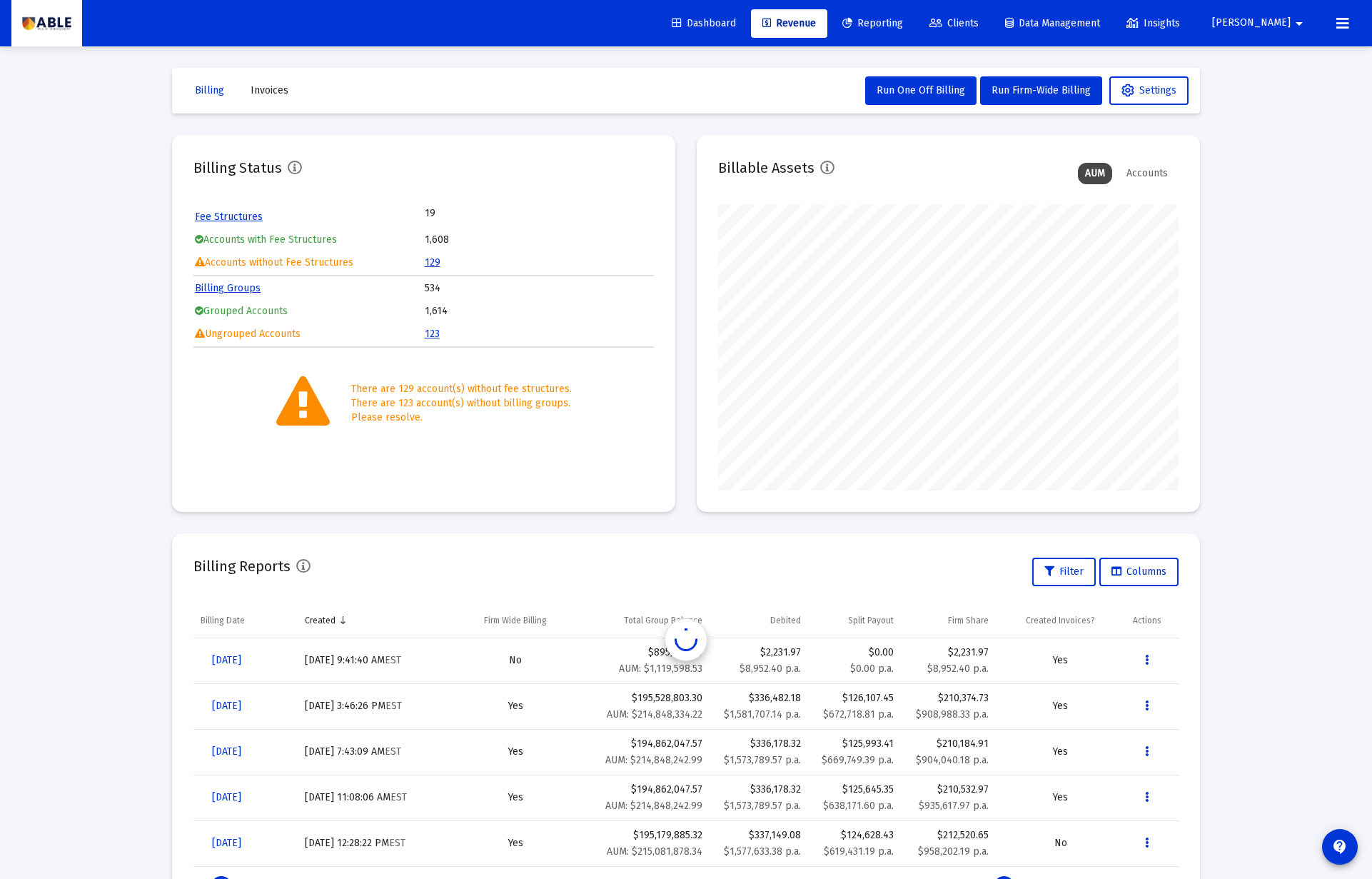
click at [434, 261] on link "129" at bounding box center [432, 262] width 15 height 12
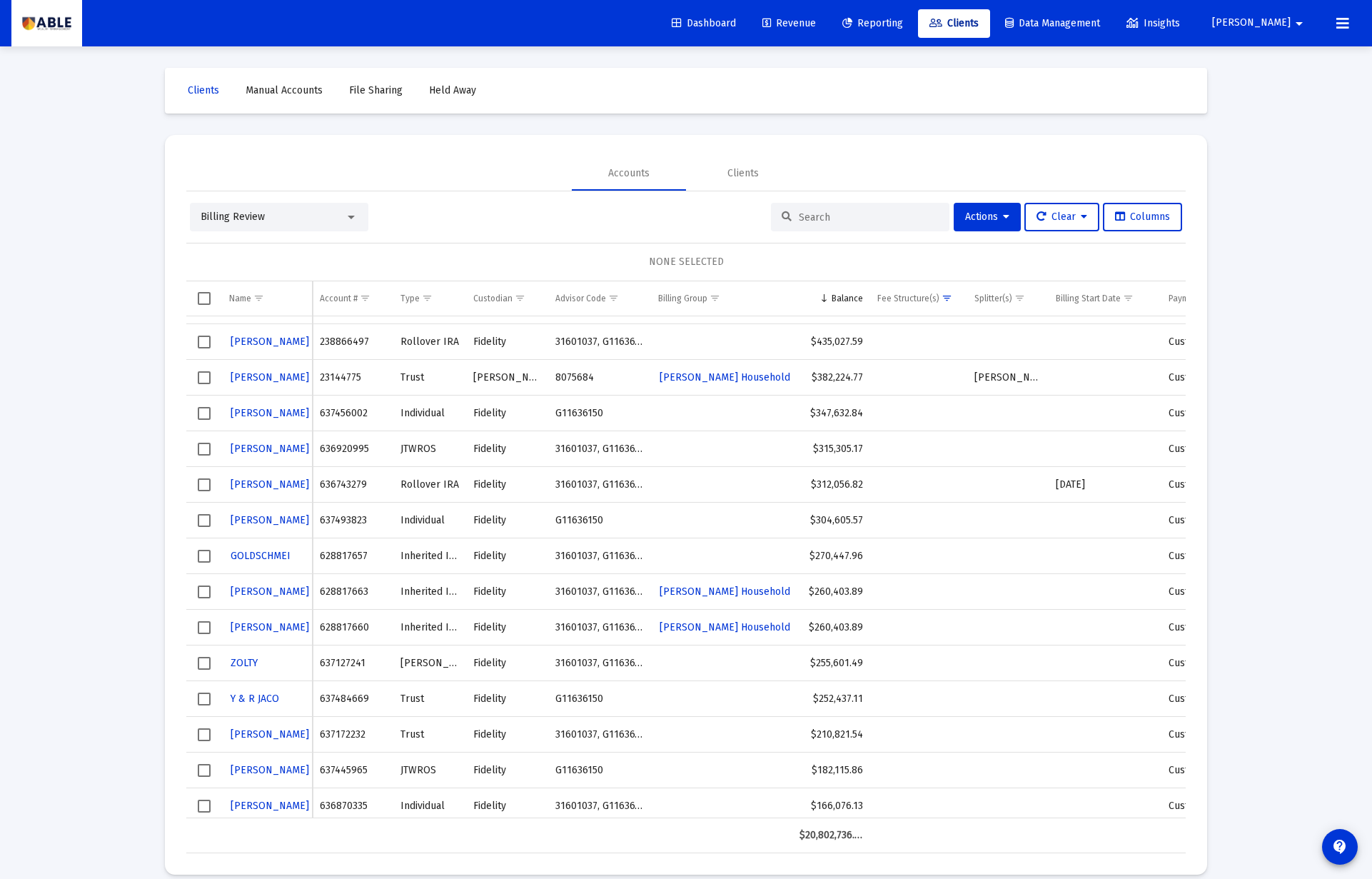
scroll to position [0, 84]
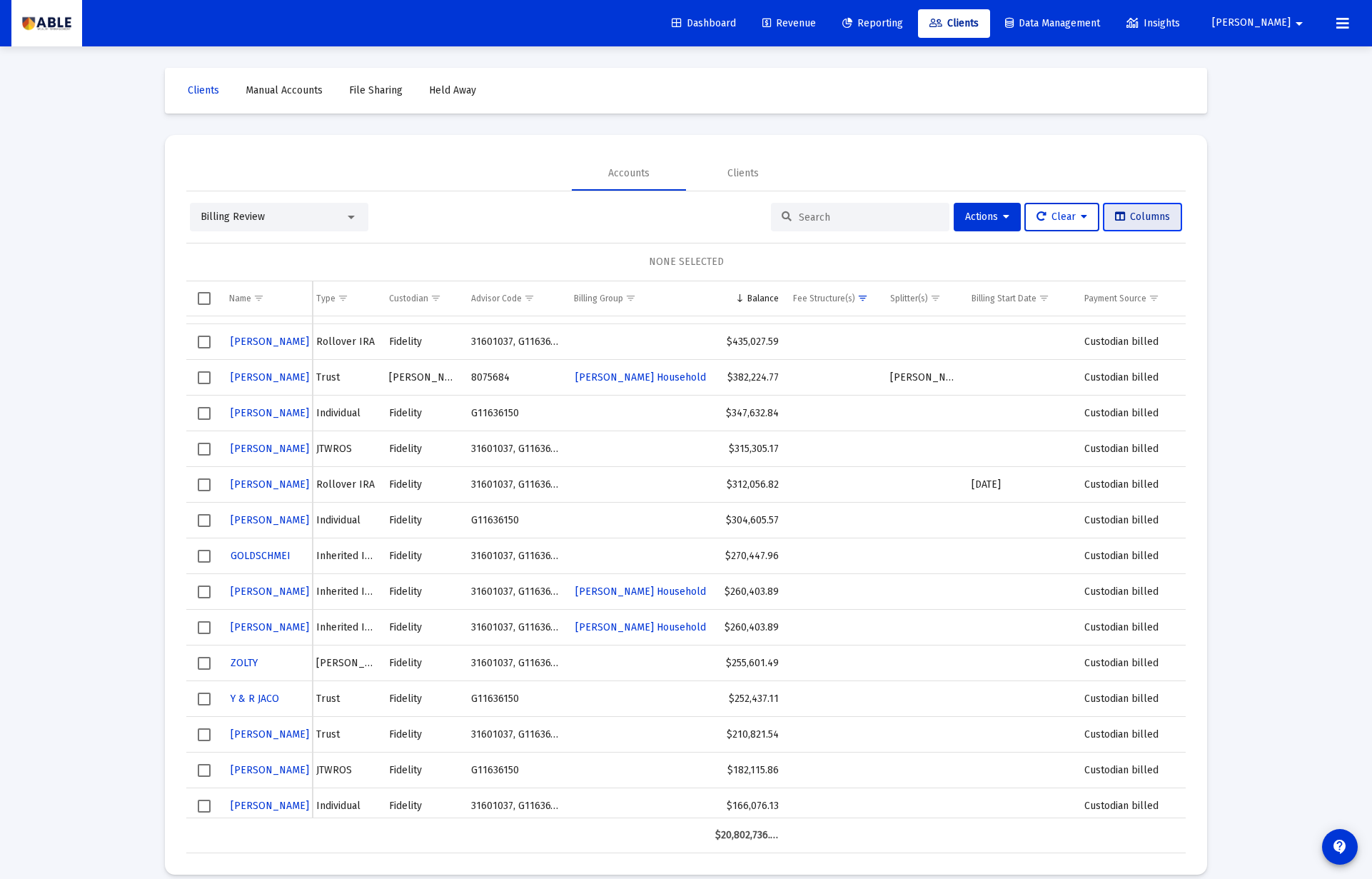
click at [1143, 215] on span "Columns" at bounding box center [1142, 217] width 55 height 12
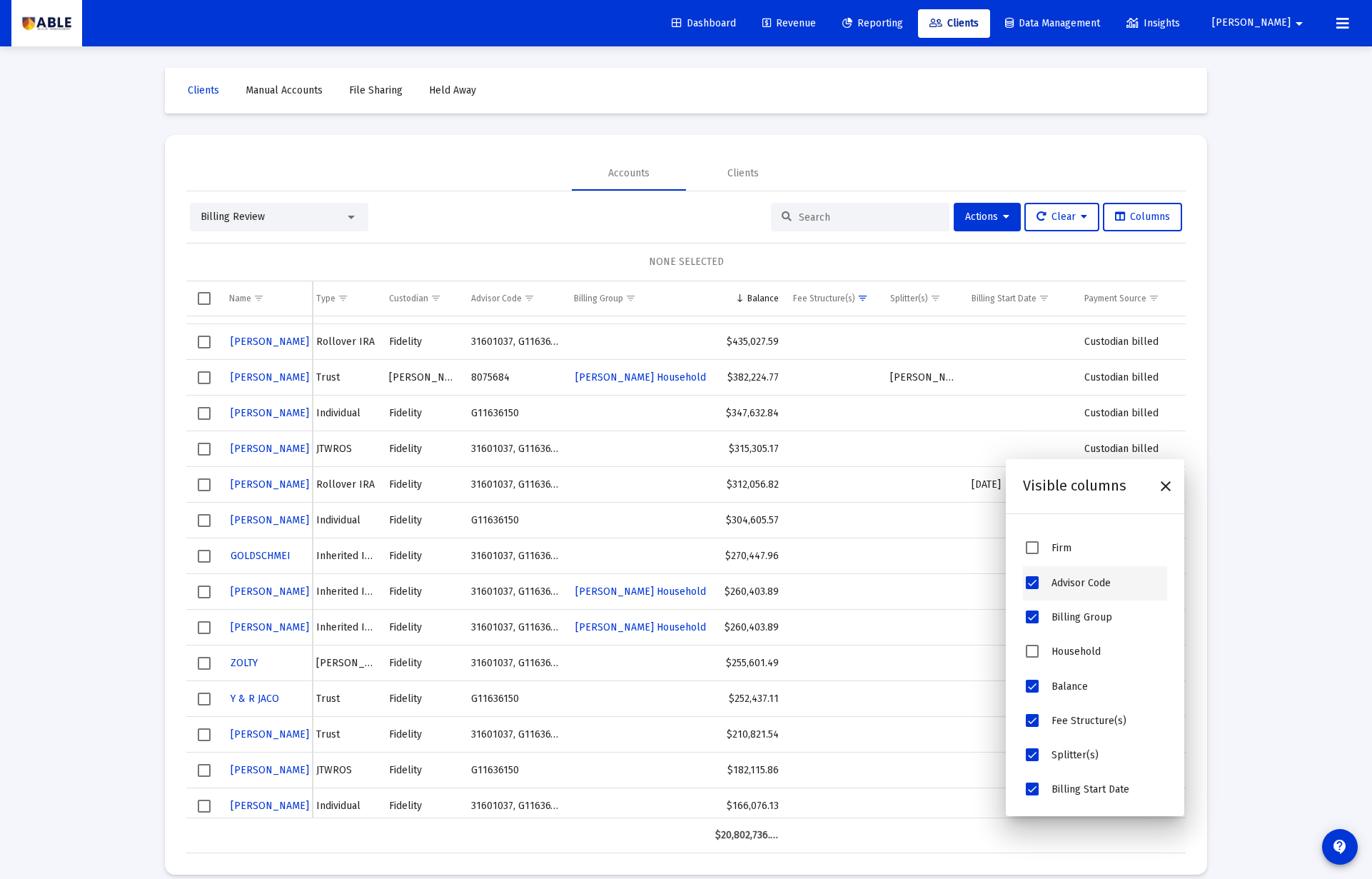
scroll to position [127, 0]
click at [1059, 562] on div "Firm" at bounding box center [1095, 551] width 144 height 34
click at [1035, 555] on span "Firm" at bounding box center [1032, 551] width 13 height 13
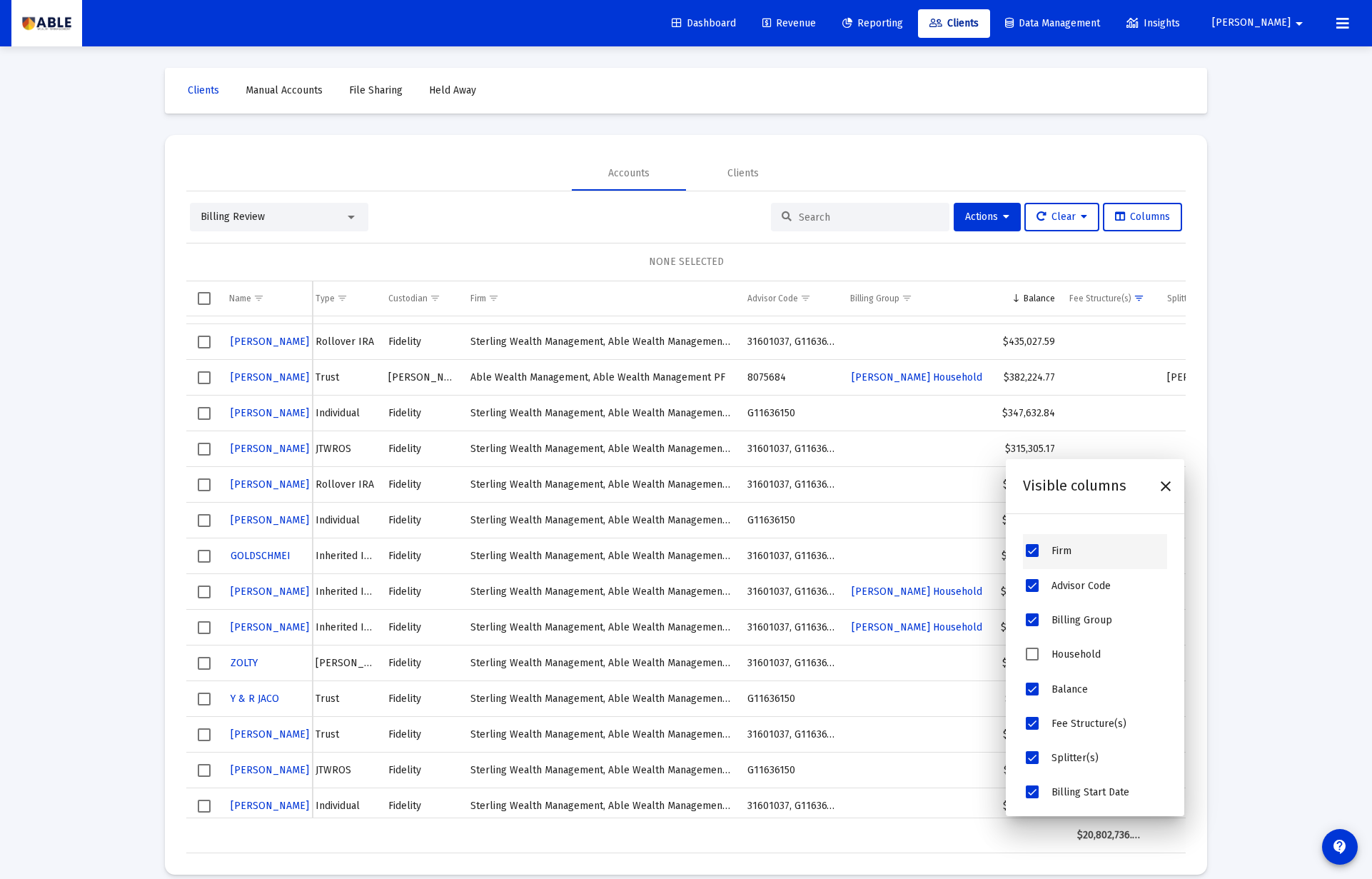
scroll to position [0, 85]
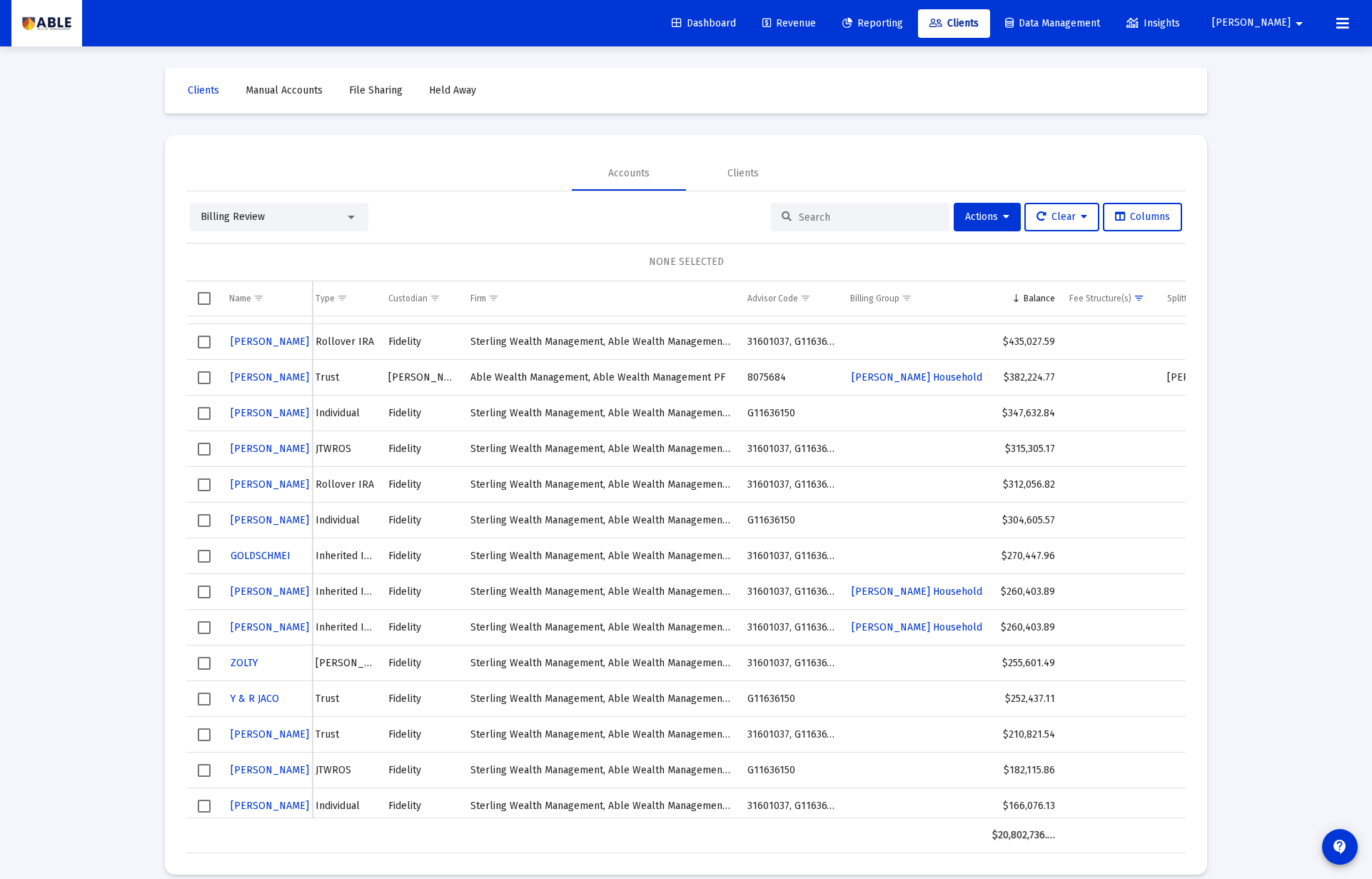
click at [521, 251] on div "NONE SELECTED" at bounding box center [685, 262] width 999 height 39
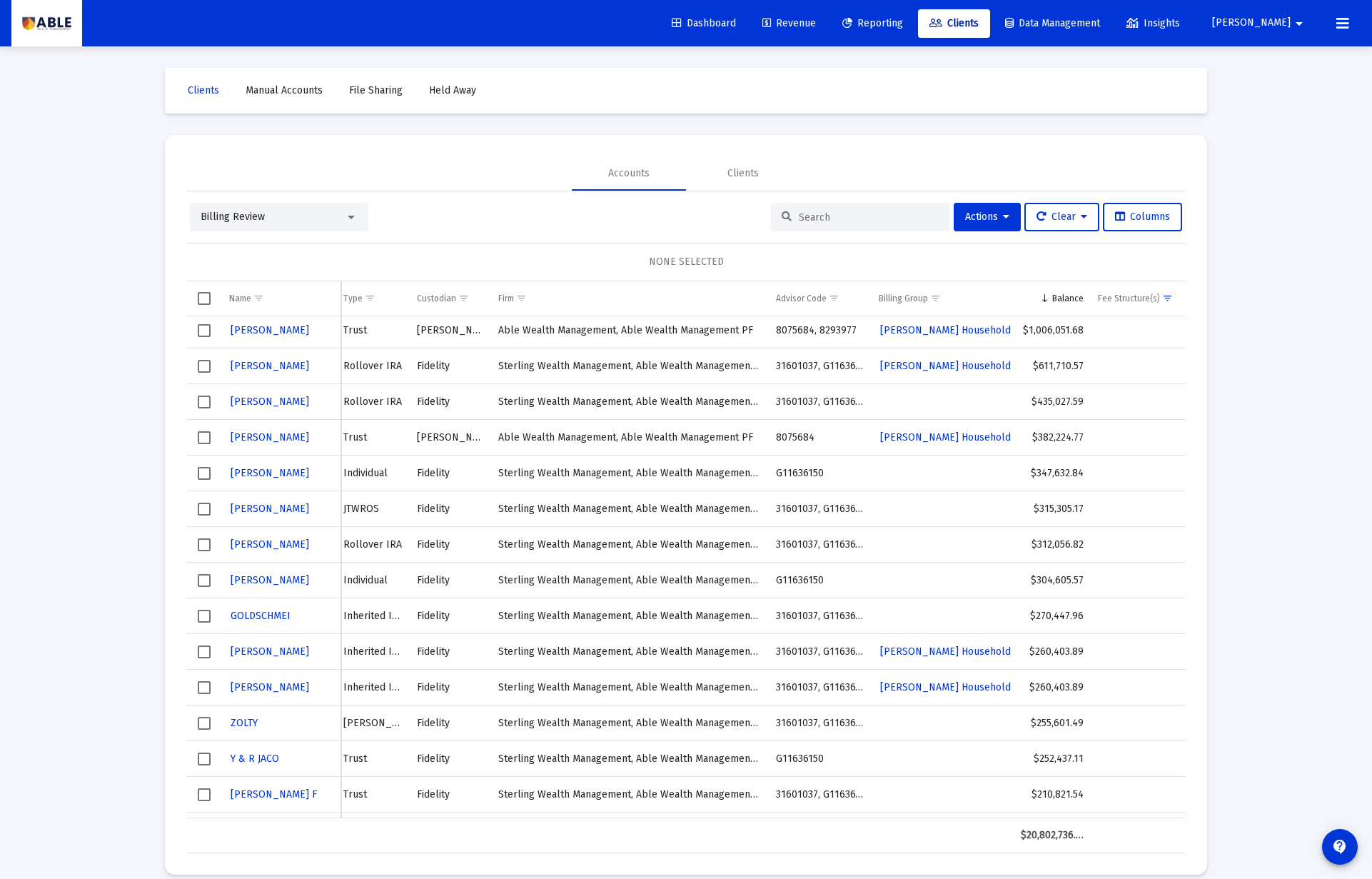
scroll to position [0, 0]
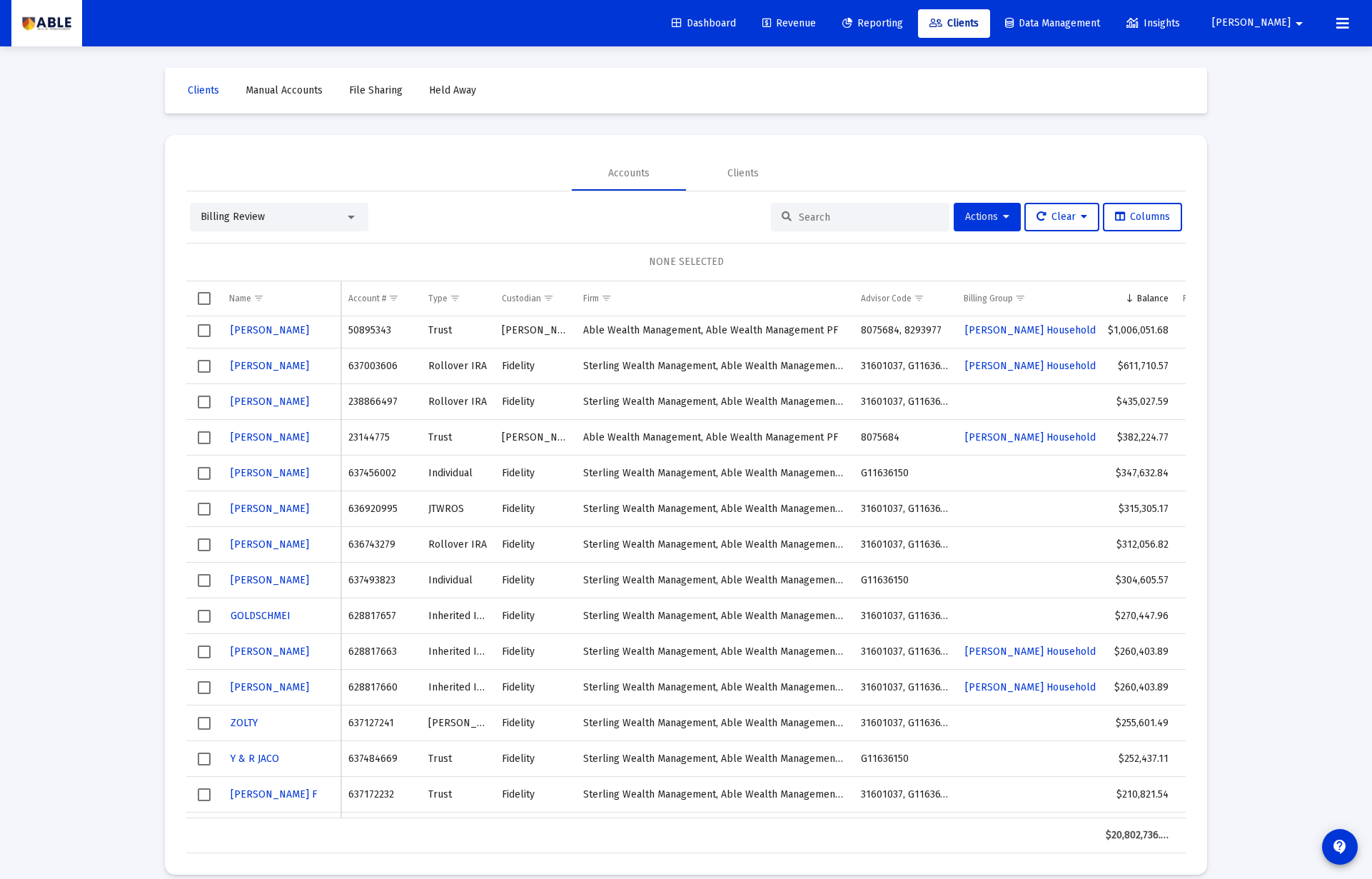
click at [969, 215] on span "Actions" at bounding box center [987, 217] width 44 height 12
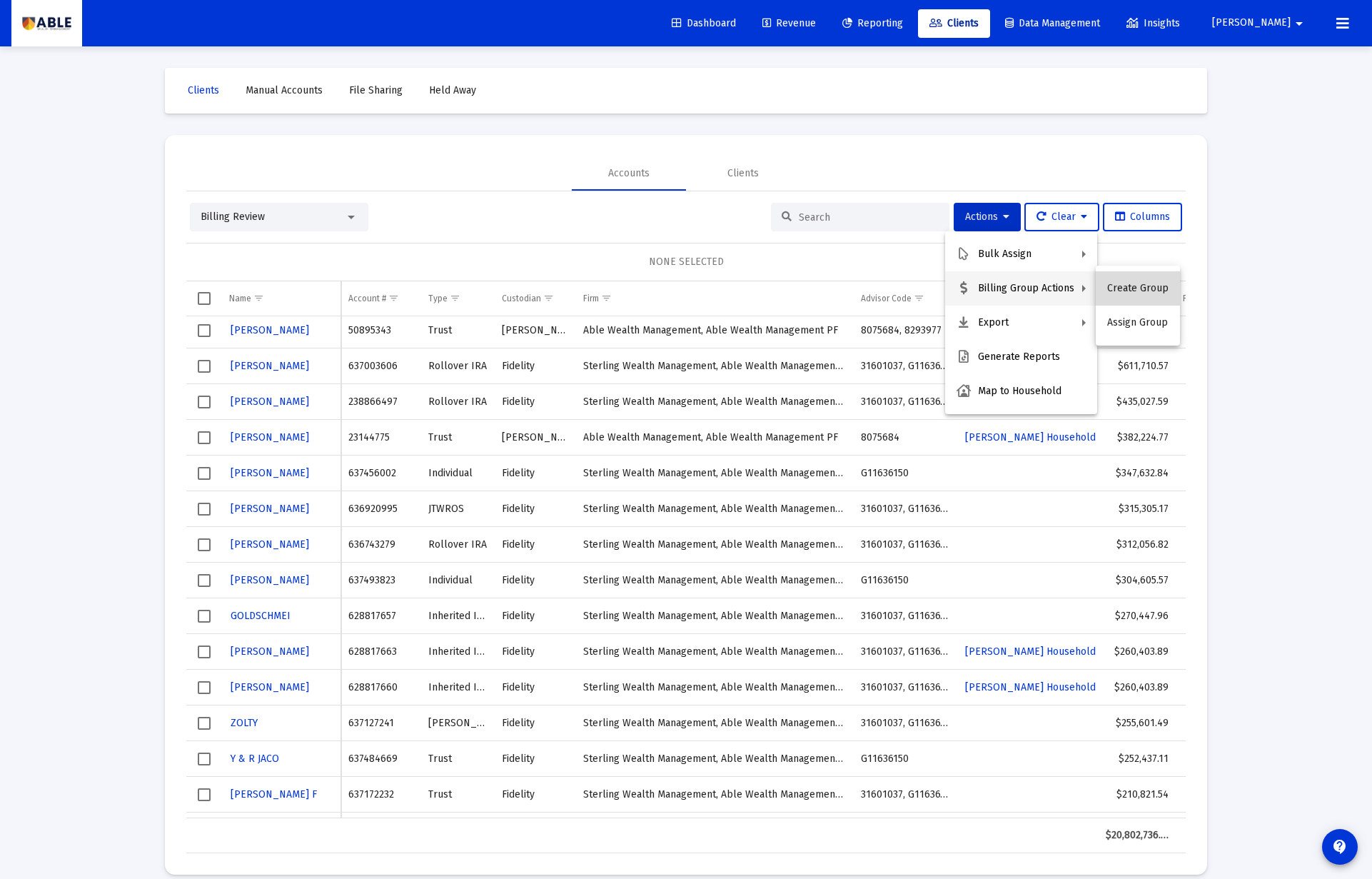
click at [1143, 292] on button "Create Group" at bounding box center [1137, 288] width 84 height 34
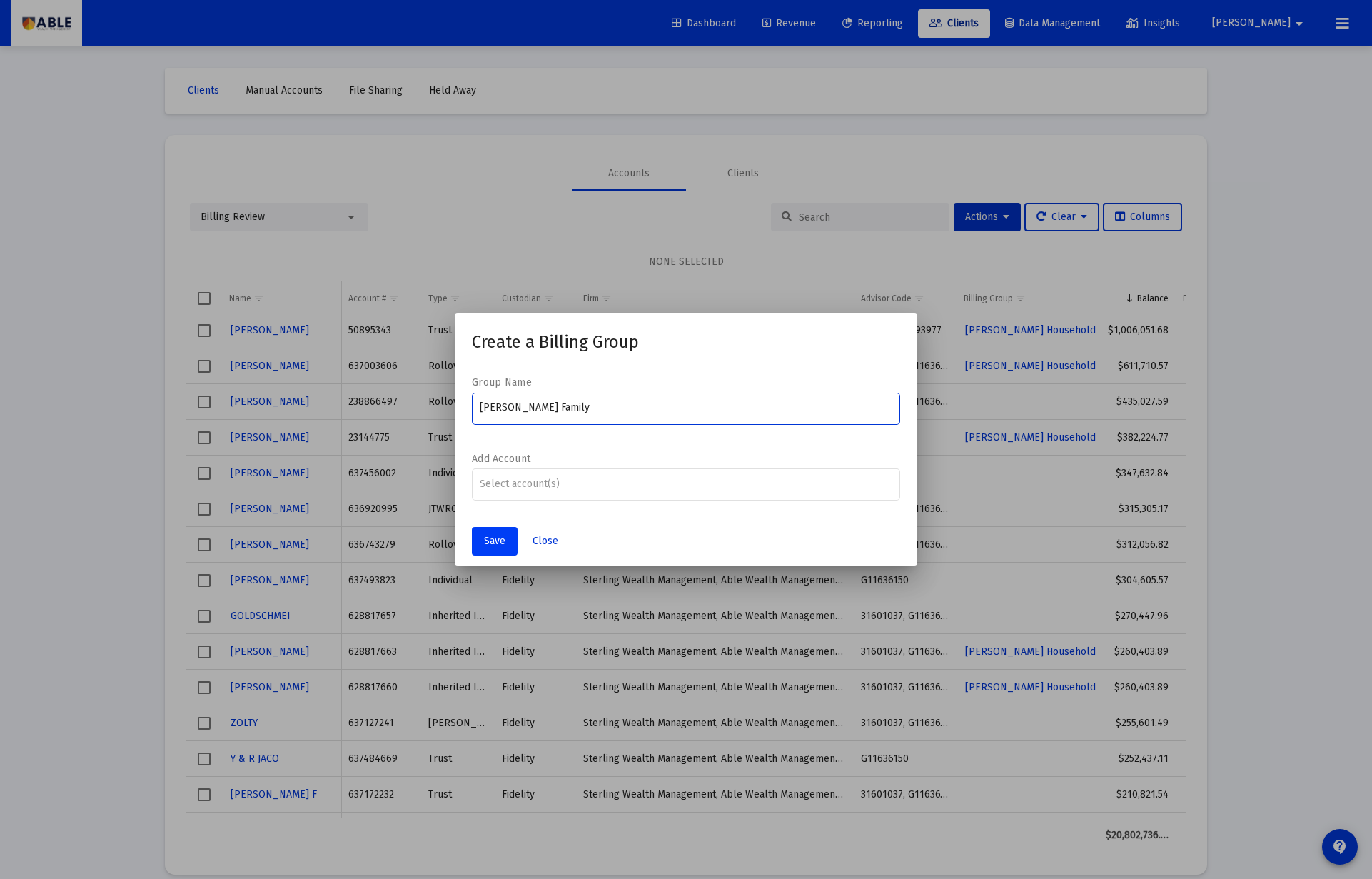
type input "[PERSON_NAME] Family"
click at [510, 534] on button "Save" at bounding box center [494, 541] width 45 height 29
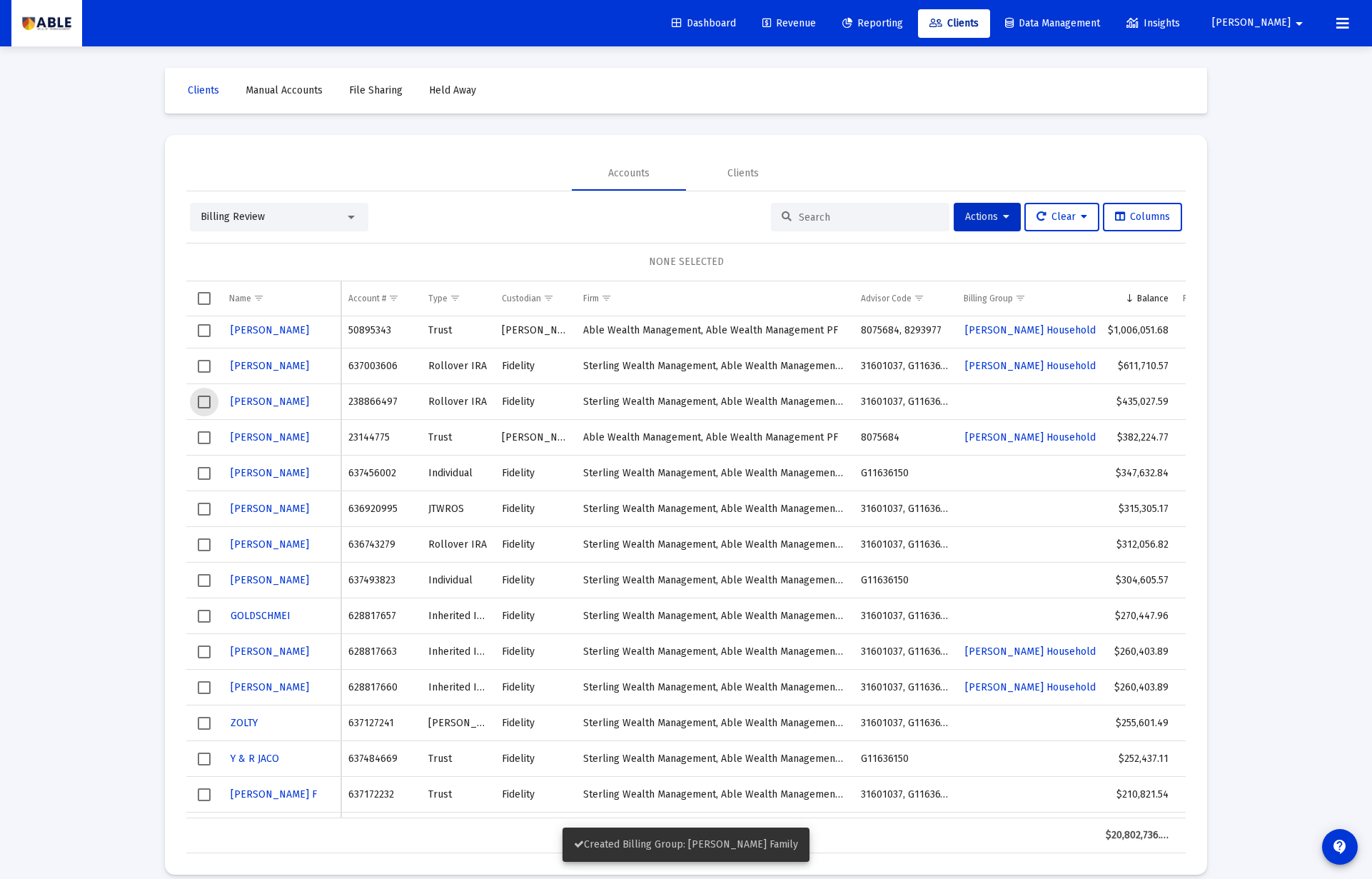
click at [206, 403] on span "Select row" at bounding box center [204, 402] width 13 height 13
click at [983, 215] on span "Actions" at bounding box center [987, 217] width 44 height 12
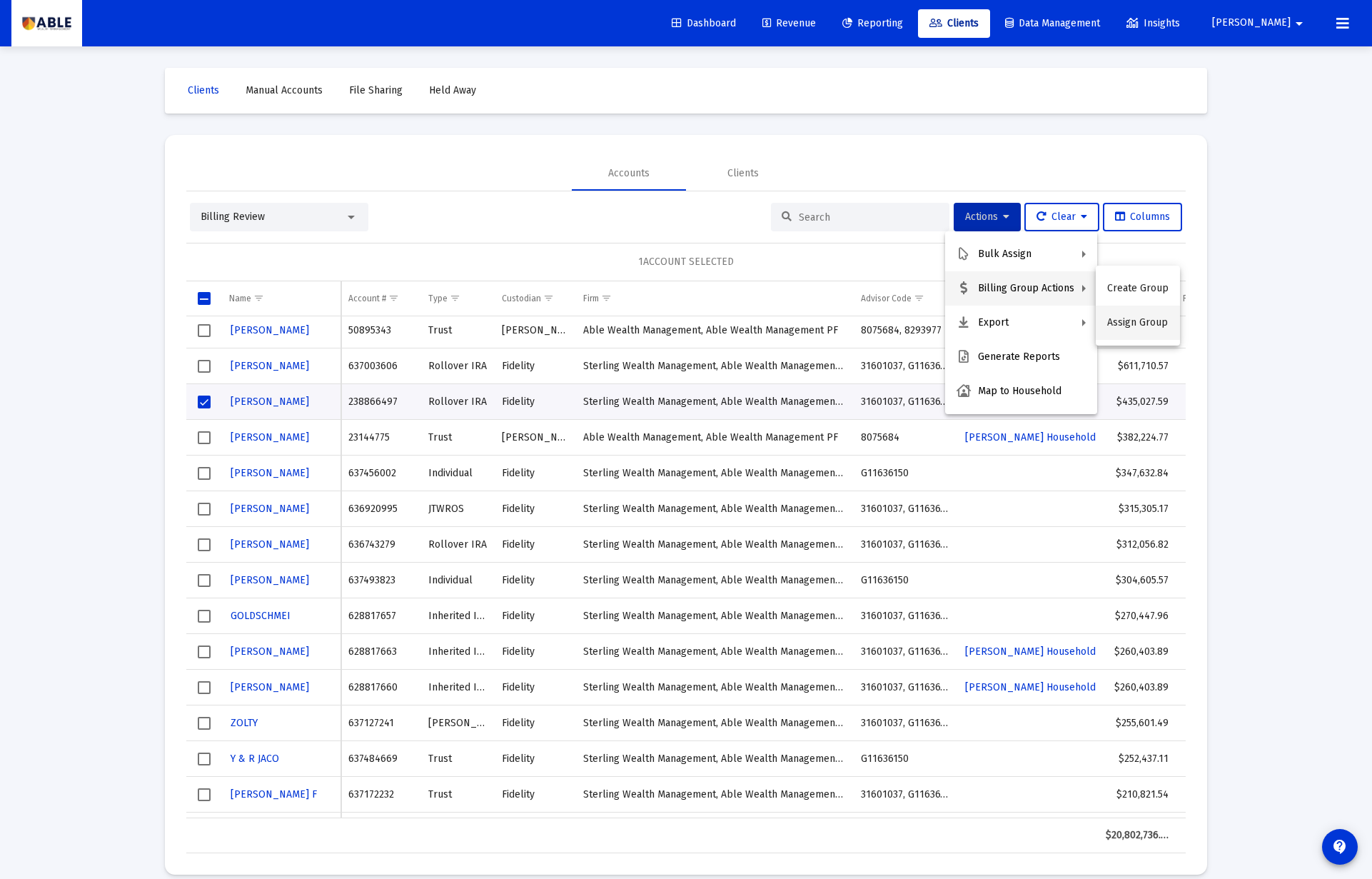
click at [1131, 321] on button "Assign Group" at bounding box center [1137, 322] width 84 height 34
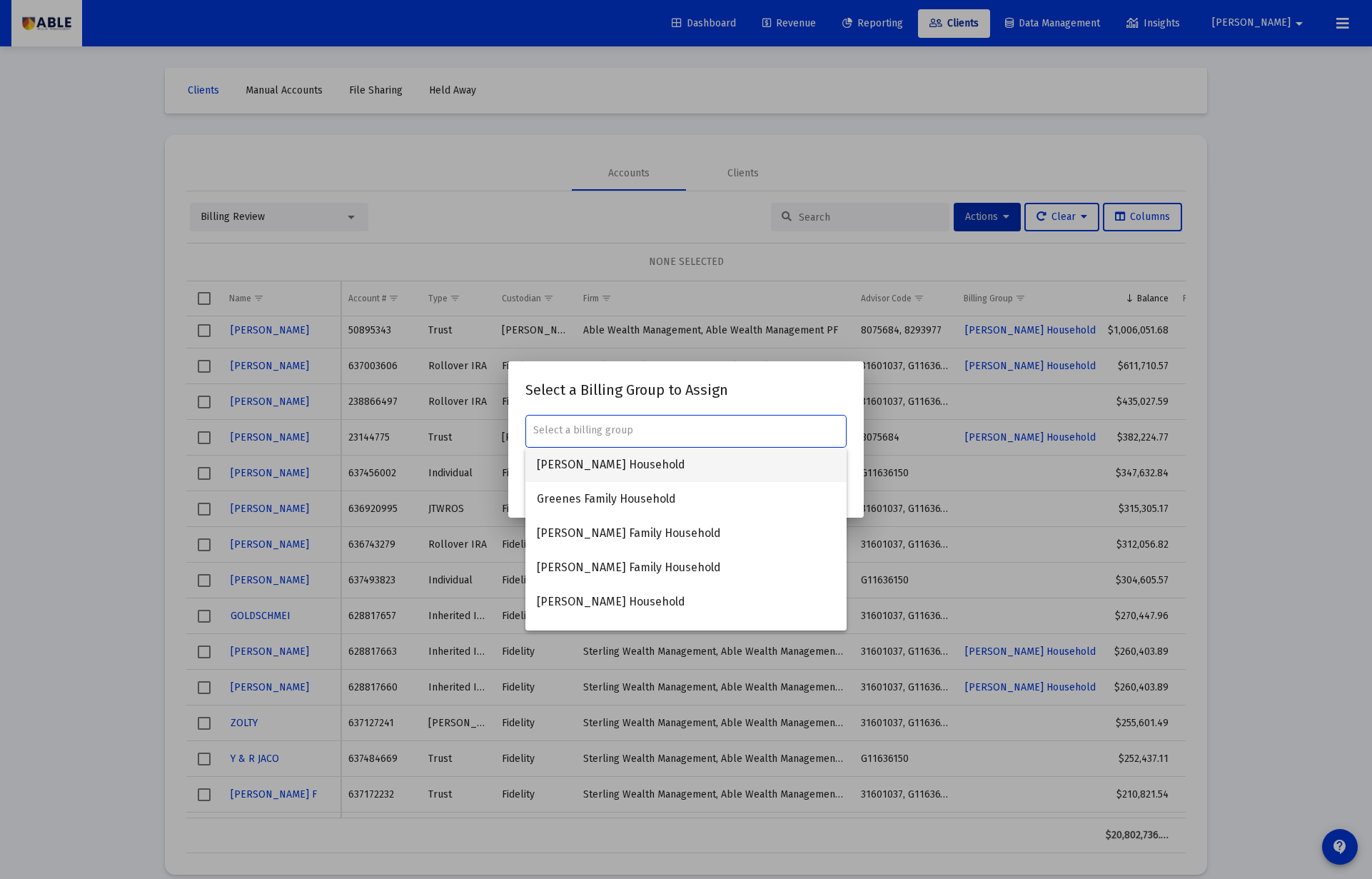
paste input "[PERSON_NAME] Family"
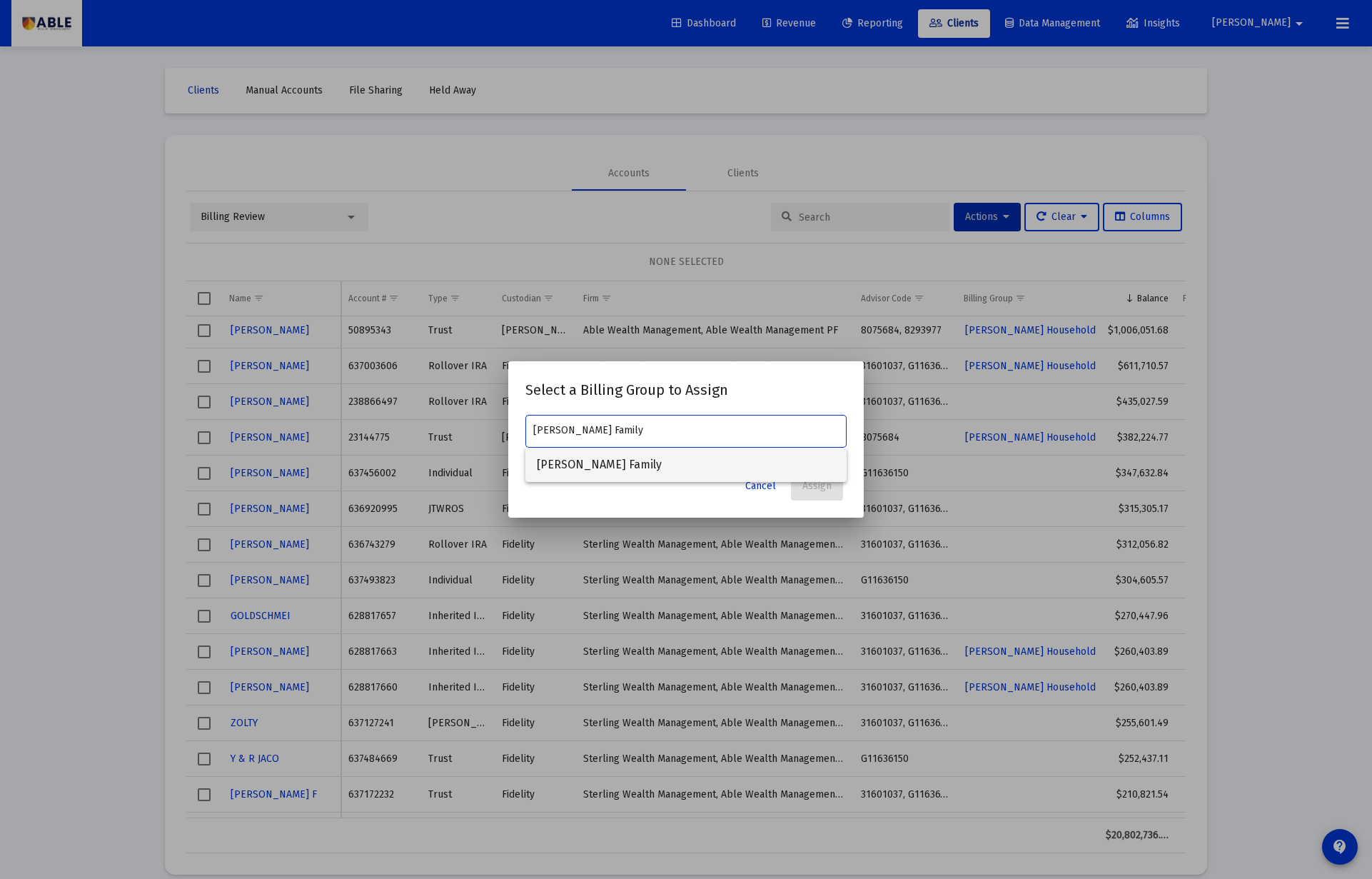
type input "[PERSON_NAME] Family"
click at [608, 461] on span "[PERSON_NAME] Family" at bounding box center [685, 464] width 298 height 34
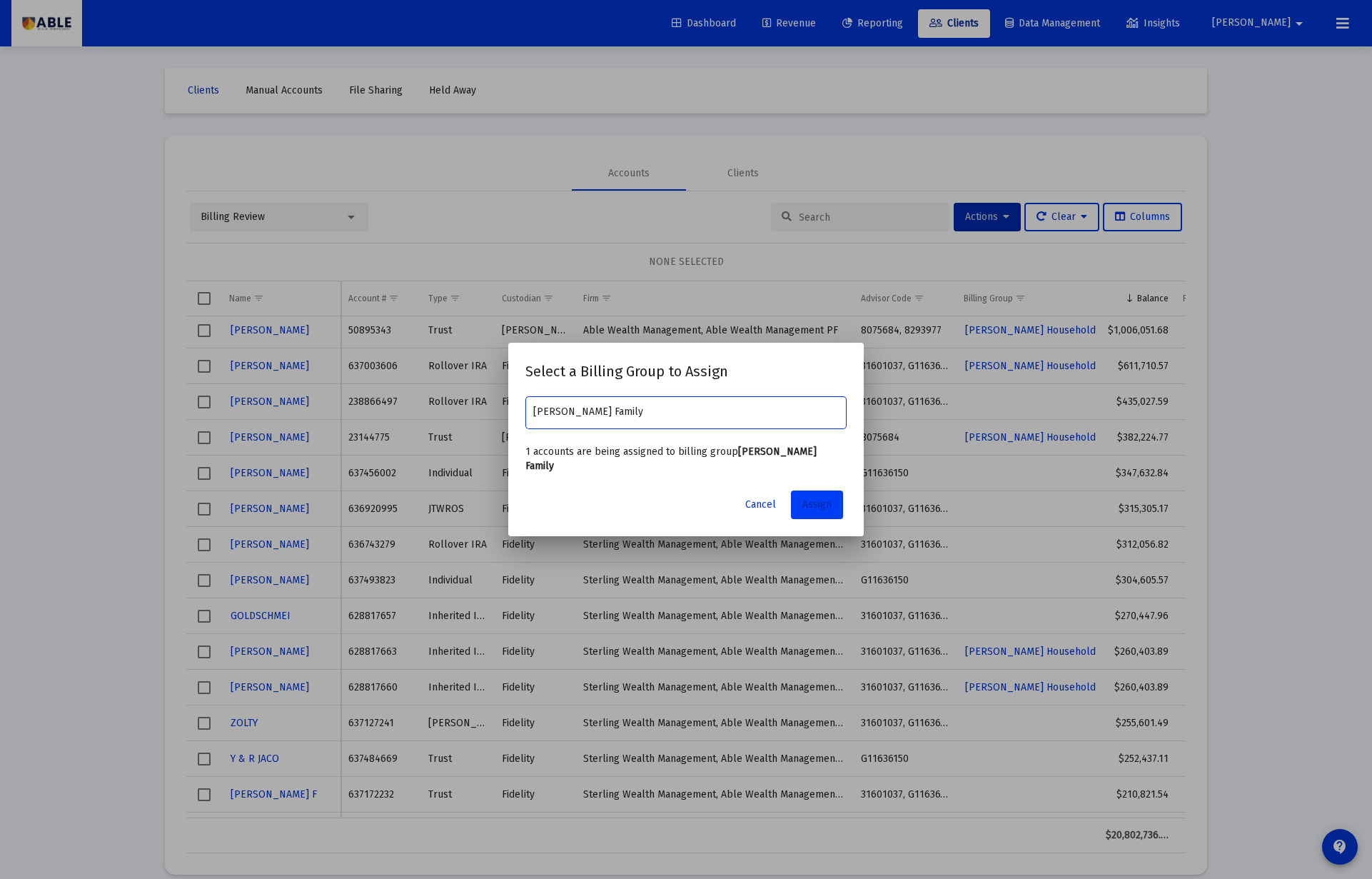
click at [808, 498] on span "Assign" at bounding box center [817, 504] width 29 height 12
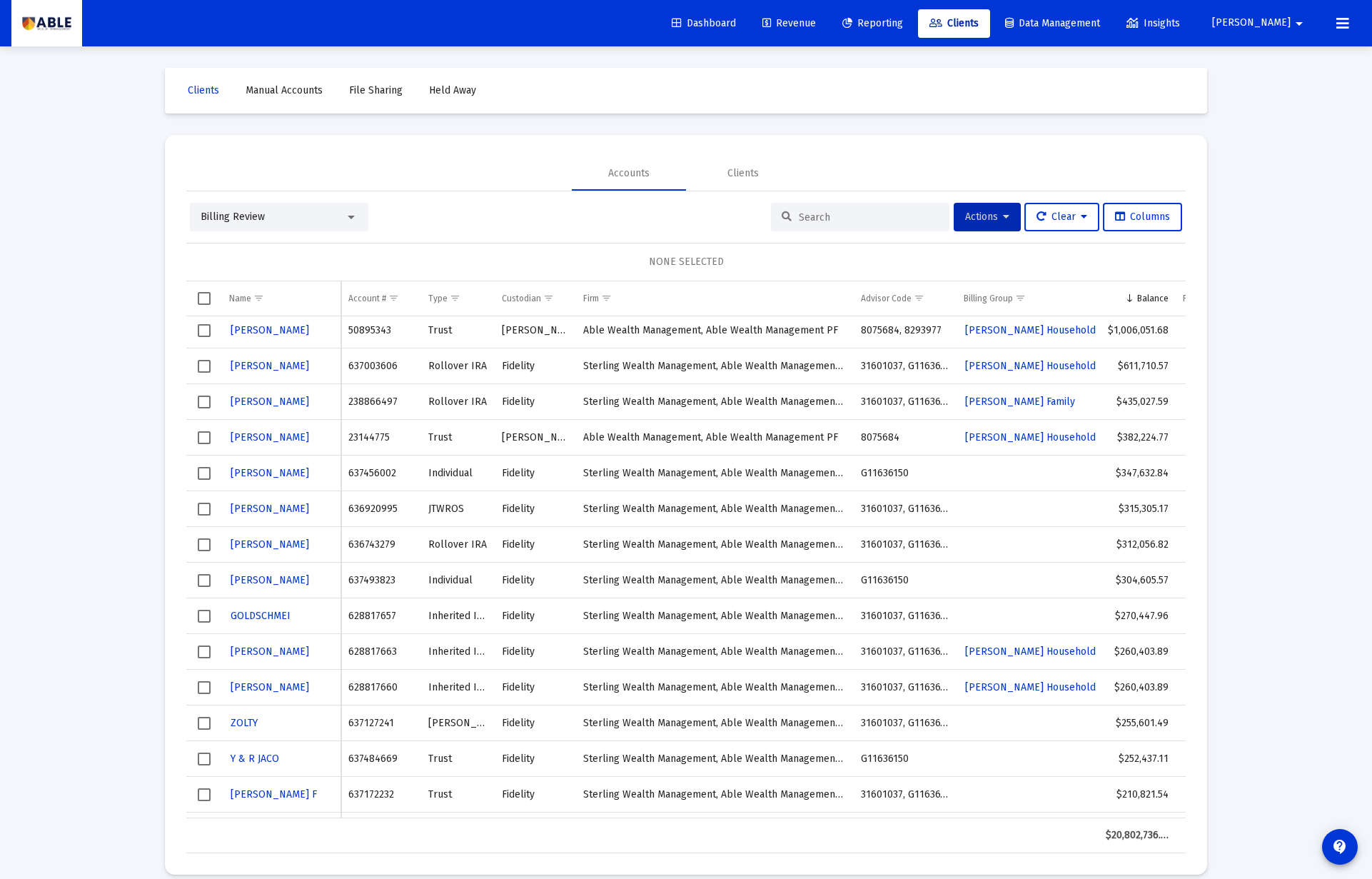
drag, startPoint x: 276, startPoint y: 473, endPoint x: 338, endPoint y: 497, distance: 66.5
click at [977, 219] on span "Actions" at bounding box center [987, 217] width 44 height 12
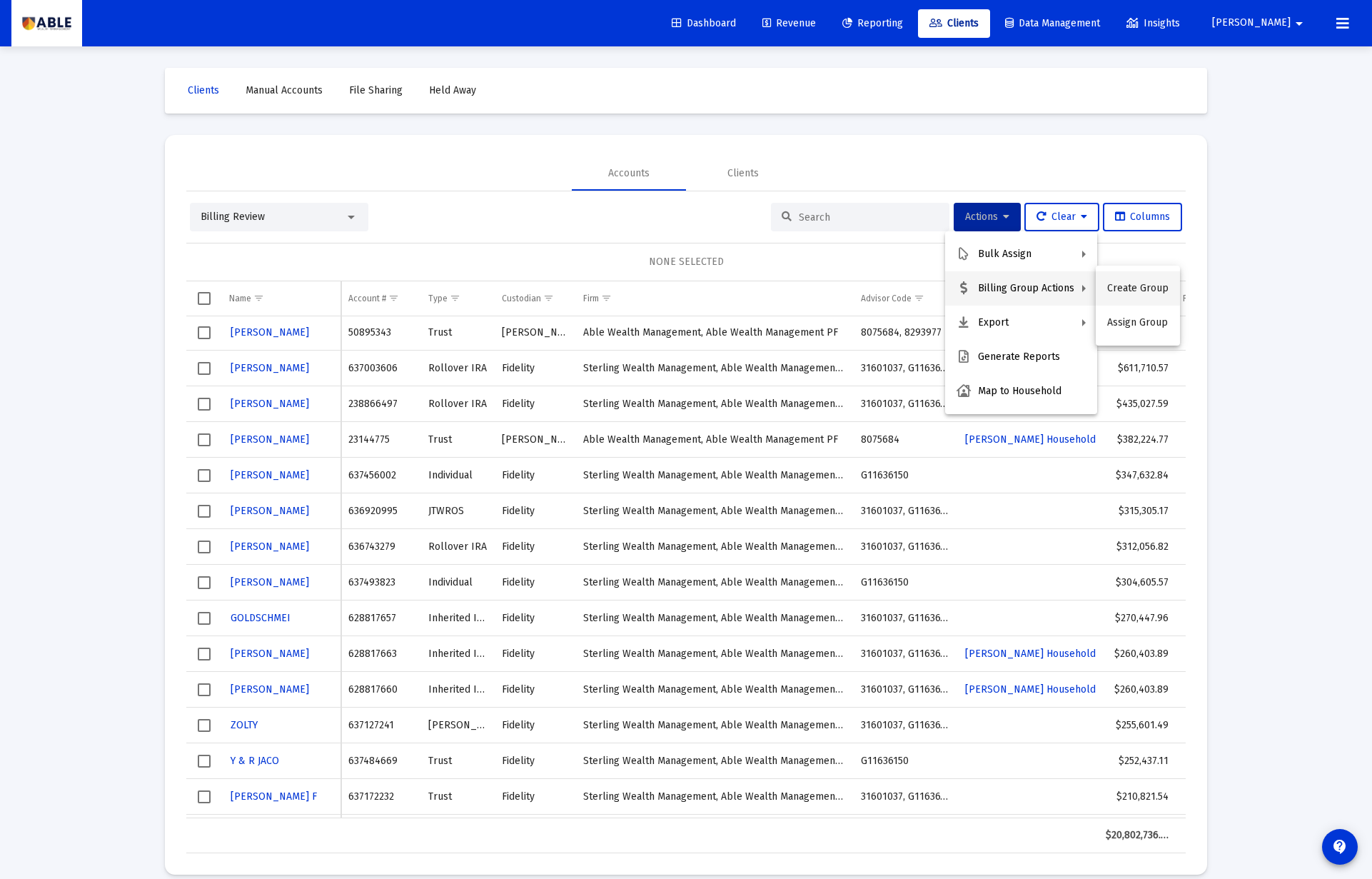
click at [1121, 290] on button "Create Group" at bounding box center [1137, 288] width 84 height 34
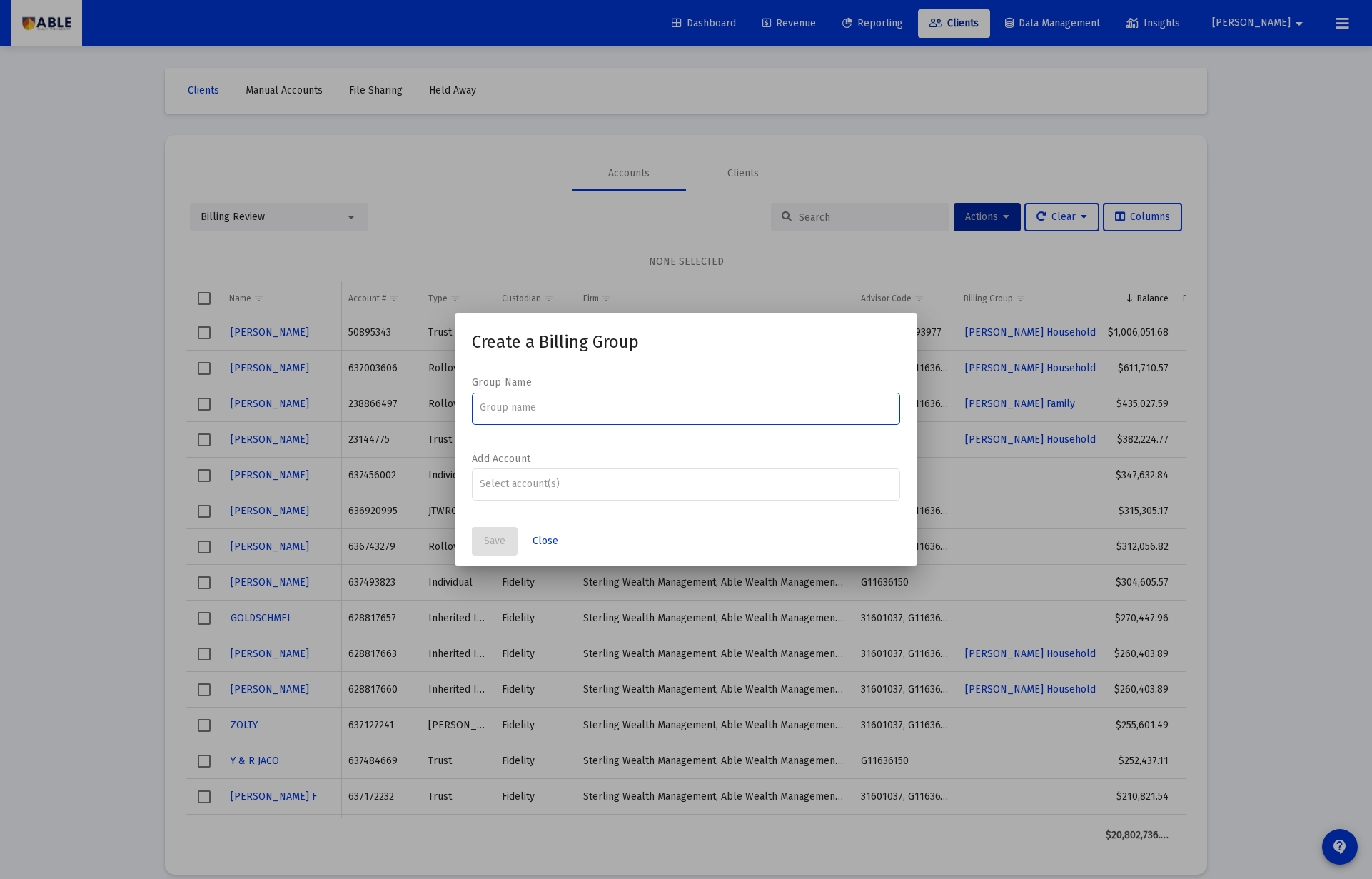
paste input "[PERSON_NAME] Family"
type input "[PERSON_NAME] Family"
click at [500, 531] on button "Save" at bounding box center [494, 541] width 45 height 29
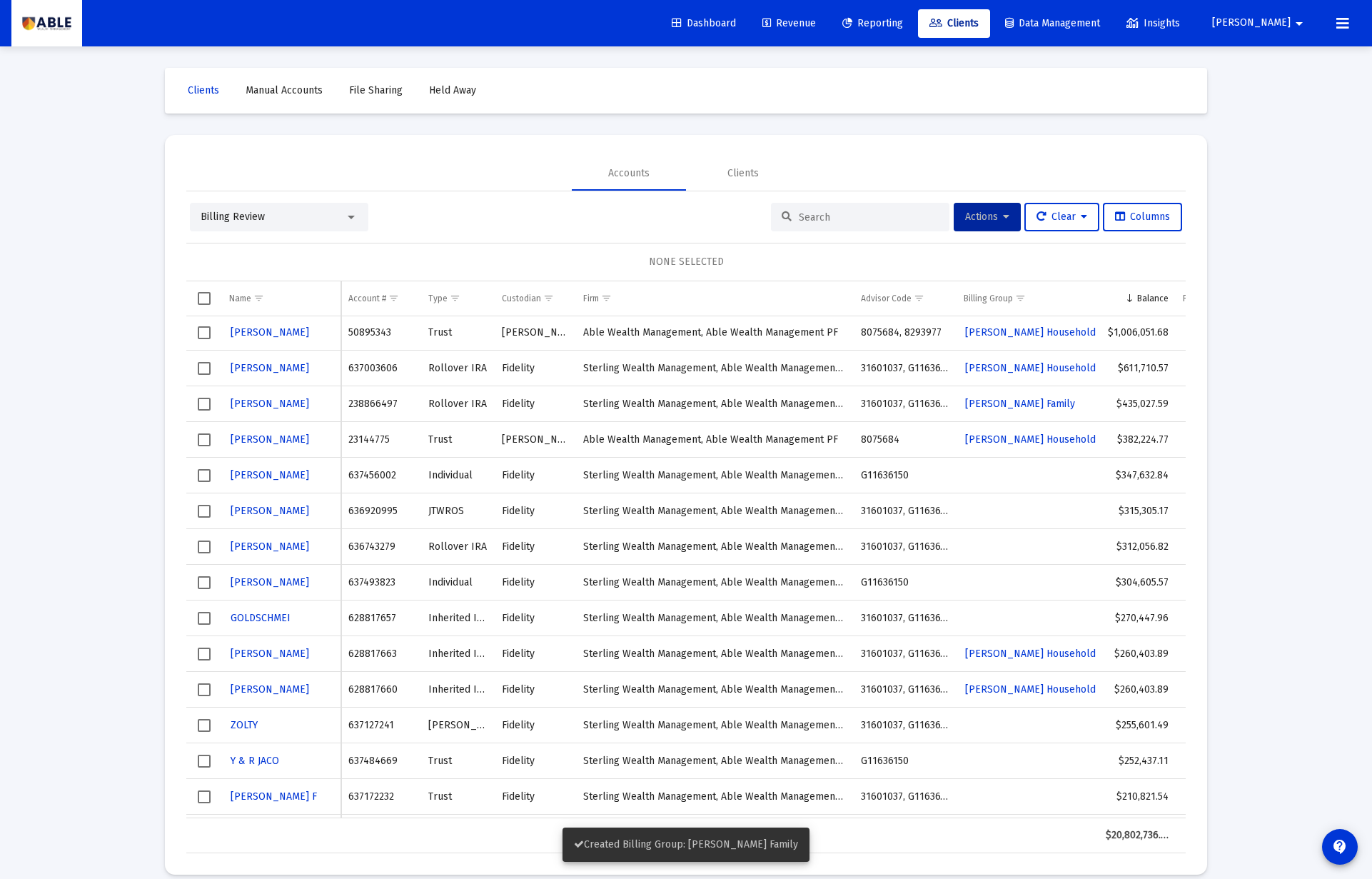
click at [207, 477] on span "Select row" at bounding box center [204, 475] width 13 height 13
click at [987, 214] on span "Actions" at bounding box center [987, 217] width 44 height 12
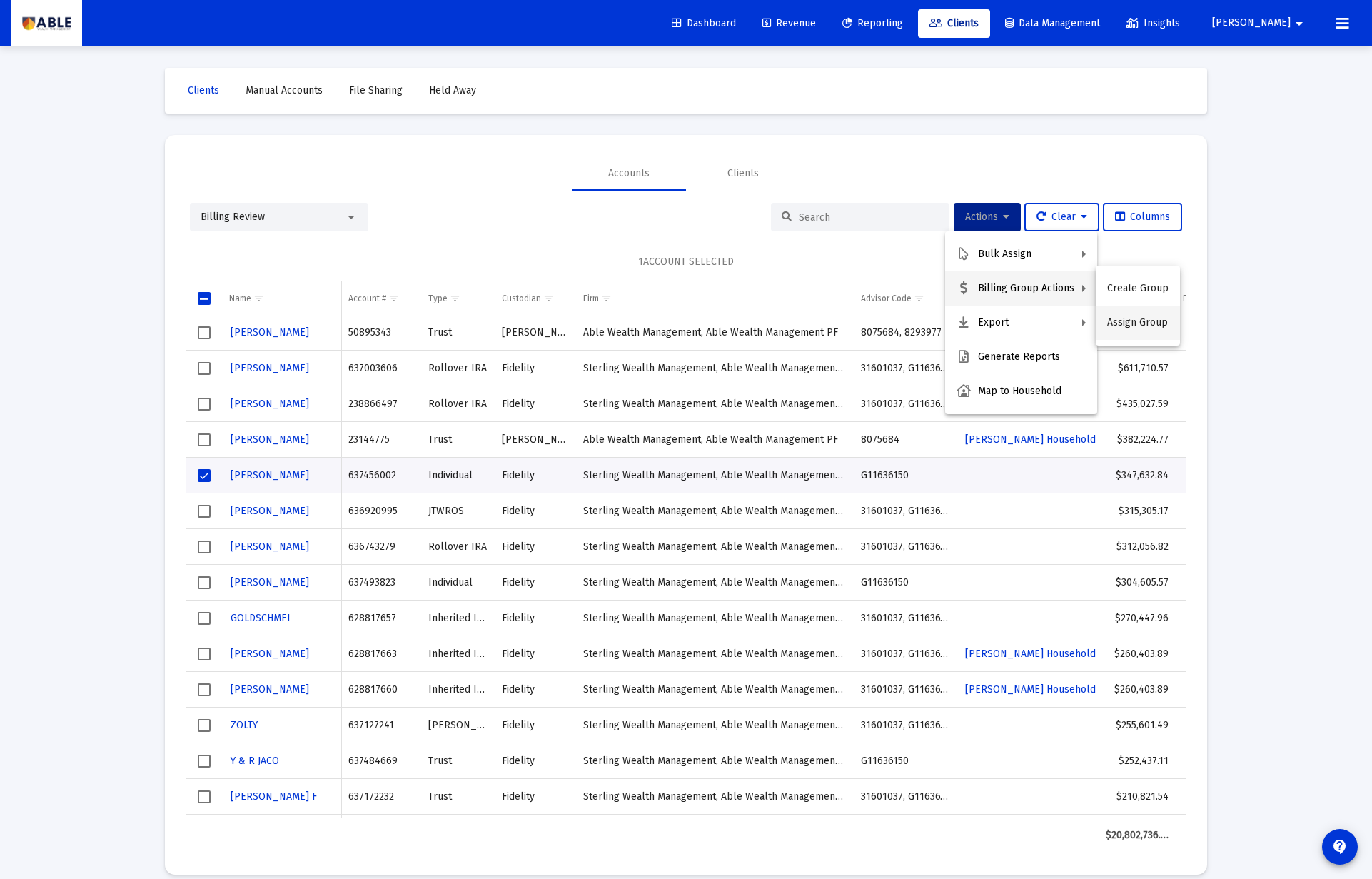
click at [1116, 322] on button "Assign Group" at bounding box center [1137, 322] width 84 height 34
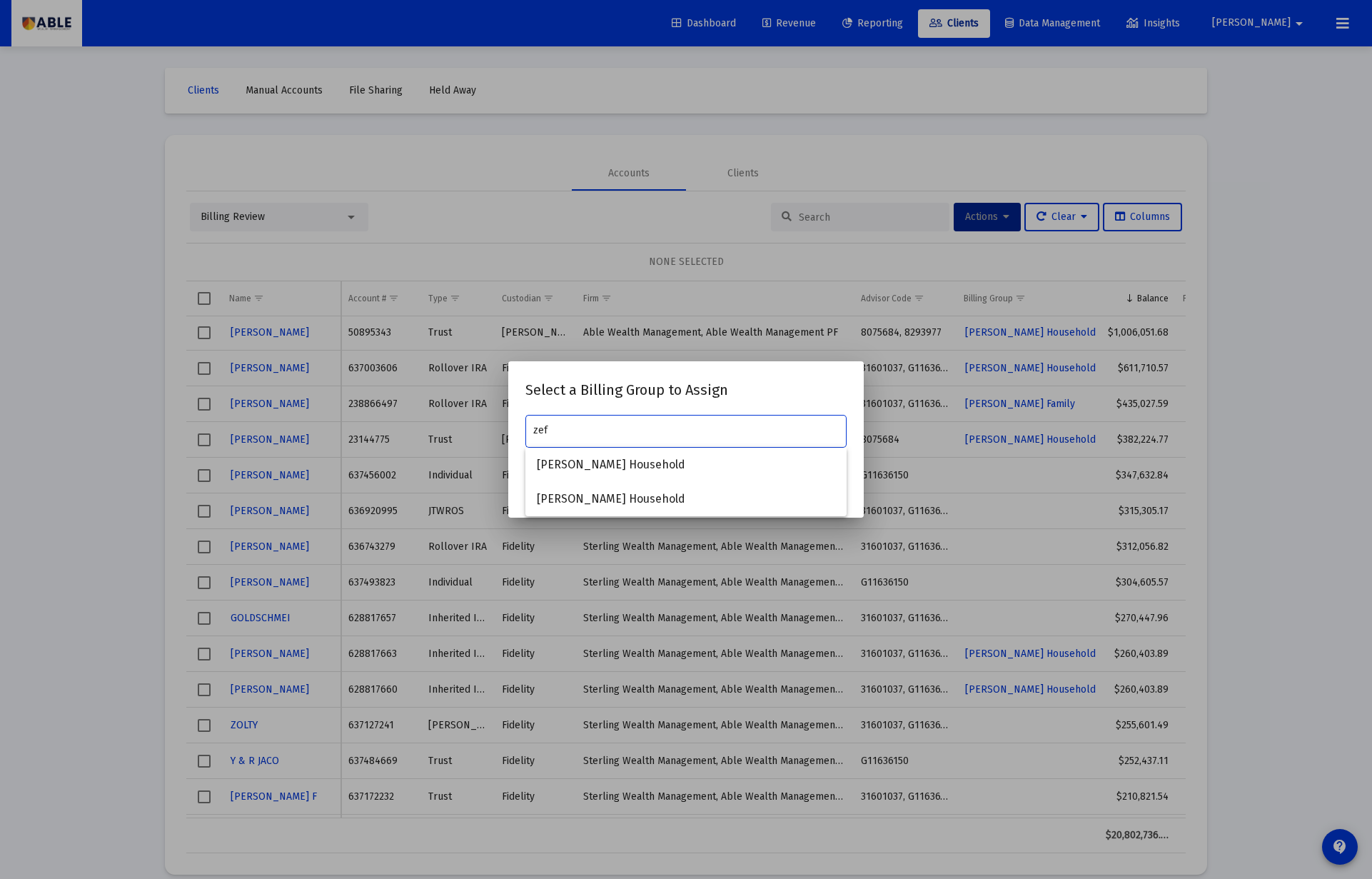
type input "zef"
click at [724, 297] on div at bounding box center [686, 440] width 1372 height 879
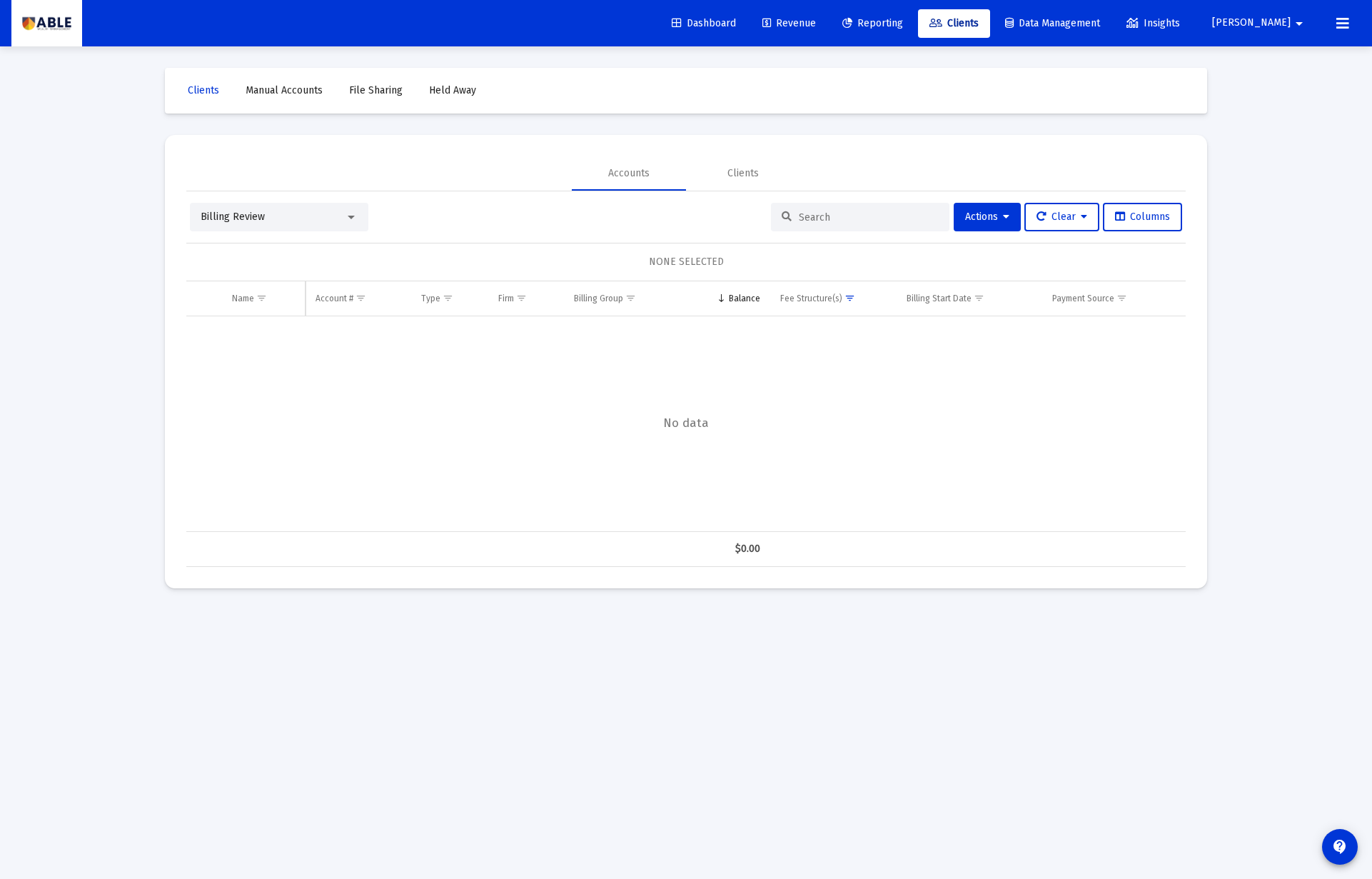
click at [736, 17] on span "Dashboard" at bounding box center [704, 23] width 64 height 12
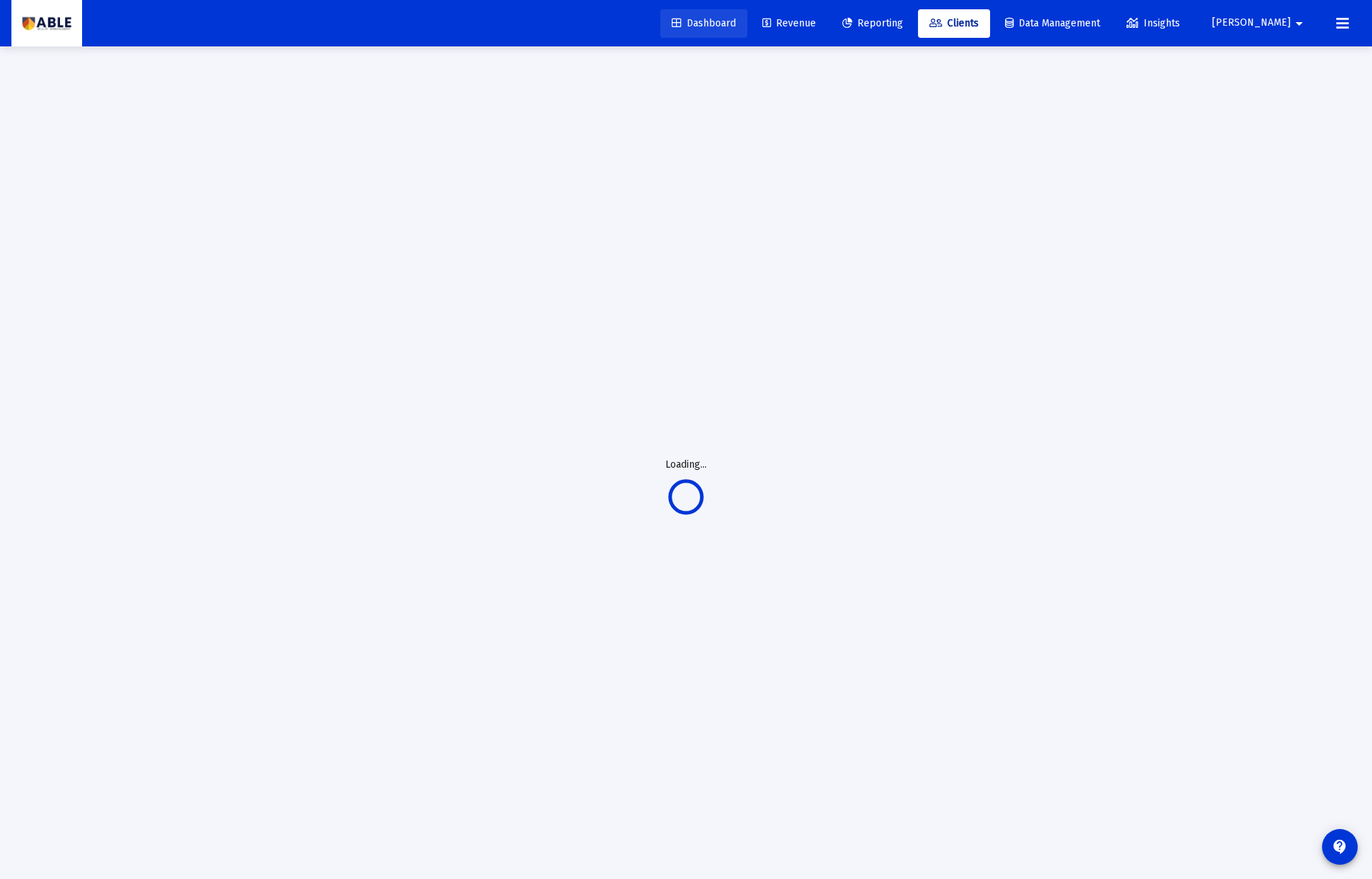
click at [736, 17] on span "Dashboard" at bounding box center [704, 23] width 64 height 12
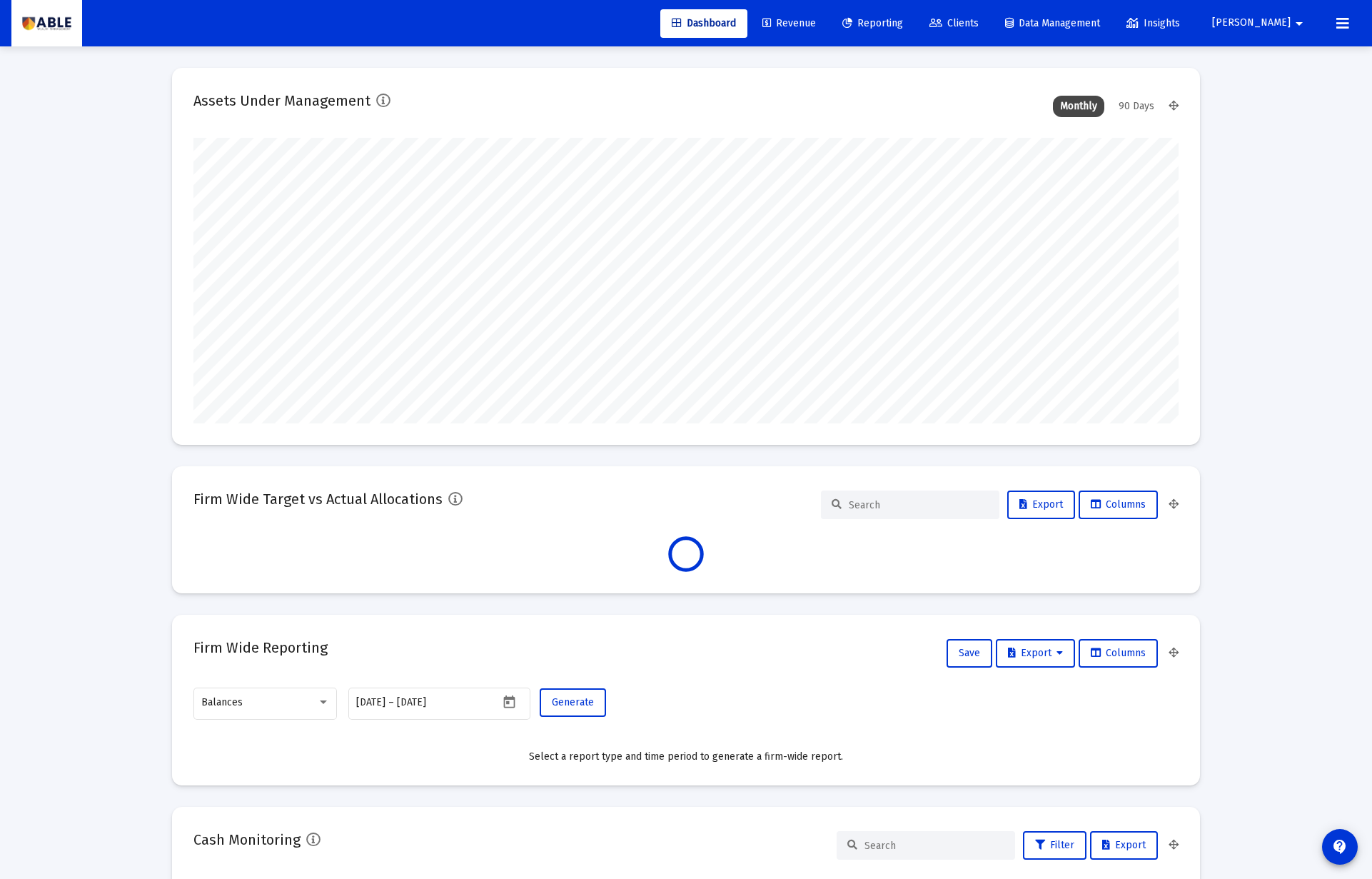
scroll to position [286, 530]
click at [816, 23] on span "Revenue" at bounding box center [788, 23] width 53 height 12
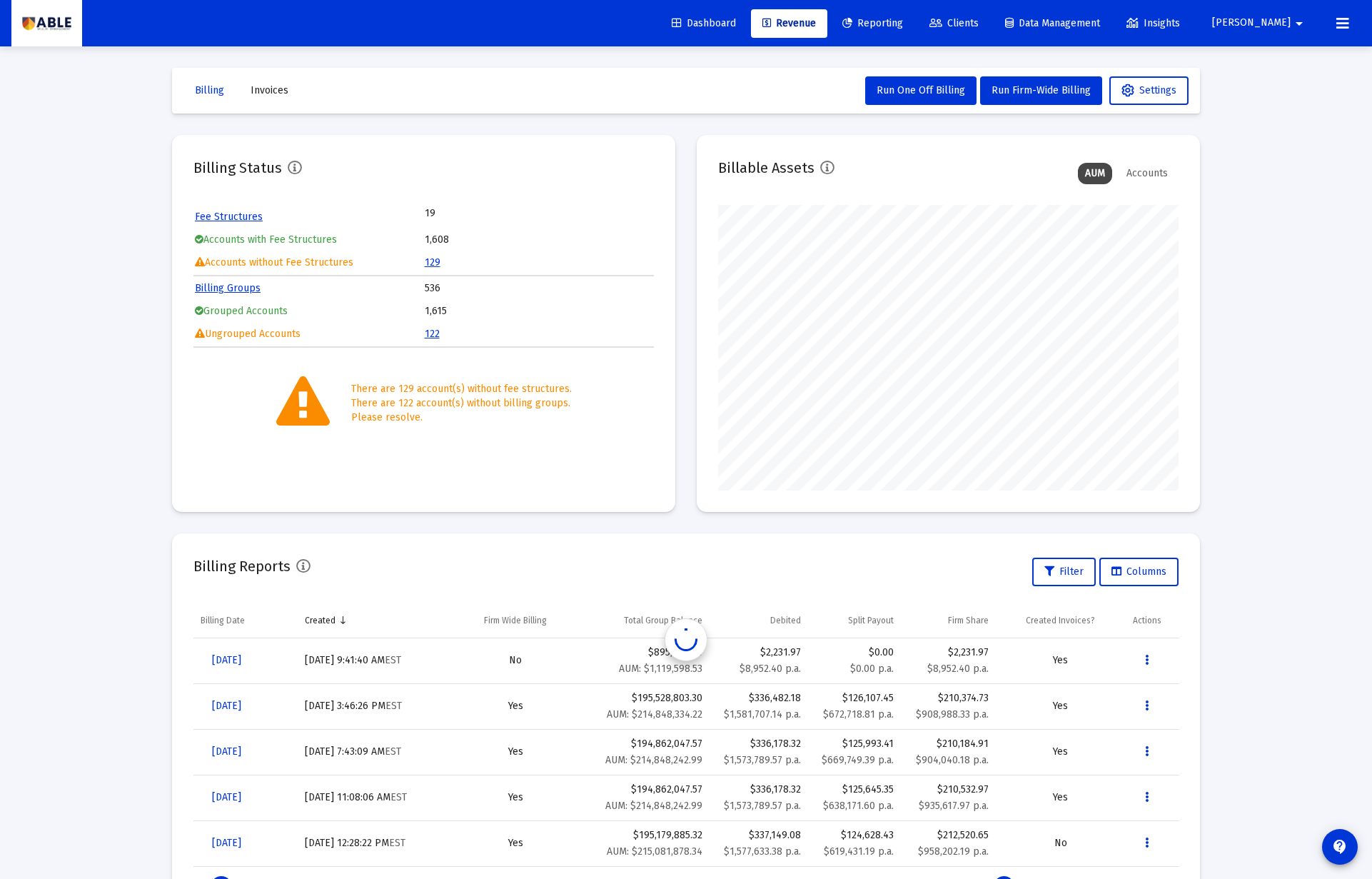
scroll to position [286, 461]
click at [430, 264] on link "129" at bounding box center [432, 262] width 15 height 12
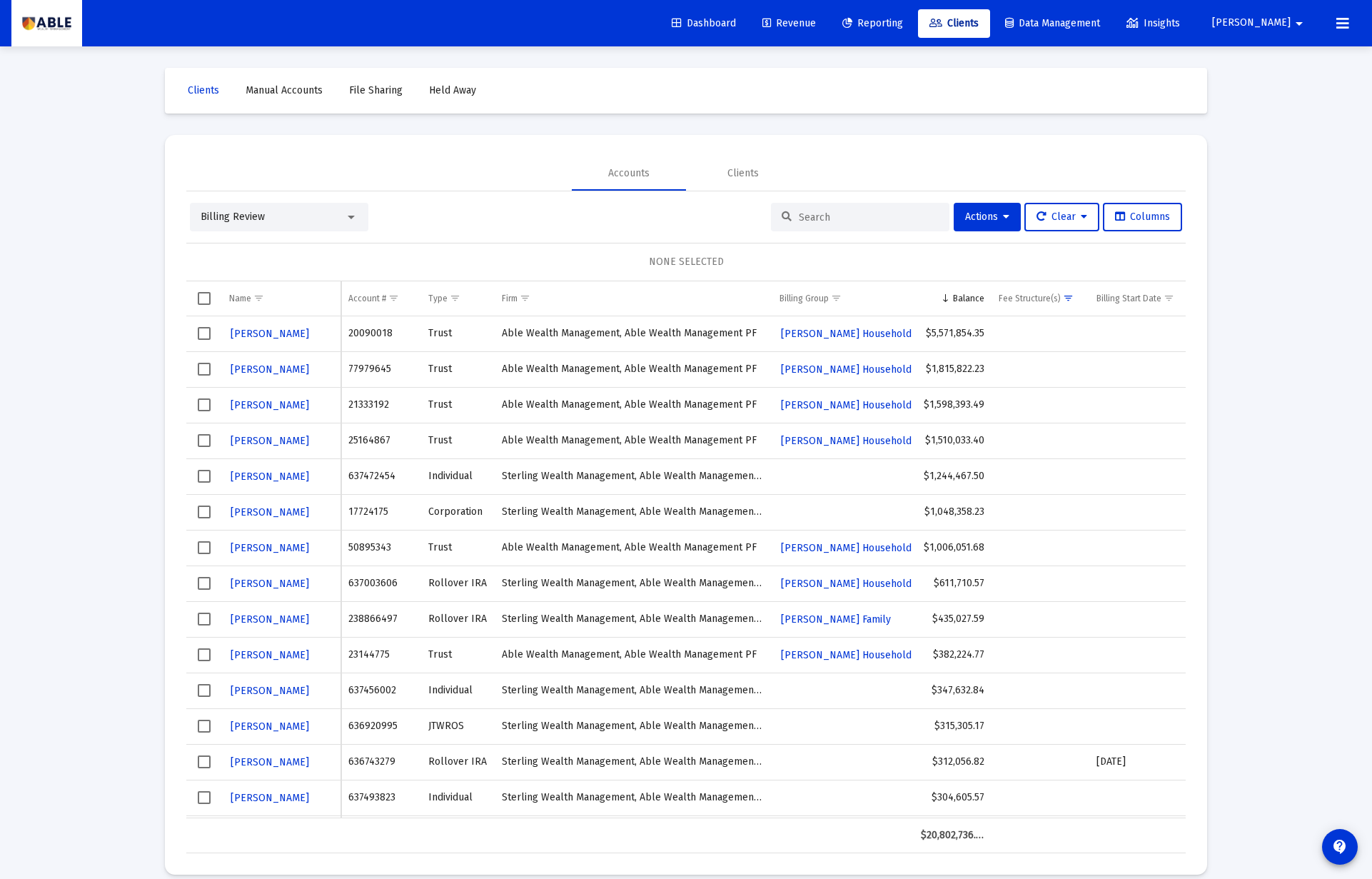
click at [868, 206] on div at bounding box center [860, 217] width 179 height 29
click at [857, 215] on input at bounding box center [868, 218] width 140 height 12
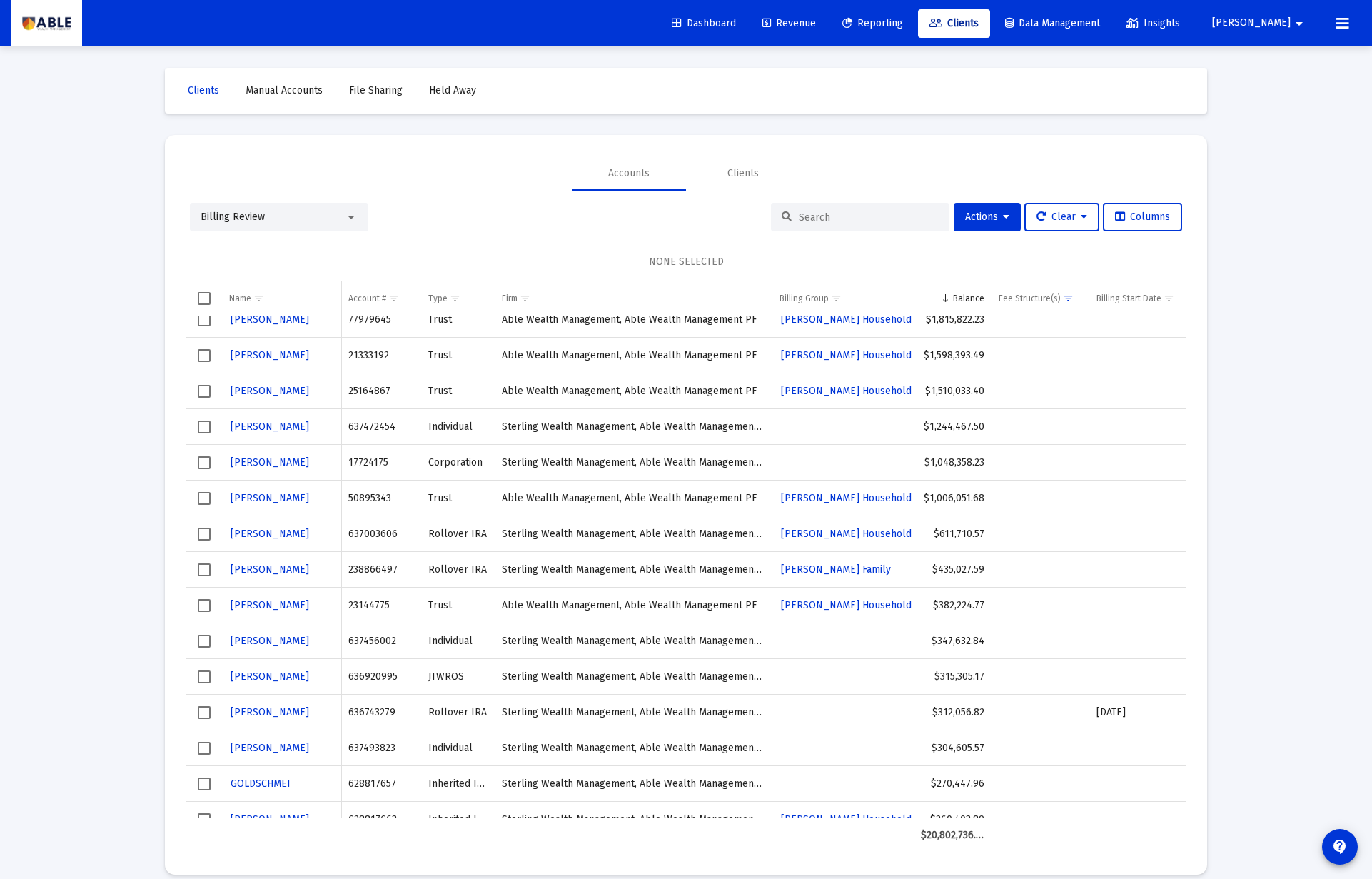
click at [204, 644] on span "Select row" at bounding box center [204, 642] width 13 height 13
click at [965, 218] on span "Actions" at bounding box center [987, 217] width 44 height 12
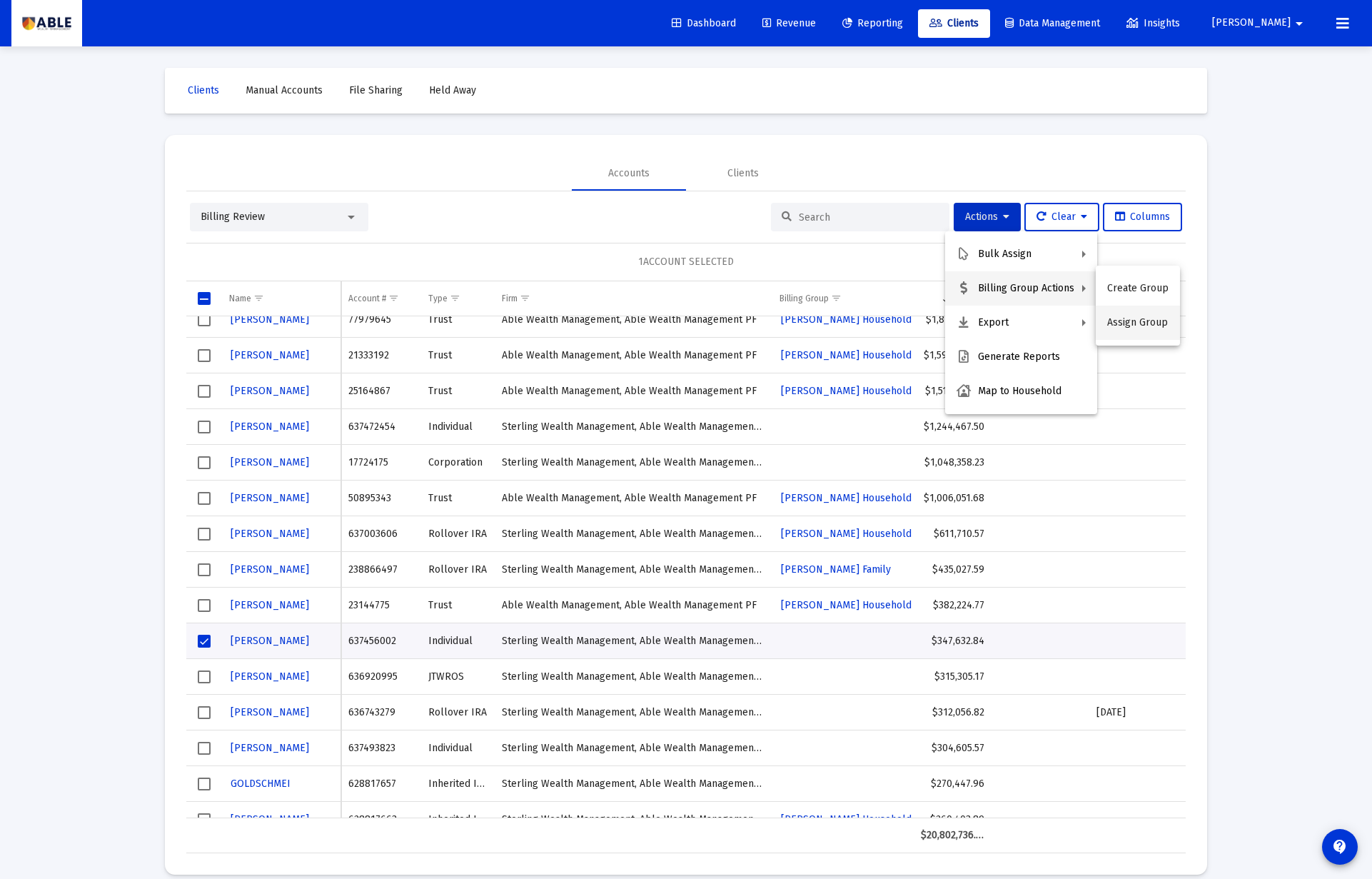
click at [1128, 322] on button "Assign Group" at bounding box center [1137, 322] width 84 height 34
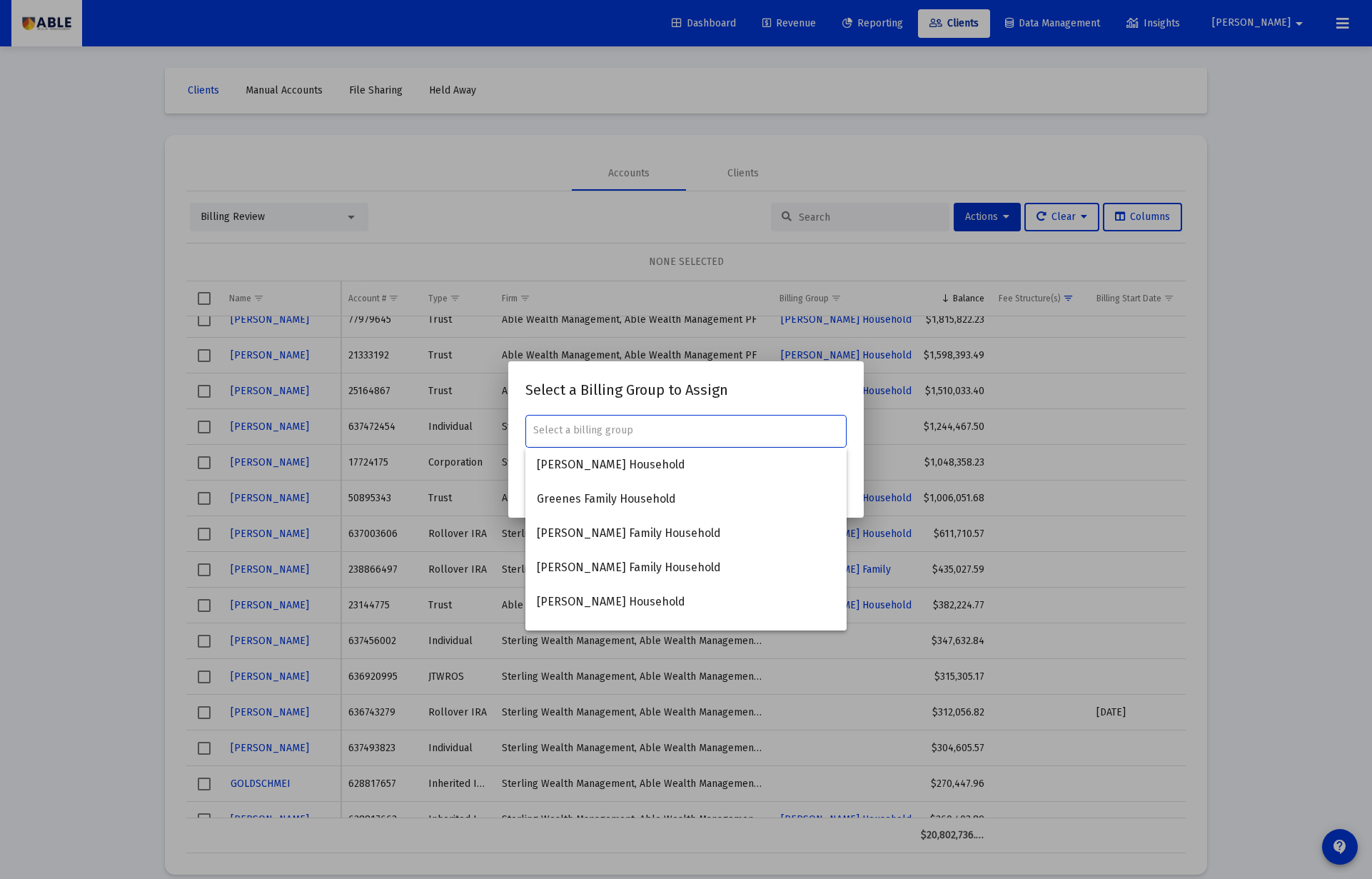
paste input "Zeffren Elisheva Family"
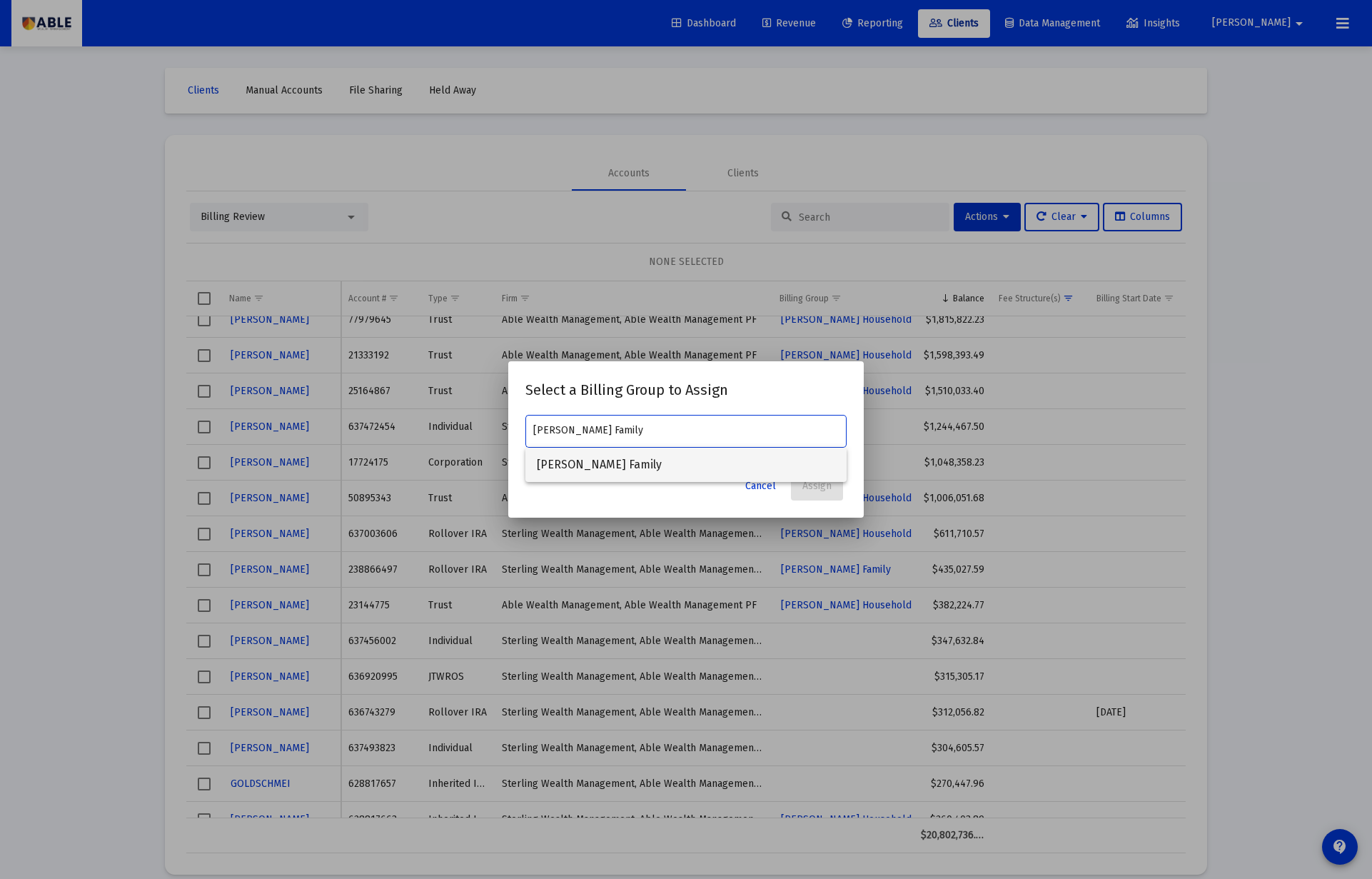
type input "Zeffren Elisheva Family"
click at [667, 470] on span "Zeffren Elisheva Family" at bounding box center [685, 464] width 298 height 34
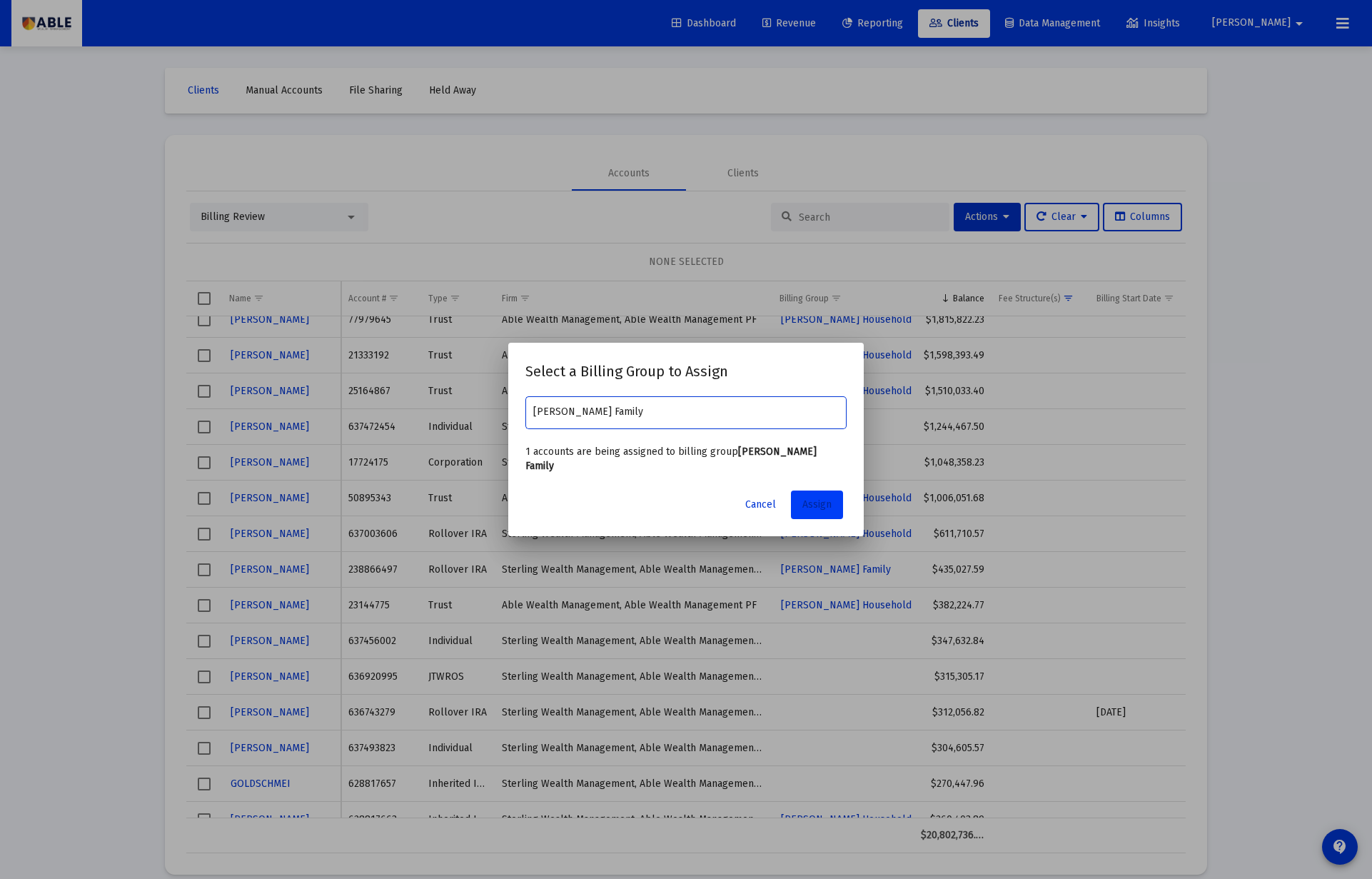
click at [813, 498] on span "Assign" at bounding box center [817, 504] width 29 height 12
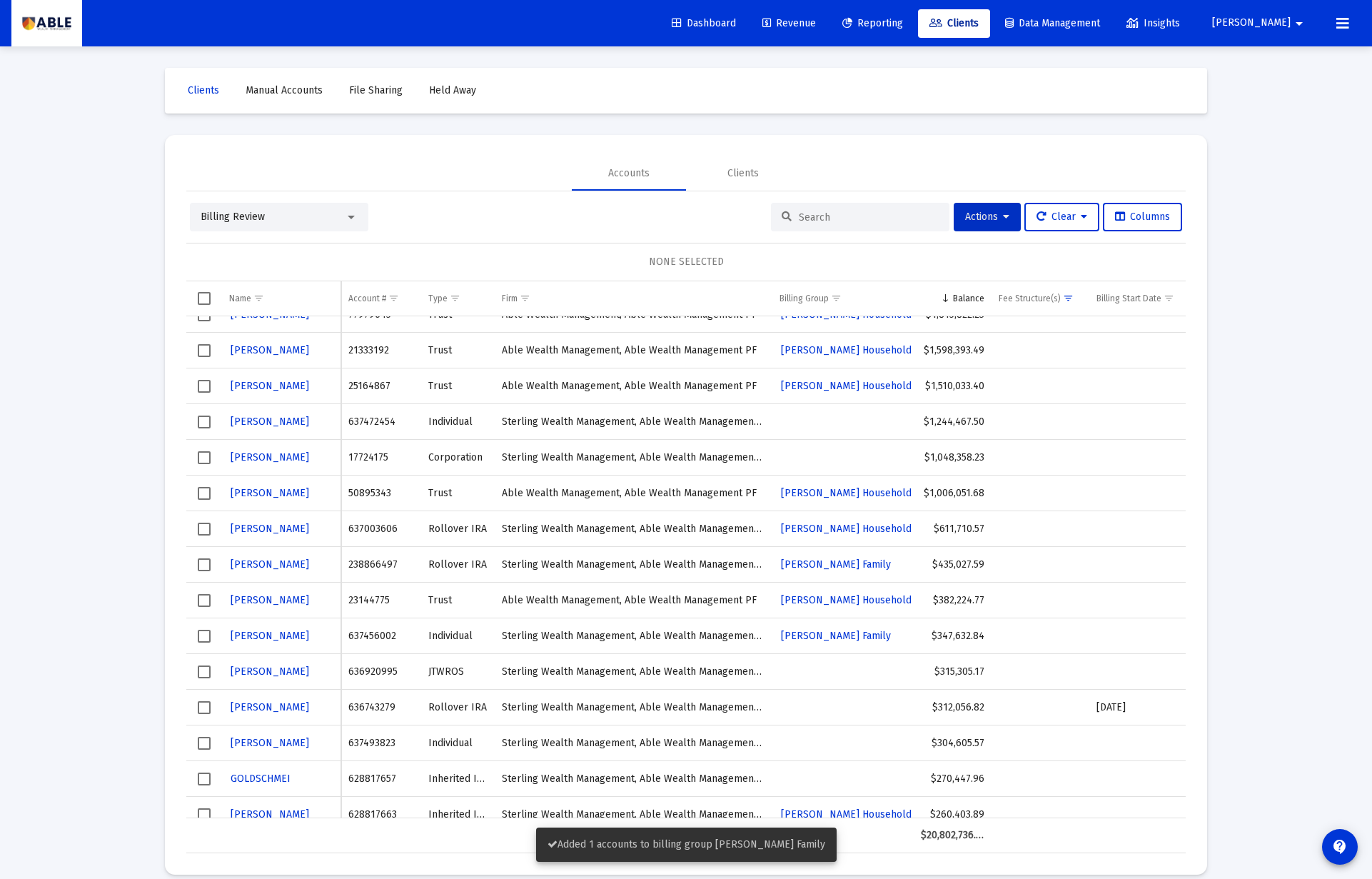
scroll to position [56, 0]
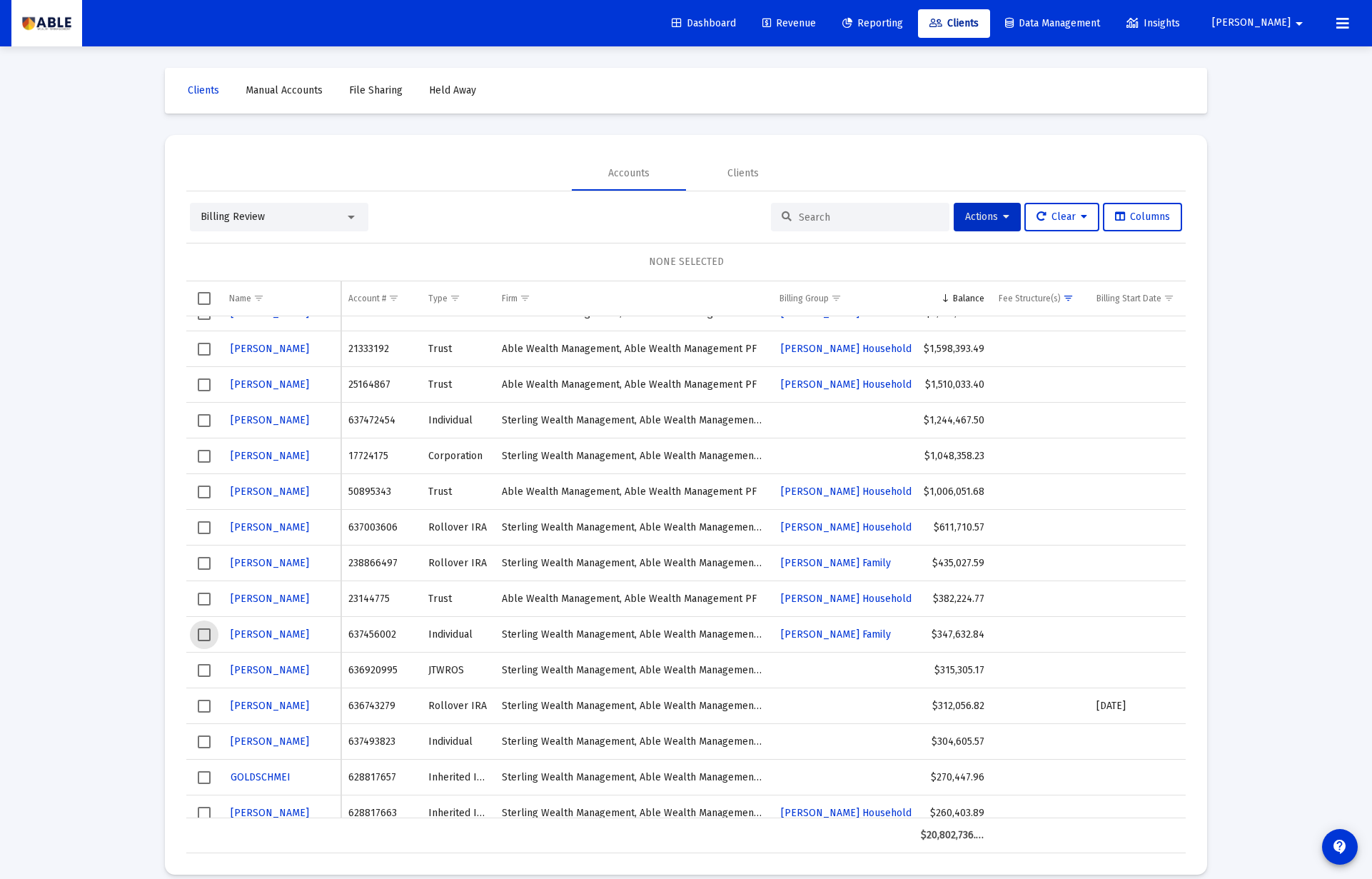
click at [208, 639] on span "Select row" at bounding box center [204, 635] width 13 height 13
click at [993, 223] on button "Actions" at bounding box center [987, 217] width 67 height 29
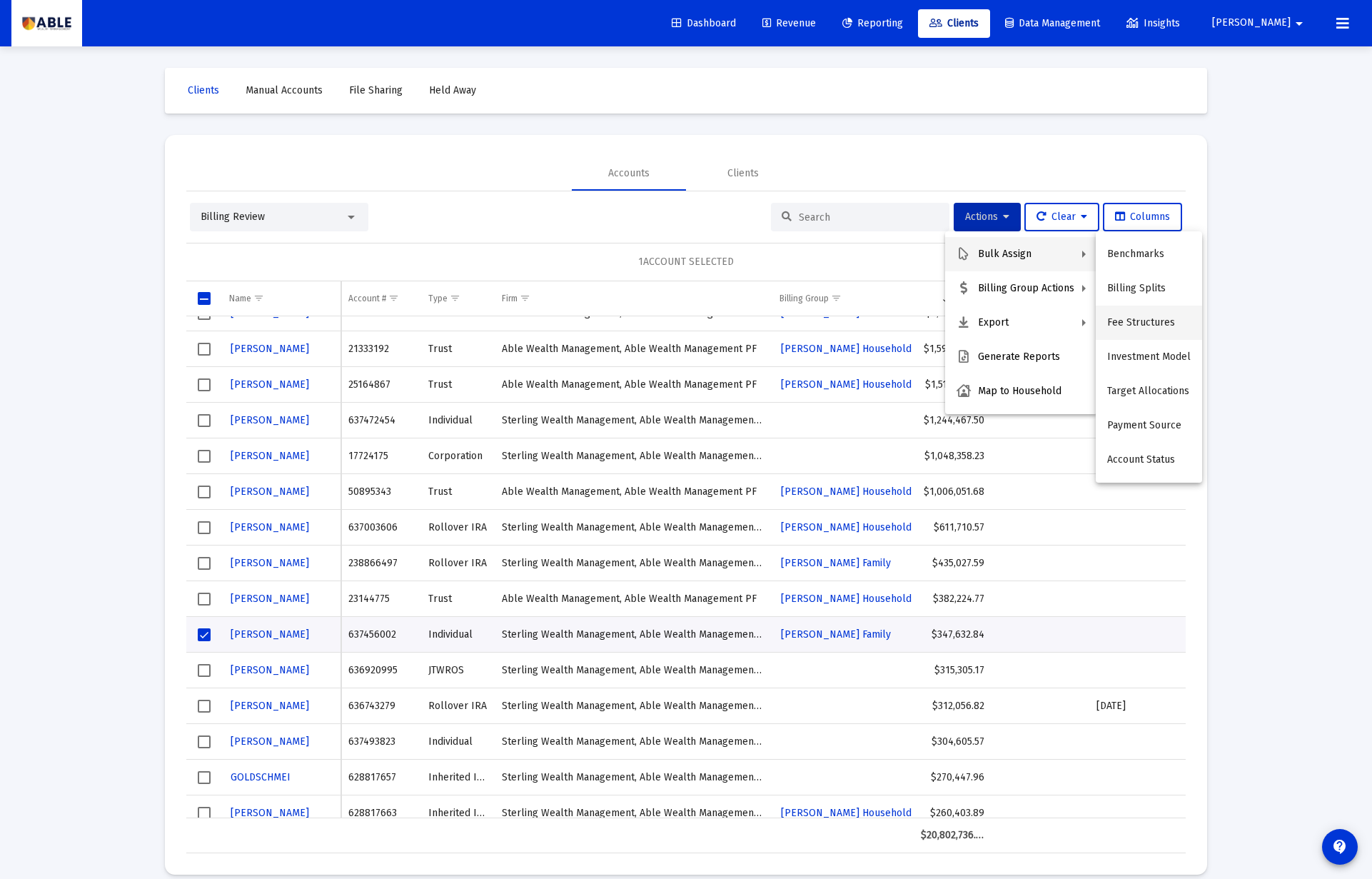
click at [1144, 316] on button "Fee Structures" at bounding box center [1148, 322] width 106 height 34
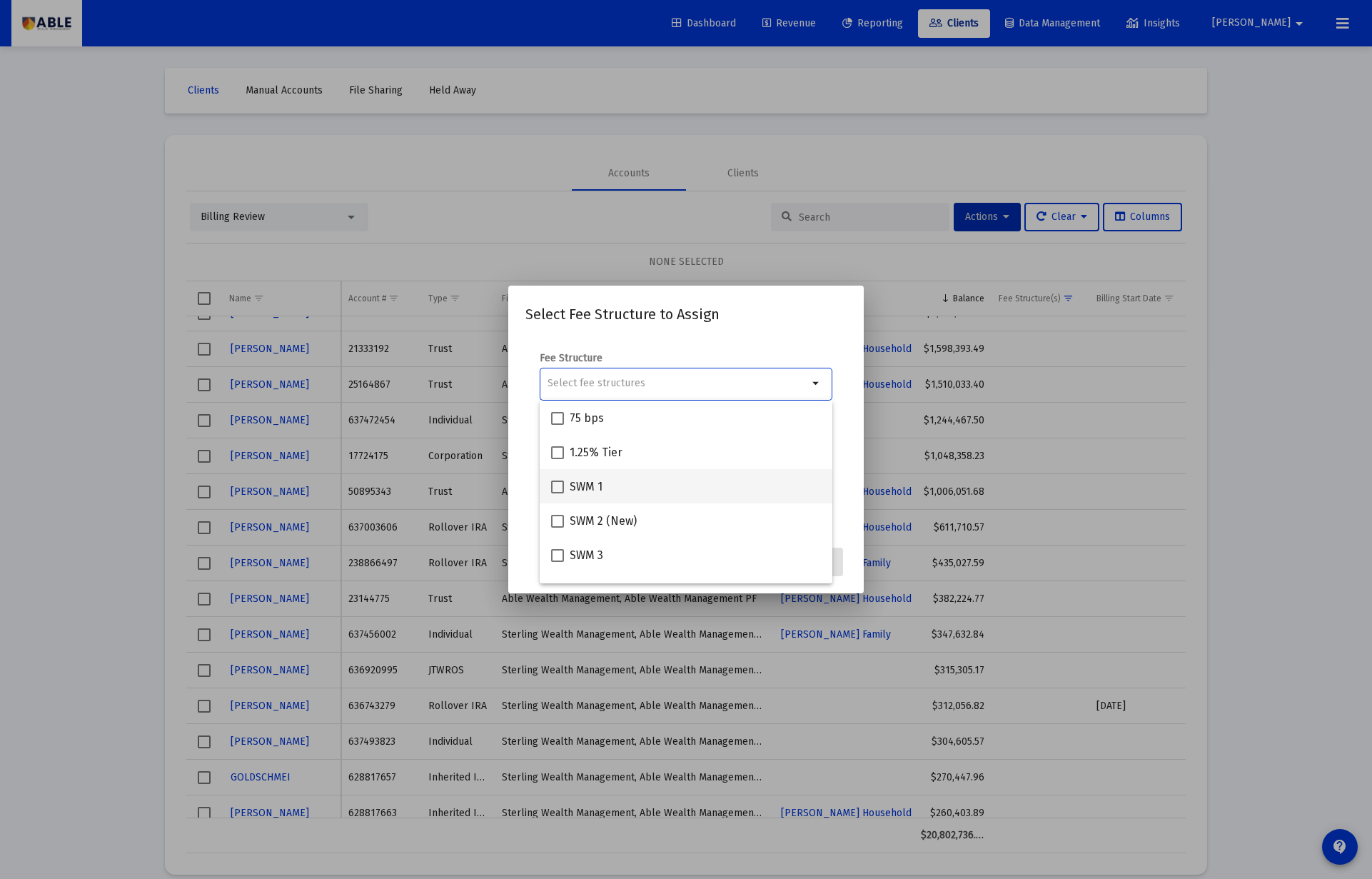
scroll to position [174, 0]
click at [571, 486] on span "SWM 1" at bounding box center [586, 483] width 33 height 17
click at [557, 491] on input "SWM 1" at bounding box center [556, 491] width 1 height 1
checkbox input "true"
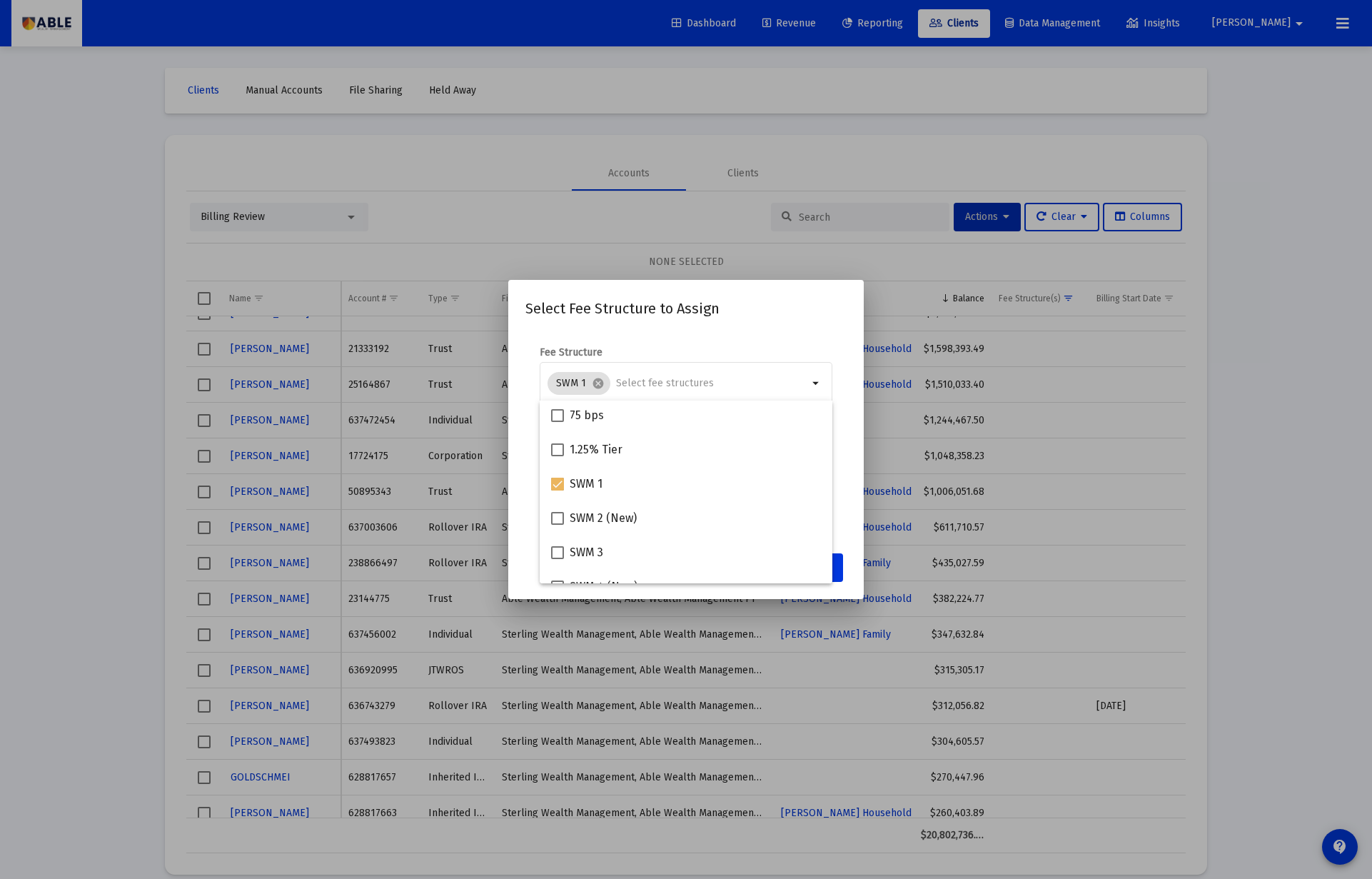
click at [835, 563] on button "Assign" at bounding box center [816, 568] width 52 height 29
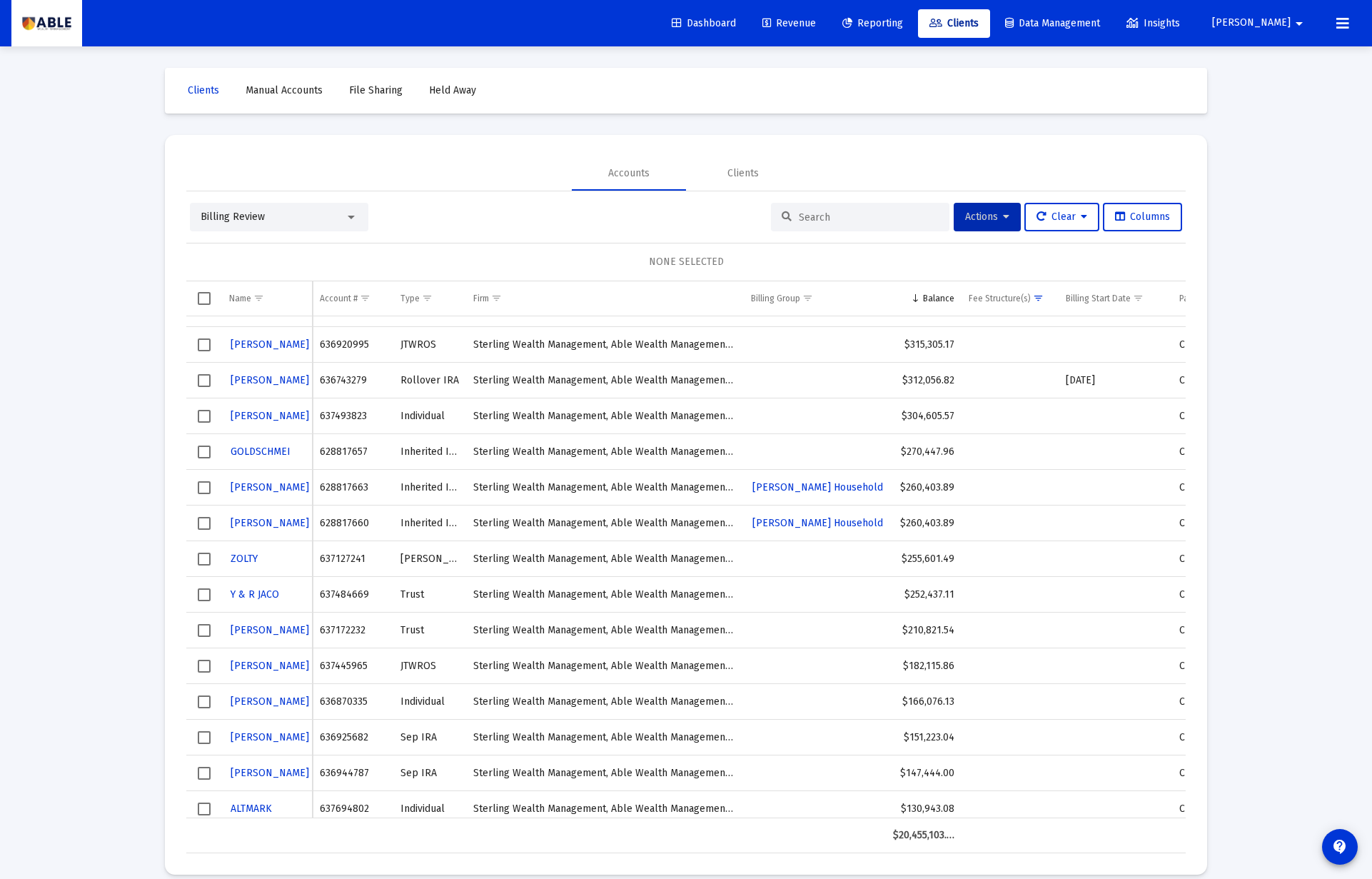
scroll to position [0, 0]
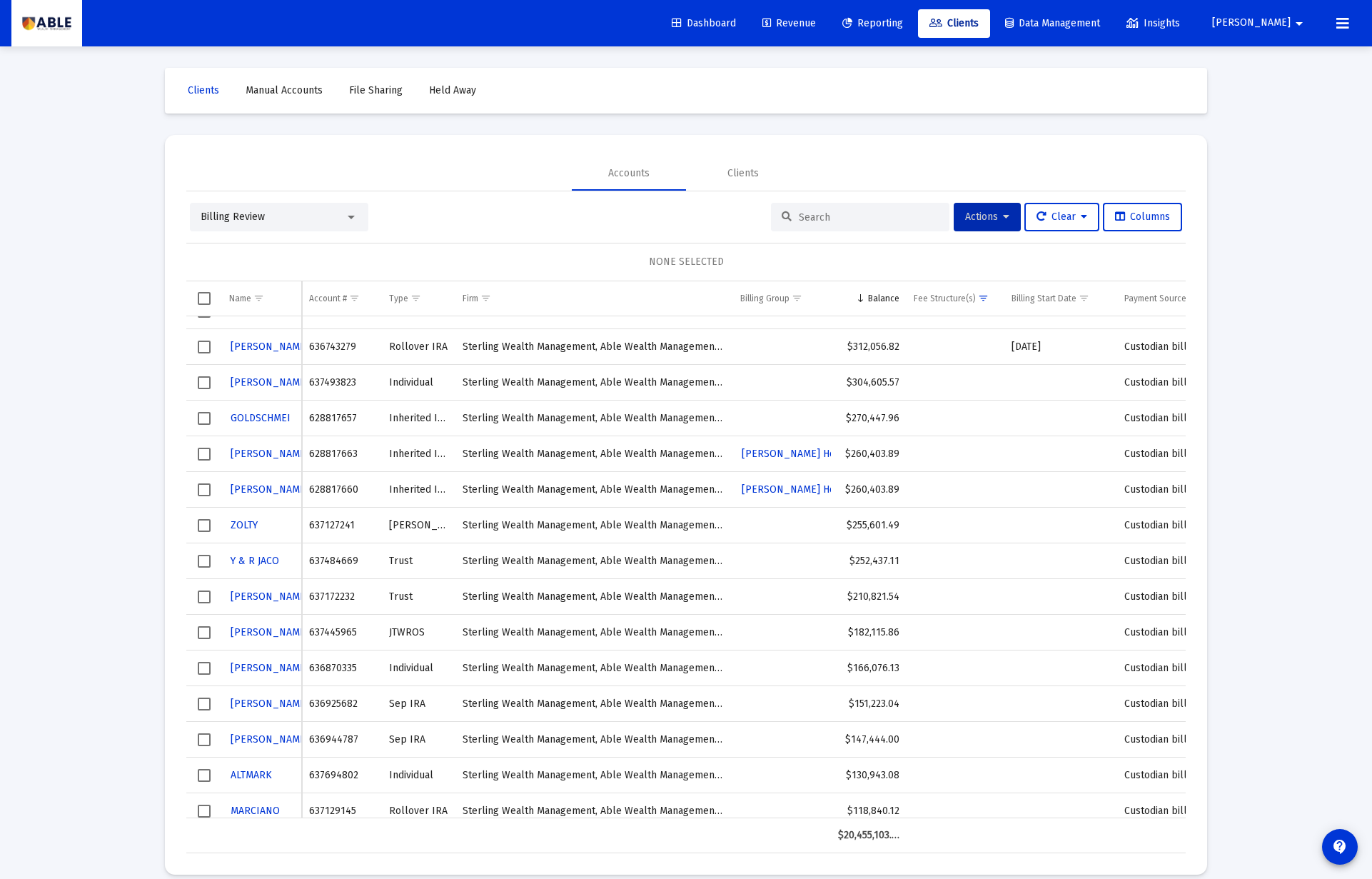
click at [243, 451] on div "[PERSON_NAME]" at bounding box center [261, 453] width 65 height 21
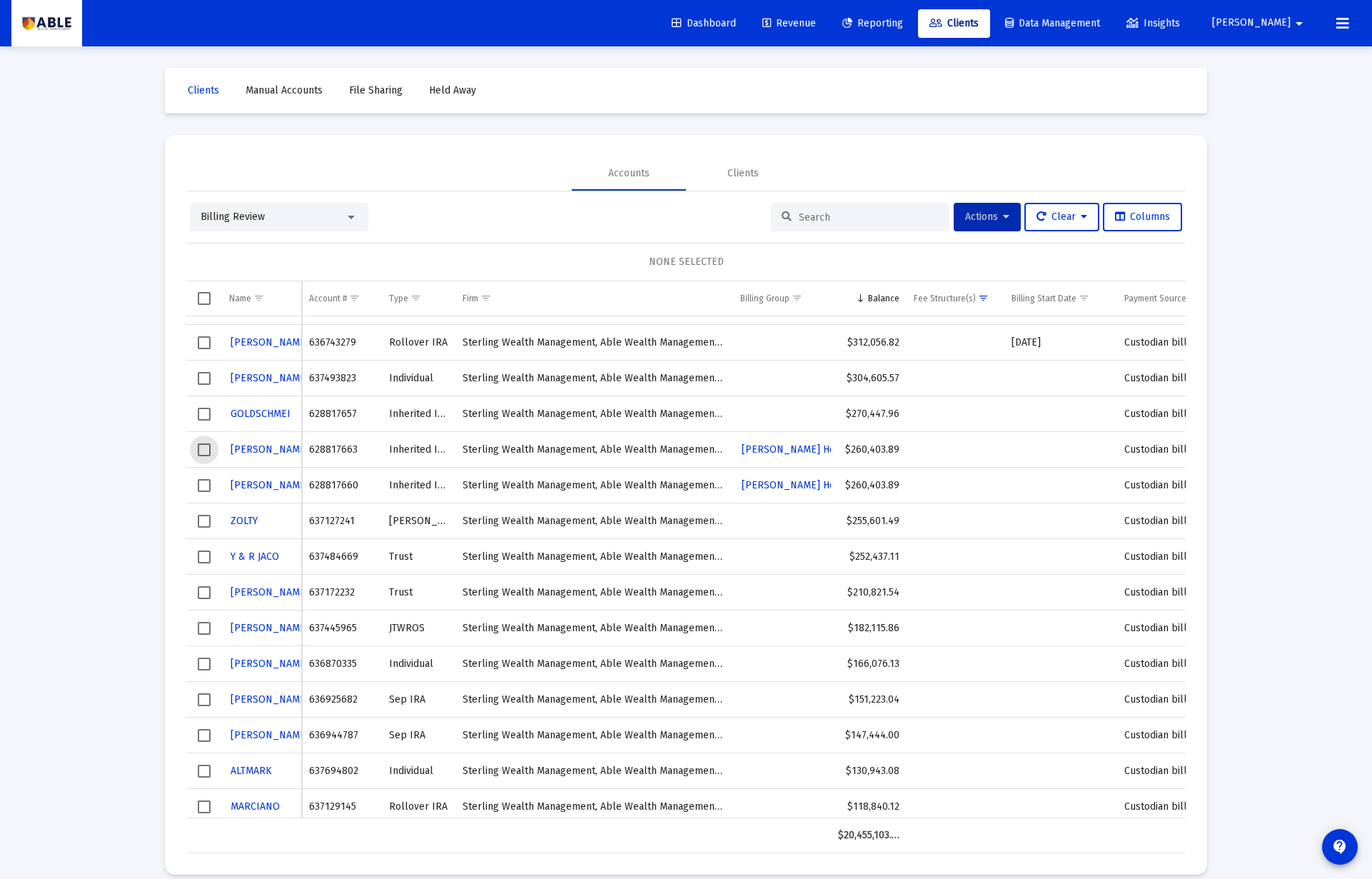
click at [207, 448] on span "Select row" at bounding box center [204, 450] width 13 height 13
click at [992, 218] on span "Actions" at bounding box center [987, 217] width 44 height 12
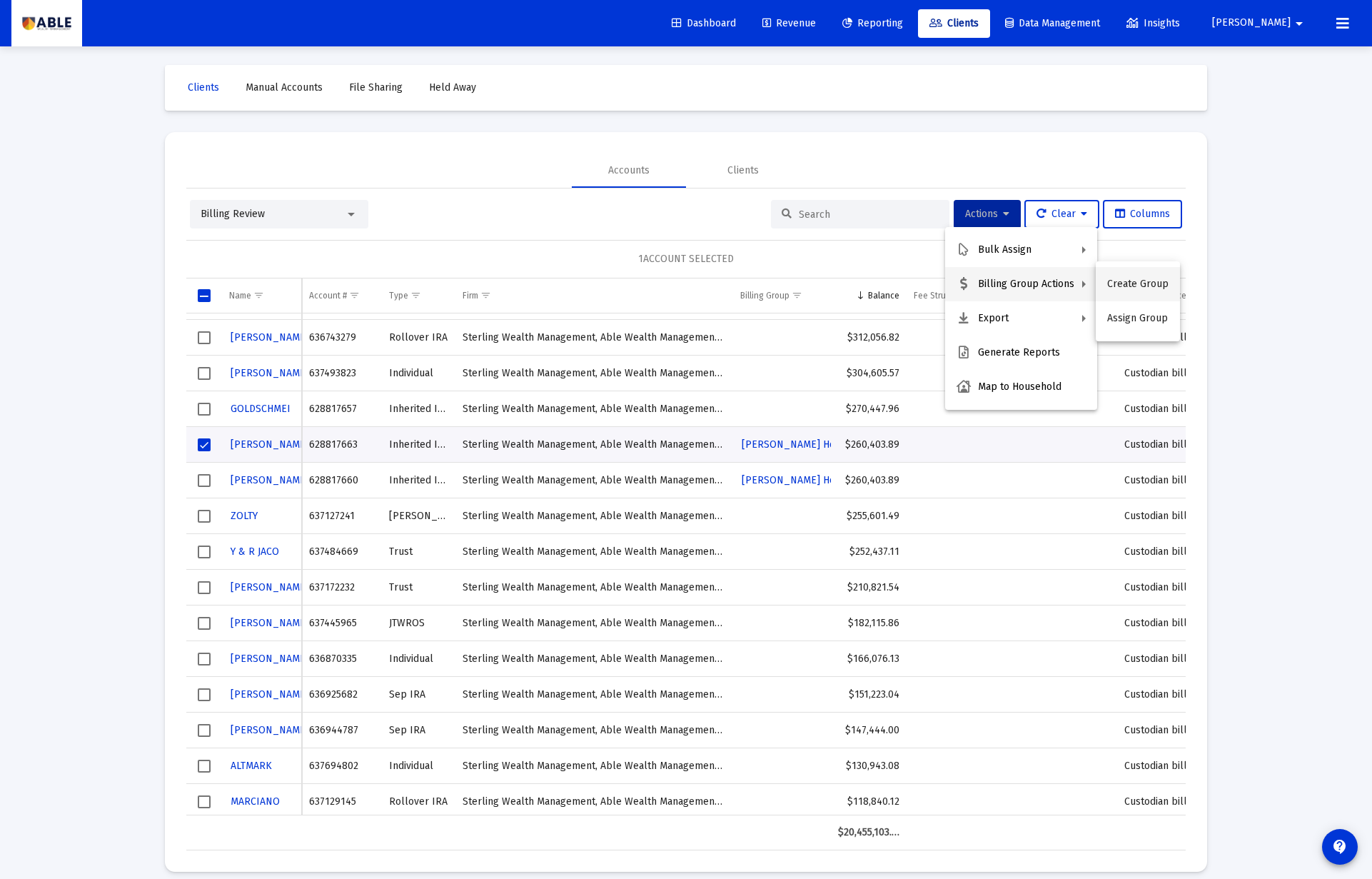
scroll to position [4, 0]
click at [1143, 289] on button "Create Group" at bounding box center [1137, 284] width 84 height 34
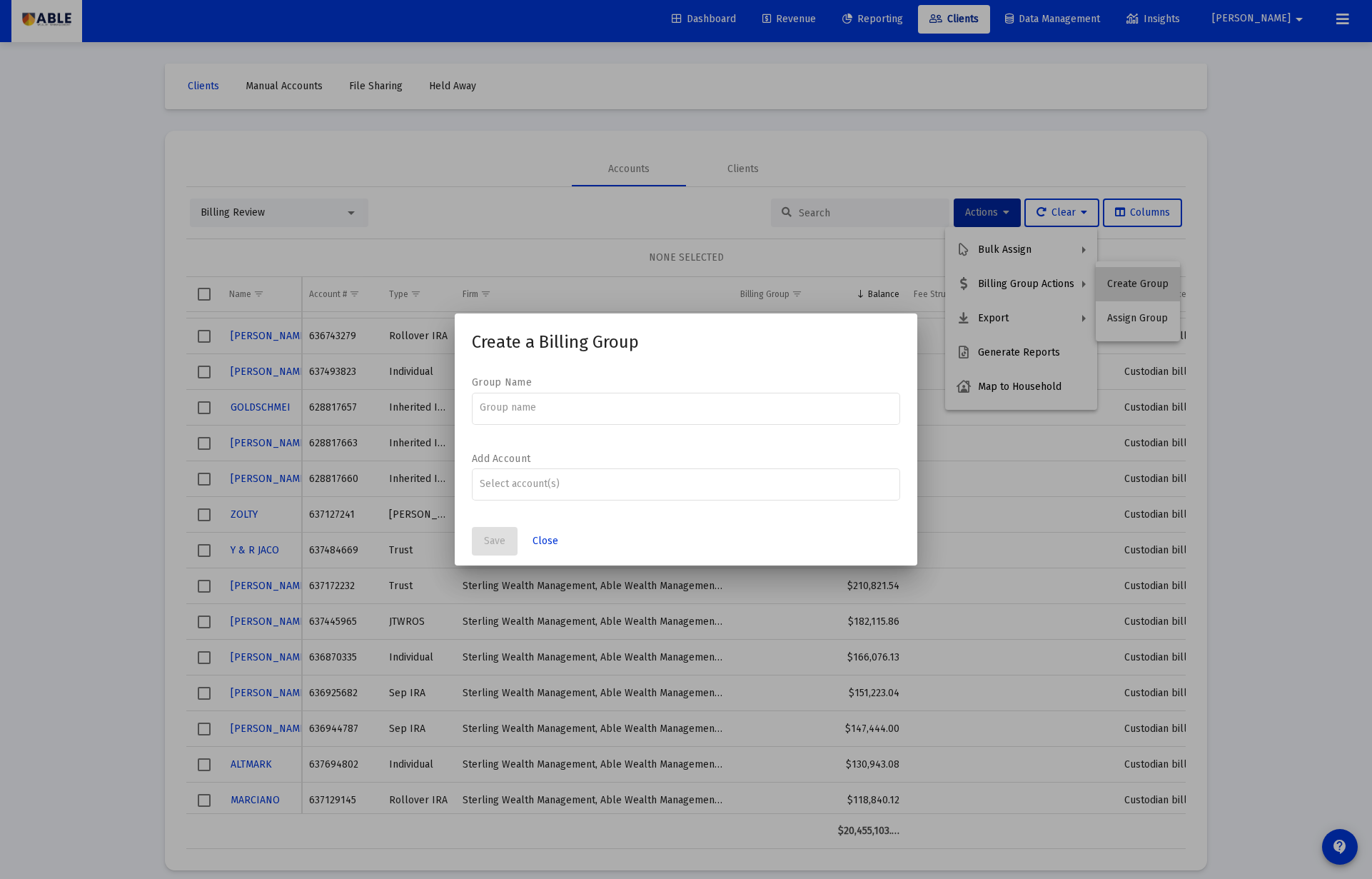
scroll to position [0, 0]
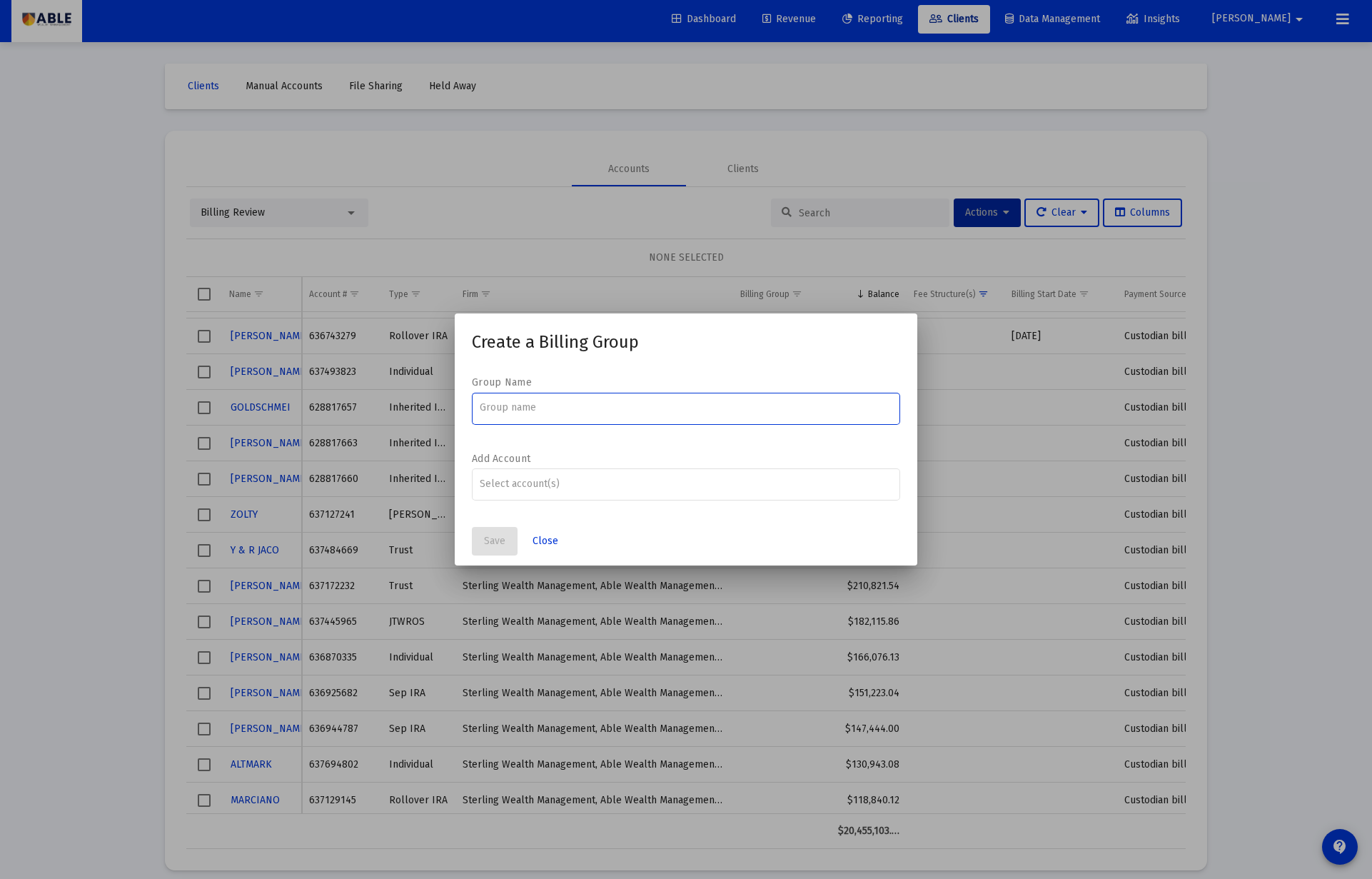
paste input "Weiss Steven/Cheryl Family"
type input "Weiss Steven/Cheryl Family"
click at [499, 544] on span "Save" at bounding box center [494, 541] width 21 height 12
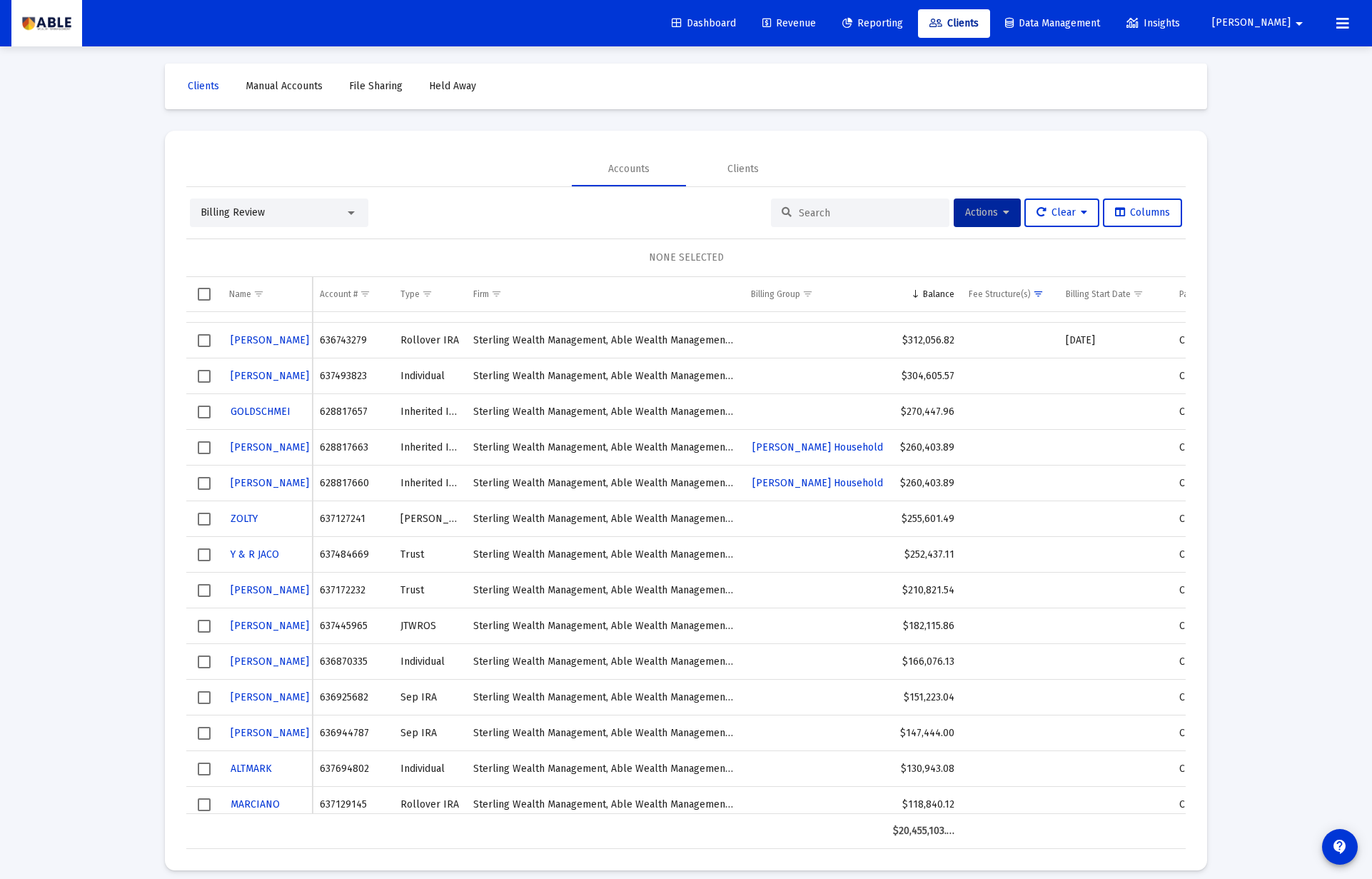
drag, startPoint x: 198, startPoint y: 447, endPoint x: 212, endPoint y: 448, distance: 14.0
click at [198, 447] on span "Select row" at bounding box center [204, 448] width 13 height 13
click at [977, 214] on span "Actions" at bounding box center [987, 212] width 44 height 12
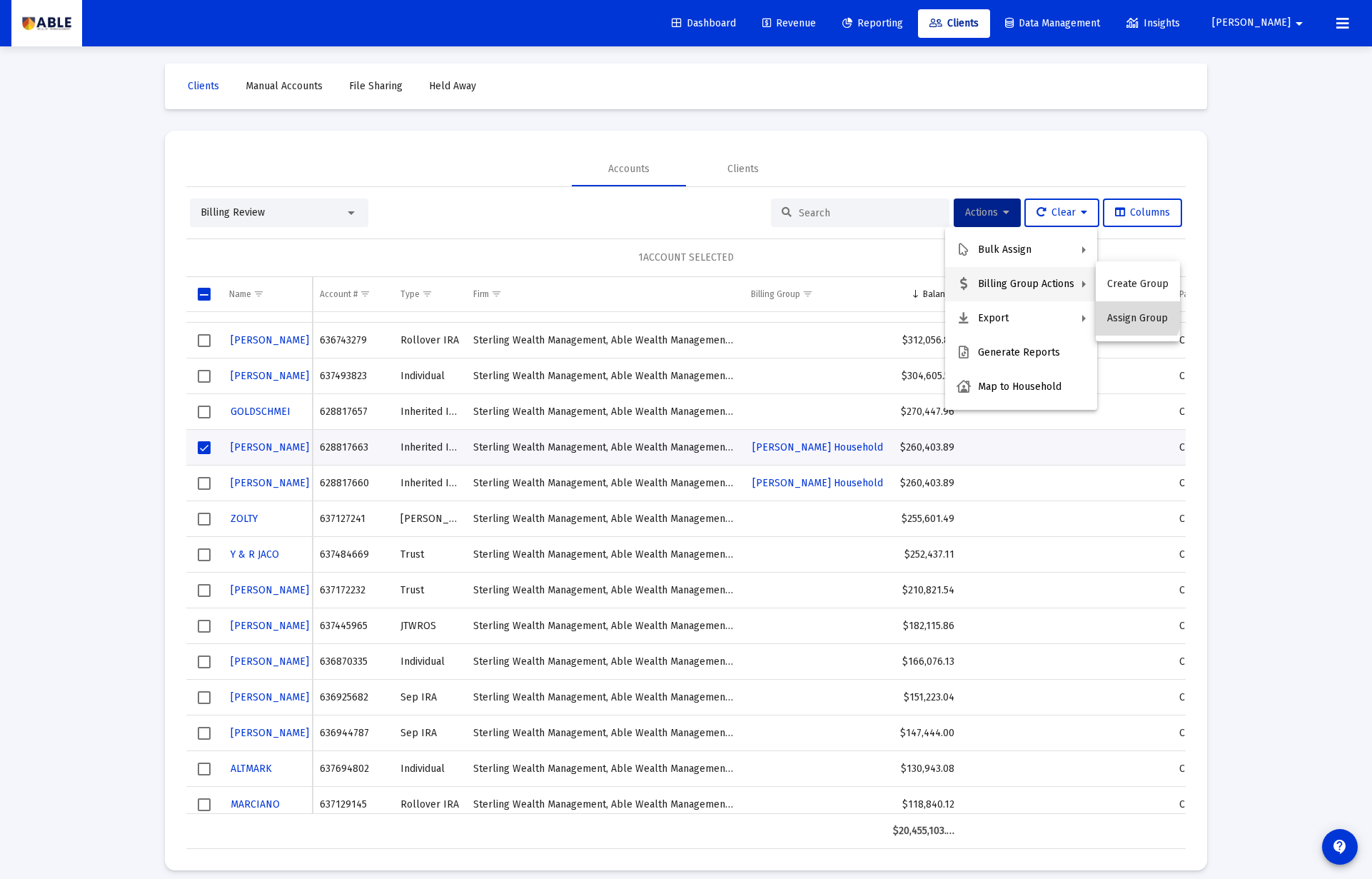
click at [1122, 311] on button "Assign Group" at bounding box center [1137, 318] width 84 height 34
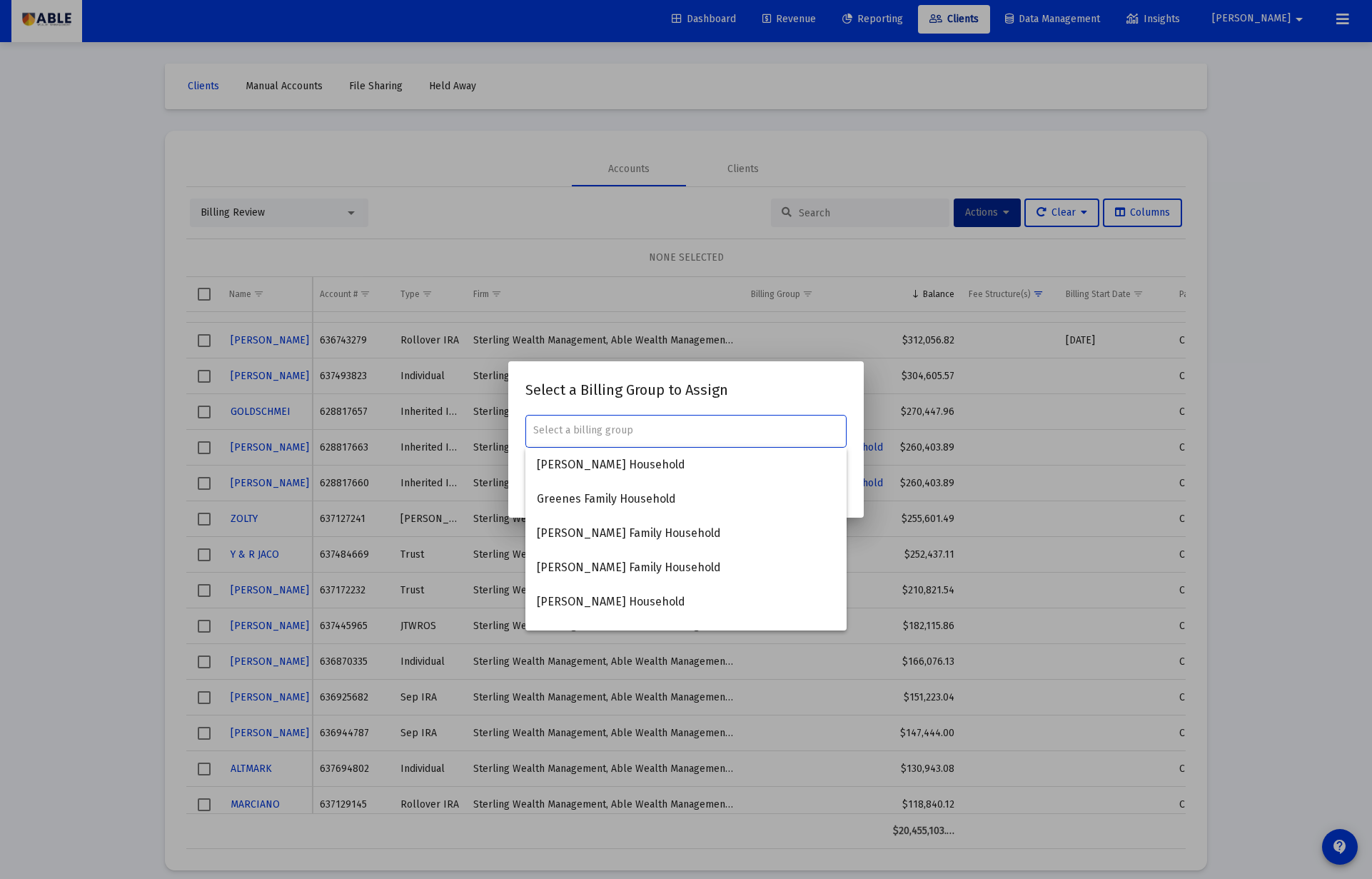
paste input "Weiss Steven/Cheryl Family"
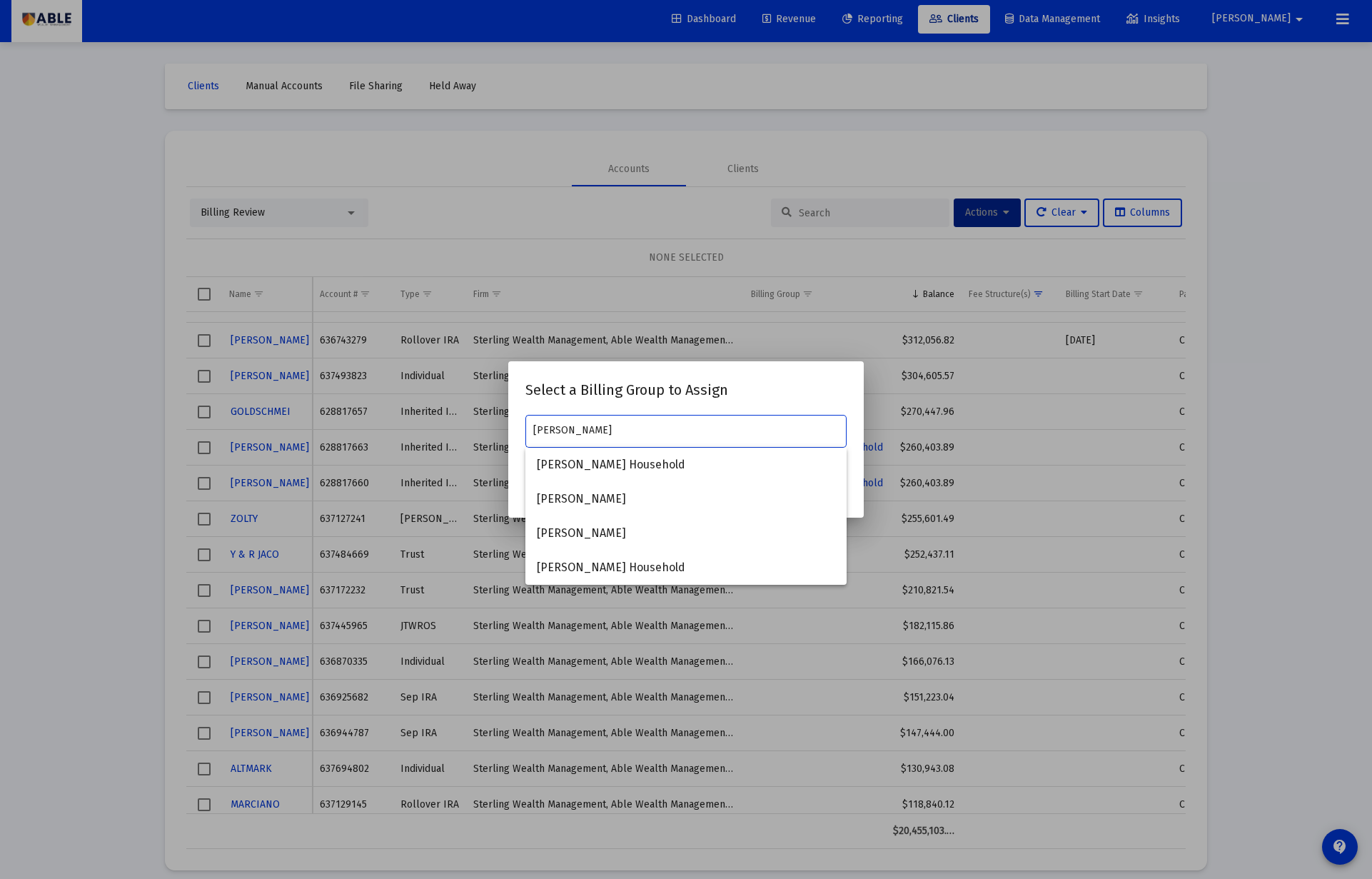
type input "weiss"
click at [783, 388] on h2 "Select a Billing Group to Assign" at bounding box center [686, 390] width 321 height 23
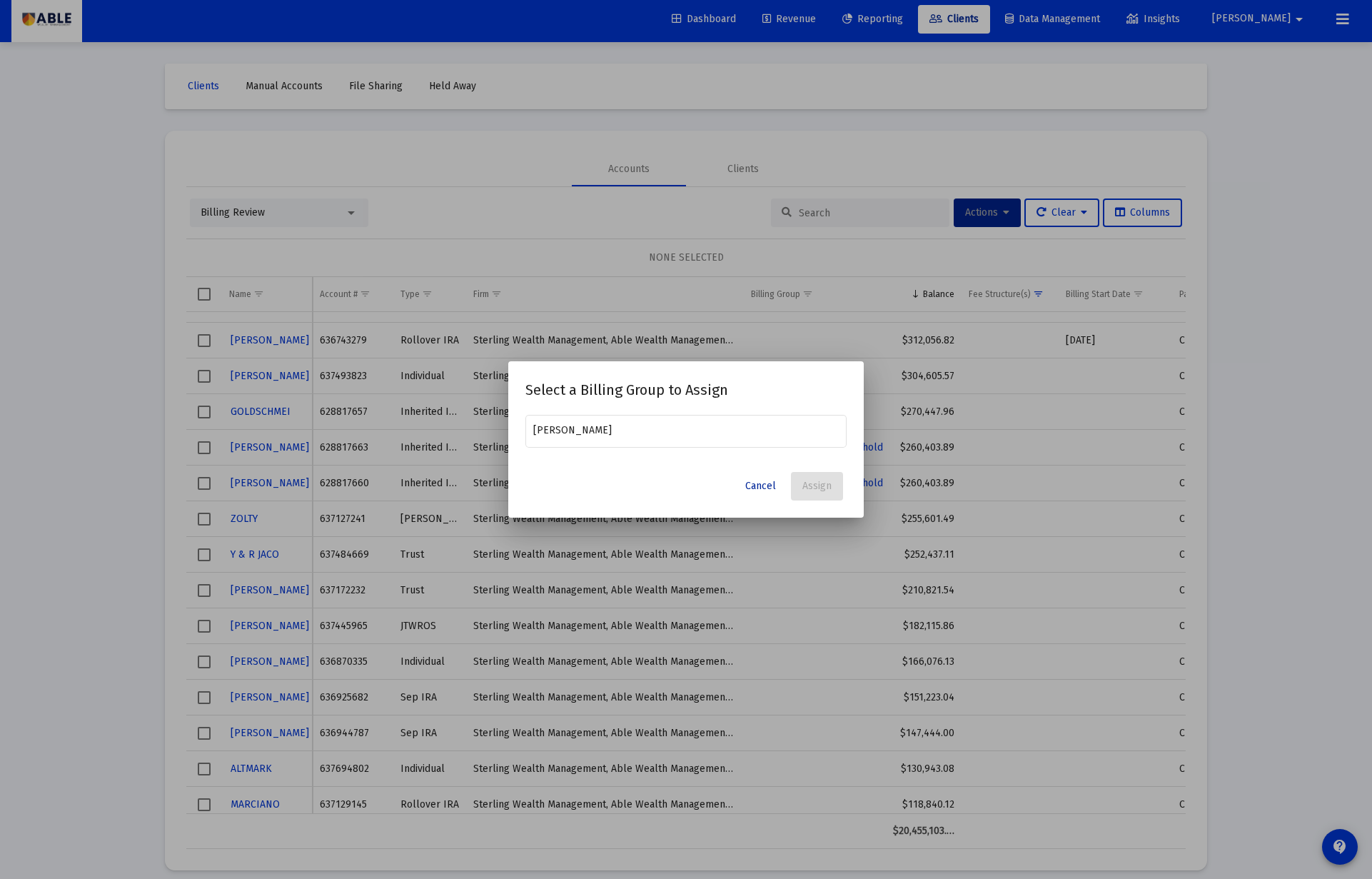
click at [759, 488] on span "Cancel" at bounding box center [761, 486] width 31 height 12
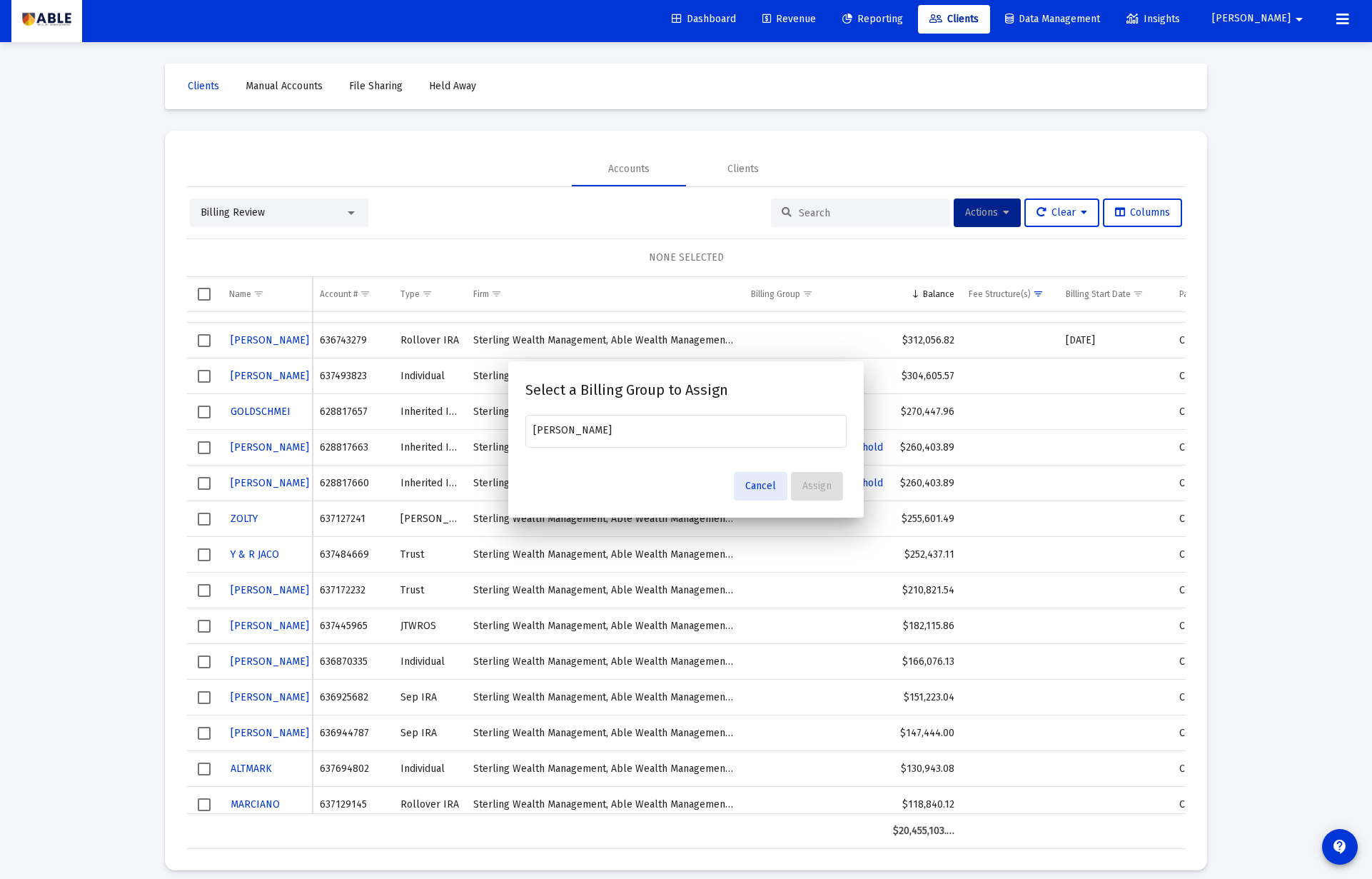
scroll to position [4, 0]
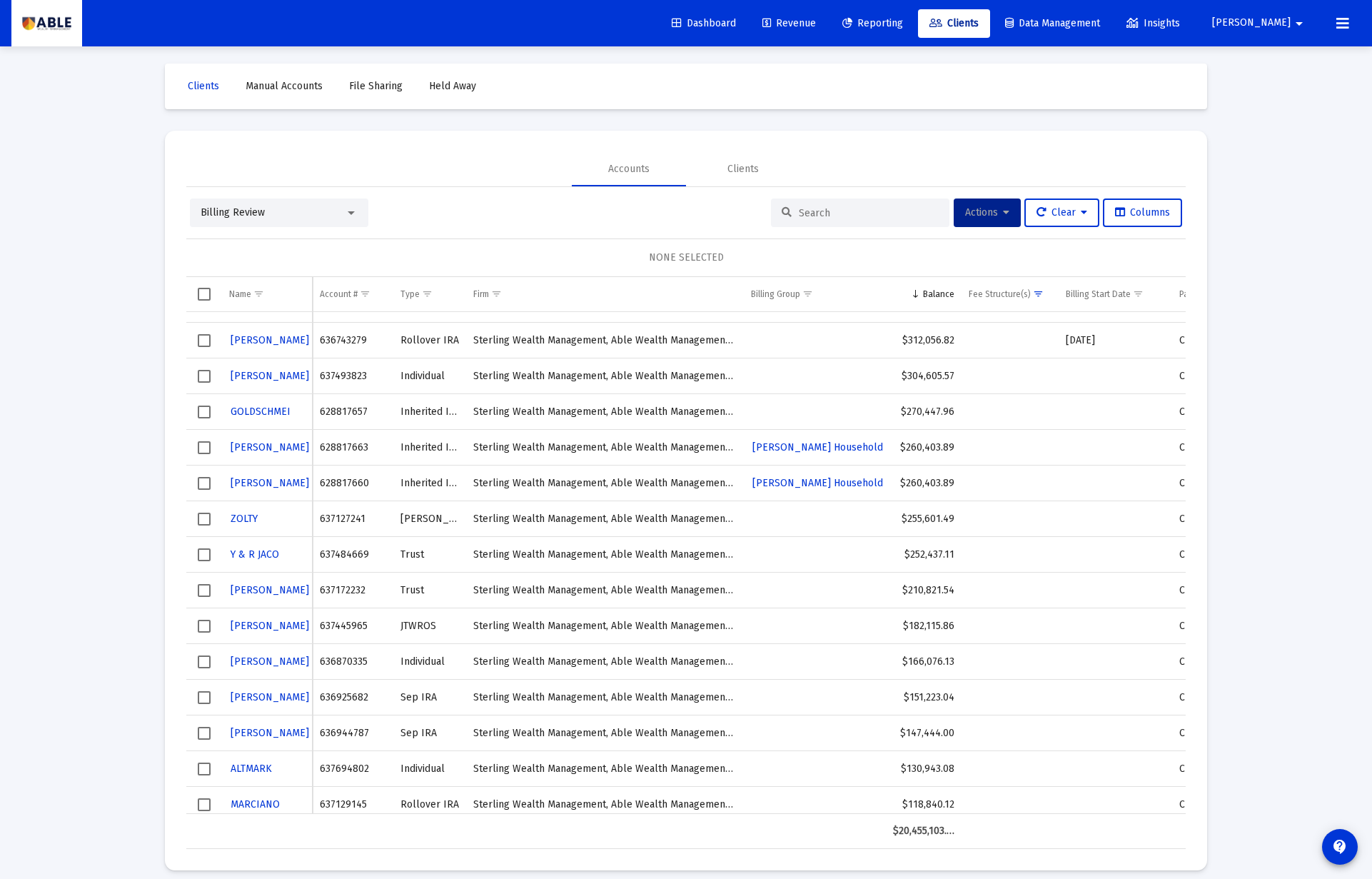
click at [1291, 22] on mat-icon "arrow_drop_down" at bounding box center [1299, 23] width 17 height 29
click at [1280, 93] on button "Logout" at bounding box center [1295, 94] width 85 height 34
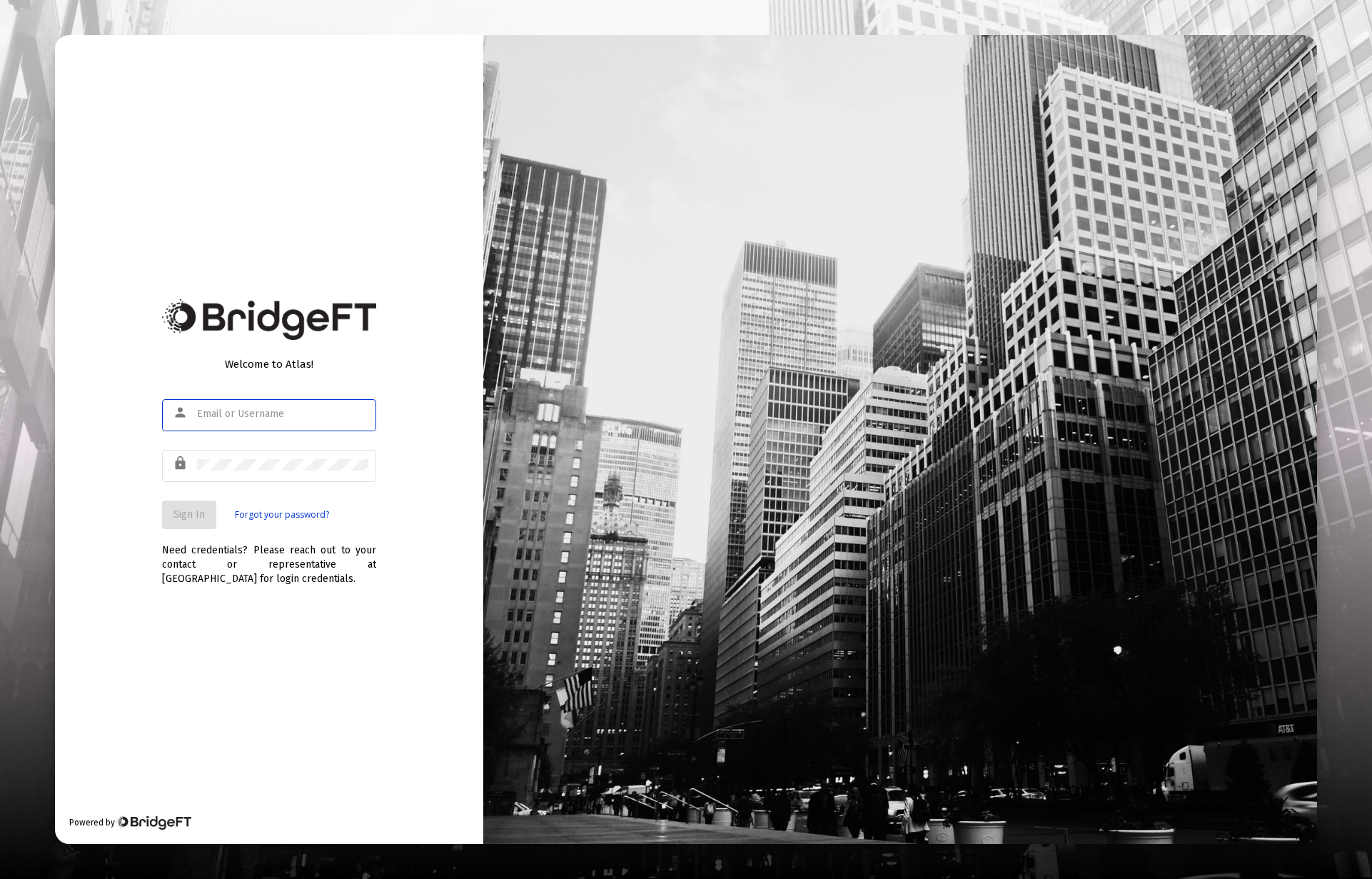
type input "[PERSON_NAME][EMAIL_ADDRESS][DOMAIN_NAME]"
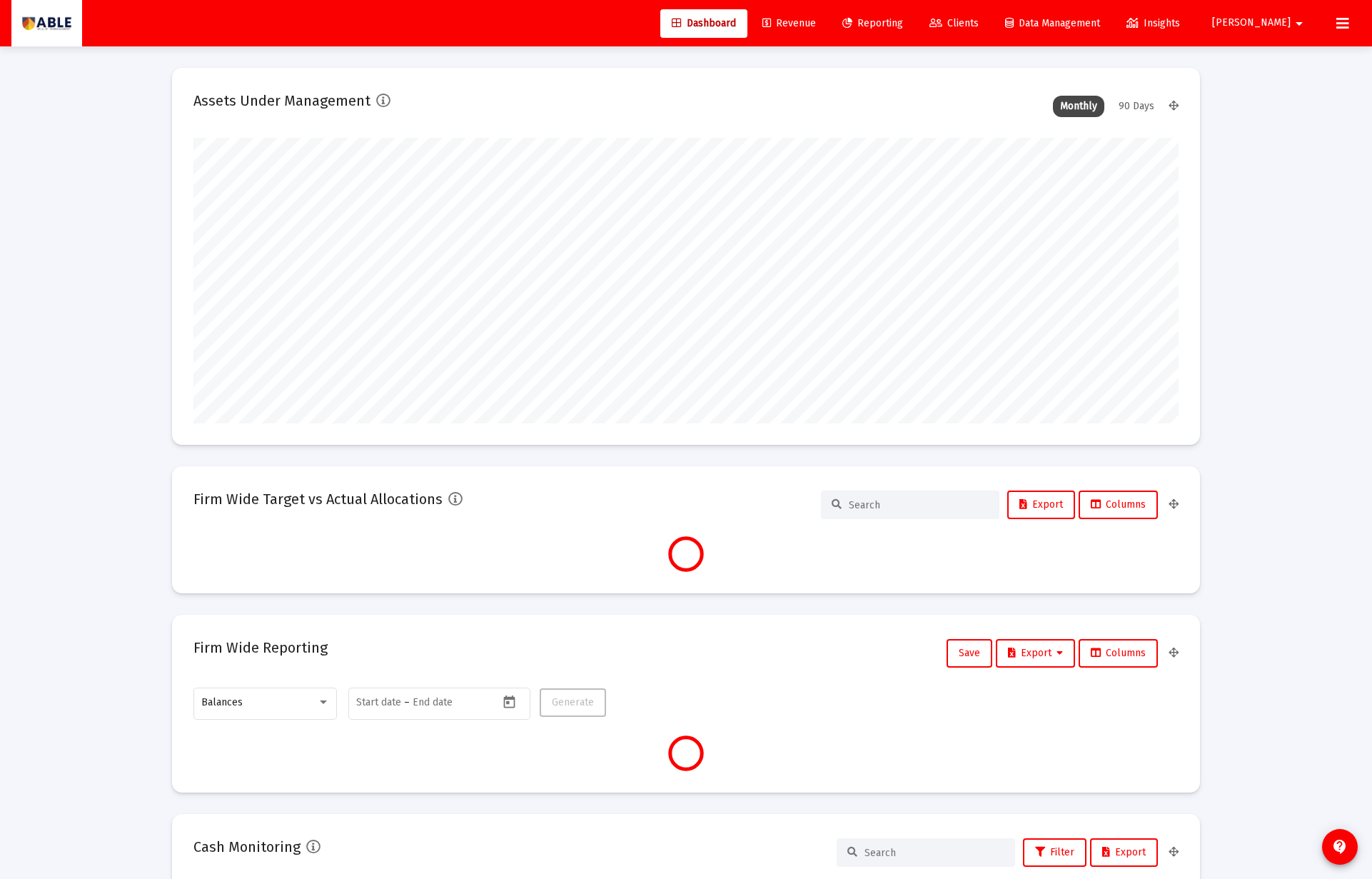
scroll to position [286, 985]
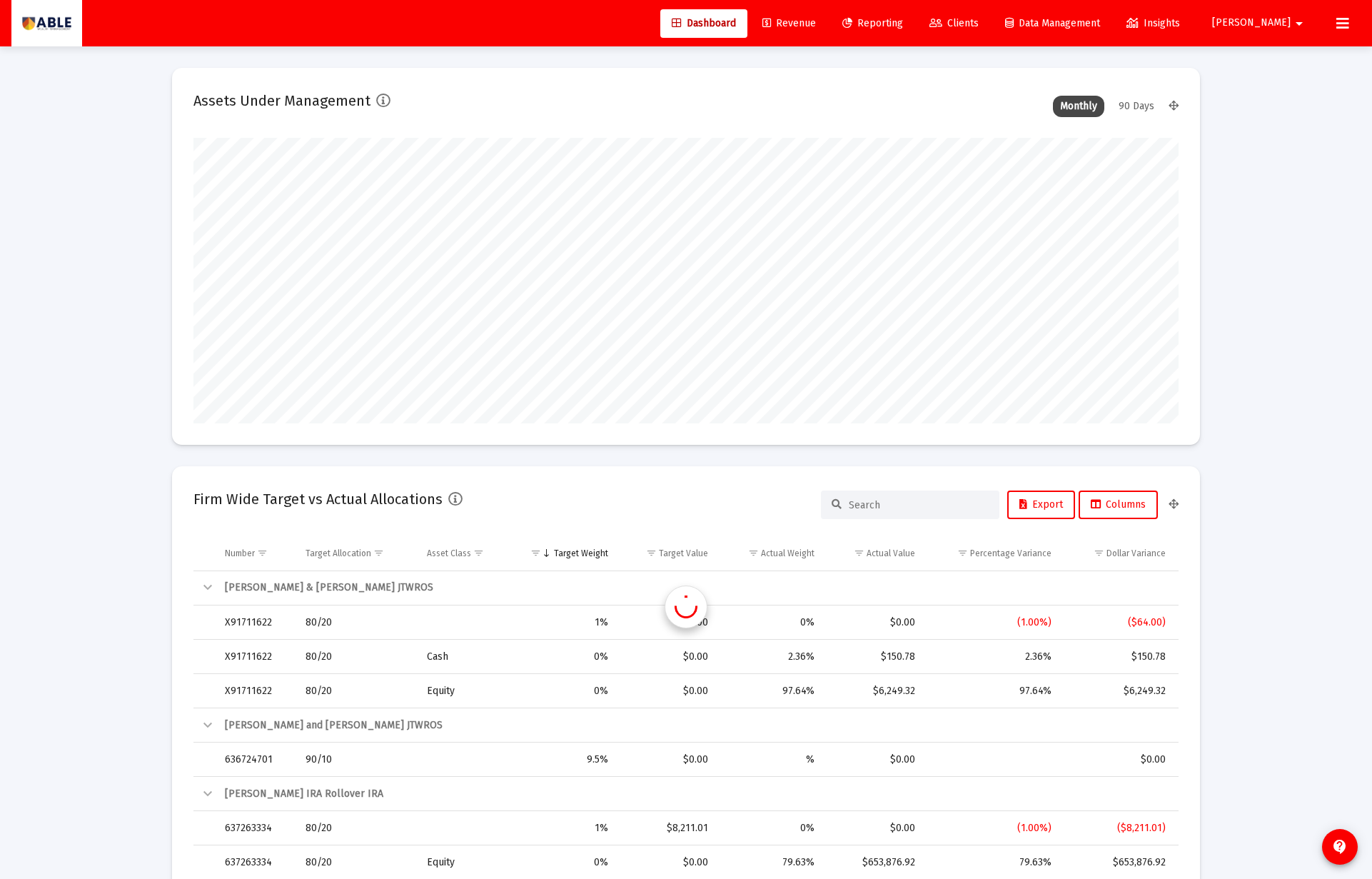
type input "[DATE]"
click at [816, 22] on span "Revenue" at bounding box center [788, 23] width 53 height 12
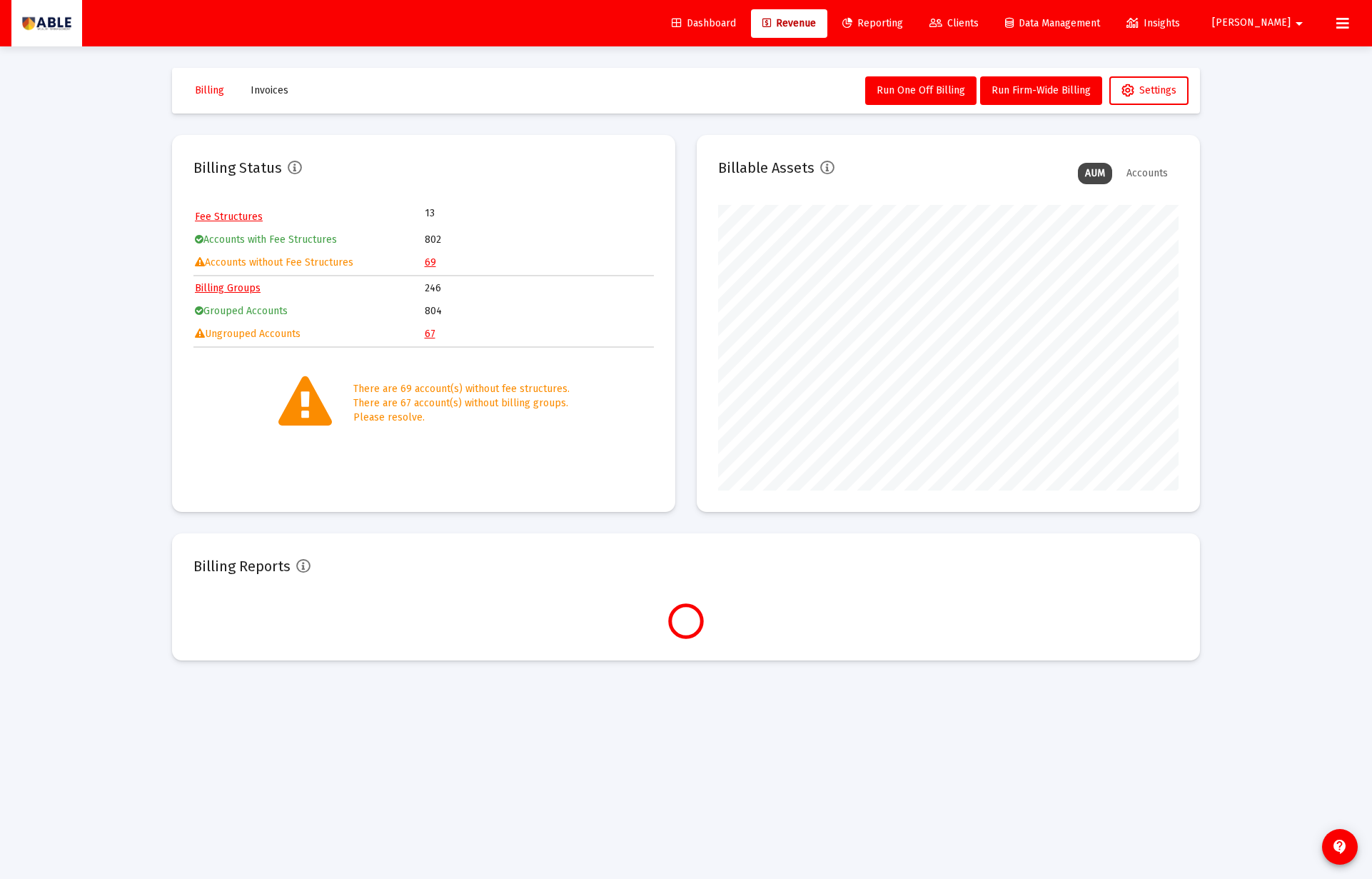
scroll to position [286, 461]
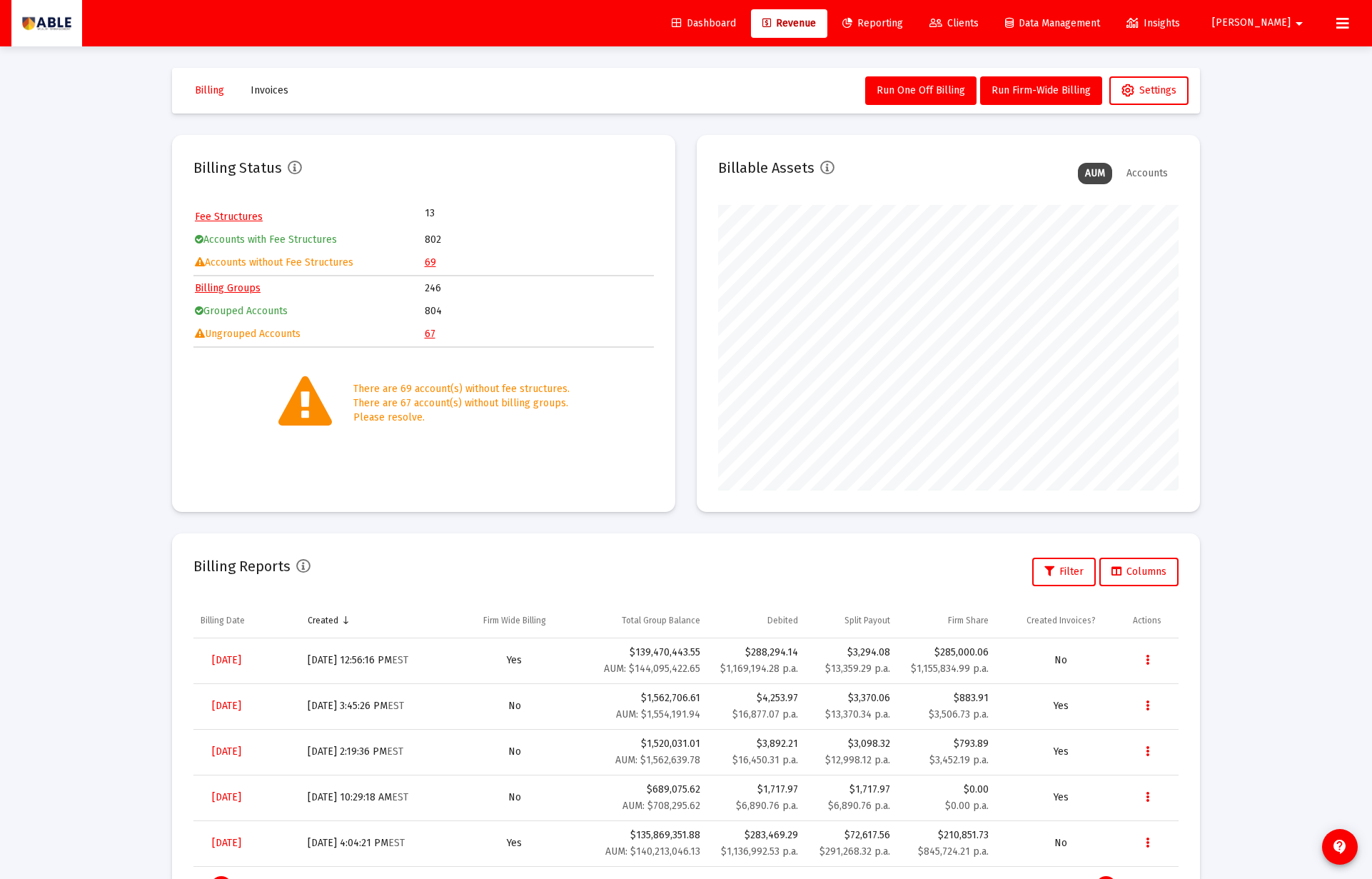
click at [427, 263] on link "69" at bounding box center [430, 262] width 12 height 12
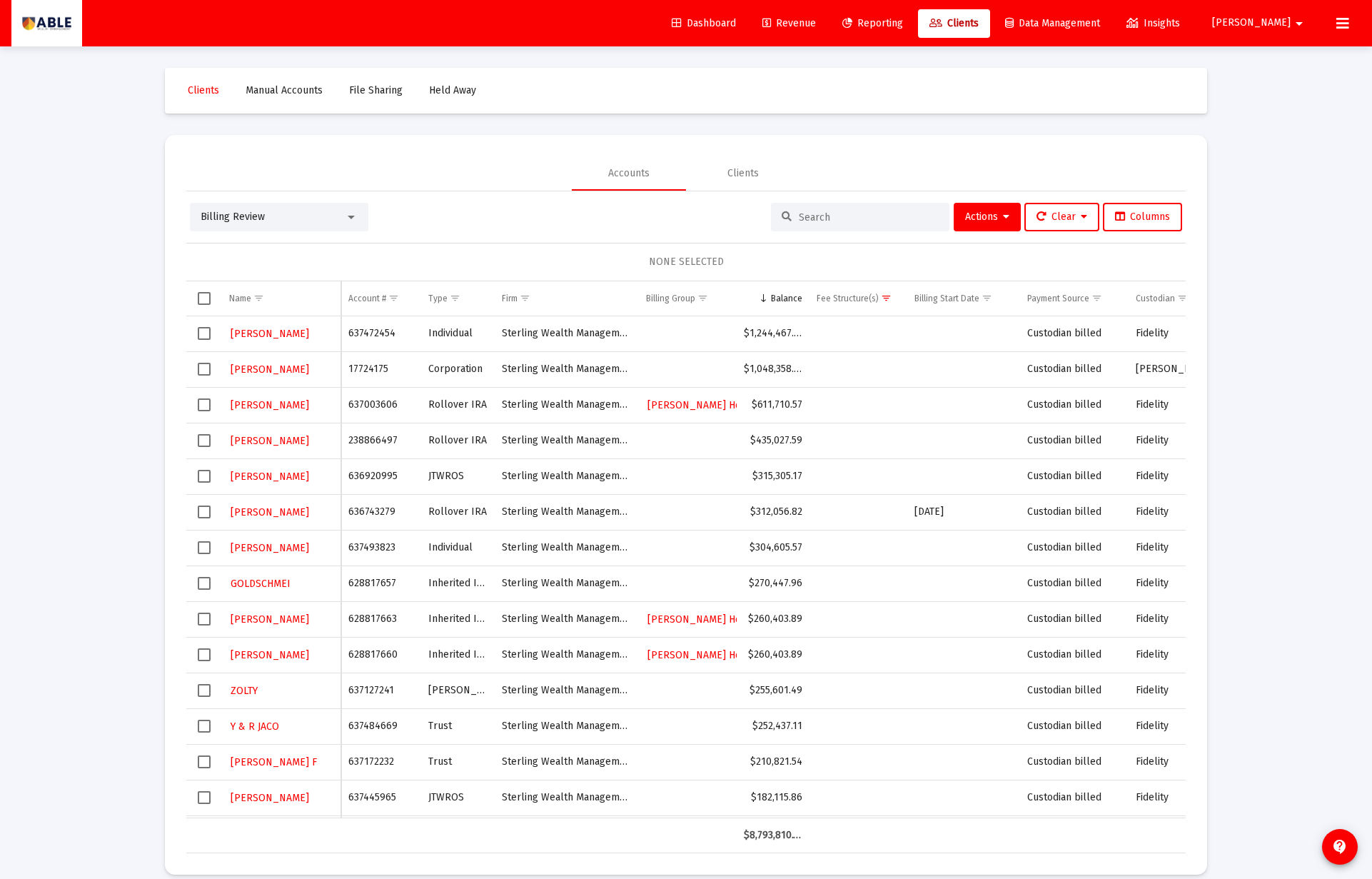
click at [368, 335] on td "637472454" at bounding box center [381, 334] width 80 height 36
copy td "637472454"
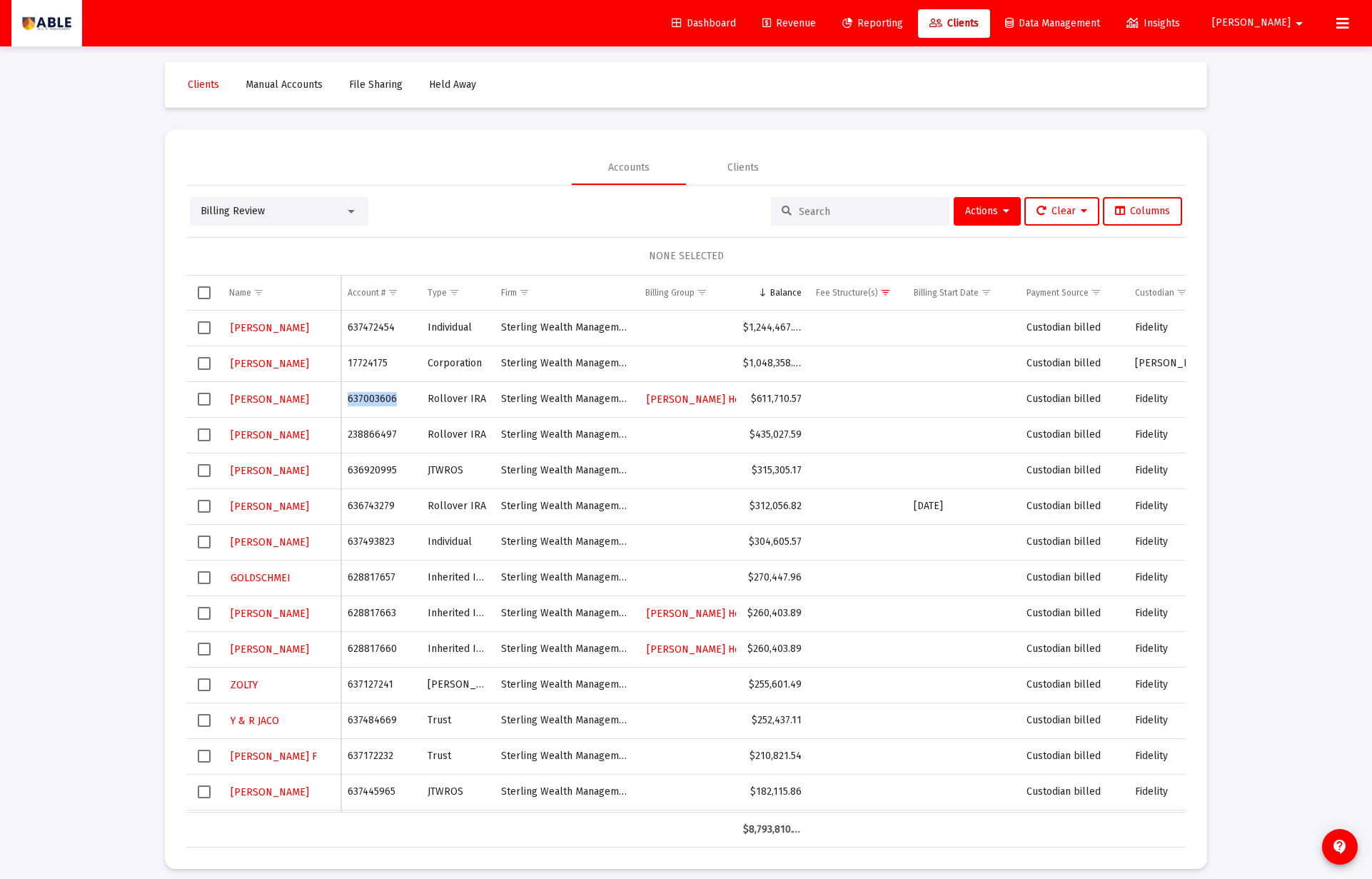
drag, startPoint x: 347, startPoint y: 404, endPoint x: 411, endPoint y: 405, distance: 64.0
click at [411, 405] on td "637003606" at bounding box center [380, 399] width 80 height 36
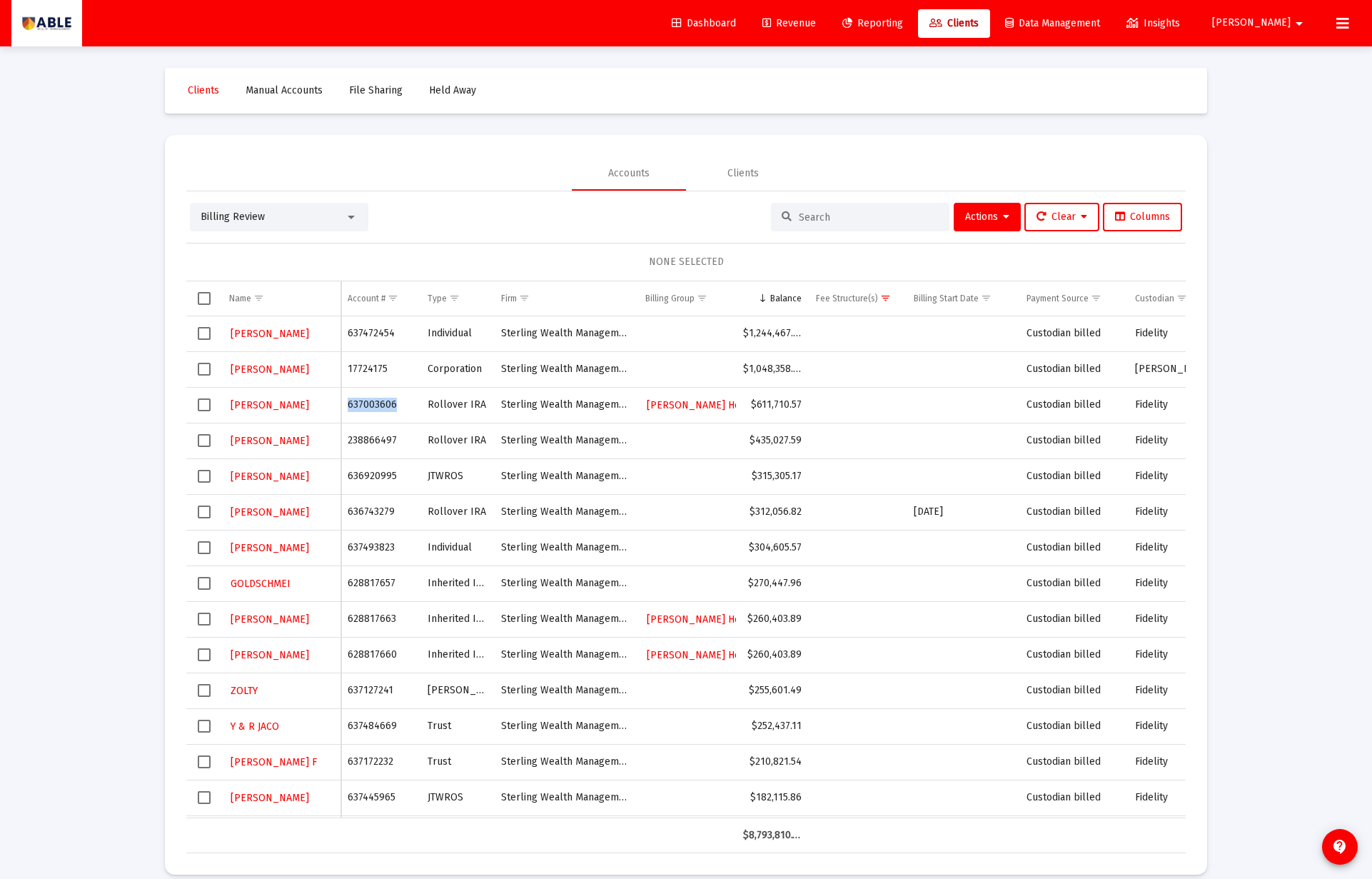
copy td "637003606"
click at [206, 407] on span "Select row" at bounding box center [204, 405] width 13 height 13
click at [206, 407] on span "Select row" at bounding box center [204, 405] width 13 height 13
click at [990, 219] on span "Actions" at bounding box center [987, 217] width 44 height 12
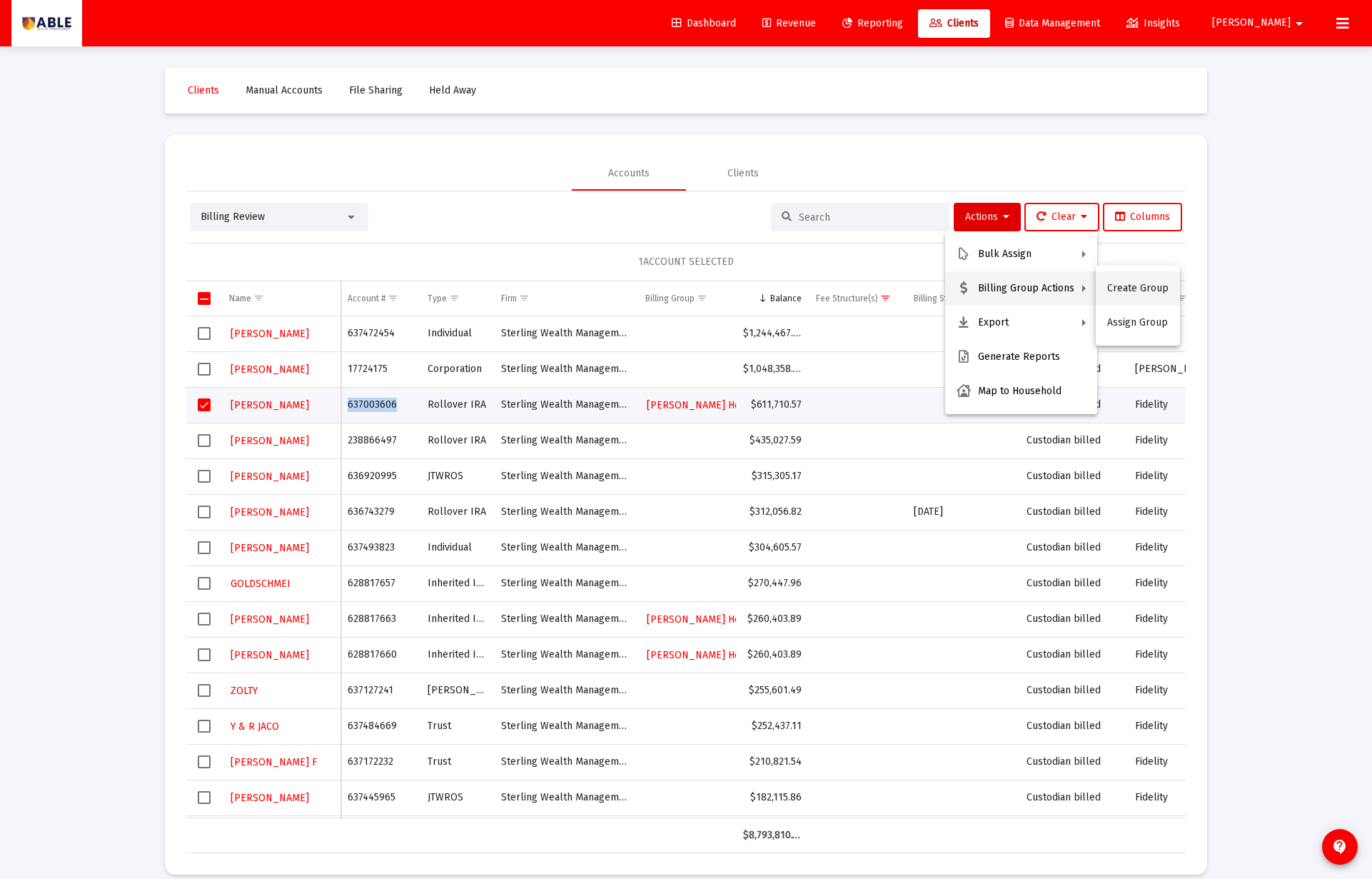
click at [1129, 294] on button "Create Group" at bounding box center [1137, 288] width 84 height 34
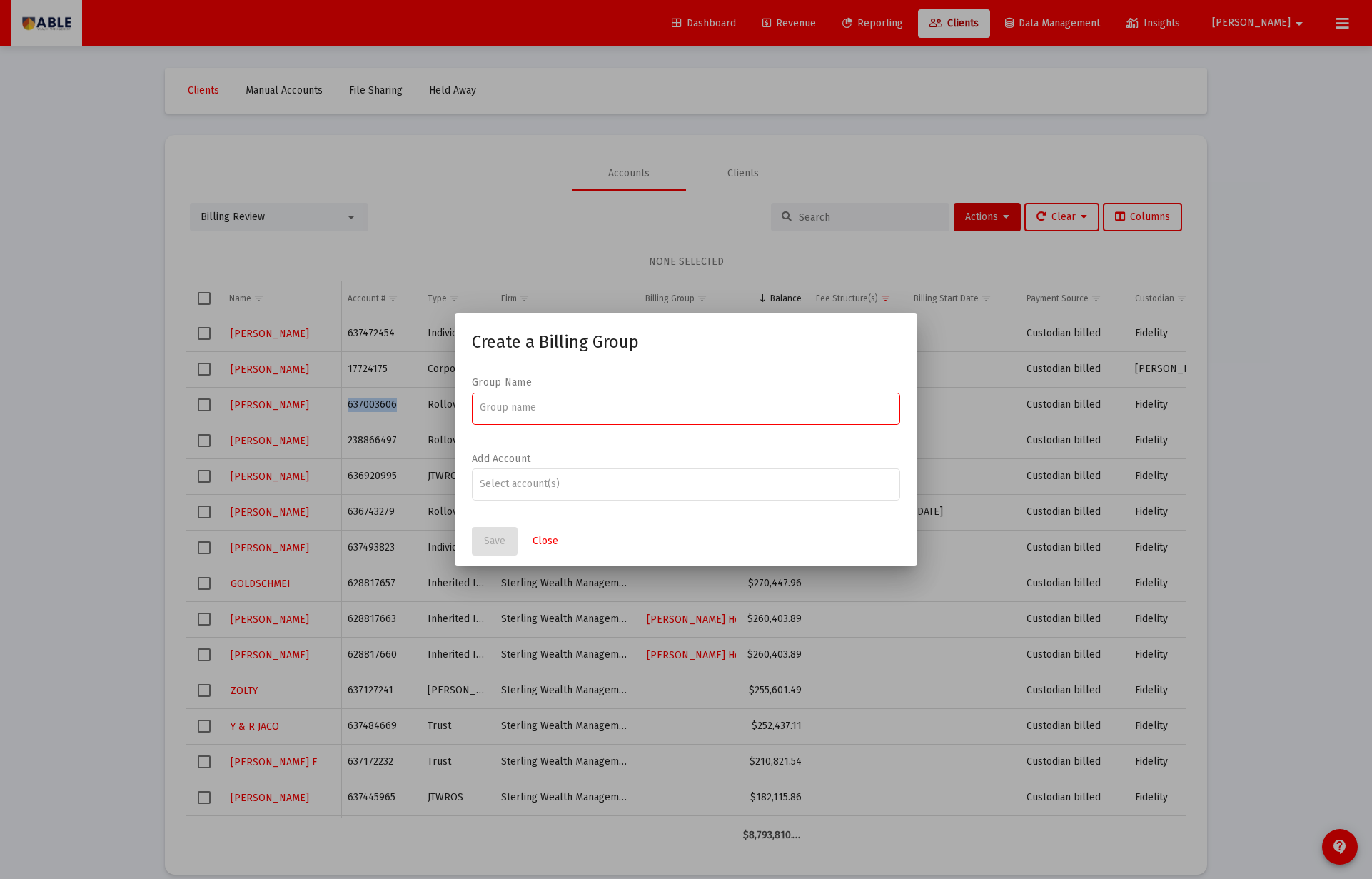
paste input "[PERSON_NAME] Family"
type input "[PERSON_NAME] Family"
click at [501, 538] on span "Save" at bounding box center [494, 541] width 21 height 12
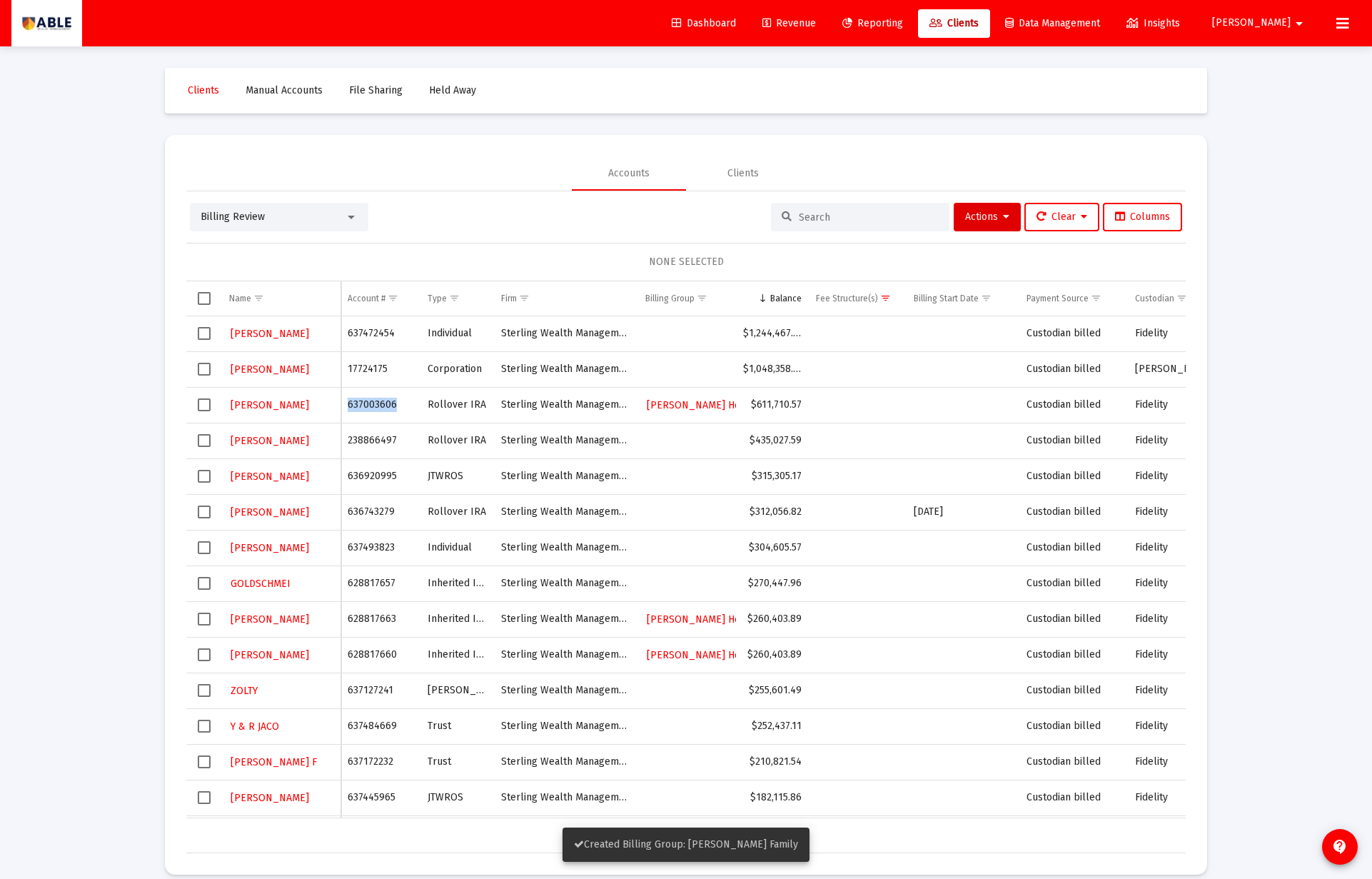
click at [200, 409] on span "Select row" at bounding box center [204, 405] width 13 height 13
click at [985, 215] on span "Actions" at bounding box center [987, 217] width 44 height 12
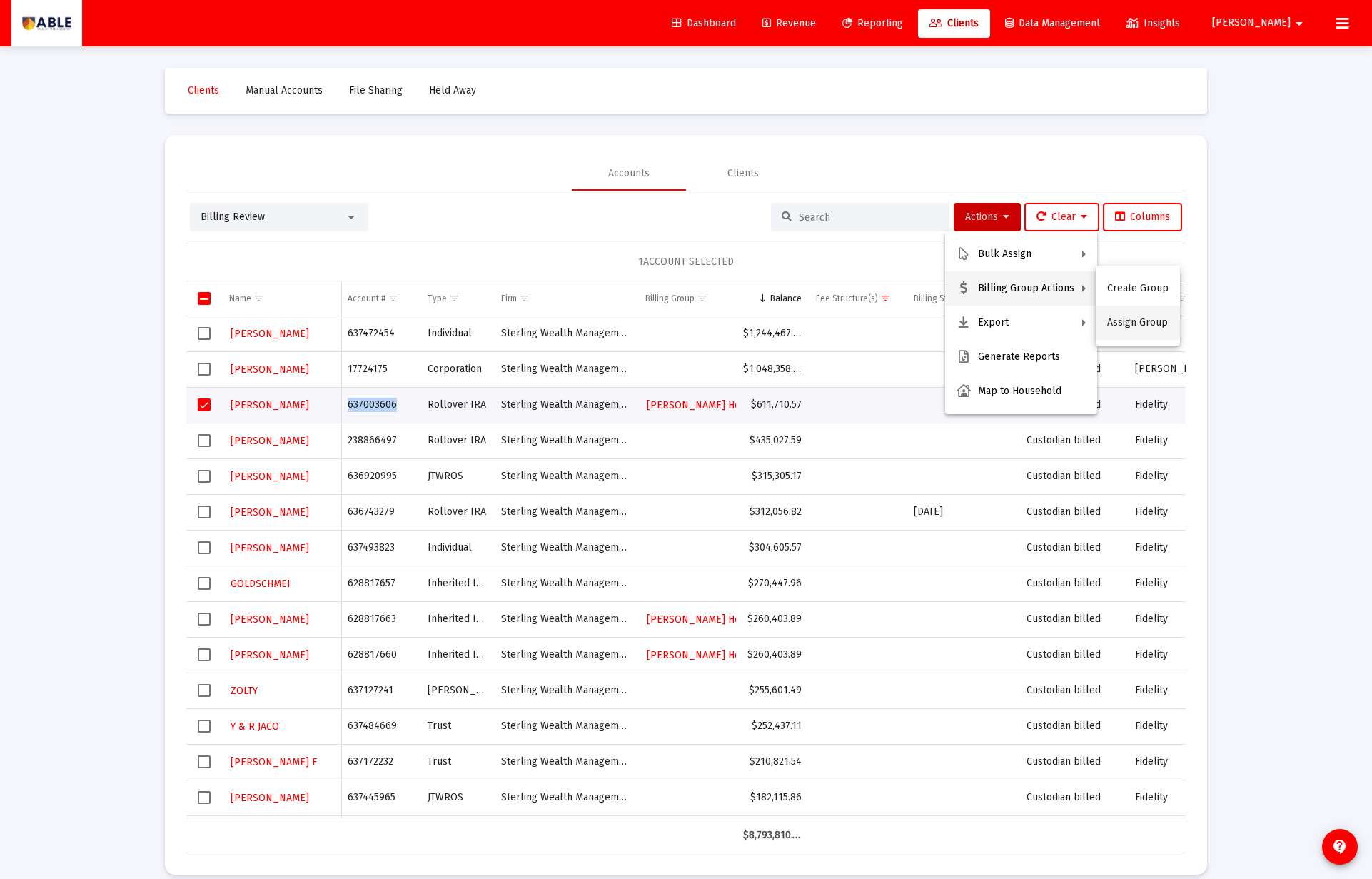
click at [1135, 309] on button "Assign Group" at bounding box center [1137, 322] width 84 height 34
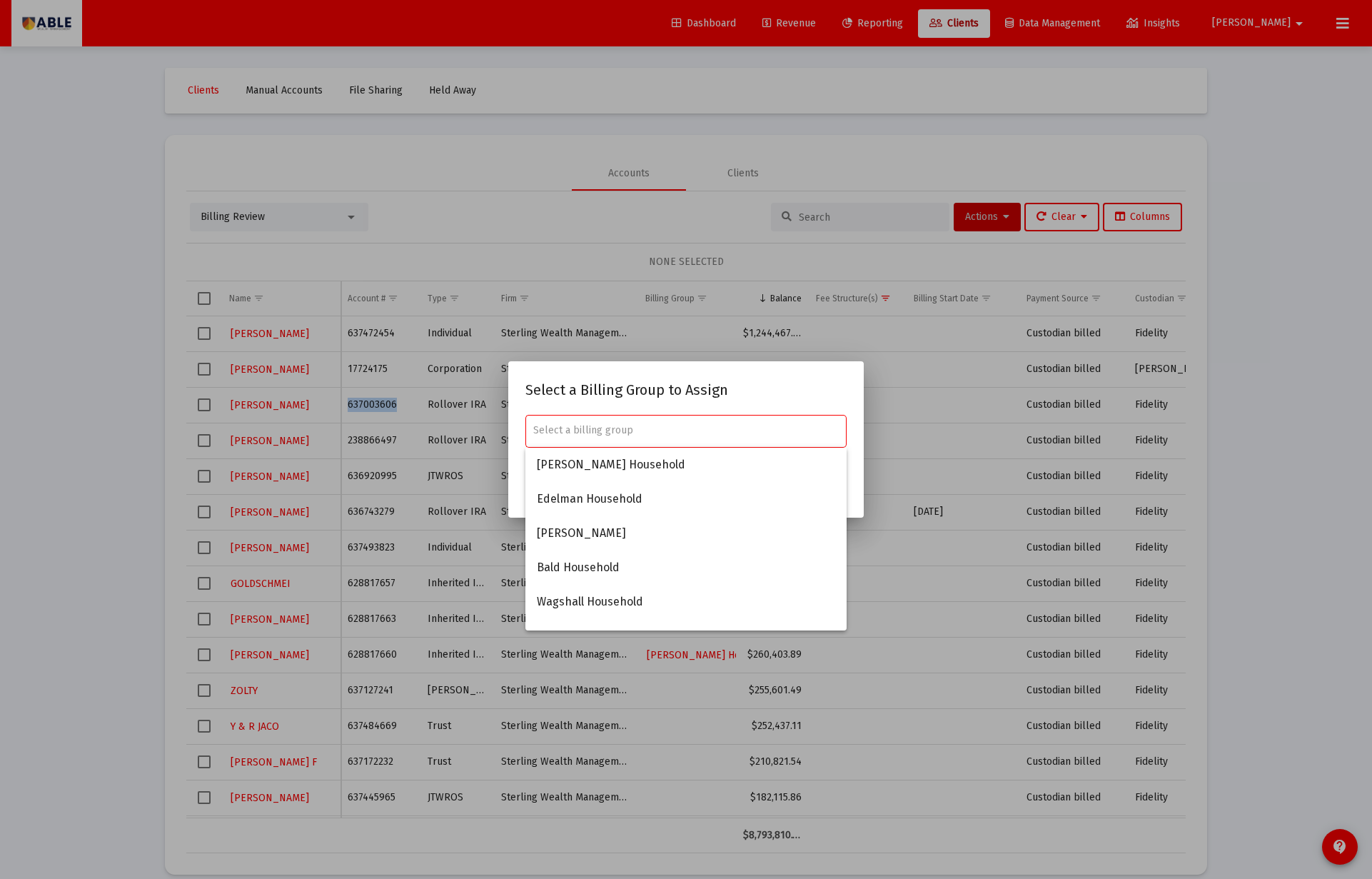
paste input "[PERSON_NAME] Family"
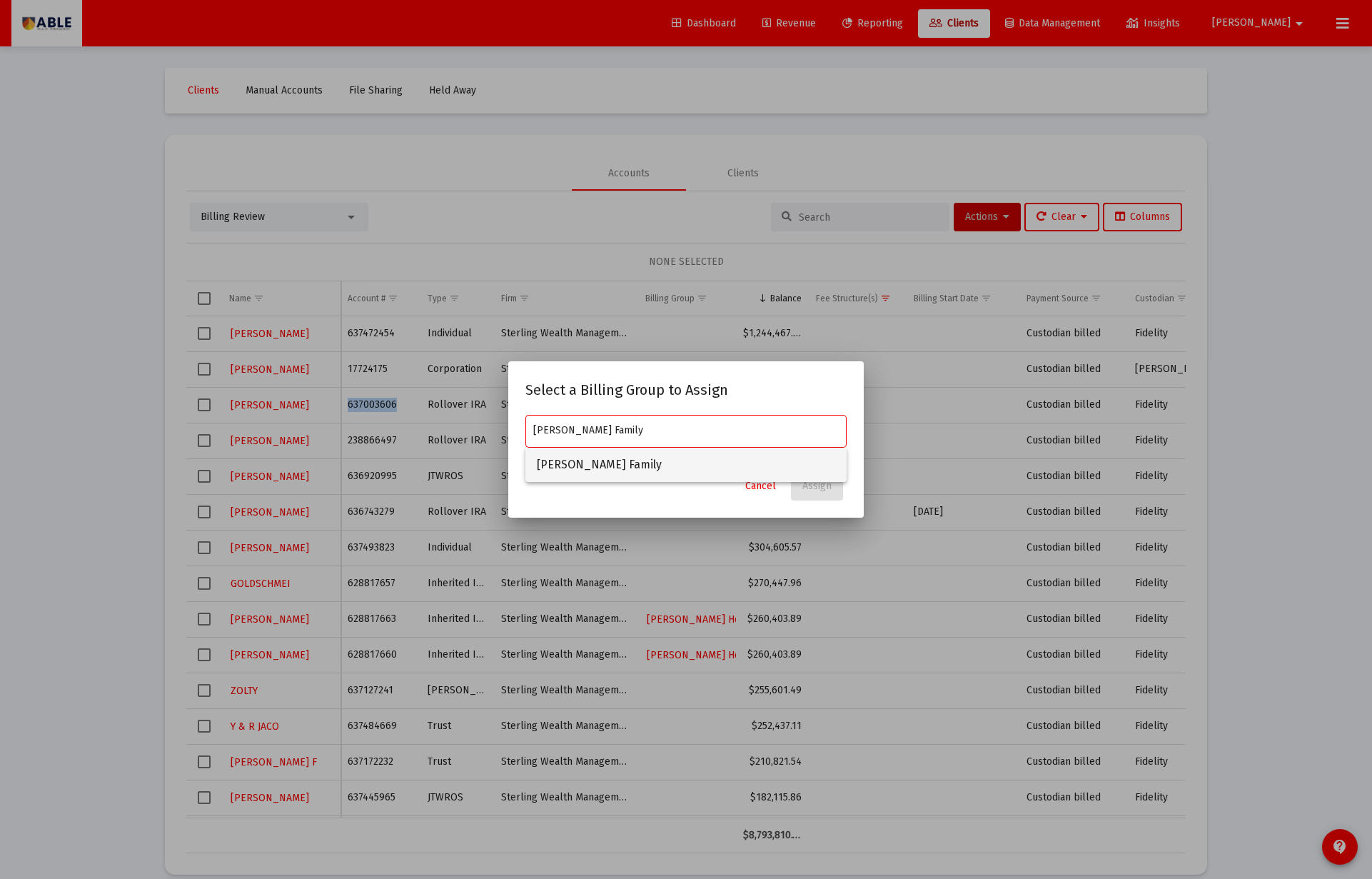
type input "[PERSON_NAME] Family"
click at [607, 467] on span "[PERSON_NAME] Family" at bounding box center [685, 464] width 298 height 34
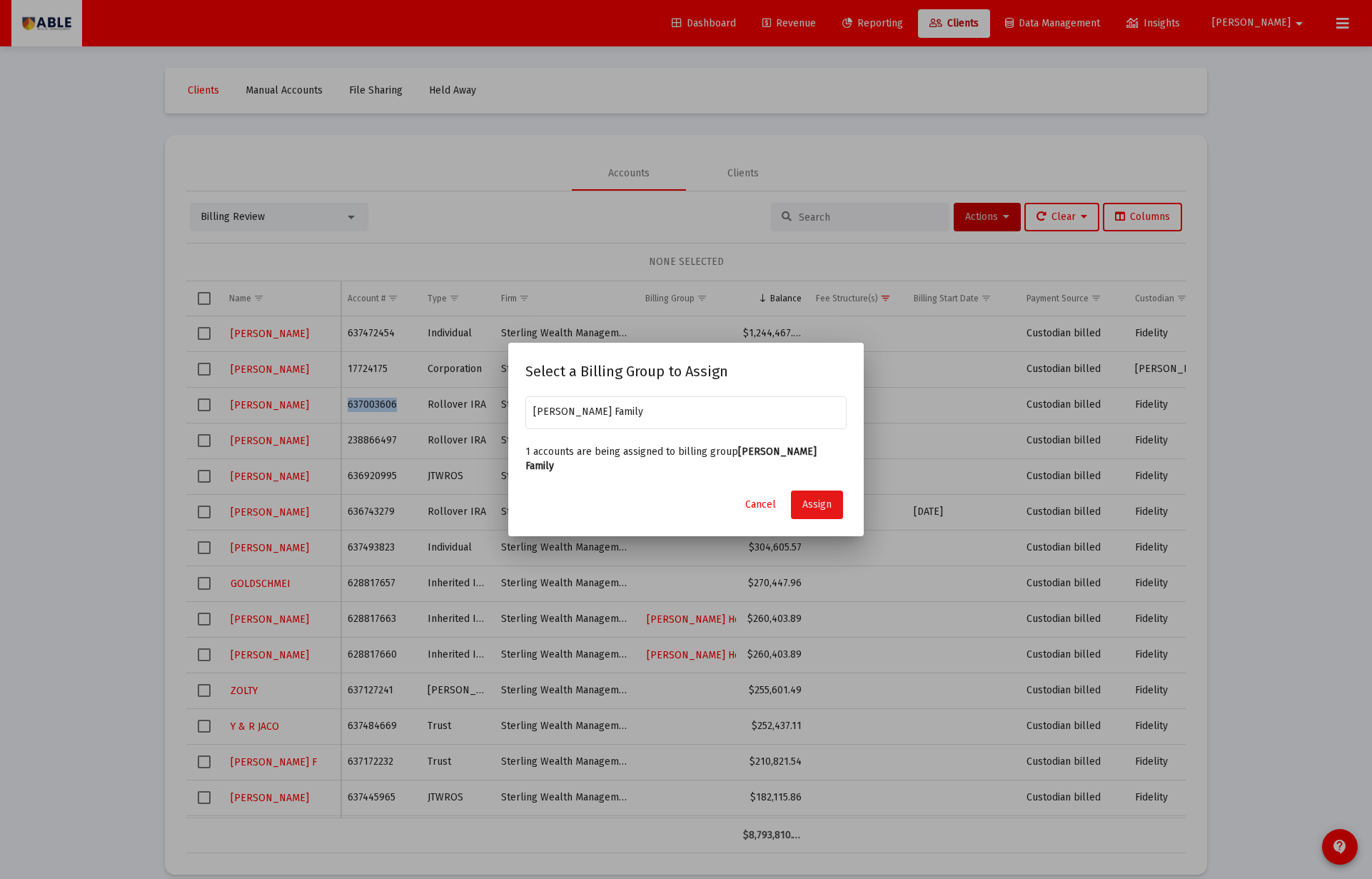
click at [803, 498] on span "Assign" at bounding box center [817, 504] width 29 height 12
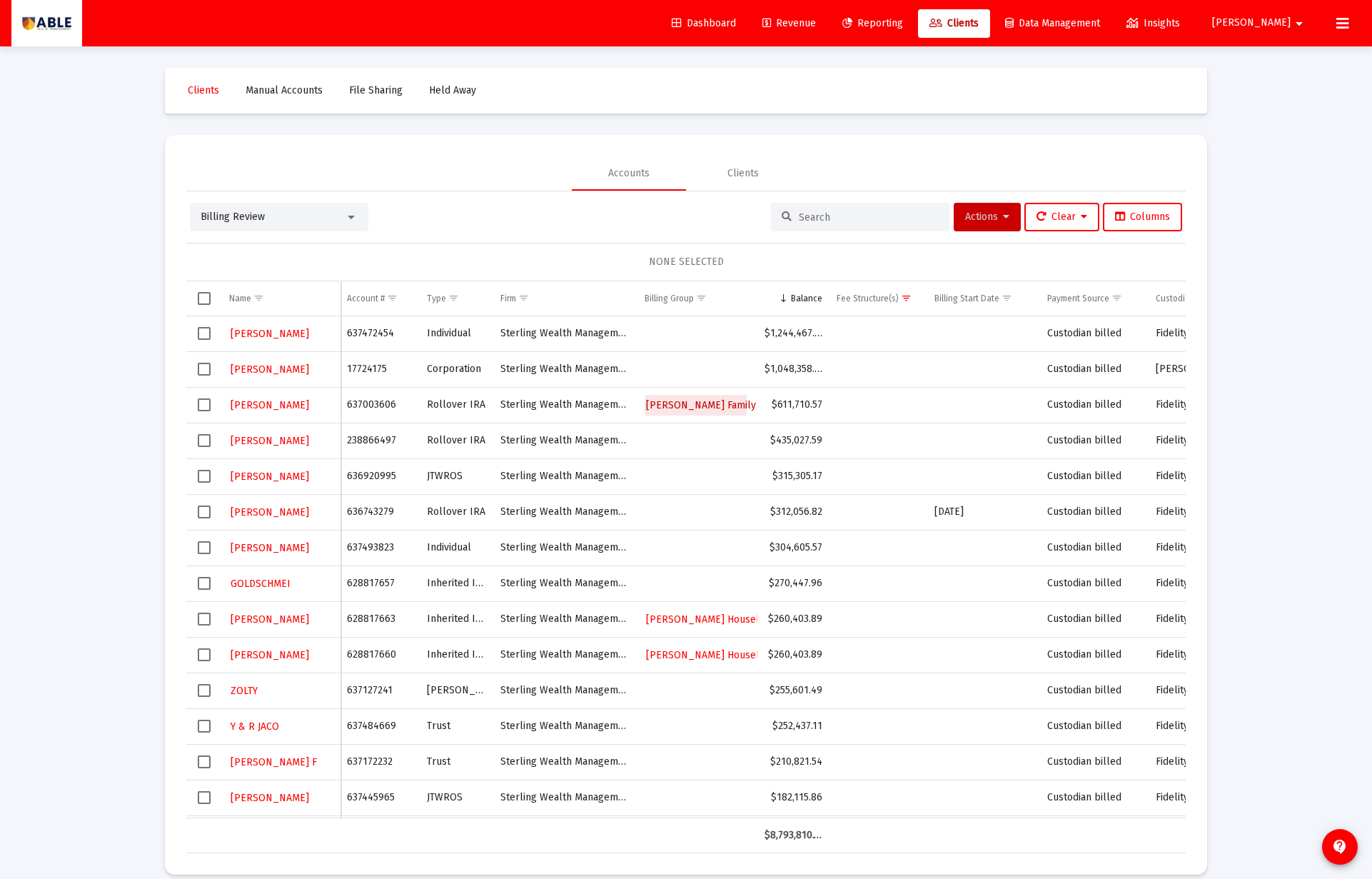
click at [692, 404] on span "[PERSON_NAME] Family" at bounding box center [701, 405] width 110 height 12
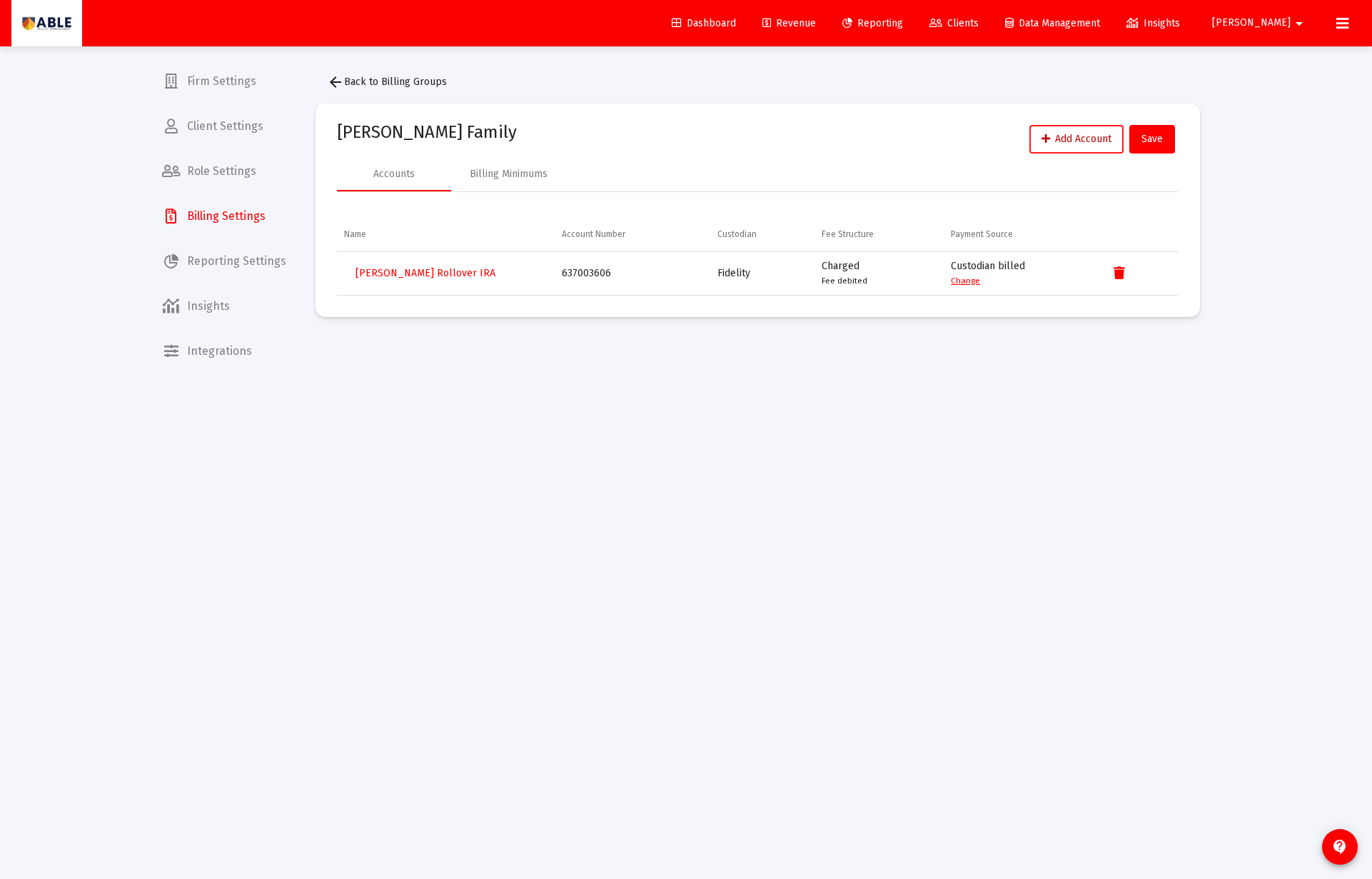
click at [1076, 141] on span "Add Account" at bounding box center [1076, 138] width 70 height 12
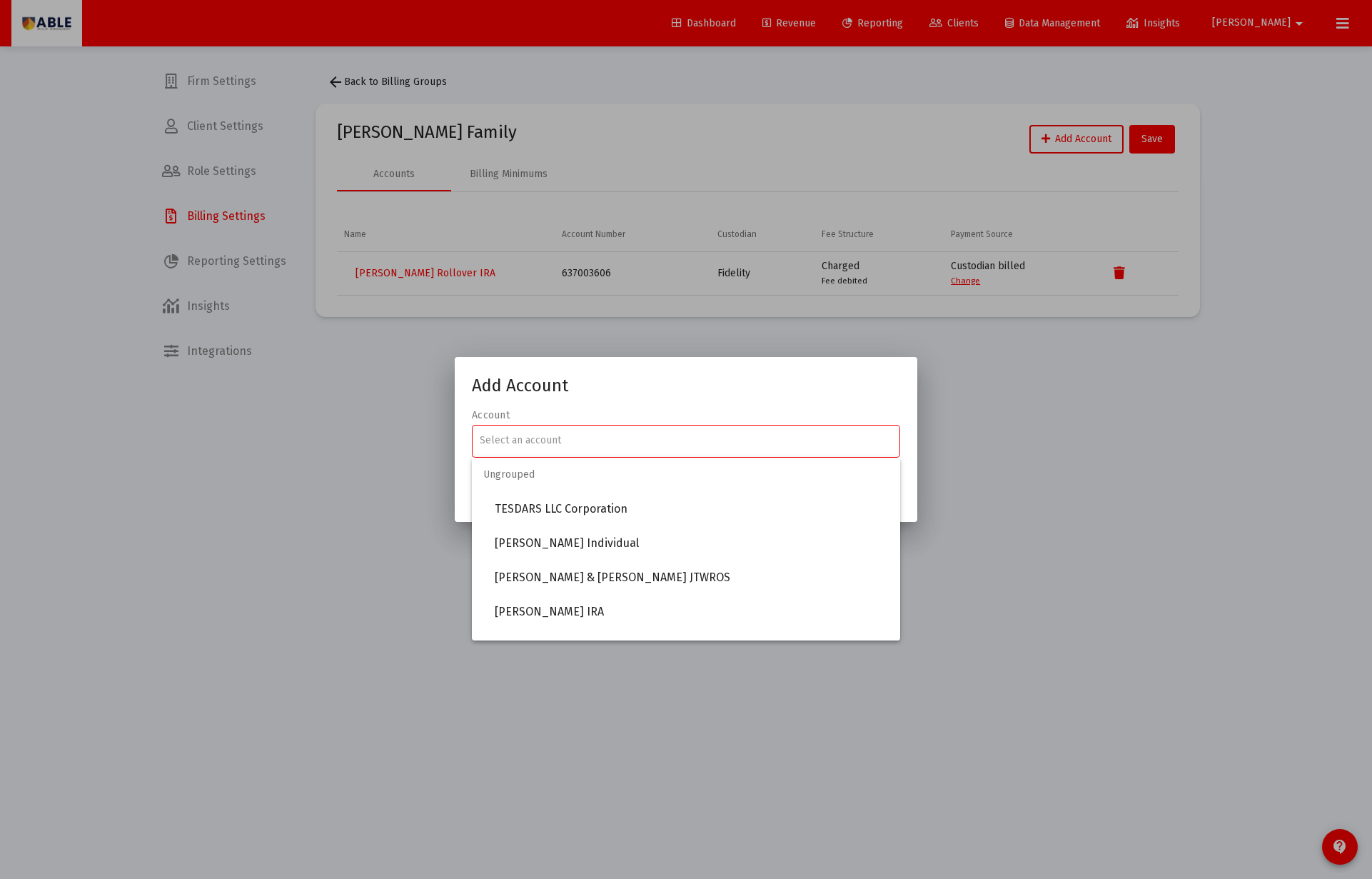
paste input "637003606"
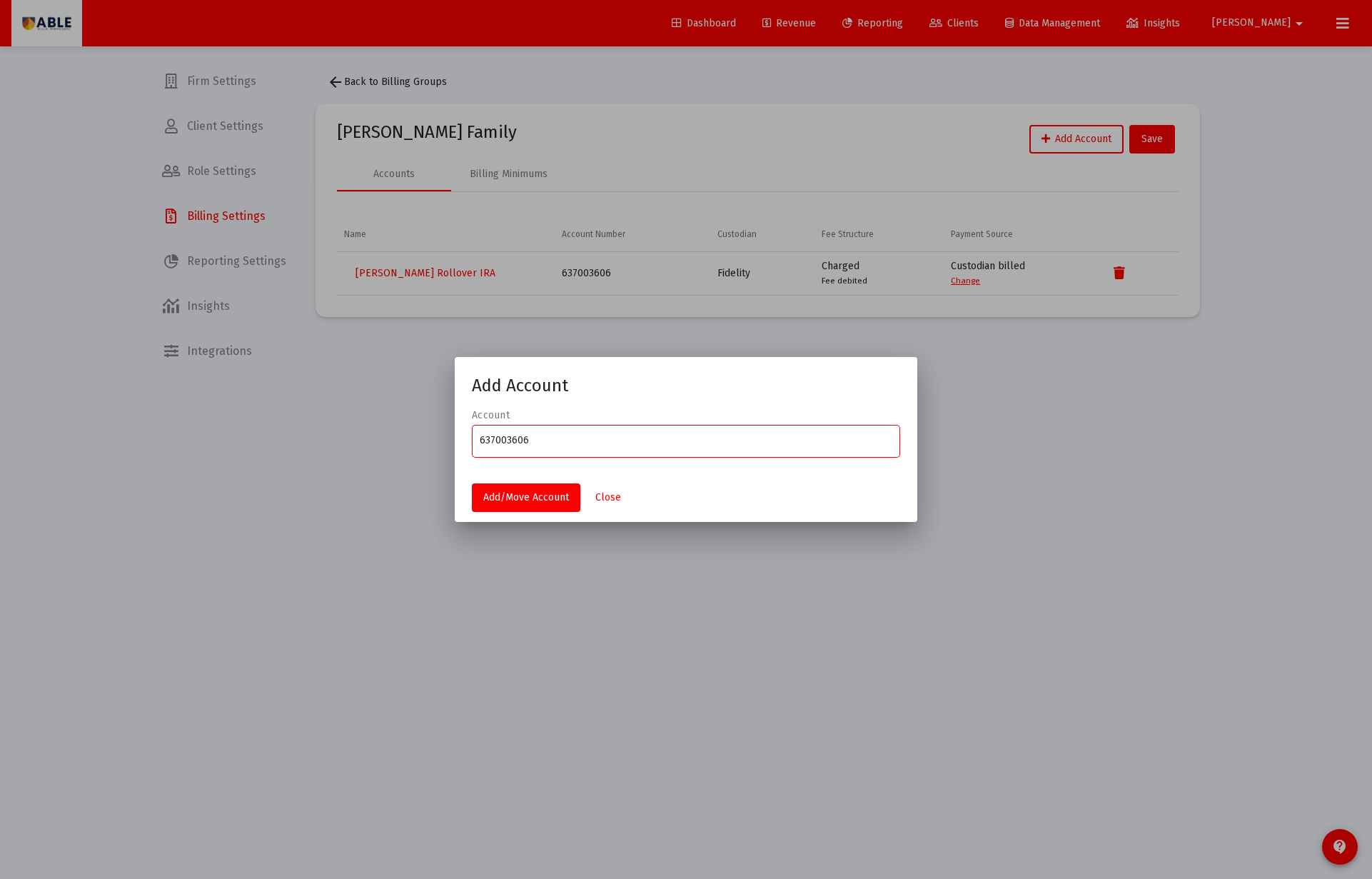
type input "637003606"
click at [599, 496] on div "Ungrouped Grouped" at bounding box center [685, 492] width 428 height 69
click at [599, 497] on div "Ungrouped Grouped" at bounding box center [685, 492] width 428 height 69
click at [608, 496] on div "Ungrouped Grouped" at bounding box center [685, 492] width 428 height 69
drag, startPoint x: 598, startPoint y: 515, endPoint x: 605, endPoint y: 531, distance: 17.5
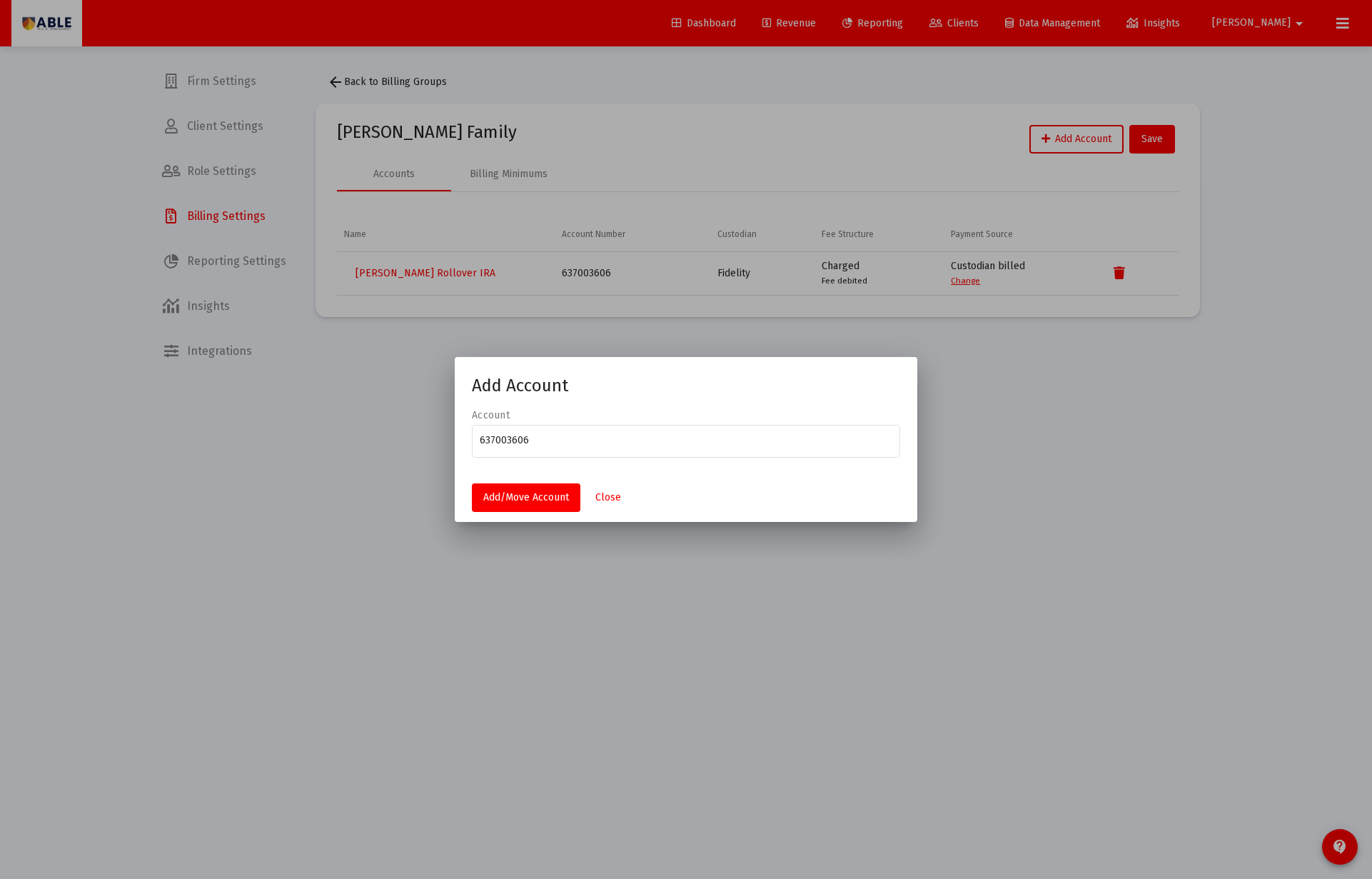
click at [600, 516] on div "Ungrouped Grouped" at bounding box center [685, 492] width 428 height 69
drag, startPoint x: 606, startPoint y: 494, endPoint x: 612, endPoint y: 487, distance: 9.2
click at [611, 489] on div "Ungrouped Grouped" at bounding box center [685, 492] width 428 height 69
drag, startPoint x: 612, startPoint y: 487, endPoint x: 672, endPoint y: 416, distance: 93.0
click at [655, 434] on div "Add Account Account 637003606 Add/Move Account Close Ungrouped Grouped" at bounding box center [686, 440] width 1372 height 879
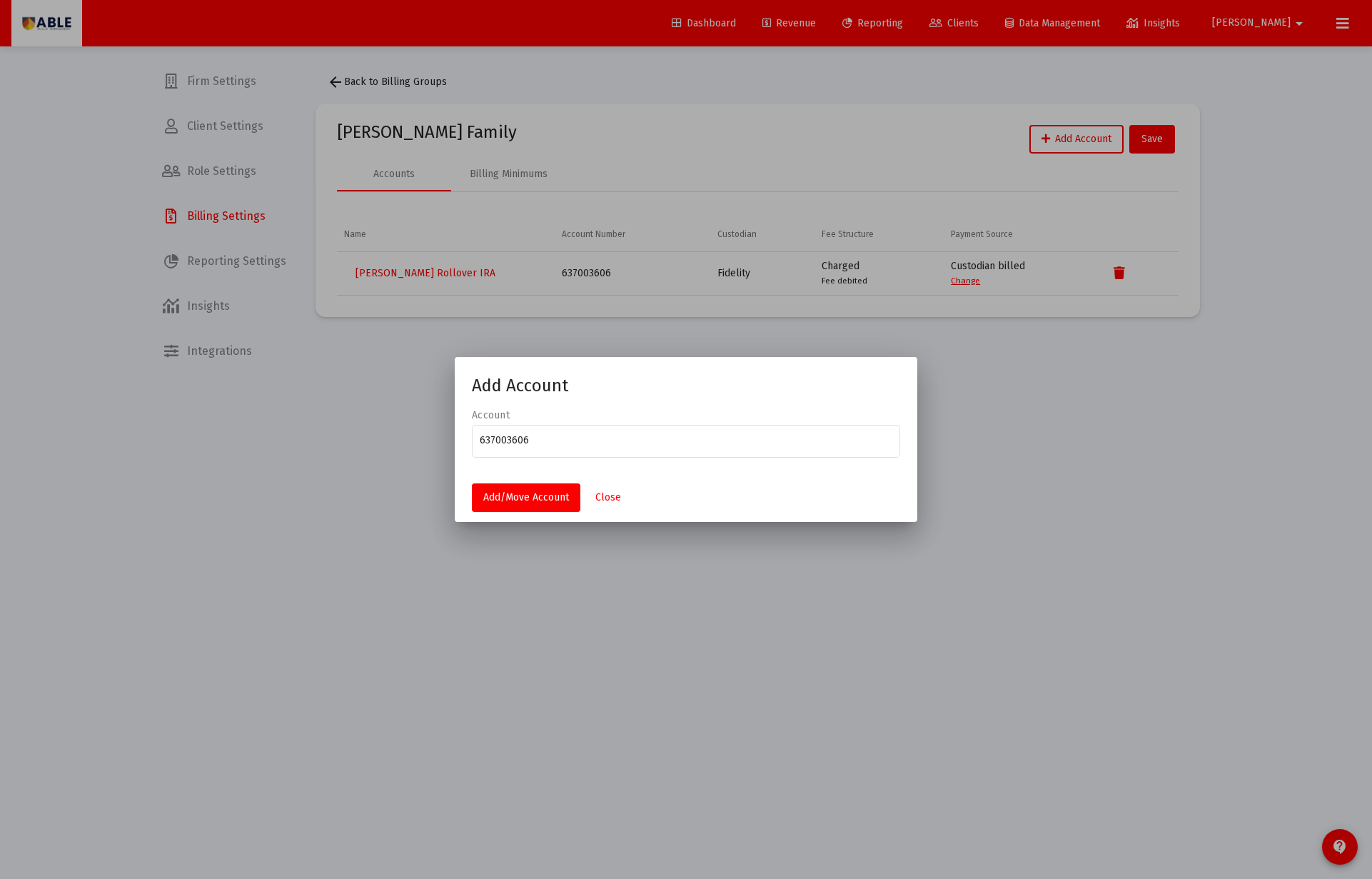
drag, startPoint x: 683, startPoint y: 406, endPoint x: 703, endPoint y: 393, distance: 23.9
click at [695, 399] on div "Add Account Account 637003606 Add/Move Account Close" at bounding box center [685, 448] width 428 height 148
drag, startPoint x: 703, startPoint y: 393, endPoint x: 805, endPoint y: 372, distance: 104.1
click at [726, 387] on h1 "Add Account" at bounding box center [685, 385] width 428 height 23
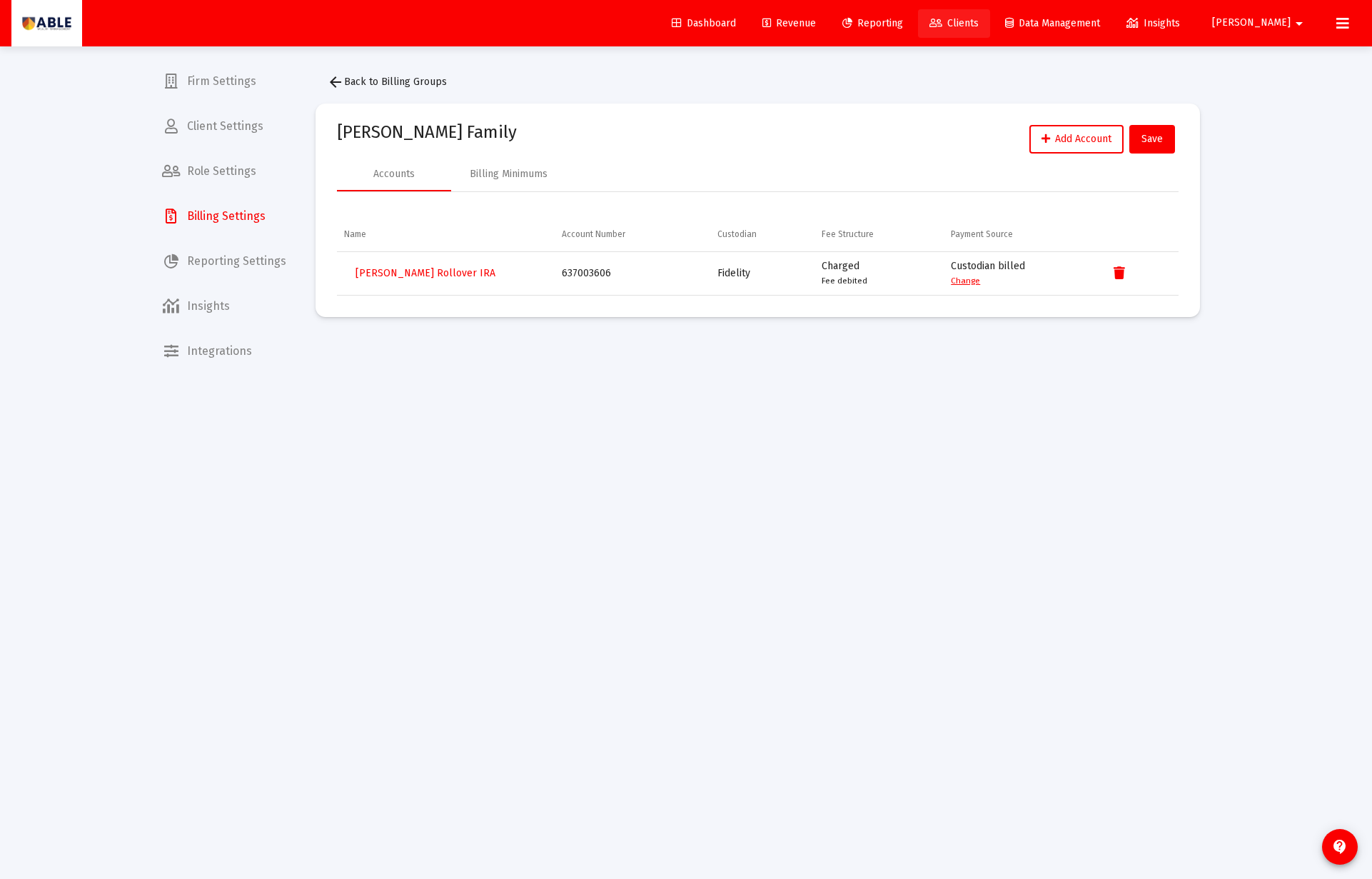
click at [942, 24] on icon at bounding box center [936, 23] width 13 height 10
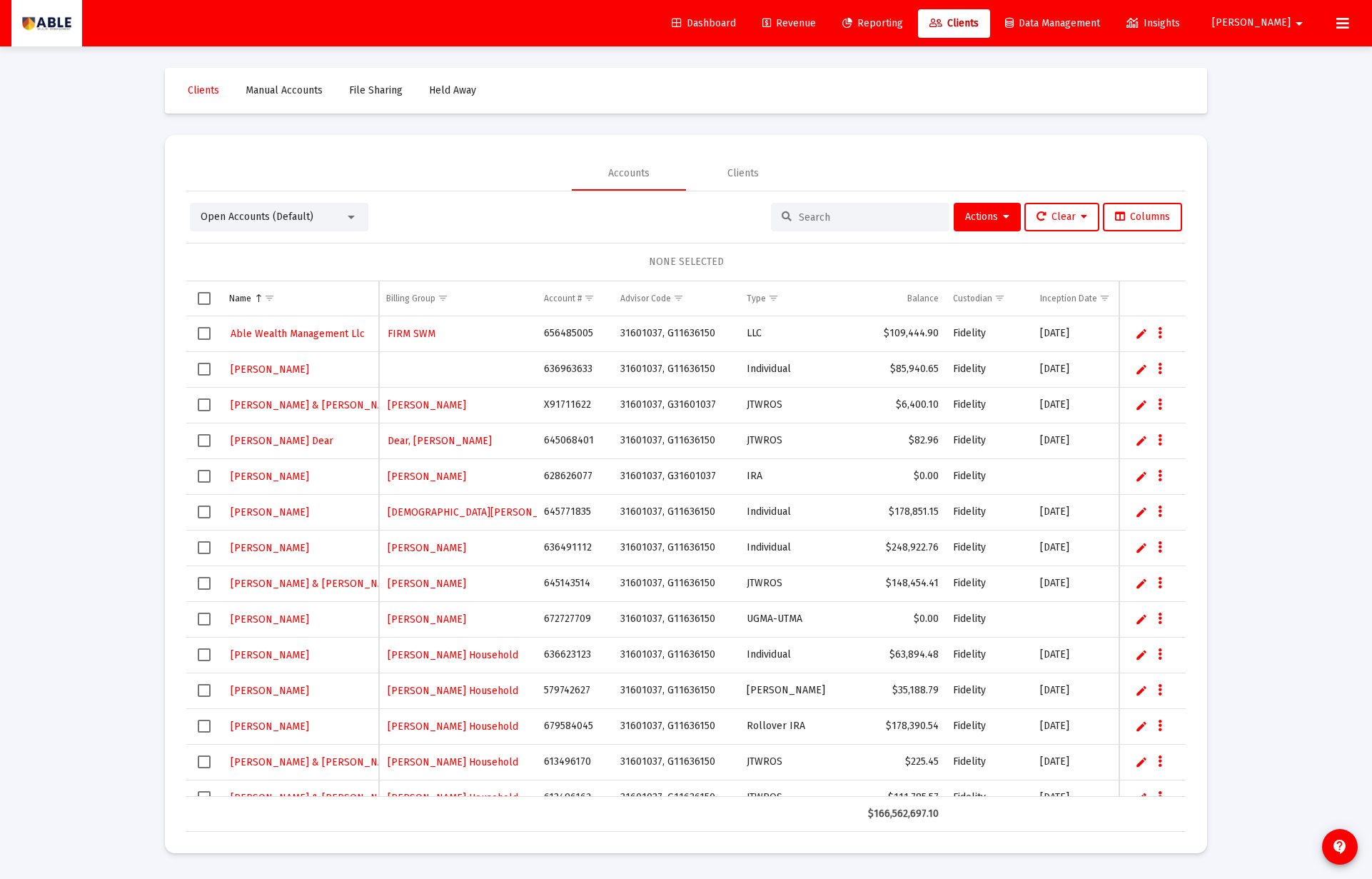
click at [806, 212] on input at bounding box center [868, 218] width 140 height 12
paste input "637003606"
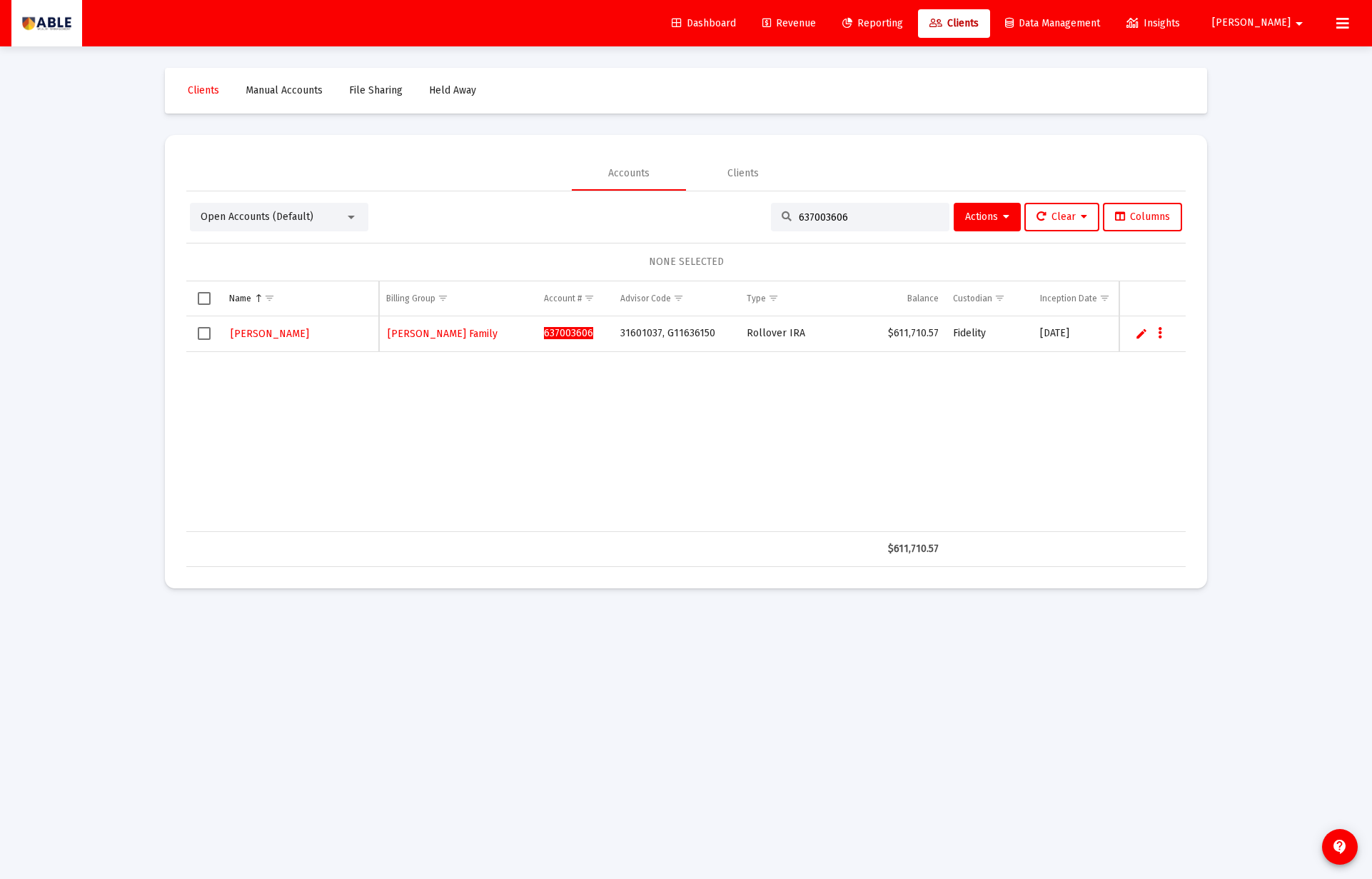
click at [827, 223] on div "637003606" at bounding box center [860, 217] width 179 height 29
click at [829, 219] on input "637003606" at bounding box center [868, 218] width 140 height 12
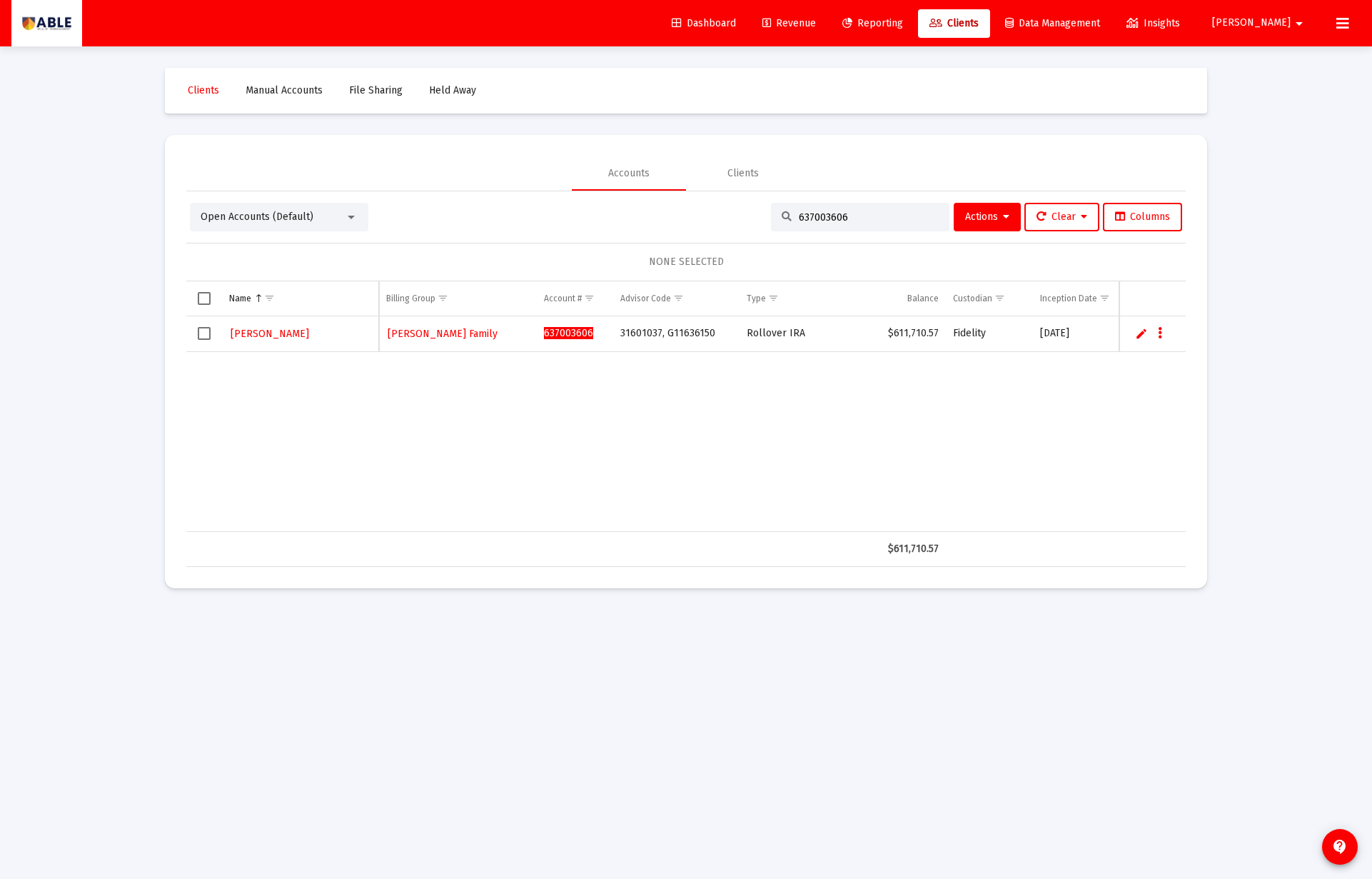
paste input "48275859"
type input "648275859"
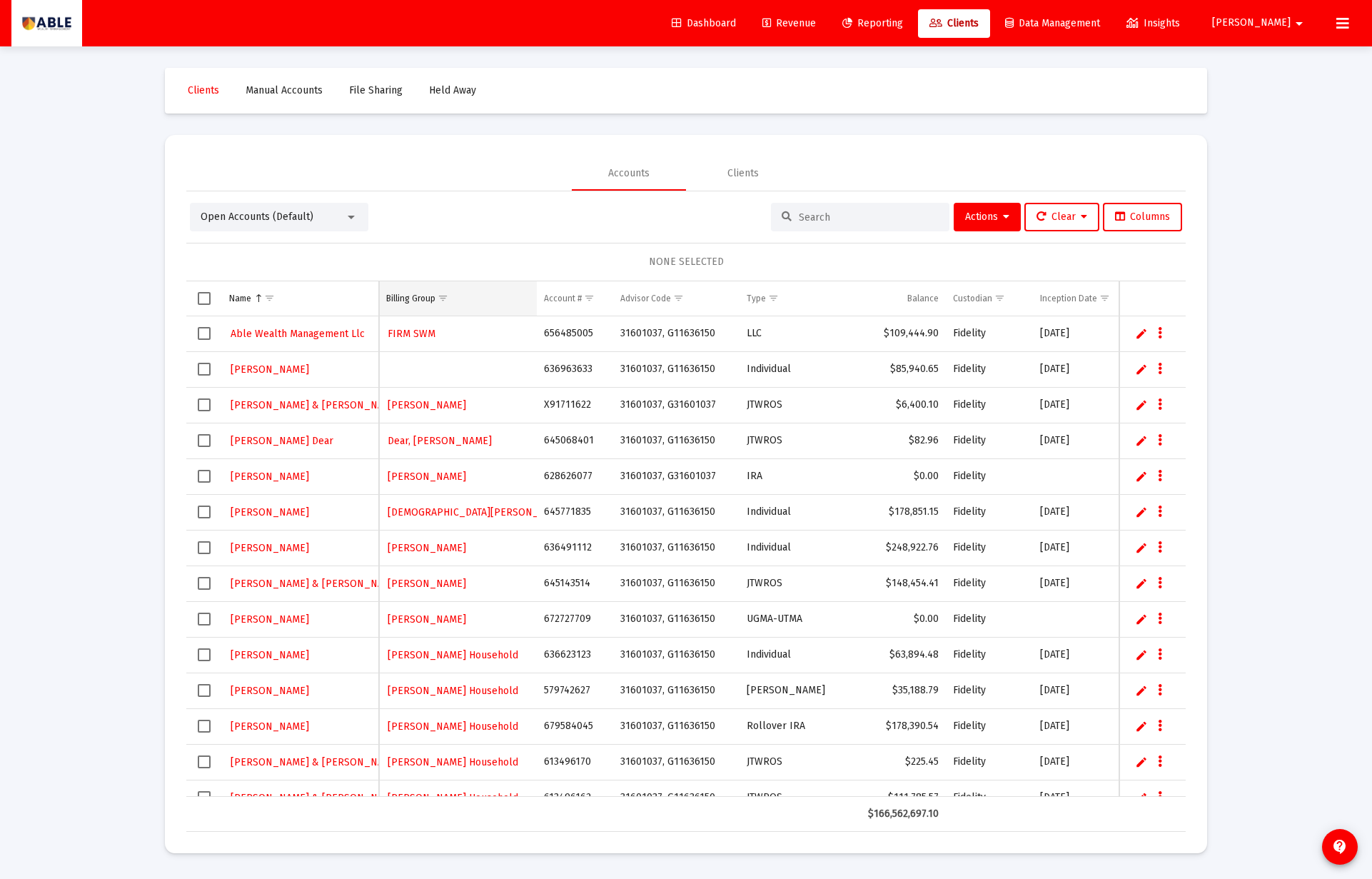
click at [441, 296] on span "Show filter options for column 'Billing Group'" at bounding box center [443, 298] width 11 height 11
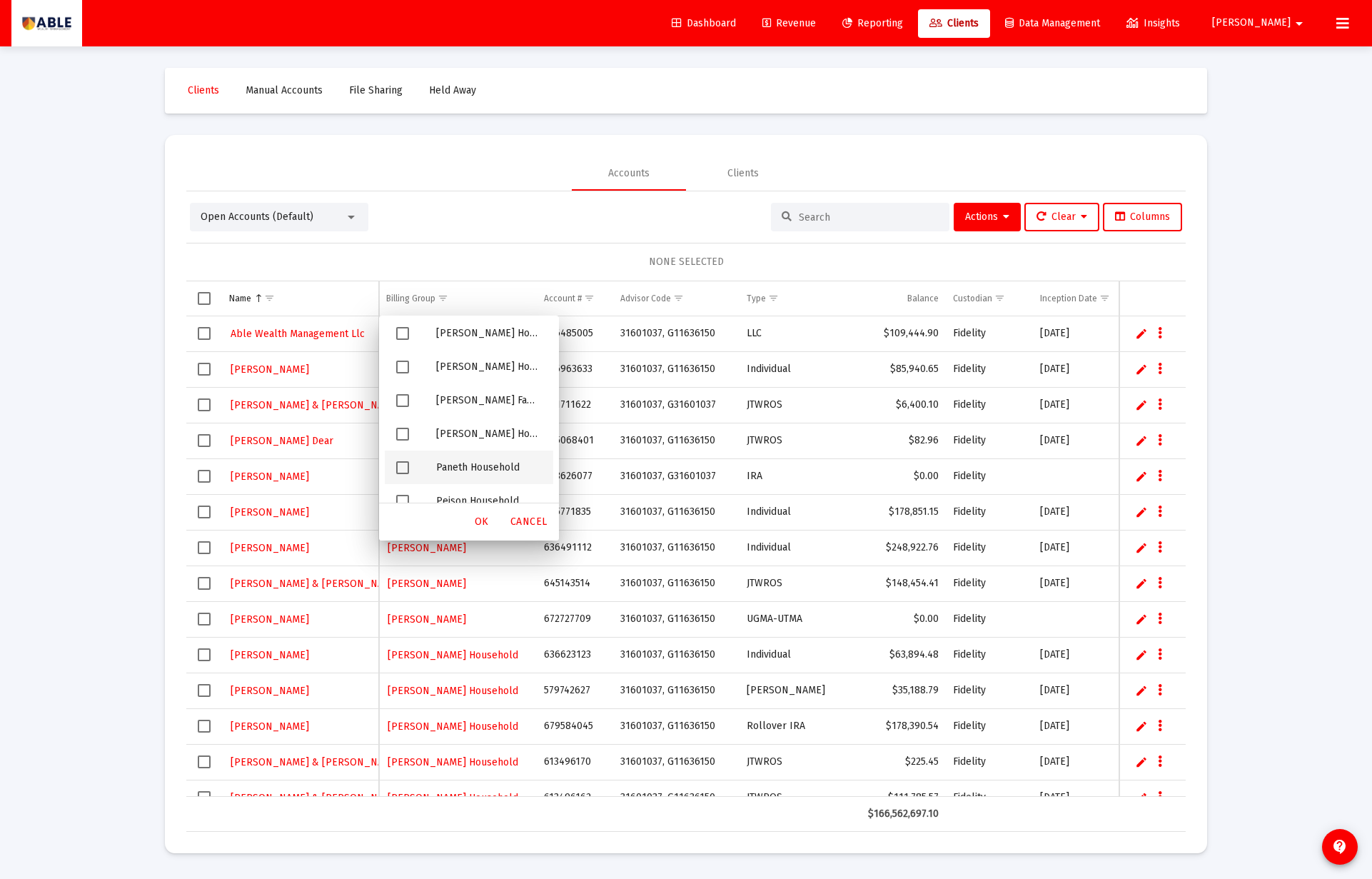
scroll to position [5412, 0]
click at [404, 398] on span "Filter options" at bounding box center [403, 402] width 13 height 13
drag, startPoint x: 402, startPoint y: 373, endPoint x: 405, endPoint y: 402, distance: 29.2
click at [403, 373] on span "Filter options" at bounding box center [403, 368] width 13 height 13
drag, startPoint x: 403, startPoint y: 433, endPoint x: 407, endPoint y: 440, distance: 8.1
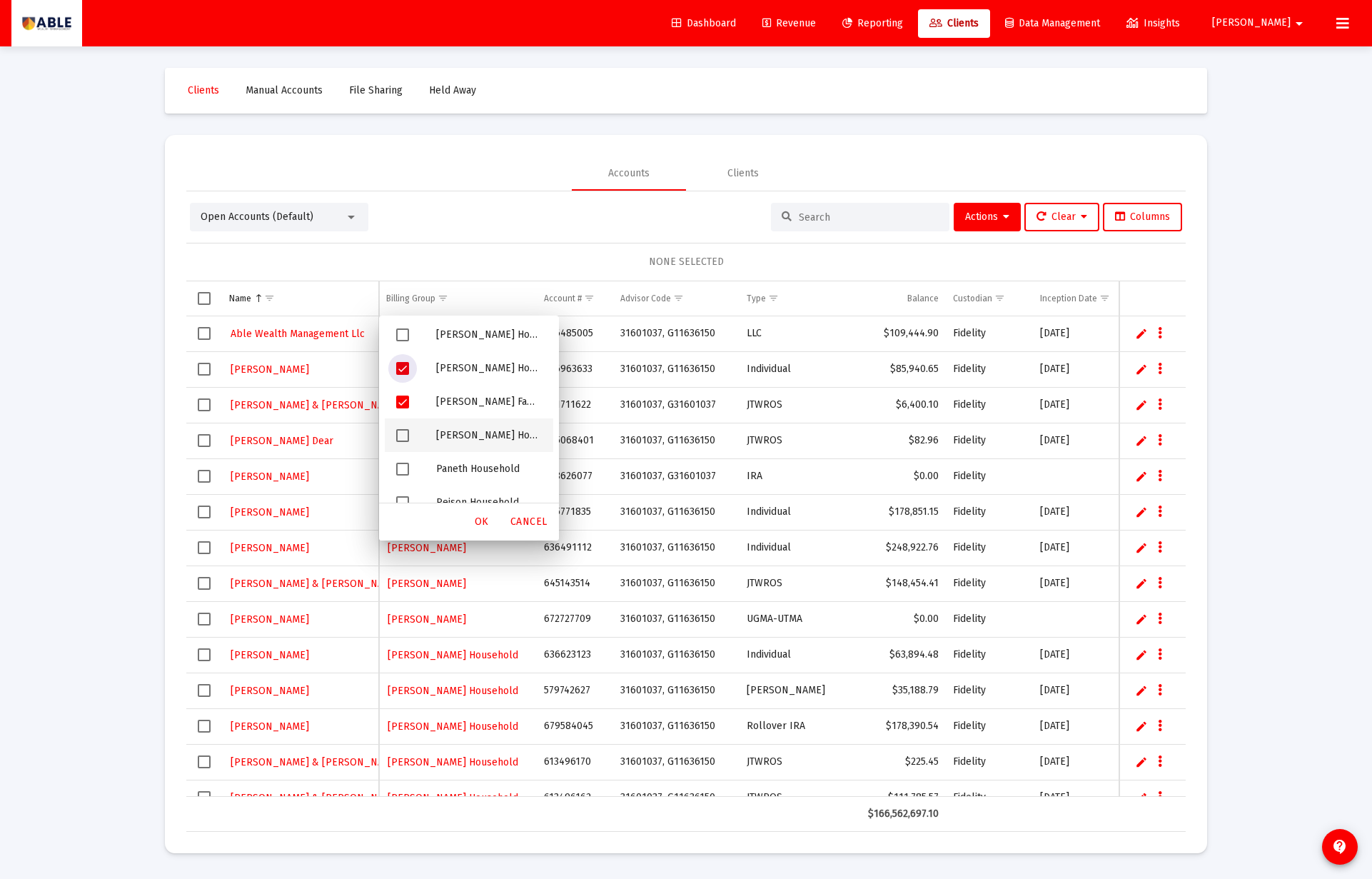
click at [403, 433] on span "Filter options" at bounding box center [403, 436] width 13 height 13
click at [483, 522] on span "OK" at bounding box center [481, 522] width 14 height 12
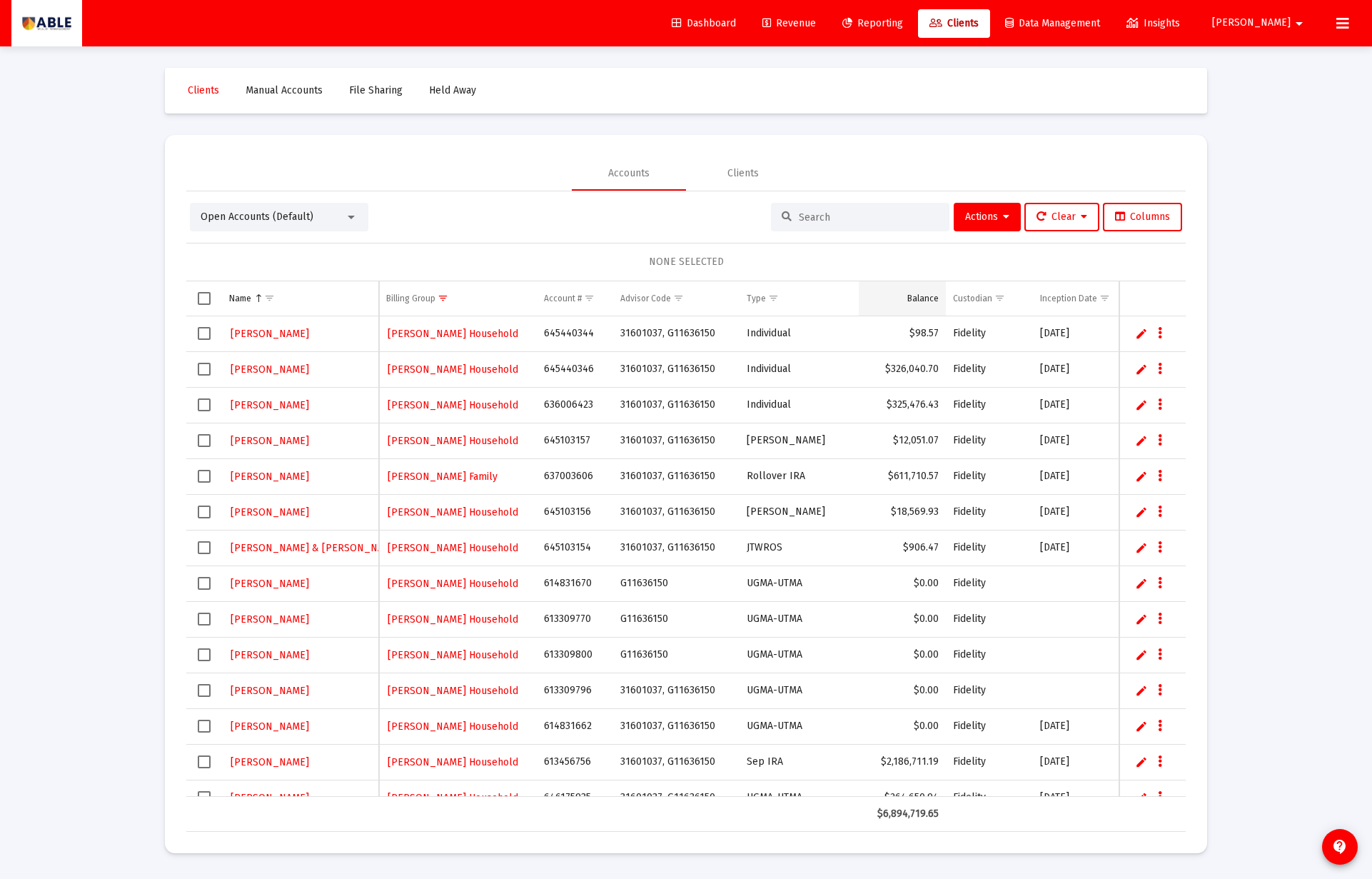
click at [937, 301] on div "Balance" at bounding box center [922, 299] width 31 height 12
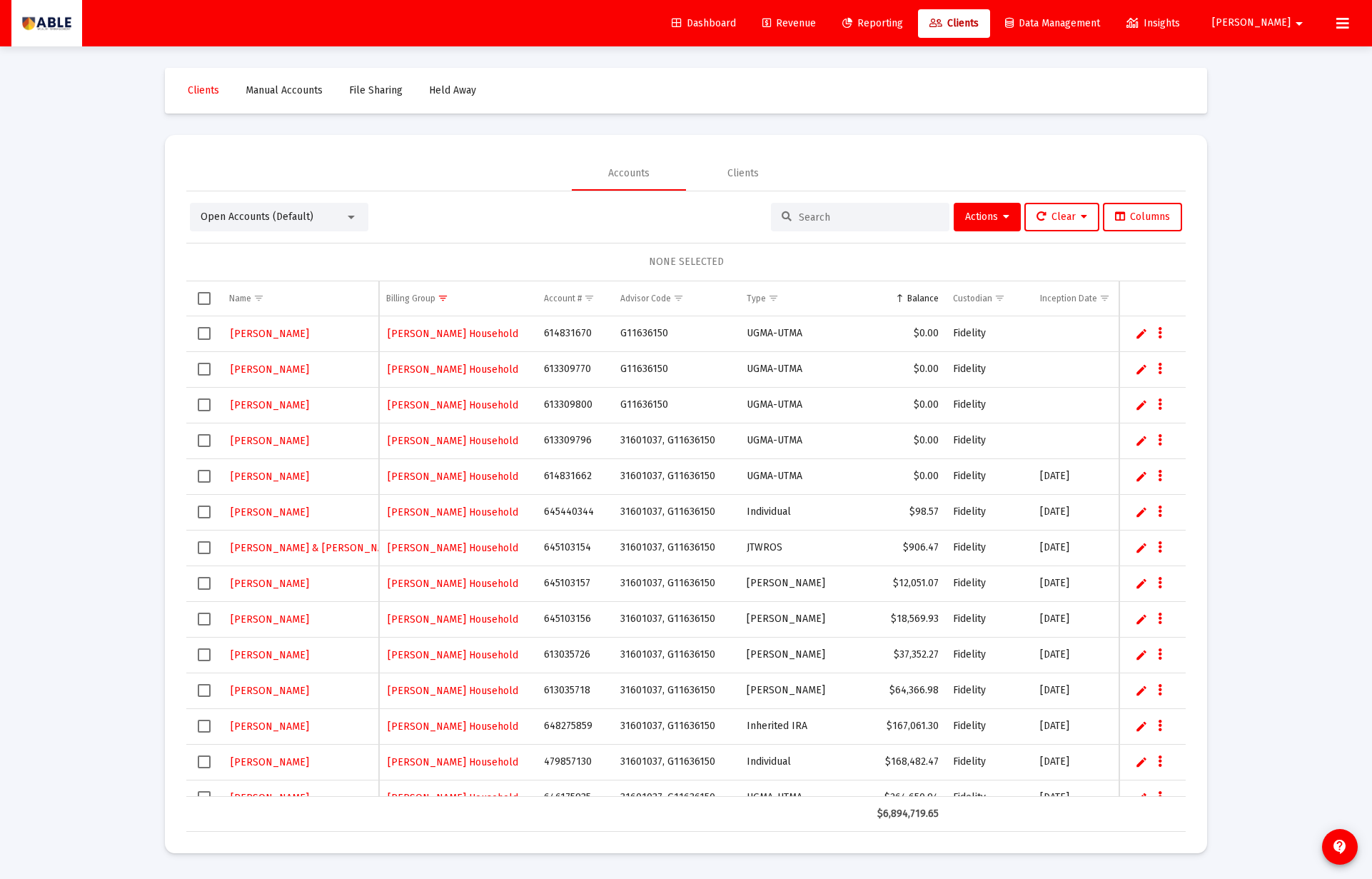
click at [937, 301] on div "Balance" at bounding box center [922, 299] width 31 height 12
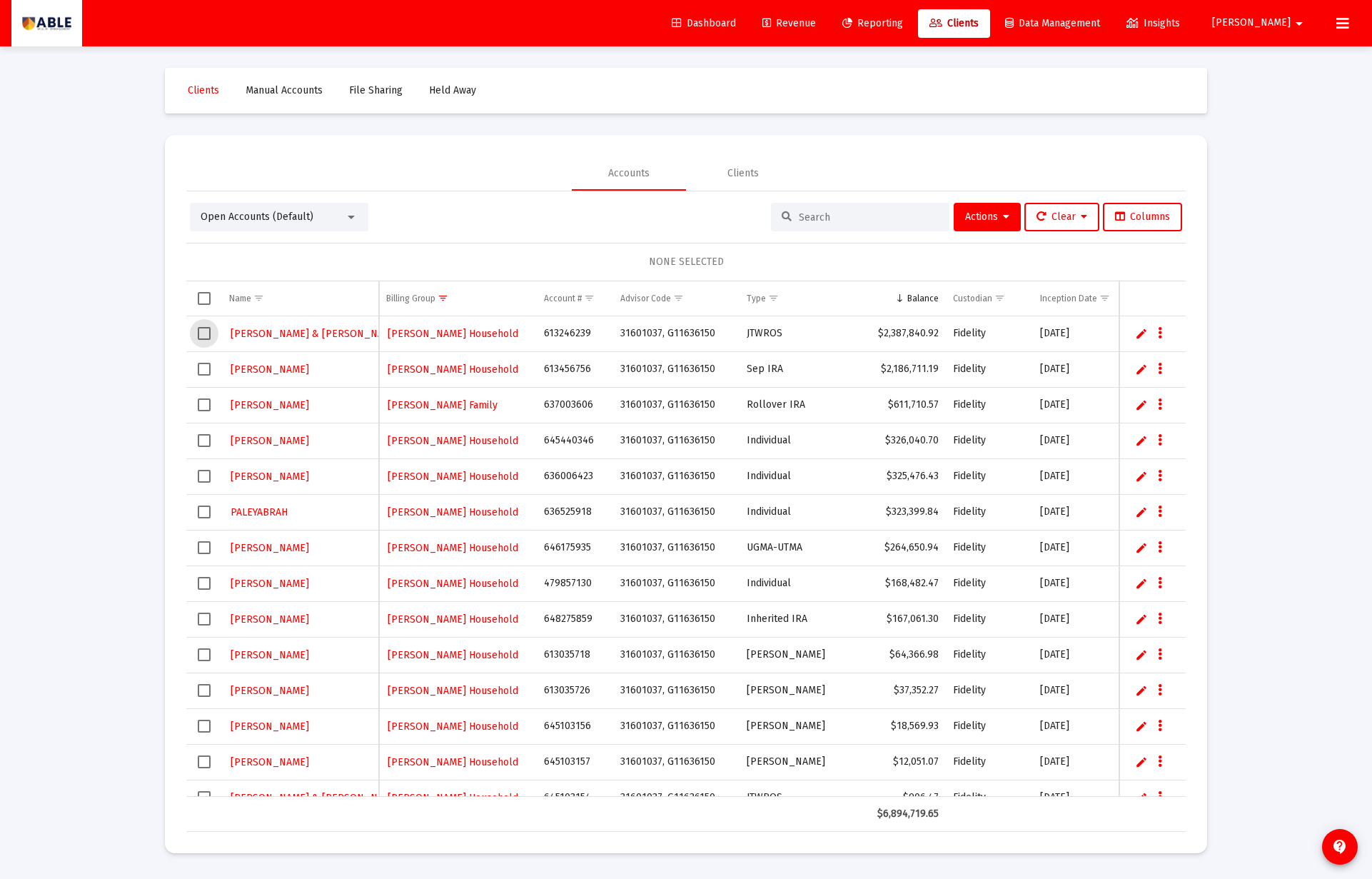
click at [205, 336] on span "Select row" at bounding box center [204, 333] width 13 height 13
click at [201, 371] on span "Select row" at bounding box center [204, 369] width 13 height 13
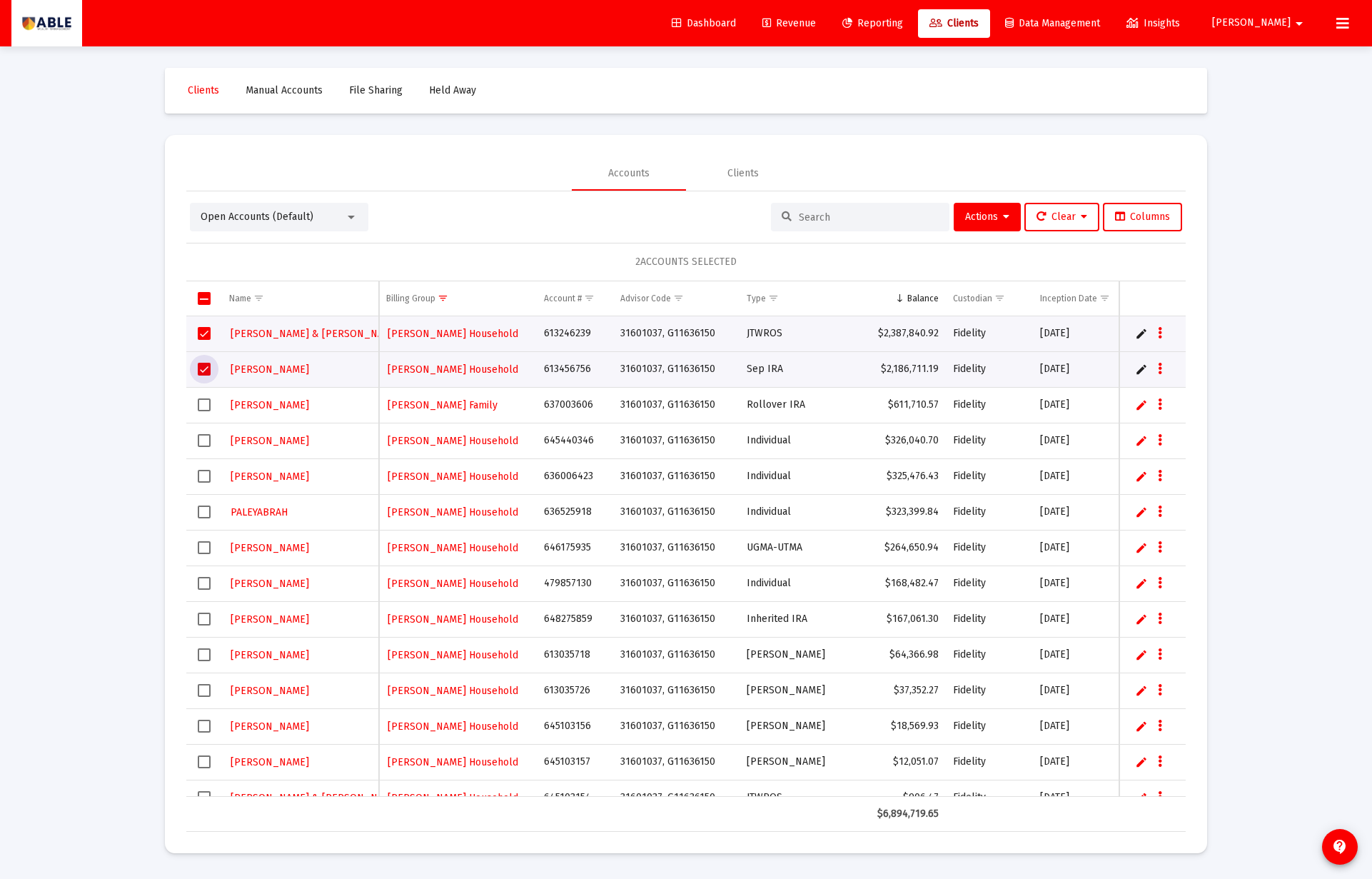
click at [204, 472] on span "Select row" at bounding box center [204, 476] width 13 height 13
click at [206, 508] on span "Select row" at bounding box center [204, 512] width 13 height 13
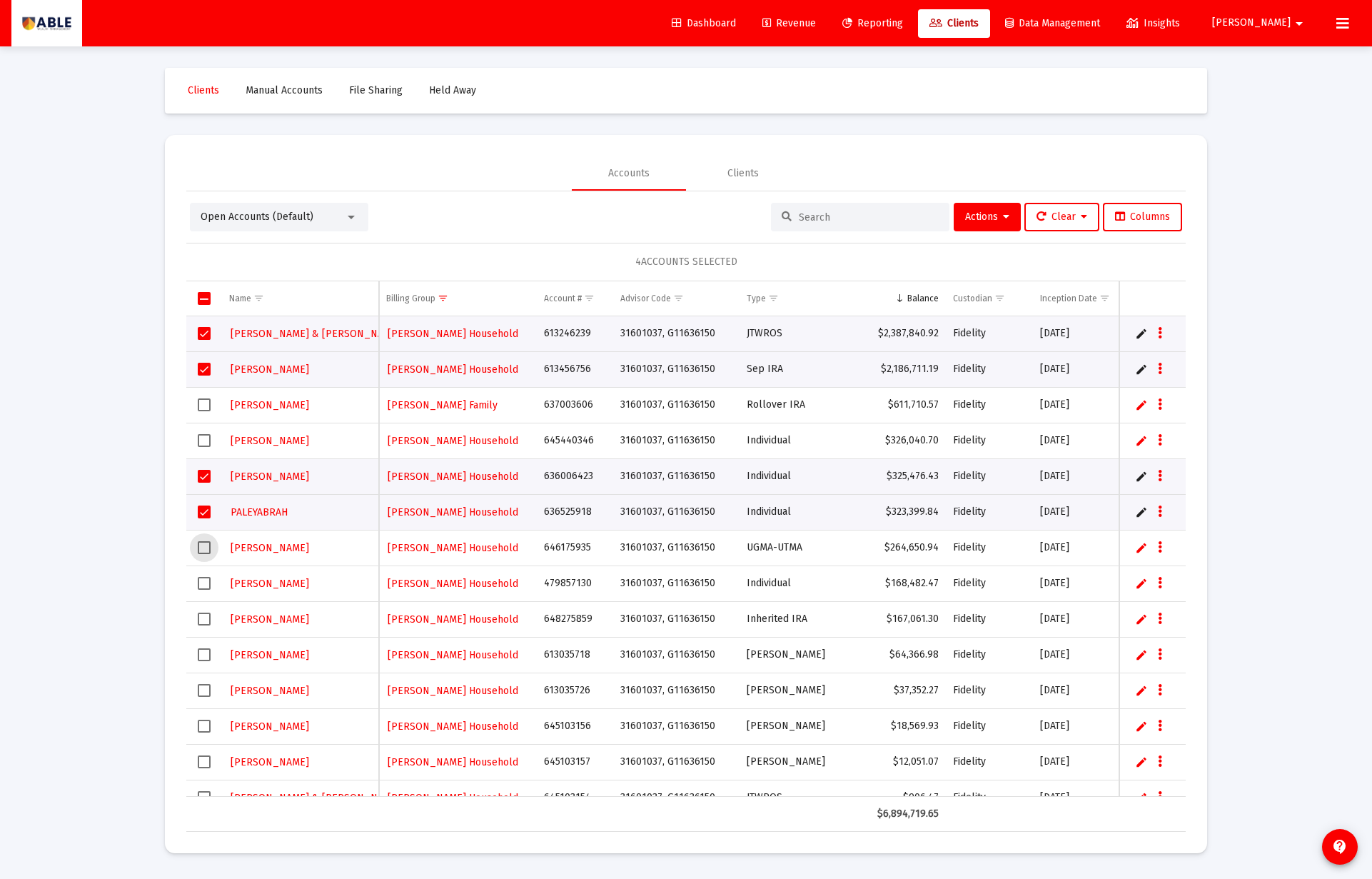
click at [205, 545] on span "Select row" at bounding box center [204, 548] width 13 height 13
drag, startPoint x: 201, startPoint y: 582, endPoint x: 198, endPoint y: 609, distance: 27.2
click at [201, 582] on span "Select row" at bounding box center [204, 584] width 13 height 13
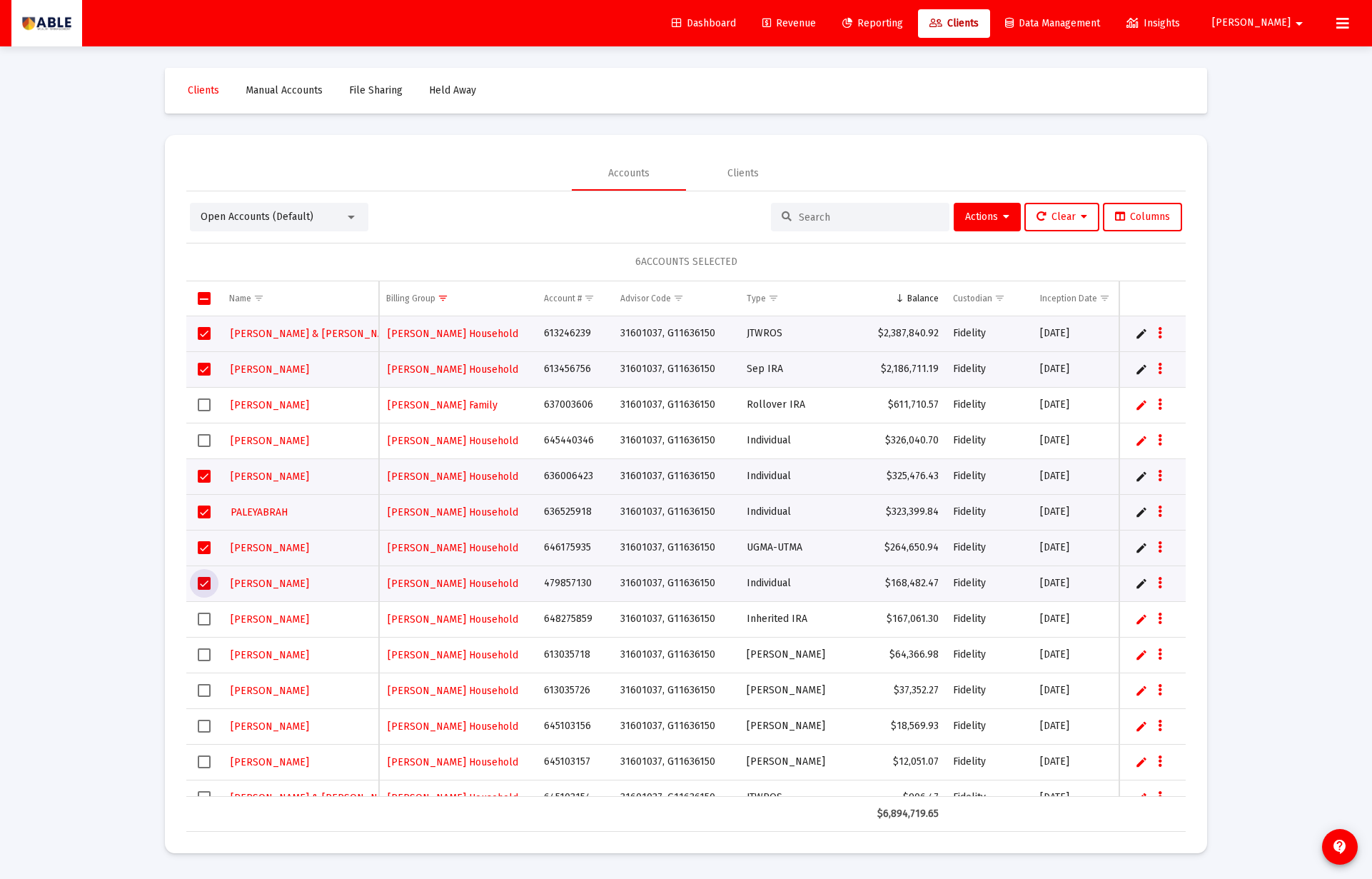
click at [203, 618] on span "Select row" at bounding box center [204, 619] width 13 height 13
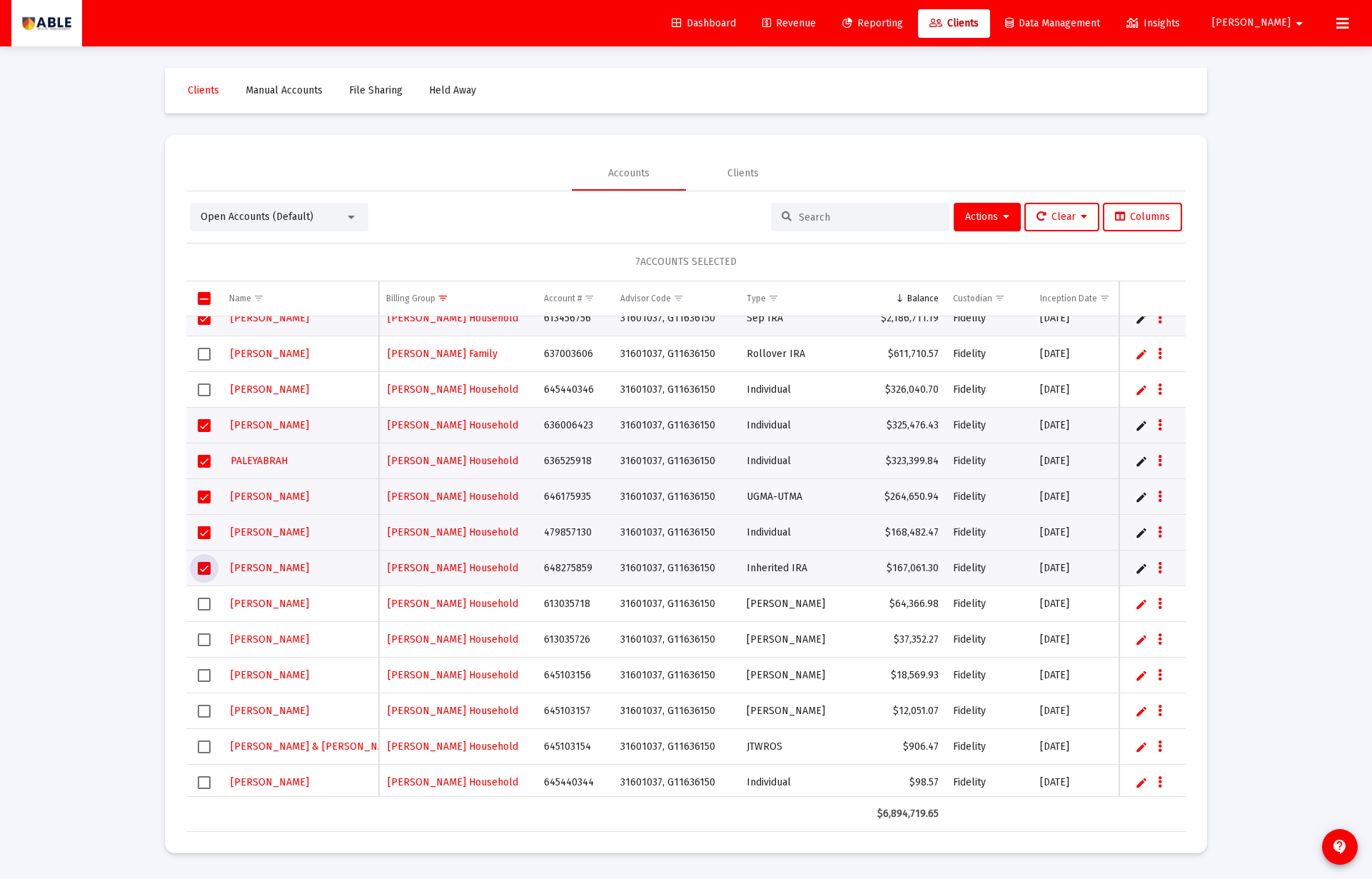
scroll to position [51, 0]
click at [208, 610] on td "Data grid" at bounding box center [204, 603] width 36 height 36
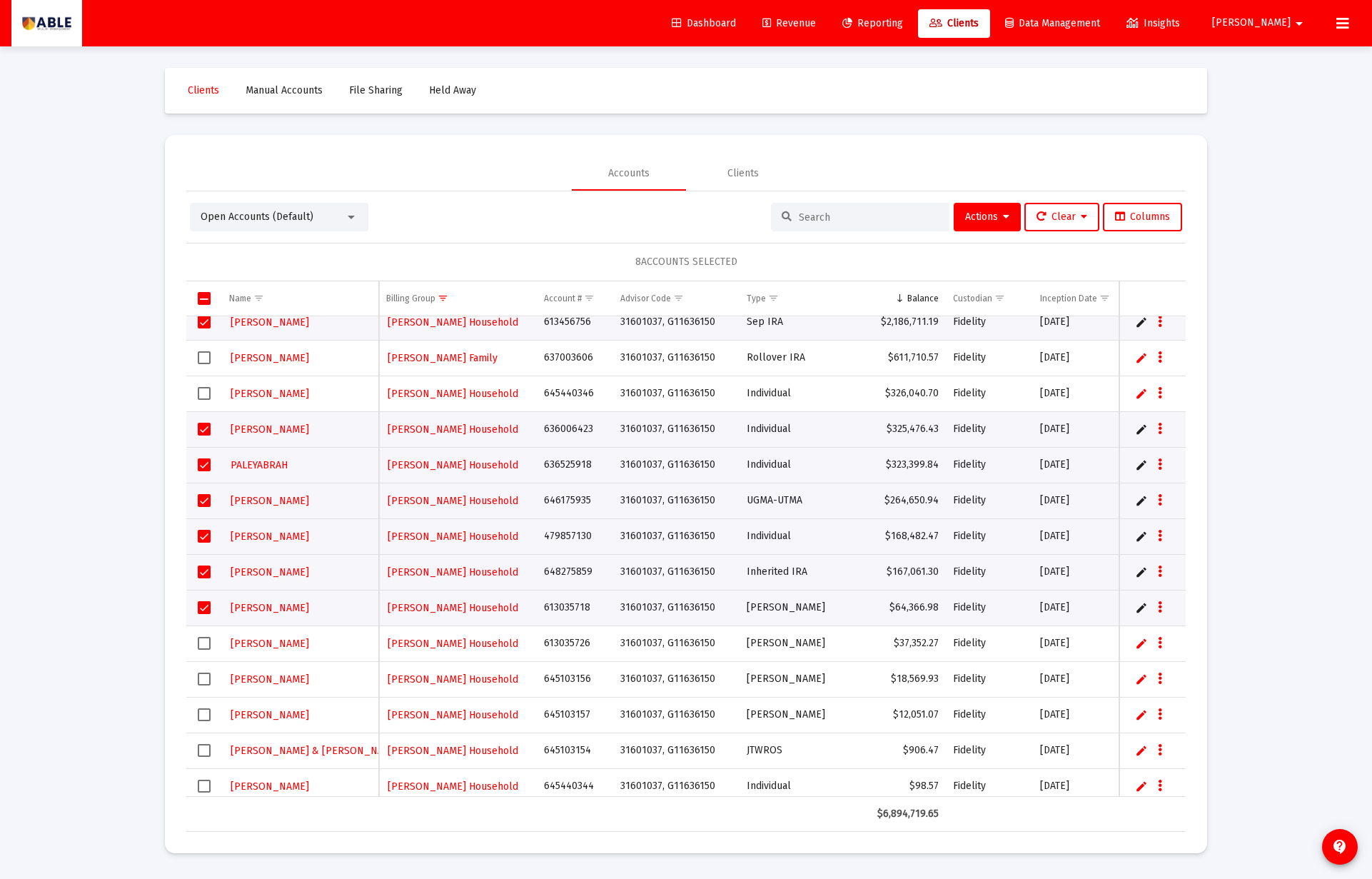
scroll to position [52, 0]
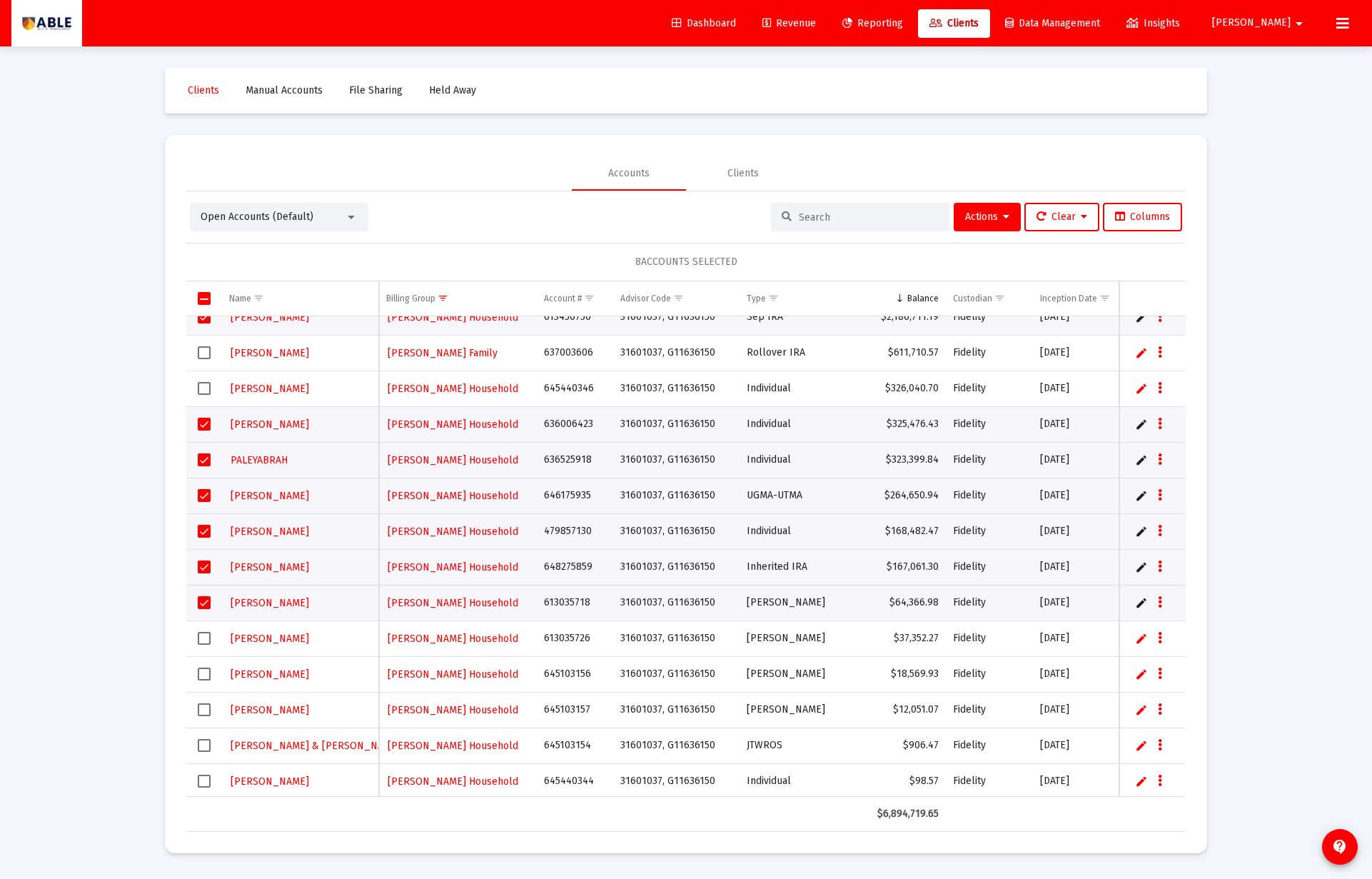
click at [202, 644] on span "Select row" at bounding box center [204, 639] width 13 height 13
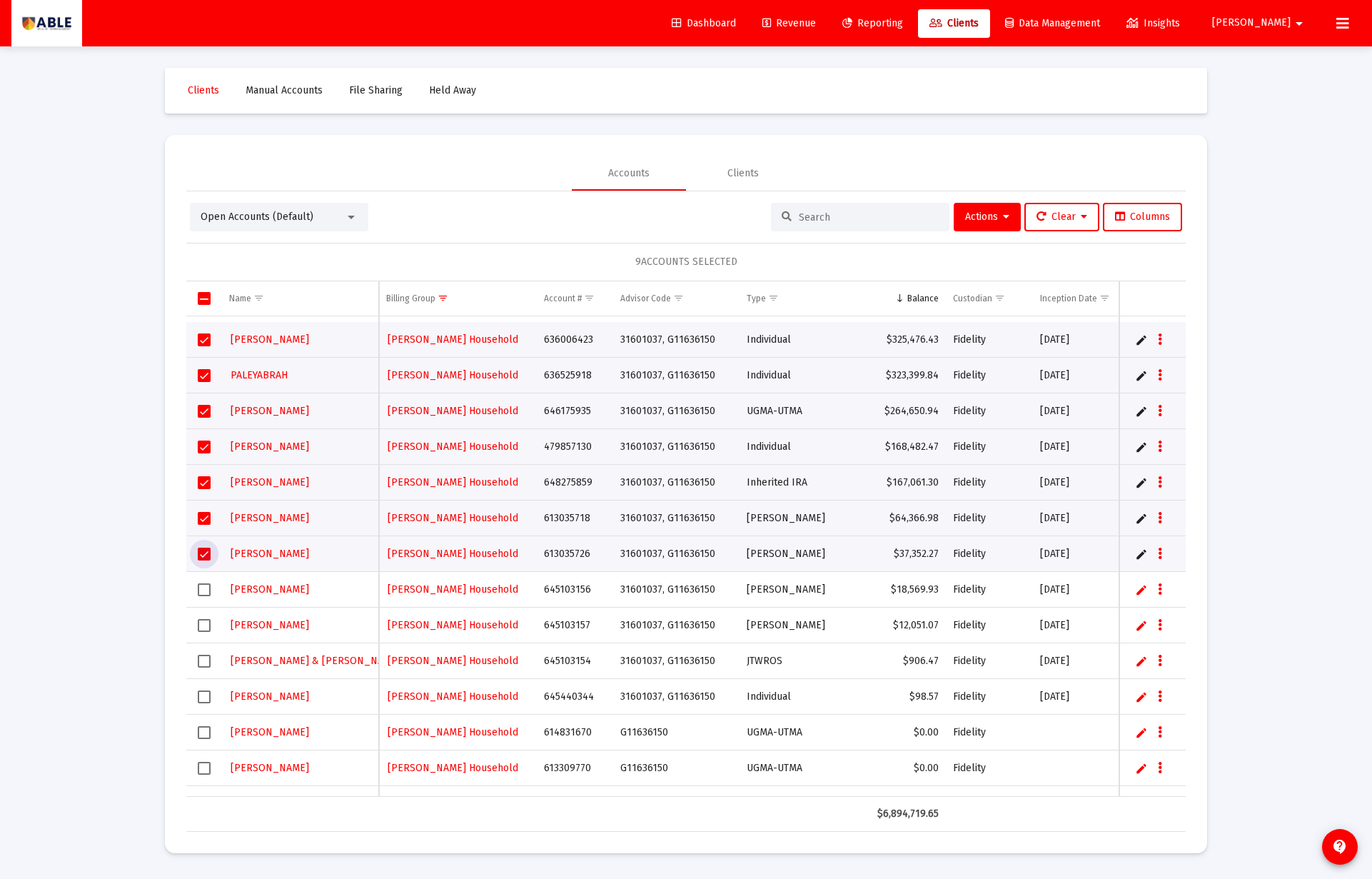
scroll to position [207, 0]
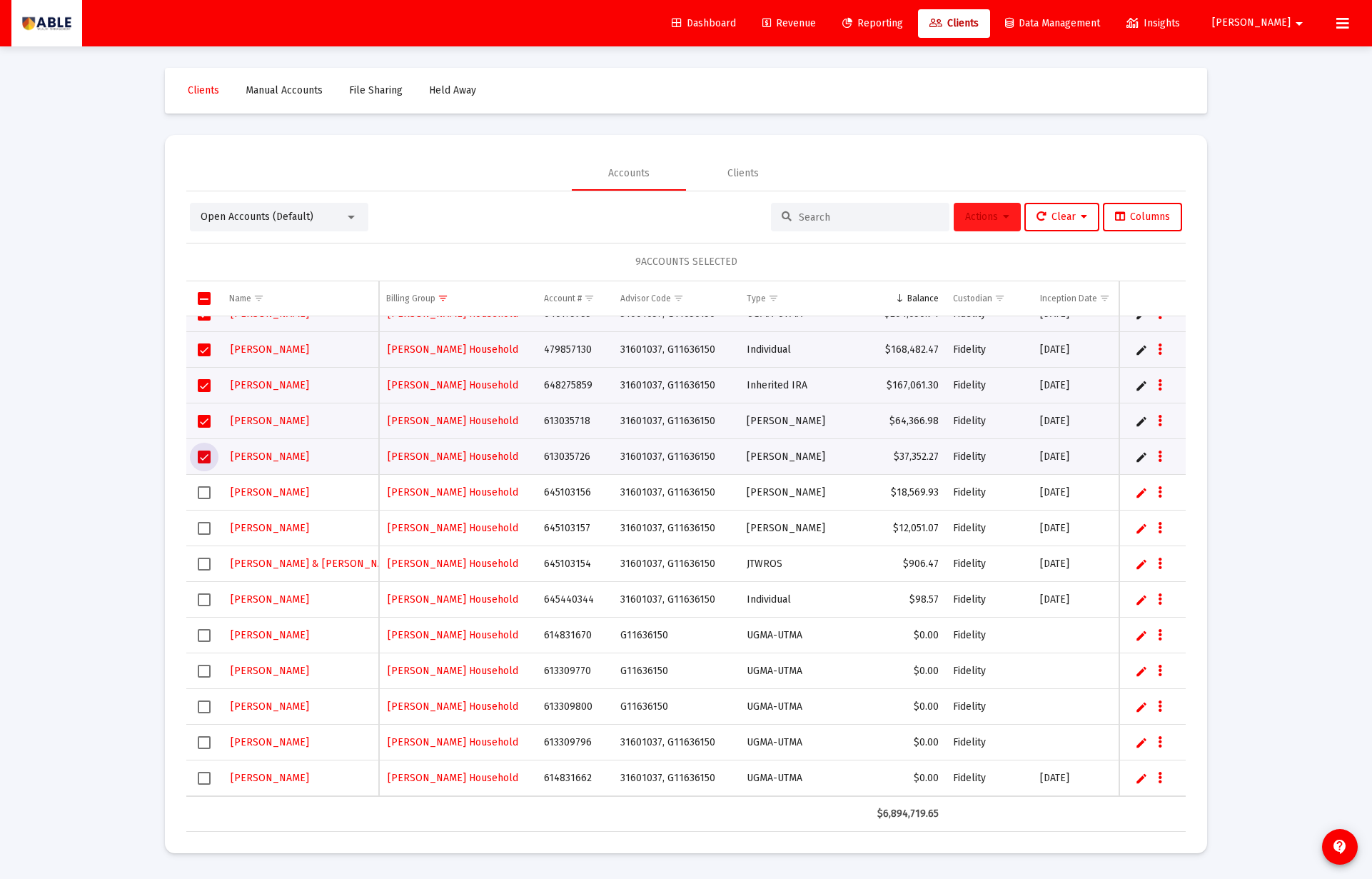
click at [983, 215] on span "Actions" at bounding box center [987, 217] width 44 height 12
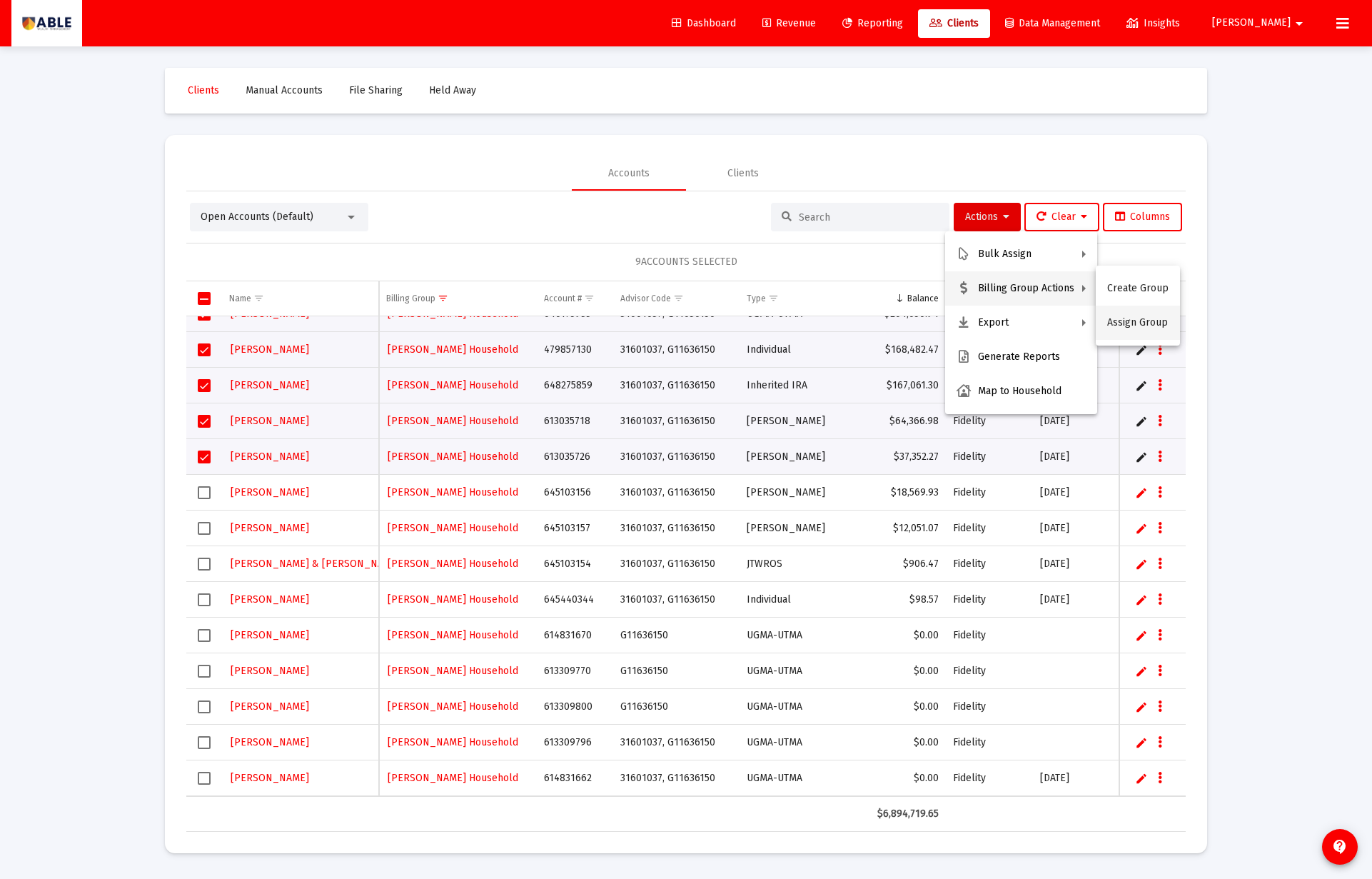
click at [1127, 319] on button "Assign Group" at bounding box center [1137, 322] width 84 height 34
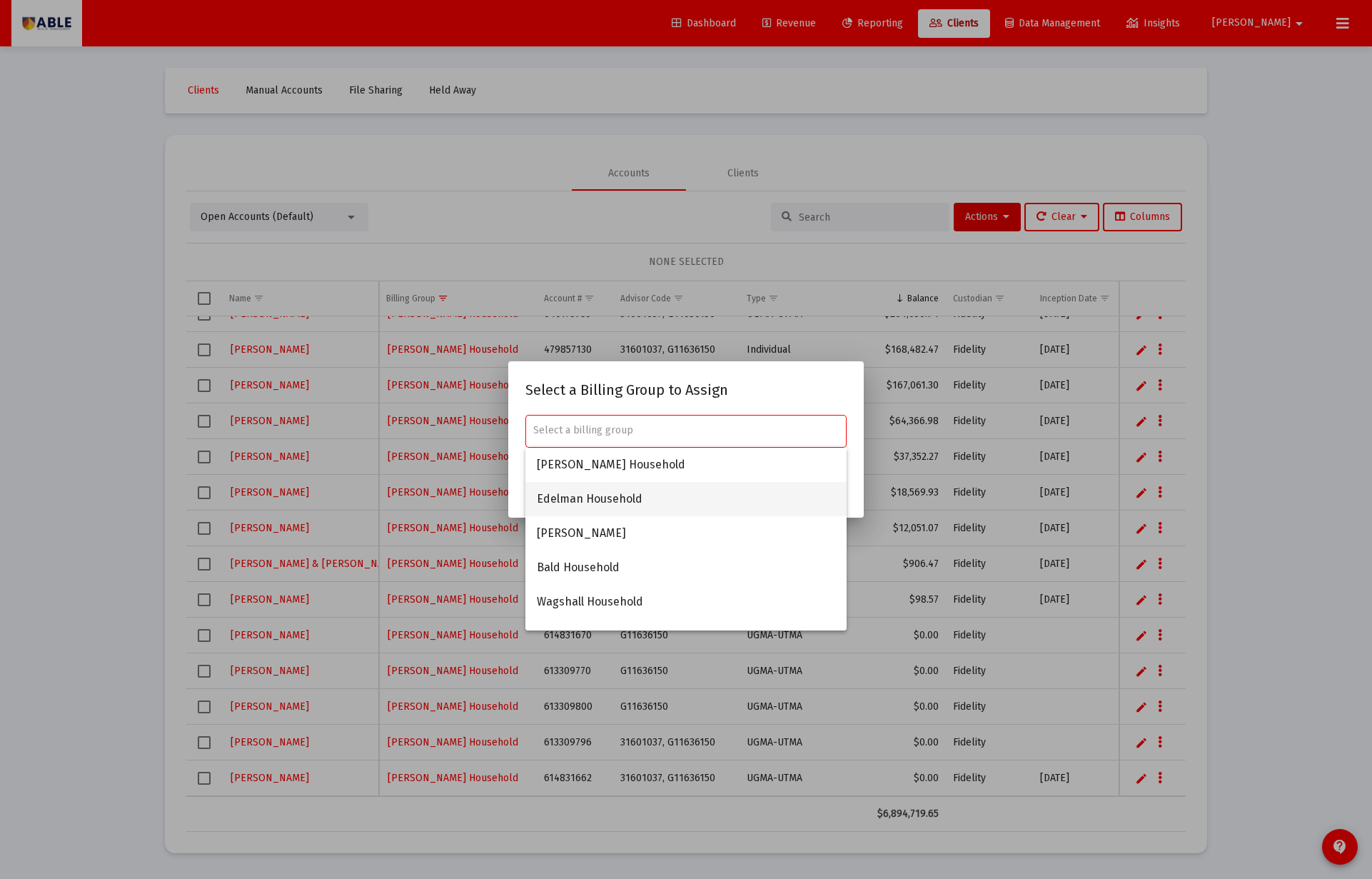
paste input "648275859"
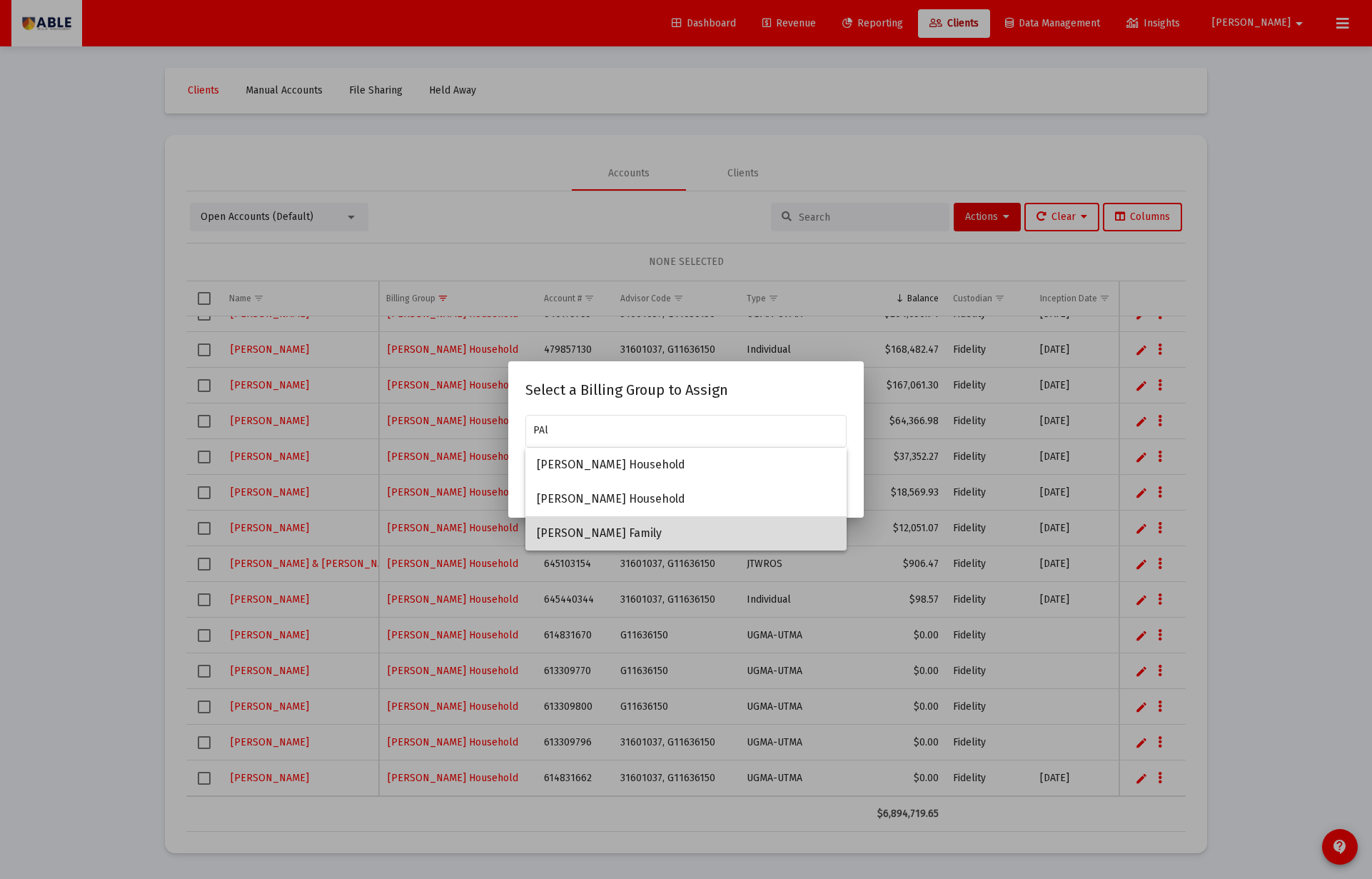
click at [633, 526] on span "[PERSON_NAME] Family" at bounding box center [685, 533] width 298 height 34
type input "[PERSON_NAME] Family"
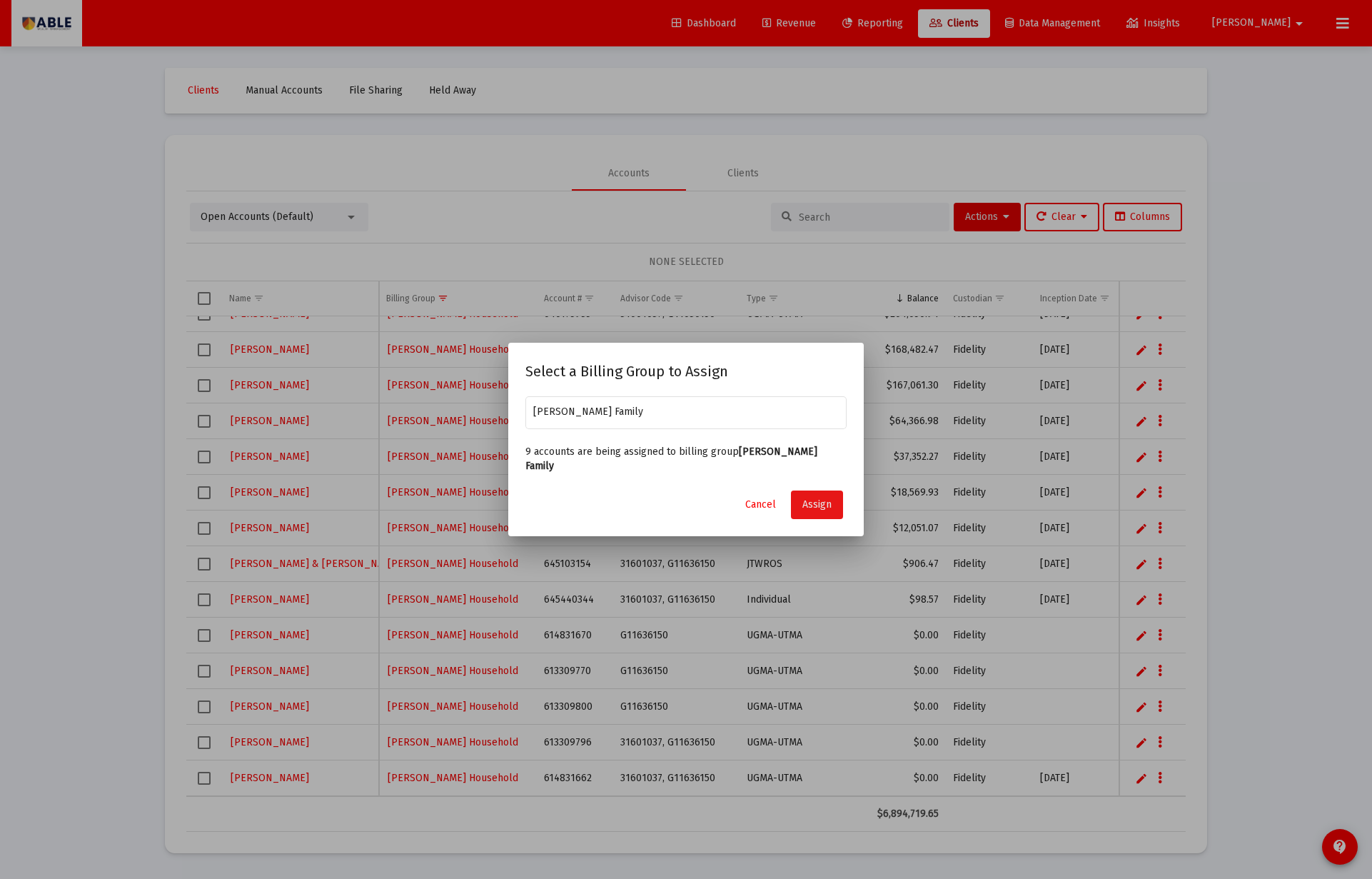
click at [802, 502] on button "Assign" at bounding box center [816, 505] width 52 height 29
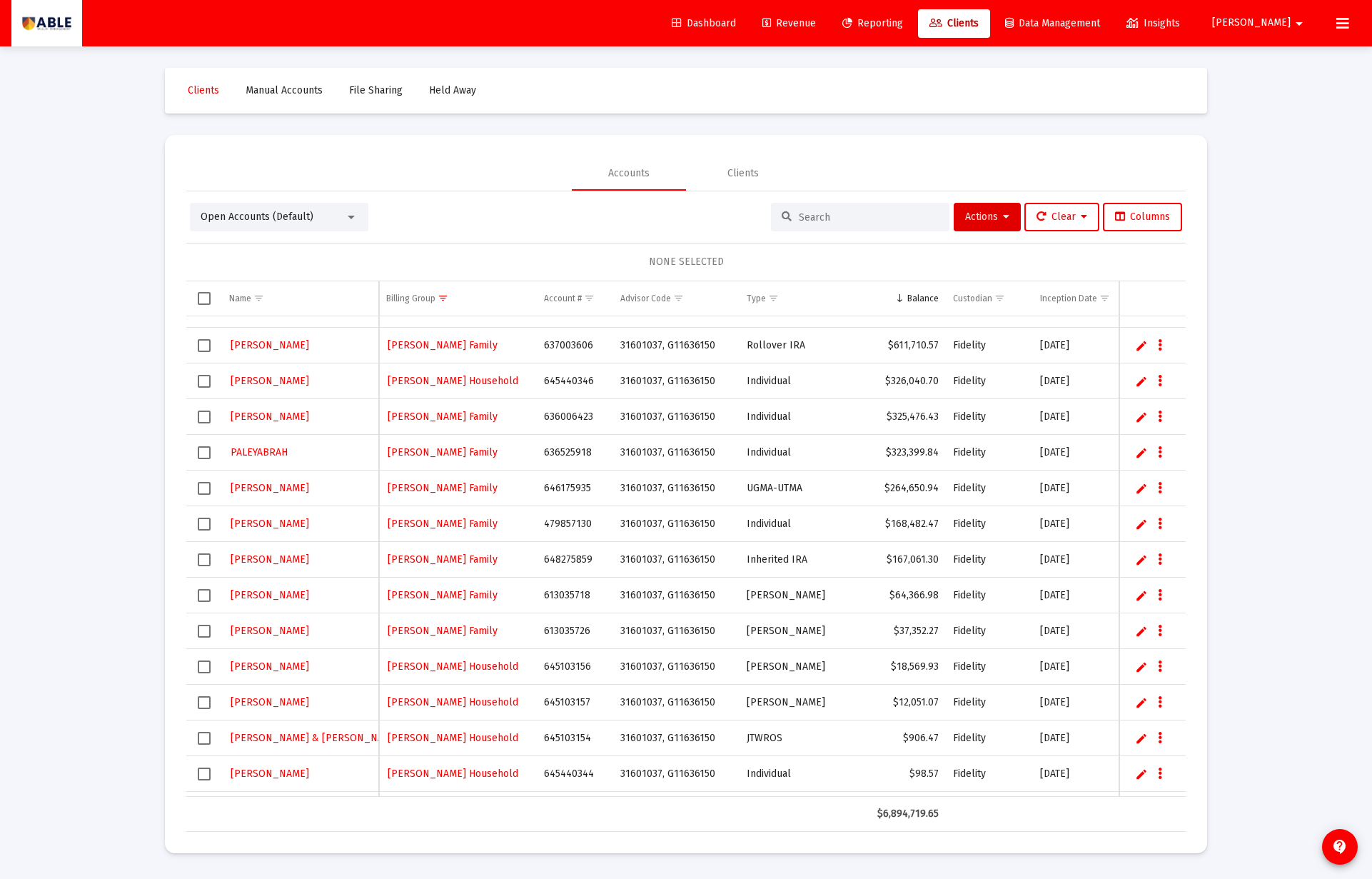
click at [574, 700] on td "645103157" at bounding box center [574, 702] width 75 height 36
copy td "645103157"
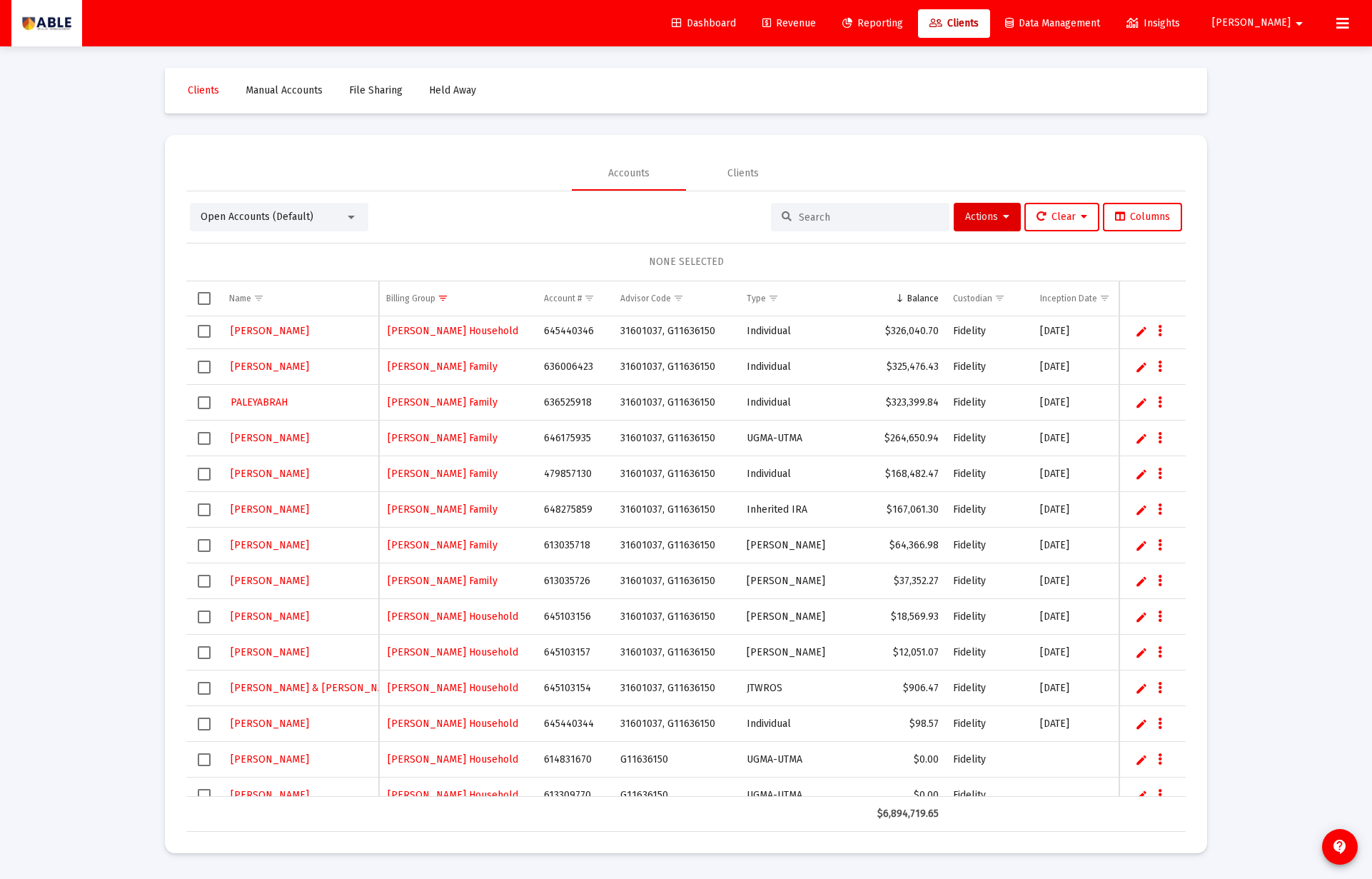
click at [564, 653] on td "645103157" at bounding box center [574, 653] width 75 height 36
copy td "645103157"
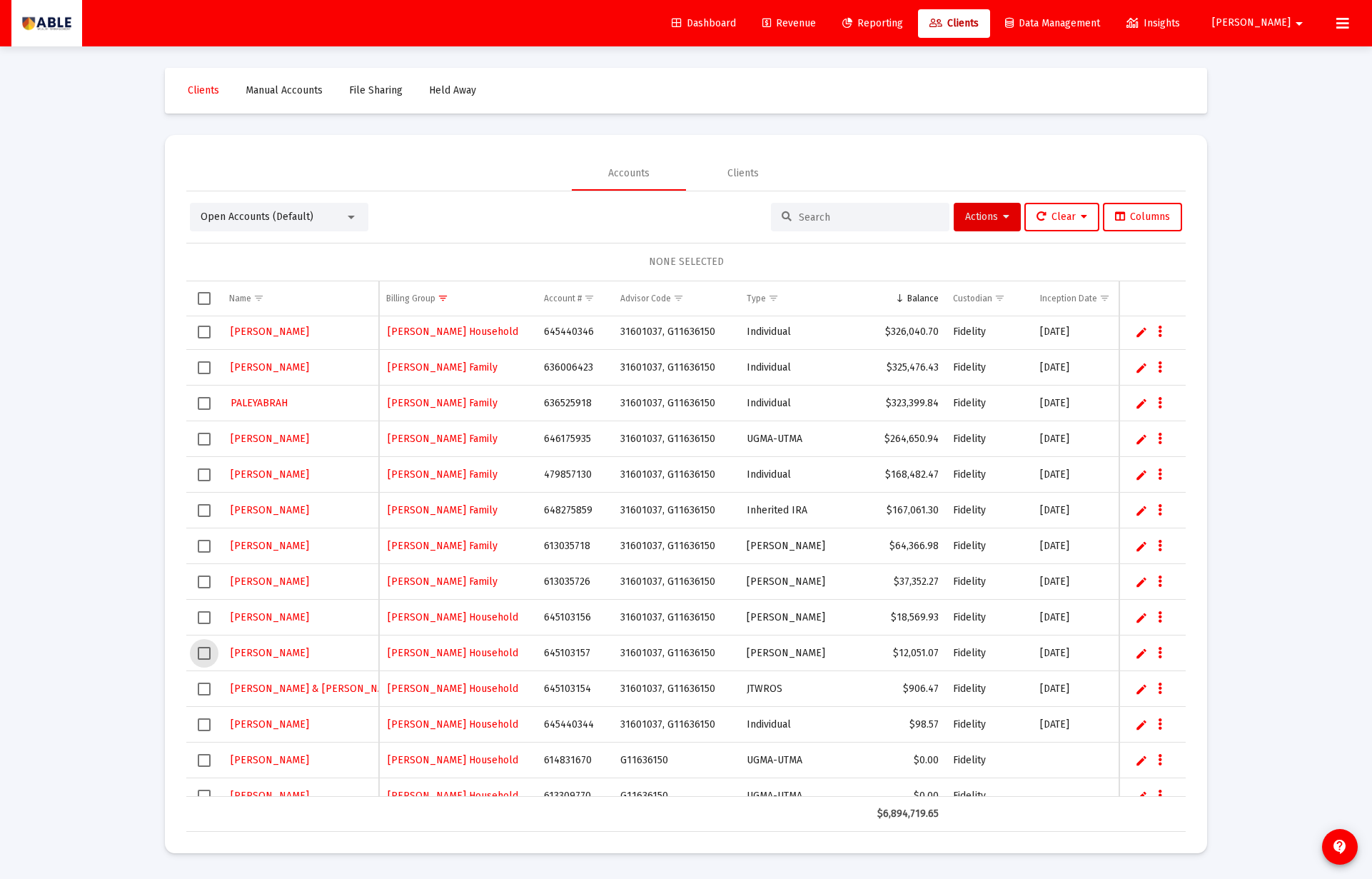
click at [206, 650] on span "Select row" at bounding box center [204, 653] width 13 height 13
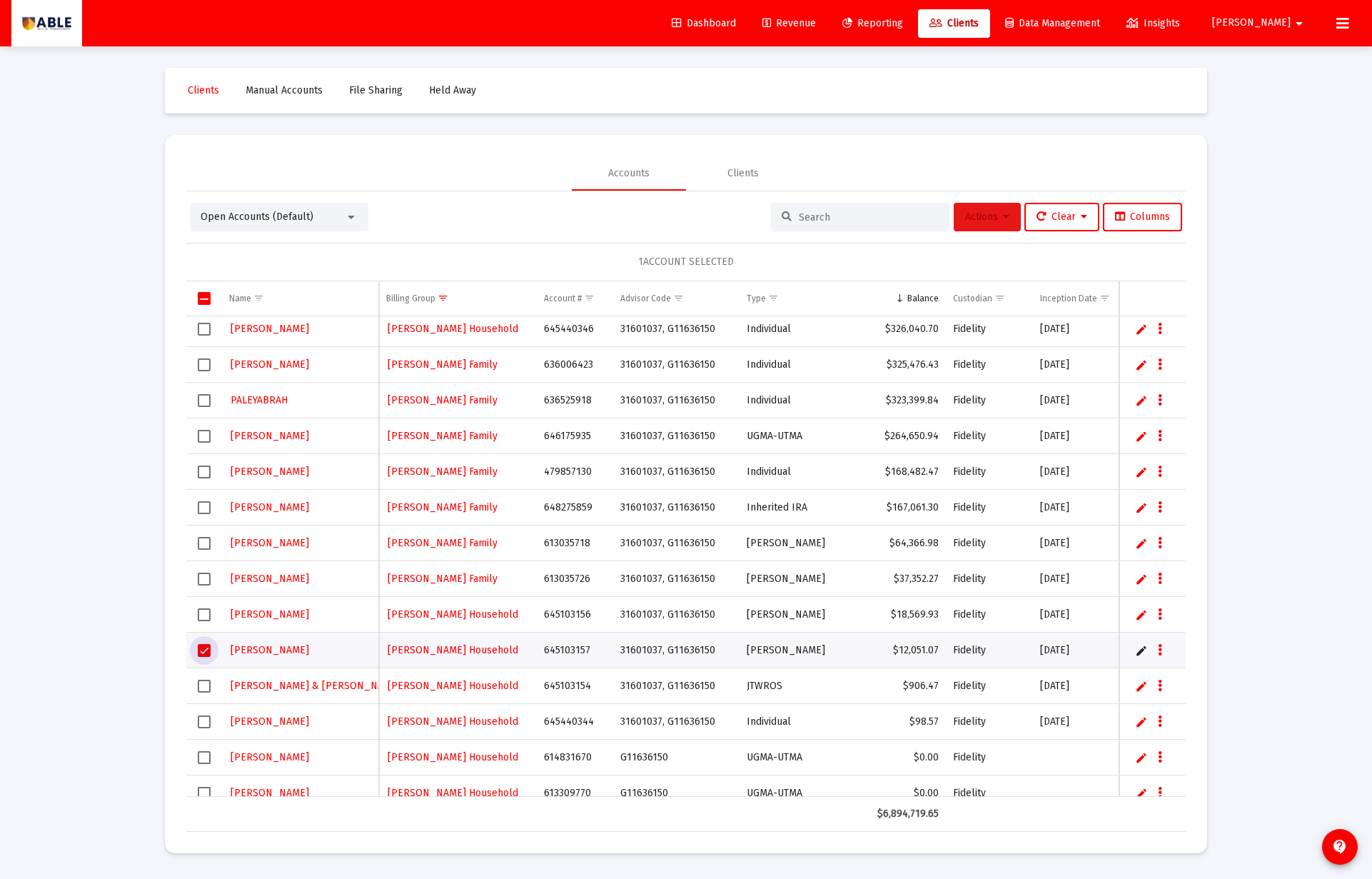
click at [987, 228] on button "Actions" at bounding box center [987, 217] width 67 height 29
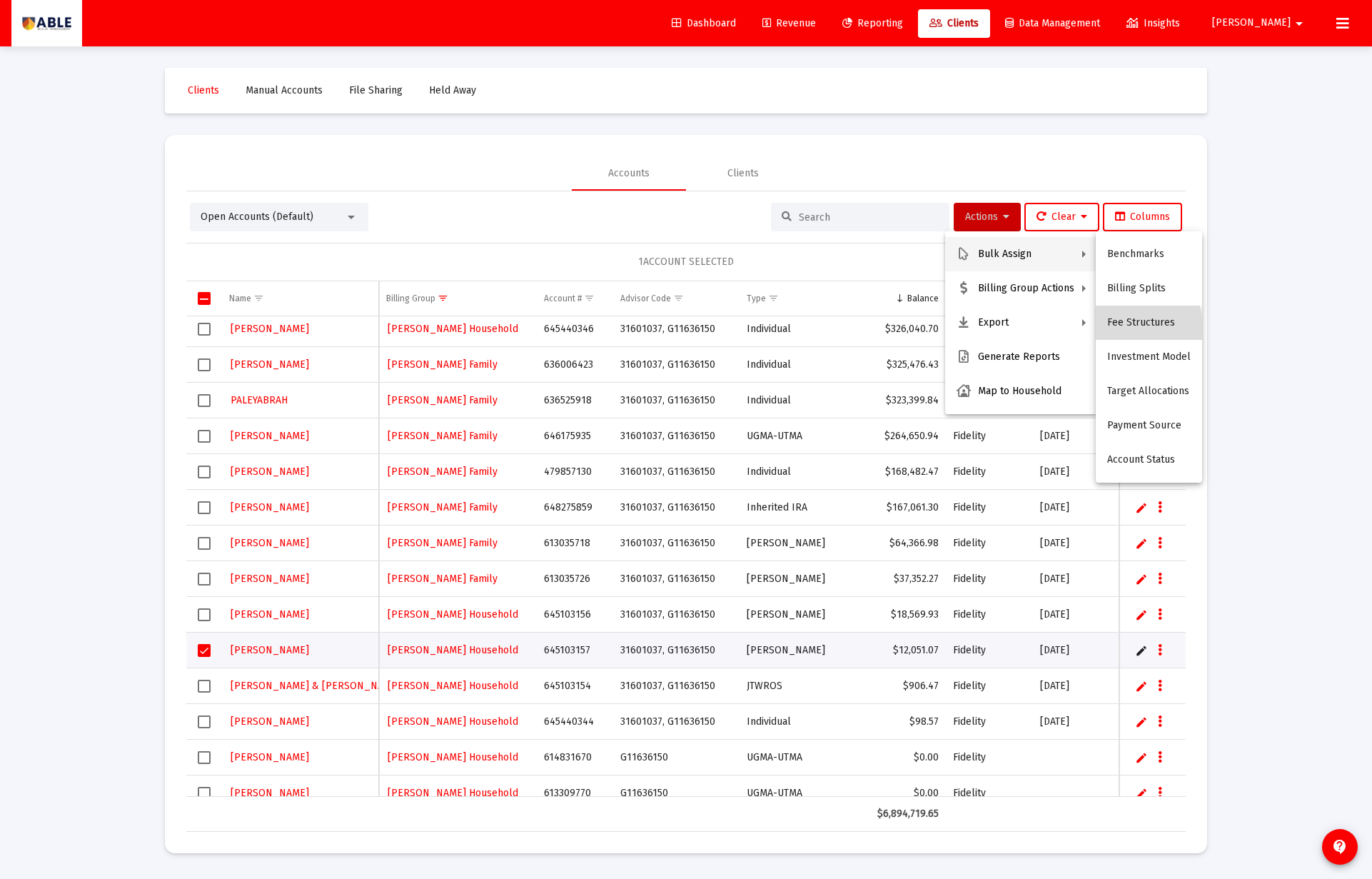
click at [1133, 328] on button "Fee Structures" at bounding box center [1148, 322] width 106 height 34
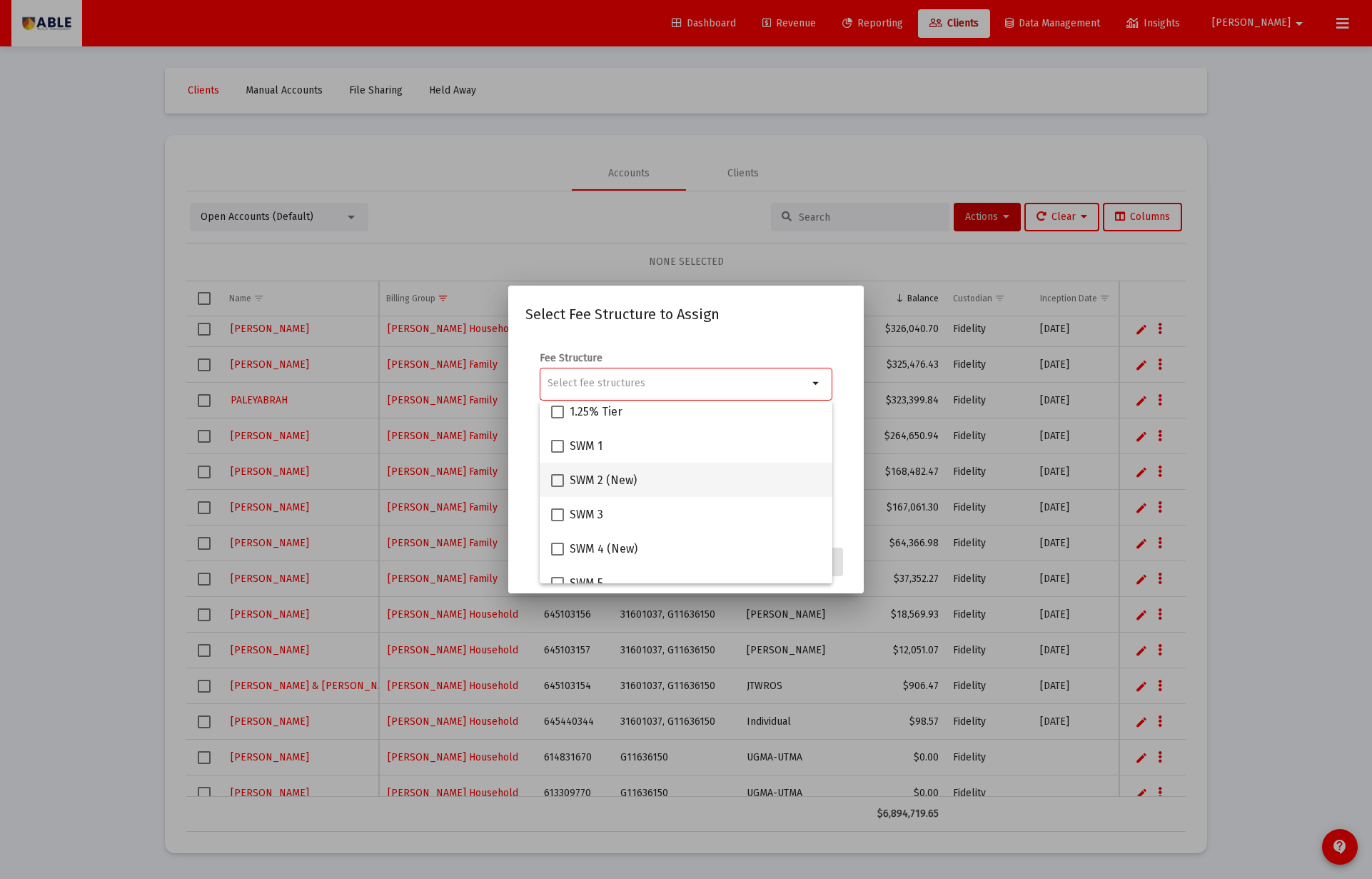
scroll to position [116, 0]
click at [594, 507] on span "SWM 3" at bounding box center [586, 508] width 34 height 17
click at [557, 515] on input "SWM 3" at bounding box center [556, 515] width 1 height 1
checkbox input "true"
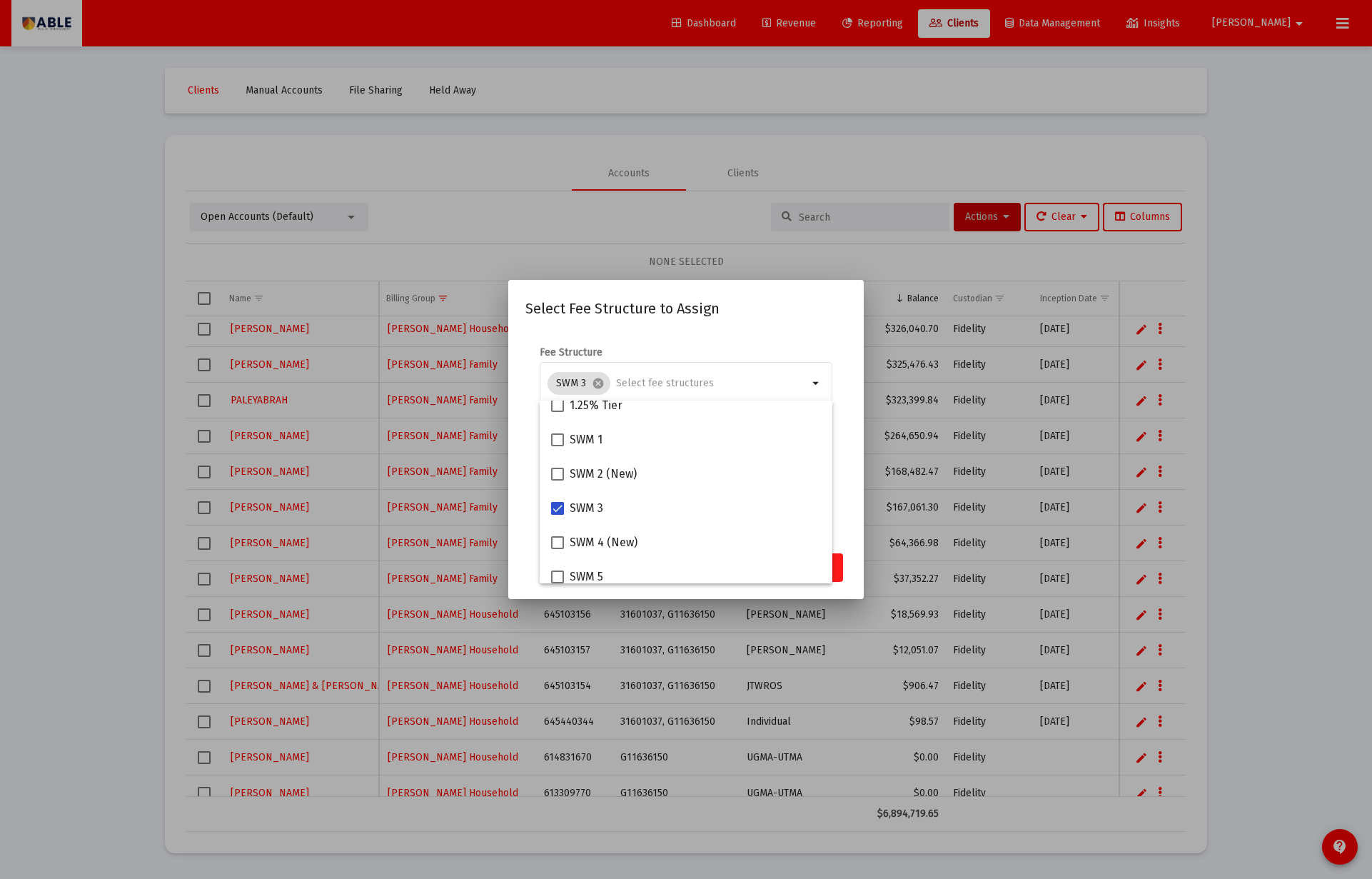
click at [841, 565] on button "Assign" at bounding box center [816, 568] width 52 height 29
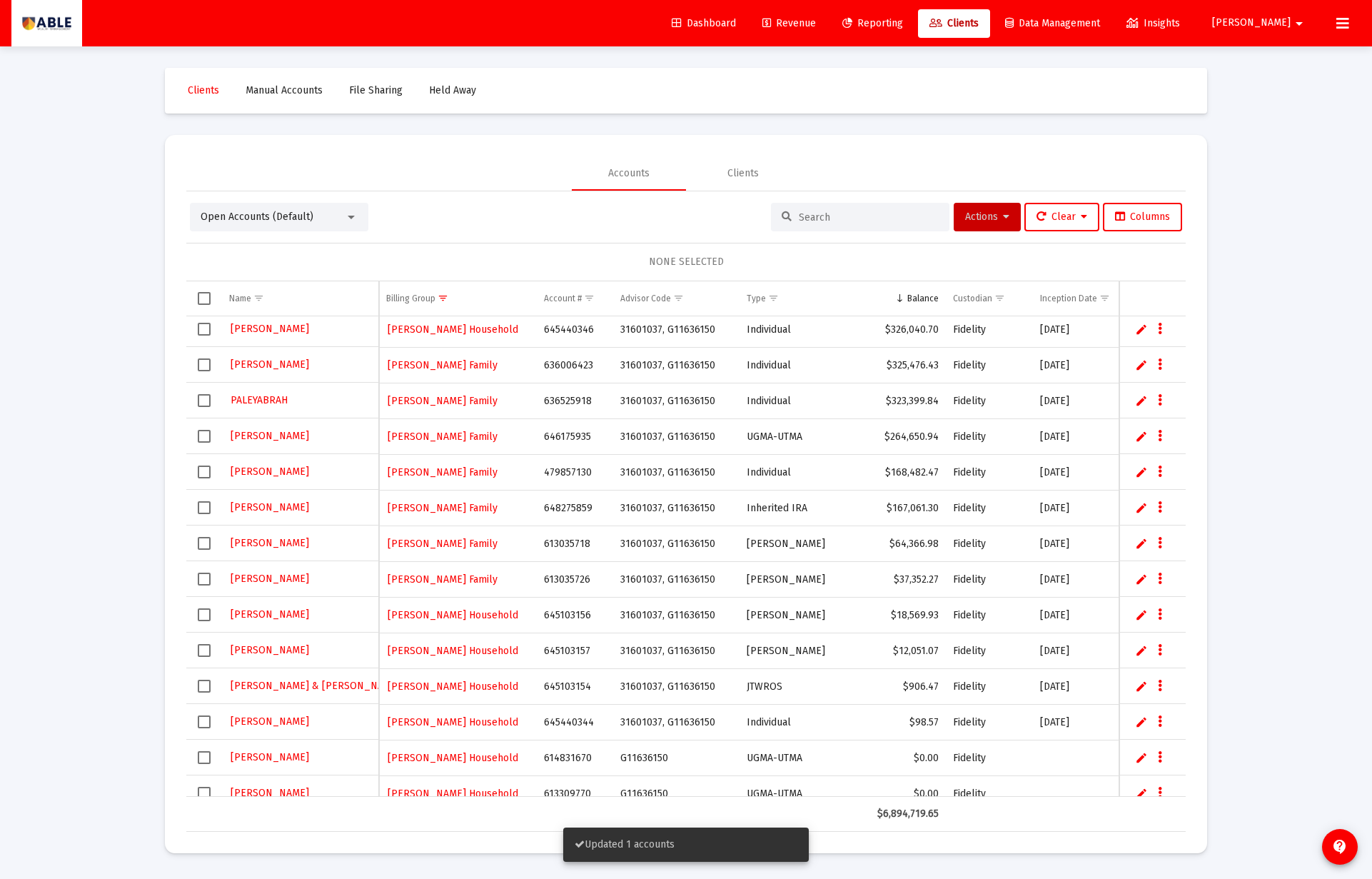
scroll to position [111, 0]
click at [571, 684] on td "645103154" at bounding box center [574, 686] width 75 height 36
copy td "645103154"
click at [204, 688] on span "Select row" at bounding box center [204, 687] width 13 height 13
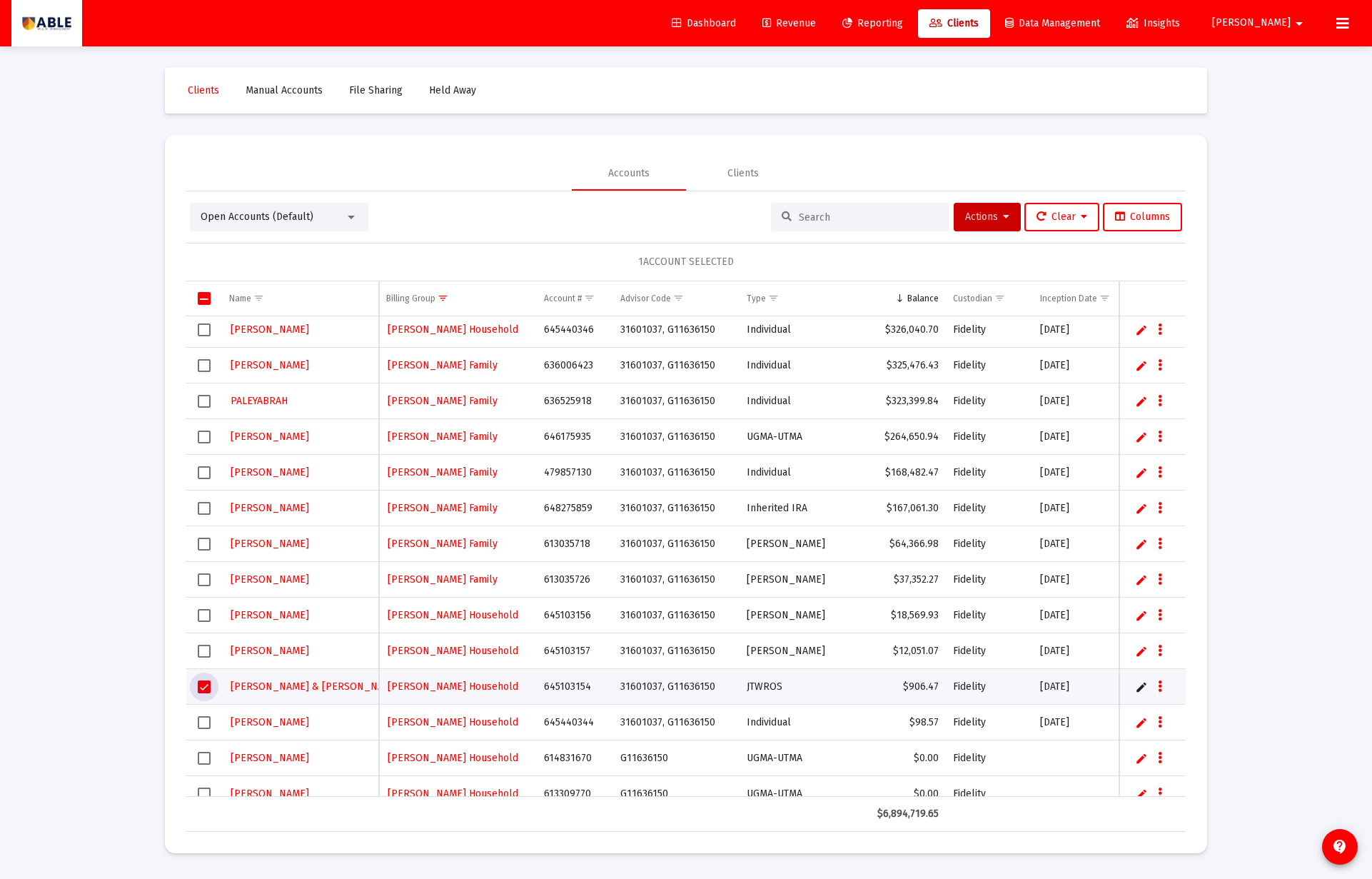
scroll to position [114, 0]
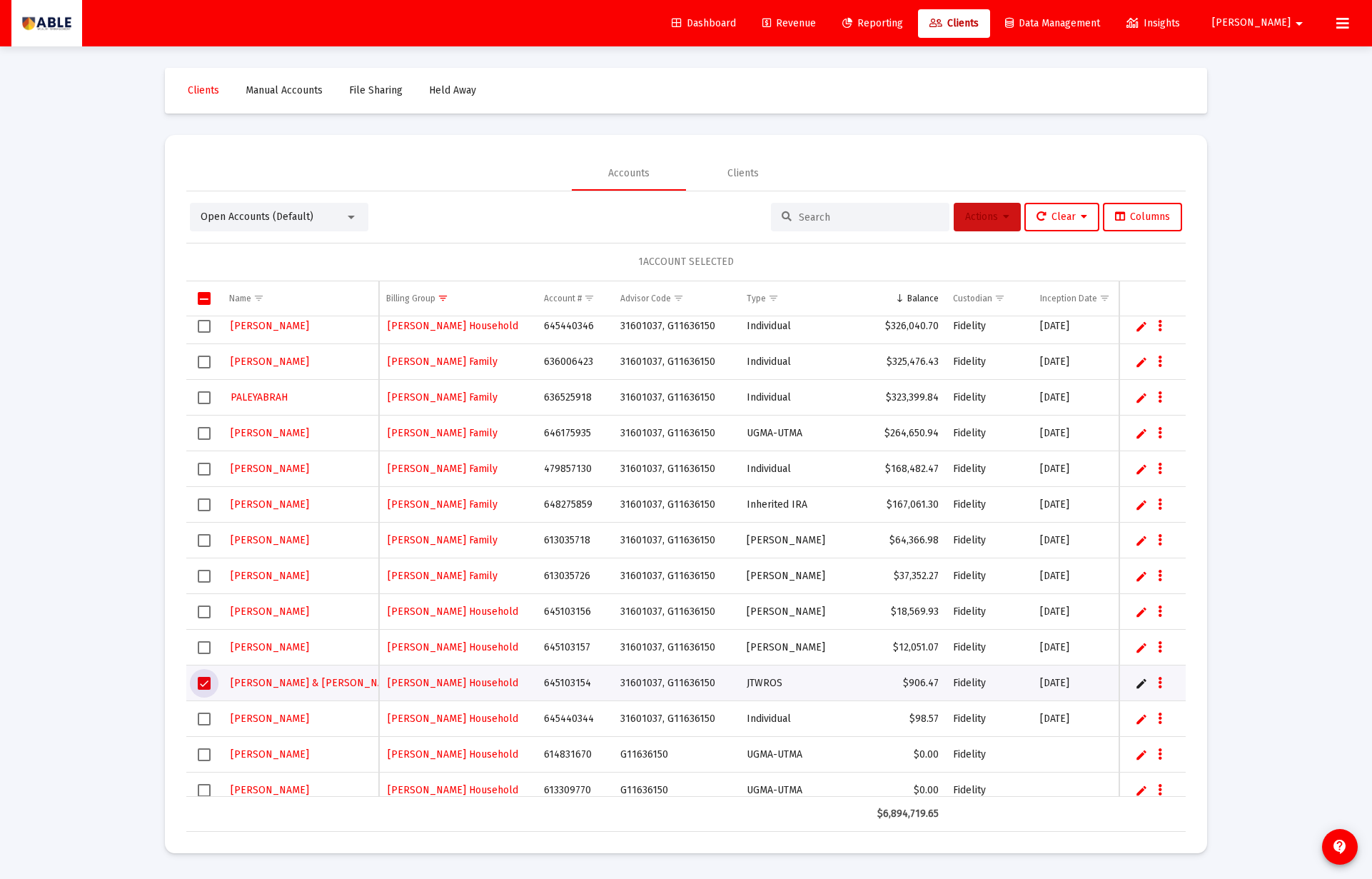
click at [977, 218] on span "Actions" at bounding box center [987, 217] width 44 height 12
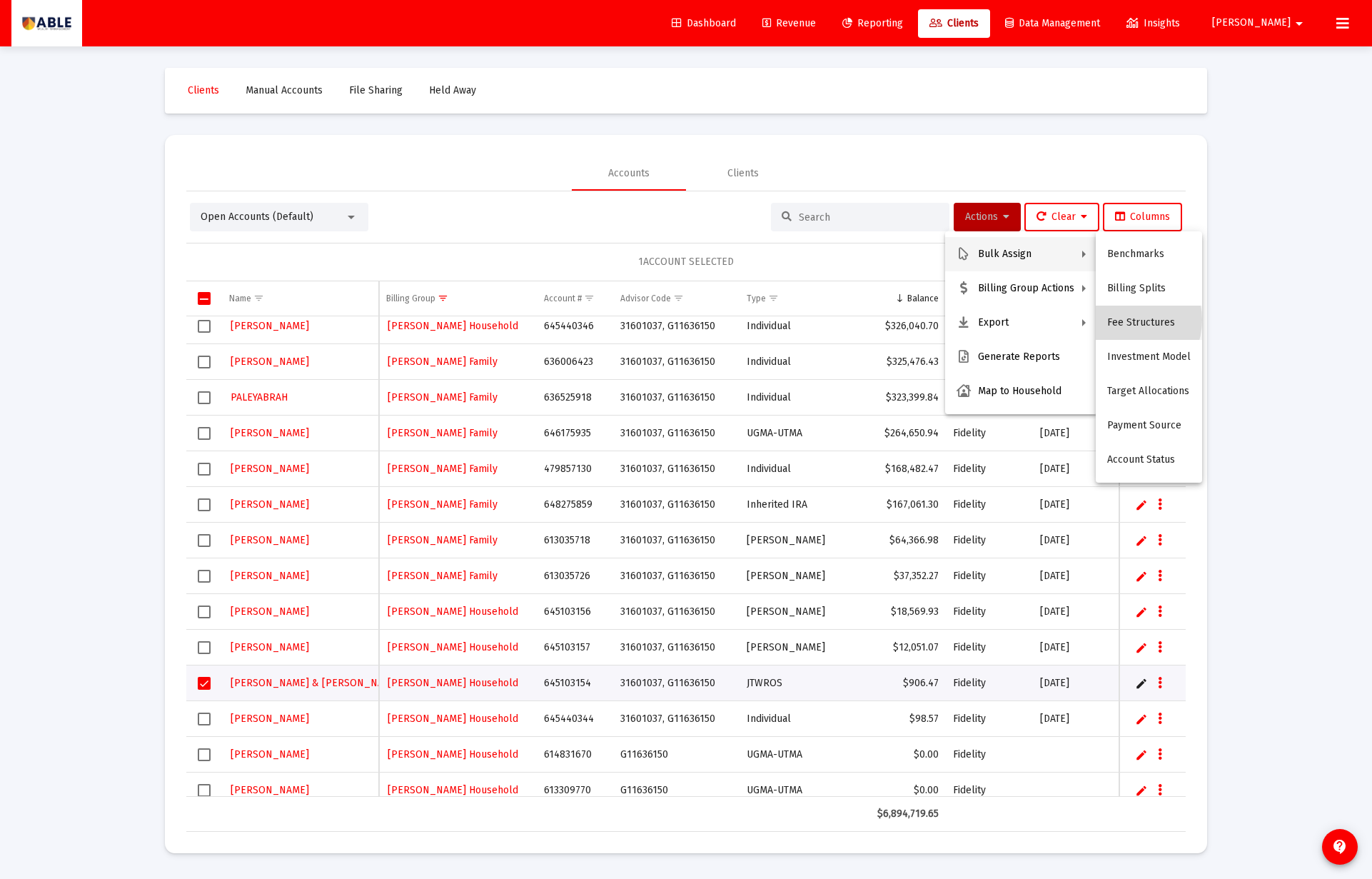
click at [1122, 320] on button "Fee Structures" at bounding box center [1148, 322] width 106 height 34
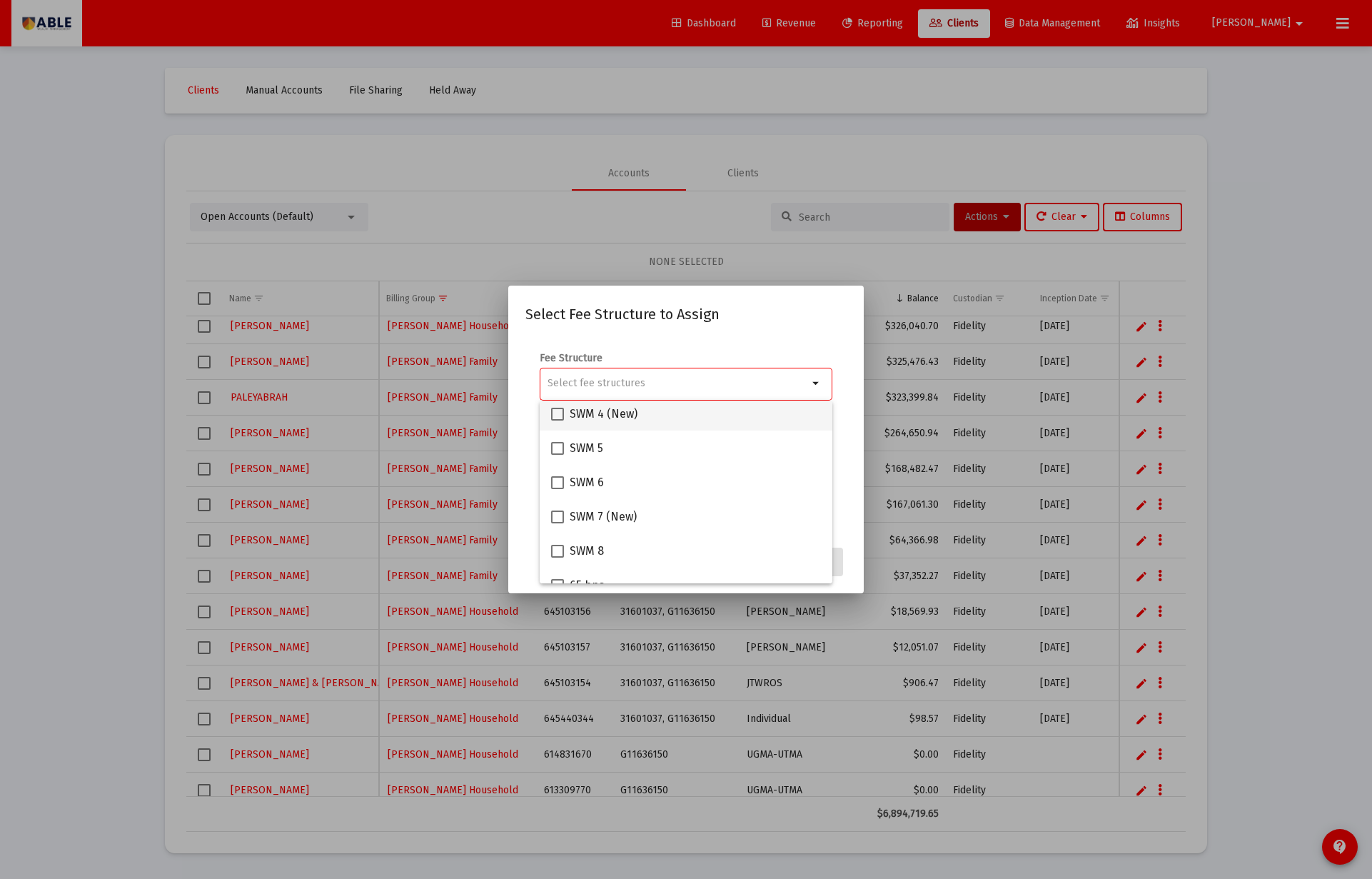
scroll to position [224, 0]
click at [591, 412] on mat-checkbox "SWM 3" at bounding box center [577, 399] width 52 height 34
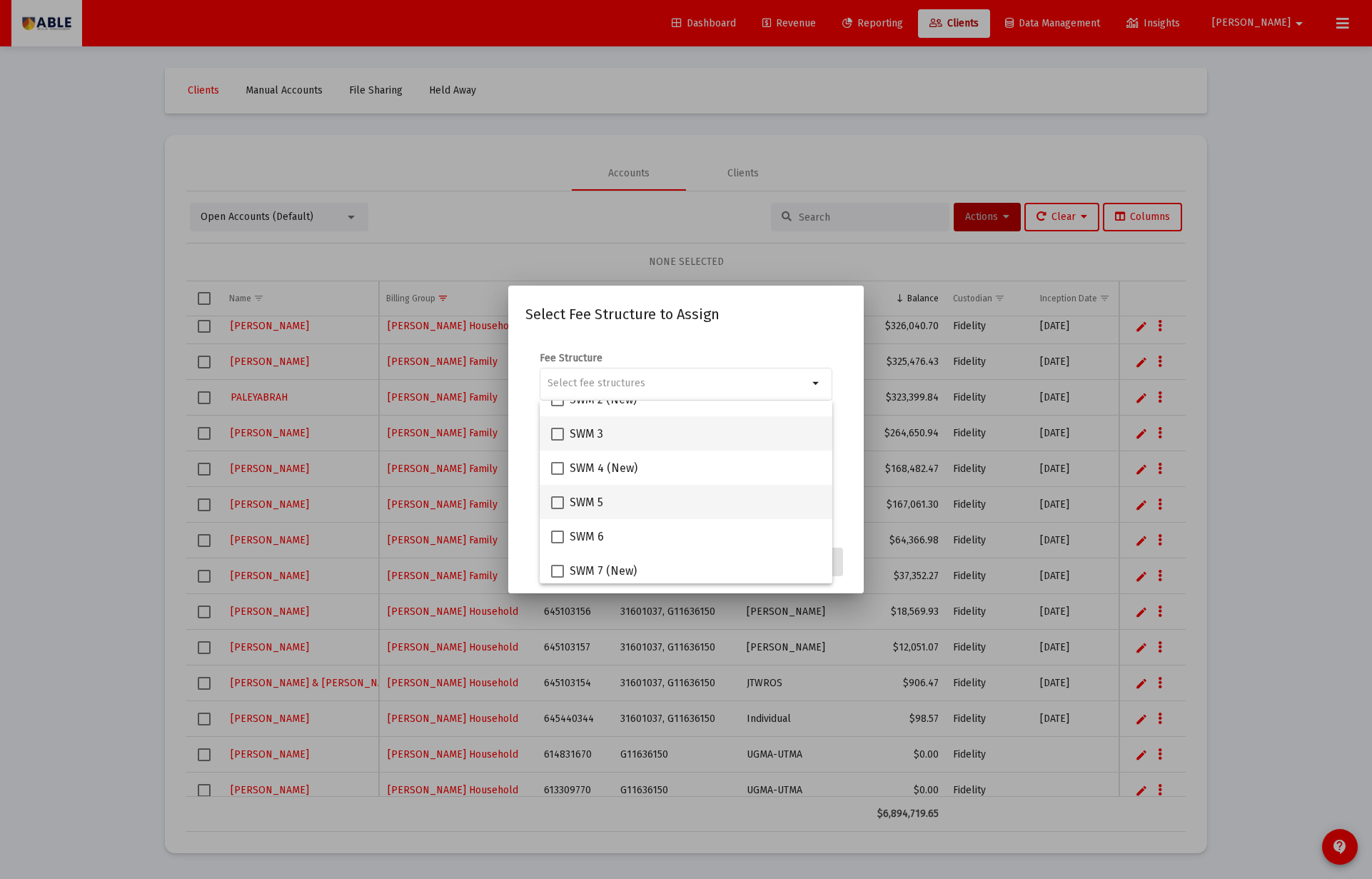
scroll to position [184, 0]
click at [556, 434] on span at bounding box center [558, 441] width 13 height 13
click at [556, 447] on input "SWM 3" at bounding box center [556, 447] width 1 height 1
checkbox input "true"
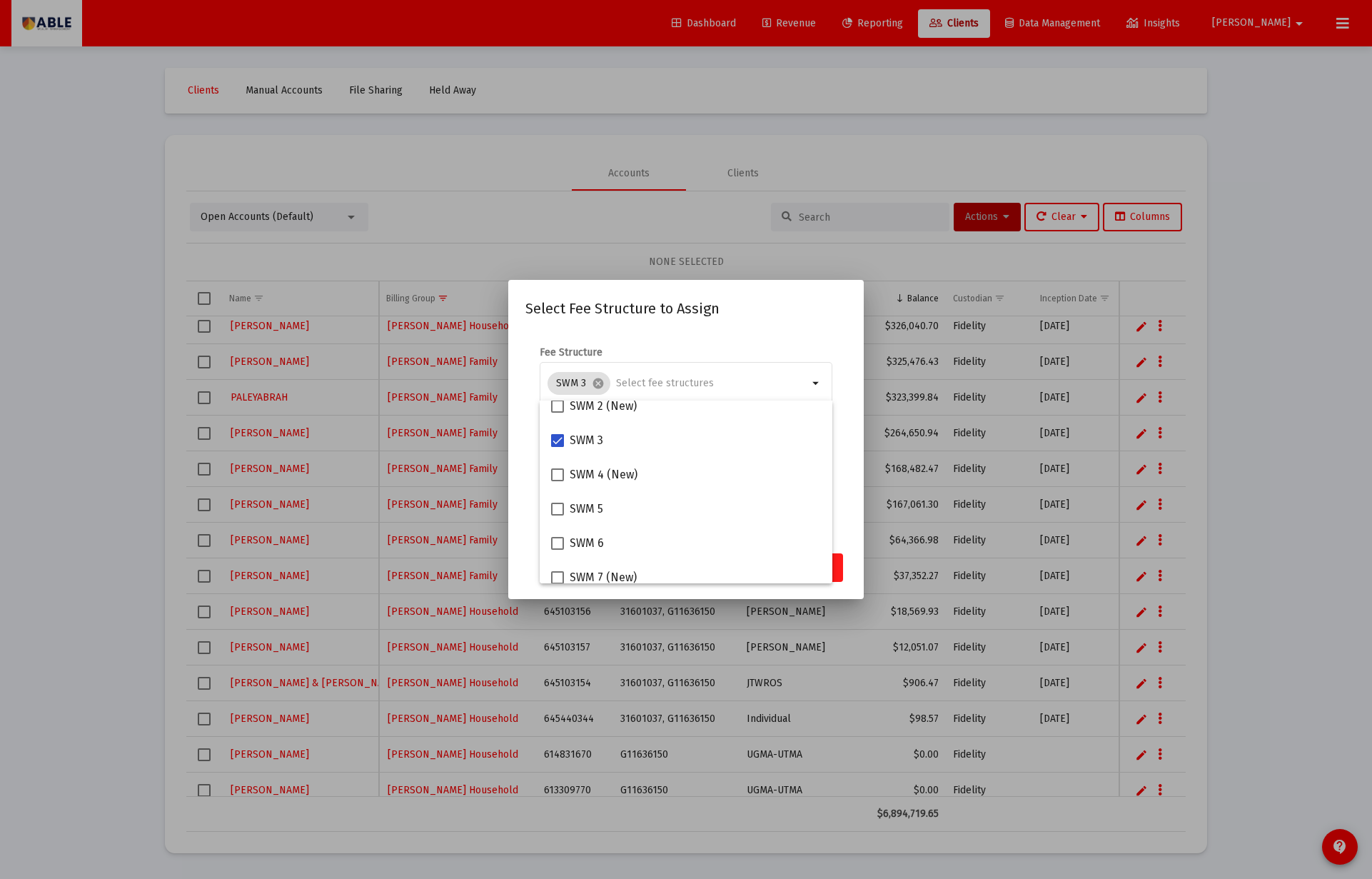
click at [838, 568] on button "Assign" at bounding box center [816, 568] width 52 height 29
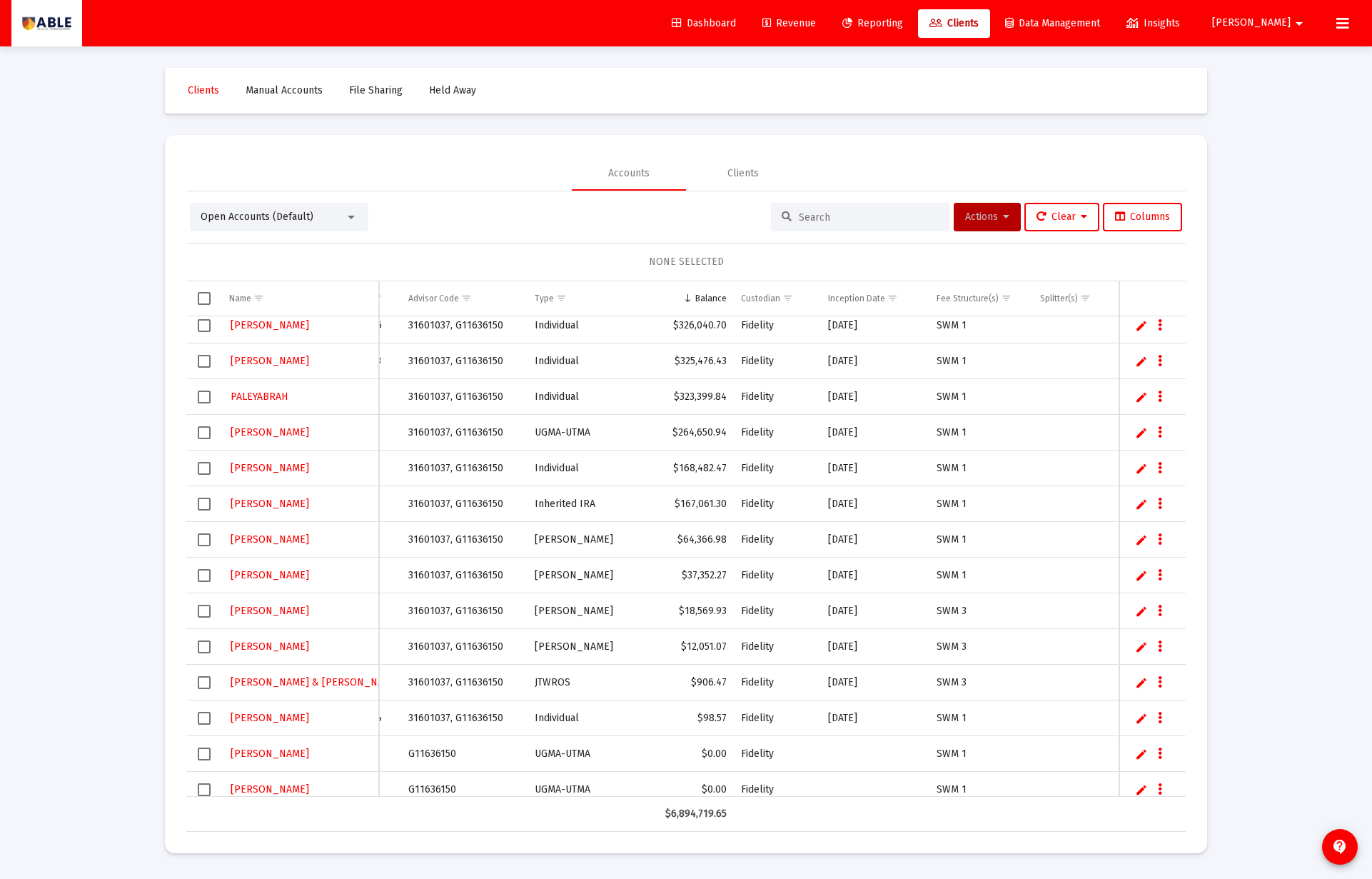
scroll to position [0, 209]
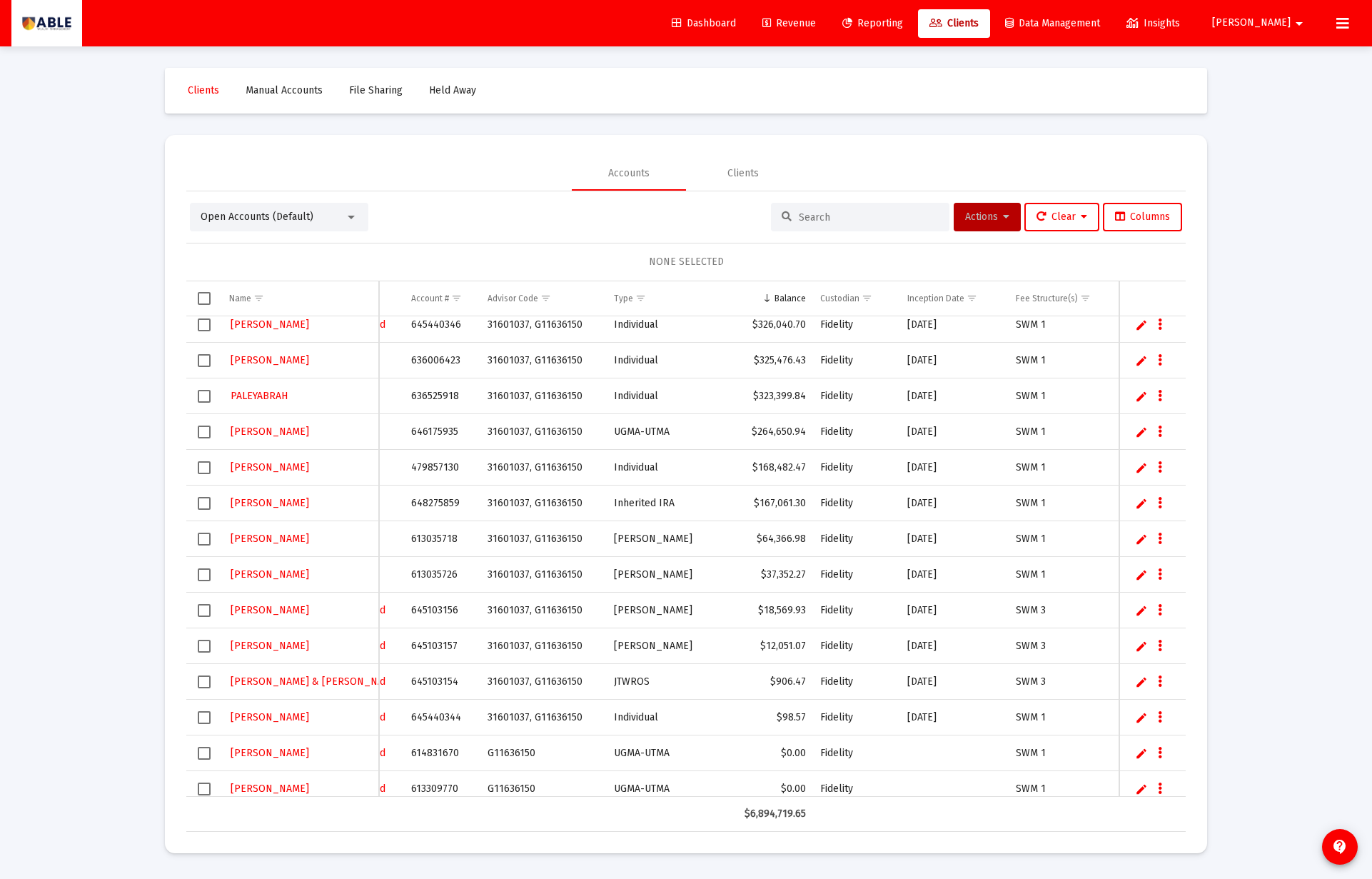
click at [435, 574] on td "613035726" at bounding box center [441, 574] width 75 height 36
copy td "613035726"
click at [426, 617] on td "645103156" at bounding box center [441, 610] width 75 height 36
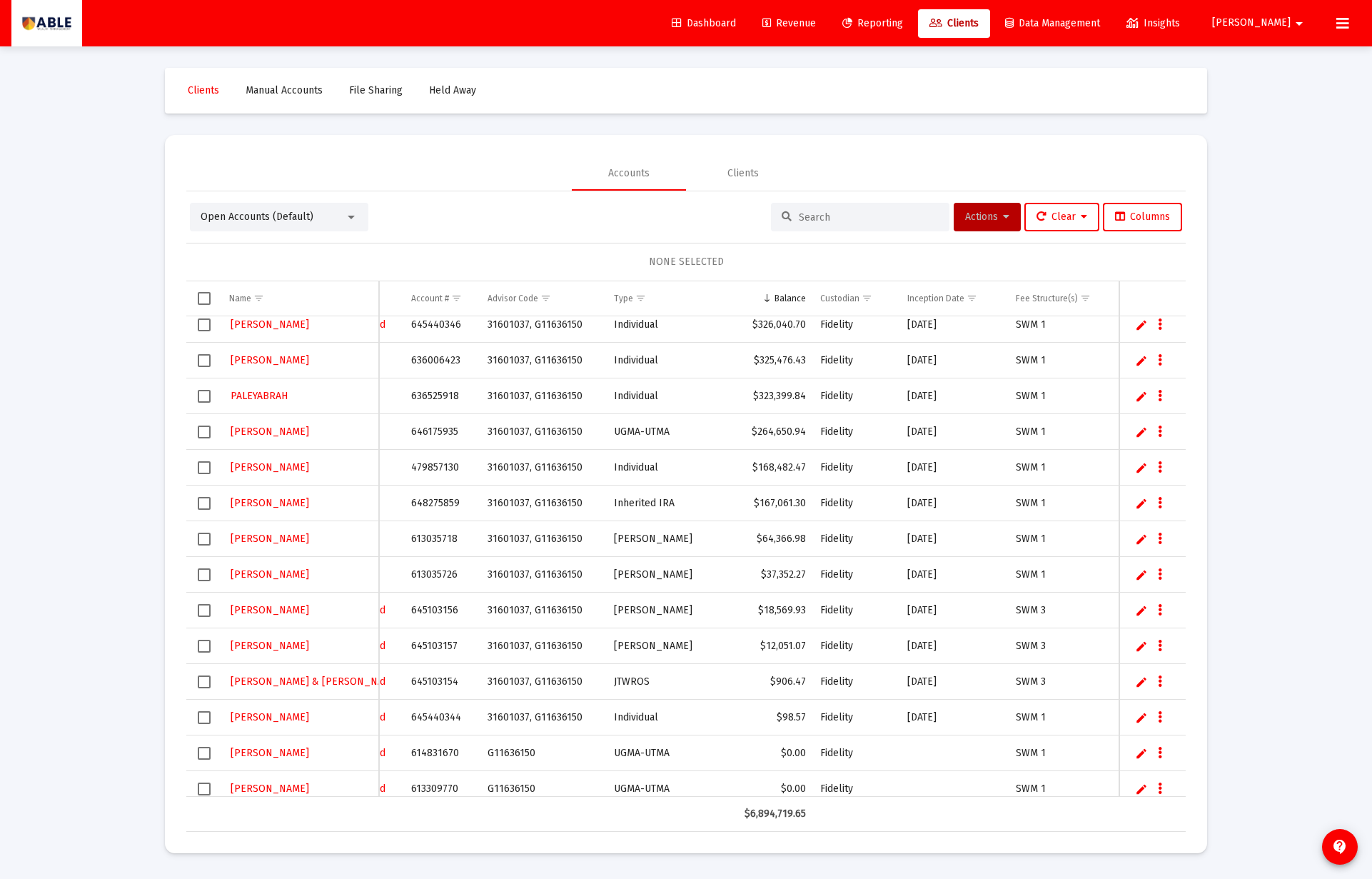
click at [429, 609] on td "645103156" at bounding box center [441, 610] width 75 height 36
drag, startPoint x: 429, startPoint y: 609, endPoint x: 418, endPoint y: 610, distance: 11.0
click at [429, 609] on td "645103156" at bounding box center [441, 610] width 75 height 36
copy td "645103156"
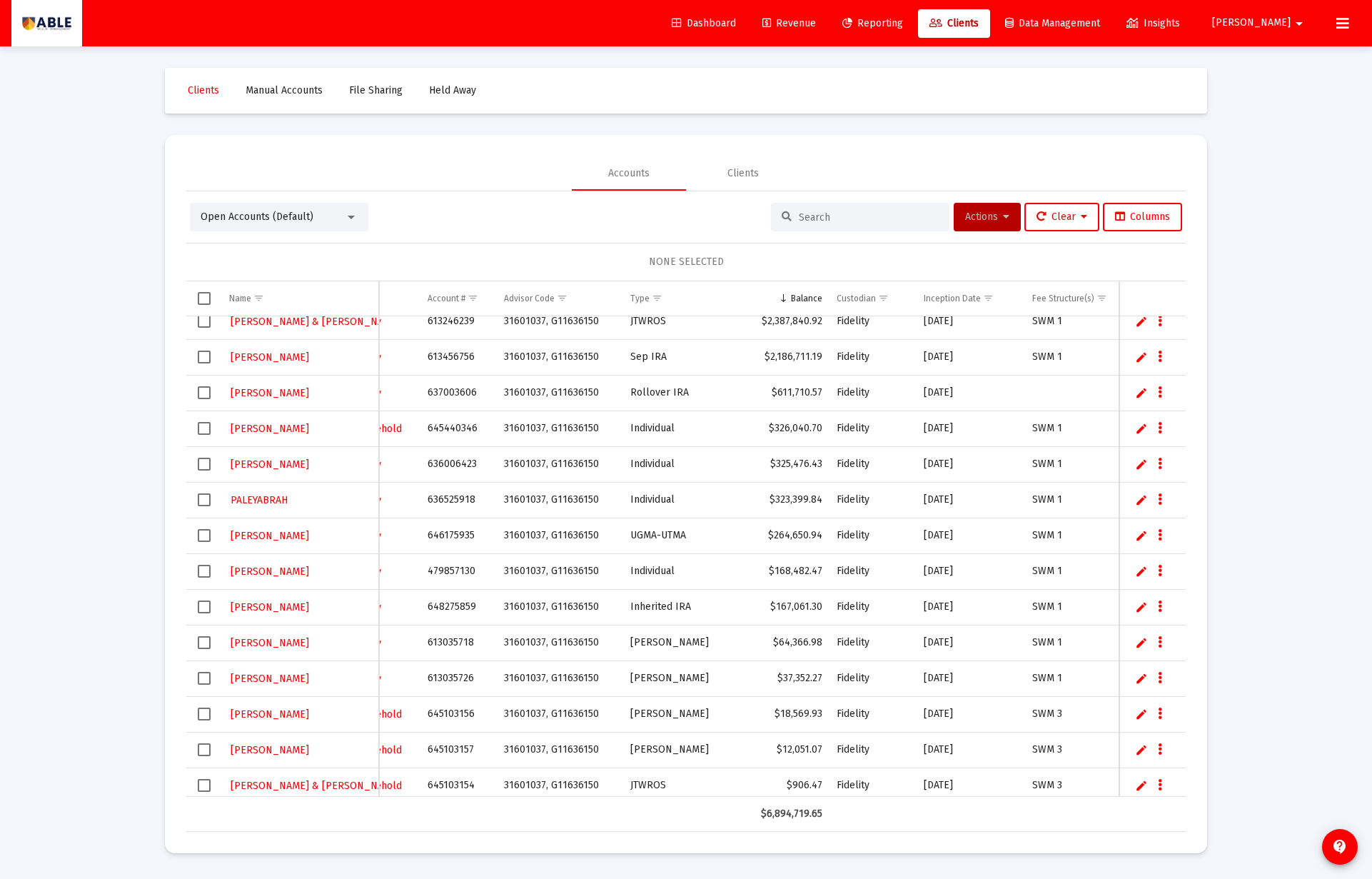
click at [471, 395] on td "637003606" at bounding box center [458, 393] width 75 height 36
copy td "637003606"
drag, startPoint x: 204, startPoint y: 388, endPoint x: 281, endPoint y: 404, distance: 78.6
click at [204, 388] on span "Select row" at bounding box center [204, 393] width 13 height 13
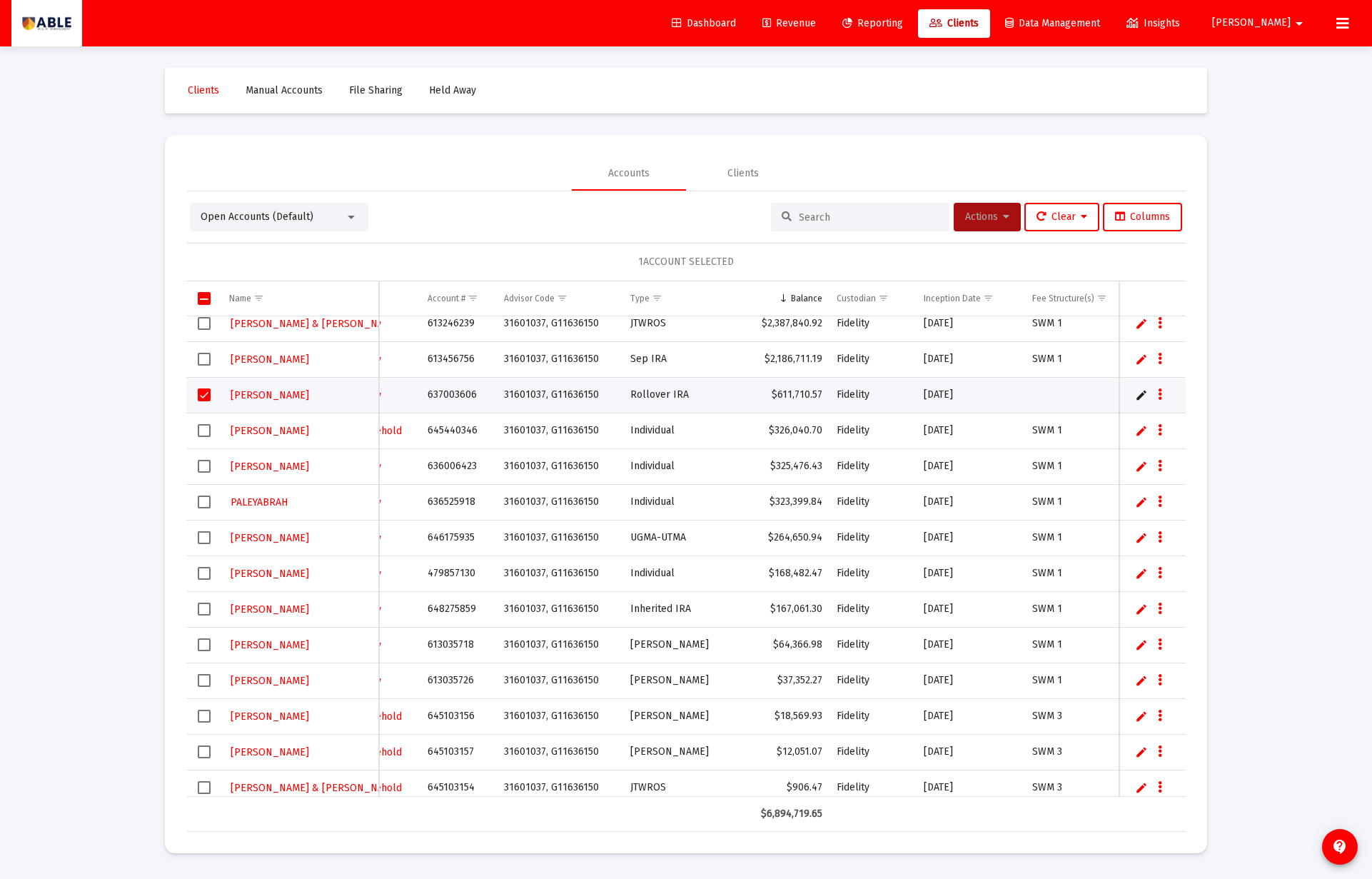
click at [990, 218] on span "Actions" at bounding box center [987, 217] width 44 height 12
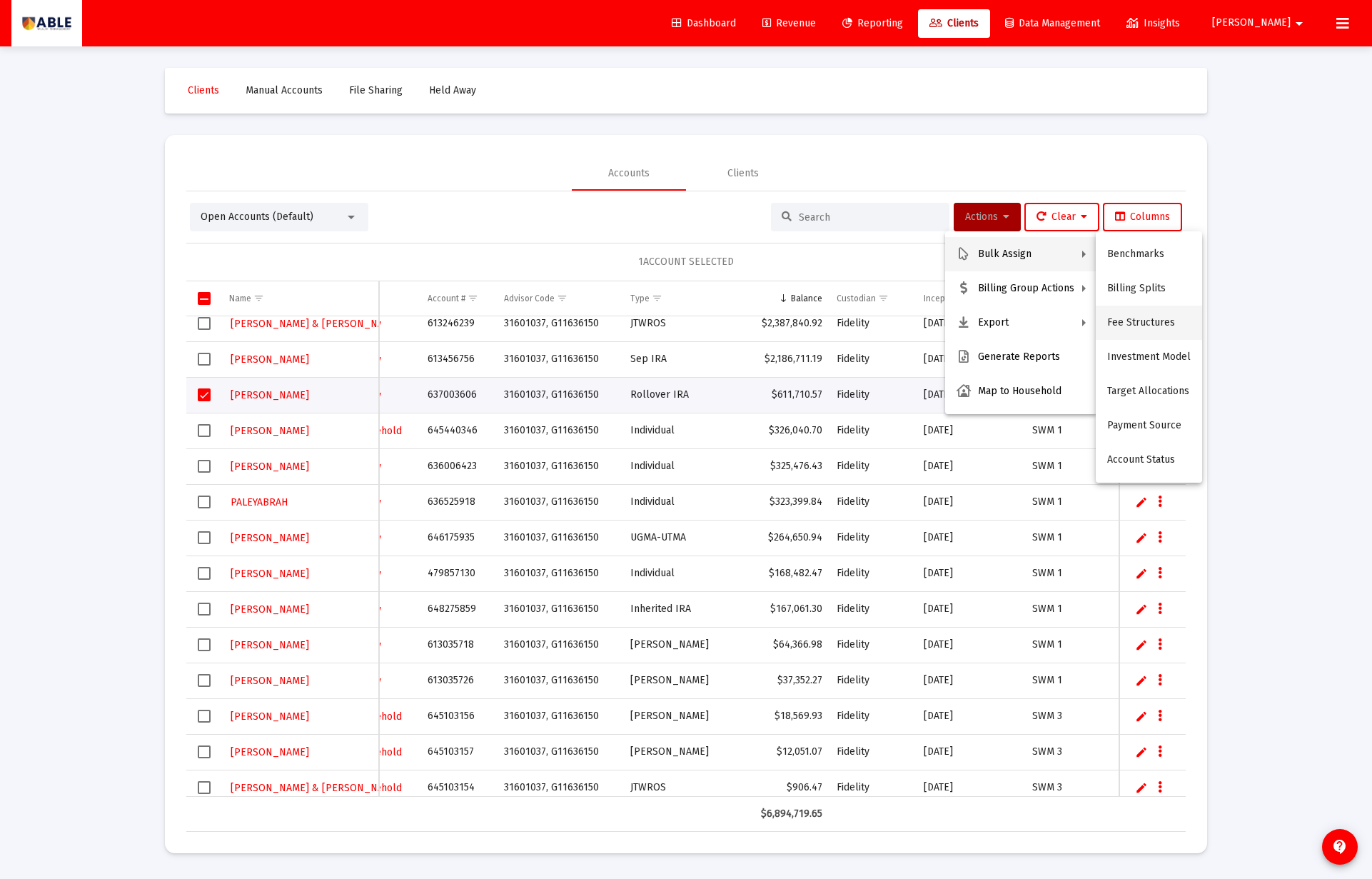
click at [1136, 321] on button "Fee Structures" at bounding box center [1148, 322] width 106 height 34
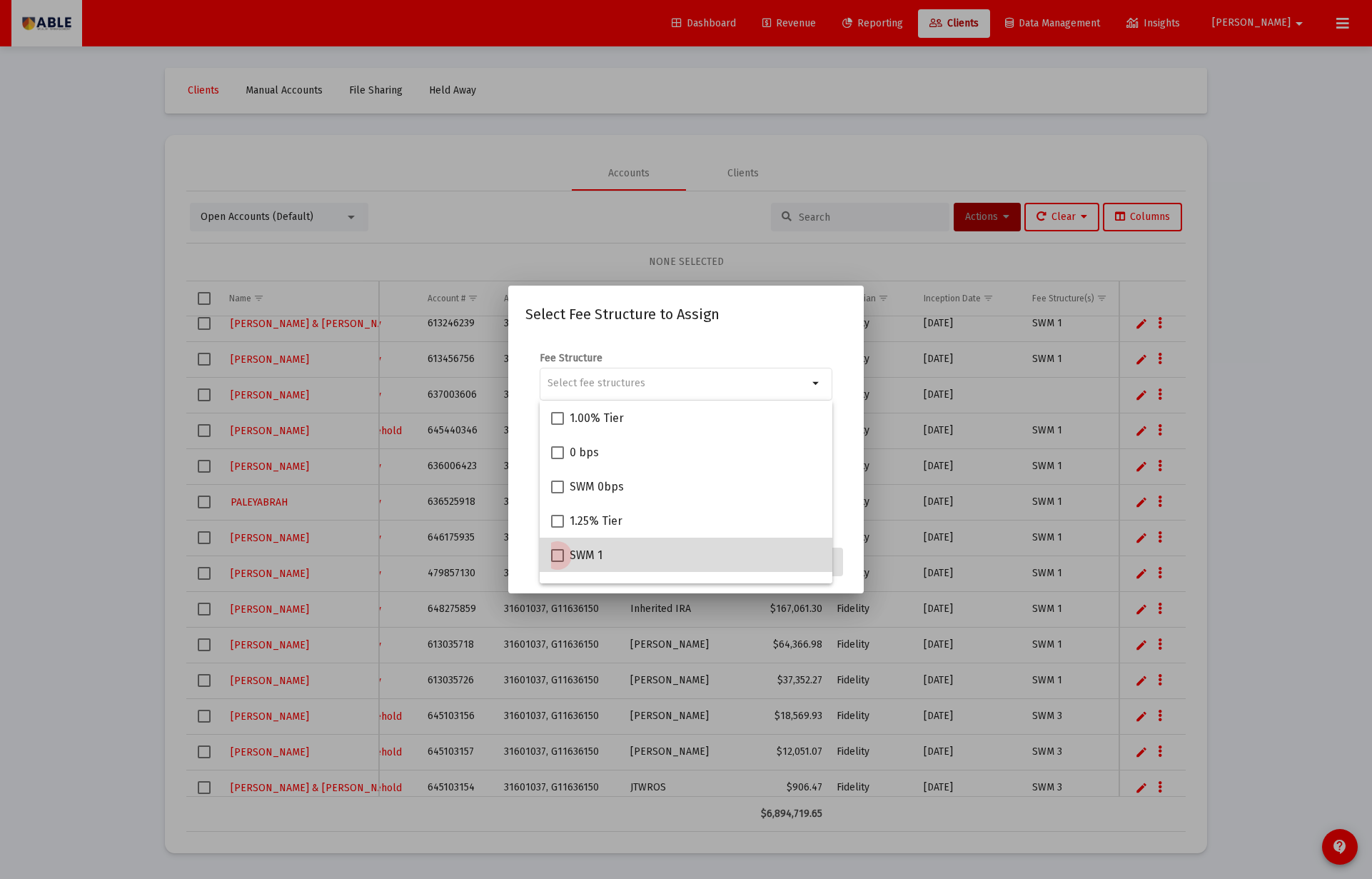
click at [592, 548] on span "SWM 1" at bounding box center [586, 555] width 33 height 17
click at [557, 562] on input "SWM 1" at bounding box center [556, 562] width 1 height 1
checkbox input "true"
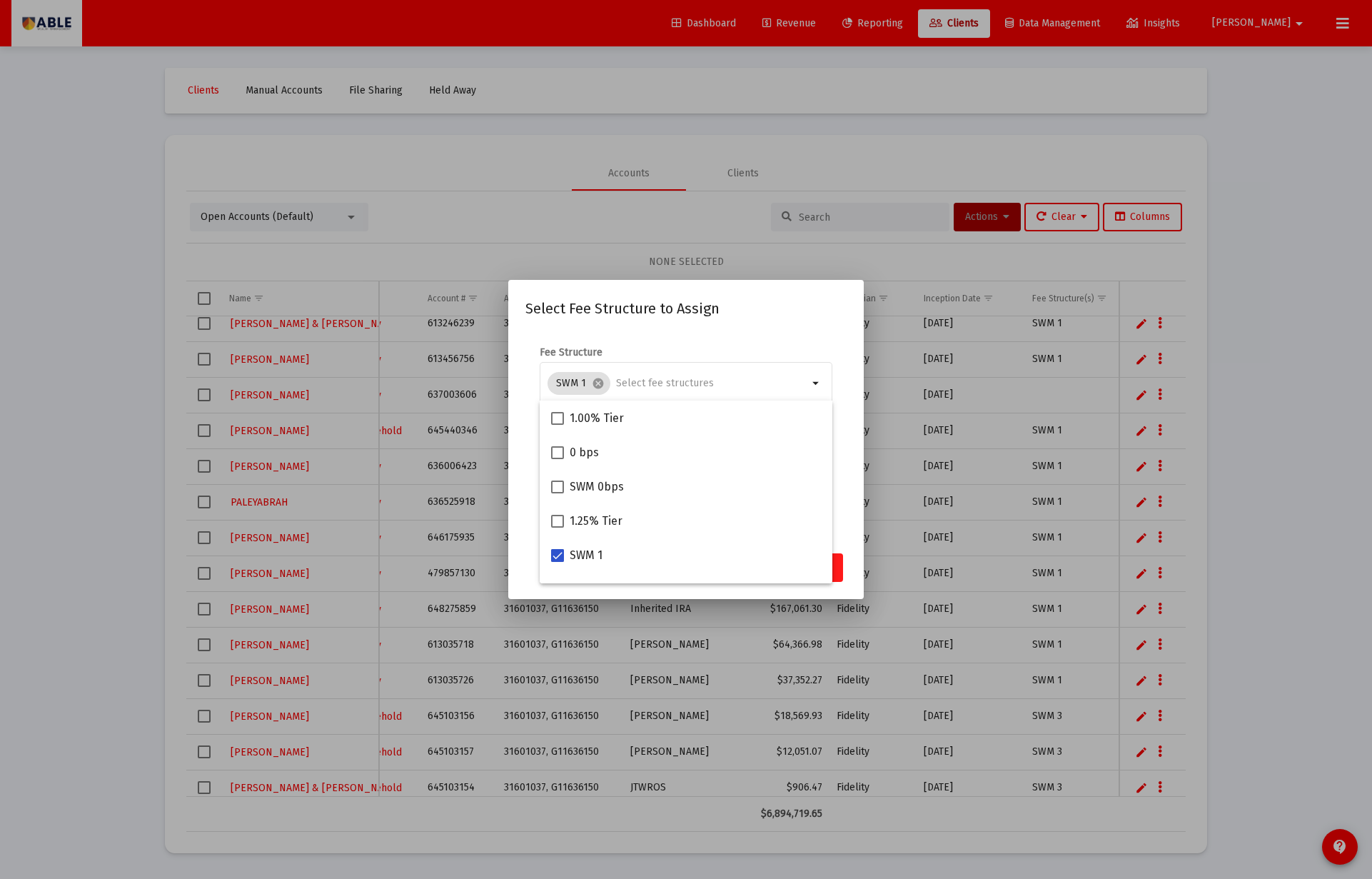
click at [838, 568] on button "Assign" at bounding box center [816, 568] width 52 height 29
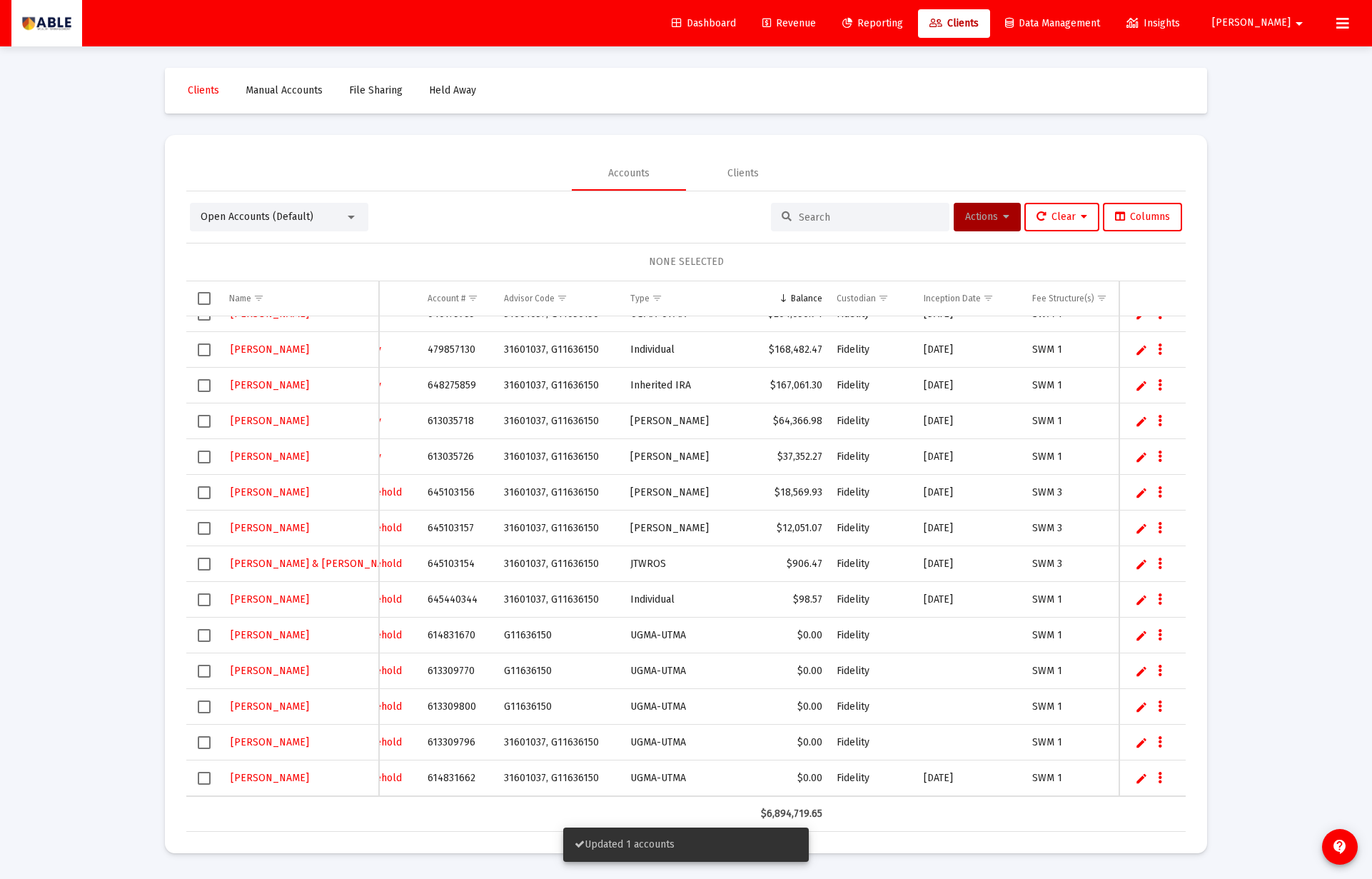
click at [816, 27] on span "Revenue" at bounding box center [788, 23] width 53 height 12
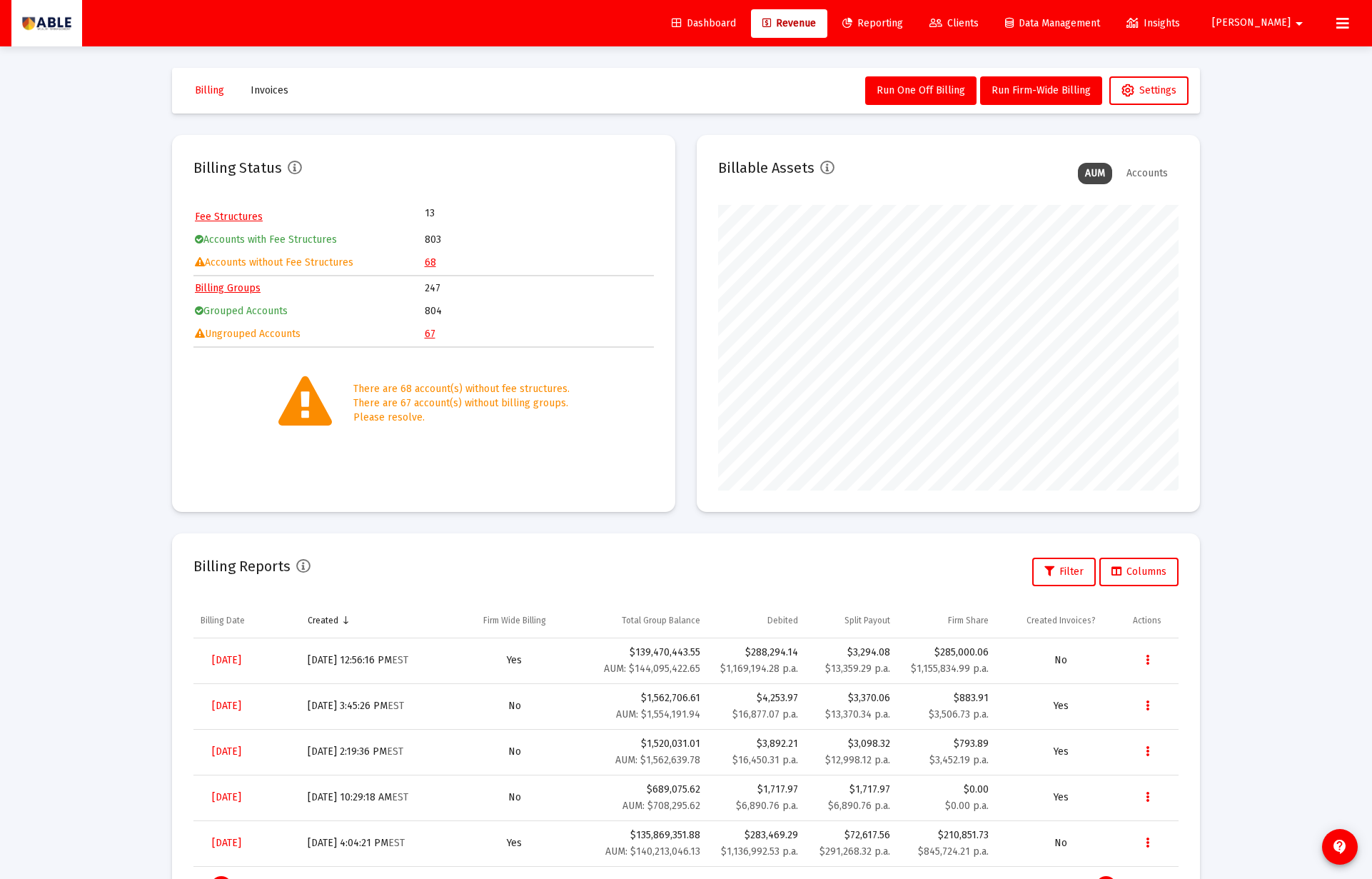
click at [436, 261] on td "68" at bounding box center [539, 262] width 228 height 21
click at [432, 264] on link "68" at bounding box center [430, 262] width 12 height 12
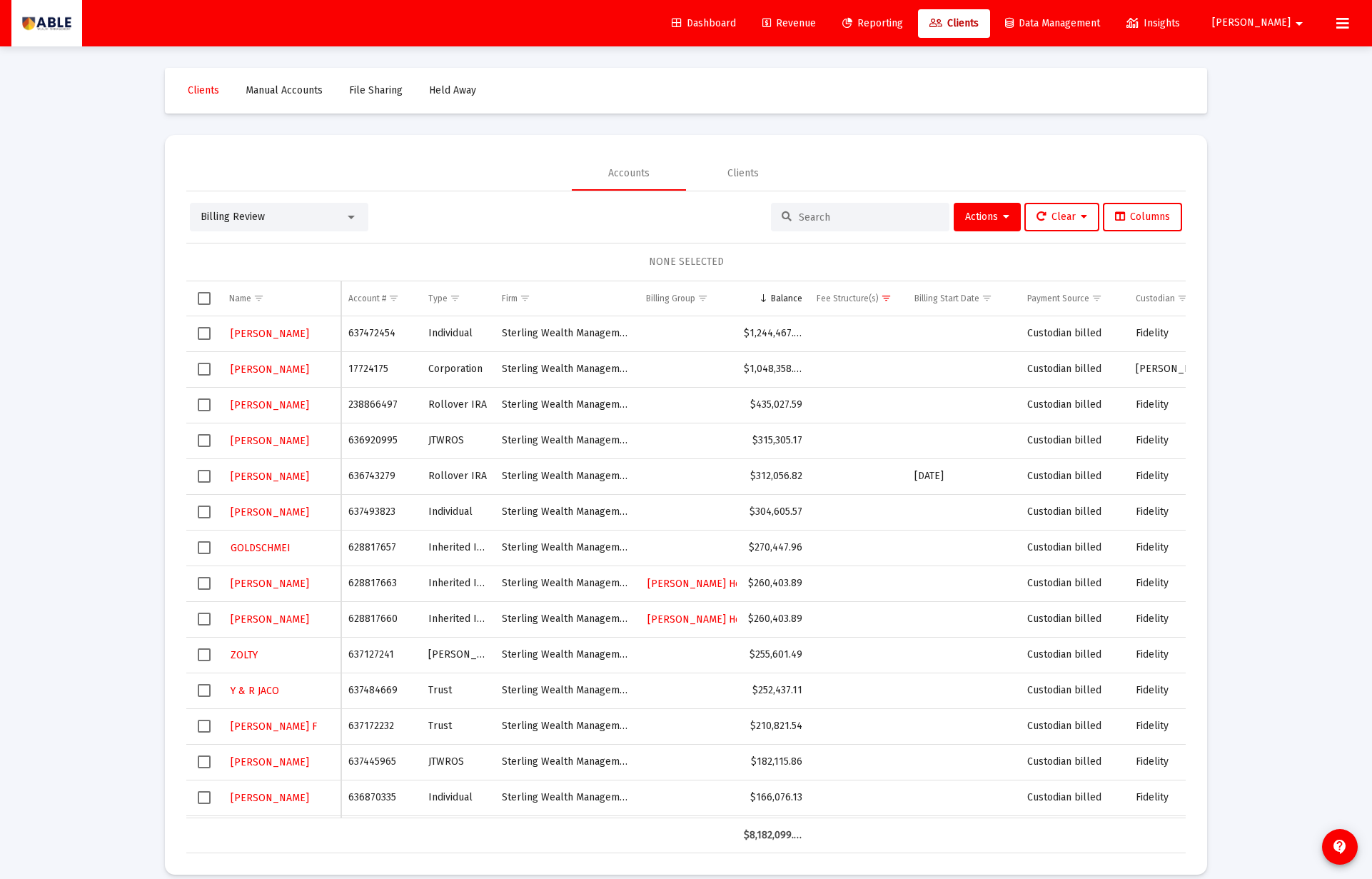
click at [384, 401] on td "238866497" at bounding box center [381, 404] width 80 height 36
copy td "238866497"
click at [203, 405] on span "Select row" at bounding box center [204, 405] width 13 height 13
click at [972, 226] on button "Actions" at bounding box center [987, 217] width 67 height 29
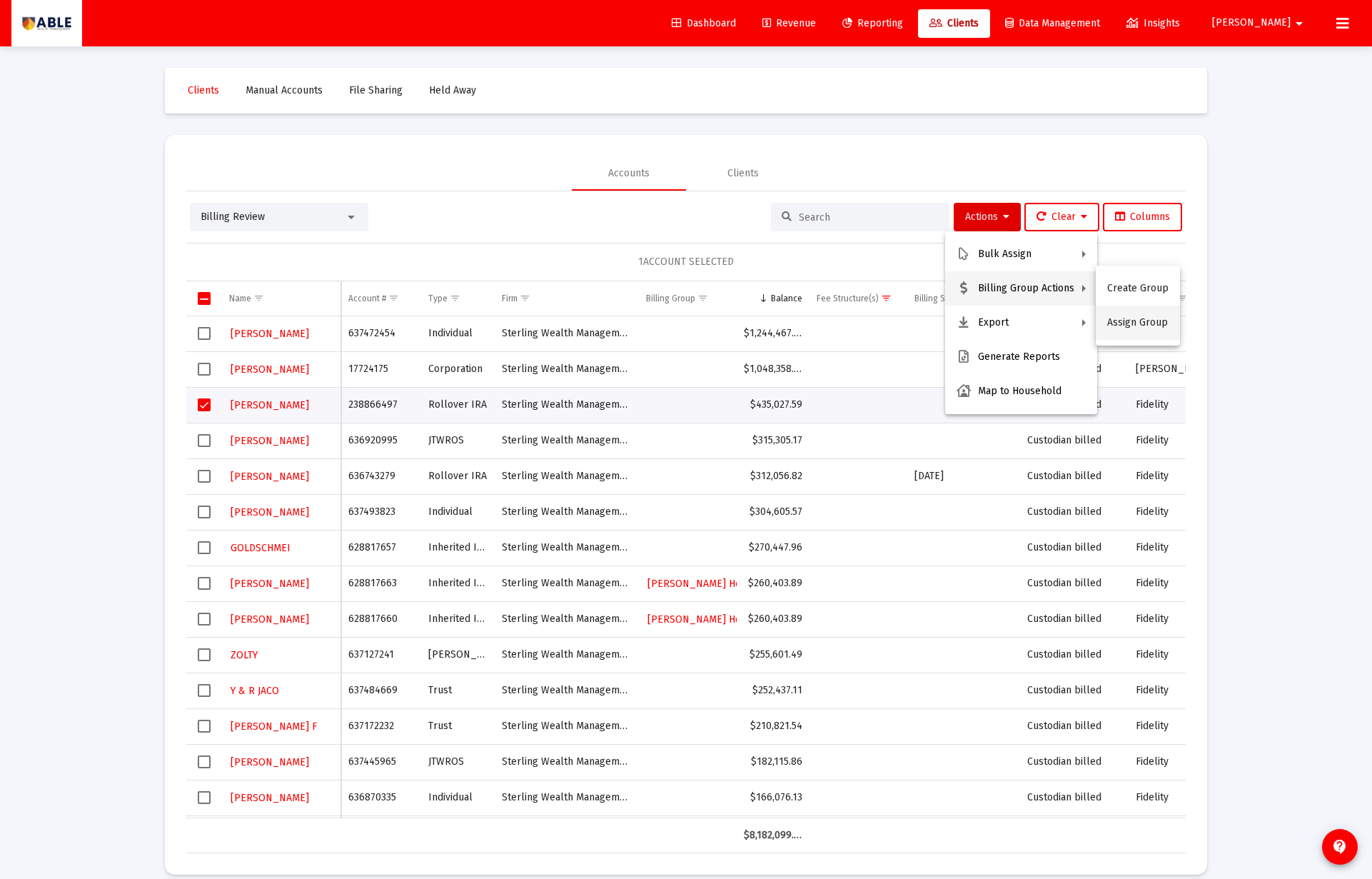
click at [1118, 321] on button "Assign Group" at bounding box center [1137, 322] width 84 height 34
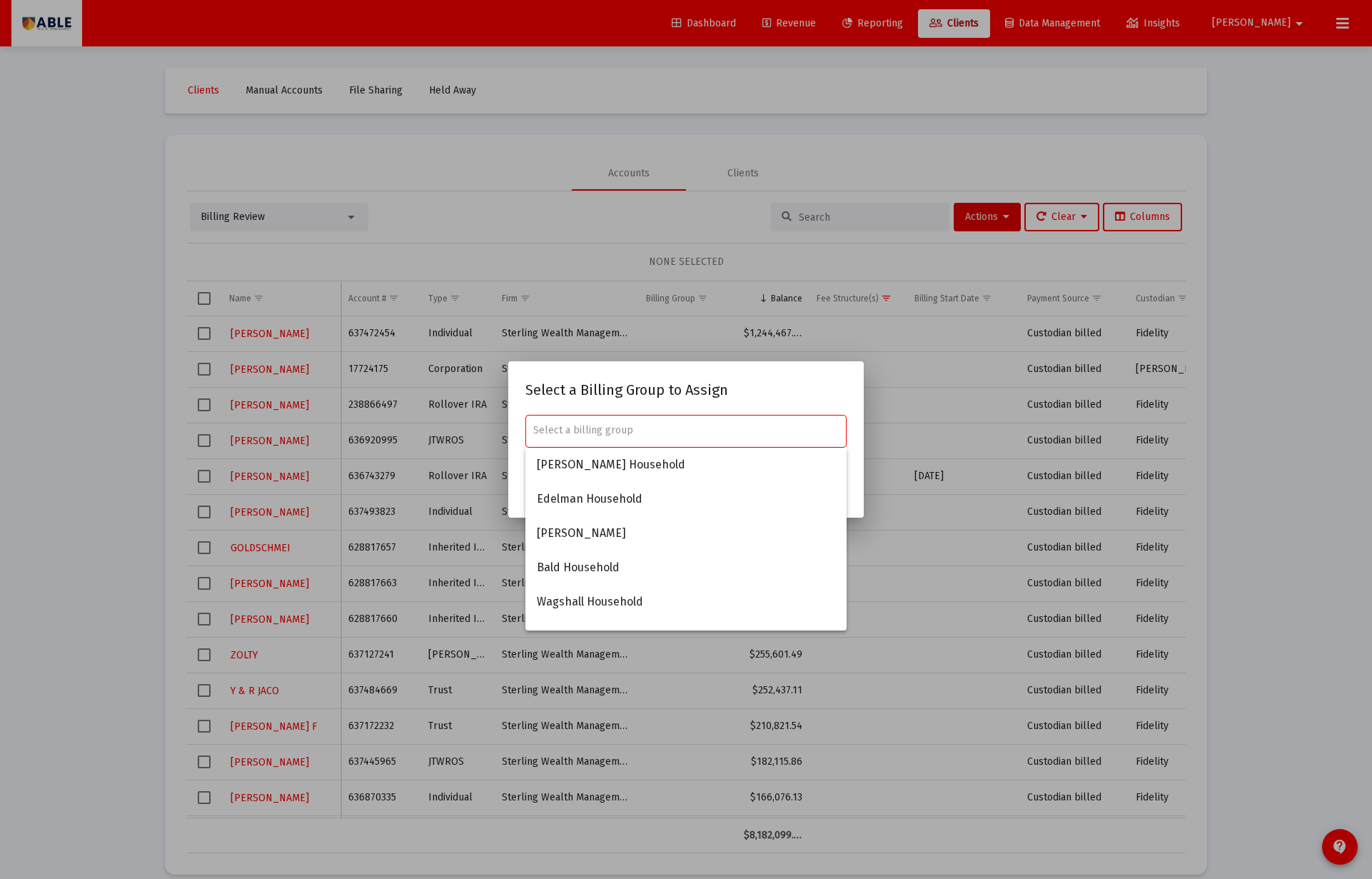
paste input "238866497"
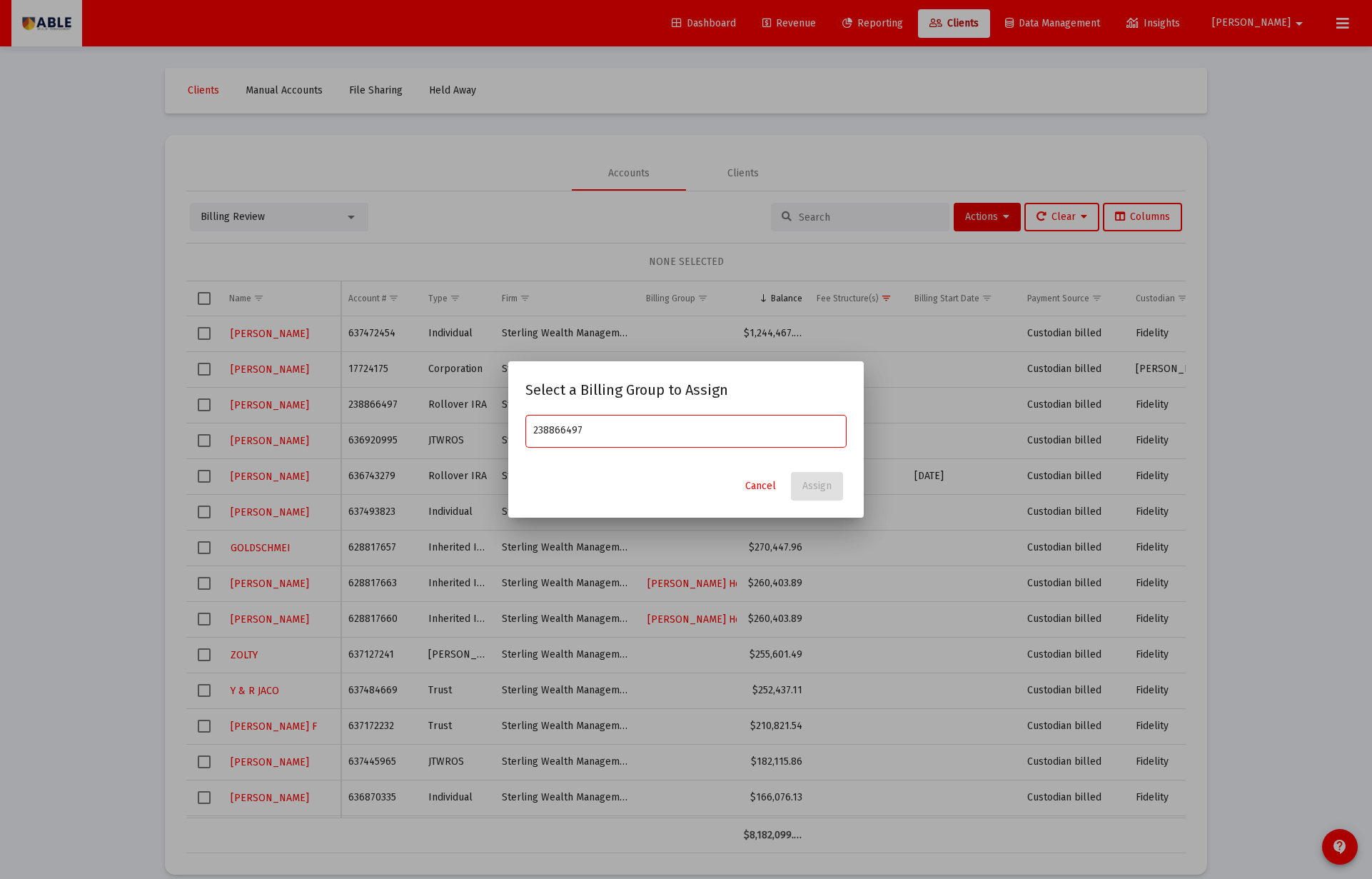
click at [610, 437] on div "238866497" at bounding box center [686, 430] width 306 height 35
paste input "238866497"
click at [589, 436] on input "238866497 238866497" at bounding box center [686, 431] width 306 height 12
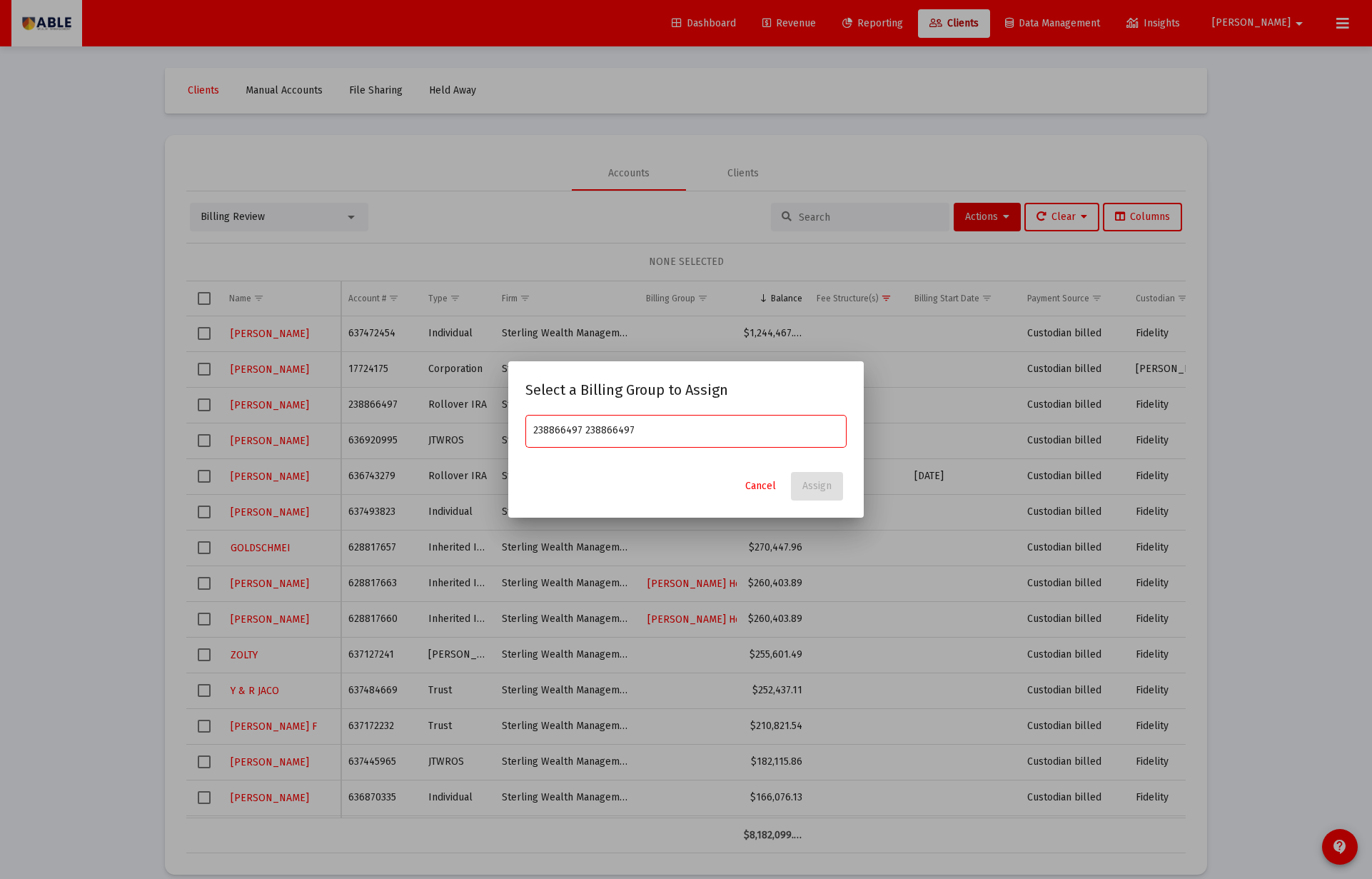
click at [589, 436] on input "238866497 238866497" at bounding box center [686, 431] width 306 height 12
paste input "text"
click at [577, 435] on input "238866497" at bounding box center [686, 431] width 306 height 12
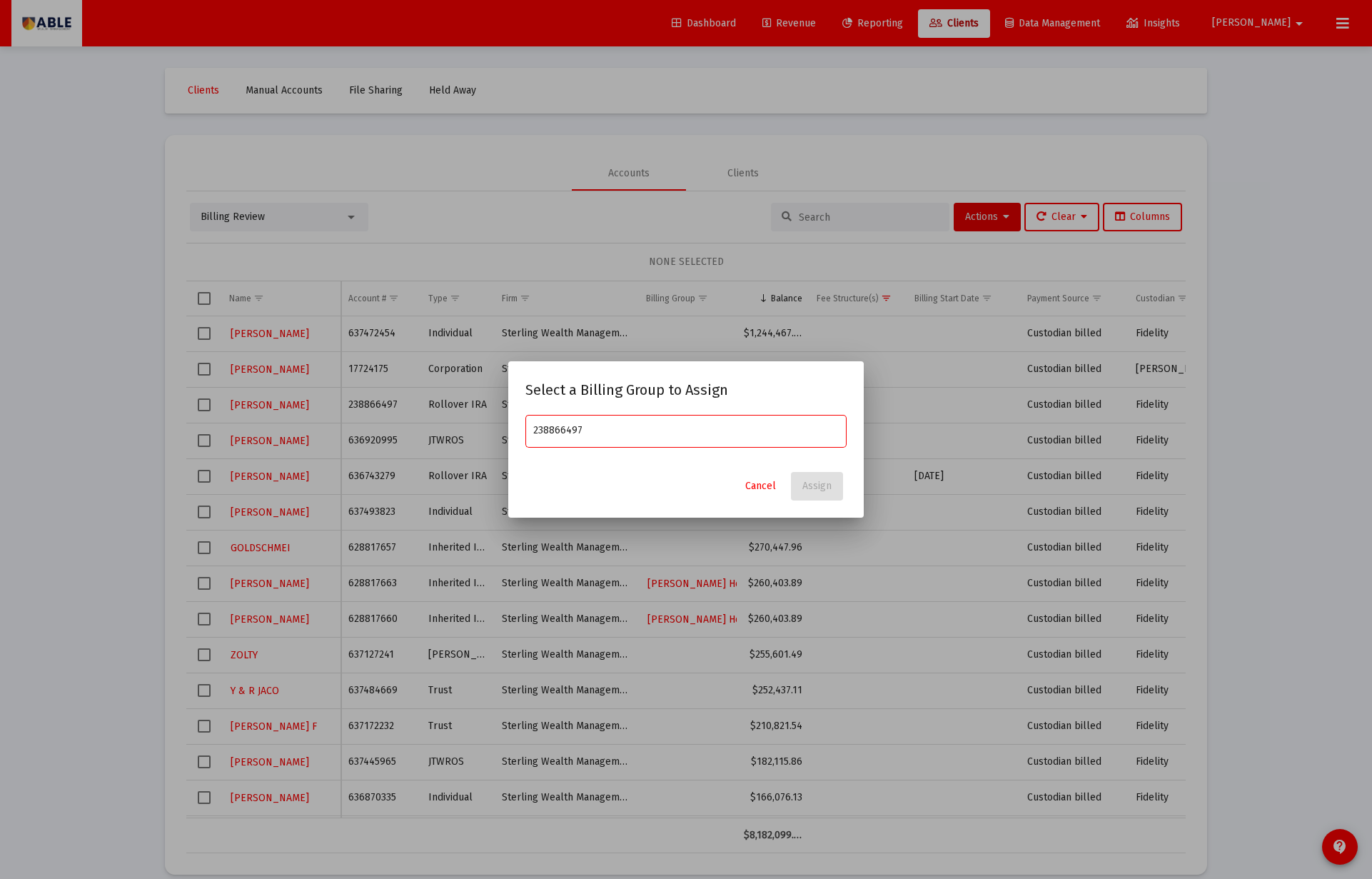
click at [577, 435] on input "238866497" at bounding box center [686, 431] width 306 height 12
click at [567, 433] on input "238866497" at bounding box center [686, 431] width 306 height 12
paste input "[PERSON_NAME] Family"
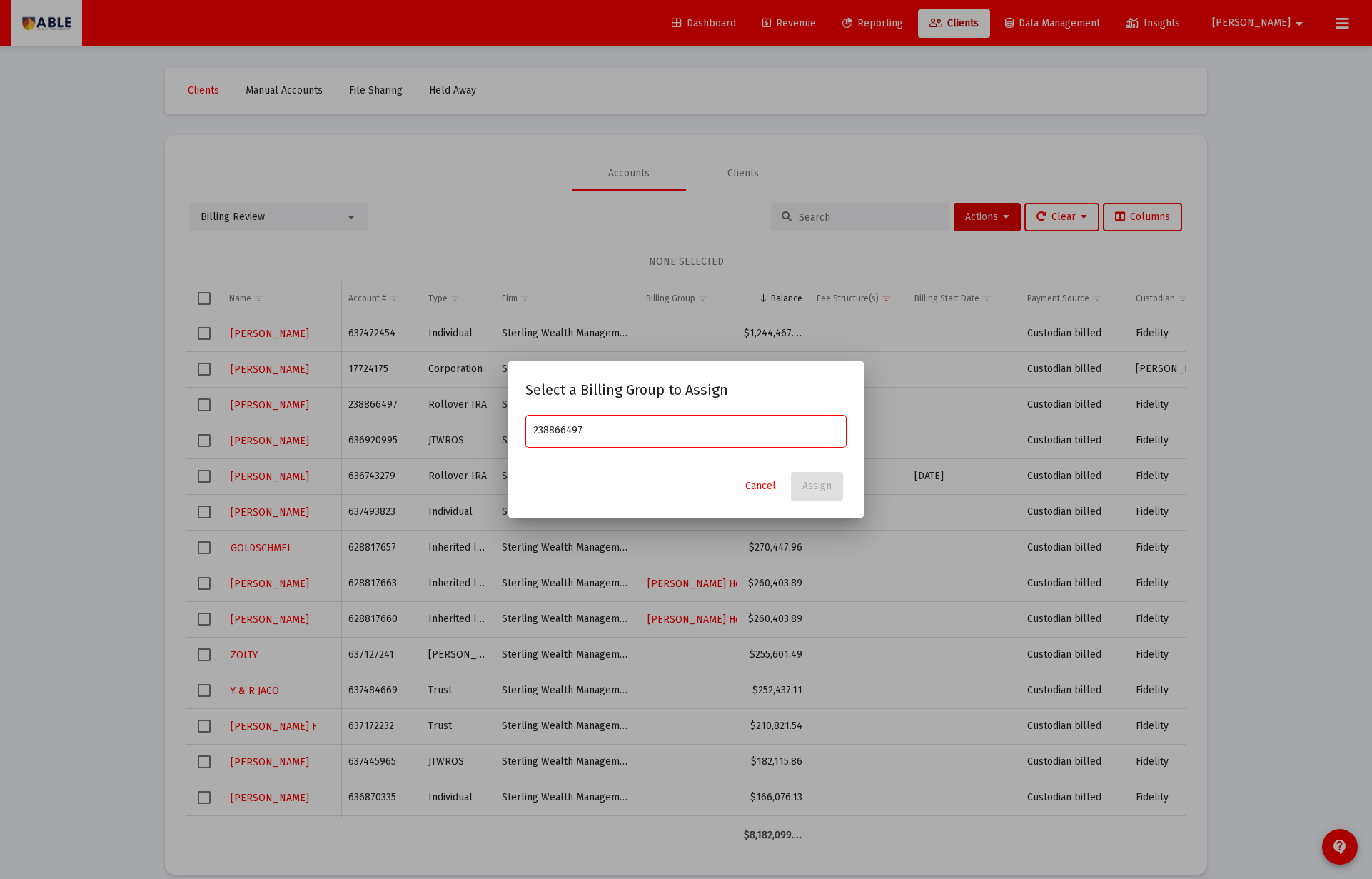
type input "[PERSON_NAME] Family"
click at [673, 502] on span "[PERSON_NAME]" at bounding box center [685, 499] width 298 height 34
type input "[PERSON_NAME]"
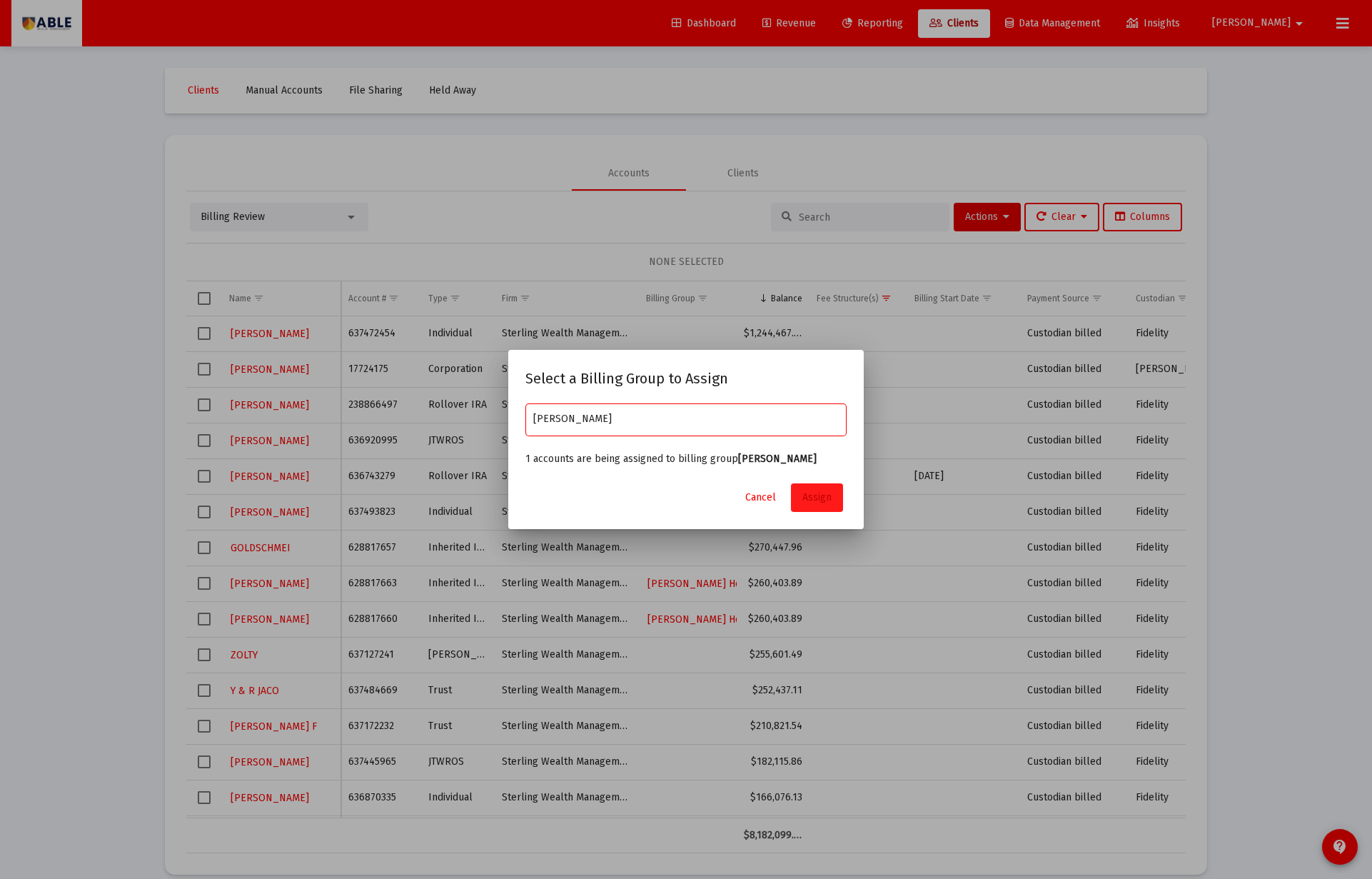
click at [819, 503] on span "Assign" at bounding box center [817, 497] width 29 height 12
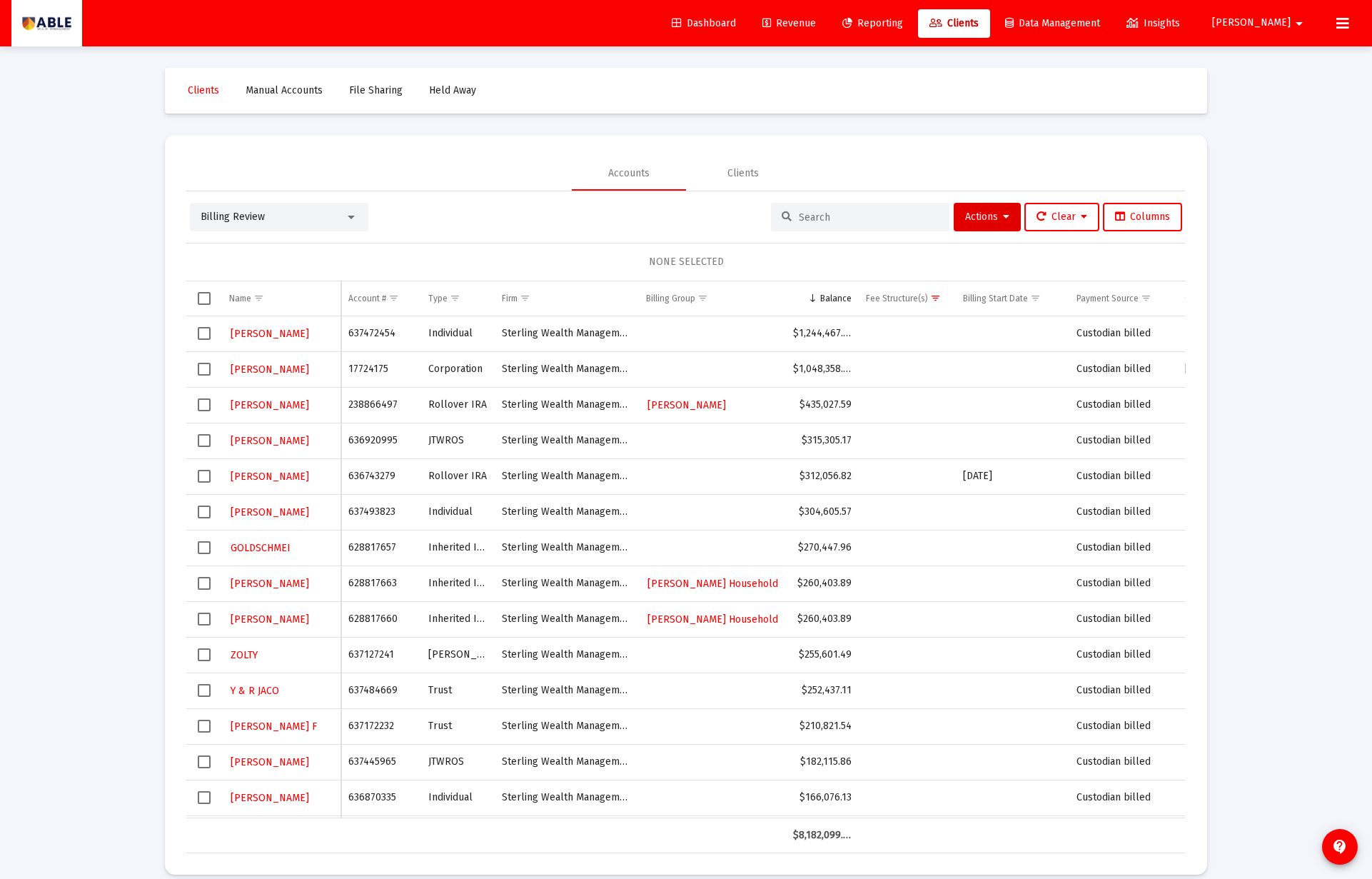
scroll to position [2, 0]
click at [201, 401] on span "Select row" at bounding box center [204, 403] width 13 height 13
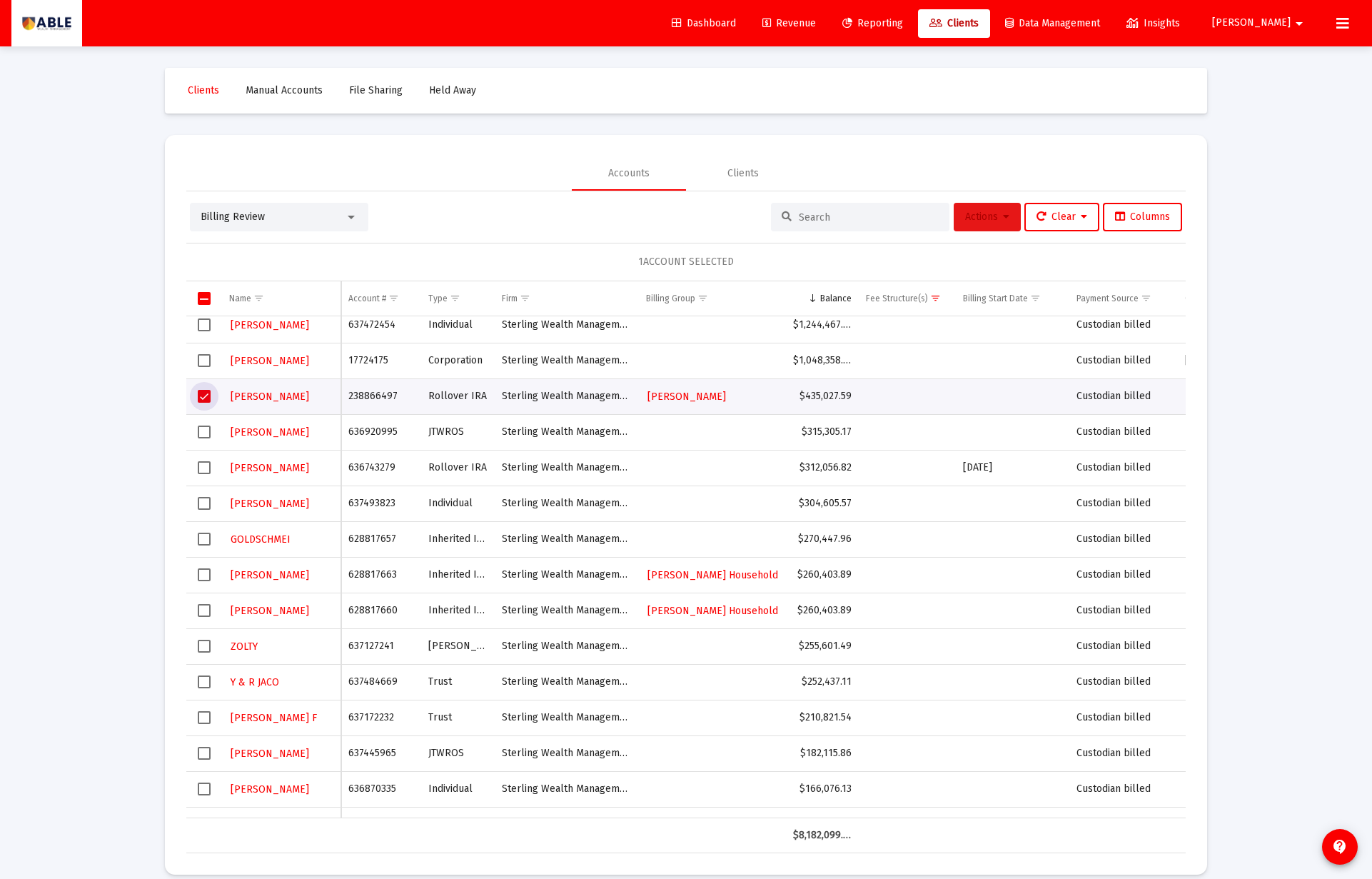
click at [996, 220] on span "Actions" at bounding box center [987, 217] width 44 height 12
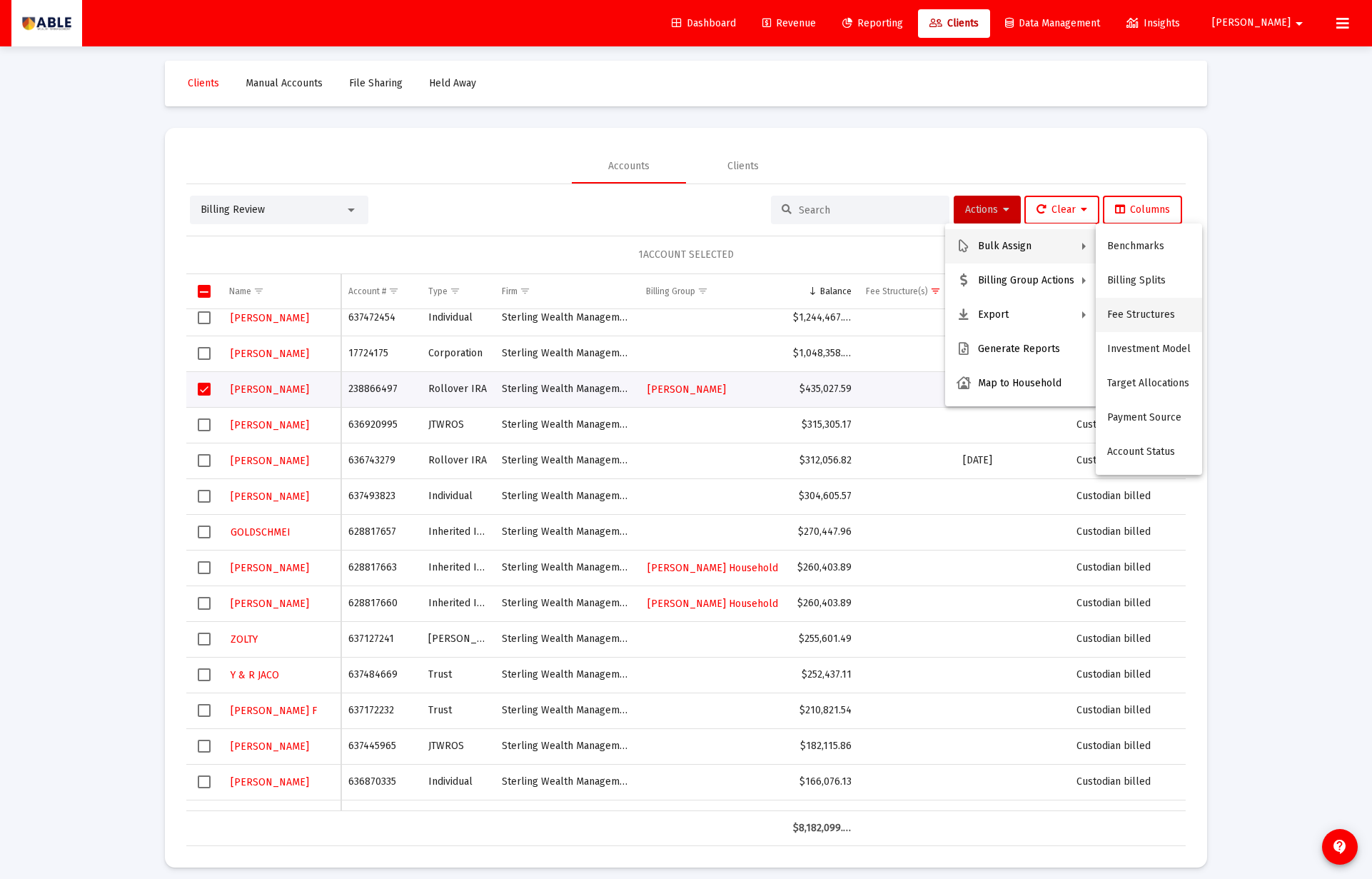
scroll to position [7, 0]
click at [1133, 319] on button "Fee Structures" at bounding box center [1148, 316] width 106 height 34
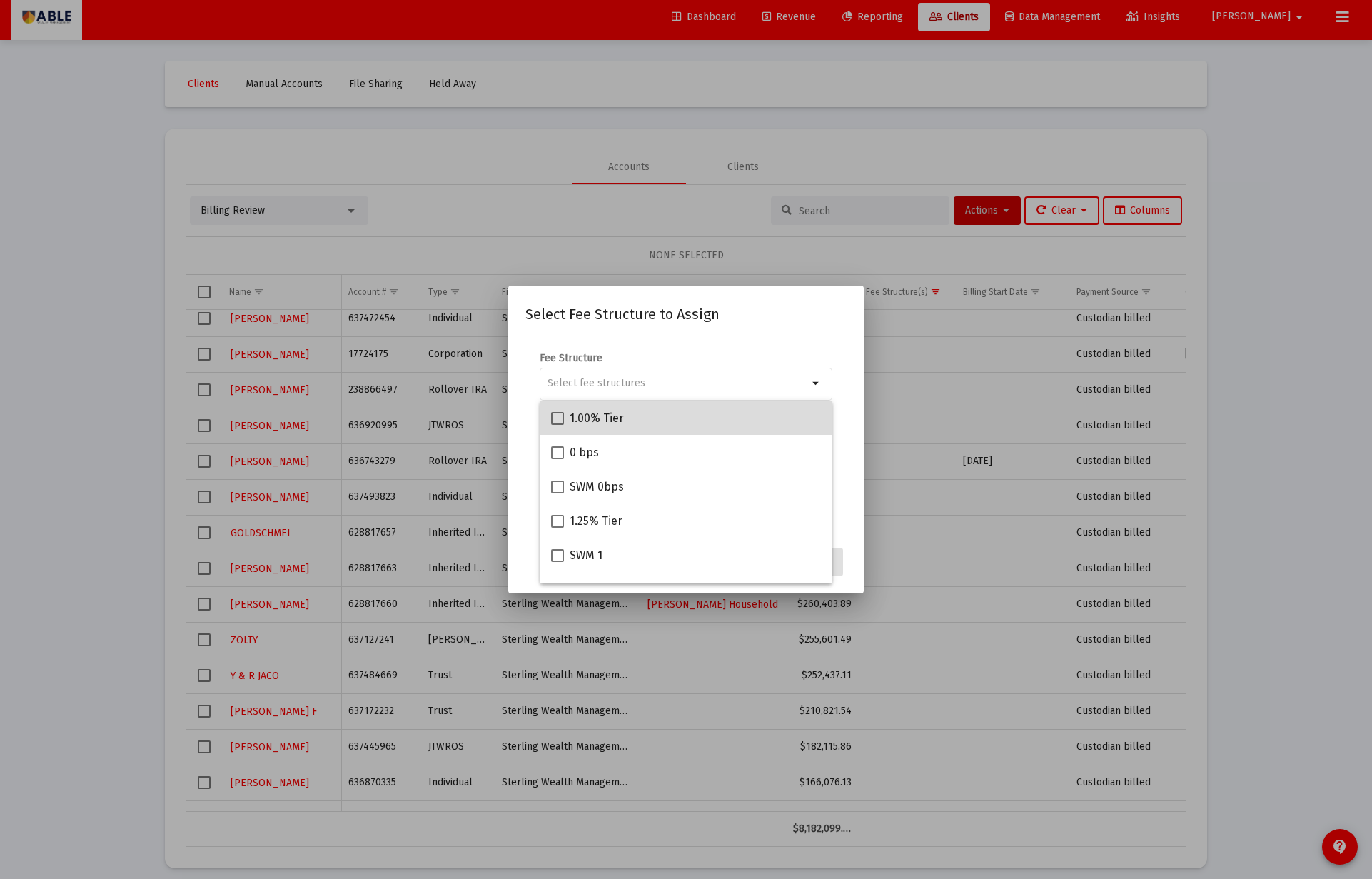
click at [632, 421] on div "1.00% Tier" at bounding box center [686, 418] width 269 height 34
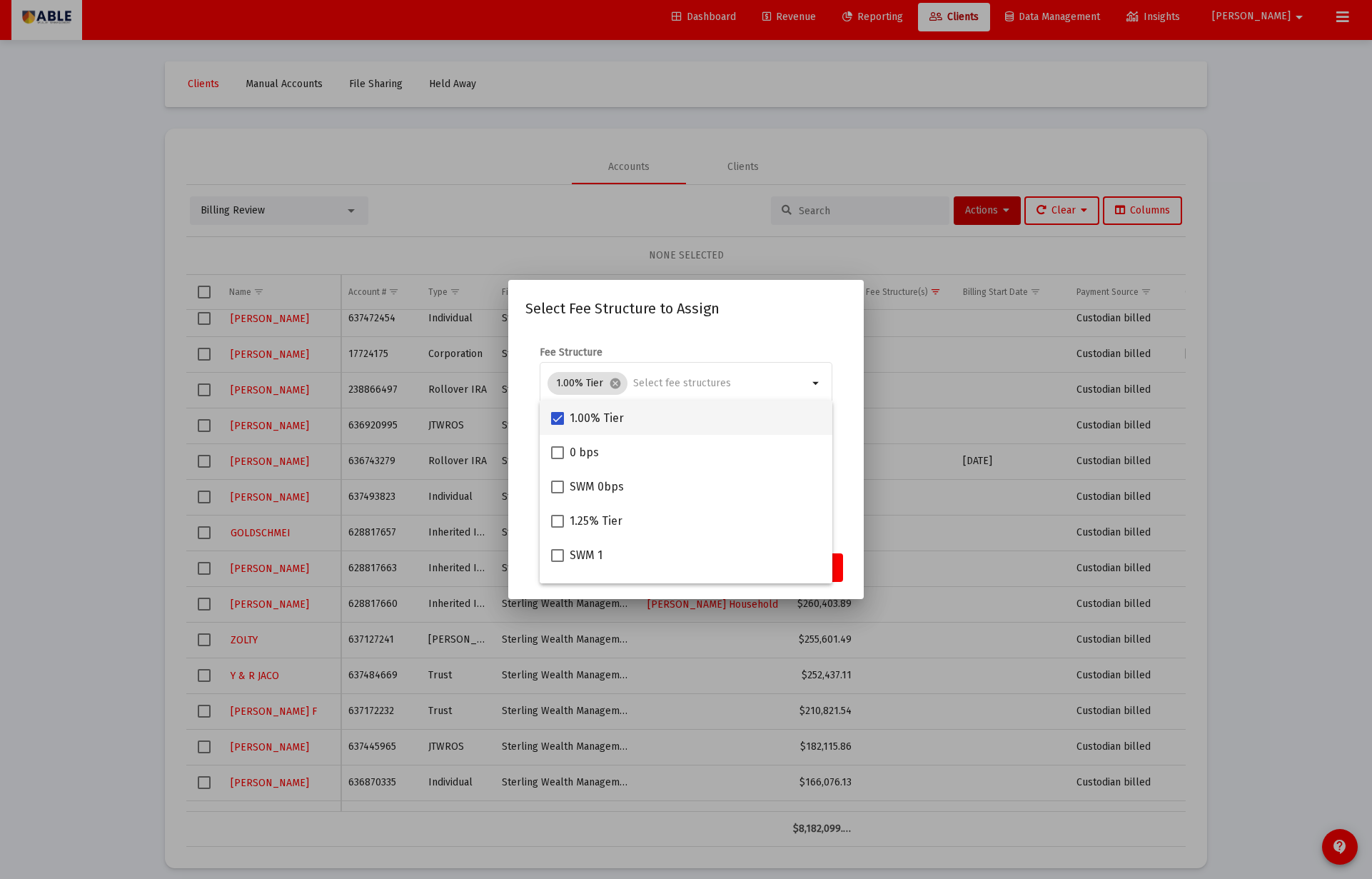
click at [597, 423] on span "1.00% Tier" at bounding box center [597, 418] width 54 height 17
click at [557, 425] on input "1.00% Tier" at bounding box center [556, 425] width 1 height 1
checkbox input "false"
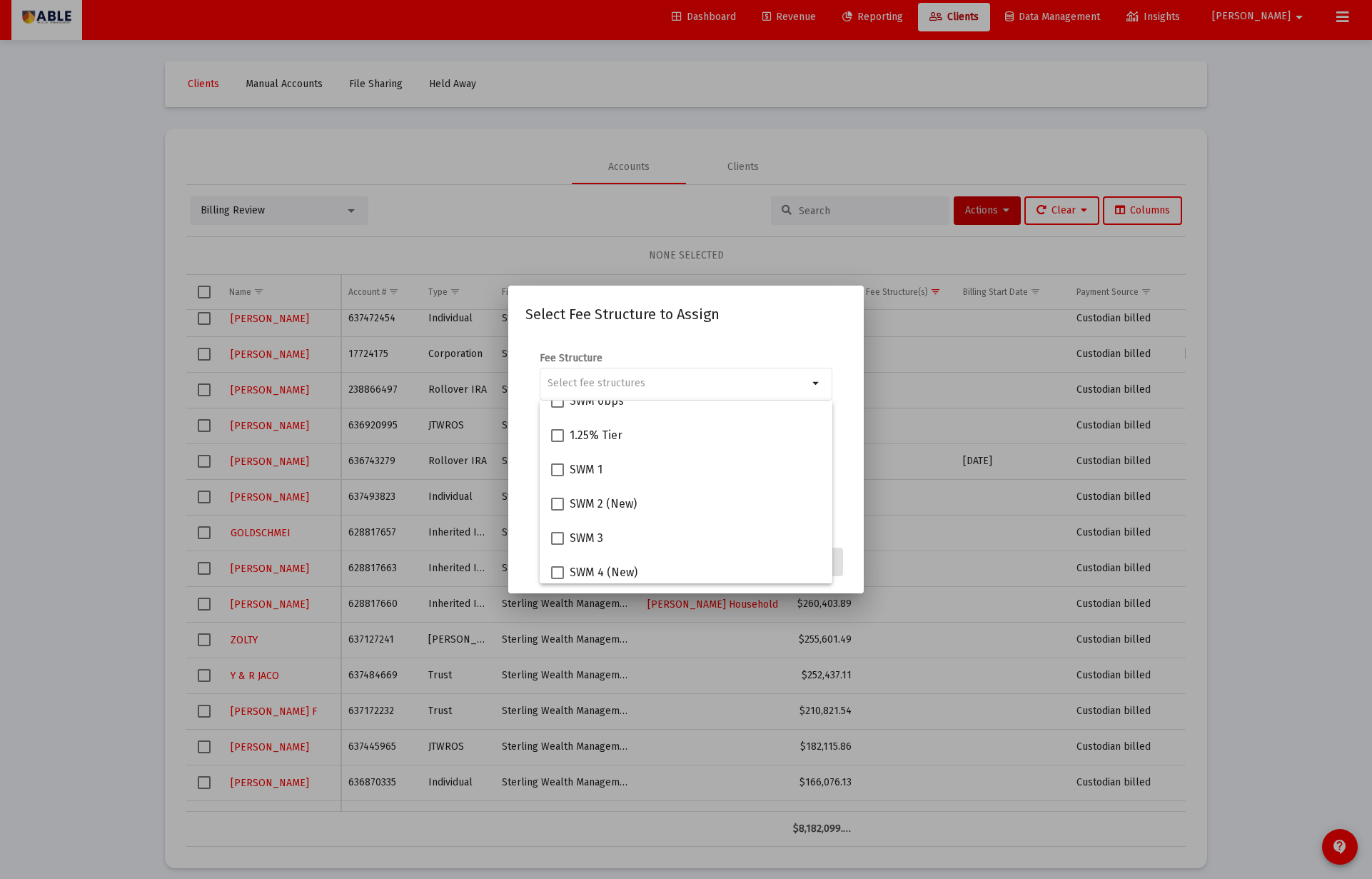
scroll to position [99, 0]
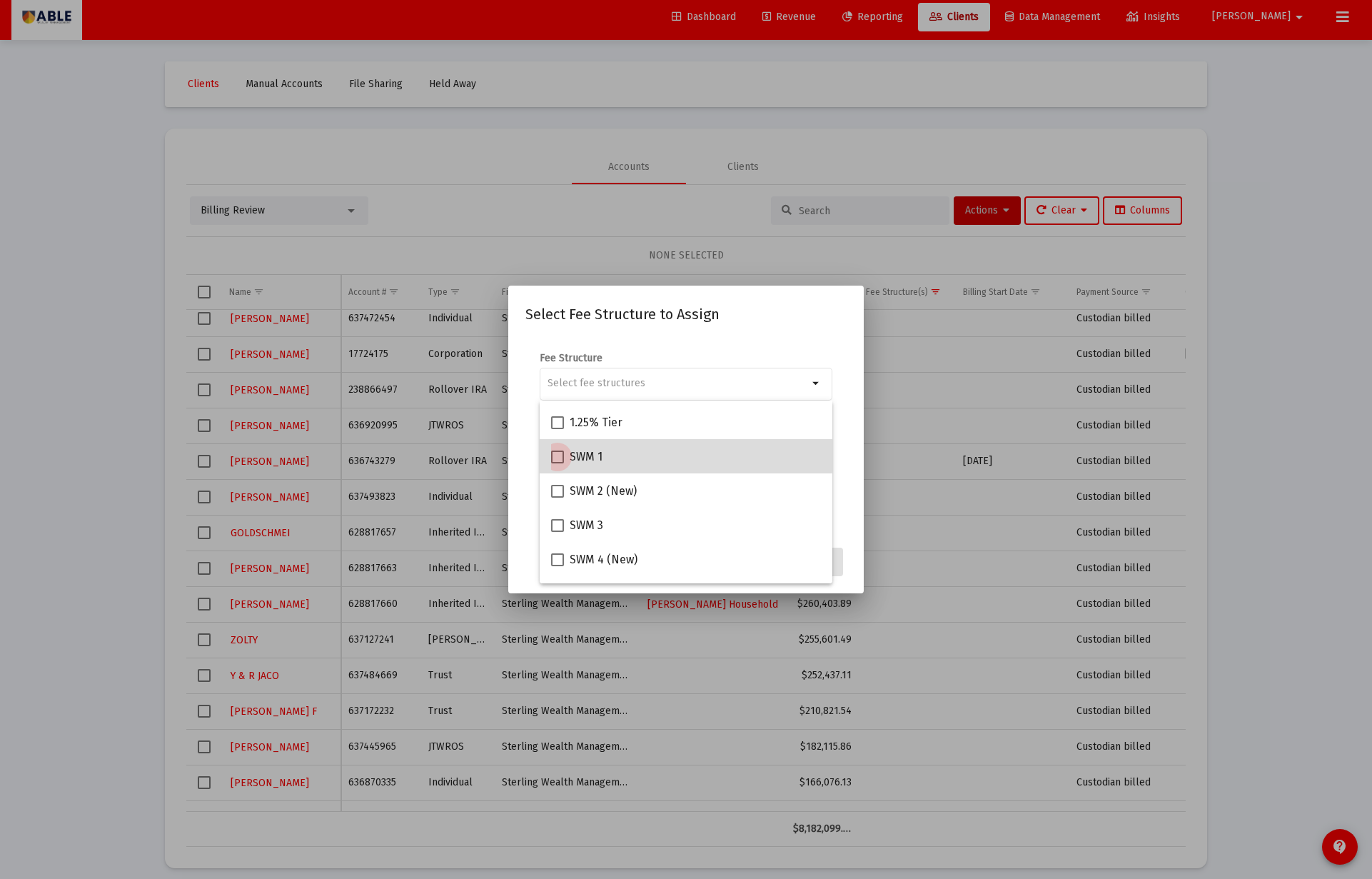
click at [596, 453] on span "SWM 1" at bounding box center [586, 456] width 33 height 17
click at [557, 464] on input "SWM 1" at bounding box center [556, 464] width 1 height 1
checkbox input "true"
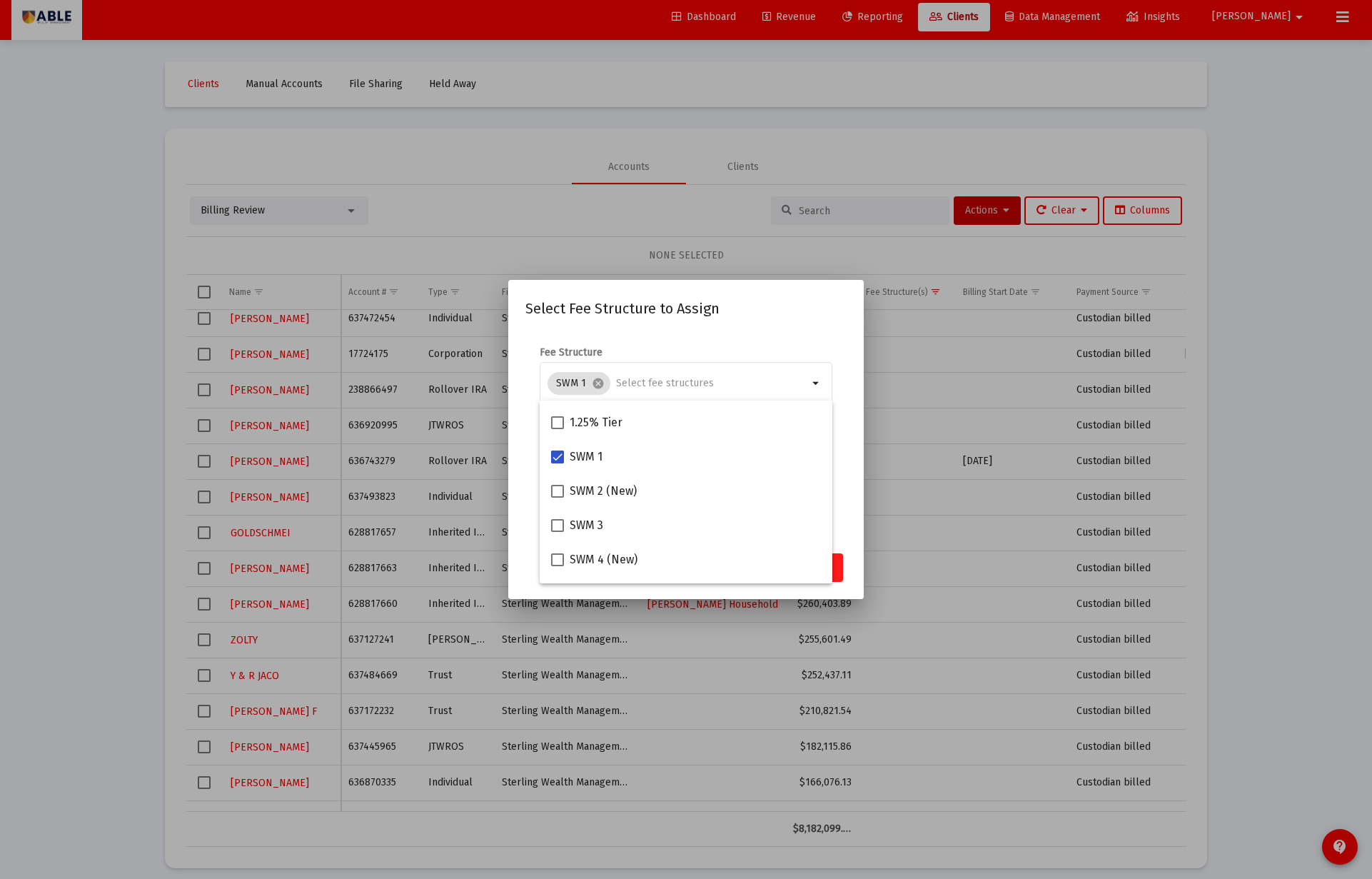
click at [838, 571] on button "Assign" at bounding box center [816, 568] width 52 height 29
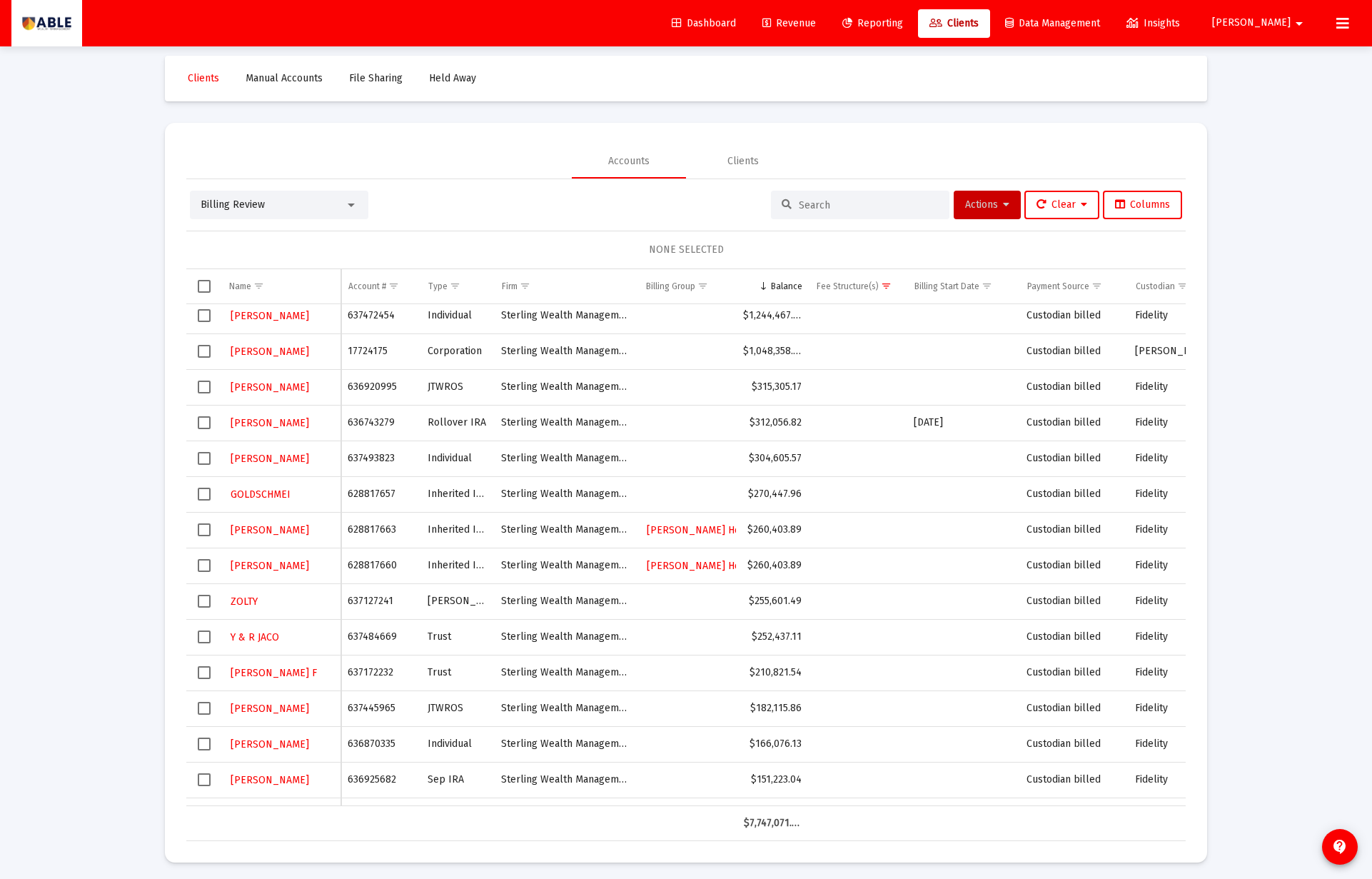
scroll to position [0, 1]
click at [377, 386] on td "636920995" at bounding box center [380, 387] width 80 height 36
copy td "636920995"
drag, startPoint x: 201, startPoint y: 385, endPoint x: 225, endPoint y: 385, distance: 24.0
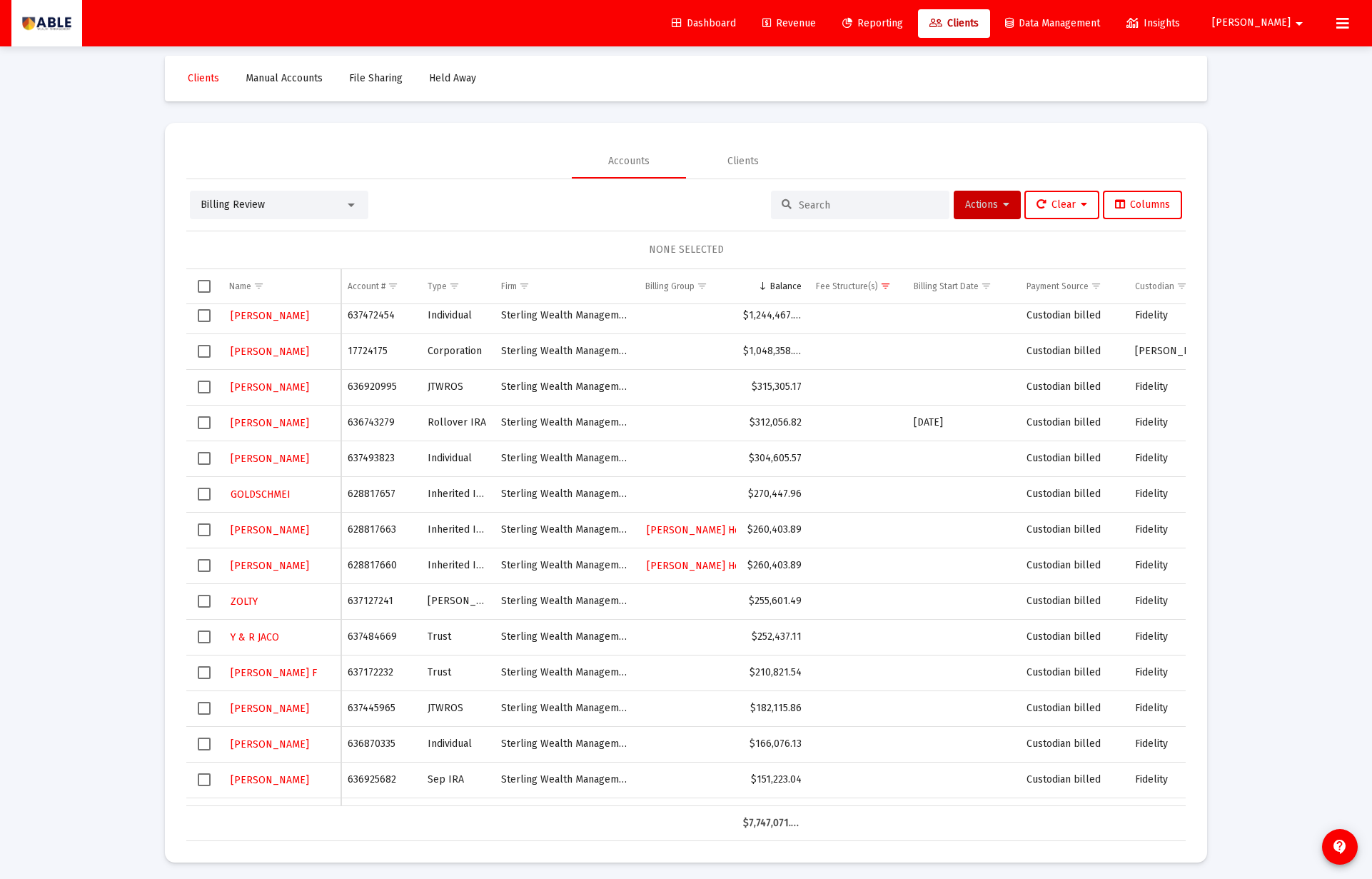
click at [201, 385] on span "Select row" at bounding box center [204, 387] width 13 height 13
drag, startPoint x: 922, startPoint y: 201, endPoint x: 944, endPoint y: 207, distance: 22.8
click at [923, 201] on input at bounding box center [868, 205] width 140 height 12
click at [969, 210] on span "Actions" at bounding box center [987, 204] width 44 height 12
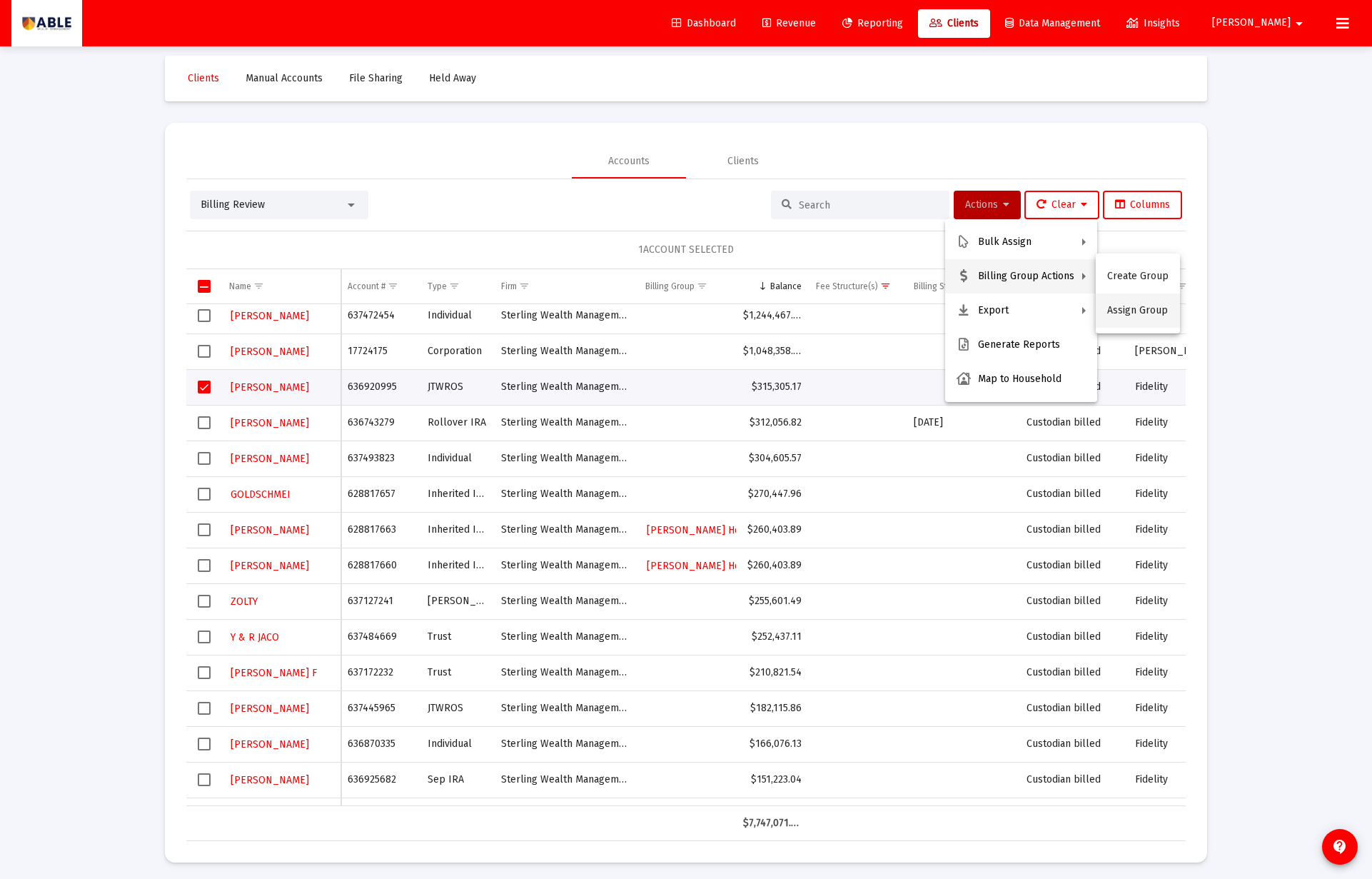
click at [1115, 307] on button "Assign Group" at bounding box center [1137, 311] width 84 height 34
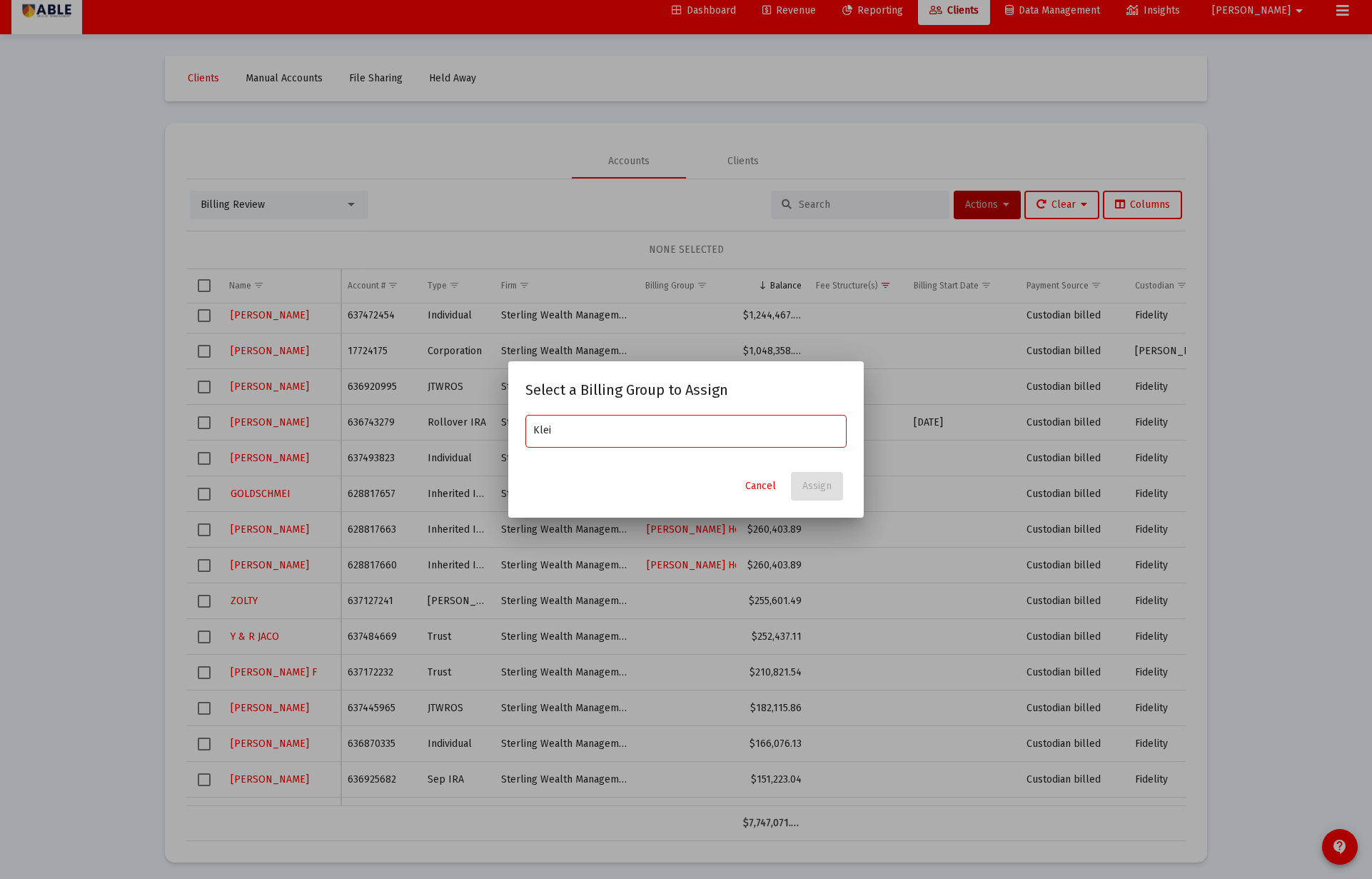
type input "[PERSON_NAME]"
type input "kl"
drag, startPoint x: 258, startPoint y: 384, endPoint x: 240, endPoint y: 387, distance: 18.2
click at [252, 385] on div at bounding box center [686, 440] width 1372 height 879
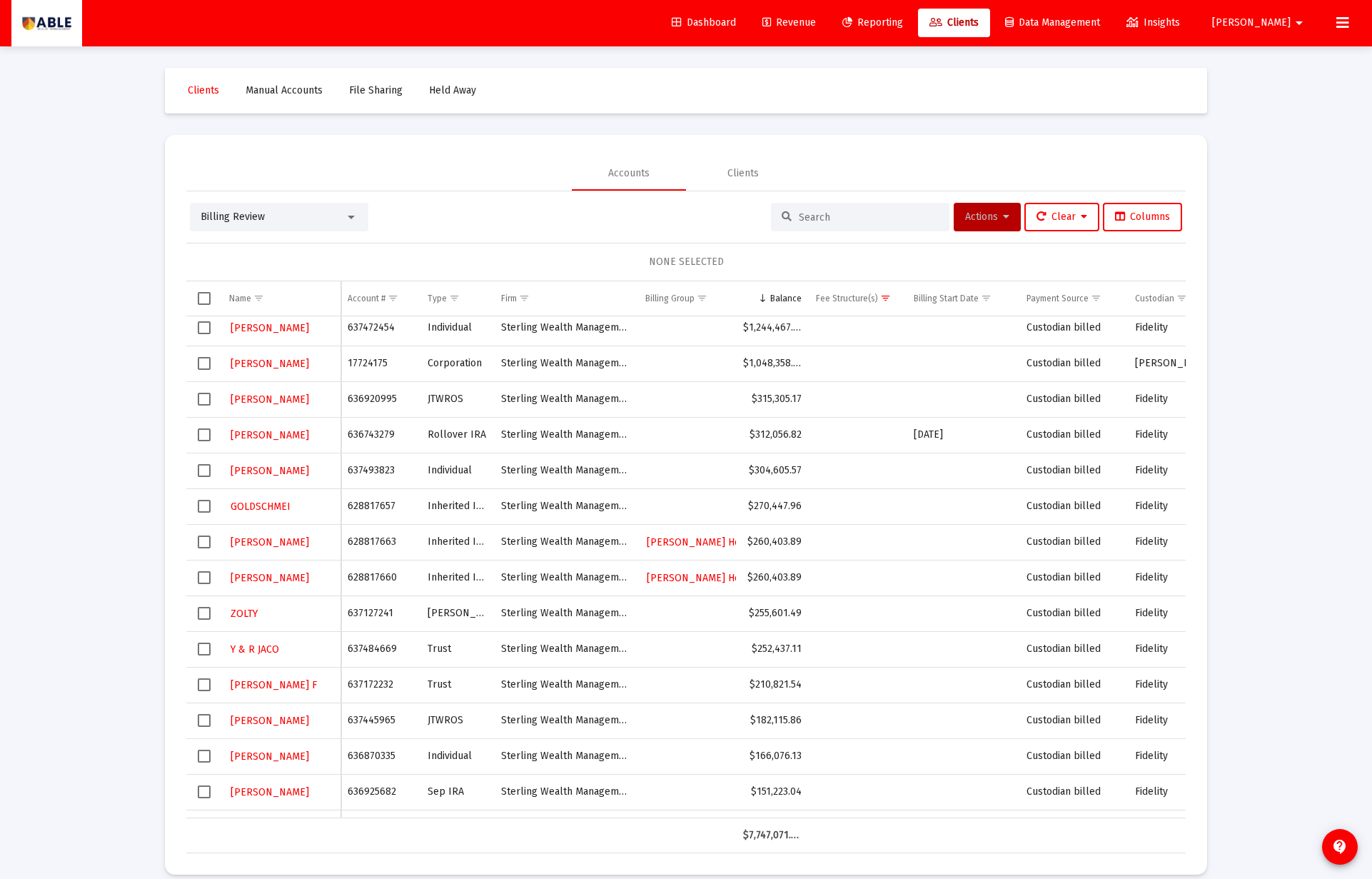
scroll to position [12, 0]
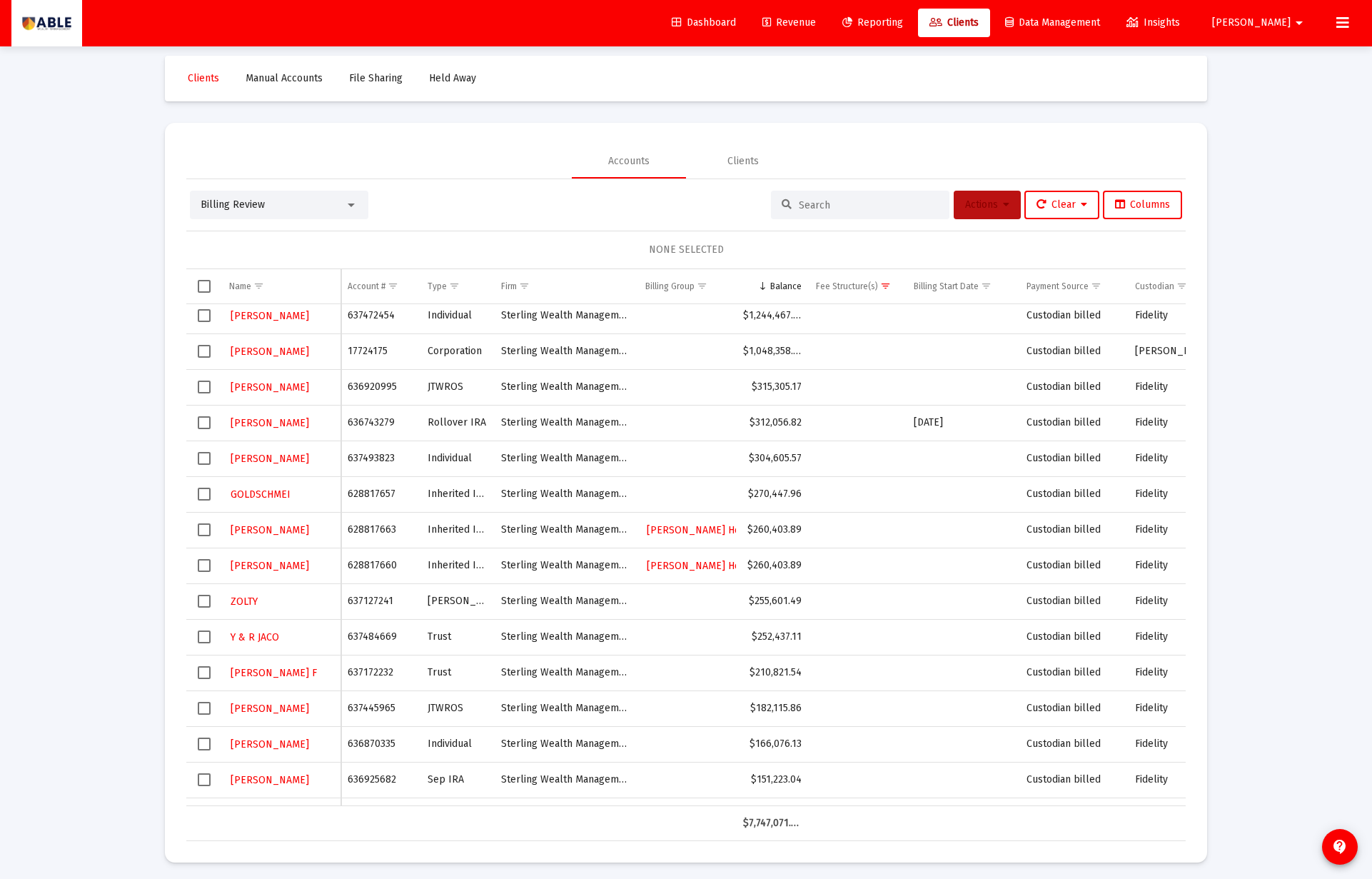
click at [970, 195] on button "Actions" at bounding box center [987, 204] width 67 height 29
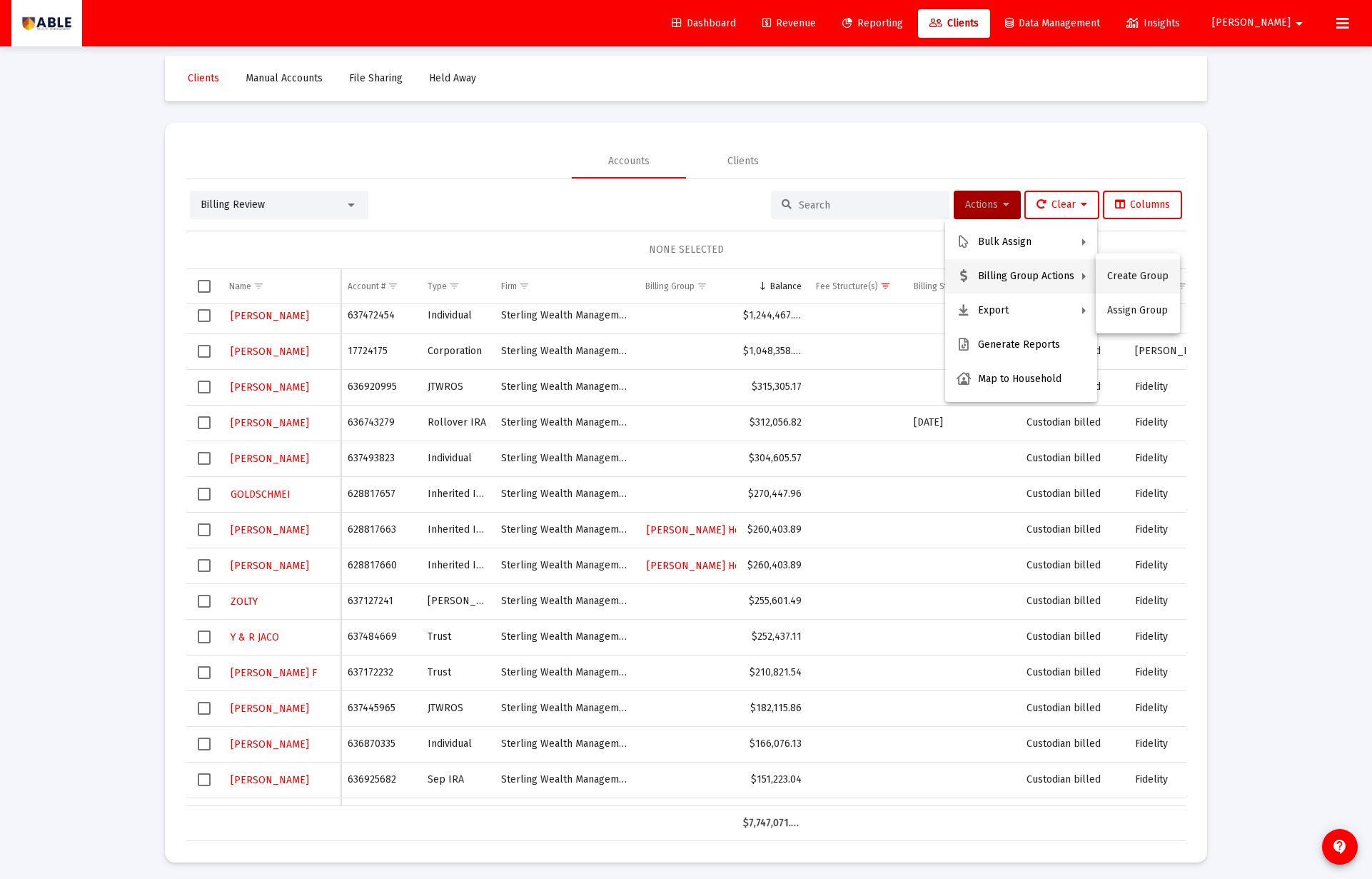
click at [1130, 275] on button "Create Group" at bounding box center [1137, 276] width 84 height 34
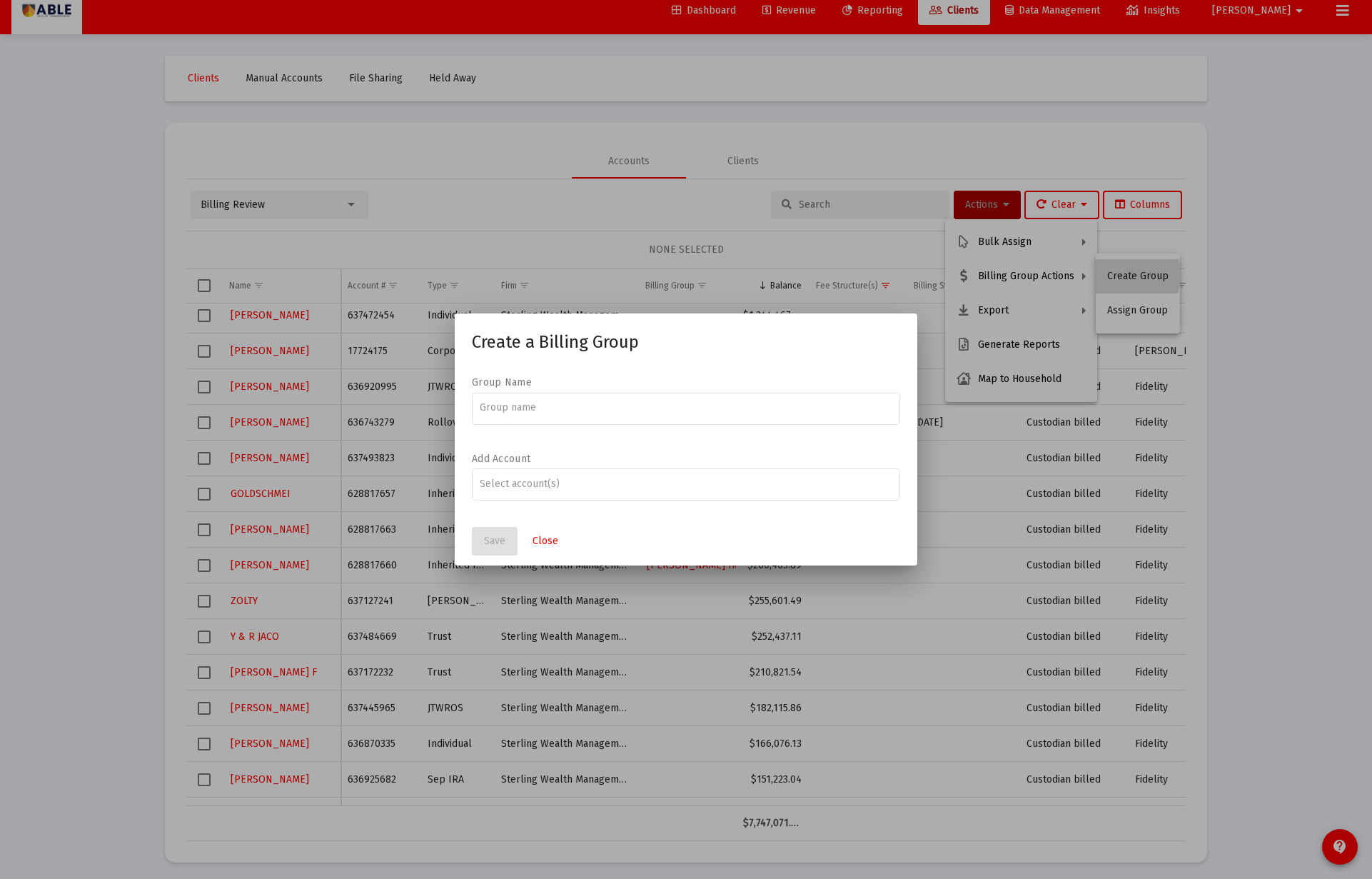
scroll to position [0, 0]
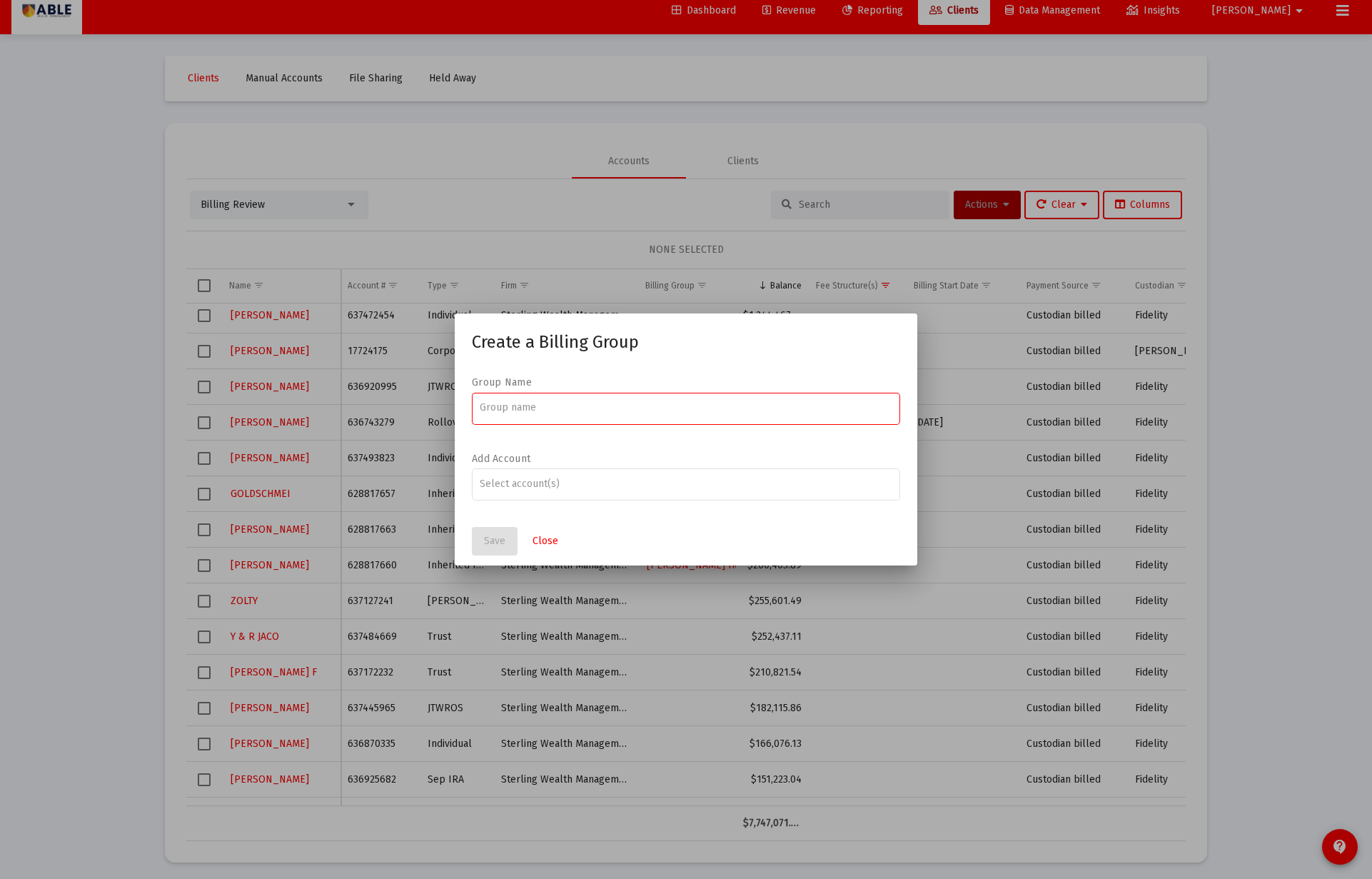
paste input "[PERSON_NAME] Family"
type input "[PERSON_NAME] Family"
click at [501, 538] on span "Save" at bounding box center [494, 541] width 21 height 12
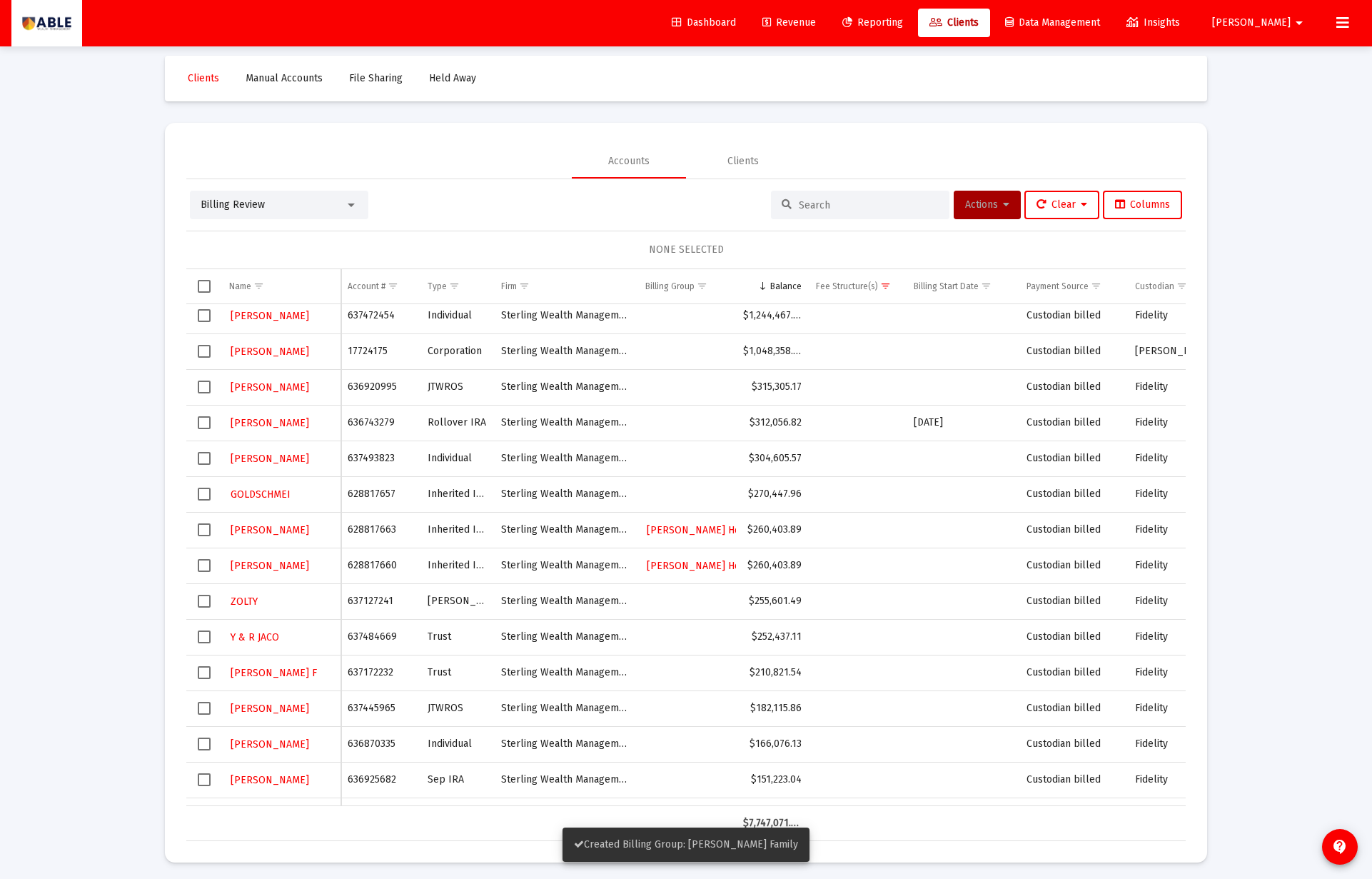
scroll to position [5, 0]
drag, startPoint x: 196, startPoint y: 385, endPoint x: 213, endPoint y: 391, distance: 18.0
click at [196, 386] on td "Data grid" at bounding box center [204, 387] width 36 height 36
click at [986, 213] on button "Actions" at bounding box center [987, 204] width 67 height 29
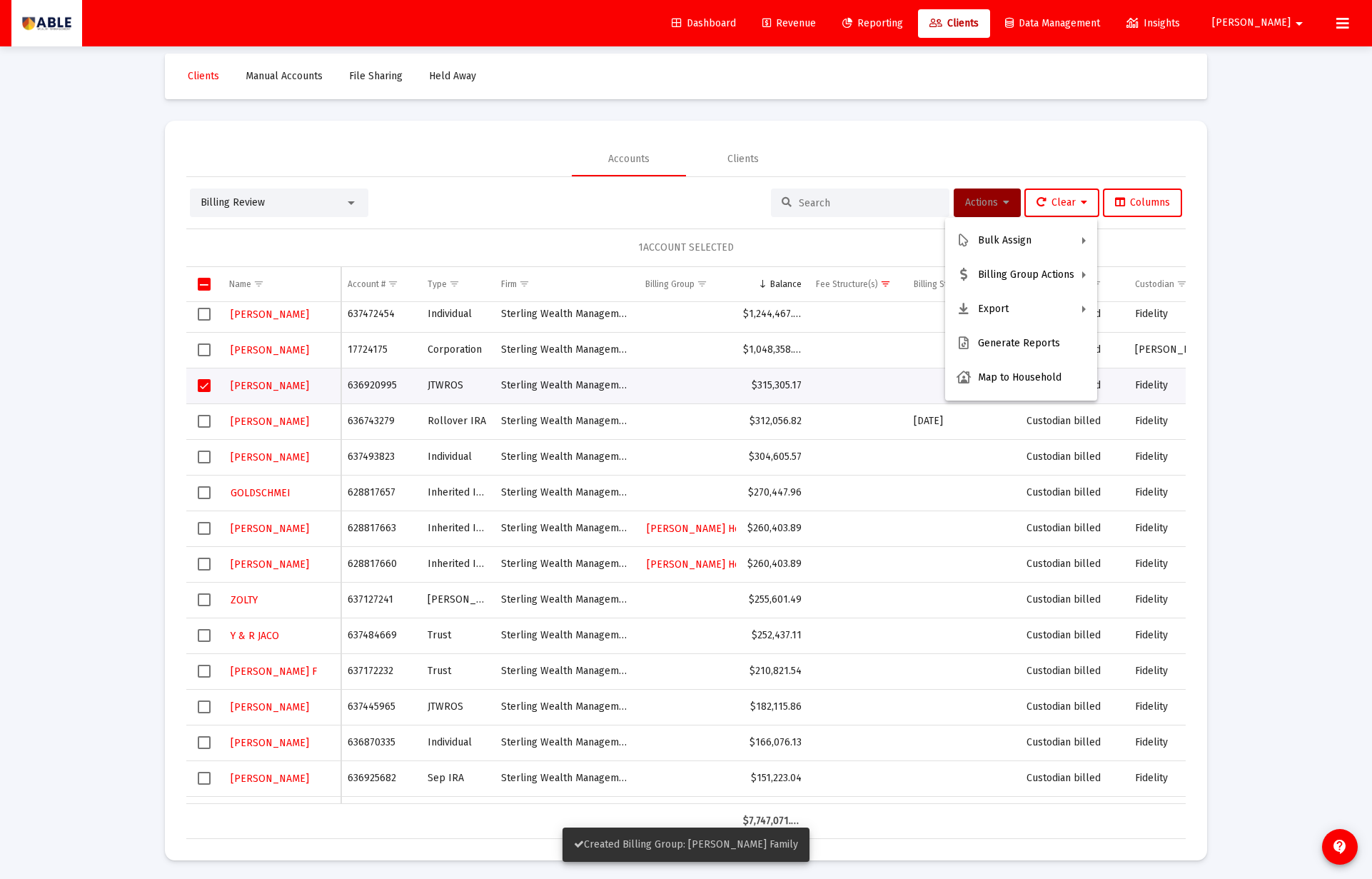
scroll to position [9, 0]
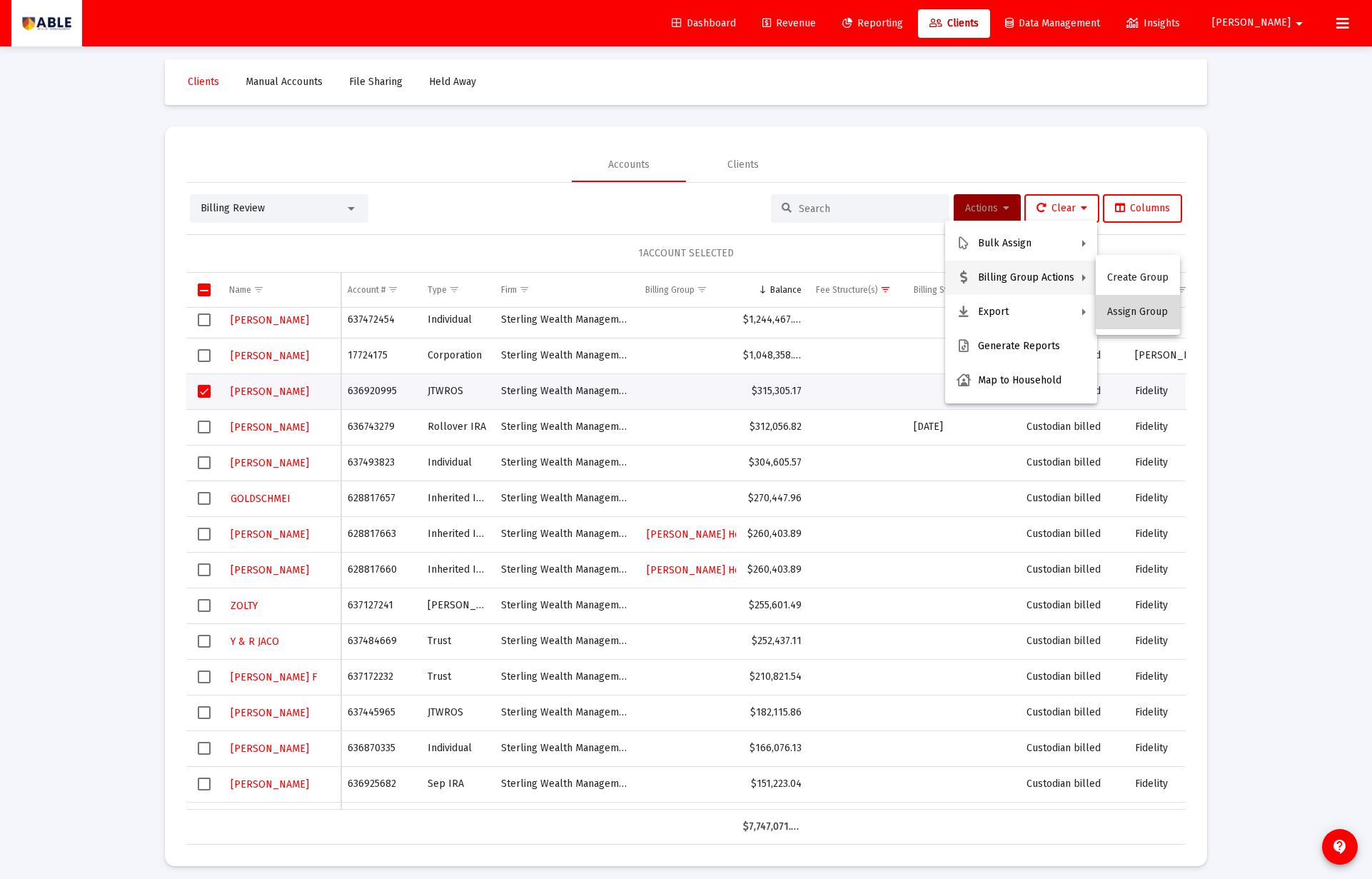
click at [1155, 315] on button "Assign Group" at bounding box center [1137, 312] width 84 height 34
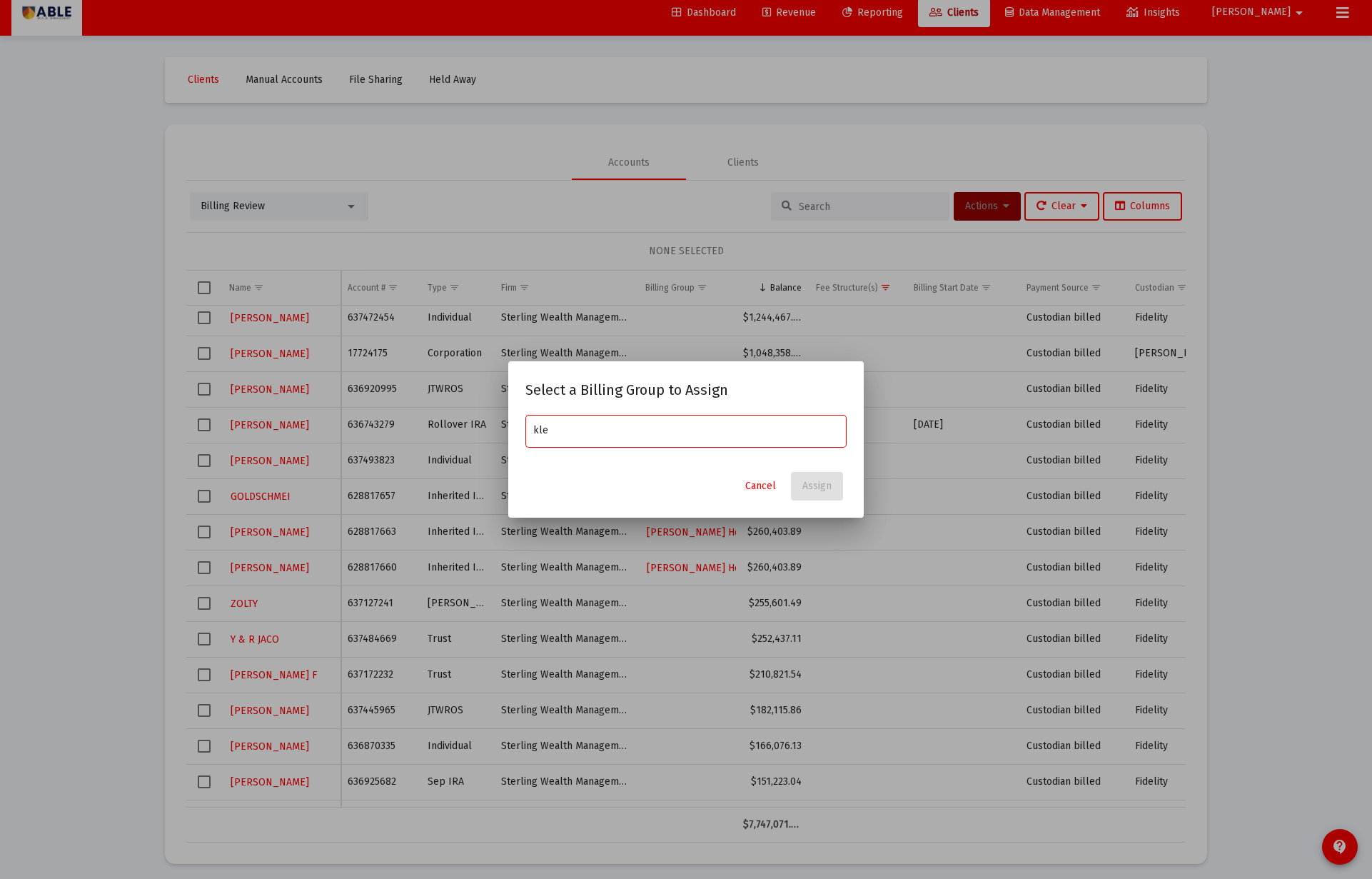
type input "kle"
click at [749, 483] on span "Cancel" at bounding box center [761, 486] width 31 height 12
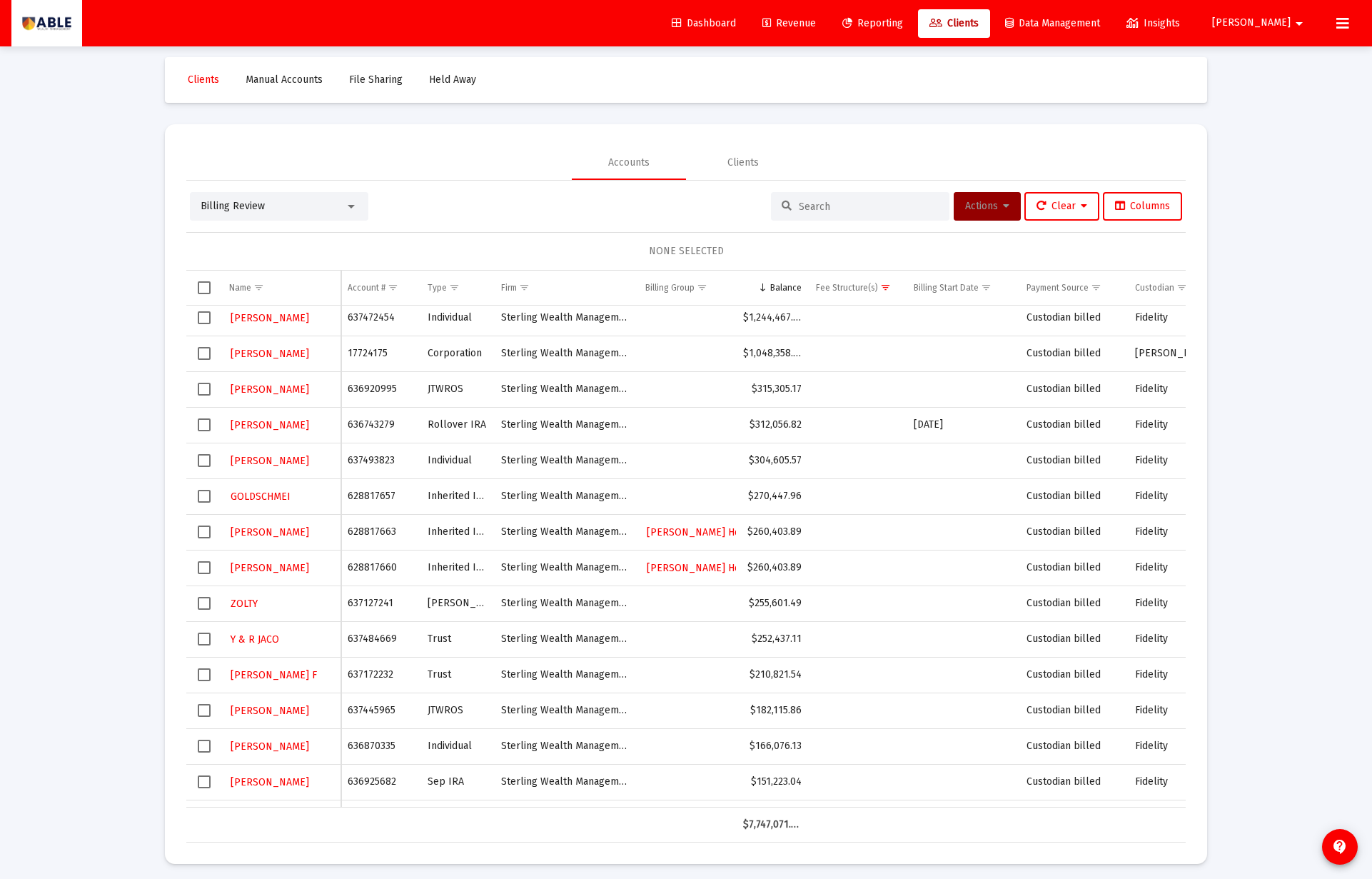
scroll to position [7, 0]
click at [378, 428] on td "636743279" at bounding box center [380, 423] width 80 height 36
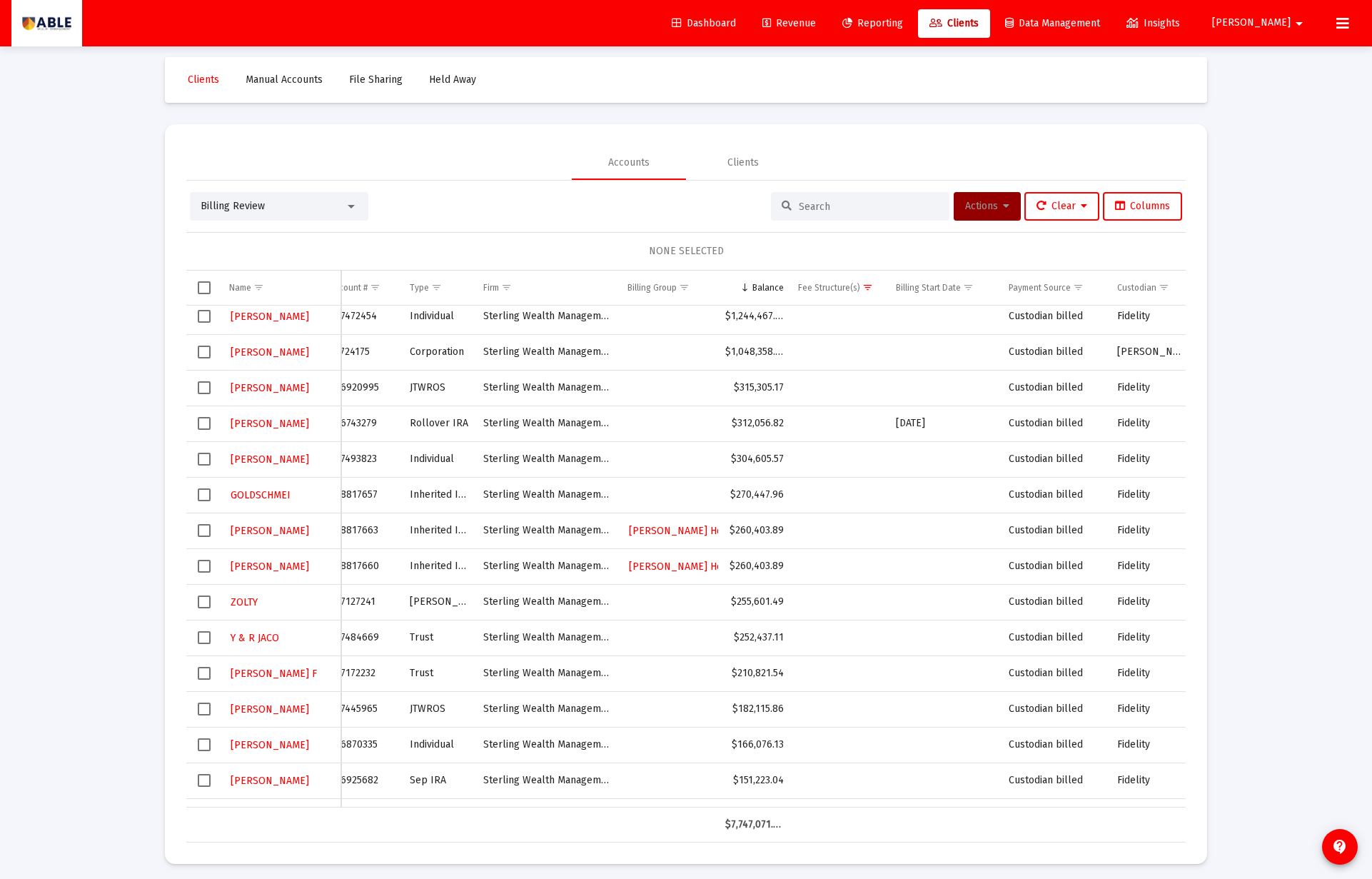
scroll to position [0, 29]
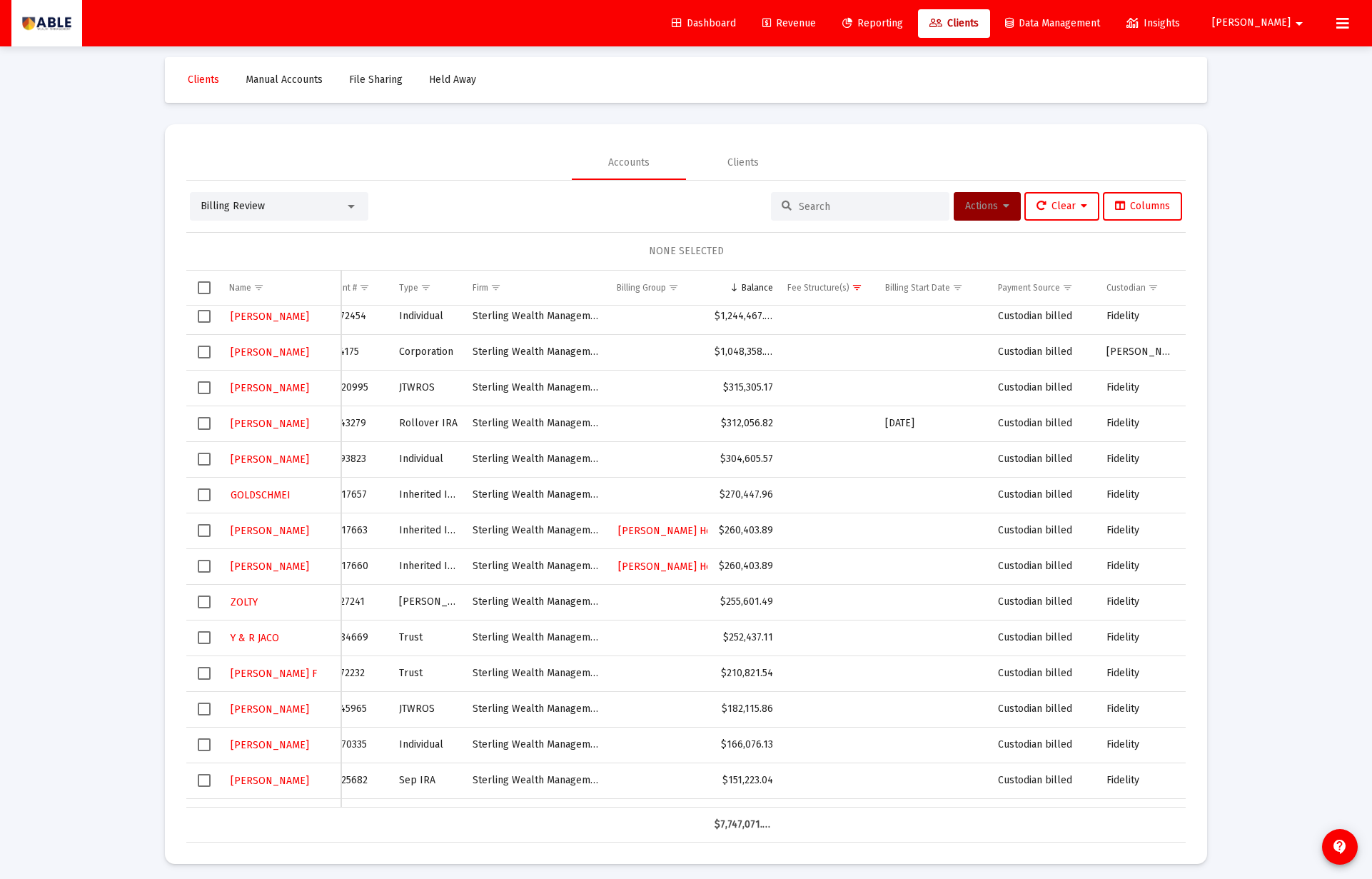
click at [203, 422] on span "Select row" at bounding box center [204, 423] width 13 height 13
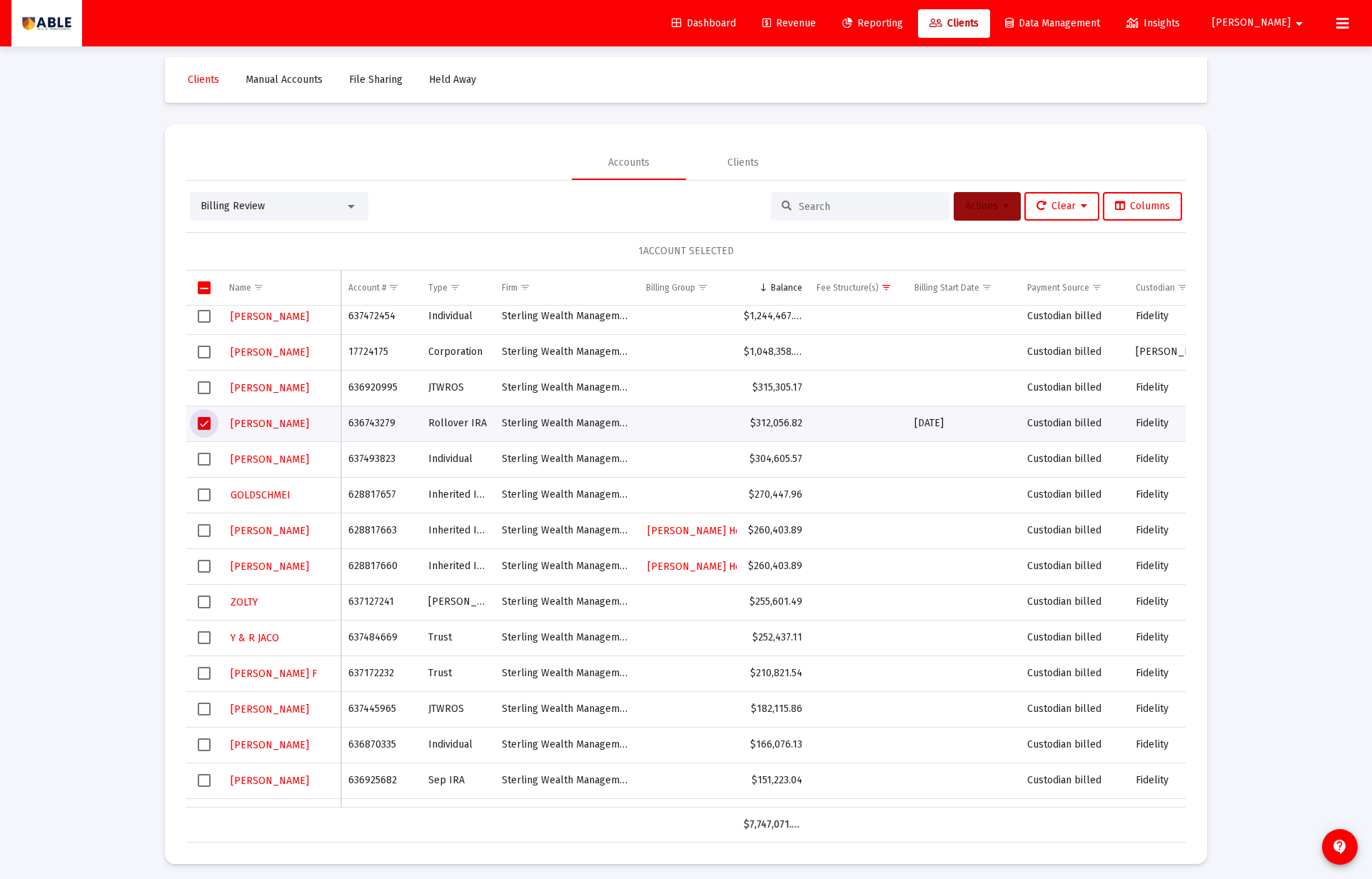
click at [977, 201] on span "Actions" at bounding box center [987, 206] width 44 height 12
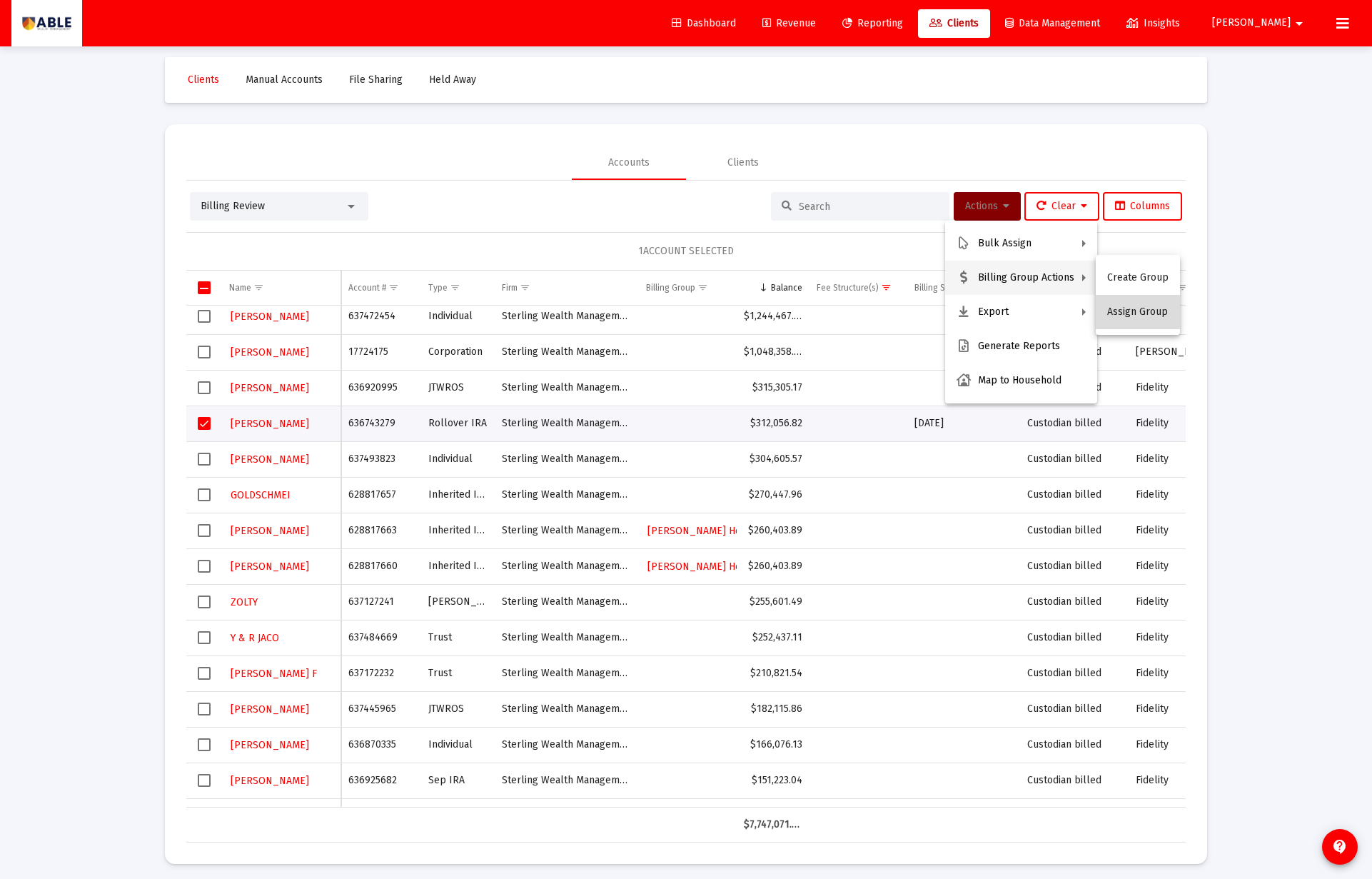
click at [1144, 307] on button "Assign Group" at bounding box center [1137, 312] width 84 height 34
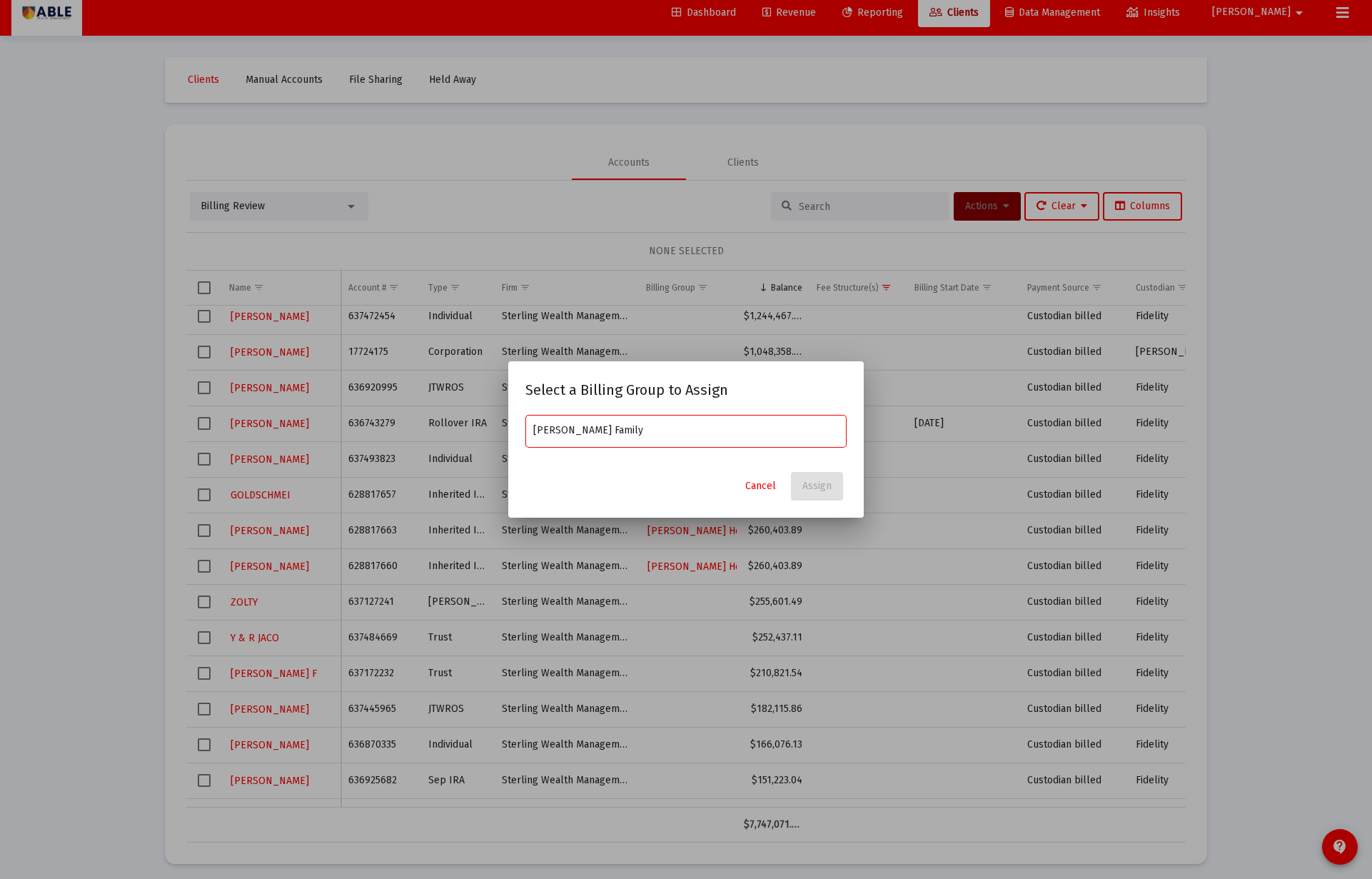
type input "[PERSON_NAME] Family"
click at [746, 479] on button "Cancel" at bounding box center [760, 486] width 53 height 29
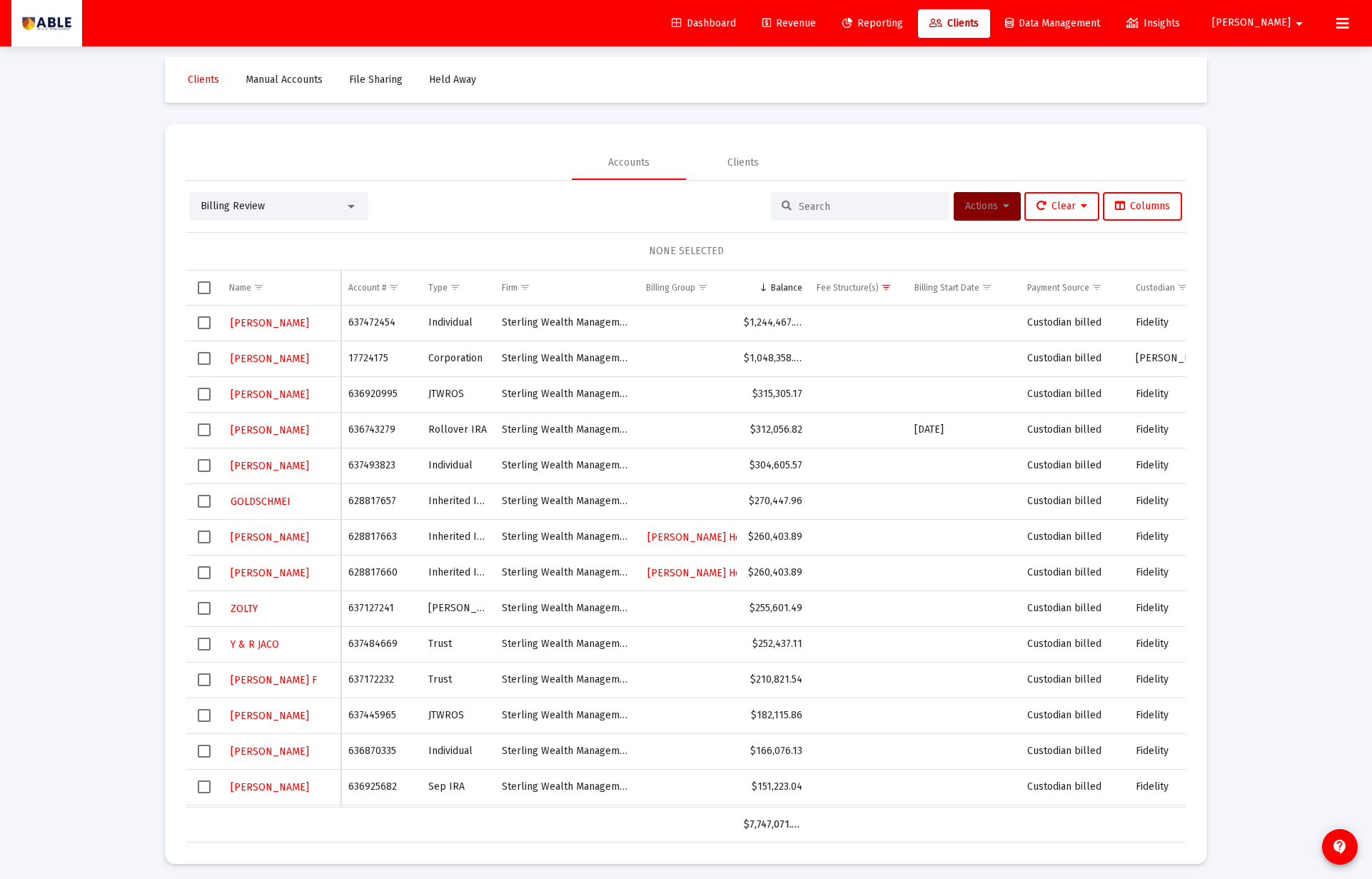
click at [357, 468] on td "637493823" at bounding box center [381, 465] width 80 height 36
click at [360, 500] on td "628817657" at bounding box center [381, 501] width 80 height 36
click at [206, 499] on span "Select row" at bounding box center [204, 502] width 13 height 13
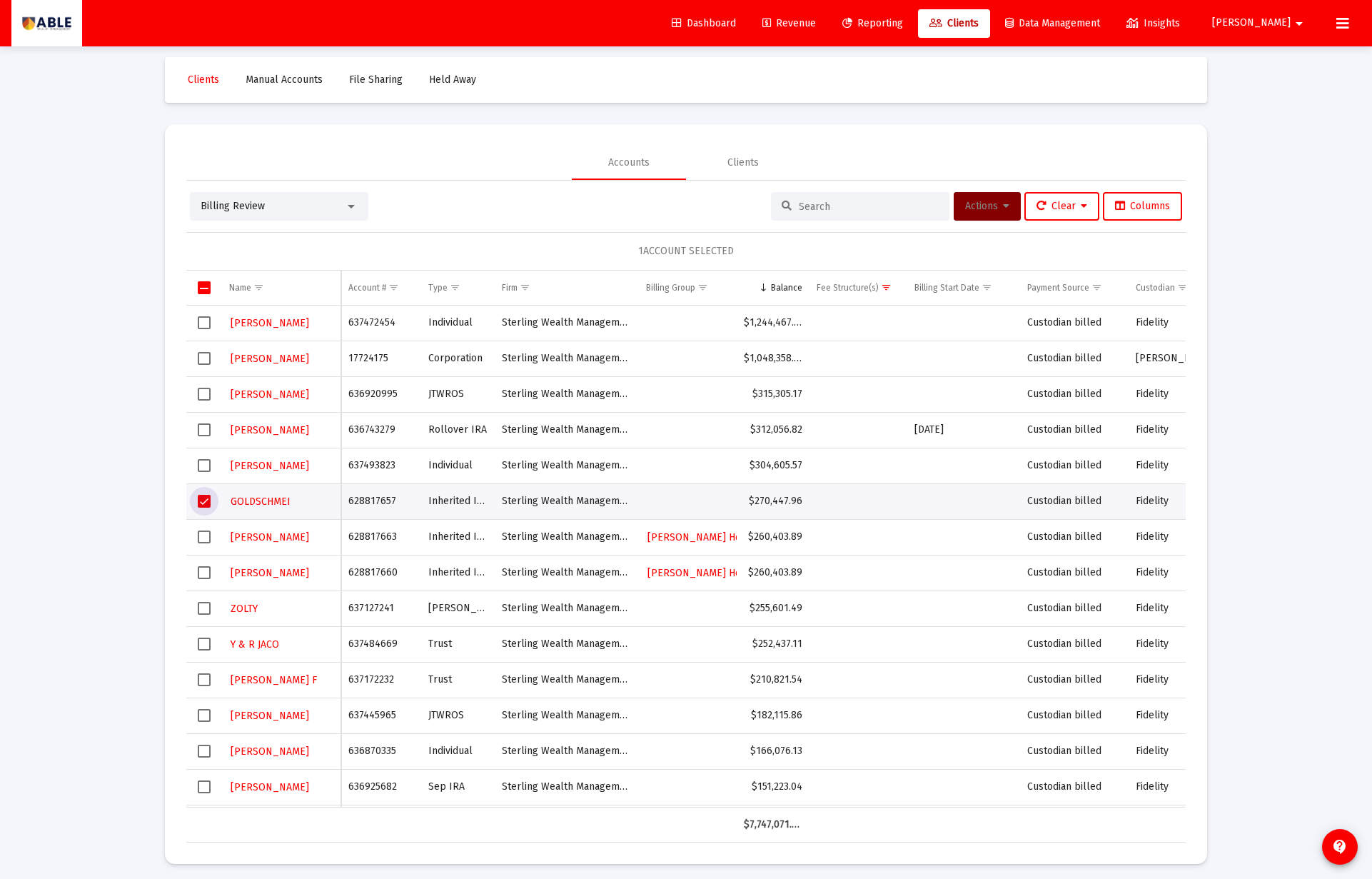
scroll to position [6, 0]
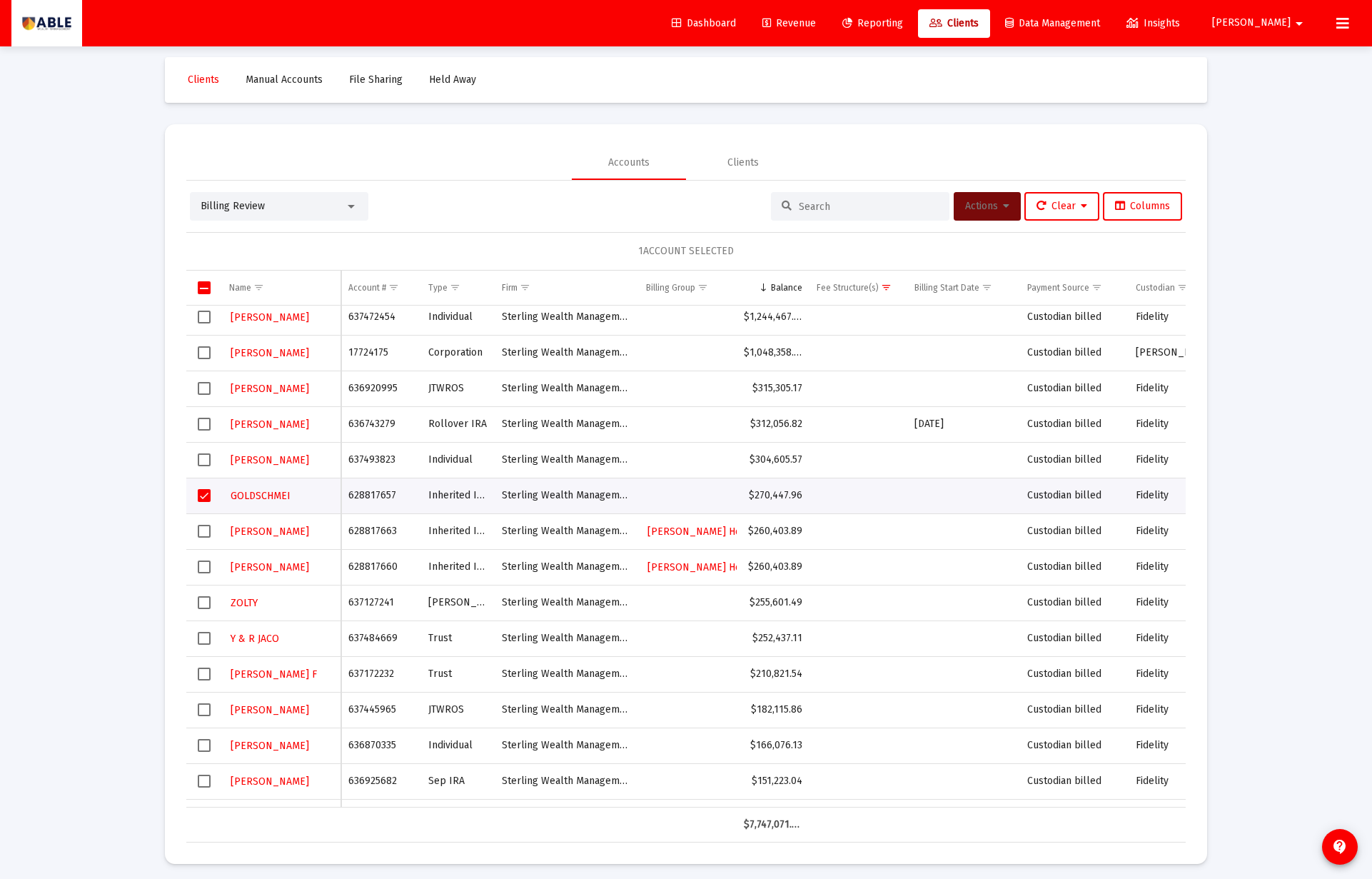
click at [967, 199] on button "Actions" at bounding box center [987, 206] width 67 height 29
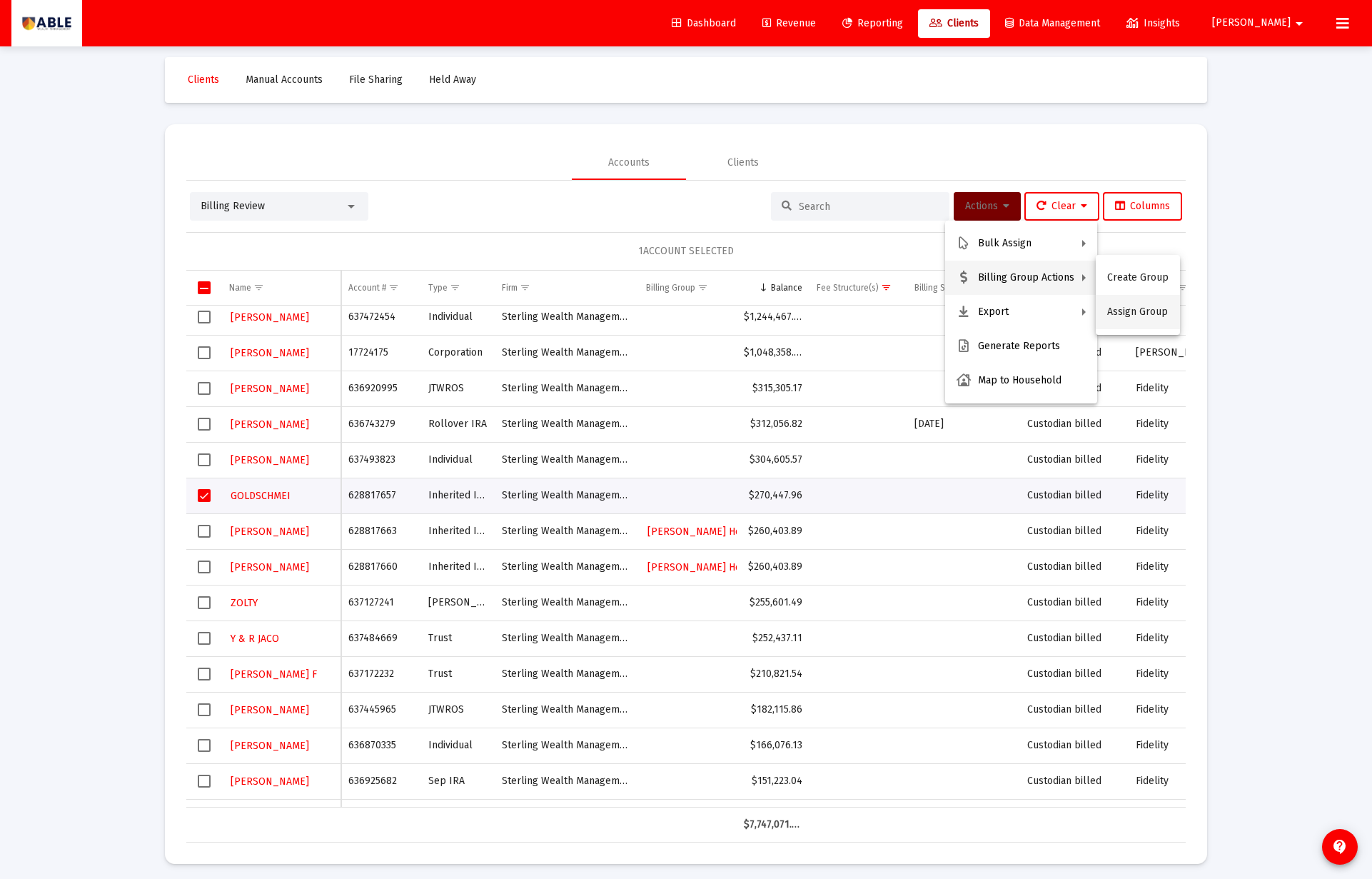
click at [1108, 311] on button "Assign Group" at bounding box center [1137, 312] width 84 height 34
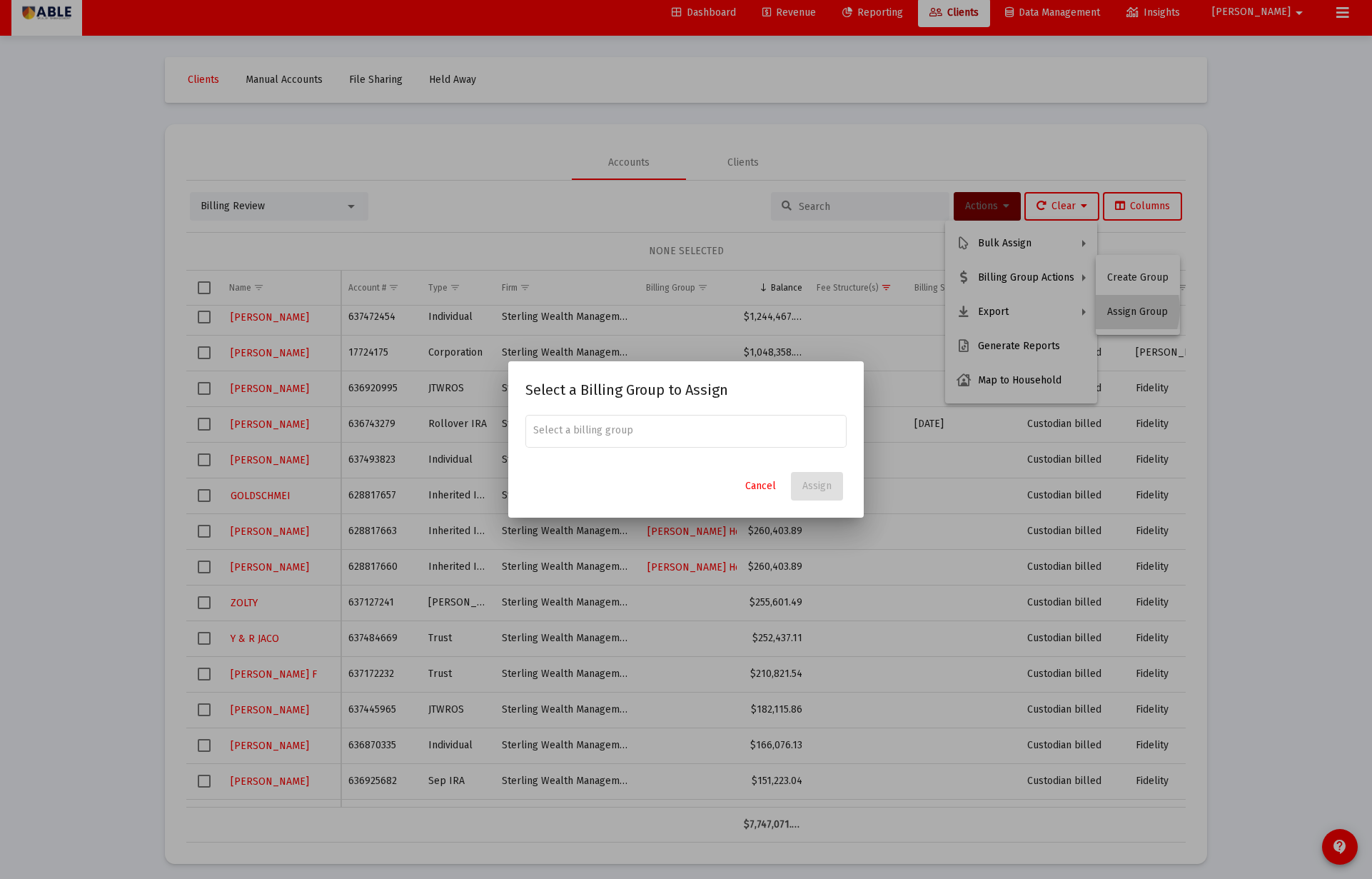
scroll to position [0, 0]
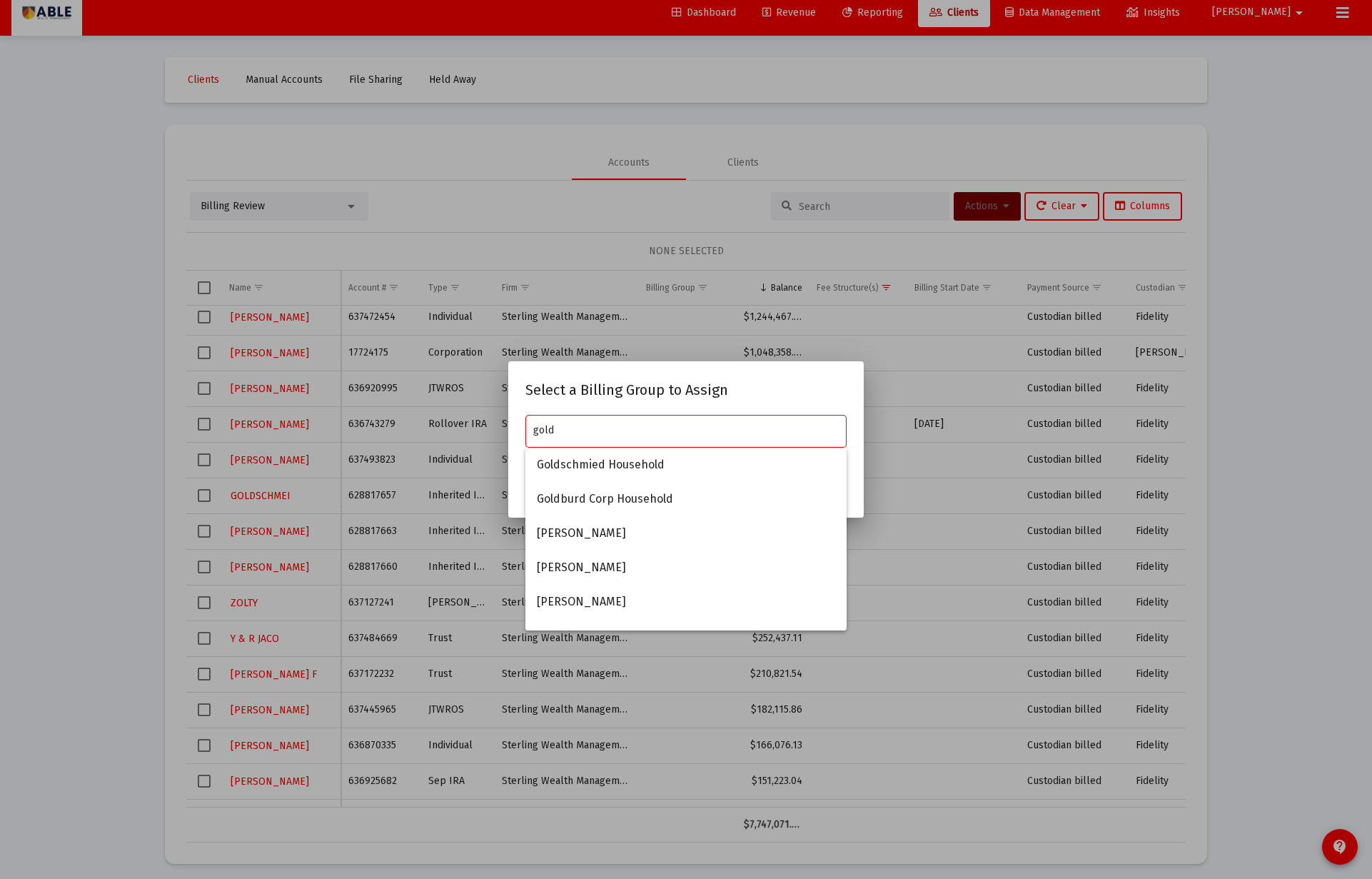
paste input "Goldschmied Family"
click at [696, 466] on span "Goldschmied Household" at bounding box center [685, 464] width 298 height 34
type input "Goldschmied Household"
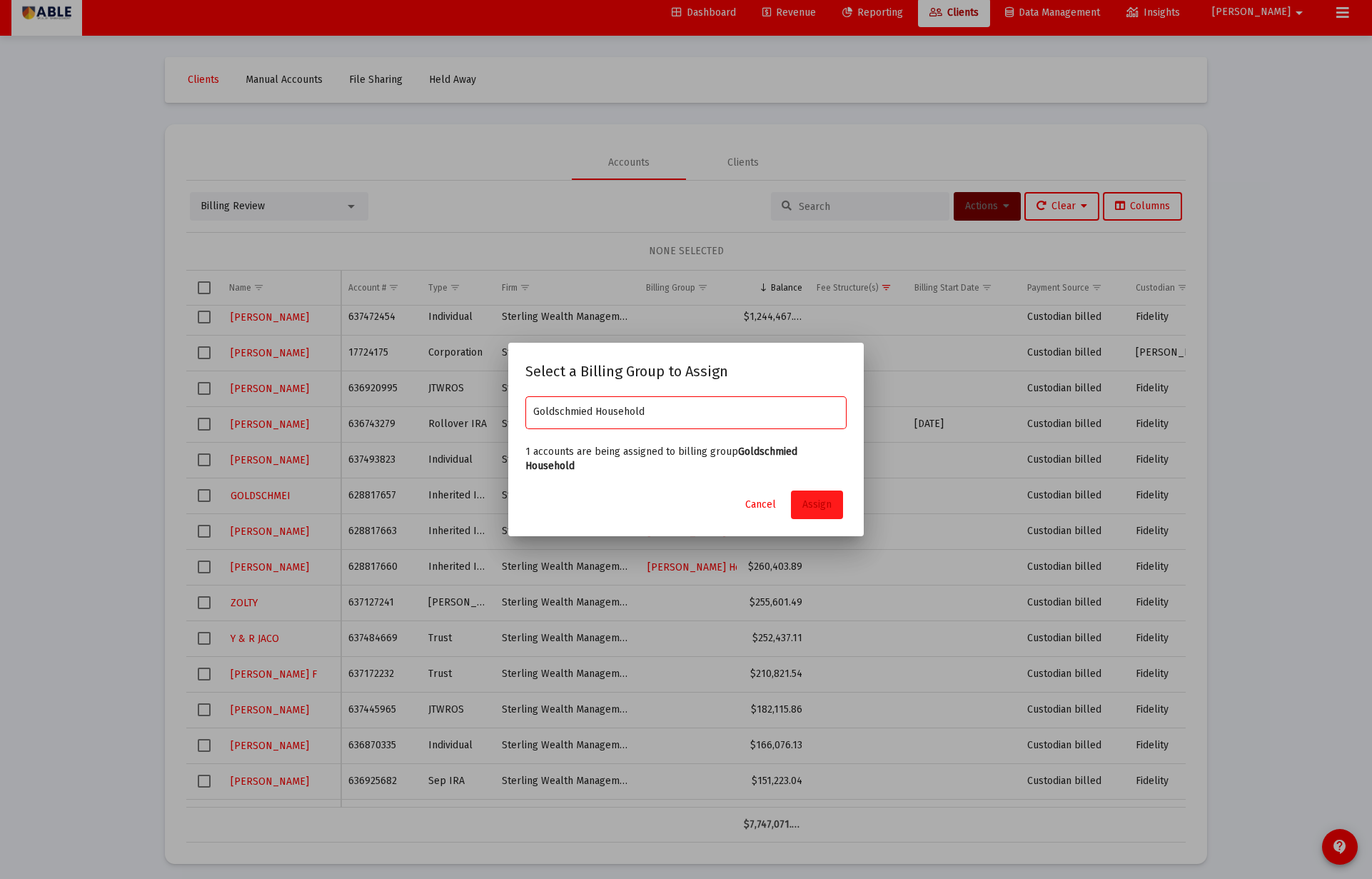
click at [819, 498] on span "Assign" at bounding box center [817, 504] width 29 height 12
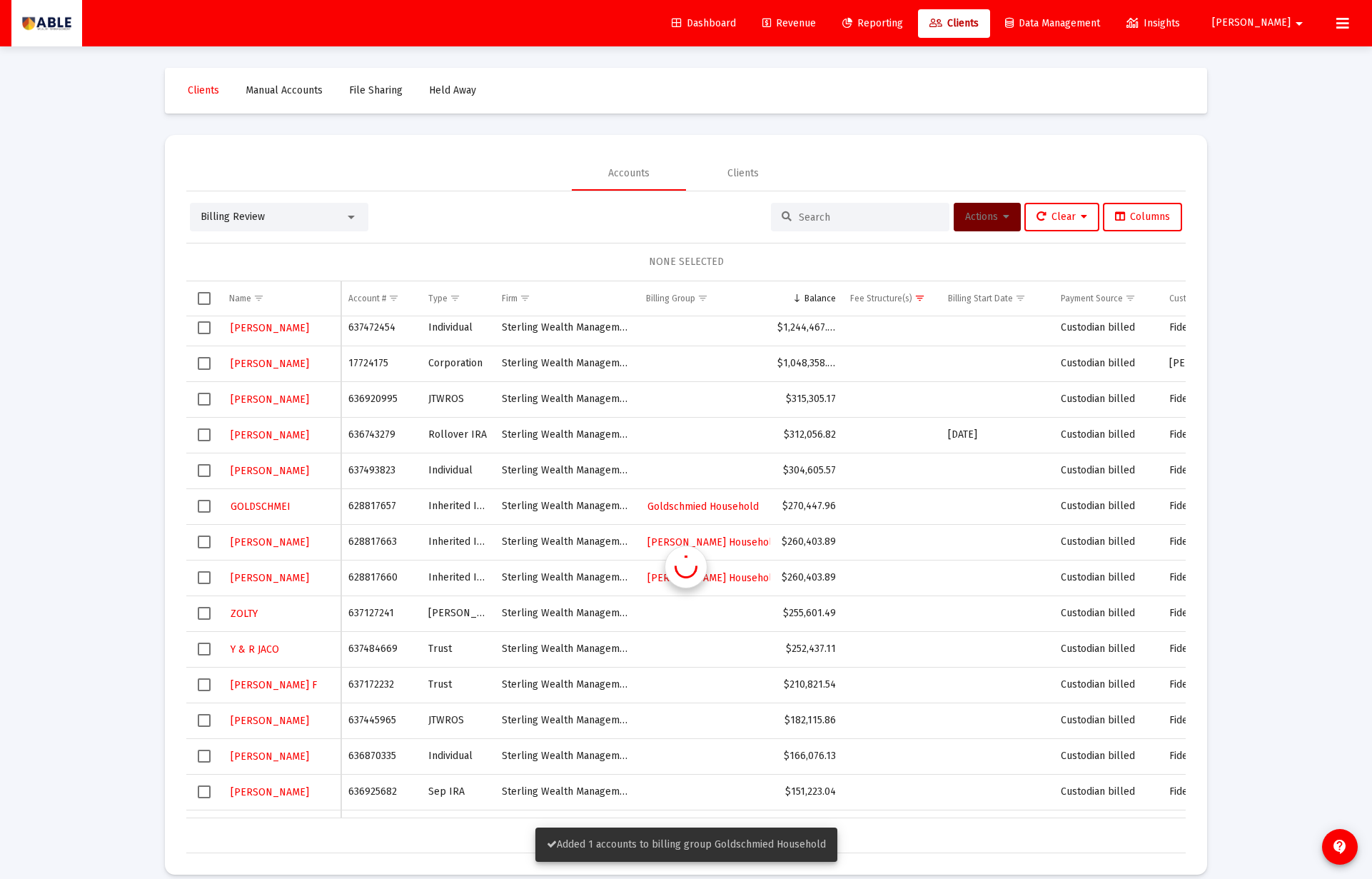
scroll to position [11, 0]
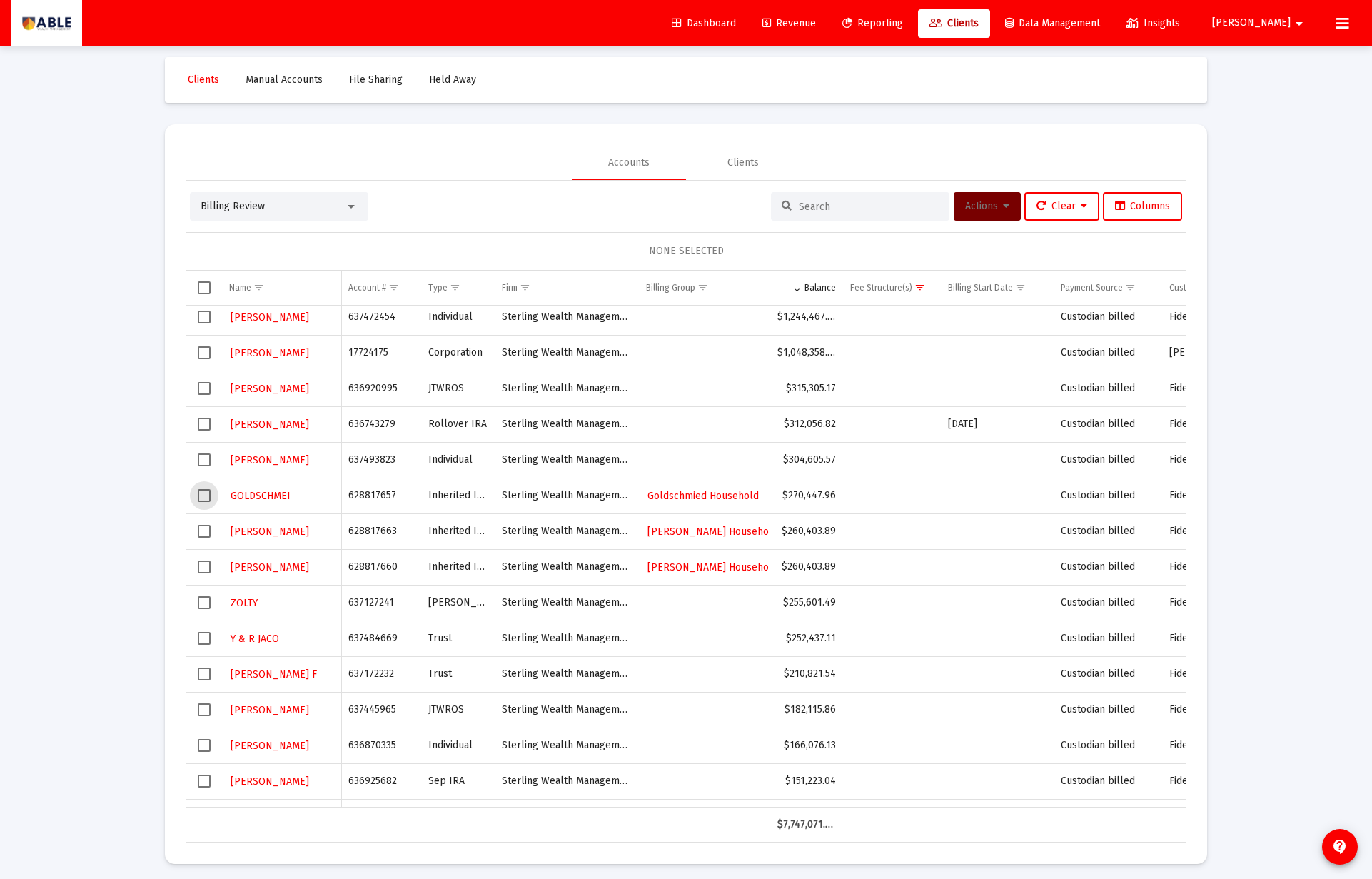
click at [206, 496] on span "Select row" at bounding box center [204, 496] width 13 height 13
click at [985, 203] on span "Actions" at bounding box center [987, 206] width 44 height 12
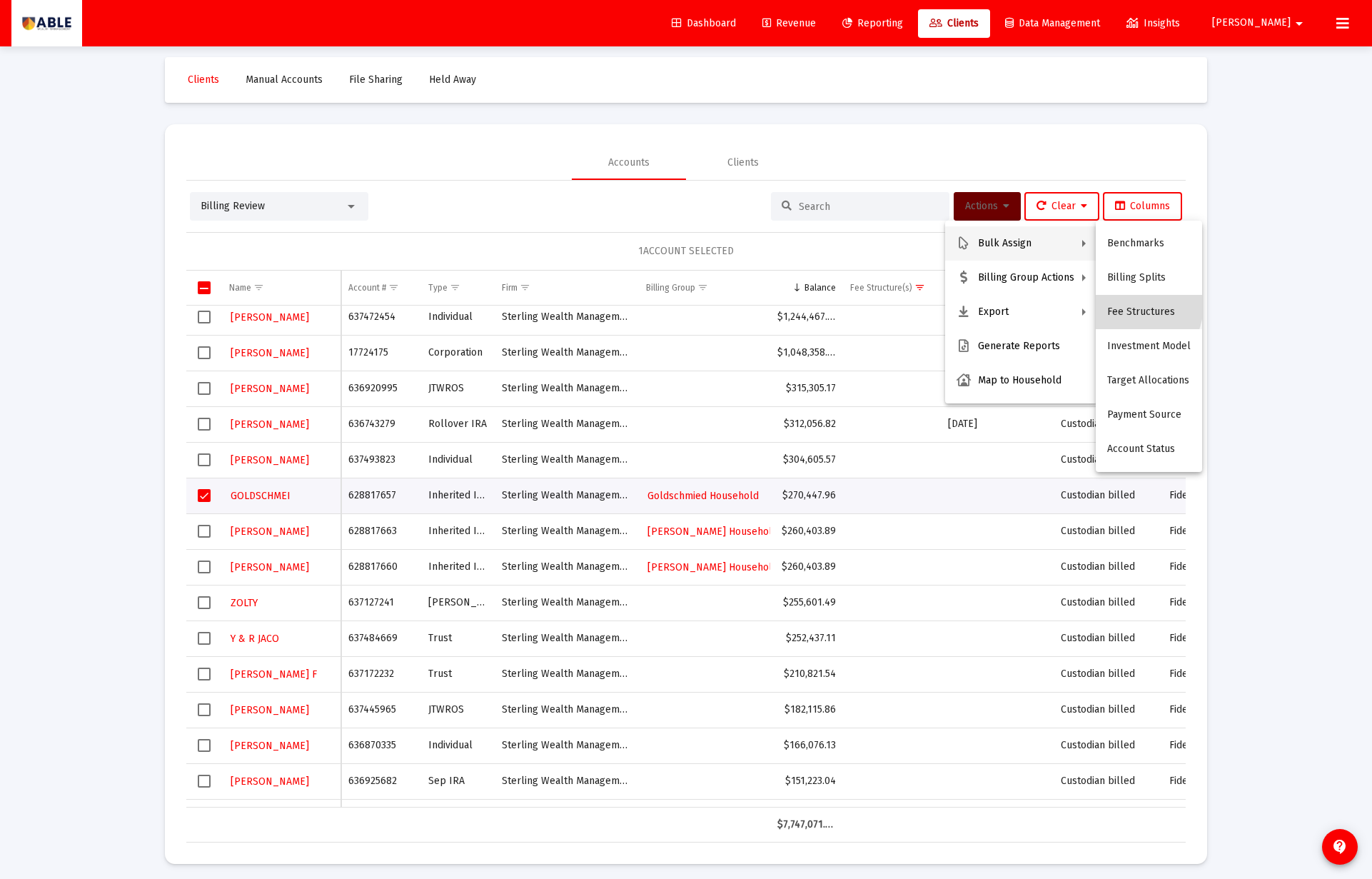
click at [1123, 304] on button "Fee Structures" at bounding box center [1148, 312] width 106 height 34
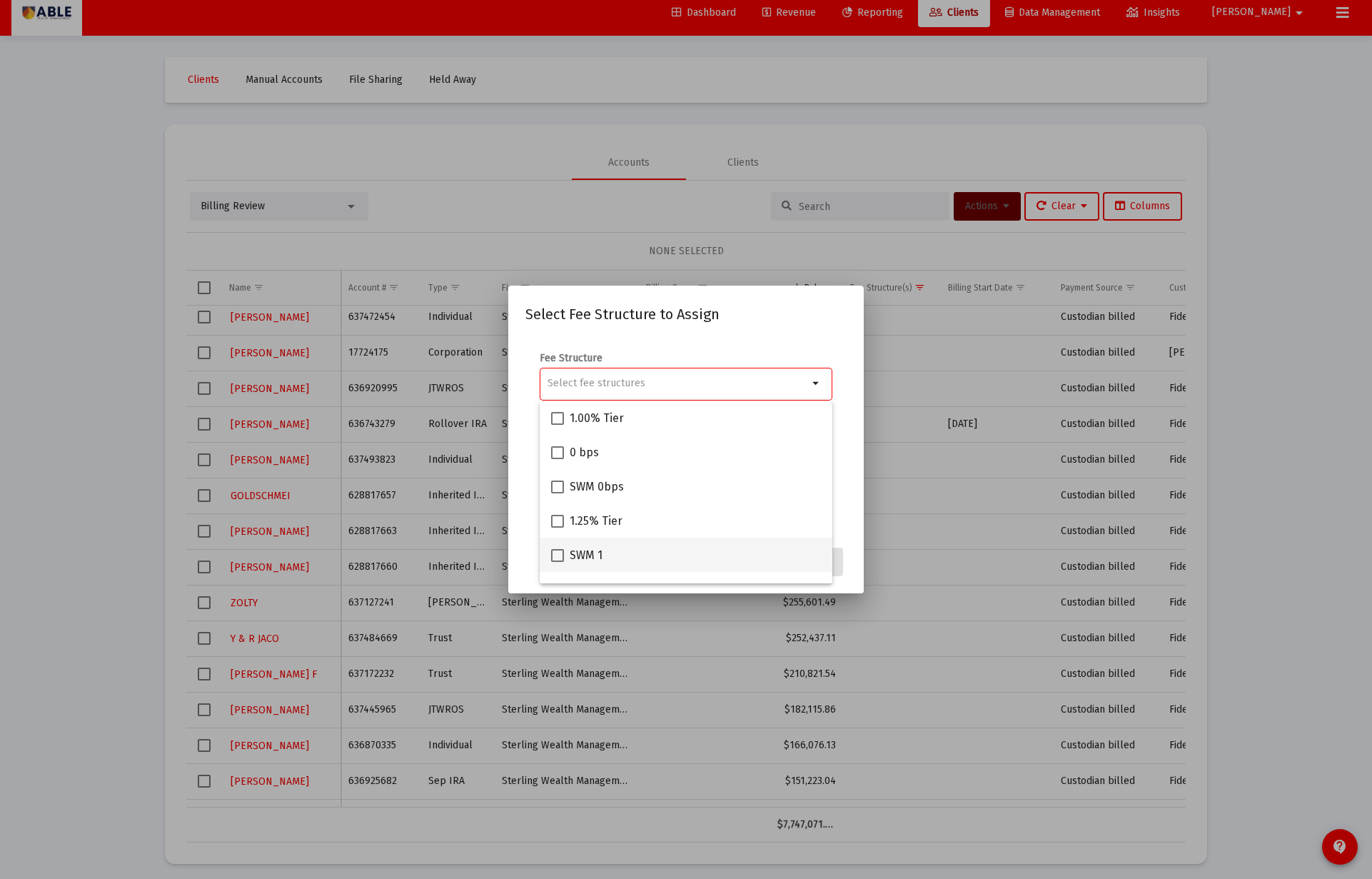
click at [582, 552] on span "SWM 1" at bounding box center [586, 555] width 33 height 17
click at [557, 562] on input "SWM 1" at bounding box center [556, 562] width 1 height 1
checkbox input "true"
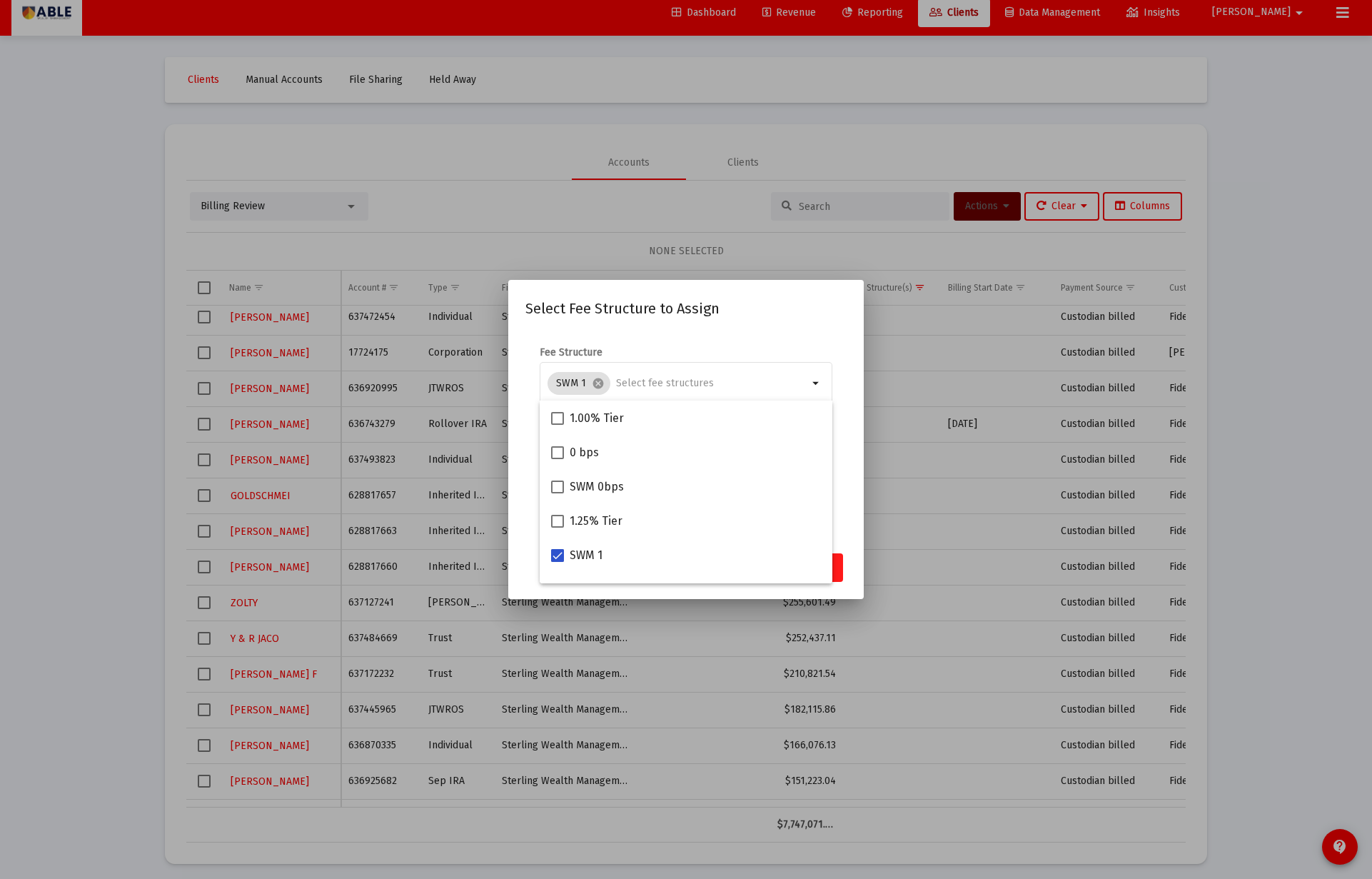
click at [839, 565] on button "Assign" at bounding box center [816, 568] width 52 height 29
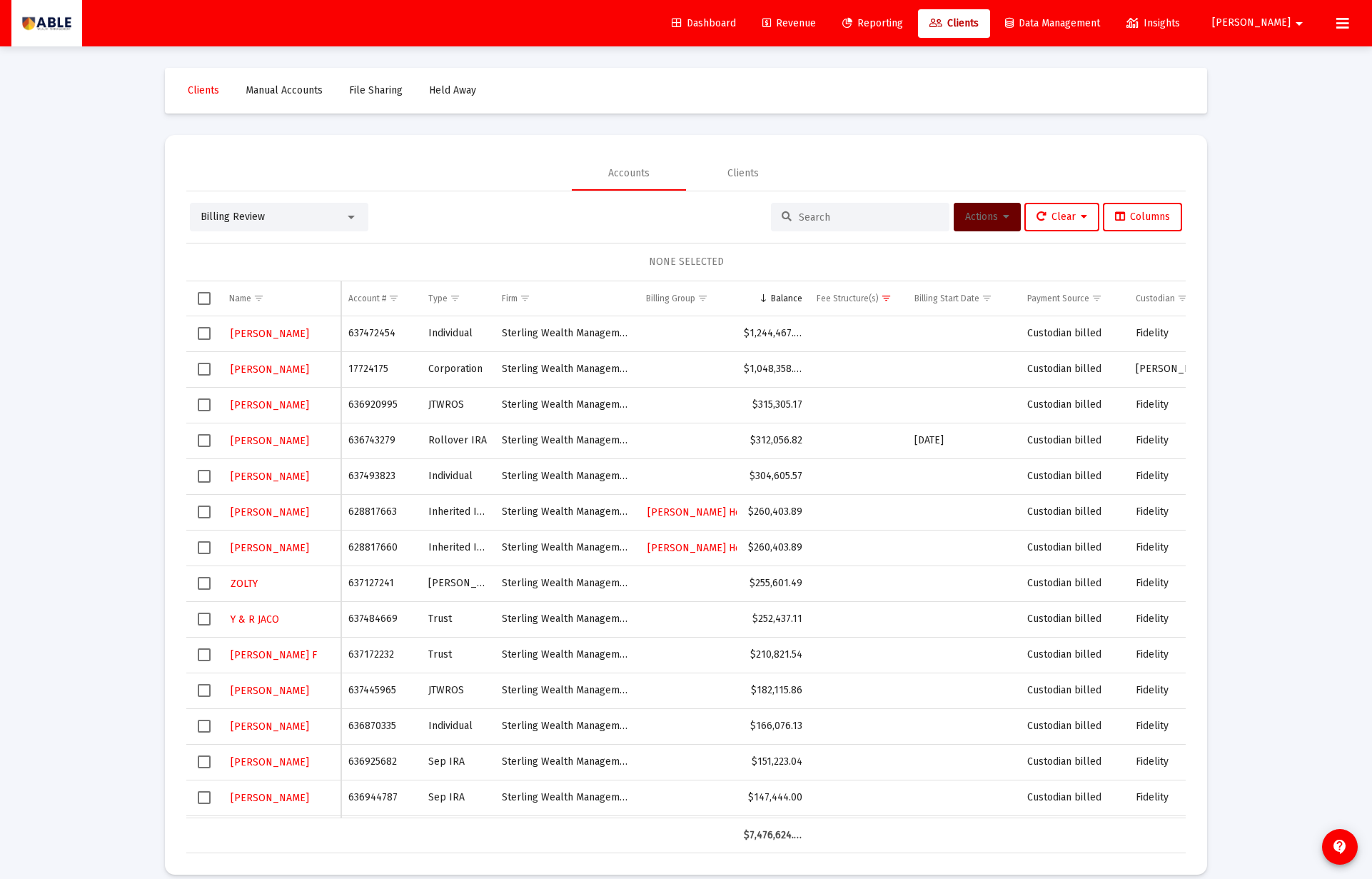
click at [373, 404] on td "636920995" at bounding box center [381, 404] width 80 height 36
